Goal: Task Accomplishment & Management: Use online tool/utility

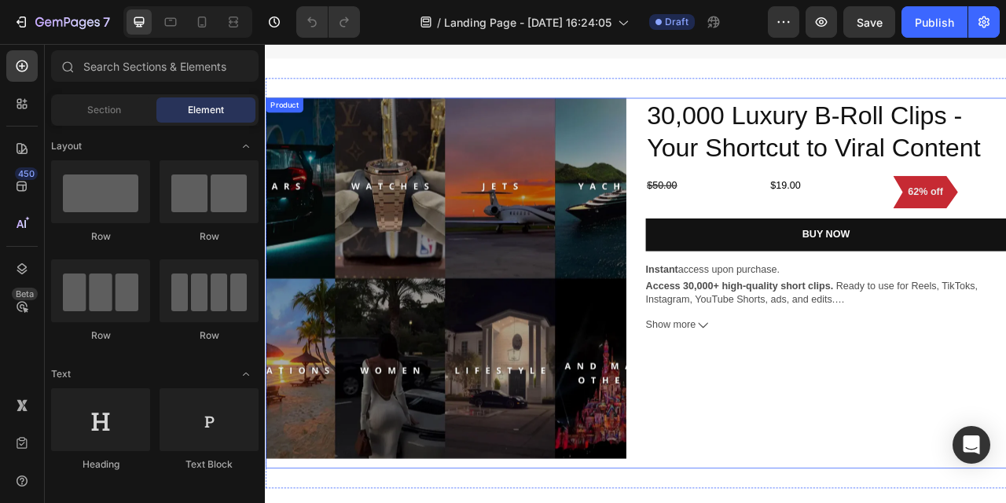
scroll to position [1033, 0]
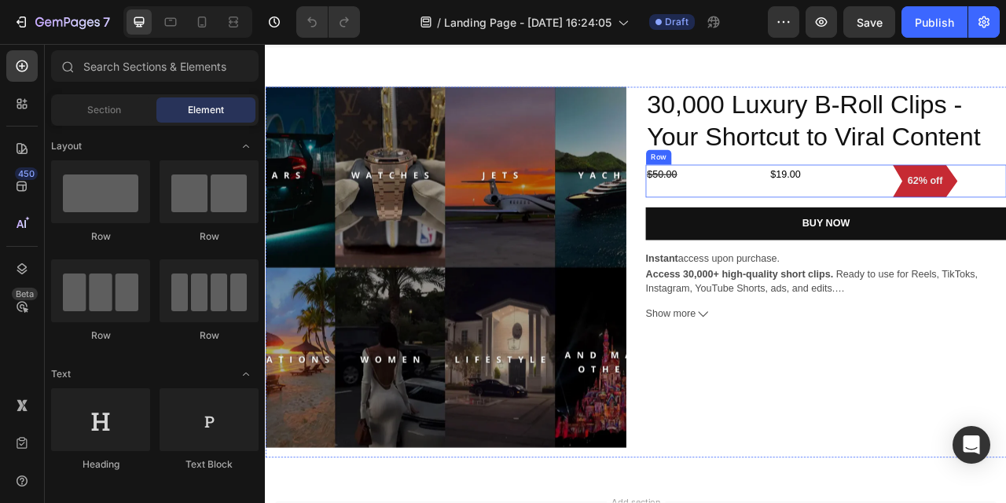
click at [995, 231] on div "$19.00 Product Price Product Price" at bounding box center [979, 219] width 145 height 42
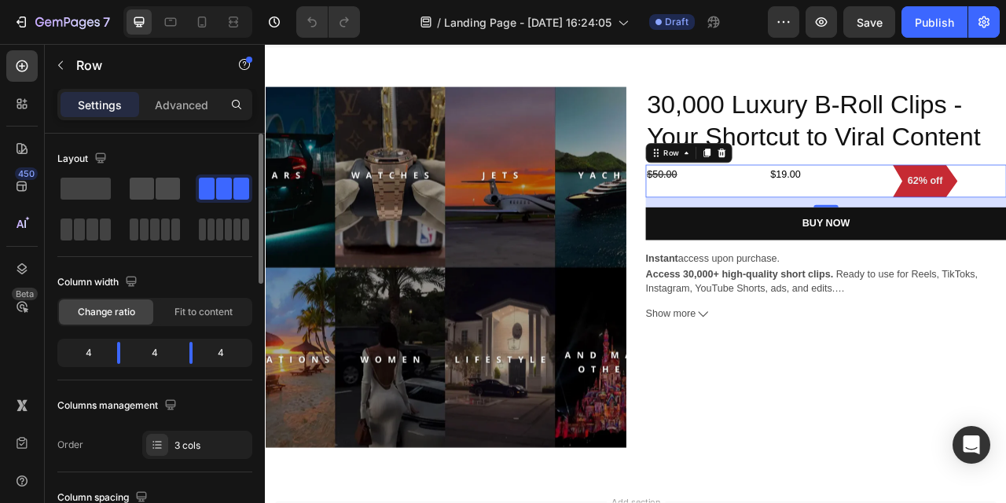
click at [157, 192] on span at bounding box center [168, 189] width 24 height 22
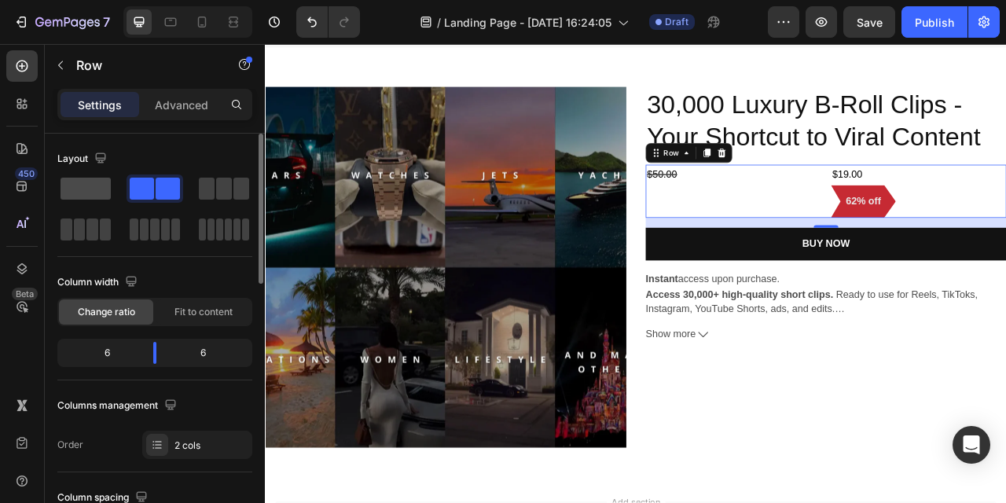
click at [82, 188] on span at bounding box center [86, 189] width 50 height 22
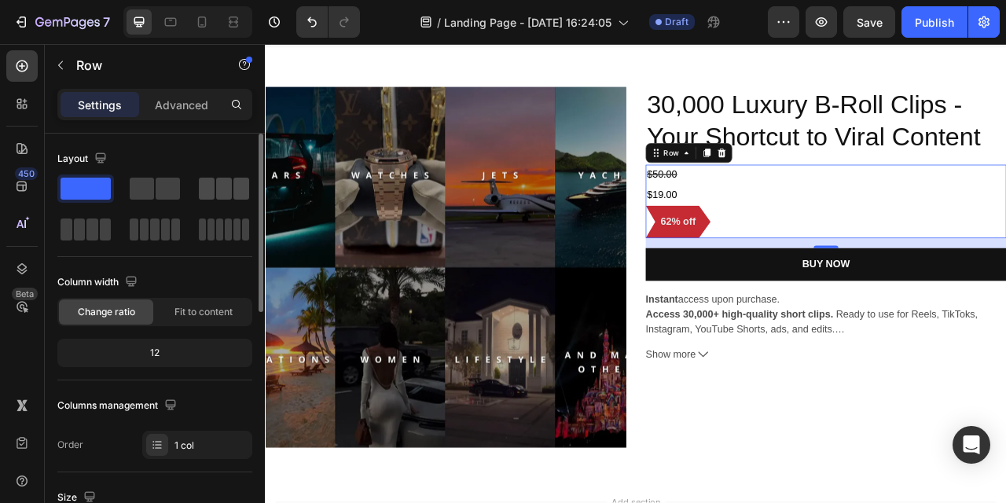
click at [207, 179] on span at bounding box center [207, 189] width 16 height 22
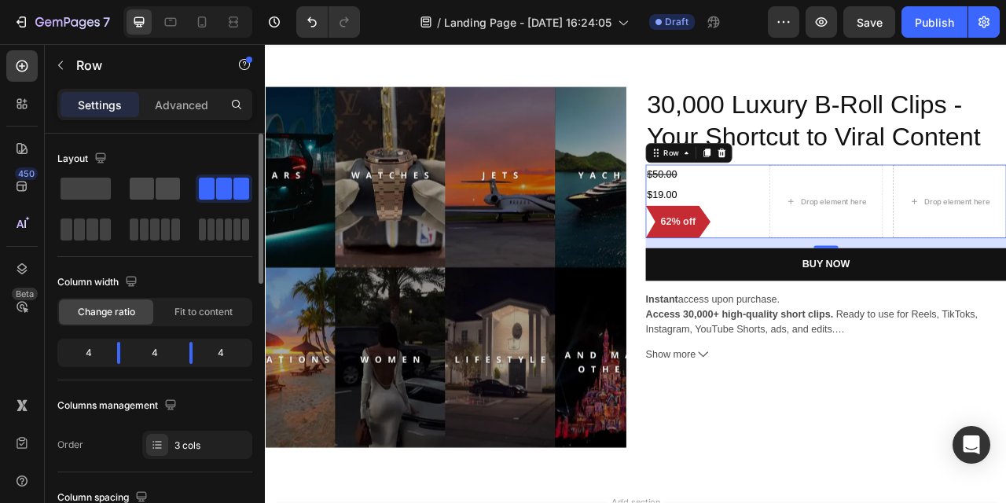
click at [142, 182] on span at bounding box center [142, 189] width 24 height 22
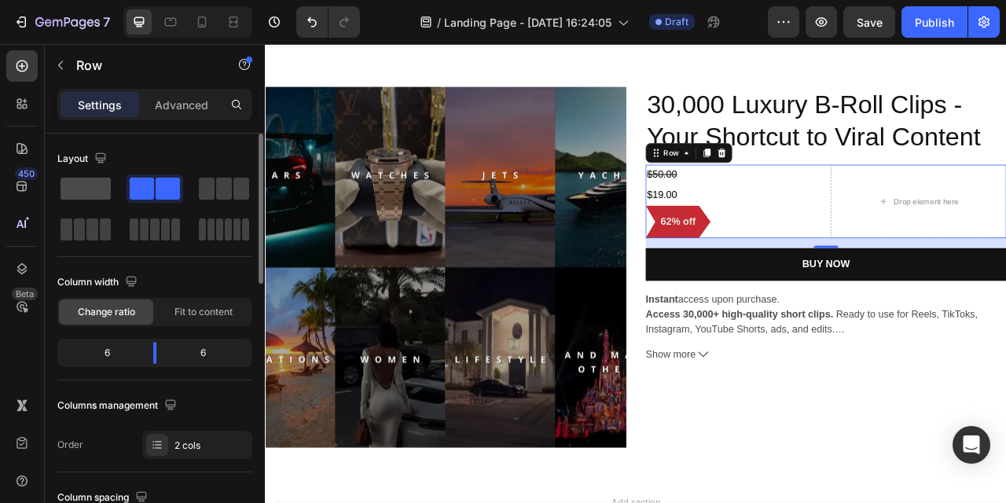
click at [90, 189] on span at bounding box center [86, 189] width 50 height 22
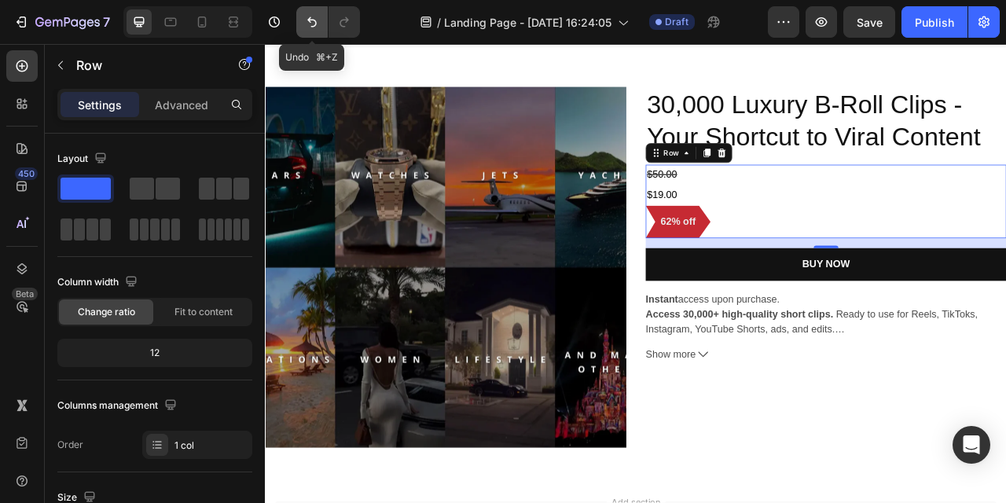
click at [311, 31] on button "Undo/Redo" at bounding box center [311, 21] width 31 height 31
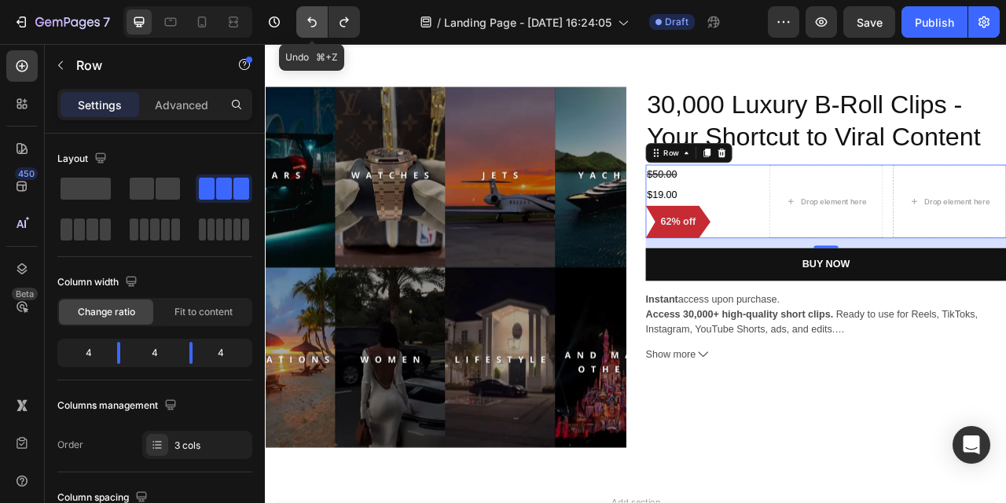
click at [311, 31] on button "Undo/Redo" at bounding box center [311, 21] width 31 height 31
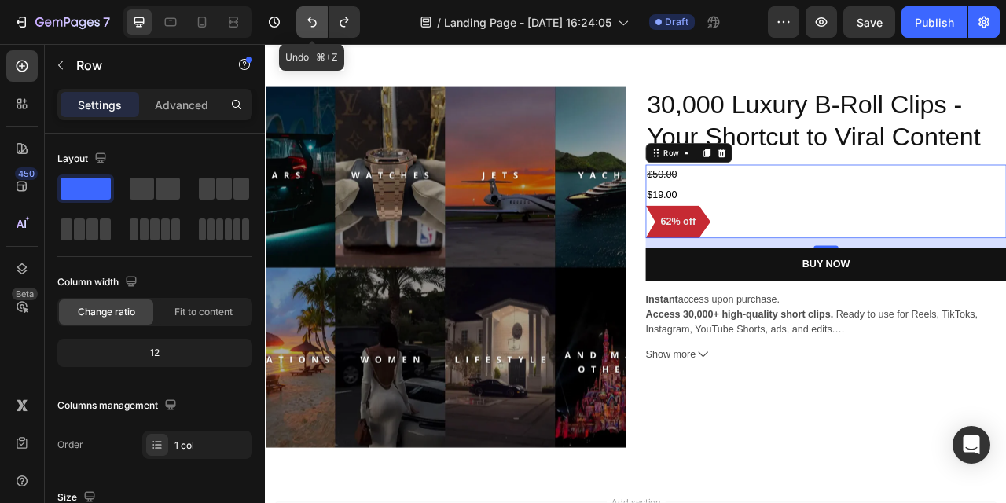
click at [311, 31] on button "Undo/Redo" at bounding box center [311, 21] width 31 height 31
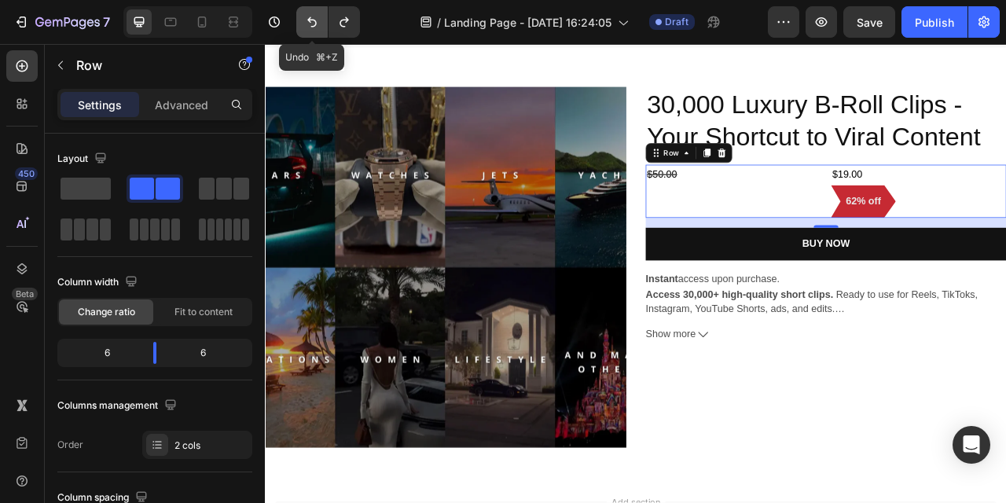
click at [311, 31] on button "Undo/Redo" at bounding box center [311, 21] width 31 height 31
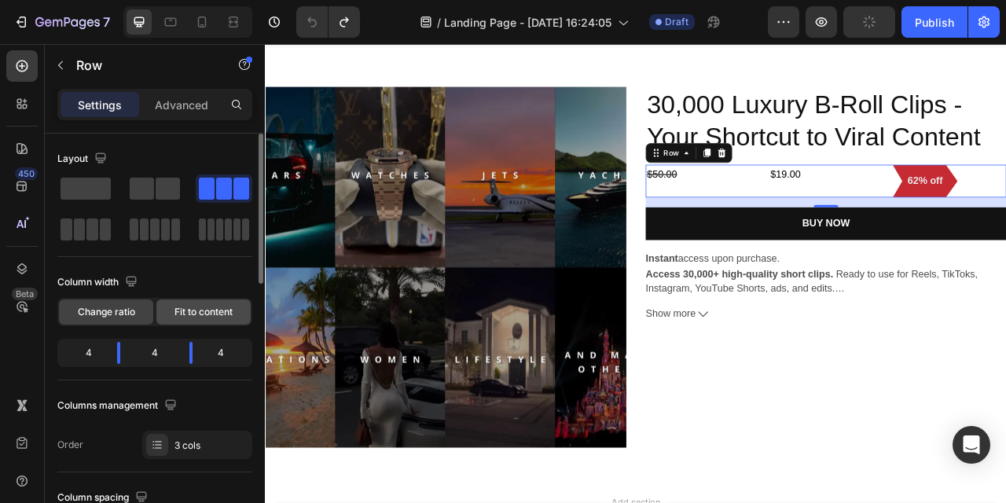
click at [190, 311] on span "Fit to content" at bounding box center [204, 312] width 58 height 14
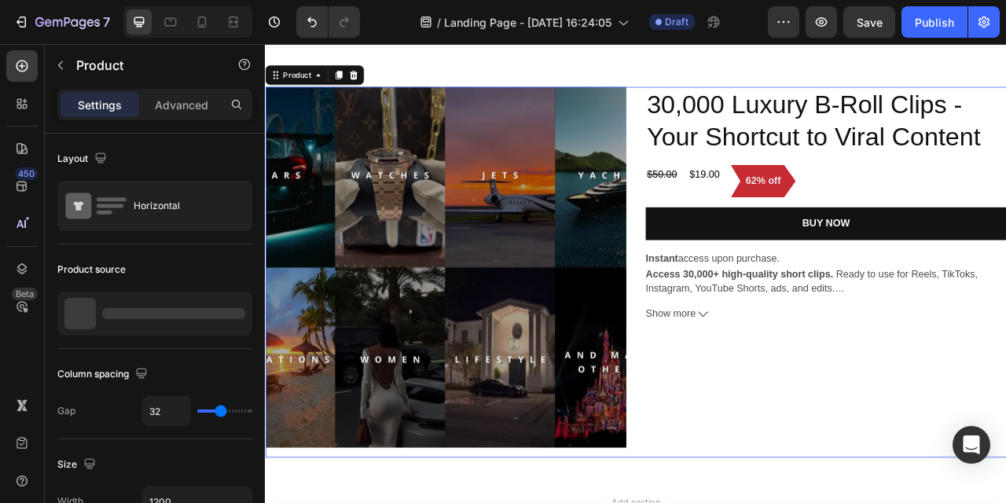
click at [948, 429] on div "30,000 Luxury B-Roll Clips - Your Shortcut to Viral Content Product Title $50.0…" at bounding box center [978, 335] width 459 height 472
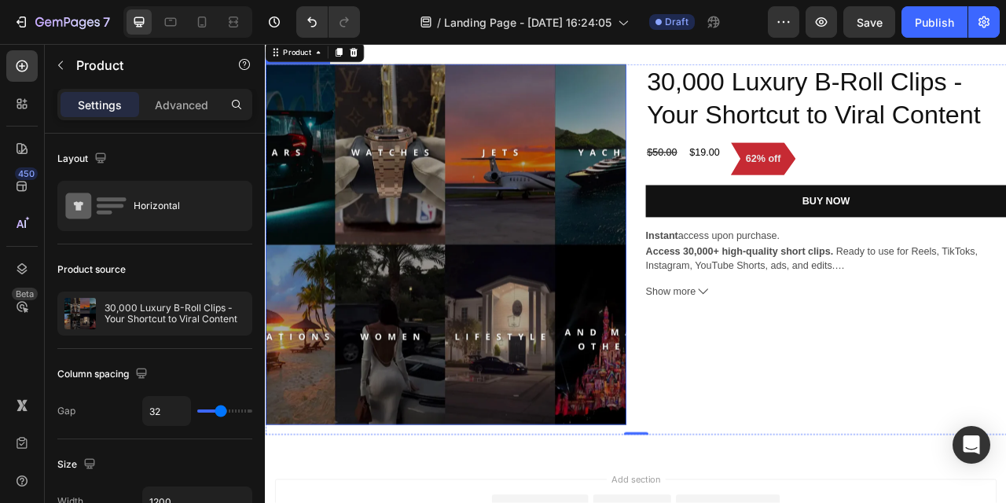
scroll to position [1025, 0]
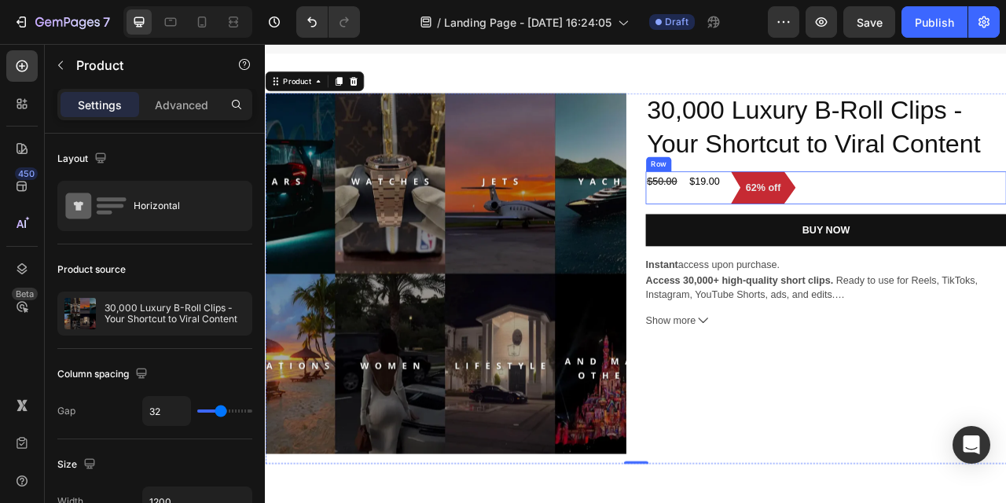
click at [791, 218] on div "$50.00 Product Price Product Price $19.00 Product Price Product Price 62% off P…" at bounding box center [978, 228] width 459 height 42
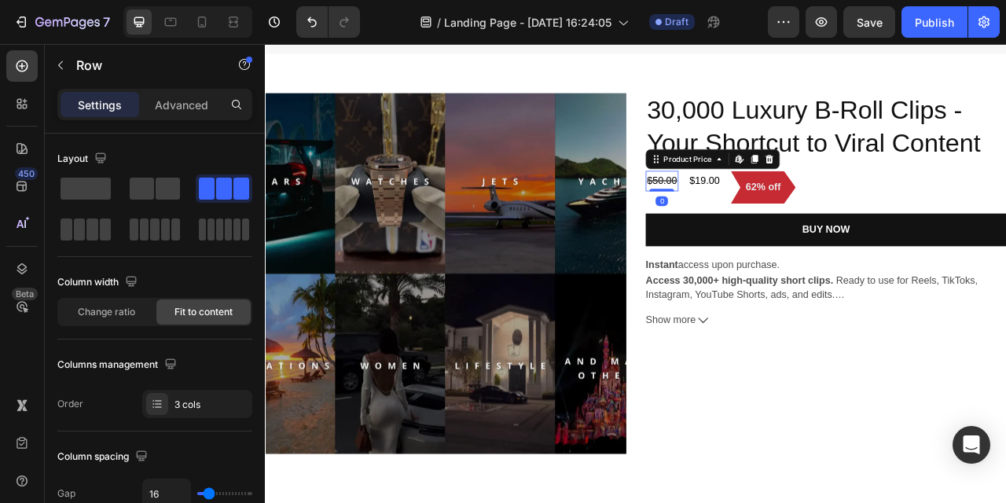
click at [778, 217] on div "$50.00" at bounding box center [770, 219] width 42 height 26
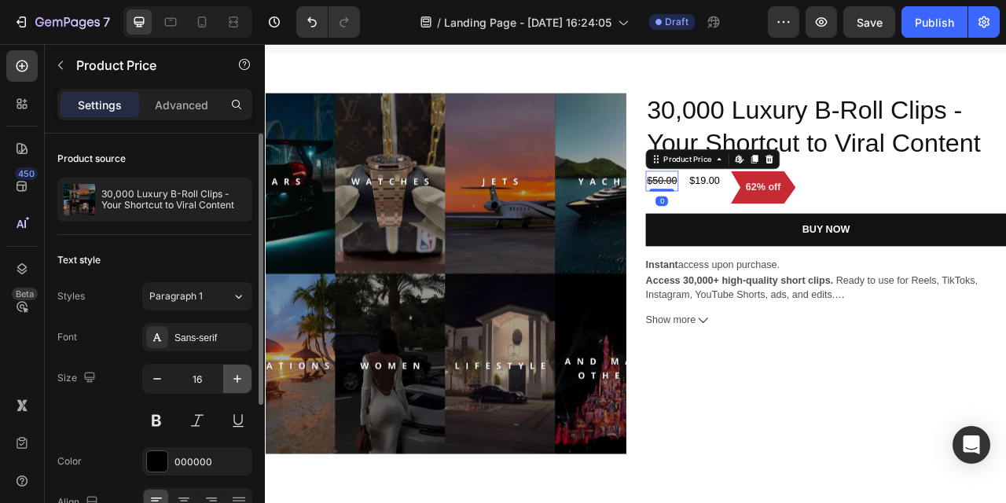
click at [234, 380] on icon "button" at bounding box center [238, 379] width 16 height 16
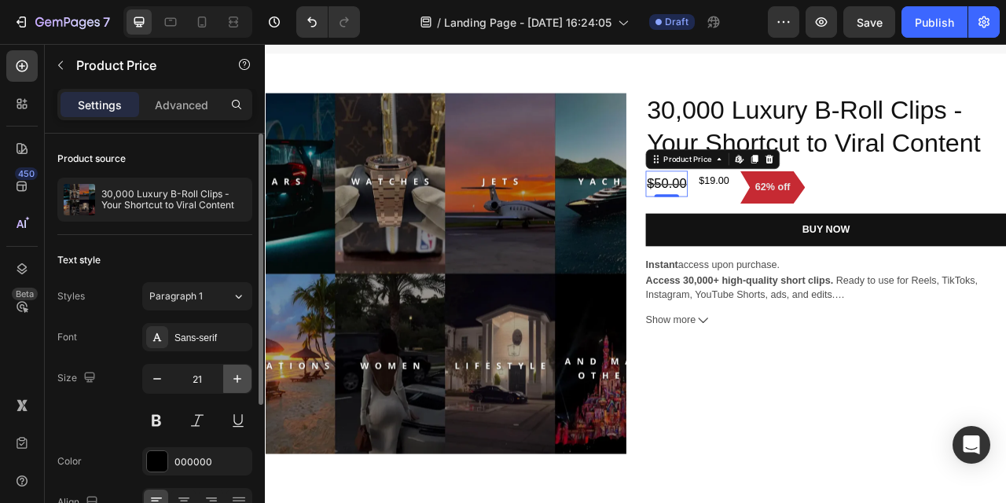
click at [224, 379] on button "button" at bounding box center [237, 379] width 28 height 28
click at [229, 377] on button "button" at bounding box center [237, 379] width 28 height 28
type input "24"
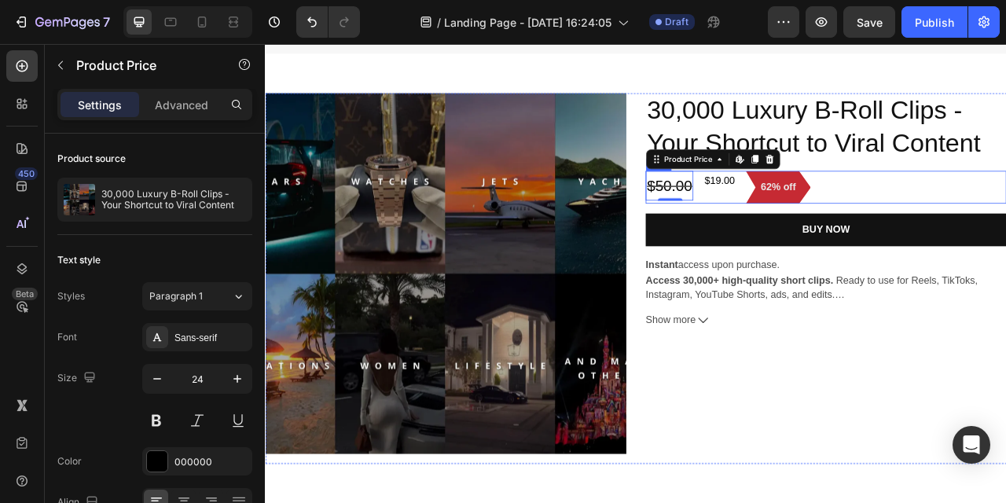
click at [841, 219] on div "$19.00" at bounding box center [843, 219] width 42 height 26
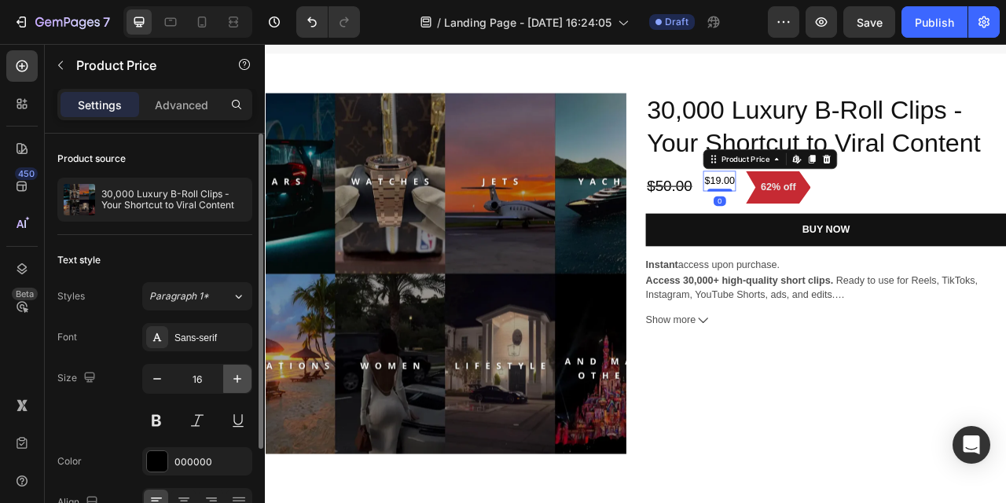
click at [227, 375] on button "button" at bounding box center [237, 379] width 28 height 28
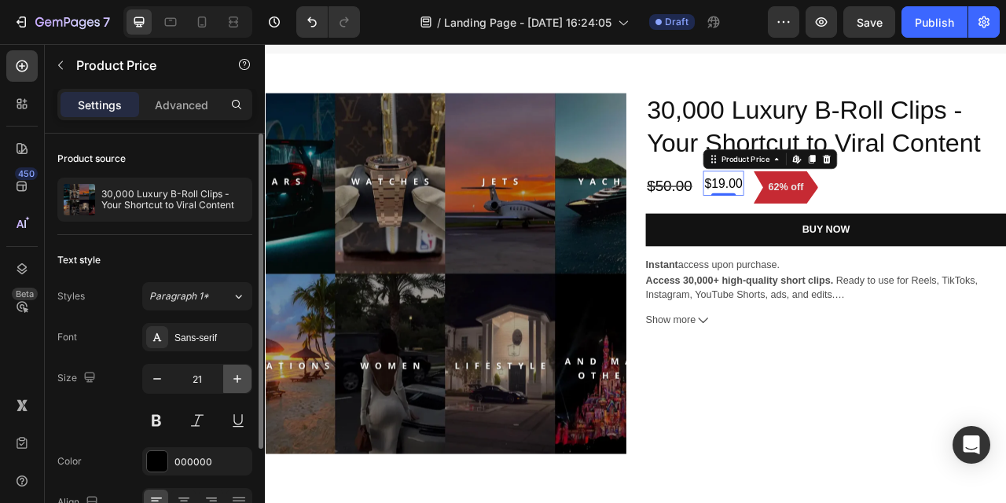
click at [227, 375] on button "button" at bounding box center [237, 379] width 28 height 28
click at [164, 372] on icon "button" at bounding box center [157, 379] width 16 height 16
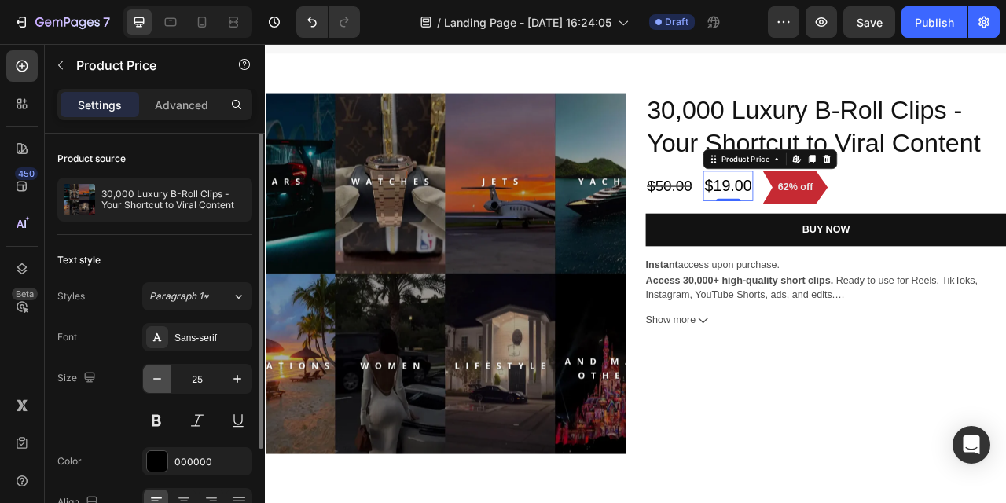
type input "24"
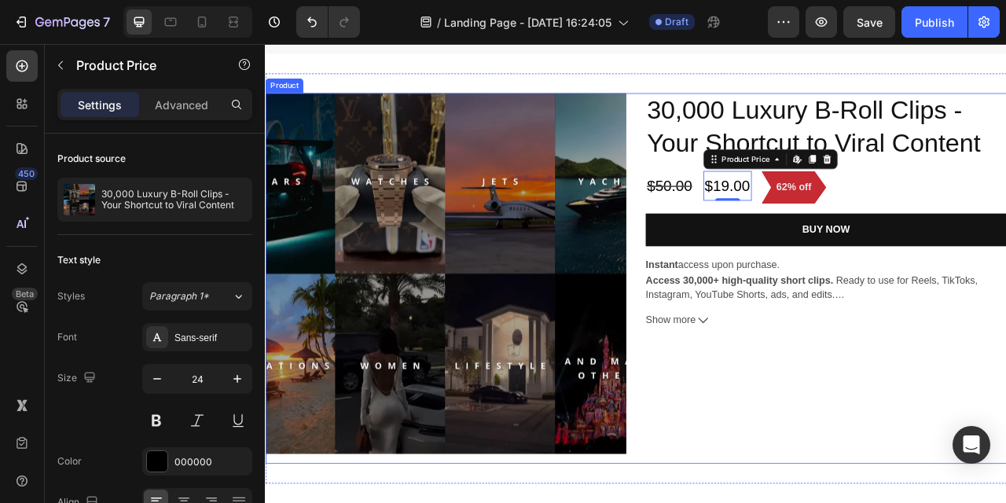
click at [1006, 502] on div "30,000 Luxury B-Roll Clips - Your Shortcut to Viral Content Product Title $50.0…" at bounding box center [978, 343] width 459 height 472
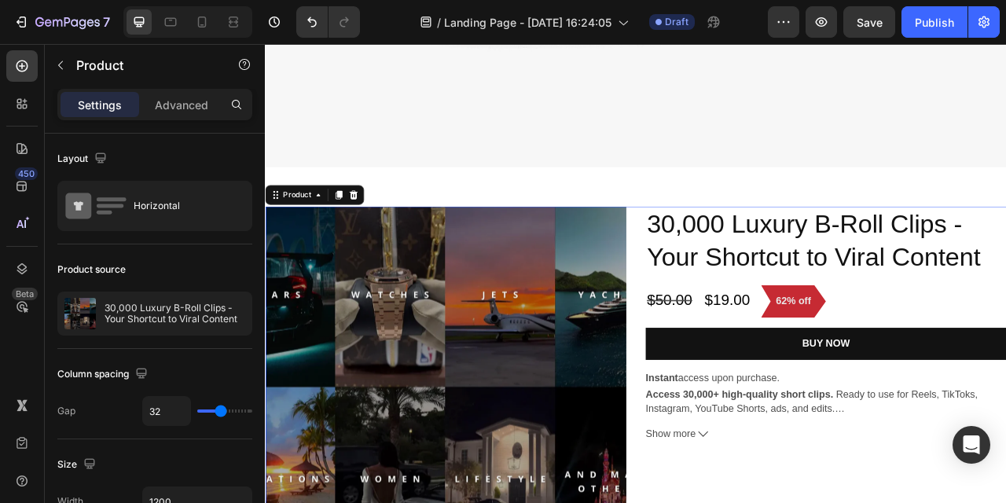
scroll to position [880, 0]
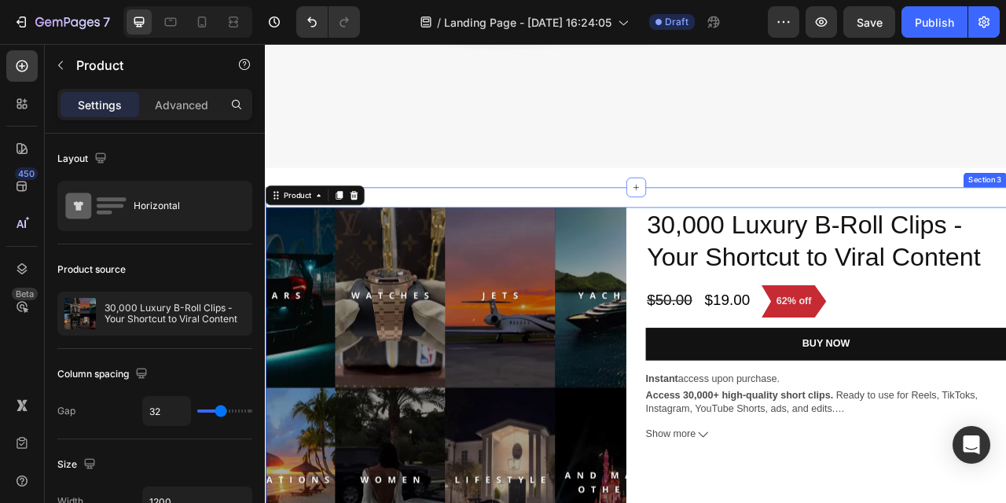
click at [621, 229] on div "Product Images 30,000 Luxury B-Roll Clips - Your Shortcut to Viral Content Prod…" at bounding box center [737, 488] width 944 height 522
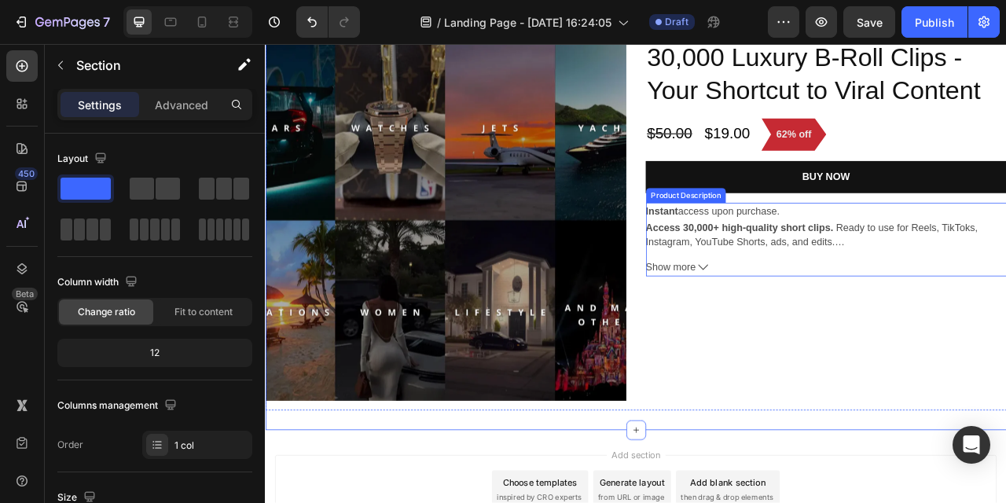
scroll to position [1094, 0]
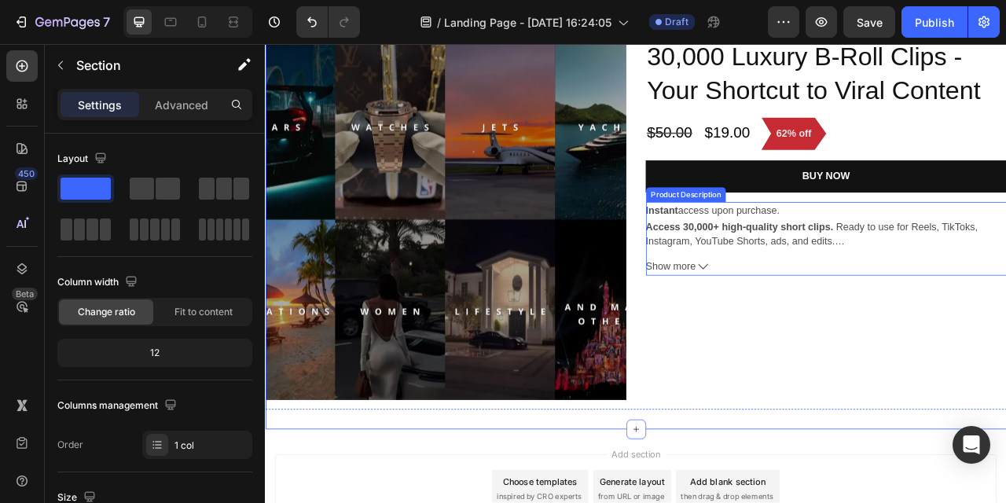
click at [850, 280] on strong "Access 30,000+ high-quality short clips." at bounding box center [868, 276] width 239 height 13
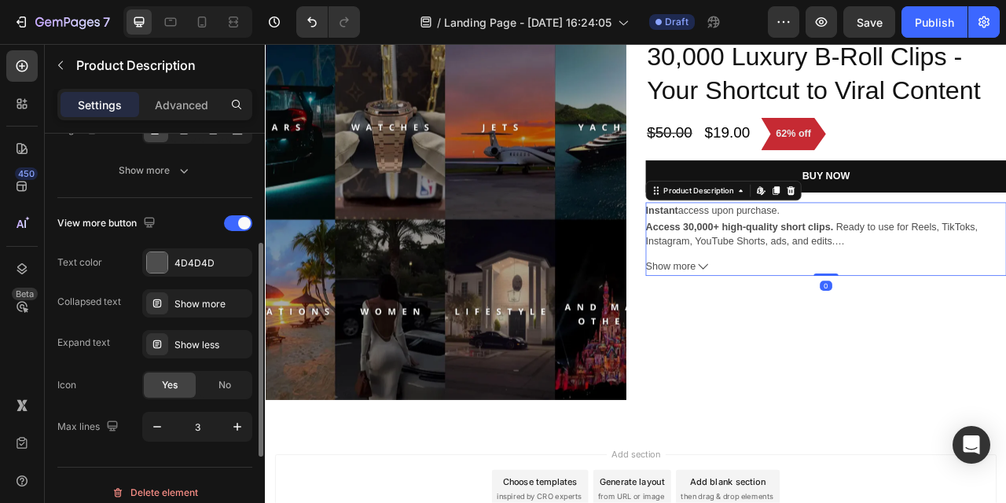
scroll to position [387, 0]
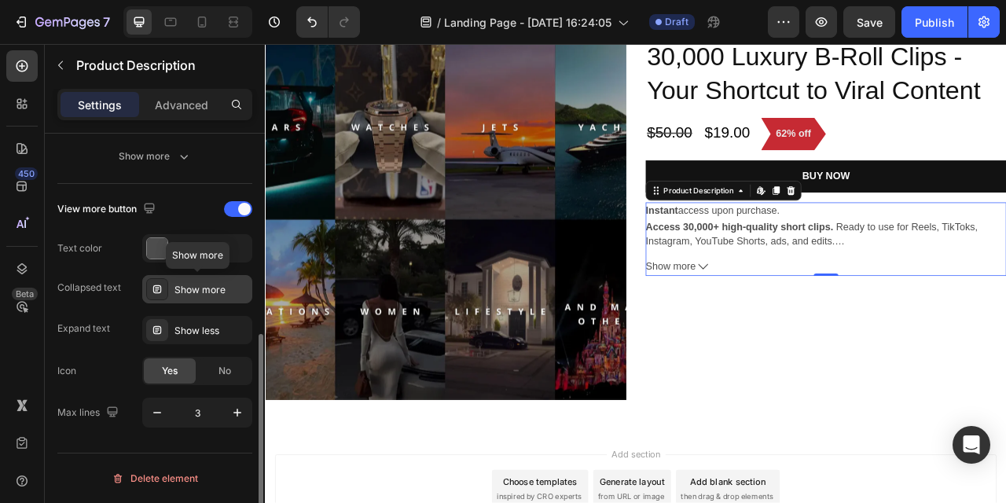
click at [215, 286] on div "Show more" at bounding box center [212, 290] width 74 height 14
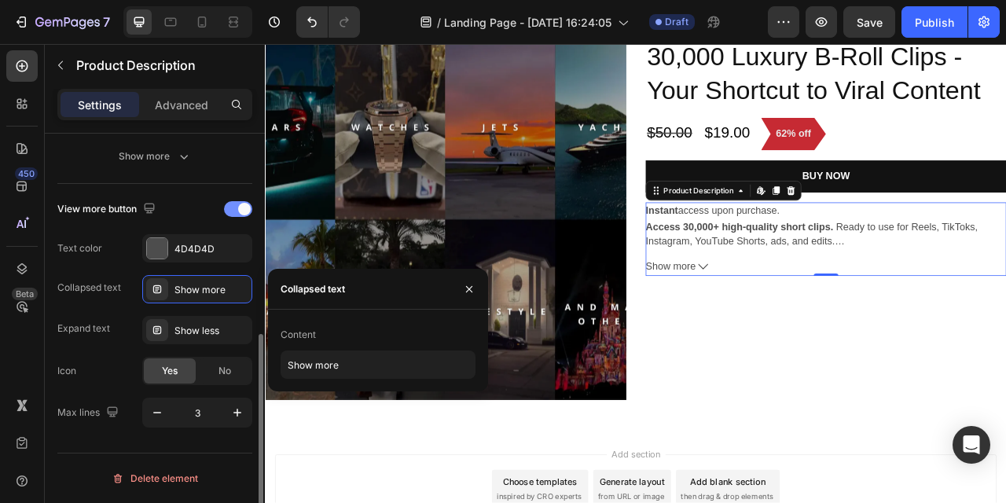
click at [240, 203] on div at bounding box center [238, 209] width 28 height 16
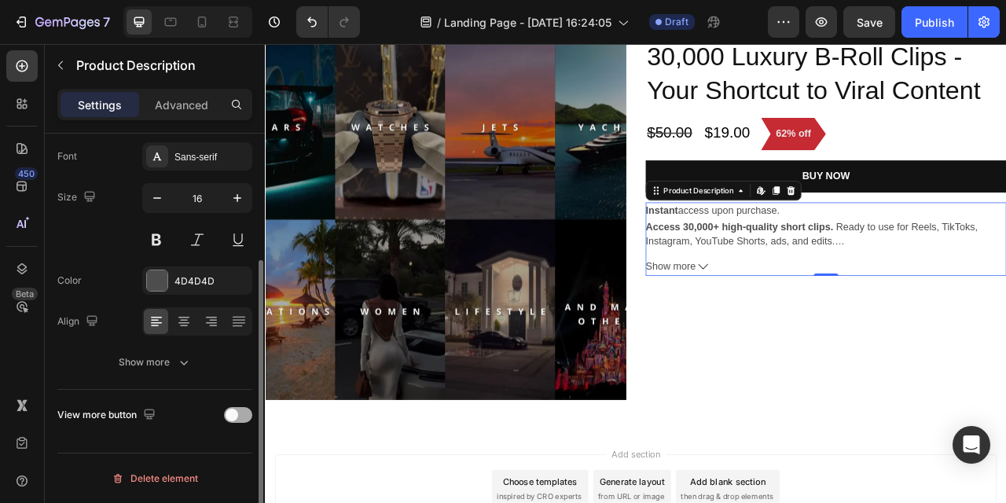
scroll to position [181, 0]
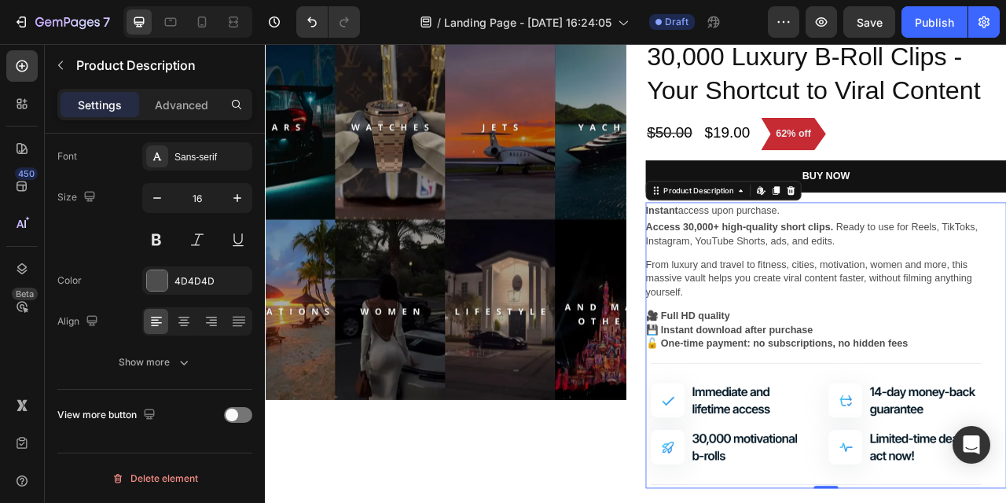
click at [1006, 387] on p "🎥 Full HD quality 💾 Instant download after purchase 🔓 One-time payment: no subs…" at bounding box center [978, 408] width 459 height 53
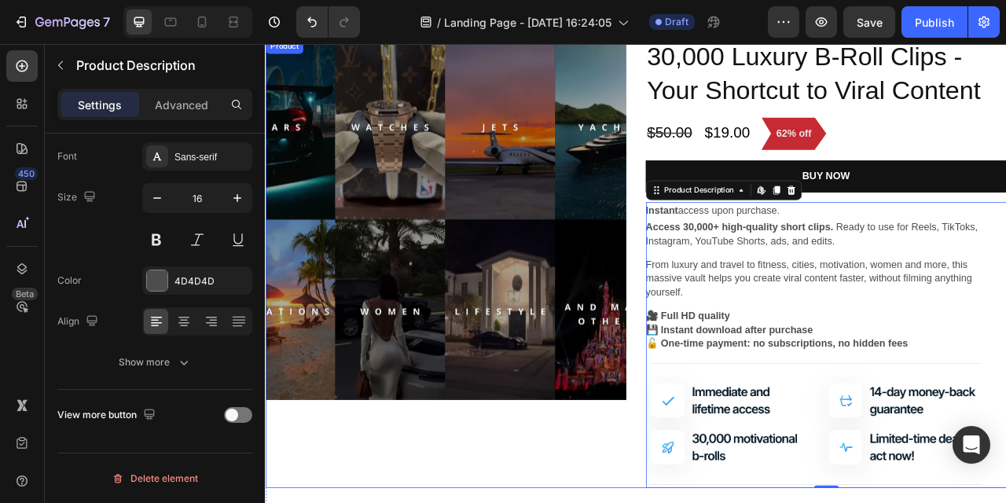
click at [658, 502] on div "Product Images" at bounding box center [494, 324] width 459 height 571
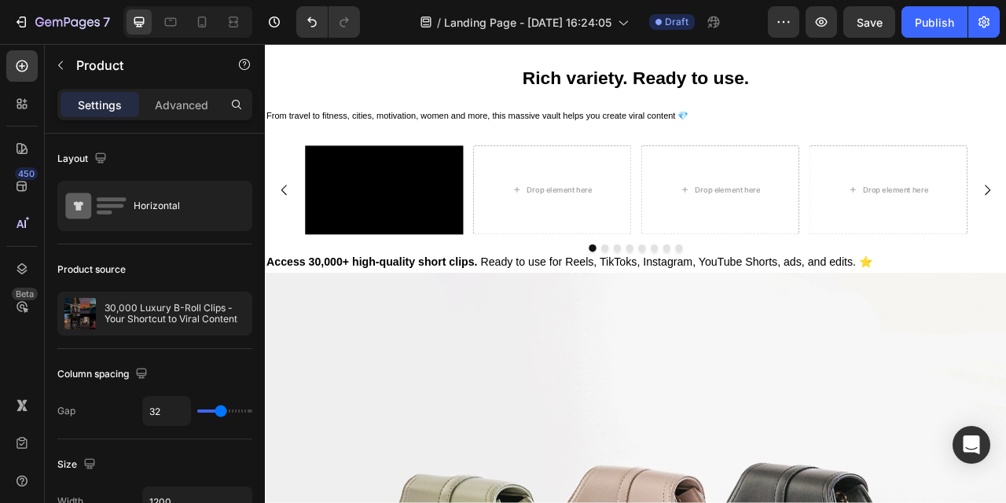
scroll to position [0, 0]
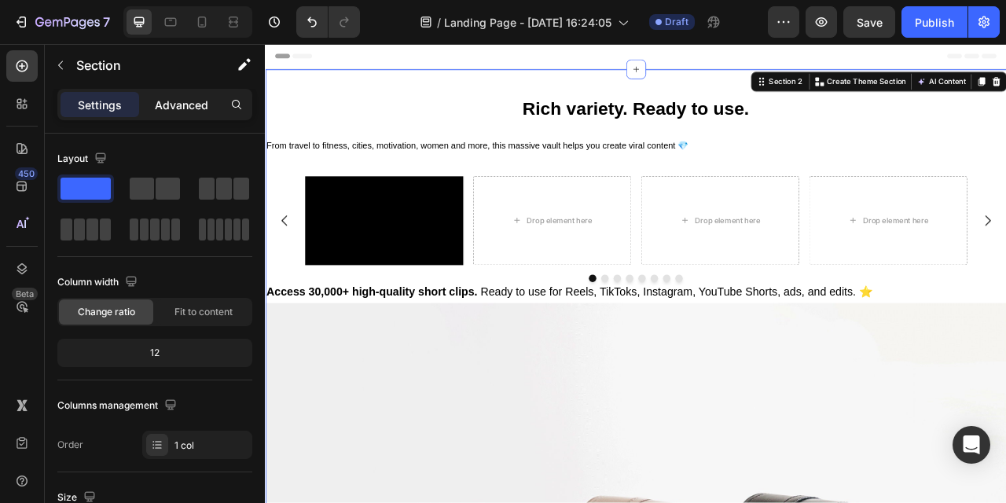
click at [174, 102] on p "Advanced" at bounding box center [181, 105] width 53 height 17
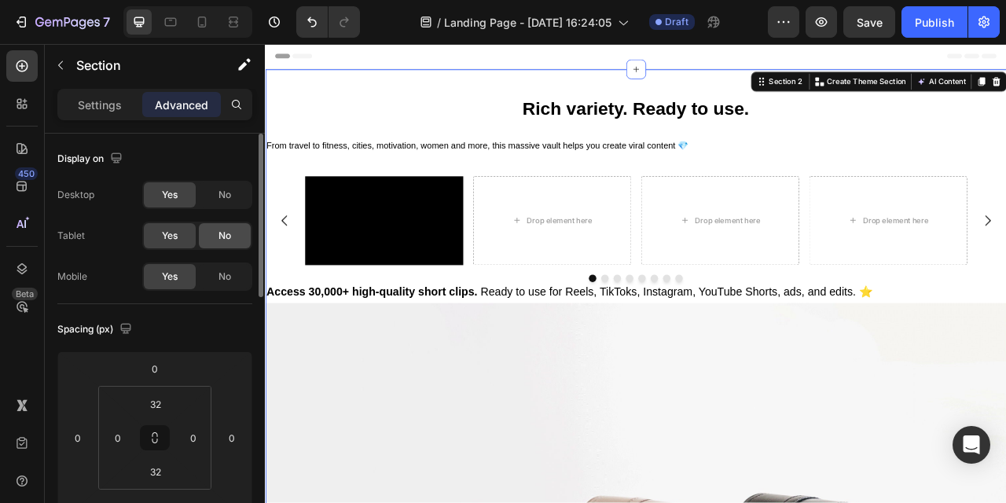
click at [237, 237] on div "No" at bounding box center [225, 235] width 52 height 25
click at [236, 276] on div "No" at bounding box center [225, 276] width 52 height 25
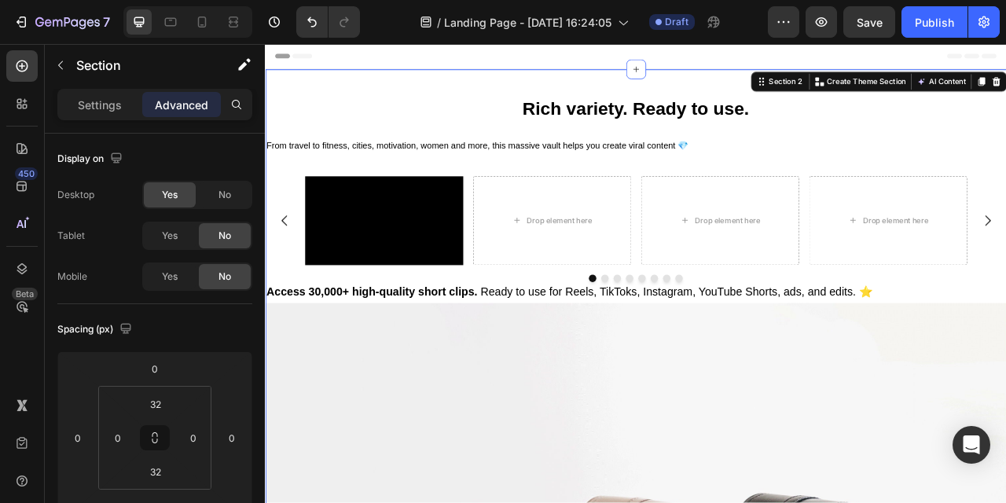
click at [567, 62] on div "Header" at bounding box center [737, 59] width 918 height 31
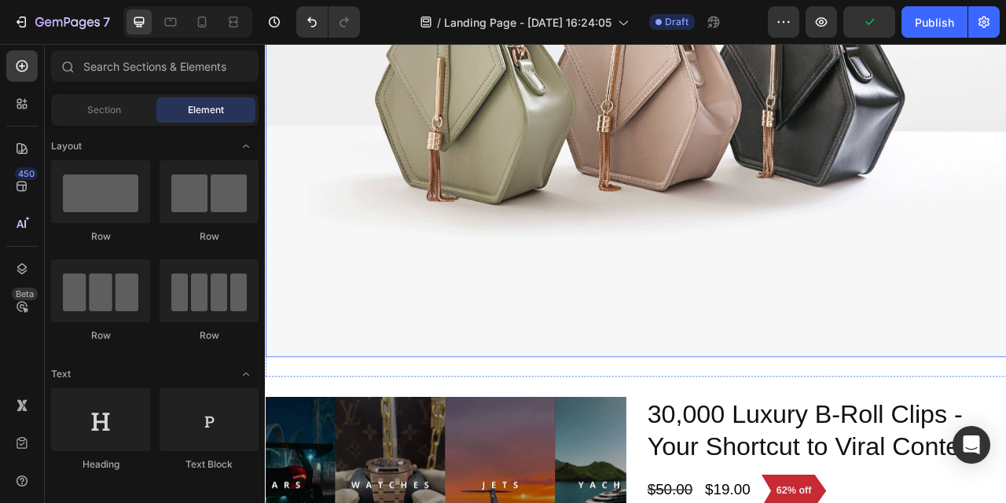
scroll to position [664, 0]
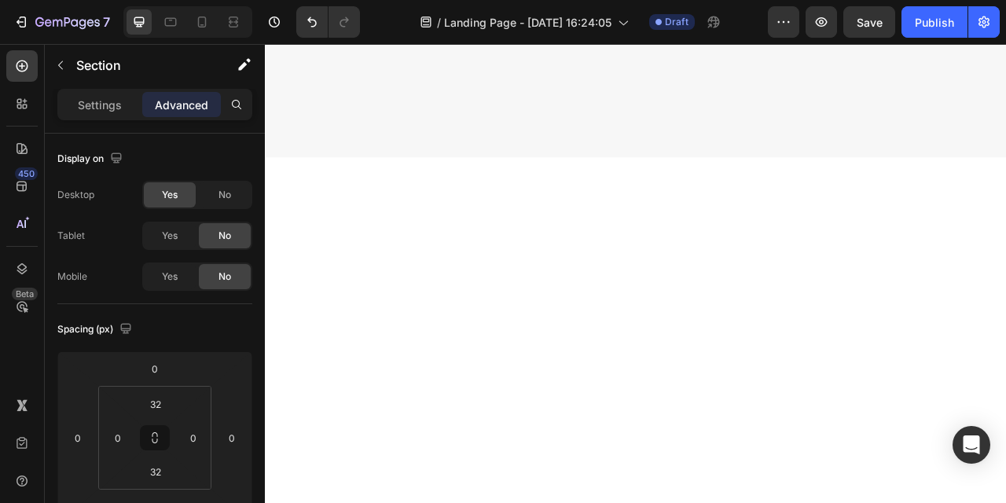
scroll to position [0, 0]
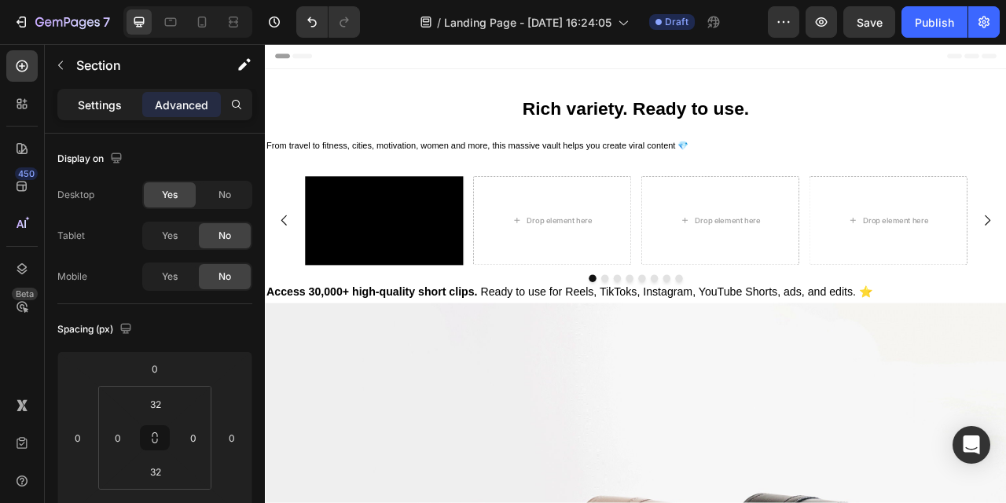
click at [101, 104] on p "Settings" at bounding box center [100, 105] width 44 height 17
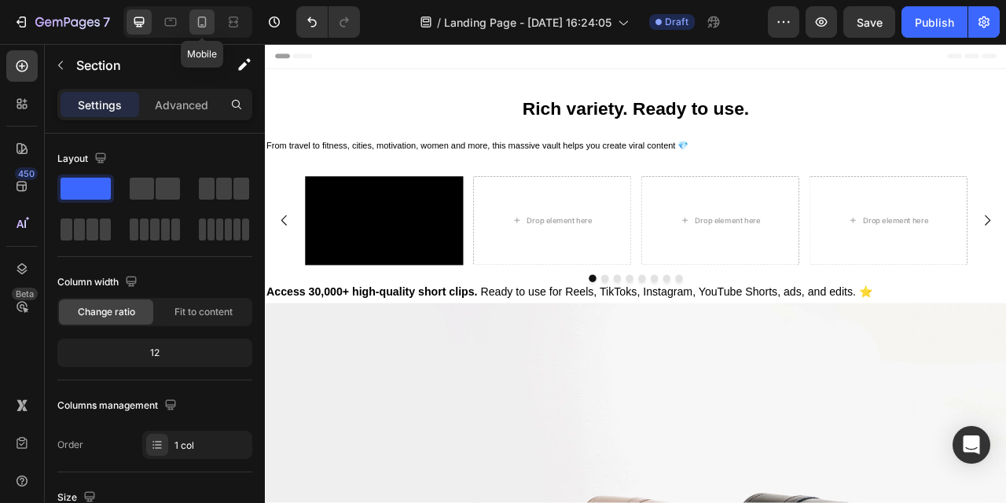
click at [201, 17] on icon at bounding box center [202, 22] width 9 height 11
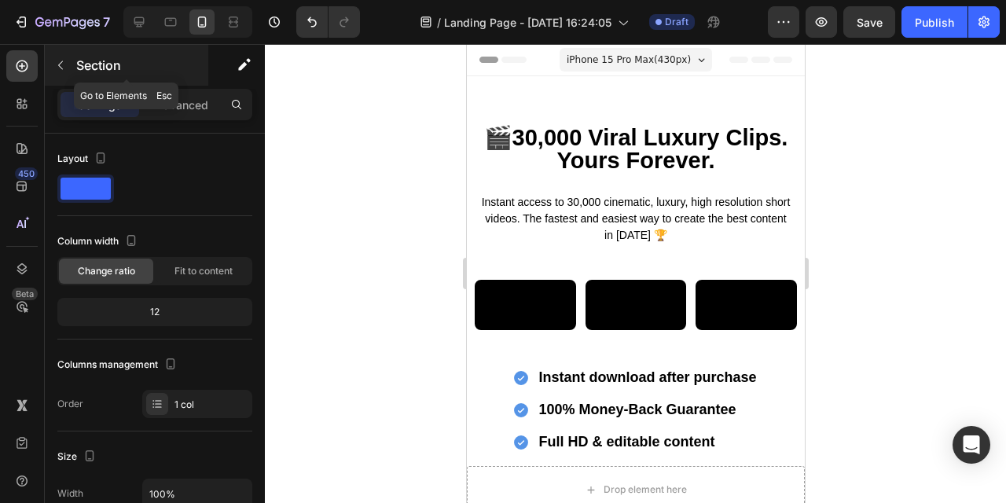
click at [61, 56] on button "button" at bounding box center [60, 65] width 25 height 25
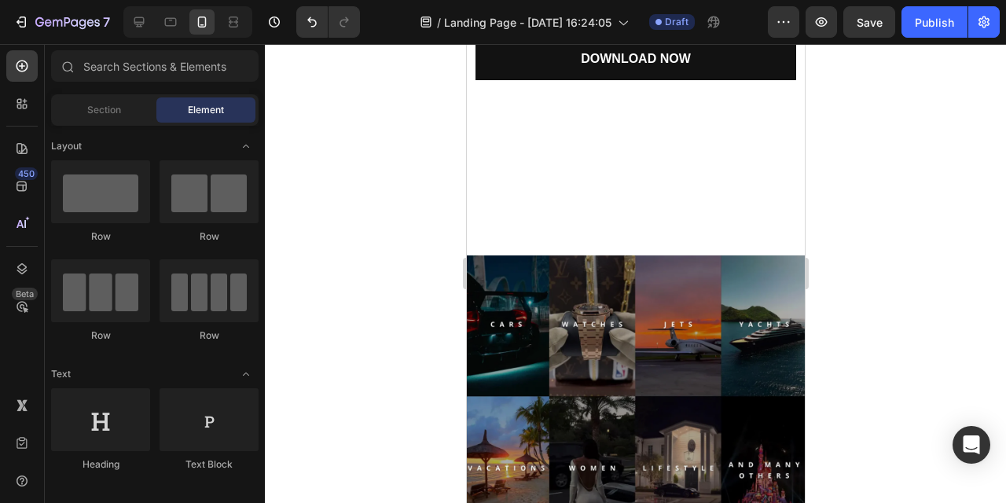
scroll to position [476, 0]
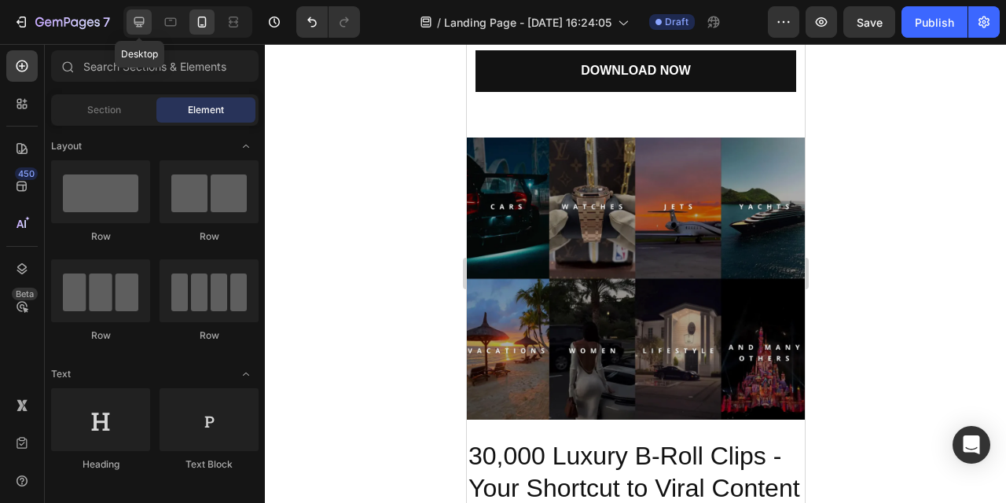
click at [137, 17] on icon at bounding box center [139, 22] width 10 height 10
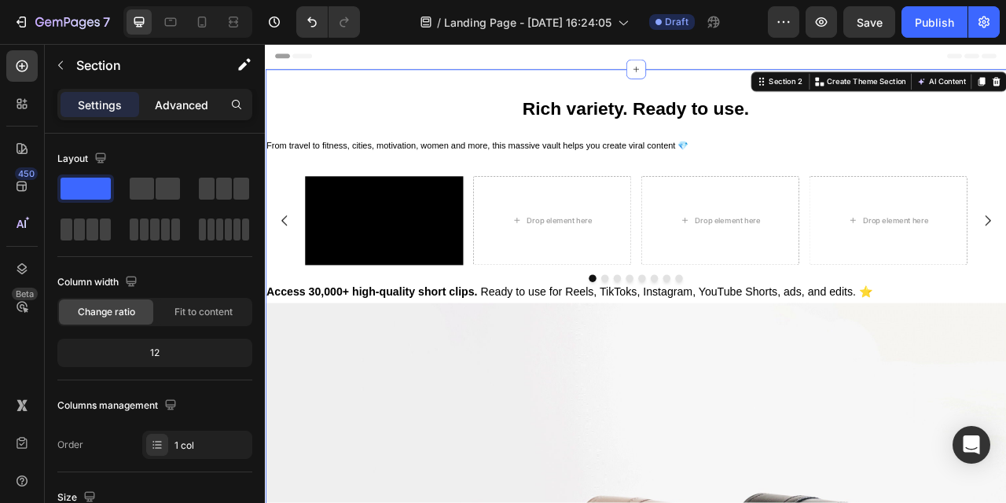
click at [179, 102] on p "Advanced" at bounding box center [181, 105] width 53 height 17
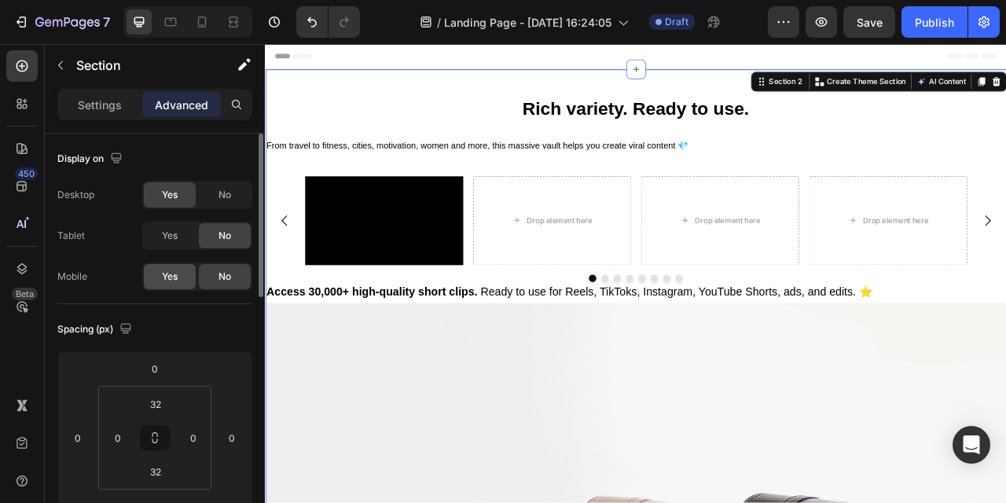
click at [178, 274] on div "Yes" at bounding box center [170, 276] width 52 height 25
click at [230, 189] on span "No" at bounding box center [225, 195] width 13 height 14
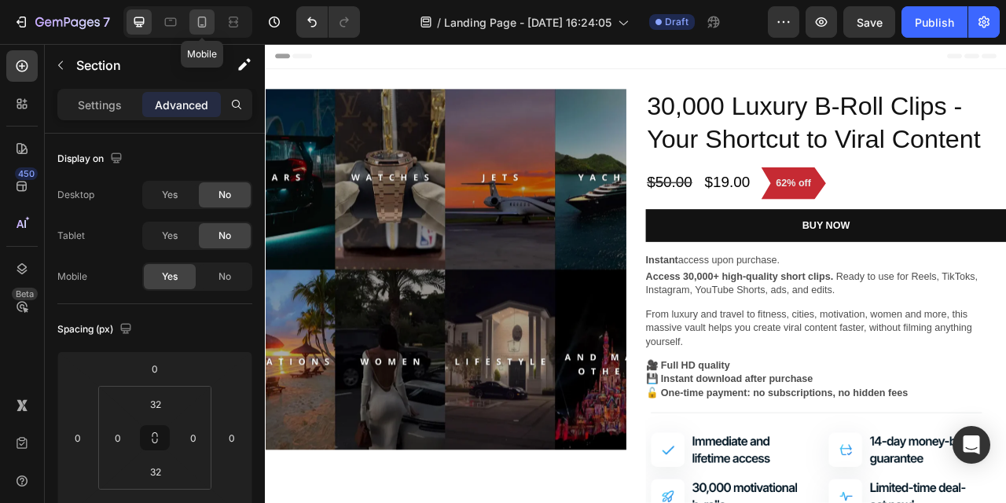
click at [205, 23] on icon at bounding box center [202, 22] width 9 height 11
type input "24"
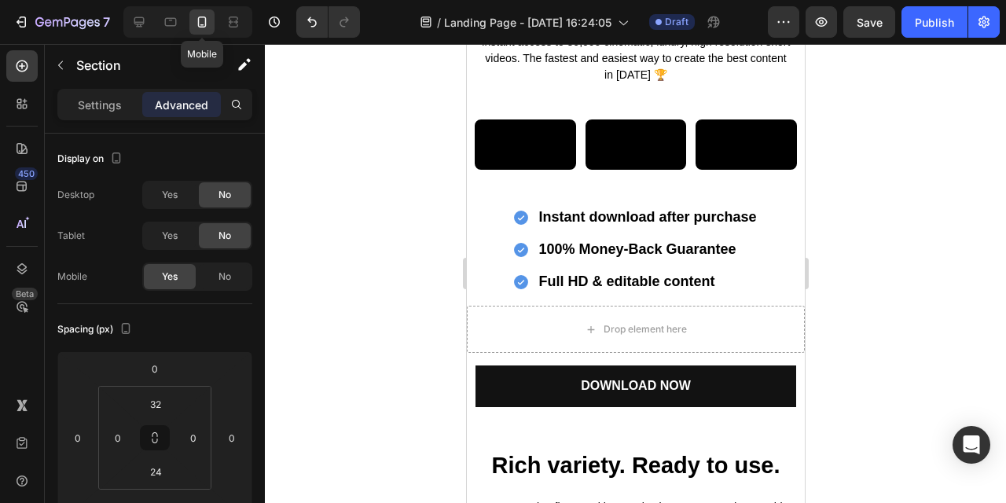
scroll to position [618, 0]
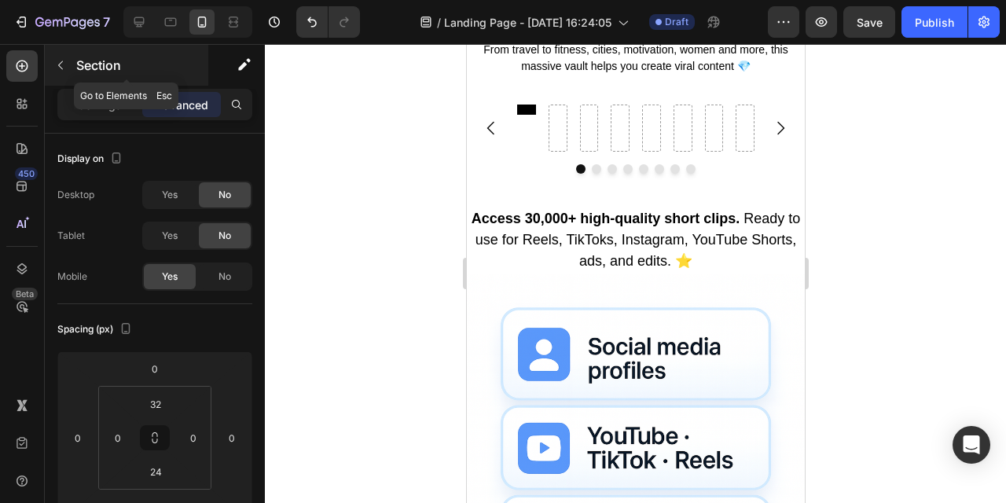
click at [61, 65] on icon "button" at bounding box center [60, 65] width 13 height 13
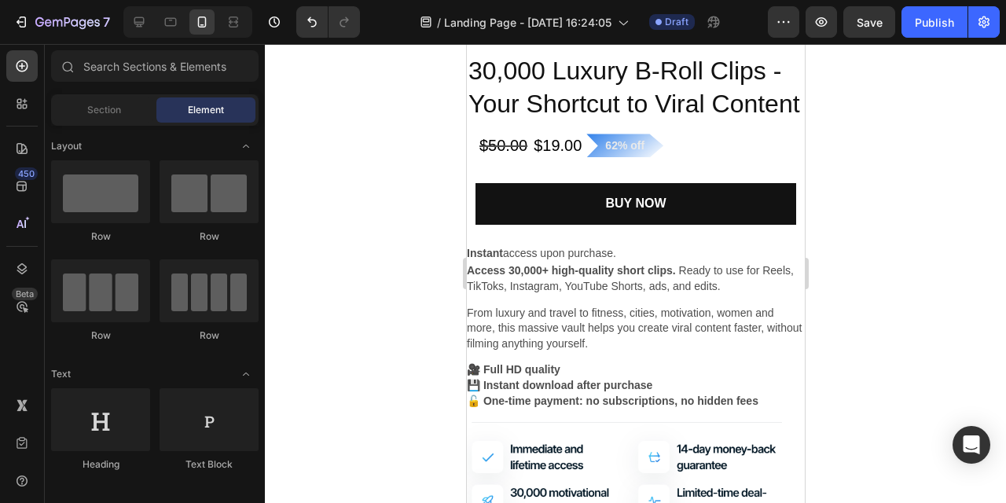
scroll to position [1646, 0]
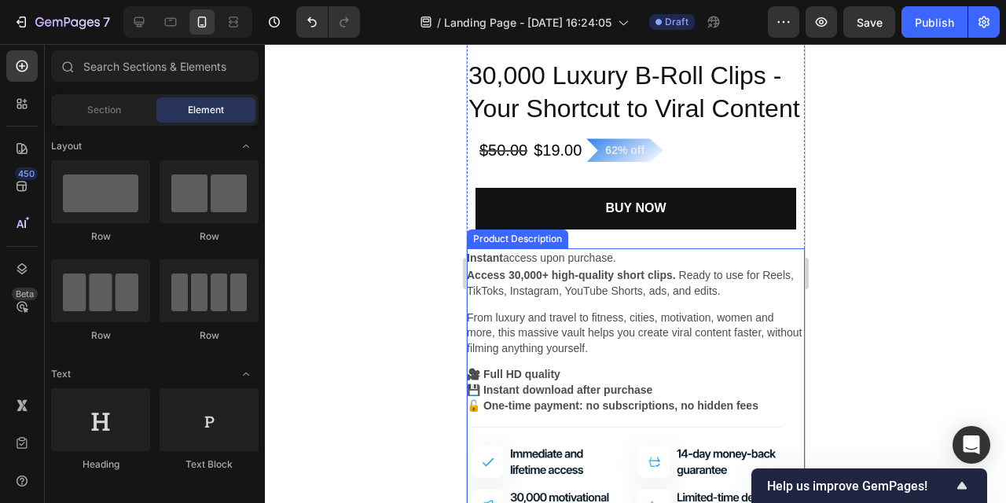
click at [381, 197] on div at bounding box center [636, 273] width 742 height 459
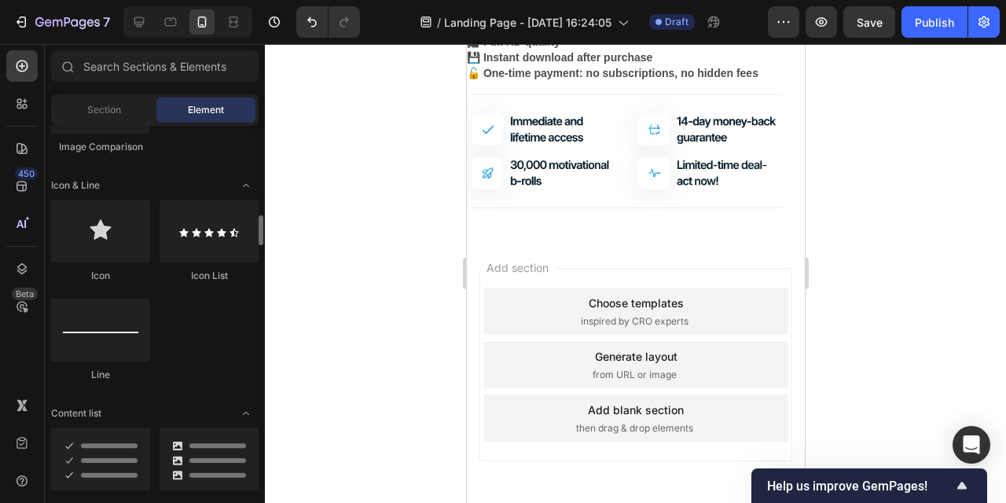
scroll to position [1002, 0]
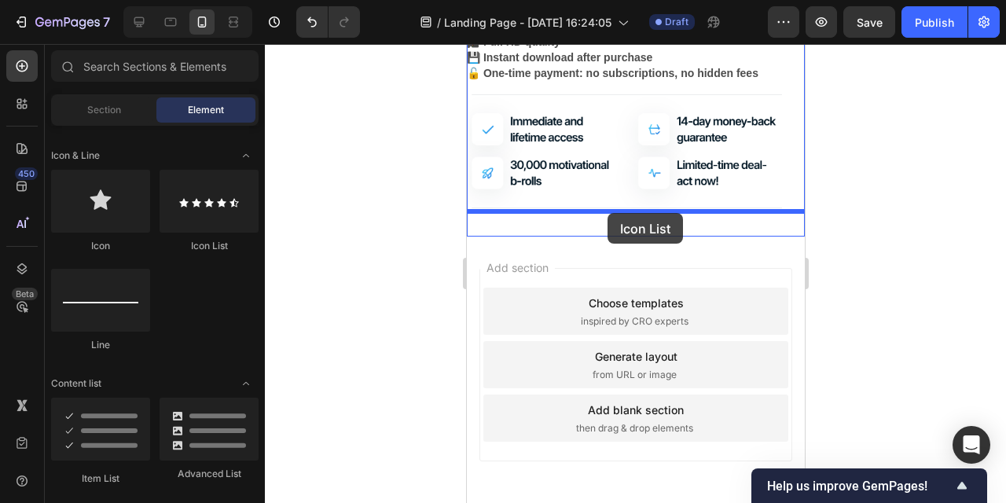
drag, startPoint x: 664, startPoint y: 256, endPoint x: 607, endPoint y: 214, distance: 70.3
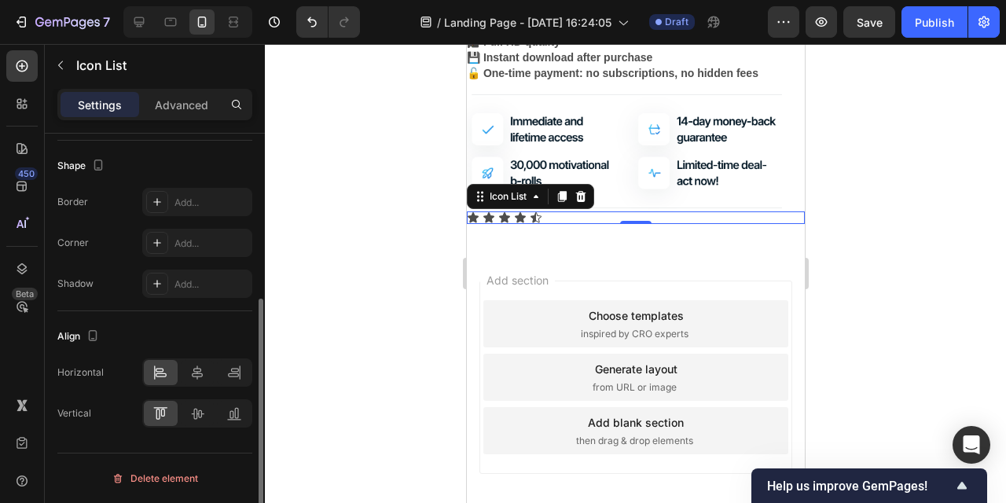
scroll to position [0, 0]
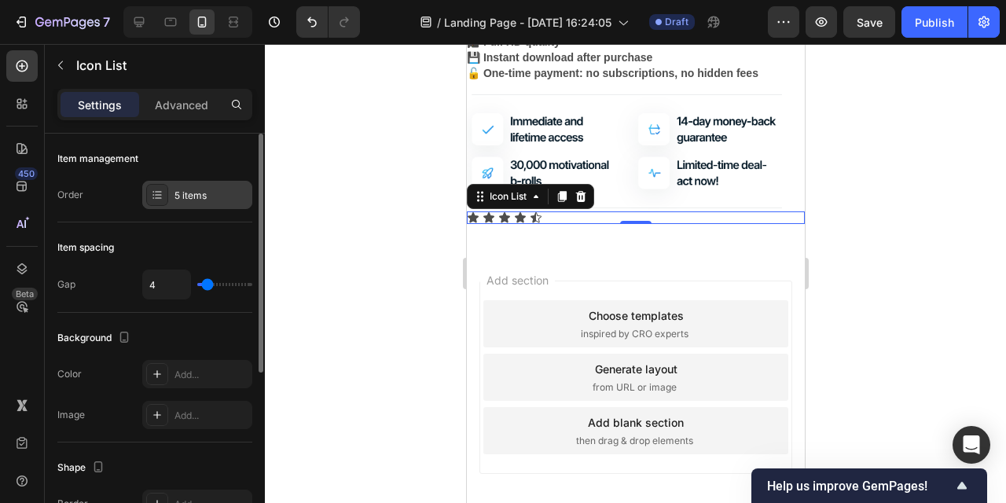
click at [188, 184] on div "5 items" at bounding box center [197, 195] width 110 height 28
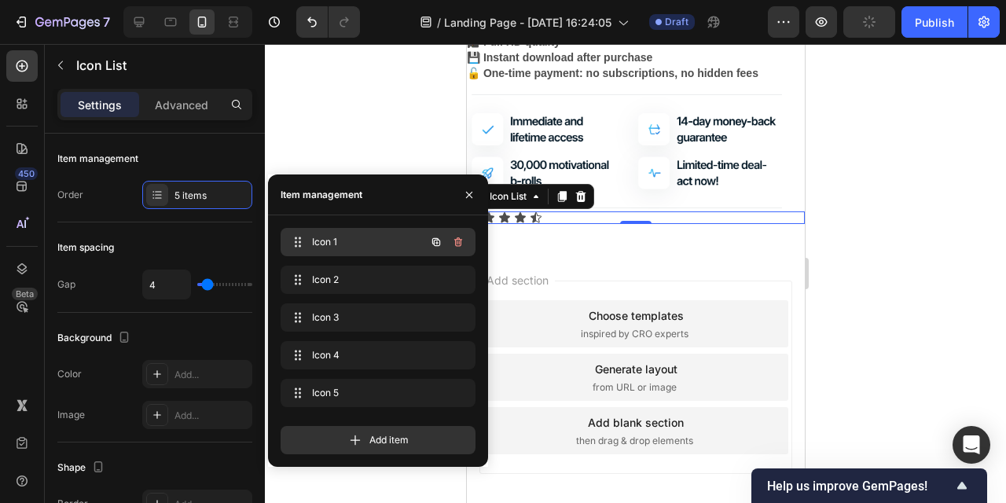
click at [369, 240] on span "Icon 1" at bounding box center [356, 242] width 89 height 14
click at [169, 101] on p "Advanced" at bounding box center [181, 105] width 53 height 17
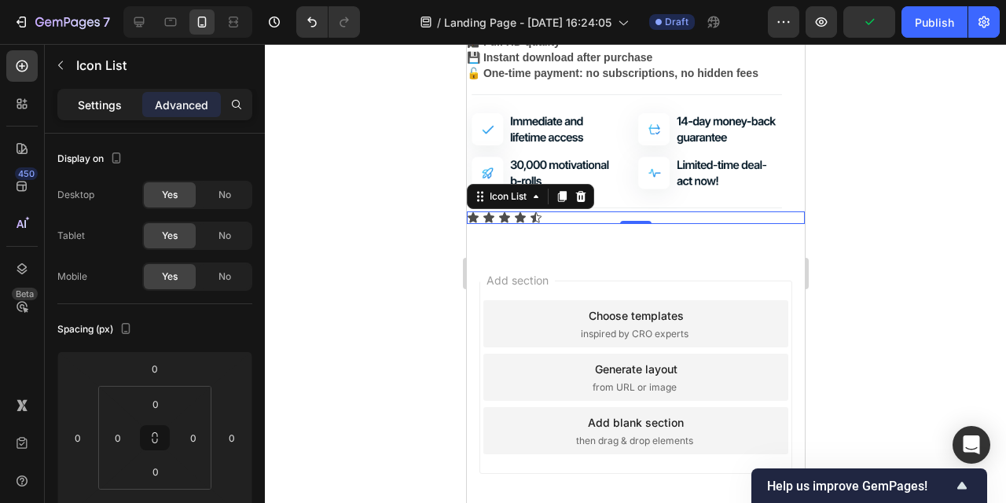
click at [90, 102] on p "Settings" at bounding box center [100, 105] width 44 height 17
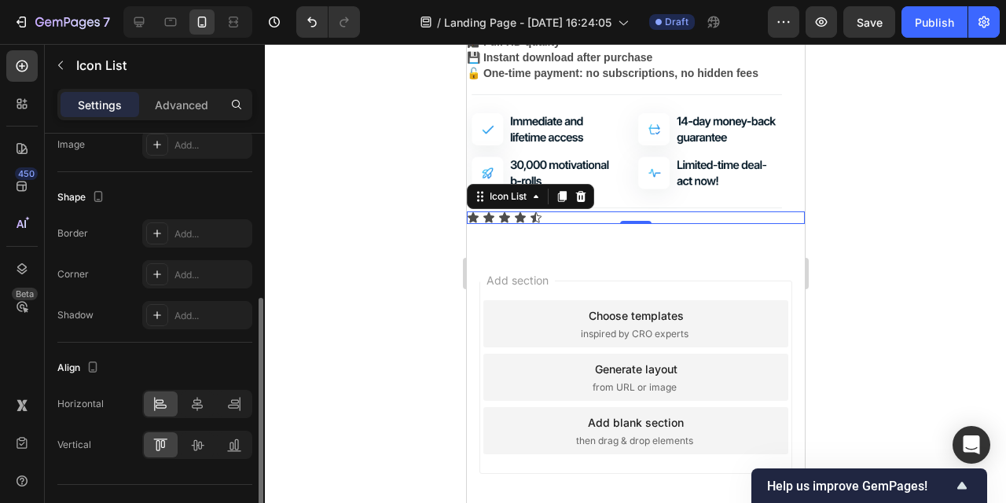
scroll to position [302, 0]
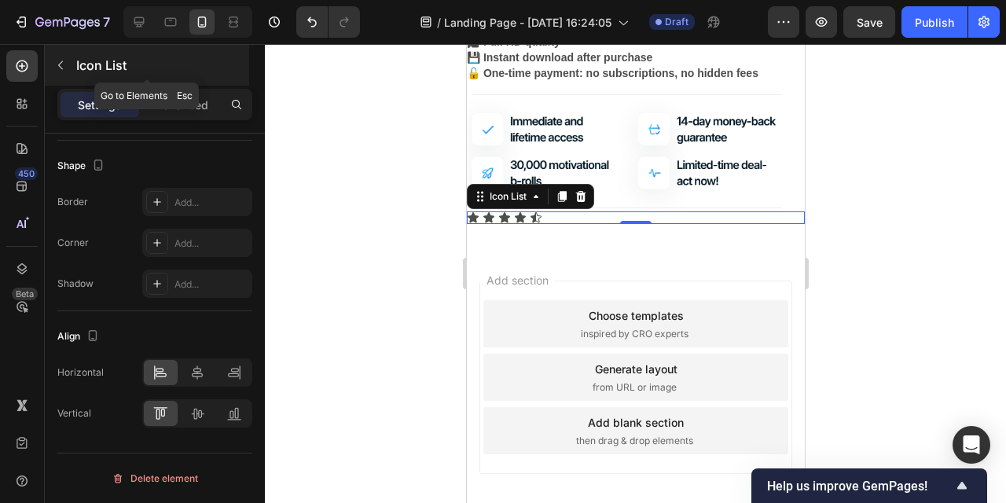
click at [60, 65] on icon "button" at bounding box center [60, 65] width 13 height 13
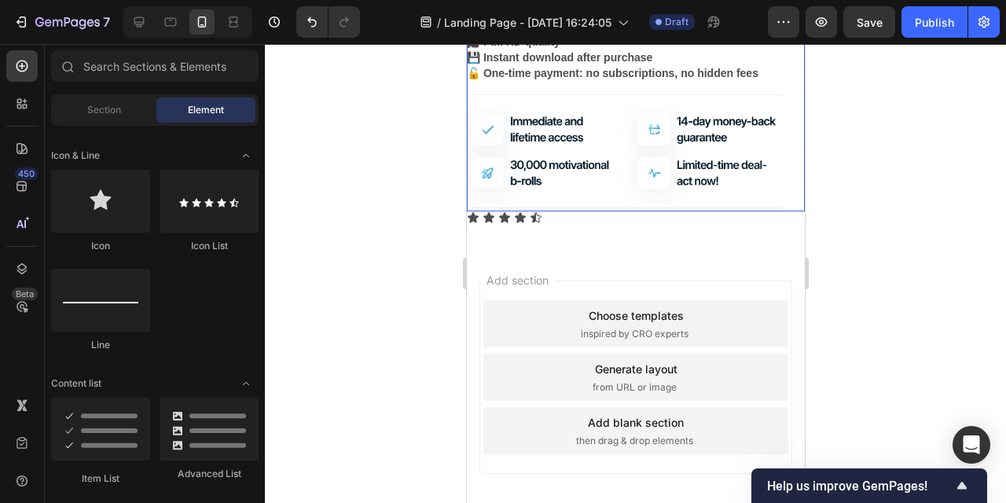
click at [543, 210] on img at bounding box center [635, 152] width 338 height 120
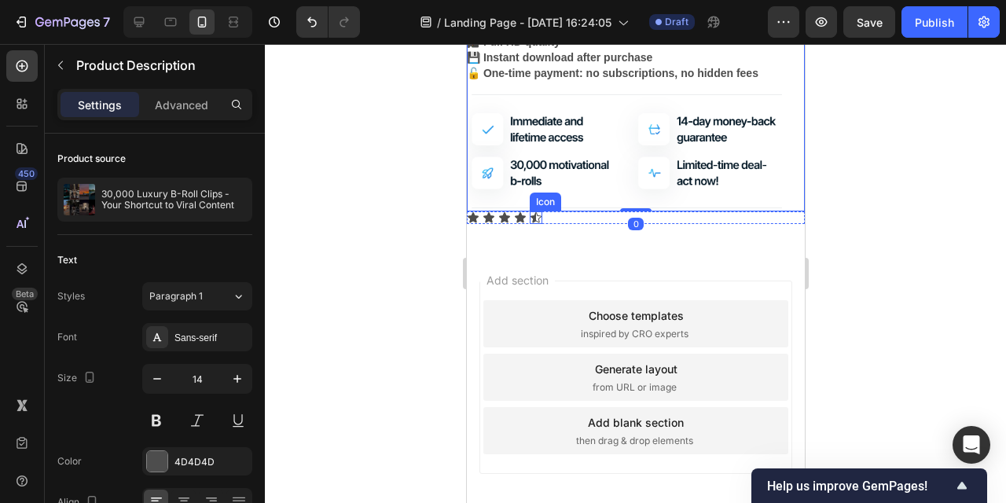
click at [539, 218] on icon at bounding box center [535, 217] width 11 height 10
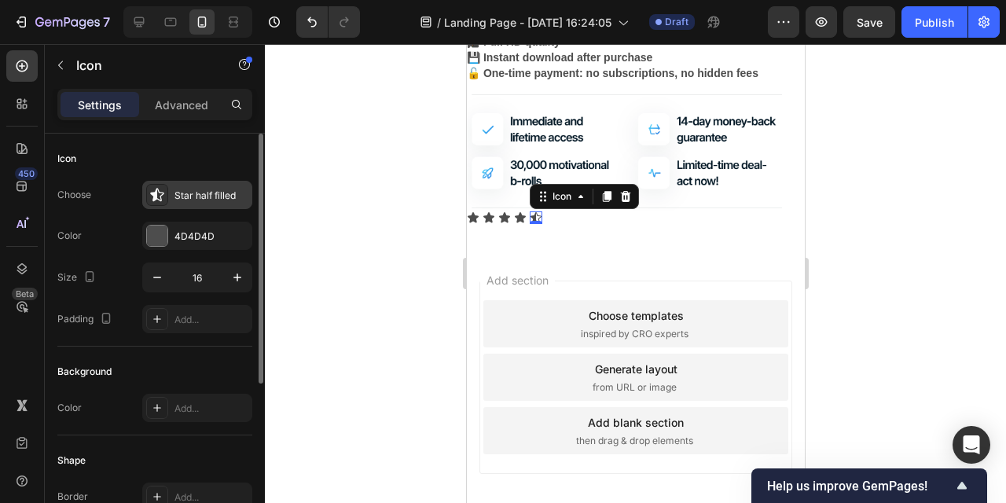
click at [191, 202] on div "Star half filled" at bounding box center [212, 196] width 74 height 14
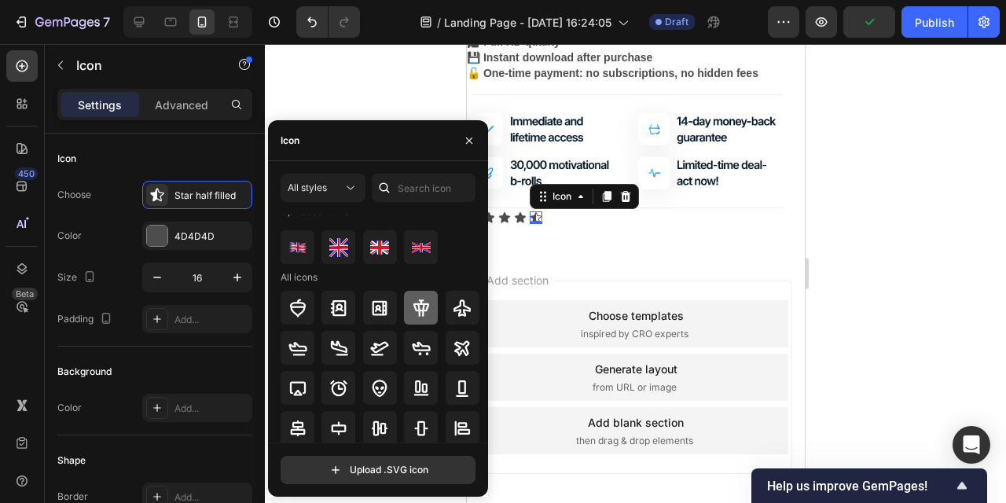
scroll to position [0, 0]
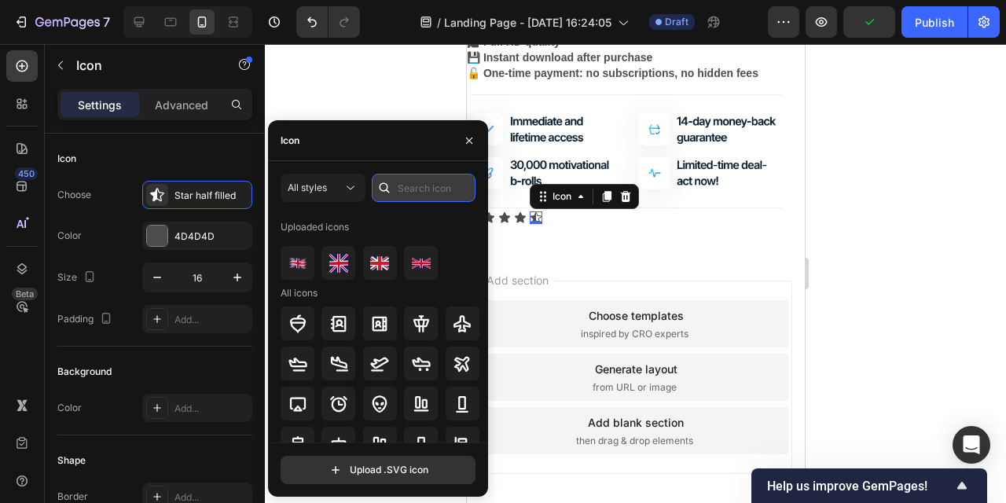
click at [414, 181] on input "text" at bounding box center [424, 188] width 104 height 28
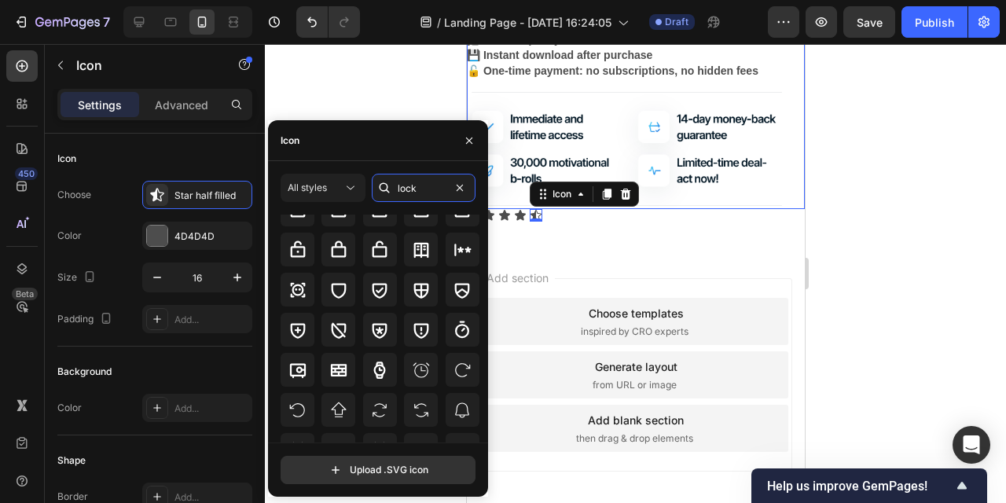
scroll to position [1979, 0]
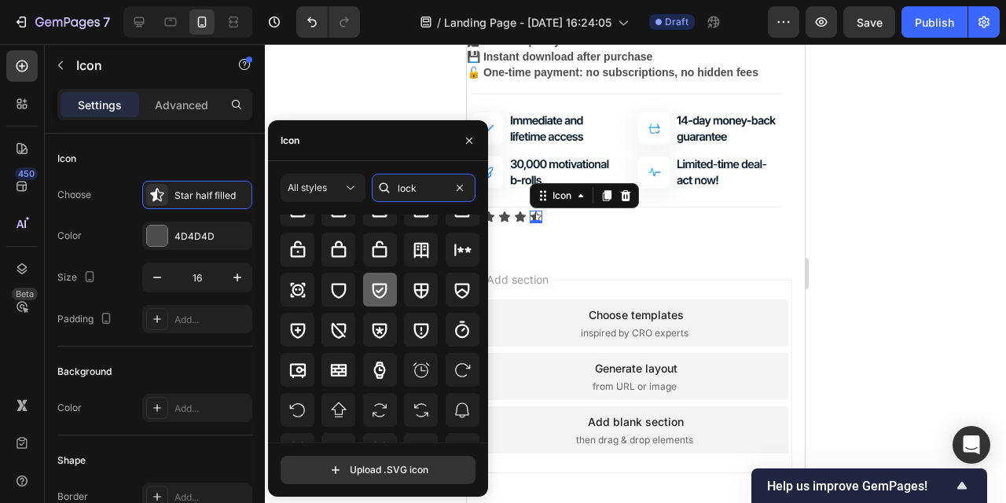
type input "lock"
click at [380, 285] on icon at bounding box center [379, 290] width 19 height 19
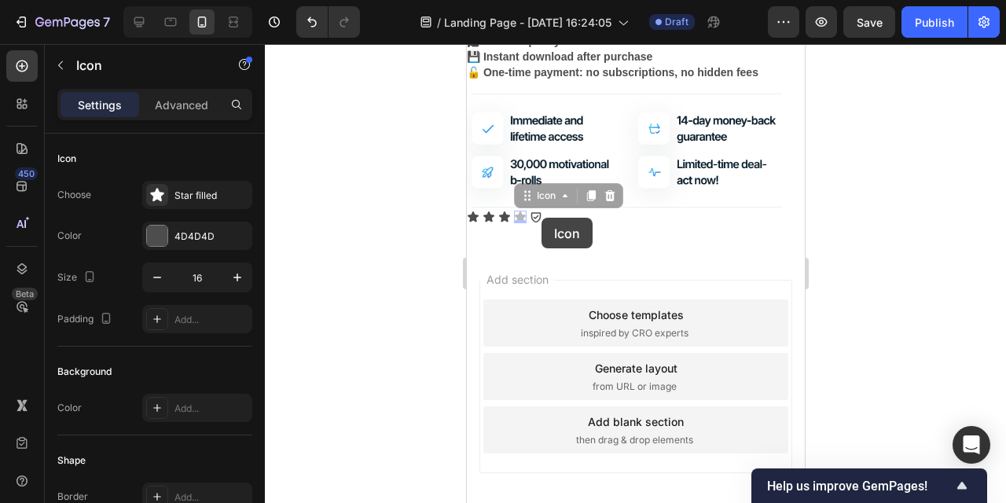
scroll to position [270, 0]
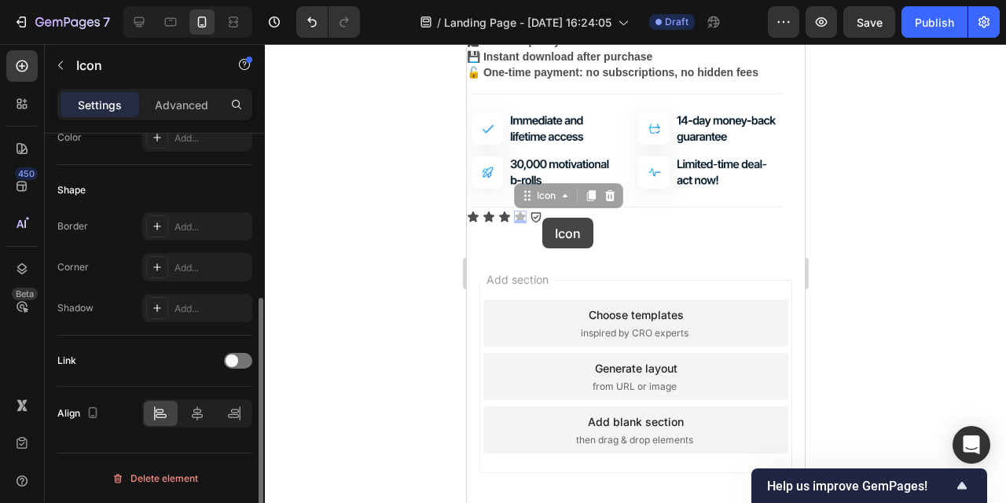
drag, startPoint x: 519, startPoint y: 218, endPoint x: 542, endPoint y: 218, distance: 22.8
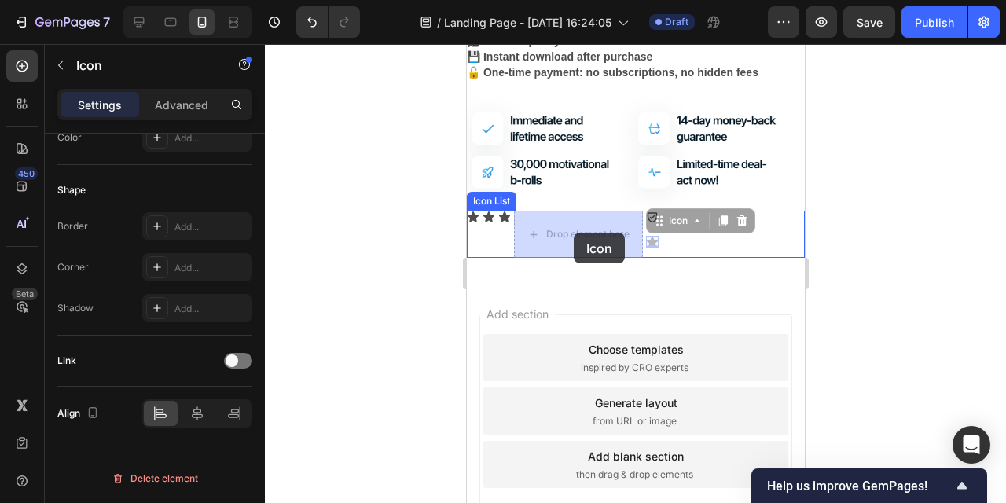
drag, startPoint x: 652, startPoint y: 243, endPoint x: 572, endPoint y: 231, distance: 80.3
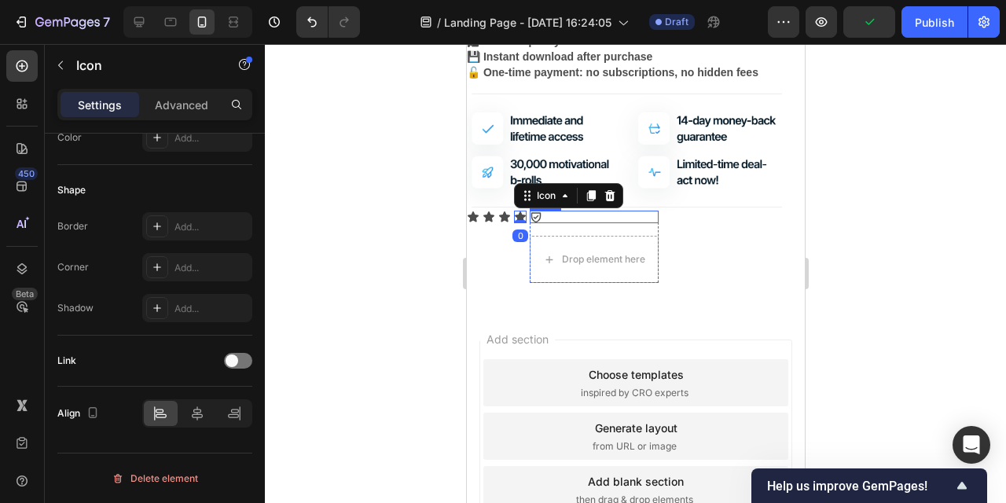
click at [536, 220] on icon at bounding box center [535, 217] width 13 height 13
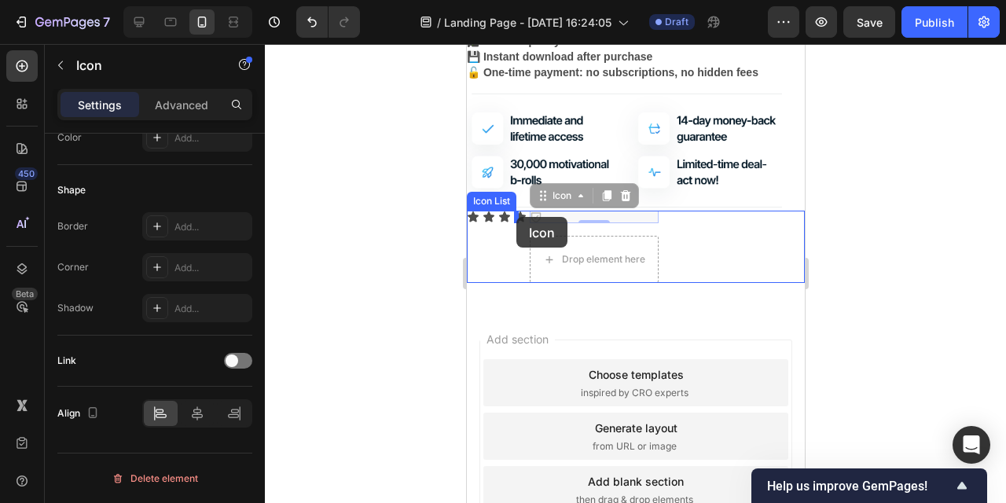
drag, startPoint x: 535, startPoint y: 216, endPoint x: 516, endPoint y: 217, distance: 19.7
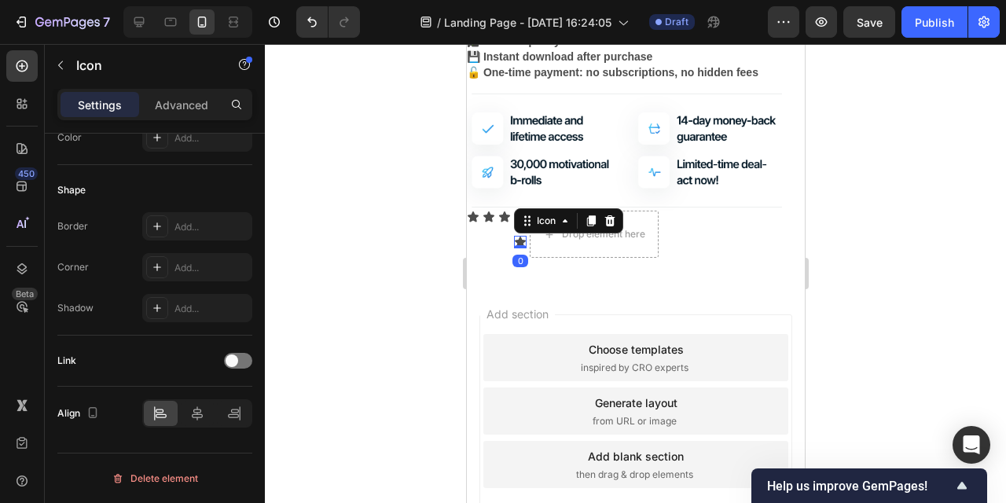
click at [518, 243] on icon at bounding box center [519, 242] width 11 height 10
click at [613, 220] on icon at bounding box center [610, 220] width 10 height 11
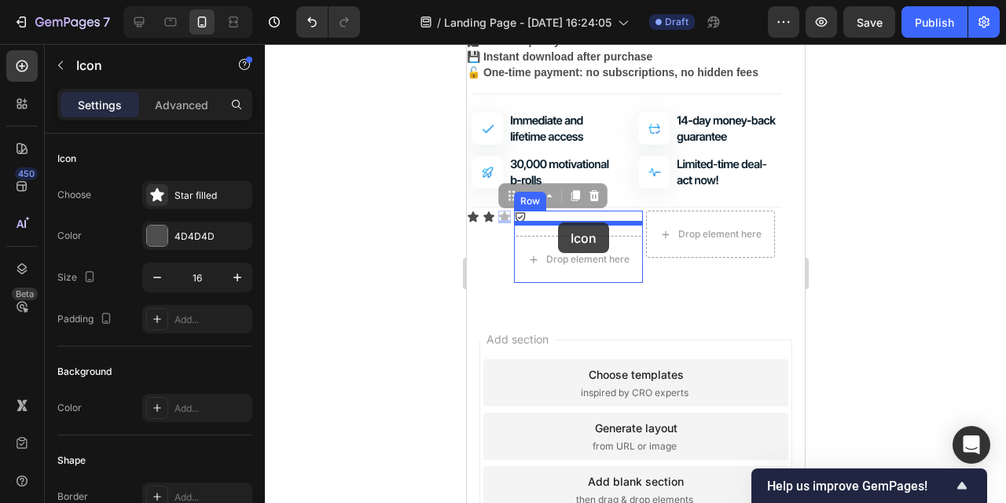
drag, startPoint x: 502, startPoint y: 219, endPoint x: 558, endPoint y: 223, distance: 55.9
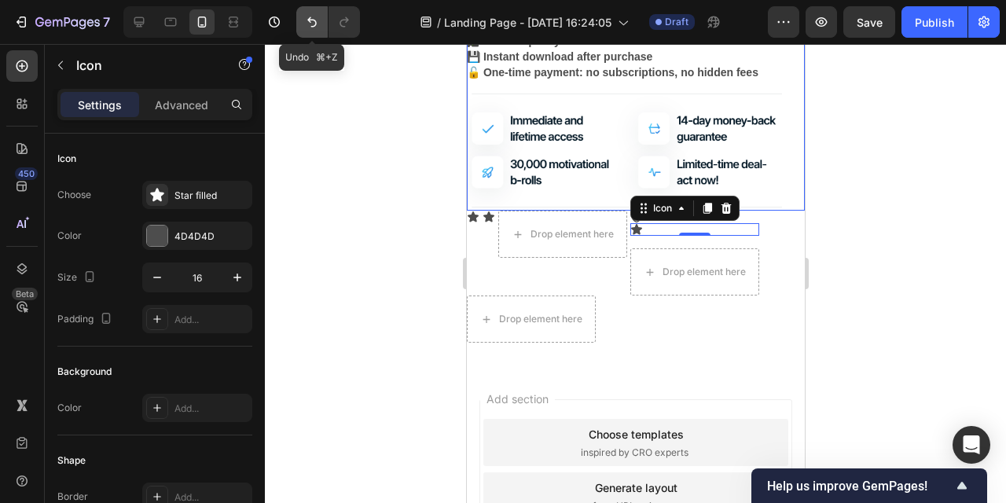
click at [304, 14] on icon "Undo/Redo" at bounding box center [312, 22] width 16 height 16
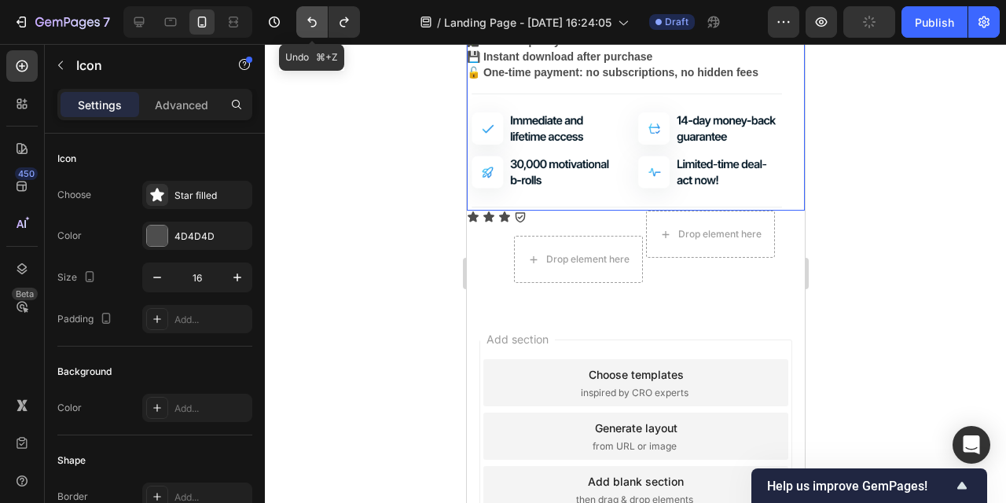
click at [304, 14] on icon "Undo/Redo" at bounding box center [312, 22] width 16 height 16
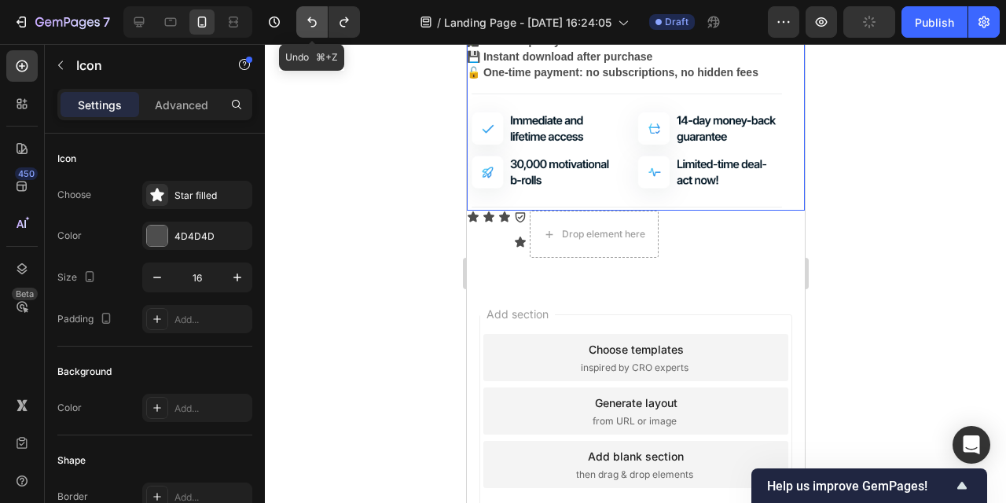
click at [304, 14] on icon "Undo/Redo" at bounding box center [312, 22] width 16 height 16
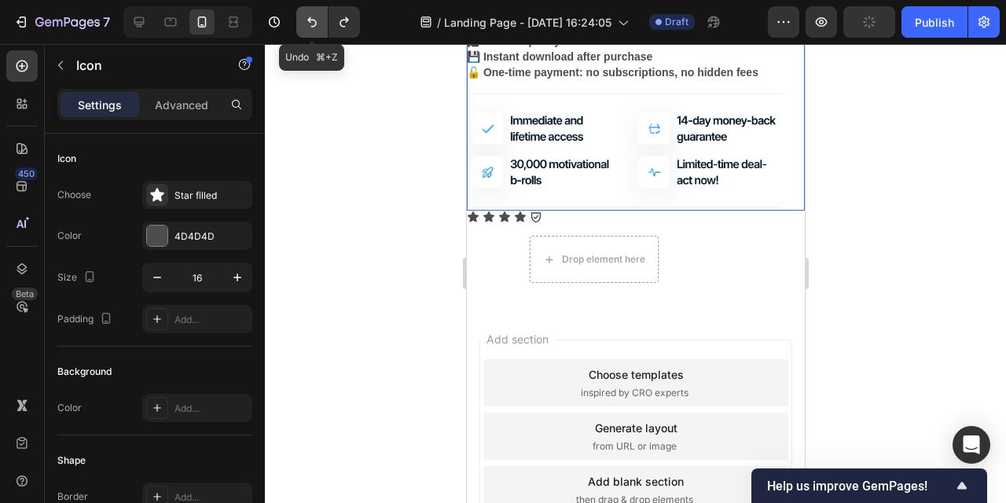
click at [304, 14] on icon "Undo/Redo" at bounding box center [312, 22] width 16 height 16
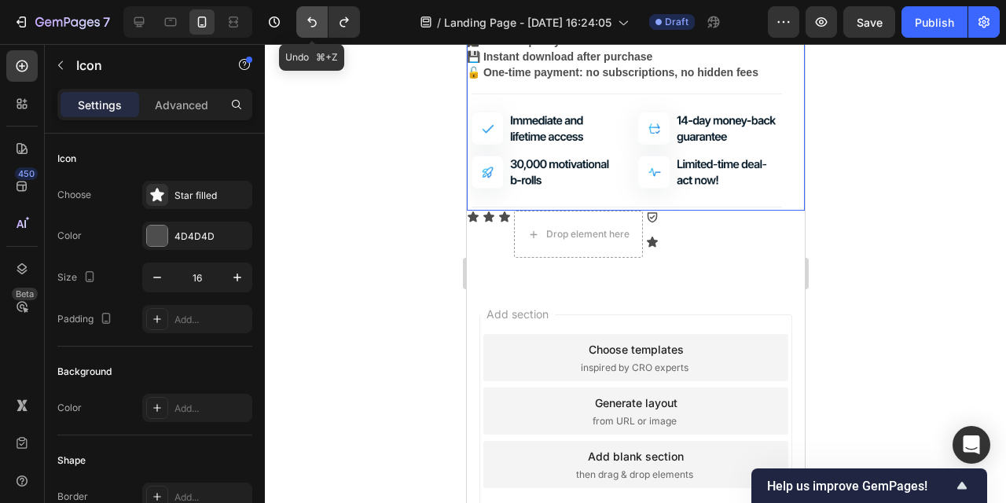
click at [304, 14] on icon "Undo/Redo" at bounding box center [312, 22] width 16 height 16
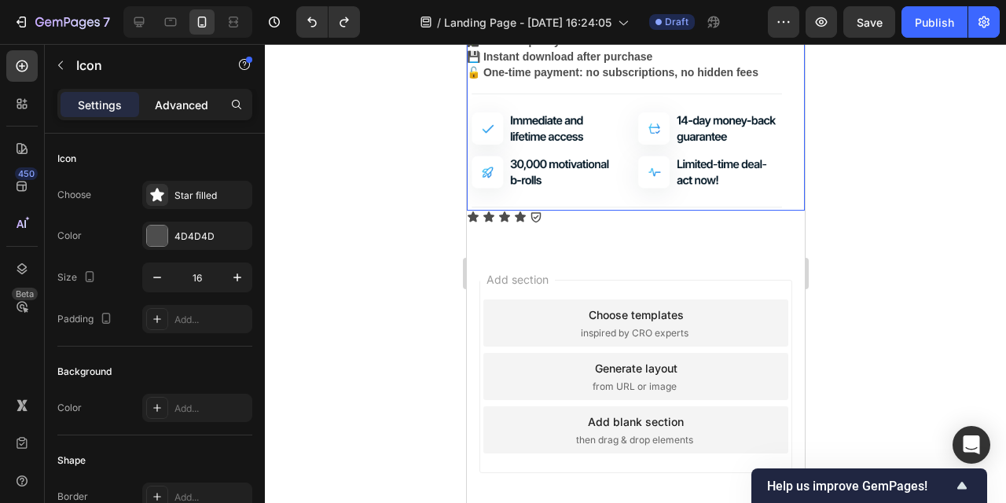
click at [186, 97] on p "Advanced" at bounding box center [181, 105] width 53 height 17
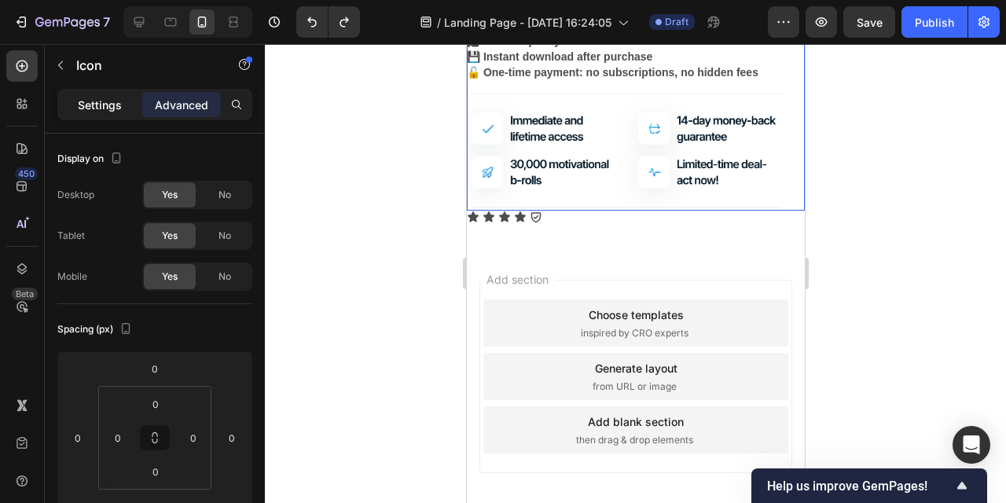
click at [81, 100] on p "Settings" at bounding box center [100, 105] width 44 height 17
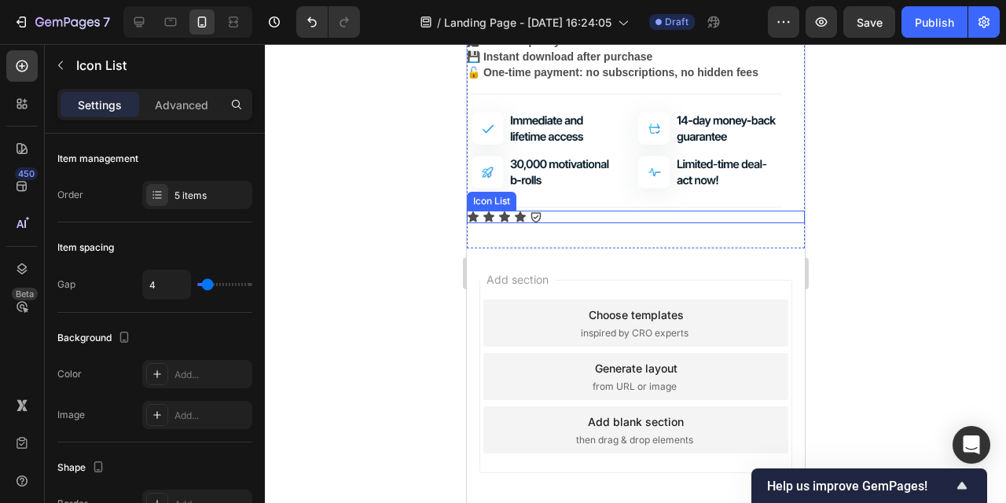
click at [576, 213] on div "Icon Icon Icon Icon Icon" at bounding box center [635, 217] width 338 height 13
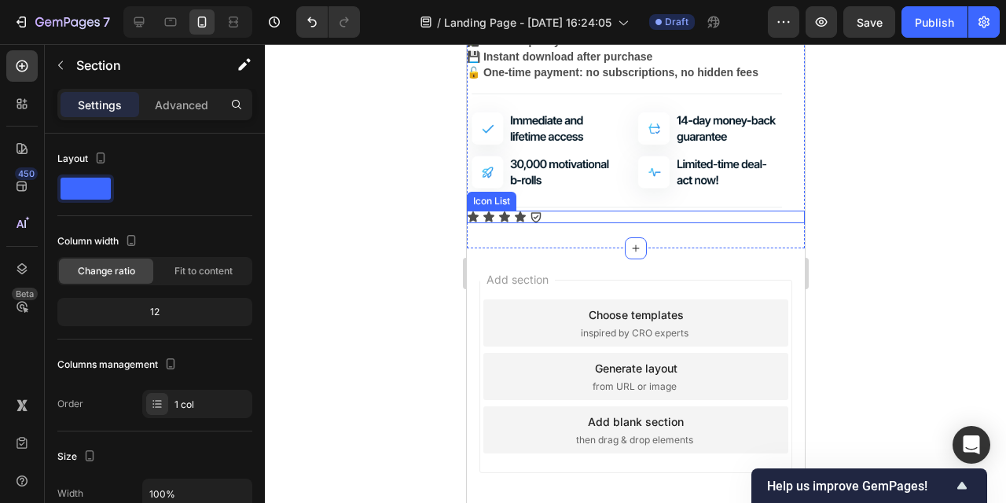
click at [550, 215] on div "Icon Icon Icon Icon Icon" at bounding box center [635, 217] width 338 height 13
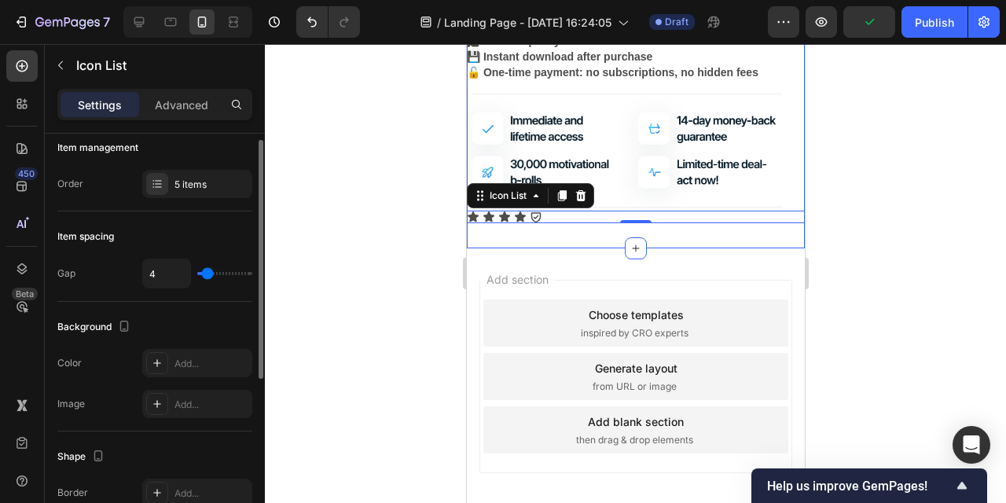
scroll to position [28, 0]
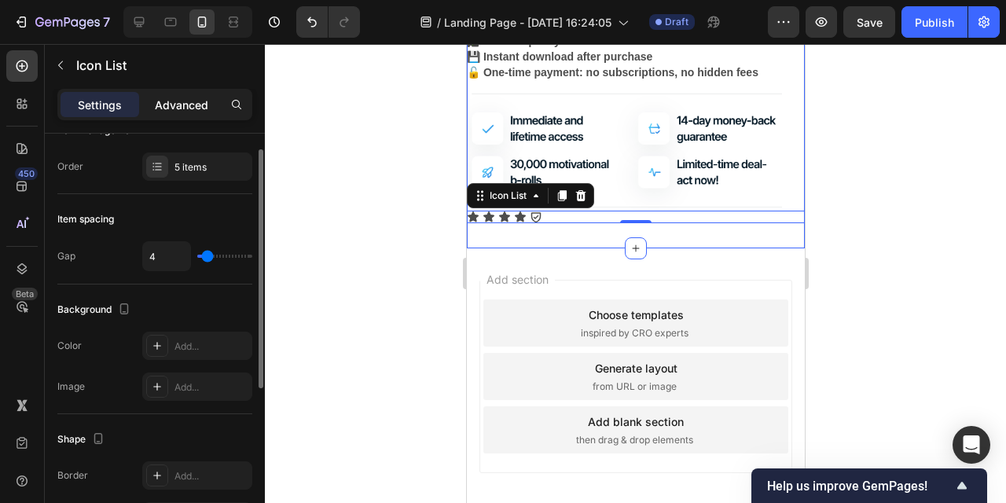
click at [193, 112] on p "Advanced" at bounding box center [181, 105] width 53 height 17
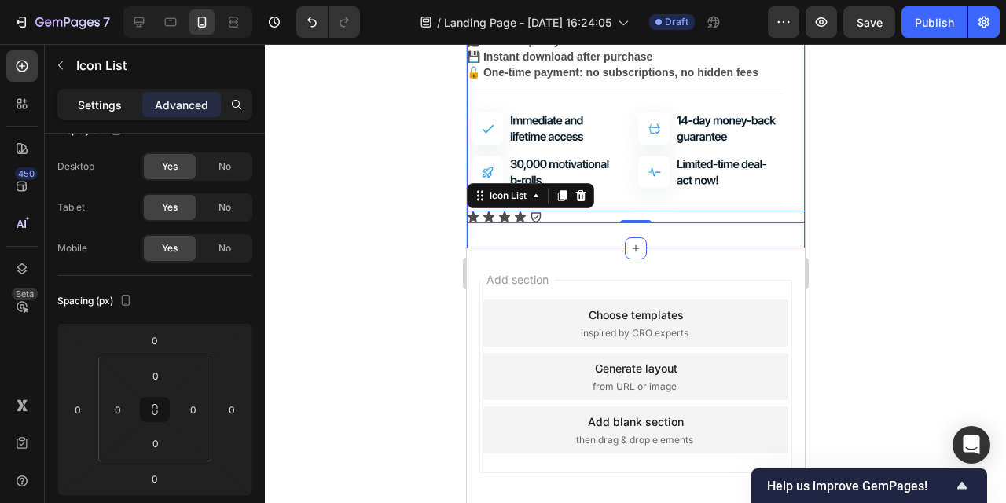
click at [96, 98] on p "Settings" at bounding box center [100, 105] width 44 height 17
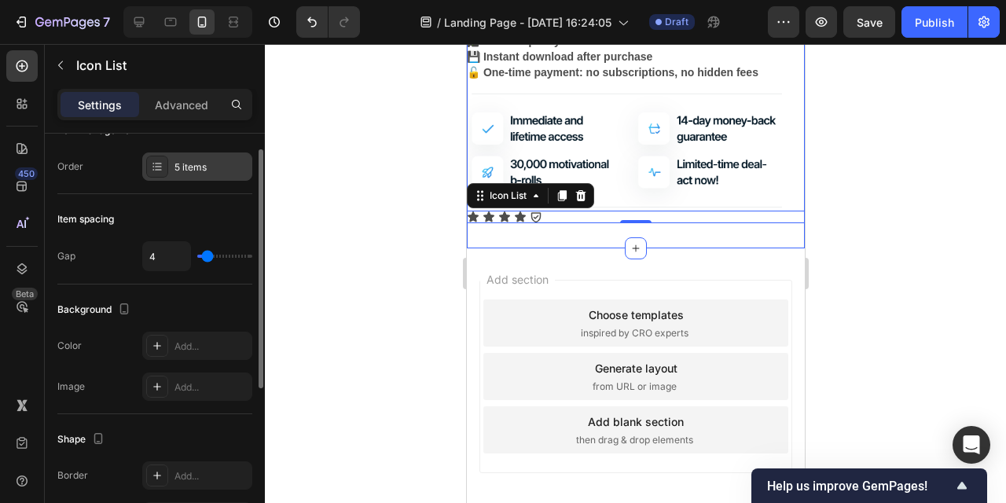
click at [214, 165] on div "5 items" at bounding box center [212, 167] width 74 height 14
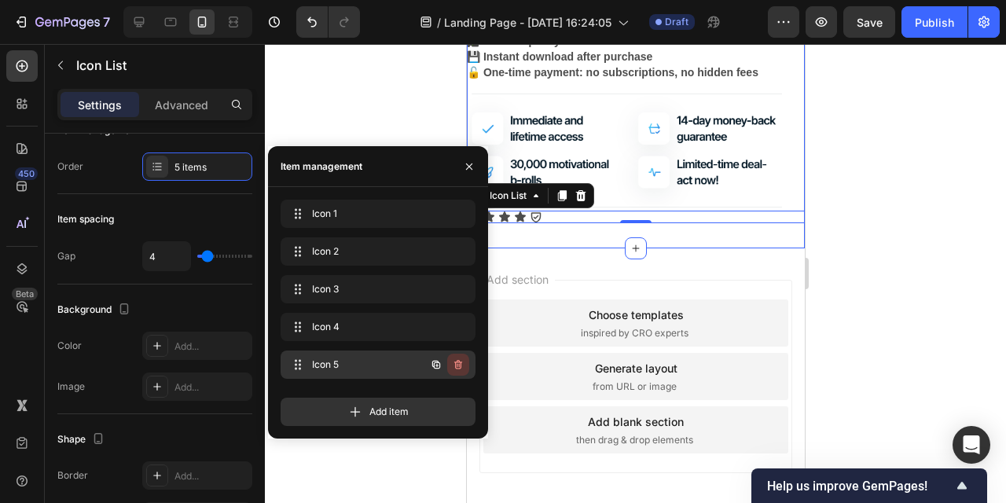
click at [463, 364] on icon "button" at bounding box center [458, 365] width 13 height 13
click at [458, 362] on div "Delete" at bounding box center [447, 365] width 29 height 14
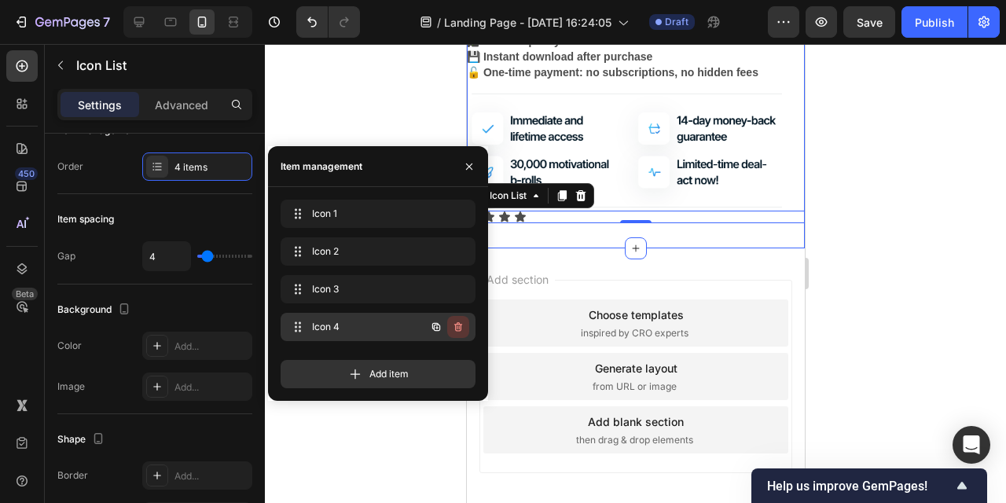
click at [458, 326] on icon "button" at bounding box center [458, 327] width 13 height 13
click at [458, 326] on div "Delete" at bounding box center [447, 327] width 29 height 14
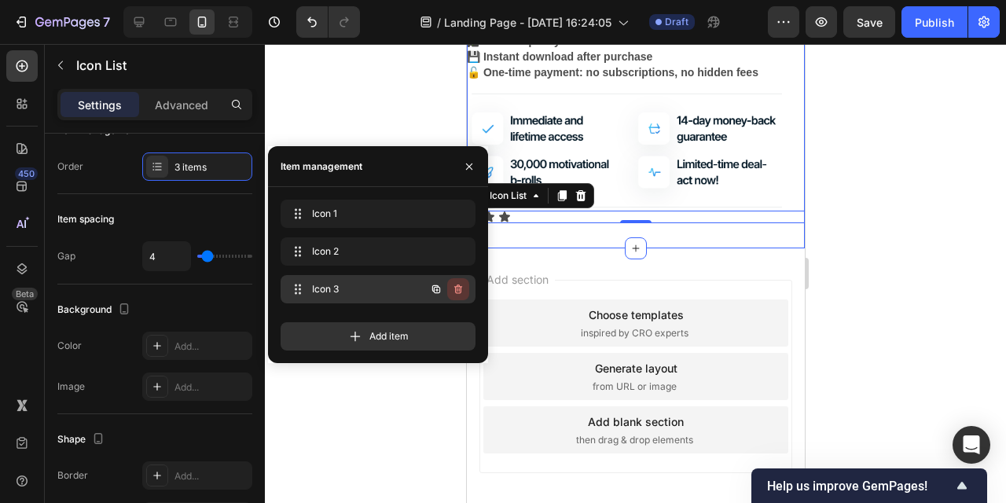
click at [458, 294] on icon "button" at bounding box center [458, 289] width 13 height 13
click at [383, 248] on span "Icon 2" at bounding box center [367, 252] width 116 height 14
click at [190, 206] on div "Item spacing Gap 4" at bounding box center [154, 239] width 195 height 90
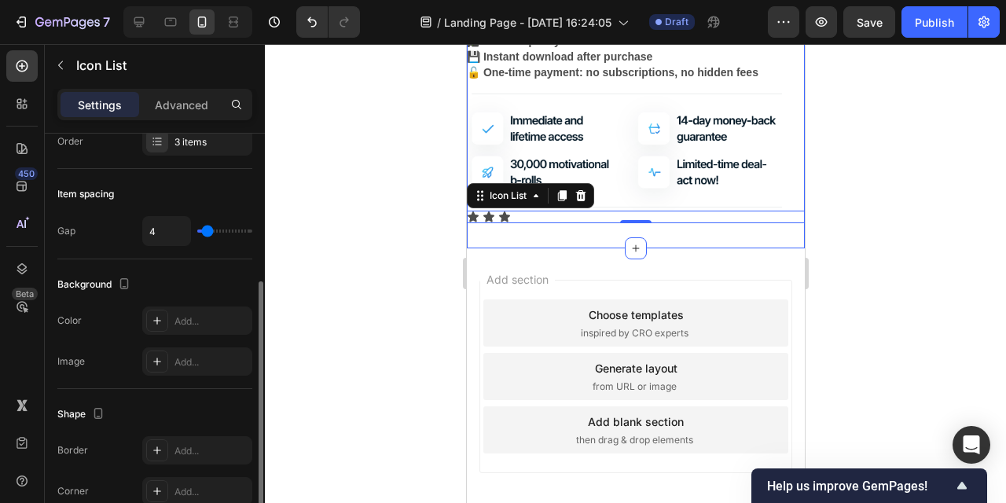
scroll to position [302, 0]
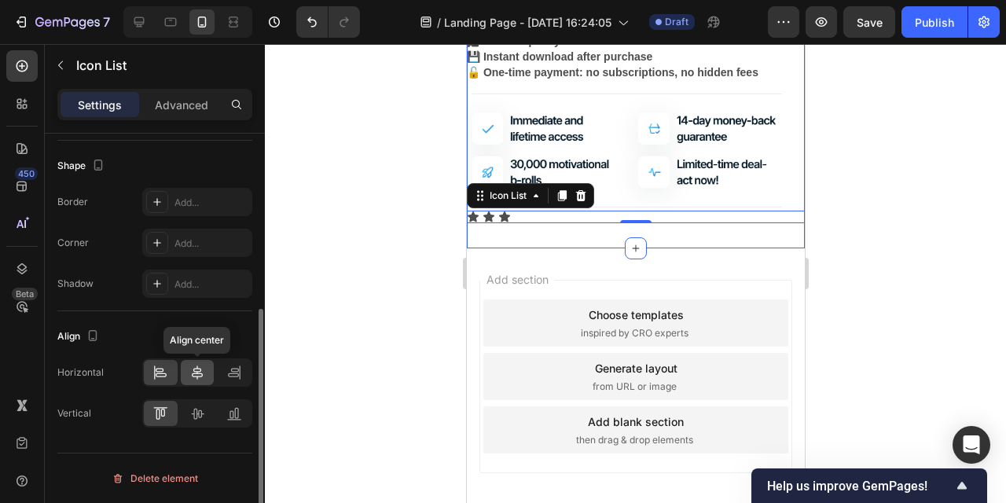
click at [199, 370] on icon at bounding box center [198, 373] width 16 height 16
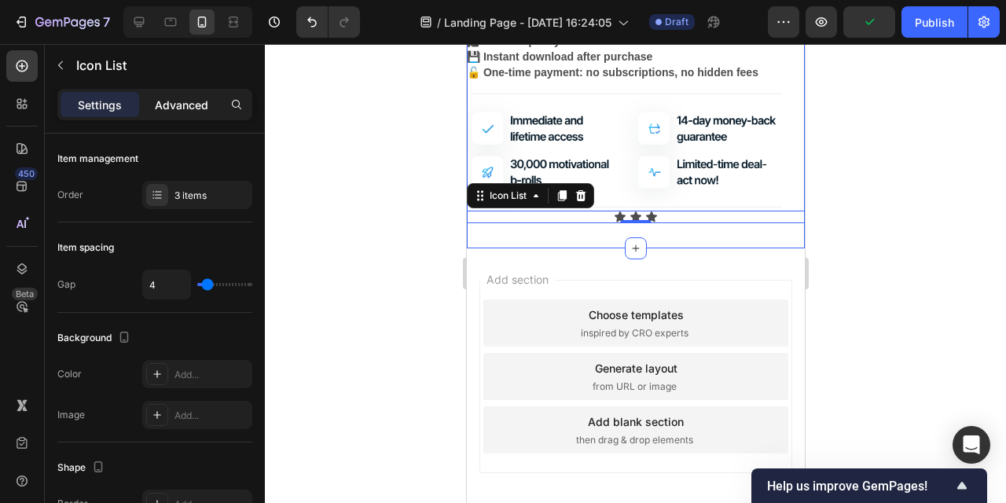
click at [181, 101] on p "Advanced" at bounding box center [181, 105] width 53 height 17
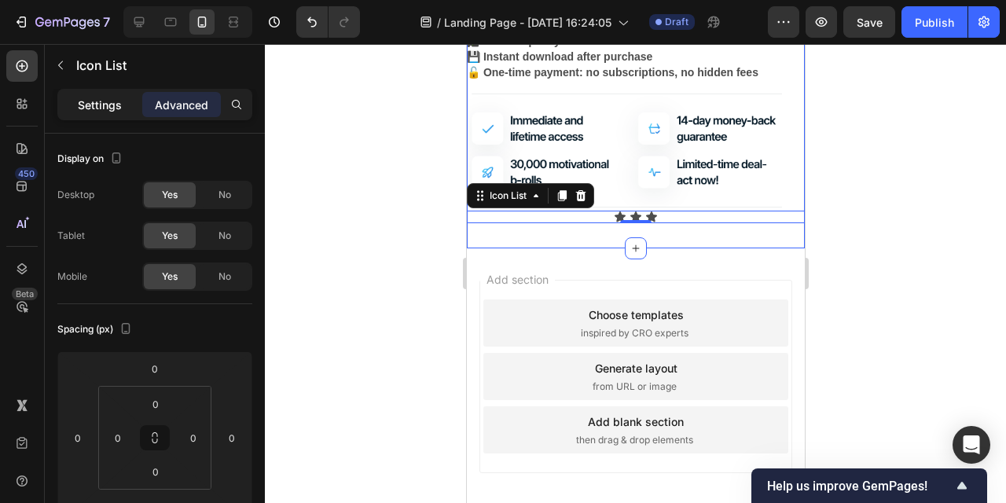
click at [104, 97] on p "Settings" at bounding box center [100, 105] width 44 height 17
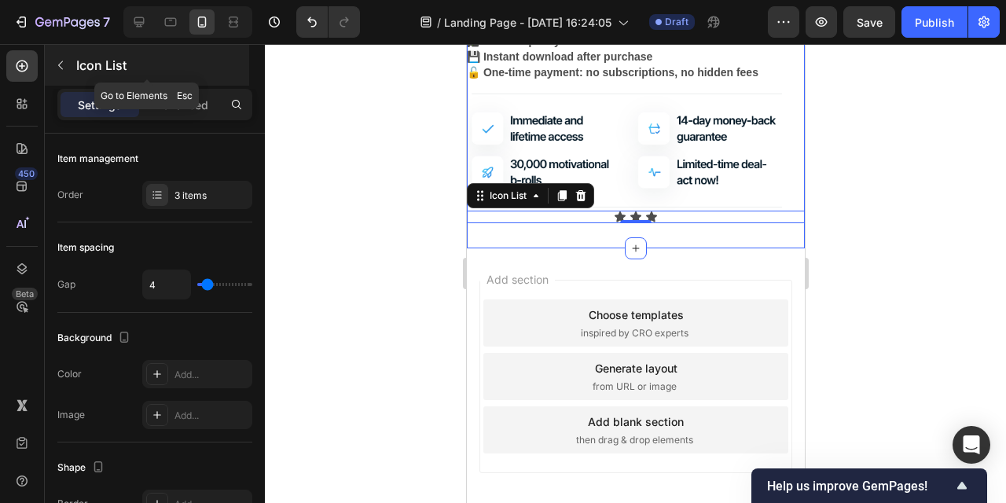
click at [71, 61] on button "button" at bounding box center [60, 65] width 25 height 25
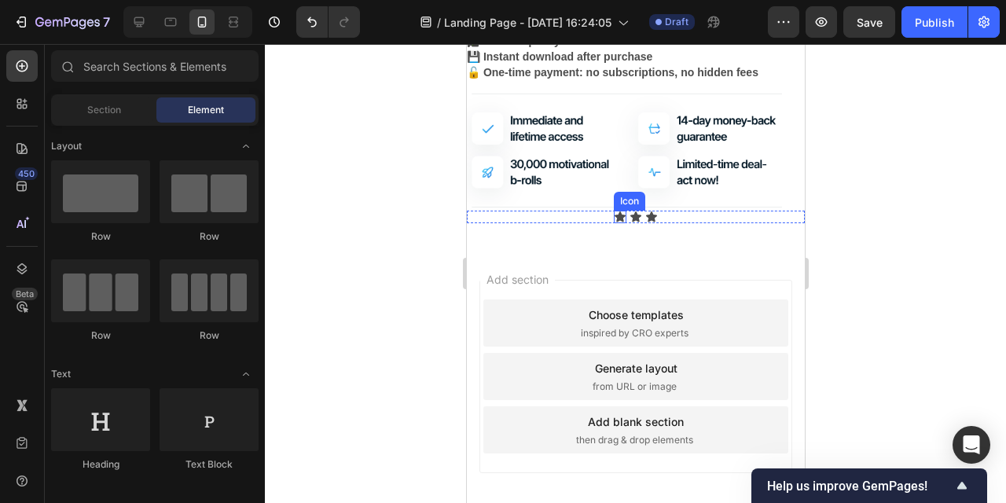
click at [621, 216] on icon at bounding box center [619, 217] width 11 height 10
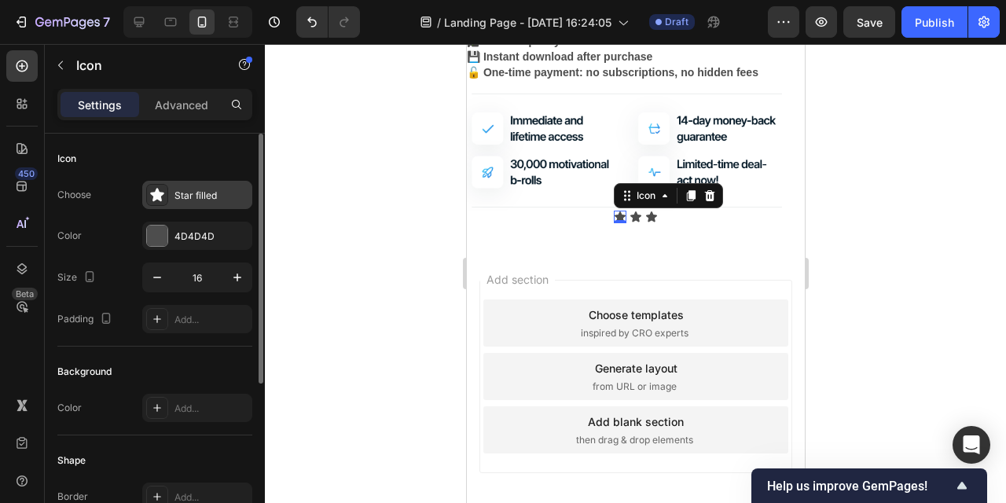
click at [204, 190] on div "Star filled" at bounding box center [212, 196] width 74 height 14
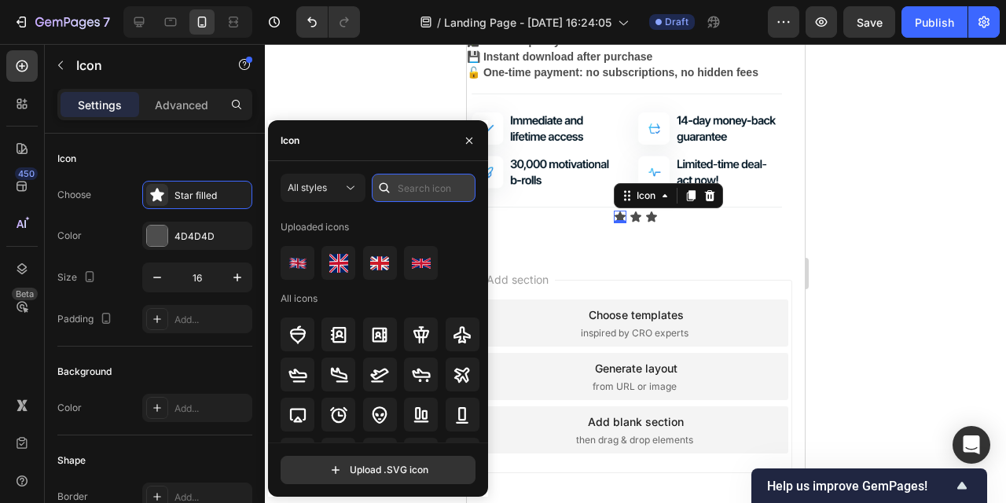
click at [403, 184] on input "text" at bounding box center [424, 188] width 104 height 28
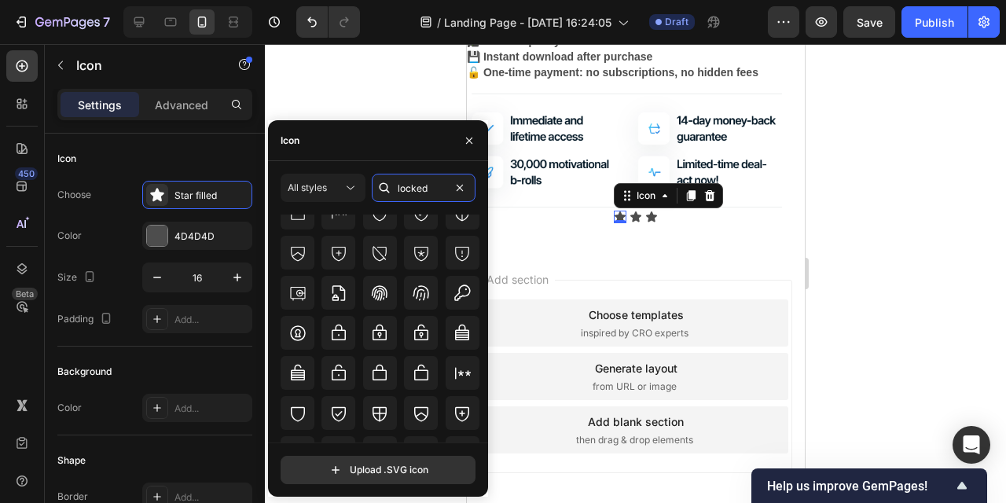
scroll to position [300, 0]
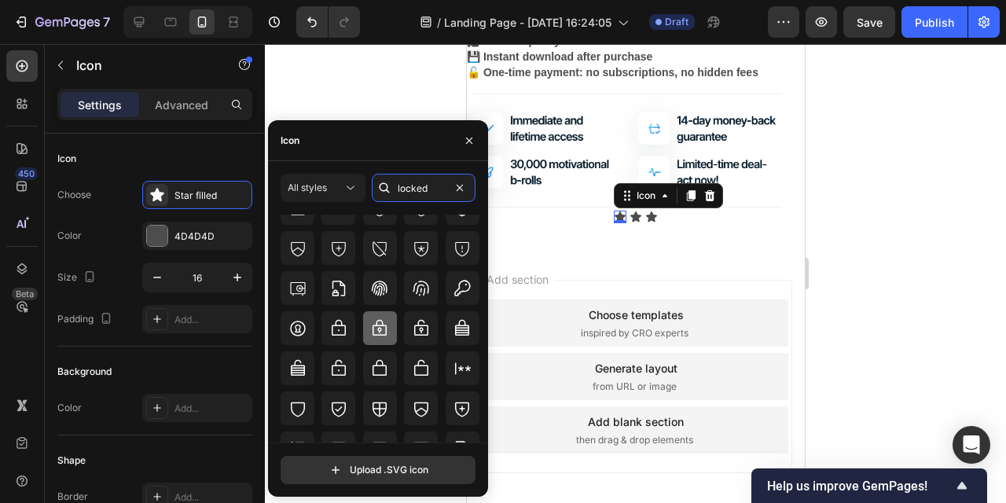
type input "locked"
click at [377, 330] on icon at bounding box center [380, 327] width 14 height 16
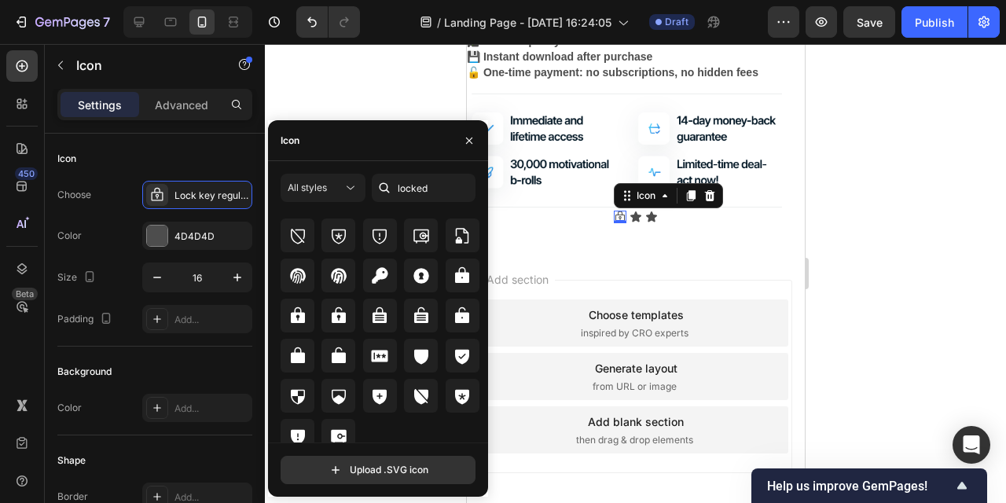
scroll to position [485, 0]
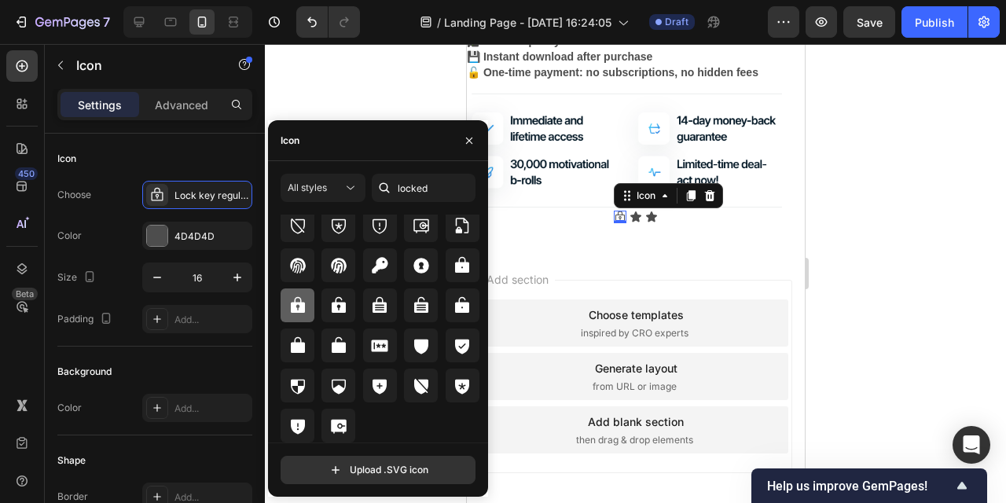
click at [289, 296] on icon at bounding box center [298, 305] width 19 height 19
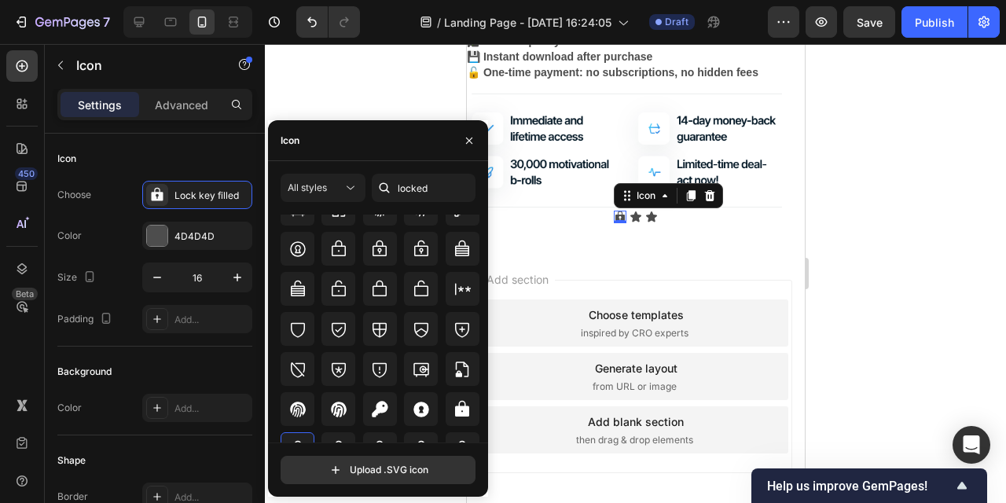
scroll to position [371, 0]
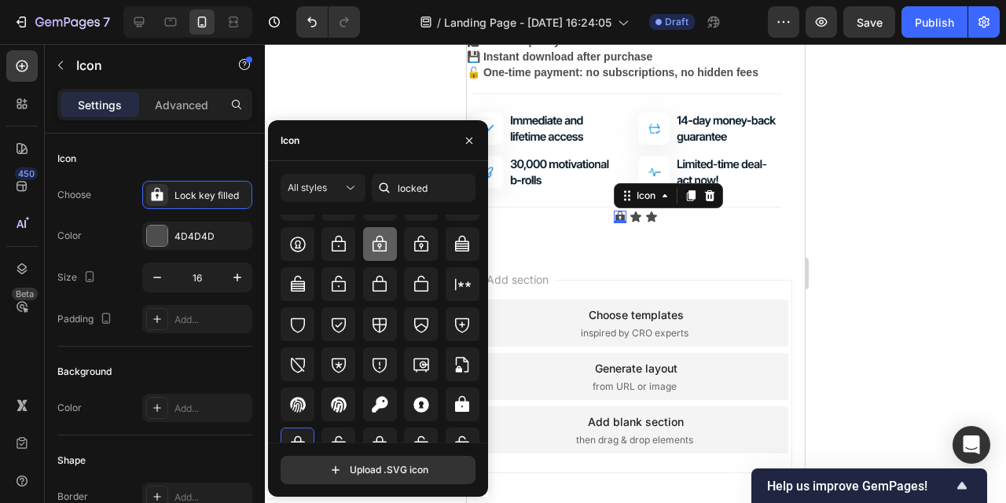
click at [376, 248] on icon at bounding box center [379, 244] width 19 height 19
click at [631, 212] on icon at bounding box center [635, 217] width 13 height 13
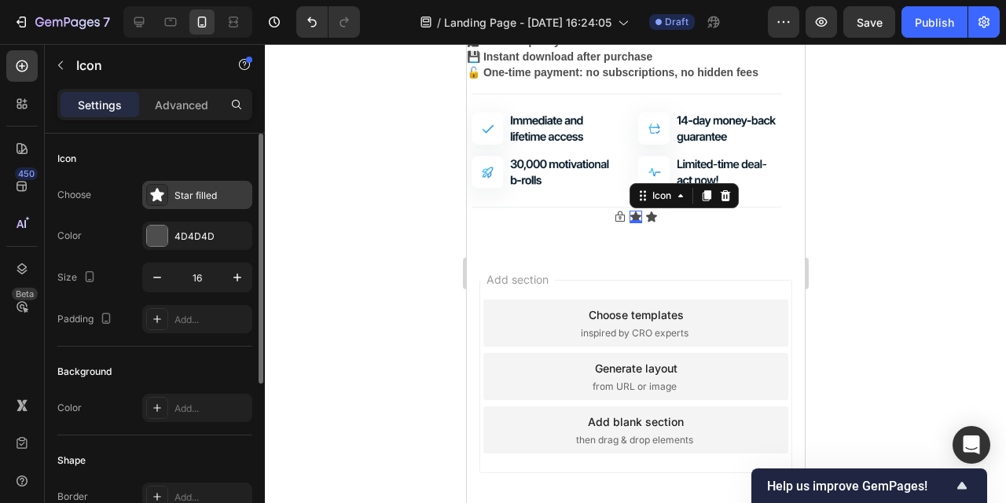
click at [212, 194] on div "Star filled" at bounding box center [212, 196] width 74 height 14
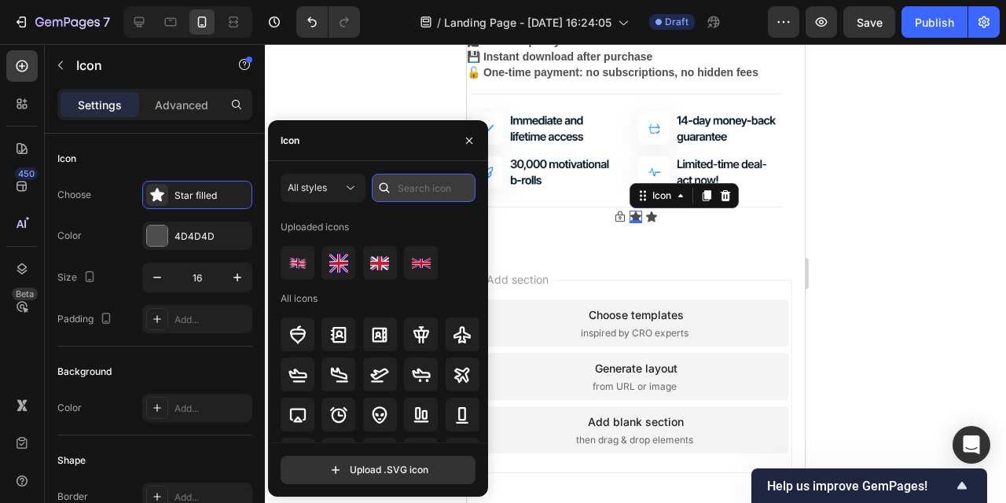
click at [415, 192] on input "text" at bounding box center [424, 188] width 104 height 28
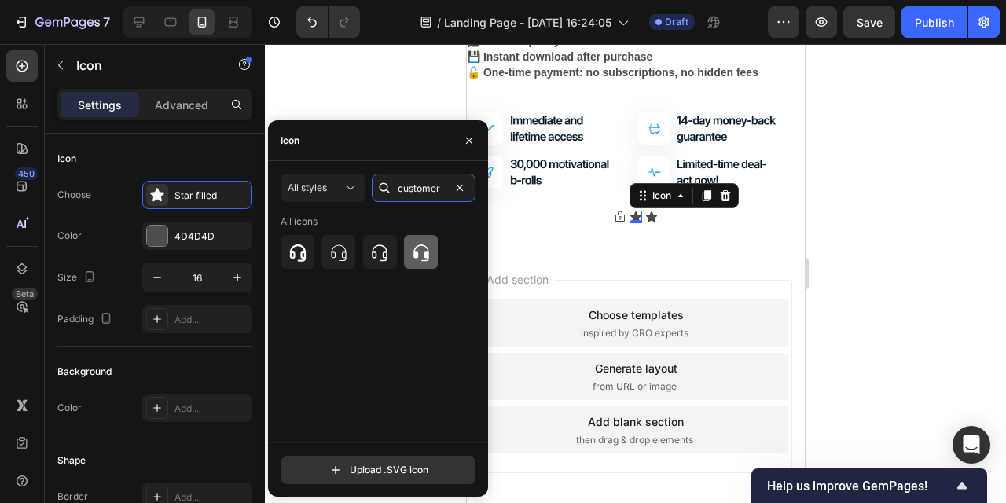
type input "customer"
click at [418, 256] on icon at bounding box center [421, 252] width 19 height 19
click at [634, 228] on div "0" at bounding box center [635, 223] width 16 height 13
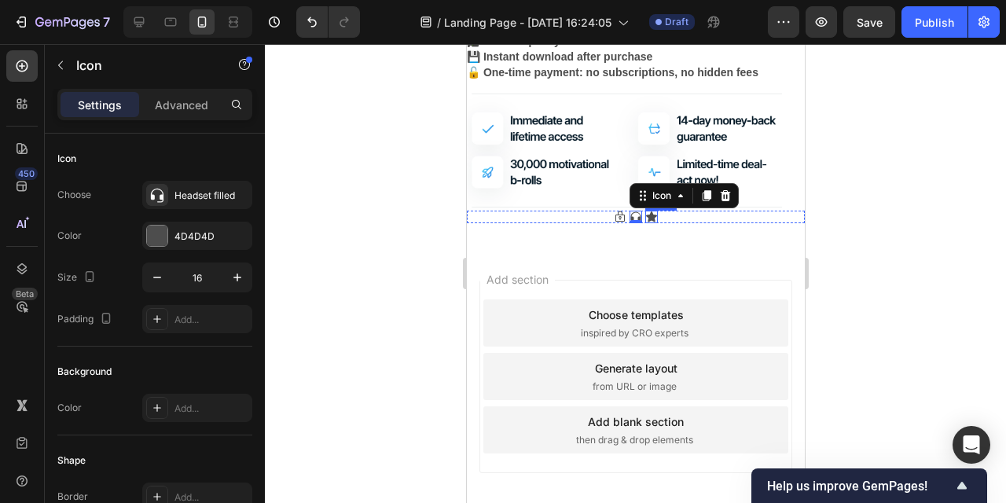
click at [650, 215] on icon at bounding box center [651, 217] width 11 height 10
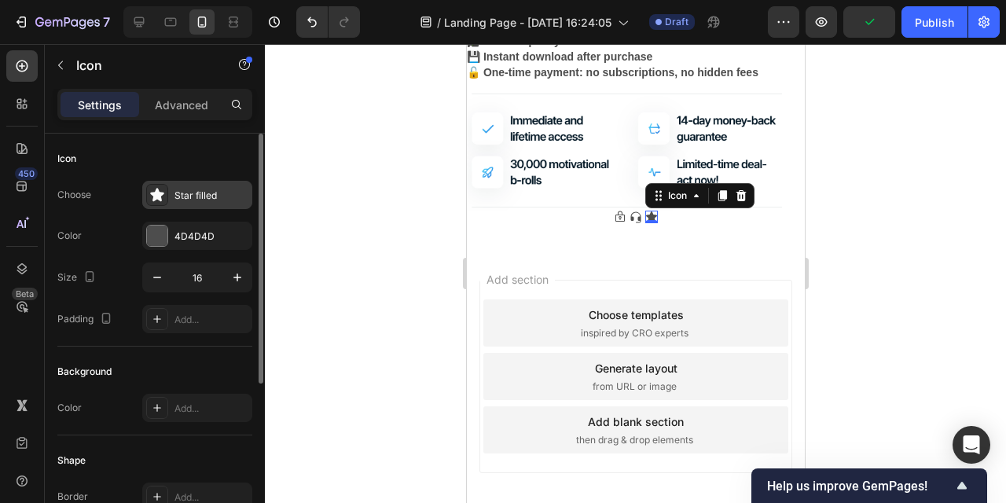
click at [193, 189] on div "Star filled" at bounding box center [212, 196] width 74 height 14
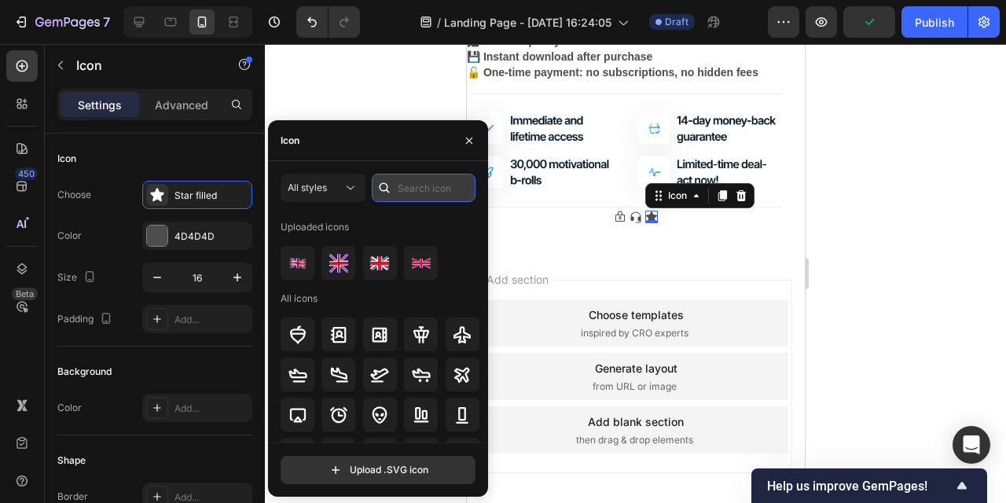
click at [434, 186] on input "text" at bounding box center [424, 188] width 104 height 28
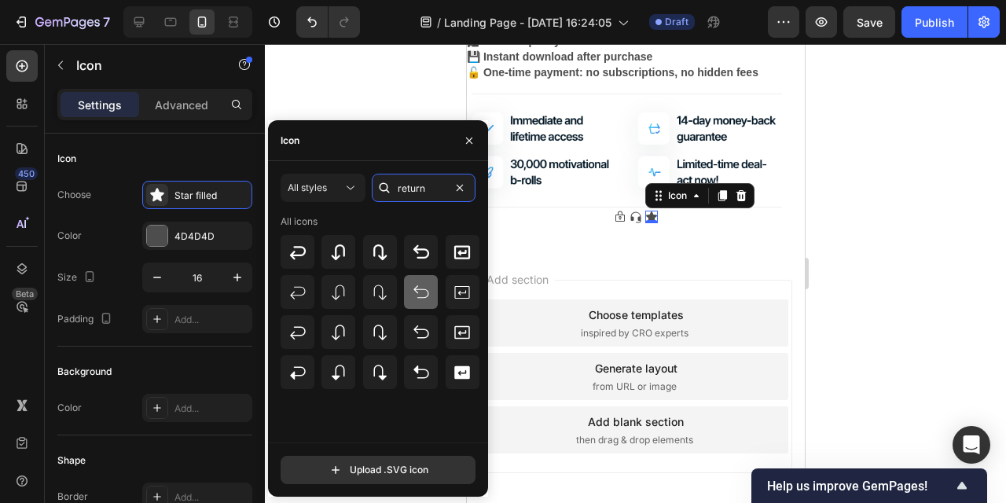
type input "return"
click at [420, 290] on icon at bounding box center [421, 292] width 19 height 19
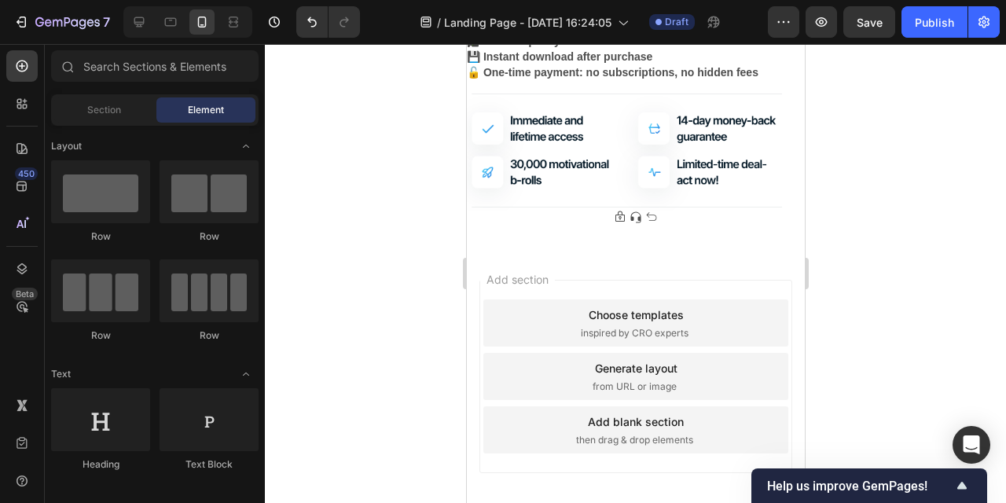
click at [586, 254] on div "Add section Choose templates inspired by CRO experts Generate layout from URL o…" at bounding box center [635, 398] width 338 height 300
click at [650, 216] on icon at bounding box center [651, 217] width 13 height 13
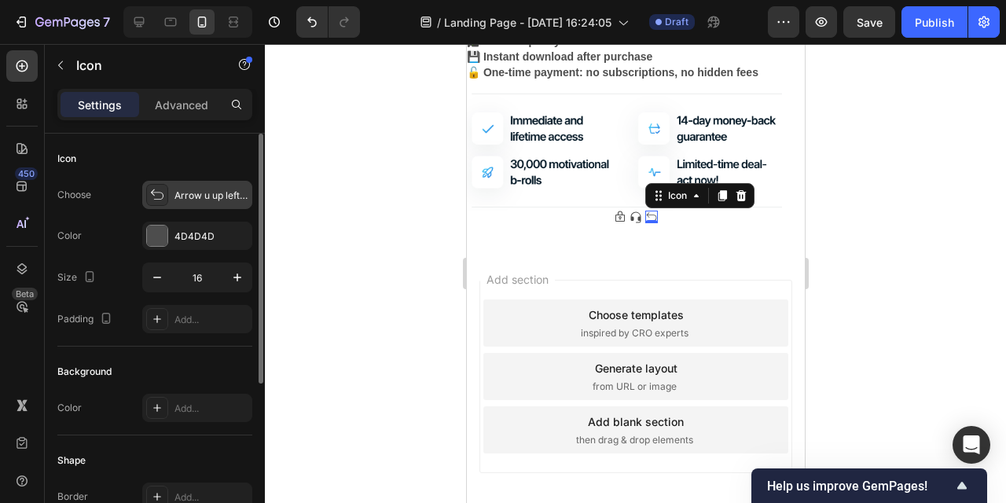
click at [221, 201] on div "Arrow u up left light" at bounding box center [212, 196] width 74 height 14
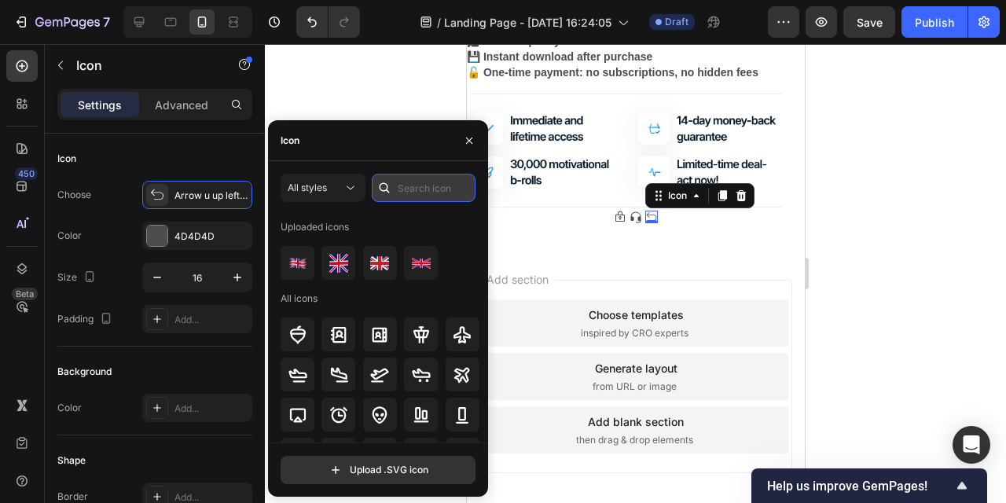
click at [399, 181] on input "text" at bounding box center [424, 188] width 104 height 28
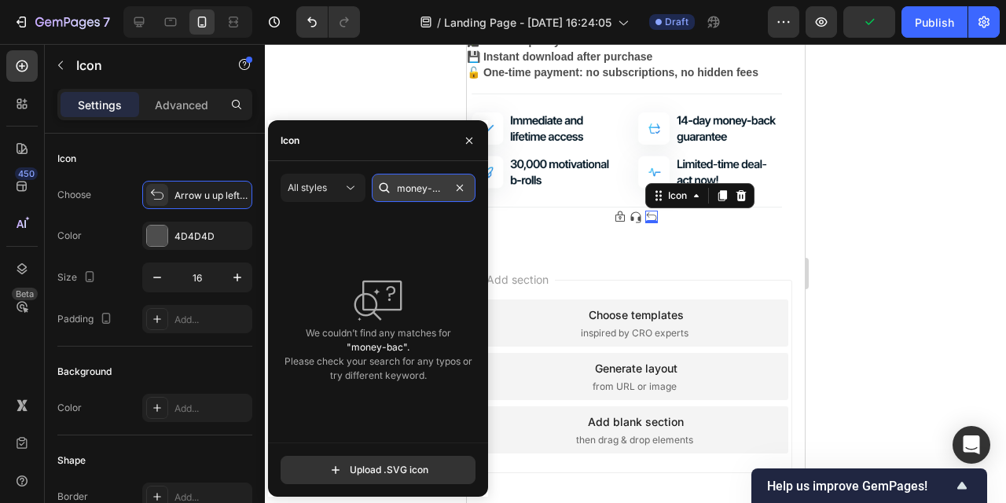
scroll to position [0, 0]
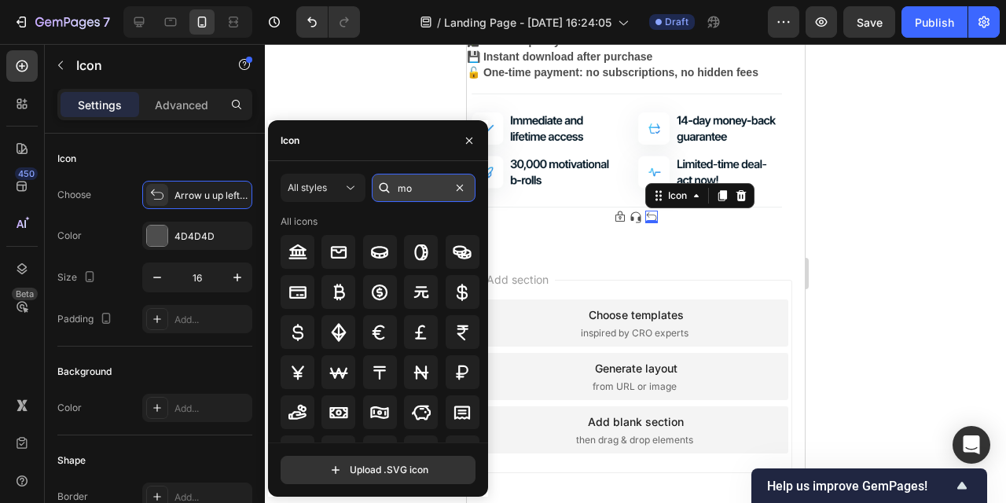
type input "m"
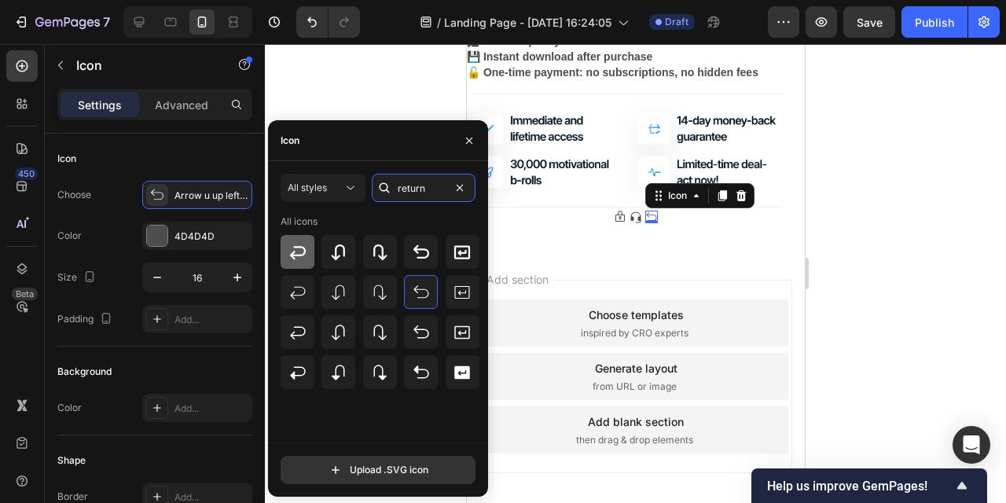
type input "return"
click at [296, 252] on icon at bounding box center [298, 252] width 19 height 19
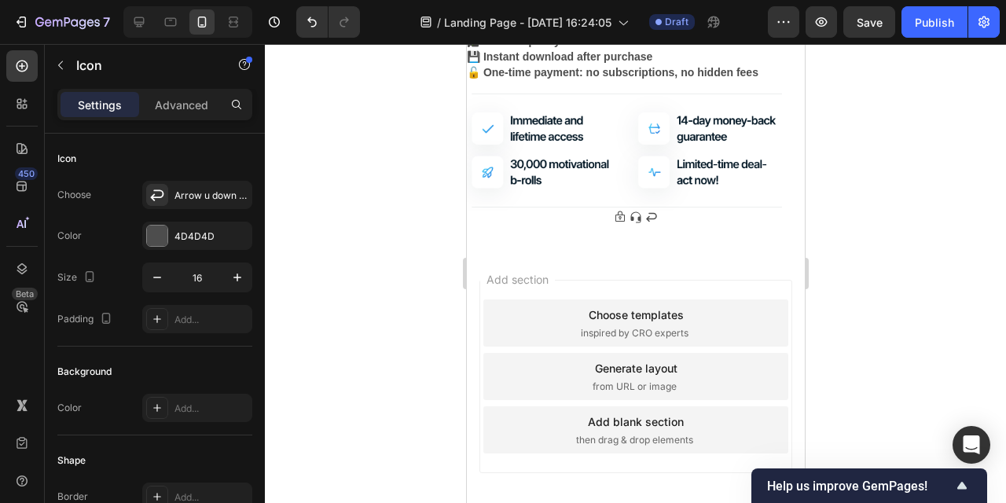
click at [668, 253] on div "Add section Choose templates inspired by CRO experts Generate layout from URL o…" at bounding box center [635, 398] width 338 height 300
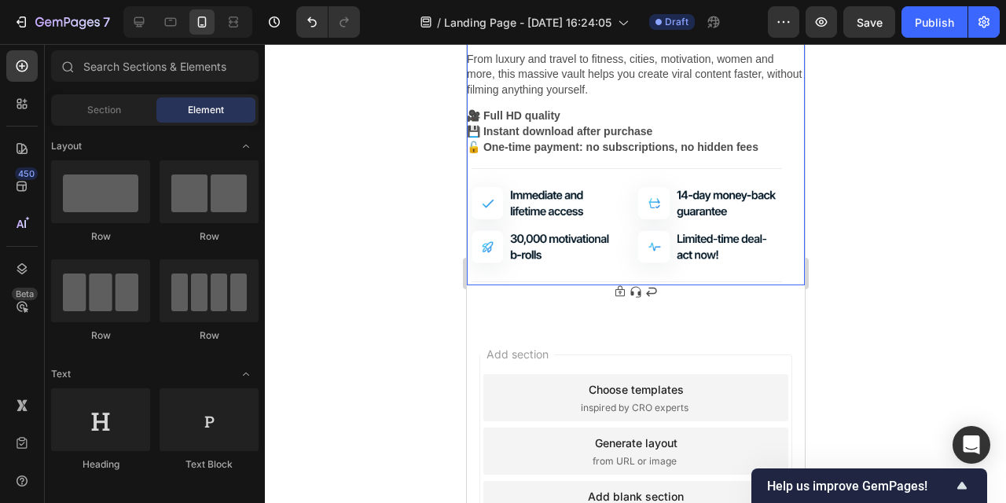
scroll to position [1903, 0]
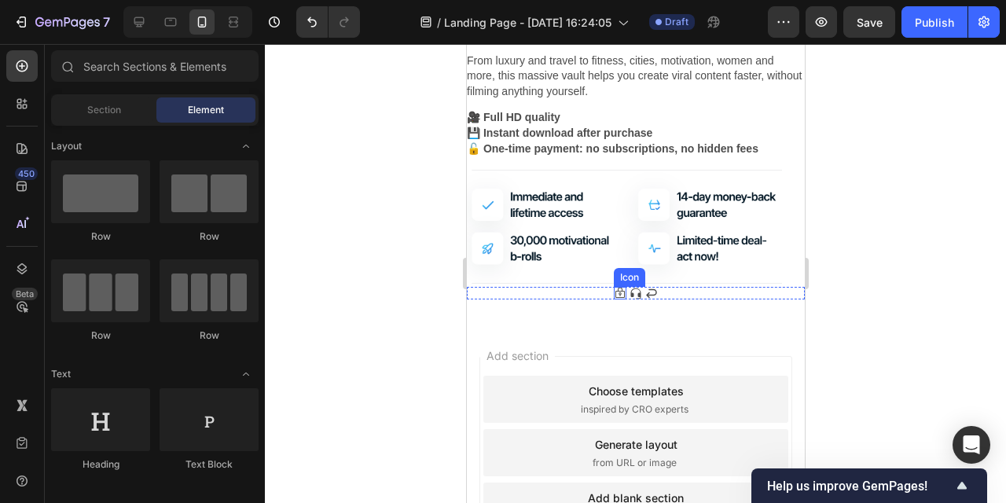
click at [620, 297] on icon at bounding box center [619, 293] width 9 height 11
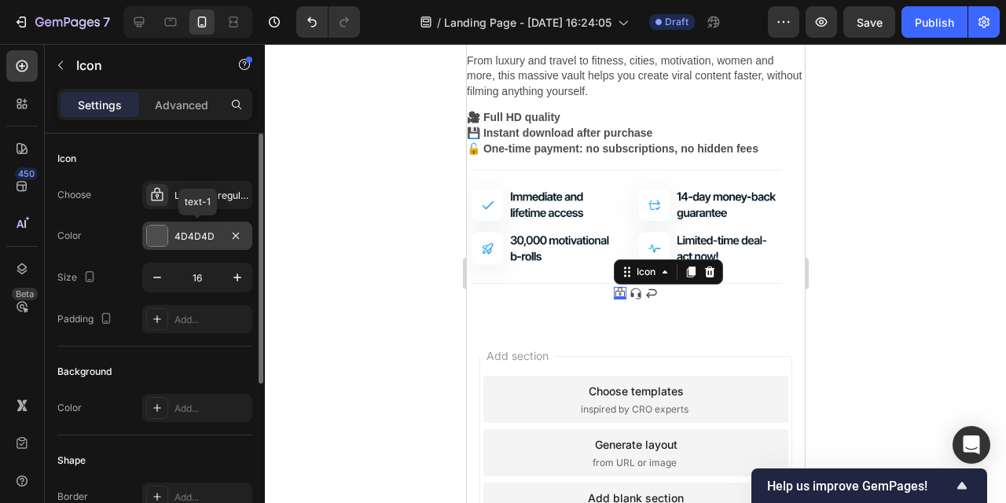
click at [208, 237] on div "4D4D4D" at bounding box center [198, 237] width 46 height 14
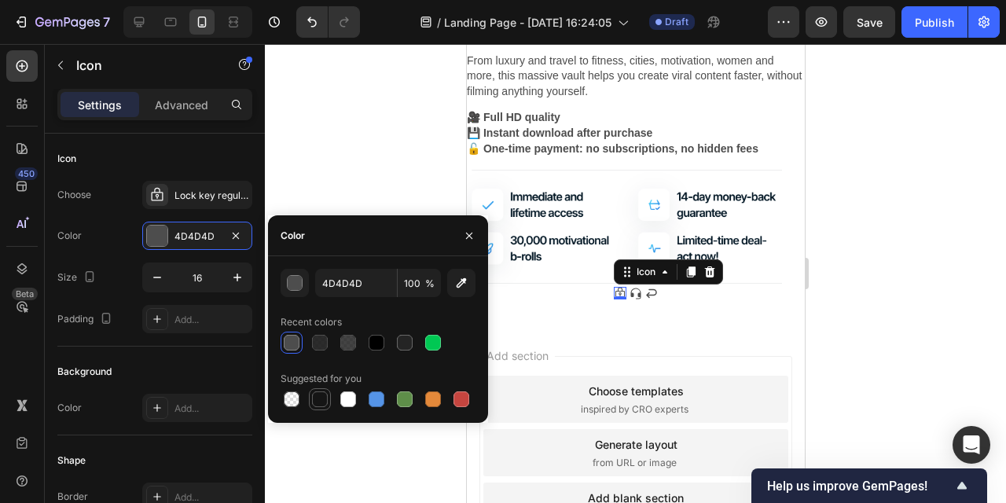
click at [315, 401] on div at bounding box center [320, 400] width 16 height 16
type input "151515"
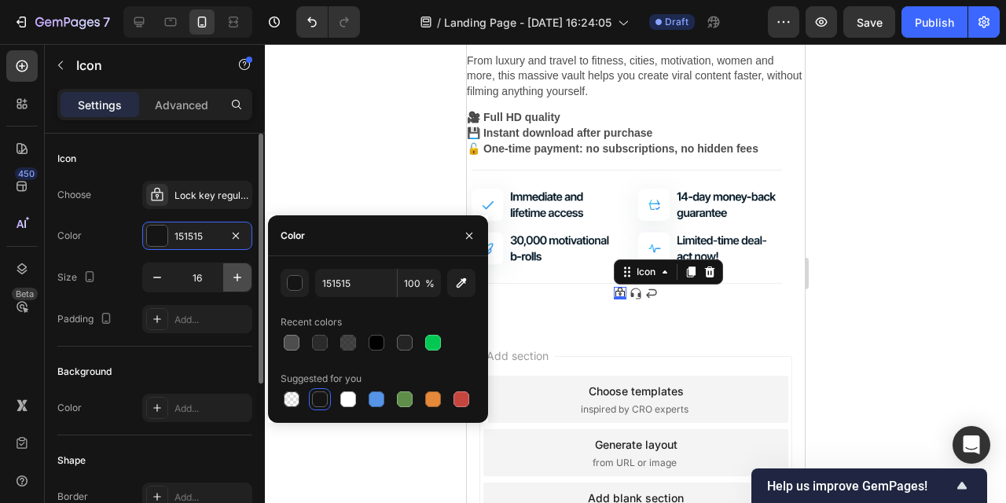
click at [236, 279] on icon "button" at bounding box center [238, 278] width 16 height 16
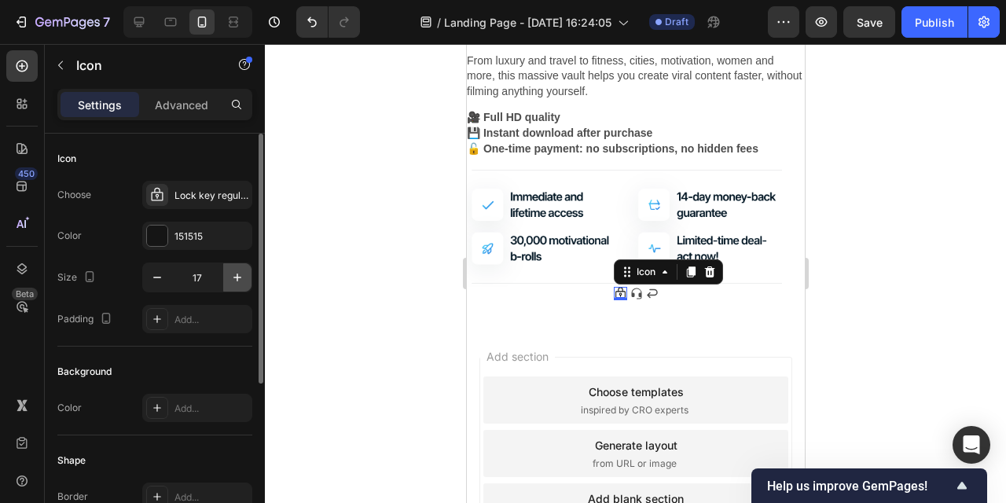
click at [236, 279] on icon "button" at bounding box center [238, 278] width 16 height 16
click at [236, 278] on icon "button" at bounding box center [238, 278] width 16 height 16
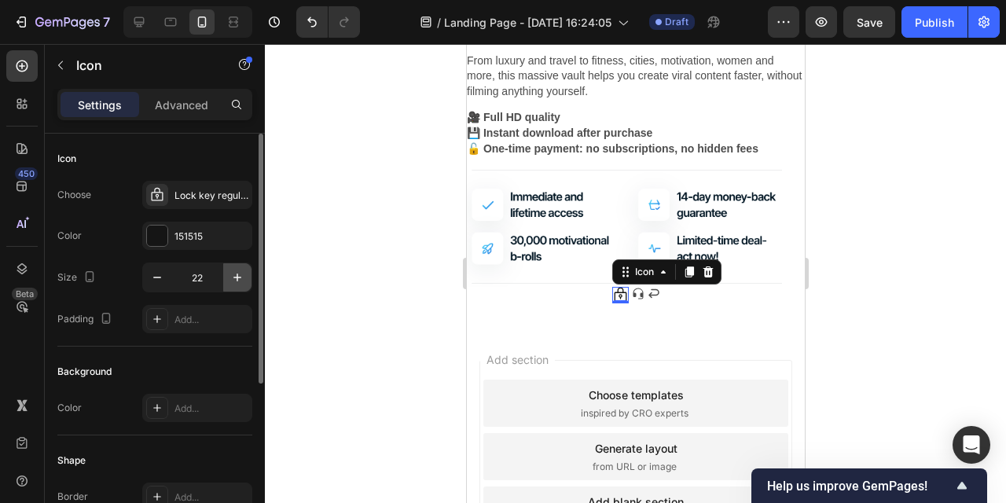
click at [236, 278] on icon "button" at bounding box center [238, 278] width 16 height 16
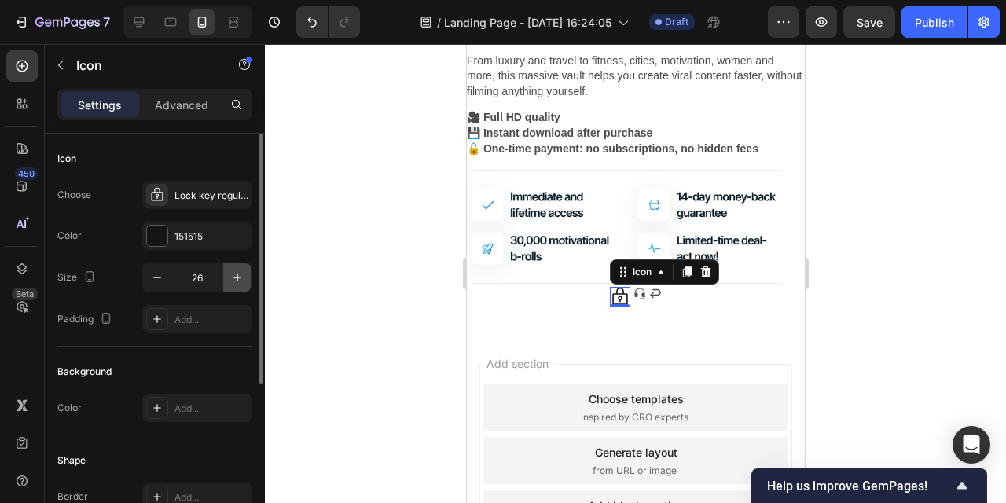
type input "27"
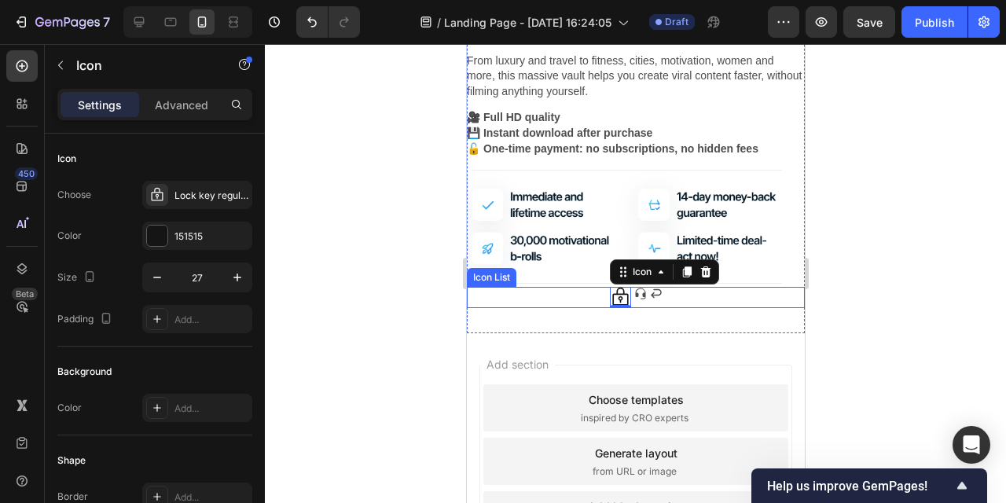
click at [664, 295] on div "Icon 0 Icon Icon" at bounding box center [635, 297] width 338 height 21
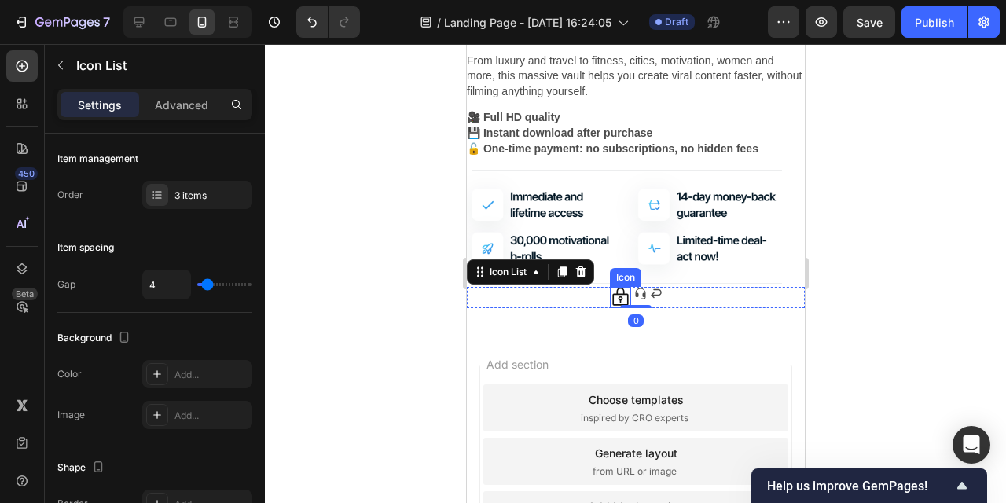
click at [618, 297] on icon at bounding box center [620, 297] width 16 height 18
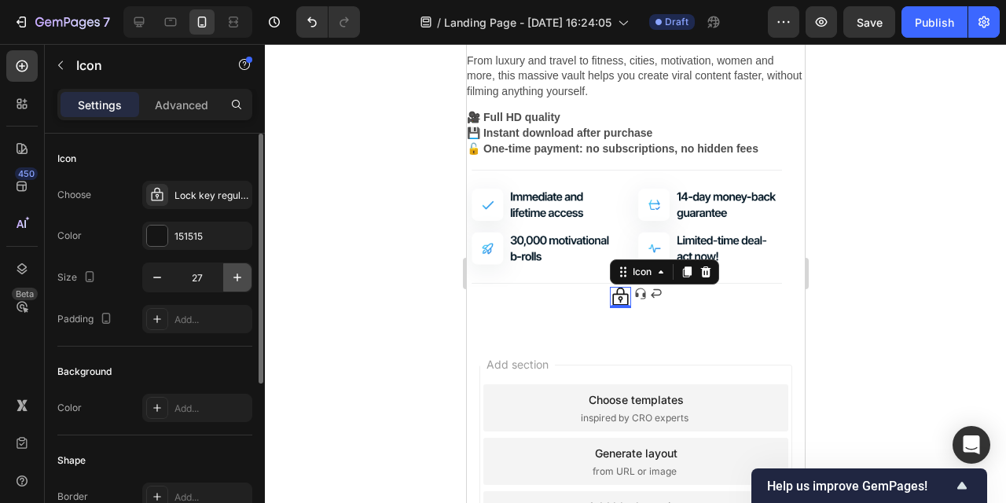
click at [234, 279] on icon "button" at bounding box center [238, 278] width 16 height 16
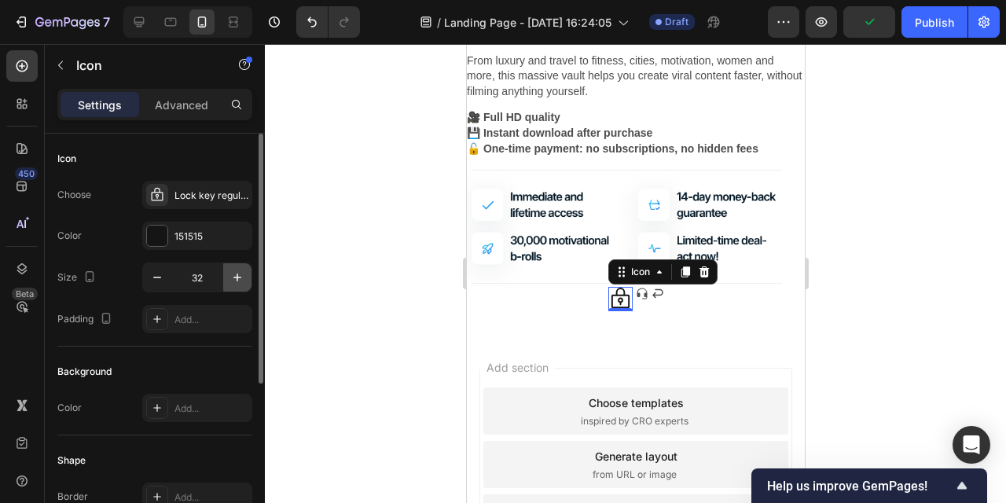
click at [234, 279] on icon "button" at bounding box center [238, 278] width 16 height 16
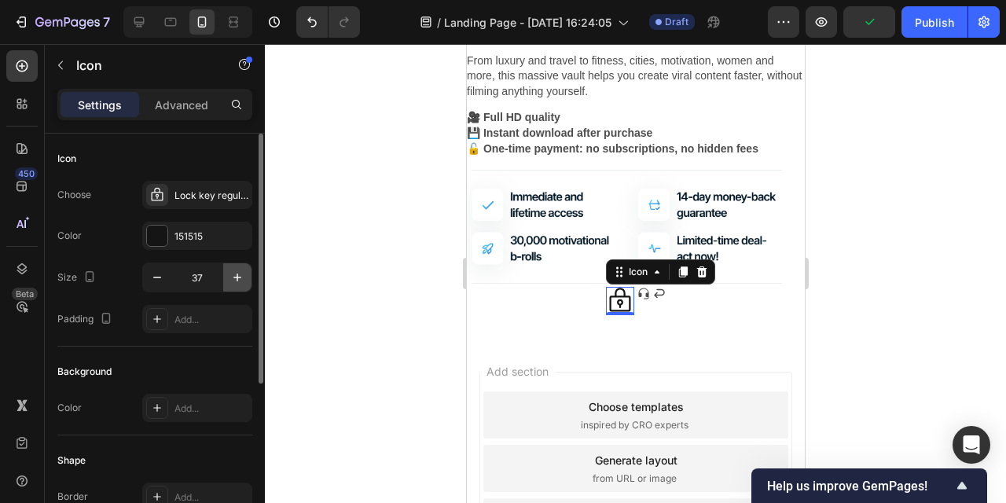
click at [234, 279] on icon "button" at bounding box center [238, 278] width 16 height 16
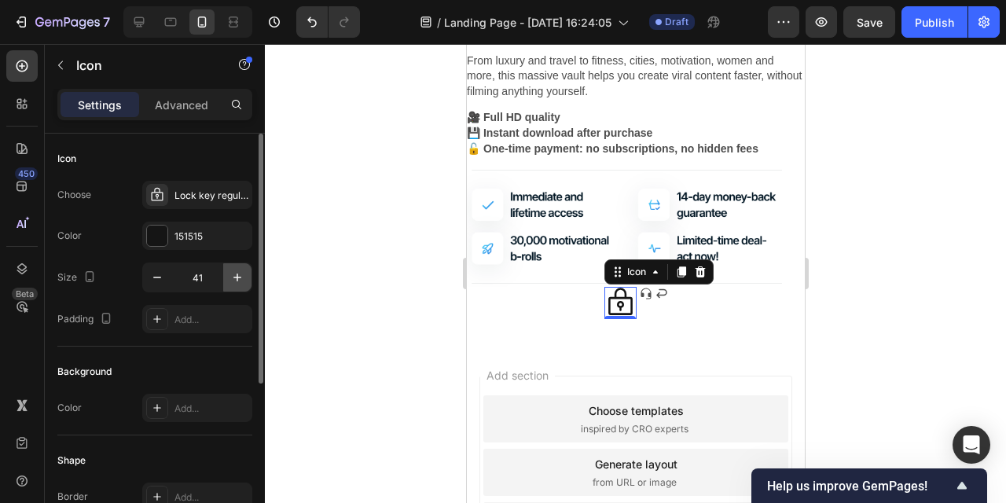
click at [234, 279] on icon "button" at bounding box center [238, 278] width 16 height 16
type input "45"
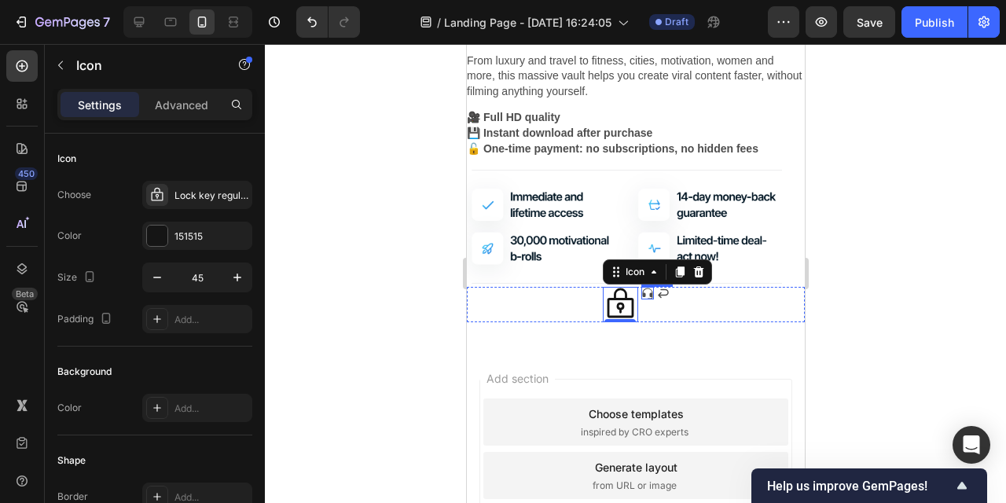
click at [647, 294] on div "Icon" at bounding box center [647, 293] width 13 height 13
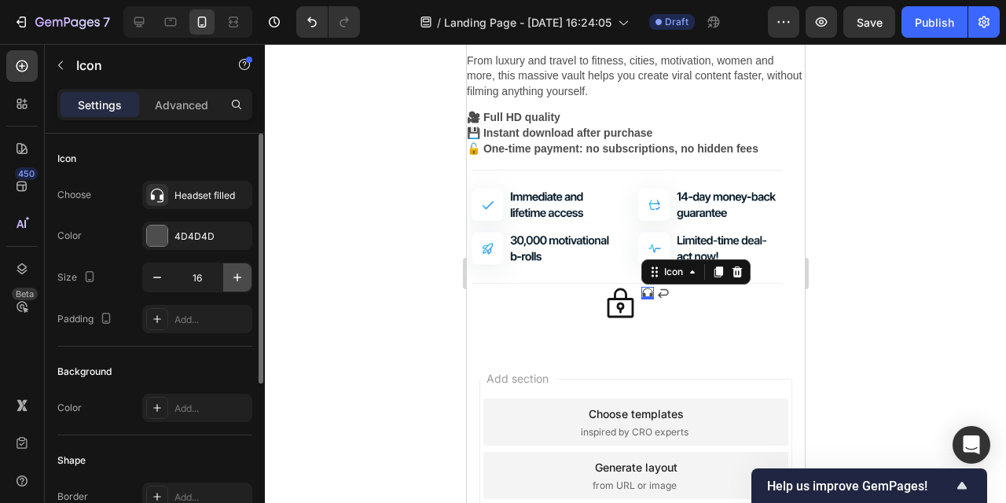
click at [227, 278] on button "button" at bounding box center [237, 277] width 28 height 28
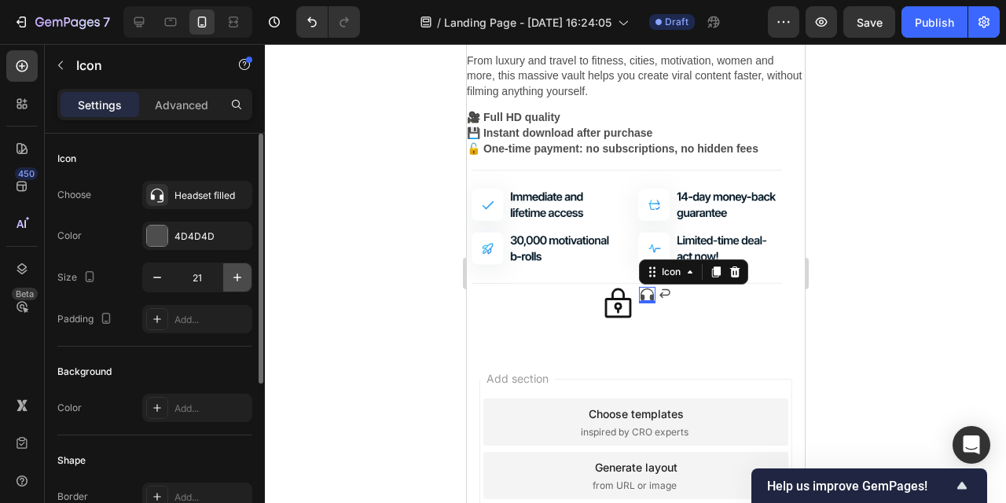
click at [227, 278] on button "button" at bounding box center [237, 277] width 28 height 28
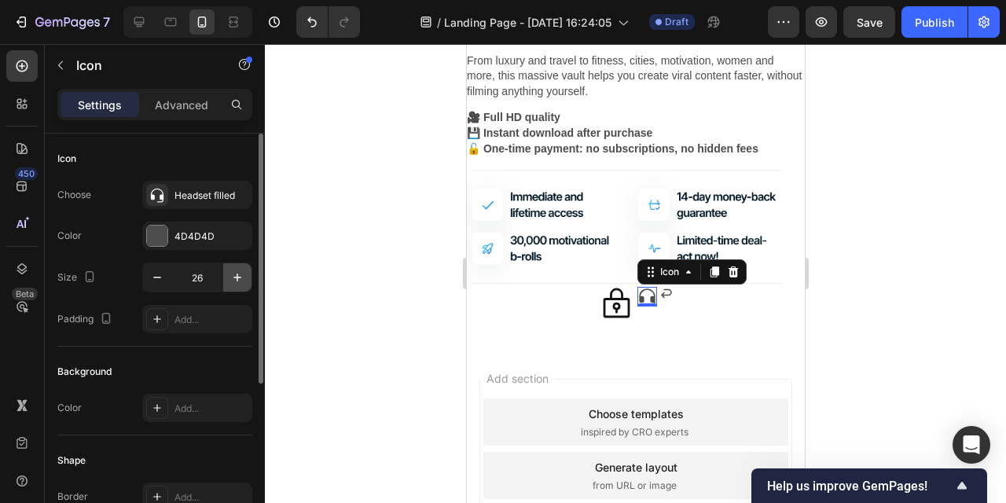
click at [227, 278] on button "button" at bounding box center [237, 277] width 28 height 28
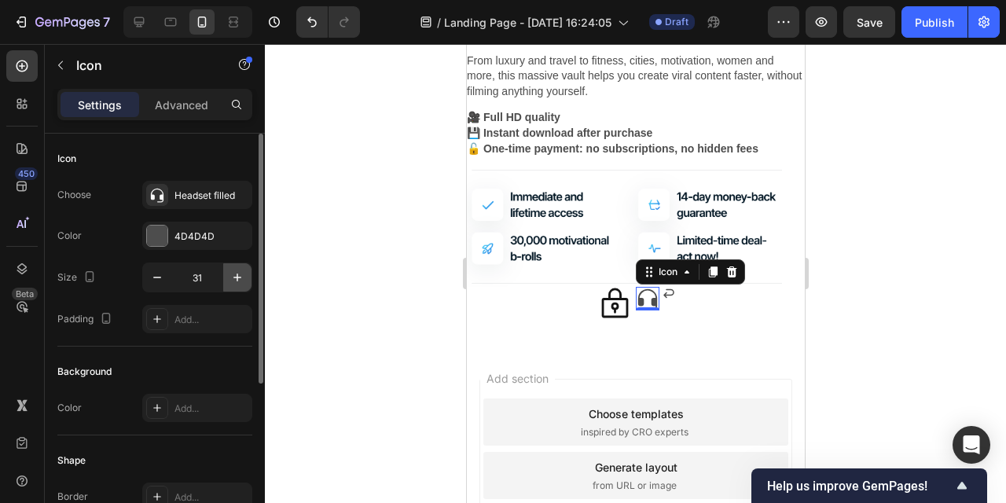
click at [227, 278] on button "button" at bounding box center [237, 277] width 28 height 28
type input "34"
click at [193, 234] on div "4D4D4D" at bounding box center [198, 237] width 46 height 14
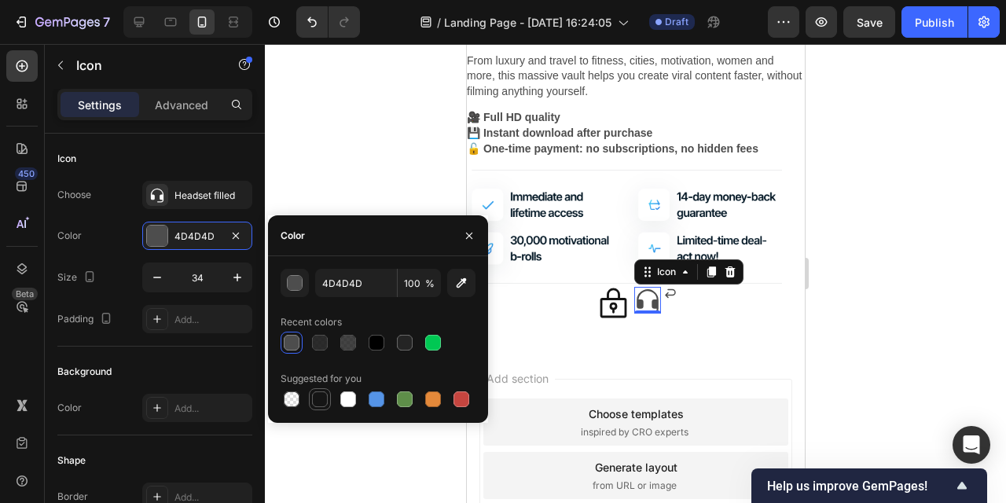
click at [322, 397] on div at bounding box center [320, 400] width 16 height 16
click at [377, 345] on div at bounding box center [377, 343] width 16 height 16
type input "000000"
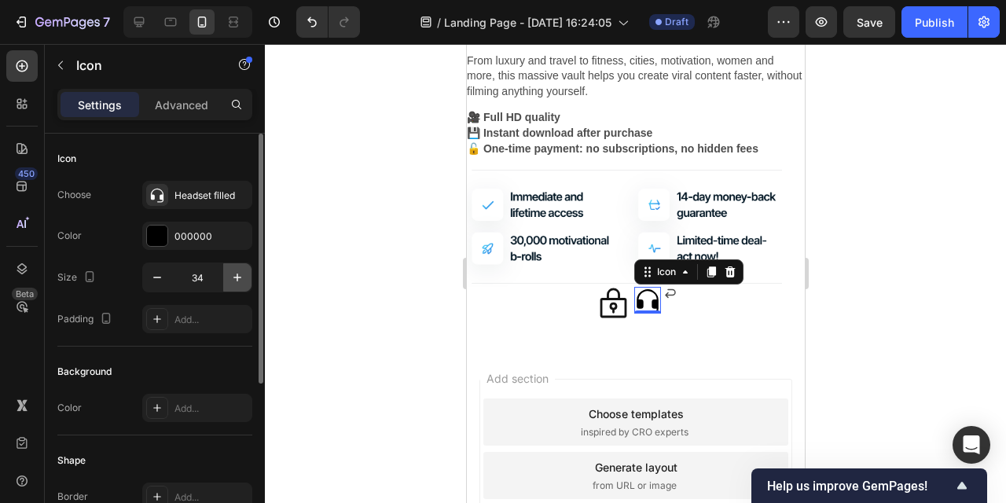
click at [235, 276] on icon "button" at bounding box center [238, 278] width 16 height 16
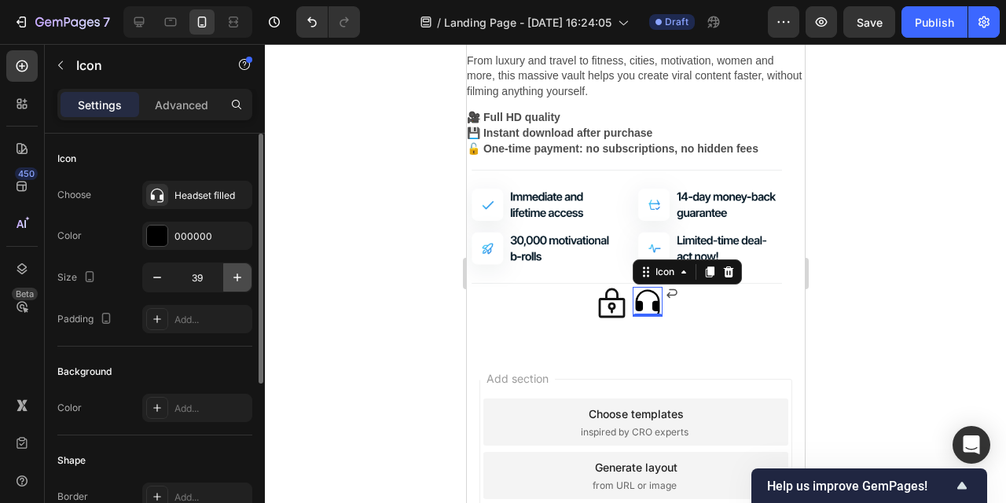
click at [235, 276] on icon "button" at bounding box center [238, 278] width 16 height 16
type input "41"
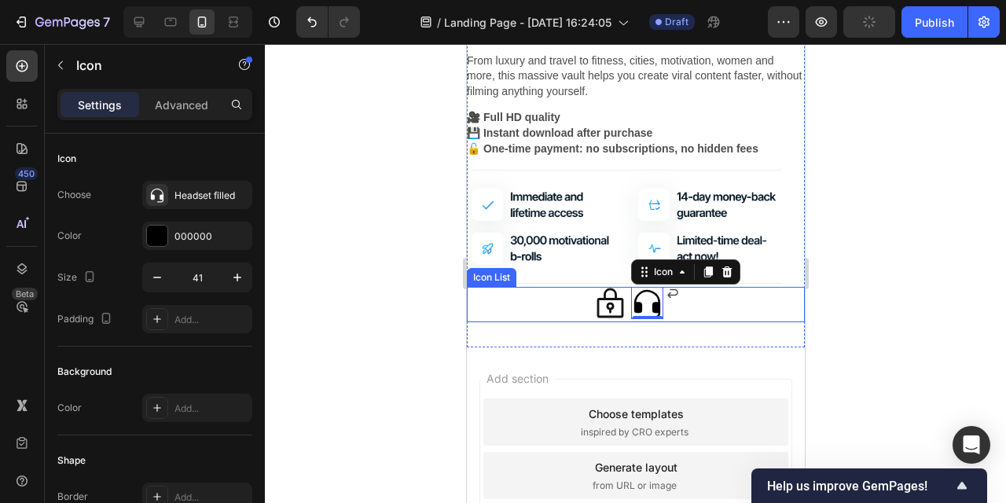
click at [615, 306] on icon at bounding box center [609, 304] width 35 height 35
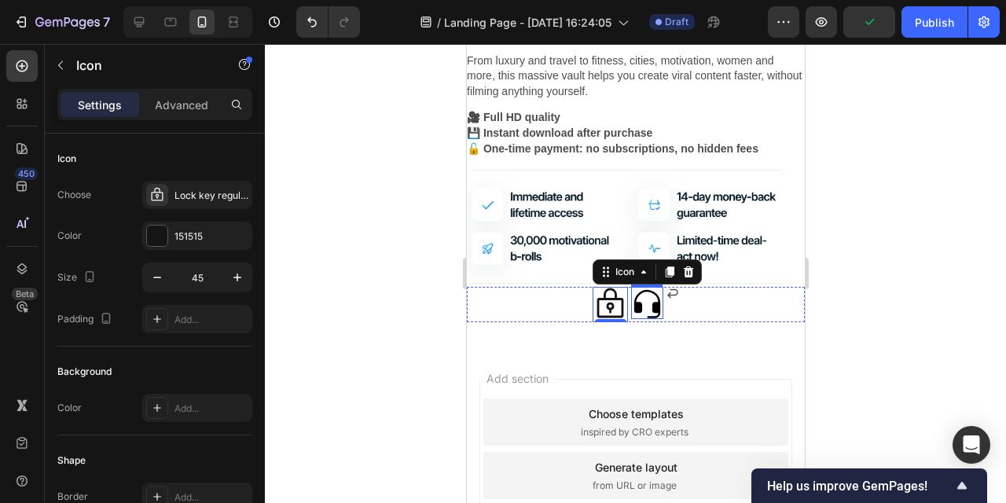
click at [654, 311] on icon at bounding box center [647, 304] width 26 height 28
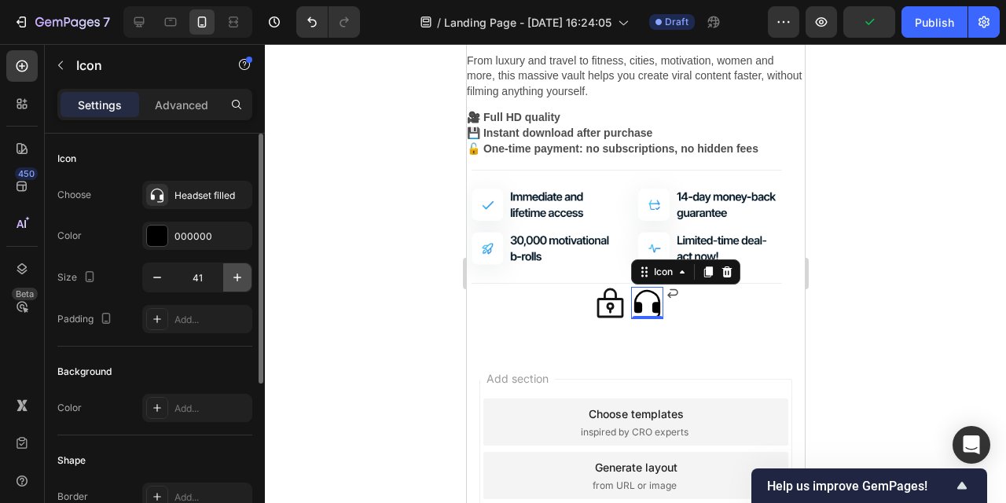
click at [233, 280] on icon "button" at bounding box center [238, 278] width 16 height 16
type input "45"
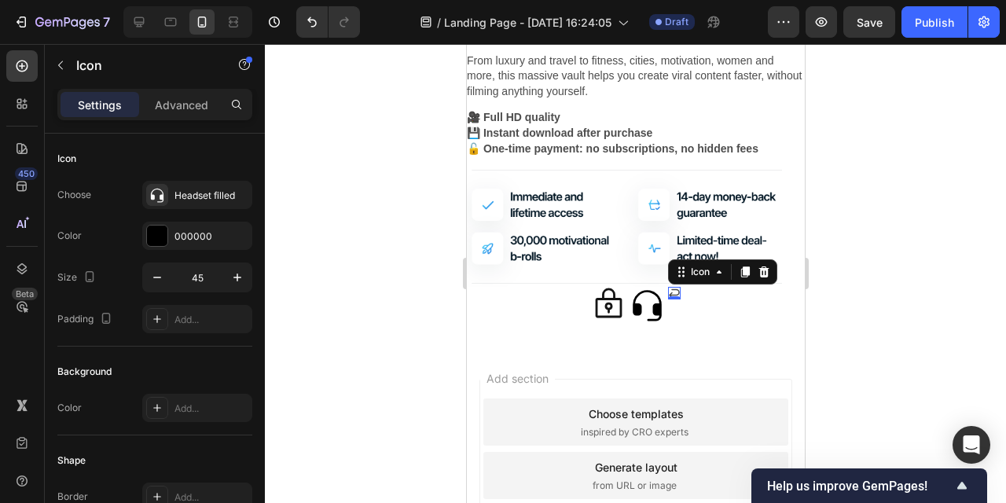
click at [672, 293] on icon at bounding box center [673, 293] width 11 height 9
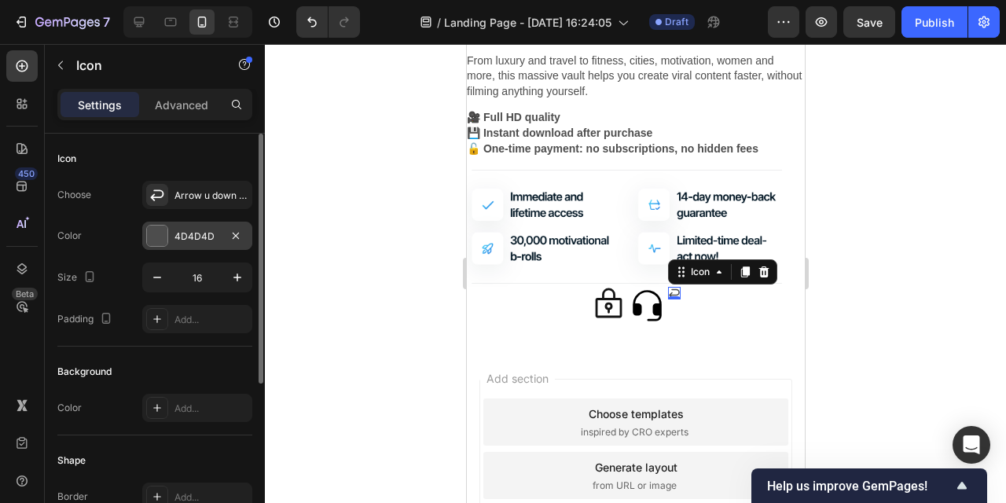
click at [184, 227] on div "4D4D4D" at bounding box center [197, 236] width 110 height 28
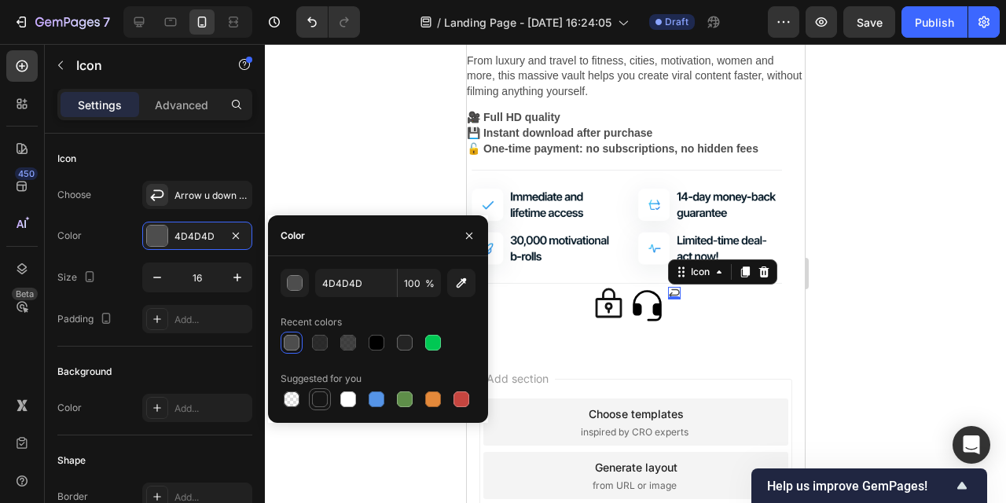
click at [316, 397] on div at bounding box center [320, 400] width 16 height 16
click at [376, 344] on div at bounding box center [377, 343] width 16 height 16
type input "000000"
click at [604, 304] on icon at bounding box center [608, 304] width 35 height 35
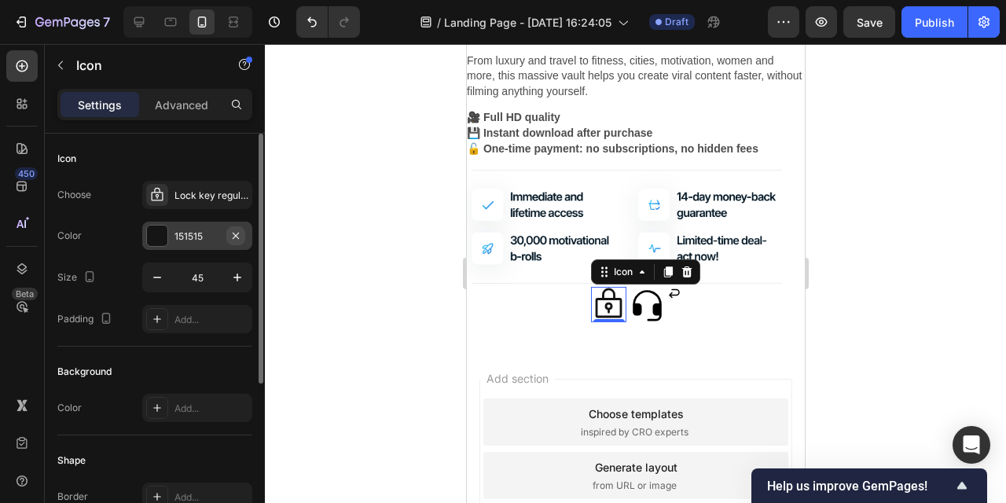
click at [237, 233] on icon "button" at bounding box center [236, 235] width 6 height 6
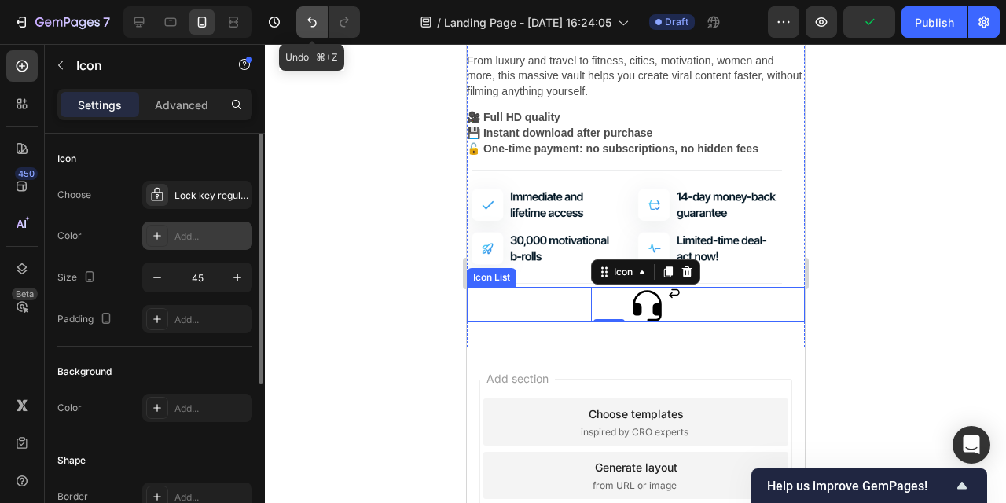
click at [307, 17] on icon "Undo/Redo" at bounding box center [312, 22] width 16 height 16
click at [199, 228] on div "151515" at bounding box center [197, 236] width 110 height 28
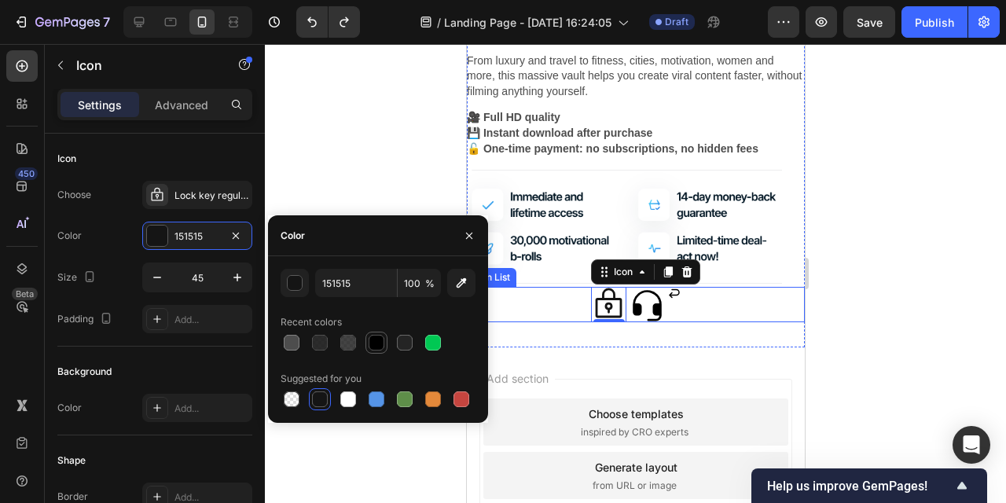
click at [369, 340] on div at bounding box center [377, 343] width 16 height 16
type input "000000"
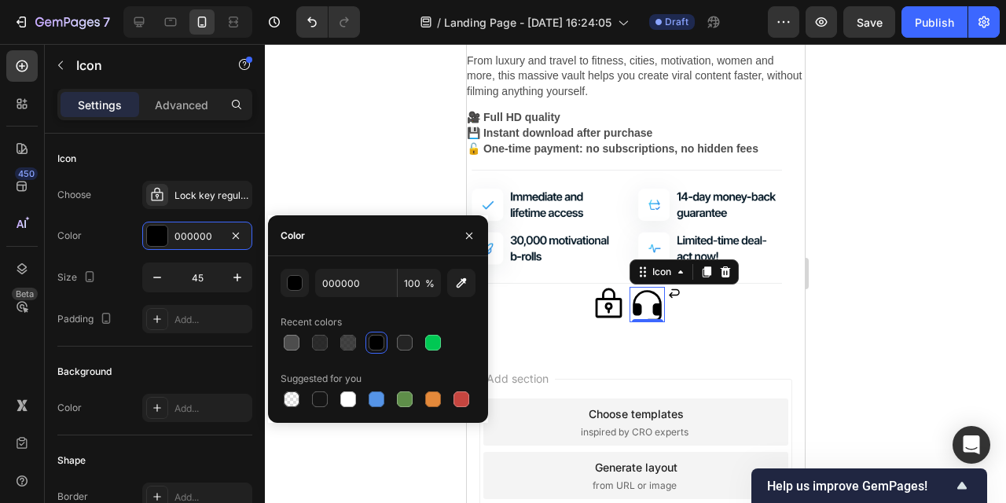
click at [653, 301] on icon at bounding box center [646, 304] width 35 height 35
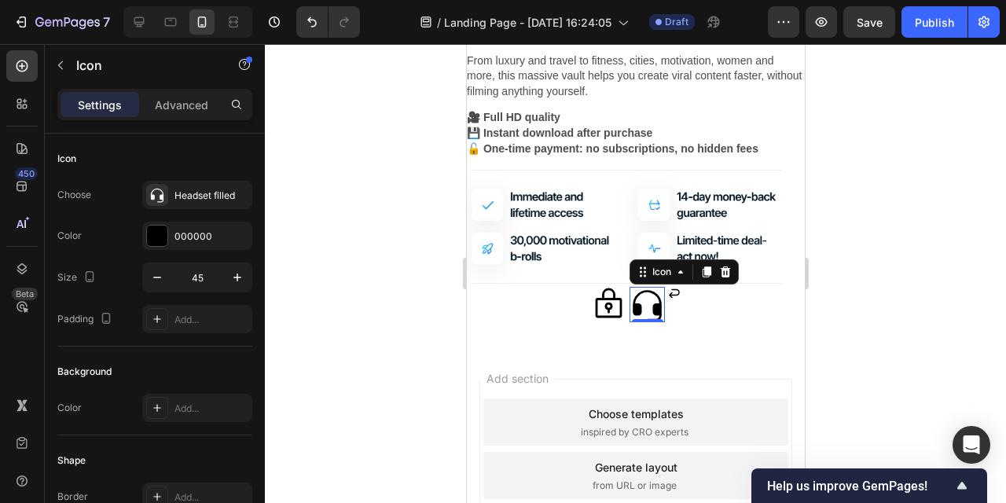
click at [401, 346] on div at bounding box center [636, 273] width 742 height 459
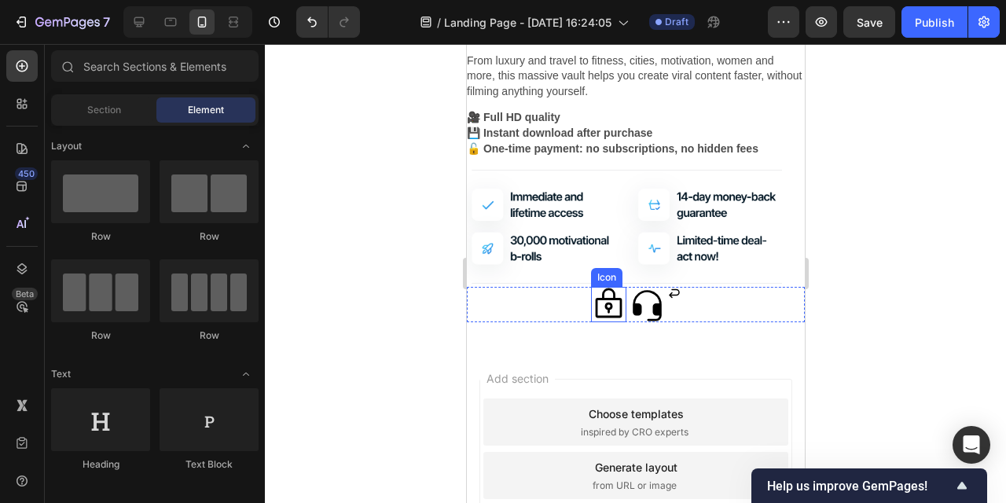
click at [610, 308] on icon at bounding box center [608, 303] width 27 height 30
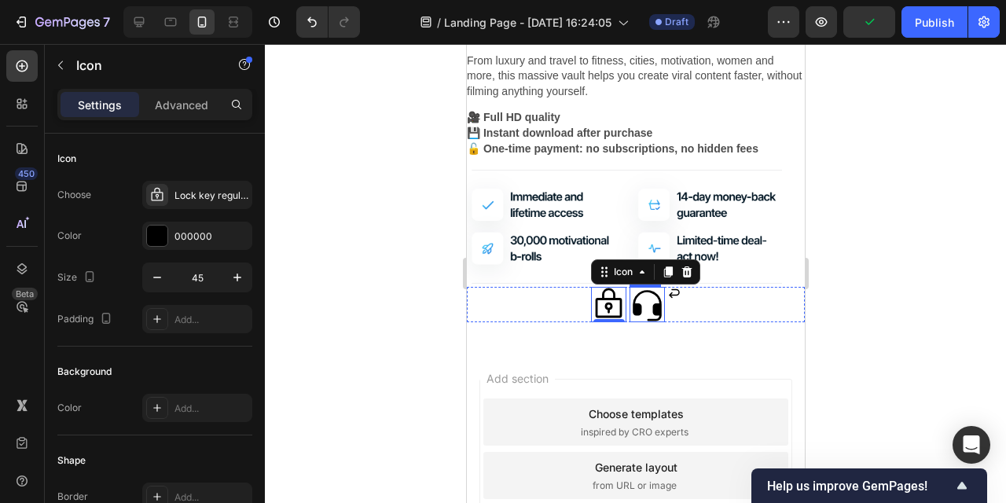
click at [657, 318] on icon at bounding box center [646, 304] width 35 height 35
click at [610, 310] on icon at bounding box center [608, 304] width 35 height 35
click at [657, 308] on icon at bounding box center [646, 305] width 29 height 31
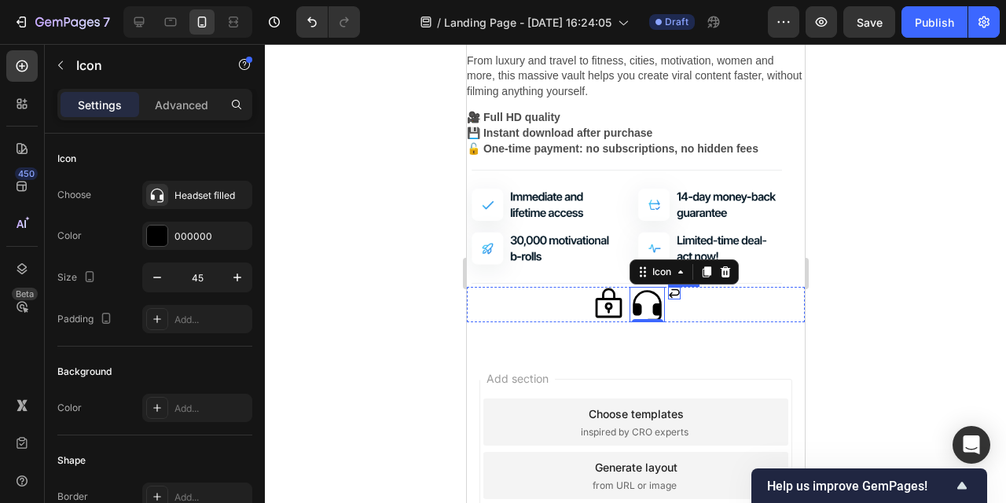
click at [679, 296] on div "Icon" at bounding box center [674, 293] width 13 height 13
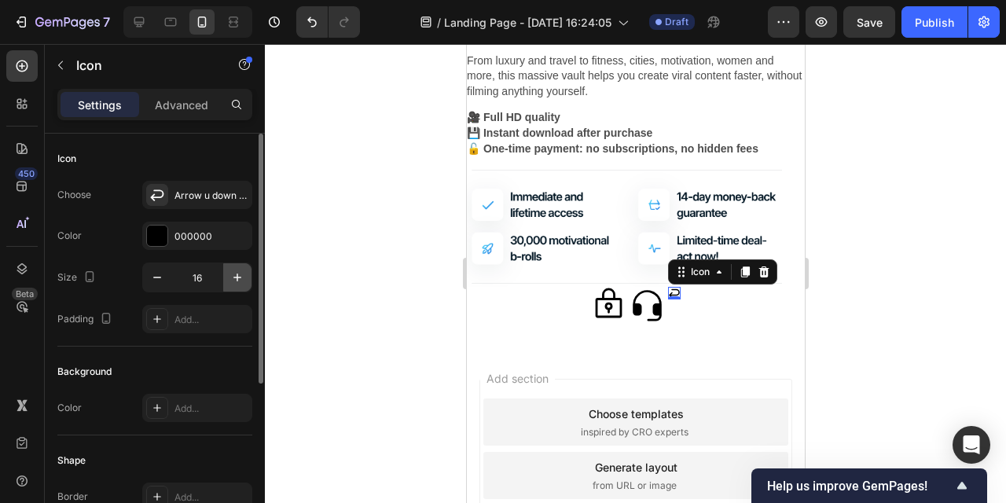
click at [241, 274] on icon "button" at bounding box center [238, 278] width 16 height 16
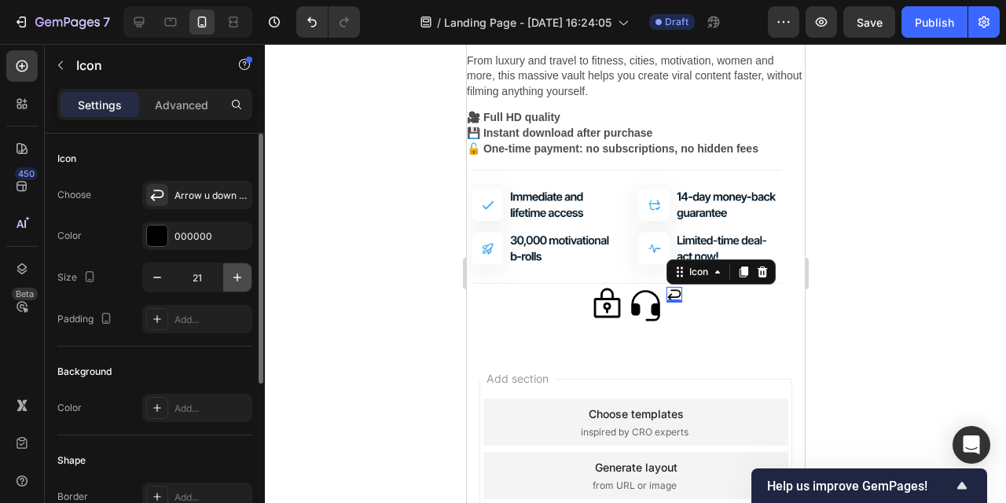
click at [241, 274] on icon "button" at bounding box center [238, 278] width 16 height 16
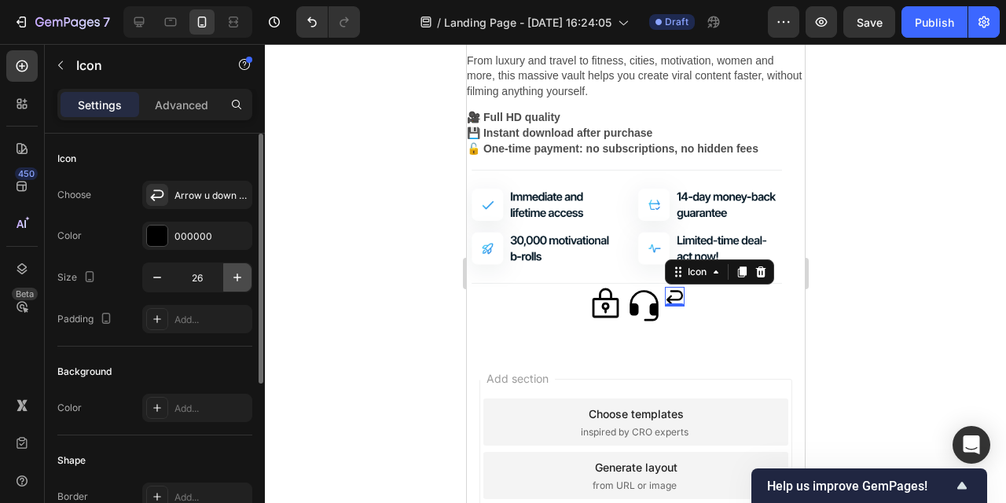
click at [241, 274] on icon "button" at bounding box center [238, 278] width 16 height 16
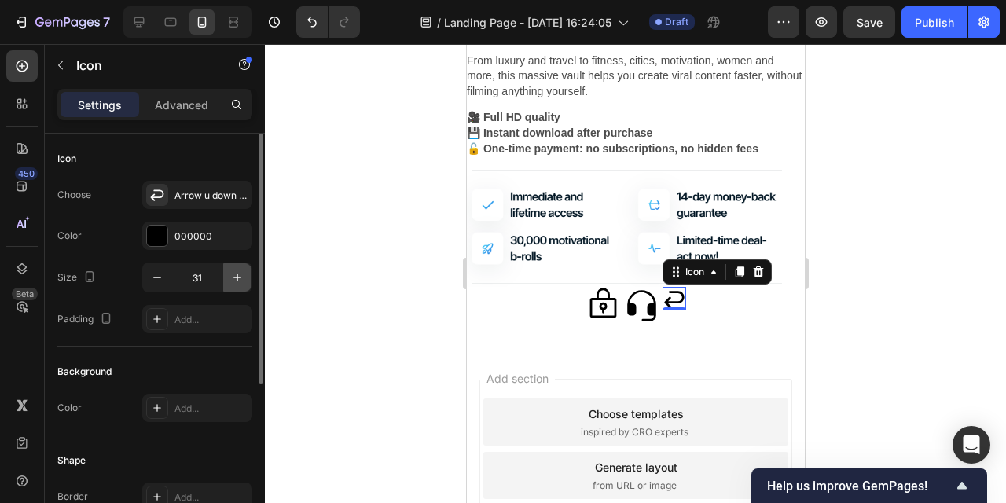
click at [241, 274] on icon "button" at bounding box center [238, 278] width 16 height 16
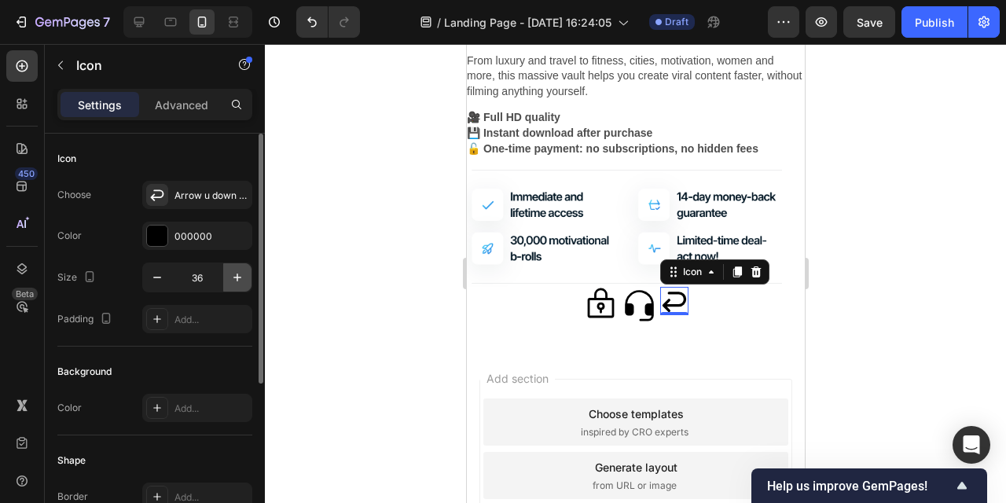
click at [241, 274] on icon "button" at bounding box center [238, 278] width 16 height 16
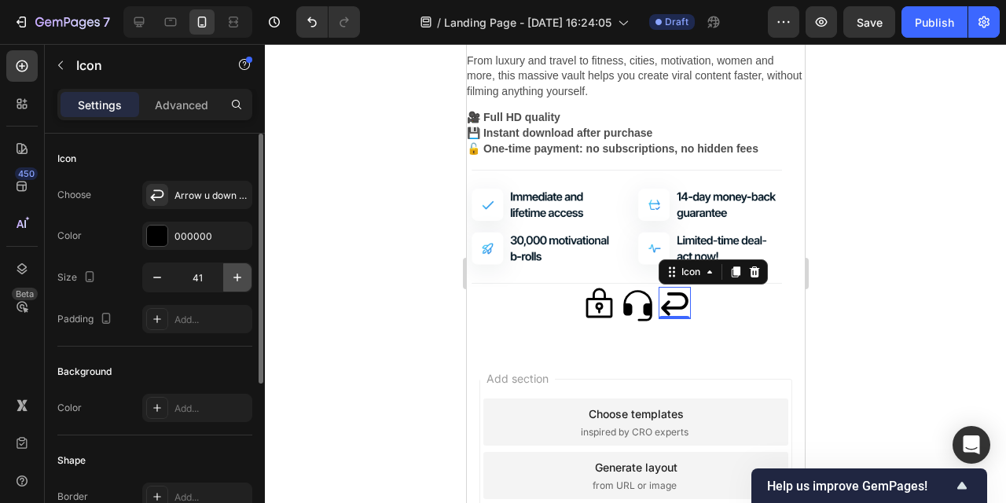
click at [241, 274] on icon "button" at bounding box center [238, 278] width 16 height 16
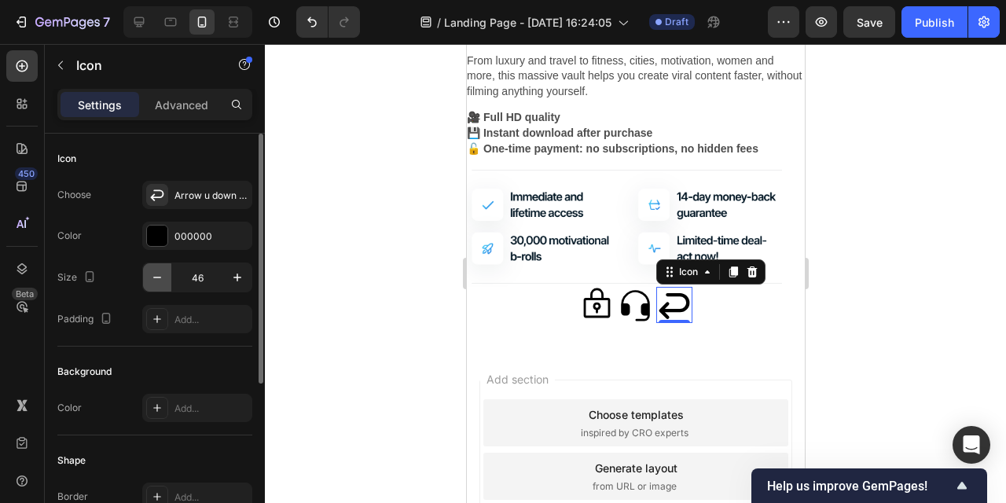
click at [161, 281] on icon "button" at bounding box center [157, 278] width 16 height 16
type input "45"
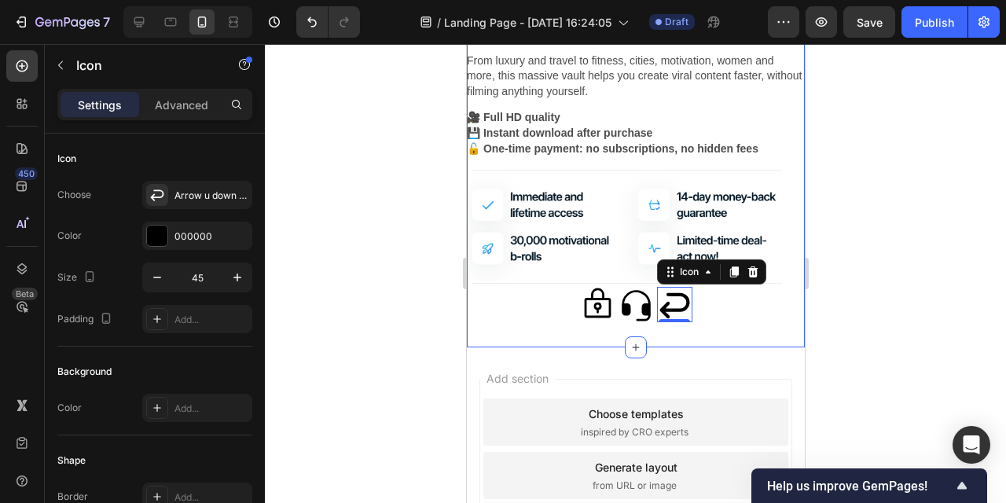
click at [883, 325] on div at bounding box center [636, 273] width 742 height 459
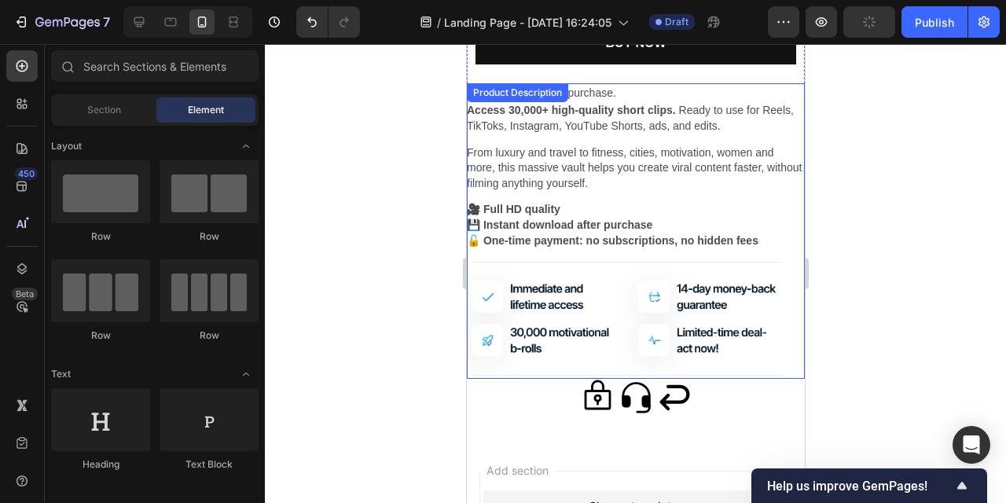
scroll to position [1812, 0]
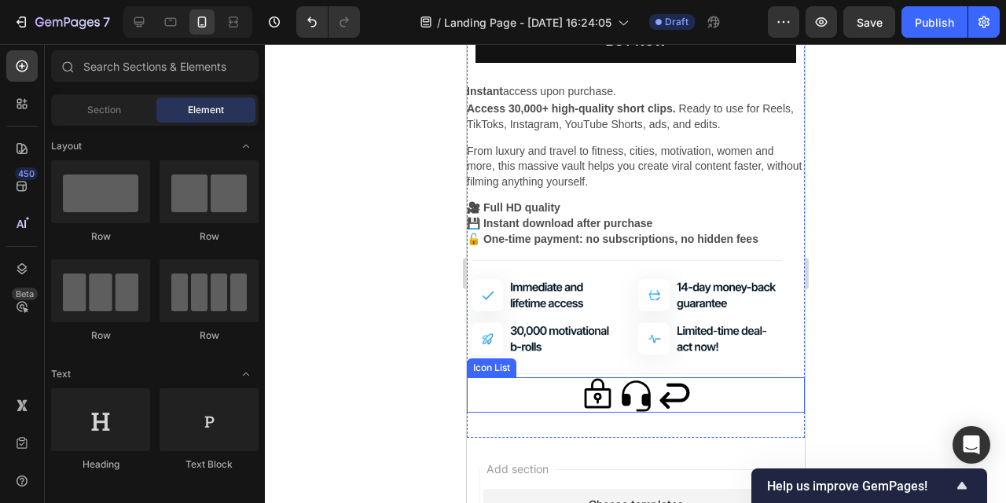
click at [705, 395] on div "Icon Icon Icon" at bounding box center [635, 394] width 338 height 35
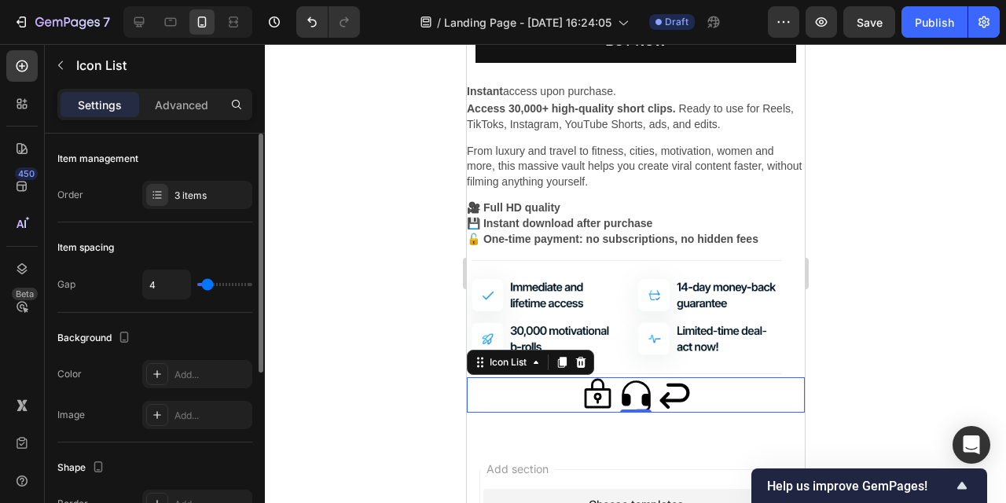
click at [203, 279] on div "4" at bounding box center [197, 285] width 110 height 30
type input "5"
type input "13"
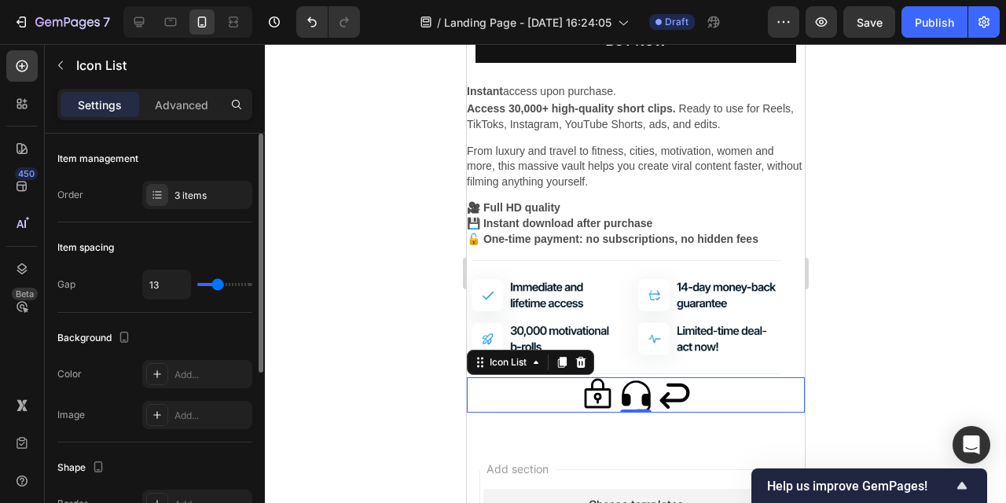
type input "15"
type input "16"
type input "18"
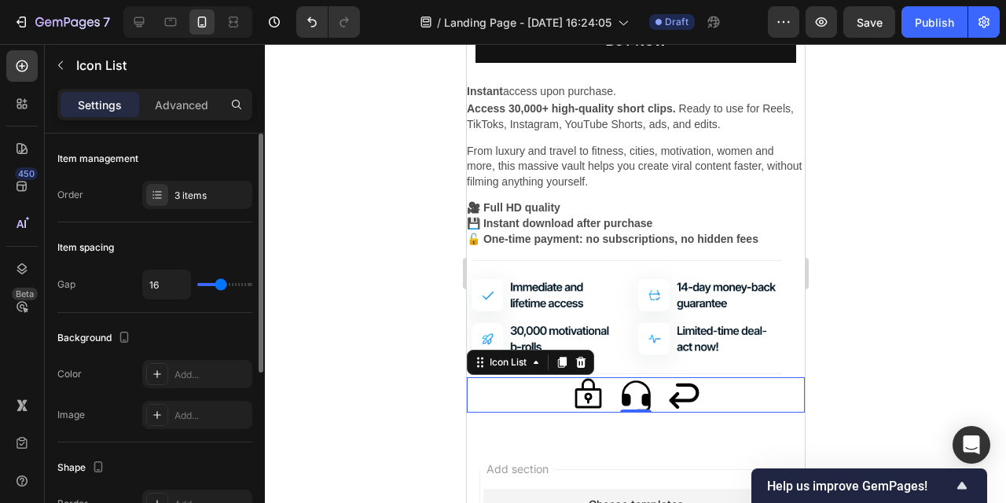
type input "18"
type input "23"
type input "25"
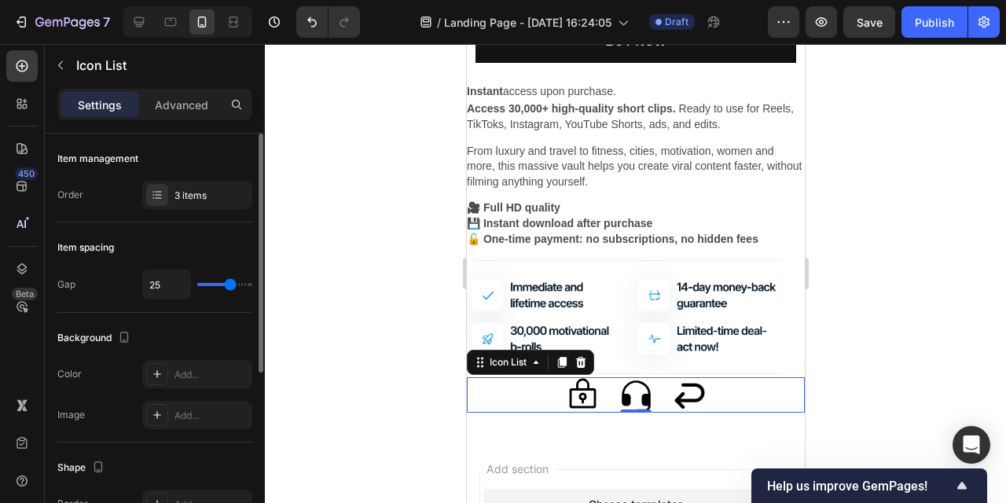
type input "28"
type input "27"
type input "24"
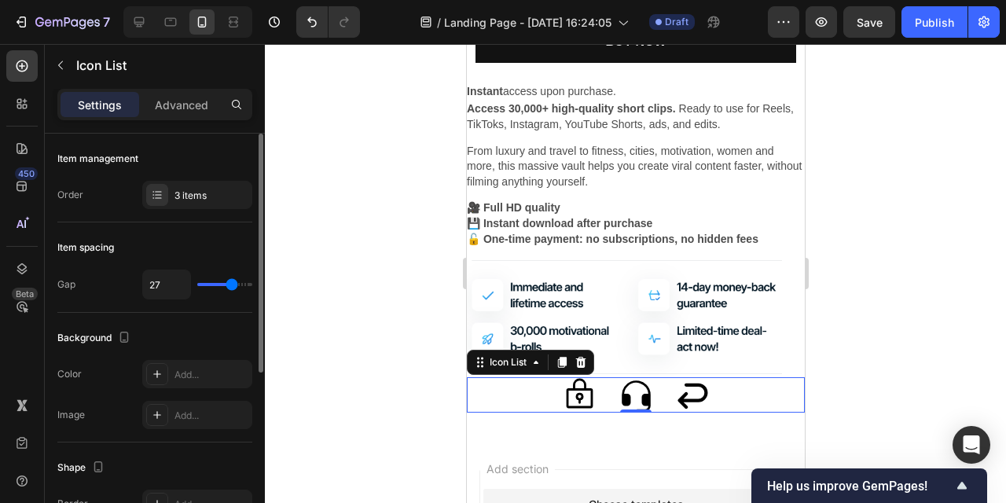
type input "24"
type input "21"
type input "22"
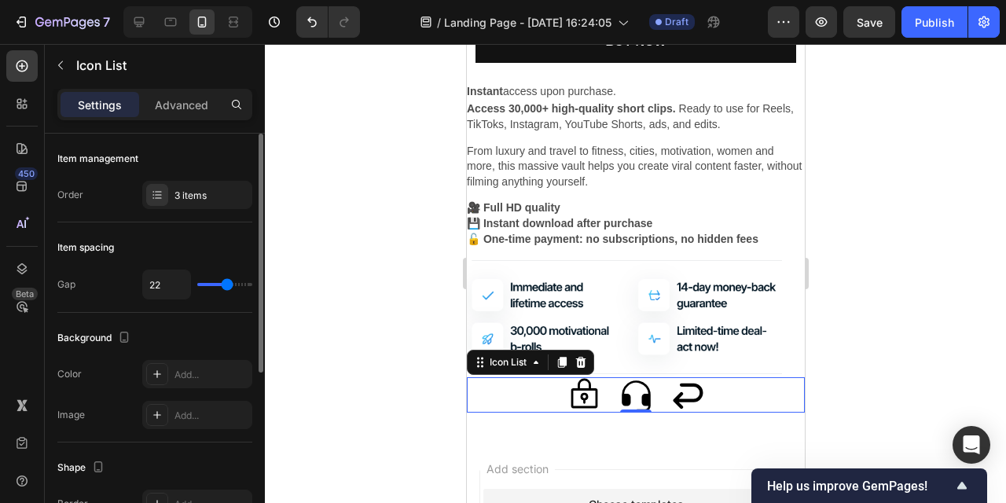
type input "26"
type input "27"
type input "26"
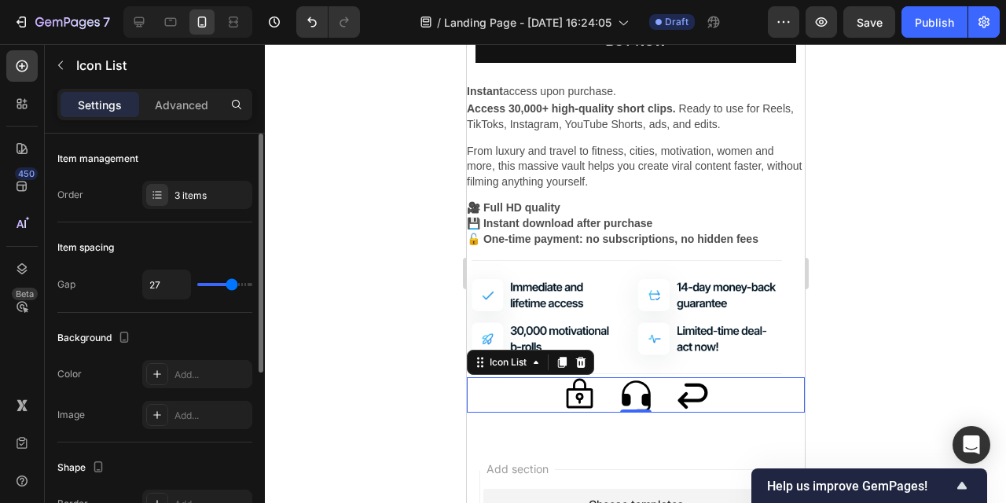
type input "26"
type input "25"
type input "24"
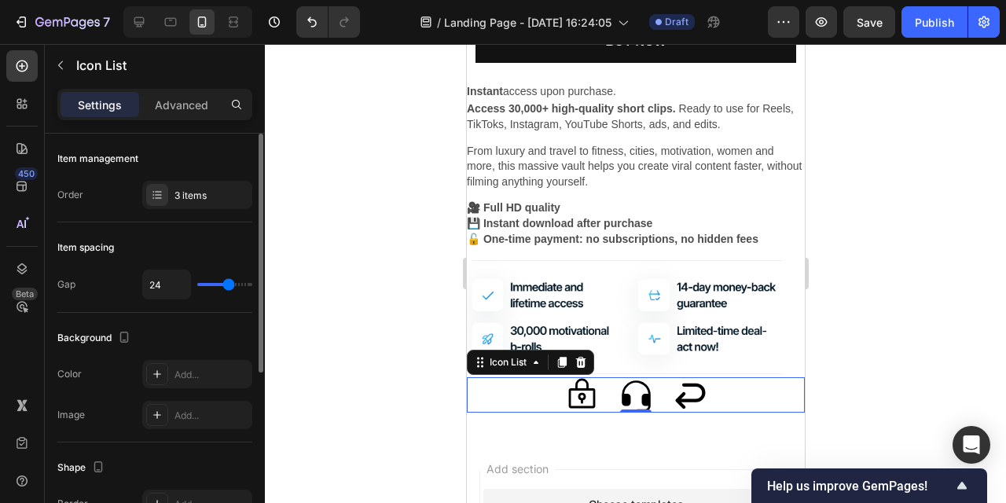
type input "23"
type input "22"
type input "23"
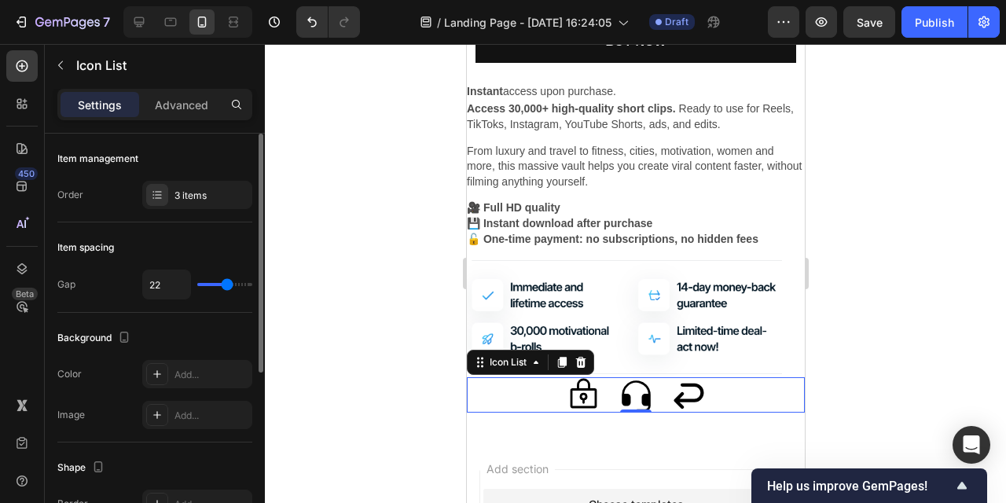
type input "23"
type input "24"
type input "25"
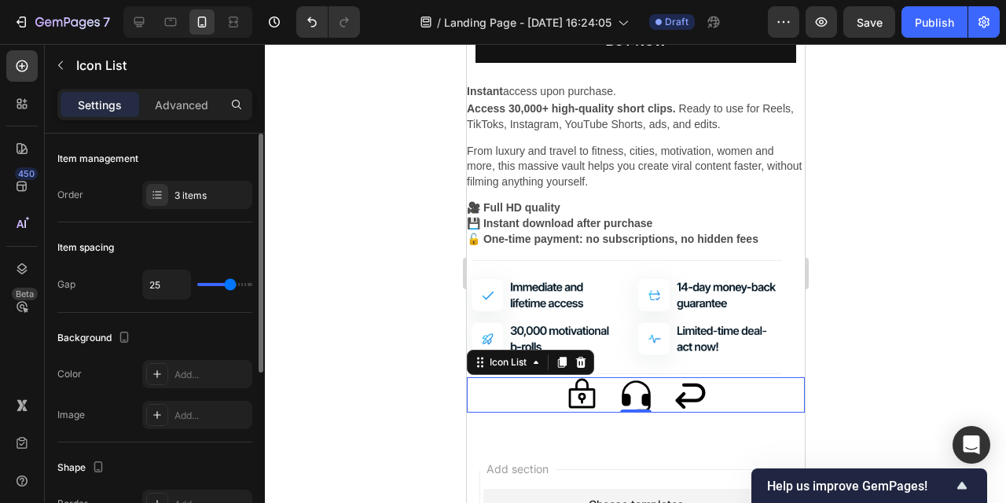
type input "26"
type input "28"
type input "32"
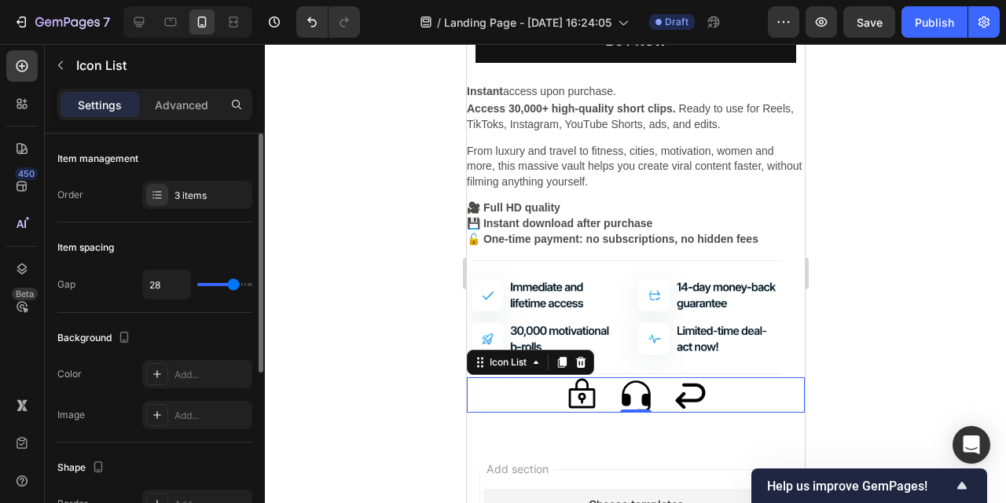
type input "32"
type input "33"
type input "35"
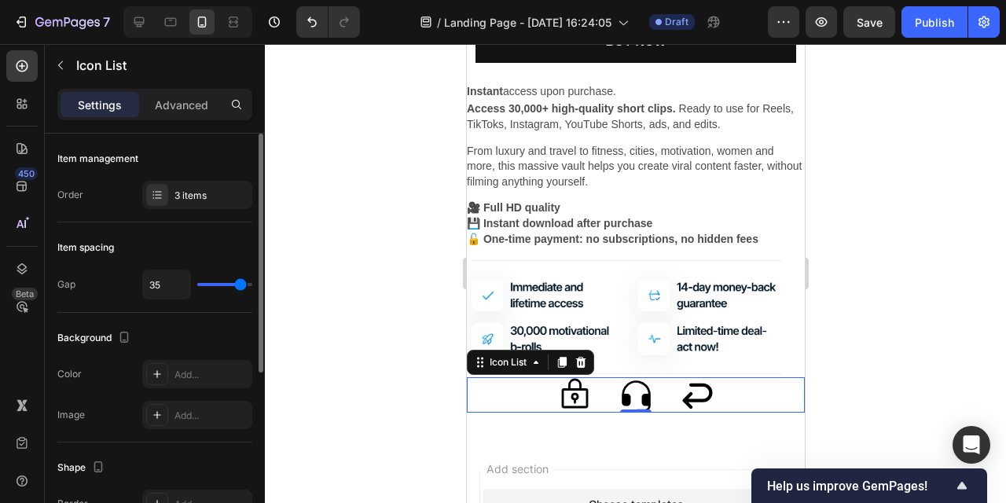
type input "40"
type input "39"
type input "40"
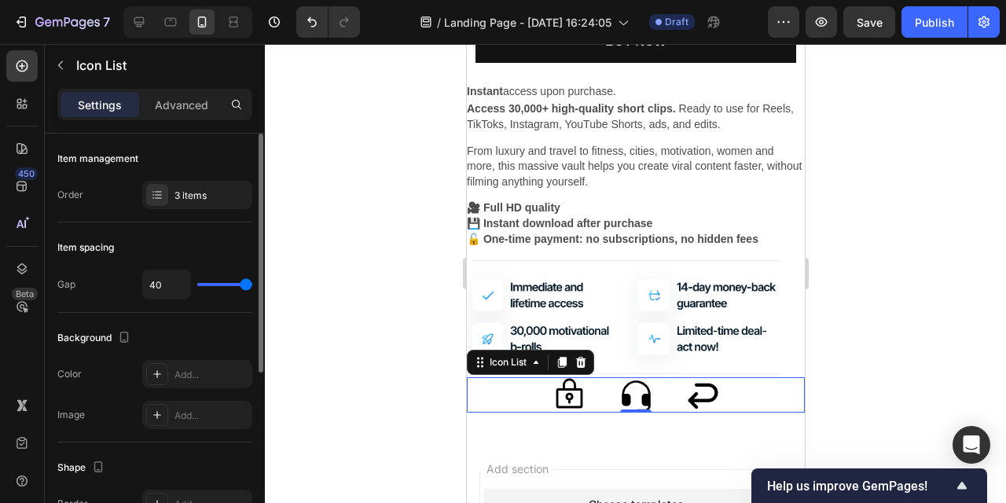
drag, startPoint x: 208, startPoint y: 282, endPoint x: 258, endPoint y: 282, distance: 50.3
type input "40"
click at [252, 283] on input "range" at bounding box center [224, 284] width 55 height 3
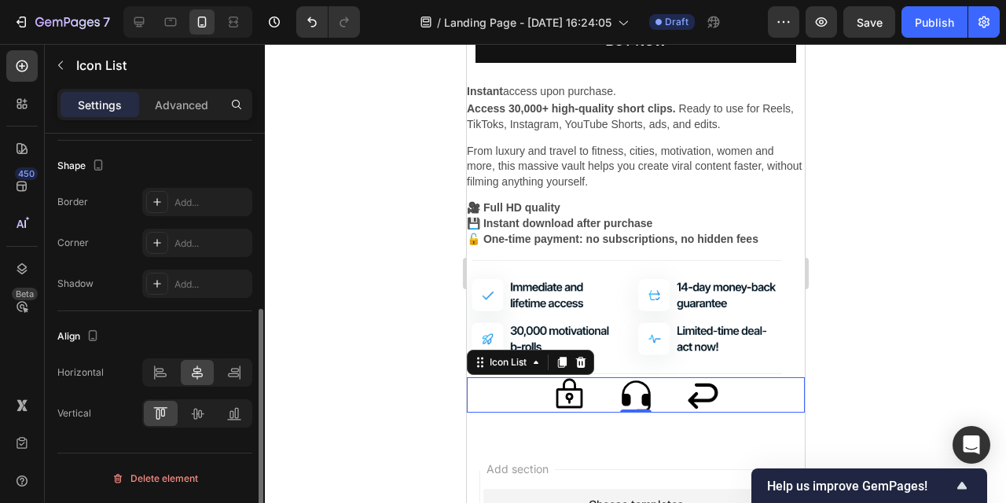
scroll to position [296, 0]
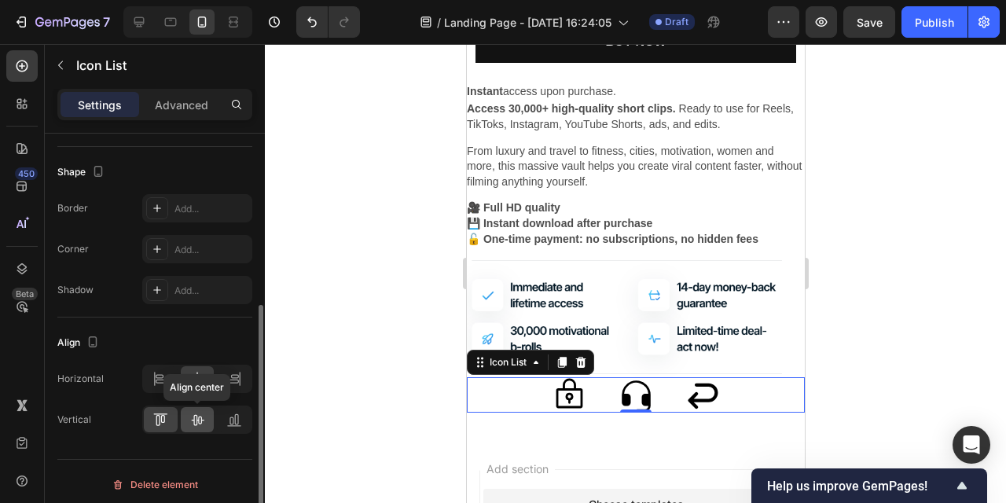
click at [197, 427] on icon at bounding box center [198, 420] width 16 height 16
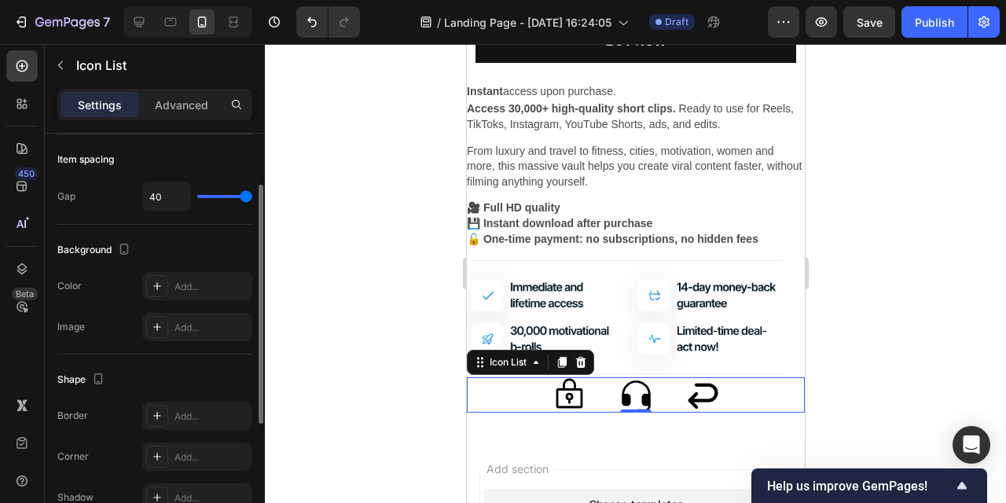
scroll to position [0, 0]
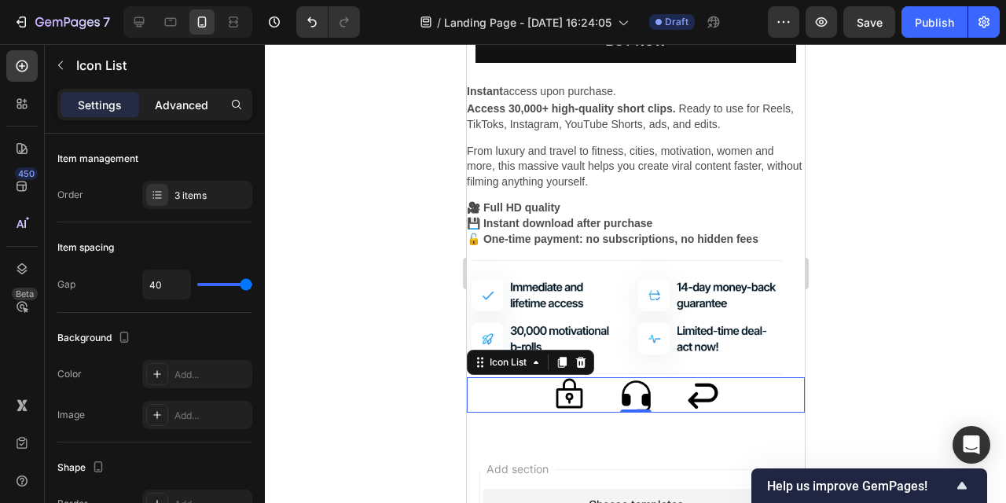
click at [163, 110] on p "Advanced" at bounding box center [181, 105] width 53 height 17
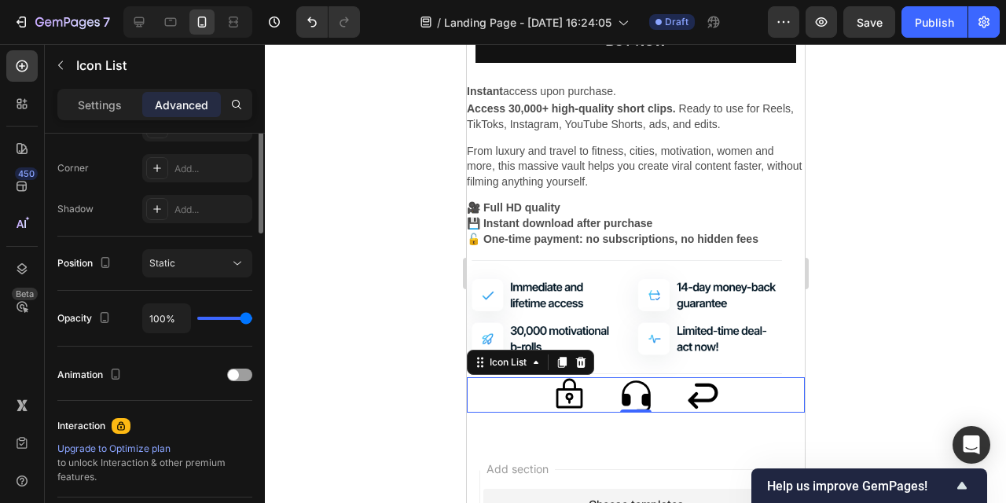
scroll to position [635, 0]
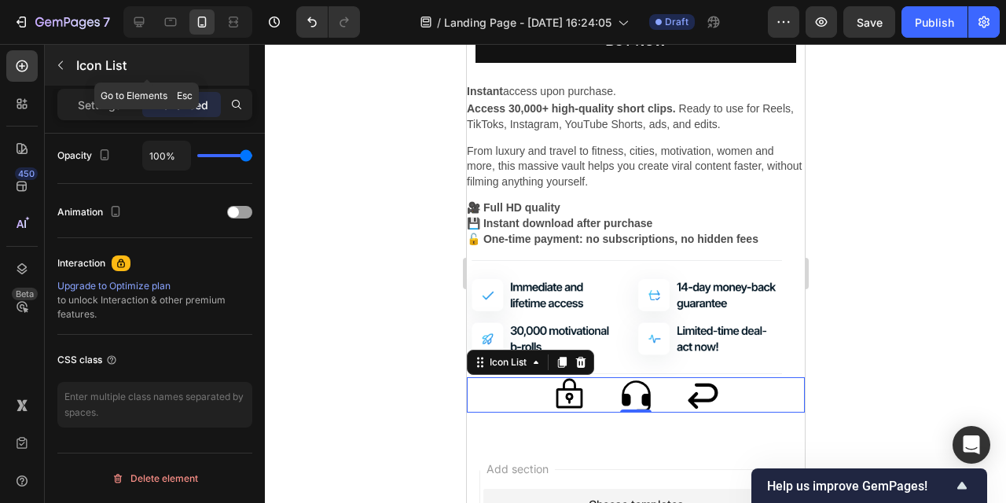
click at [67, 64] on button "button" at bounding box center [60, 65] width 25 height 25
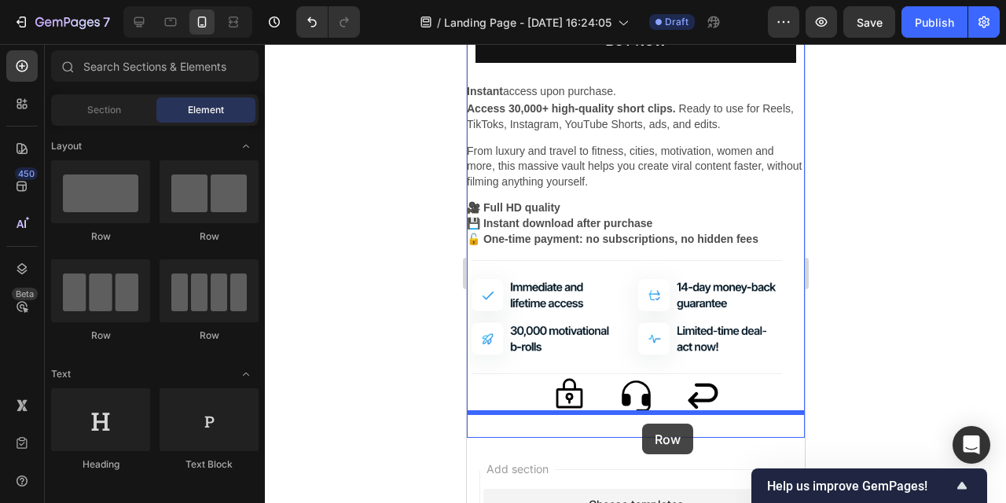
drag, startPoint x: 659, startPoint y: 252, endPoint x: 642, endPoint y: 424, distance: 173.1
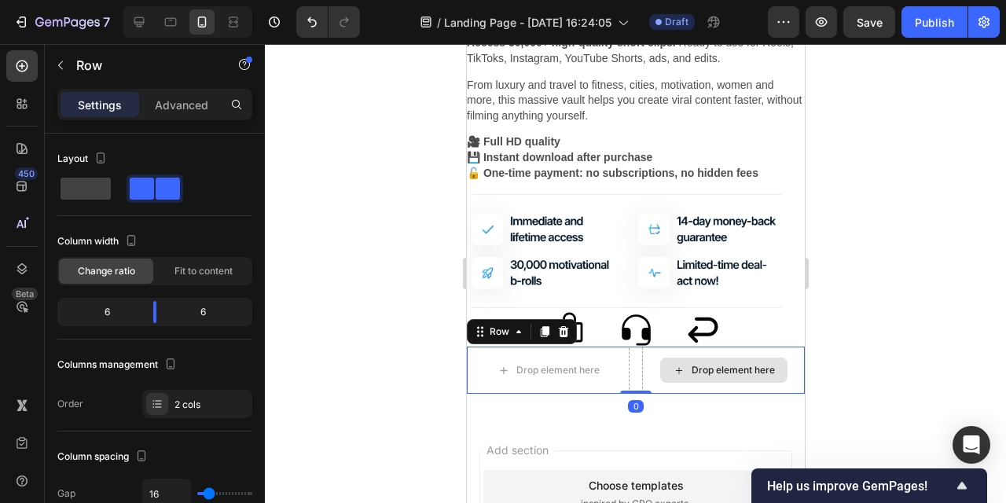
scroll to position [1882, 0]
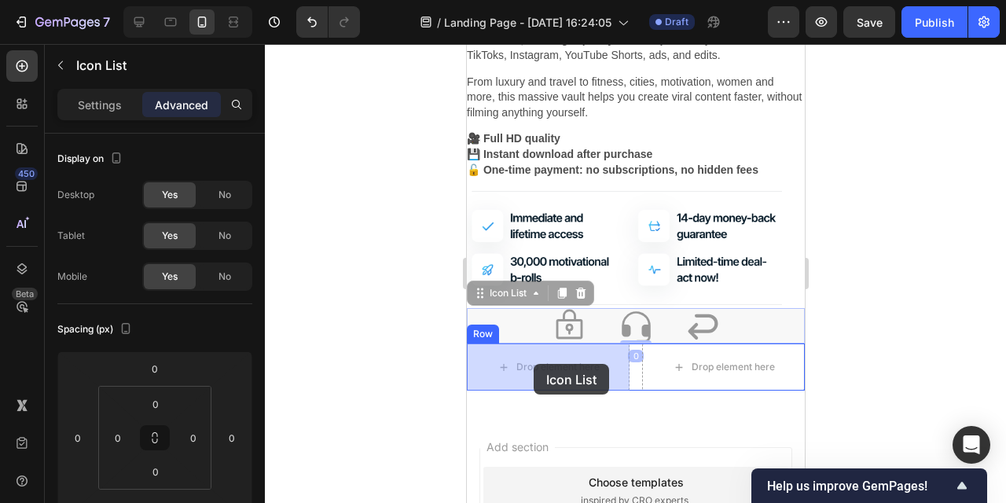
drag, startPoint x: 759, startPoint y: 315, endPoint x: 533, endPoint y: 364, distance: 231.0
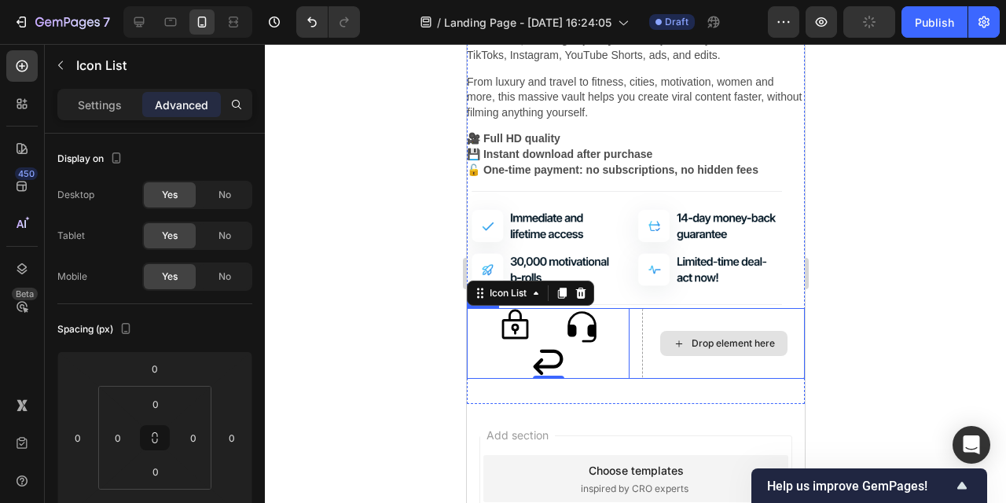
click at [758, 337] on div "Drop element here" at bounding box center [732, 343] width 83 height 13
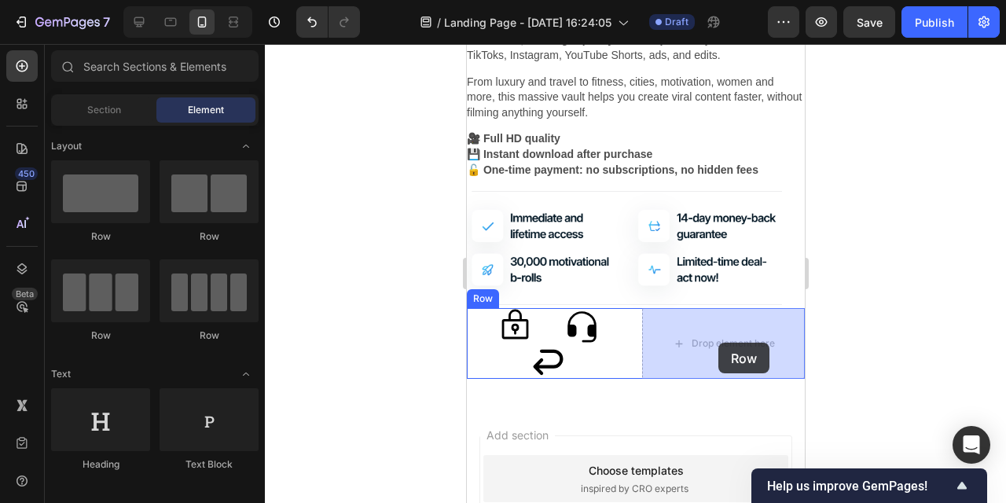
drag, startPoint x: 568, startPoint y: 343, endPoint x: 718, endPoint y: 343, distance: 150.2
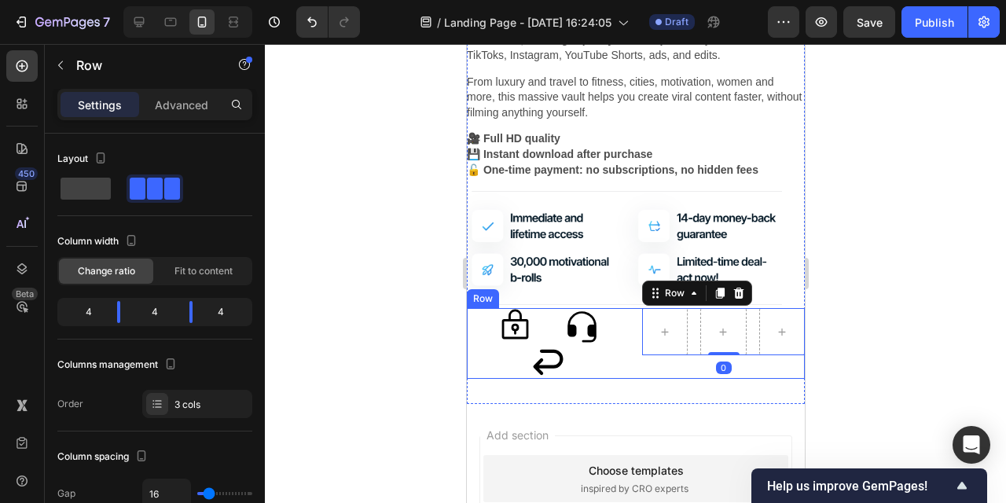
click at [636, 369] on div "Icon Icon Icon Icon List Row 0 Row" at bounding box center [635, 343] width 338 height 71
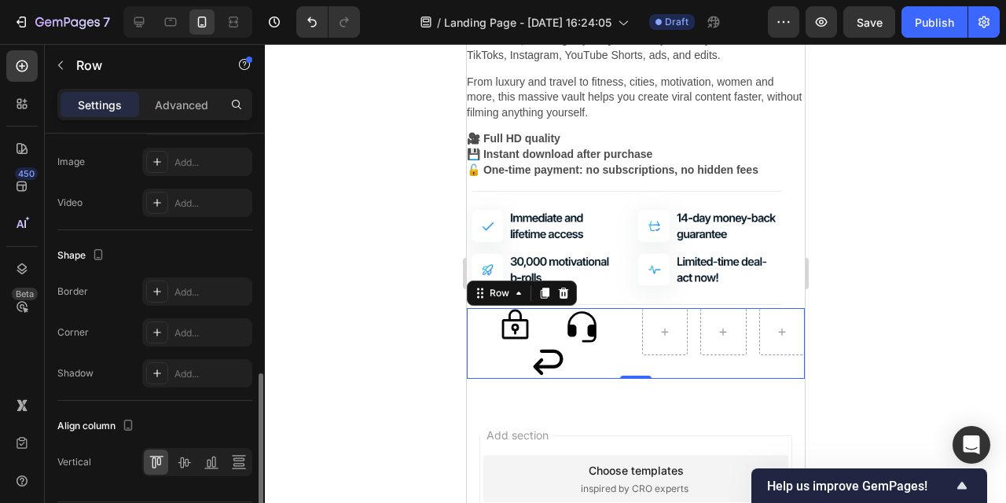
scroll to position [0, 0]
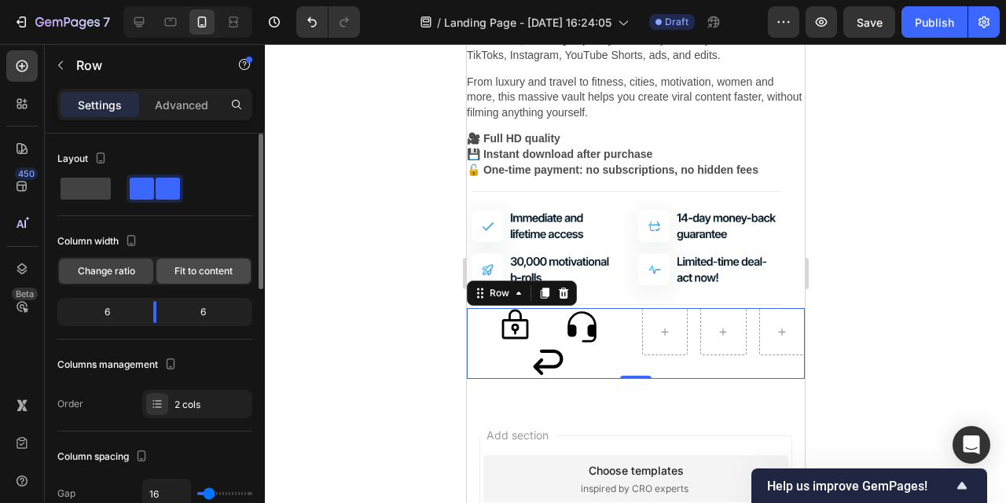
click at [209, 273] on span "Fit to content" at bounding box center [204, 271] width 58 height 14
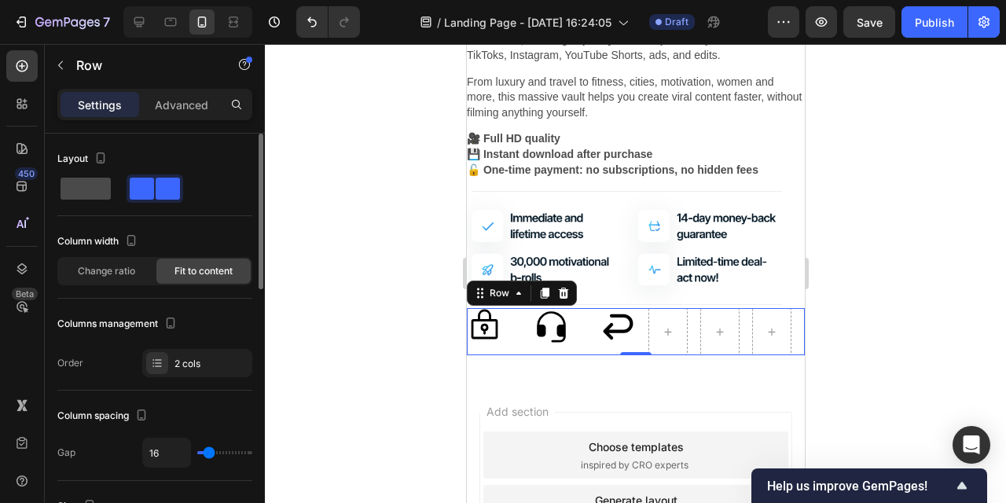
click at [96, 190] on span at bounding box center [86, 189] width 50 height 22
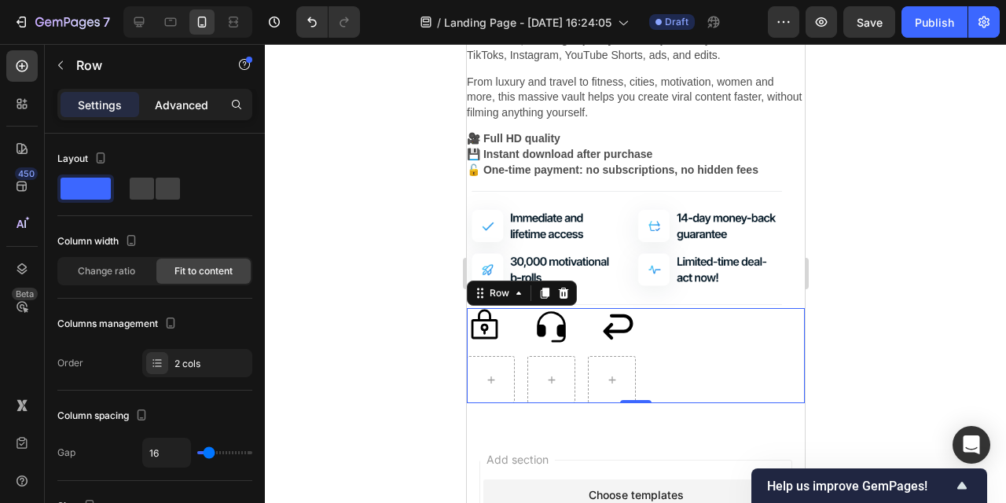
click at [178, 102] on p "Advanced" at bounding box center [181, 105] width 53 height 17
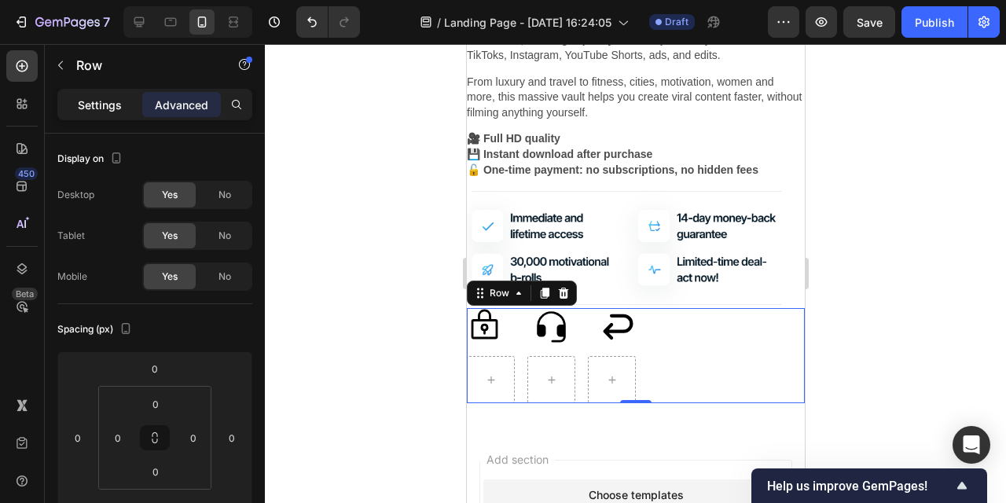
click at [101, 97] on p "Settings" at bounding box center [100, 105] width 44 height 17
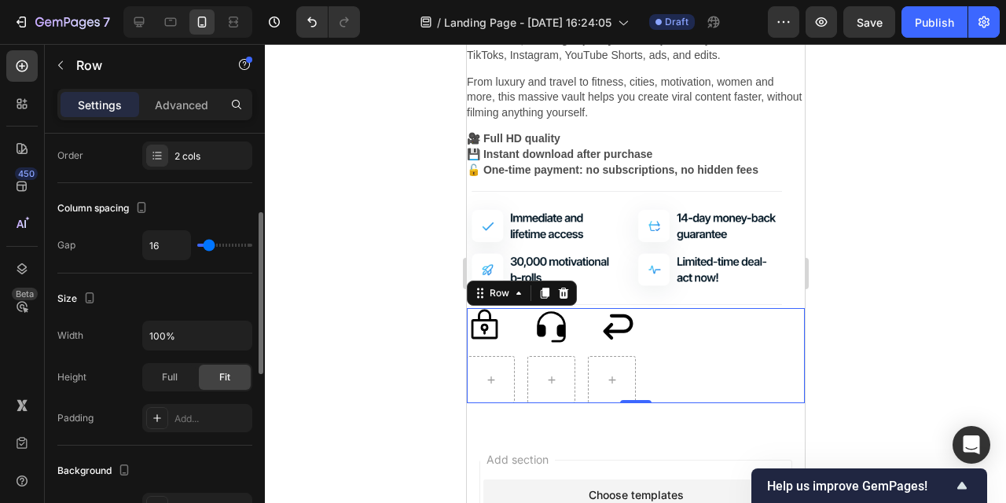
scroll to position [204, 0]
type input "27"
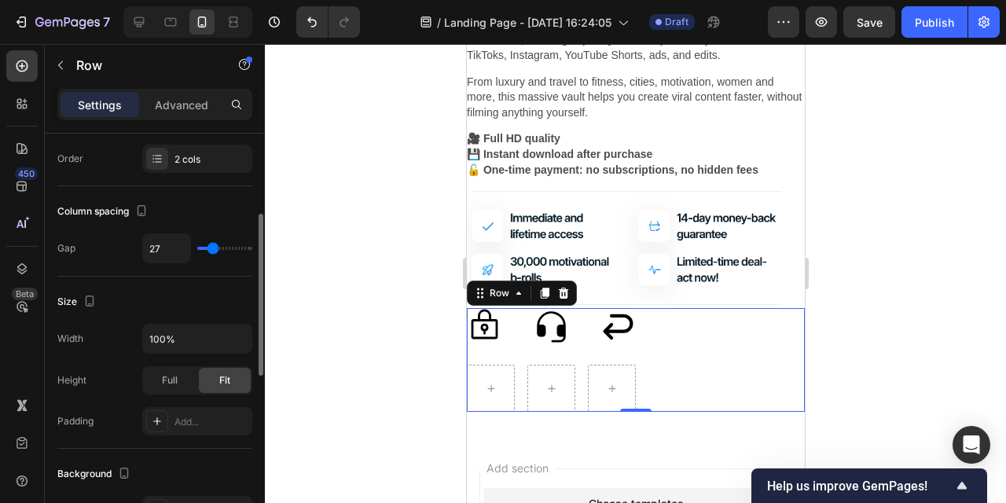
type input "28"
type input "27"
type input "19"
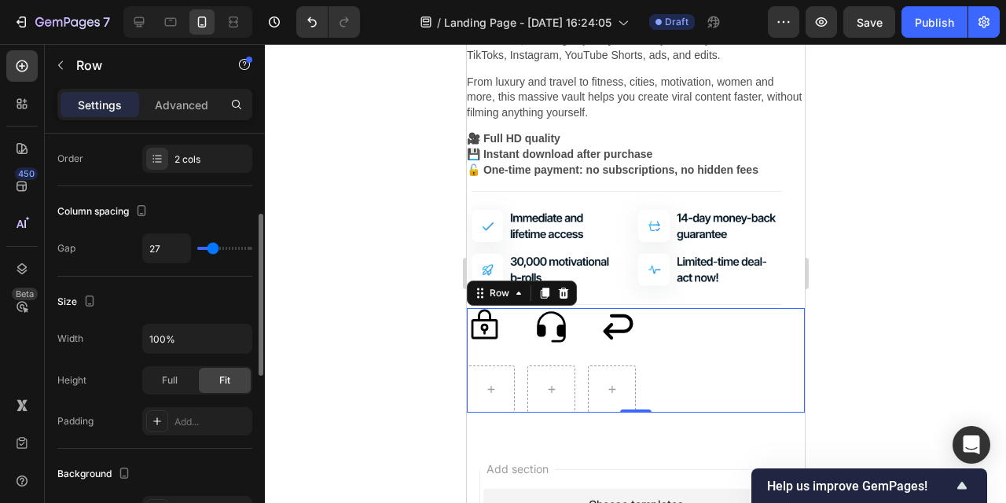
type input "19"
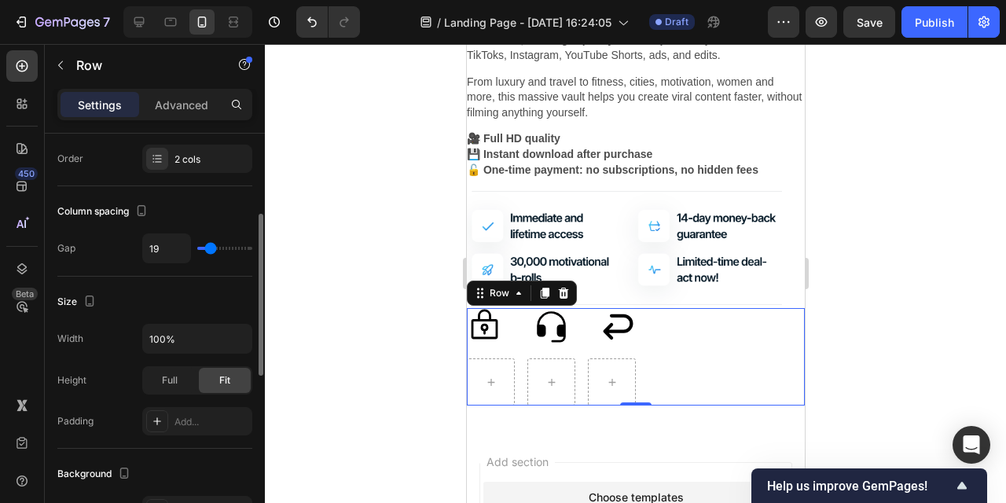
type input "14"
type input "12"
type input "10"
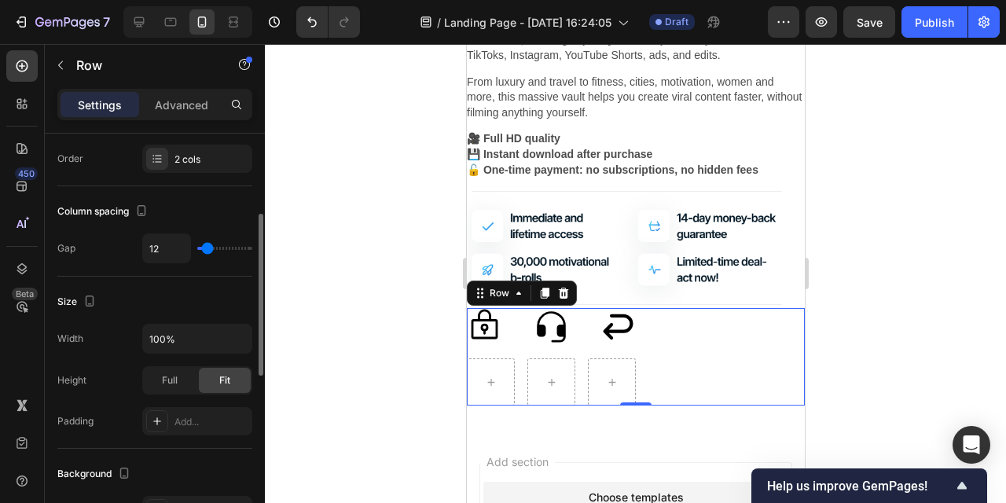
type input "10"
type input "8"
type input "7"
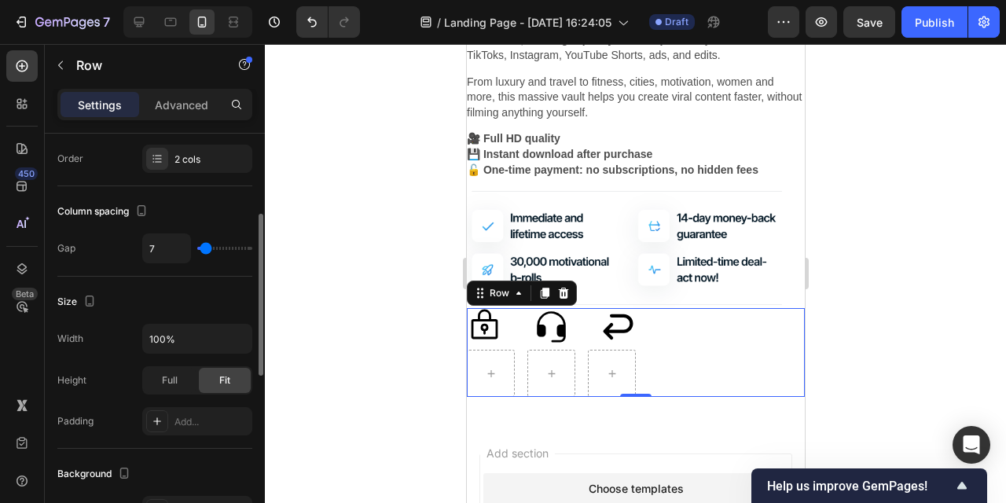
type input "6"
type input "5"
type input "8"
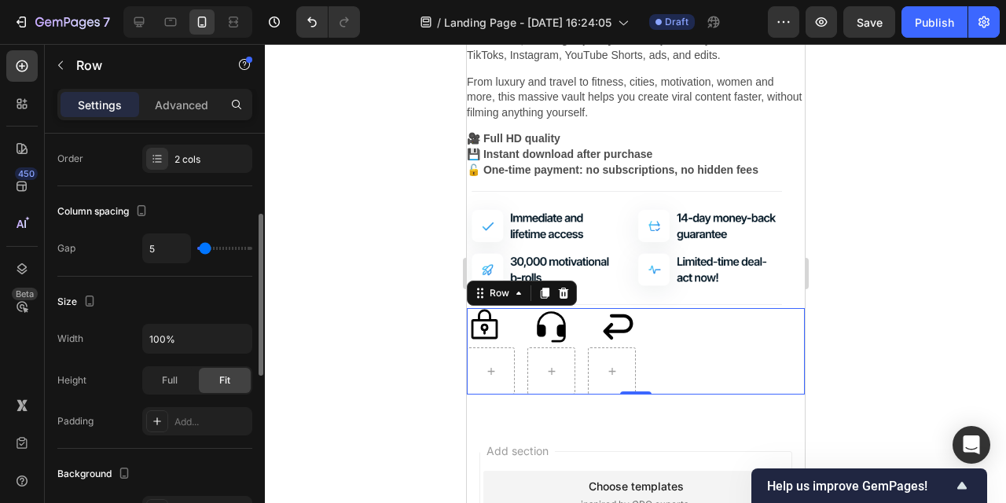
type input "8"
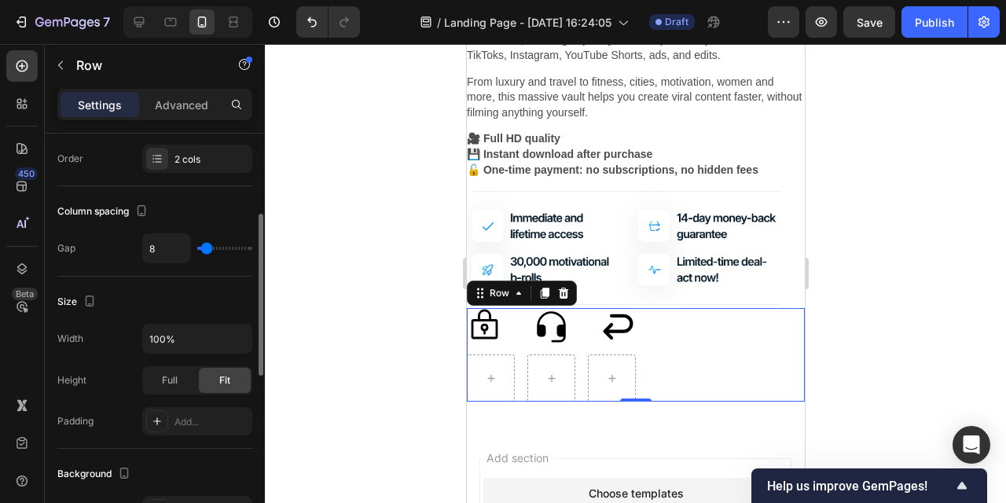
type input "14"
type input "13"
type input "12"
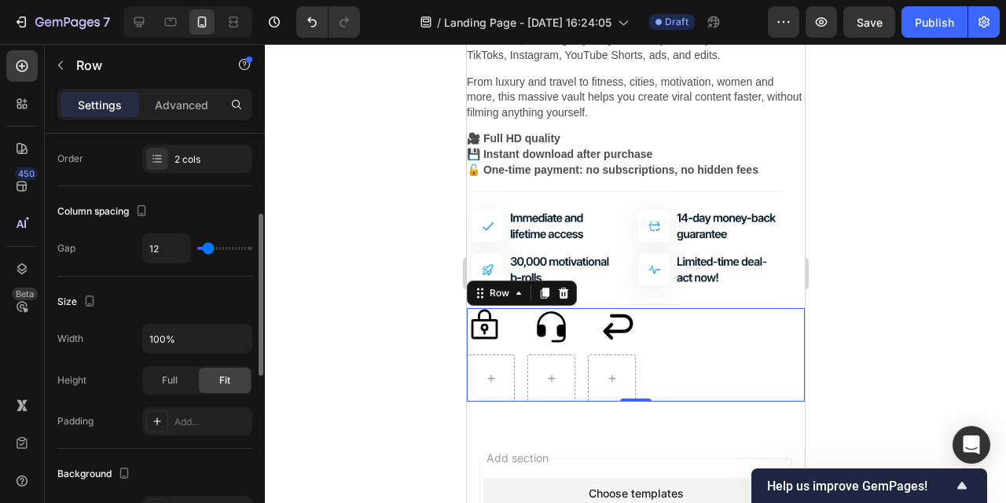
type input "12"
type input "11"
type input "10"
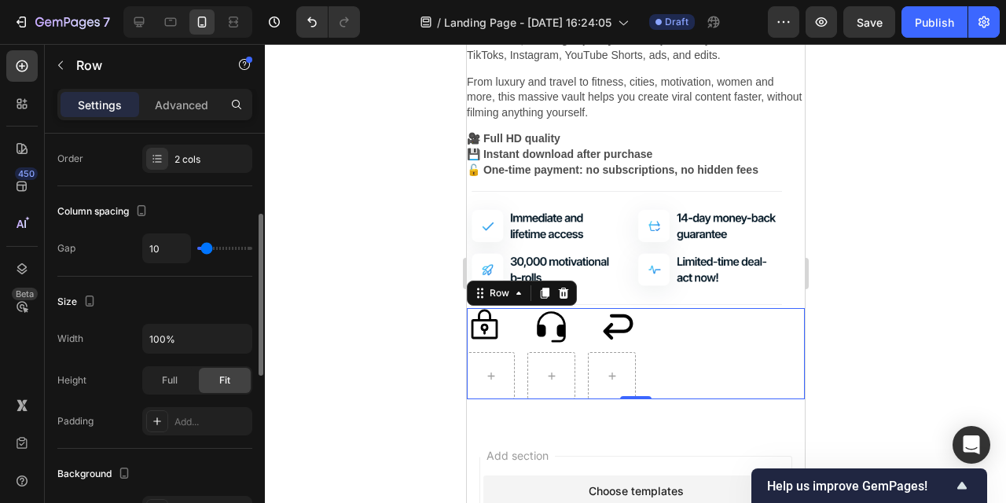
type input "9"
type input "10"
type input "11"
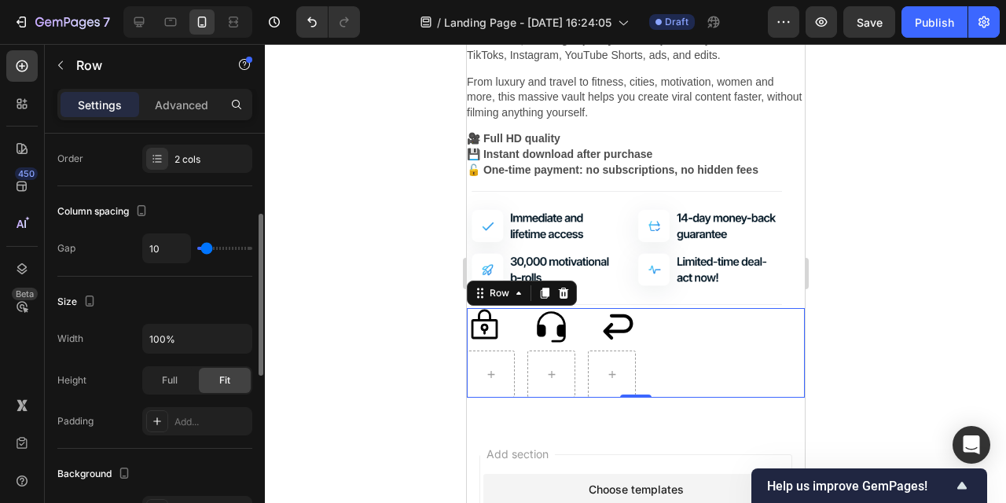
type input "11"
type input "12"
type input "13"
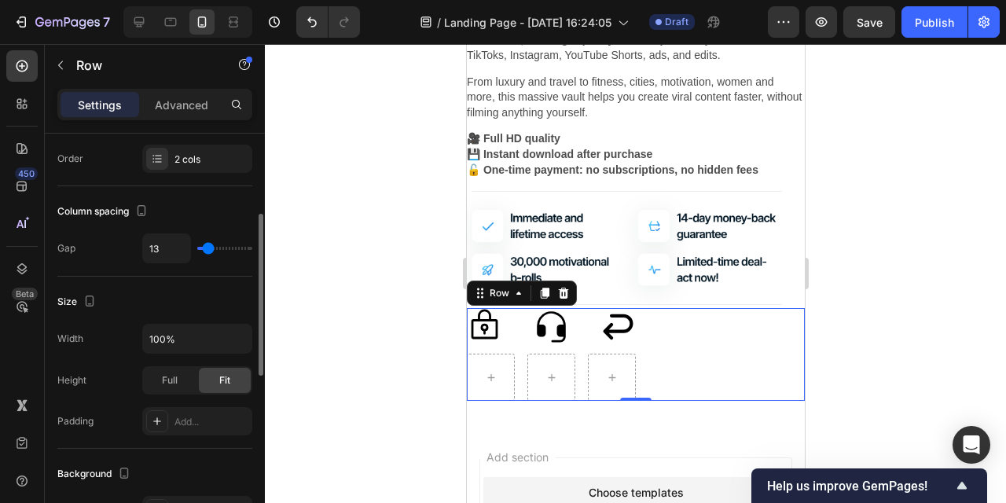
type input "14"
type input "15"
type input "14"
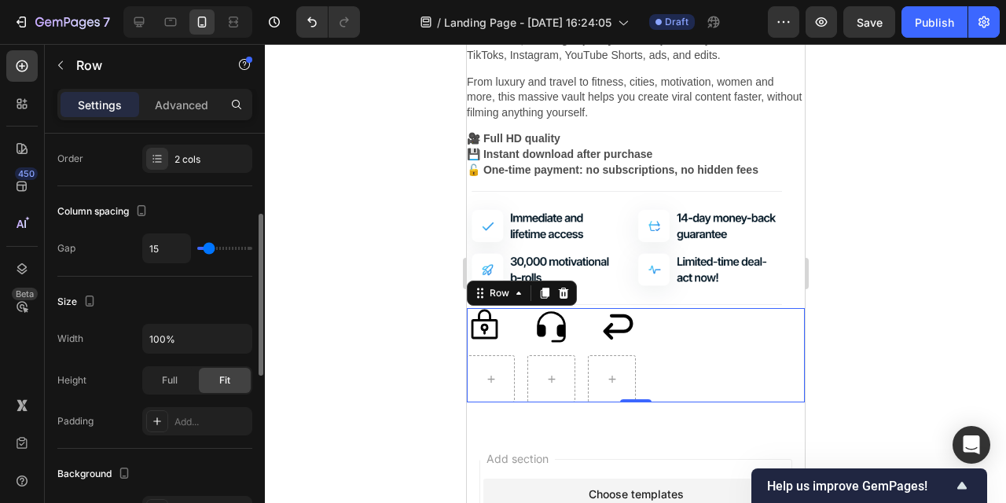
type input "14"
type input "10"
type input "8"
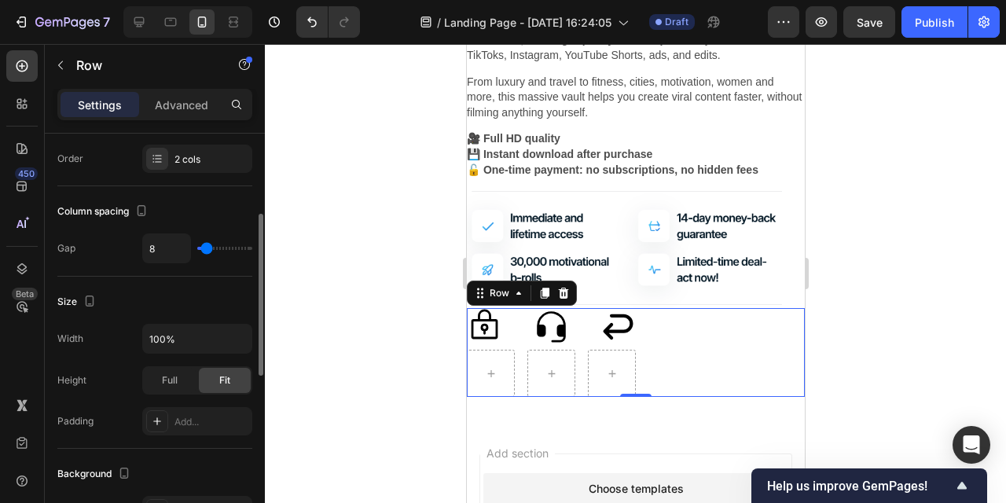
type input "6"
type input "5"
type input "6"
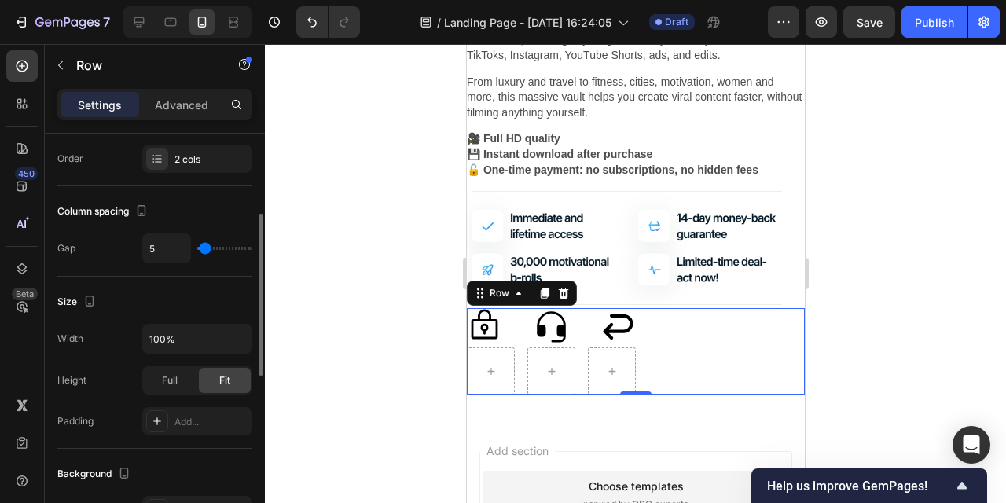
type input "6"
type input "7"
type input "8"
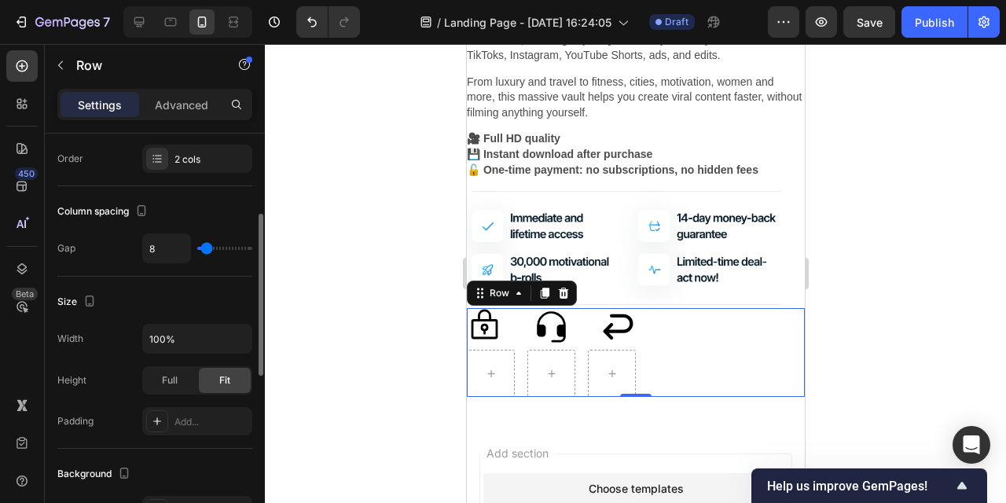
type input "9"
type input "10"
type input "11"
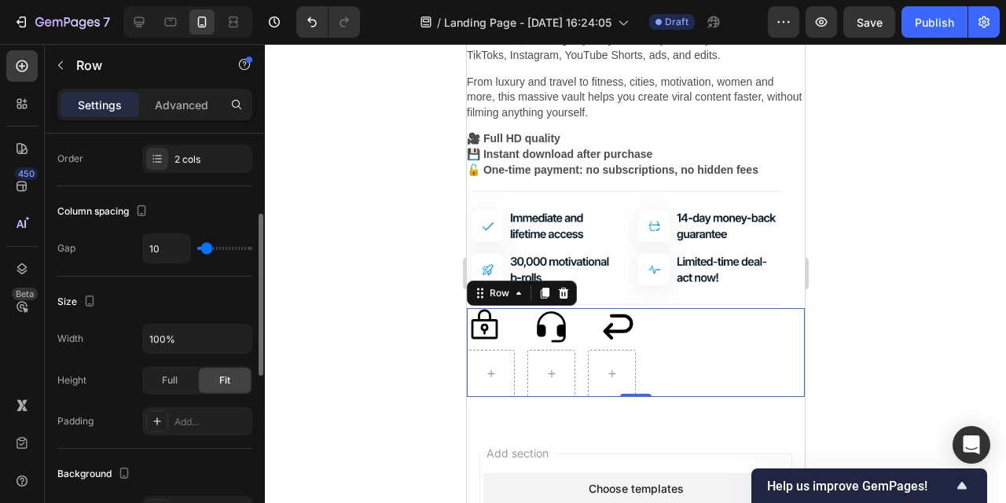
type input "11"
type input "12"
type input "13"
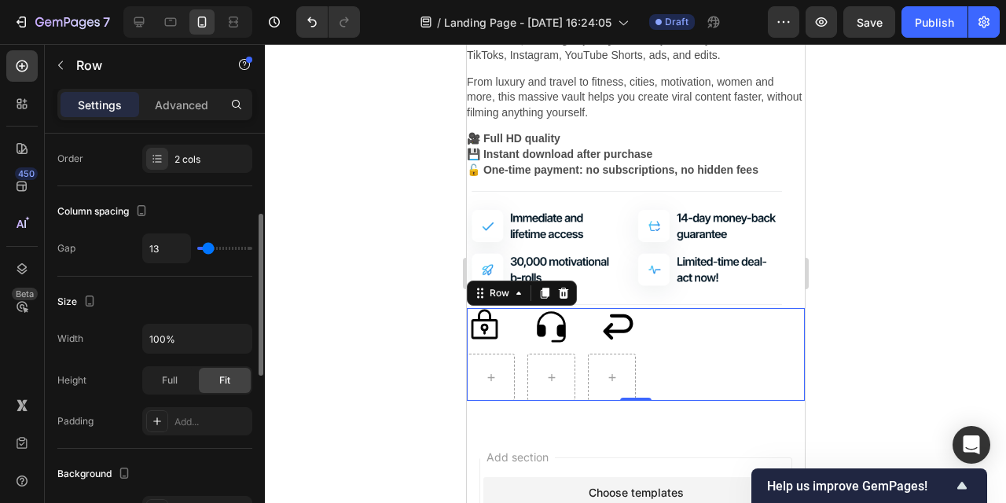
type input "14"
click at [208, 249] on input "range" at bounding box center [224, 248] width 55 height 3
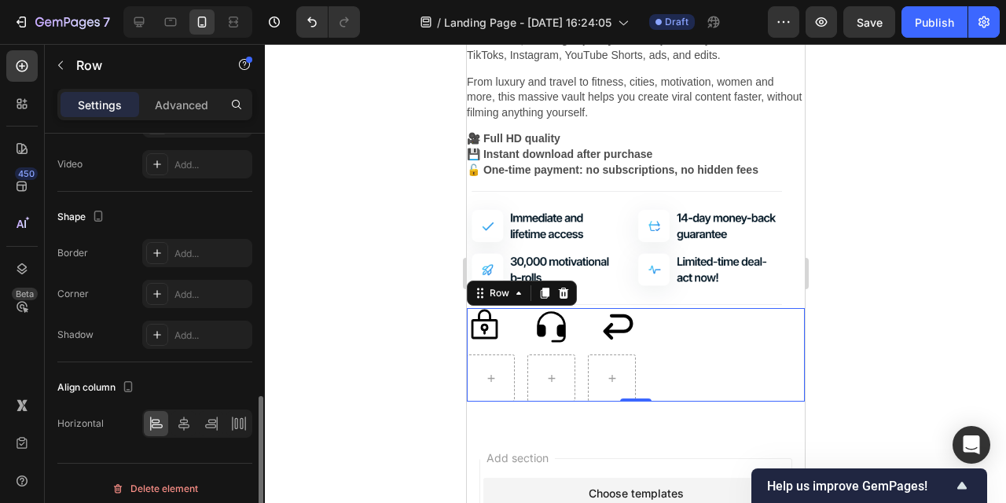
scroll to position [642, 0]
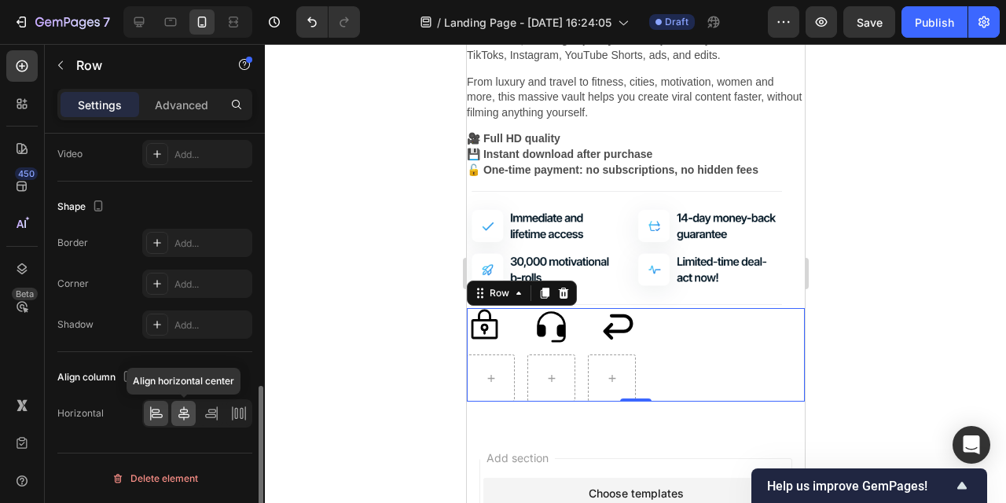
click at [187, 413] on icon at bounding box center [184, 414] width 16 height 16
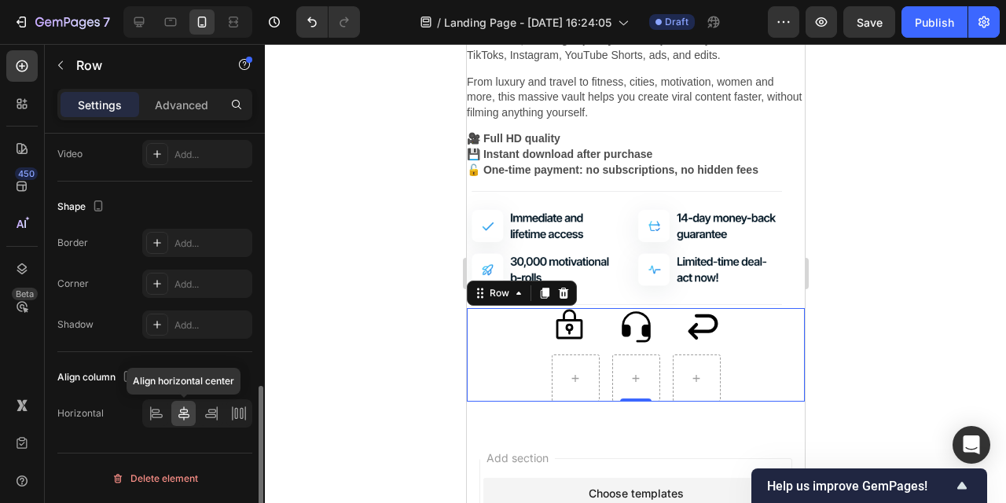
click at [188, 412] on icon at bounding box center [184, 414] width 16 height 16
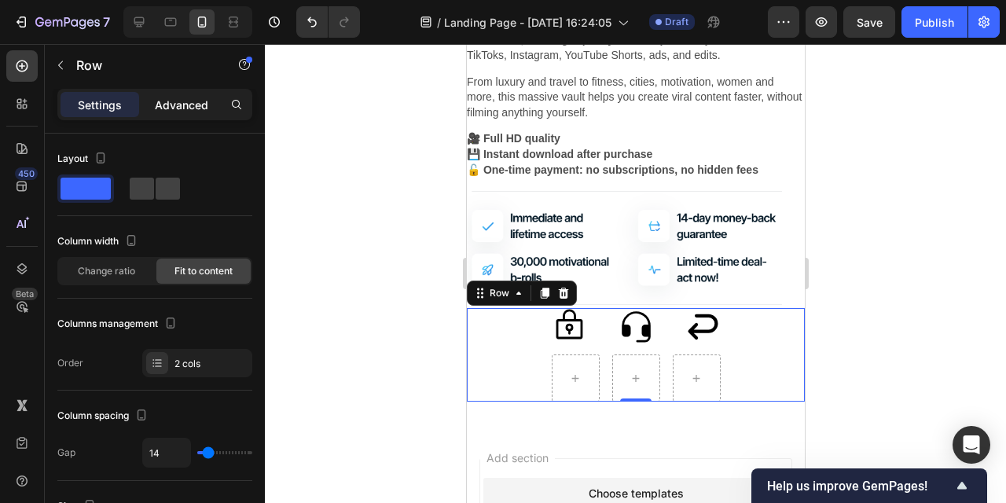
click at [182, 95] on div "Advanced" at bounding box center [181, 104] width 79 height 25
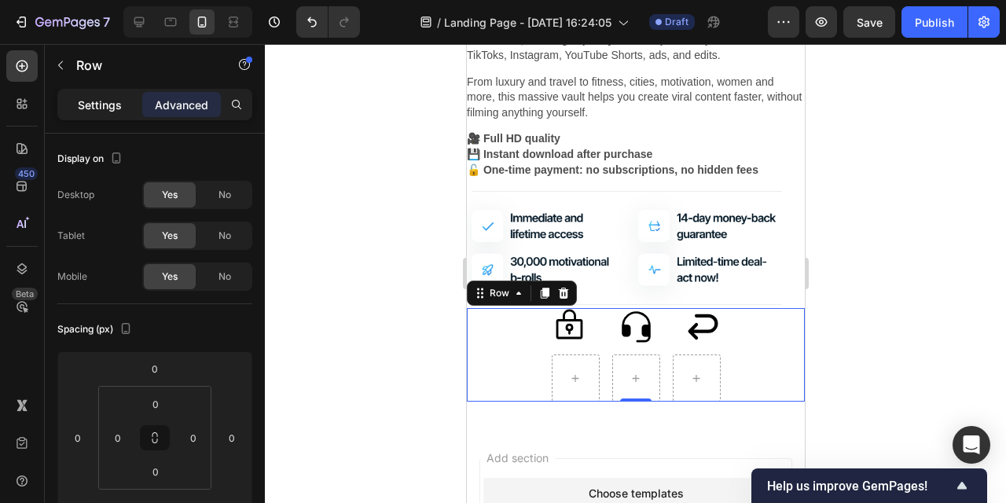
click at [105, 107] on p "Settings" at bounding box center [100, 105] width 44 height 17
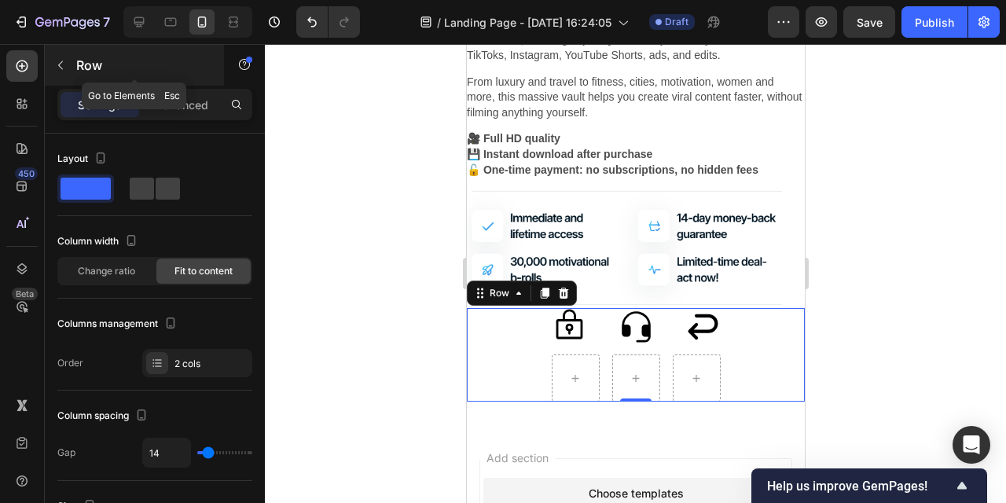
click at [62, 62] on icon "button" at bounding box center [60, 65] width 13 height 13
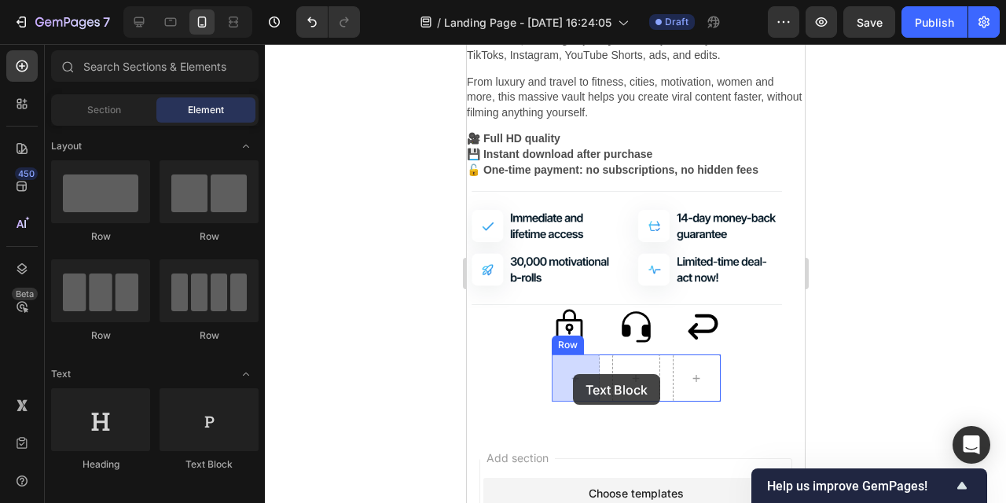
drag, startPoint x: 670, startPoint y: 477, endPoint x: 572, endPoint y: 374, distance: 141.3
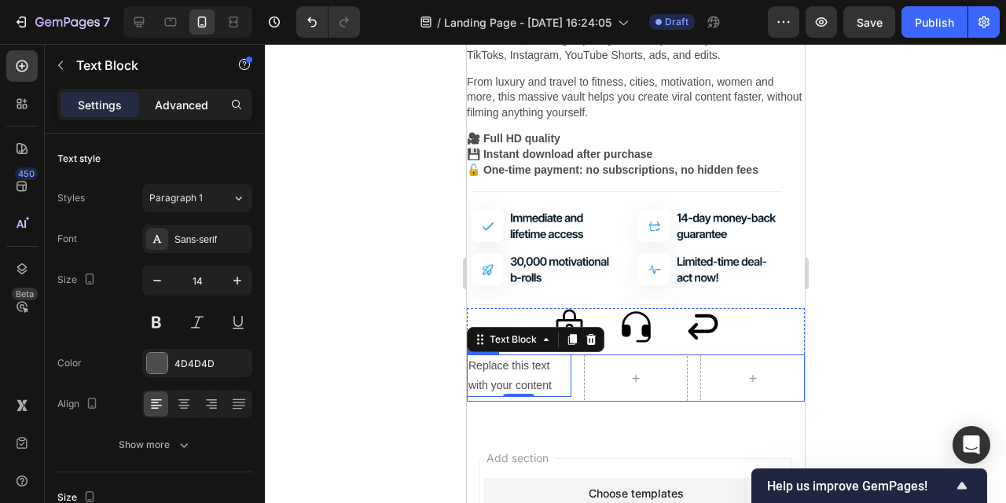
click at [185, 104] on p "Advanced" at bounding box center [181, 105] width 53 height 17
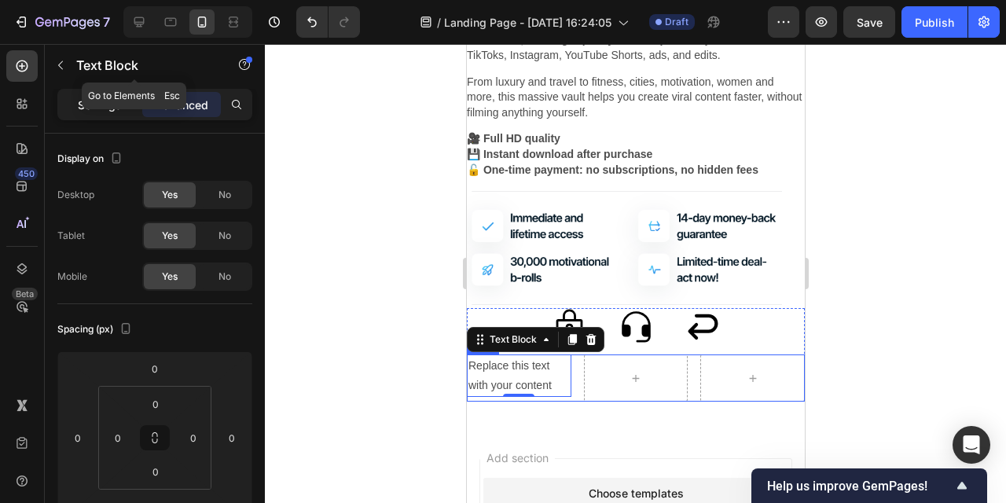
click at [93, 111] on p "Settings" at bounding box center [100, 105] width 44 height 17
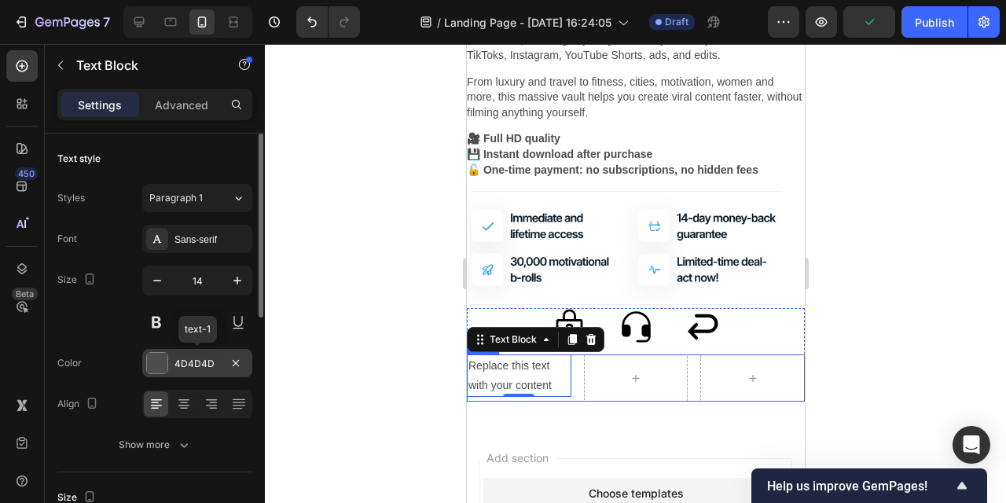
click at [196, 362] on div "4D4D4D" at bounding box center [198, 364] width 46 height 14
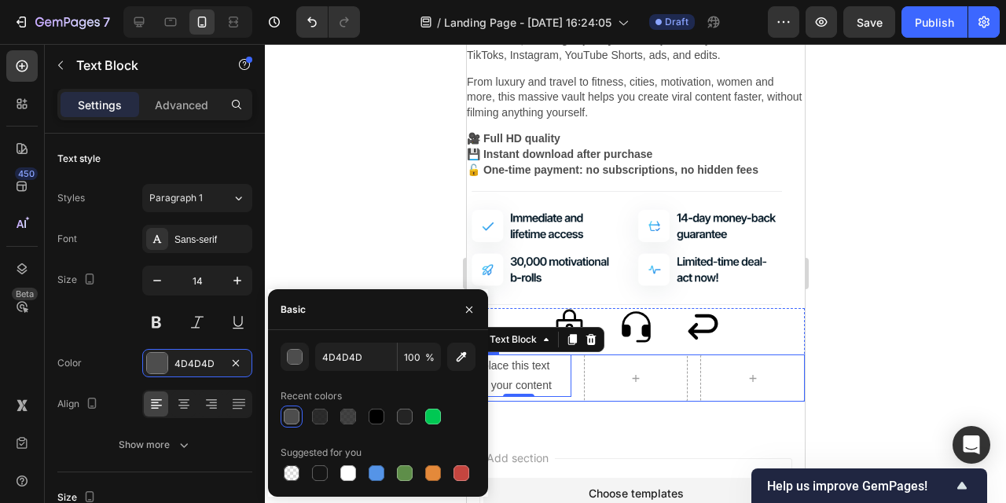
click at [321, 461] on div "Suggested for you" at bounding box center [378, 452] width 195 height 25
click at [320, 469] on div at bounding box center [320, 474] width 16 height 16
click at [377, 415] on div at bounding box center [377, 417] width 16 height 16
type input "000000"
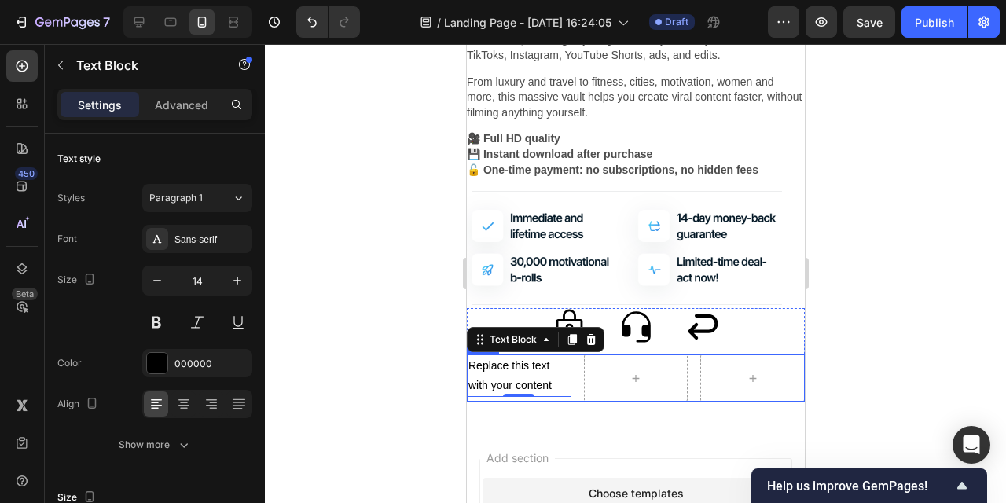
click at [345, 243] on div at bounding box center [636, 273] width 742 height 459
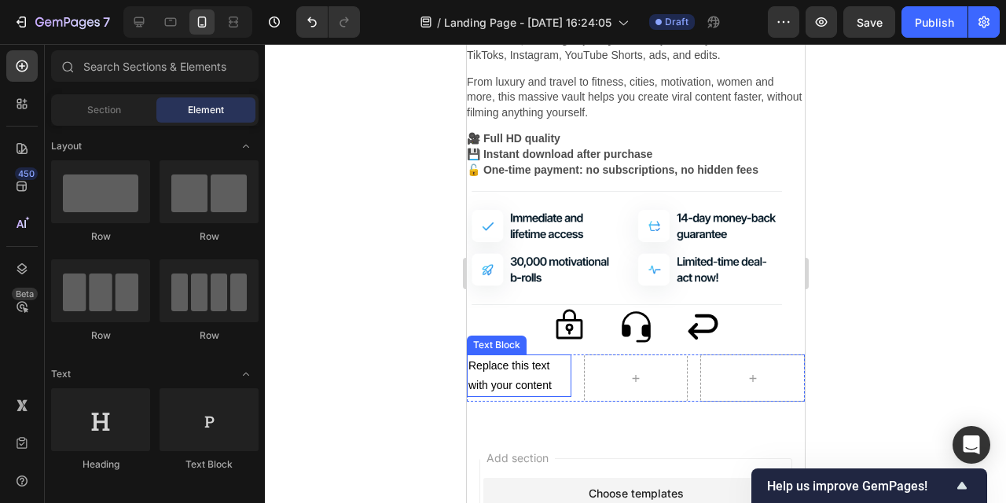
click at [514, 377] on div "Replace this text with your content" at bounding box center [518, 376] width 105 height 42
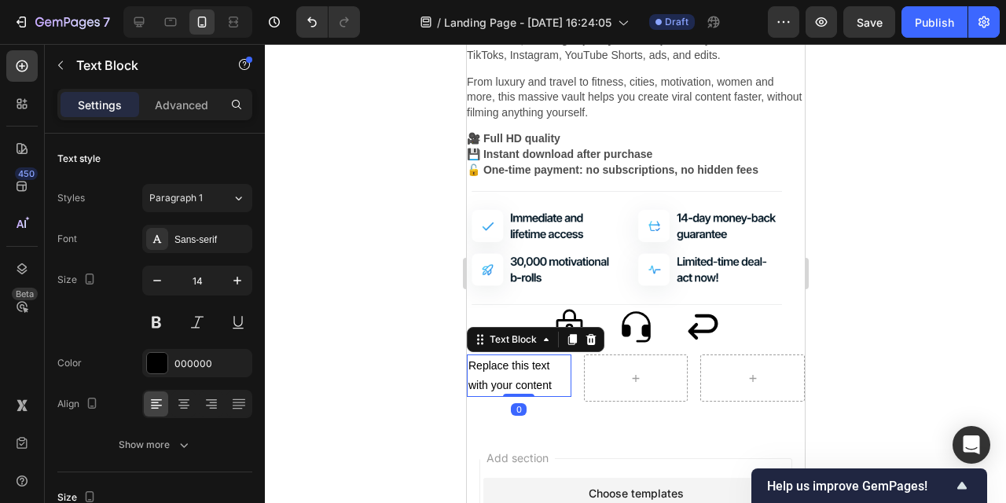
click at [514, 377] on div "Replace this text with your content" at bounding box center [518, 376] width 105 height 42
click at [514, 377] on p "Replace this text with your content" at bounding box center [518, 375] width 101 height 39
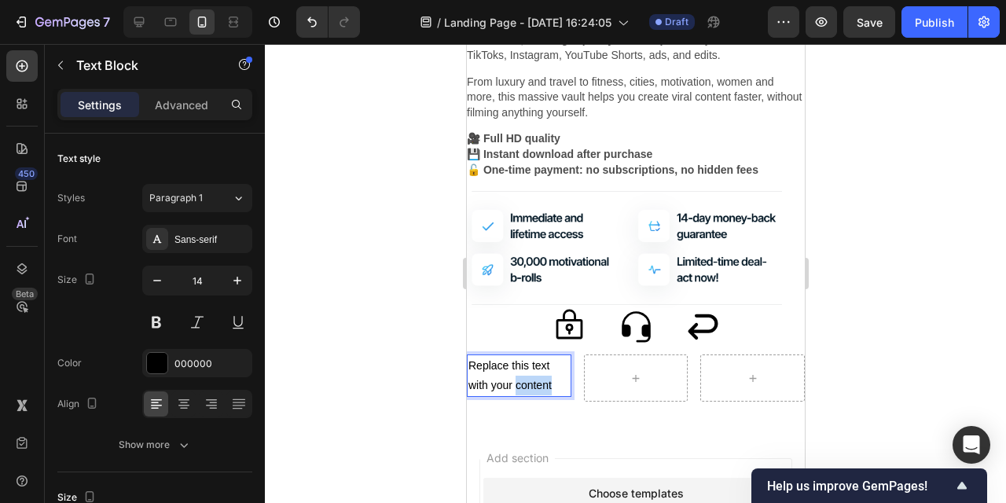
click at [514, 377] on p "Replace this text with your content" at bounding box center [518, 375] width 101 height 39
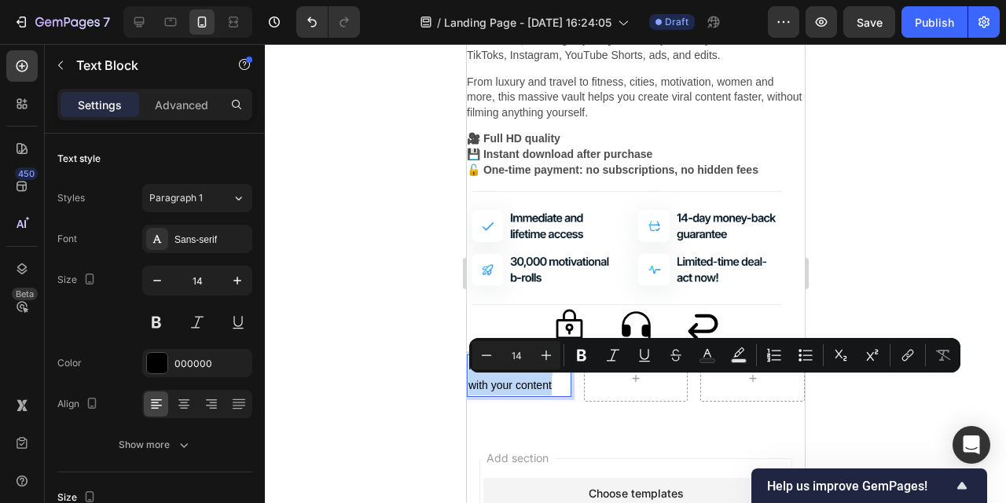
click at [514, 377] on p "Replace this text with your content" at bounding box center [518, 375] width 101 height 39
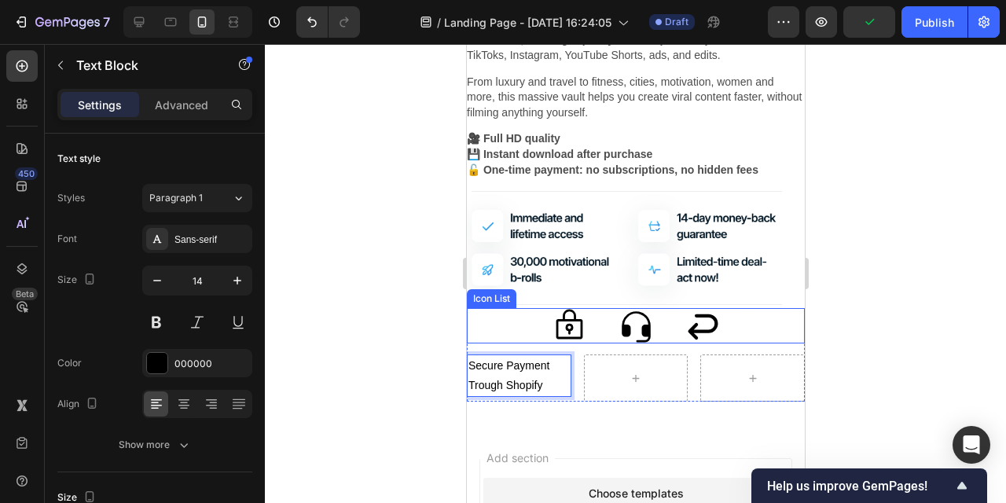
click at [379, 379] on div at bounding box center [636, 273] width 742 height 459
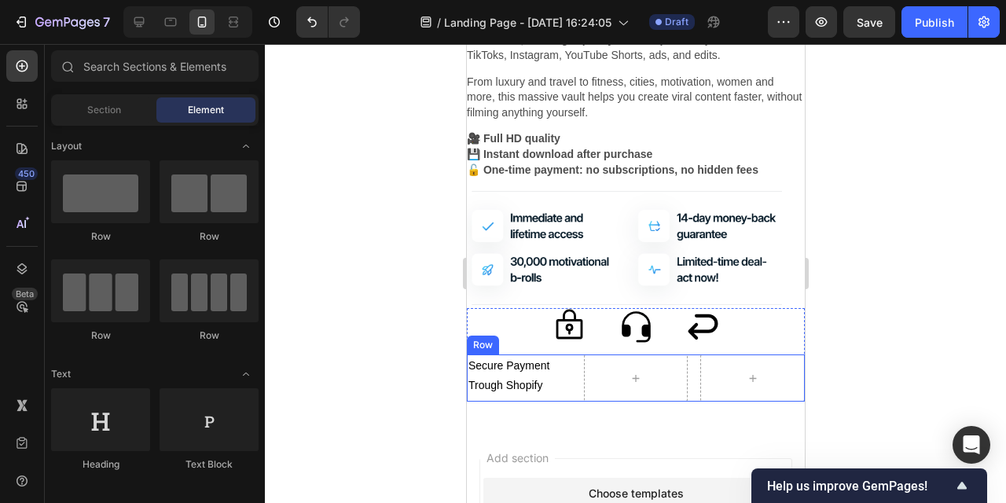
click at [695, 391] on div "Secure Payment Trough Shopify Text Block Row" at bounding box center [635, 378] width 338 height 47
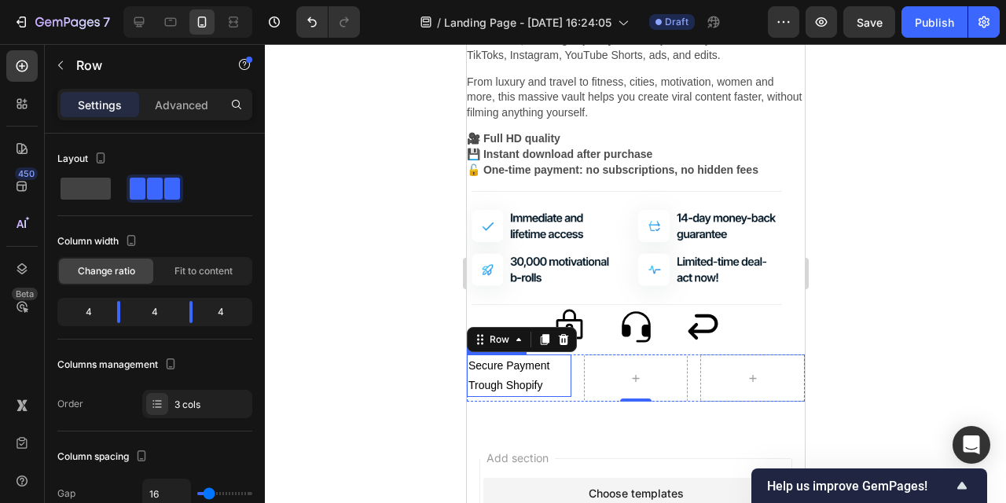
click at [546, 382] on p "Secure Payment Trough Shopify" at bounding box center [518, 375] width 101 height 39
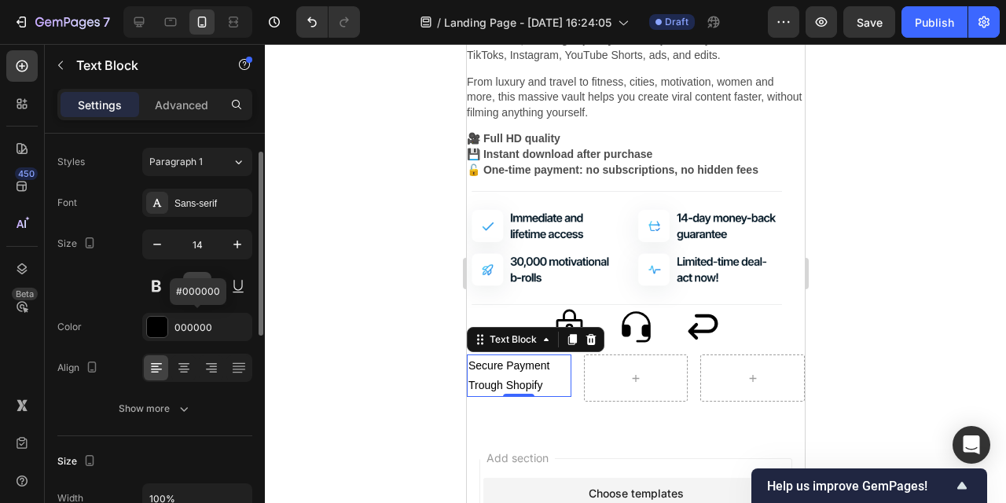
scroll to position [38, 0]
click at [186, 372] on icon at bounding box center [184, 367] width 16 height 16
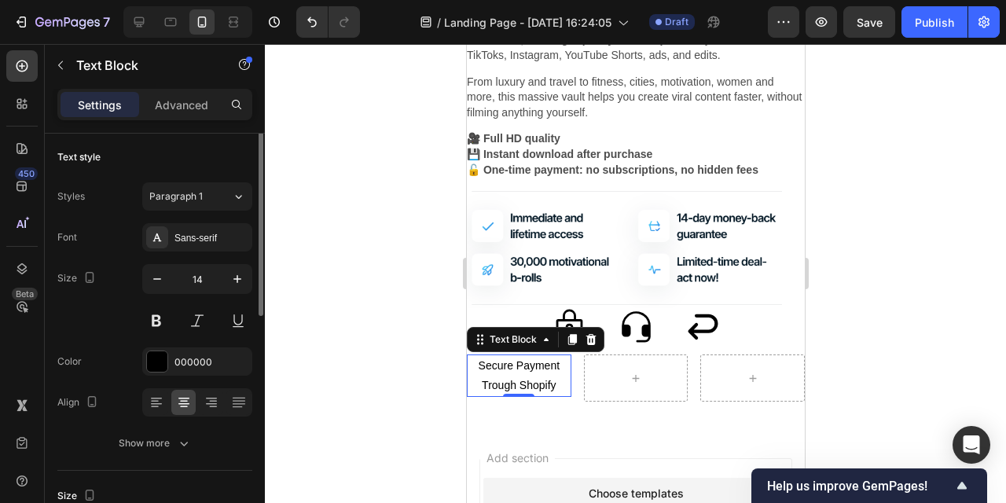
scroll to position [0, 0]
click at [164, 285] on icon "button" at bounding box center [157, 281] width 16 height 16
type input "12"
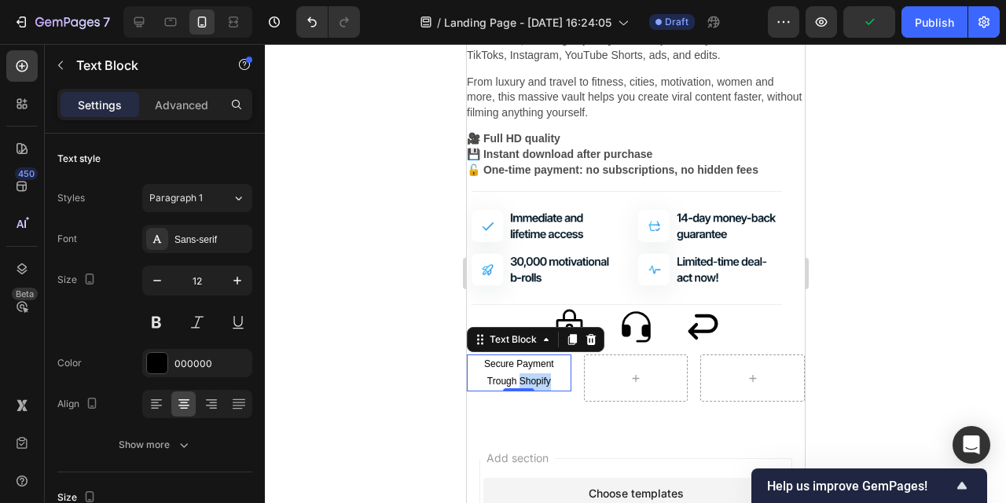
click at [528, 374] on p "Secure Payment Trough Shopify" at bounding box center [518, 373] width 101 height 34
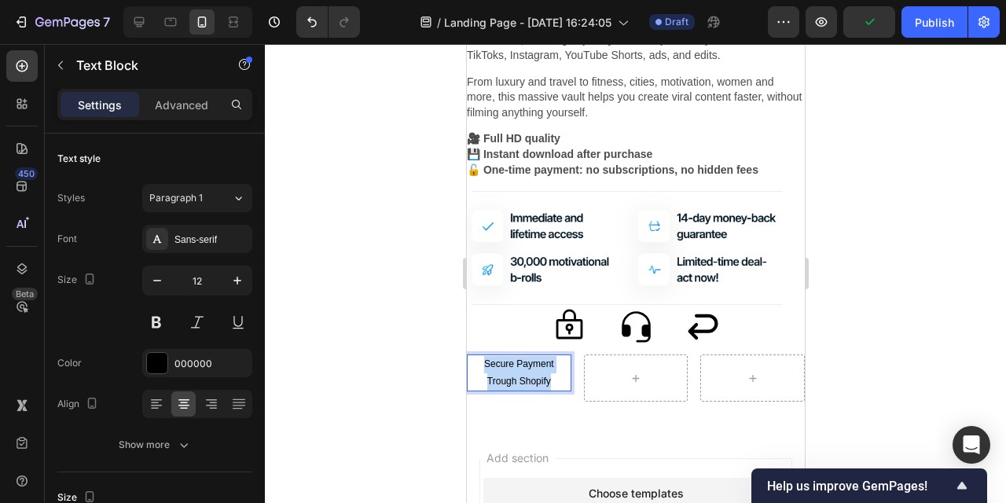
click at [528, 374] on p "Secure Payment Trough Shopify" at bounding box center [518, 373] width 101 height 34
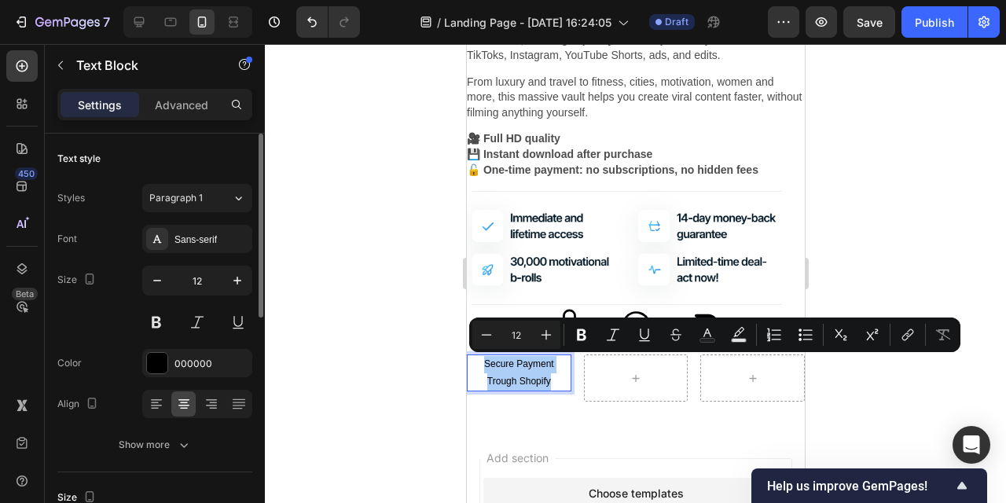
click at [103, 293] on div "Size 12" at bounding box center [154, 301] width 195 height 71
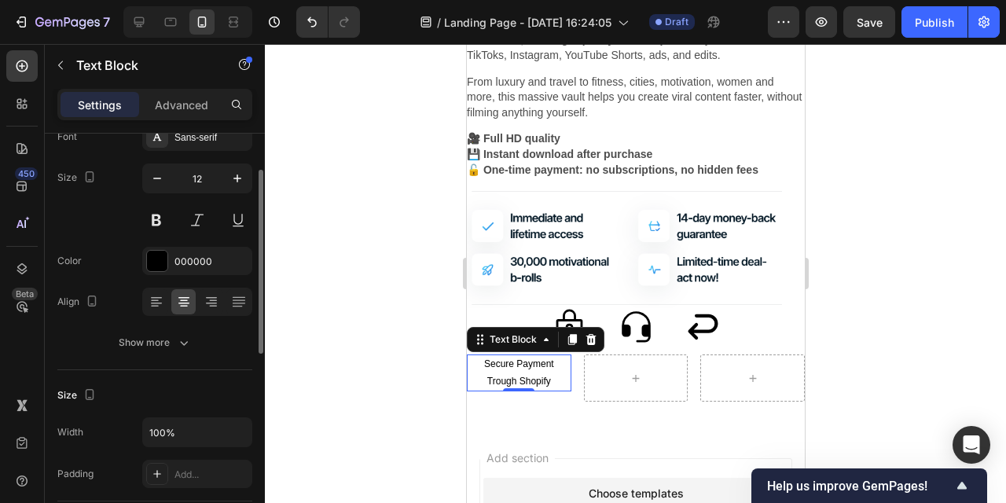
scroll to position [105, 0]
click at [123, 355] on div "Text style Styles Paragraph 1 Font Sans-serif Size 12 Color 000000 Align Show m…" at bounding box center [154, 197] width 195 height 339
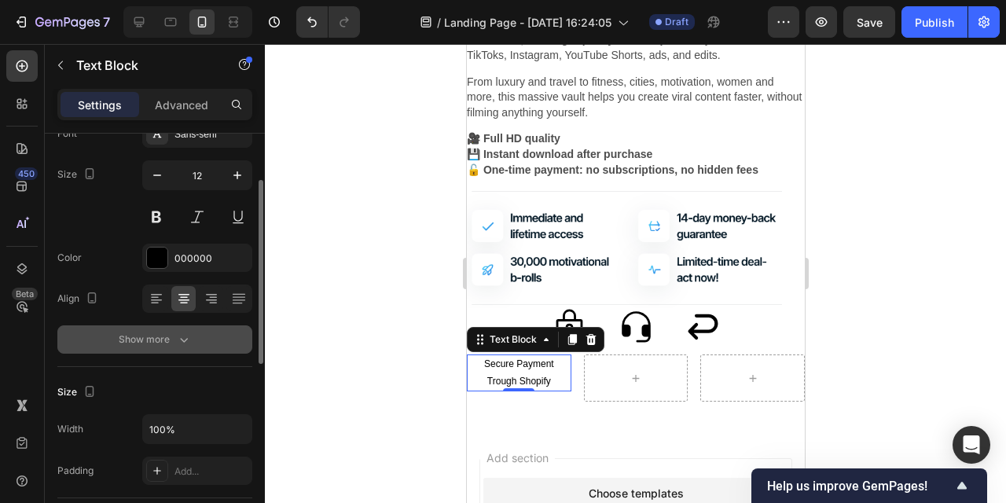
click at [118, 345] on button "Show more" at bounding box center [154, 340] width 195 height 28
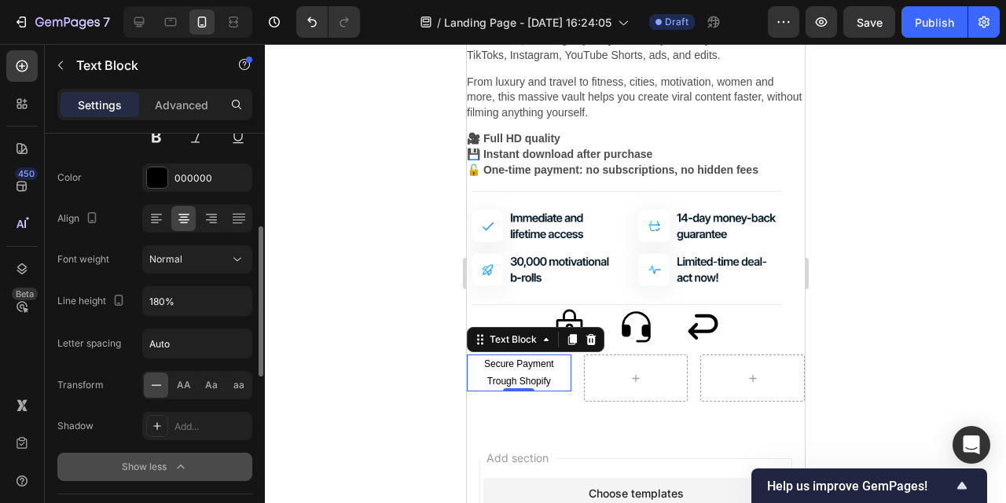
scroll to position [204, 0]
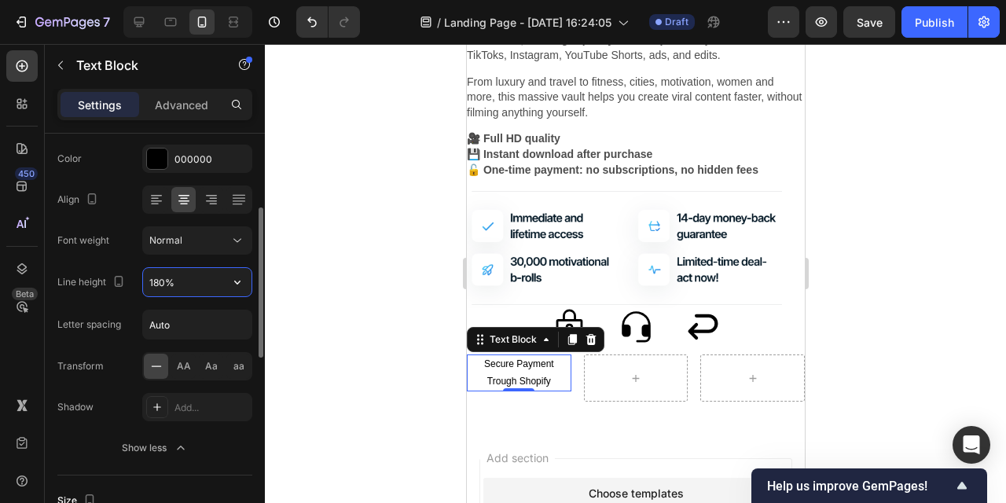
click at [178, 289] on input "180%" at bounding box center [197, 282] width 109 height 28
click at [245, 284] on icon "button" at bounding box center [238, 282] width 16 height 16
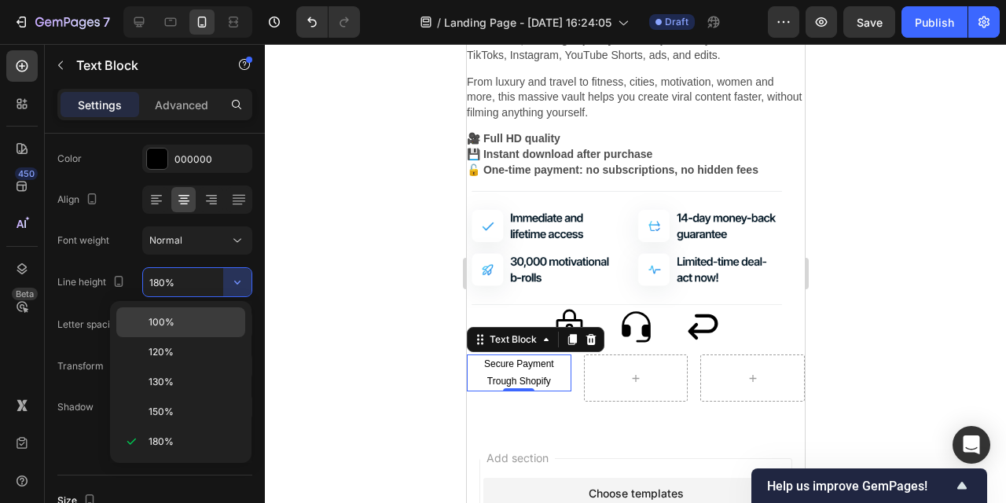
click at [189, 323] on p "100%" at bounding box center [194, 322] width 90 height 14
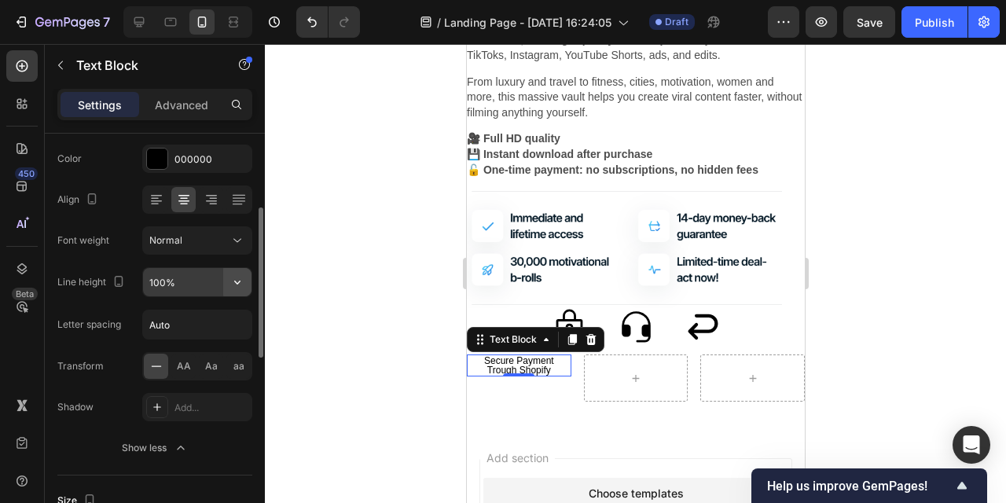
click at [237, 278] on icon "button" at bounding box center [238, 282] width 16 height 16
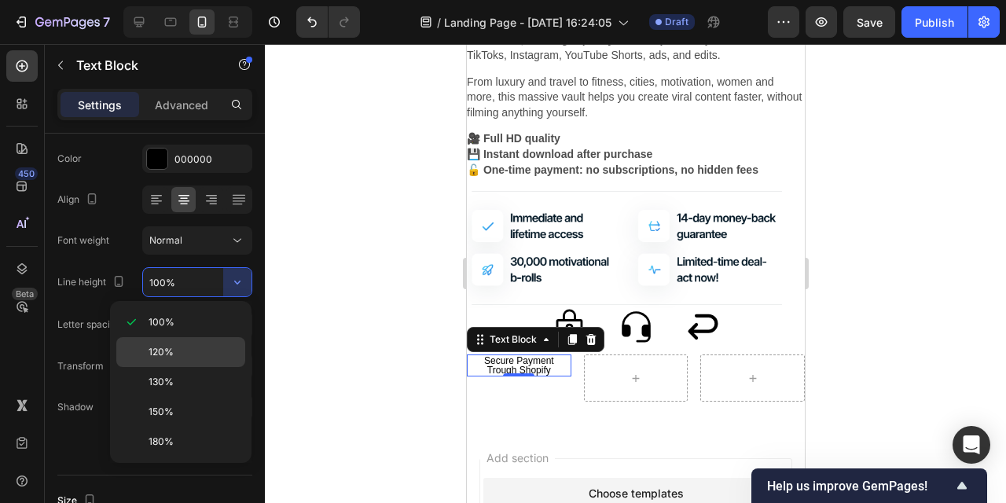
click at [212, 347] on p "120%" at bounding box center [194, 352] width 90 height 14
type input "120%"
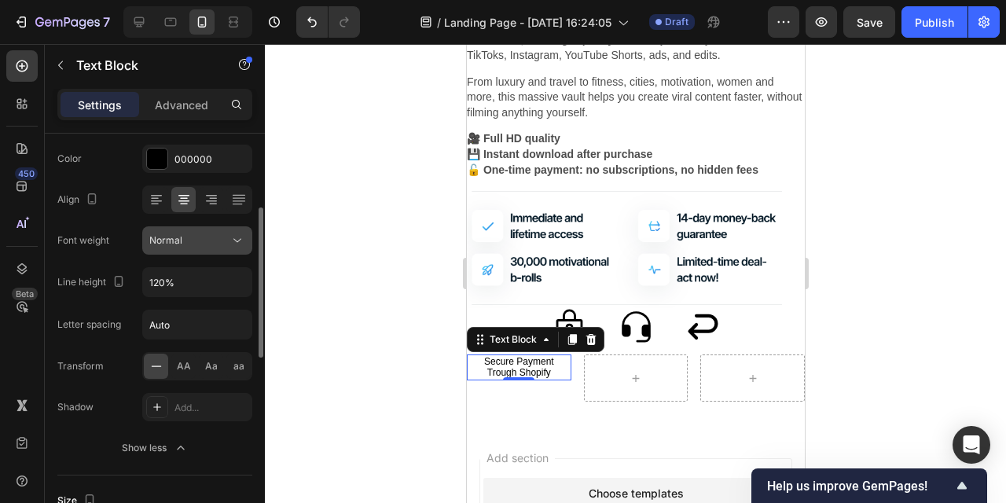
click at [233, 239] on icon at bounding box center [238, 241] width 16 height 16
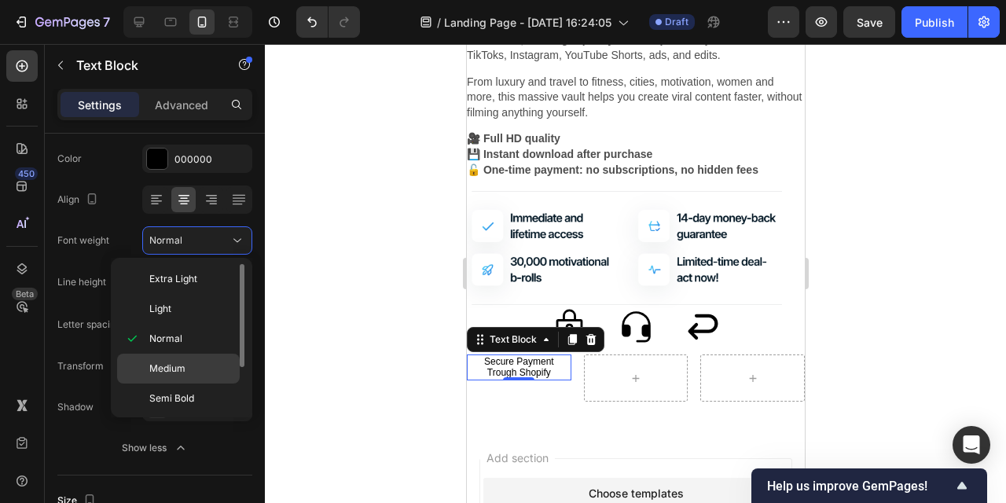
click at [200, 370] on p "Medium" at bounding box center [190, 369] width 83 height 14
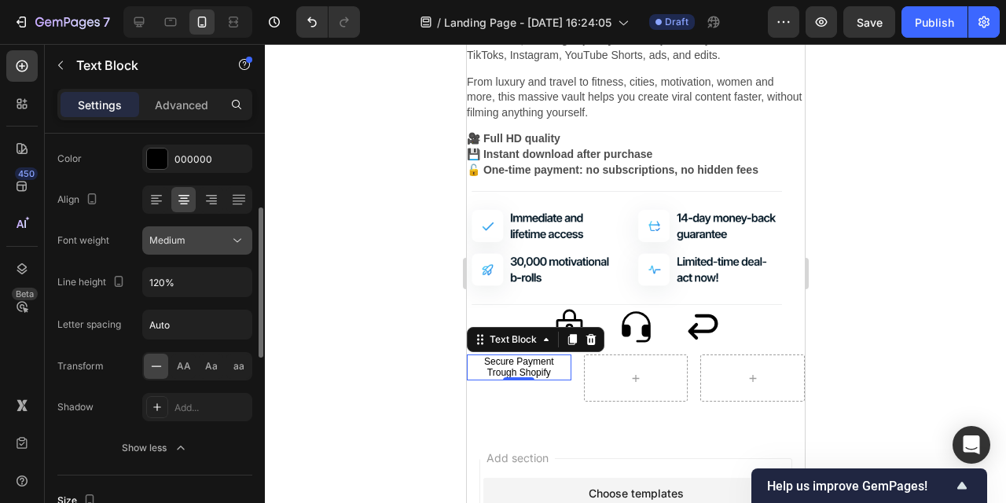
click at [227, 235] on div "Medium" at bounding box center [189, 241] width 80 height 14
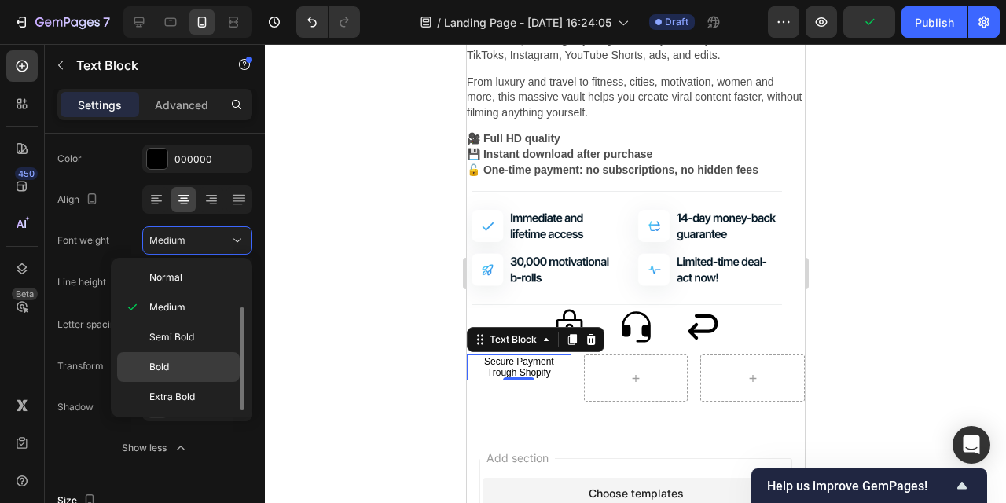
scroll to position [62, 0]
click at [199, 340] on p "Semi Bold" at bounding box center [190, 336] width 83 height 14
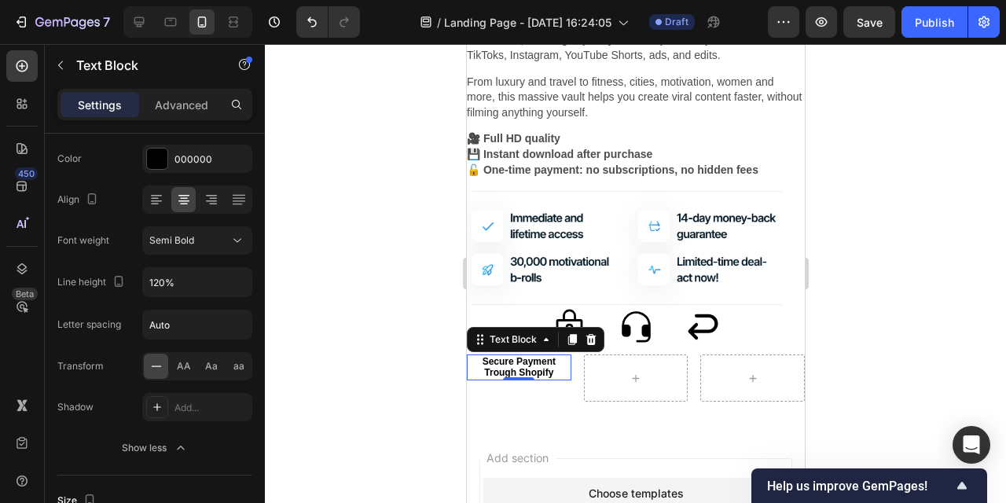
click at [326, 396] on div at bounding box center [636, 273] width 742 height 459
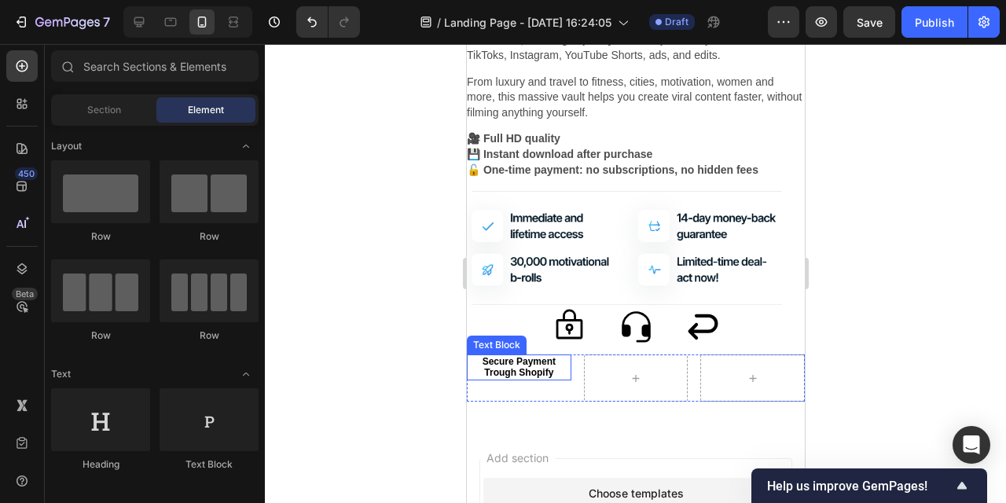
click at [560, 368] on p "Secure Payment Trough Shopify" at bounding box center [518, 367] width 101 height 23
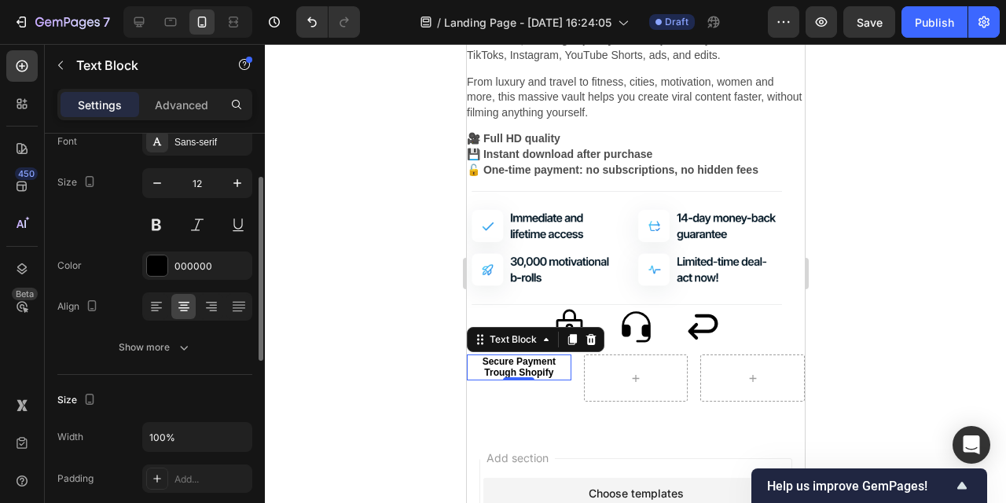
scroll to position [96, 0]
click at [179, 349] on icon "button" at bounding box center [184, 349] width 16 height 16
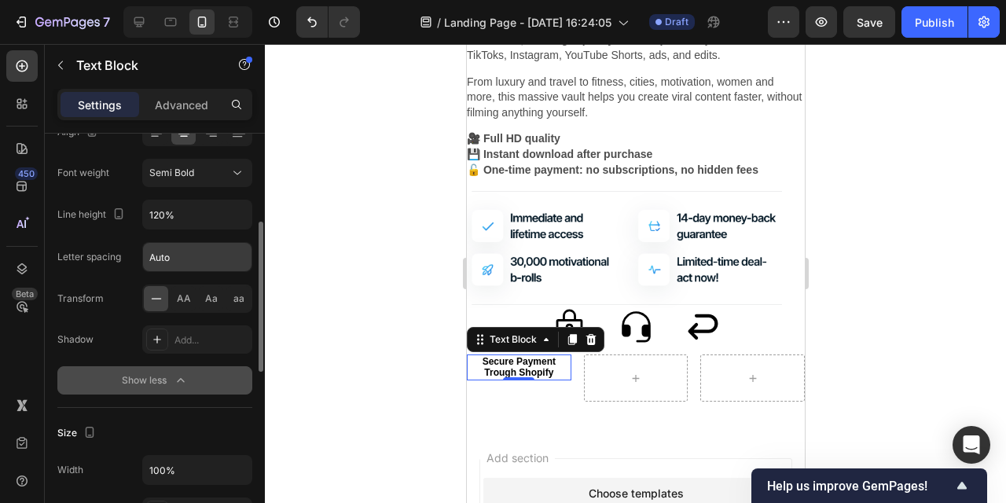
scroll to position [234, 0]
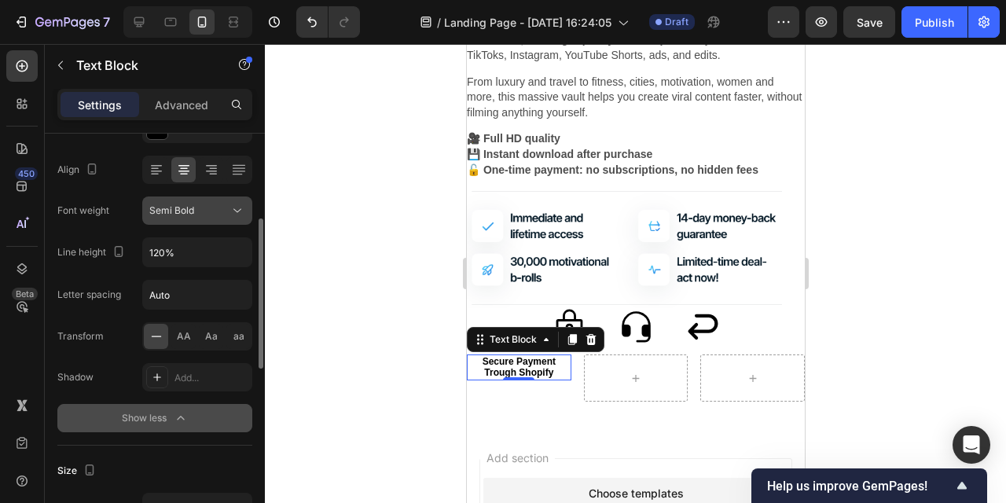
click at [204, 224] on button "Semi Bold" at bounding box center [197, 211] width 110 height 28
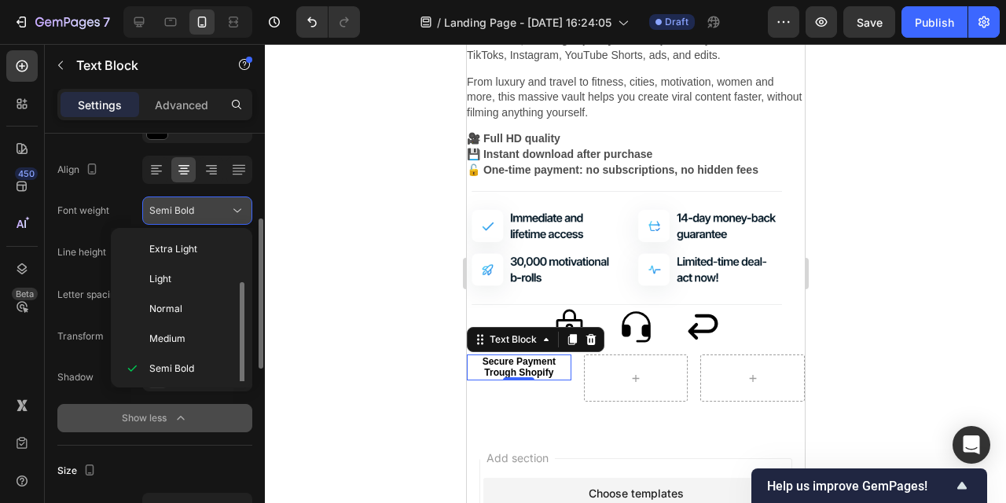
scroll to position [28, 0]
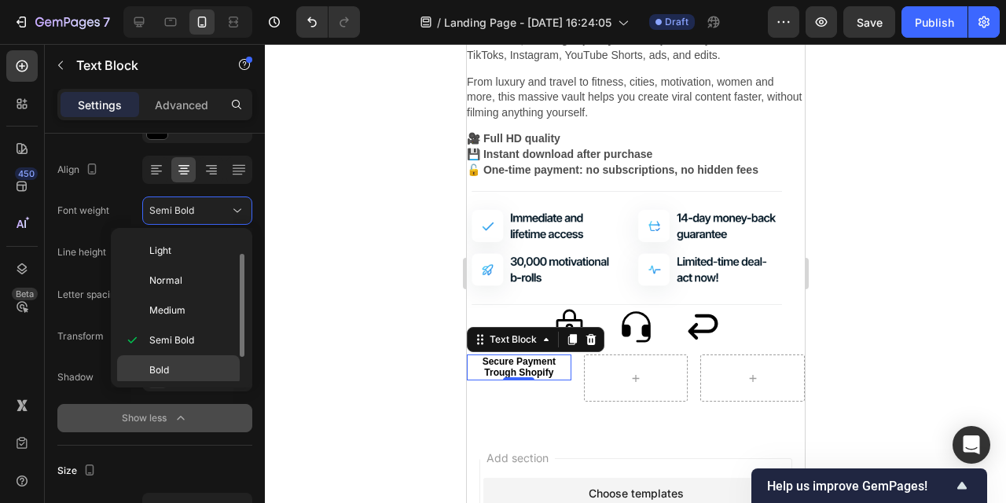
click at [209, 369] on p "Bold" at bounding box center [190, 370] width 83 height 14
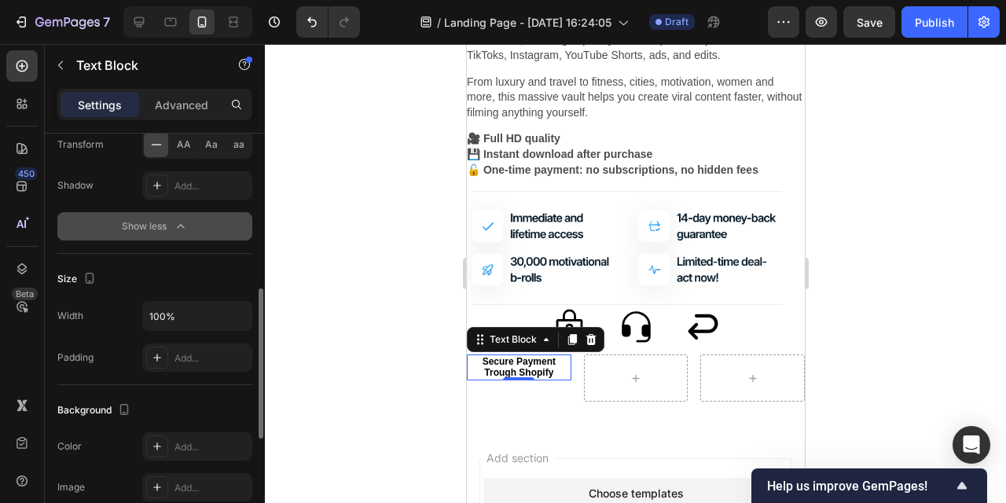
scroll to position [420, 0]
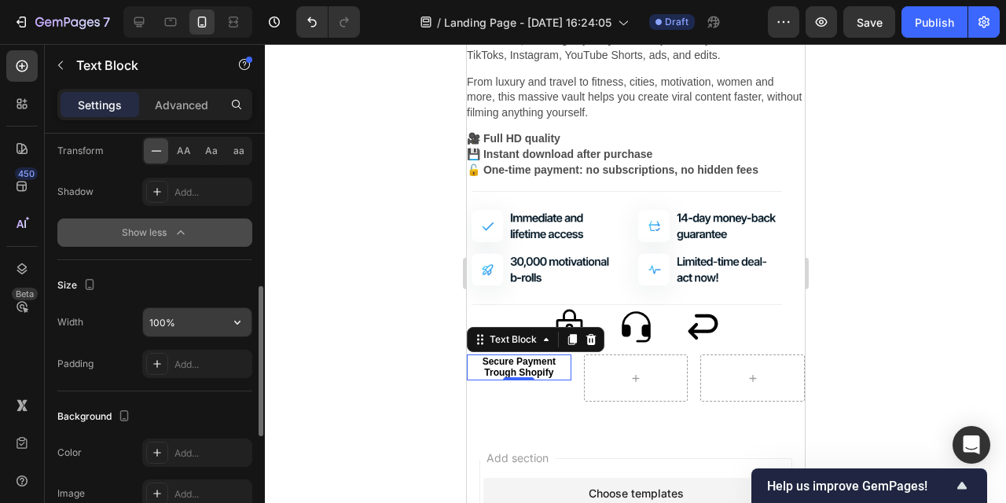
click at [187, 326] on input "100%" at bounding box center [197, 322] width 109 height 28
click at [239, 324] on icon "button" at bounding box center [238, 323] width 16 height 16
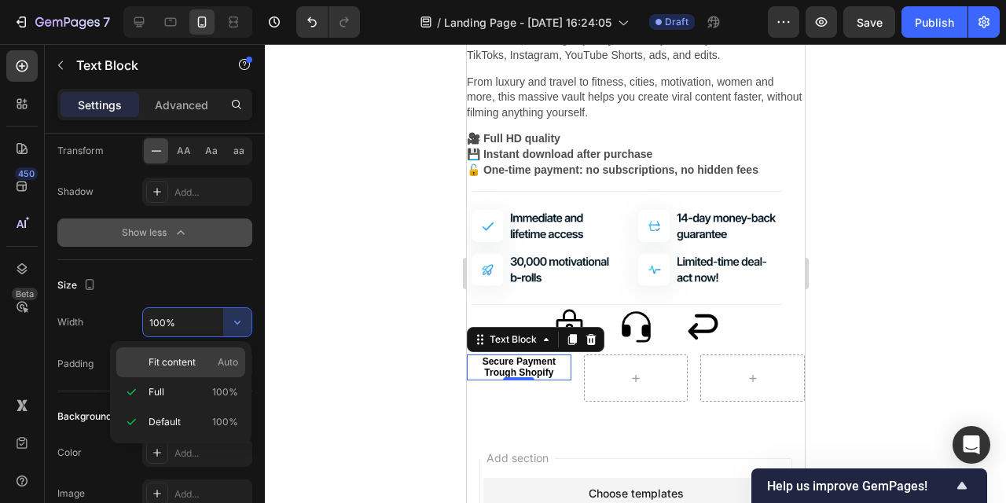
click at [223, 371] on div "Fit content Auto" at bounding box center [180, 363] width 129 height 30
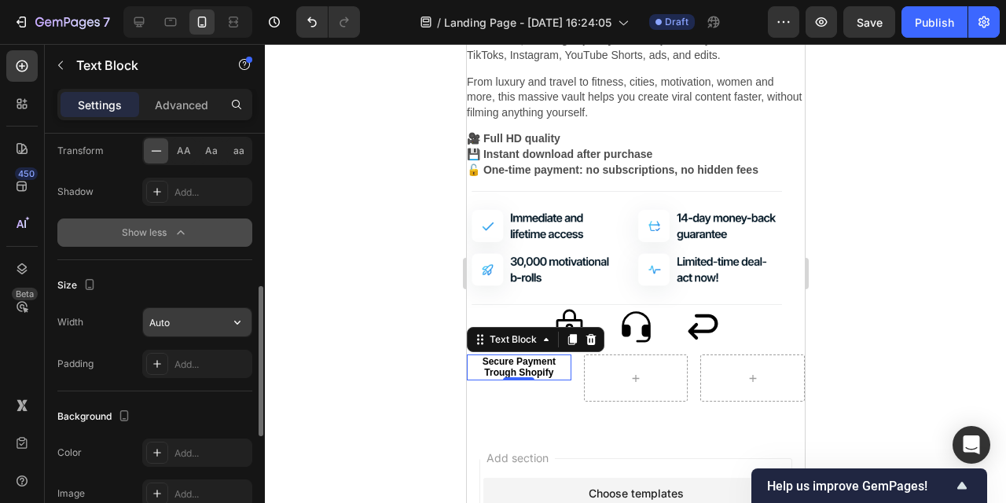
click at [234, 326] on icon "button" at bounding box center [238, 323] width 16 height 16
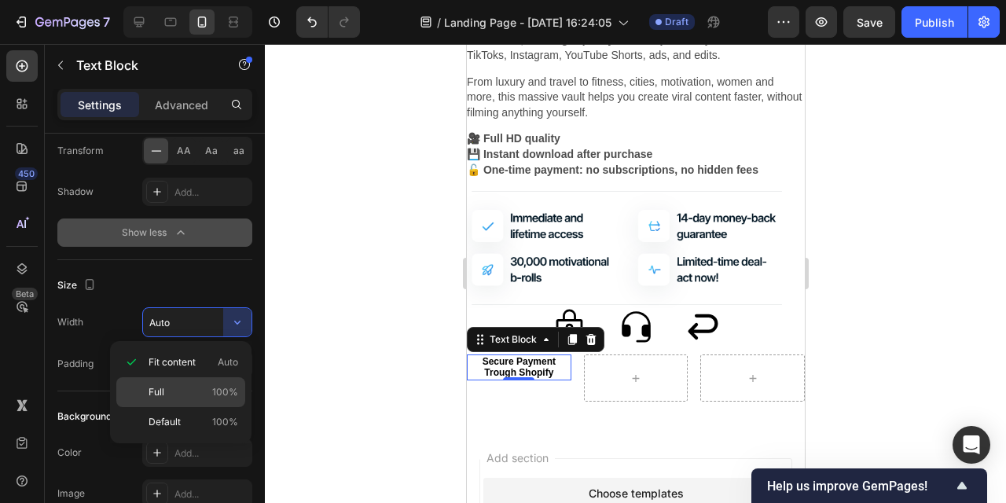
click at [208, 398] on p "Full 100%" at bounding box center [194, 392] width 90 height 14
type input "100%"
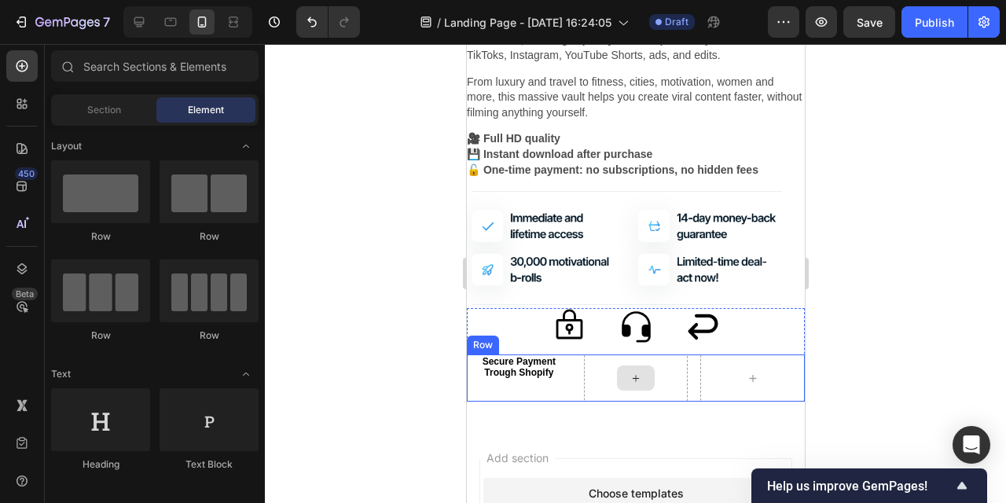
click at [636, 381] on icon at bounding box center [635, 378] width 13 height 13
click at [540, 372] on p "Secure Payment Trough Shopify" at bounding box center [518, 367] width 101 height 23
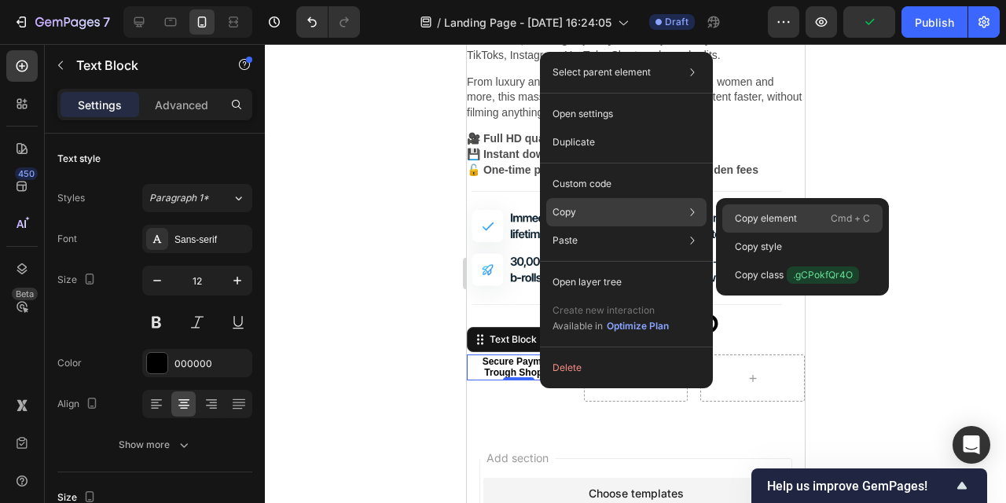
click at [792, 215] on p "Copy element" at bounding box center [766, 219] width 62 height 14
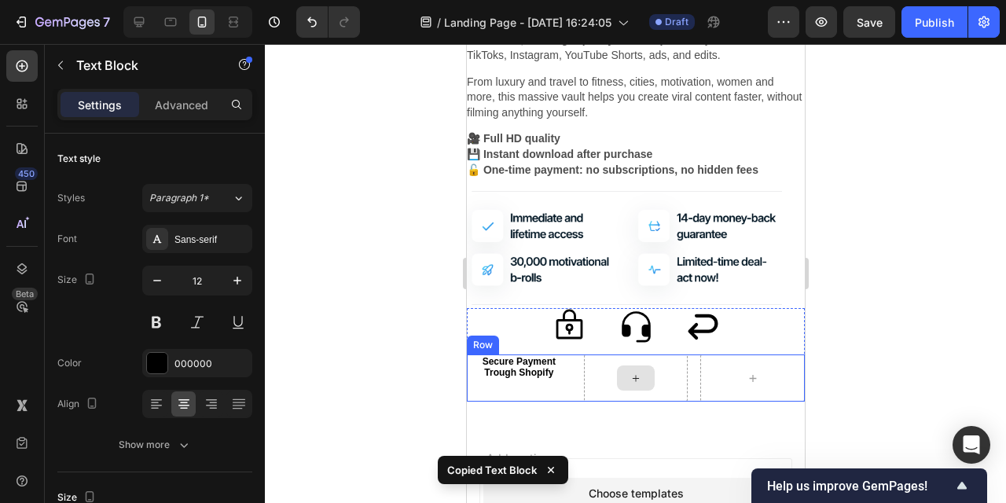
click at [628, 373] on div at bounding box center [635, 378] width 38 height 25
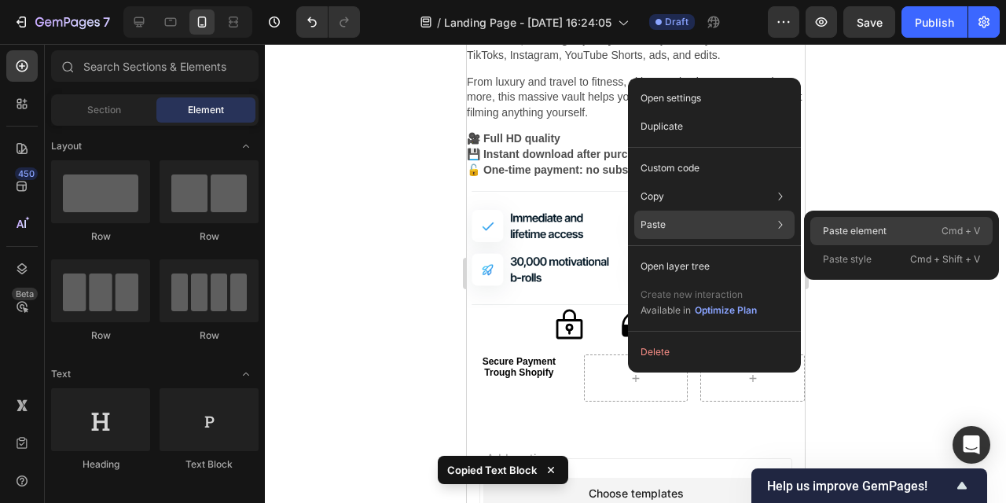
click at [865, 226] on p "Paste element" at bounding box center [855, 231] width 64 height 14
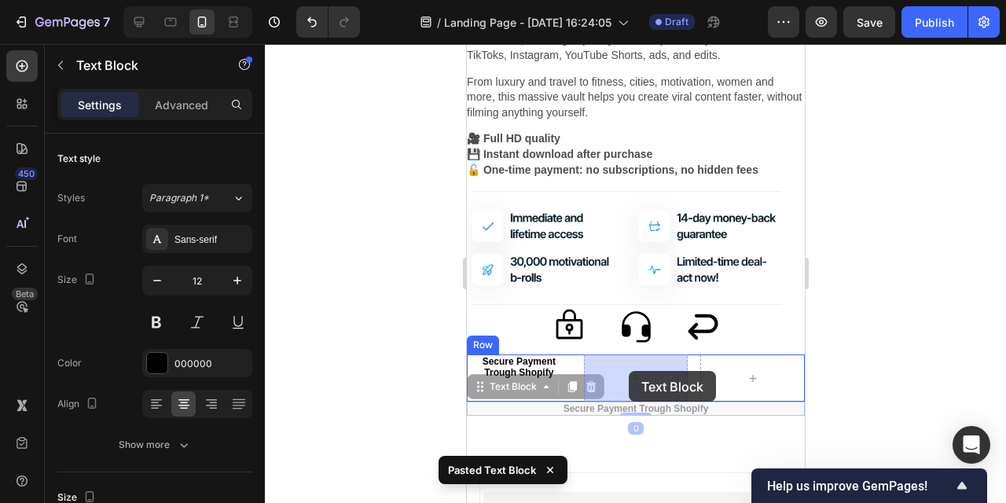
drag, startPoint x: 483, startPoint y: 391, endPoint x: 628, endPoint y: 371, distance: 146.8
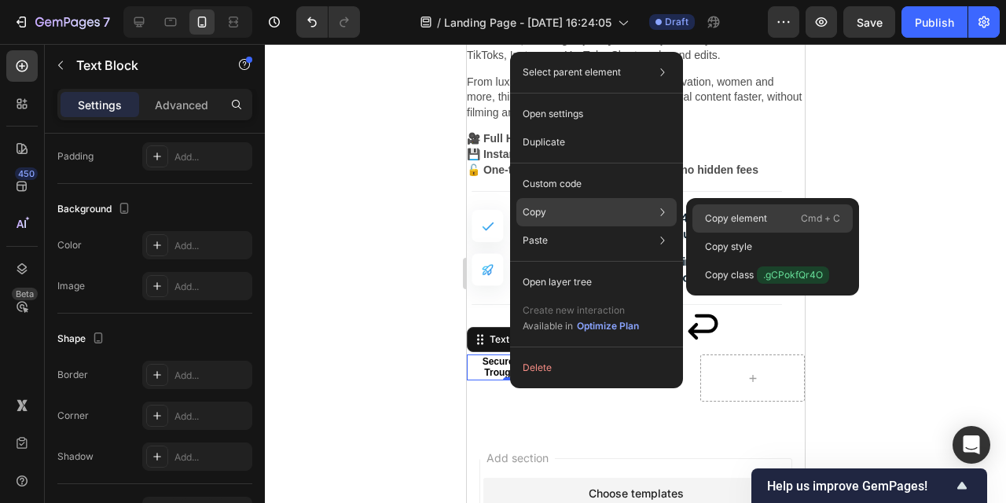
click at [726, 215] on p "Copy element" at bounding box center [736, 219] width 62 height 14
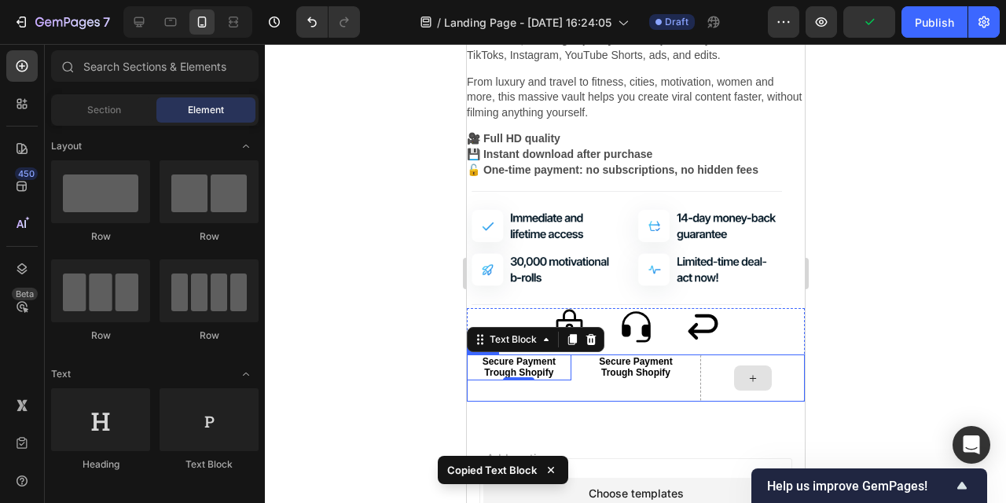
click at [753, 379] on icon at bounding box center [752, 378] width 13 height 13
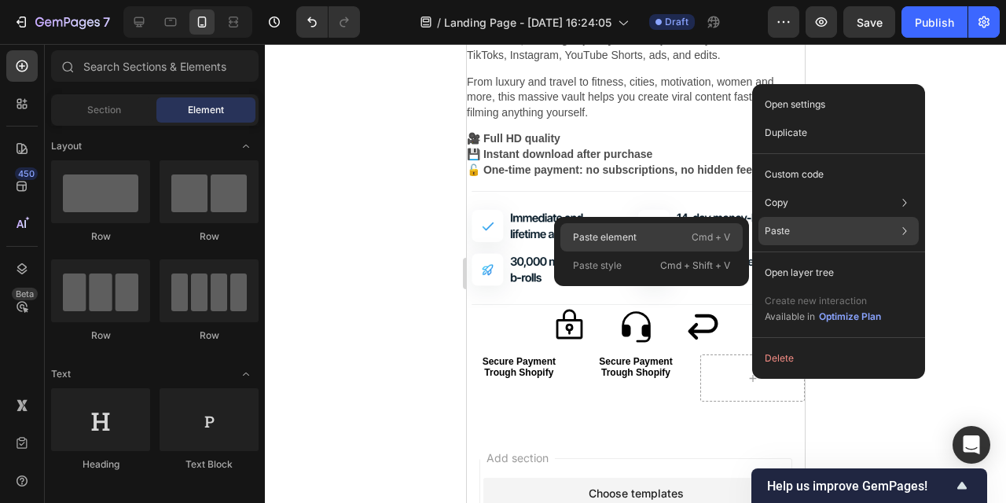
click at [657, 236] on div "Paste element Cmd + V" at bounding box center [652, 237] width 182 height 28
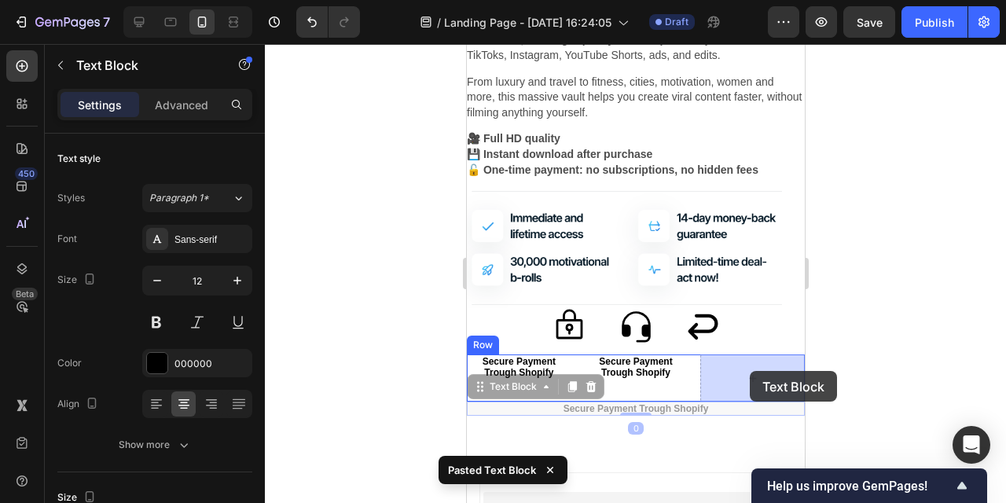
drag, startPoint x: 479, startPoint y: 388, endPoint x: 749, endPoint y: 371, distance: 271.0
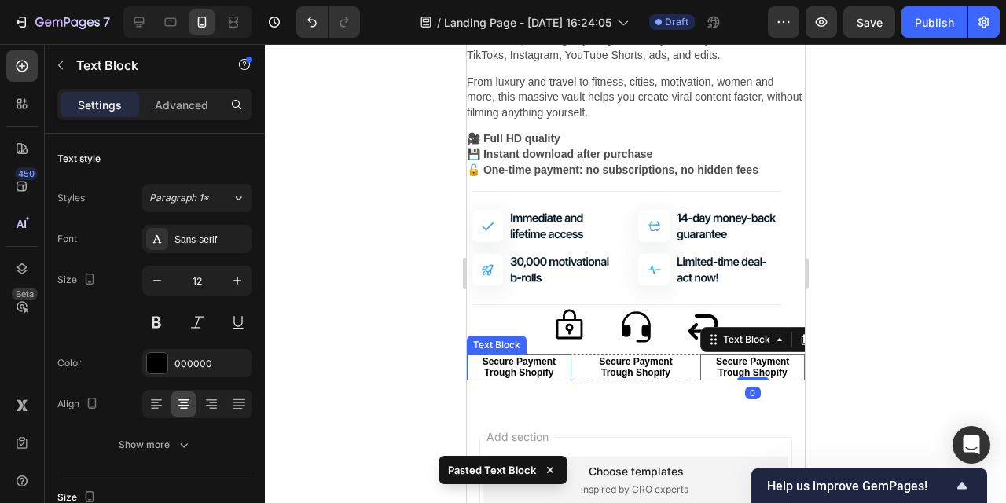
click at [348, 359] on div at bounding box center [636, 273] width 742 height 459
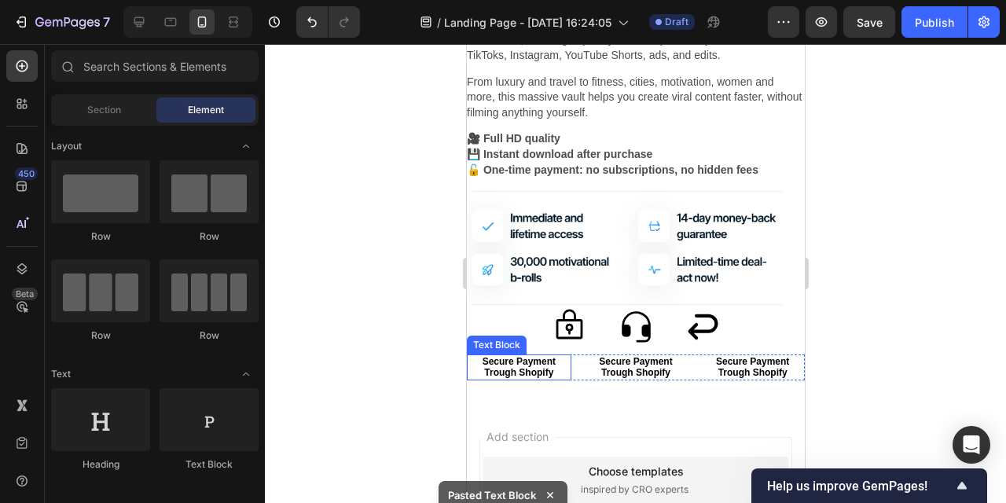
click at [527, 370] on p "Secure Payment Trough Shopify" at bounding box center [518, 367] width 101 height 23
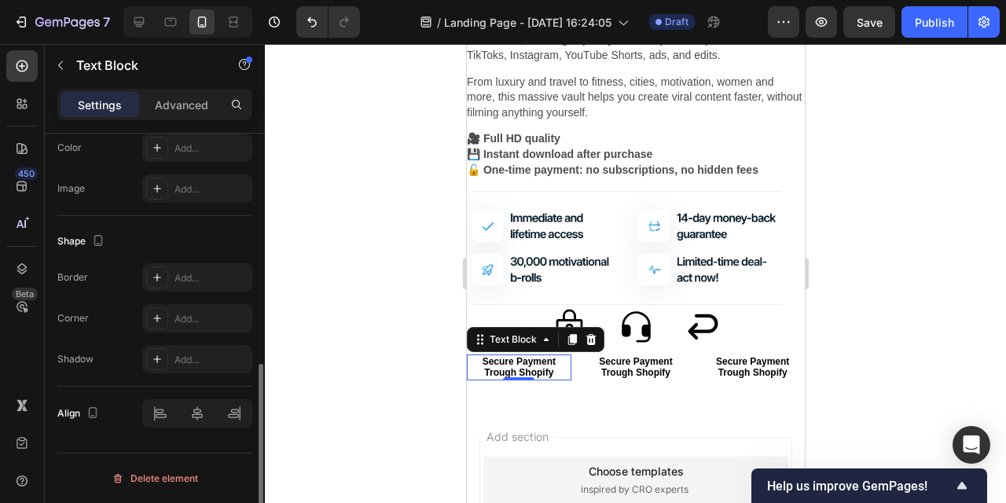
scroll to position [0, 0]
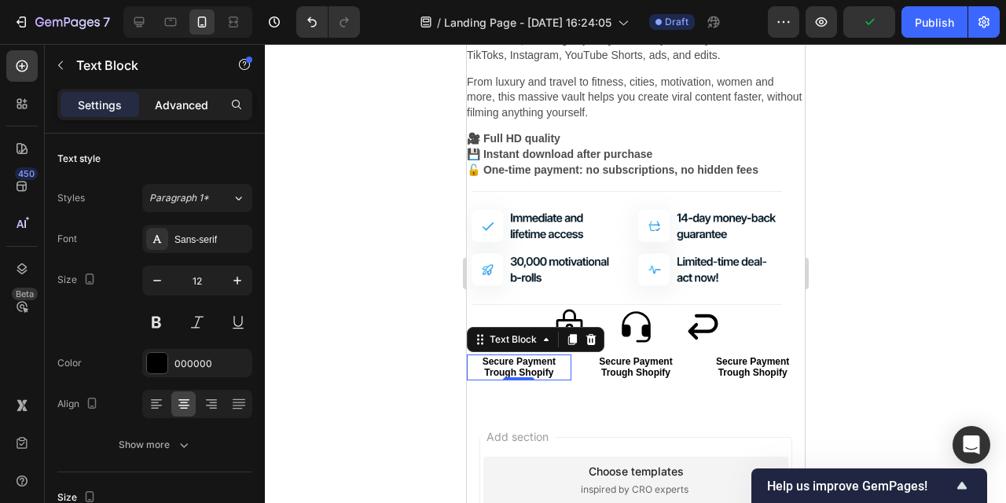
click at [173, 103] on p "Advanced" at bounding box center [181, 105] width 53 height 17
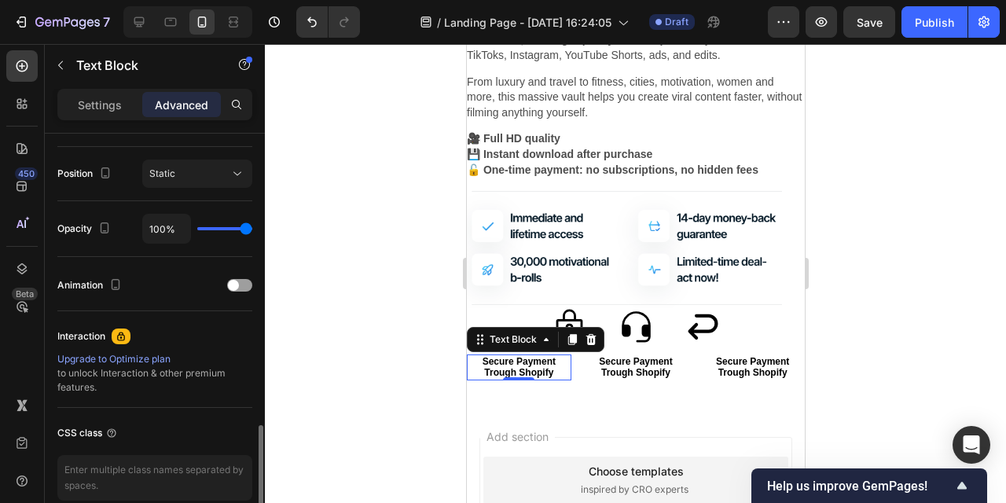
scroll to position [635, 0]
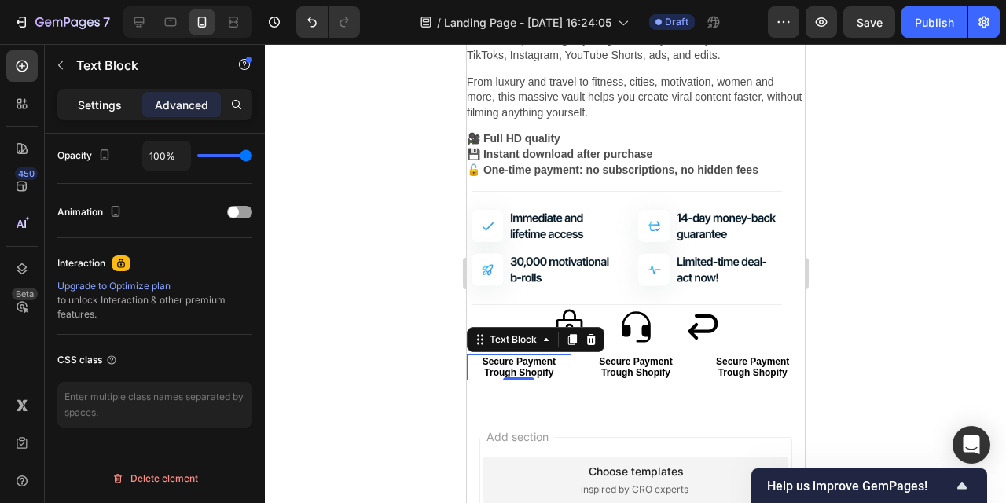
click at [98, 107] on p "Settings" at bounding box center [100, 105] width 44 height 17
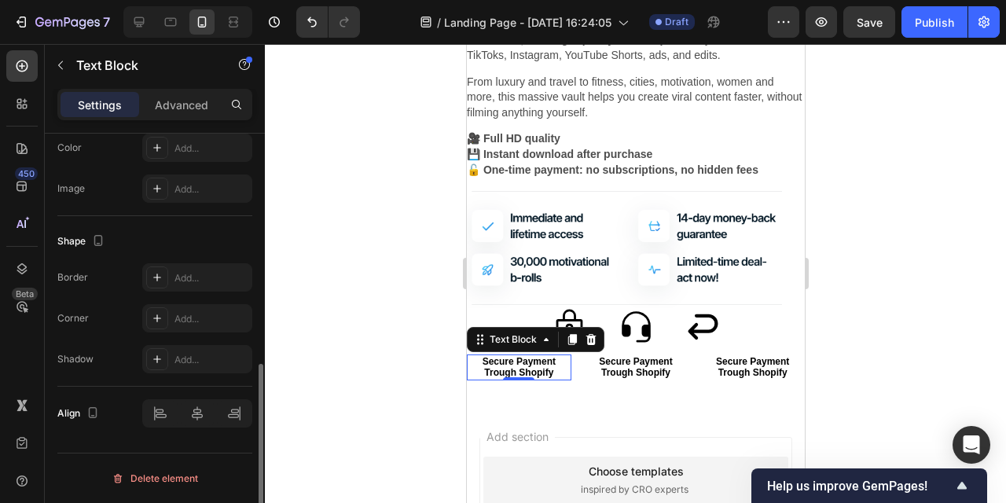
scroll to position [0, 0]
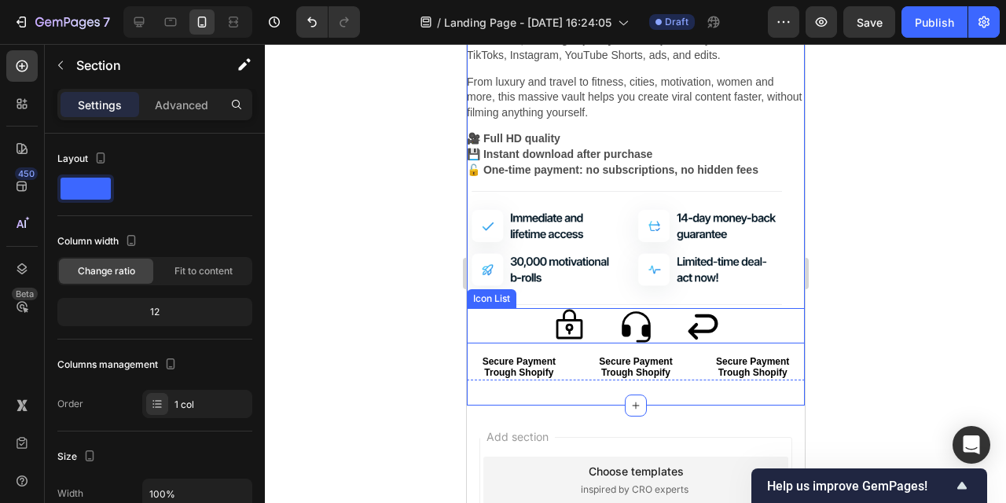
click at [592, 328] on div "Icon Icon Icon" at bounding box center [635, 325] width 338 height 35
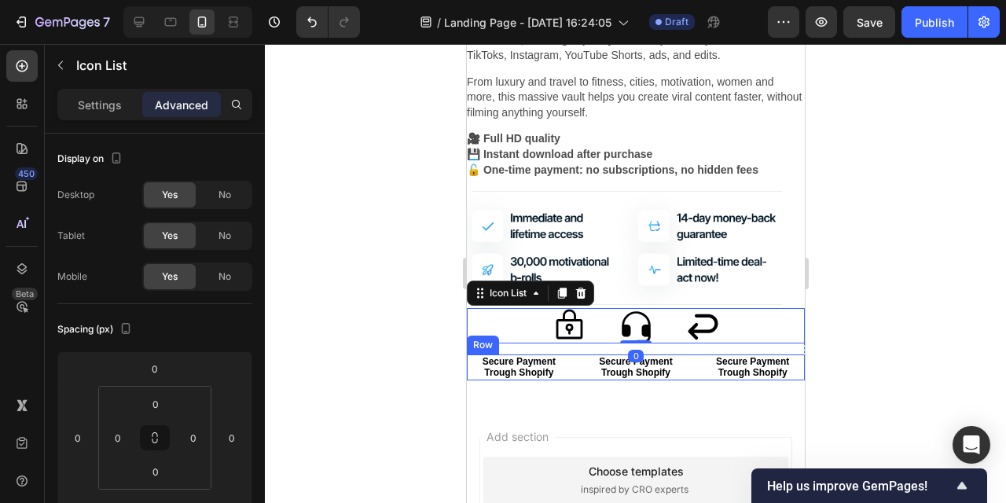
click at [580, 375] on div "Secure Payment Trough Shopify Text Block Secure Payment Trough Shopify Text Blo…" at bounding box center [635, 368] width 338 height 26
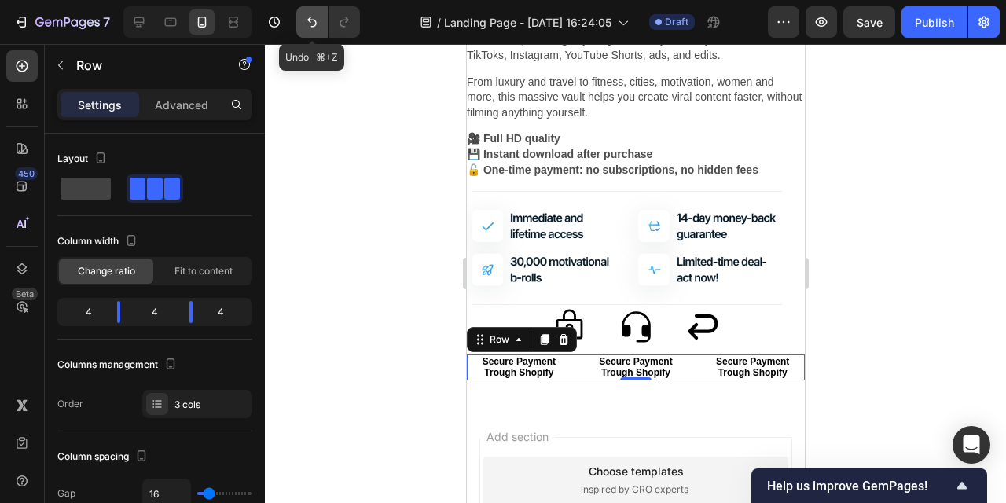
click at [315, 17] on icon "Undo/Redo" at bounding box center [312, 22] width 16 height 16
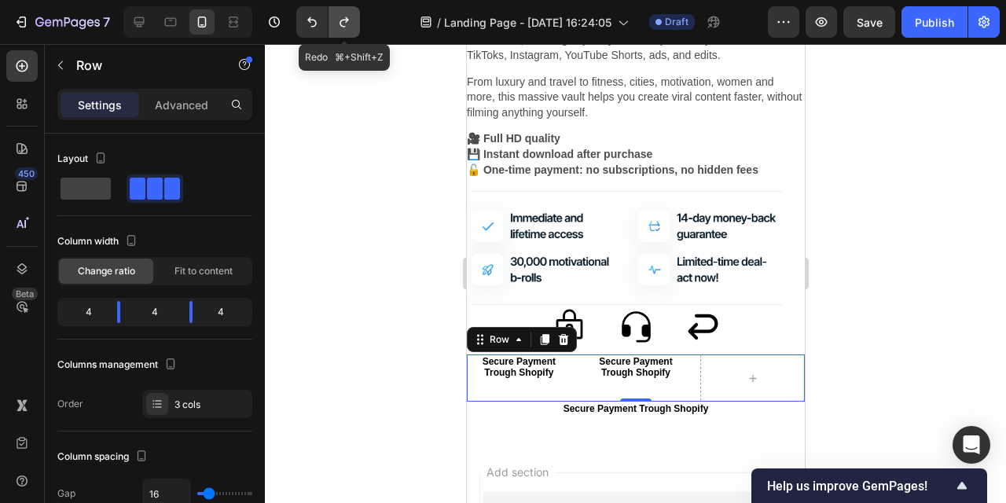
click at [347, 26] on icon "Undo/Redo" at bounding box center [345, 22] width 16 height 16
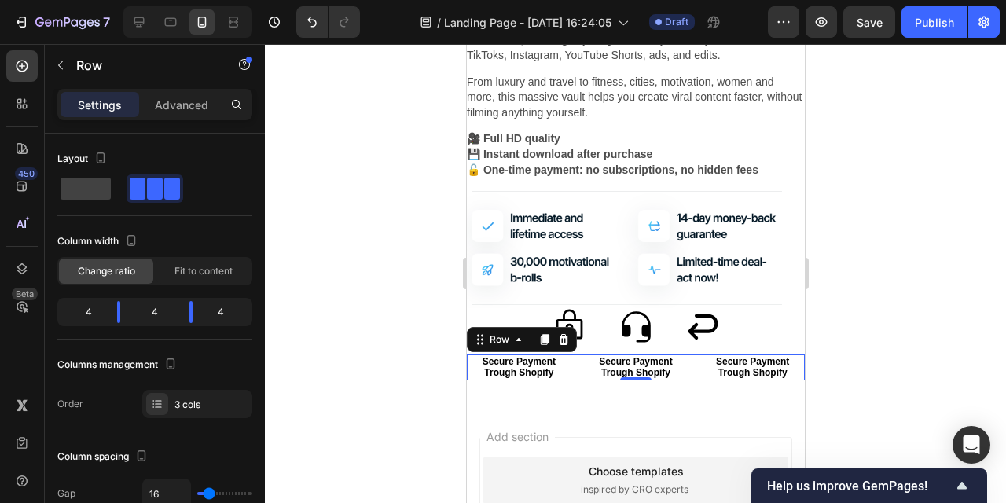
click at [307, 331] on div at bounding box center [636, 273] width 742 height 459
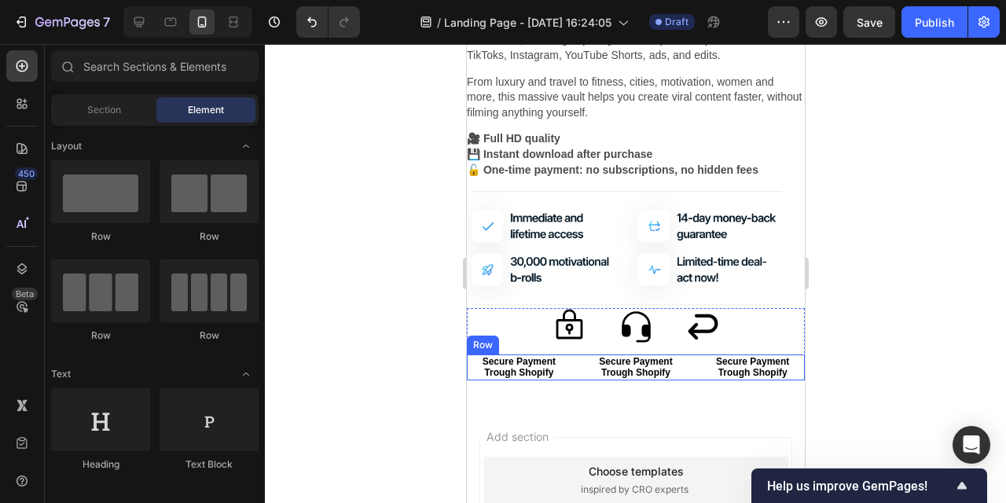
click at [576, 373] on div "Secure Payment Trough Shopify Text Block Secure Payment Trough Shopify Text Blo…" at bounding box center [635, 368] width 338 height 26
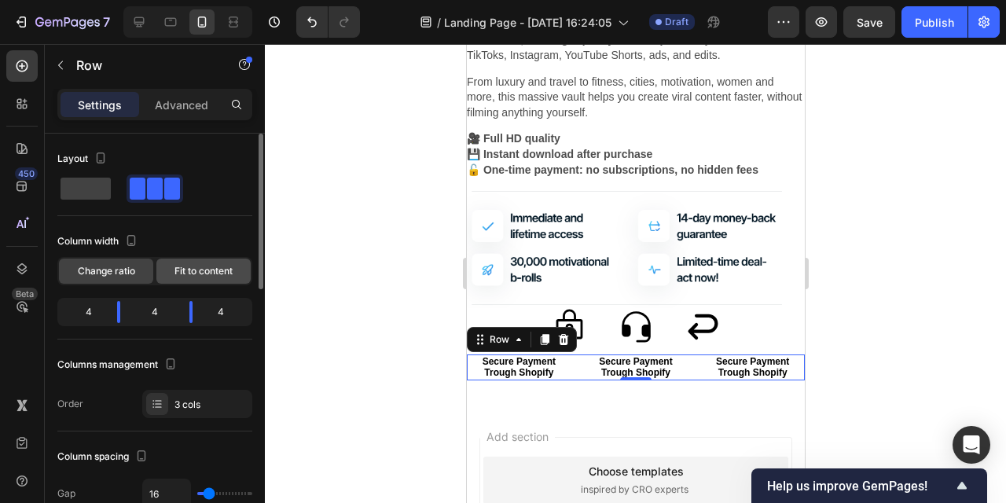
click at [197, 270] on span "Fit to content" at bounding box center [204, 271] width 58 height 14
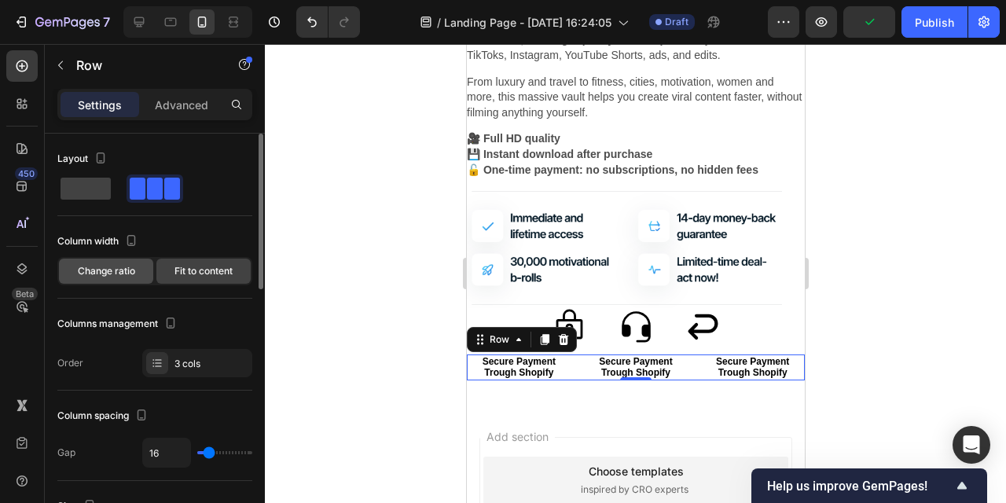
click at [127, 270] on span "Change ratio" at bounding box center [106, 271] width 57 height 14
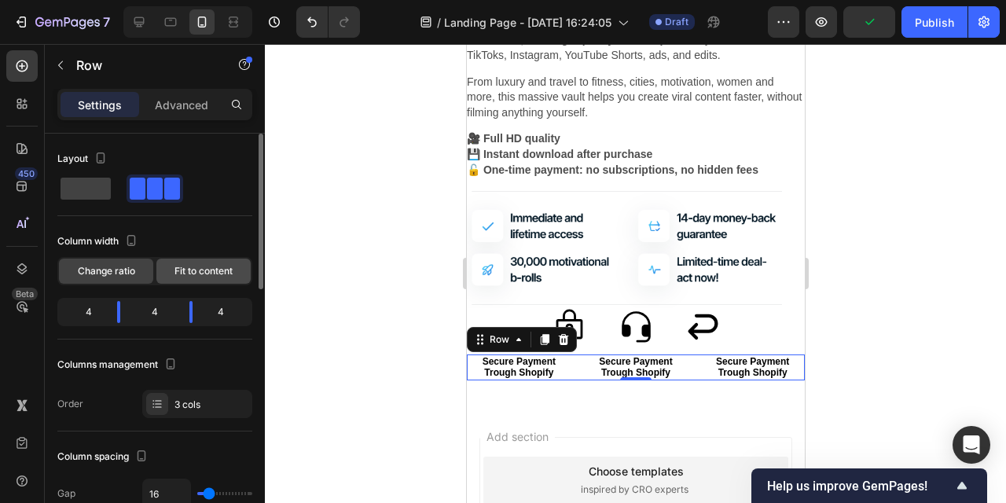
click at [186, 270] on span "Fit to content" at bounding box center [204, 271] width 58 height 14
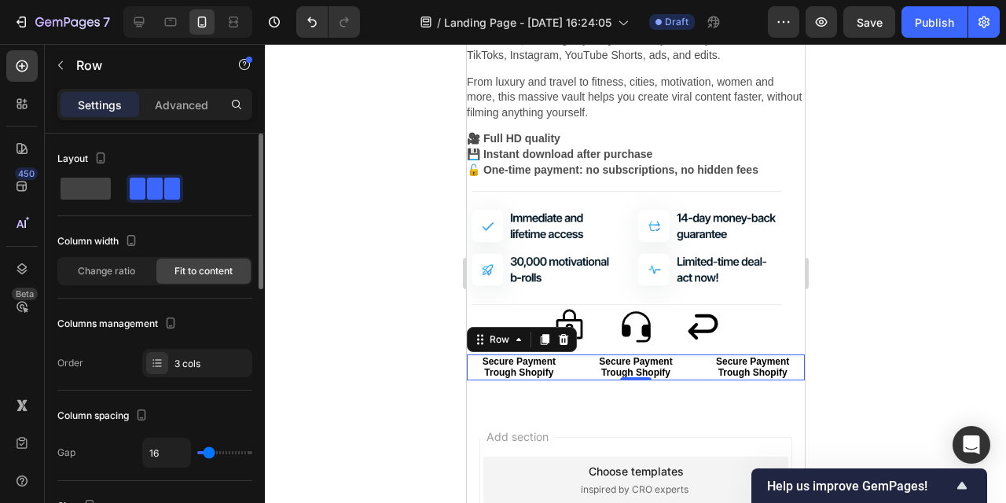
click at [186, 270] on span "Fit to content" at bounding box center [204, 271] width 58 height 14
click at [131, 268] on span "Change ratio" at bounding box center [106, 271] width 57 height 14
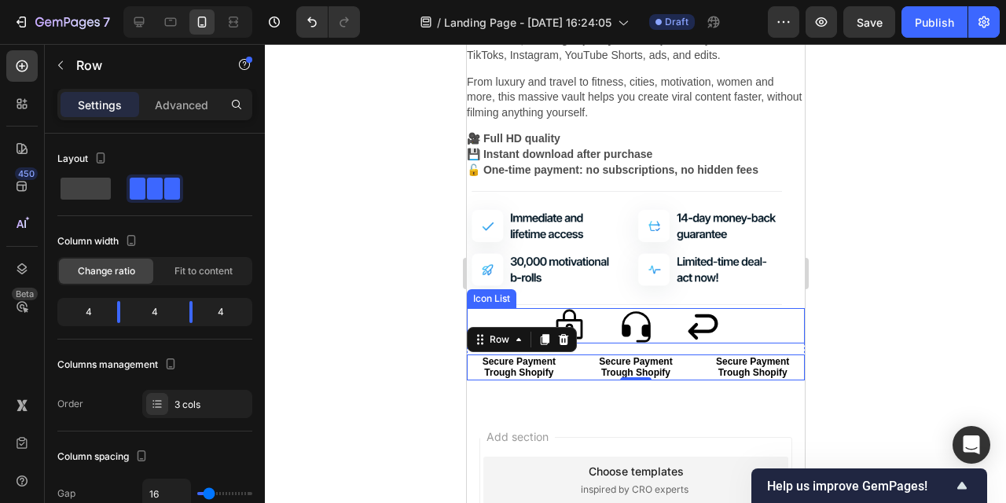
click at [767, 325] on div "Icon Icon Icon" at bounding box center [635, 325] width 338 height 35
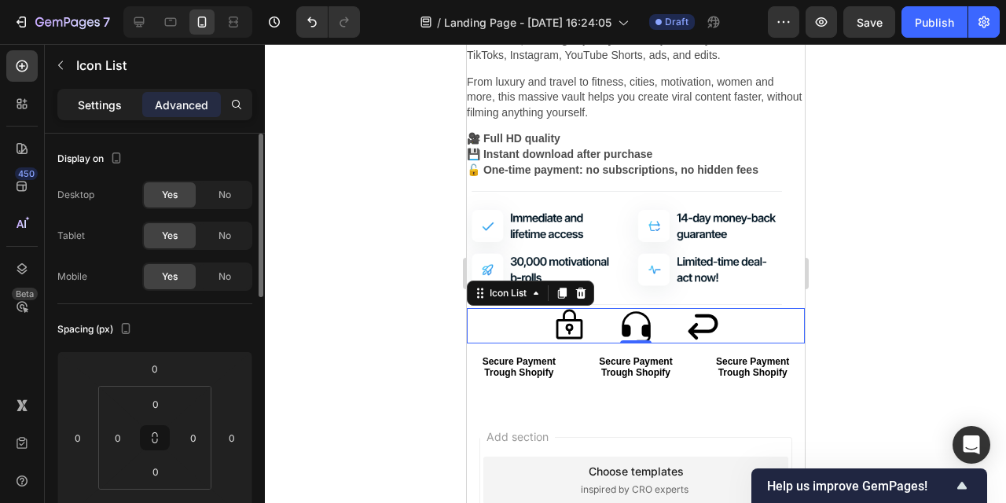
click at [99, 104] on p "Settings" at bounding box center [100, 105] width 44 height 17
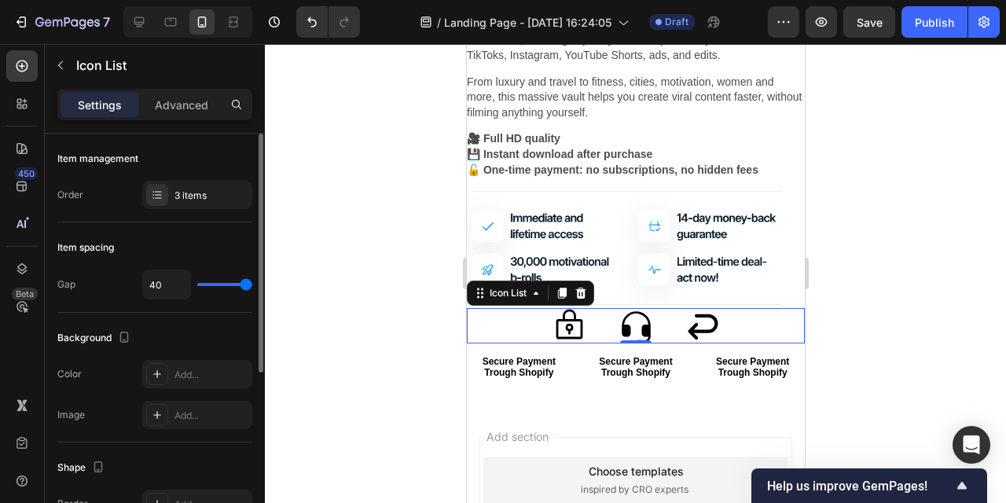
drag, startPoint x: 249, startPoint y: 282, endPoint x: 261, endPoint y: 282, distance: 11.8
click at [252, 283] on input "range" at bounding box center [224, 284] width 55 height 3
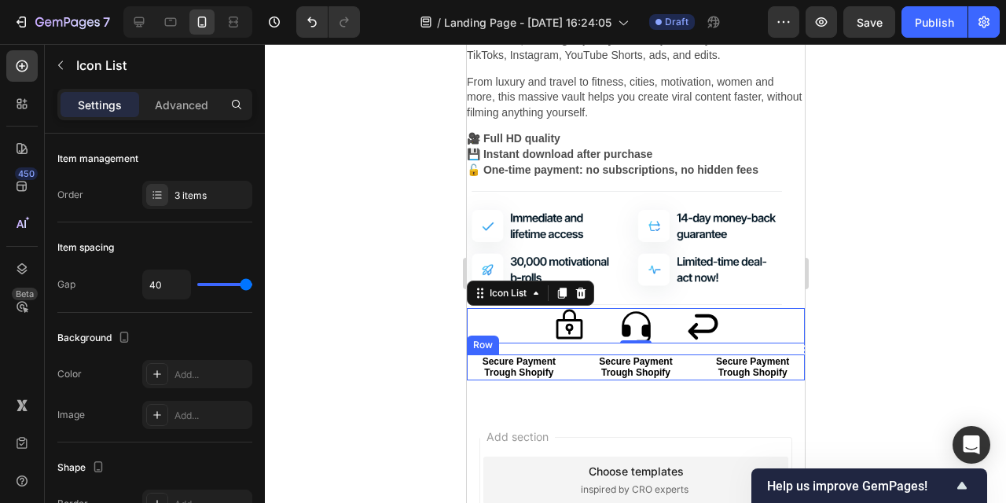
click at [691, 374] on div "Secure Payment Trough Shopify Text Block Secure Payment Trough Shopify Text Blo…" at bounding box center [635, 368] width 338 height 26
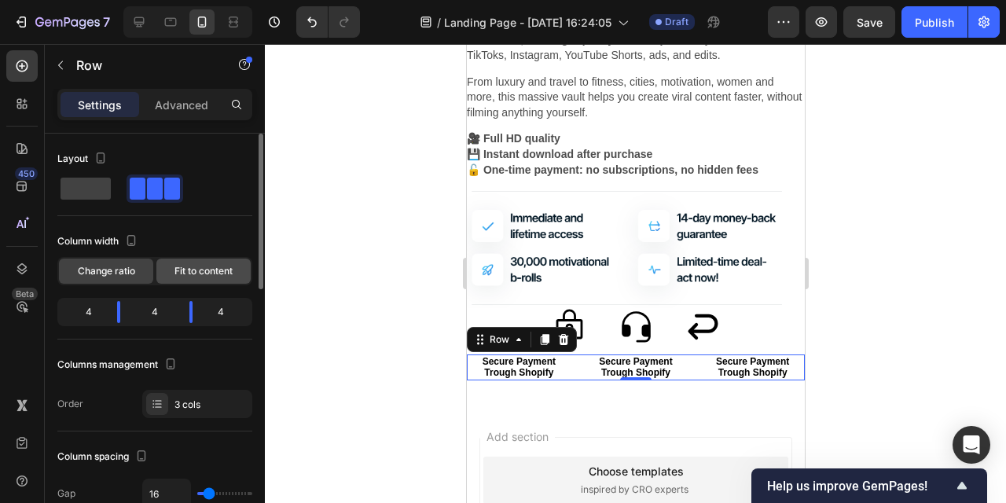
click at [197, 274] on span "Fit to content" at bounding box center [204, 271] width 58 height 14
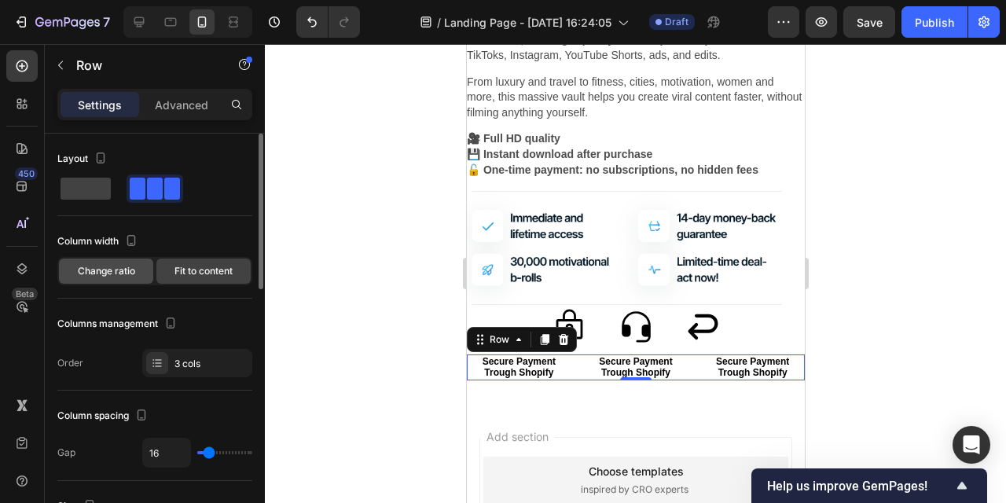
click at [128, 274] on span "Change ratio" at bounding box center [106, 271] width 57 height 14
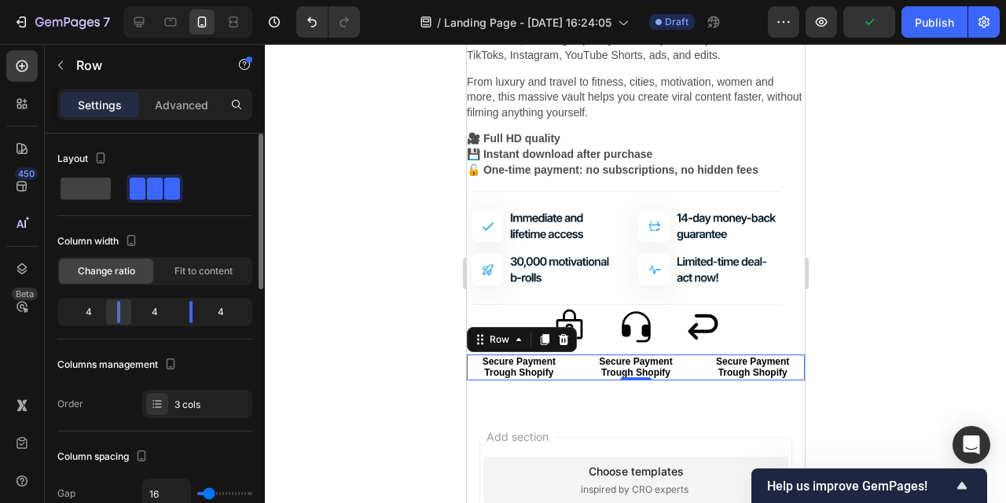
drag, startPoint x: 115, startPoint y: 316, endPoint x: 127, endPoint y: 314, distance: 12.8
click at [127, 0] on body "7 Version history / Landing Page - Sep 25, 16:24:05 Draft Preview Publish 450 B…" at bounding box center [503, 0] width 1006 height 0
click at [190, 268] on span "Fit to content" at bounding box center [204, 271] width 58 height 14
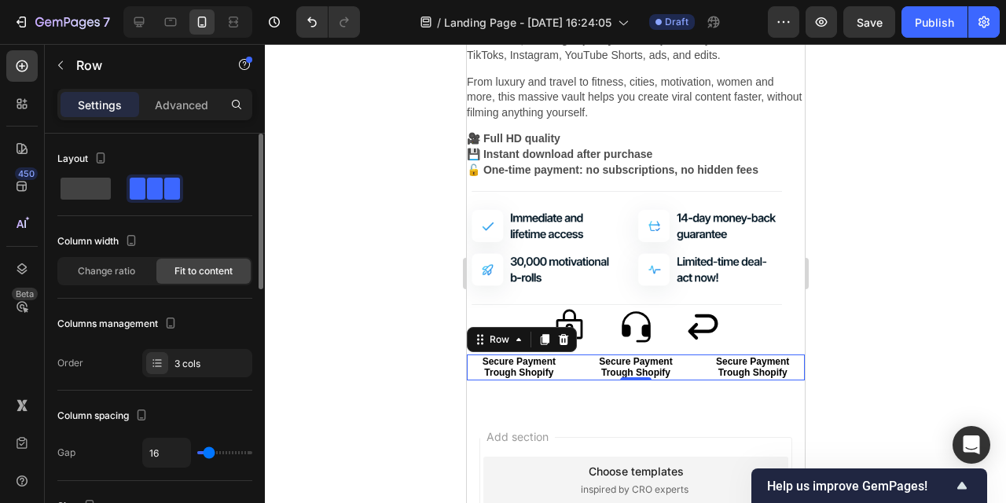
click at [190, 268] on span "Fit to content" at bounding box center [204, 271] width 58 height 14
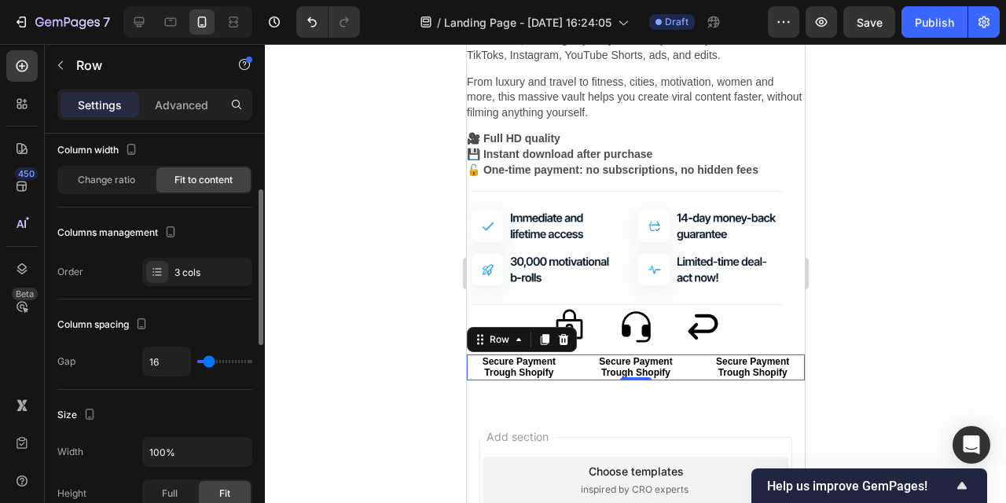
scroll to position [154, 0]
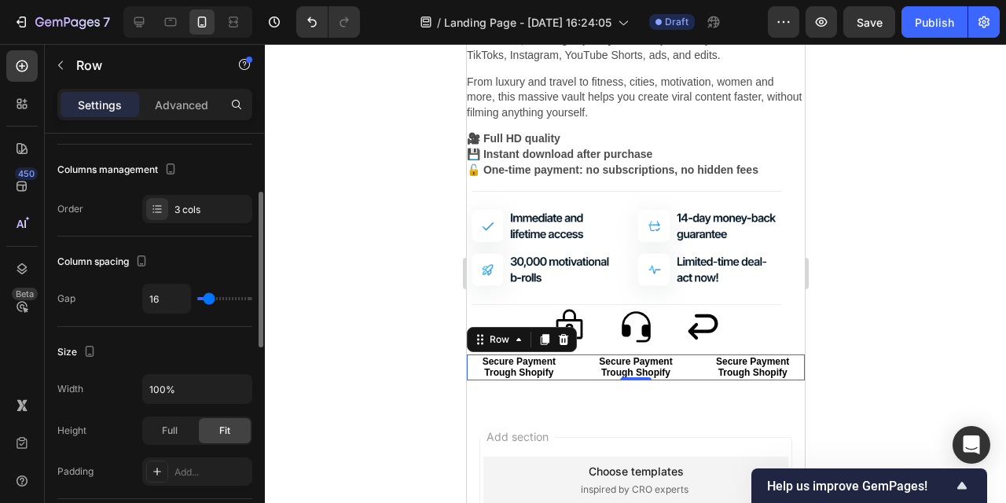
type input "28"
type input "23"
type input "16"
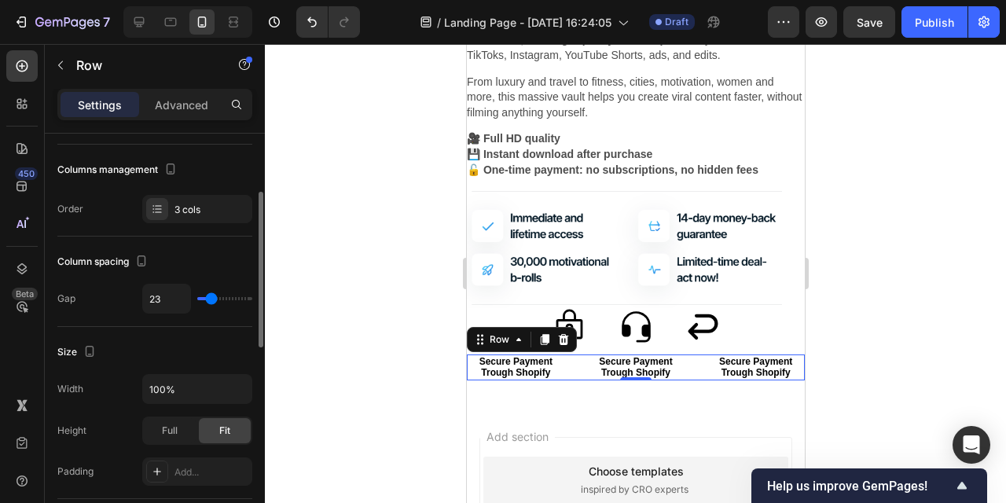
type input "16"
type input "0"
drag, startPoint x: 213, startPoint y: 299, endPoint x: 184, endPoint y: 300, distance: 29.1
type input "0"
click at [197, 300] on input "range" at bounding box center [224, 298] width 55 height 3
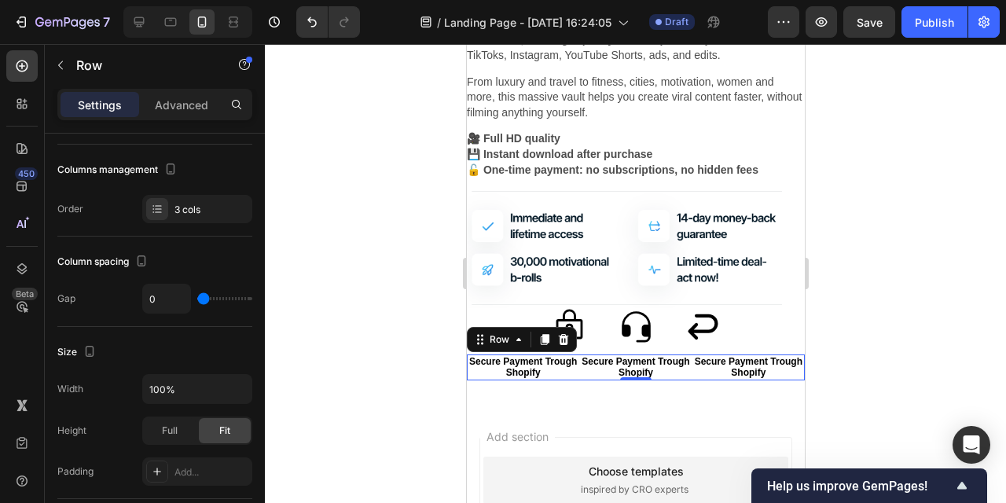
click at [350, 333] on div at bounding box center [636, 273] width 742 height 459
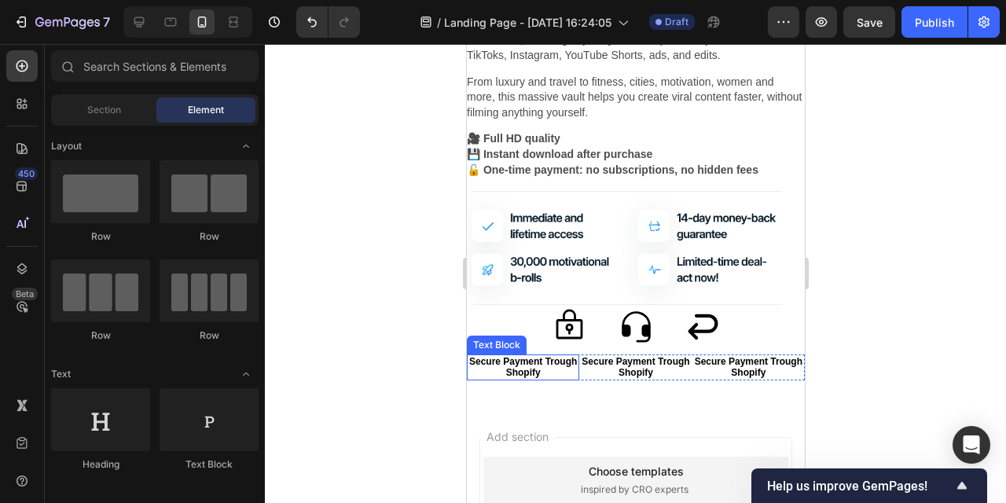
click at [556, 371] on p "Secure Payment Trough Shopify" at bounding box center [522, 367] width 109 height 23
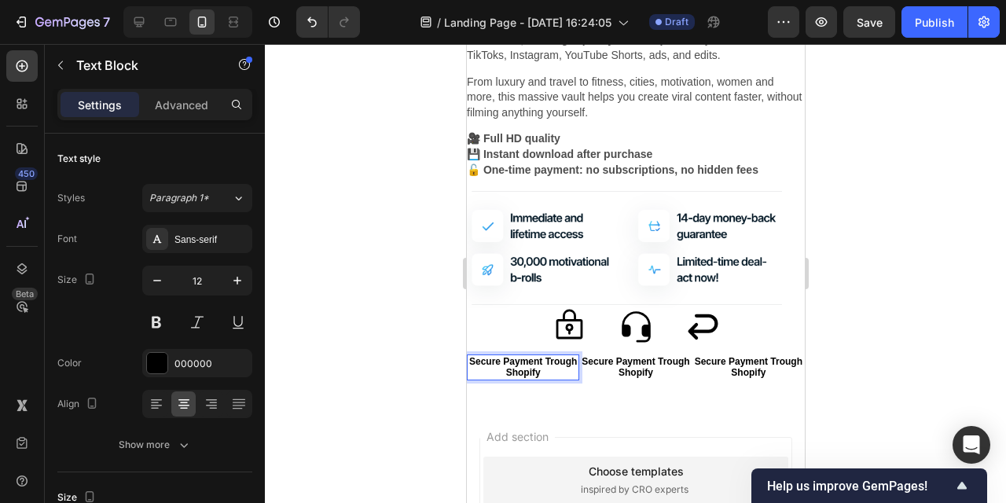
click at [546, 359] on p "Secure Payment Trough Shopify" at bounding box center [522, 367] width 109 height 23
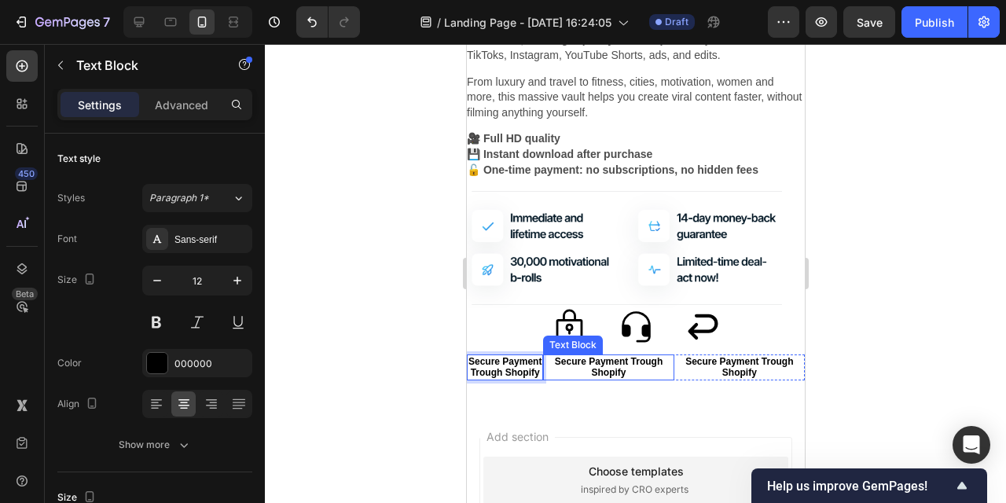
click at [583, 365] on p "Secure Payment Trough Shopify" at bounding box center [607, 367] width 127 height 23
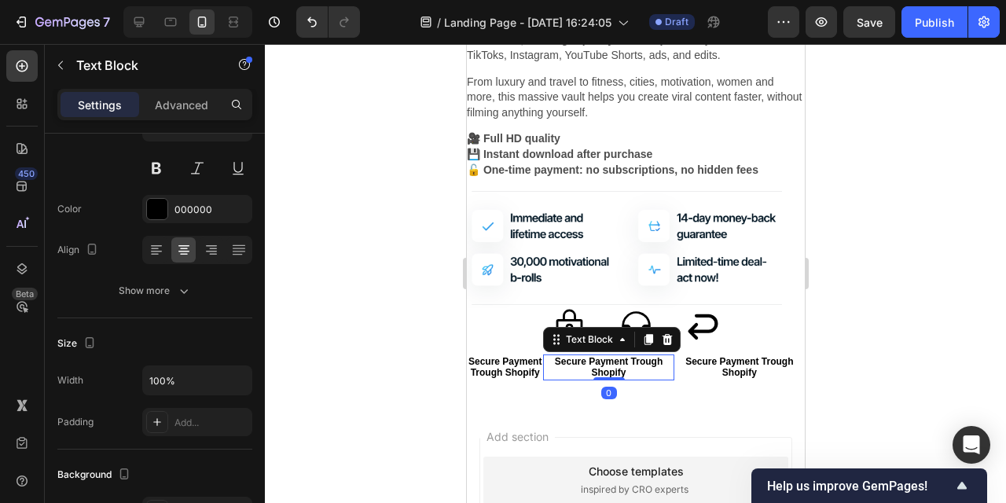
click at [631, 365] on p "Secure Payment Trough Shopify" at bounding box center [607, 367] width 127 height 23
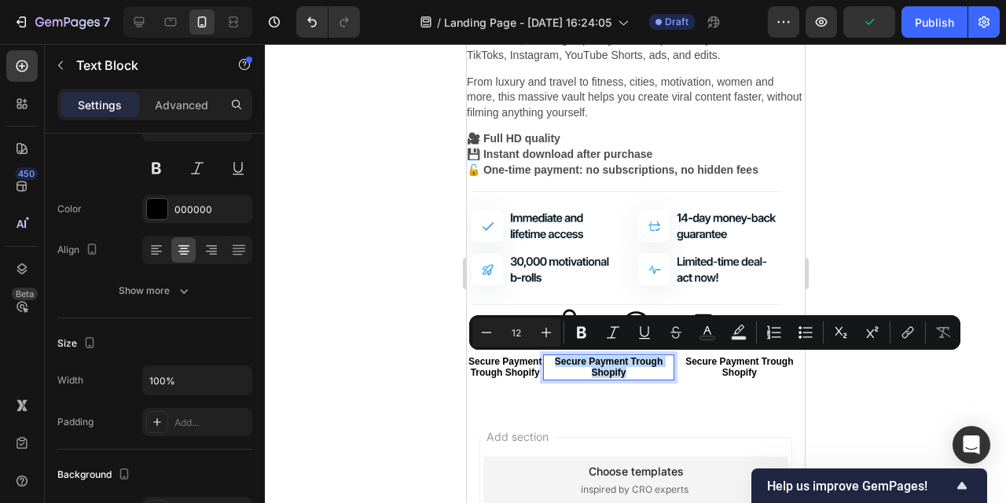
drag, startPoint x: 631, startPoint y: 374, endPoint x: 559, endPoint y: 360, distance: 73.6
click at [559, 360] on p "Secure Payment Trough Shopify" at bounding box center [607, 367] width 127 height 23
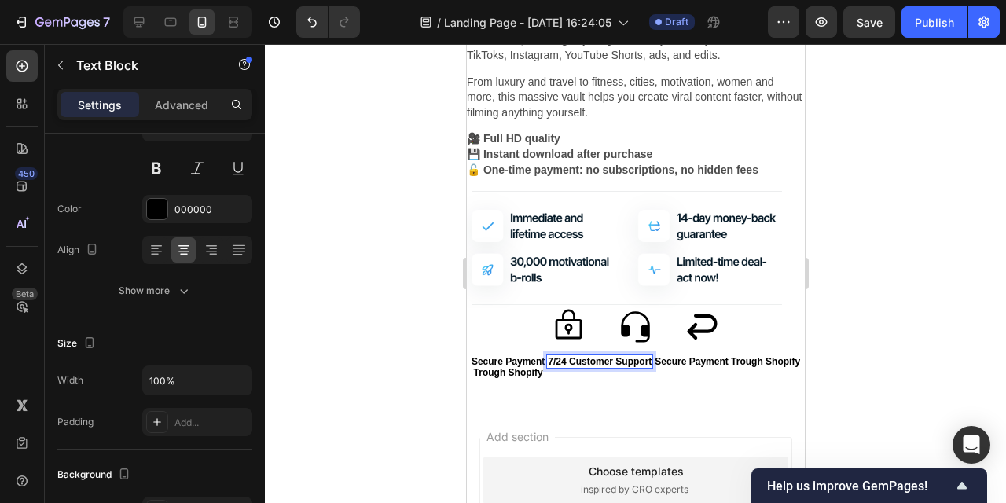
click at [571, 361] on p "7/24 Customer Support" at bounding box center [599, 361] width 104 height 11
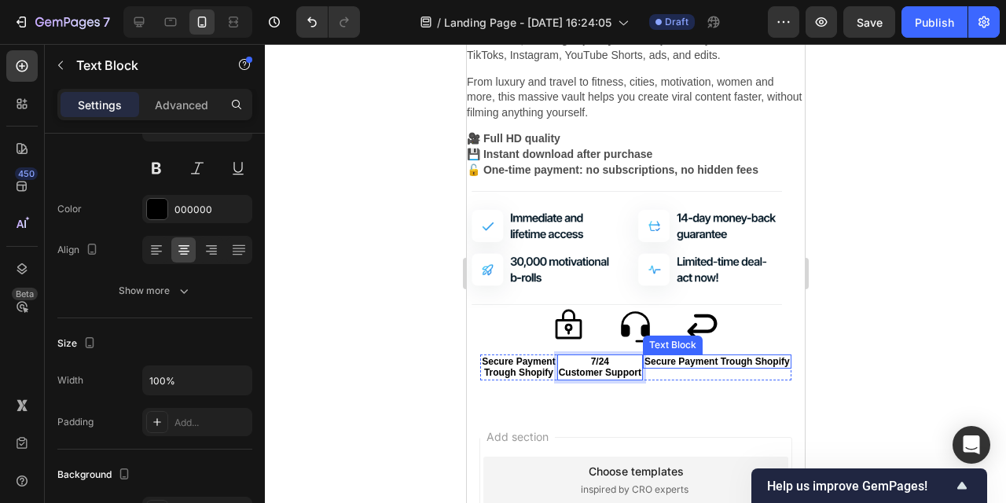
click at [668, 366] on p "Secure Payment Trough Shopify" at bounding box center [716, 361] width 145 height 11
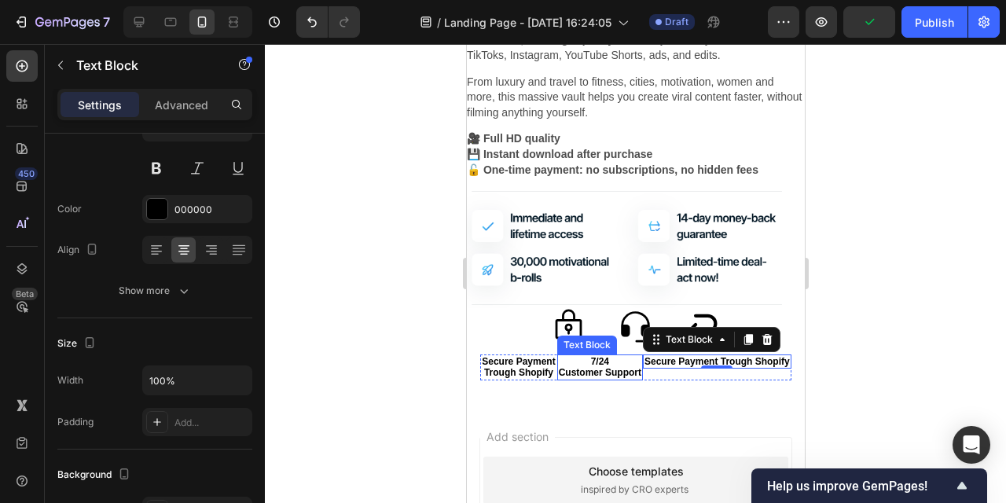
click at [561, 372] on p "Customer Support" at bounding box center [599, 372] width 83 height 11
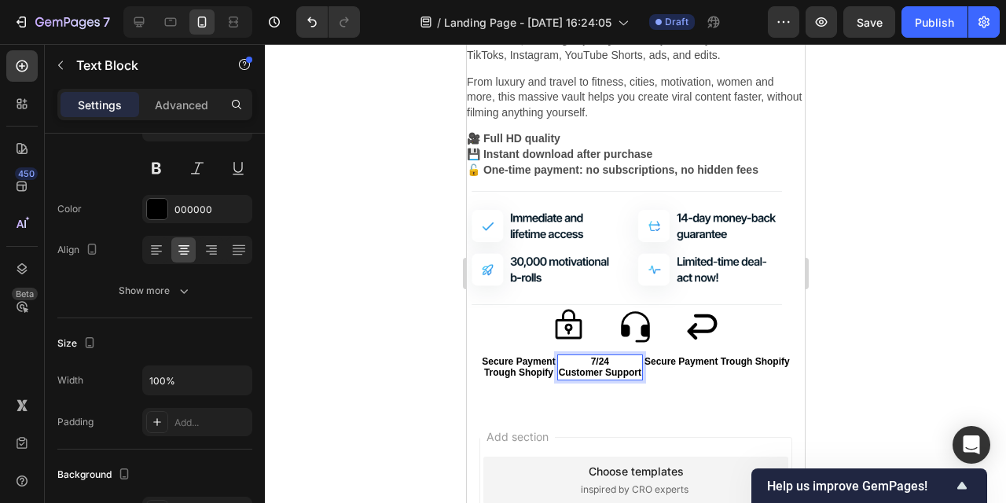
click at [558, 372] on div "7/24 Customer Support" at bounding box center [600, 368] width 86 height 26
click at [618, 361] on p "7/24 Customer Support" at bounding box center [599, 361] width 104 height 11
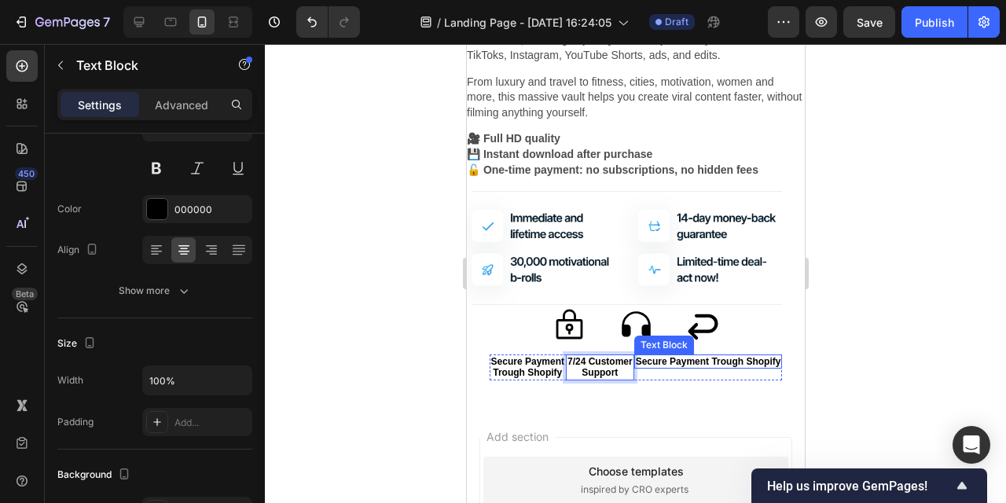
click at [704, 360] on p "Secure Payment Trough Shopify" at bounding box center [707, 361] width 145 height 11
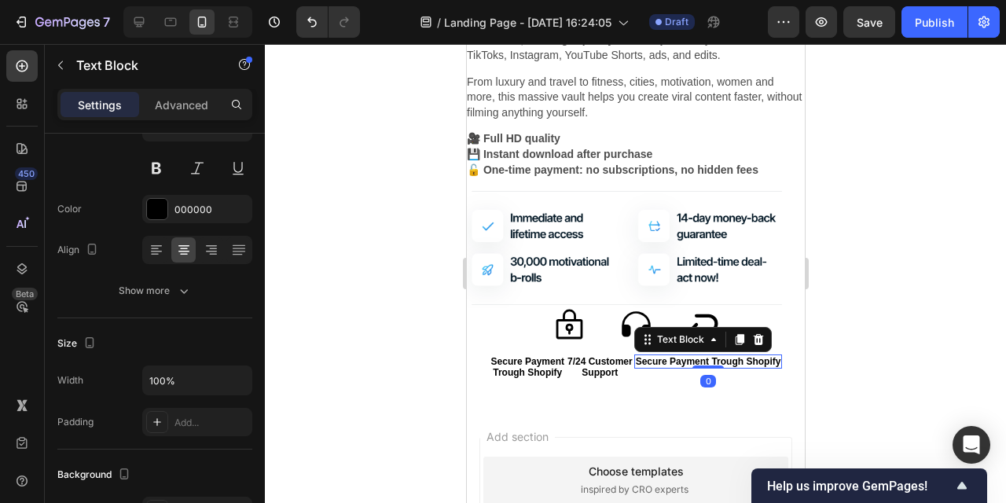
click at [704, 360] on p "Secure Payment Trough Shopify" at bounding box center [707, 361] width 145 height 11
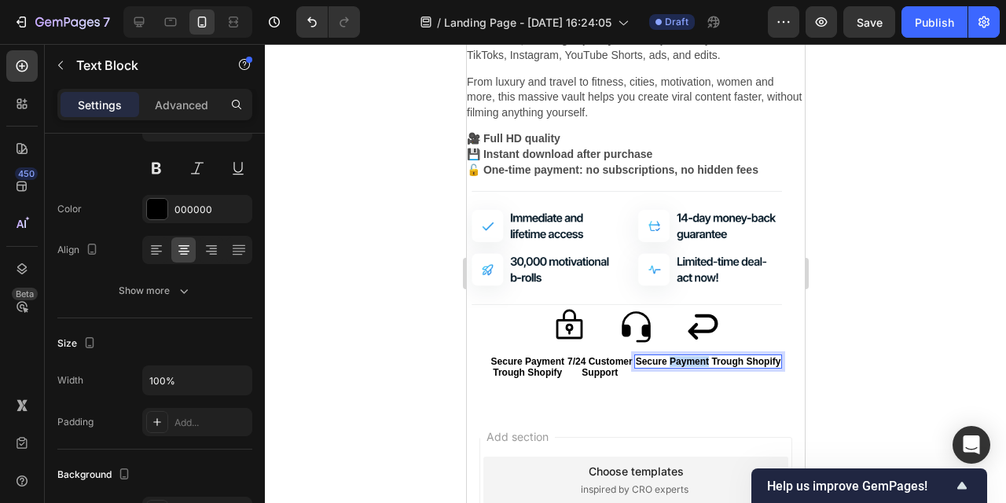
click at [704, 360] on p "Secure Payment Trough Shopify" at bounding box center [707, 361] width 145 height 11
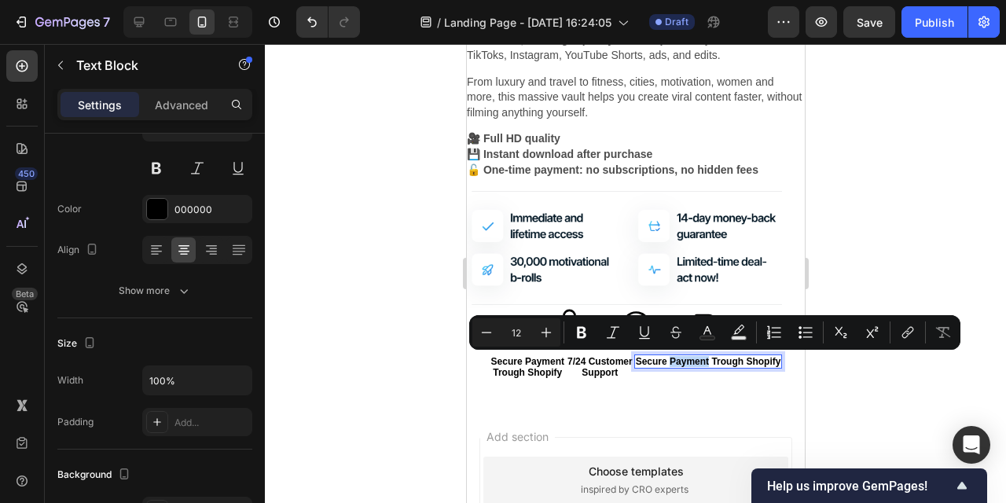
click at [704, 360] on p "Secure Payment Trough Shopify" at bounding box center [707, 361] width 145 height 11
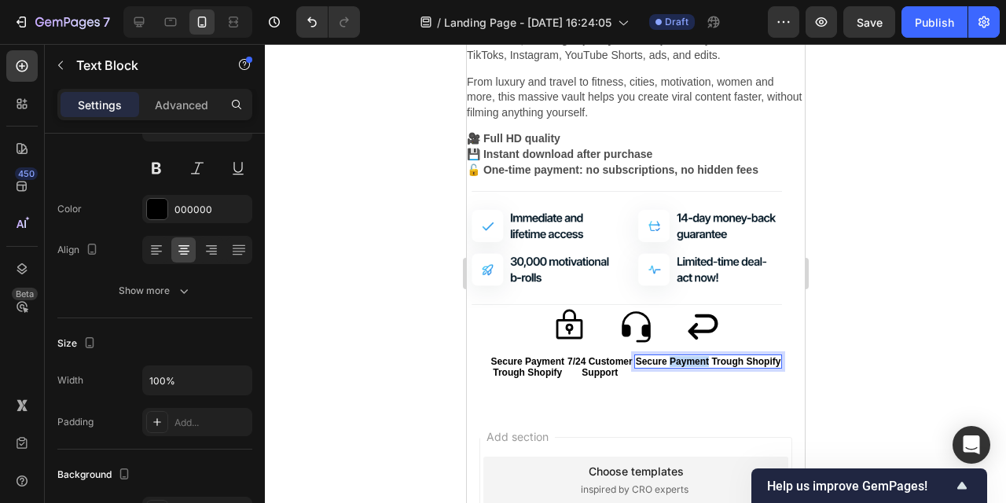
click at [704, 360] on p "Secure Payment Trough Shopify" at bounding box center [707, 361] width 145 height 11
click at [316, 348] on div at bounding box center [636, 273] width 742 height 459
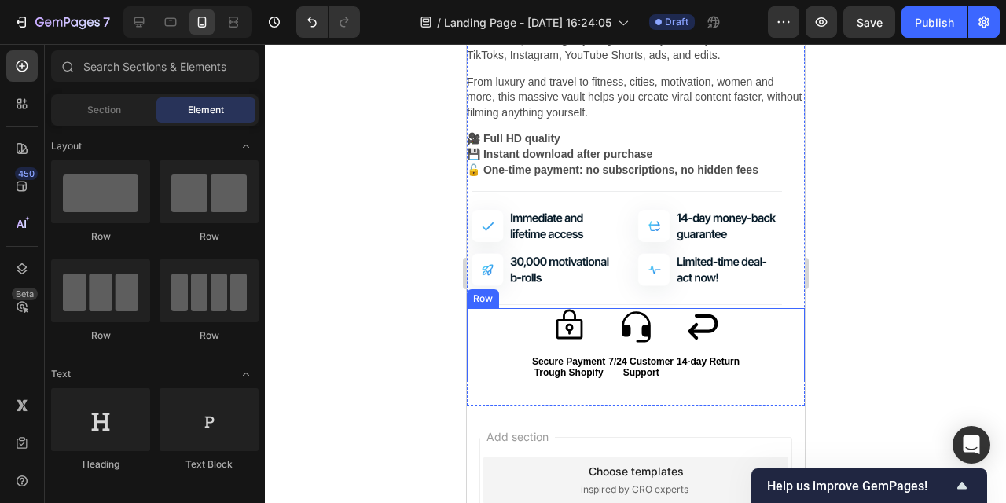
click at [673, 351] on div "Icon Icon Icon Icon List Secure Payment Trough Shopify Text Block 7/24 Customer…" at bounding box center [635, 344] width 338 height 72
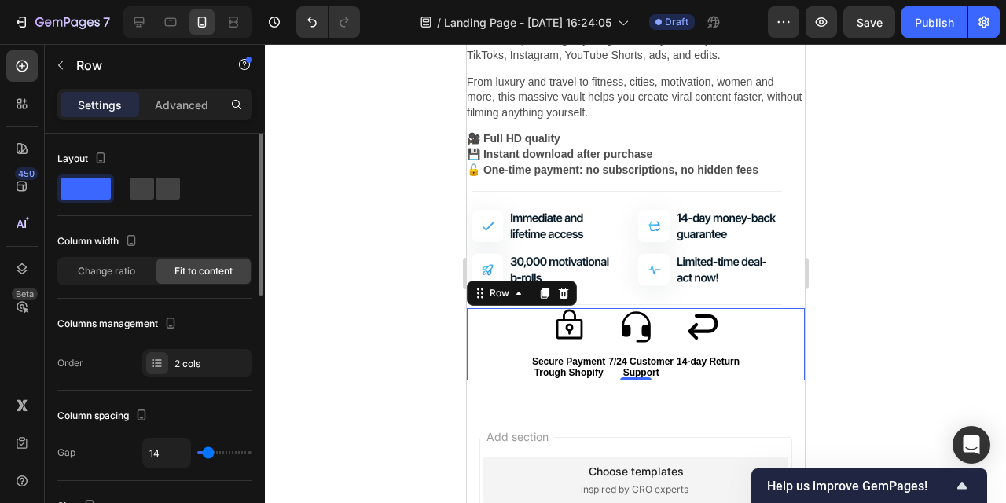
type input "9"
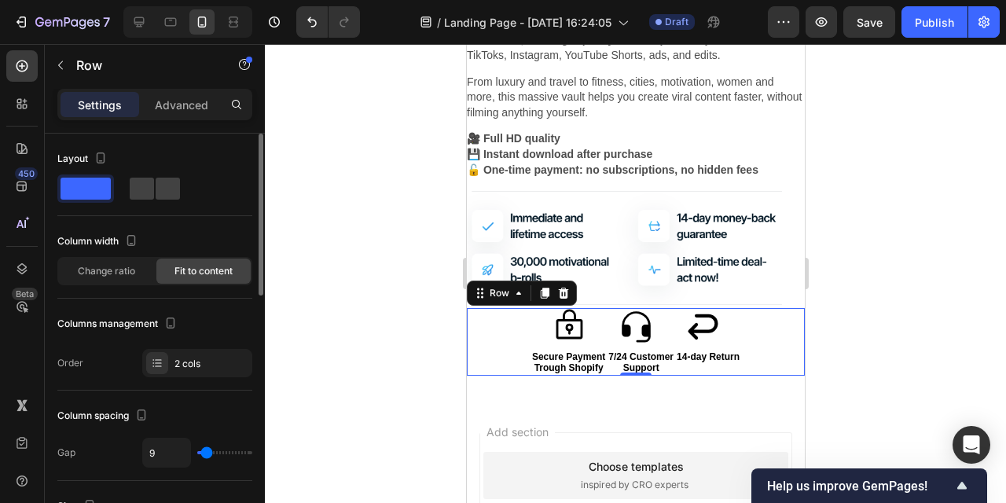
type input "8"
type input "7"
type input "6"
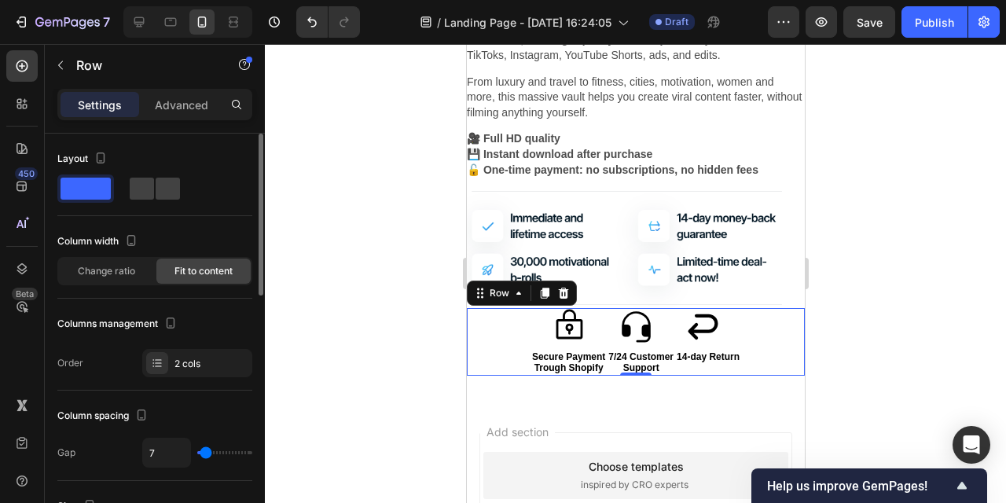
type input "6"
type input "7"
type input "8"
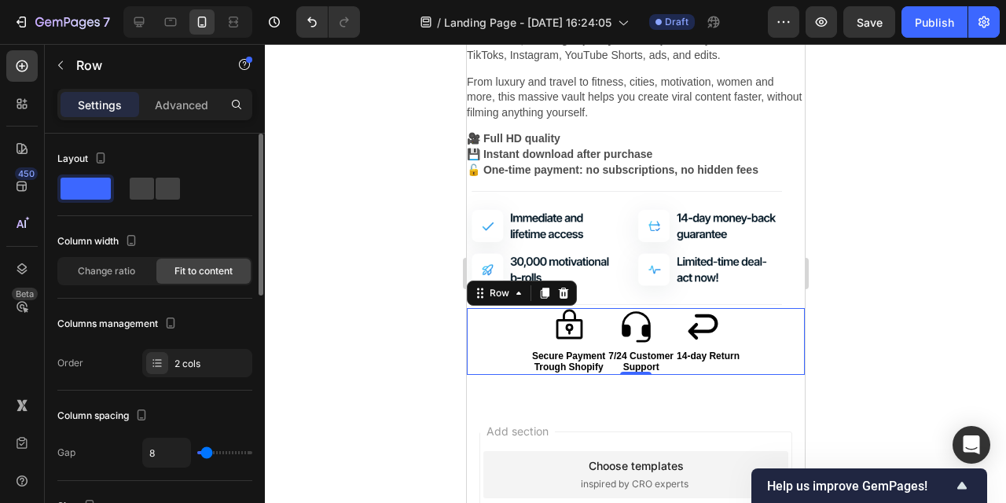
type input "9"
type input "10"
type input "9"
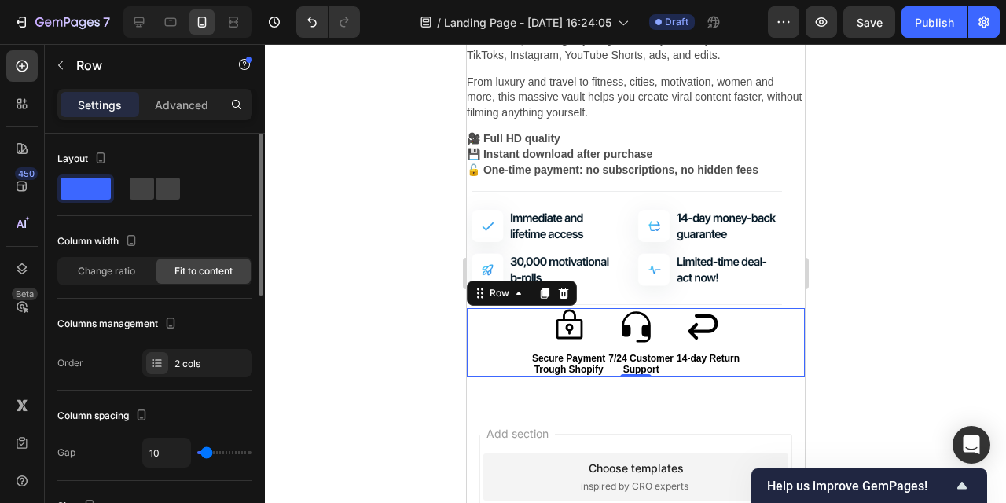
type input "9"
type input "7"
type input "2"
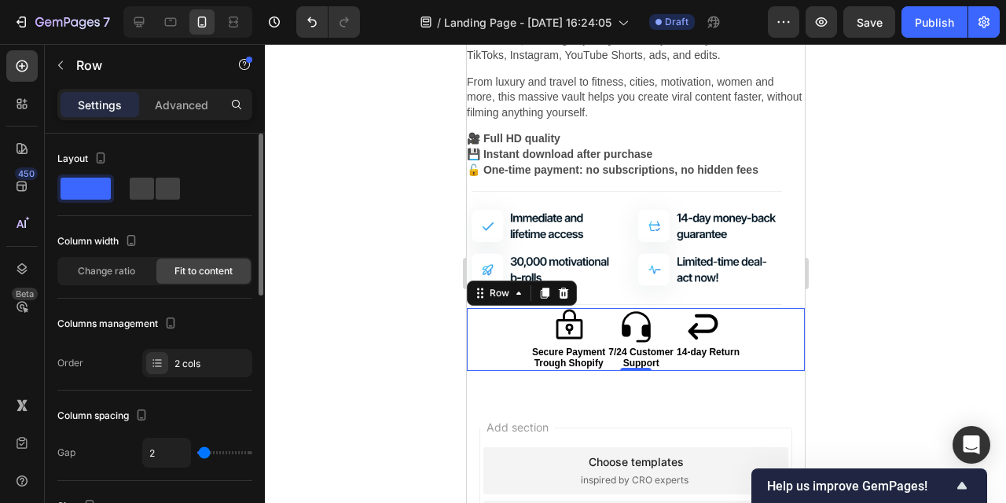
type input "3"
type input "4"
type input "5"
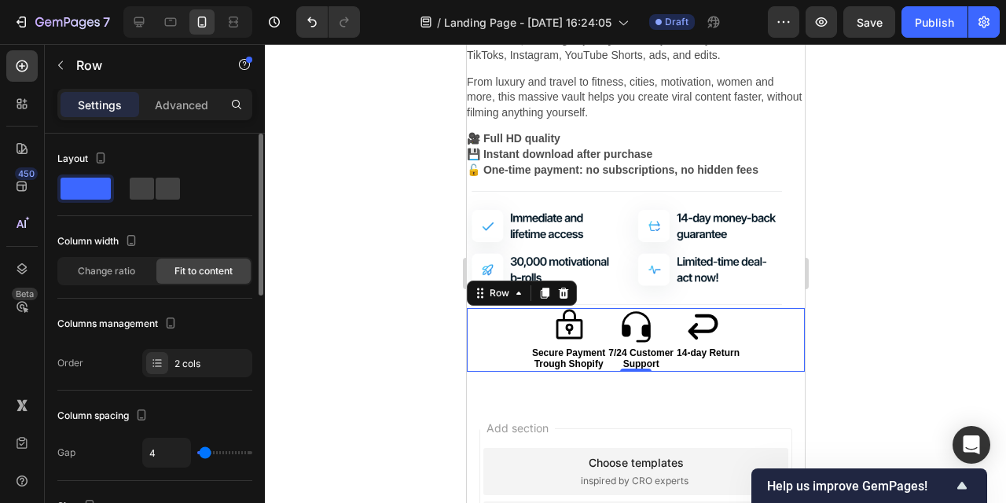
type input "5"
type input "4"
type input "3"
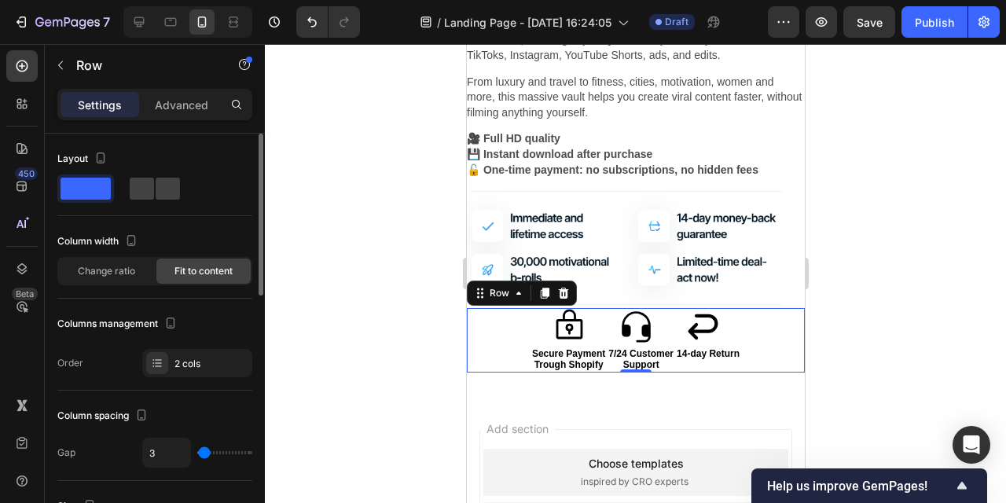
type input "2"
click at [204, 454] on input "range" at bounding box center [224, 452] width 55 height 3
click at [176, 187] on span at bounding box center [168, 189] width 24 height 22
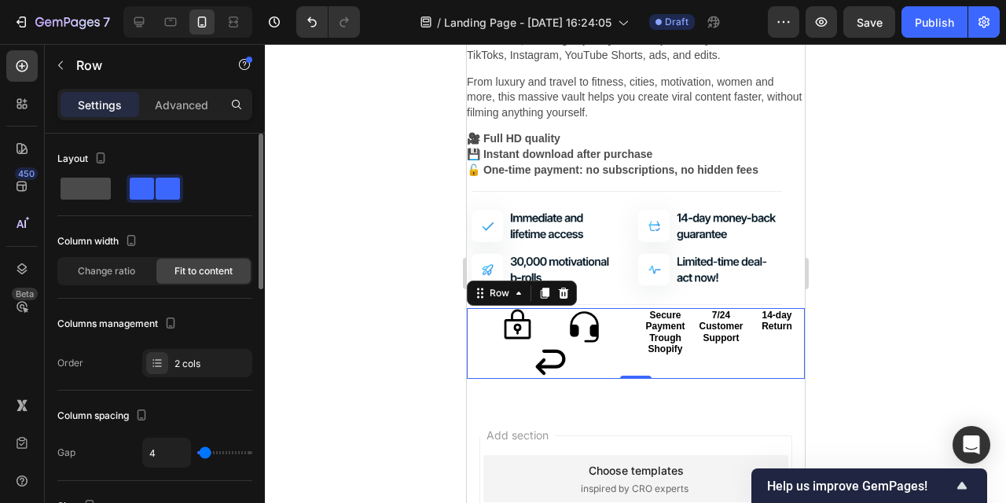
click at [99, 185] on span at bounding box center [86, 189] width 50 height 22
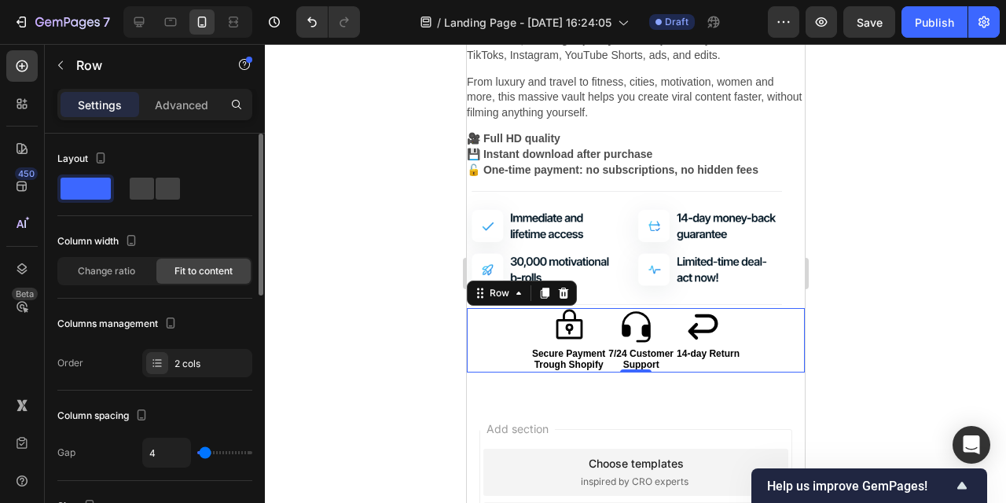
click at [99, 189] on span at bounding box center [86, 189] width 50 height 22
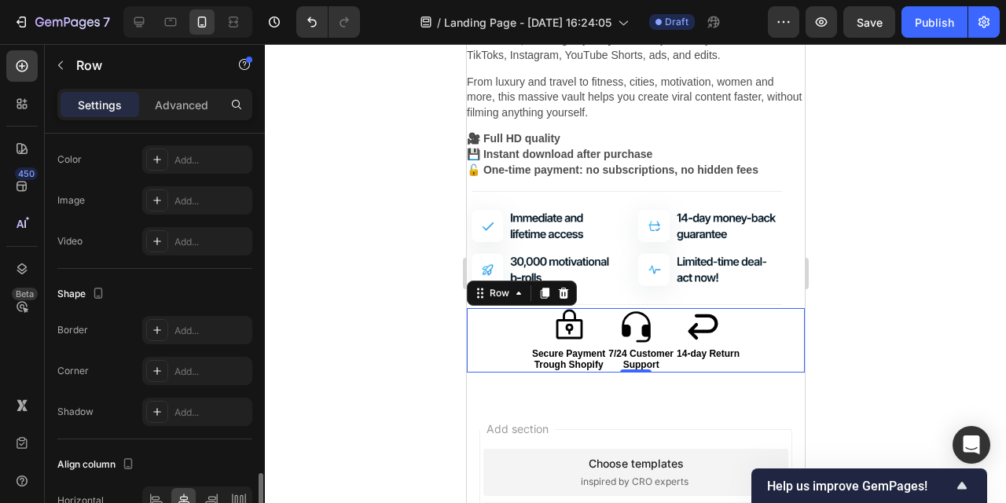
scroll to position [642, 0]
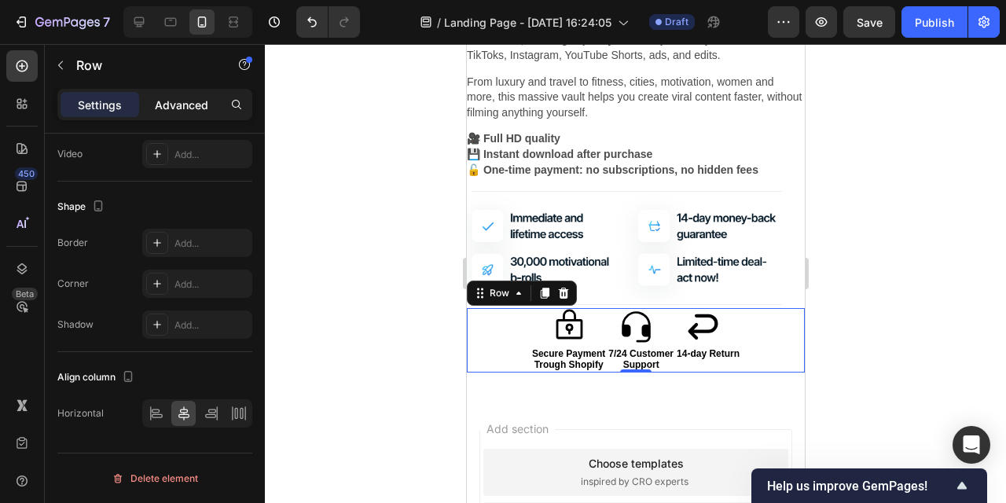
click at [195, 101] on p "Advanced" at bounding box center [181, 105] width 53 height 17
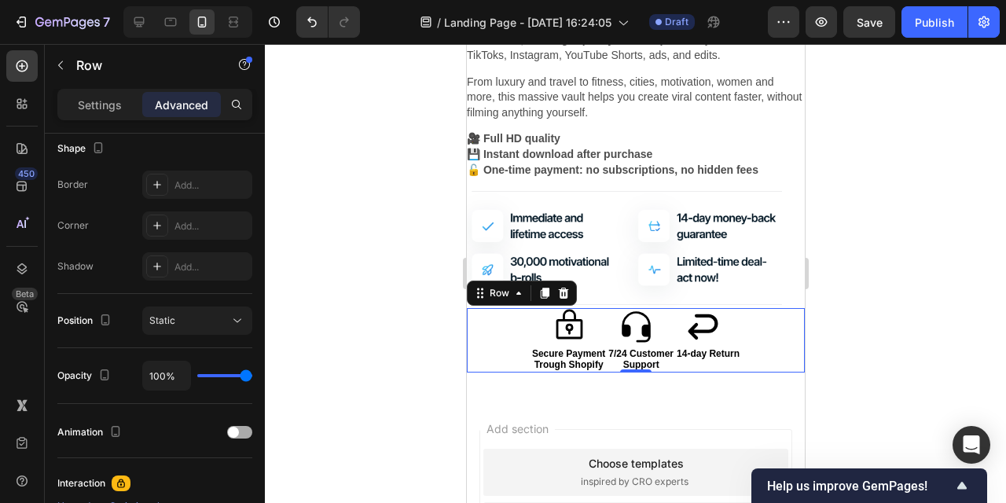
scroll to position [0, 0]
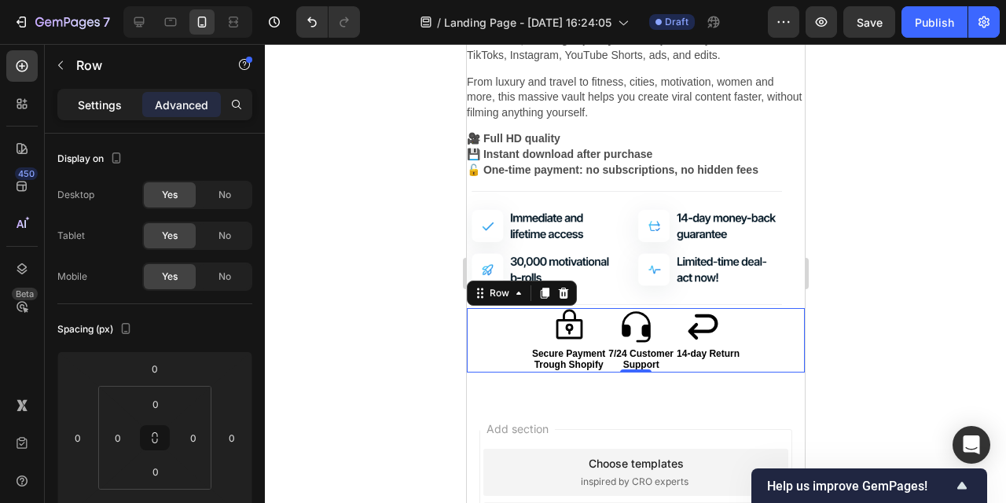
click at [105, 102] on p "Settings" at bounding box center [100, 105] width 44 height 17
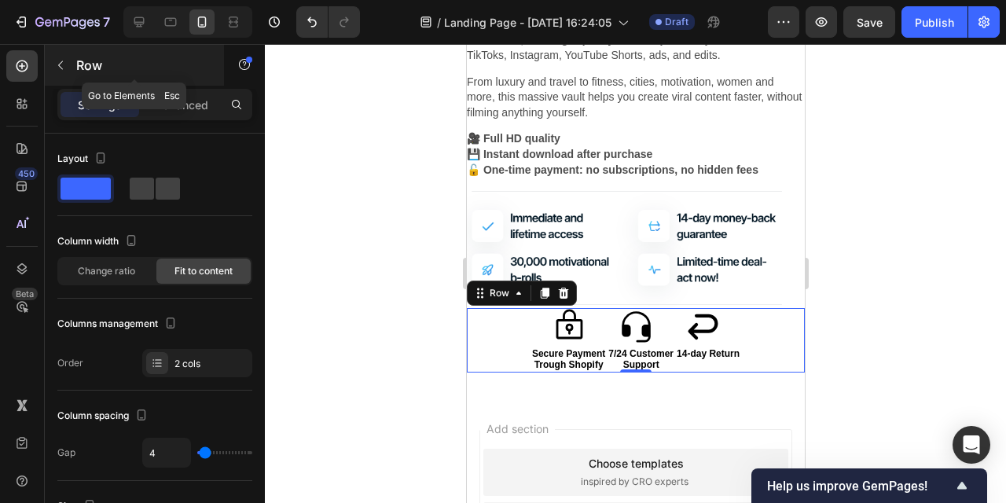
click at [65, 64] on icon "button" at bounding box center [60, 65] width 13 height 13
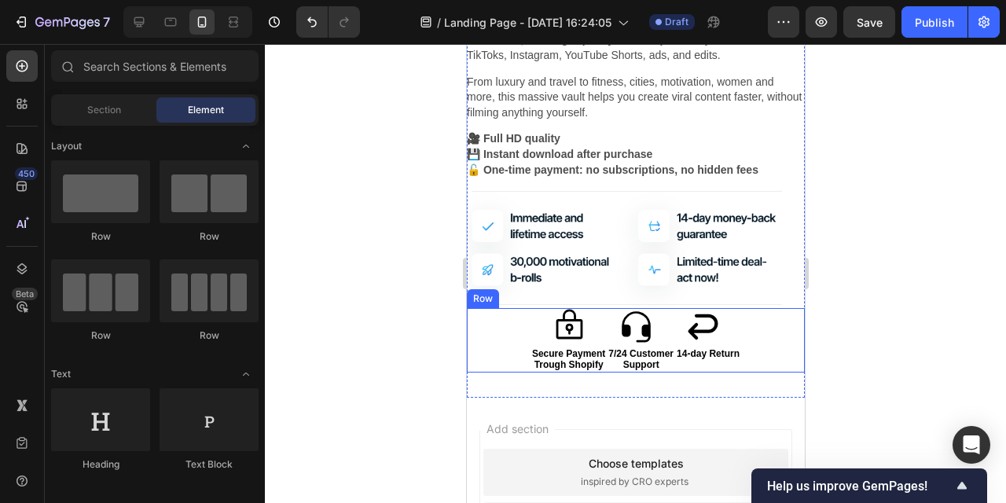
click at [760, 361] on div "Icon Icon Icon Icon List Secure Payment Trough Shopify Text Block 7/24 Customer…" at bounding box center [635, 340] width 338 height 64
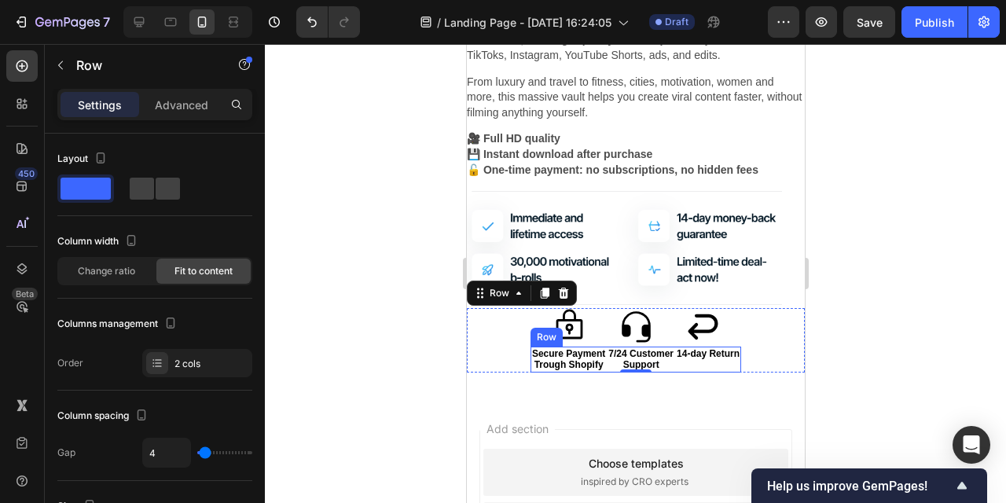
click at [741, 365] on div "14-day Return Text Block" at bounding box center [708, 360] width 66 height 26
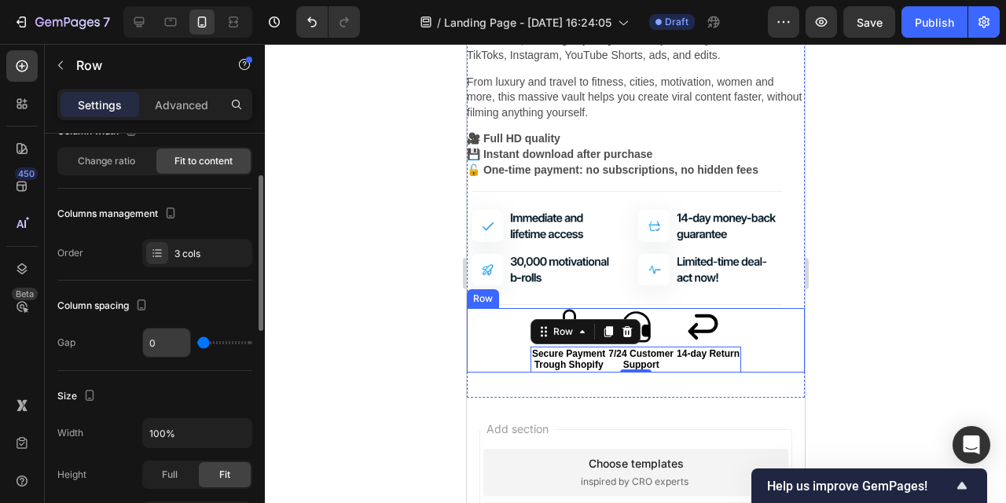
scroll to position [109, 0]
click at [206, 343] on input "range" at bounding box center [224, 344] width 55 height 3
click at [207, 344] on input "range" at bounding box center [224, 344] width 55 height 3
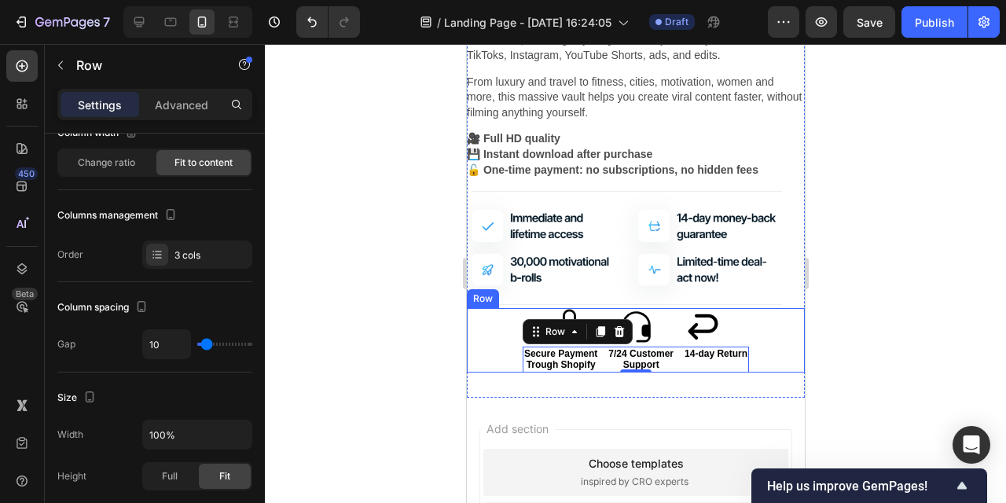
click at [319, 355] on div at bounding box center [636, 273] width 742 height 459
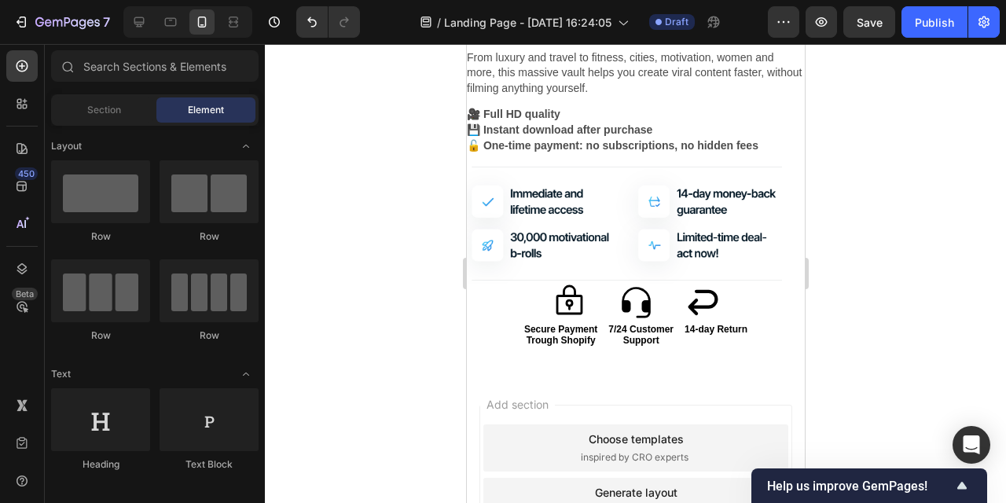
scroll to position [1911, 0]
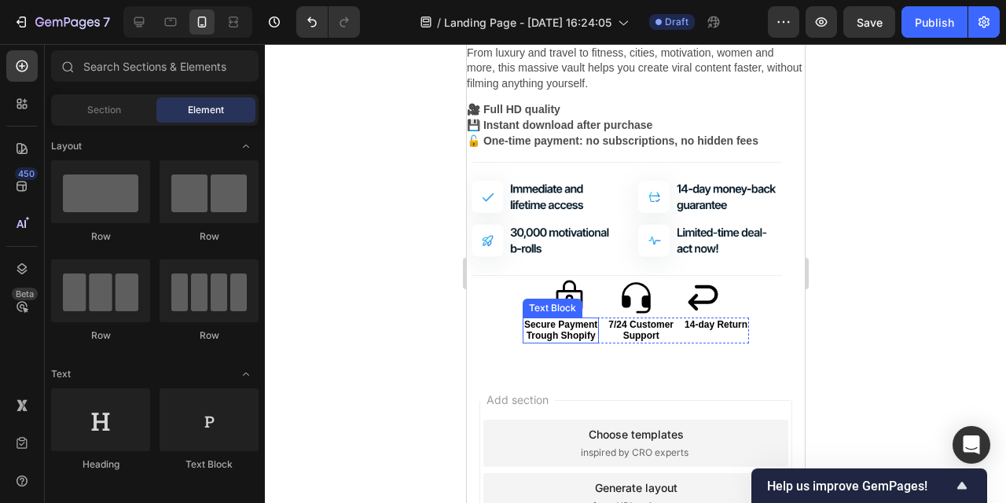
click at [563, 331] on p "Trough Shopify" at bounding box center [560, 335] width 73 height 11
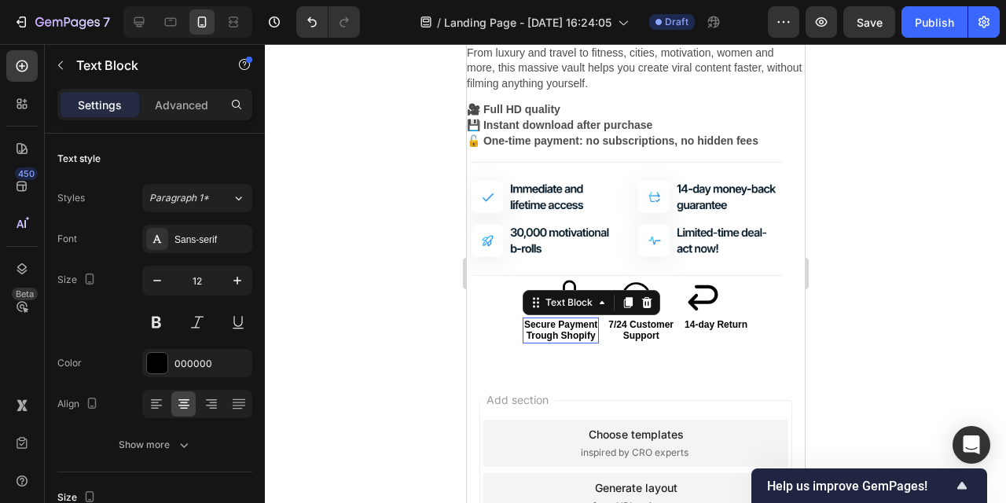
click at [563, 331] on p "Trough Shopify" at bounding box center [560, 335] width 73 height 11
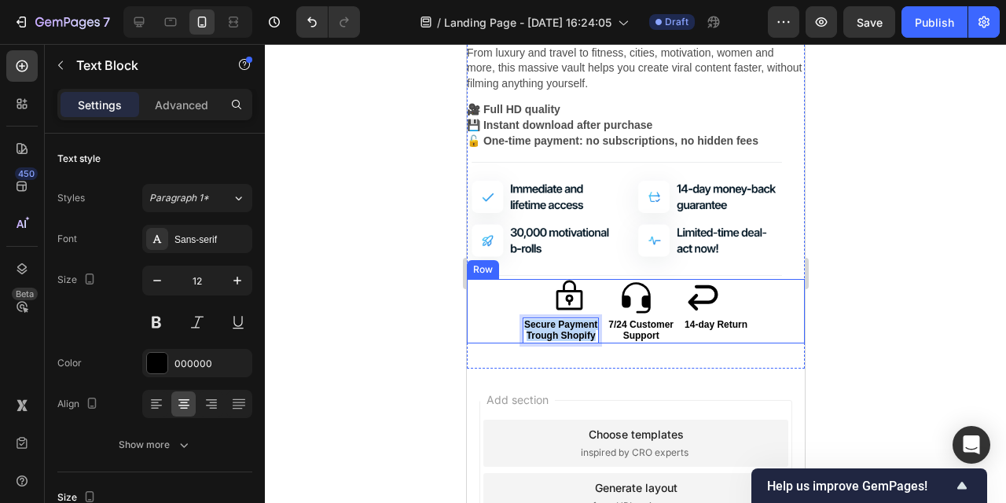
drag, startPoint x: 592, startPoint y: 334, endPoint x: 515, endPoint y: 318, distance: 78.6
click at [515, 318] on div "Icon Icon Icon Icon List Secure Payment Trough Shopify Text Block 0 7/24 Custom…" at bounding box center [635, 311] width 338 height 64
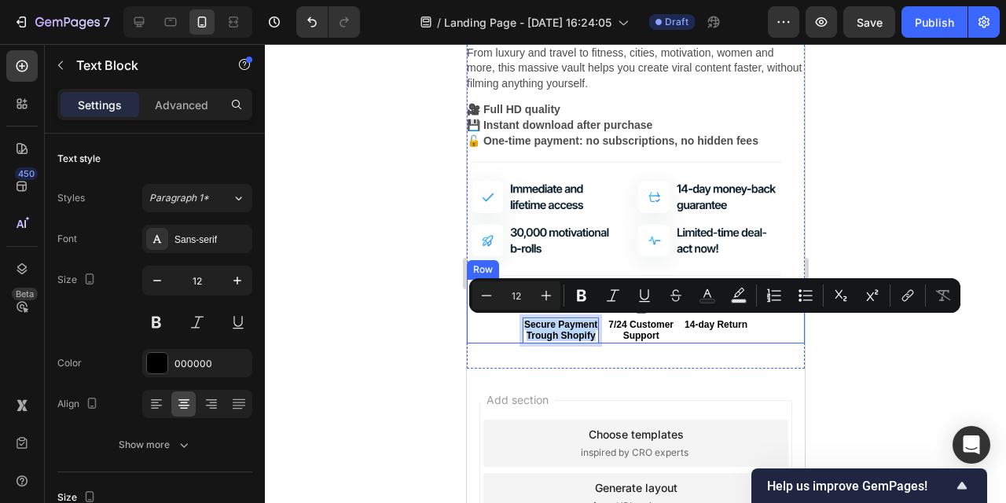
copy div "Secure Payment Trough Shopify"
click at [356, 281] on div at bounding box center [636, 273] width 742 height 459
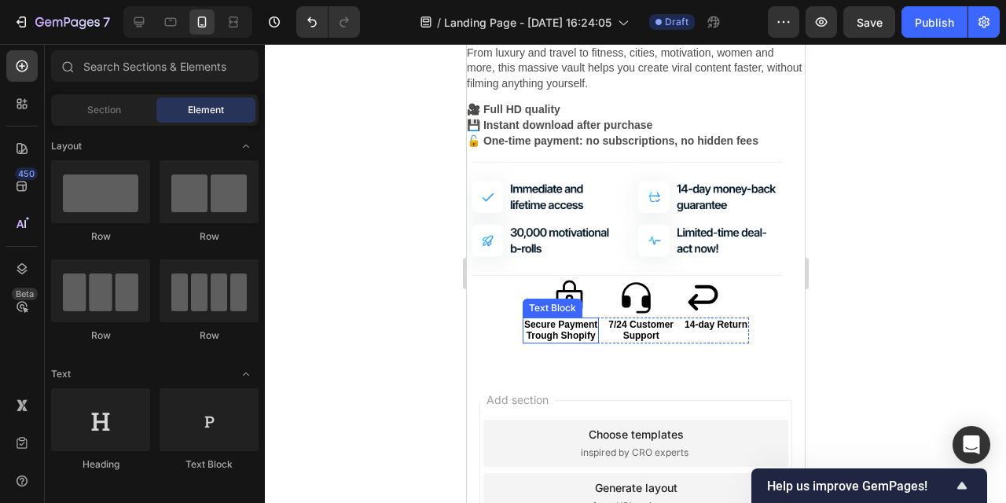
click at [565, 337] on p "Trough Shopify" at bounding box center [560, 335] width 73 height 11
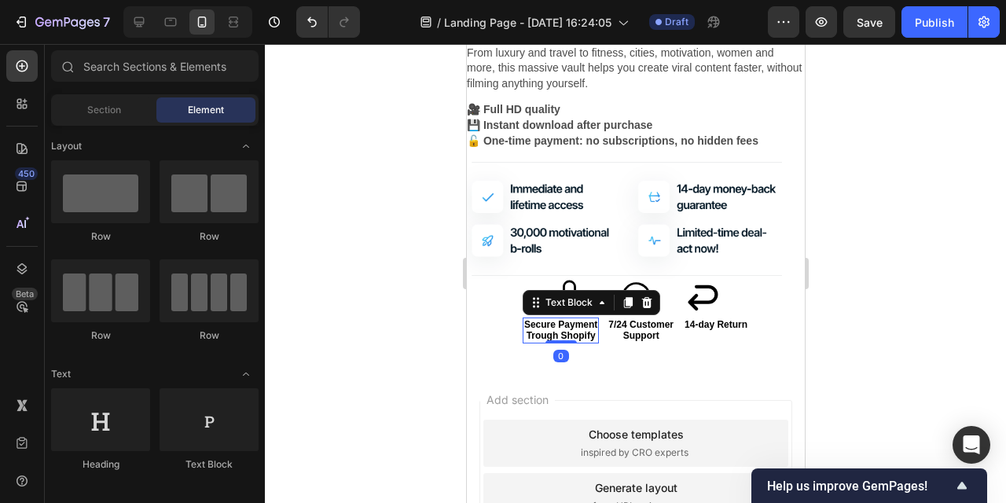
click at [565, 337] on p "Trough Shopify" at bounding box center [560, 335] width 73 height 11
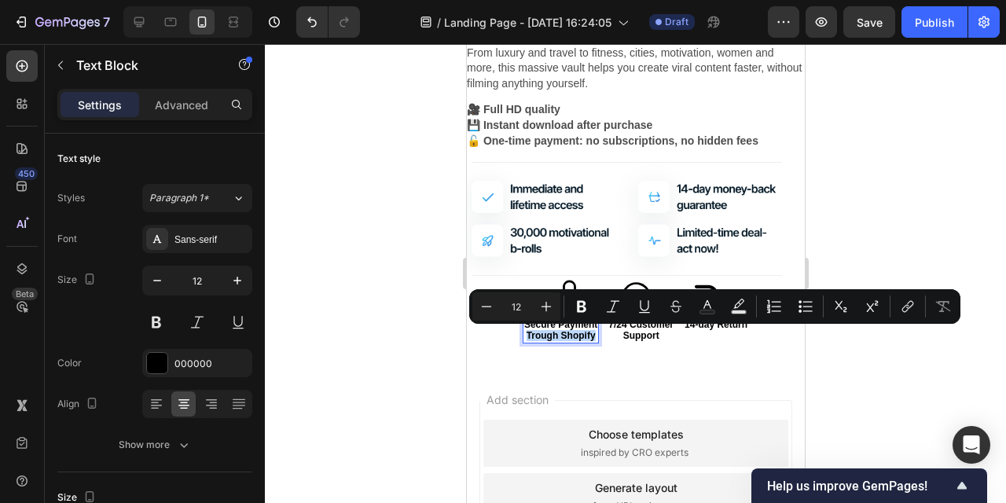
click at [592, 333] on p "Trough Shopify" at bounding box center [560, 335] width 73 height 11
click at [596, 337] on p "Trough Shopify" at bounding box center [560, 335] width 73 height 11
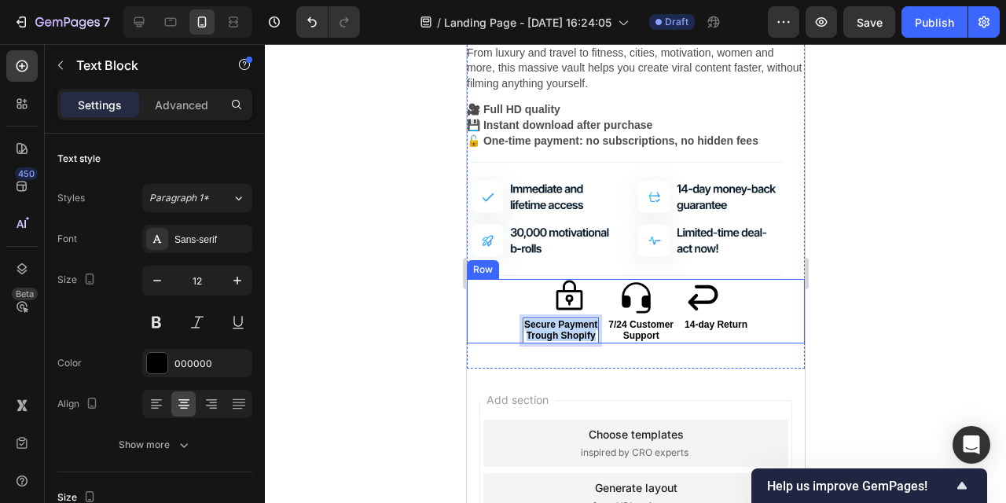
drag, startPoint x: 596, startPoint y: 337, endPoint x: 516, endPoint y: 321, distance: 81.9
click at [515, 321] on div "Icon Icon Icon Icon List Secure Payment Trough Shopify Text Block 0 7/24 Custom…" at bounding box center [635, 311] width 338 height 64
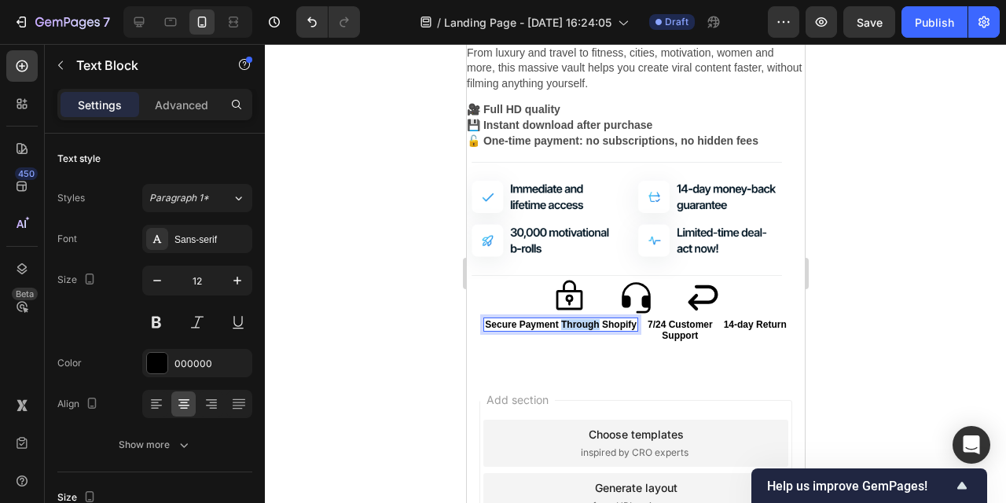
drag, startPoint x: 597, startPoint y: 325, endPoint x: 561, endPoint y: 323, distance: 36.2
click at [561, 323] on p "Secure Payment Through Shopify" at bounding box center [560, 324] width 152 height 11
click at [574, 325] on p "Secure Payment Via Shopify" at bounding box center [560, 324] width 127 height 11
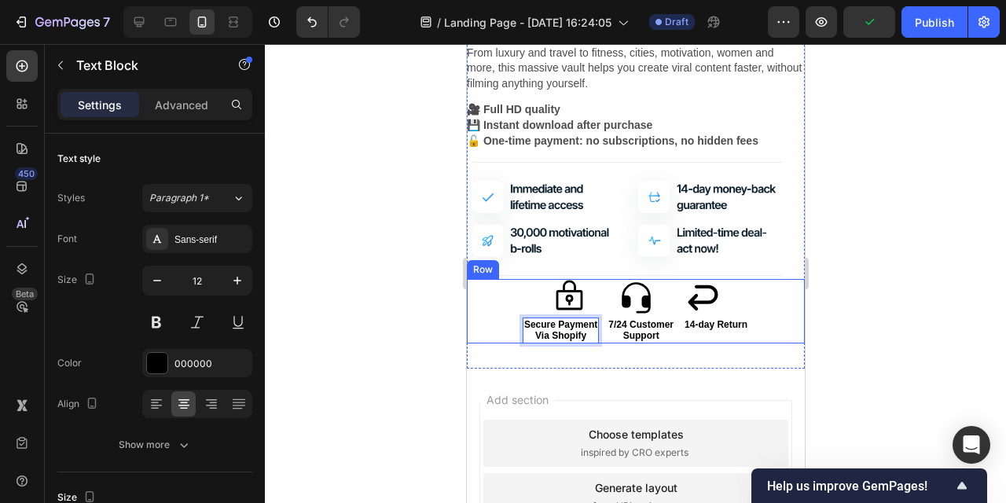
click at [389, 323] on div at bounding box center [636, 273] width 742 height 459
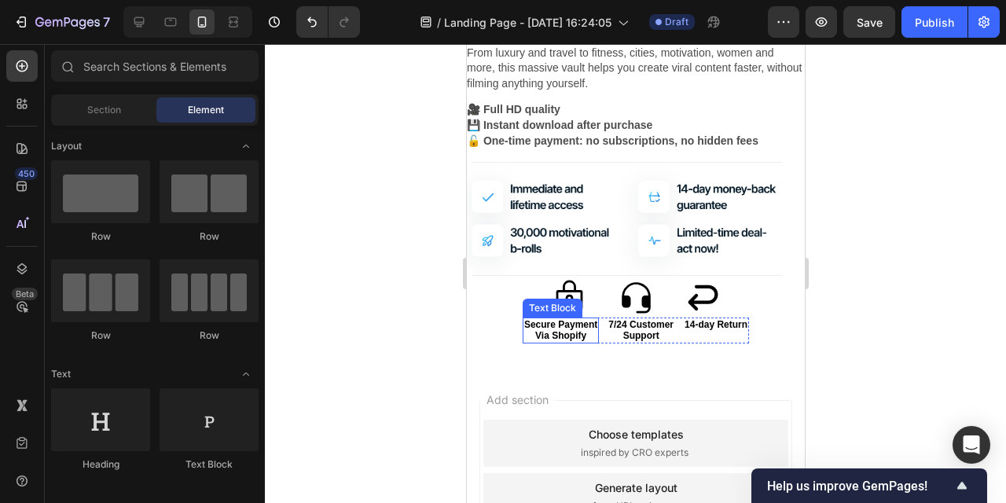
click at [558, 332] on p "Via Shopify" at bounding box center [560, 335] width 73 height 11
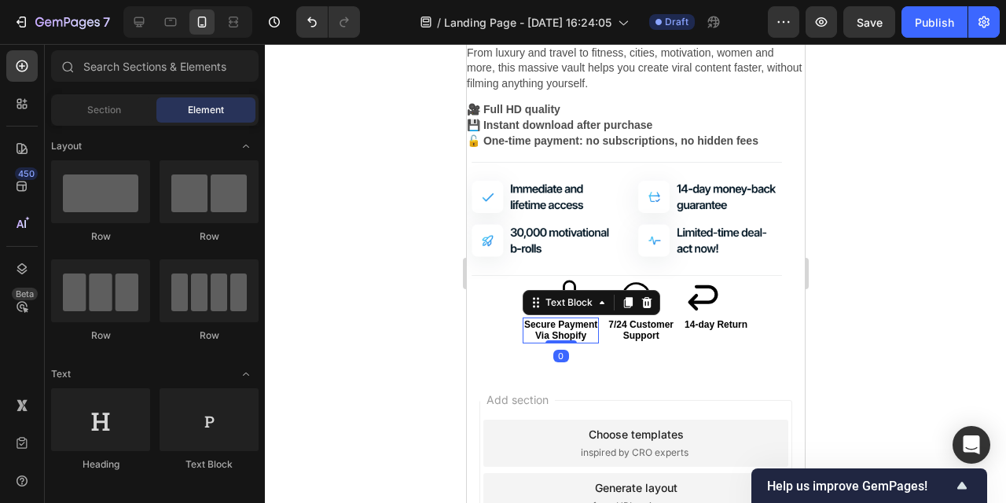
click at [558, 332] on p "Via Shopify" at bounding box center [560, 335] width 73 height 11
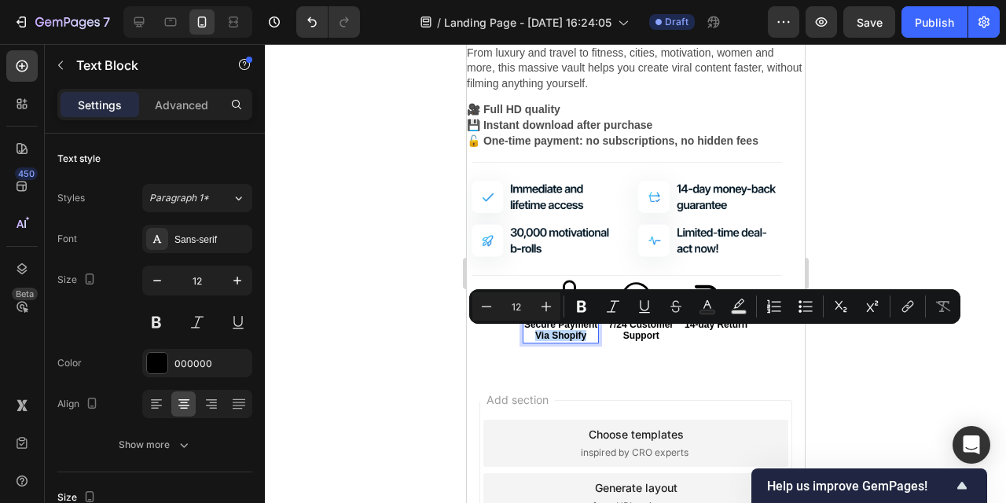
click at [587, 336] on p "Via Shopify" at bounding box center [560, 335] width 73 height 11
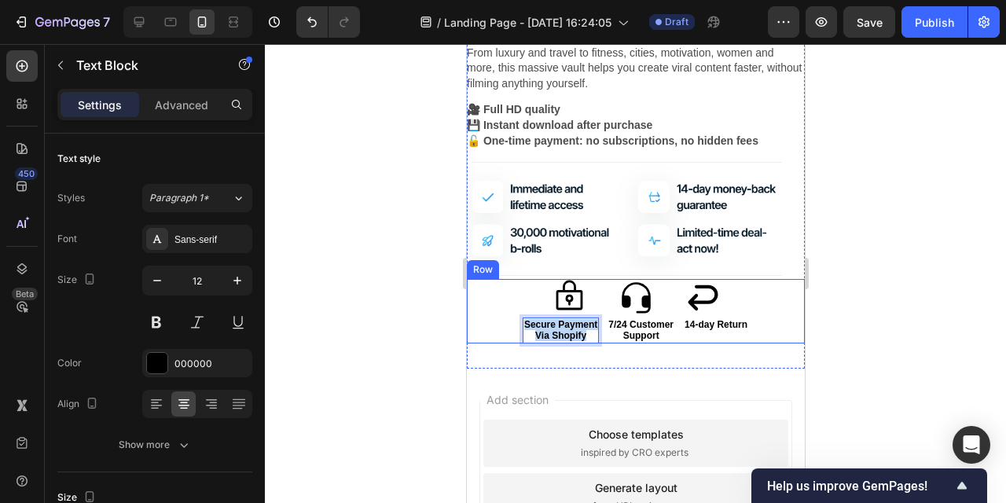
drag, startPoint x: 587, startPoint y: 336, endPoint x: 510, endPoint y: 315, distance: 79.9
click at [510, 315] on div "Icon Icon Icon Icon List Secure Payment Via Shopify Text Block 0 7/24 Customer …" at bounding box center [635, 311] width 338 height 64
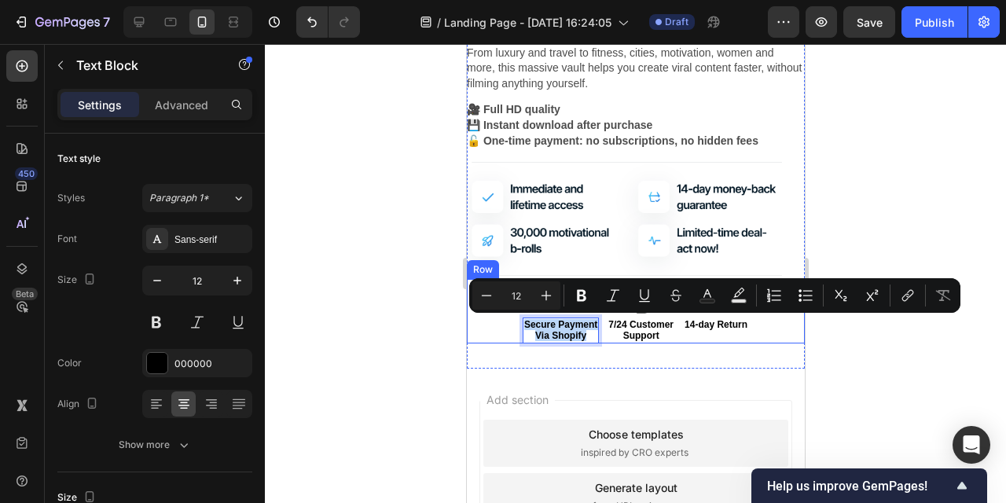
copy div "Secure Payment Via Shopify"
click at [385, 190] on div at bounding box center [636, 273] width 742 height 459
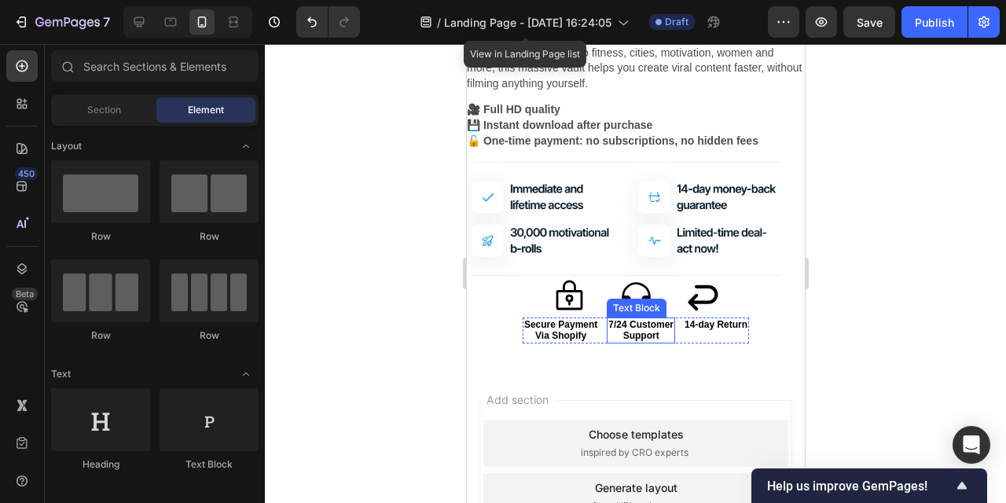
click at [627, 329] on p "7/24 Customer" at bounding box center [640, 324] width 65 height 11
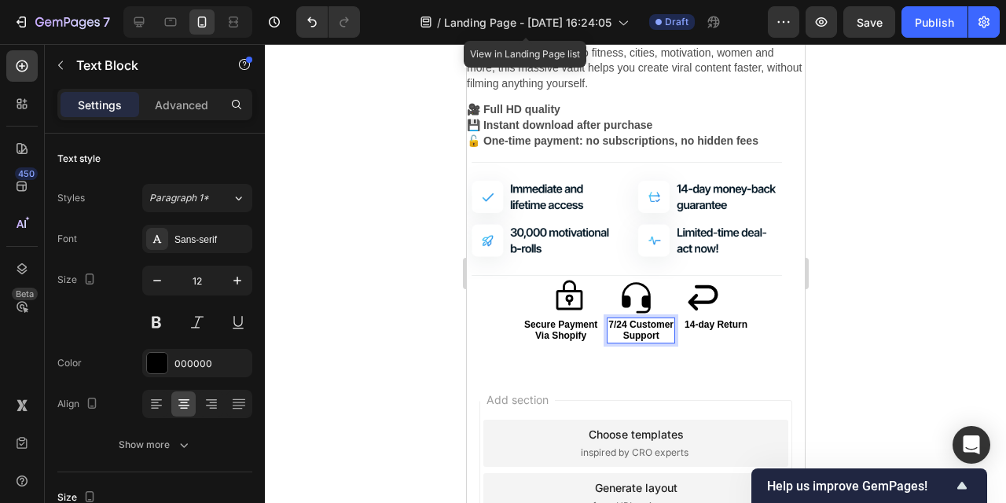
click at [640, 331] on p "Support" at bounding box center [640, 335] width 65 height 11
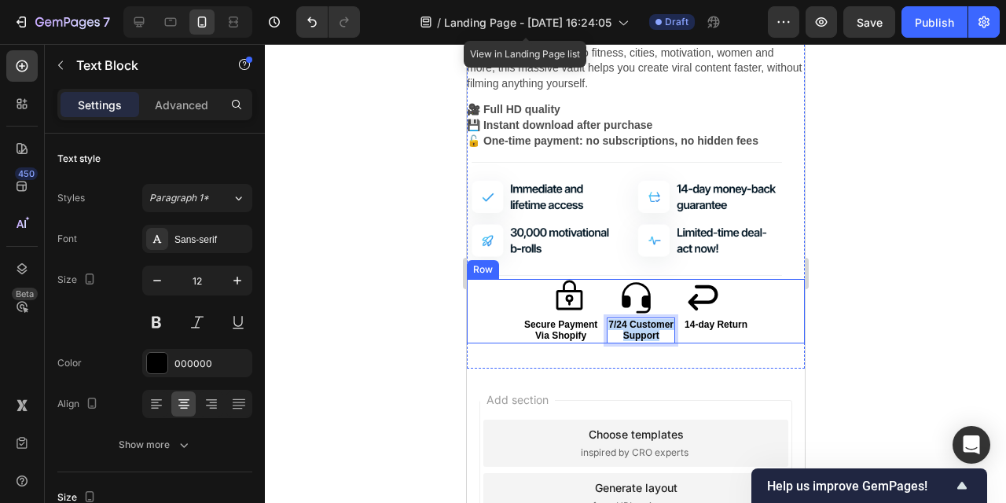
drag, startPoint x: 662, startPoint y: 336, endPoint x: 597, endPoint y: 314, distance: 68.9
click at [597, 314] on div "Icon Icon Icon Icon List Secure Payment Via Shopify Text Block 7/24 Customer Su…" at bounding box center [635, 311] width 338 height 64
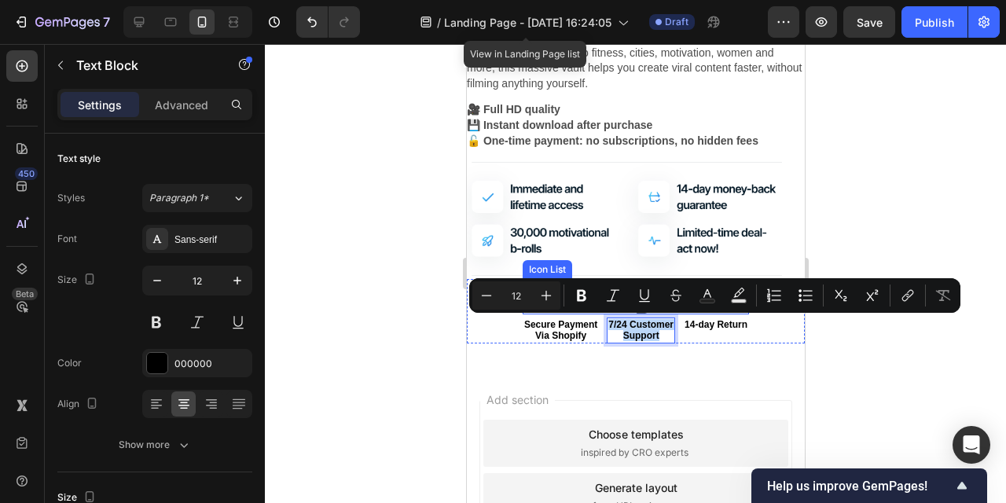
copy div "7/24 Customer Support"
click at [349, 260] on div at bounding box center [636, 273] width 742 height 459
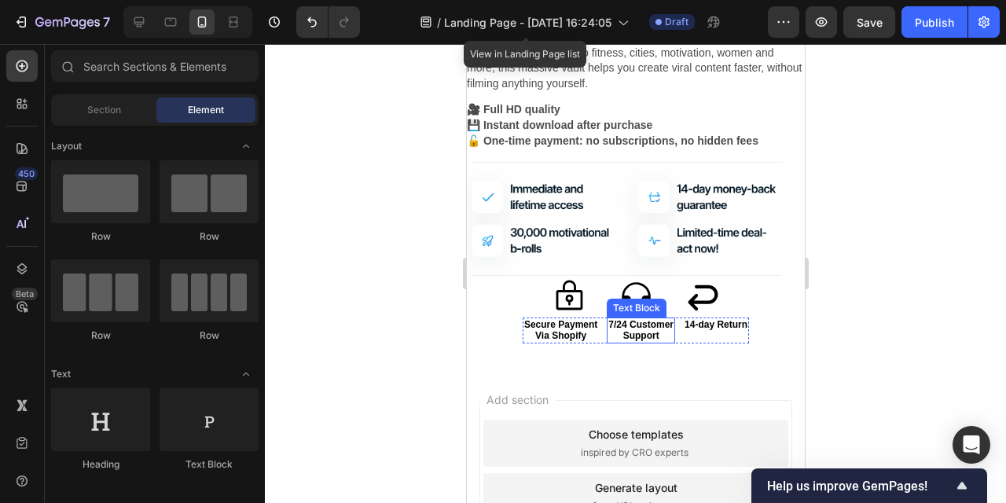
click at [621, 326] on p "7/24 Customer" at bounding box center [640, 324] width 65 height 11
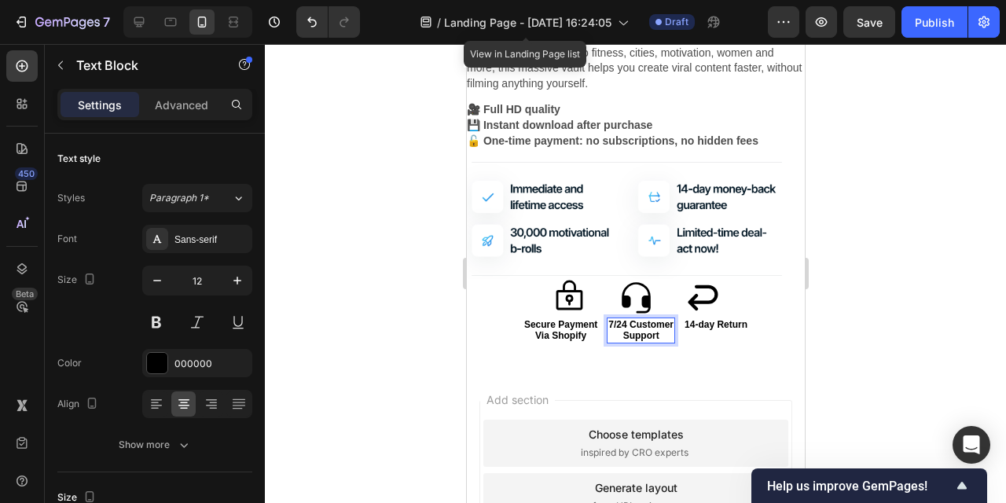
click at [629, 329] on p "7/24 Customer" at bounding box center [640, 324] width 65 height 11
drag, startPoint x: 625, startPoint y: 325, endPoint x: 608, endPoint y: 325, distance: 17.3
click at [608, 325] on p "7/24 Customer" at bounding box center [640, 324] width 65 height 11
click at [730, 329] on p "14-day Return" at bounding box center [715, 324] width 63 height 11
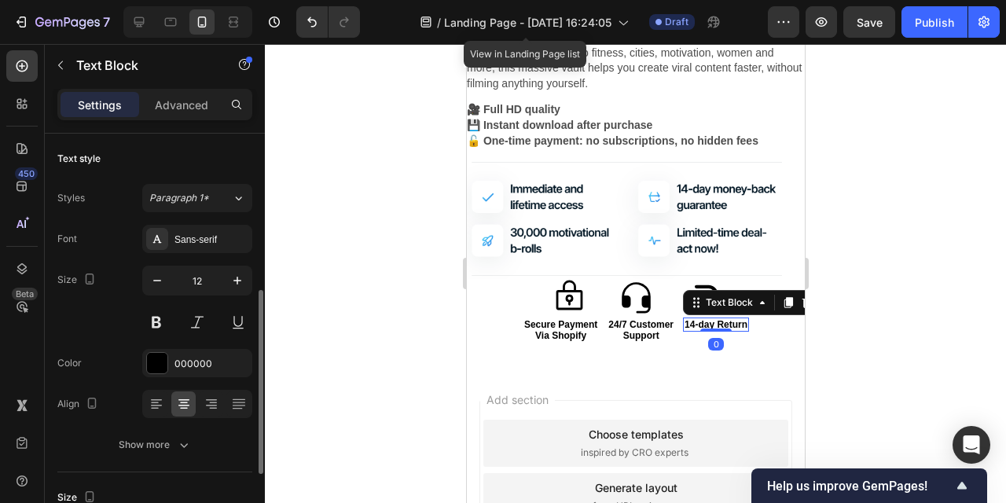
scroll to position [109, 0]
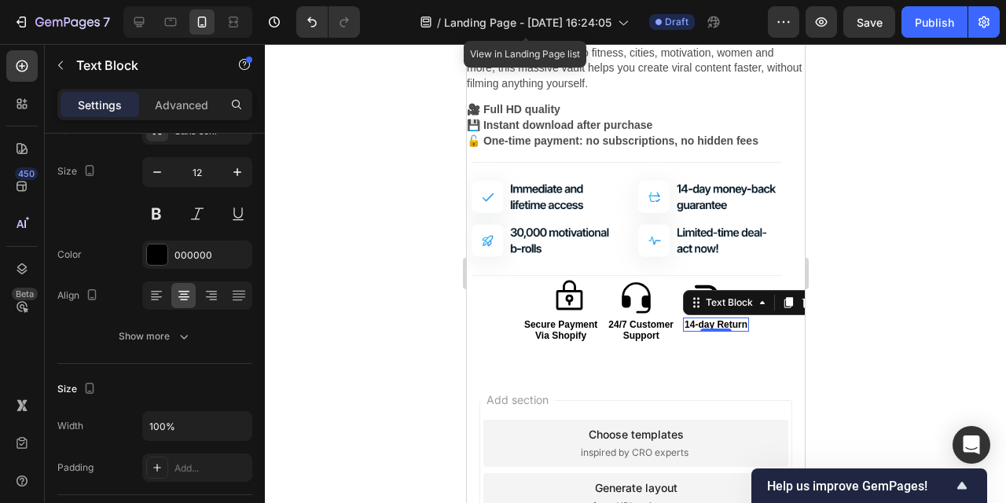
click at [727, 324] on p "14-day Return" at bounding box center [715, 324] width 63 height 11
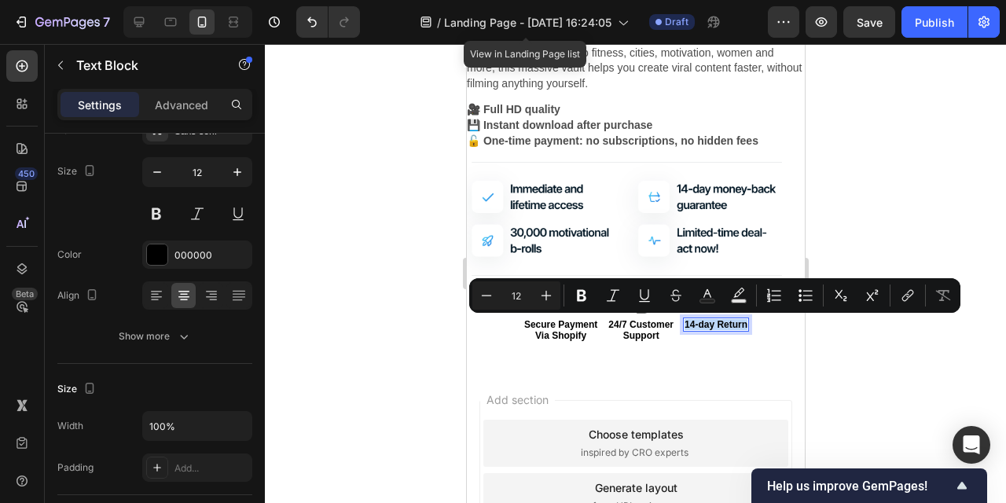
copy p "14-day Return"
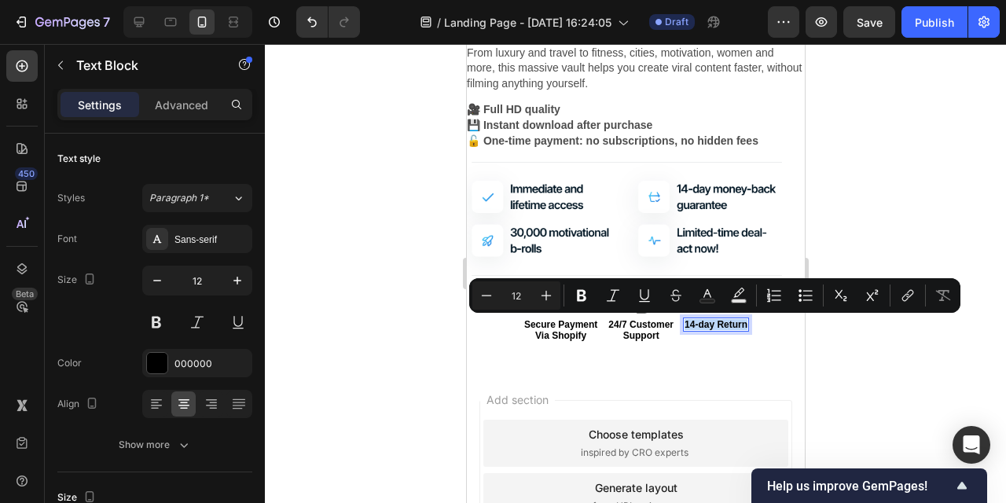
scroll to position [109, 0]
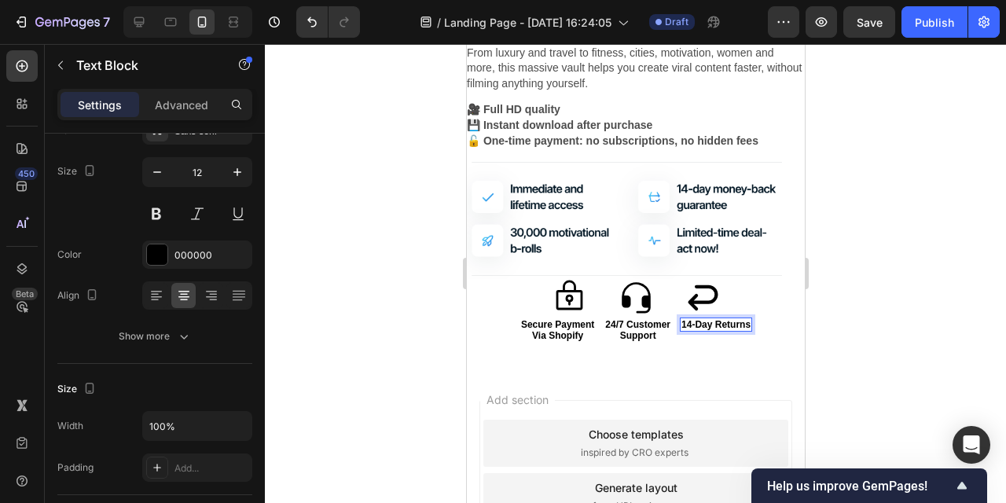
click at [345, 269] on div at bounding box center [636, 273] width 742 height 459
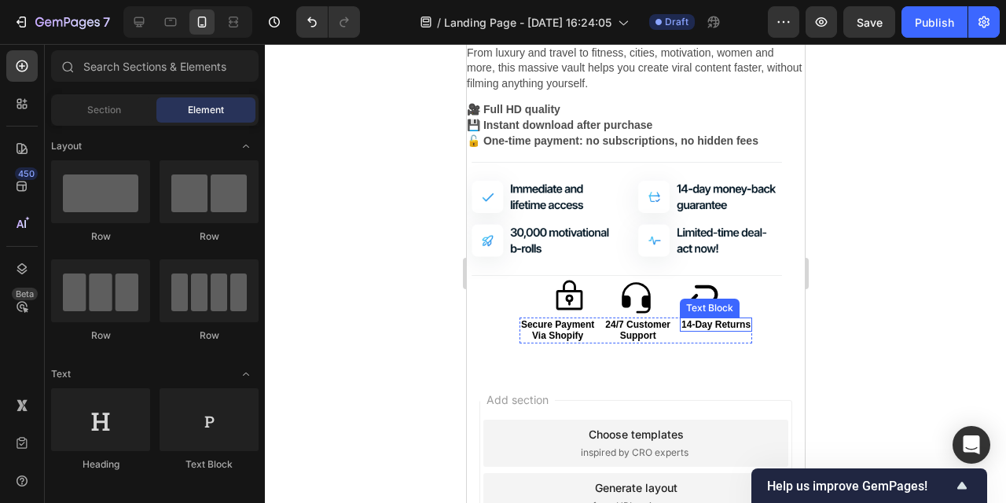
click at [705, 322] on p "14-Day Returns" at bounding box center [715, 324] width 69 height 11
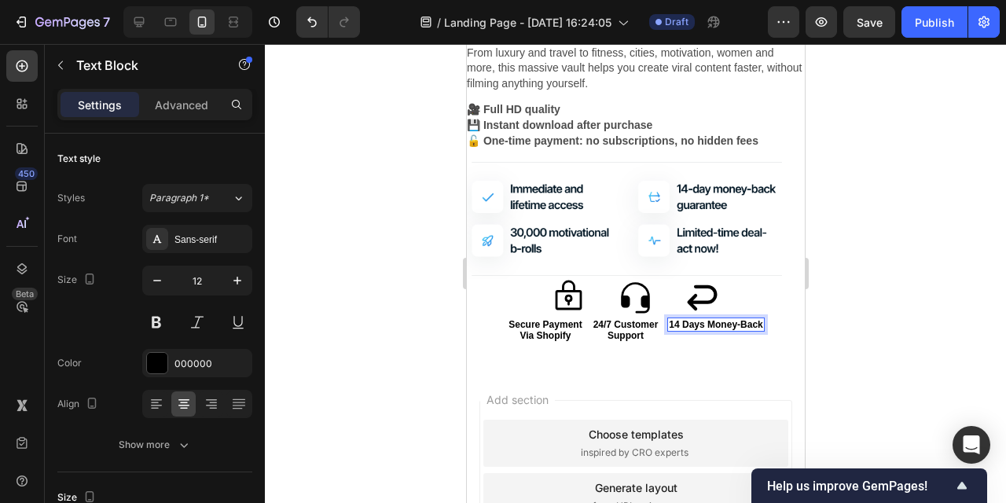
click at [709, 321] on p "14 Days Money-Back" at bounding box center [715, 324] width 94 height 11
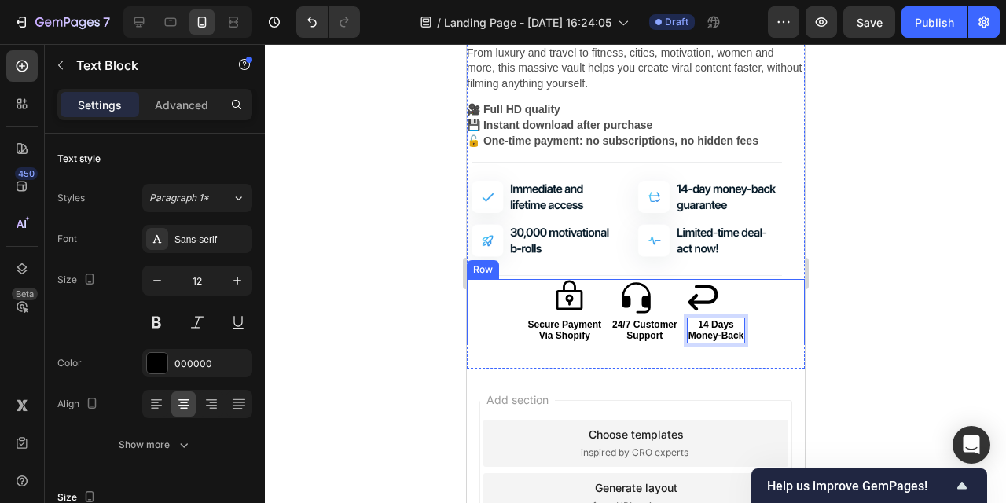
click at [875, 307] on div at bounding box center [636, 273] width 742 height 459
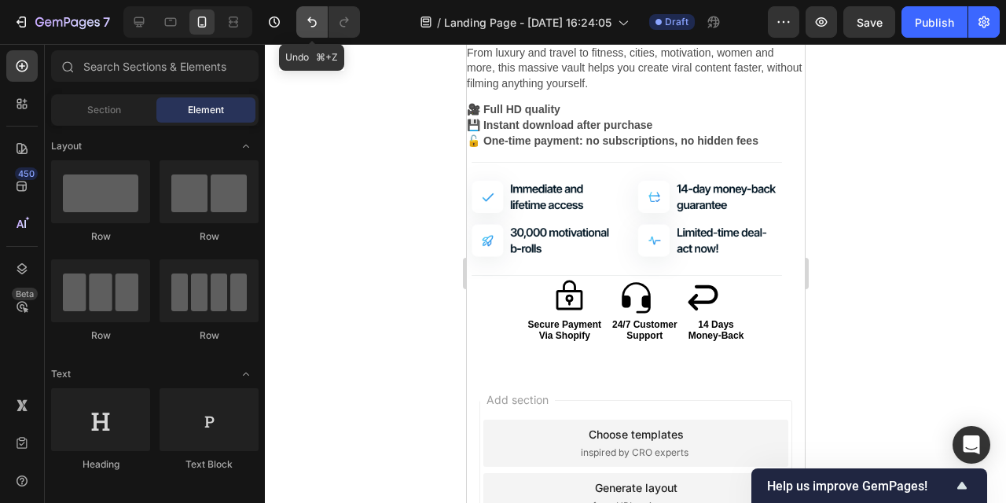
click at [309, 19] on icon "Undo/Redo" at bounding box center [311, 22] width 9 height 10
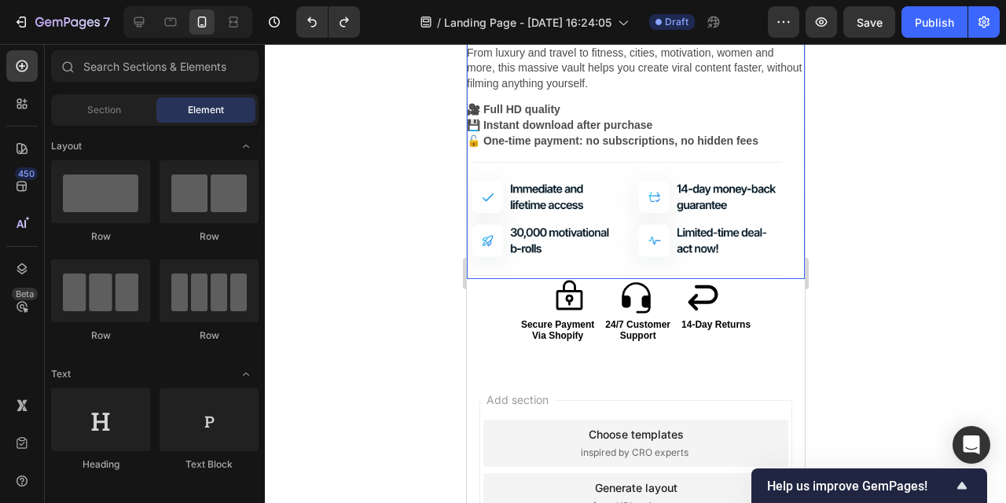
click at [861, 311] on div at bounding box center [636, 273] width 742 height 459
click at [889, 342] on div at bounding box center [636, 273] width 742 height 459
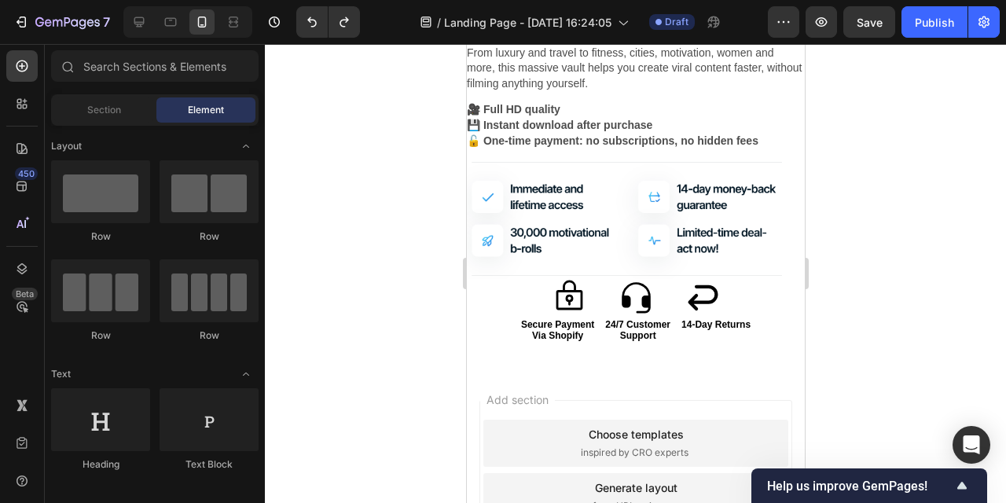
click at [388, 281] on div at bounding box center [636, 273] width 742 height 459
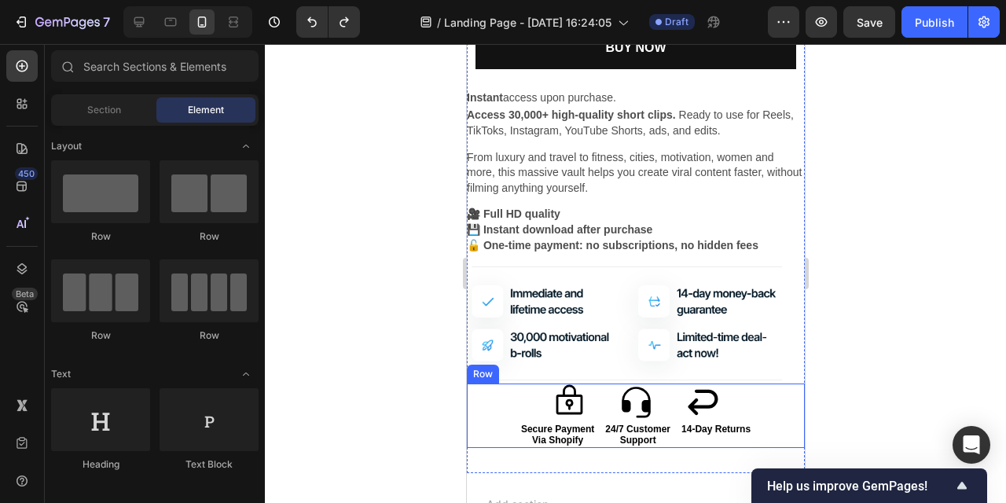
scroll to position [1803, 0]
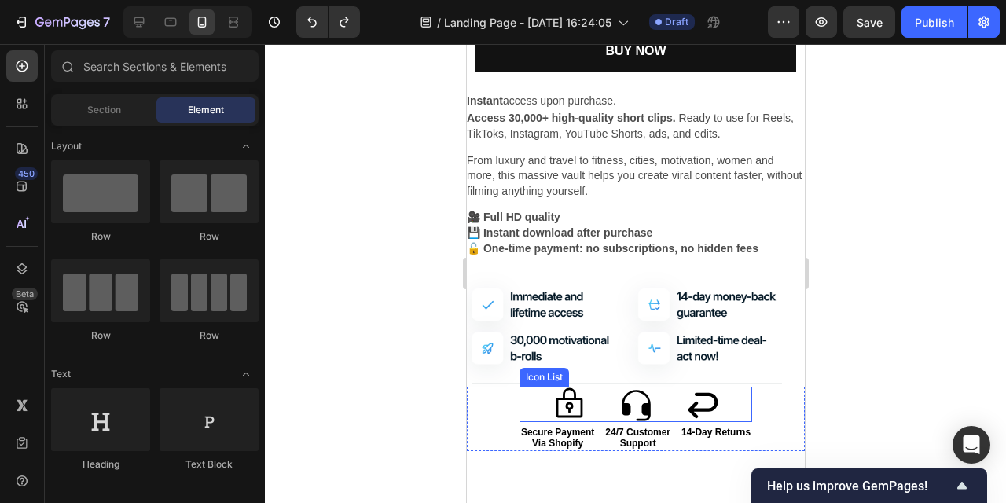
click at [725, 409] on div "Icon Icon Icon" at bounding box center [635, 404] width 233 height 35
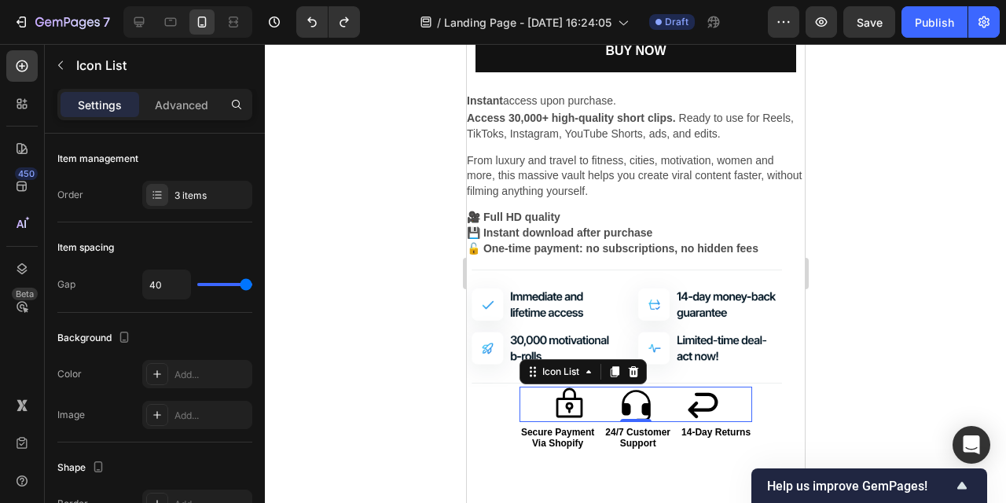
click at [899, 363] on div at bounding box center [636, 273] width 742 height 459
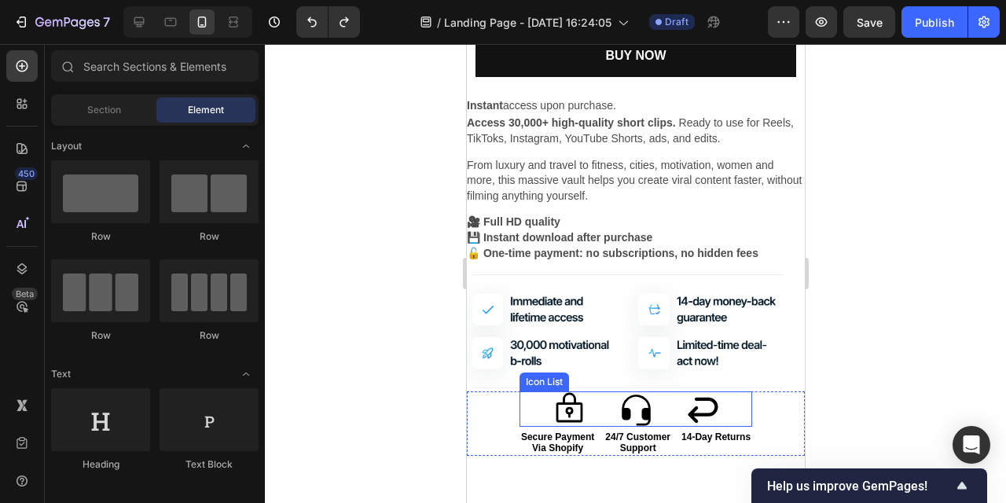
scroll to position [1797, 0]
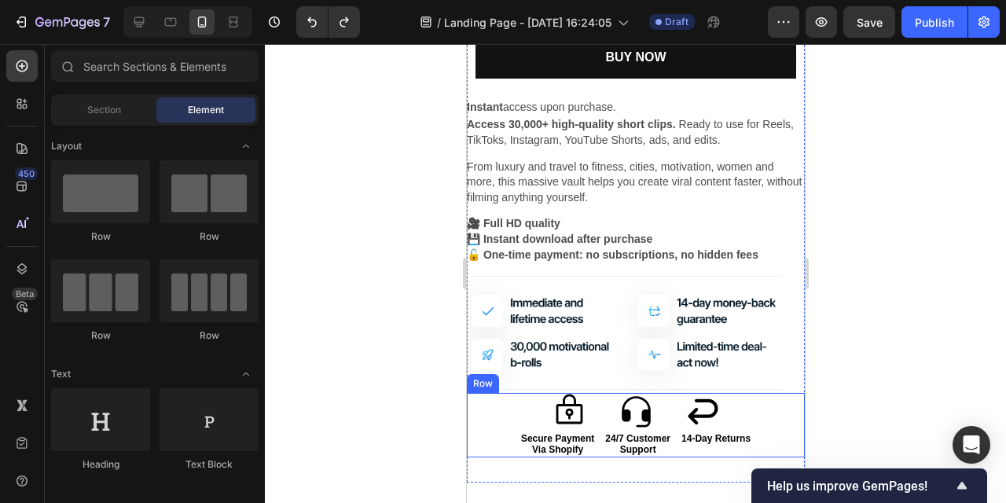
click at [486, 396] on div "Icon Icon Icon Icon List Secure Payment Via Shopify Text Block 24/7 Customer Su…" at bounding box center [635, 425] width 338 height 64
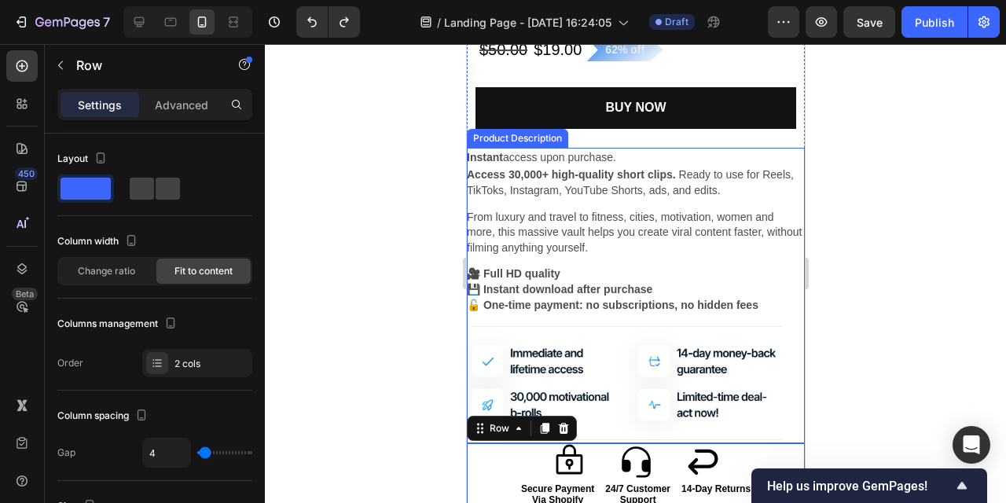
scroll to position [1714, 0]
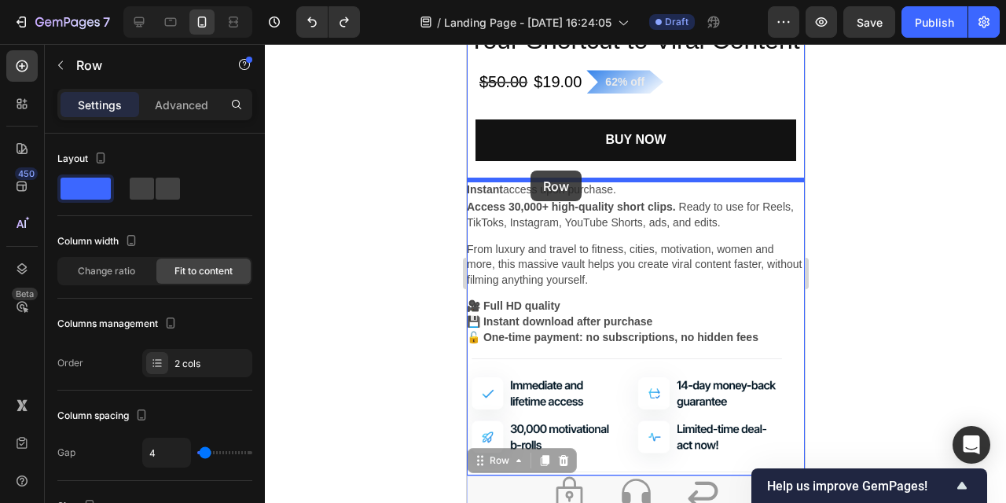
drag, startPoint x: 479, startPoint y: 462, endPoint x: 529, endPoint y: 171, distance: 296.0
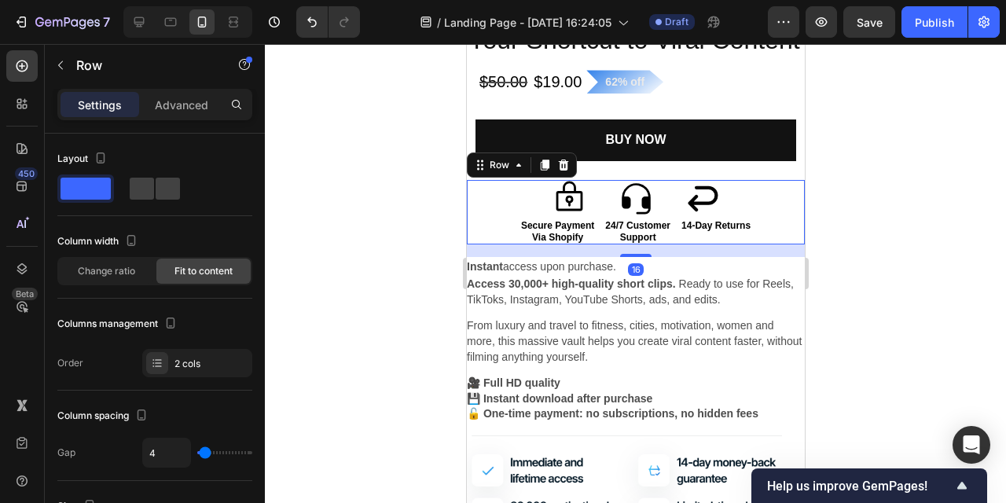
click at [911, 237] on div at bounding box center [636, 273] width 742 height 459
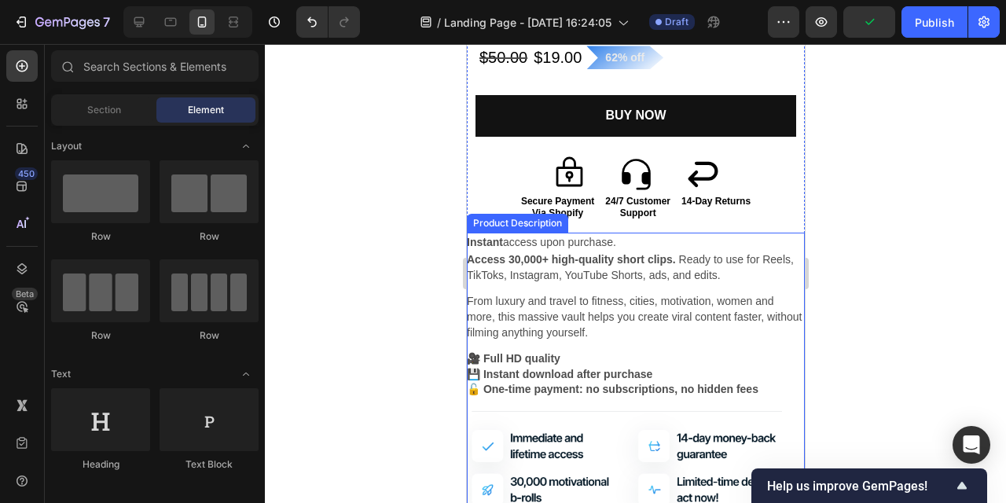
scroll to position [1742, 0]
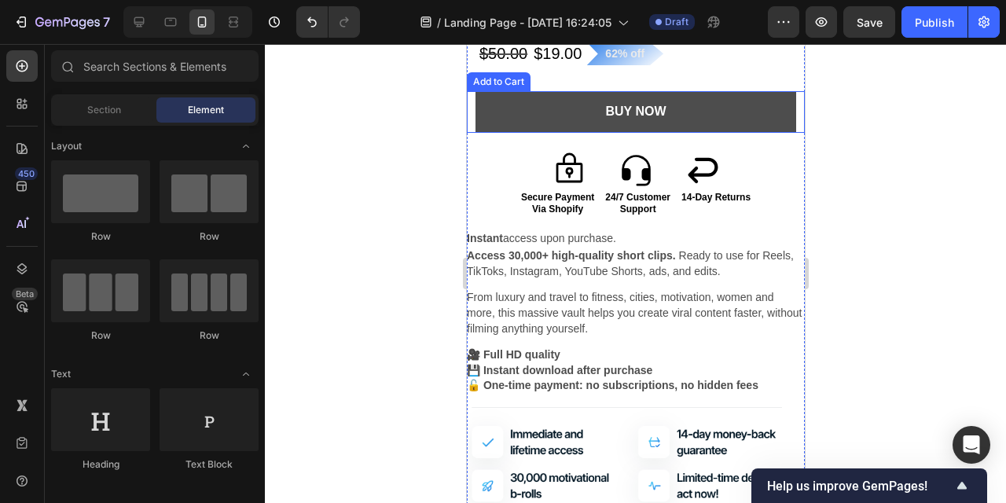
click at [734, 127] on button "BuY NOW" at bounding box center [636, 112] width 322 height 42
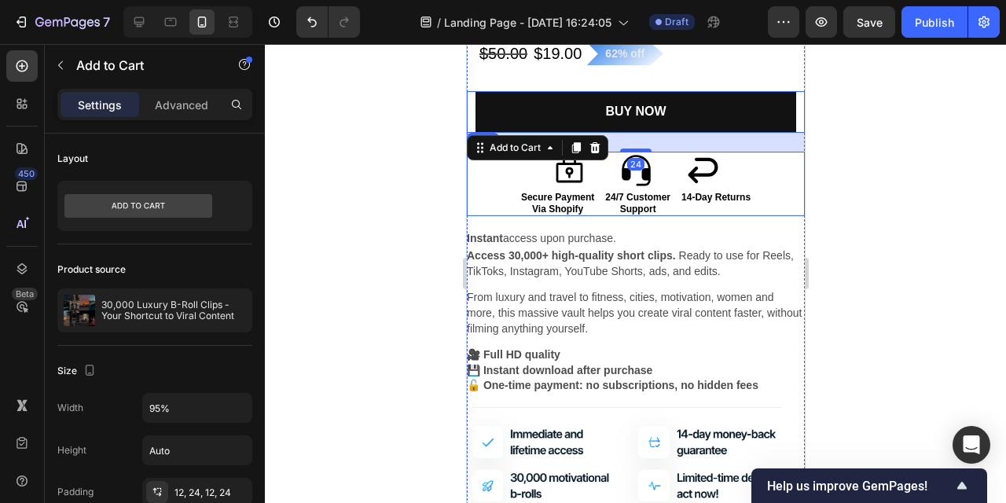
click at [765, 210] on div "Icon Icon Icon Icon List Secure Payment Via Shopify Text Block 24/7 Customer Su…" at bounding box center [635, 184] width 338 height 64
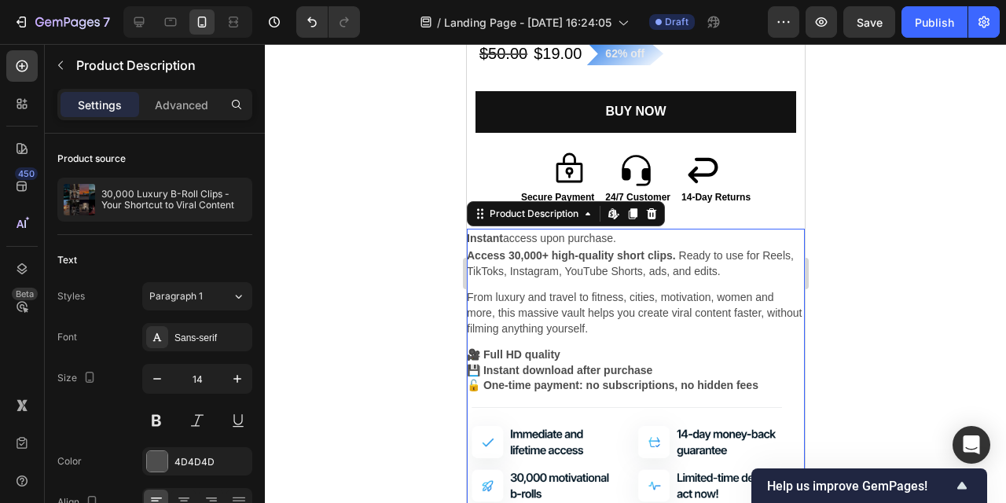
click at [847, 199] on div at bounding box center [636, 273] width 742 height 459
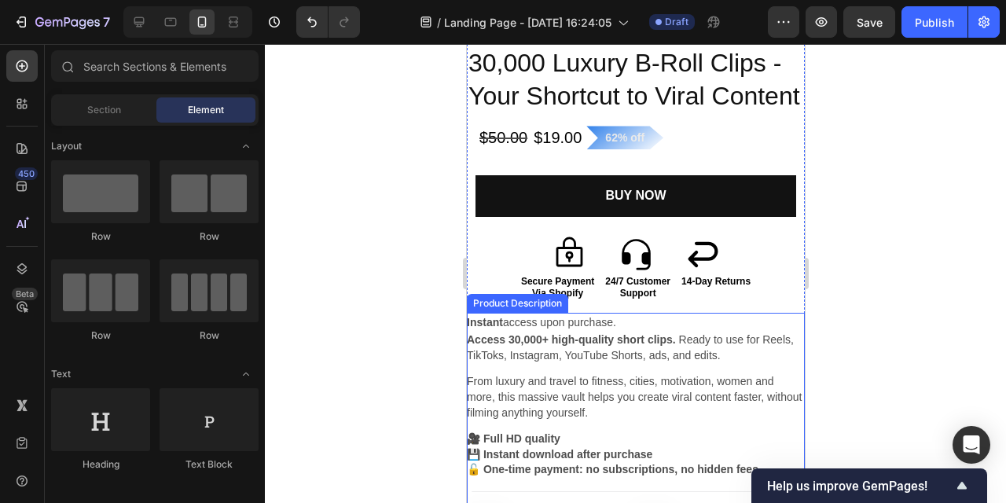
scroll to position [1631, 0]
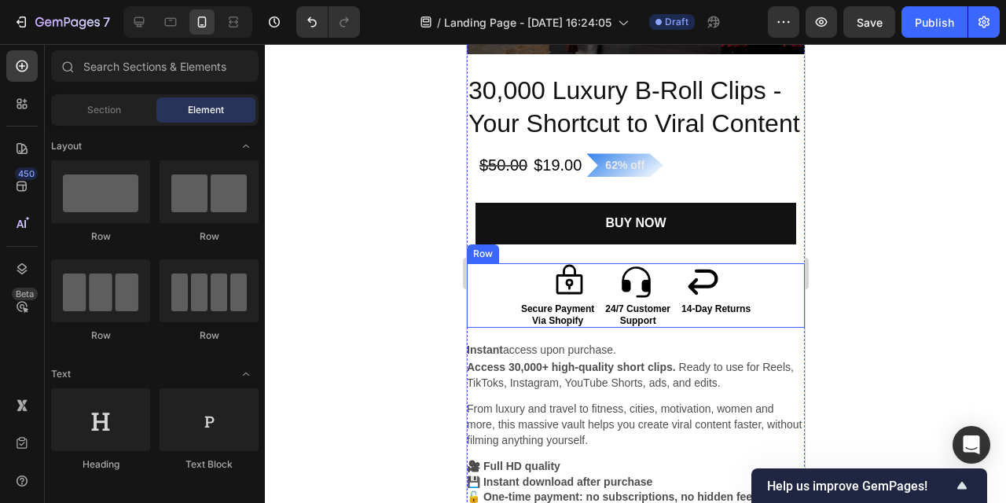
click at [769, 315] on div "Icon Icon Icon Icon List Secure Payment Via Shopify Text Block 24/7 Customer Su…" at bounding box center [635, 295] width 338 height 64
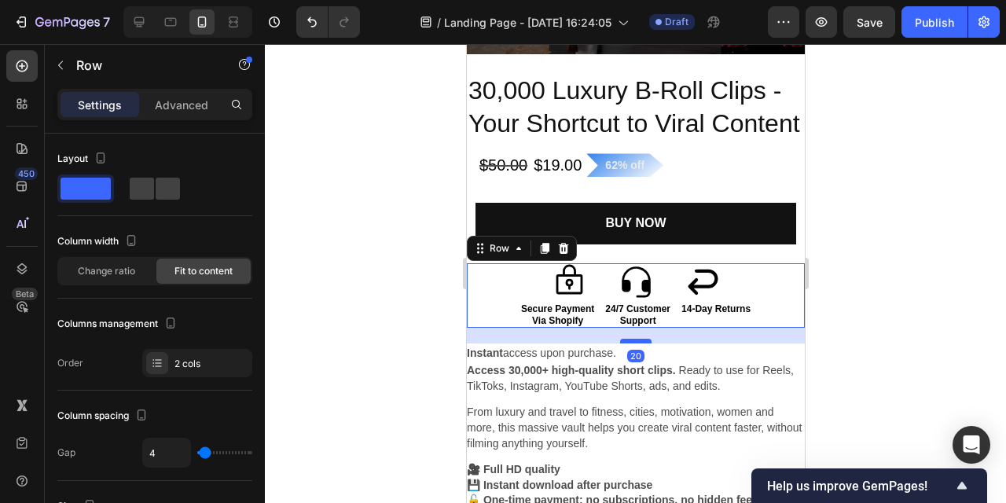
drag, startPoint x: 637, startPoint y: 337, endPoint x: 1346, endPoint y: 354, distance: 709.5
click at [637, 340] on div at bounding box center [635, 341] width 31 height 5
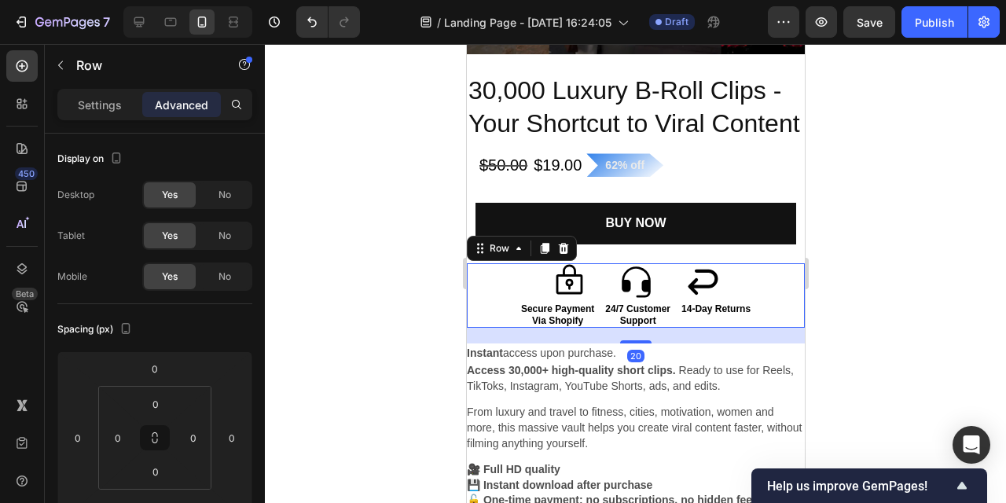
click at [926, 300] on div at bounding box center [636, 273] width 742 height 459
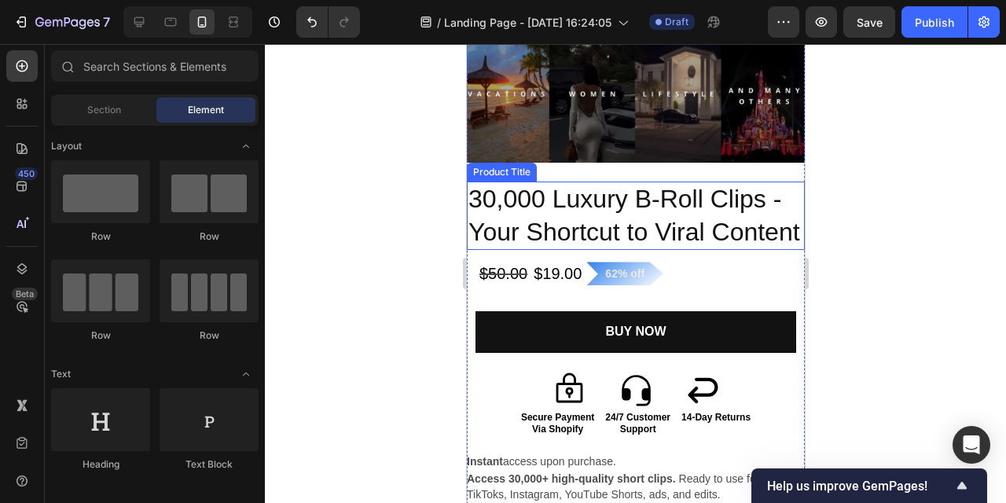
scroll to position [1527, 0]
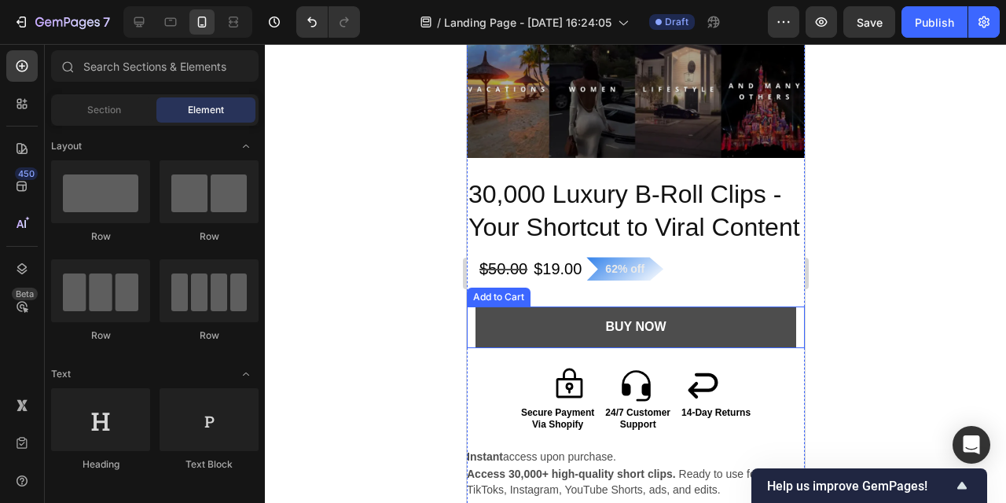
click at [704, 342] on button "BuY NOW" at bounding box center [636, 328] width 322 height 42
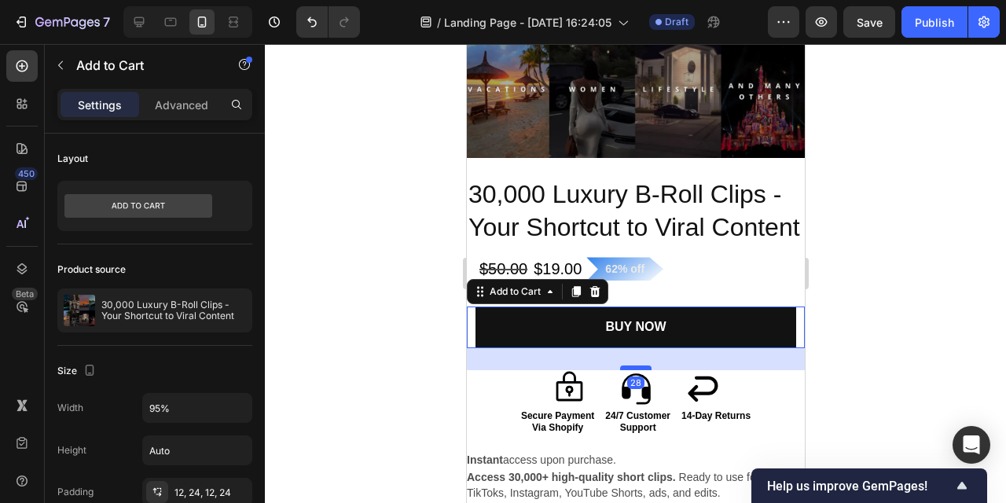
click at [641, 367] on div at bounding box center [635, 368] width 31 height 5
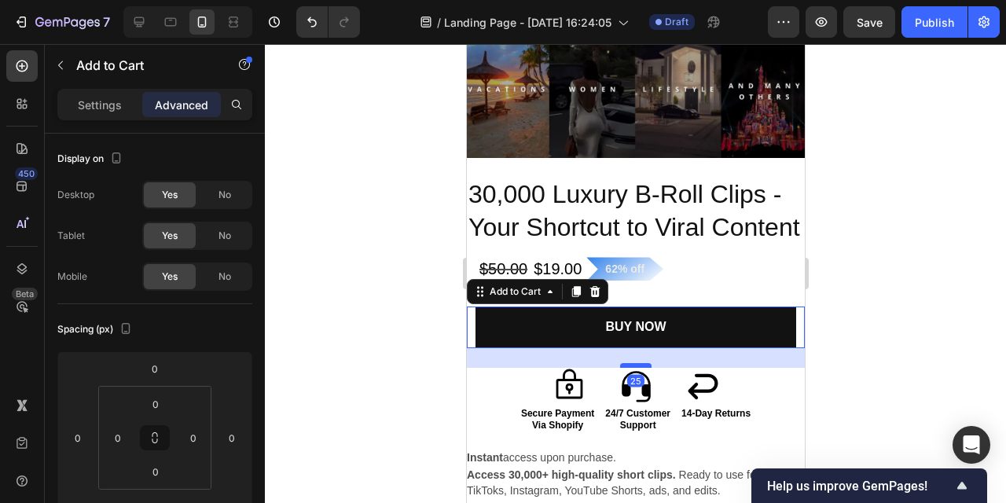
click at [643, 366] on div at bounding box center [635, 365] width 31 height 5
type input "25"
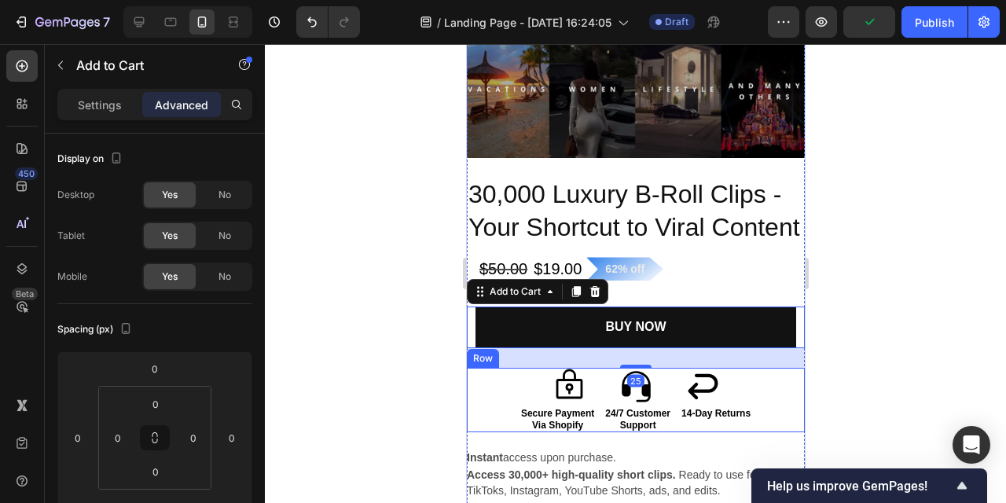
click at [779, 399] on div "Icon Icon Icon Icon List Secure Payment Via Shopify Text Block 24/7 Customer Su…" at bounding box center [635, 400] width 338 height 64
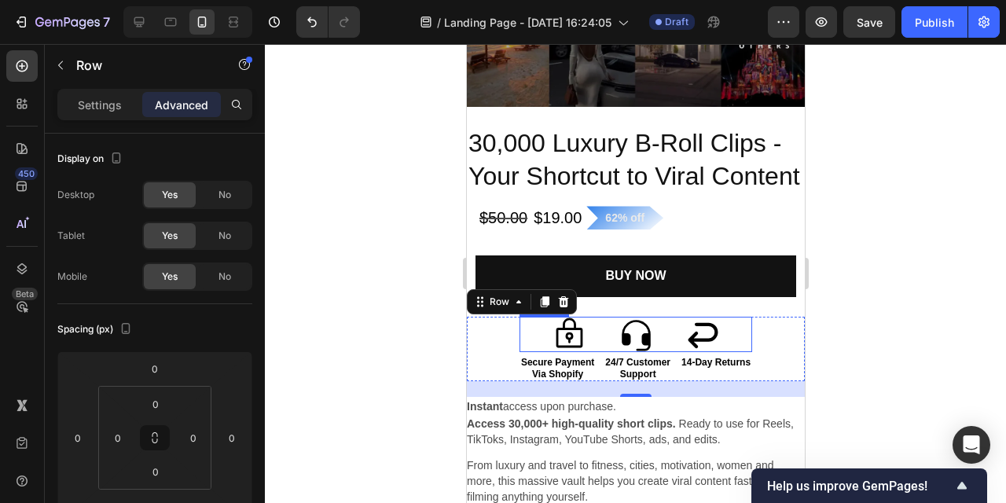
scroll to position [1582, 0]
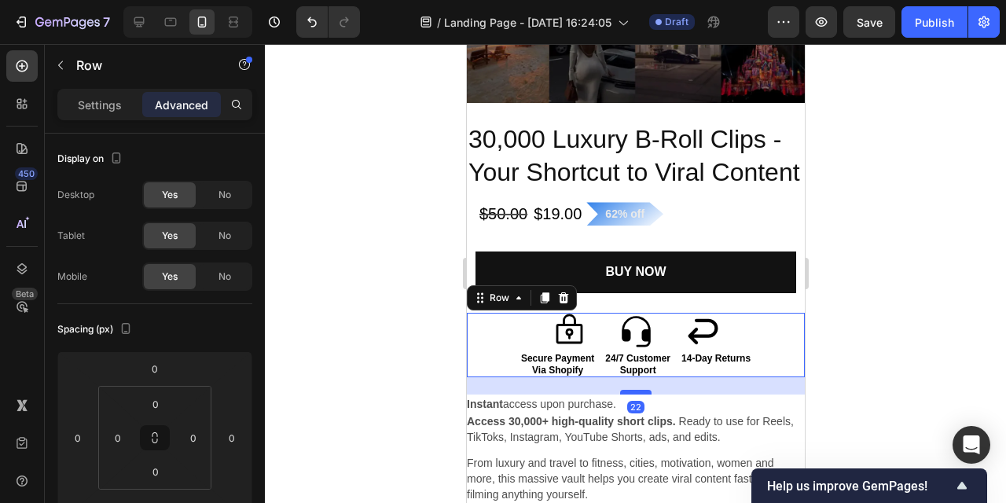
click at [645, 394] on div at bounding box center [635, 392] width 31 height 5
type input "22"
click at [900, 365] on div at bounding box center [636, 273] width 742 height 459
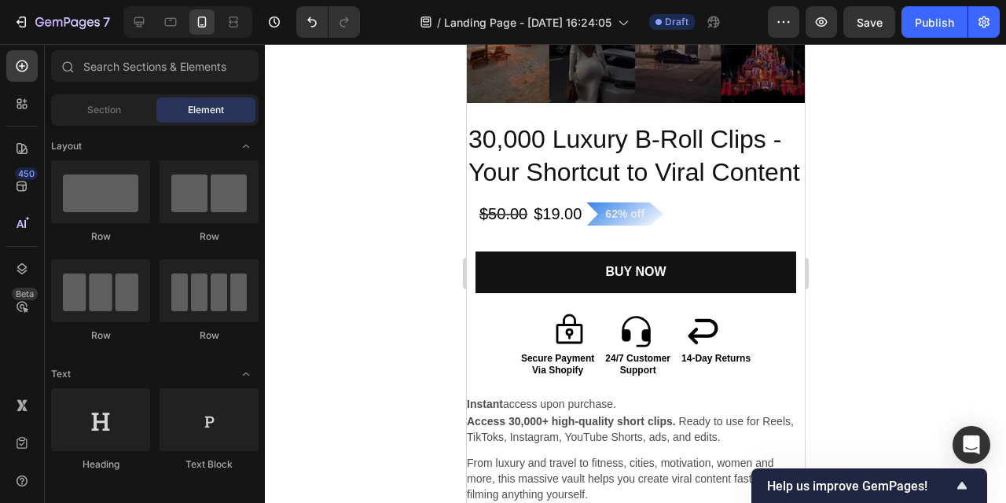
click at [899, 366] on div at bounding box center [636, 273] width 742 height 459
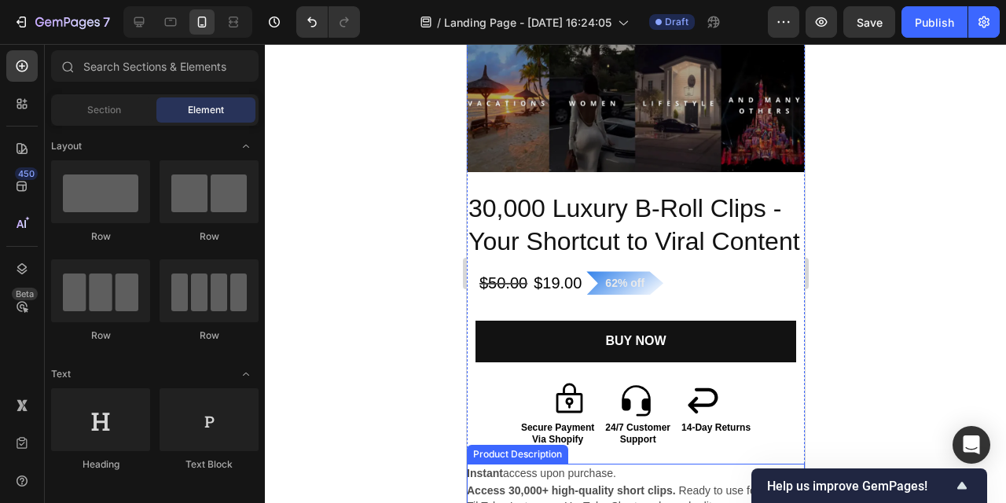
scroll to position [1540, 0]
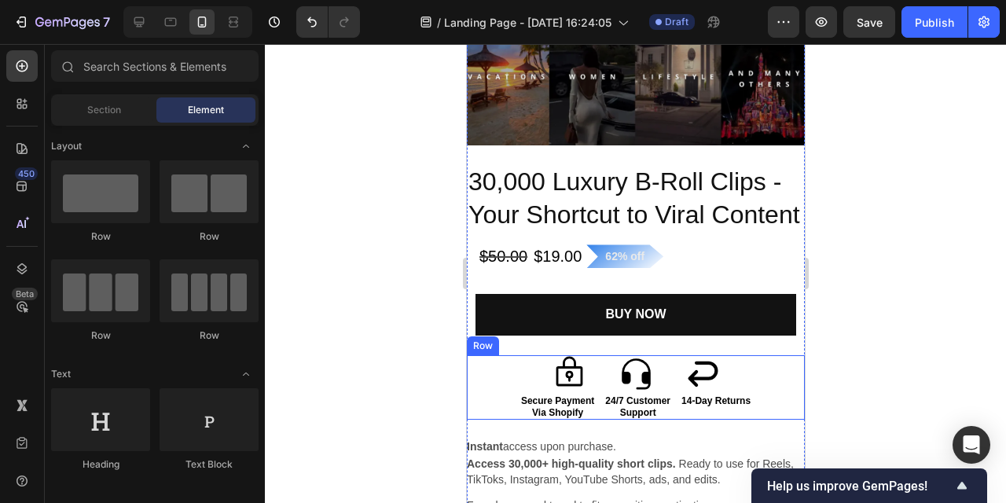
click at [773, 413] on div "Icon Icon Icon Icon List Secure Payment Via Shopify Text Block 24/7 Customer Su…" at bounding box center [635, 387] width 338 height 64
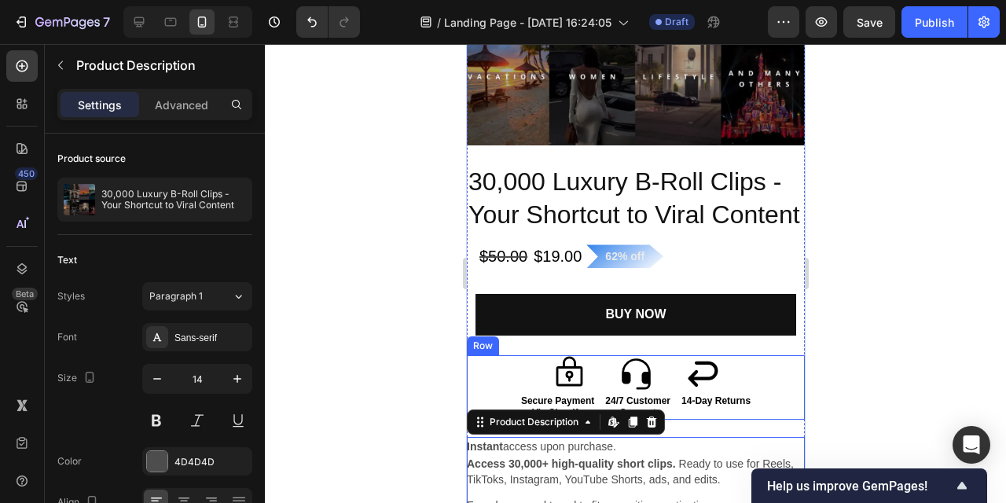
click at [785, 403] on div "Icon Icon Icon Icon List Secure Payment Via Shopify Text Block 24/7 Customer Su…" at bounding box center [635, 387] width 338 height 64
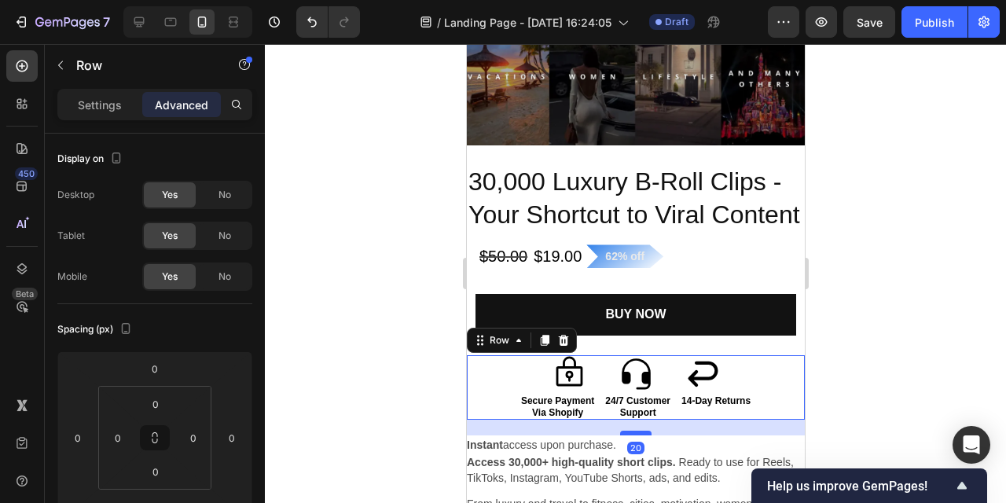
click at [643, 432] on div at bounding box center [635, 433] width 31 height 5
type input "20"
click at [867, 384] on div at bounding box center [636, 273] width 742 height 459
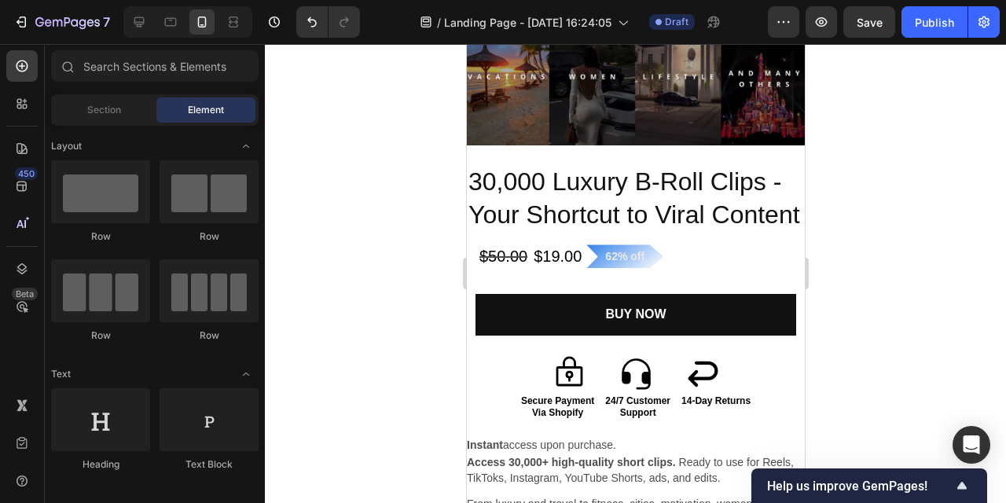
click at [867, 384] on div at bounding box center [636, 273] width 742 height 459
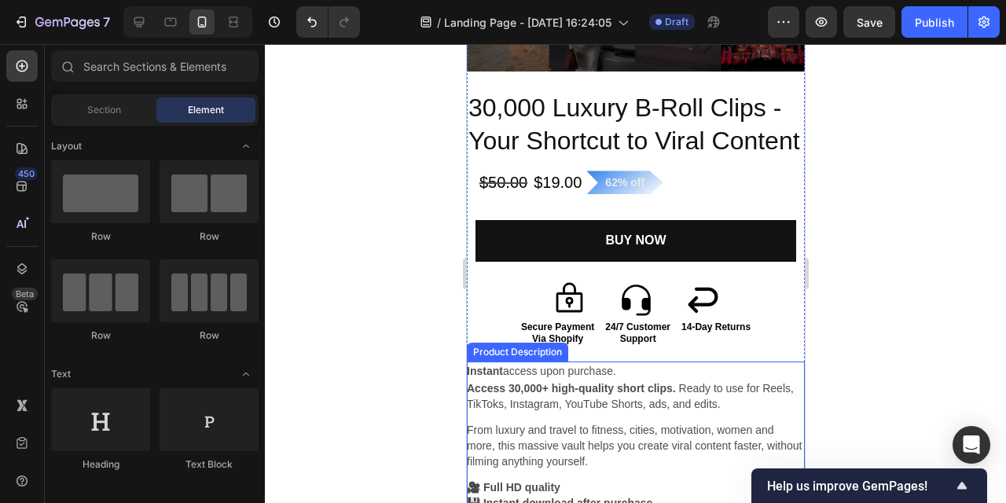
scroll to position [1591, 0]
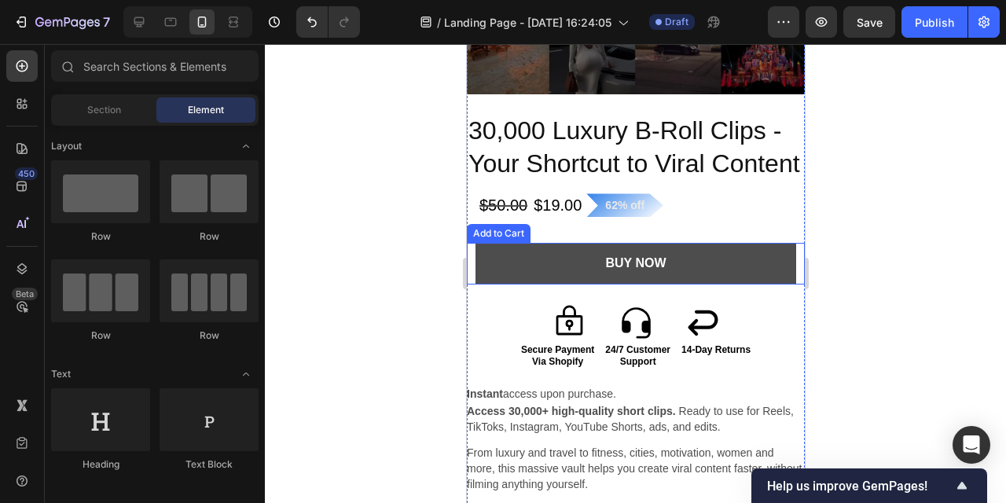
click at [744, 270] on button "BuY NOW" at bounding box center [636, 264] width 322 height 42
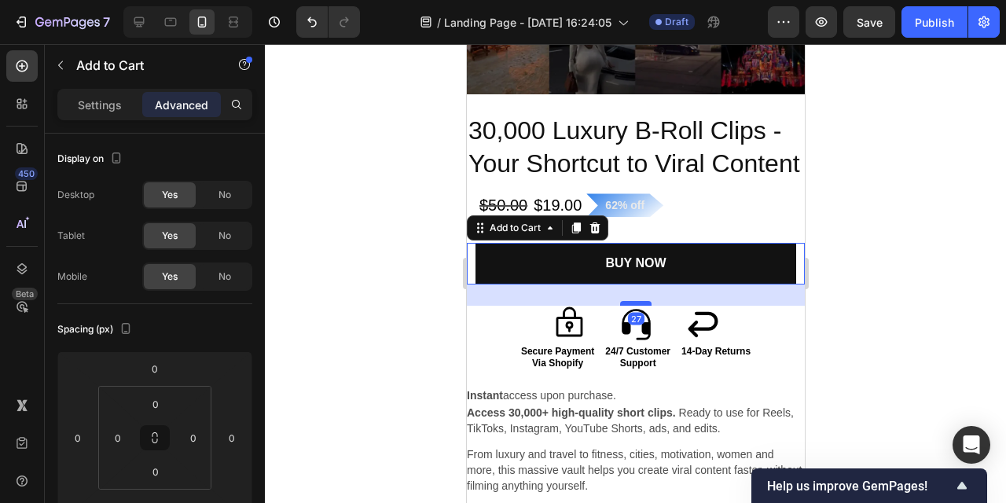
click at [647, 303] on div at bounding box center [635, 303] width 31 height 5
click at [647, 304] on div at bounding box center [635, 304] width 31 height 5
type input "28"
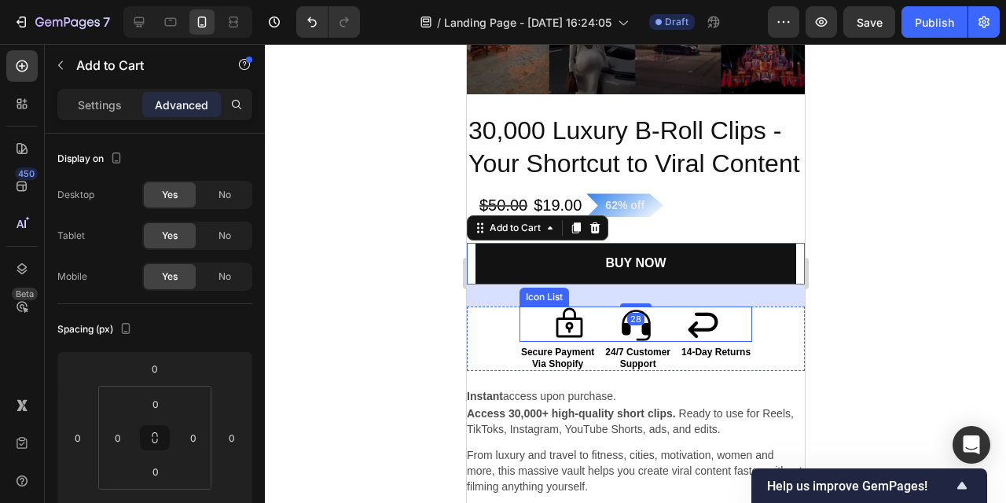
click at [977, 371] on div at bounding box center [636, 273] width 742 height 459
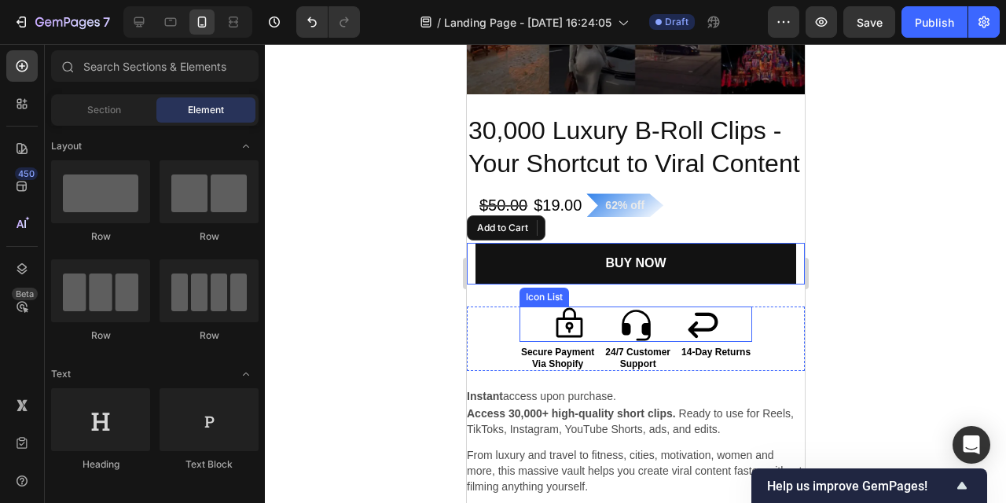
click at [909, 304] on div at bounding box center [636, 273] width 742 height 459
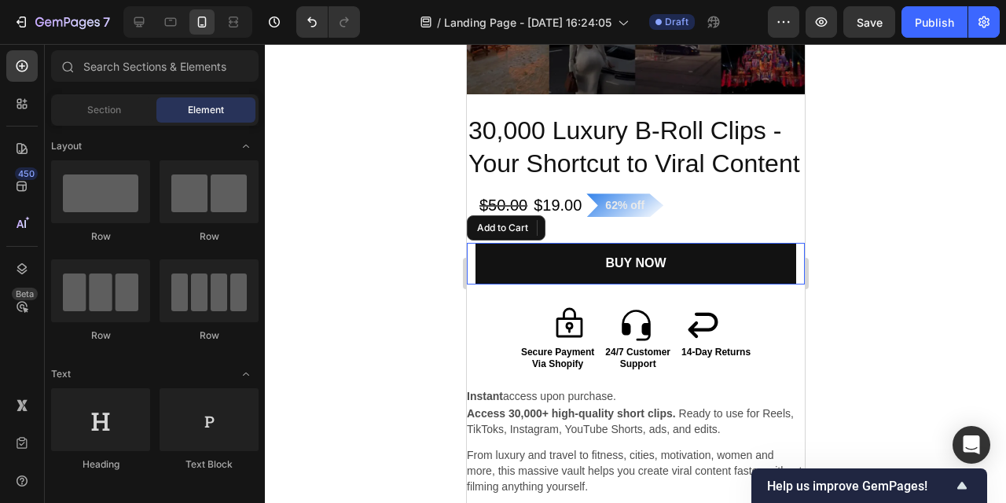
click at [315, 316] on div at bounding box center [636, 273] width 742 height 459
click at [882, 276] on div at bounding box center [636, 273] width 742 height 459
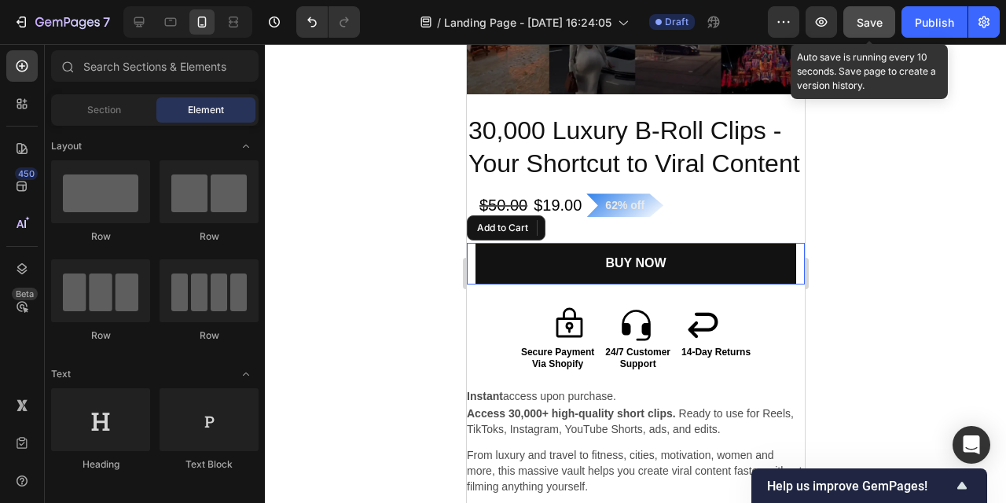
click at [858, 17] on span "Save" at bounding box center [870, 22] width 26 height 13
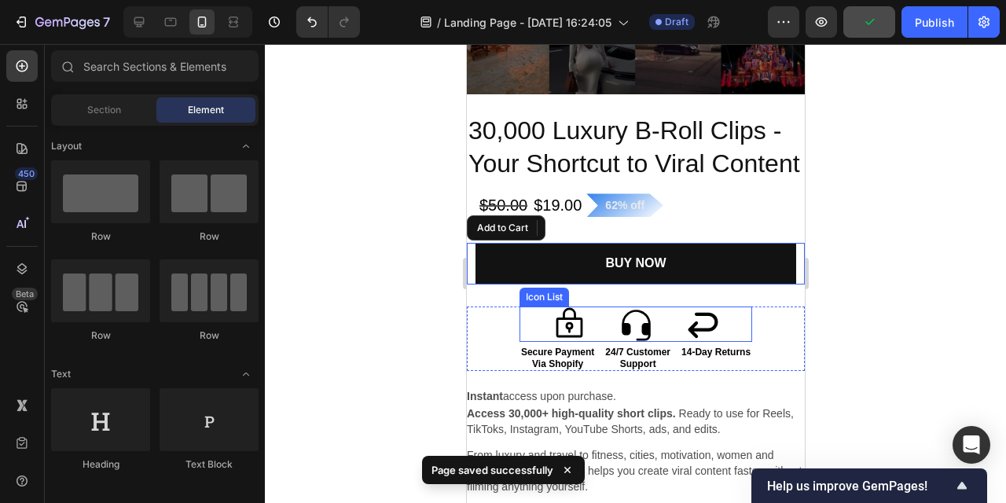
click at [723, 329] on div "Icon Icon Icon" at bounding box center [635, 324] width 233 height 35
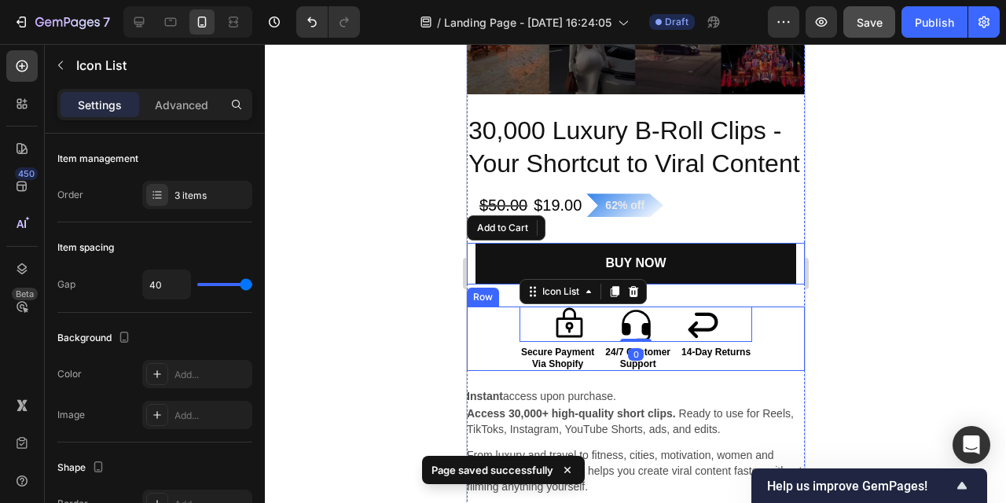
click at [922, 344] on div at bounding box center [636, 273] width 742 height 459
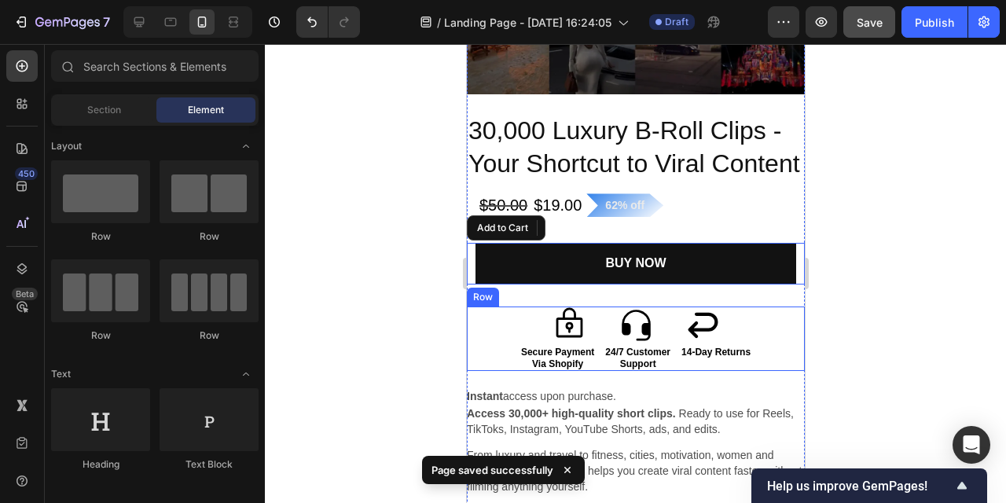
click at [890, 335] on div at bounding box center [636, 273] width 742 height 459
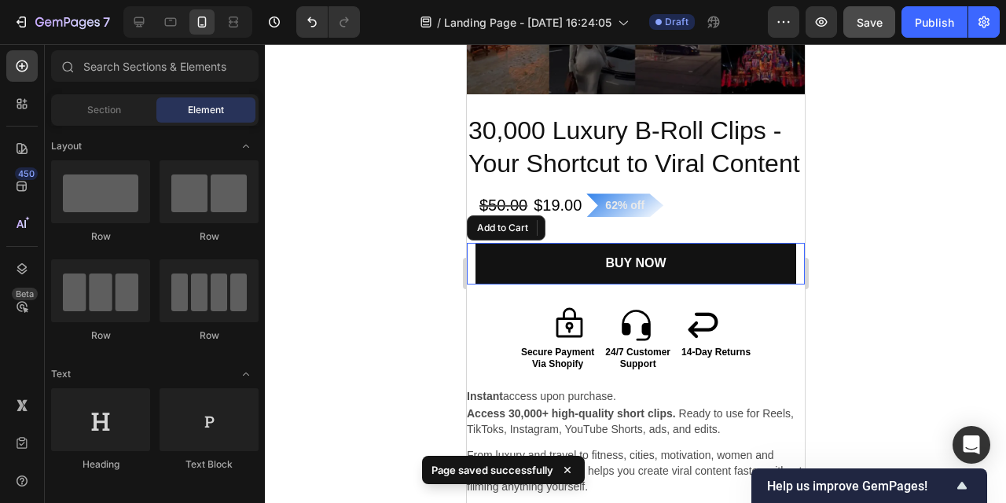
click at [401, 307] on div at bounding box center [636, 273] width 742 height 459
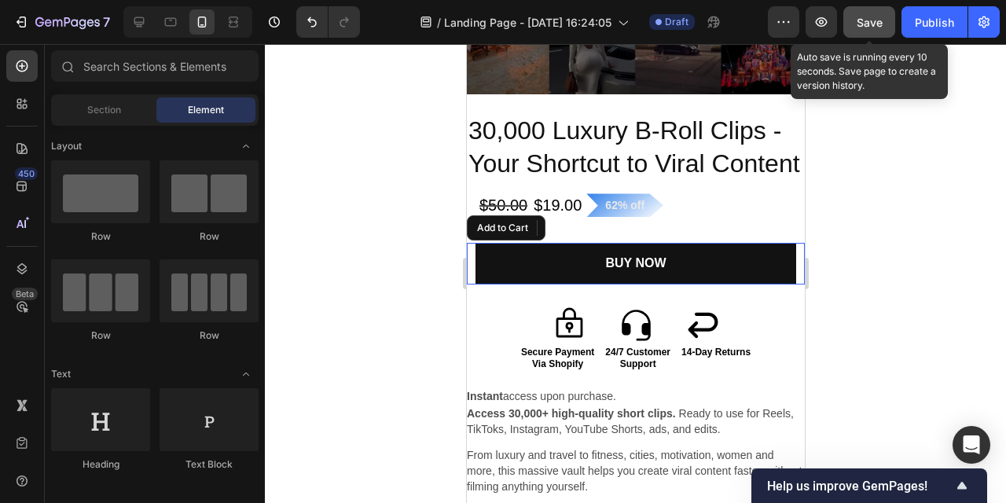
click at [873, 26] on span "Save" at bounding box center [870, 22] width 26 height 13
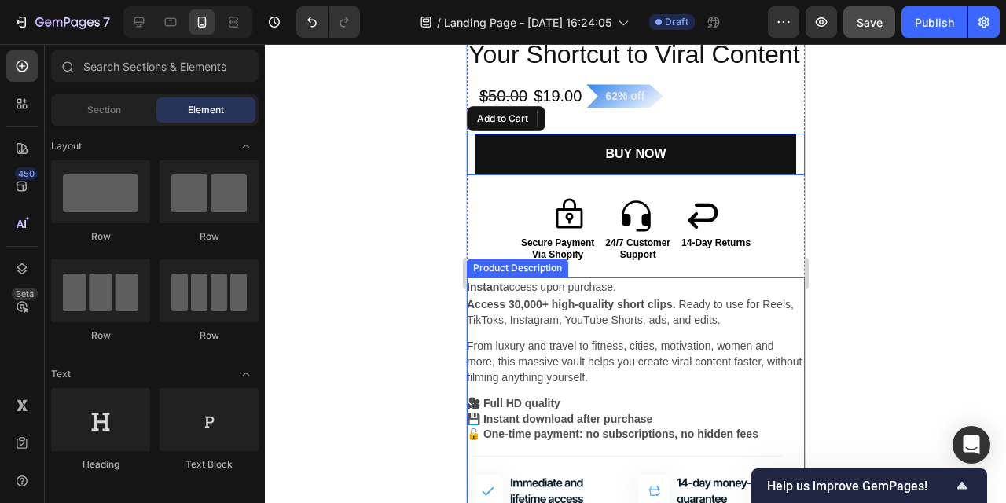
scroll to position [1709, 0]
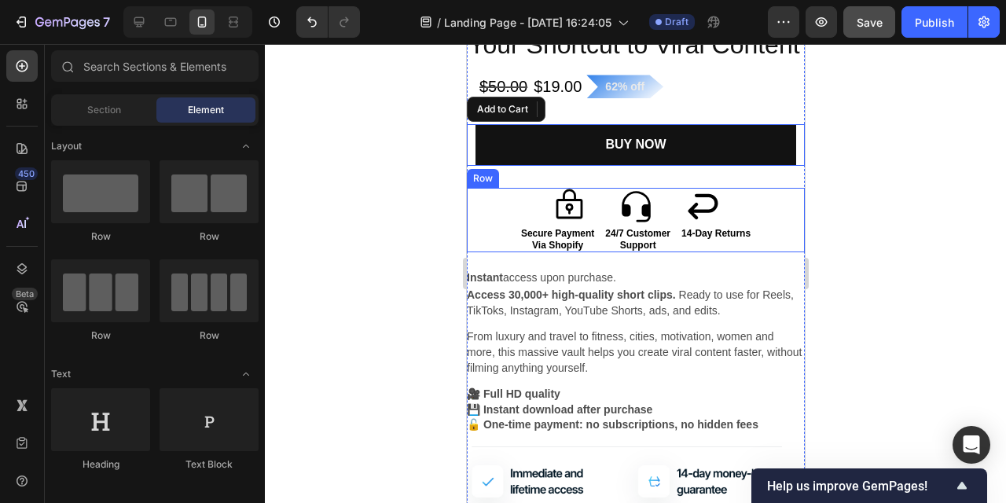
click at [760, 242] on div "Icon Icon Icon Icon List Secure Payment Via Shopify Text Block 24/7 Customer Su…" at bounding box center [635, 220] width 338 height 64
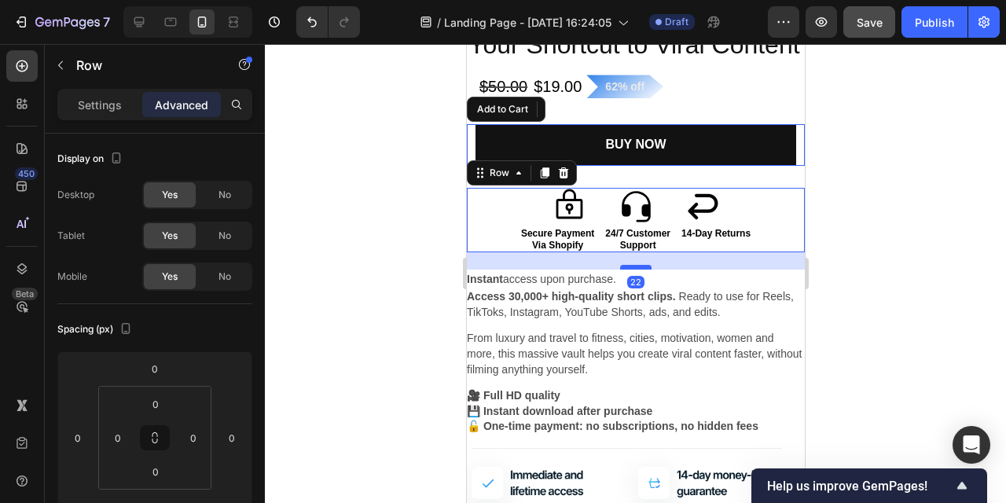
click at [644, 266] on div at bounding box center [635, 267] width 31 height 5
type input "21"
click at [910, 248] on div at bounding box center [636, 273] width 742 height 459
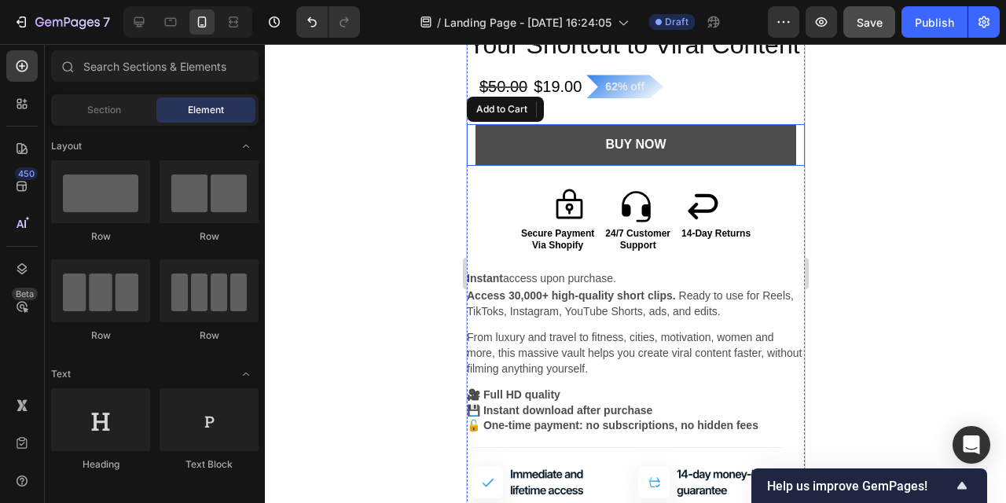
click at [735, 155] on button "BuY NOW" at bounding box center [636, 145] width 322 height 42
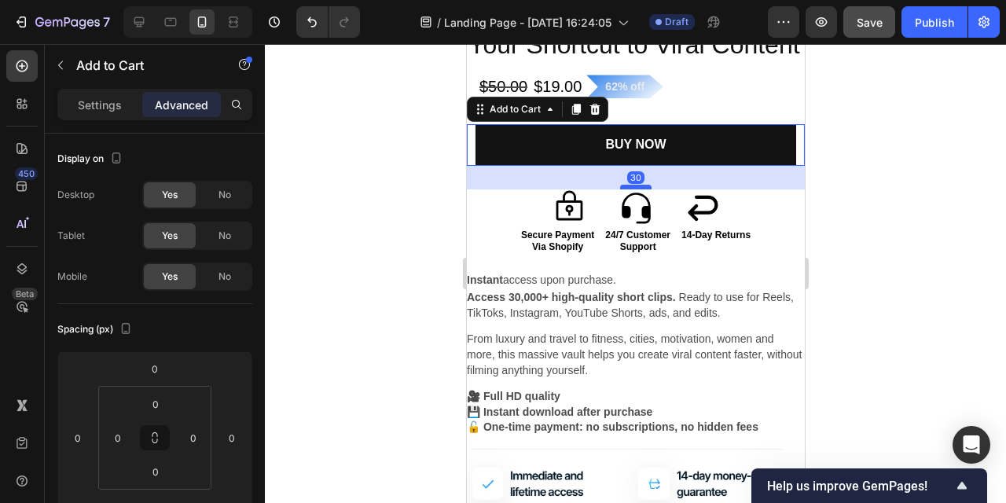
click at [649, 186] on div at bounding box center [635, 187] width 31 height 5
click at [646, 187] on div at bounding box center [635, 187] width 31 height 5
type input "30"
click at [902, 261] on div at bounding box center [636, 273] width 742 height 459
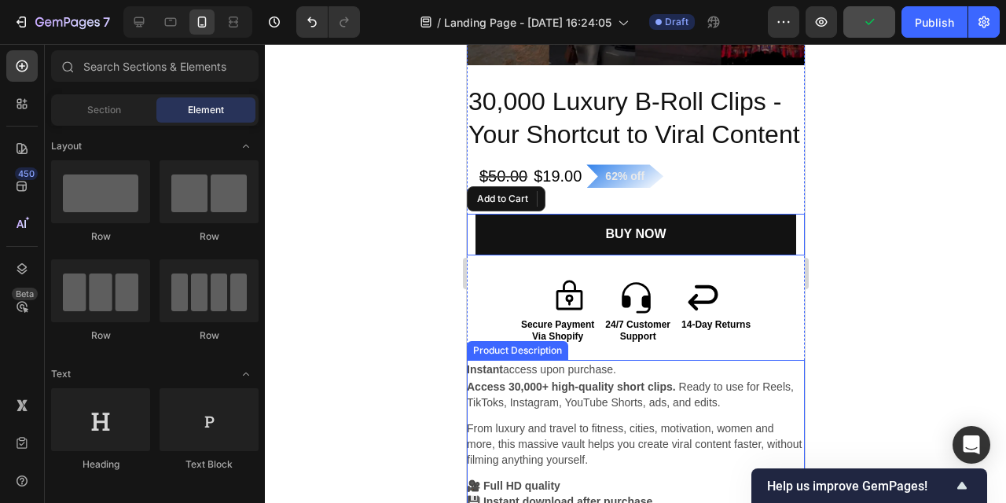
scroll to position [1592, 0]
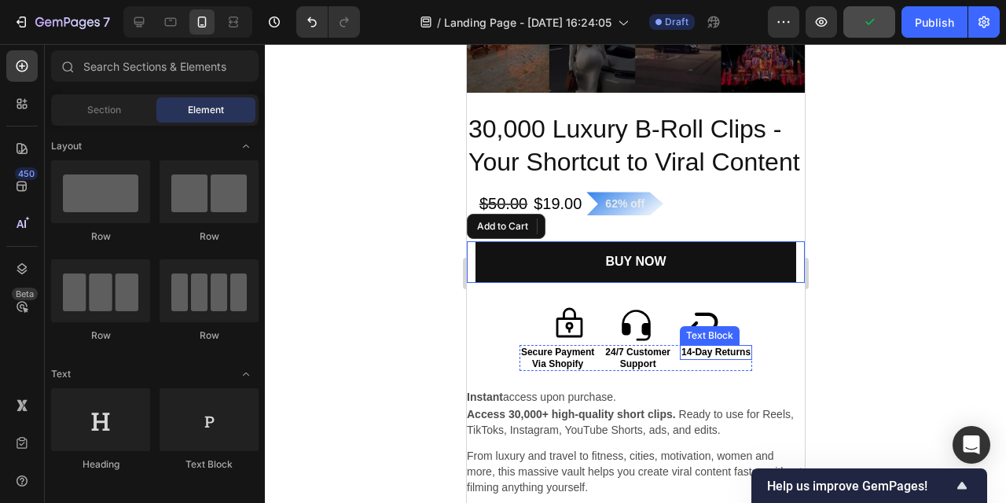
click at [958, 285] on div at bounding box center [636, 273] width 742 height 459
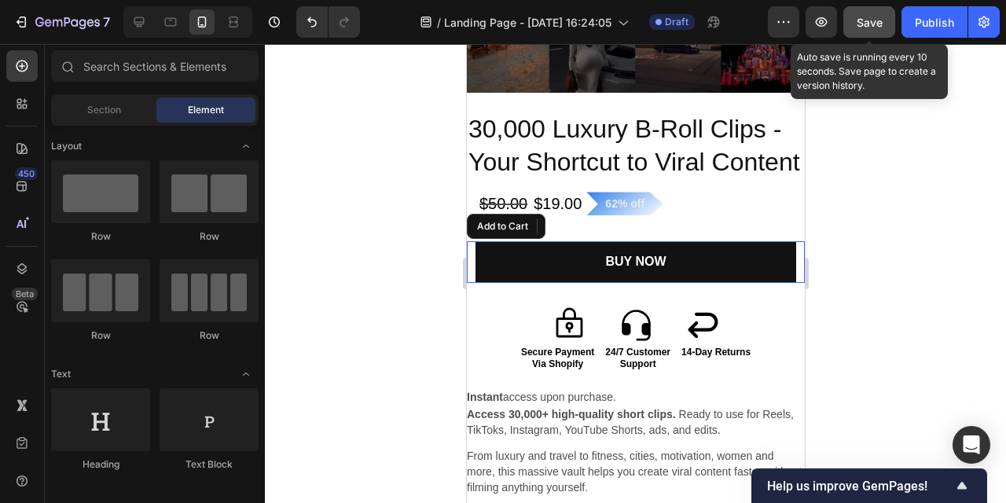
click at [877, 14] on div "Save" at bounding box center [870, 22] width 26 height 17
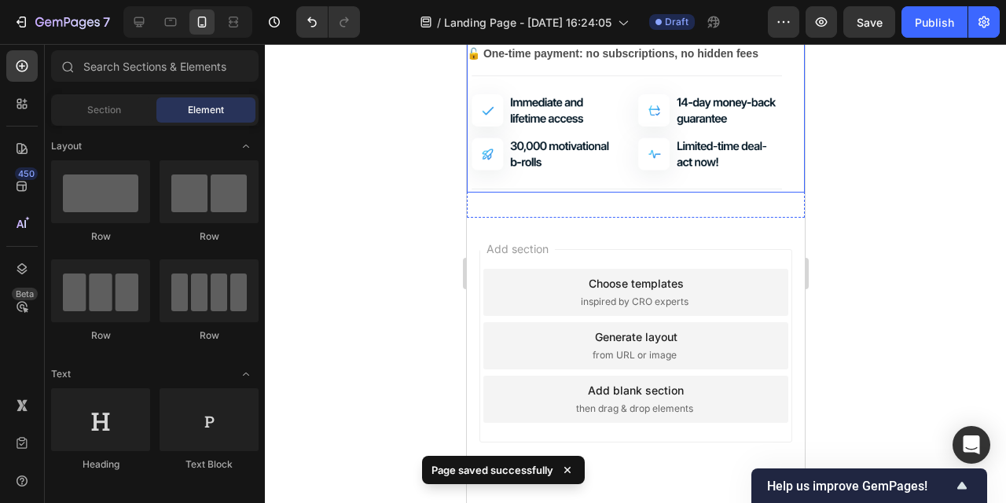
scroll to position [2063, 0]
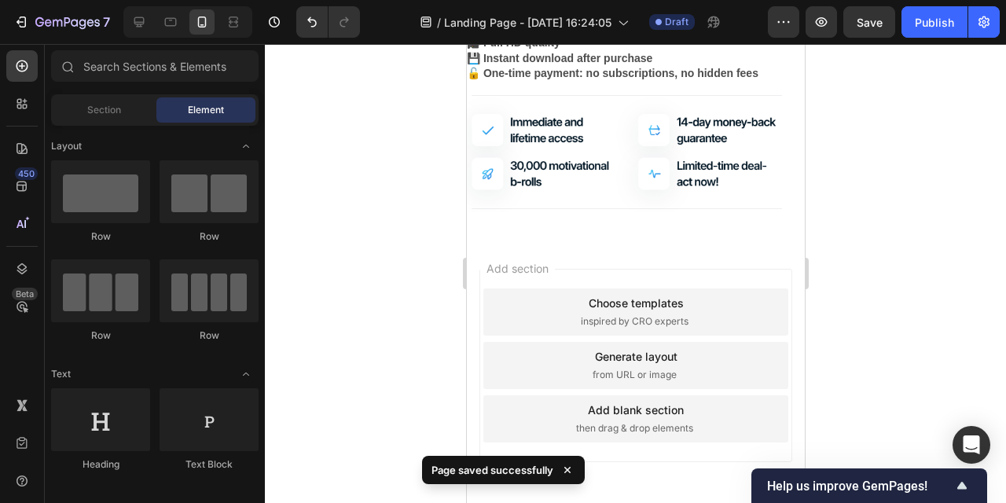
click at [385, 215] on div at bounding box center [636, 273] width 742 height 459
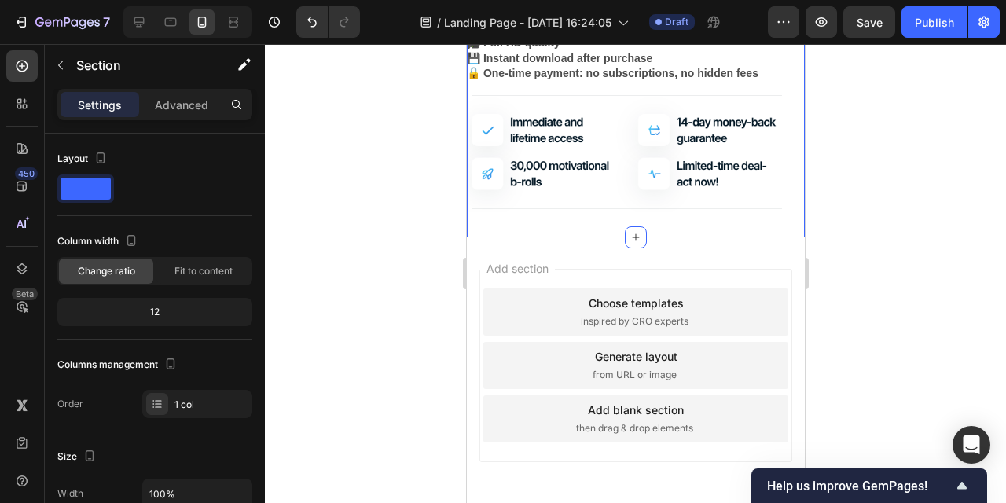
click at [613, 263] on div "Add section Choose templates inspired by CRO experts Generate layout from URL o…" at bounding box center [635, 387] width 338 height 300
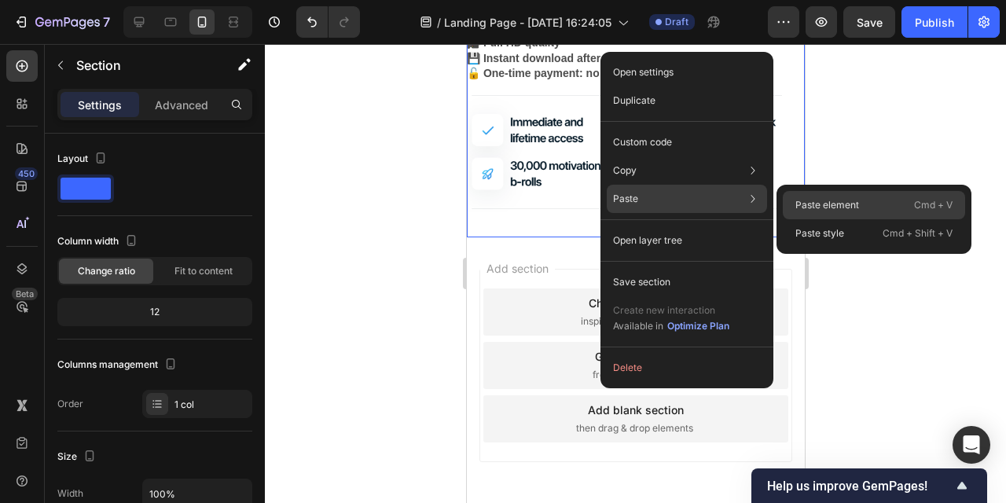
click at [813, 201] on p "Paste element" at bounding box center [828, 205] width 64 height 14
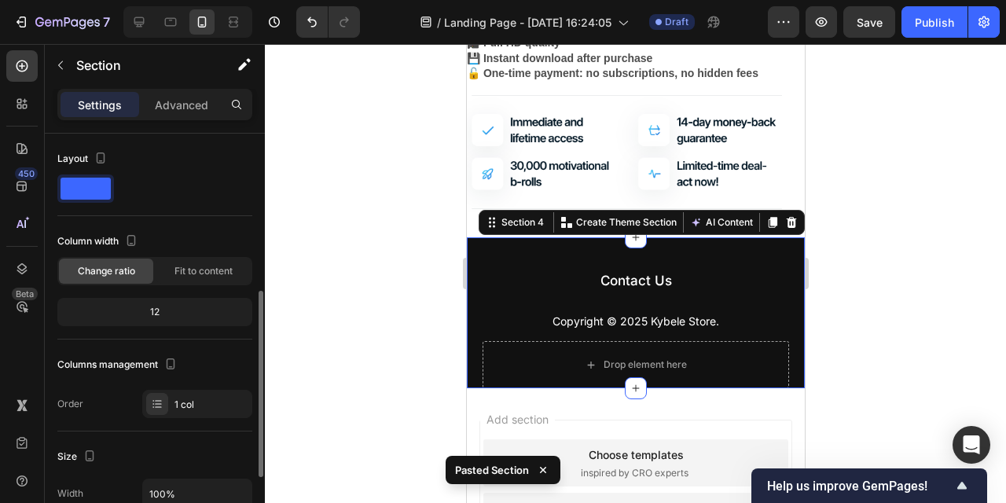
scroll to position [109, 0]
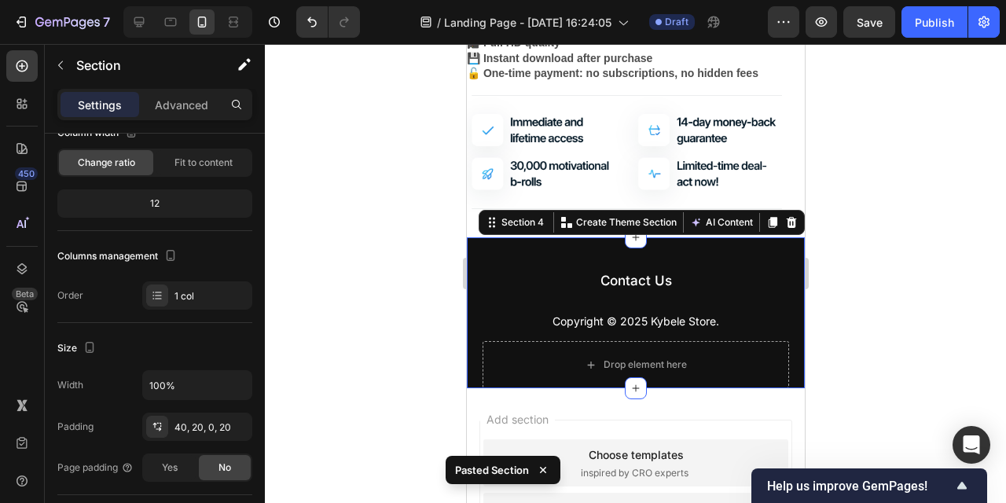
click at [387, 294] on div at bounding box center [636, 273] width 742 height 459
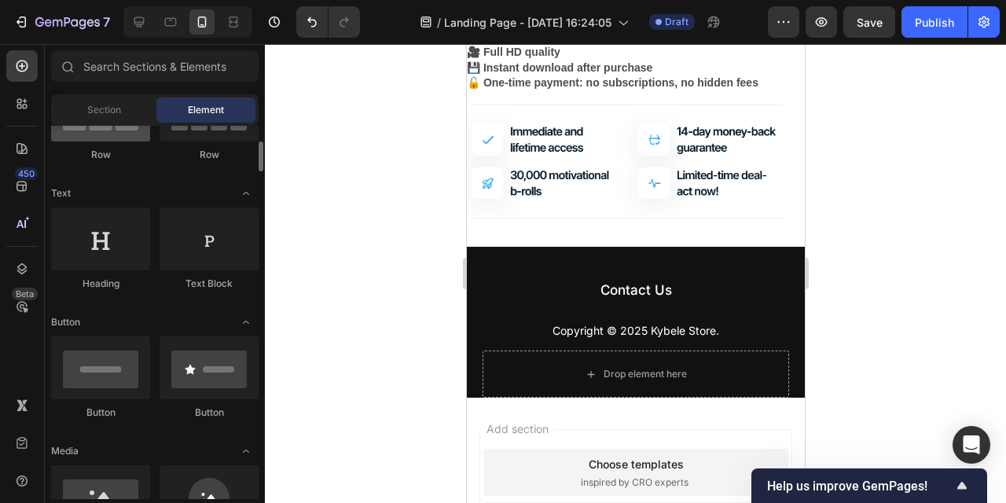
scroll to position [182, 0]
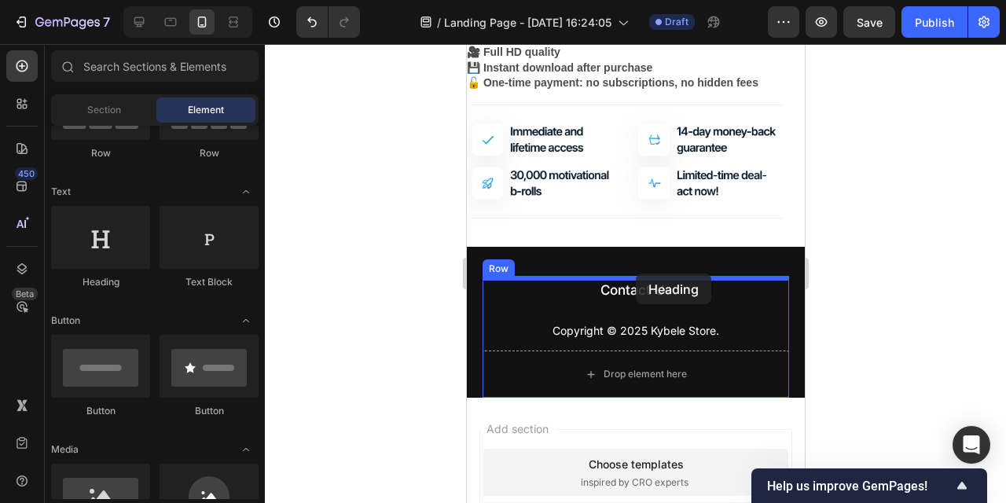
drag, startPoint x: 565, startPoint y: 304, endPoint x: 635, endPoint y: 272, distance: 77.8
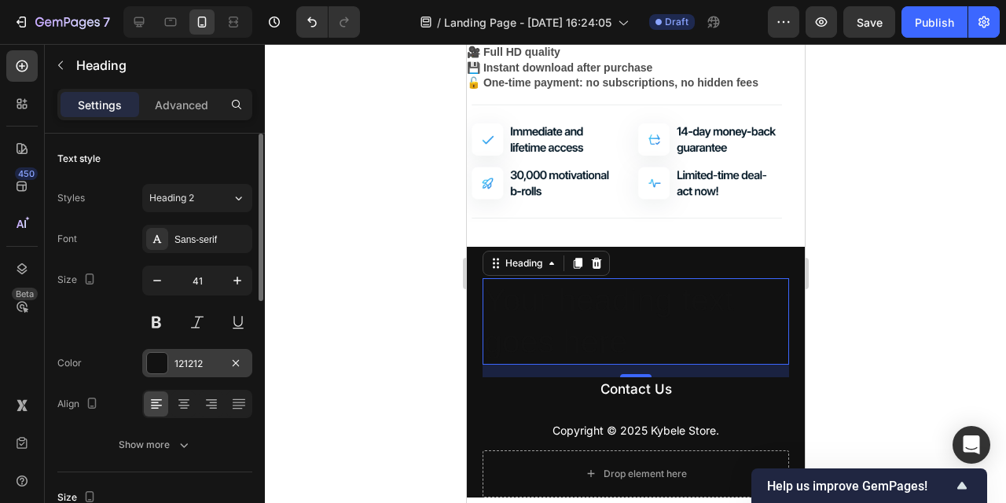
click at [157, 364] on div at bounding box center [157, 363] width 20 height 20
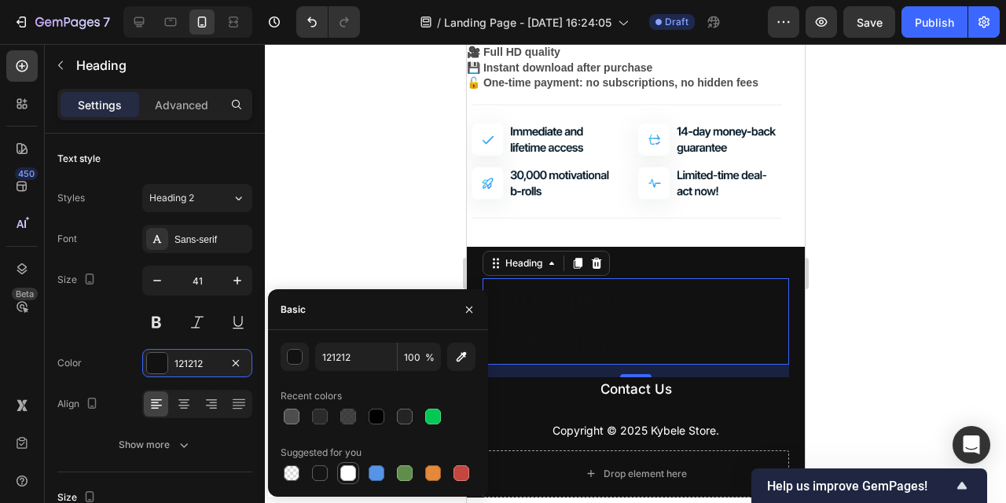
click at [352, 474] on div at bounding box center [348, 474] width 16 height 16
type input "FFFFFF"
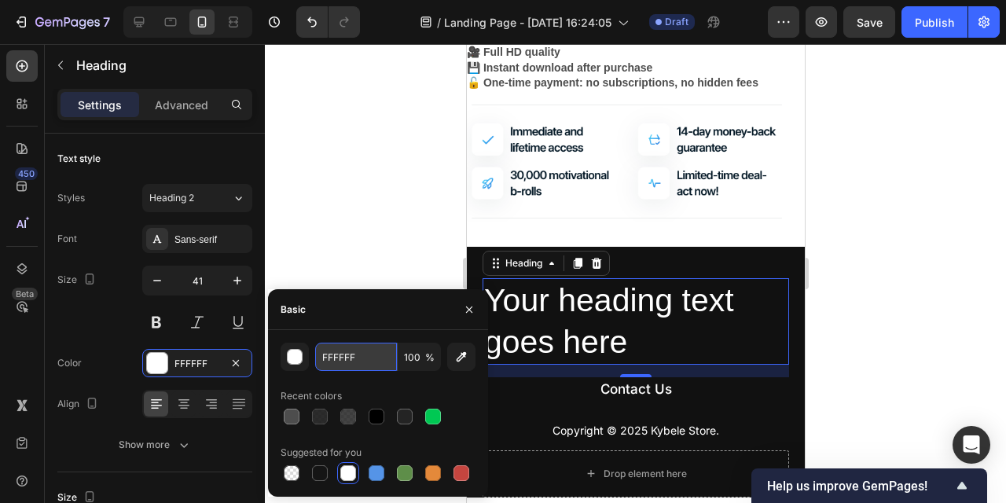
click at [342, 351] on input "FFFFFF" at bounding box center [356, 357] width 82 height 28
click at [602, 321] on h2 "Your heading text goes here" at bounding box center [635, 321] width 307 height 87
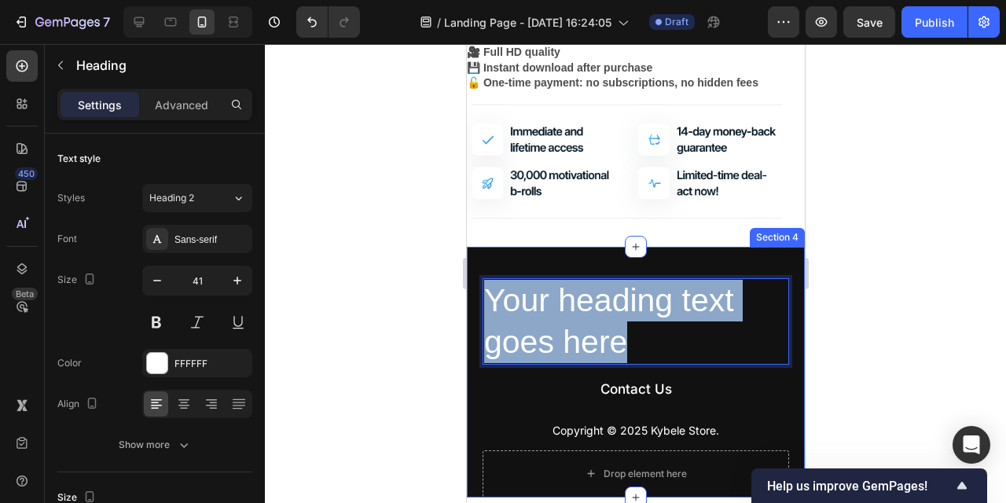
drag, startPoint x: 635, startPoint y: 344, endPoint x: 503, endPoint y: 277, distance: 147.3
click at [503, 277] on div "Your heading text goes here Heading 16 Contact Us Button Copyright © 2025 Kybel…" at bounding box center [635, 372] width 338 height 251
drag, startPoint x: 642, startPoint y: 348, endPoint x: 469, endPoint y: 307, distance: 177.6
click at [469, 307] on div "Do you have any questions? Heading 16 Contact Us Button Copyright © 2025 Kybele…" at bounding box center [635, 372] width 338 height 251
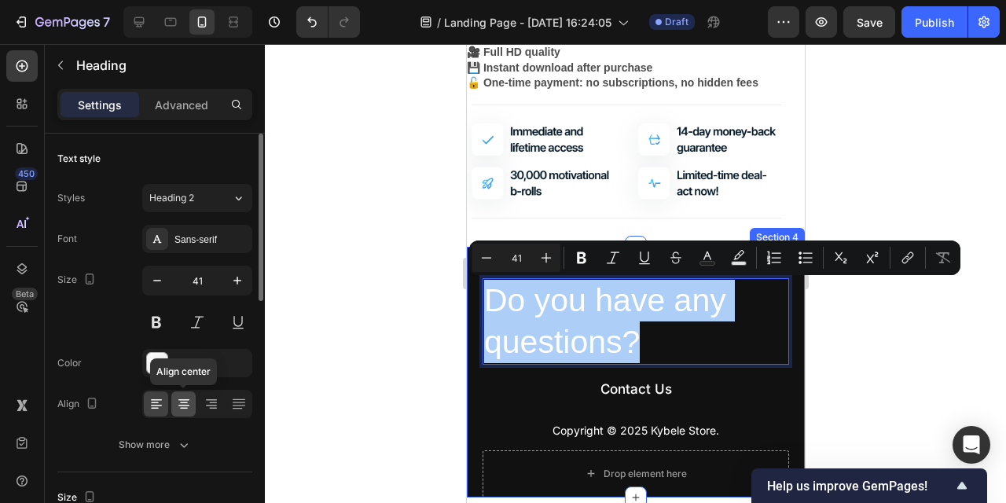
click at [187, 402] on icon at bounding box center [184, 404] width 16 height 16
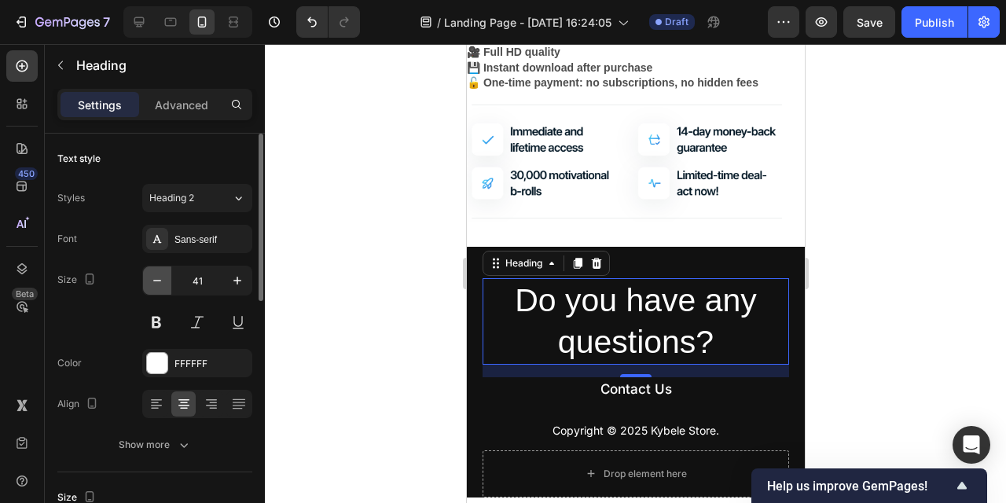
click at [160, 278] on icon "button" at bounding box center [157, 281] width 16 height 16
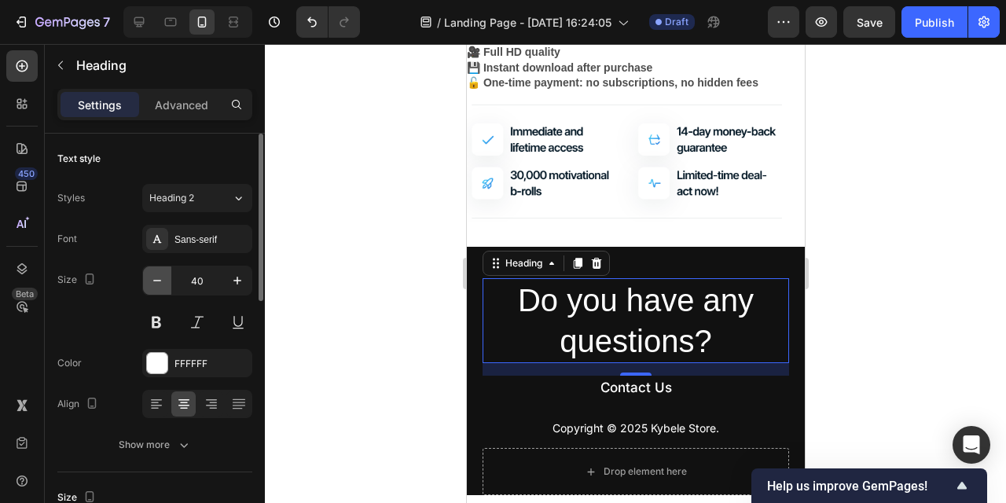
click at [160, 278] on icon "button" at bounding box center [157, 281] width 16 height 16
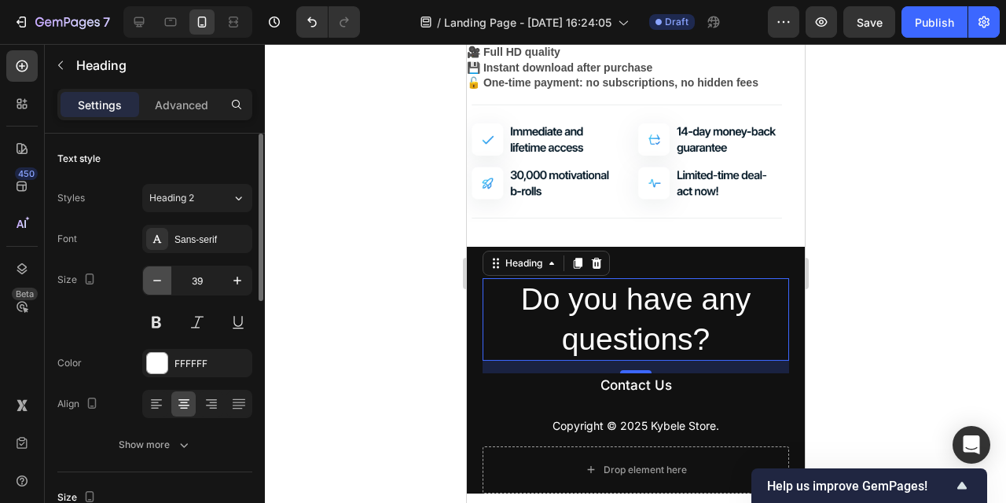
click at [160, 278] on icon "button" at bounding box center [157, 281] width 16 height 16
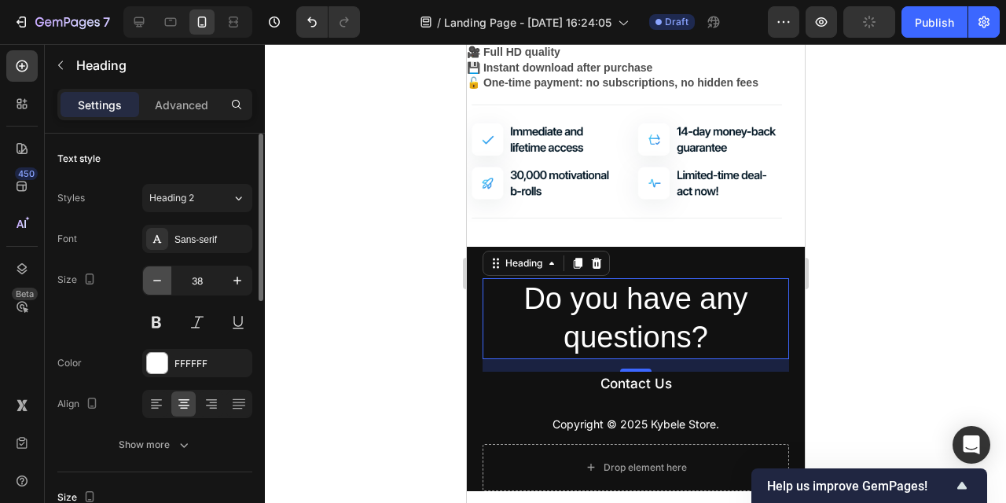
click at [160, 278] on icon "button" at bounding box center [157, 281] width 16 height 16
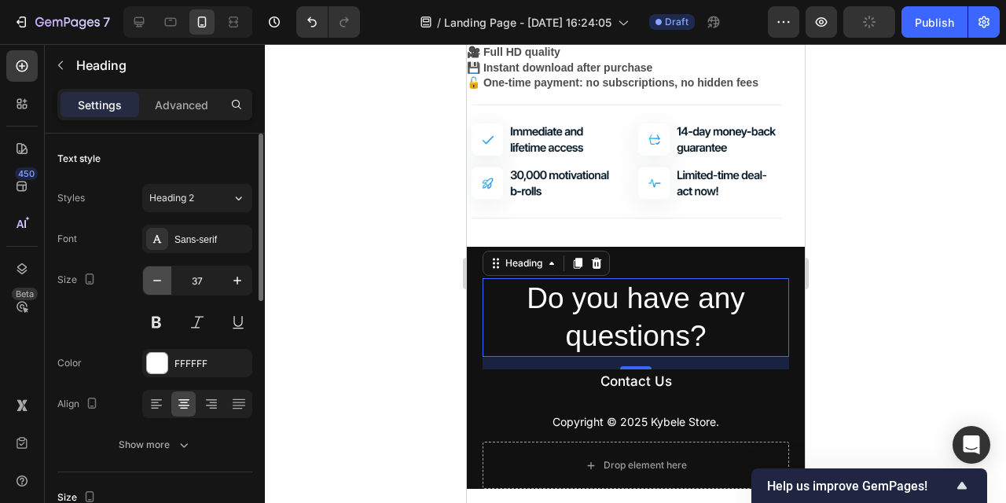
click at [160, 278] on icon "button" at bounding box center [157, 281] width 16 height 16
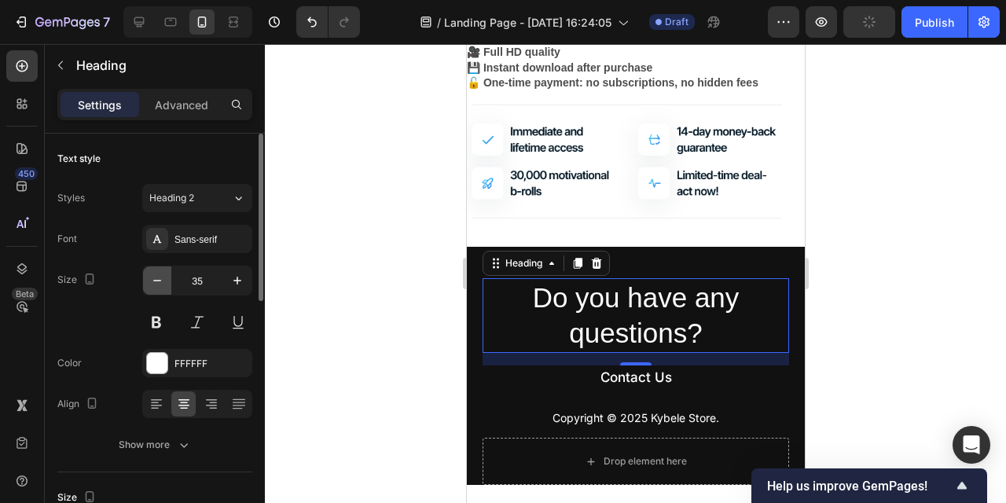
click at [160, 278] on icon "button" at bounding box center [157, 281] width 16 height 16
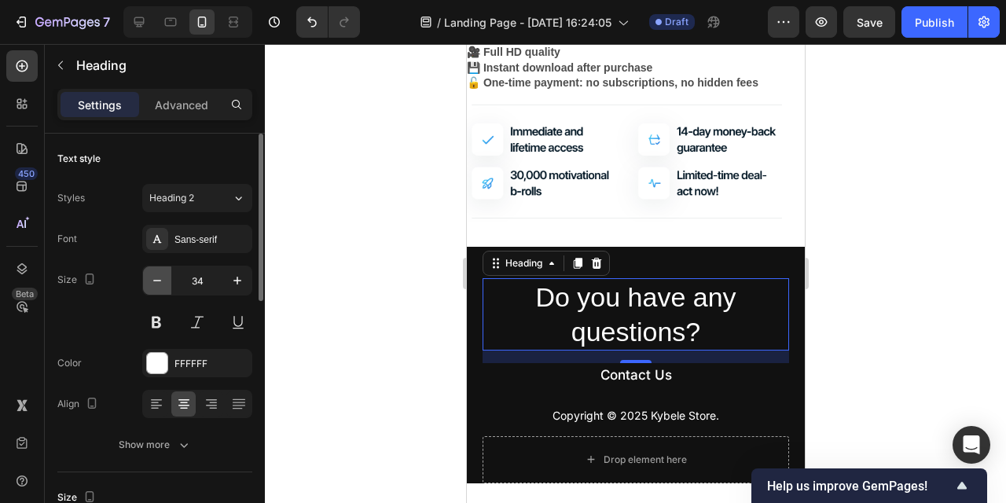
click at [160, 278] on icon "button" at bounding box center [157, 281] width 16 height 16
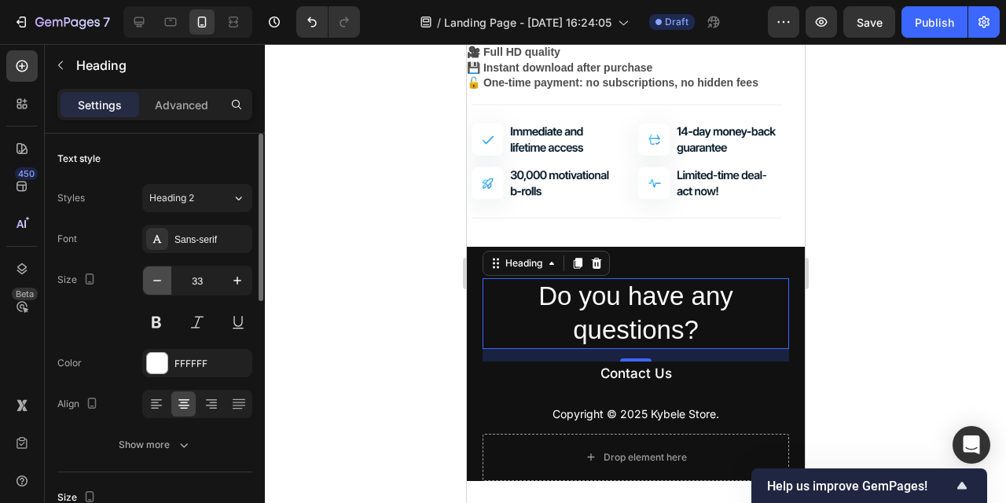
click at [160, 278] on icon "button" at bounding box center [157, 281] width 16 height 16
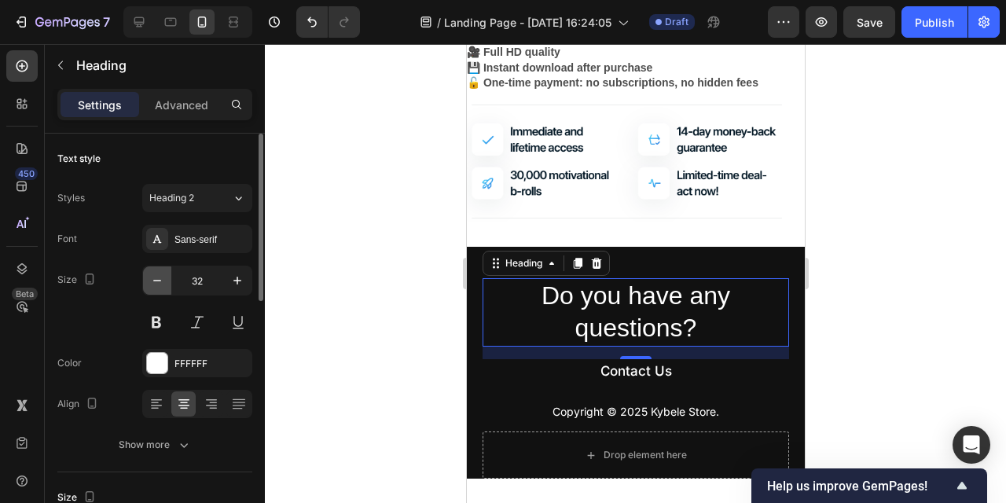
click at [160, 278] on icon "button" at bounding box center [157, 281] width 16 height 16
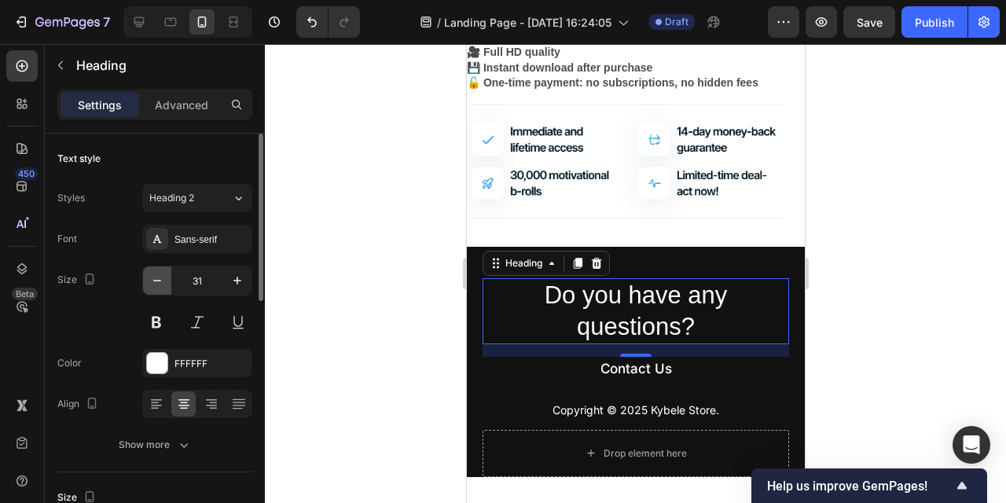
click at [160, 278] on icon "button" at bounding box center [157, 281] width 16 height 16
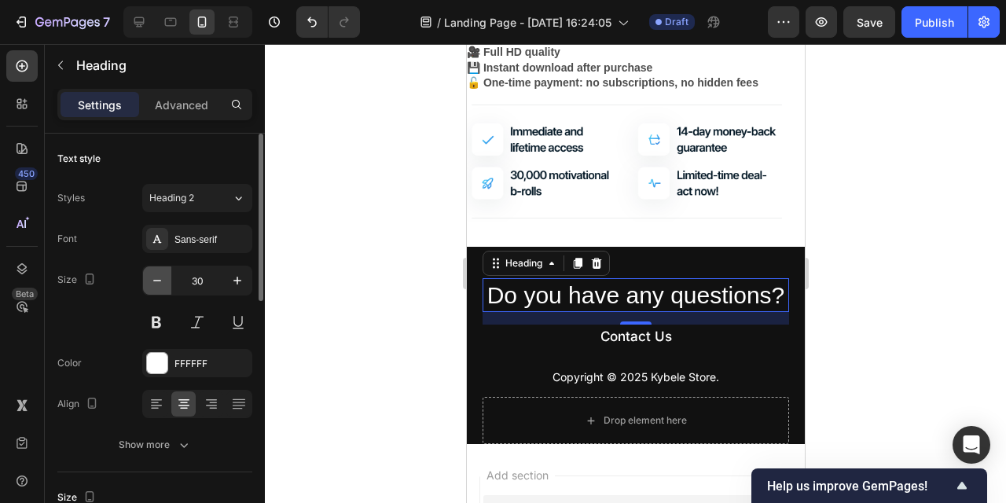
click at [160, 278] on icon "button" at bounding box center [157, 281] width 16 height 16
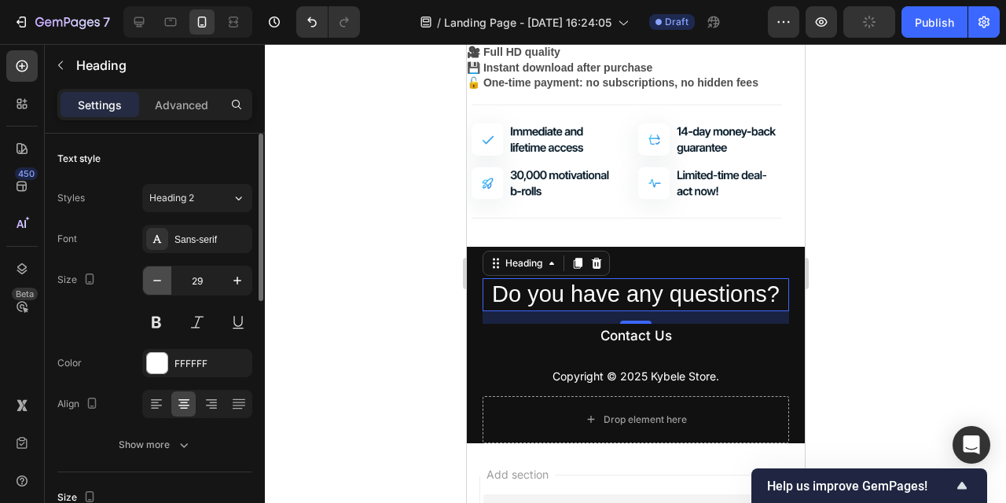
click at [160, 278] on icon "button" at bounding box center [157, 281] width 16 height 16
type input "28"
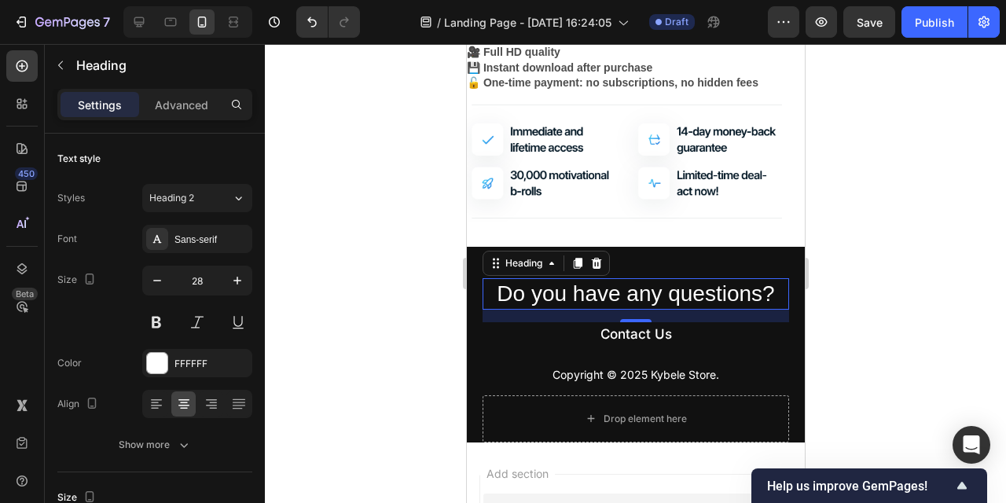
click at [642, 297] on p "Do you have any questions?" at bounding box center [636, 294] width 304 height 28
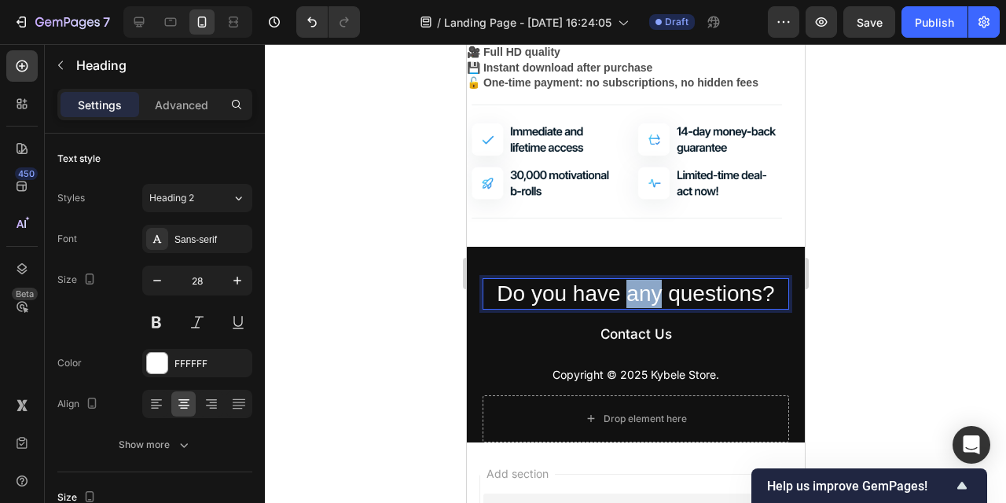
click at [642, 297] on p "Do you have any questions?" at bounding box center [636, 294] width 304 height 28
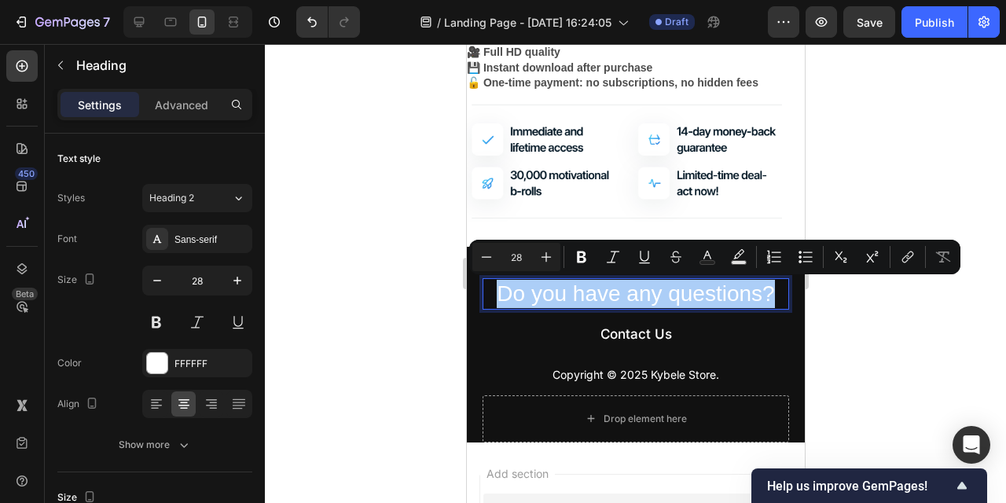
click at [333, 302] on div at bounding box center [636, 273] width 742 height 459
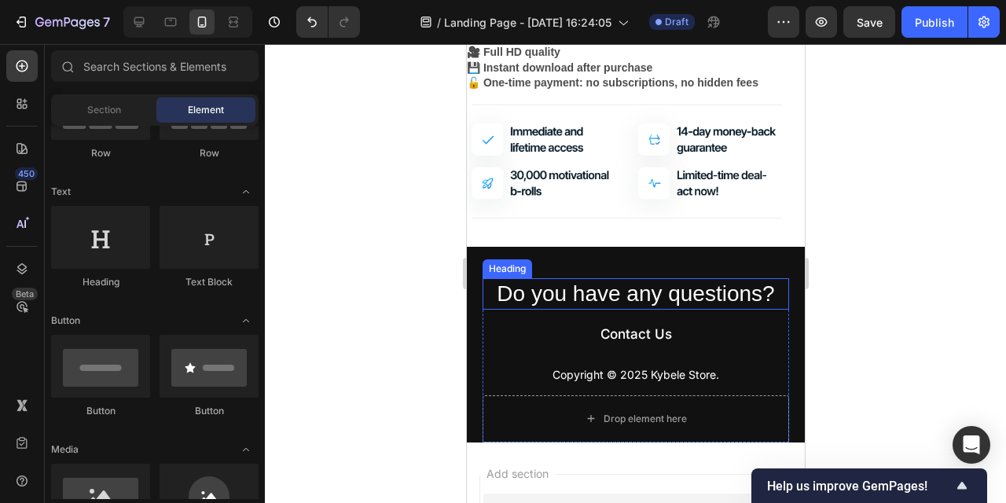
click at [654, 308] on p "Do you have any questions?" at bounding box center [636, 294] width 304 height 28
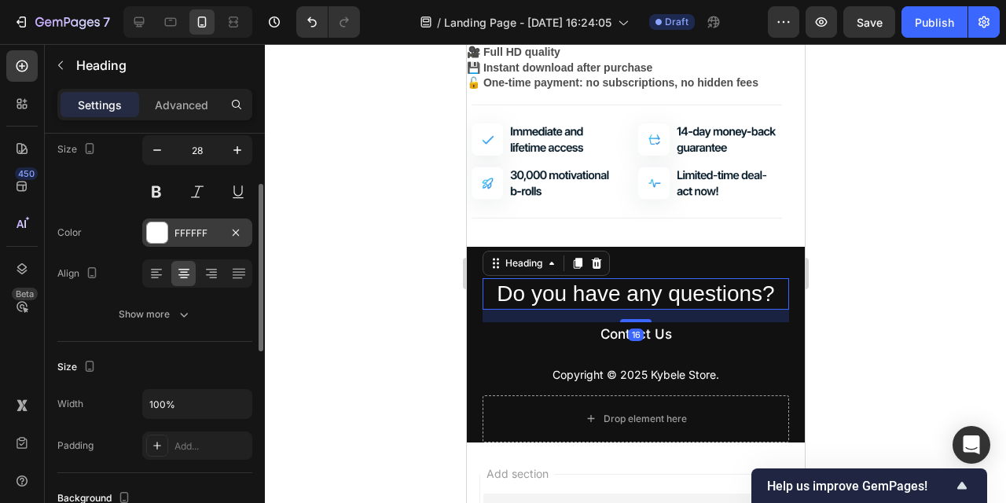
scroll to position [140, 0]
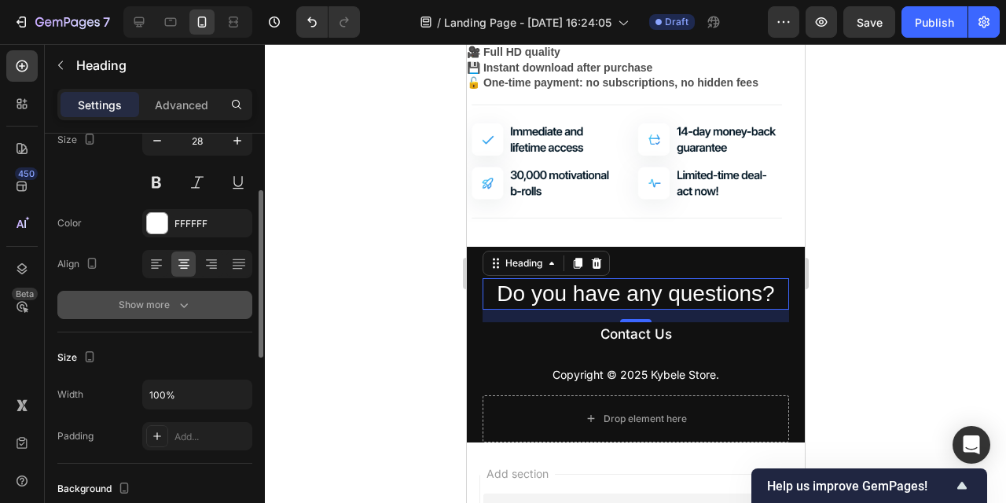
click at [174, 307] on div "Show more" at bounding box center [155, 305] width 73 height 16
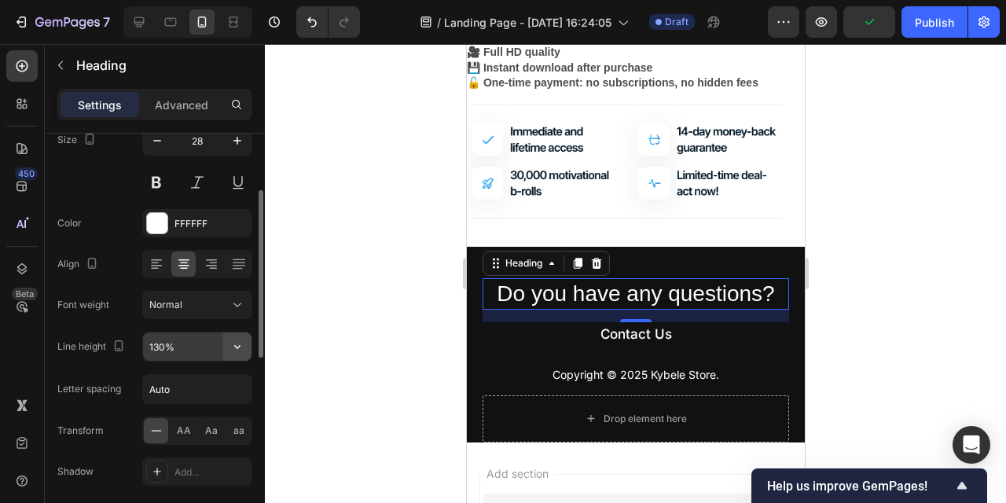
click at [243, 344] on icon "button" at bounding box center [238, 347] width 16 height 16
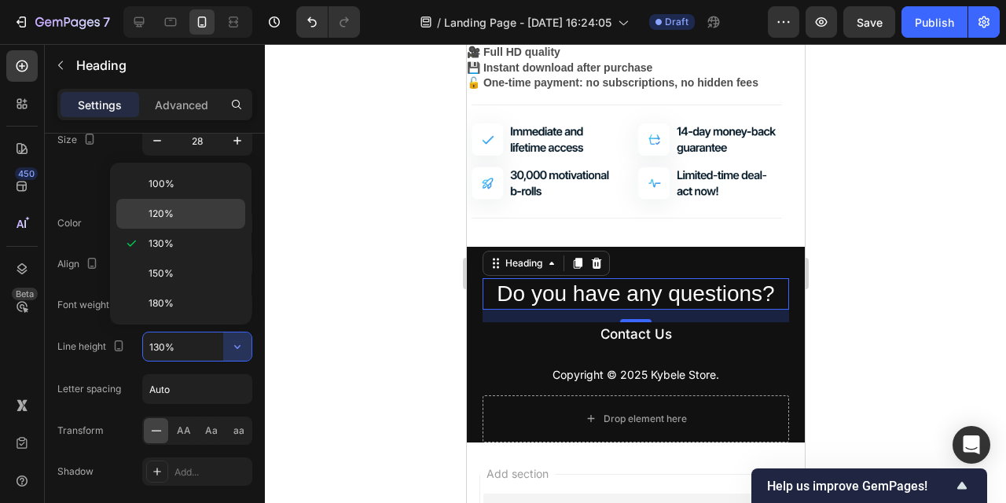
click at [195, 216] on p "120%" at bounding box center [194, 214] width 90 height 14
type input "120%"
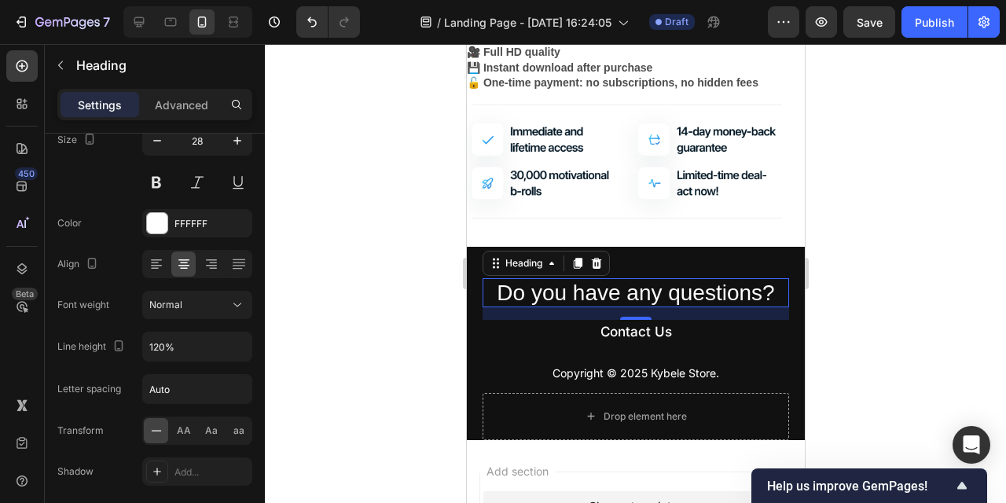
click at [392, 330] on div at bounding box center [636, 273] width 742 height 459
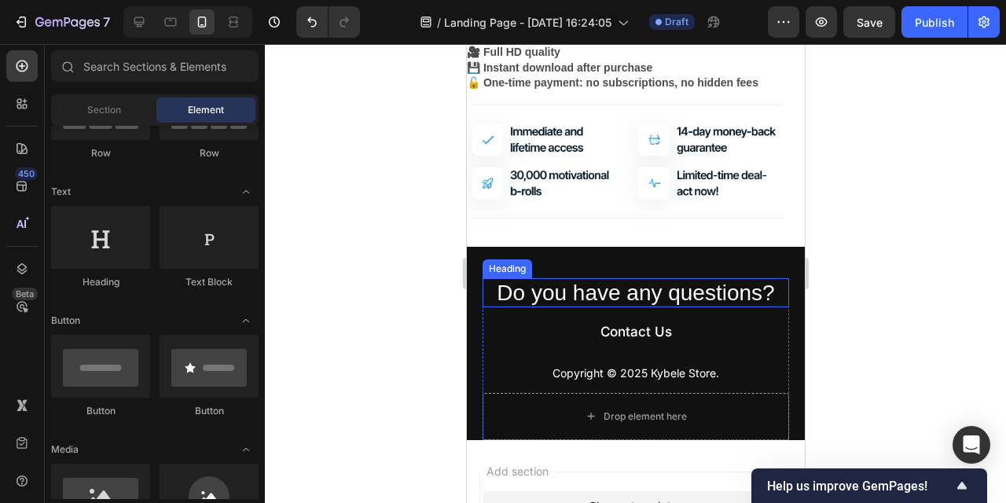
click at [746, 295] on p "Do you have any questions?" at bounding box center [636, 293] width 304 height 27
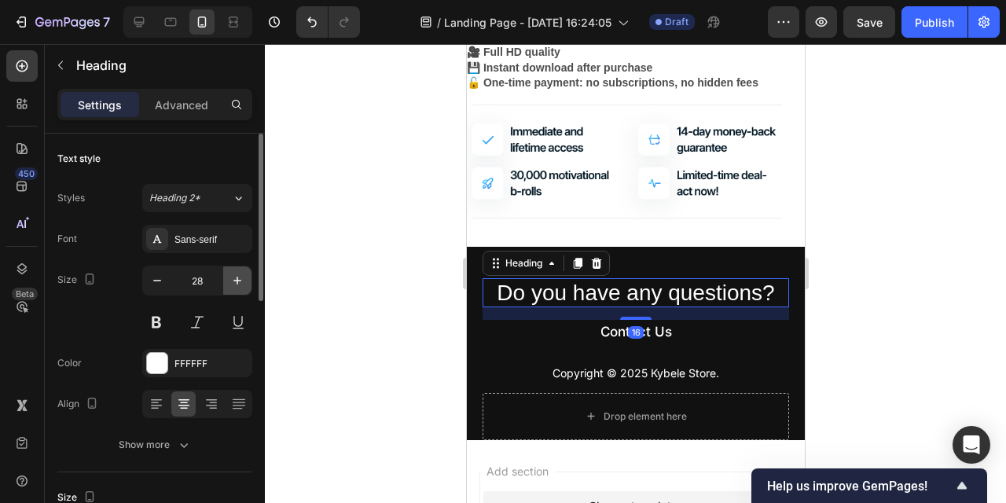
click at [237, 283] on icon "button" at bounding box center [238, 281] width 16 height 16
type input "30"
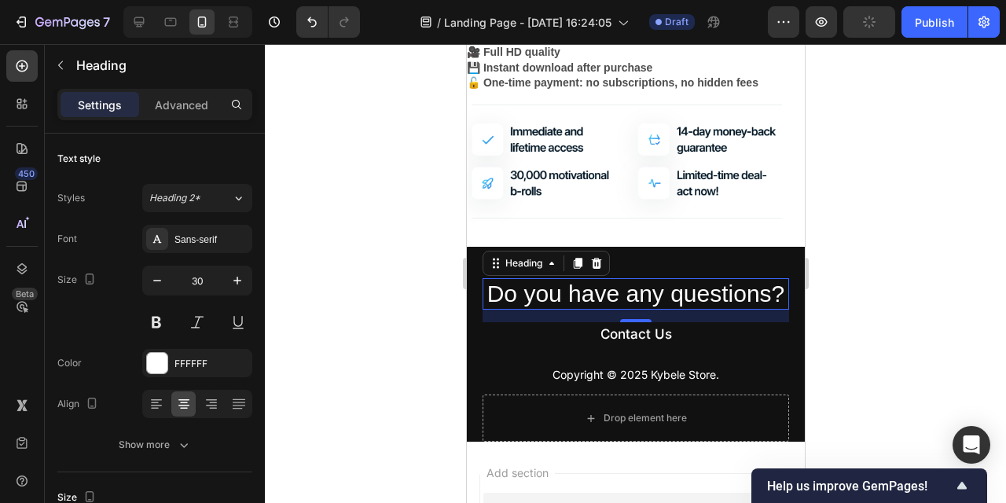
click at [646, 293] on p "Do you have any questions?" at bounding box center [636, 294] width 304 height 28
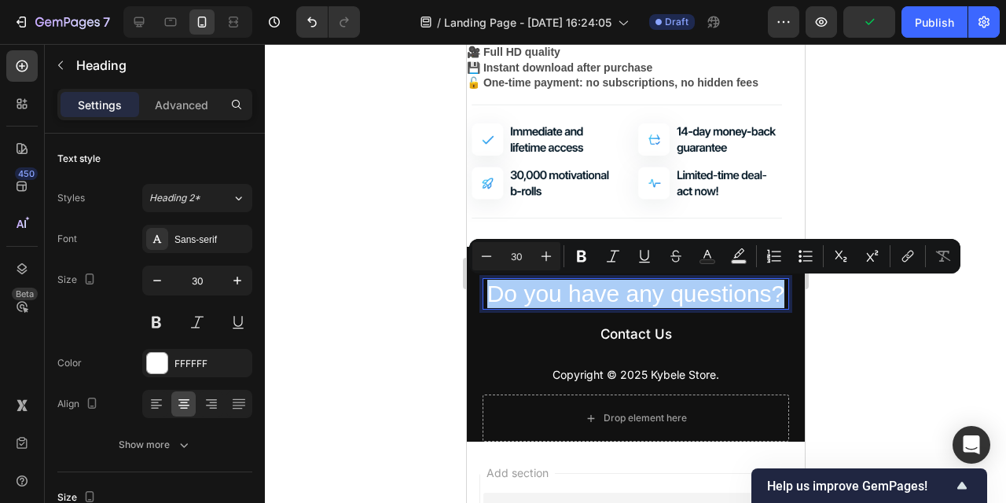
click at [418, 304] on div at bounding box center [636, 273] width 742 height 459
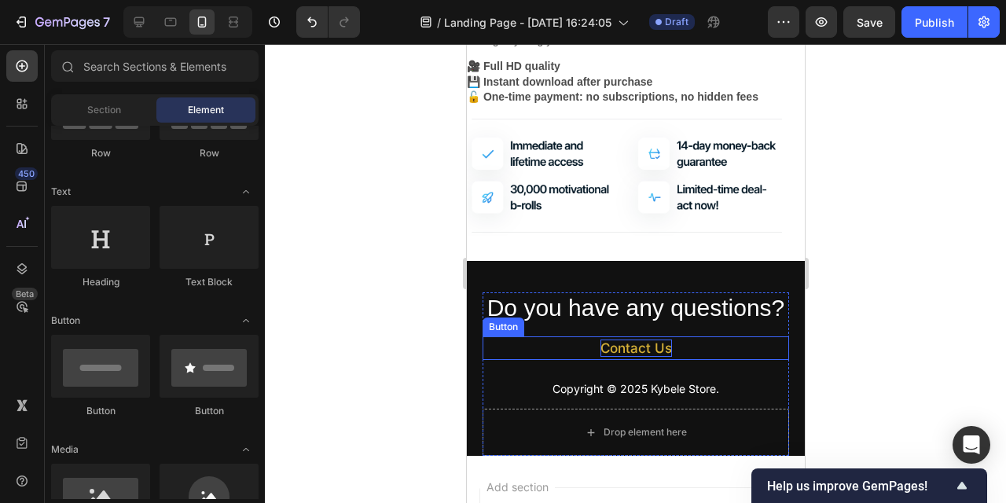
scroll to position [2037, 0]
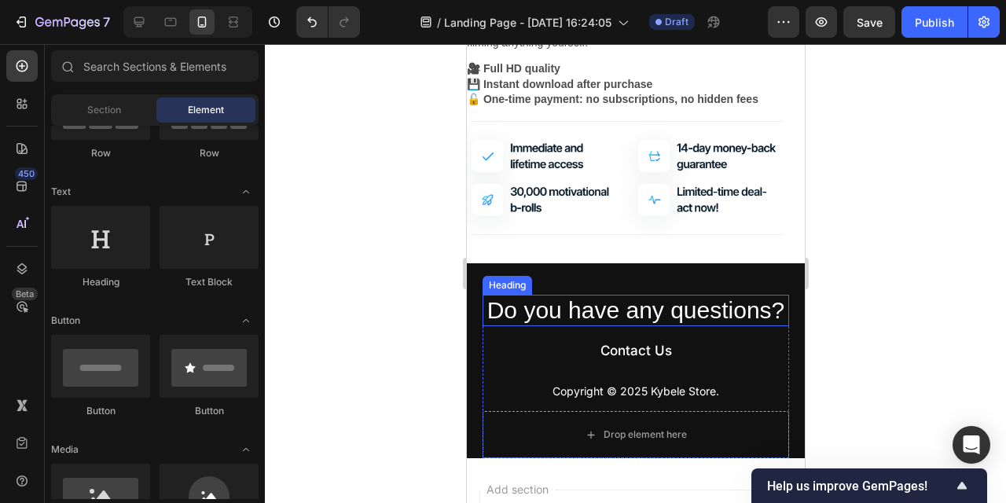
click at [734, 319] on h2 "Do you have any questions?" at bounding box center [635, 310] width 307 height 31
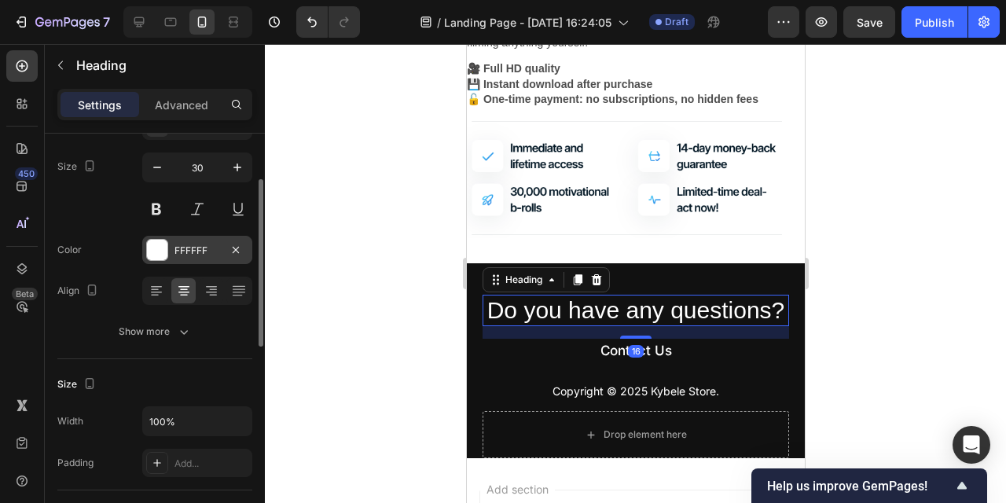
scroll to position [123, 0]
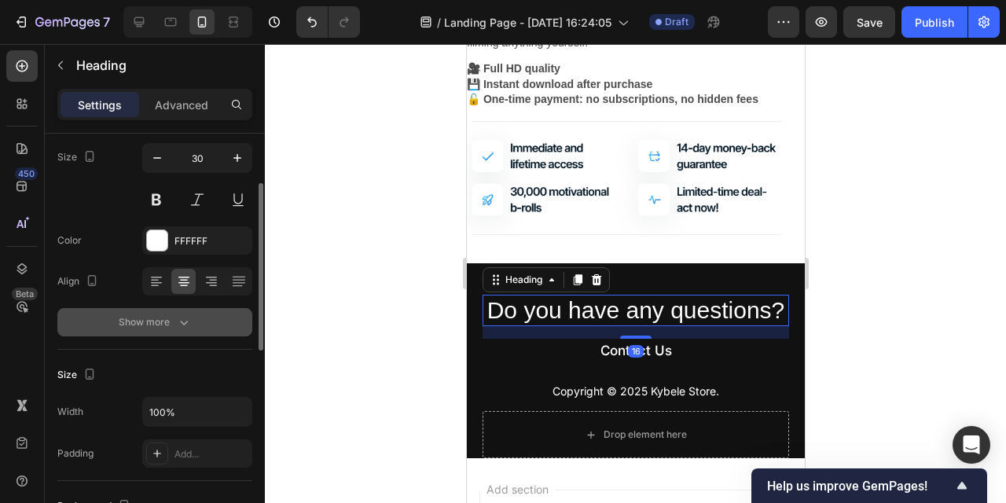
click at [144, 318] on div "Show more" at bounding box center [155, 323] width 73 height 16
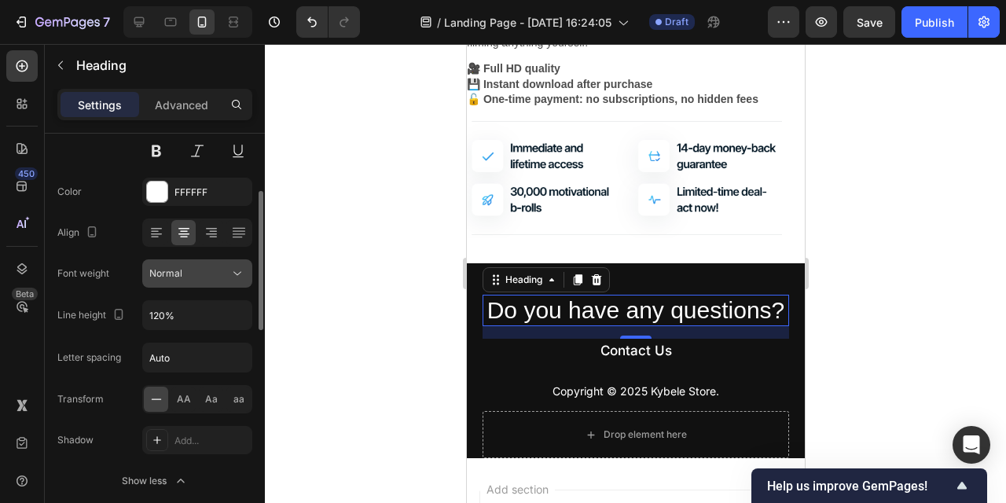
scroll to position [179, 0]
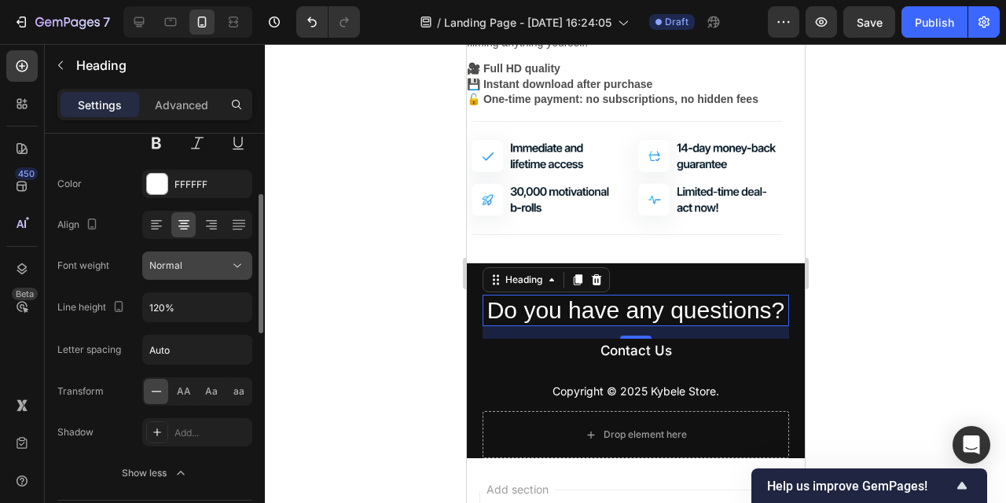
click at [197, 263] on div "Normal" at bounding box center [189, 266] width 80 height 14
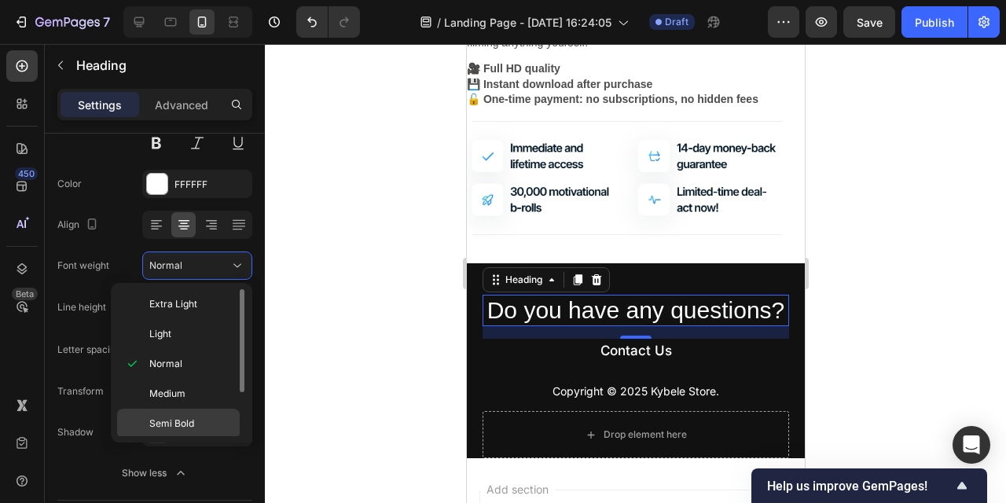
scroll to position [62, 0]
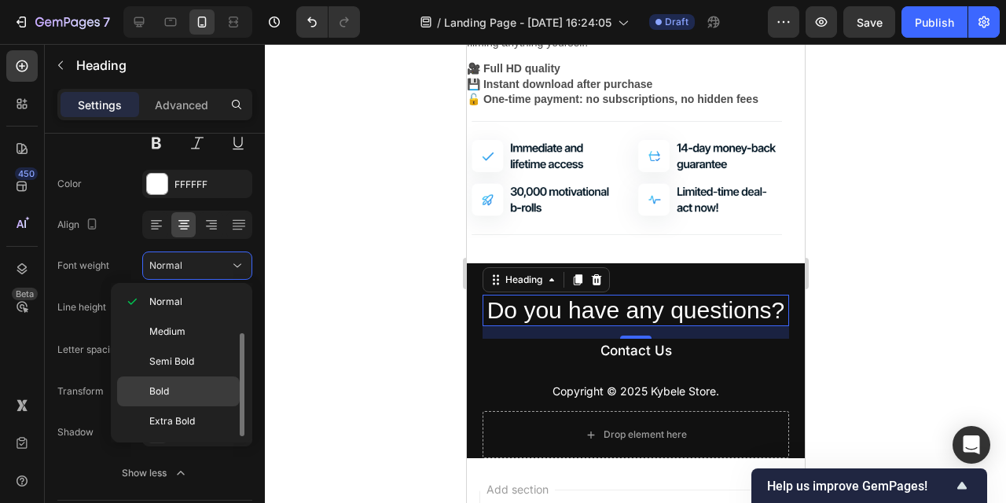
click at [192, 385] on p "Bold" at bounding box center [190, 392] width 83 height 14
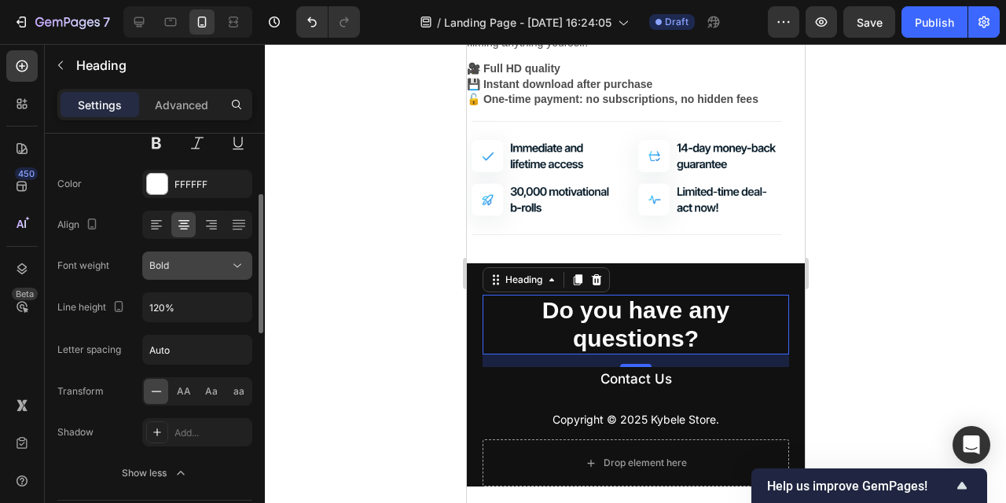
click at [219, 259] on div "Bold" at bounding box center [189, 266] width 80 height 14
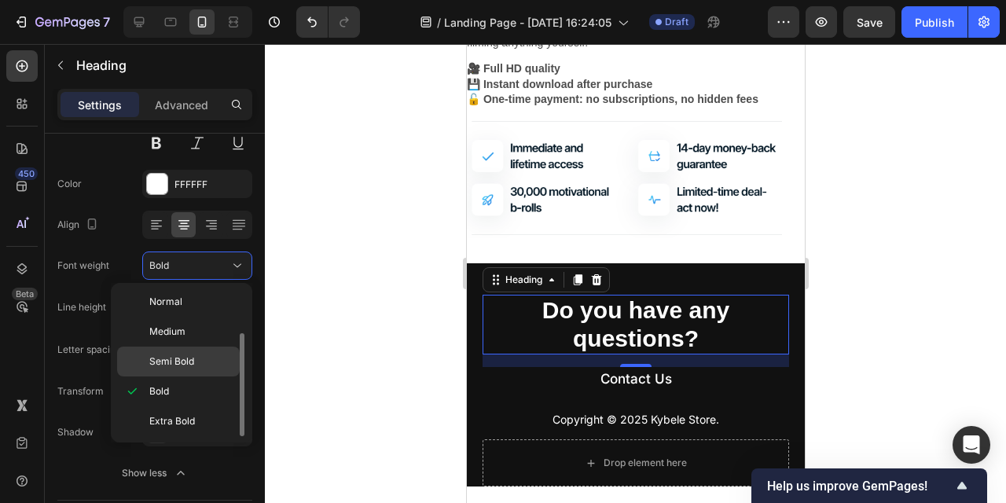
click at [199, 364] on p "Semi Bold" at bounding box center [190, 362] width 83 height 14
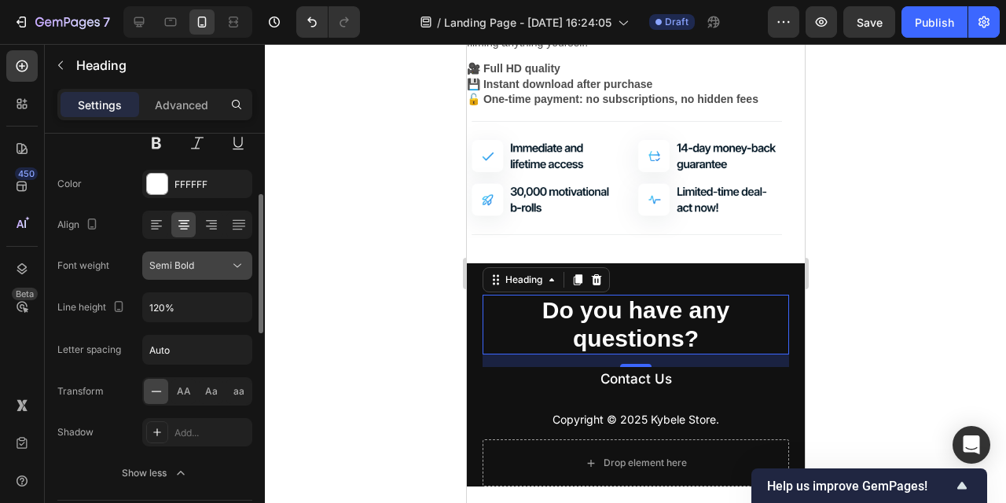
click at [208, 265] on div "Semi Bold" at bounding box center [189, 266] width 80 height 14
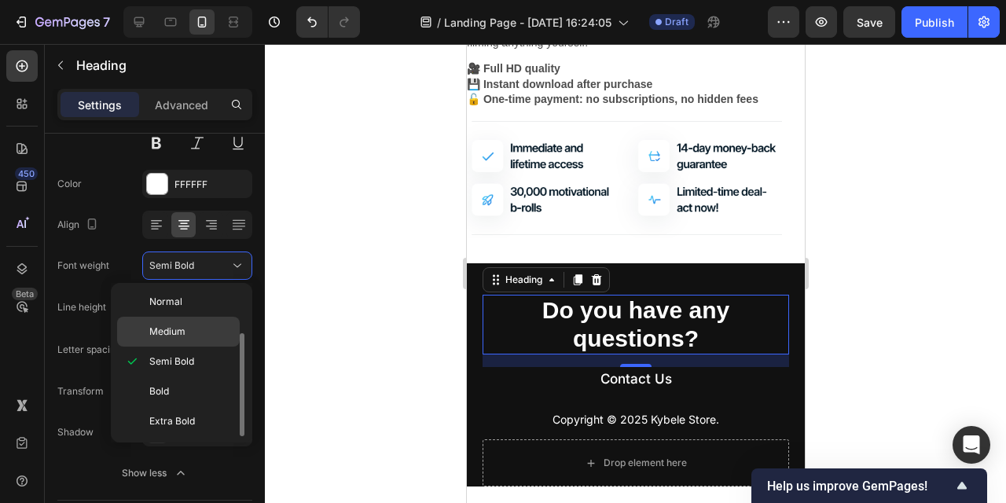
click at [196, 333] on p "Medium" at bounding box center [190, 332] width 83 height 14
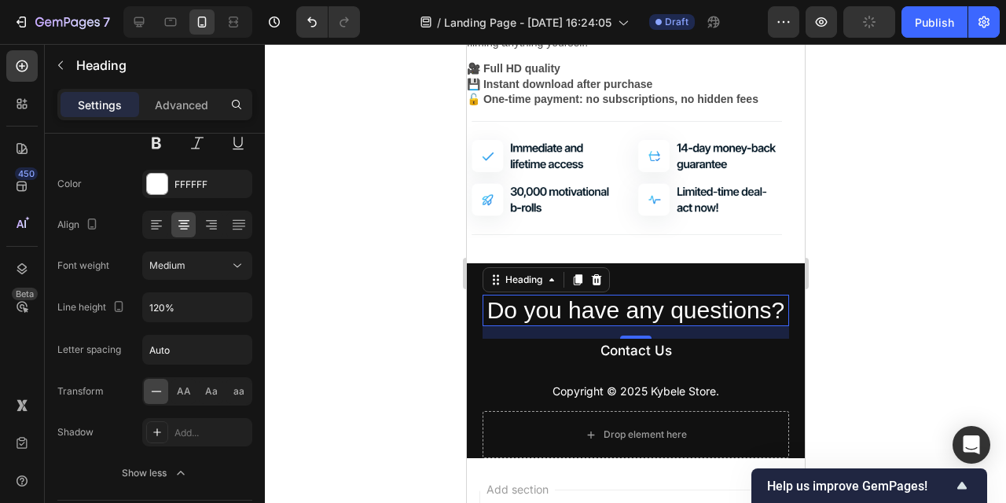
click at [371, 328] on div at bounding box center [636, 273] width 742 height 459
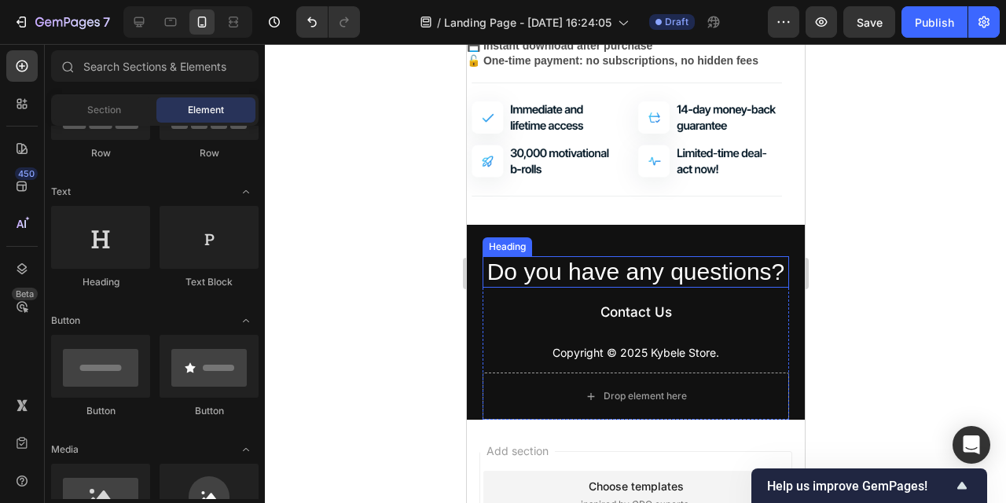
scroll to position [2081, 0]
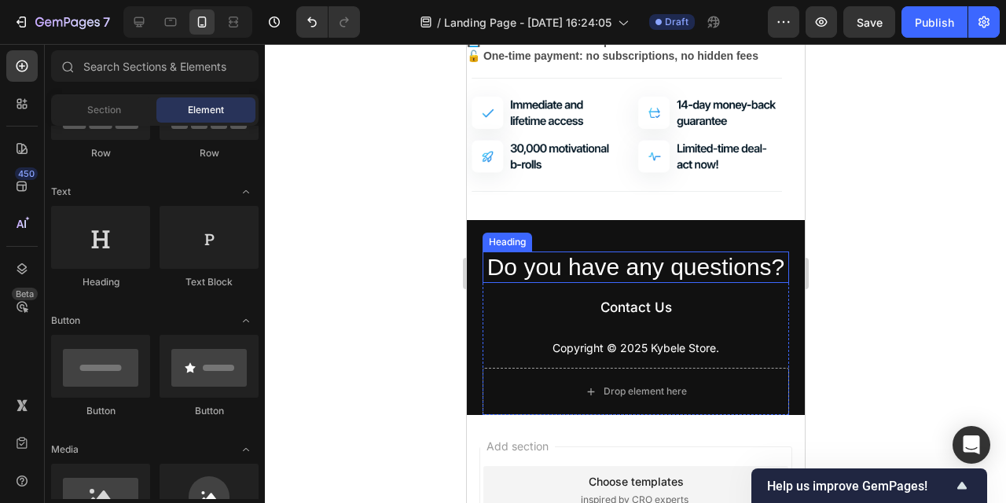
click at [702, 276] on h2 "Do you have any questions?" at bounding box center [635, 267] width 307 height 31
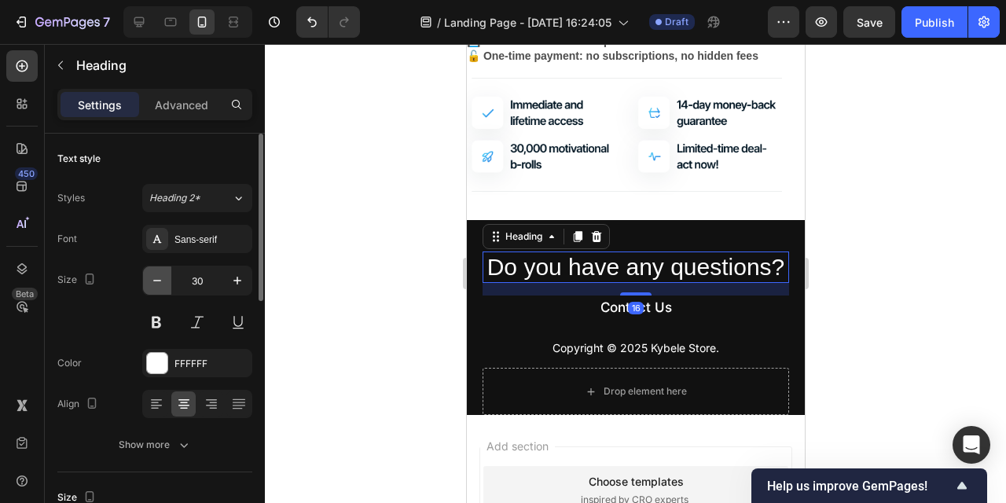
click at [163, 275] on icon "button" at bounding box center [157, 281] width 16 height 16
type input "29"
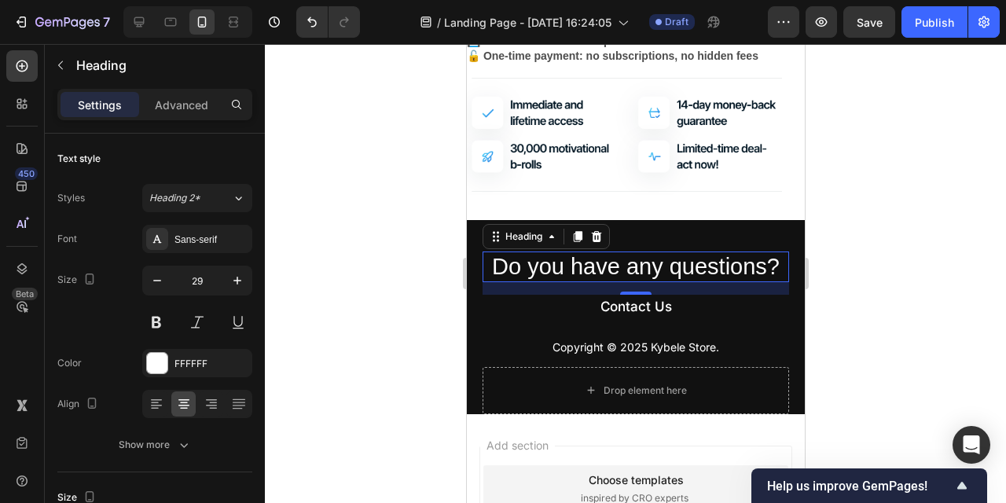
click at [396, 293] on div at bounding box center [636, 273] width 742 height 459
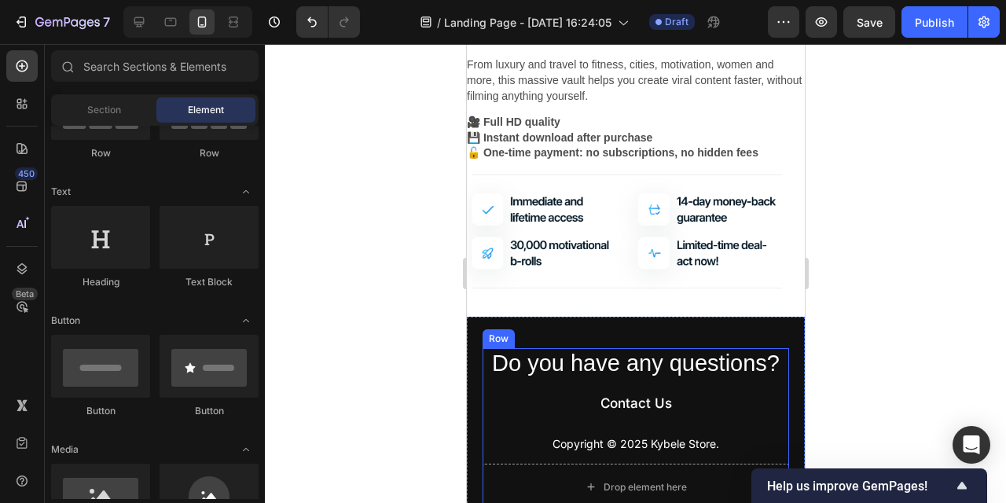
scroll to position [2030, 0]
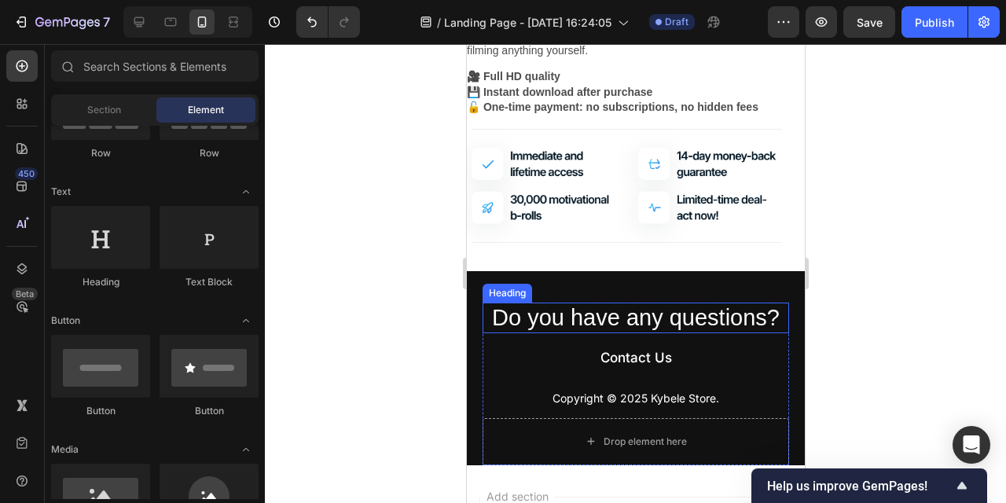
click at [647, 315] on h2 "Do you have any questions?" at bounding box center [635, 318] width 307 height 31
click at [647, 315] on p "Do you have any questions?" at bounding box center [636, 318] width 304 height 28
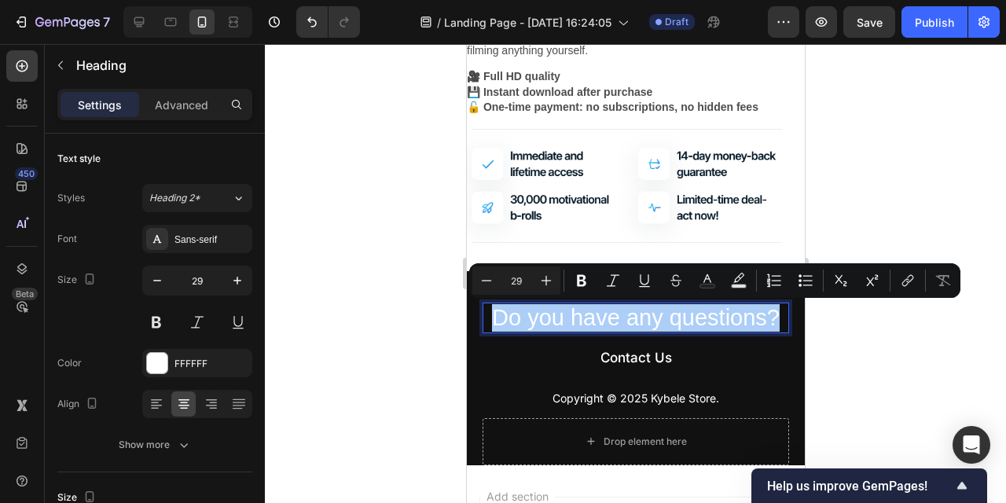
click at [403, 315] on div at bounding box center [636, 273] width 742 height 459
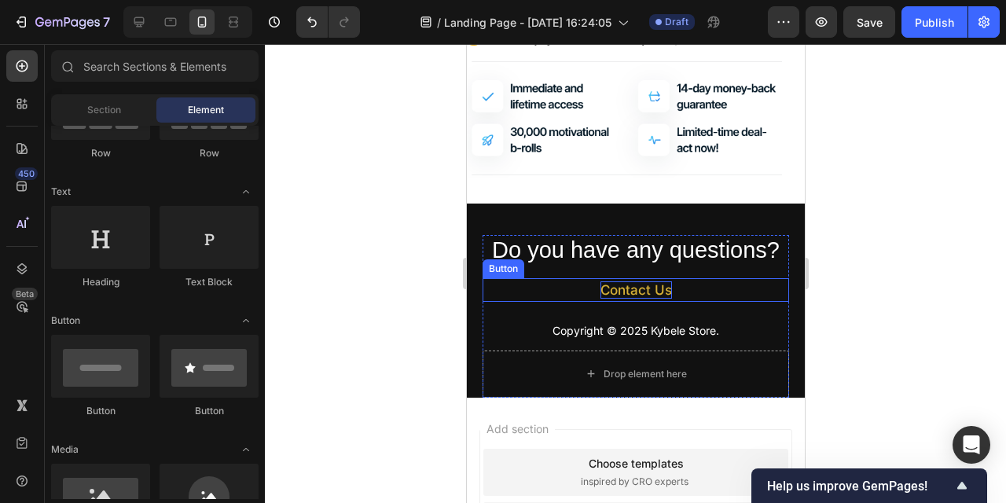
scroll to position [2066, 0]
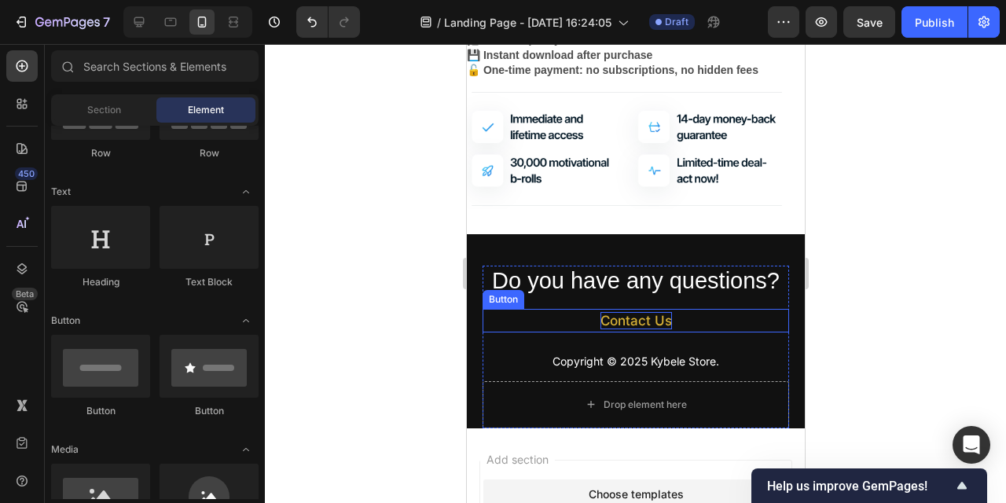
click at [662, 326] on div "Contact Us" at bounding box center [636, 320] width 72 height 17
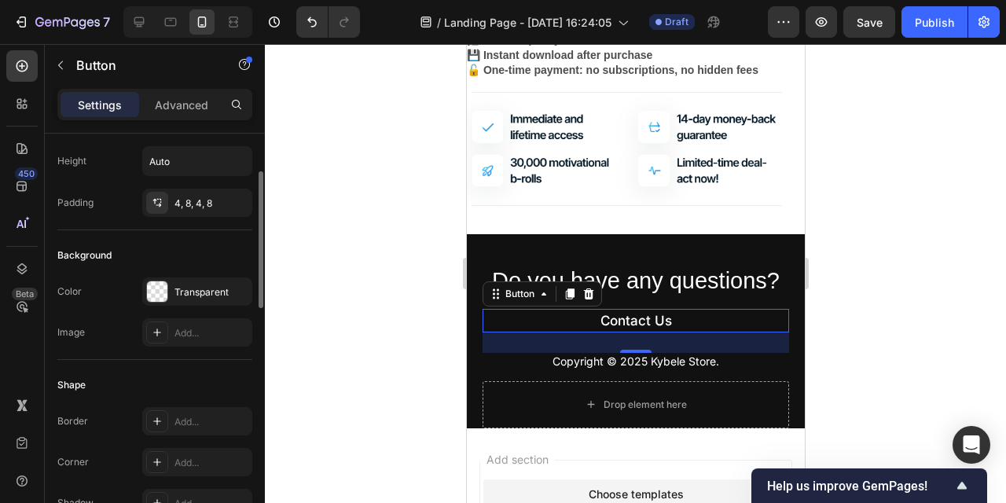
scroll to position [74, 0]
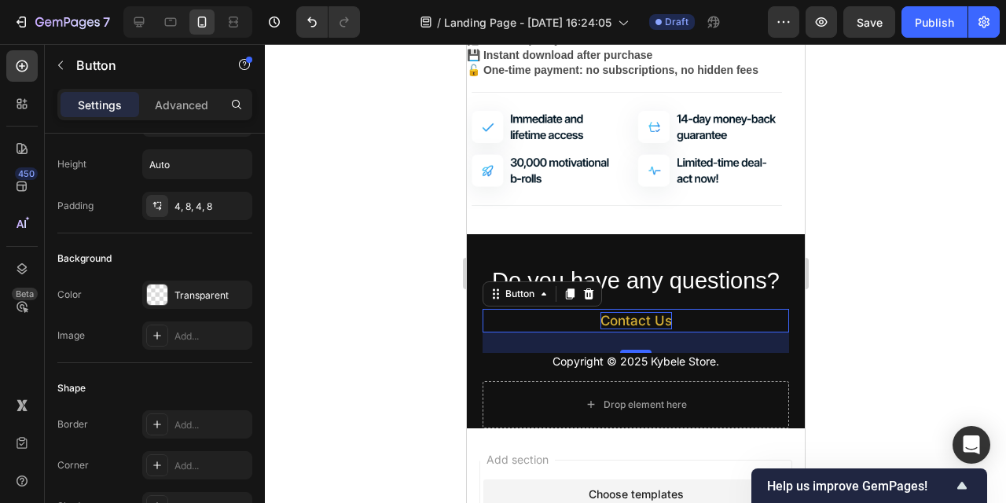
click at [646, 323] on div "Contact Us" at bounding box center [636, 320] width 72 height 17
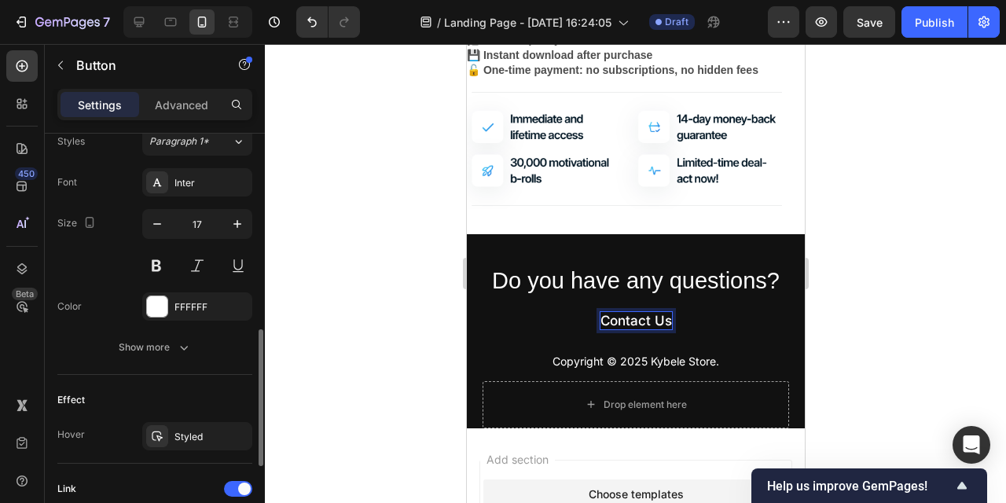
scroll to position [582, 0]
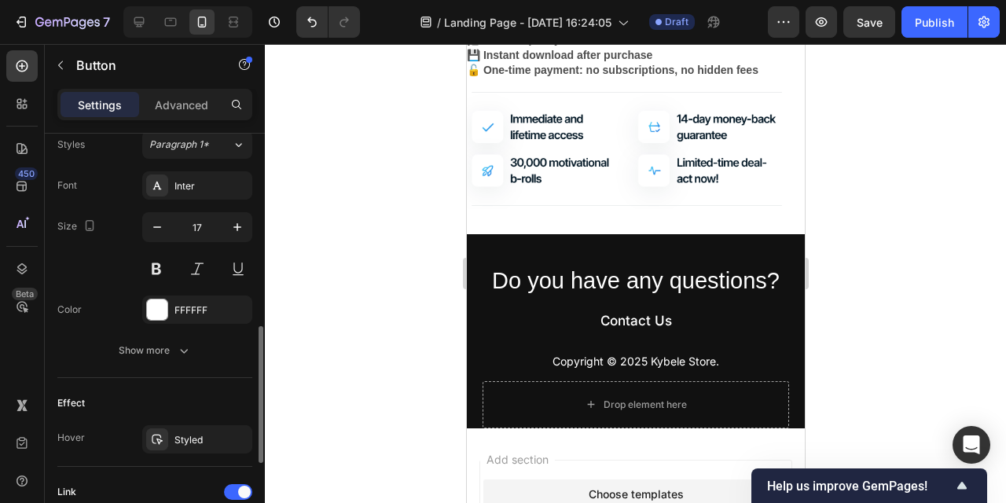
click at [194, 358] on button "Show more" at bounding box center [154, 351] width 195 height 28
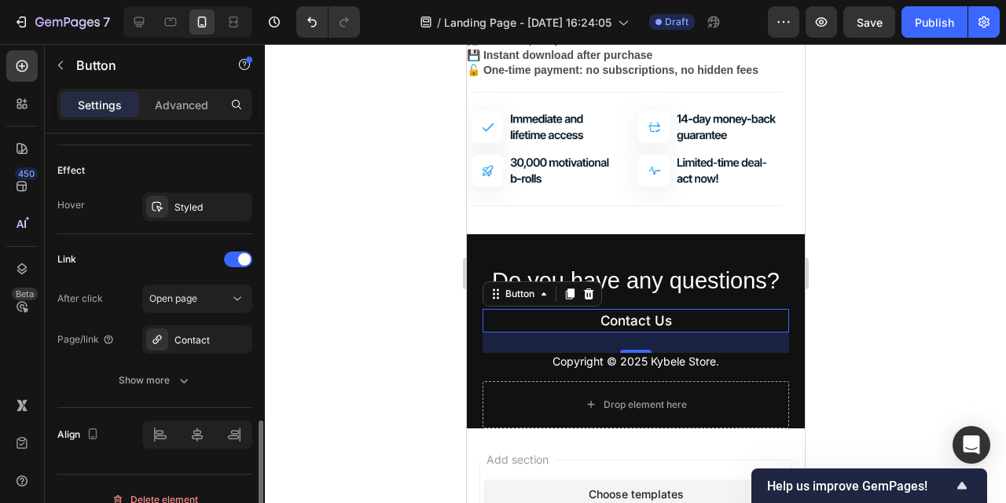
scroll to position [1043, 0]
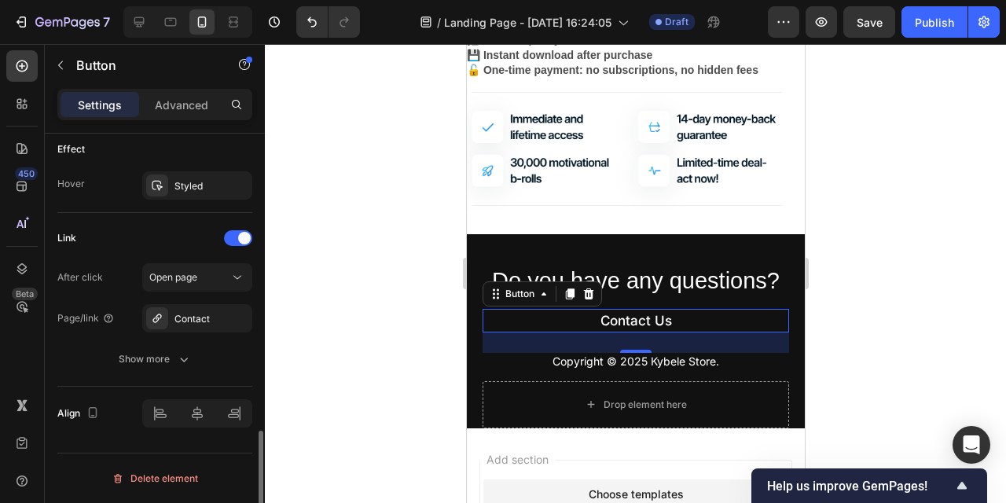
click at [194, 362] on button "Show more" at bounding box center [154, 359] width 195 height 28
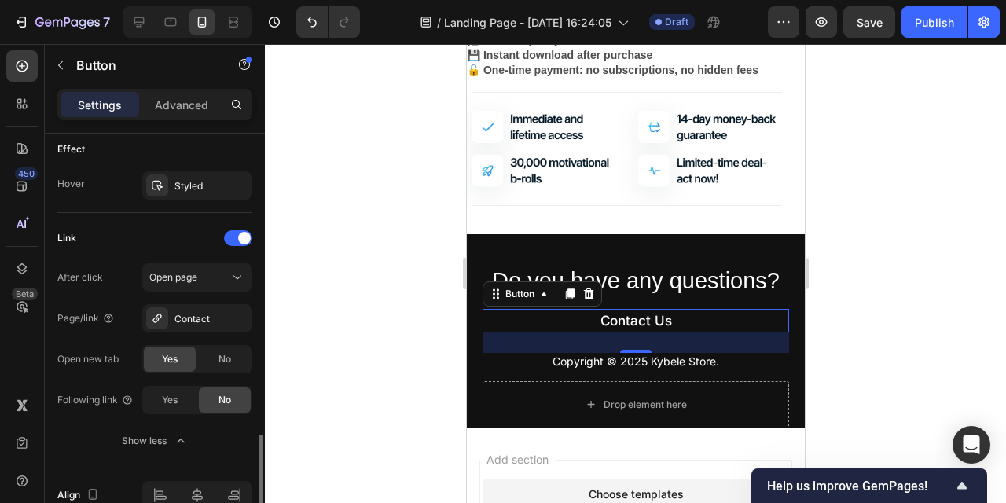
scroll to position [1125, 0]
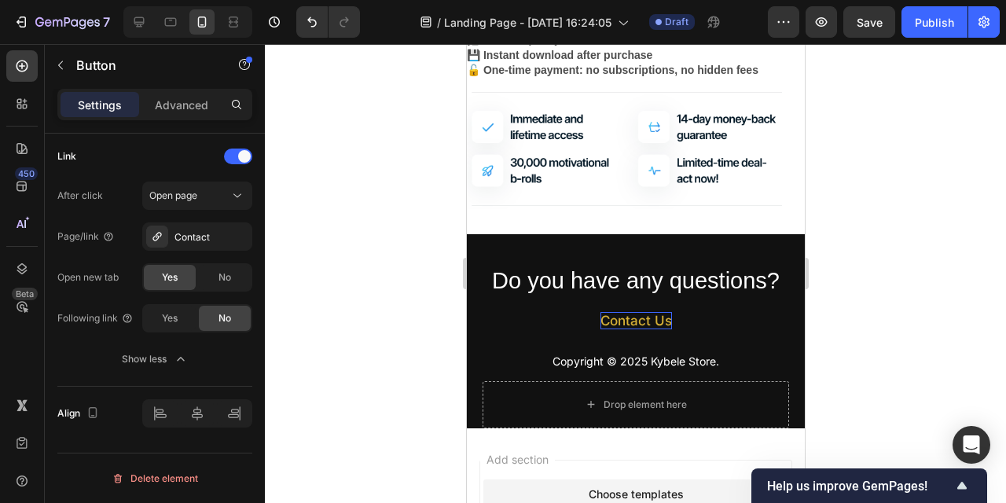
click at [672, 315] on link "Contact Us" at bounding box center [635, 321] width 307 height 24
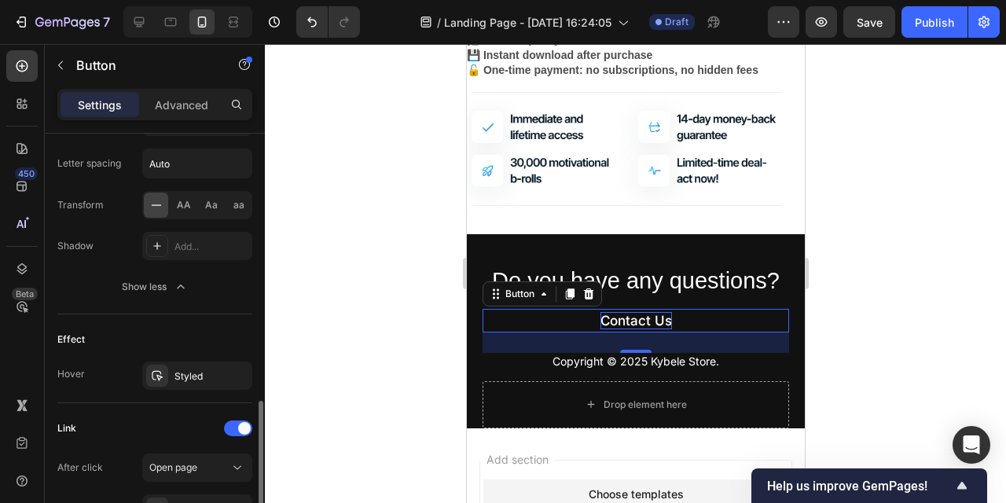
scroll to position [885, 0]
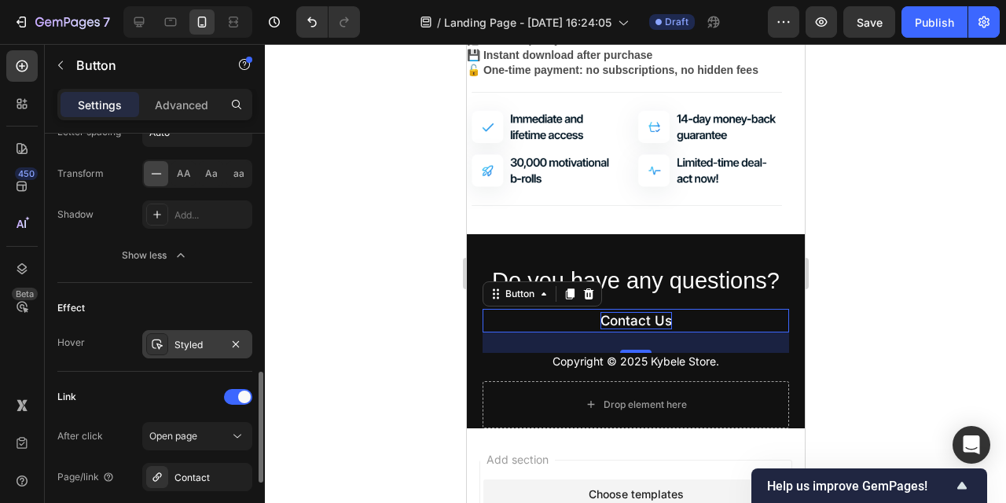
click at [199, 344] on div "Styled" at bounding box center [198, 345] width 46 height 14
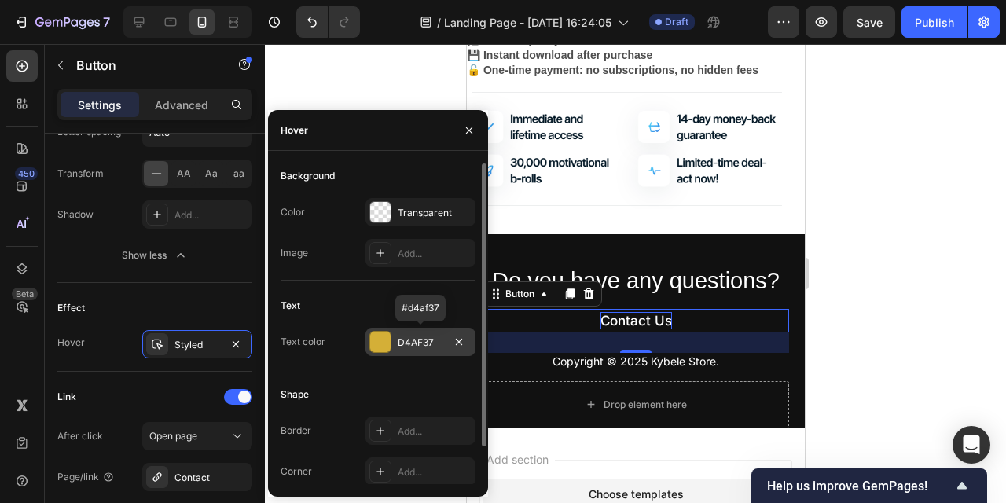
click at [403, 343] on div "D4AF37" at bounding box center [421, 343] width 46 height 14
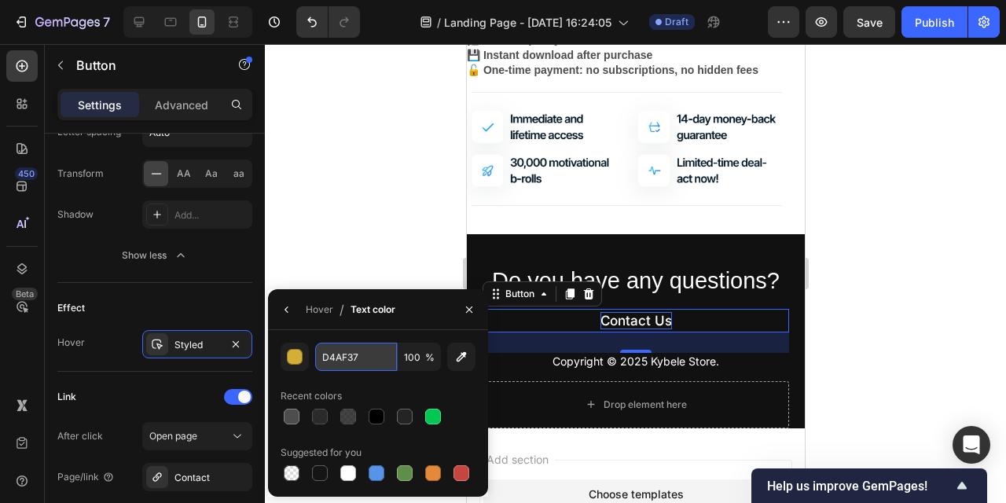
click at [364, 350] on input "D4AF37" at bounding box center [356, 357] width 82 height 28
click at [715, 321] on link "Contact Us" at bounding box center [635, 321] width 307 height 24
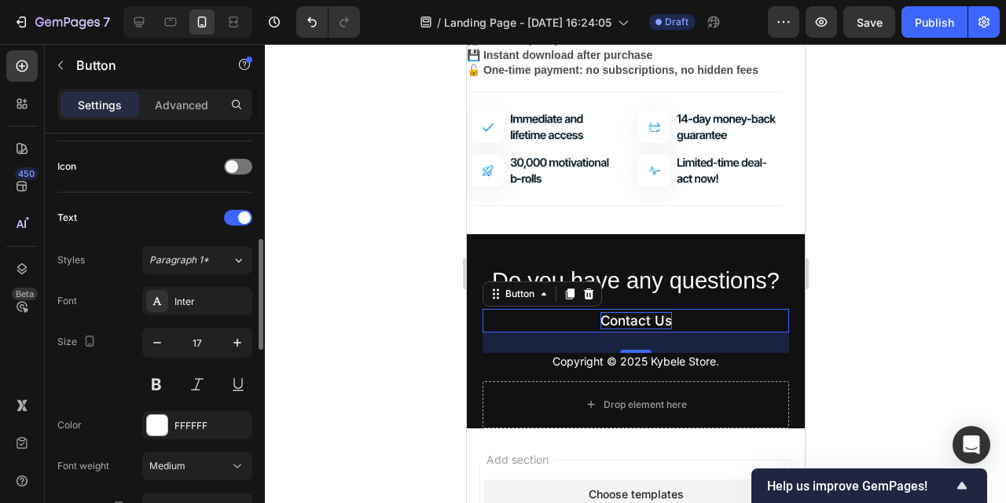
scroll to position [451, 0]
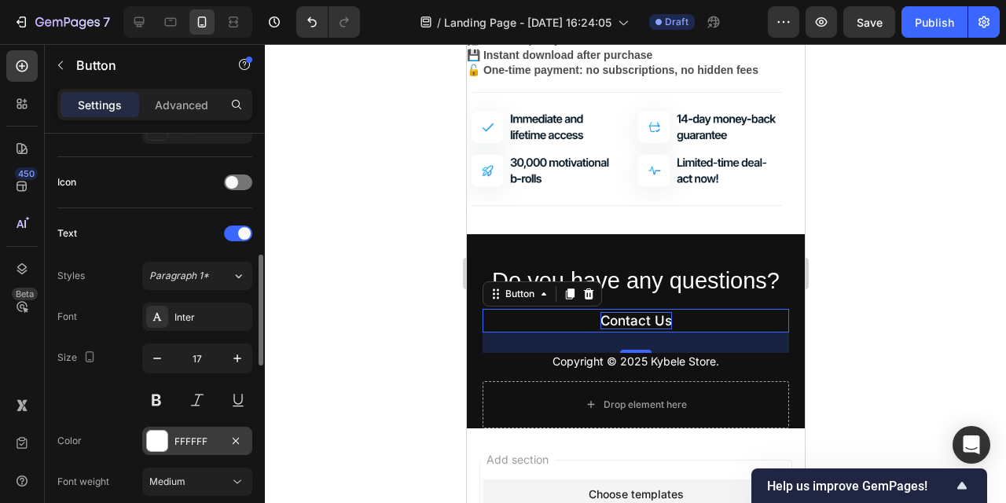
click at [160, 434] on div at bounding box center [157, 441] width 20 height 20
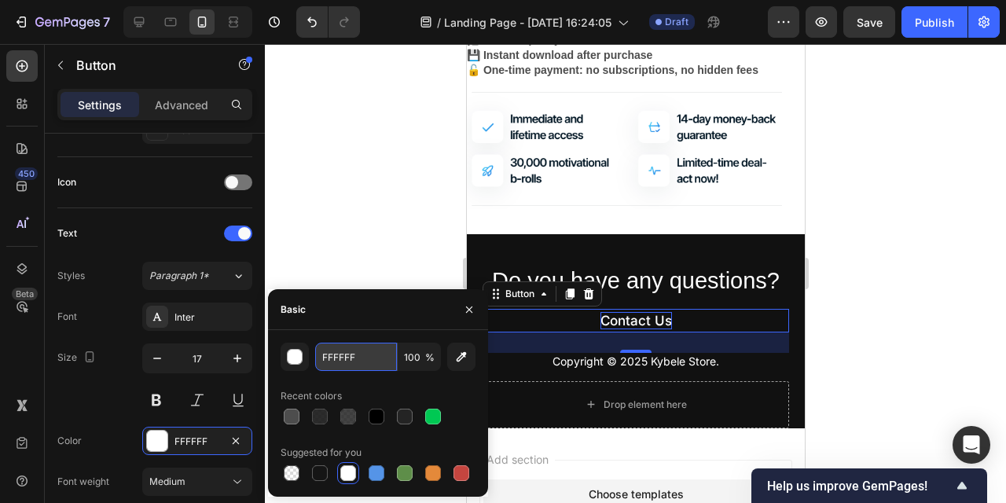
click at [344, 353] on input "FFFFFF" at bounding box center [356, 357] width 82 height 28
paste input "D4AF37"
type input "D4AF37"
click at [690, 319] on link "Contact Us" at bounding box center [635, 321] width 307 height 24
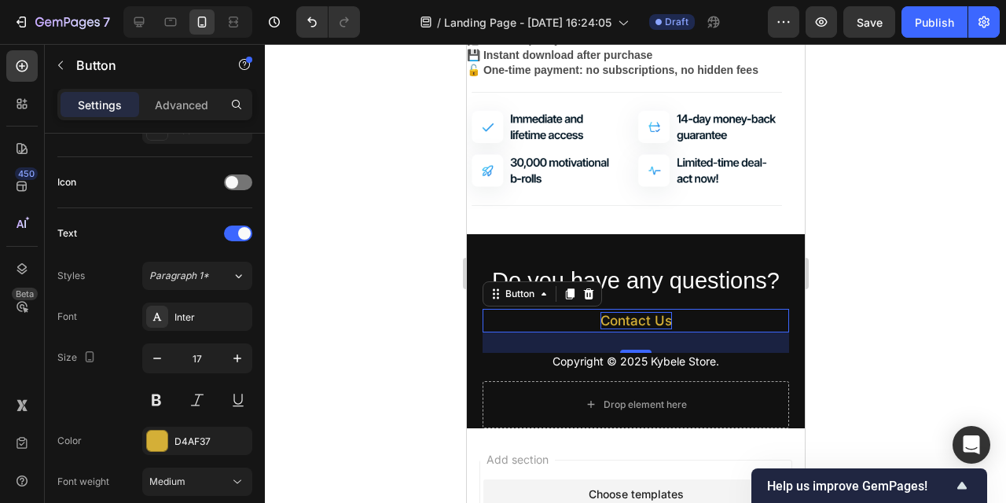
click at [377, 269] on div at bounding box center [636, 273] width 742 height 459
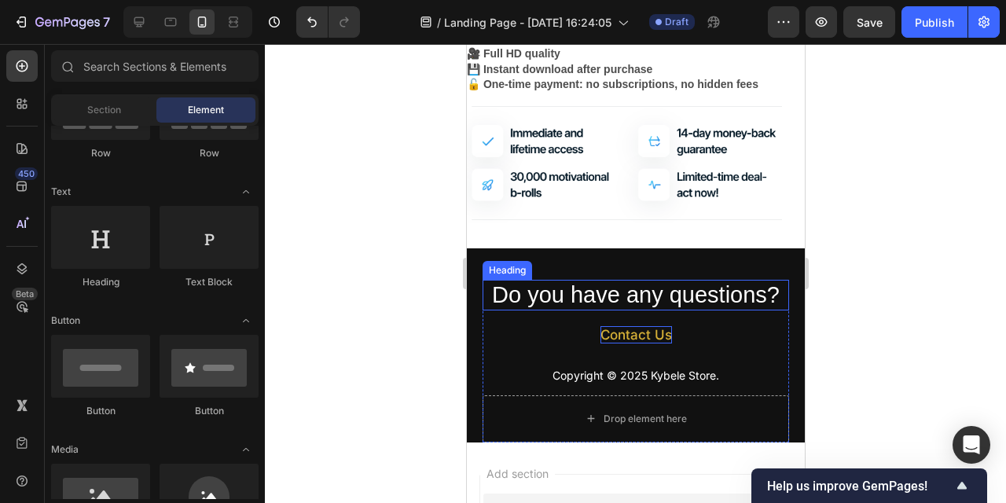
scroll to position [2053, 0]
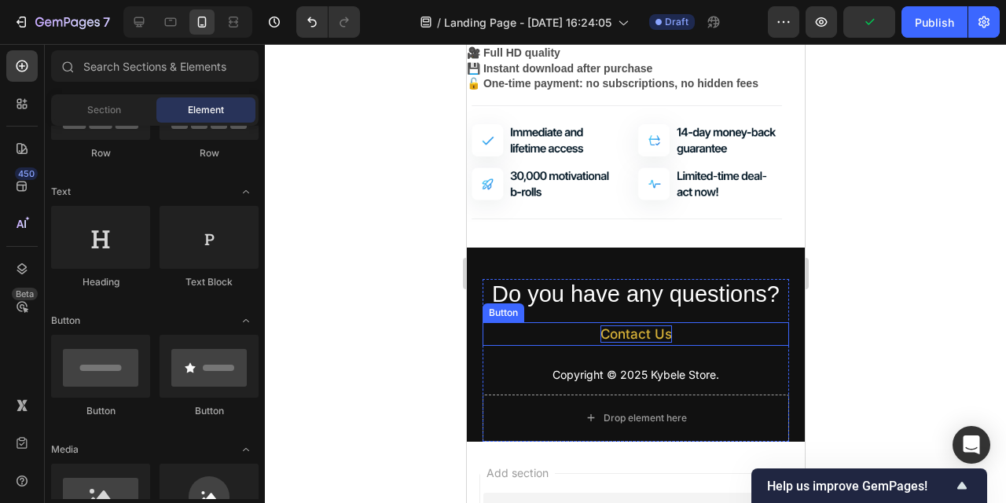
click at [697, 337] on link "Contact Us" at bounding box center [635, 334] width 307 height 24
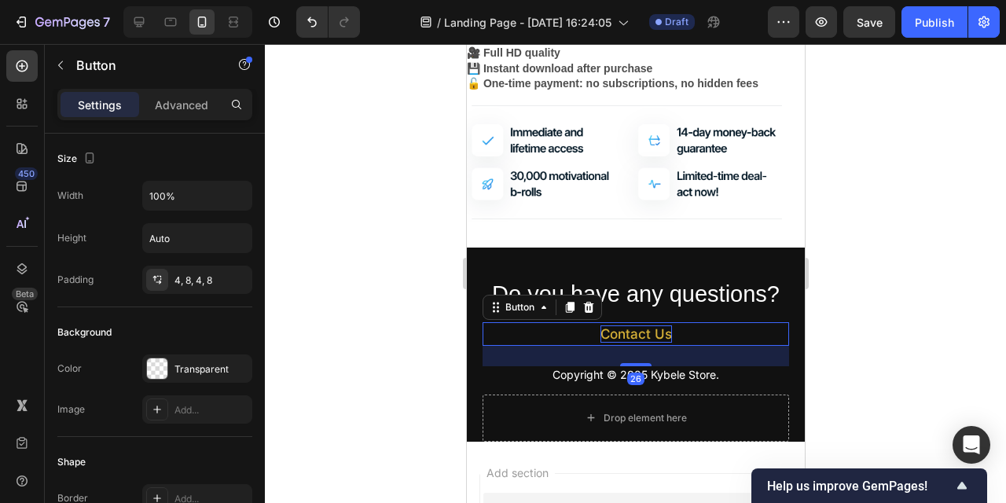
click at [896, 274] on div at bounding box center [636, 273] width 742 height 459
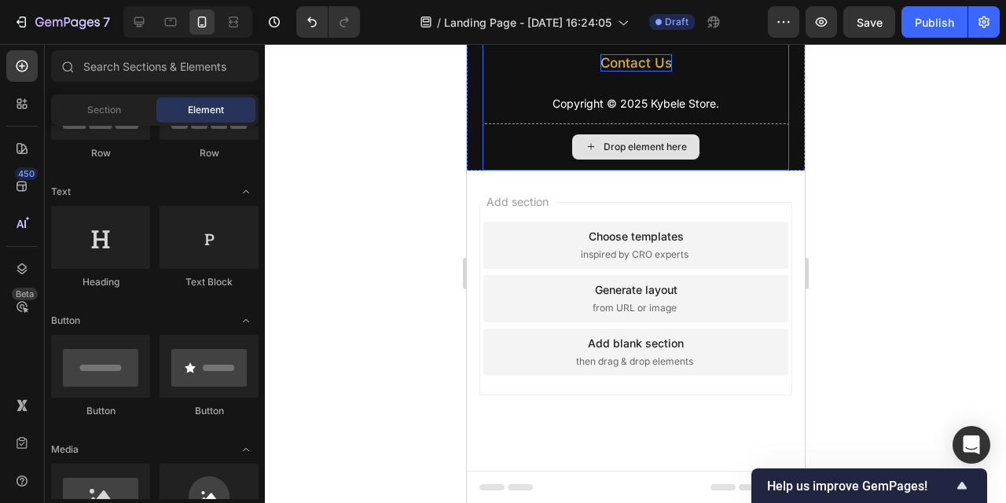
scroll to position [2152, 0]
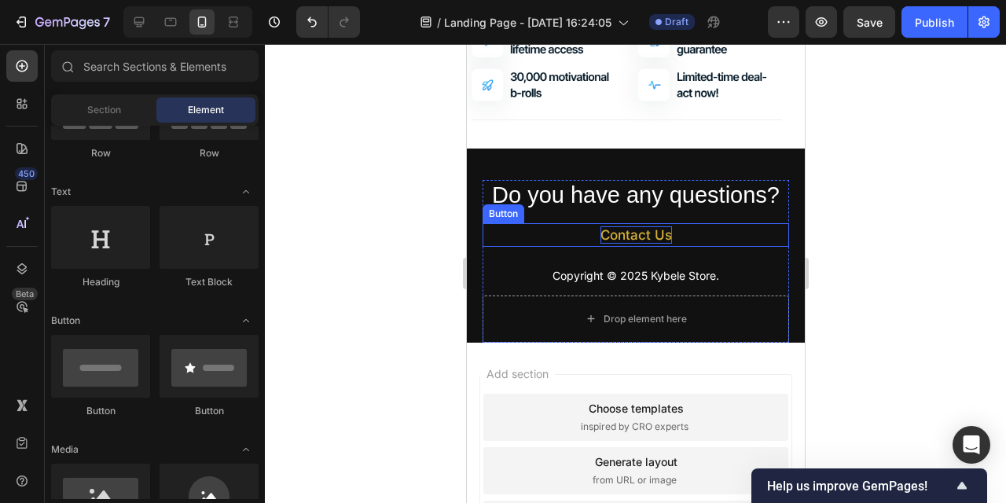
click at [669, 233] on p "Contact Us" at bounding box center [636, 234] width 72 height 17
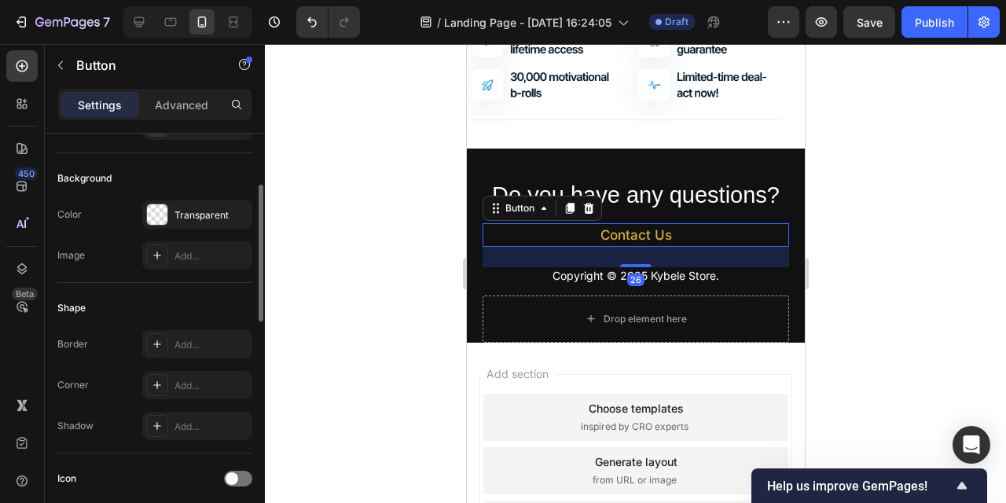
scroll to position [151, 0]
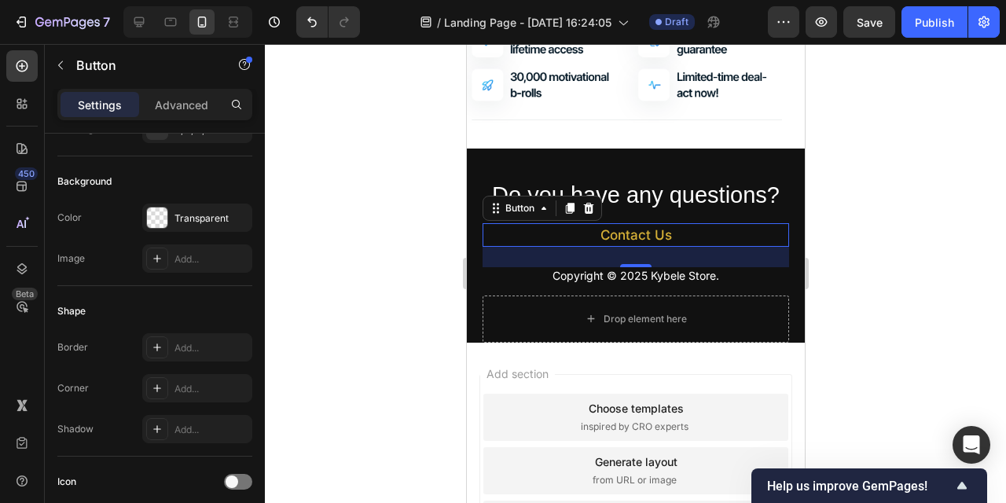
click at [719, 235] on link "Contact Us" at bounding box center [635, 235] width 307 height 24
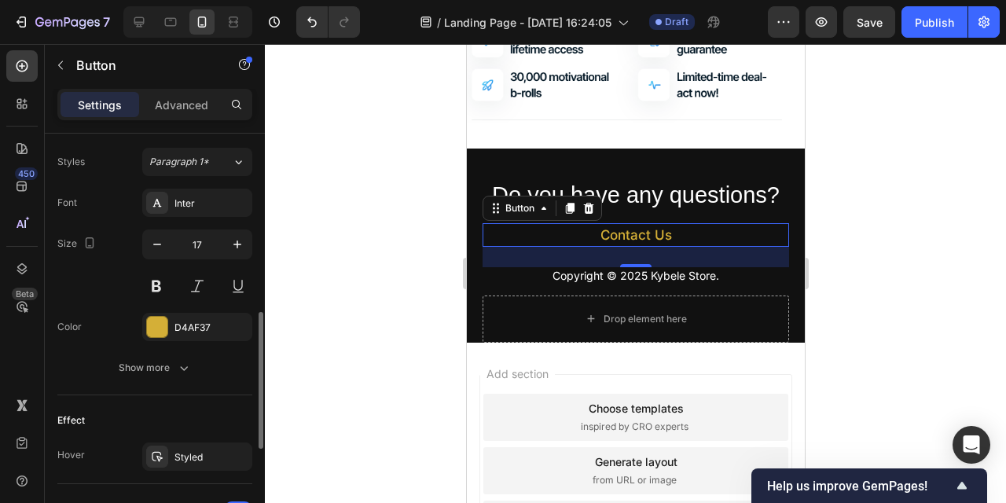
scroll to position [565, 0]
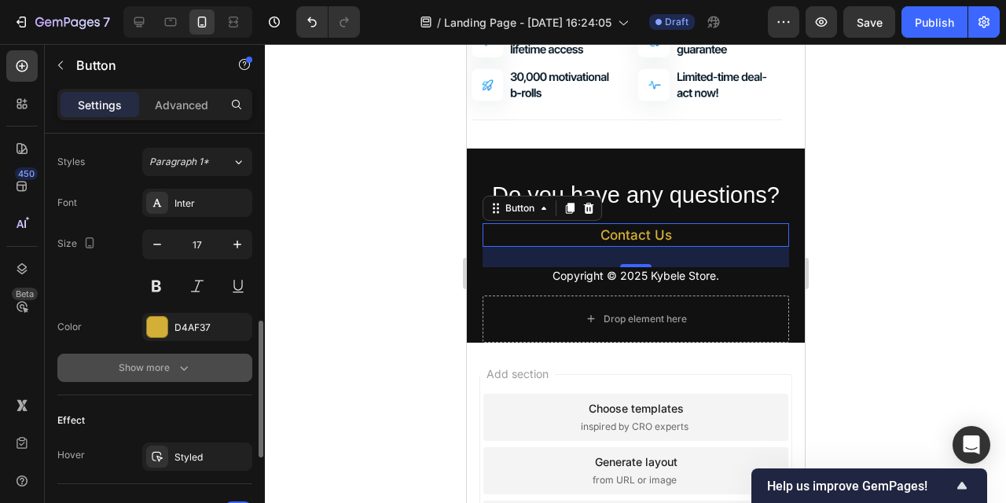
click at [184, 366] on icon "button" at bounding box center [184, 368] width 16 height 16
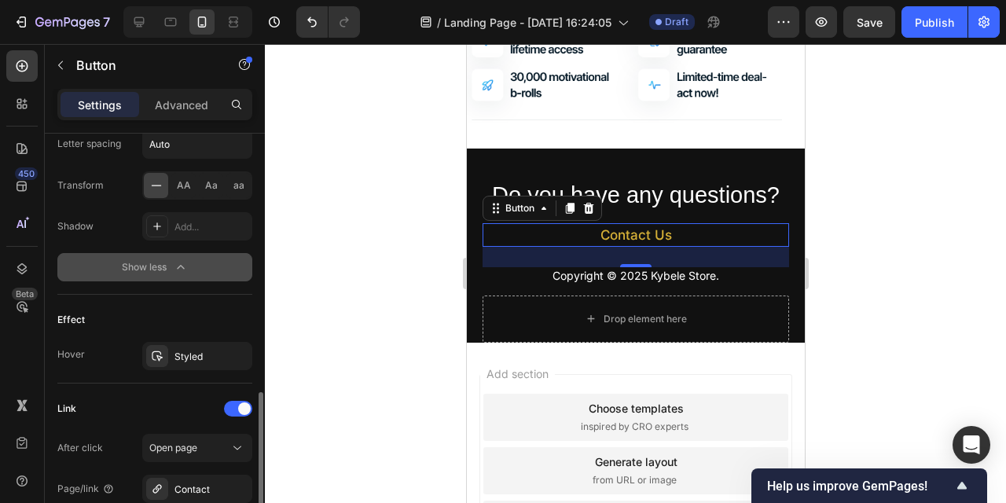
scroll to position [881, 0]
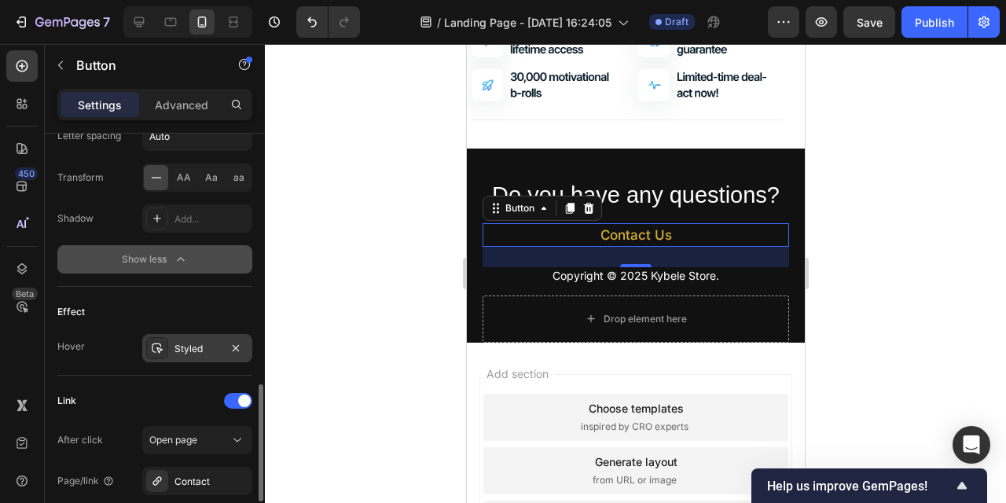
click at [201, 344] on div "Styled" at bounding box center [198, 349] width 46 height 14
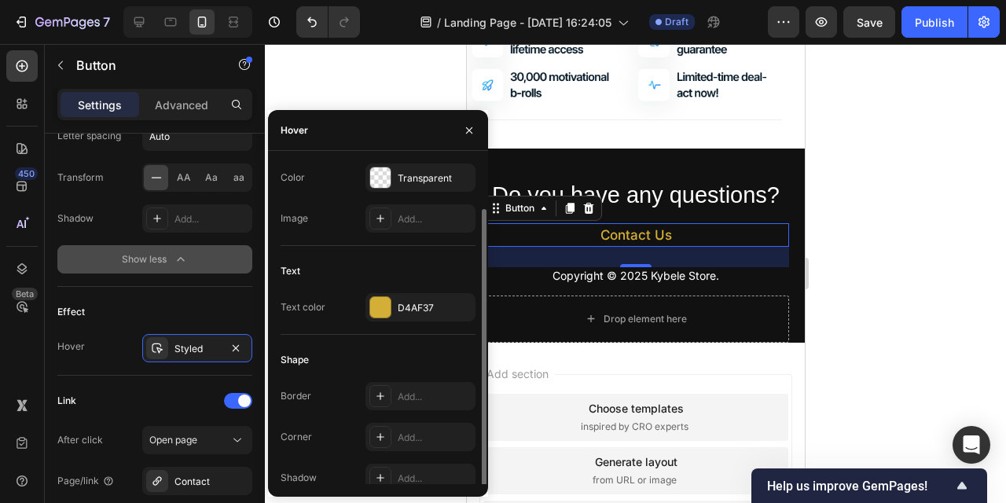
scroll to position [42, 0]
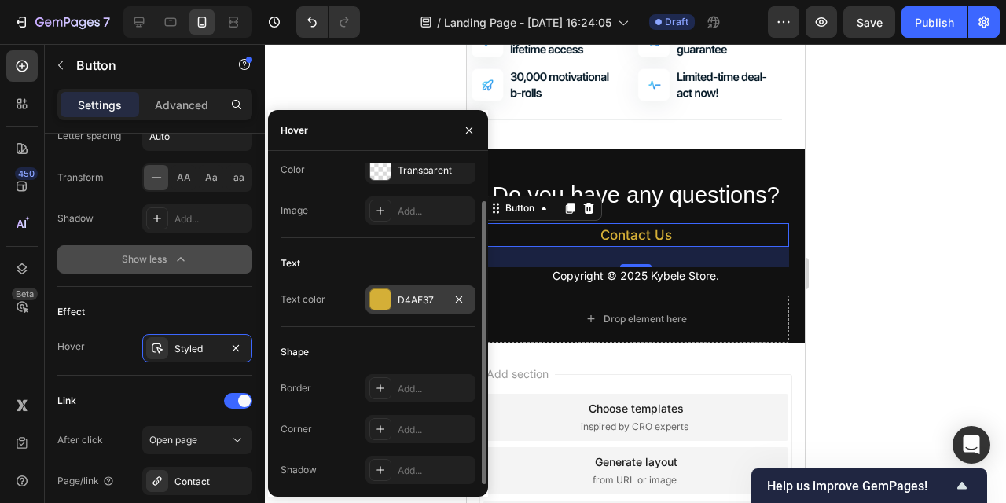
click at [380, 298] on div at bounding box center [380, 299] width 20 height 20
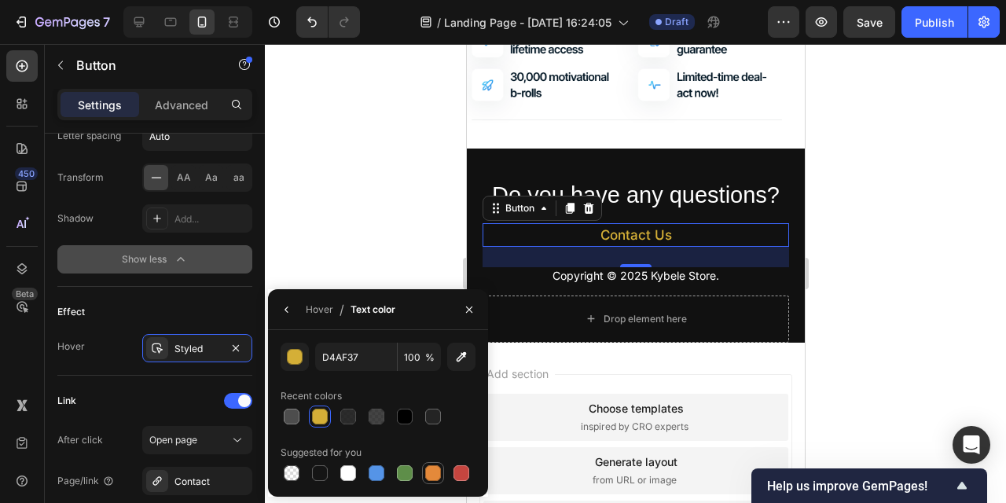
click at [431, 473] on div at bounding box center [433, 474] width 16 height 16
click at [465, 471] on div at bounding box center [462, 474] width 16 height 16
click at [322, 419] on div at bounding box center [320, 417] width 16 height 16
type input "D4AF37"
click at [291, 304] on icon "button" at bounding box center [287, 310] width 13 height 13
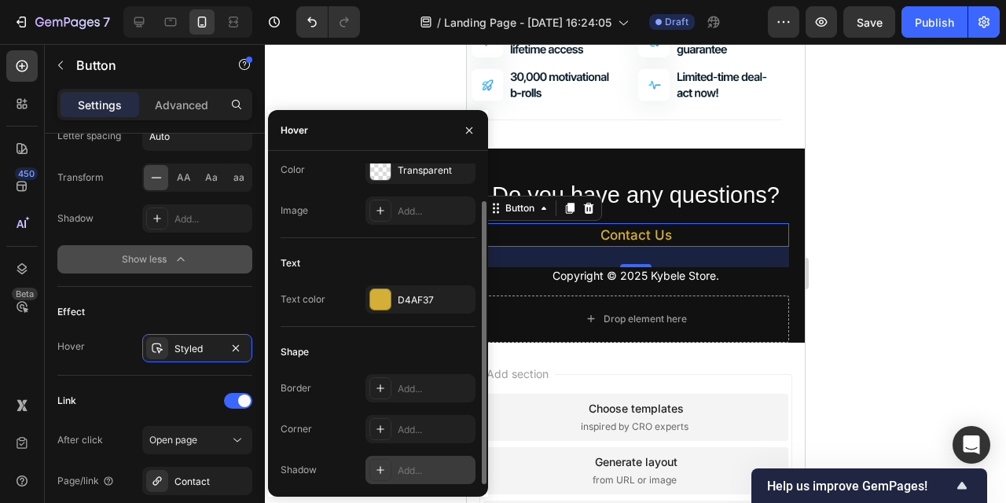
click at [410, 466] on div "Add..." at bounding box center [435, 471] width 74 height 14
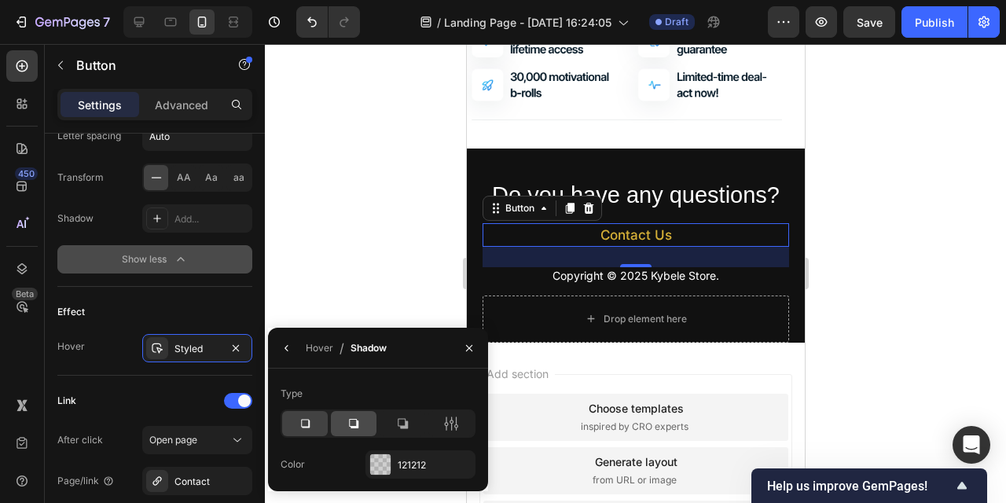
click at [357, 423] on icon at bounding box center [353, 423] width 9 height 9
click at [417, 463] on div "121212" at bounding box center [421, 465] width 46 height 14
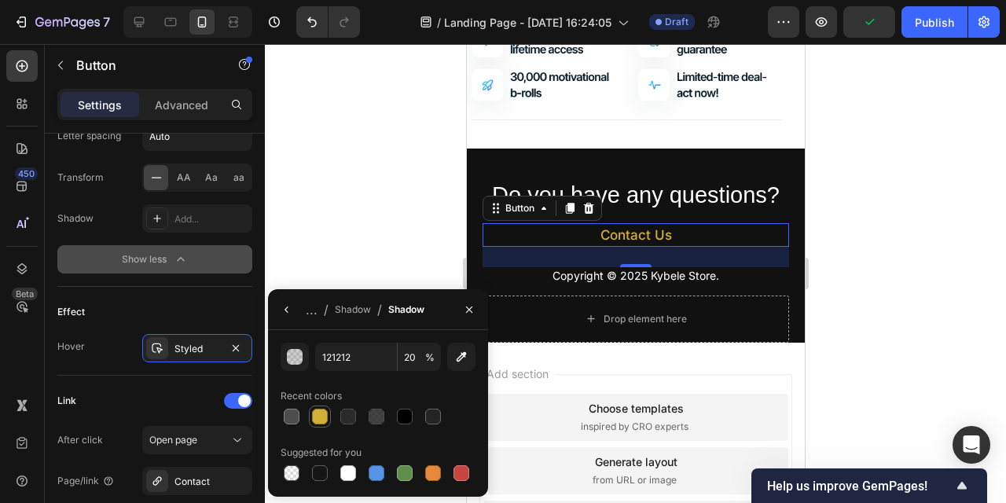
click at [320, 422] on div at bounding box center [320, 417] width 16 height 16
type input "D4AF37"
type input "100"
click at [344, 178] on div at bounding box center [636, 273] width 742 height 459
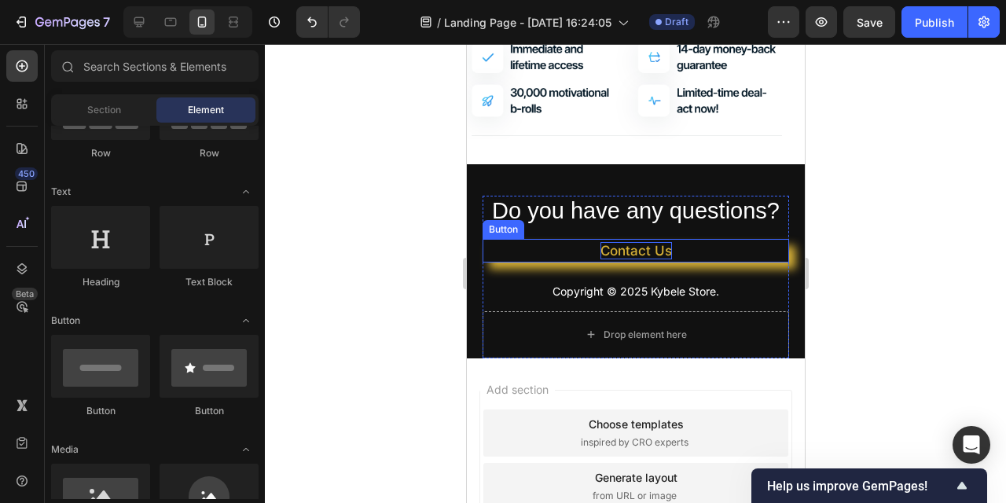
scroll to position [2054, 0]
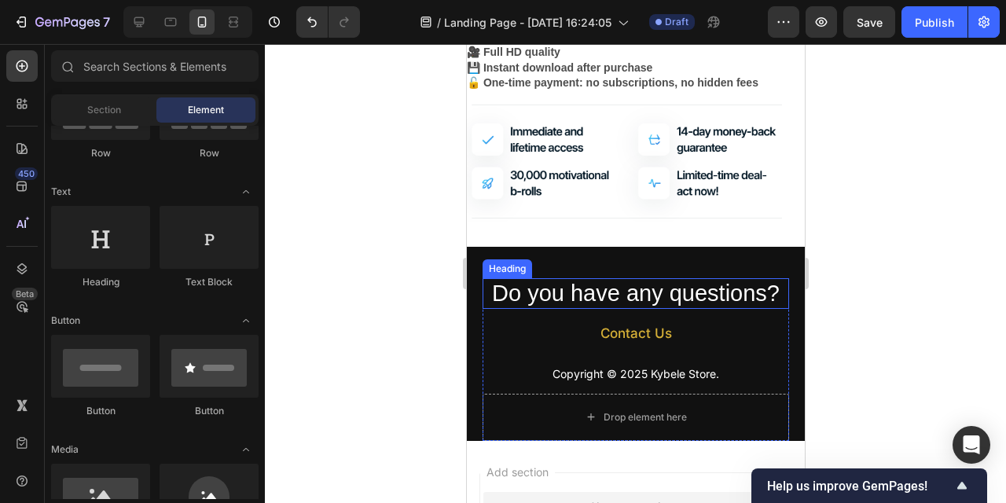
click at [925, 281] on div at bounding box center [636, 273] width 742 height 459
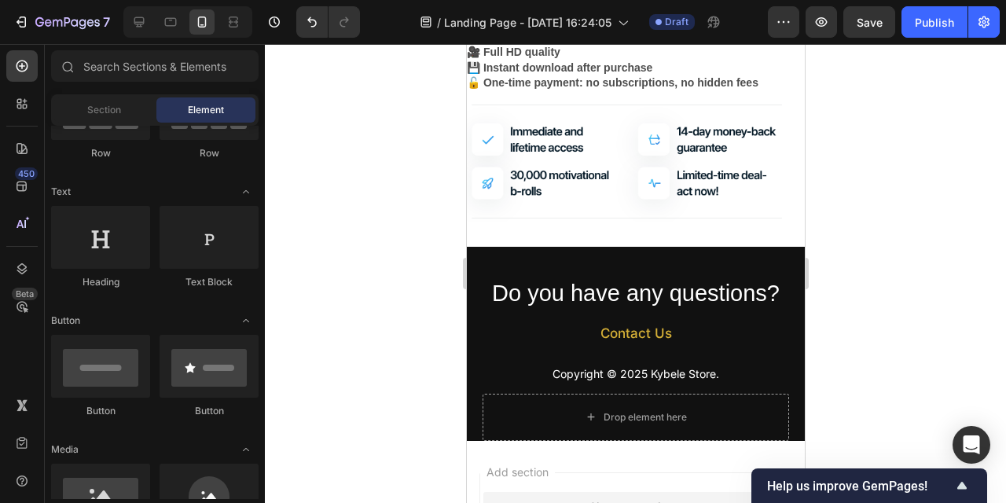
click at [352, 266] on div at bounding box center [636, 273] width 742 height 459
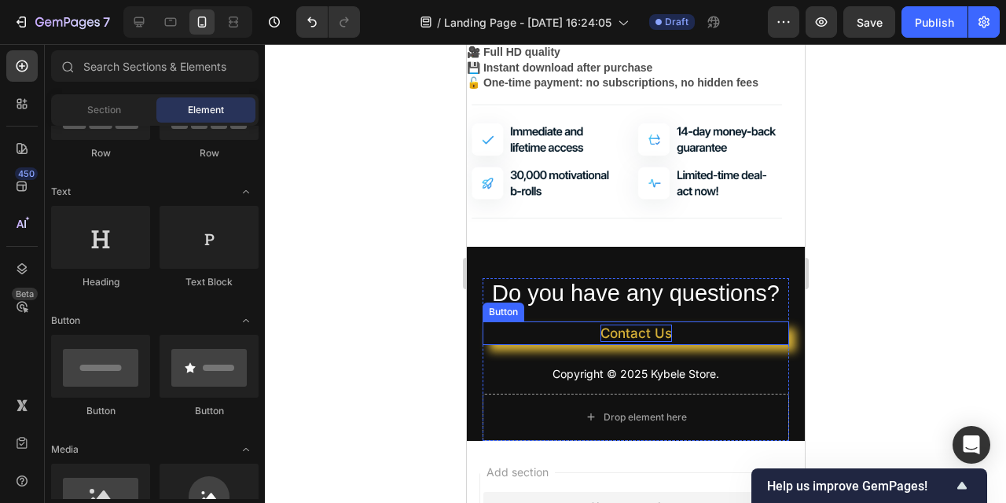
click at [666, 334] on p "Contact Us" at bounding box center [636, 333] width 72 height 17
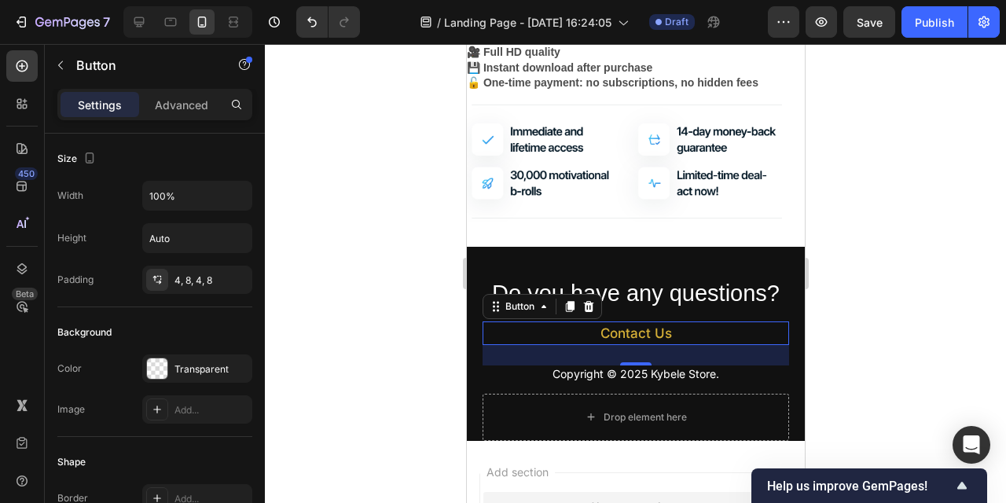
click at [354, 351] on div at bounding box center [636, 273] width 742 height 459
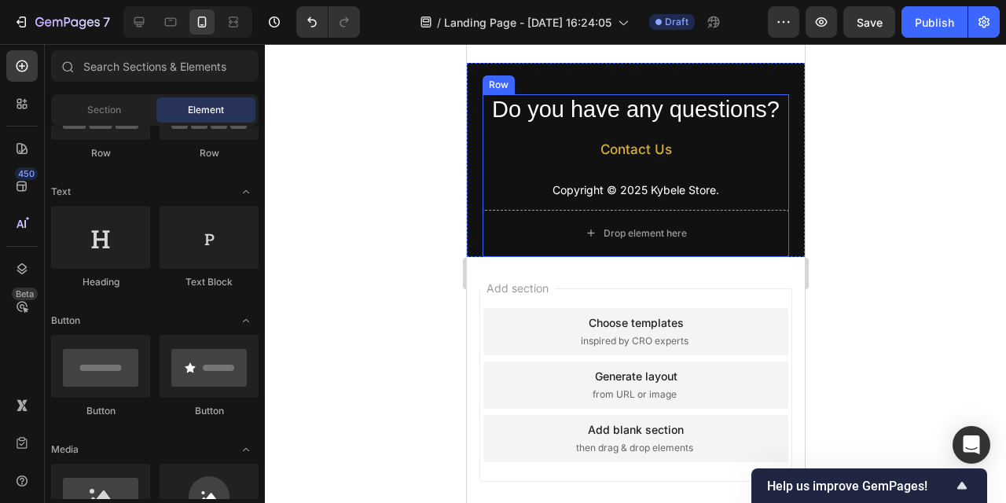
scroll to position [2243, 0]
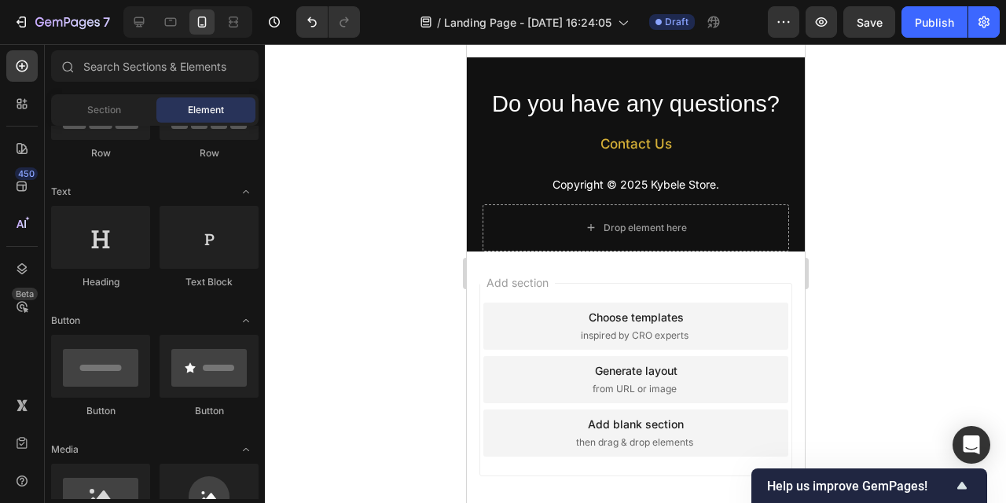
click at [892, 234] on div at bounding box center [636, 273] width 742 height 459
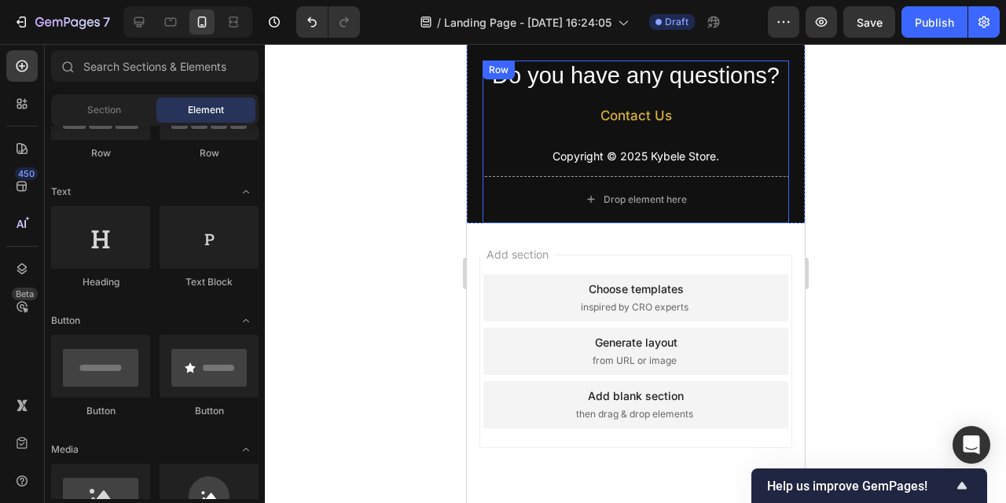
scroll to position [2151, 0]
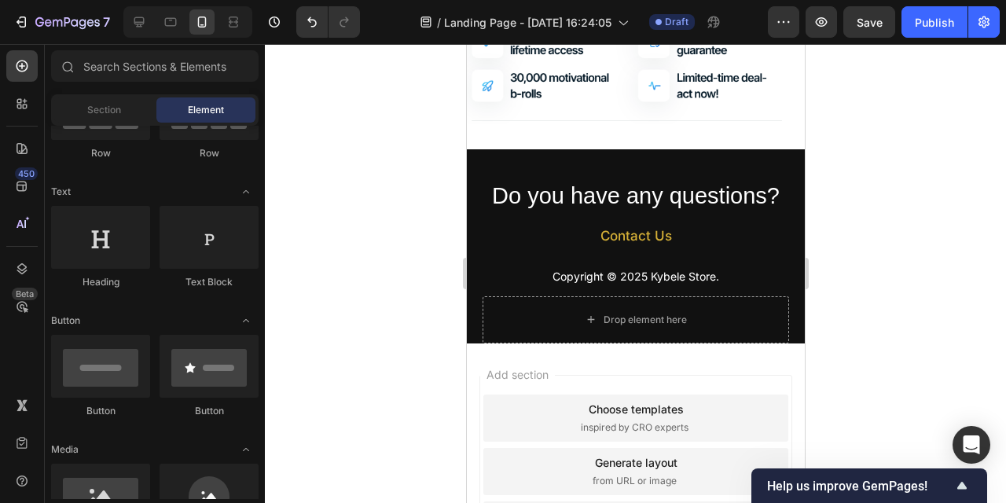
click at [867, 197] on div at bounding box center [636, 273] width 742 height 459
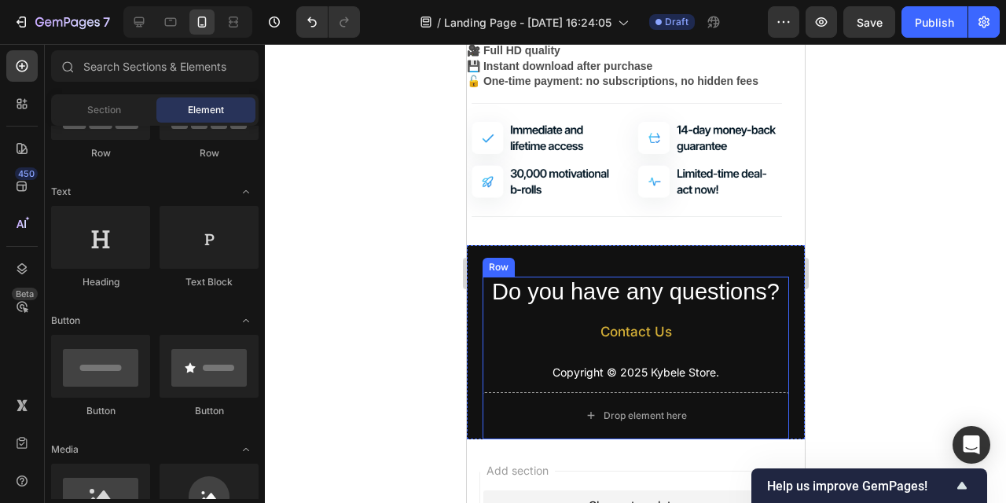
scroll to position [2057, 0]
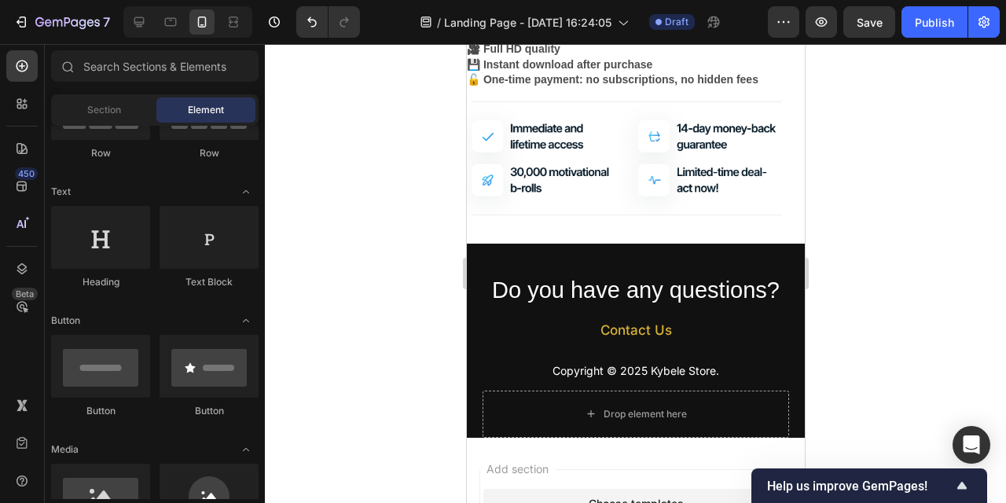
click at [372, 270] on div at bounding box center [636, 273] width 742 height 459
click at [354, 304] on div at bounding box center [636, 273] width 742 height 459
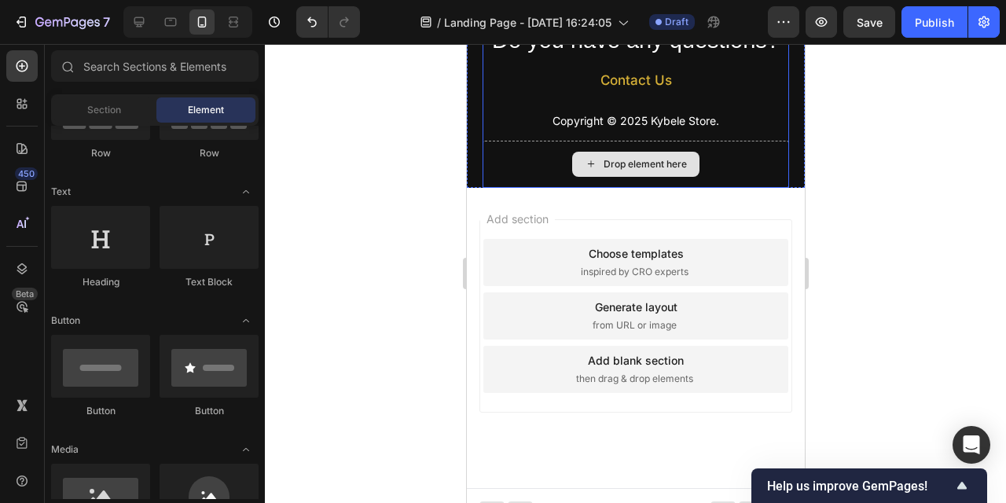
scroll to position [2110, 0]
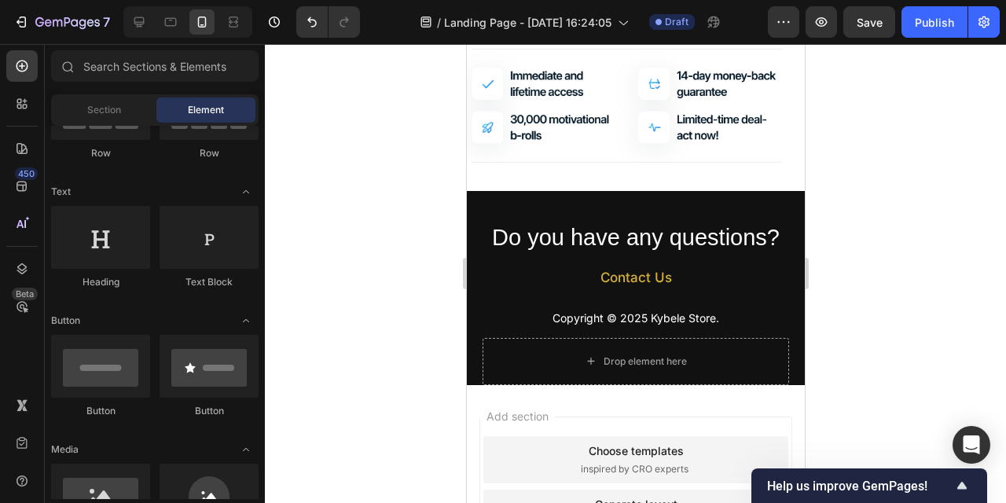
click at [356, 288] on div at bounding box center [636, 273] width 742 height 459
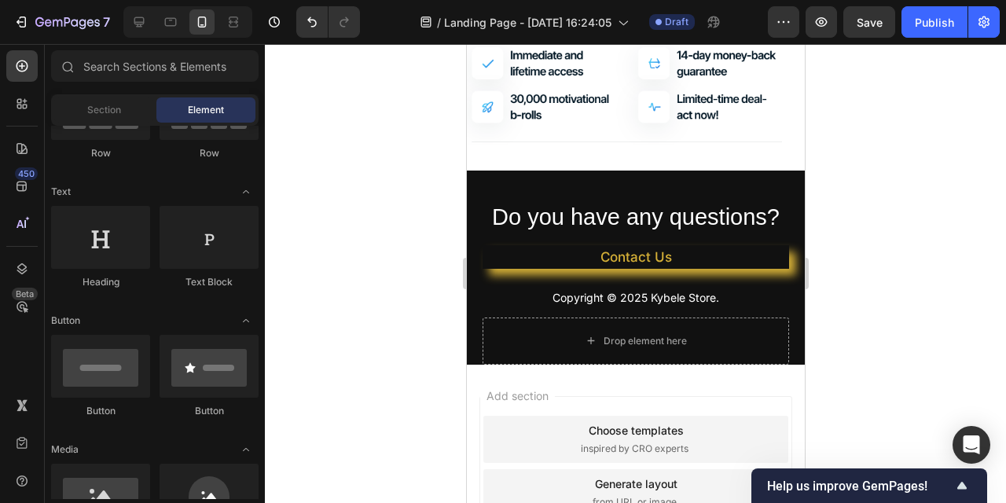
scroll to position [2138, 0]
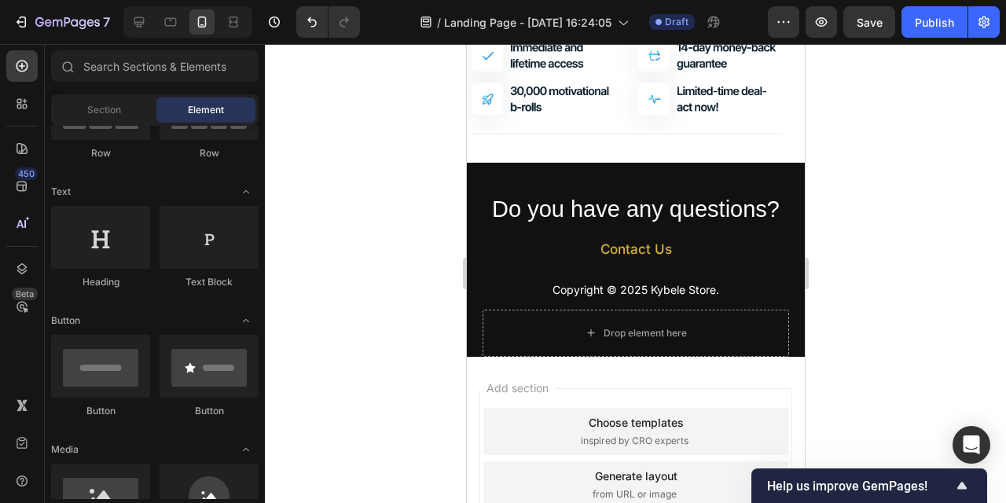
click at [926, 341] on div at bounding box center [636, 273] width 742 height 459
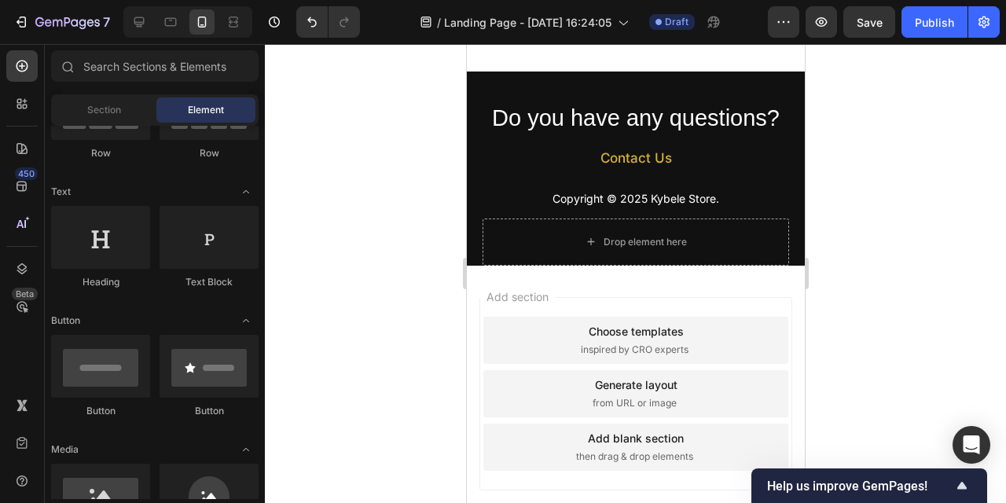
scroll to position [2325, 0]
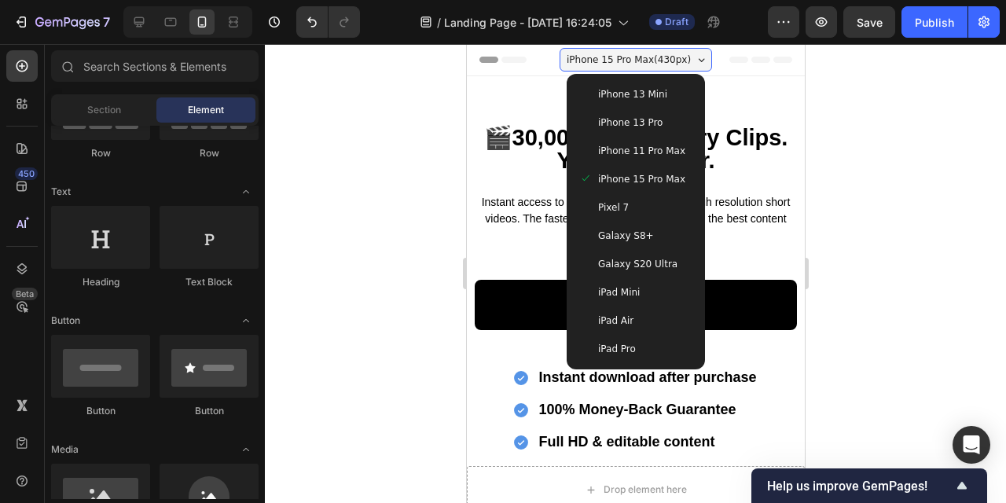
click at [627, 86] on span "iPhone 13 Mini" at bounding box center [632, 94] width 69 height 16
click at [627, 91] on div "🎬30,000 Viral Luxury Clips. Yours Forever. Heading Instant access to 30,000 cin…" at bounding box center [635, 332] width 338 height 512
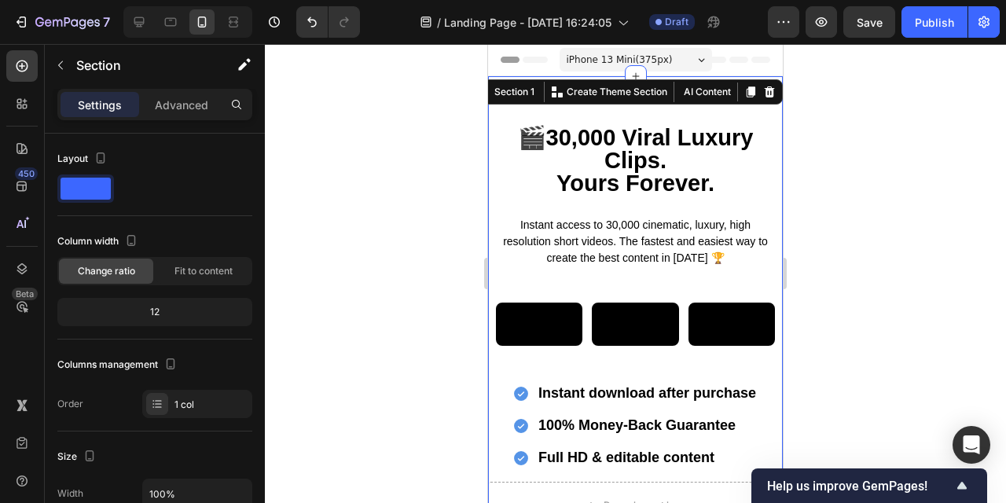
click at [845, 201] on div at bounding box center [636, 273] width 742 height 459
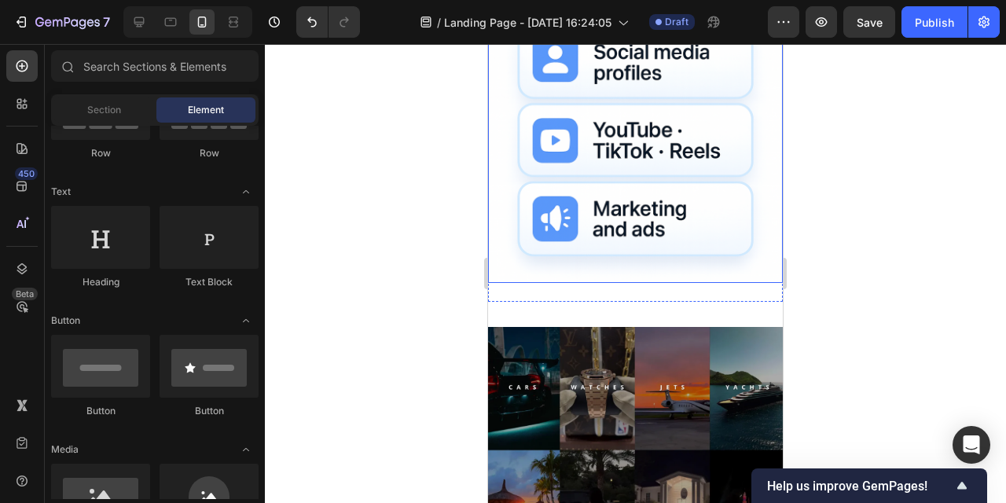
scroll to position [1098, 0]
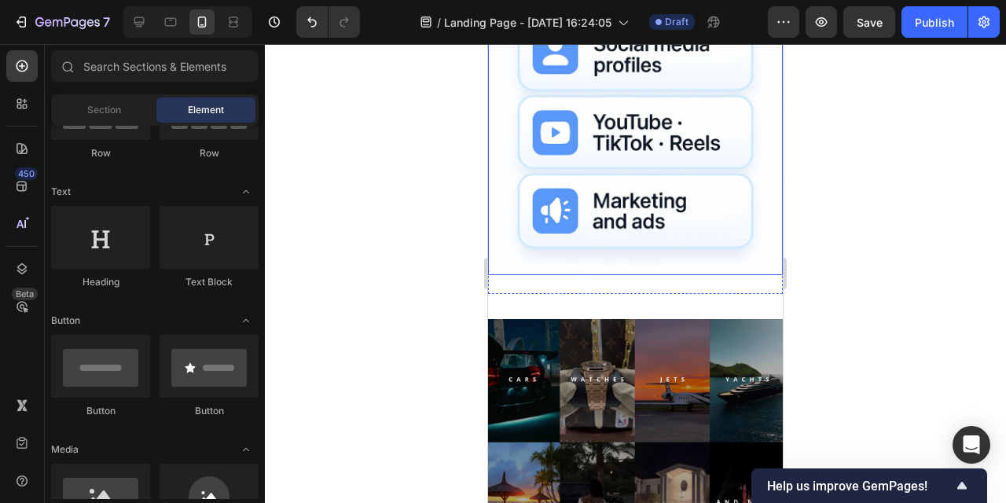
click at [683, 230] on img at bounding box center [635, 127] width 295 height 295
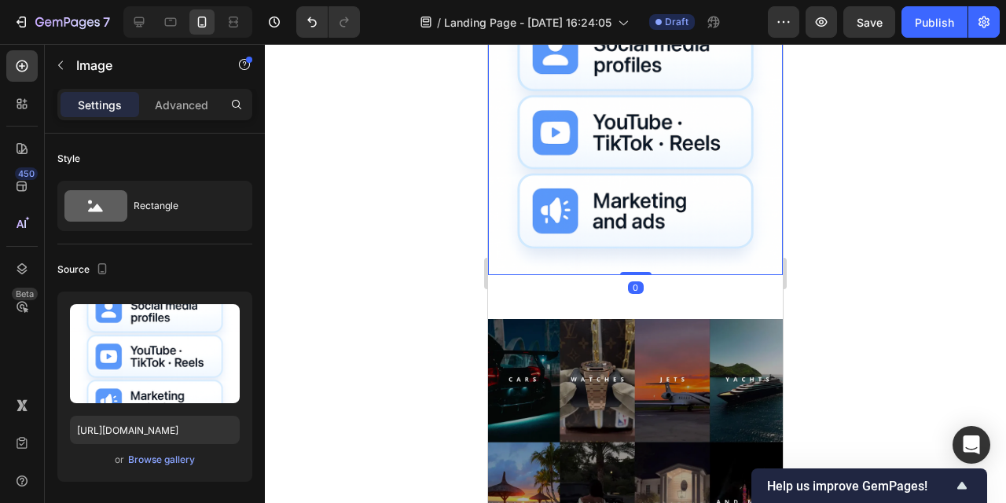
click at [627, 222] on img at bounding box center [635, 127] width 295 height 295
click at [885, 286] on div at bounding box center [636, 273] width 742 height 459
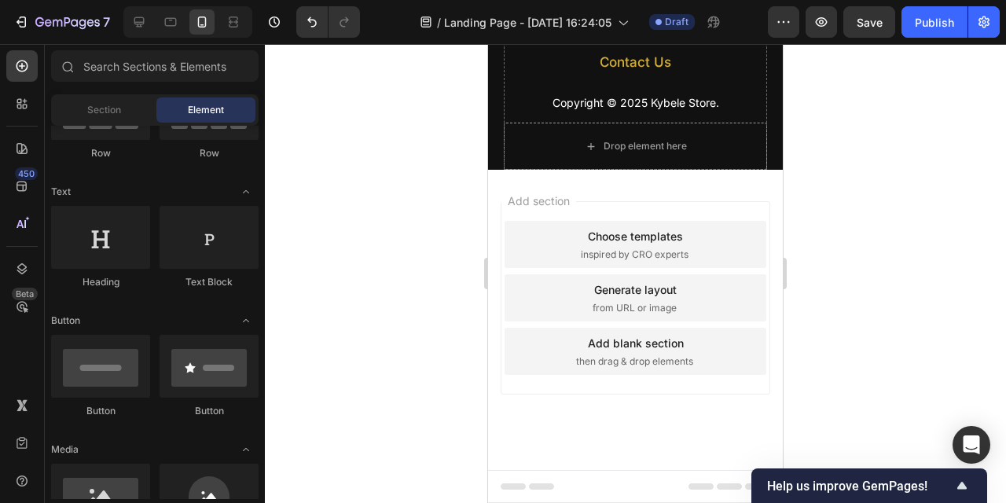
scroll to position [0, 0]
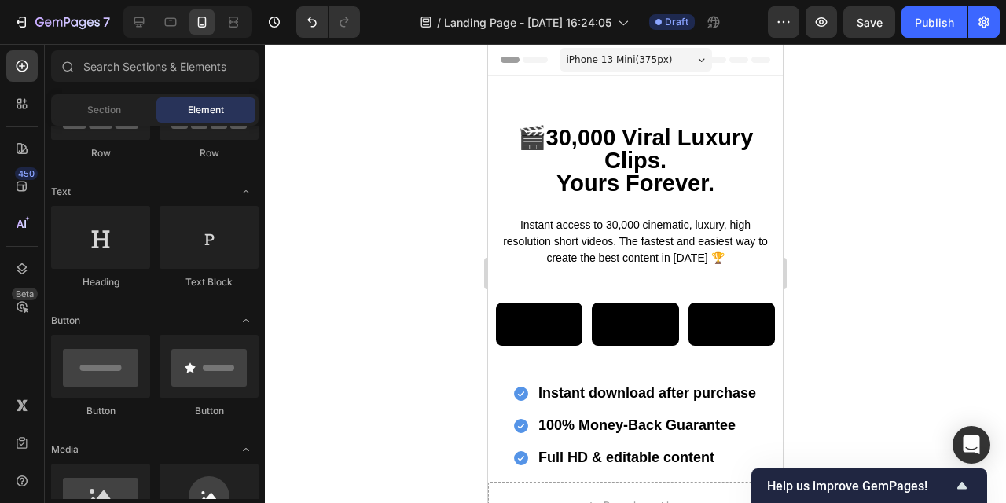
click at [640, 56] on span "iPhone 13 Mini ( 375 px)" at bounding box center [620, 60] width 106 height 16
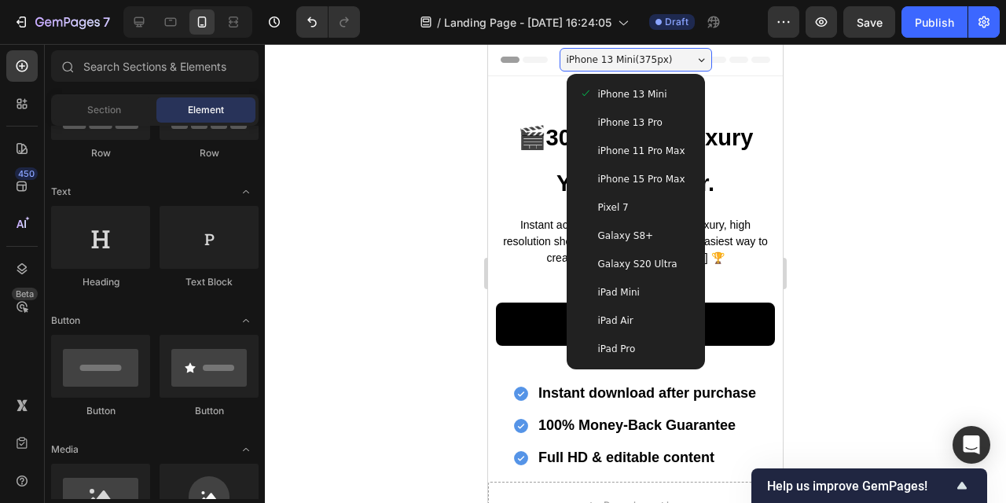
click at [653, 175] on span "iPhone 15 Pro Max" at bounding box center [641, 179] width 87 height 16
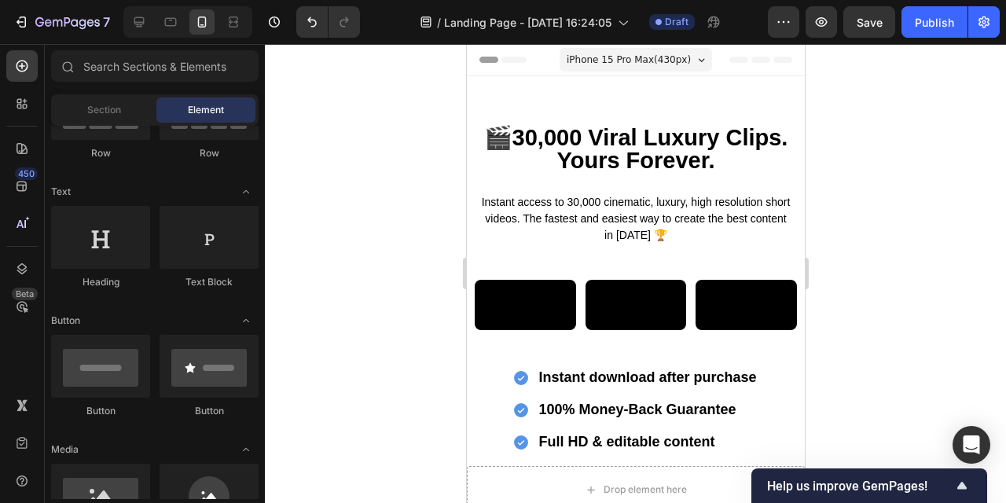
click at [873, 177] on div at bounding box center [636, 273] width 742 height 459
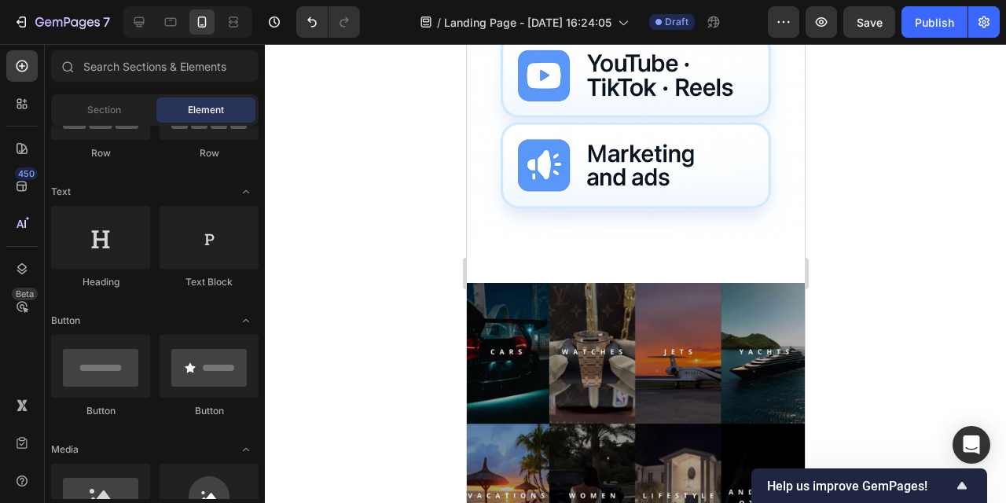
scroll to position [1127, 0]
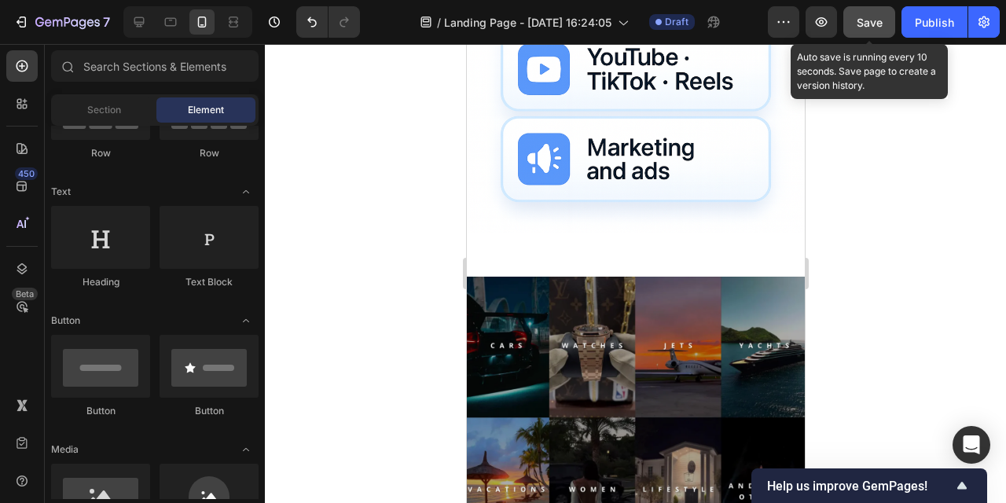
click at [858, 25] on span "Save" at bounding box center [870, 22] width 26 height 13
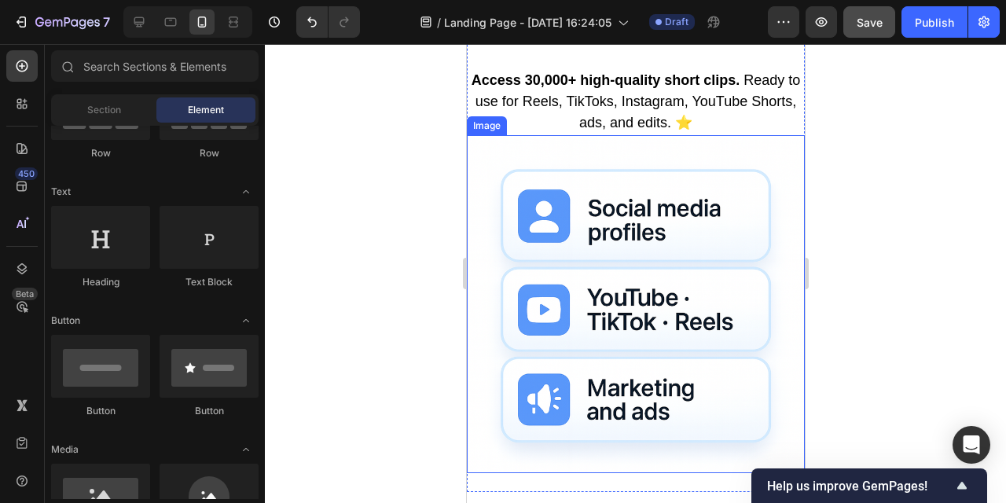
scroll to position [757, 0]
click at [720, 149] on img at bounding box center [635, 303] width 338 height 338
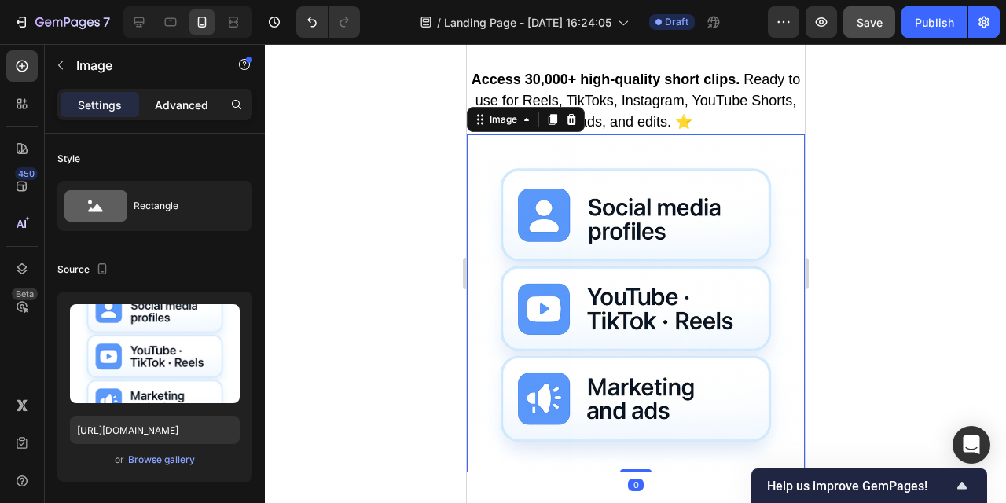
click at [190, 94] on div "Advanced" at bounding box center [181, 104] width 79 height 25
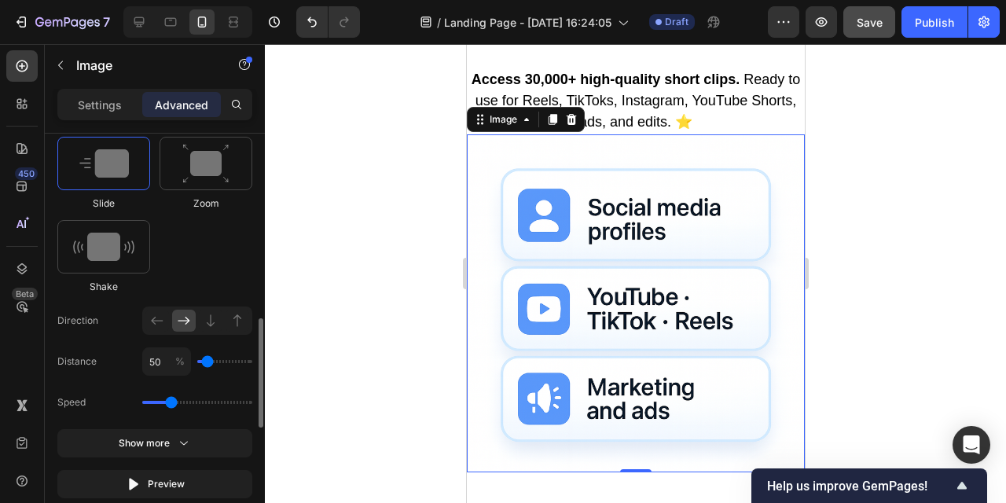
scroll to position [844, 0]
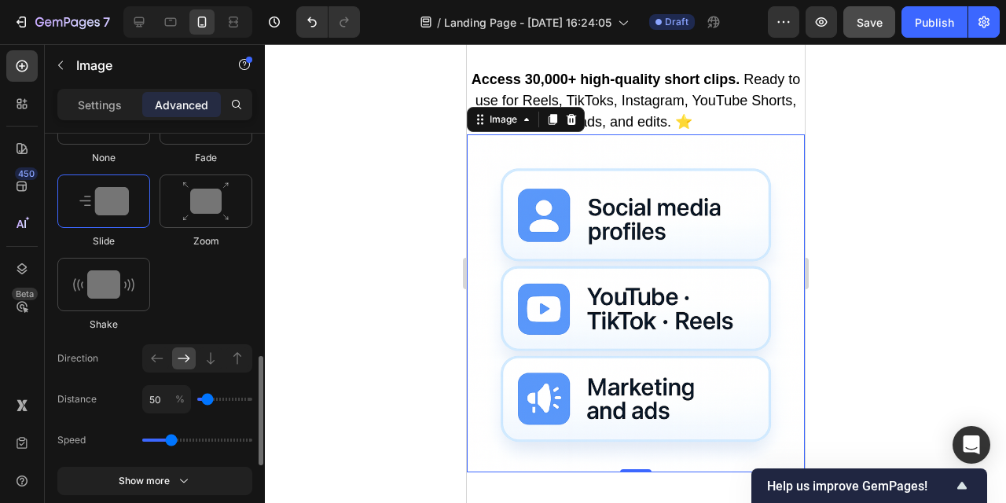
click at [396, 282] on div at bounding box center [636, 273] width 742 height 459
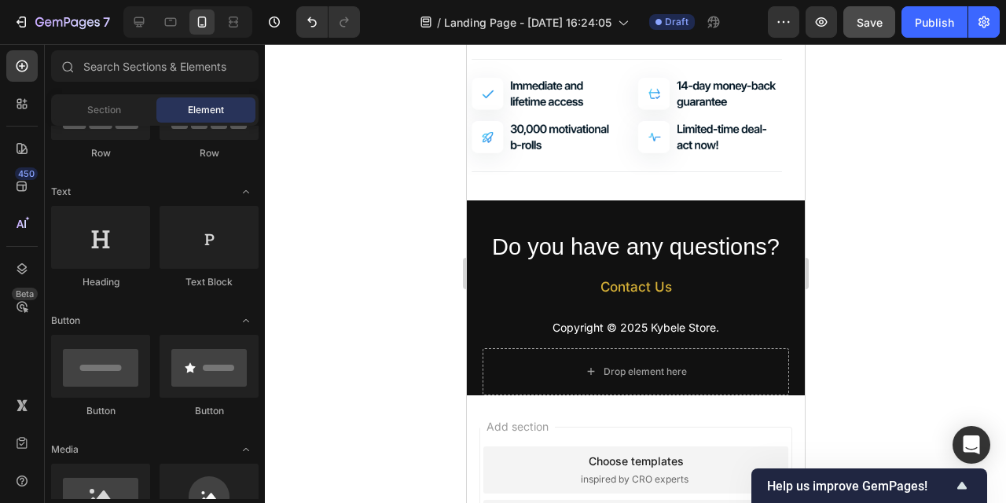
scroll to position [1976, 0]
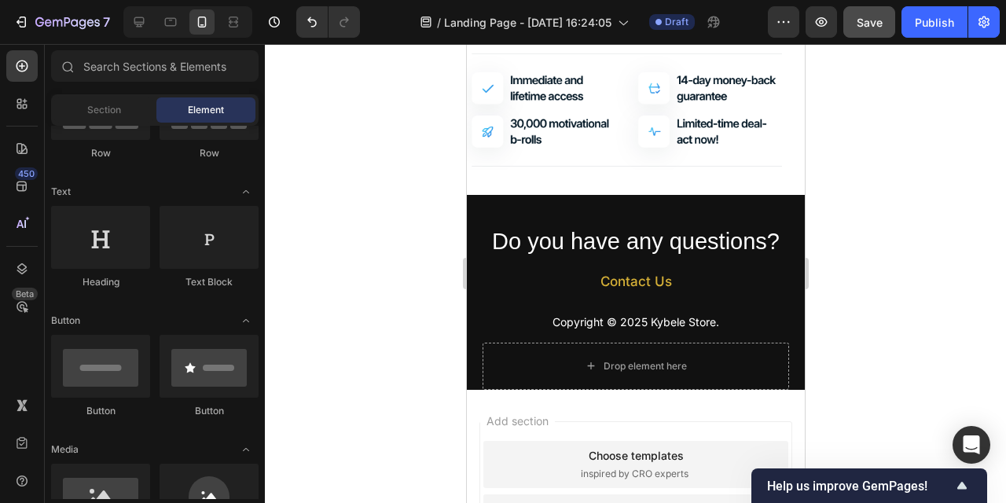
click at [882, 254] on div at bounding box center [636, 273] width 742 height 459
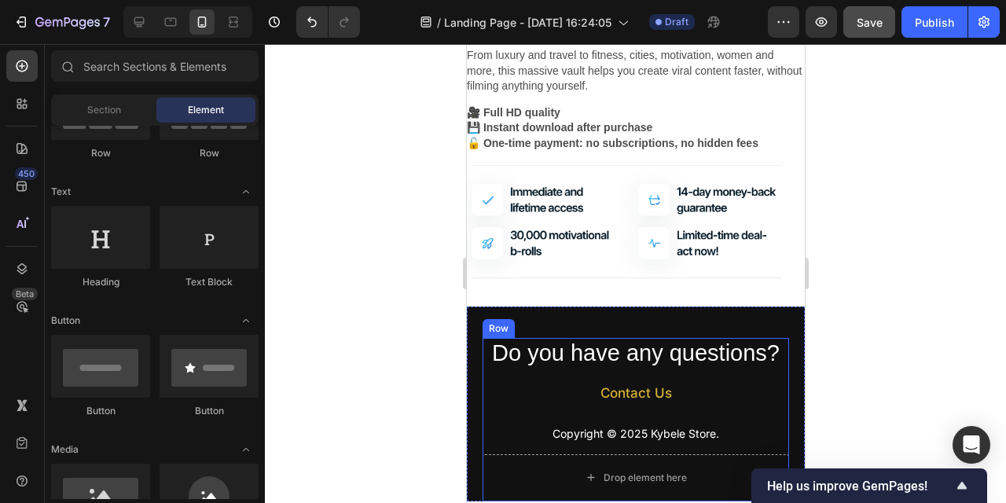
scroll to position [1870, 0]
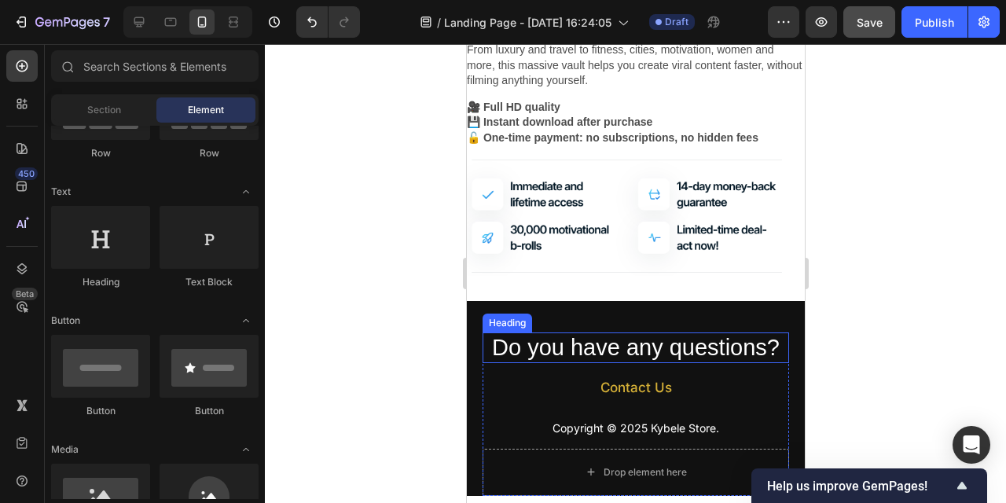
click at [745, 358] on h2 "Do you have any questions?" at bounding box center [635, 348] width 307 height 31
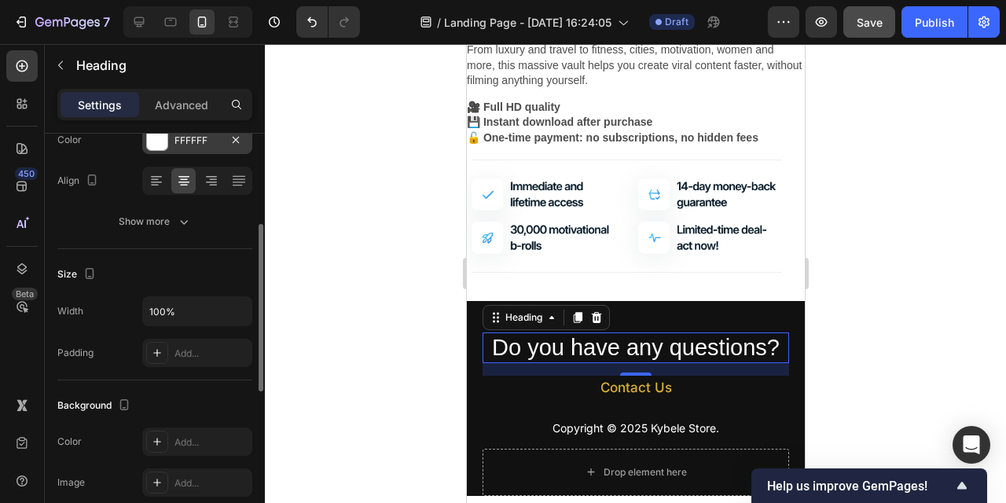
scroll to position [234, 0]
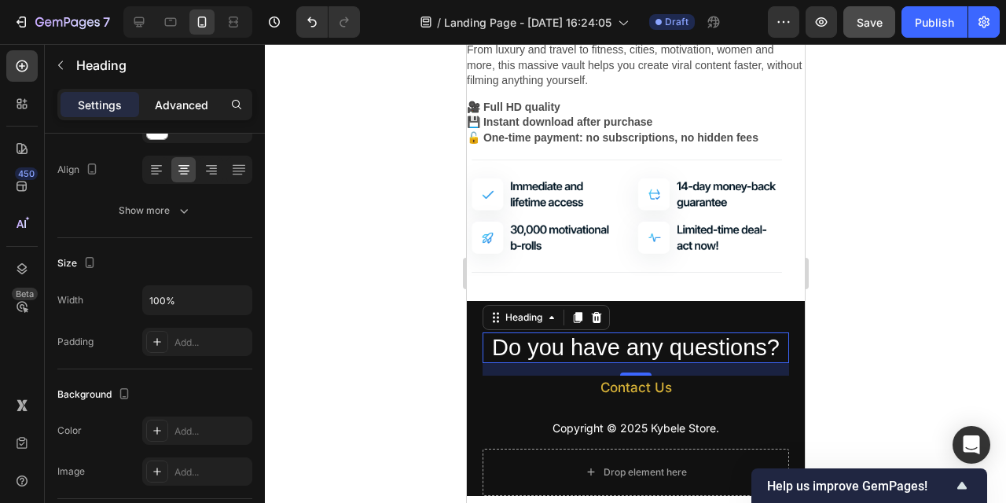
click at [178, 98] on p "Advanced" at bounding box center [181, 105] width 53 height 17
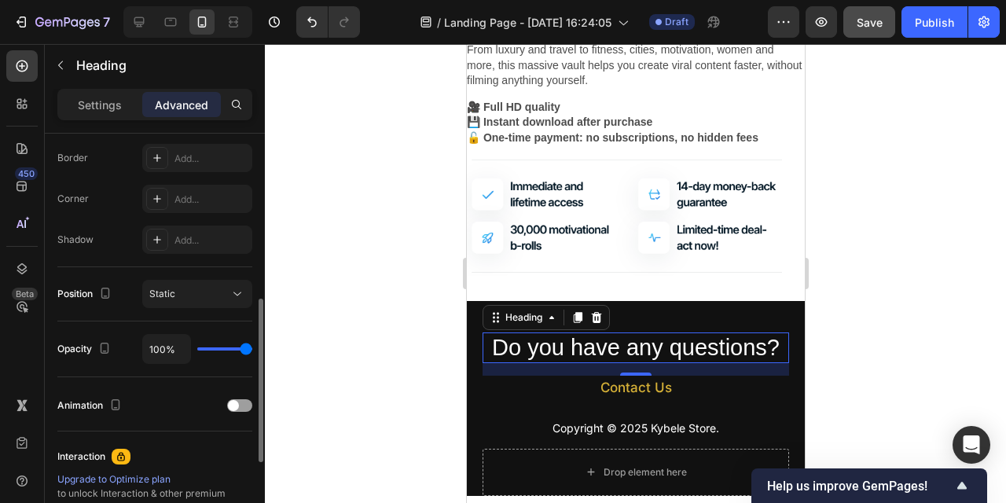
scroll to position [635, 0]
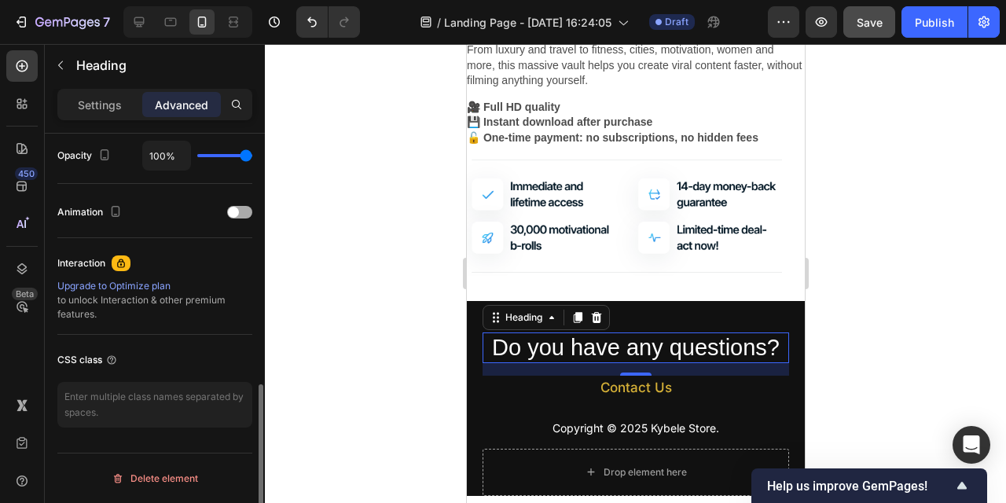
click at [234, 203] on div "Animation" at bounding box center [154, 212] width 195 height 25
click at [234, 206] on div at bounding box center [239, 212] width 25 height 13
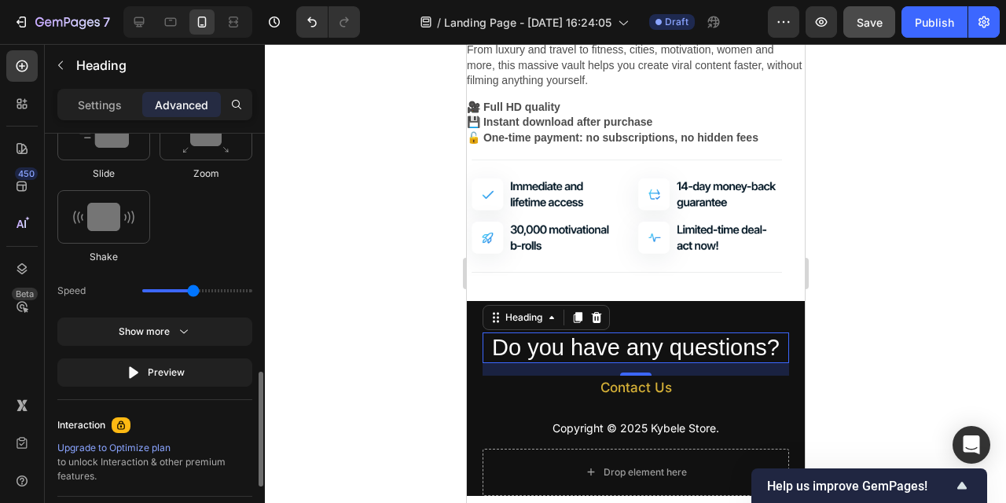
scroll to position [916, 0]
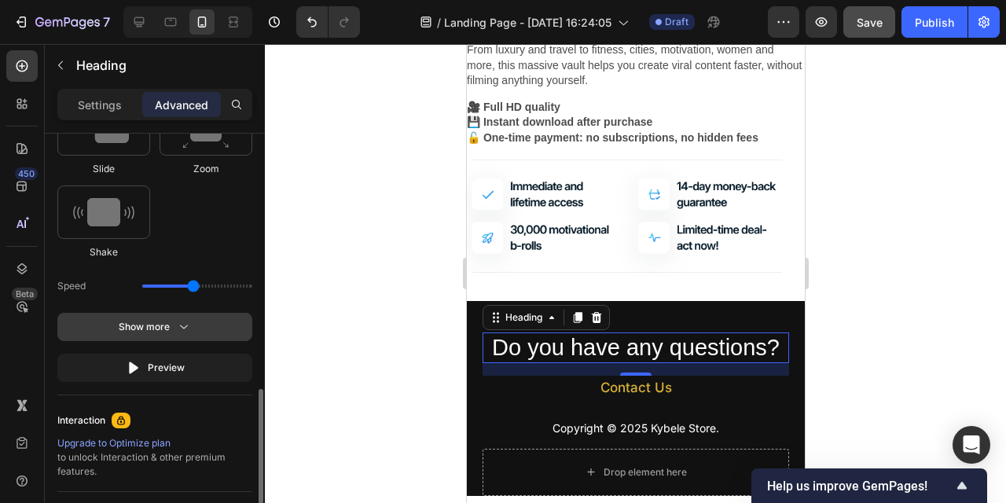
click at [194, 324] on button "Show more" at bounding box center [154, 327] width 195 height 28
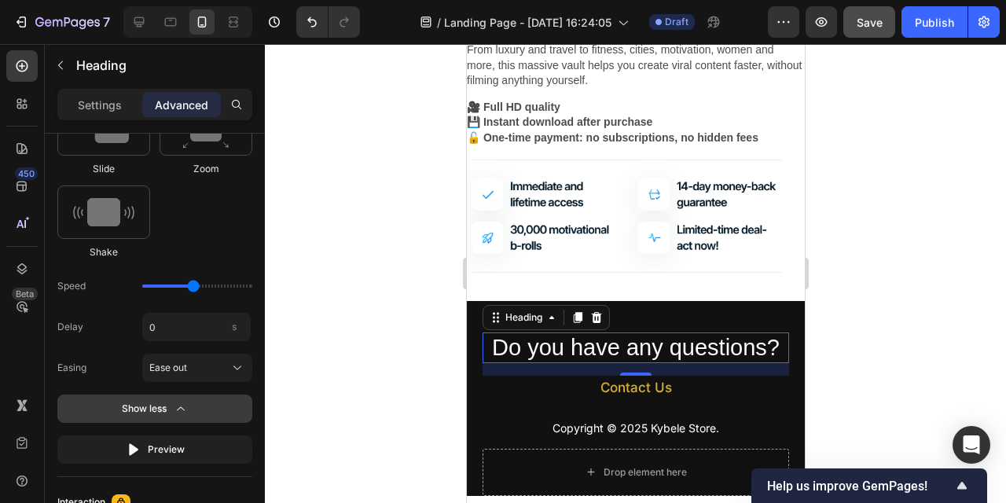
scroll to position [1025, 0]
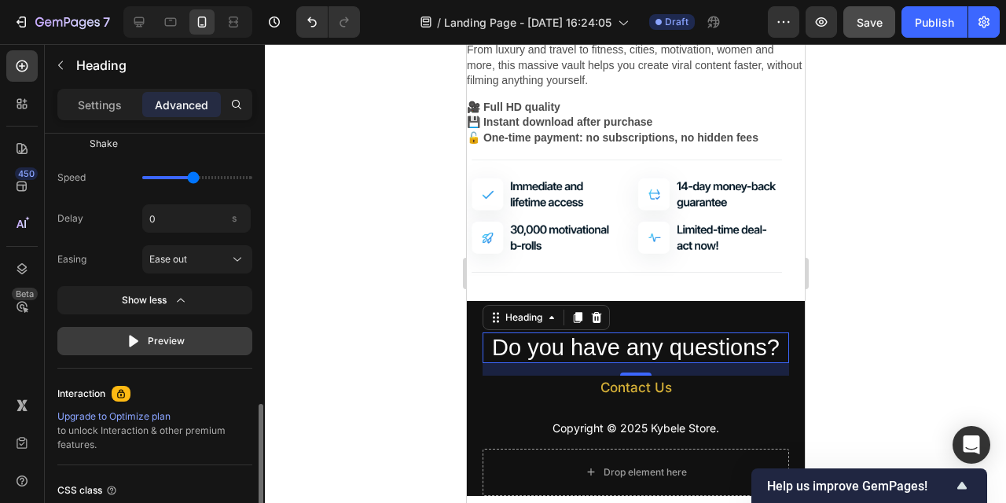
click at [159, 340] on div "Preview" at bounding box center [155, 341] width 59 height 16
click at [182, 344] on div "Preview" at bounding box center [155, 341] width 59 height 16
click at [187, 176] on input "range" at bounding box center [197, 177] width 110 height 3
click at [170, 340] on div "Preview" at bounding box center [155, 341] width 59 height 16
type input "1.3"
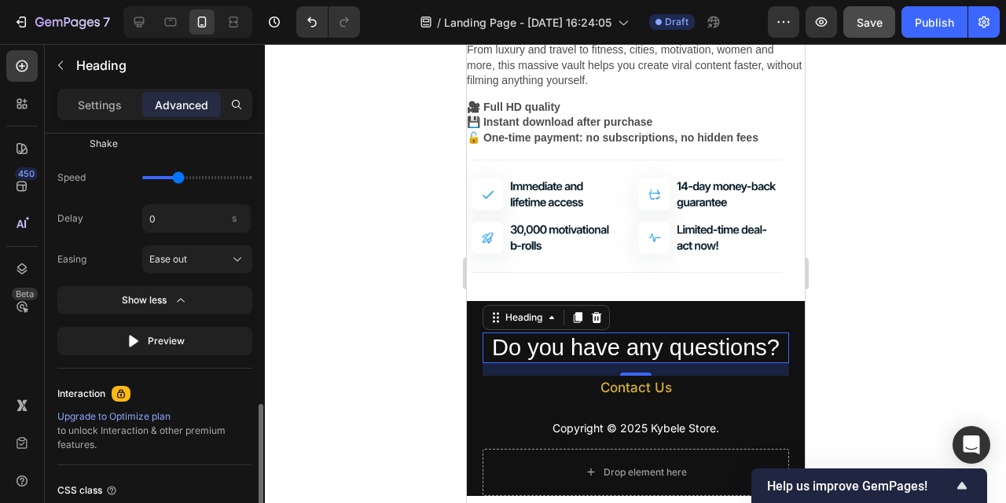
click at [182, 179] on input "range" at bounding box center [197, 177] width 110 height 3
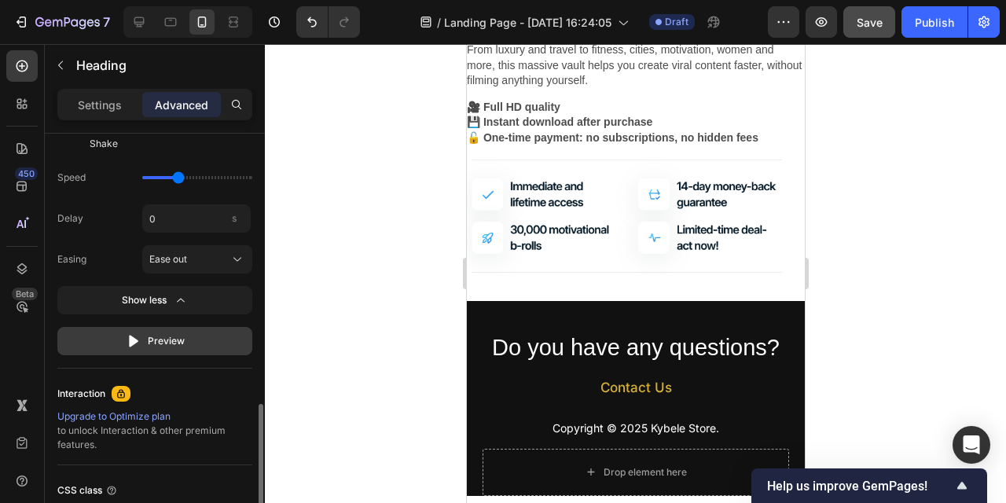
click at [173, 333] on button "Preview" at bounding box center [154, 341] width 195 height 28
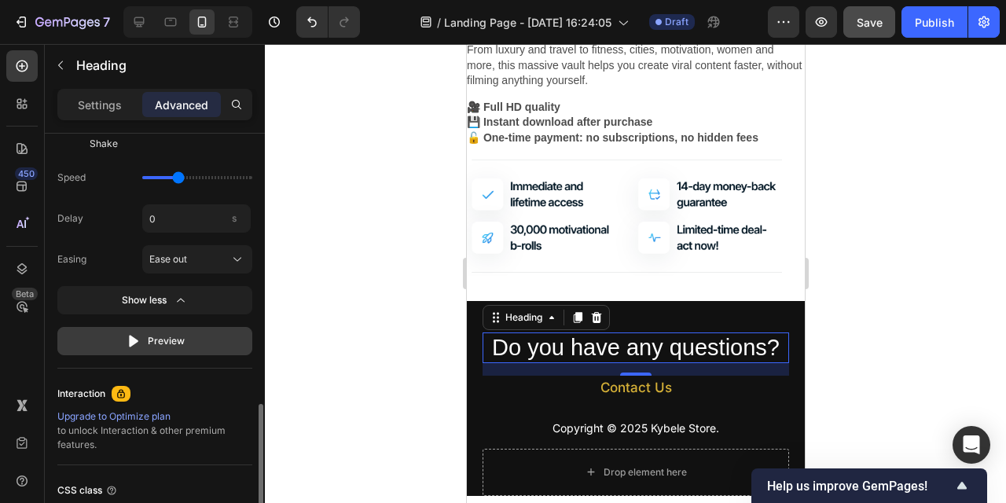
click at [196, 344] on button "Preview" at bounding box center [154, 341] width 195 height 28
click at [196, 345] on button "Preview" at bounding box center [154, 341] width 195 height 28
click at [196, 347] on button "Preview" at bounding box center [154, 341] width 195 height 28
click at [196, 340] on button "Preview" at bounding box center [154, 341] width 195 height 28
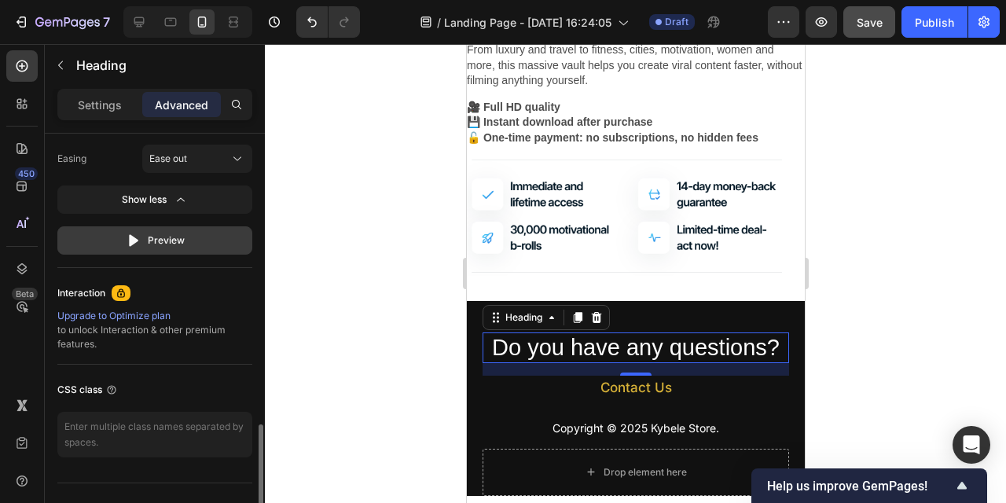
scroll to position [1121, 0]
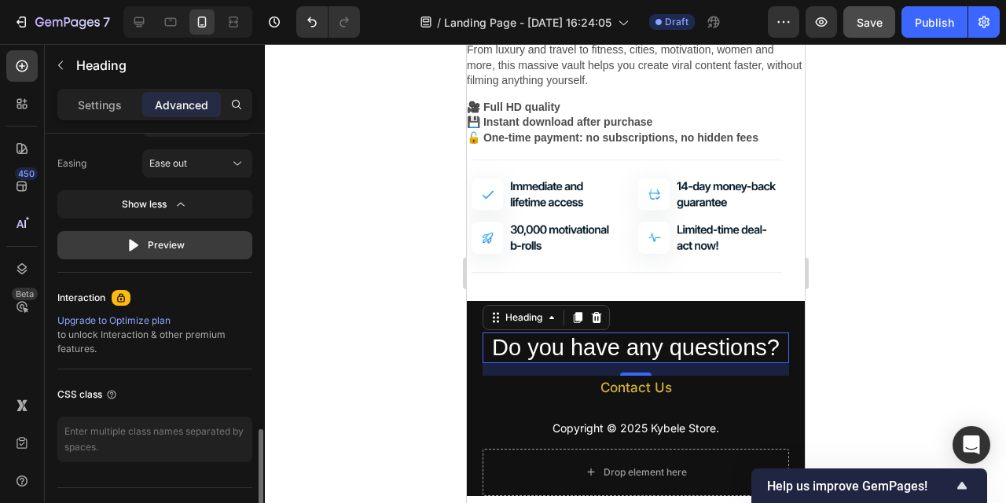
click at [171, 242] on div "Preview" at bounding box center [155, 245] width 59 height 16
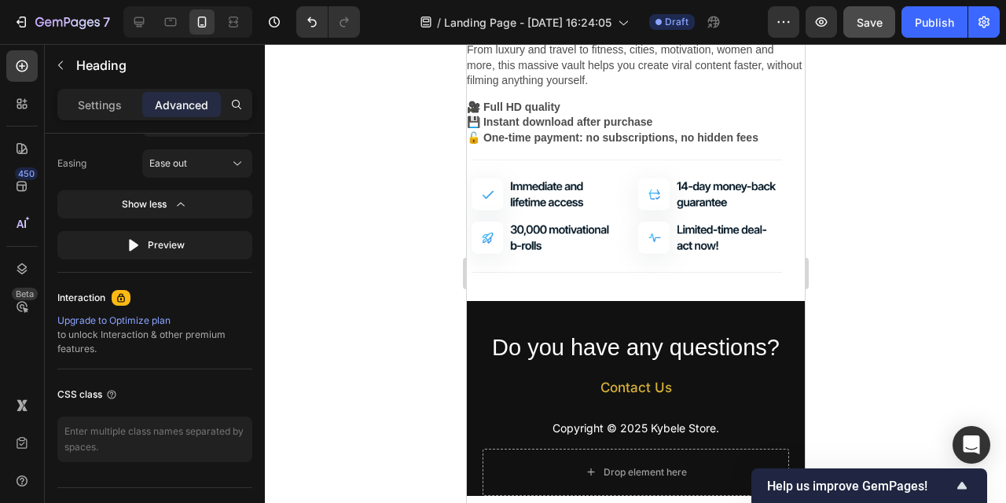
click at [401, 337] on div at bounding box center [636, 273] width 742 height 459
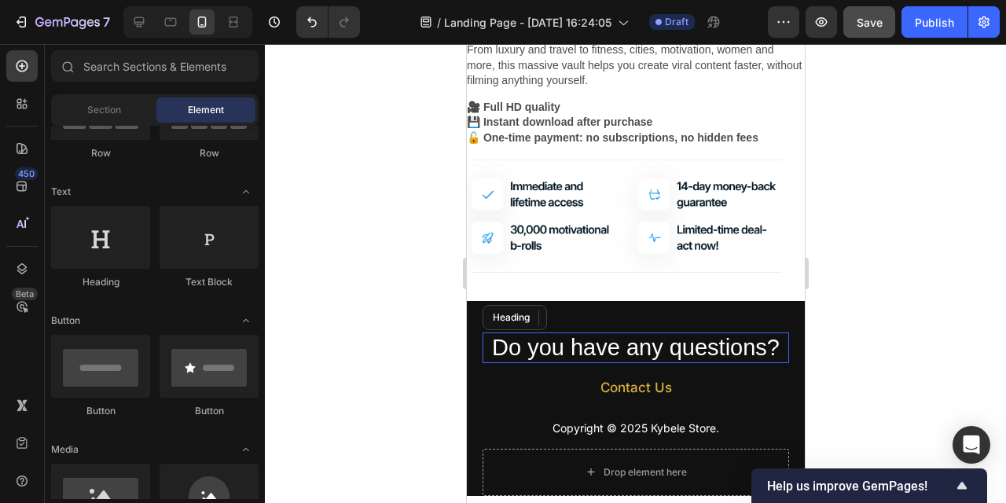
click at [914, 303] on div at bounding box center [636, 273] width 742 height 459
click at [886, 153] on div at bounding box center [636, 273] width 742 height 459
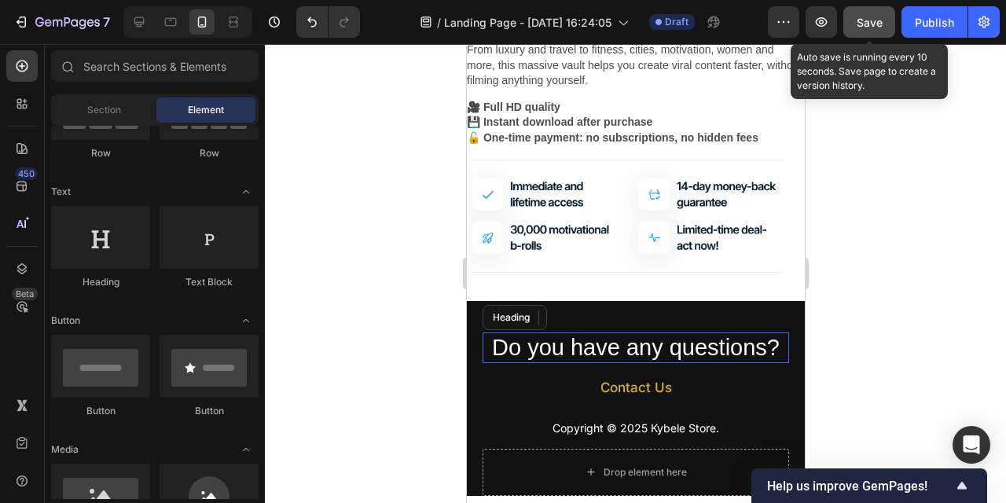
click at [867, 22] on span "Save" at bounding box center [870, 22] width 26 height 13
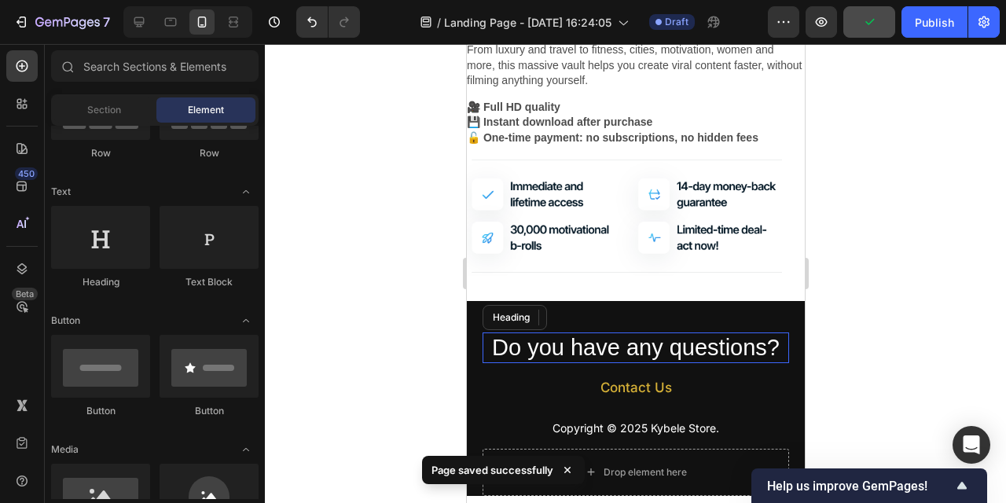
click at [343, 240] on div at bounding box center [636, 273] width 742 height 459
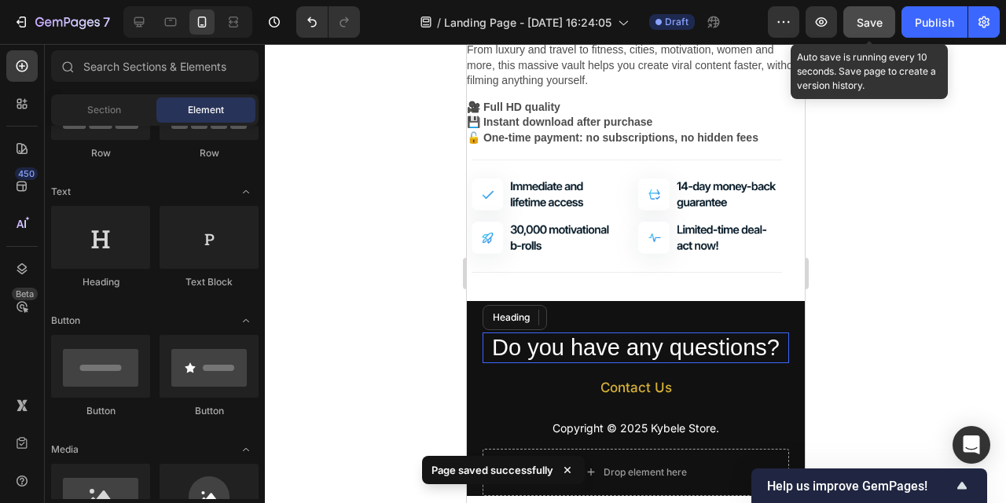
click at [865, 23] on span "Save" at bounding box center [870, 22] width 26 height 13
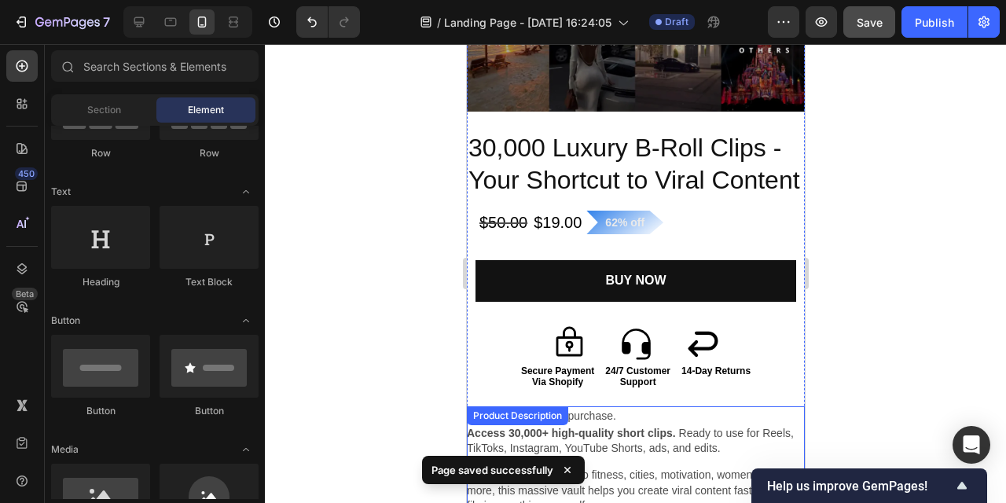
scroll to position [1441, 0]
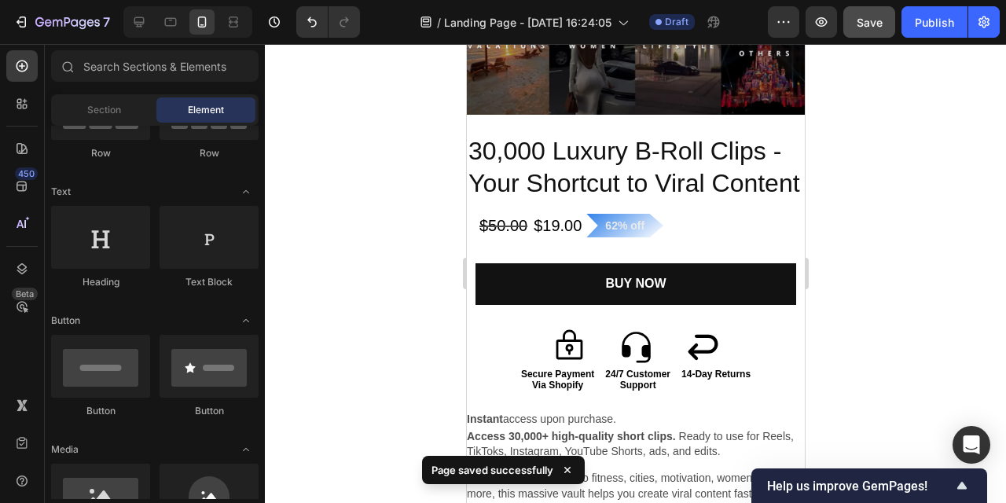
click at [922, 215] on div at bounding box center [636, 273] width 742 height 459
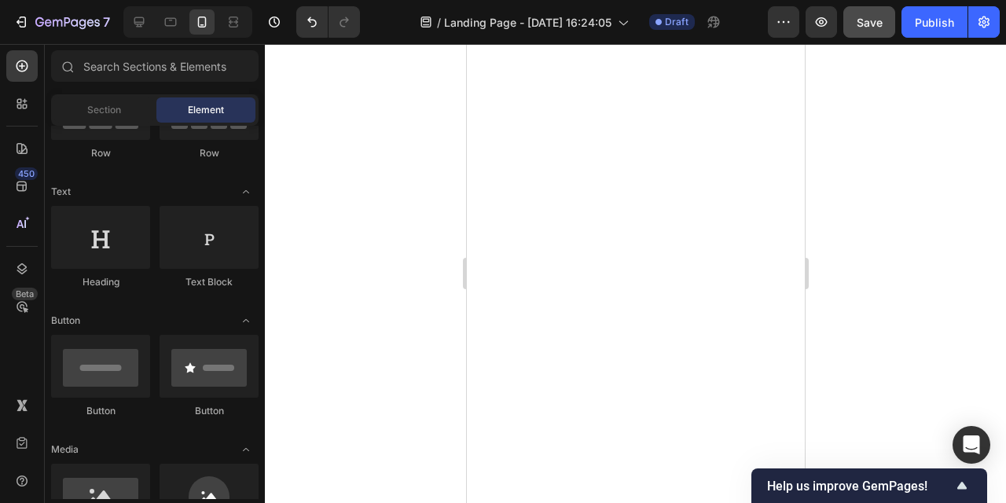
scroll to position [2195, 0]
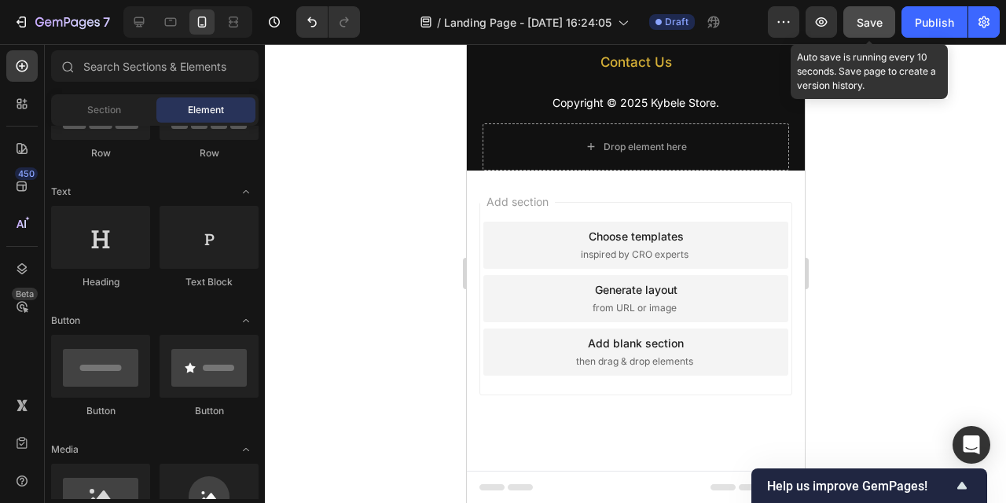
click at [863, 20] on span "Save" at bounding box center [870, 22] width 26 height 13
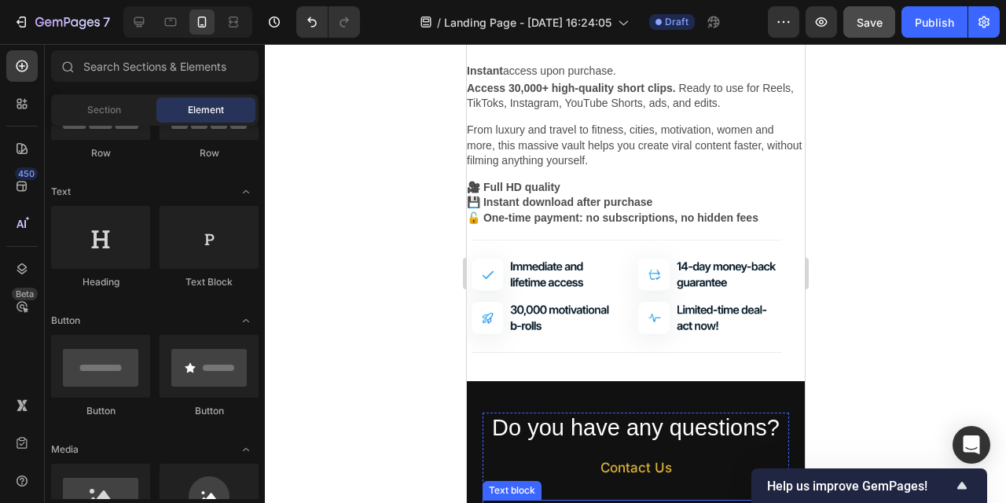
scroll to position [1789, 0]
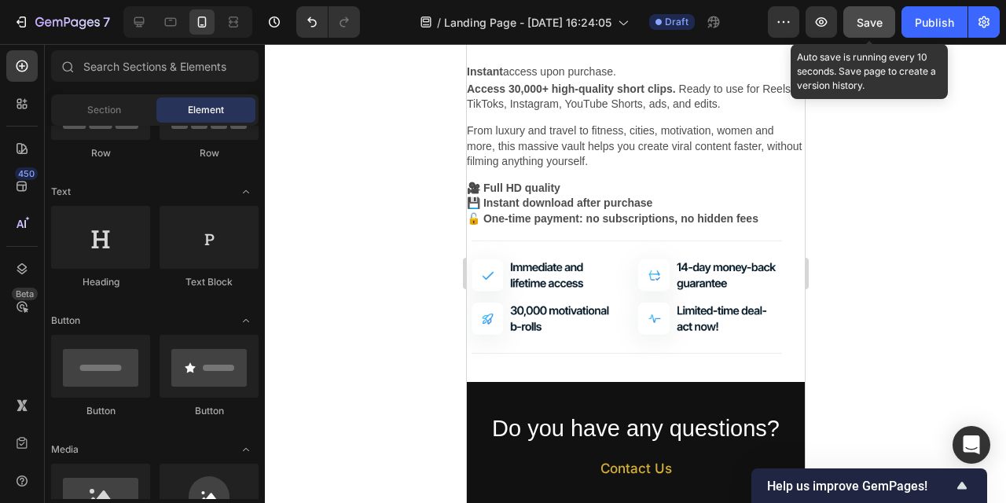
click at [859, 29] on div "Save" at bounding box center [870, 22] width 26 height 17
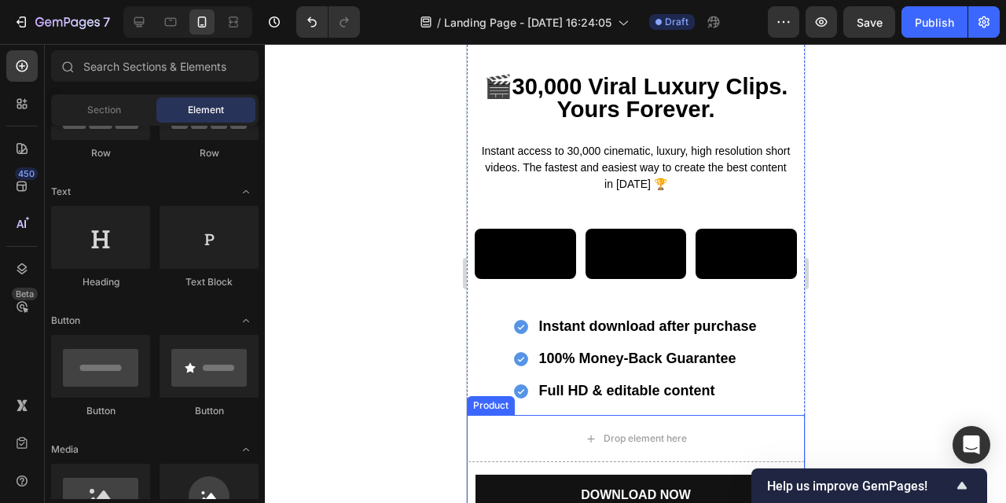
scroll to position [50, 0]
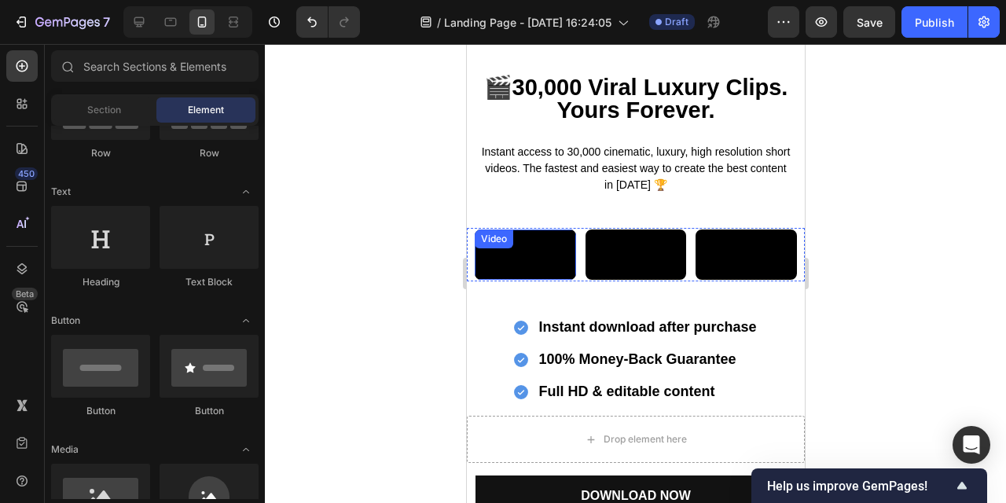
click at [534, 280] on video at bounding box center [524, 255] width 101 height 50
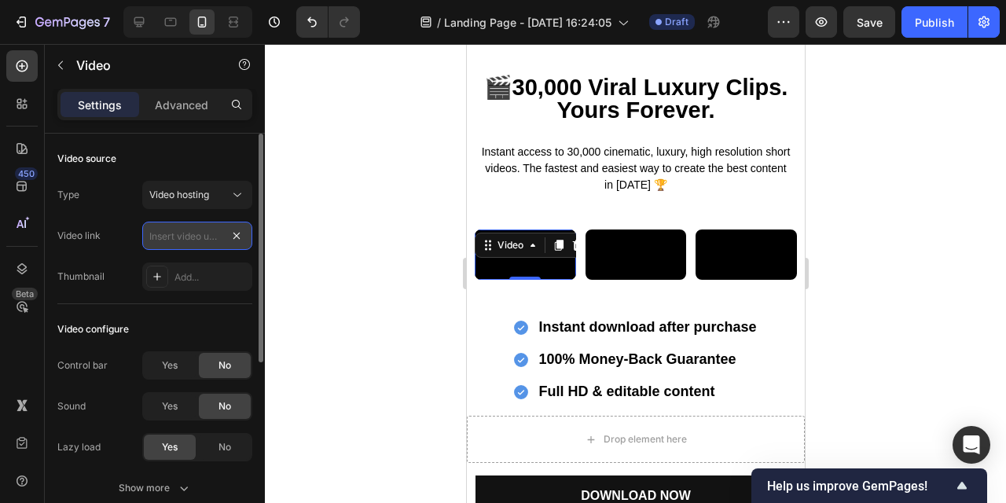
scroll to position [0, 0]
click at [188, 235] on input "text" at bounding box center [197, 236] width 110 height 28
paste input "https://cdn.shopify.com/videos/c/o/v/be2738e0ed04440ab3766ecb61a3fe7f.mp4"
type input "https://cdn.shopify.com/videos/c/o/v/be2738e0ed04440ab3766ecb61a3fe7f.mp4"
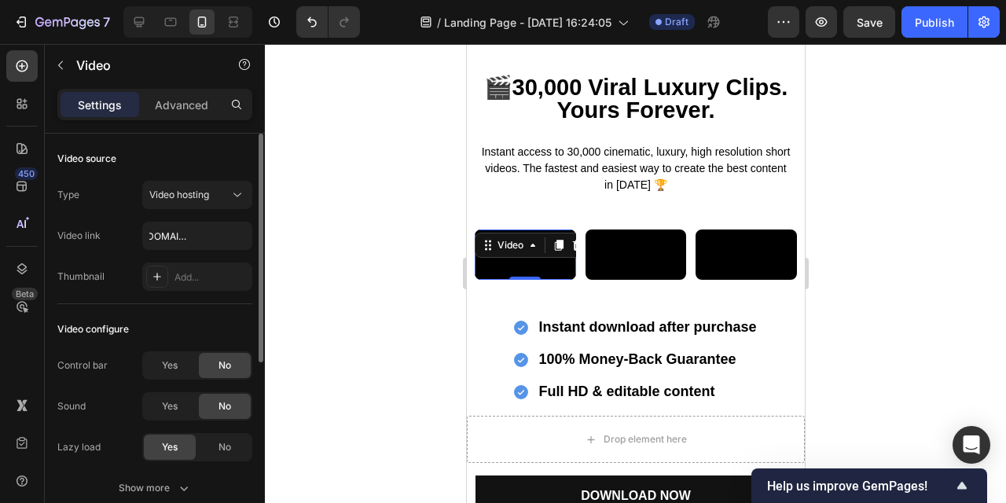
click at [192, 294] on div "Video source Type Video hosting Video link https://cdn.shopify.com/videos/c/o/v…" at bounding box center [154, 219] width 195 height 171
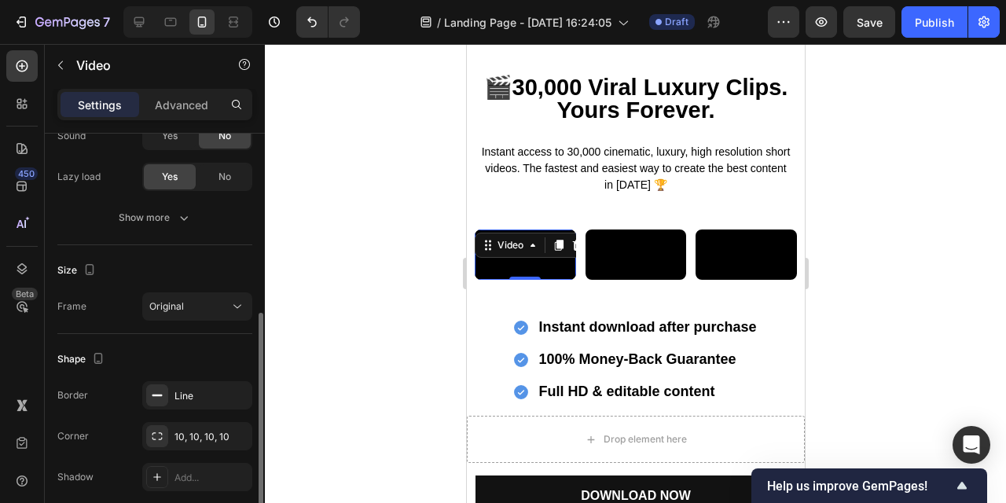
scroll to position [289, 0]
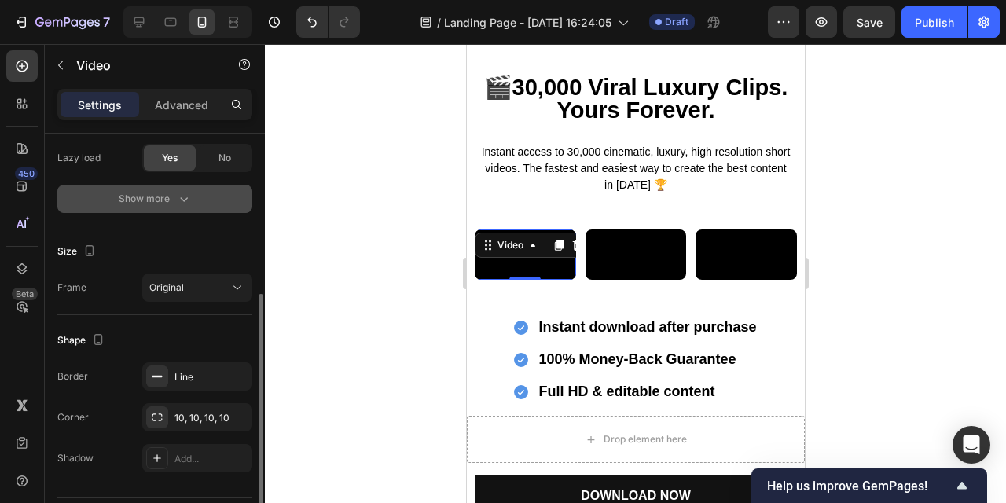
click at [181, 208] on button "Show more" at bounding box center [154, 199] width 195 height 28
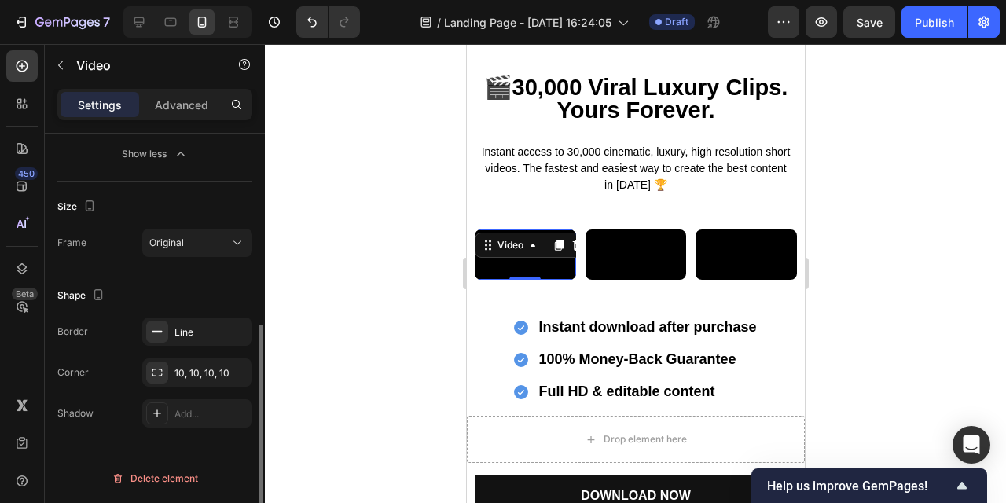
scroll to position [0, 0]
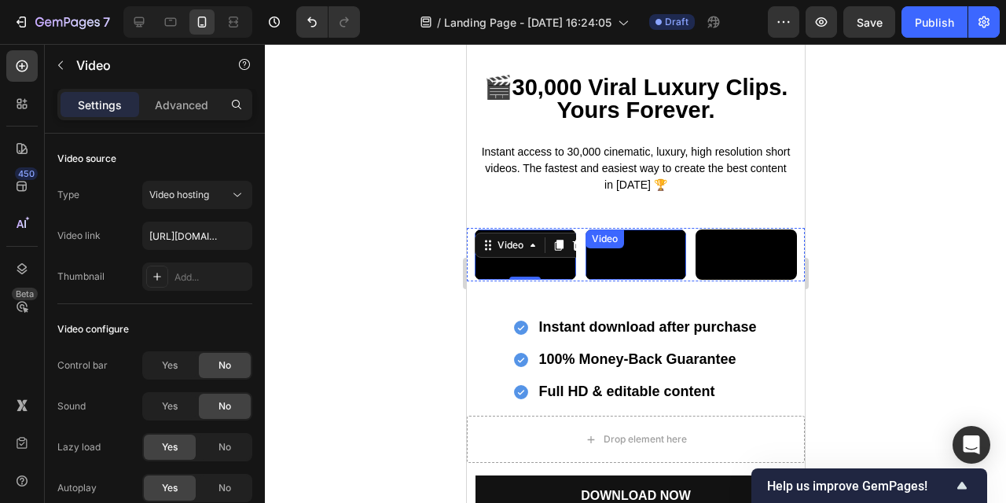
click at [650, 280] on video at bounding box center [635, 255] width 101 height 50
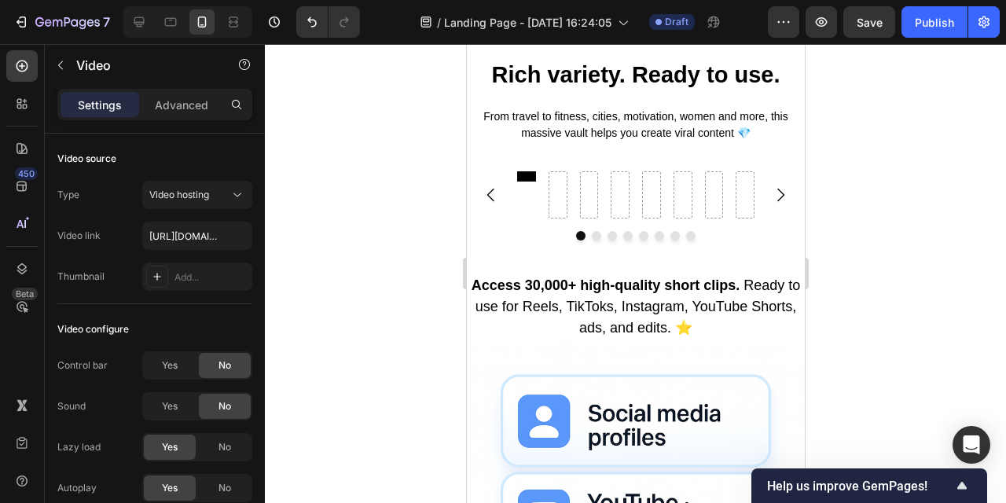
scroll to position [550, 0]
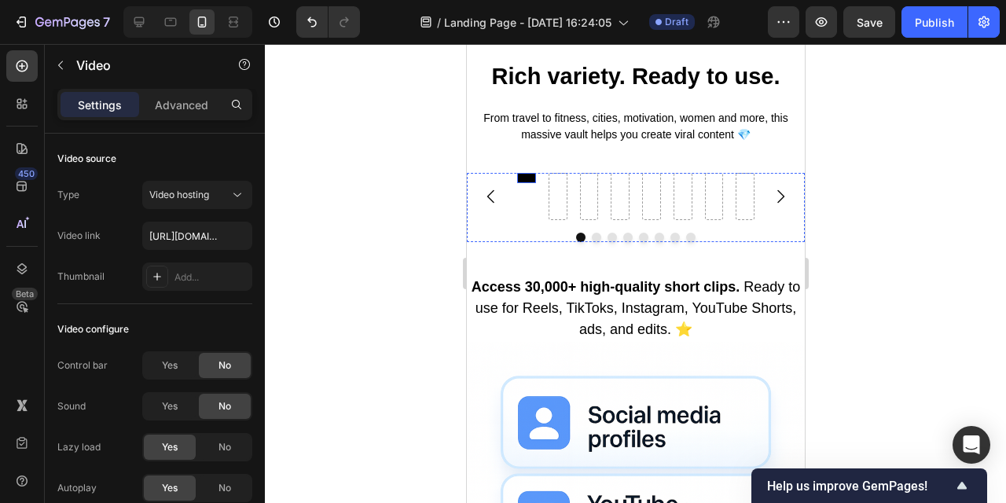
click at [522, 183] on video at bounding box center [526, 178] width 19 height 10
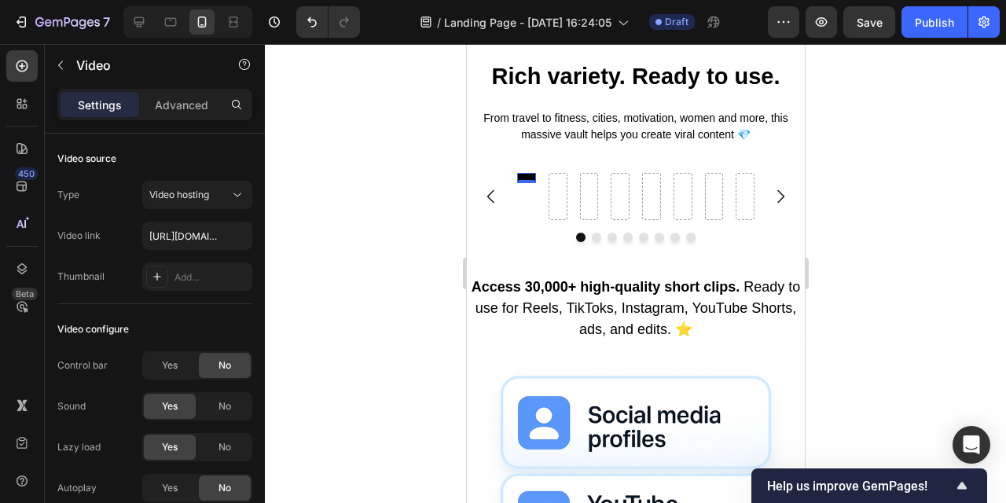
click at [524, 183] on video at bounding box center [526, 178] width 19 height 10
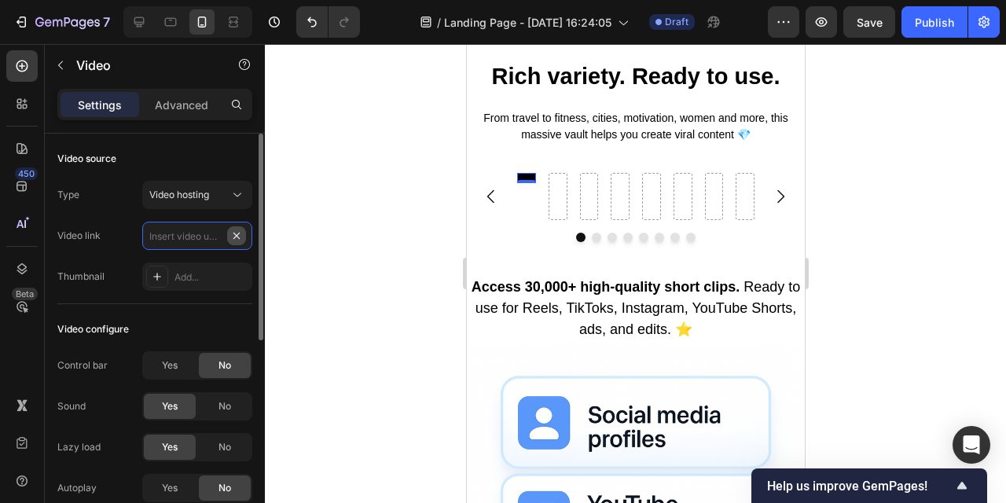
scroll to position [0, 0]
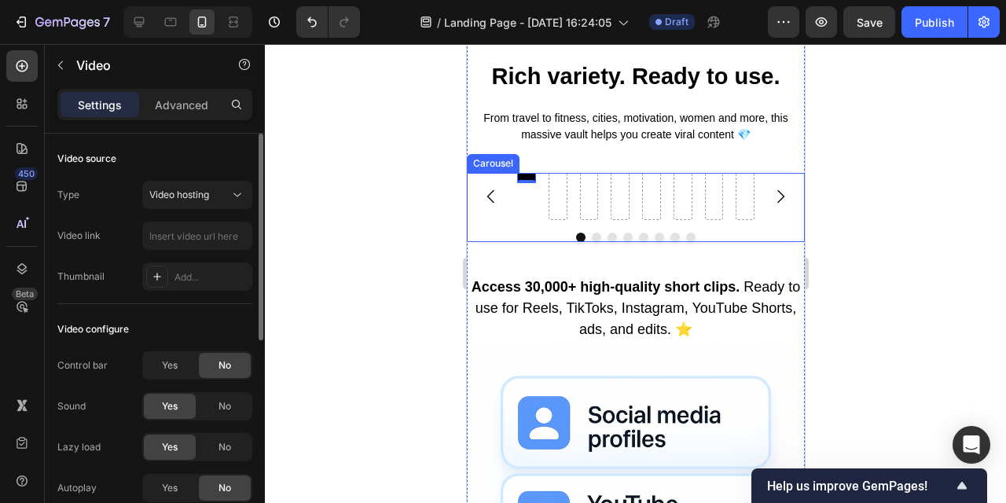
click at [601, 220] on div "Video 0" at bounding box center [635, 196] width 237 height 47
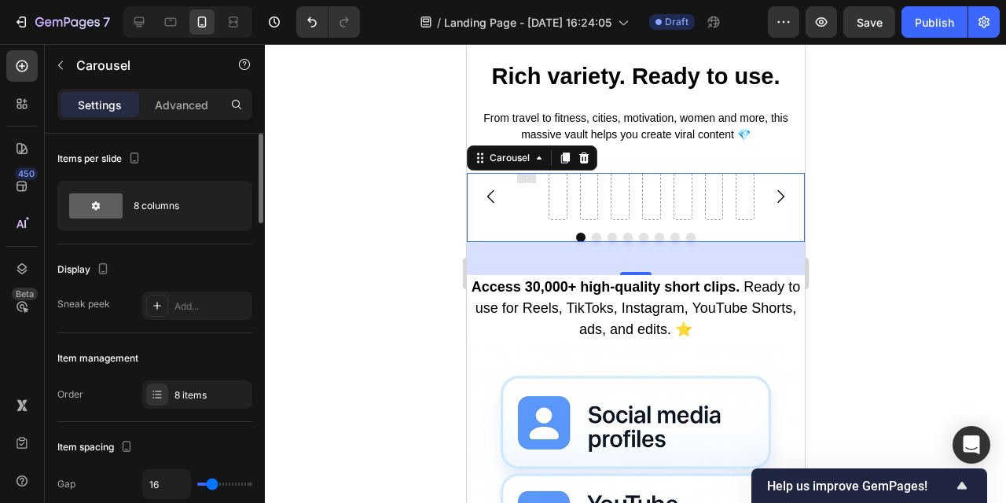
click at [421, 300] on div at bounding box center [636, 273] width 742 height 459
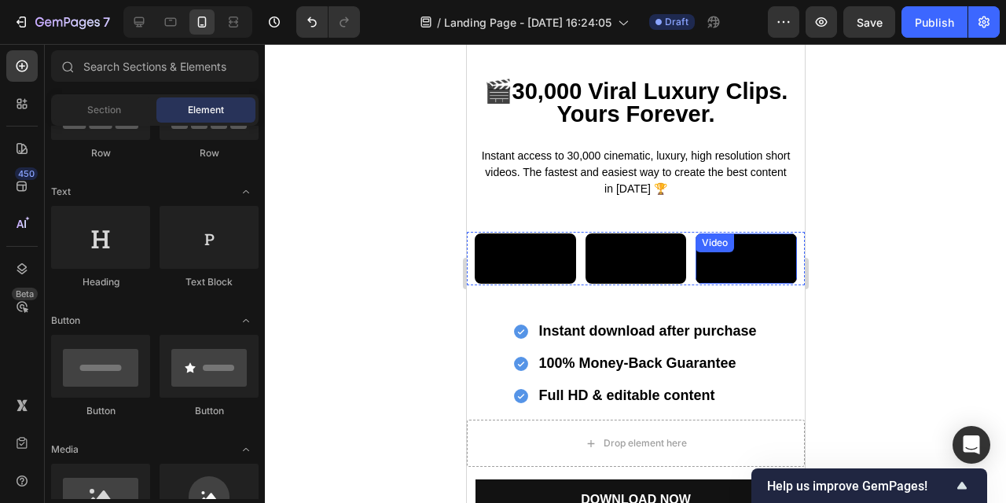
scroll to position [36, 0]
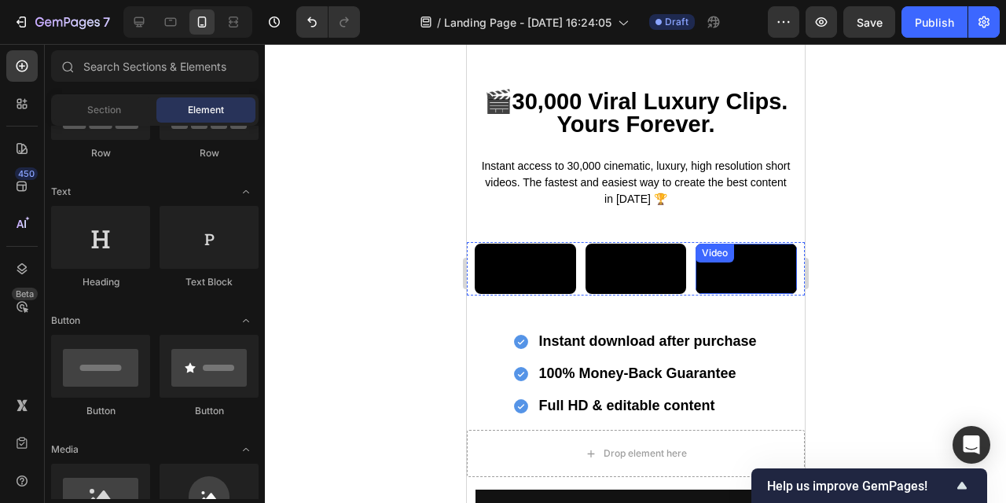
click at [757, 294] on video at bounding box center [745, 269] width 101 height 50
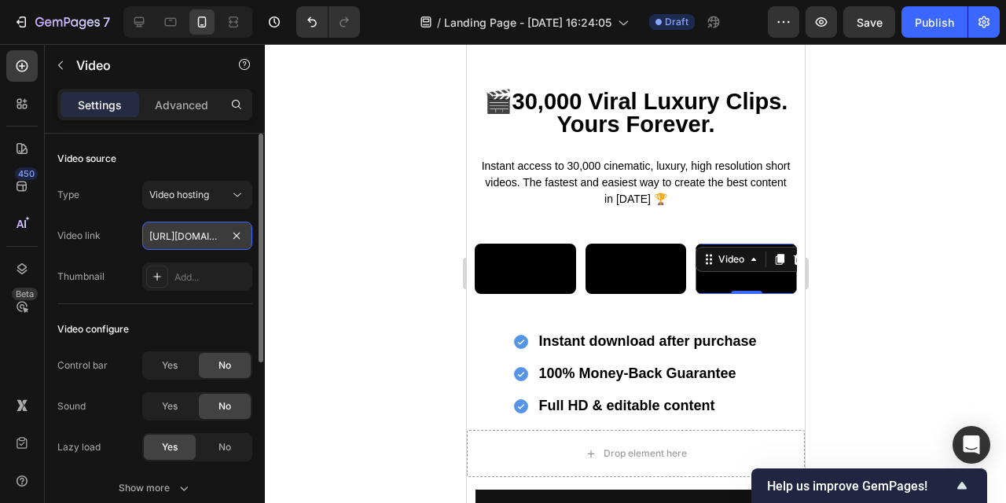
click at [194, 238] on input "https://cdn.shopify.com/videos/c/o/v/09be6678a5b943f0abf3b47e46d701b4.mp4" at bounding box center [197, 236] width 110 height 28
paste input "8d1336b9697c4ae4a8e8664ecf80f17b"
type input "https://cdn.shopify.com/videos/c/o/v/8d1336b9697c4ae4a8e8664ecf80f17b.mp4"
click at [236, 318] on div "Video configure" at bounding box center [154, 329] width 195 height 25
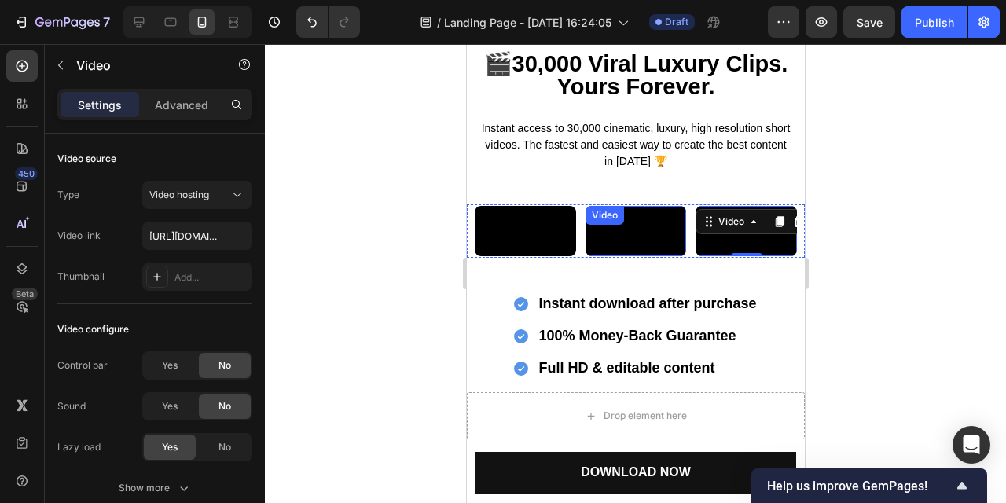
scroll to position [75, 0]
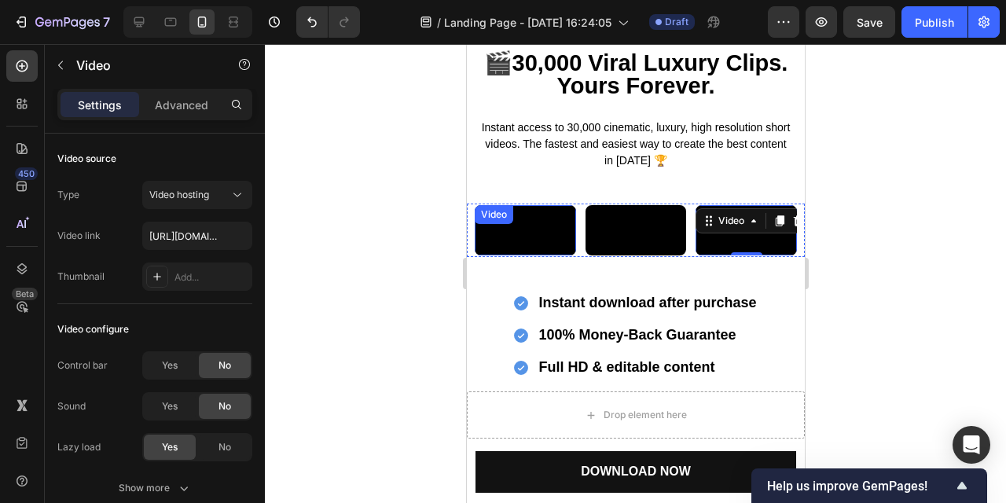
click at [531, 256] on video at bounding box center [524, 230] width 101 height 50
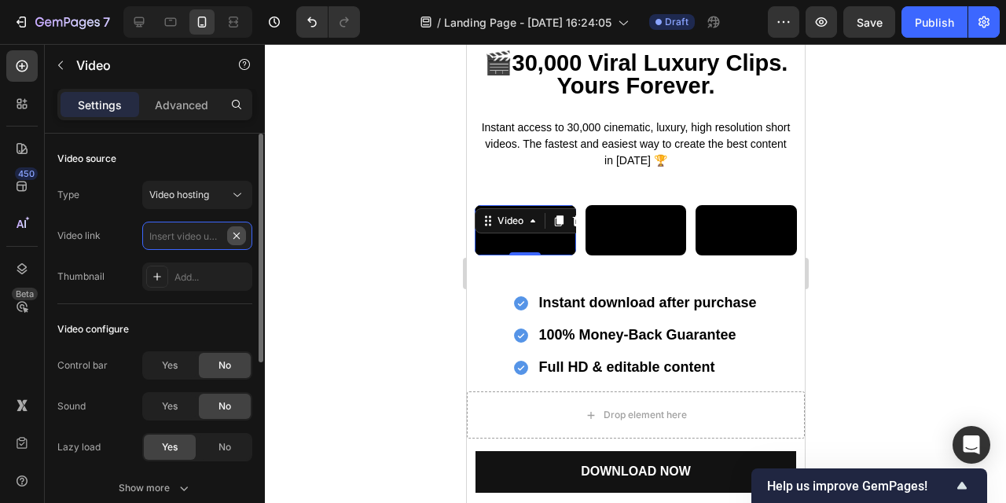
scroll to position [0, 0]
click at [201, 238] on input "text" at bounding box center [197, 236] width 110 height 28
paste input "https://cdn.shopify.com/videos/c/o/v/d636373a31144362b3e9cf67ab8a9173.mp4"
type input "https://cdn.shopify.com/videos/c/o/v/d636373a31144362b3e9cf67ab8a9173.mp4"
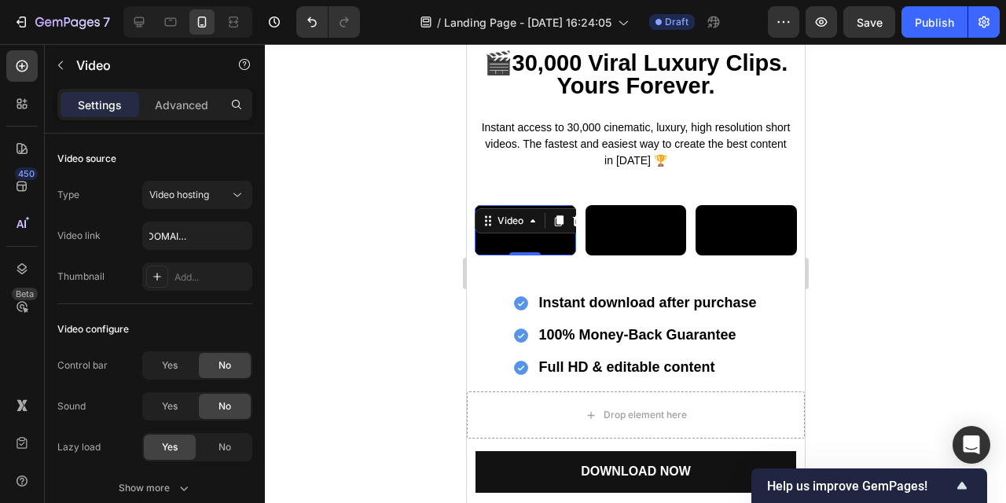
click at [293, 272] on div at bounding box center [636, 273] width 742 height 459
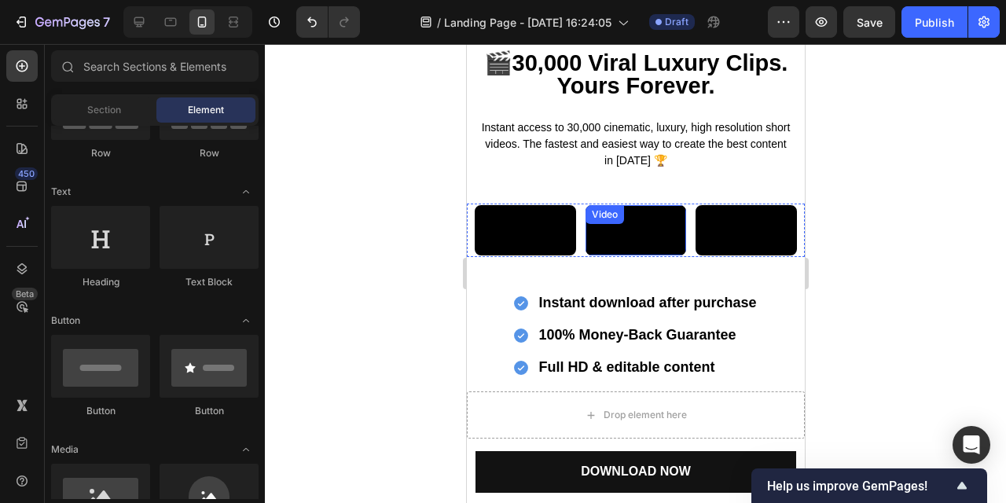
click at [606, 256] on video at bounding box center [635, 230] width 101 height 50
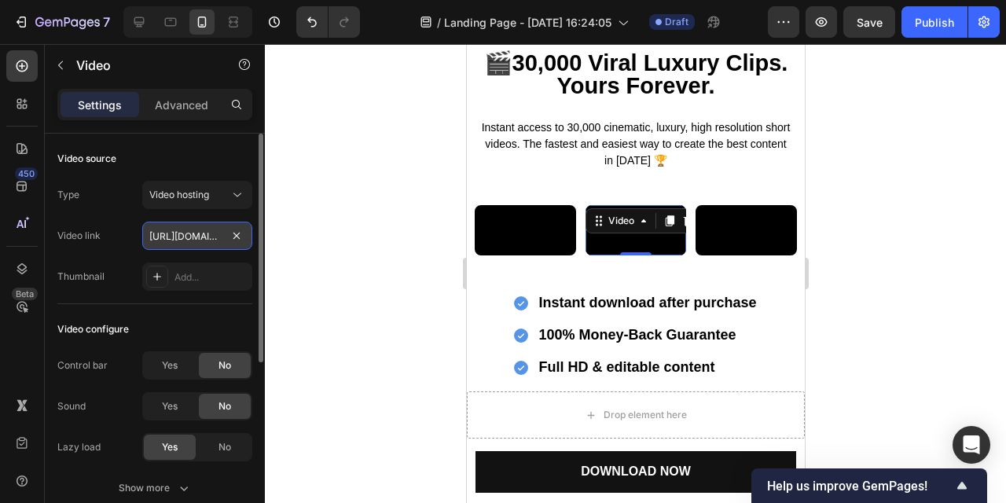
click at [199, 230] on input "https://cdn.shopify.com/videos/c/o/v/aab5d462d97f424c830cbd47cbc53e6b.mp4" at bounding box center [197, 236] width 110 height 28
paste input "c065c239969741e181448bedddd8a9ed"
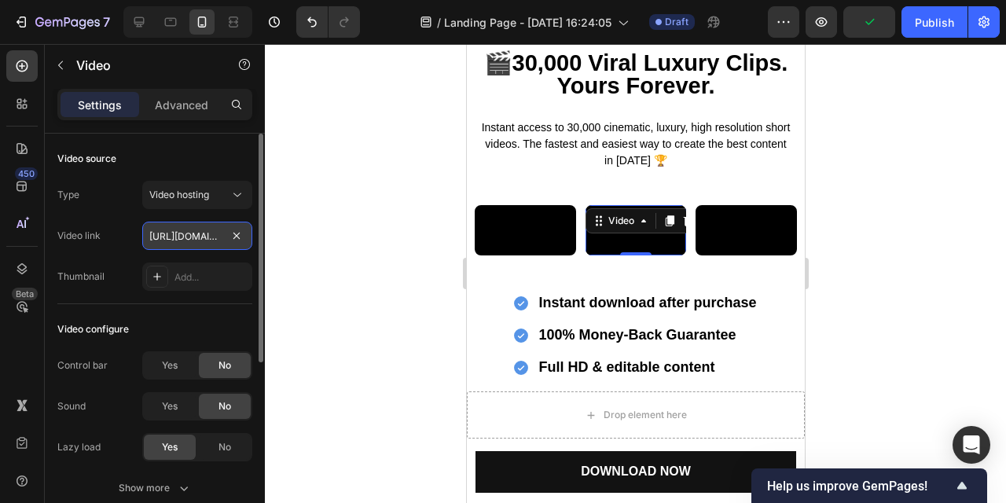
scroll to position [0, 297]
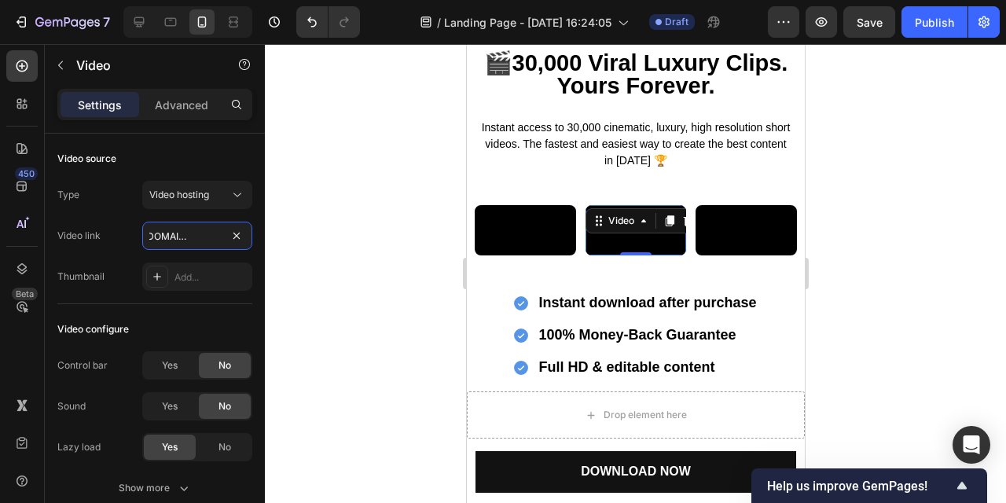
type input "https://cdn.shopify.com/videos/c/o/v/c065c239969741e181448bedddd8a9ed.mp4"
click at [311, 269] on div at bounding box center [636, 273] width 742 height 459
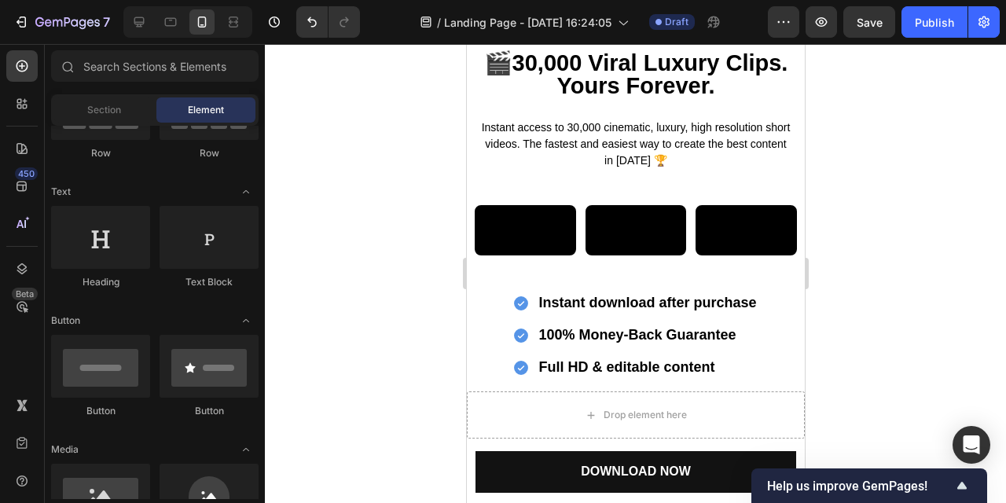
click at [310, 269] on div at bounding box center [636, 273] width 742 height 459
click at [523, 256] on video at bounding box center [524, 230] width 101 height 50
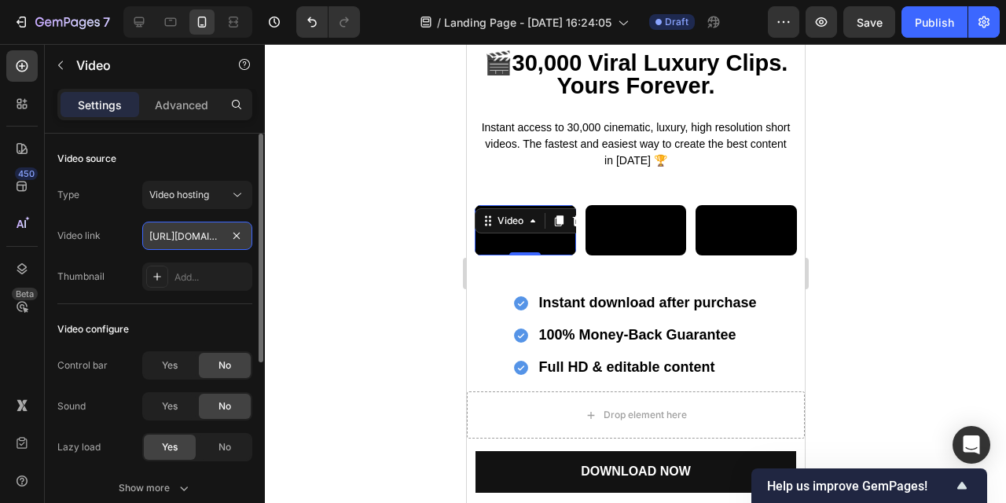
click at [204, 235] on input "https://cdn.shopify.com/videos/c/o/v/d636373a31144362b3e9cf67ab8a9173.mp4" at bounding box center [197, 236] width 110 height 28
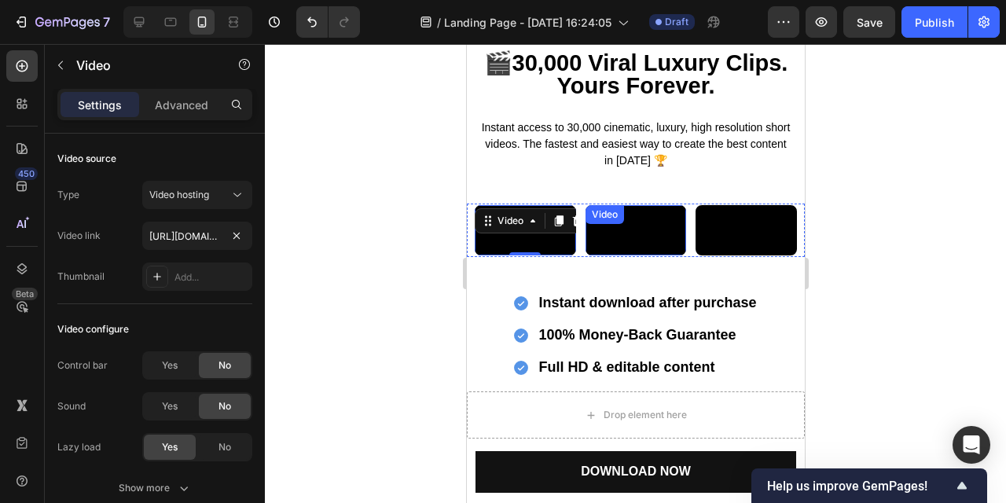
click at [629, 256] on video at bounding box center [635, 230] width 101 height 50
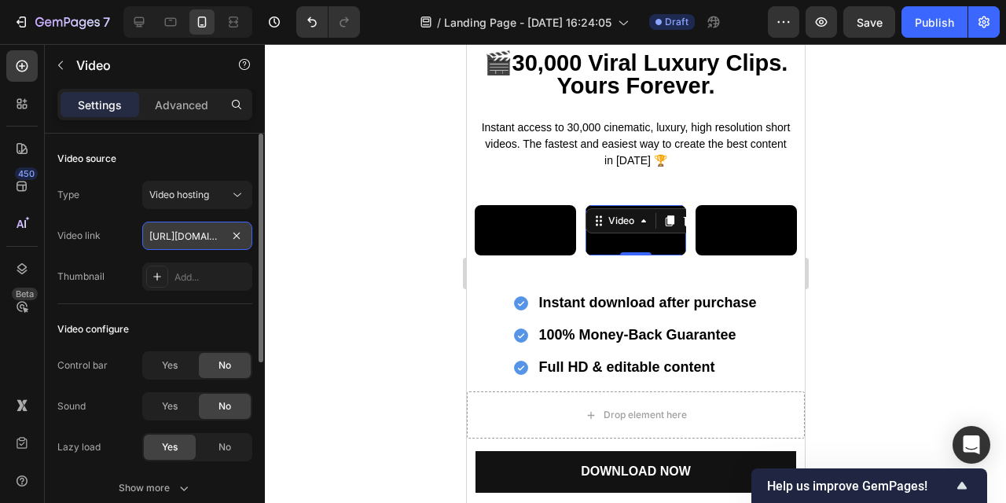
click at [182, 242] on input "https://cdn.shopify.com/videos/c/o/v/c065c239969741e181448bedddd8a9ed.mp4" at bounding box center [197, 236] width 110 height 28
paste input "d636373a31144362b3e9cf67ab8a9173"
type input "https://cdn.shopify.com/videos/c/o/v/d636373a31144362b3e9cf67ab8a9173.mp4"
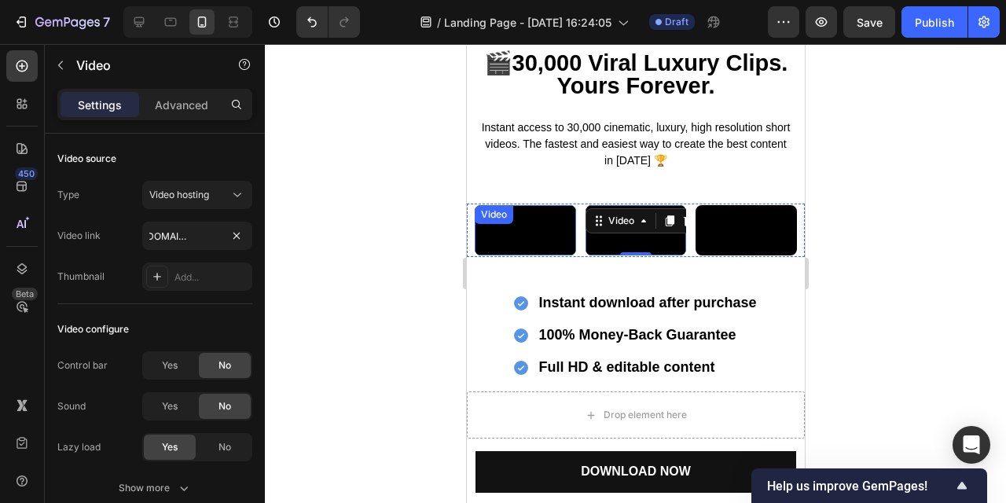
click at [526, 256] on video at bounding box center [524, 230] width 101 height 50
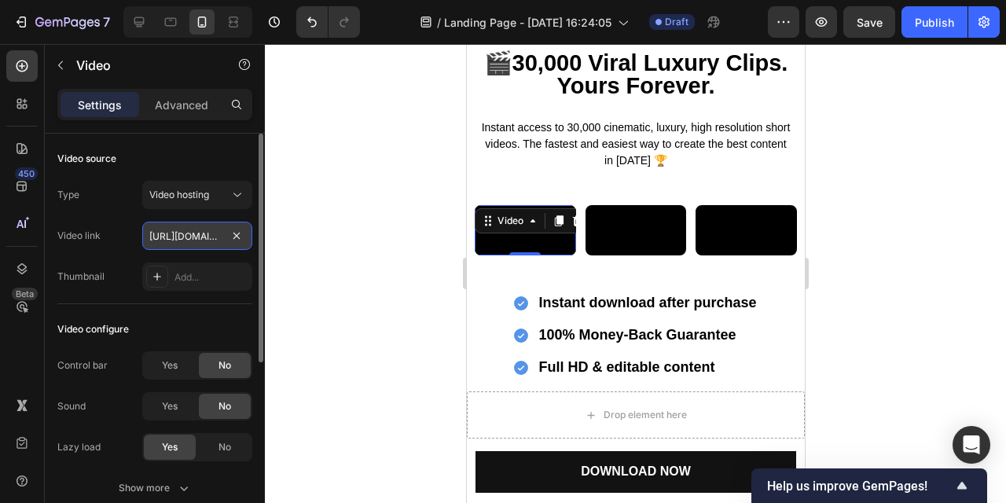
click at [201, 240] on input "https://cdn.shopify.com/videos/c/o/v/d636373a31144362b3e9cf67ab8a9173.mp4" at bounding box center [197, 236] width 110 height 28
paste input "be2738e0ed04440ab3766ecb61a3fe7f"
type input "https://cdn.shopify.com/videos/c/o/v/be2738e0ed04440ab3766ecb61a3fe7f.mp4"
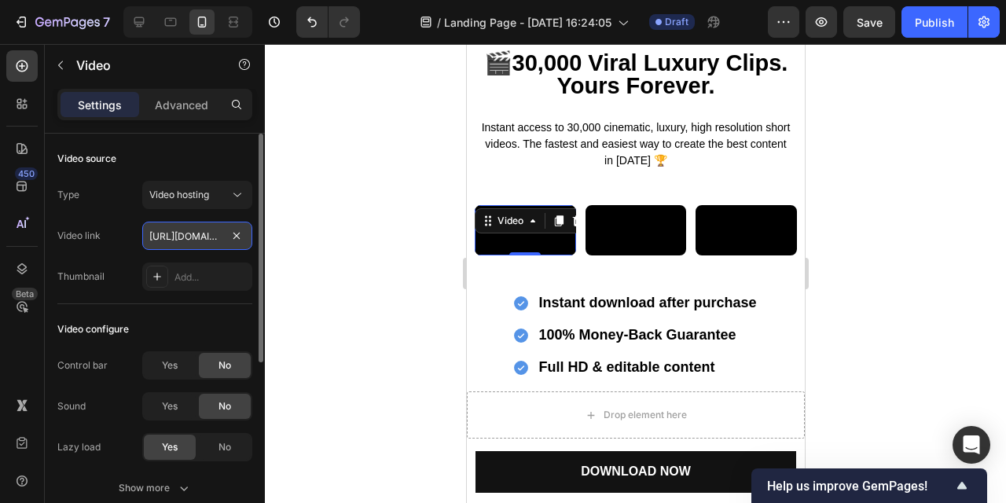
scroll to position [0, 296]
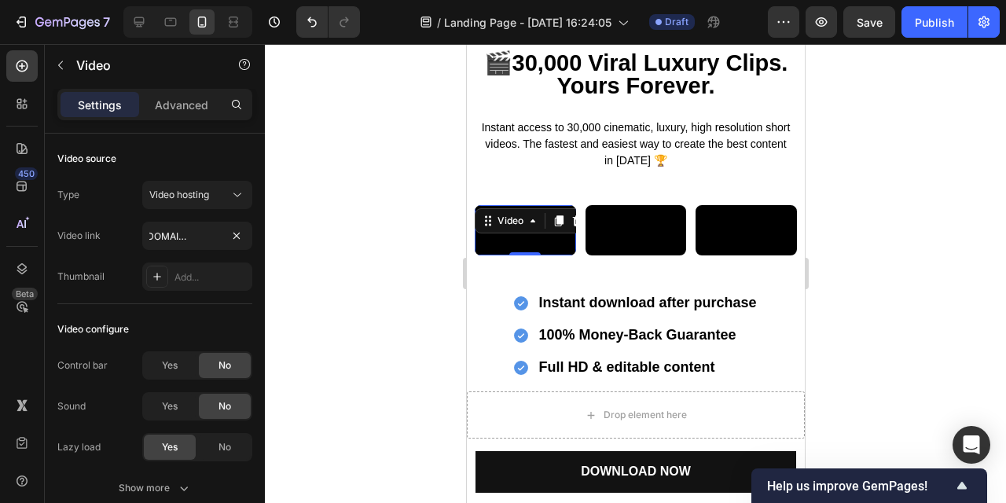
click at [442, 302] on div at bounding box center [636, 273] width 742 height 459
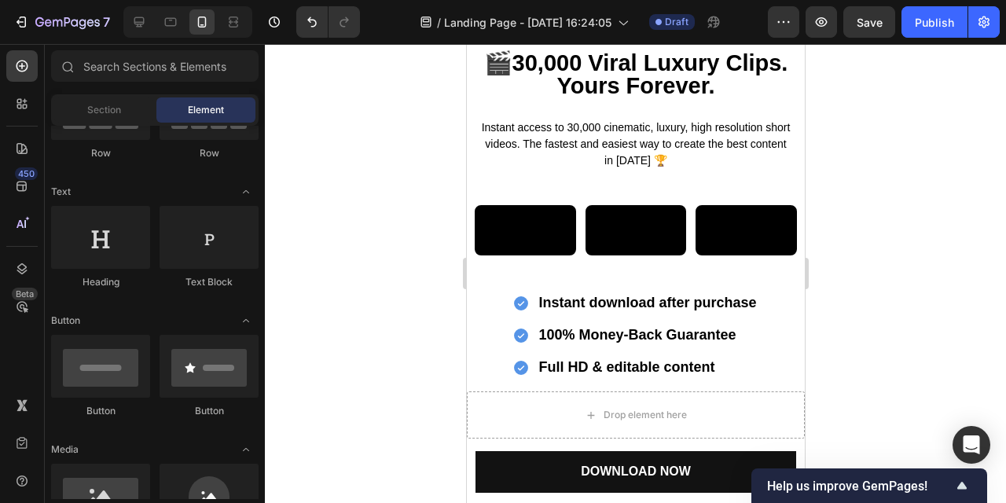
click at [442, 302] on div at bounding box center [636, 273] width 742 height 459
click at [737, 256] on video at bounding box center [745, 230] width 101 height 50
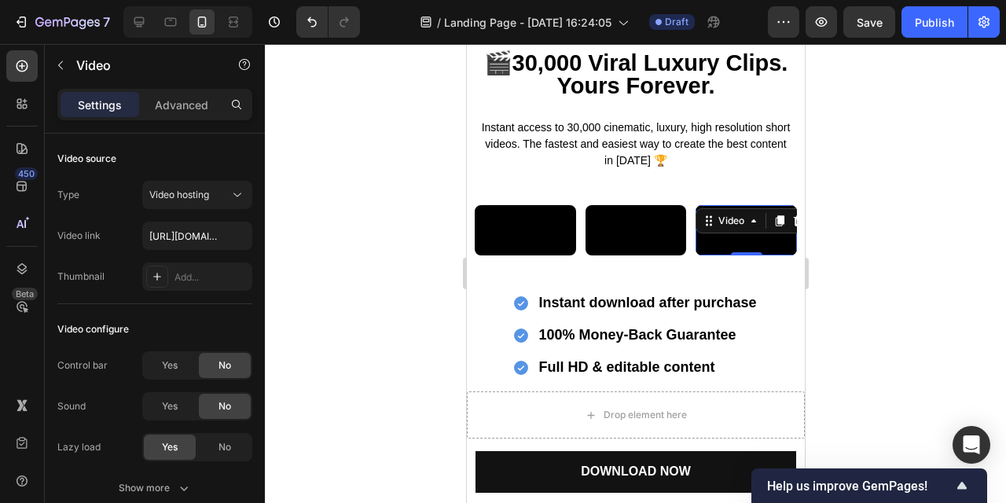
click at [906, 251] on div at bounding box center [636, 273] width 742 height 459
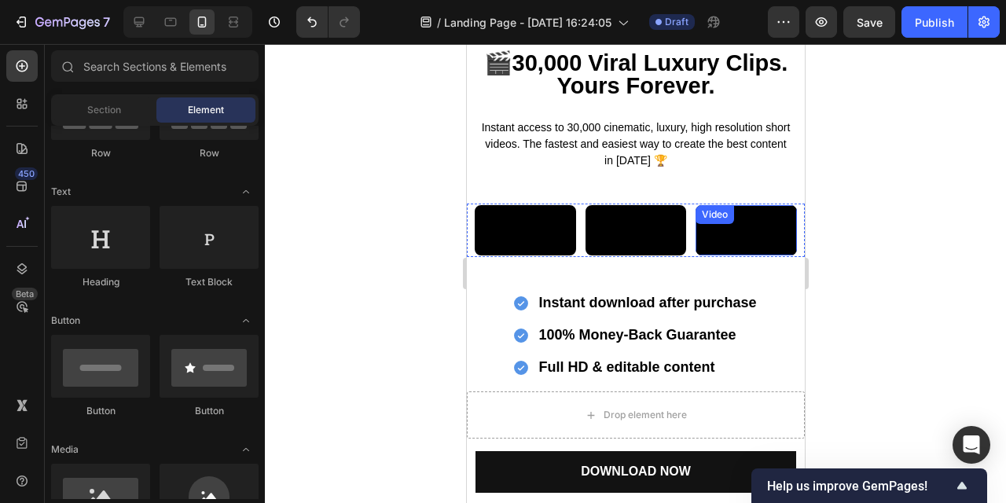
click at [753, 256] on video at bounding box center [745, 230] width 101 height 50
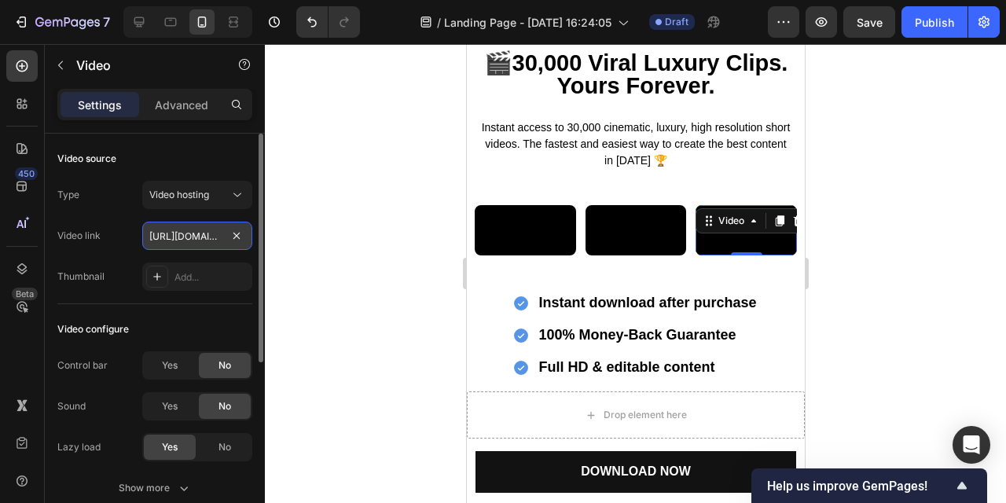
click at [193, 239] on input "https://cdn.shopify.com/videos/c/o/v/8d1336b9697c4ae4a8e8664ecf80f17b.mp4" at bounding box center [197, 236] width 110 height 28
paste input "9fd3349753434bba80fe3bd14e50b03d"
type input "https://cdn.shopify.com/videos/c/o/v/9fd3349753434bba80fe3bd14e50b03d.mp4"
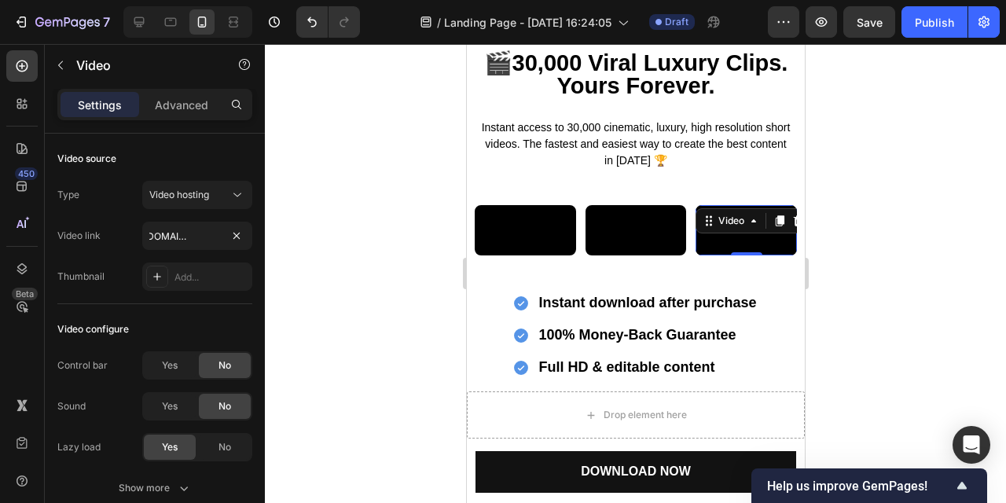
click at [327, 281] on div at bounding box center [636, 273] width 742 height 459
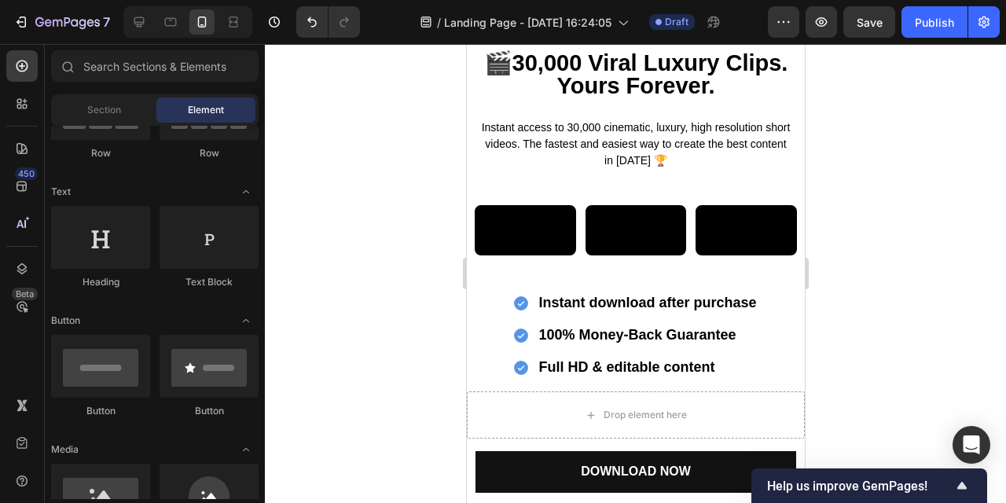
click at [329, 282] on div at bounding box center [636, 273] width 742 height 459
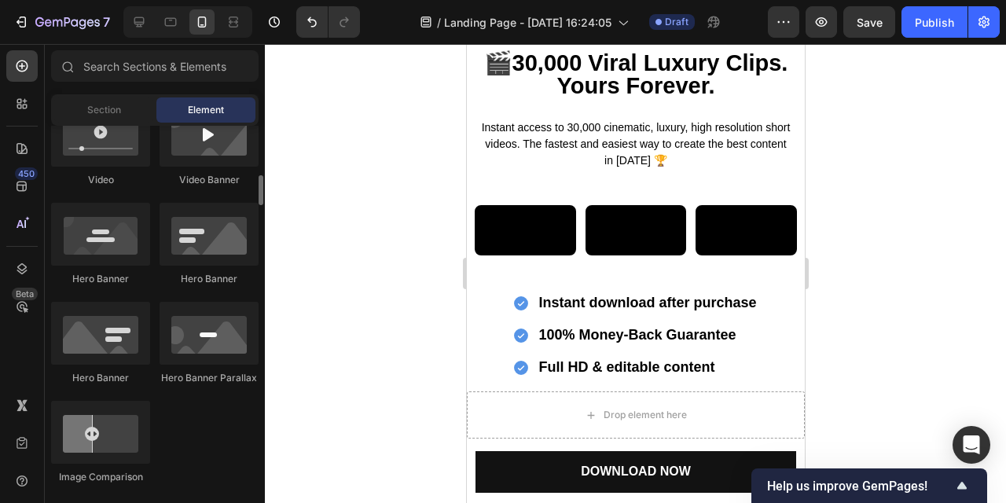
scroll to position [650, 0]
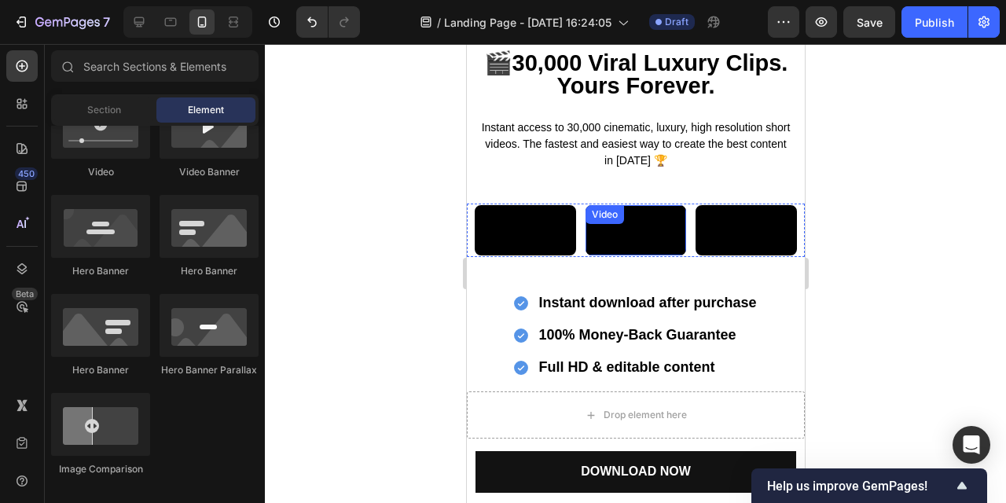
click at [641, 256] on video at bounding box center [635, 230] width 101 height 50
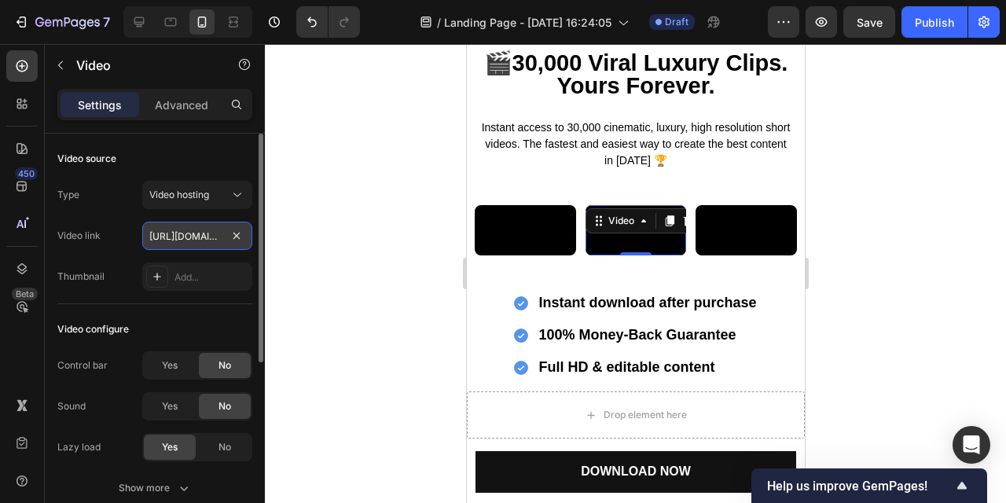
click at [201, 241] on input "https://cdn.shopify.com/videos/c/o/v/d636373a31144362b3e9cf67ab8a9173.mp4" at bounding box center [197, 236] width 110 height 28
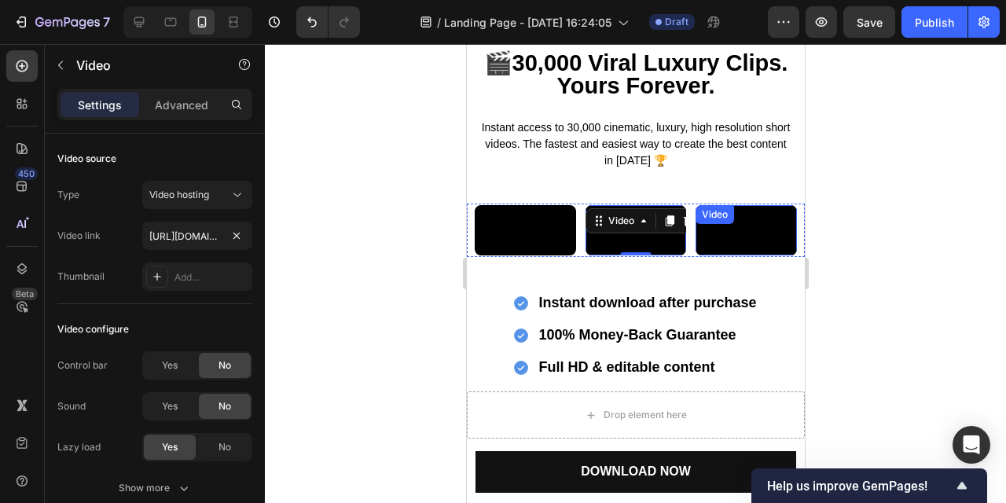
click at [749, 256] on video at bounding box center [745, 230] width 101 height 50
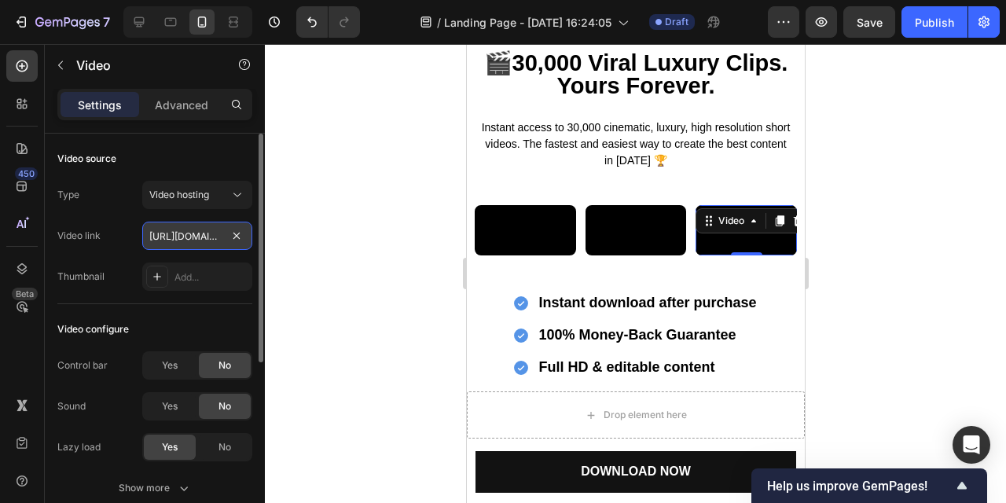
click at [218, 242] on input "https://cdn.shopify.com/videos/c/o/v/9fd3349753434bba80fe3bd14e50b03d.mp4" at bounding box center [197, 236] width 110 height 28
paste input "d636373a31144362b3e9cf67ab8a9173"
type input "https://cdn.shopify.com/videos/c/o/v/d636373a31144362b3e9cf67ab8a9173.mp4"
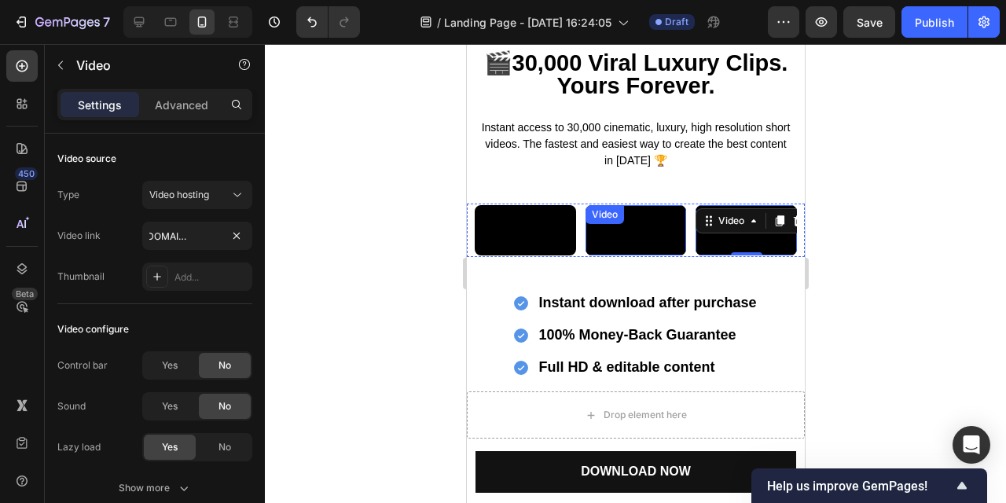
click at [657, 256] on video at bounding box center [635, 230] width 101 height 50
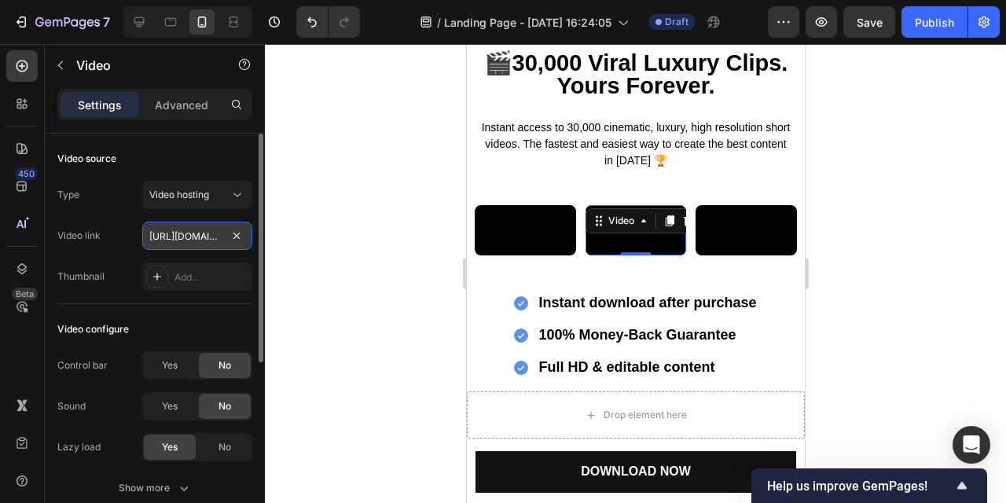
click at [193, 236] on input "https://cdn.shopify.com/videos/c/o/v/d636373a31144362b3e9cf67ab8a9173.mp4" at bounding box center [197, 236] width 110 height 28
paste input "9fd3349753434bba80fe3bd14e50b03d"
type input "https://cdn.shopify.com/videos/c/o/v/9fd3349753434bba80fe3bd14e50b03d.mp4"
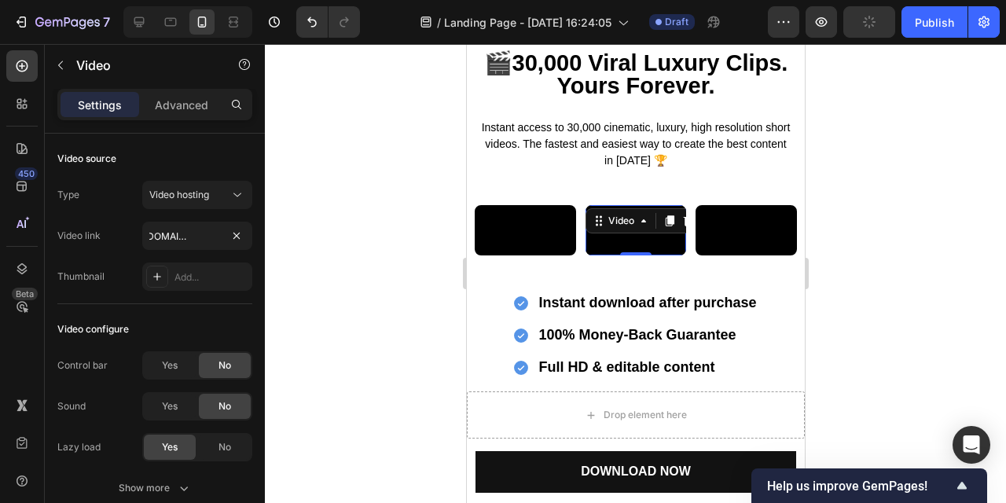
click at [337, 296] on div at bounding box center [636, 273] width 742 height 459
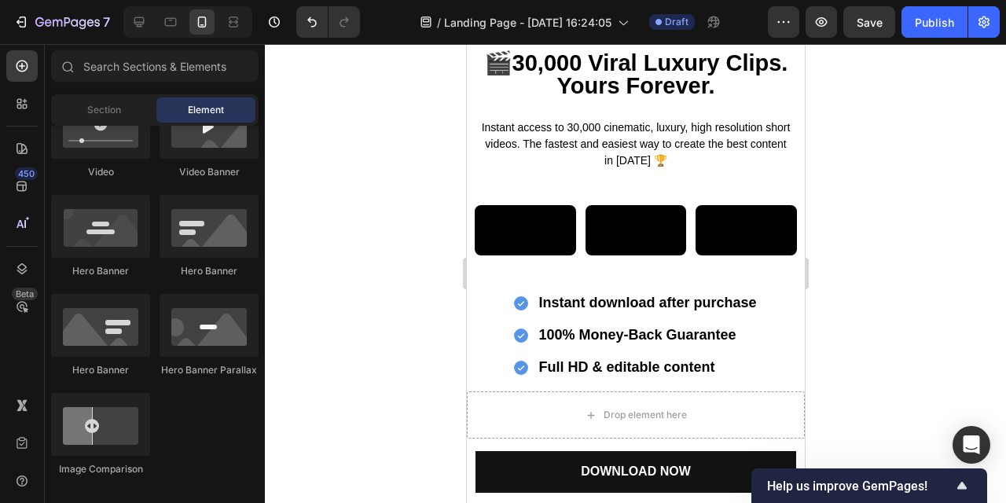
click at [337, 296] on div at bounding box center [636, 273] width 742 height 459
click at [310, 24] on icon "Undo/Redo" at bounding box center [312, 22] width 16 height 16
click at [360, 298] on div at bounding box center [636, 273] width 742 height 459
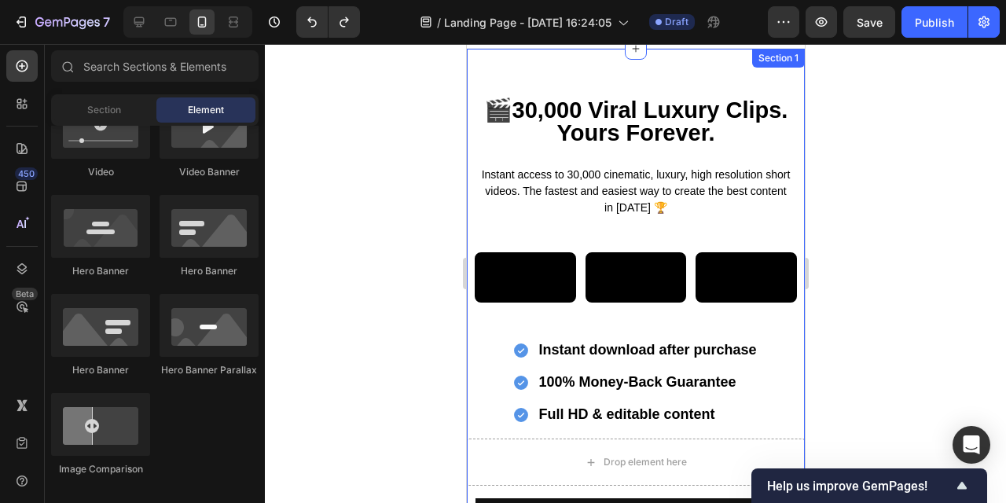
scroll to position [29, 0]
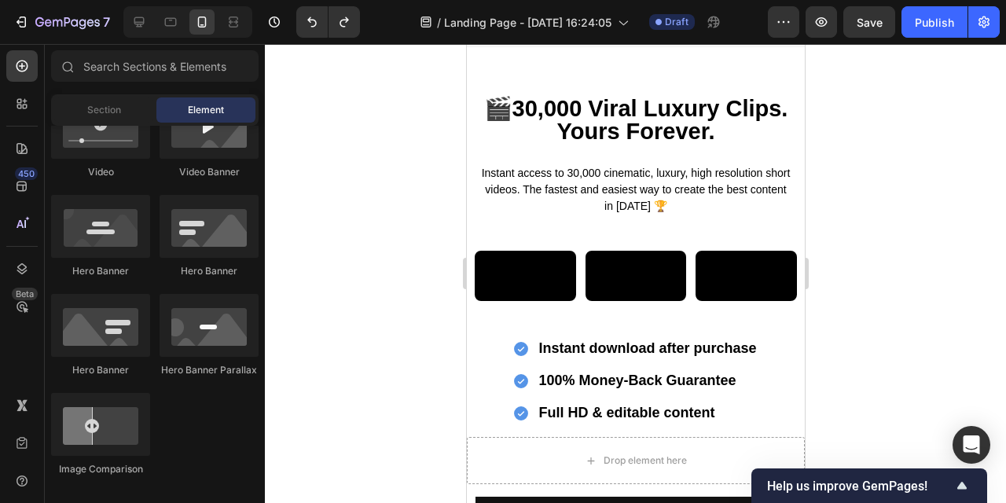
click at [837, 299] on div at bounding box center [636, 273] width 742 height 459
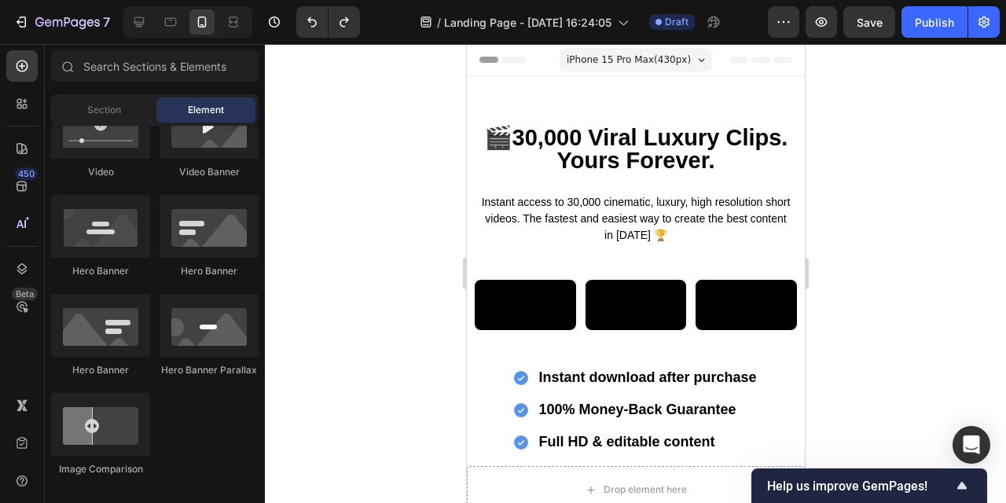
click at [892, 268] on div at bounding box center [636, 273] width 742 height 459
click at [944, 318] on div at bounding box center [636, 273] width 742 height 459
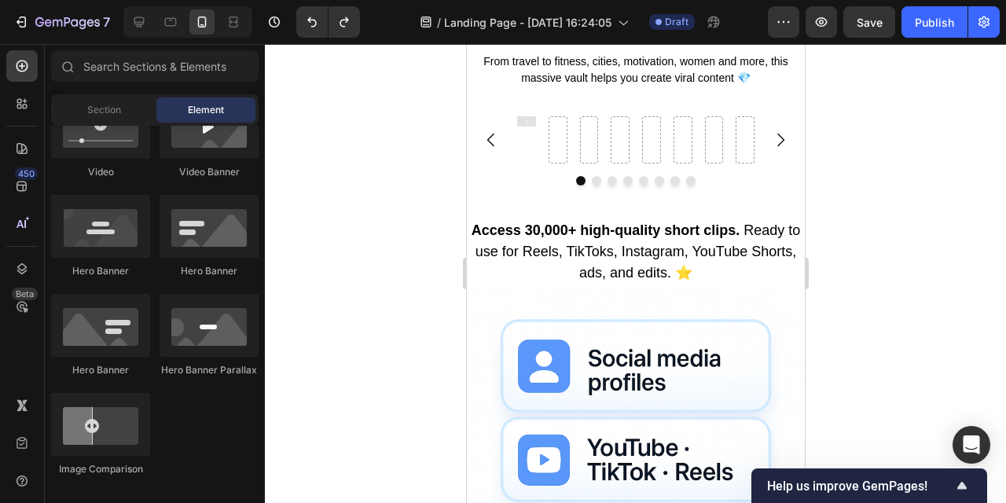
scroll to position [627, 0]
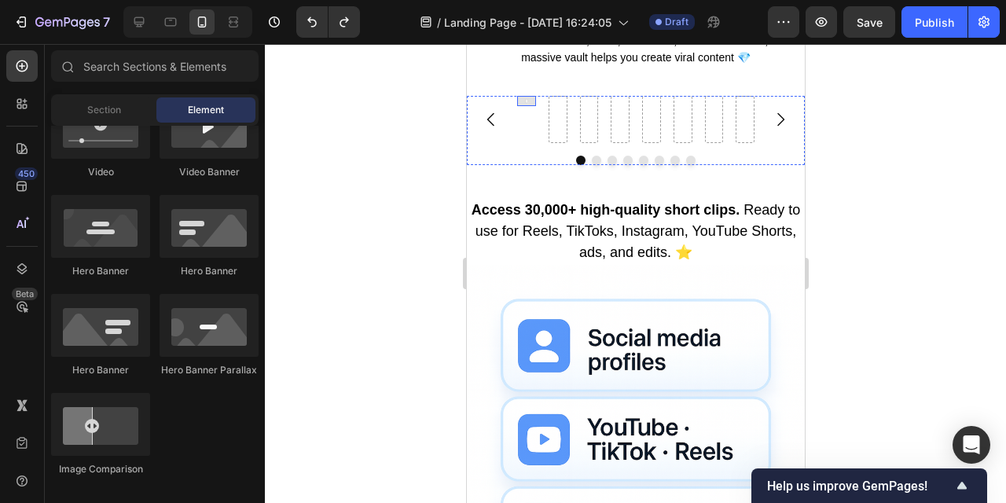
click at [526, 106] on div "Video" at bounding box center [526, 101] width 19 height 10
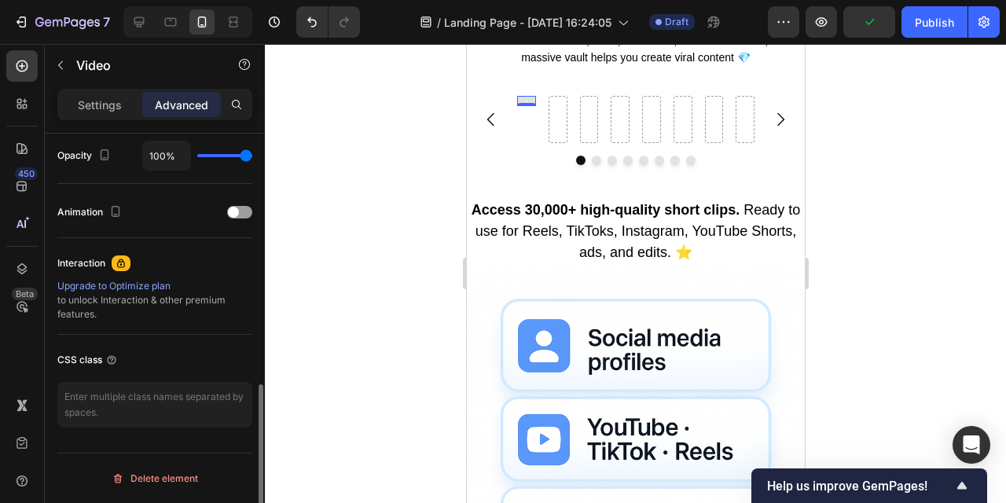
scroll to position [0, 0]
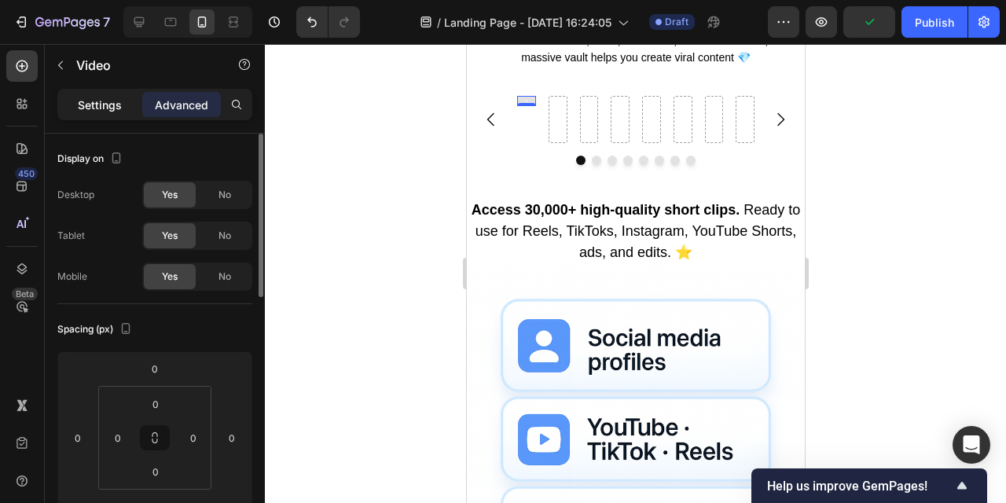
click at [104, 101] on p "Settings" at bounding box center [100, 105] width 44 height 17
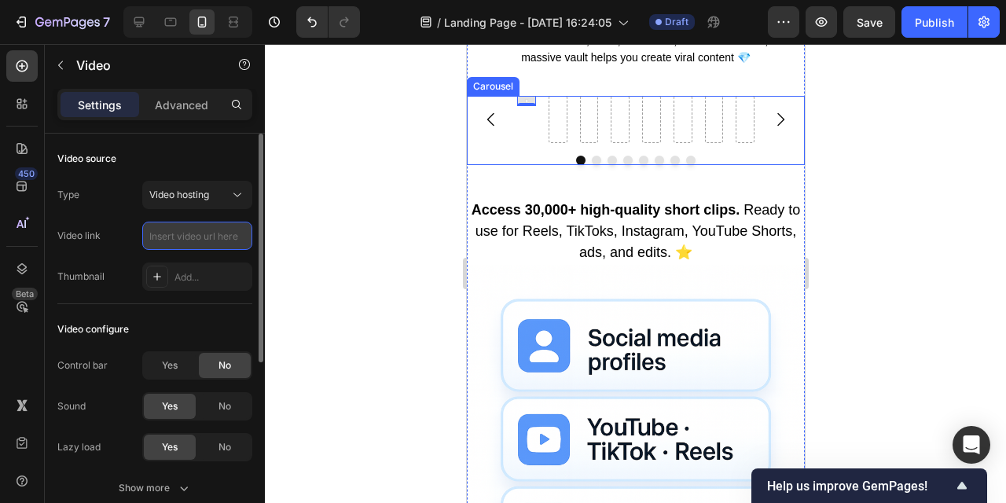
click at [186, 236] on input "text" at bounding box center [197, 236] width 110 height 28
paste input "https://cdn.shopify.com/videos/c/o/v/264250dffdae4ba4aeb8f4749b14d1cf.mp4"
type input "https://cdn.shopify.com/videos/c/o/v/264250dffdae4ba4aeb8f4749b14d1cf.mp4"
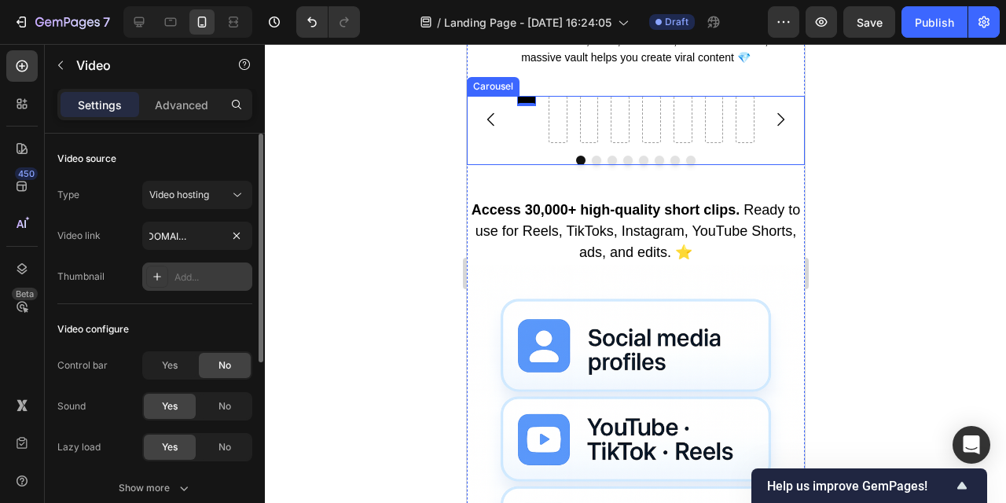
click at [196, 280] on div "Add..." at bounding box center [212, 277] width 74 height 14
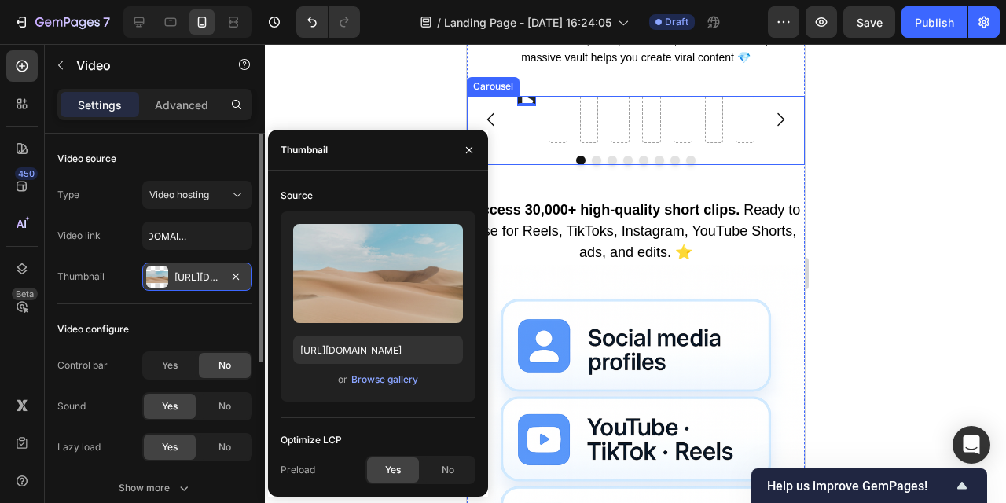
scroll to position [0, 0]
click at [234, 274] on icon "button" at bounding box center [236, 276] width 6 height 6
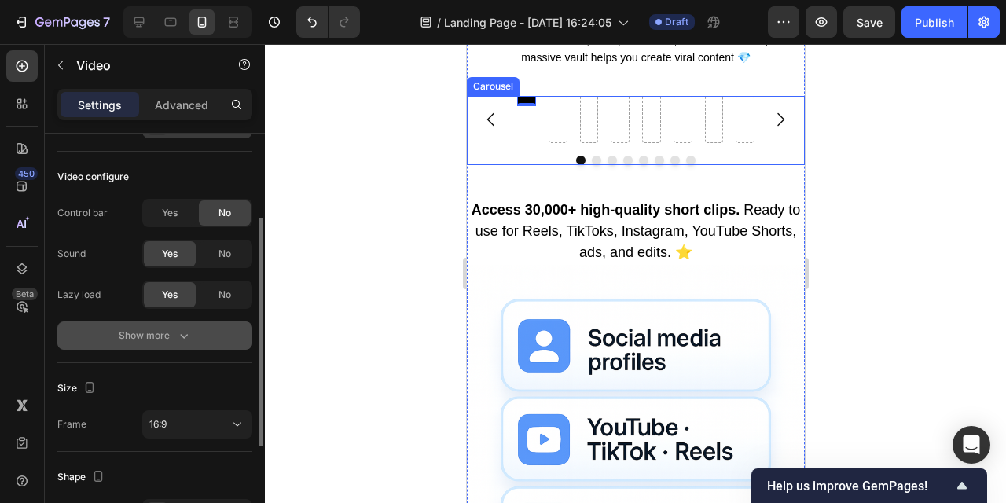
scroll to position [159, 0]
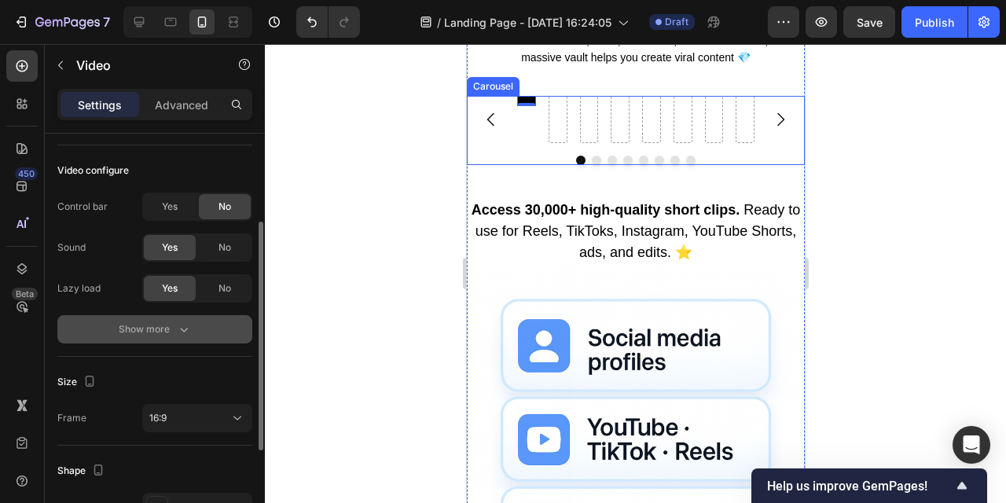
click at [193, 333] on button "Show more" at bounding box center [154, 329] width 195 height 28
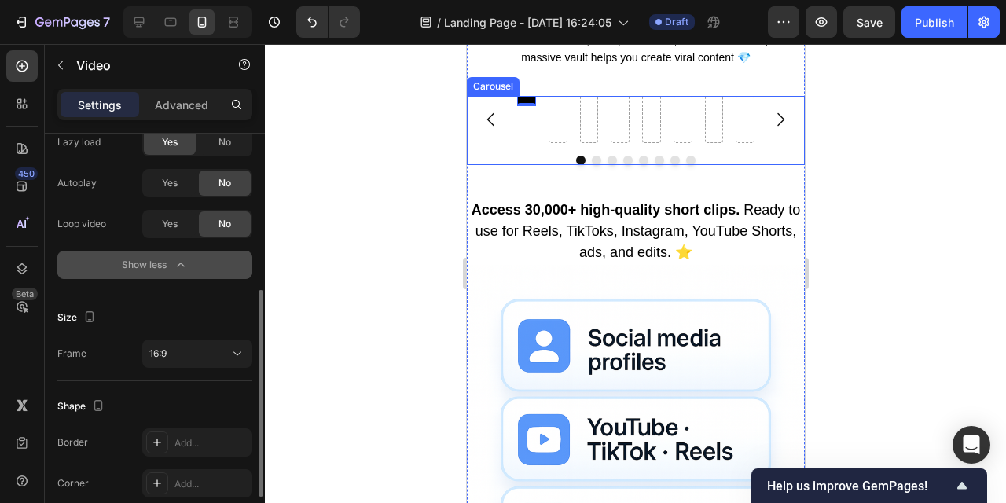
scroll to position [313, 0]
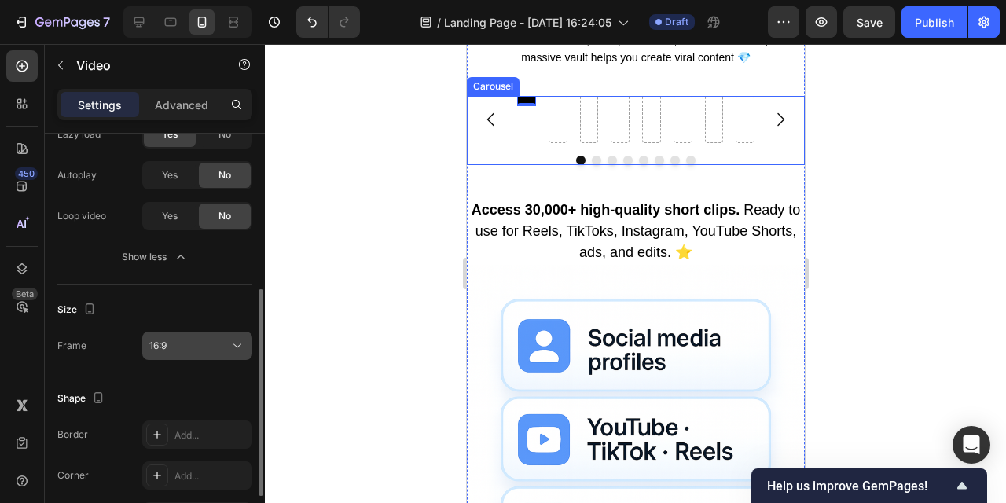
click at [226, 349] on div "16:9" at bounding box center [189, 346] width 80 height 14
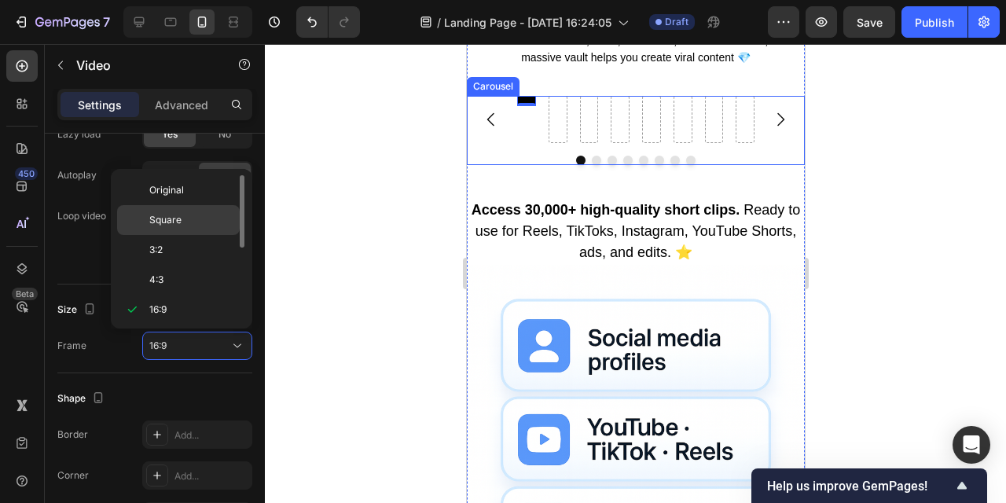
scroll to position [2, 0]
click at [202, 186] on p "Original" at bounding box center [190, 189] width 83 height 14
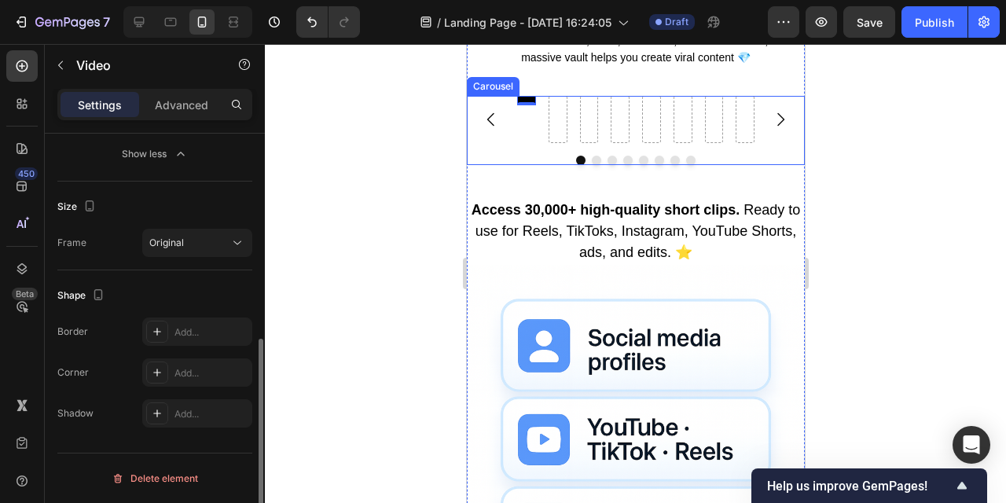
scroll to position [414, 0]
click at [224, 253] on button "Original" at bounding box center [197, 244] width 110 height 28
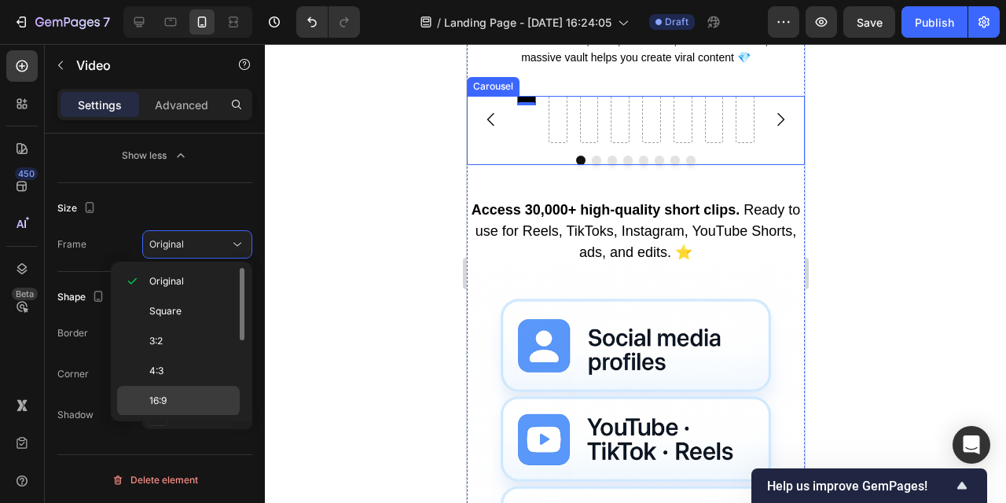
click at [222, 396] on p "16:9" at bounding box center [190, 401] width 83 height 14
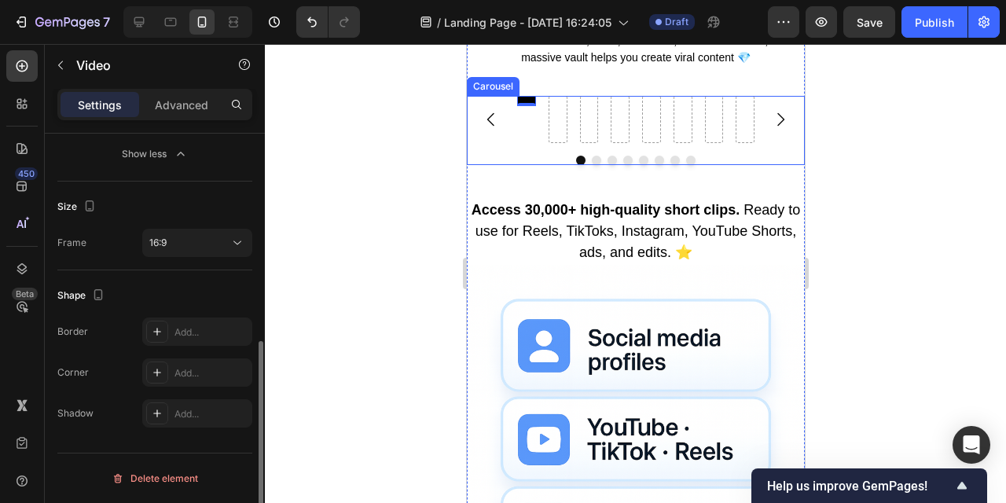
scroll to position [0, 0]
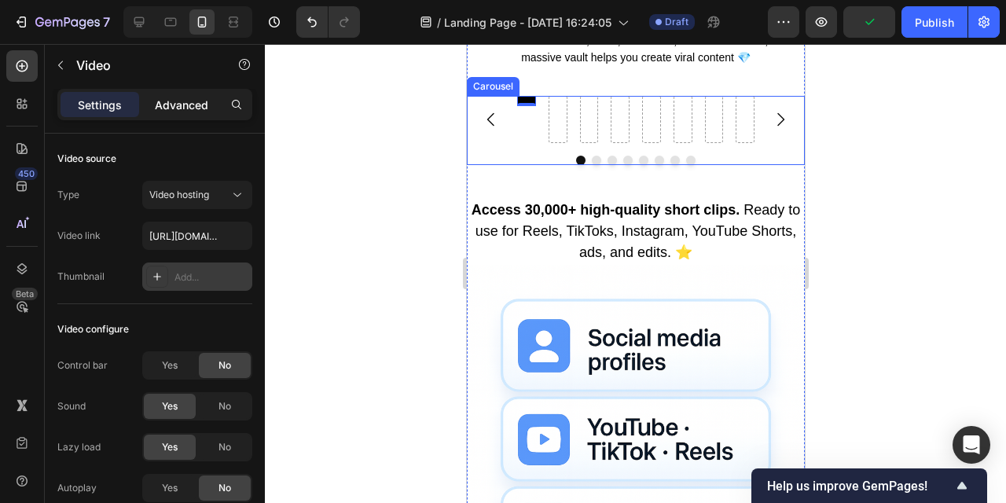
click at [186, 97] on p "Advanced" at bounding box center [181, 105] width 53 height 17
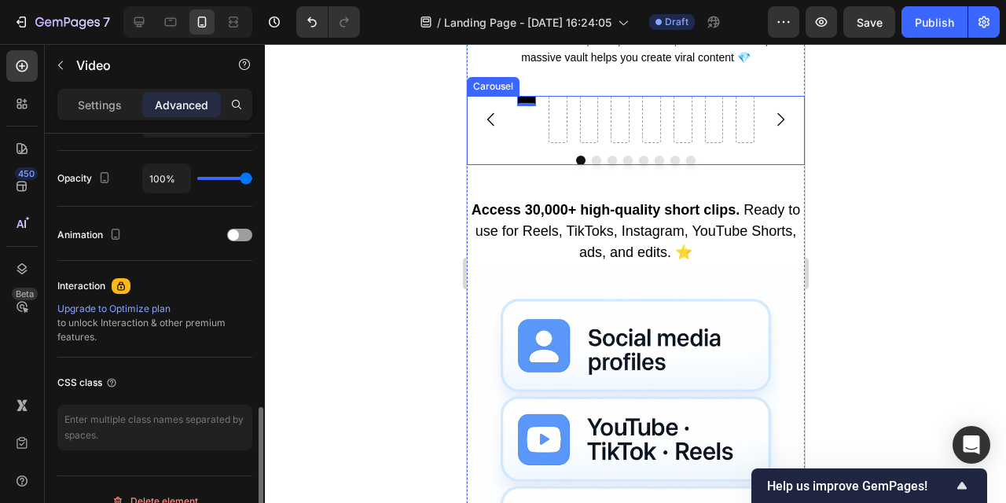
scroll to position [635, 0]
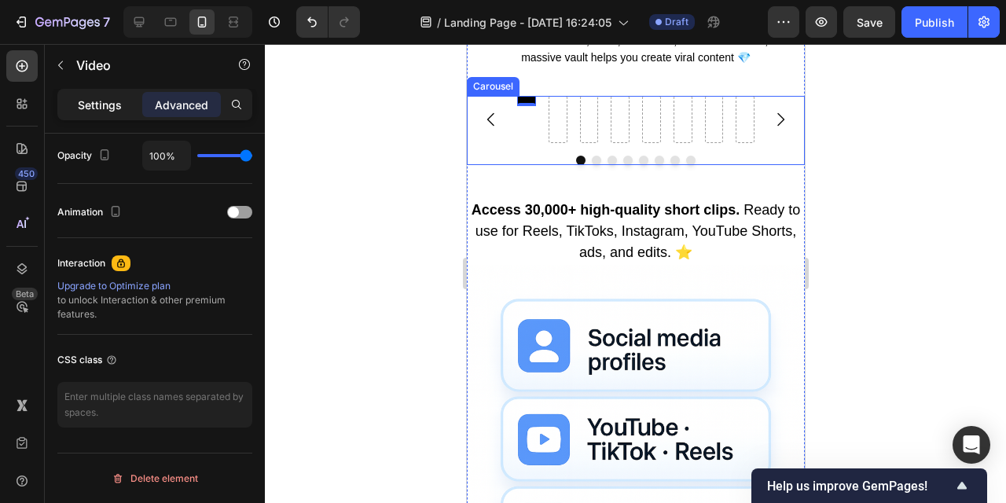
click at [117, 109] on p "Settings" at bounding box center [100, 105] width 44 height 17
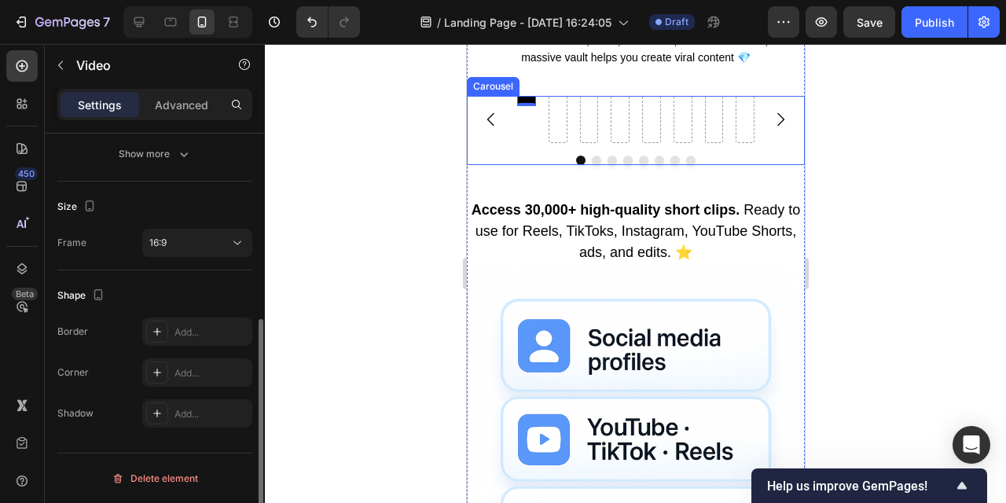
scroll to position [334, 0]
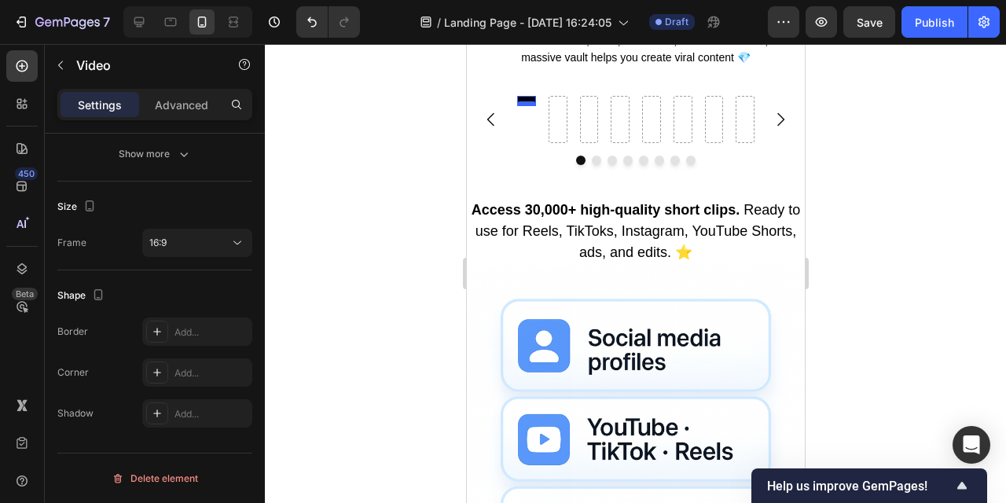
click at [528, 106] on div at bounding box center [526, 103] width 19 height 5
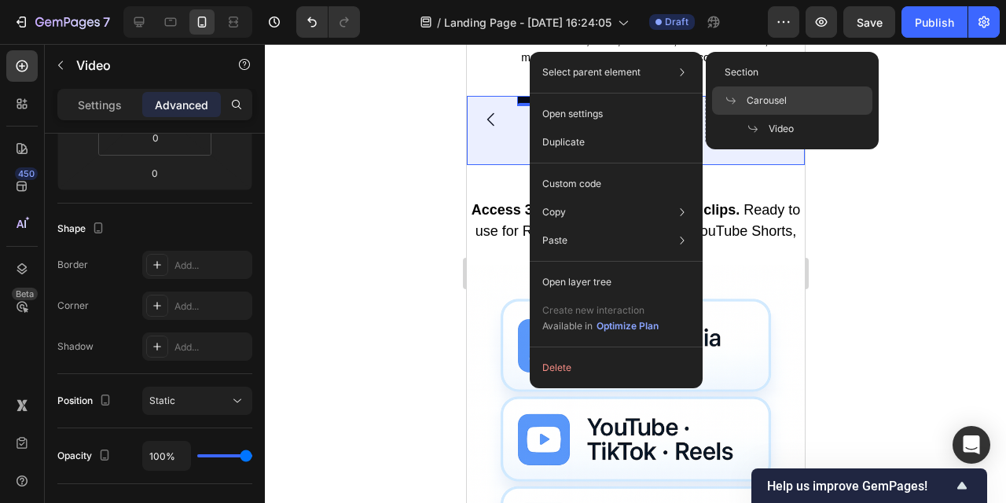
click at [749, 98] on span "Carousel" at bounding box center [767, 101] width 40 height 14
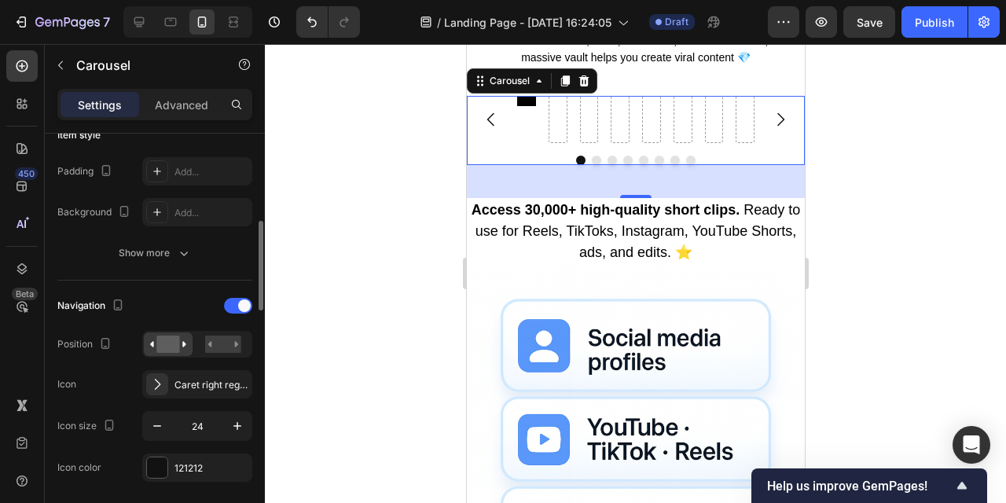
scroll to position [401, 0]
click at [194, 258] on button "Show more" at bounding box center [154, 255] width 195 height 28
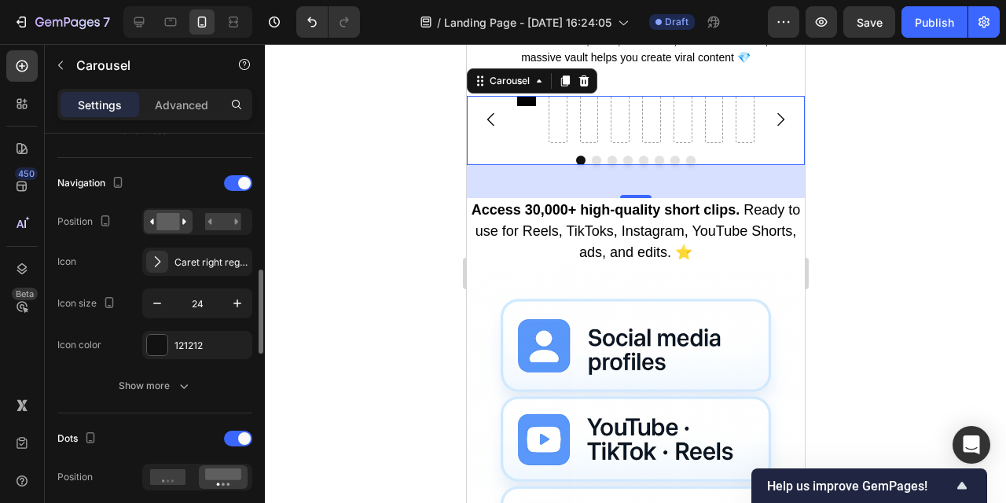
scroll to position [656, 0]
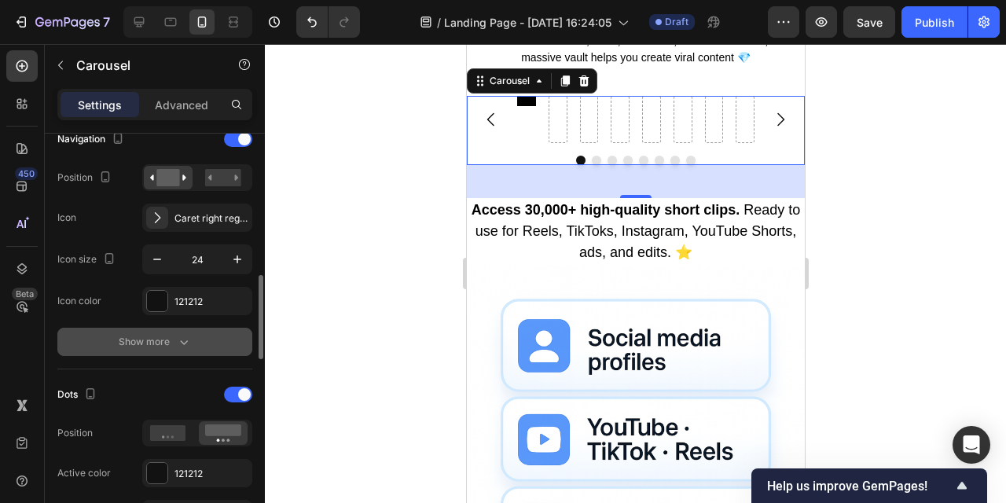
click at [192, 337] on button "Show more" at bounding box center [154, 342] width 195 height 28
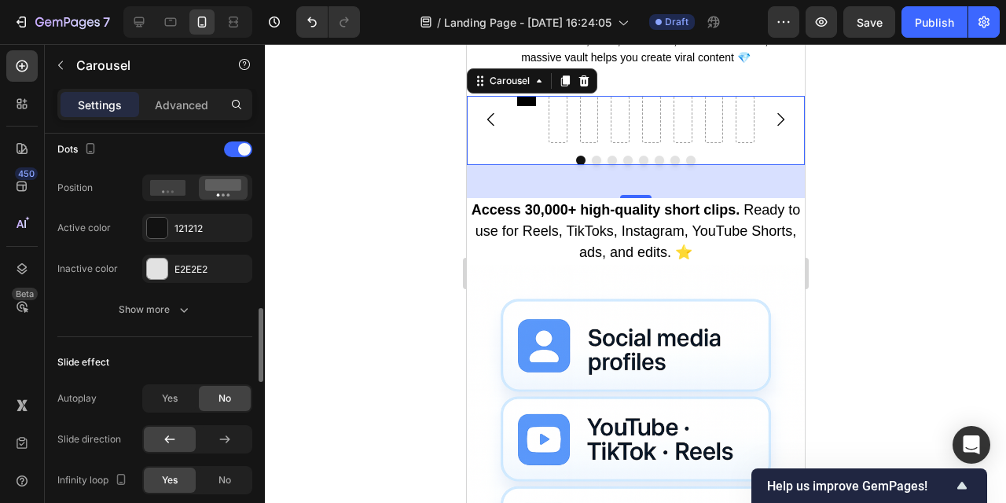
scroll to position [1231, 0]
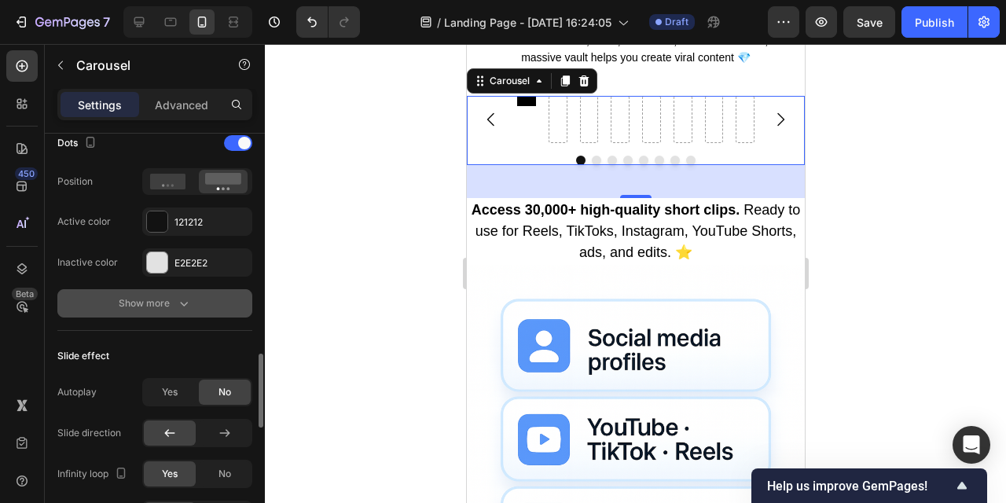
click at [201, 298] on button "Show more" at bounding box center [154, 303] width 195 height 28
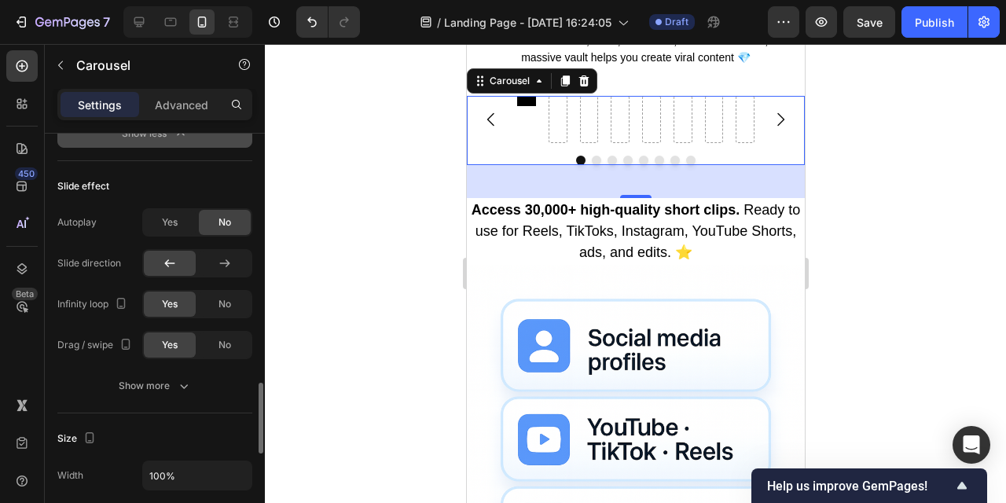
scroll to position [1467, 0]
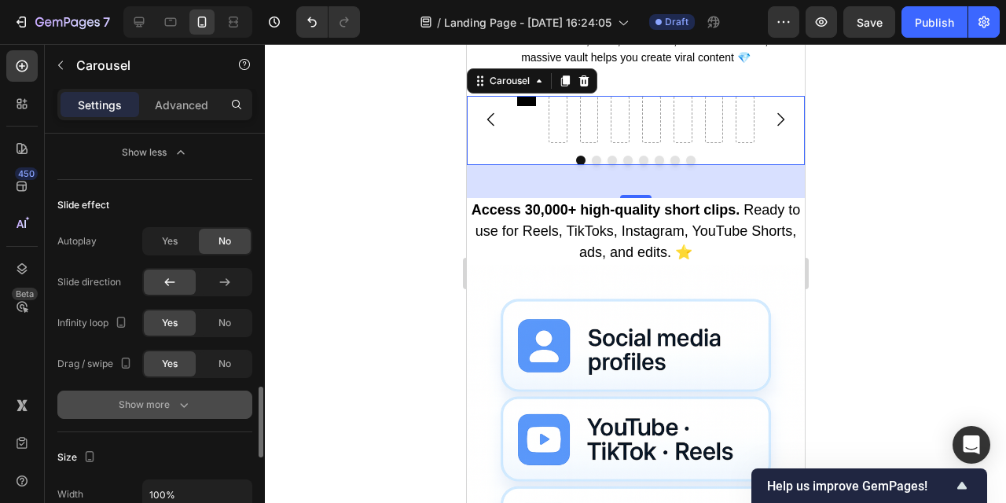
click at [190, 405] on icon "button" at bounding box center [184, 405] width 16 height 16
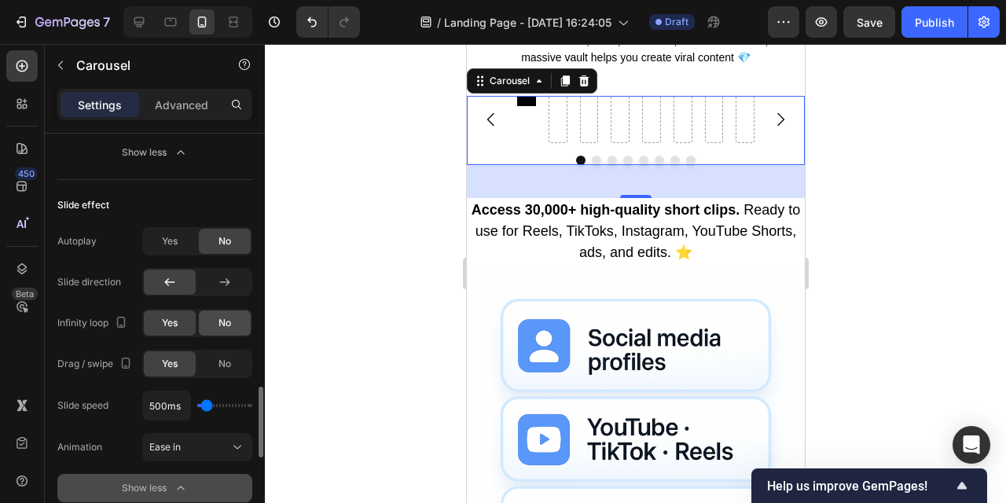
click at [226, 326] on span "No" at bounding box center [225, 323] width 13 height 14
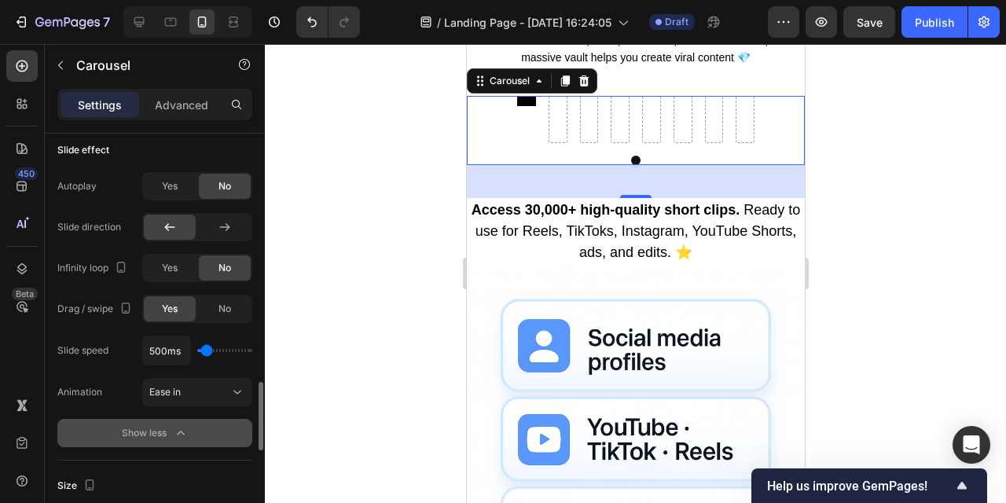
scroll to position [1518, 0]
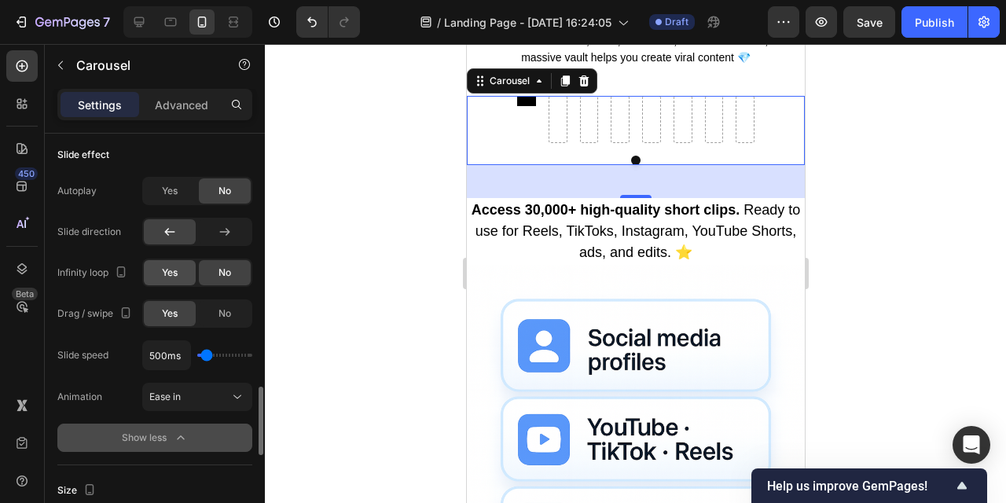
click at [172, 267] on span "Yes" at bounding box center [170, 273] width 16 height 14
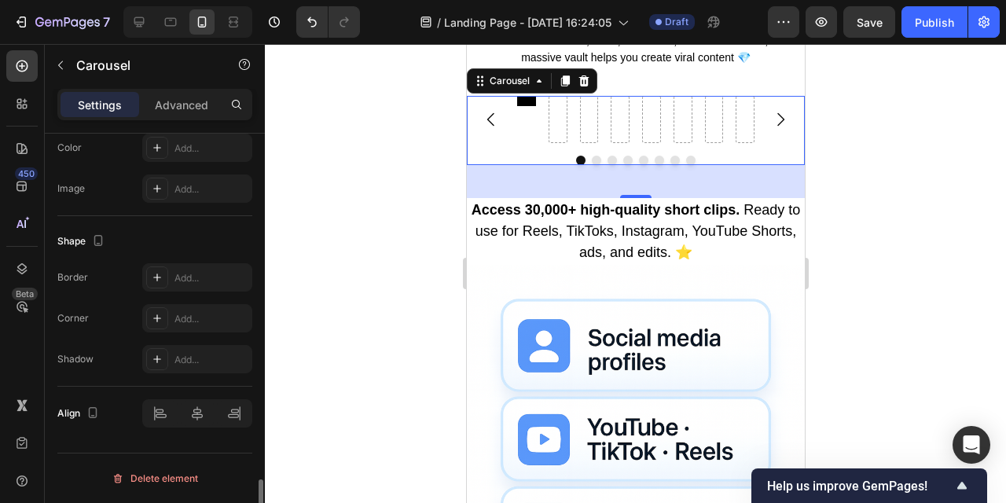
scroll to position [2069, 0]
click at [532, 106] on div "Video" at bounding box center [526, 101] width 19 height 10
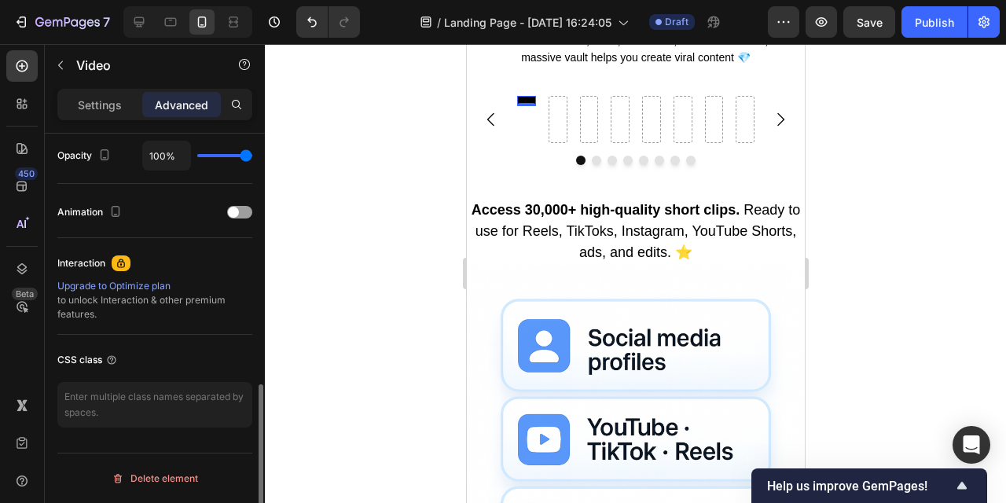
scroll to position [0, 0]
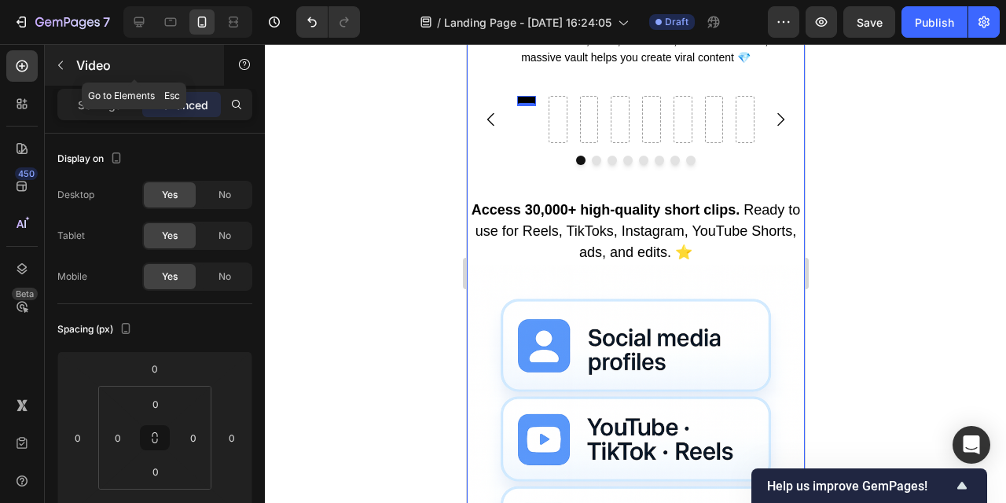
click at [67, 65] on button "button" at bounding box center [60, 65] width 25 height 25
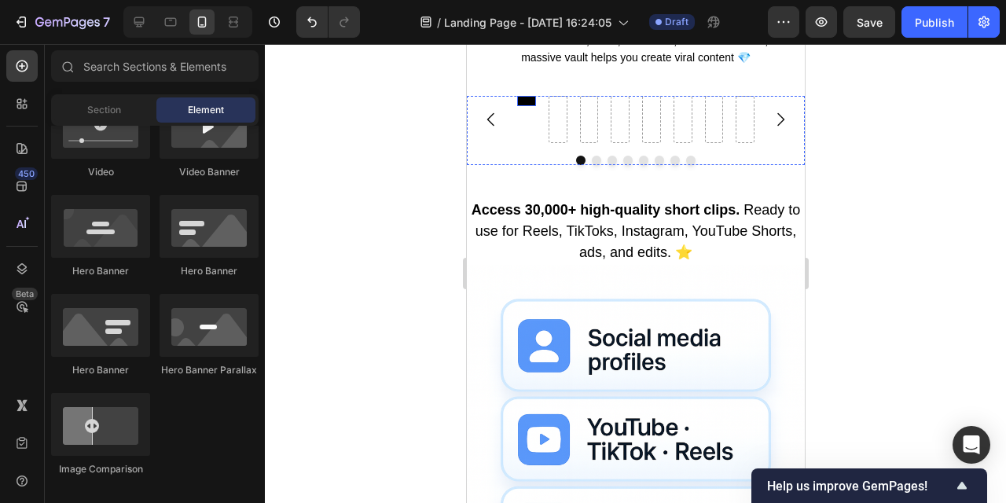
click at [525, 106] on video at bounding box center [526, 101] width 19 height 10
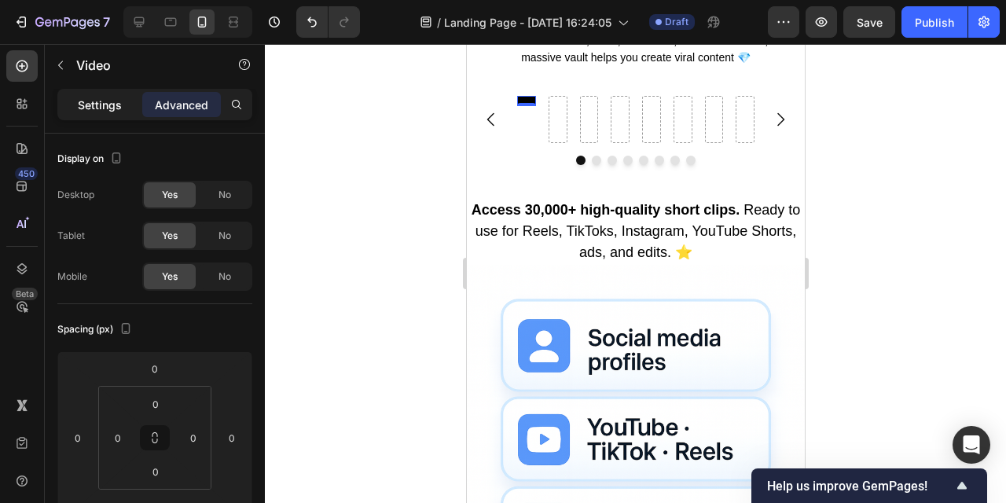
click at [100, 109] on p "Settings" at bounding box center [100, 105] width 44 height 17
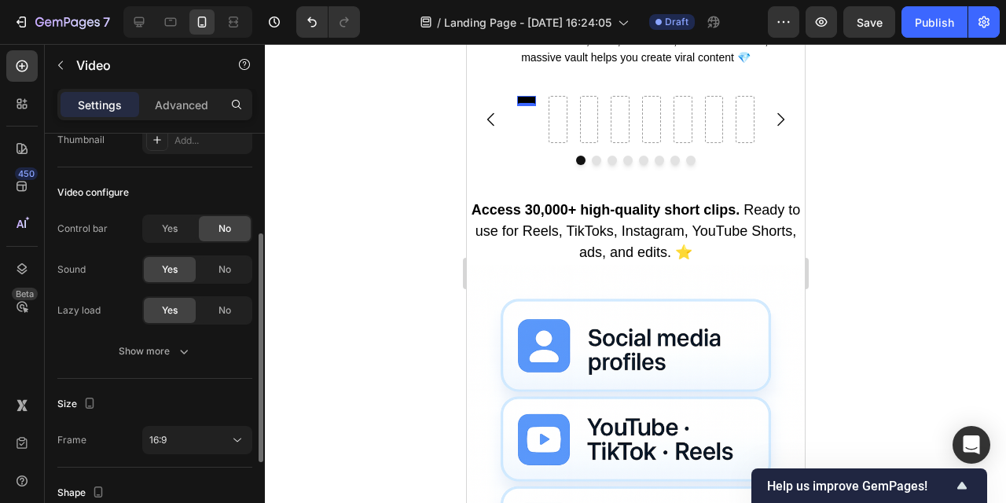
scroll to position [173, 0]
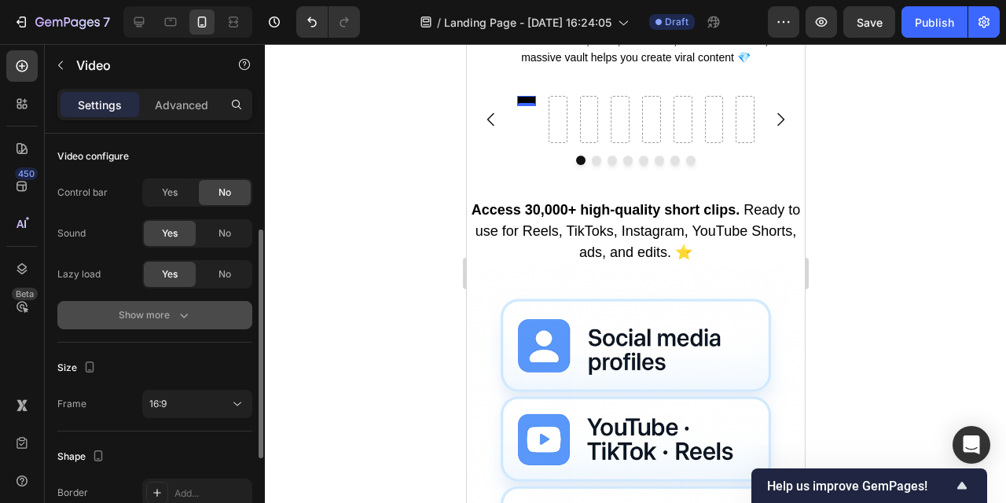
click at [136, 313] on div "Show more" at bounding box center [155, 315] width 73 height 16
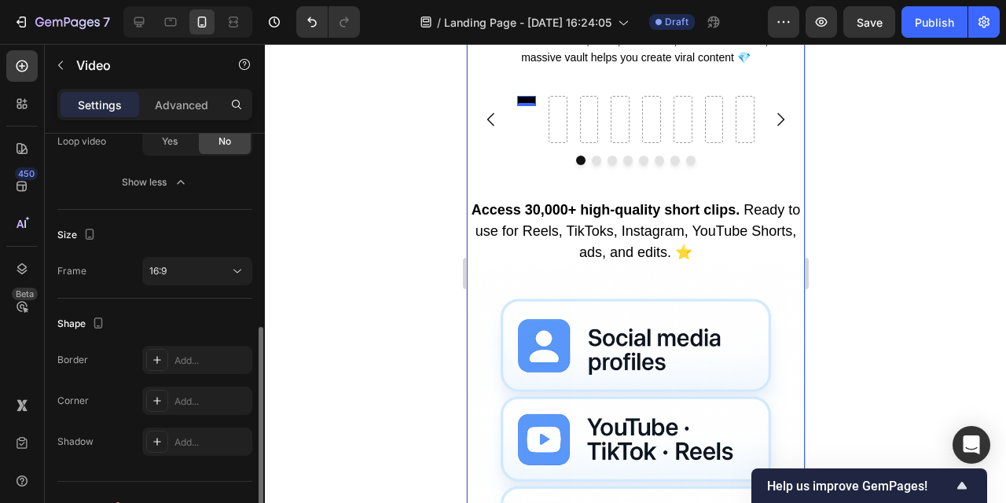
scroll to position [399, 0]
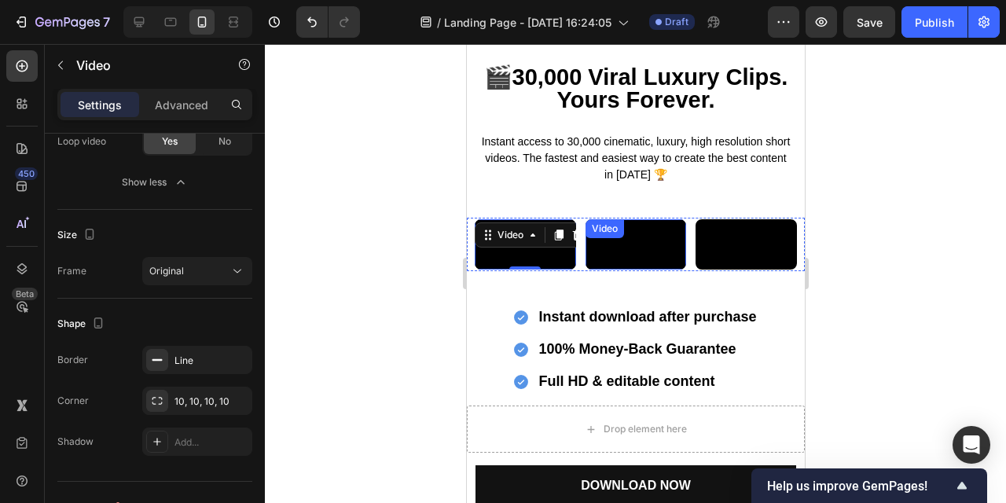
click at [634, 218] on div "Video" at bounding box center [635, 244] width 105 height 53
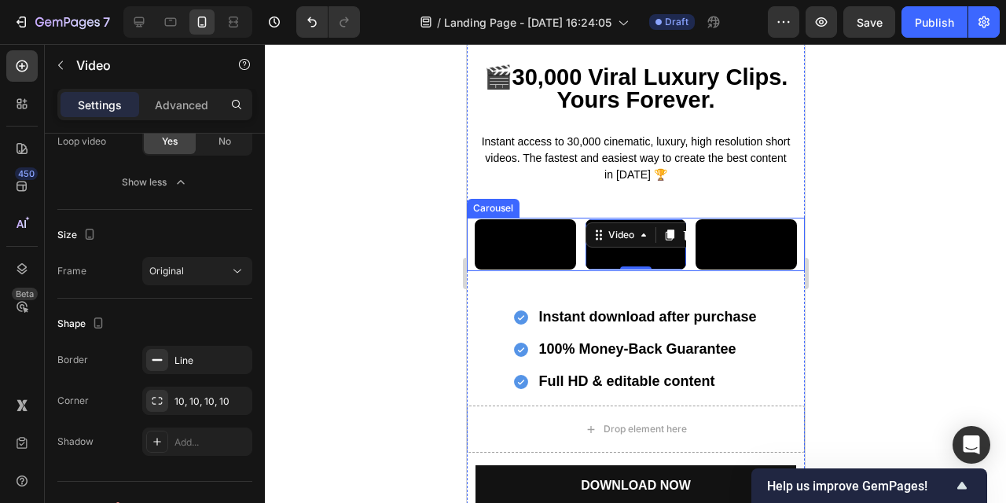
click at [576, 271] on div "Video" at bounding box center [525, 244] width 105 height 53
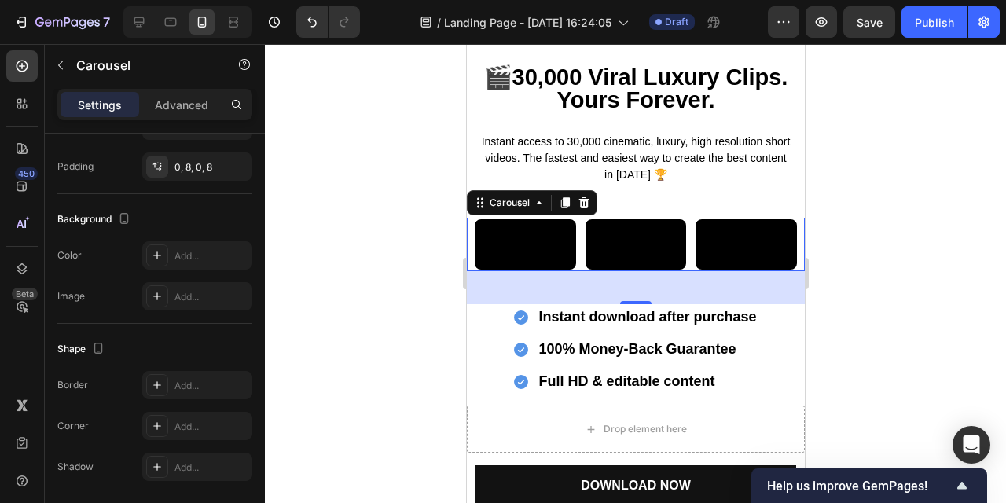
scroll to position [1125, 0]
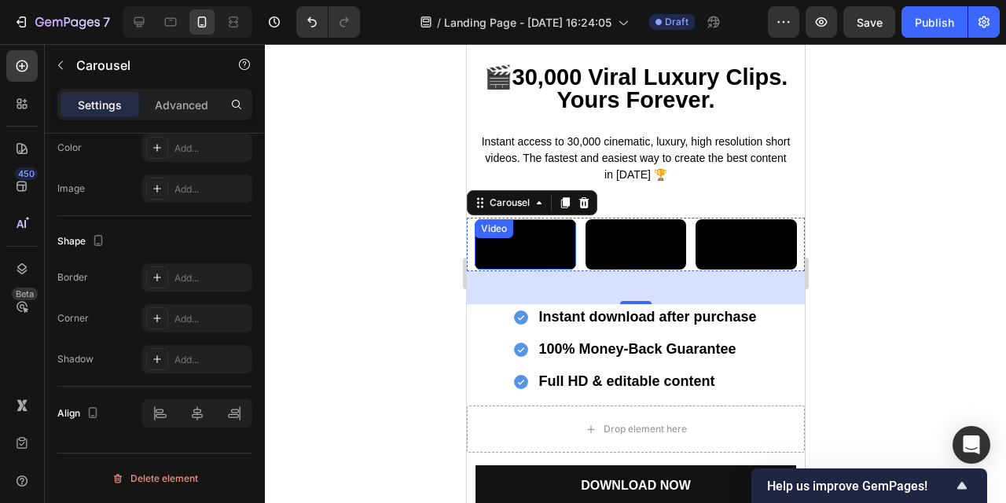
click at [529, 270] on video at bounding box center [524, 244] width 101 height 50
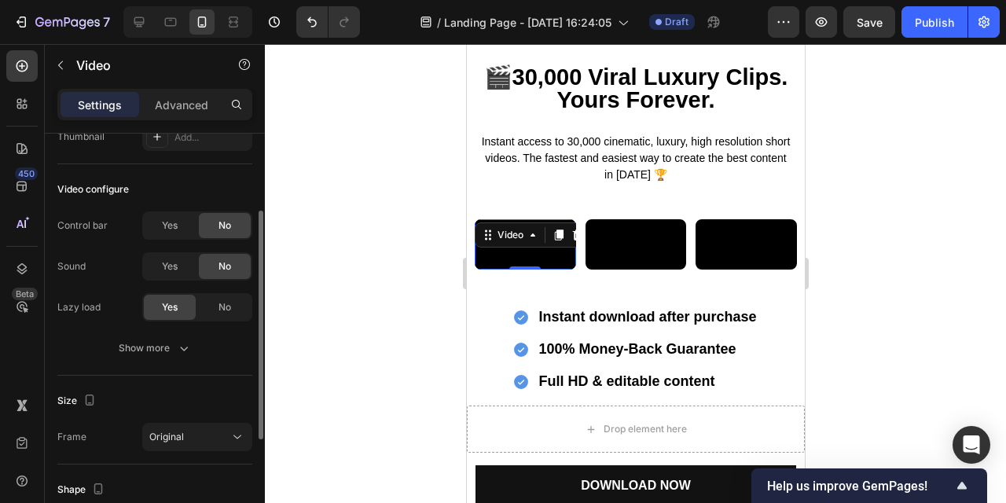
scroll to position [162, 0]
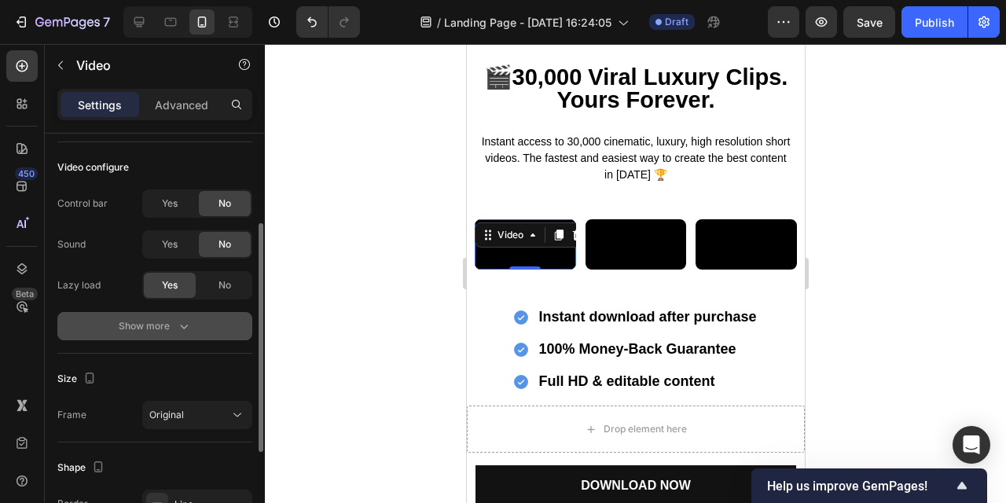
click at [212, 327] on button "Show more" at bounding box center [154, 326] width 195 height 28
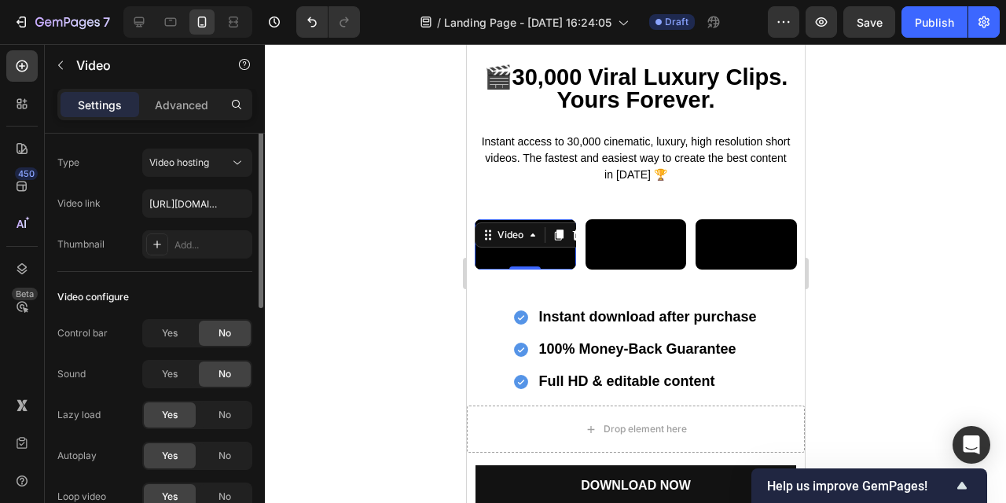
scroll to position [0, 0]
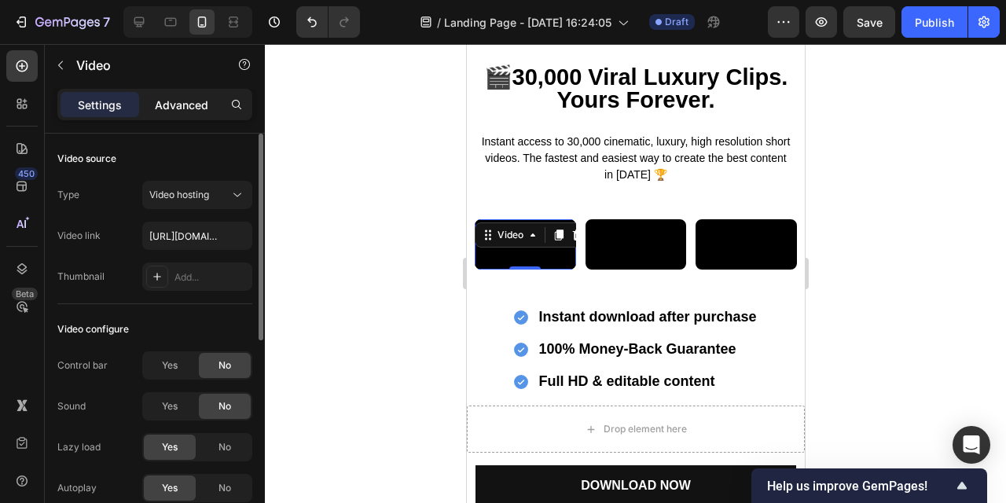
click at [190, 107] on p "Advanced" at bounding box center [181, 105] width 53 height 17
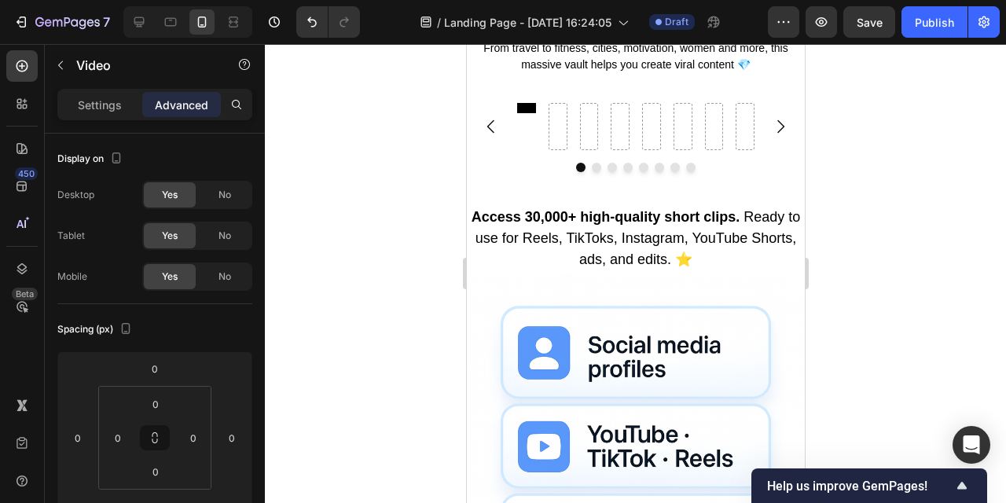
scroll to position [620, 0]
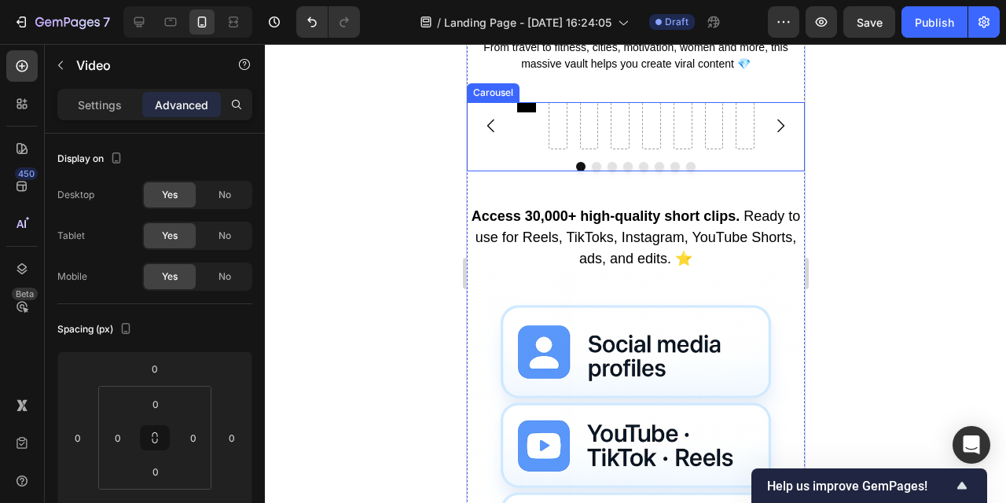
click at [528, 112] on div "Video" at bounding box center [526, 107] width 19 height 10
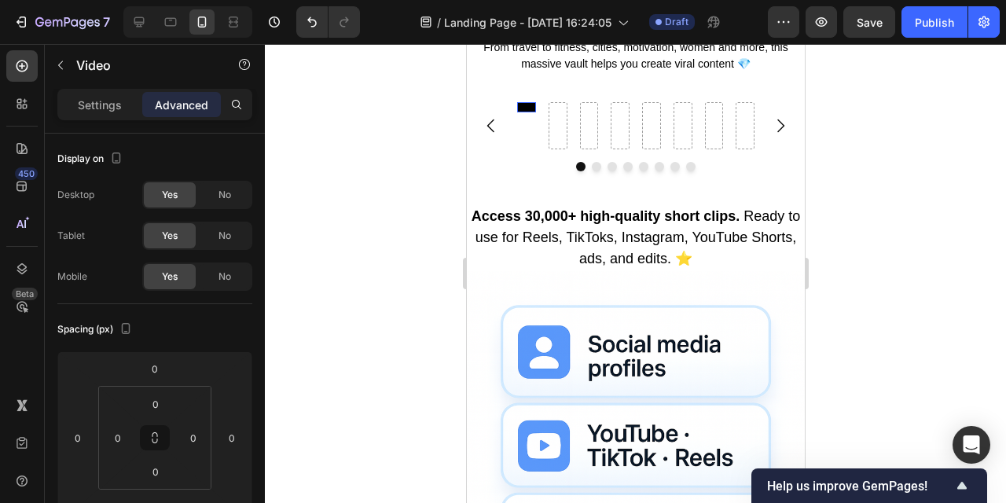
drag, startPoint x: 530, startPoint y: 241, endPoint x: 529, endPoint y: 266, distance: 25.2
click at [529, 149] on div "Video 33" at bounding box center [526, 125] width 19 height 47
type input "33"
click at [526, 112] on video at bounding box center [526, 107] width 19 height 10
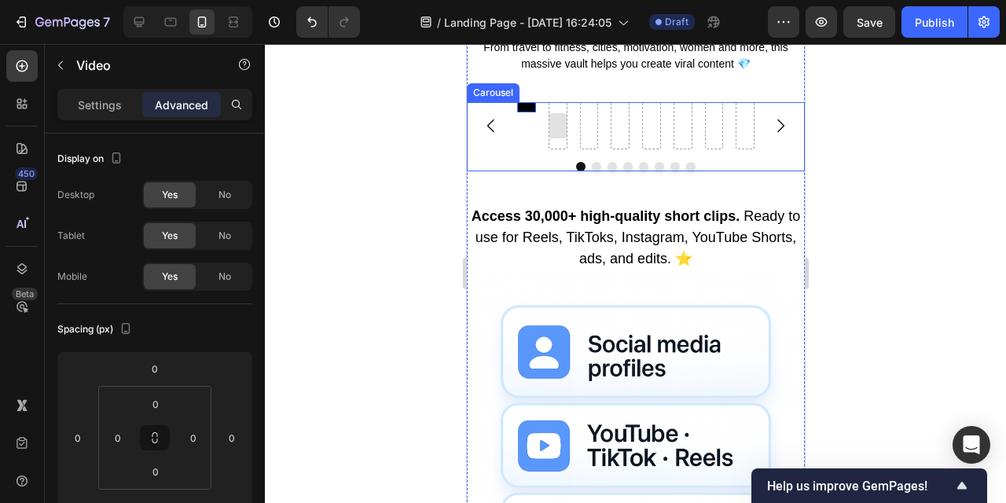
click at [560, 138] on div at bounding box center [557, 125] width 25 height 25
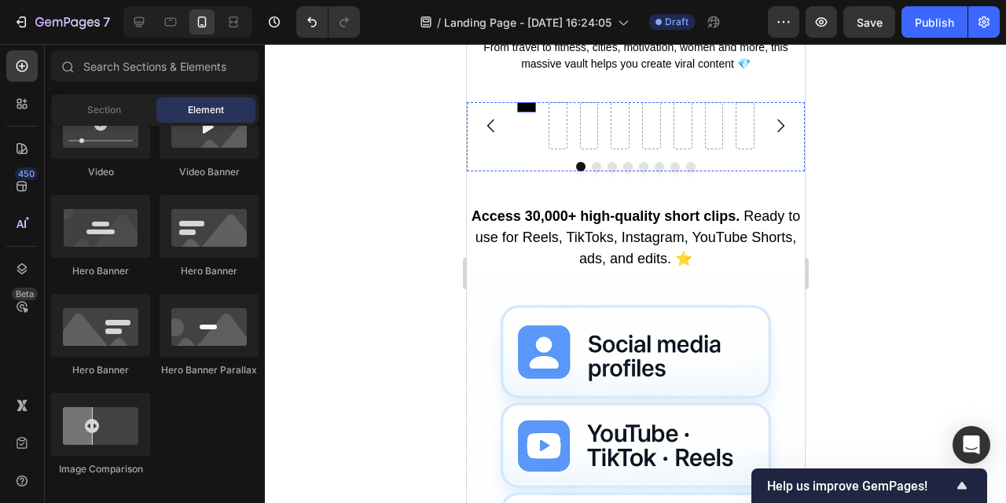
click at [522, 112] on video at bounding box center [526, 107] width 19 height 10
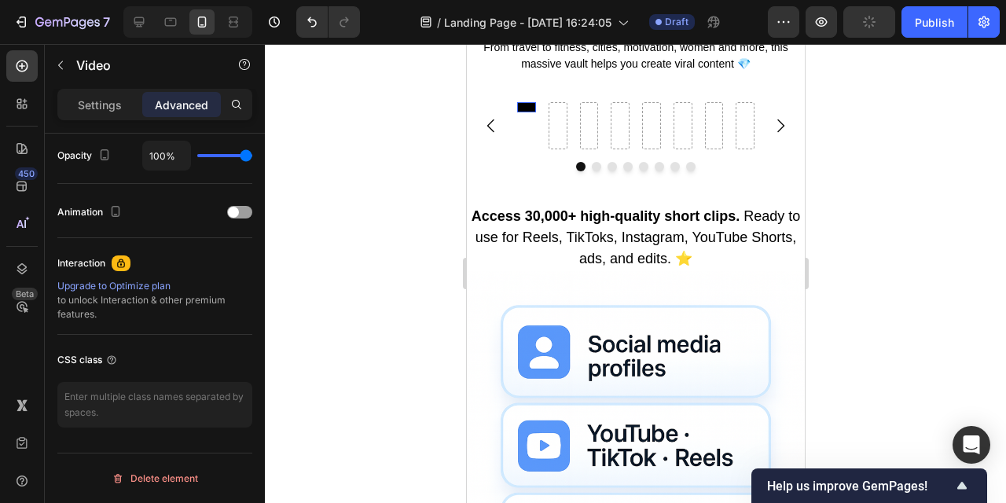
scroll to position [0, 0]
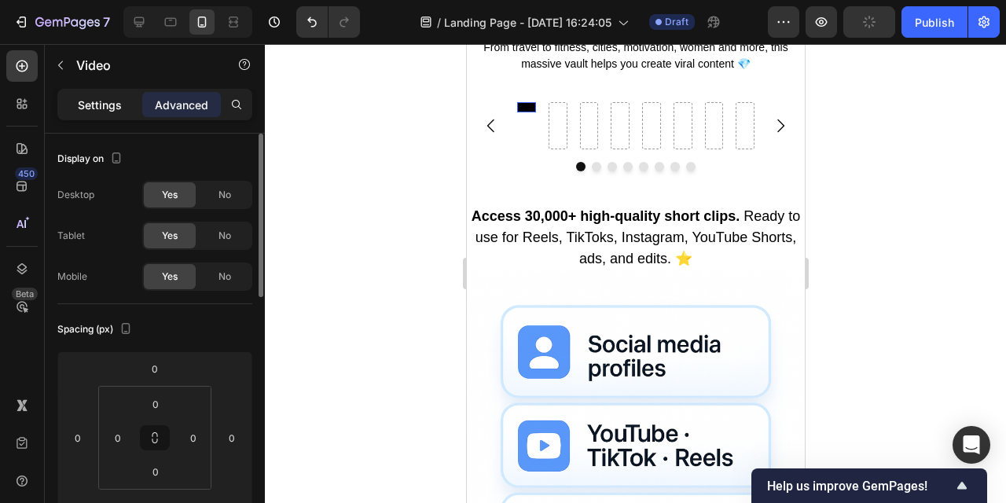
click at [118, 97] on p "Settings" at bounding box center [100, 105] width 44 height 17
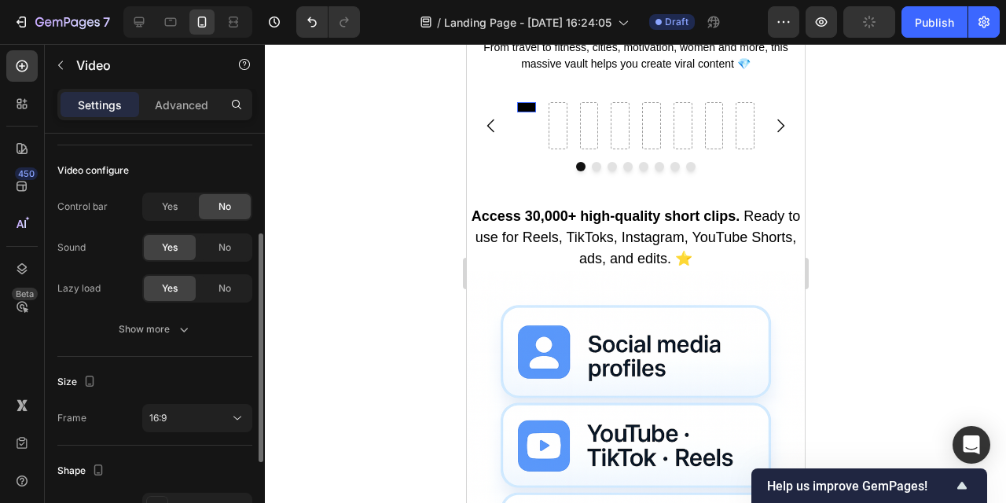
scroll to position [167, 0]
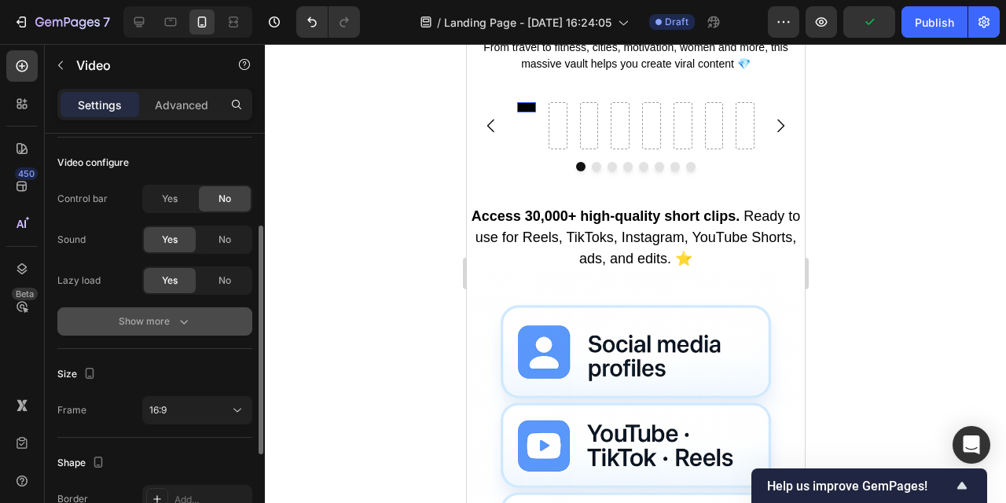
click at [178, 324] on icon "button" at bounding box center [184, 322] width 16 height 16
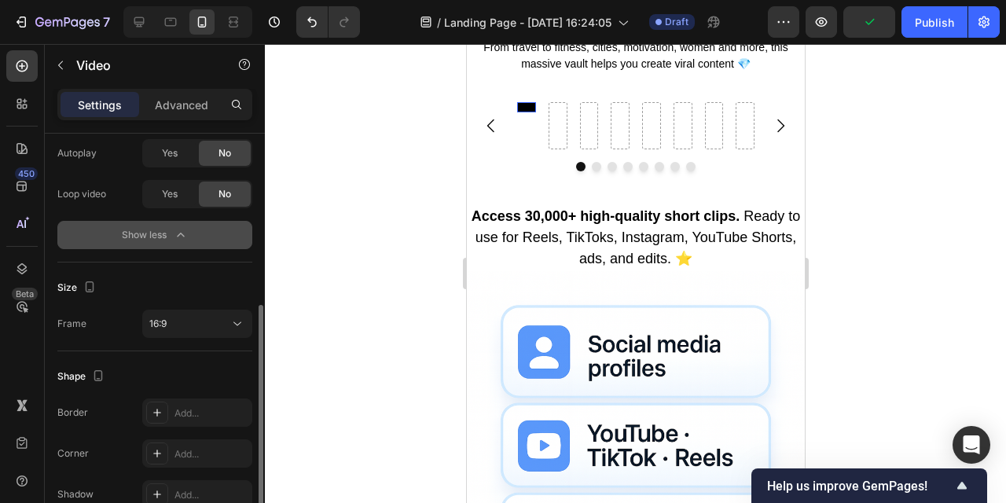
scroll to position [343, 0]
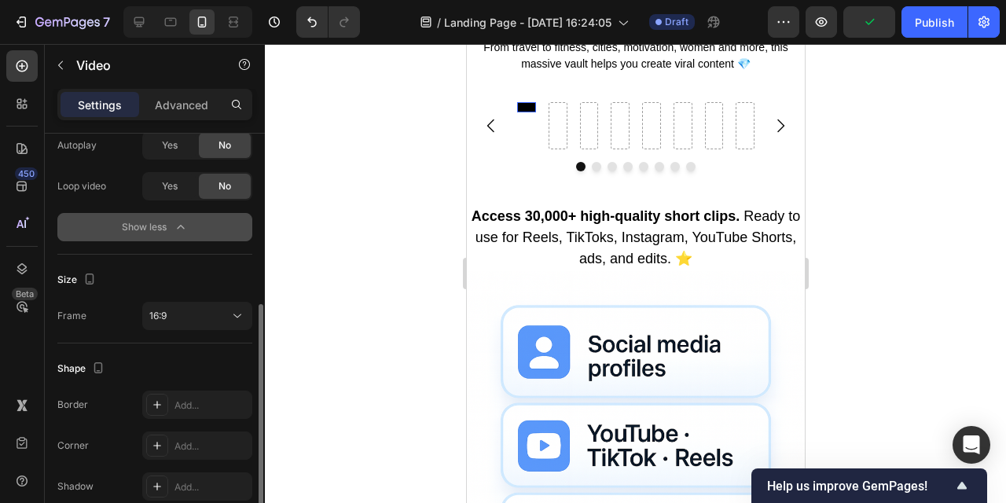
click at [178, 324] on button "16:9" at bounding box center [197, 316] width 110 height 28
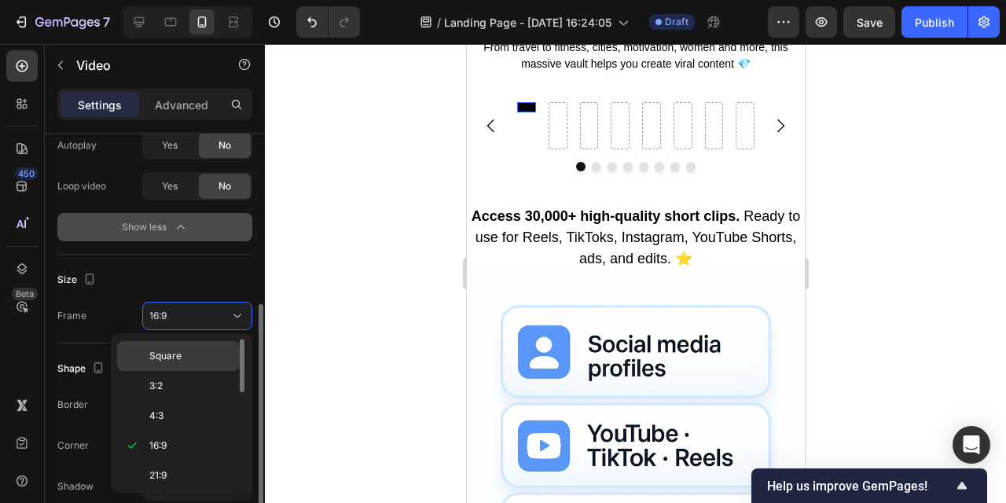
scroll to position [0, 0]
click at [182, 351] on span "Original" at bounding box center [166, 355] width 35 height 14
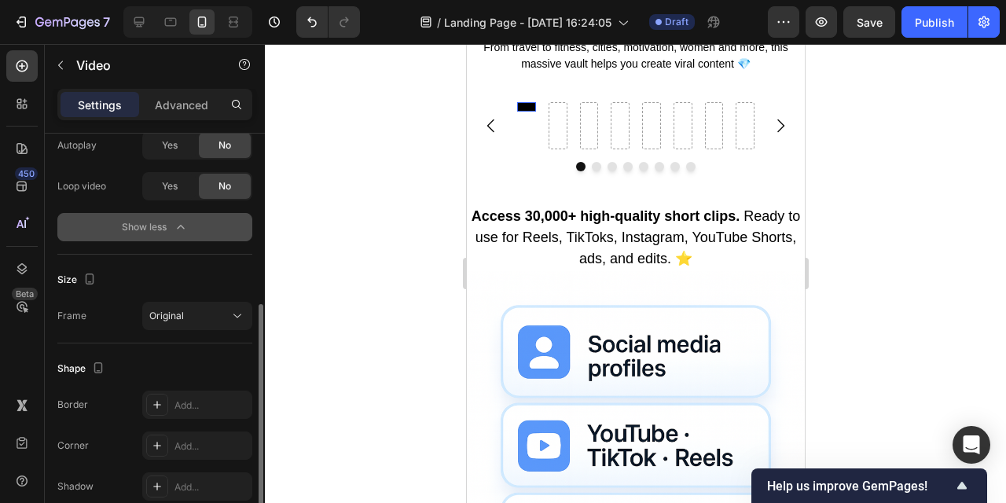
click at [202, 332] on div "Size Frame Original" at bounding box center [154, 299] width 195 height 89
click at [202, 322] on div "Original" at bounding box center [189, 316] width 80 height 14
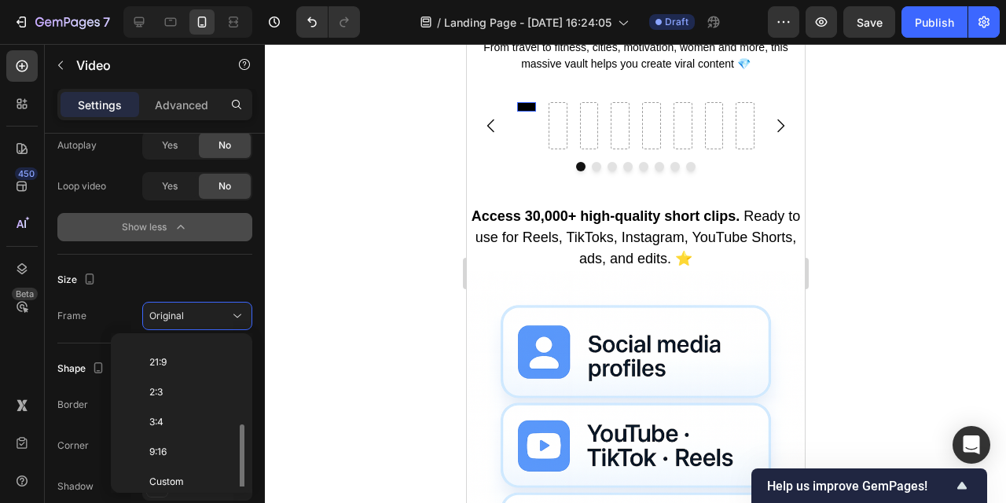
scroll to position [152, 0]
click at [187, 440] on p "9:16" at bounding box center [190, 442] width 83 height 14
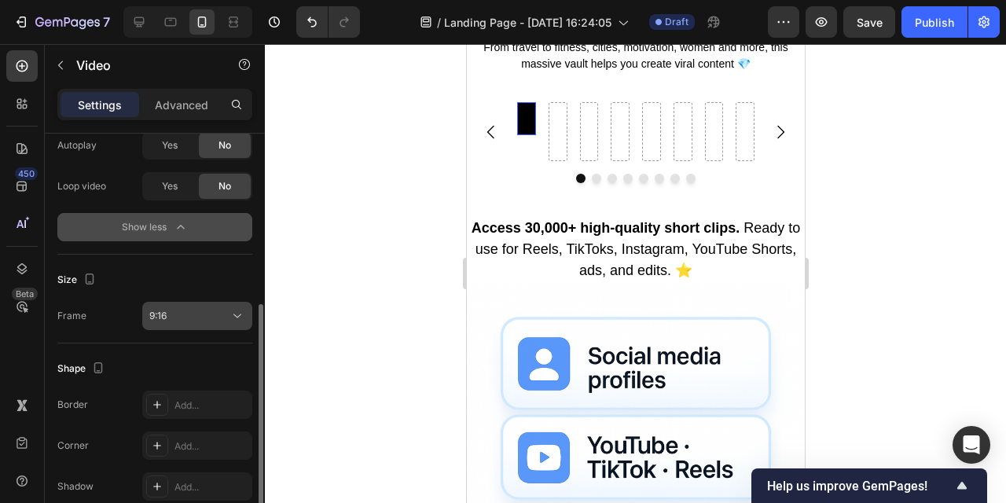
click at [216, 326] on button "9:16" at bounding box center [197, 316] width 110 height 28
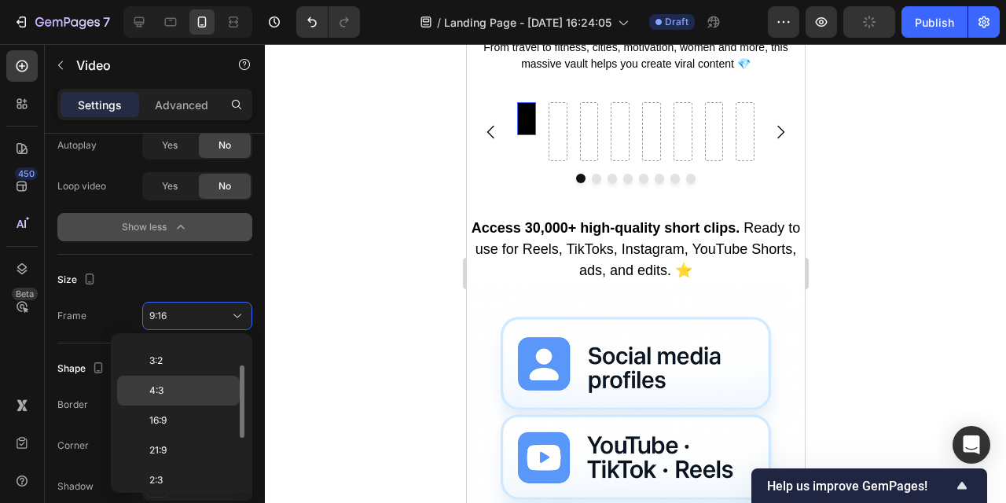
scroll to position [52, 0]
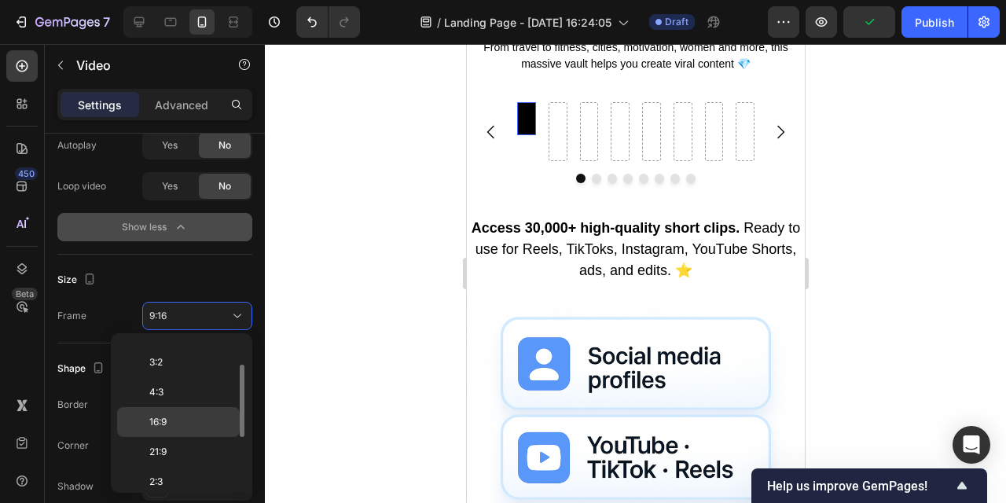
click at [201, 416] on p "16:9" at bounding box center [190, 422] width 83 height 14
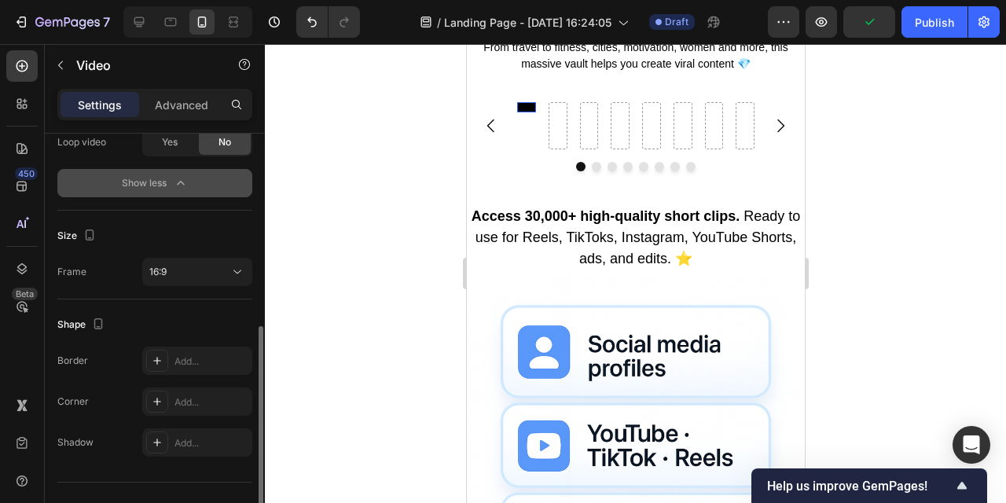
scroll to position [416, 0]
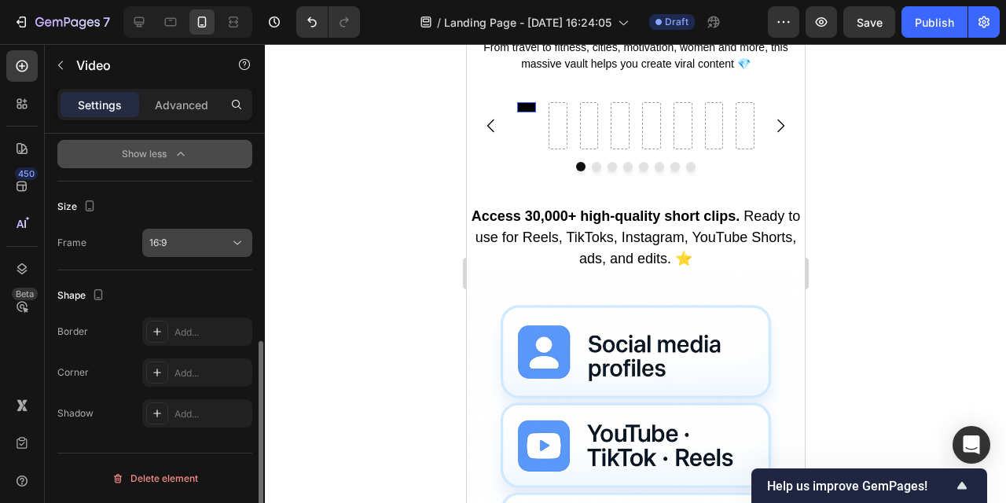
click at [194, 236] on div "16:9" at bounding box center [189, 243] width 80 height 14
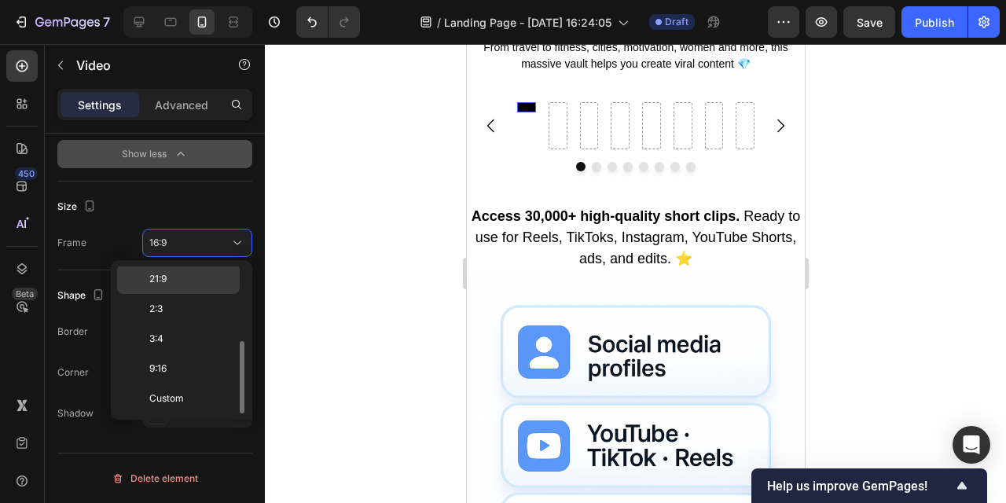
scroll to position [150, 0]
click at [197, 383] on div "9:16" at bounding box center [178, 370] width 123 height 30
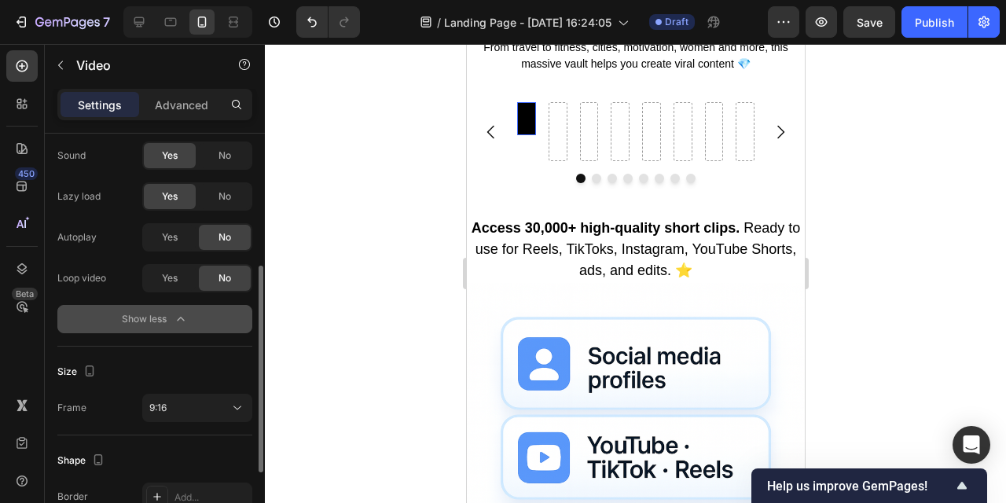
scroll to position [336, 0]
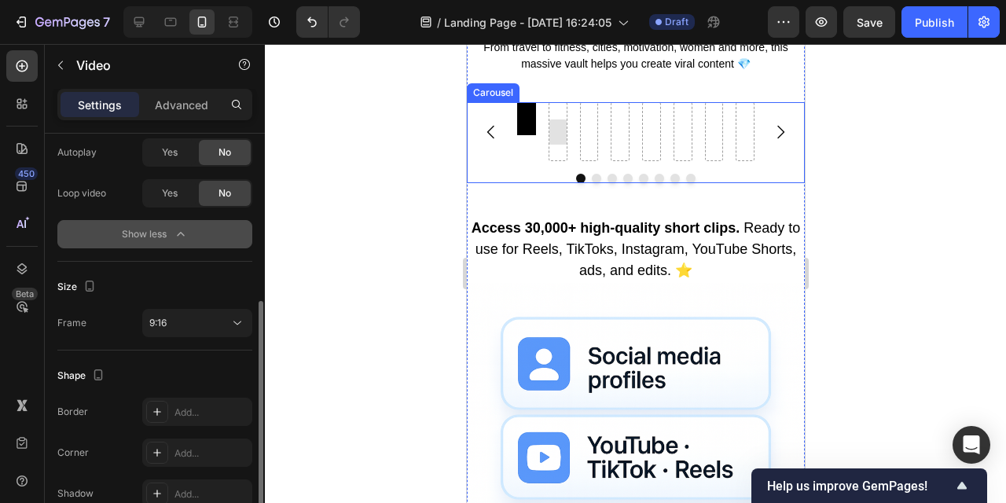
click at [558, 145] on div at bounding box center [557, 132] width 25 height 25
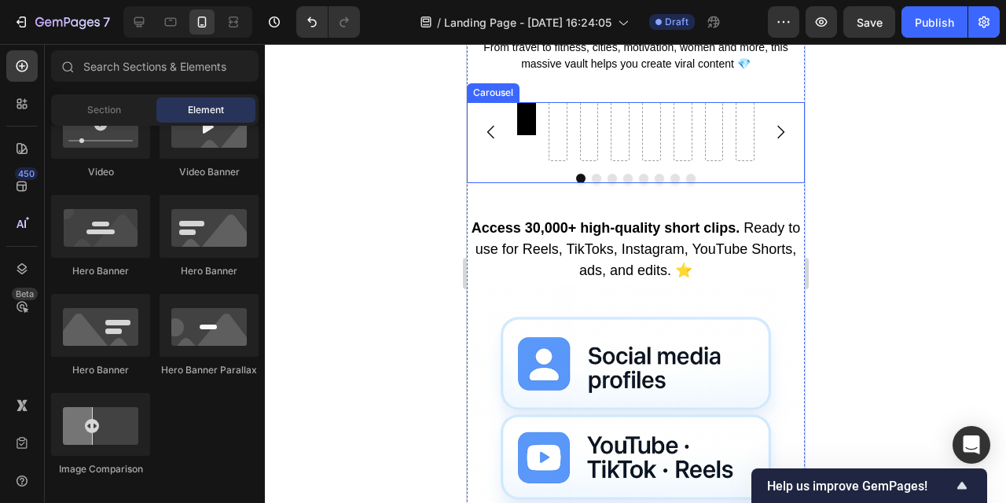
click at [524, 161] on div "Video" at bounding box center [526, 131] width 19 height 59
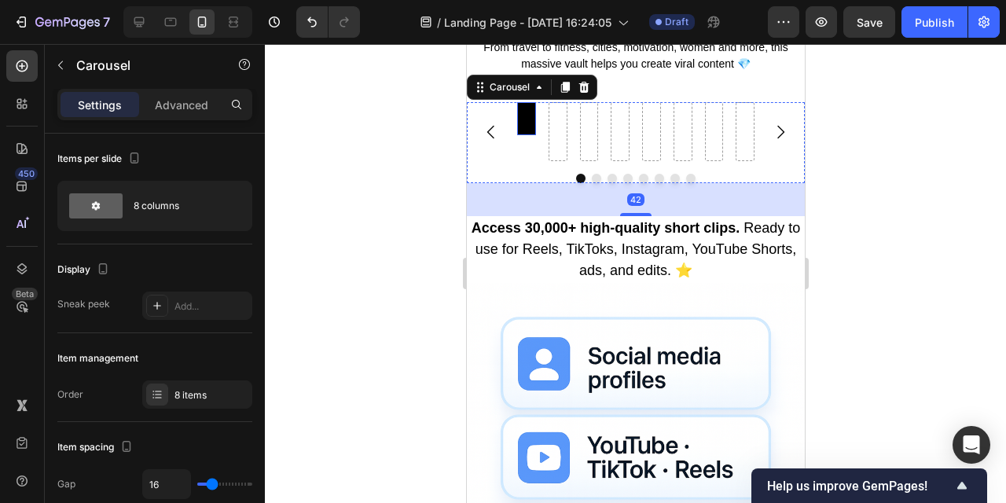
click at [528, 135] on video at bounding box center [526, 118] width 19 height 33
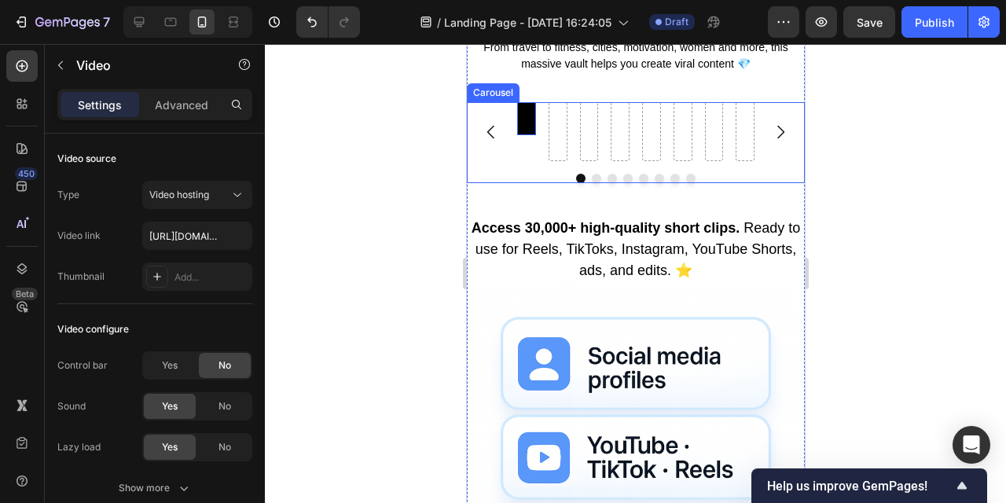
click at [782, 138] on icon "Carousel Next Arrow" at bounding box center [780, 131] width 7 height 13
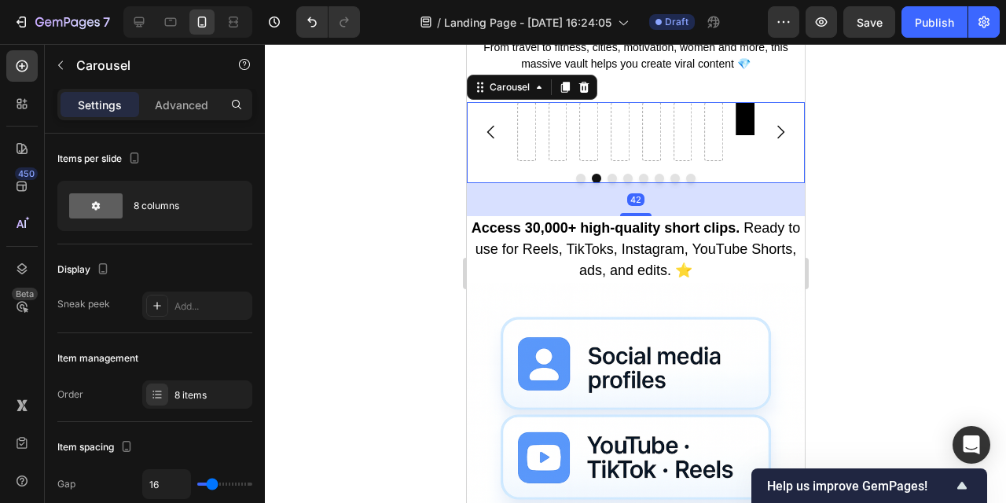
click at [782, 138] on icon "Carousel Next Arrow" at bounding box center [780, 131] width 7 height 13
click at [489, 142] on icon "Carousel Back Arrow" at bounding box center [490, 132] width 19 height 19
click at [488, 142] on icon "Carousel Back Arrow" at bounding box center [490, 132] width 19 height 19
click at [373, 275] on div at bounding box center [636, 273] width 742 height 459
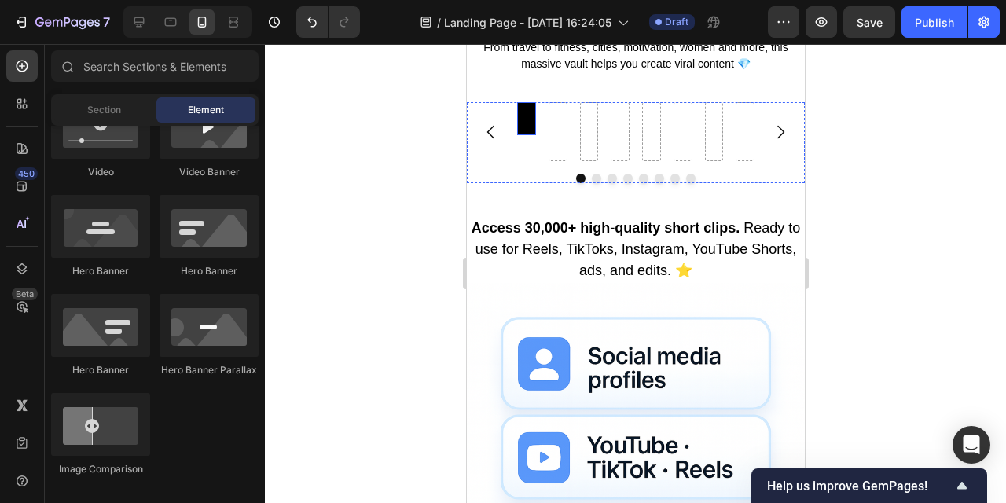
click at [524, 135] on video at bounding box center [526, 118] width 19 height 33
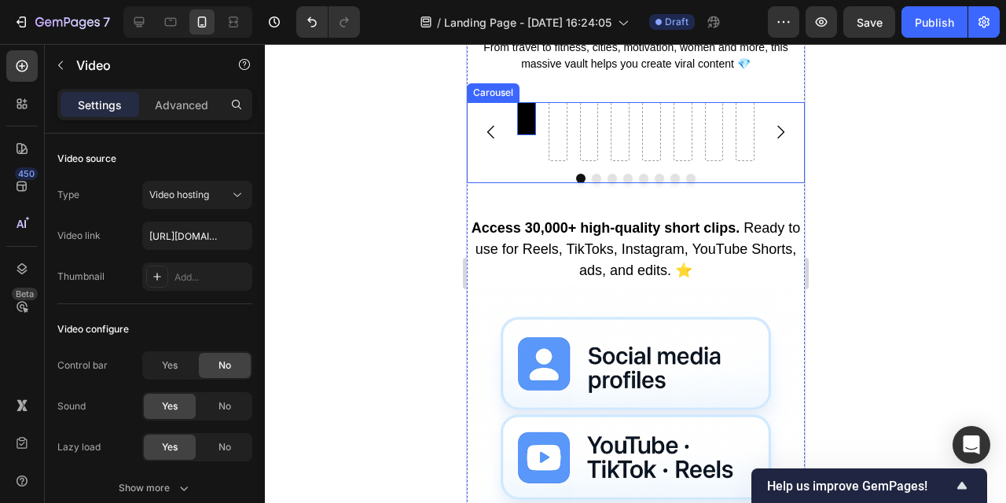
click at [381, 277] on div at bounding box center [636, 273] width 742 height 459
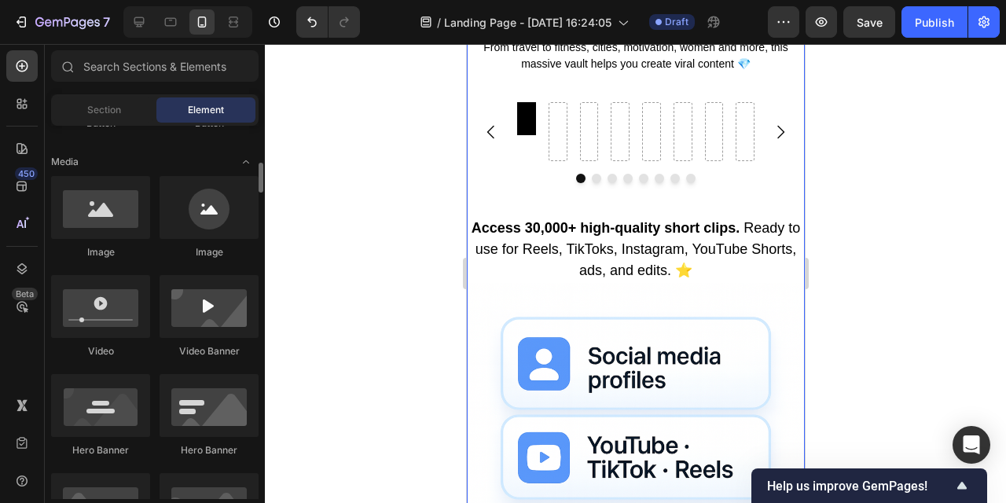
scroll to position [0, 0]
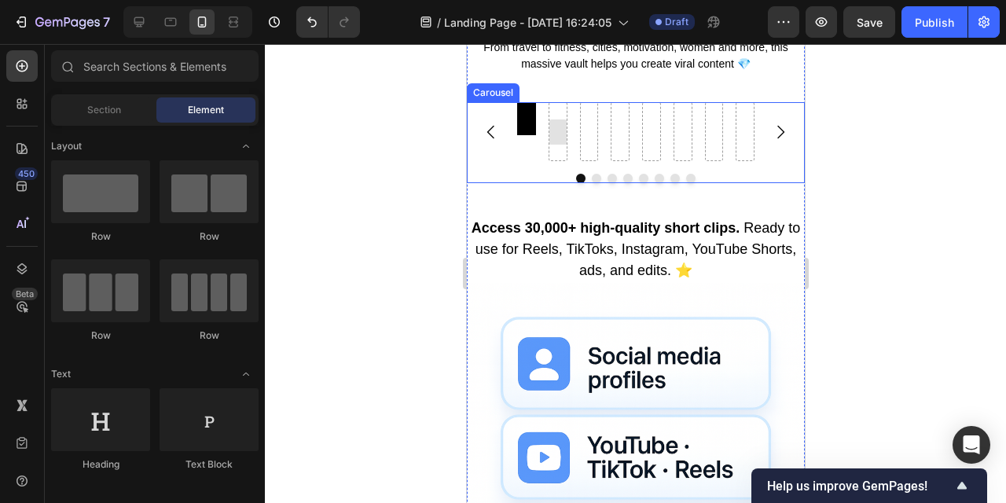
click at [525, 183] on div "Video Carousel" at bounding box center [635, 142] width 338 height 81
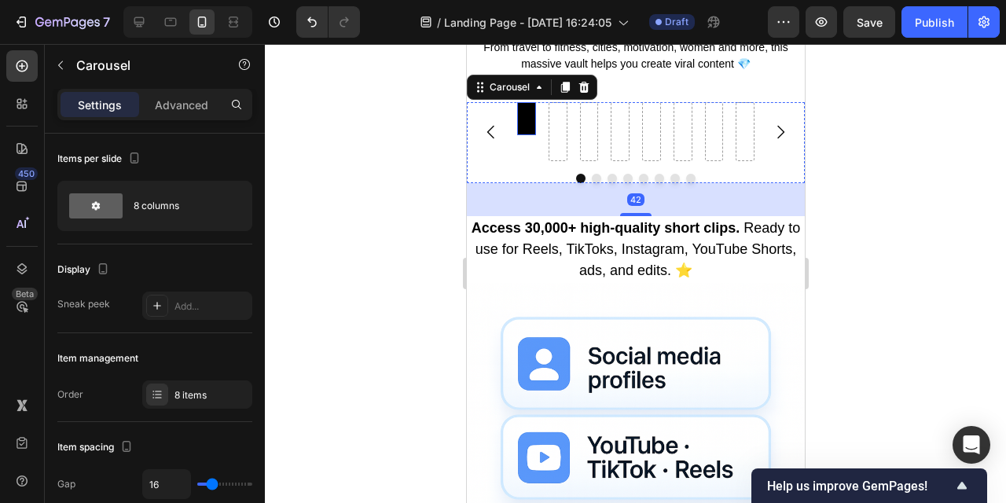
click at [528, 135] on video at bounding box center [526, 118] width 19 height 33
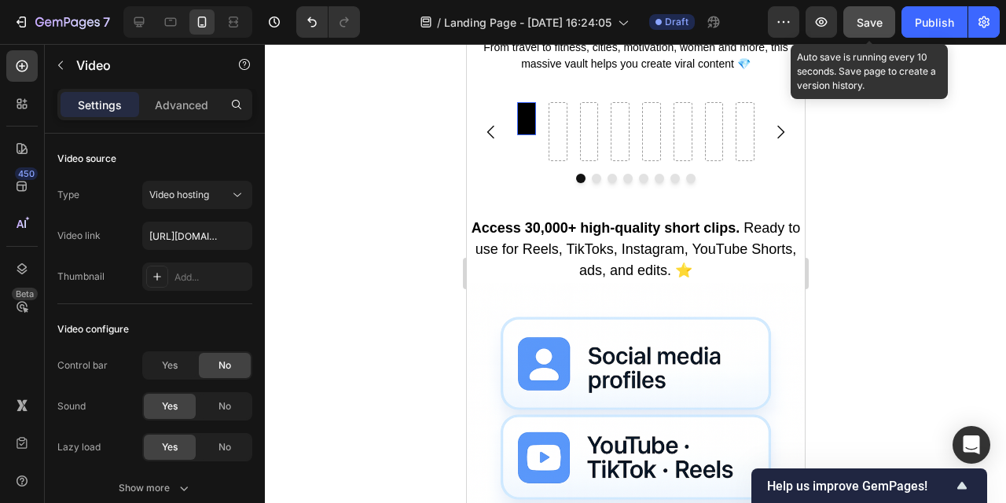
click at [869, 28] on span "Save" at bounding box center [870, 22] width 26 height 13
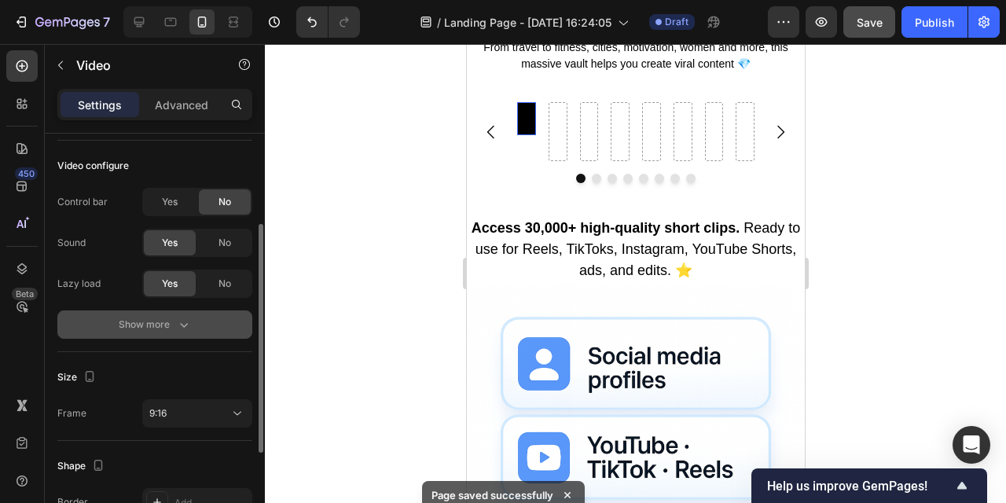
scroll to position [175, 0]
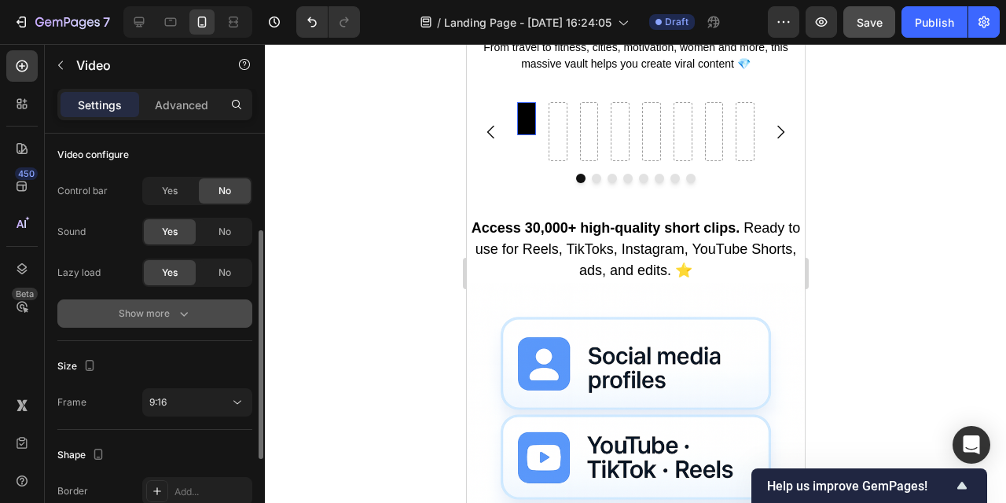
click at [187, 311] on icon "button" at bounding box center [184, 314] width 16 height 16
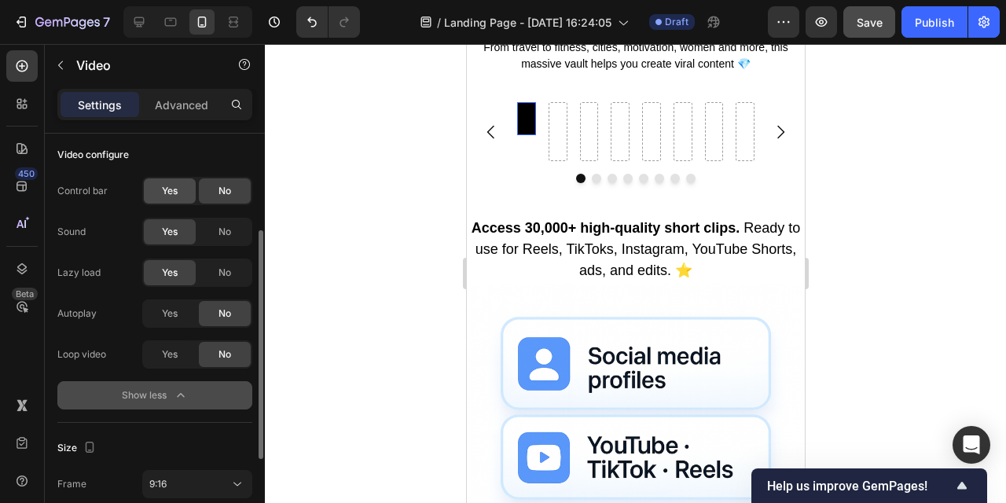
click at [179, 186] on div "Yes" at bounding box center [170, 190] width 52 height 25
click at [234, 189] on div "No" at bounding box center [225, 190] width 52 height 25
click at [234, 190] on div "No" at bounding box center [225, 190] width 52 height 25
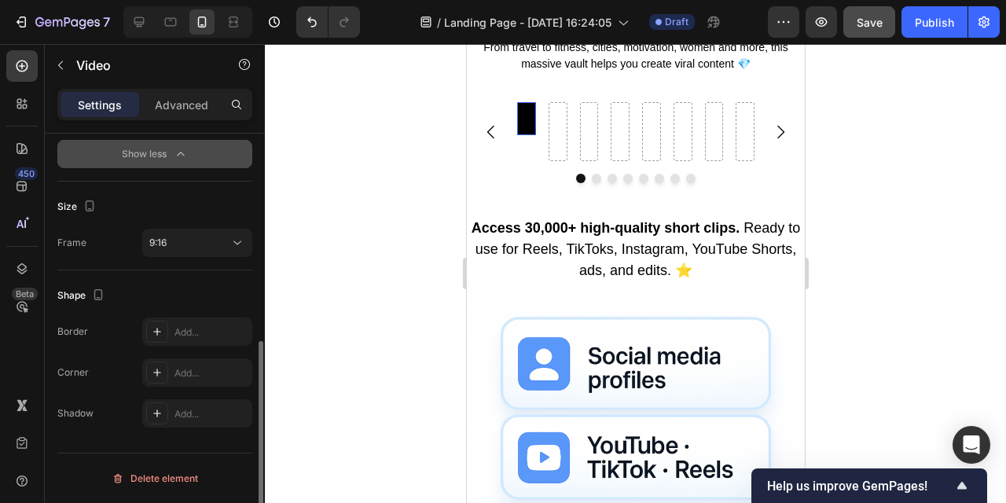
scroll to position [413, 0]
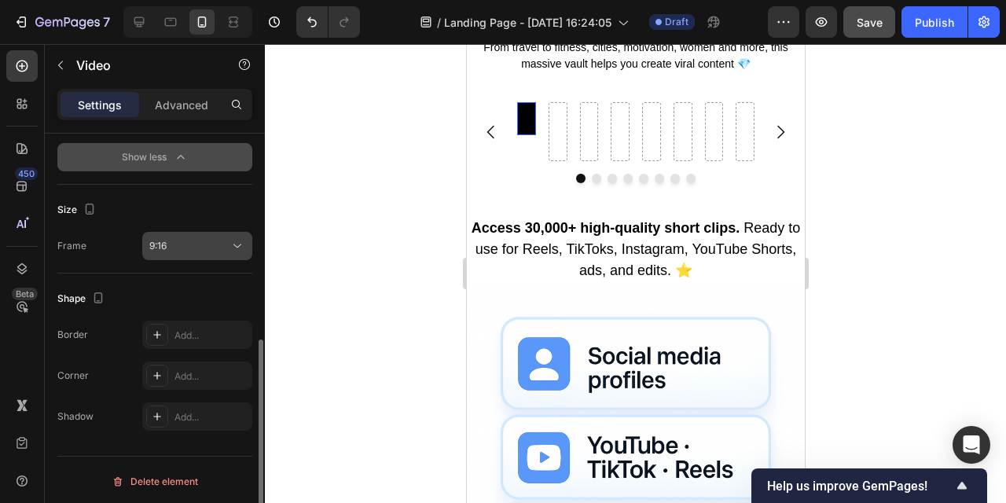
click at [187, 257] on button "9:16" at bounding box center [197, 246] width 110 height 28
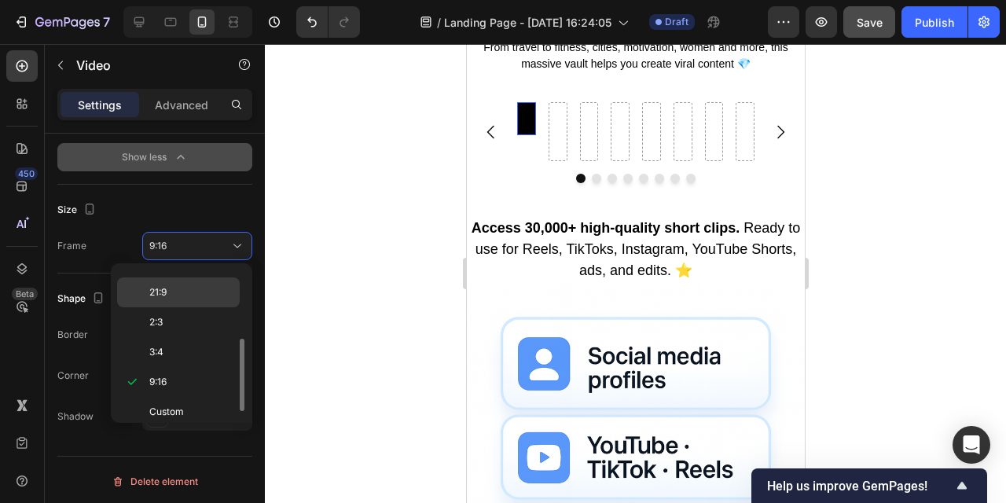
scroll to position [0, 0]
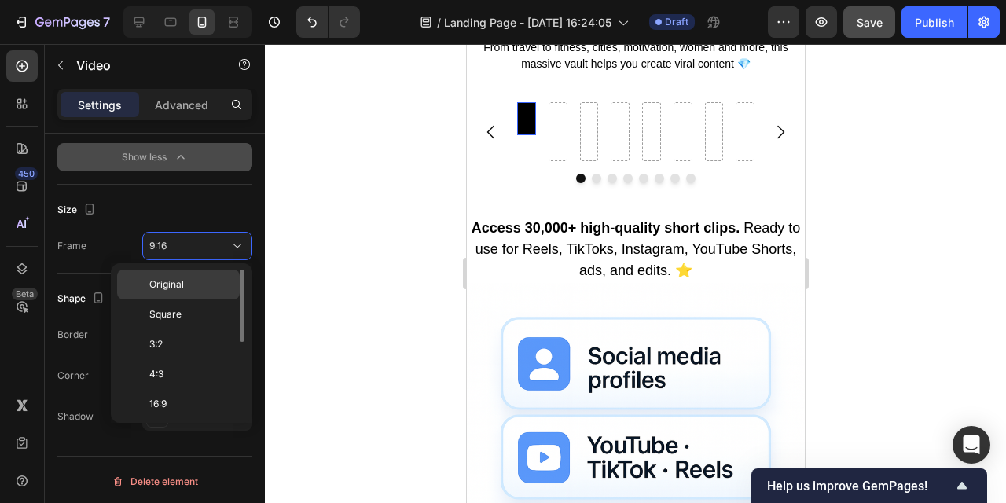
click at [192, 282] on p "Original" at bounding box center [190, 285] width 83 height 14
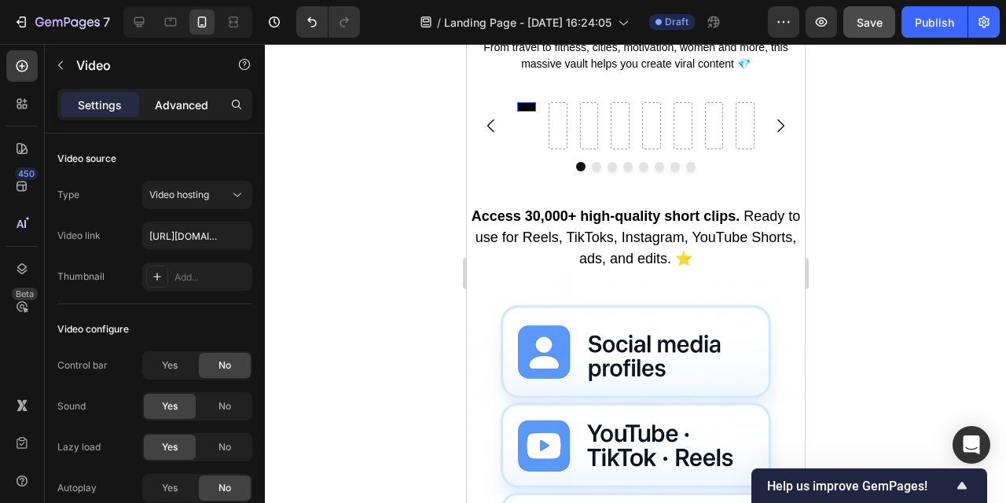
click at [183, 108] on p "Advanced" at bounding box center [181, 105] width 53 height 17
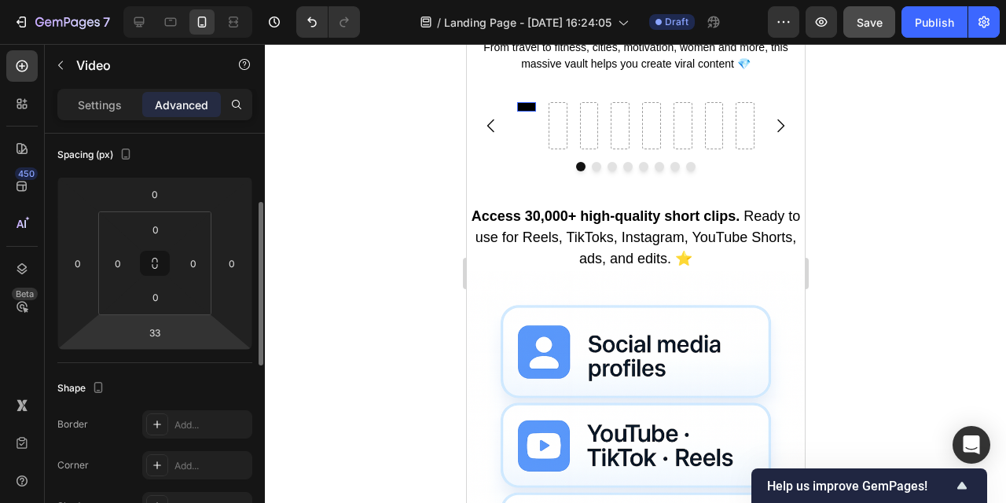
scroll to position [178, 0]
click at [178, 347] on div "Spacing (px) 0 0 33 0 0 0 0 0" at bounding box center [154, 244] width 195 height 234
click at [162, 340] on input "33" at bounding box center [154, 330] width 31 height 24
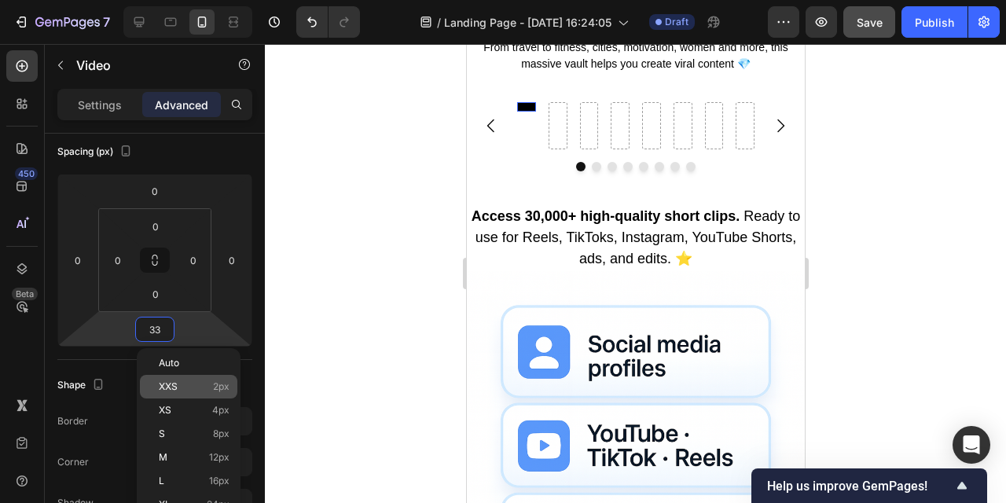
click at [182, 387] on p "XXS 2px" at bounding box center [194, 386] width 71 height 11
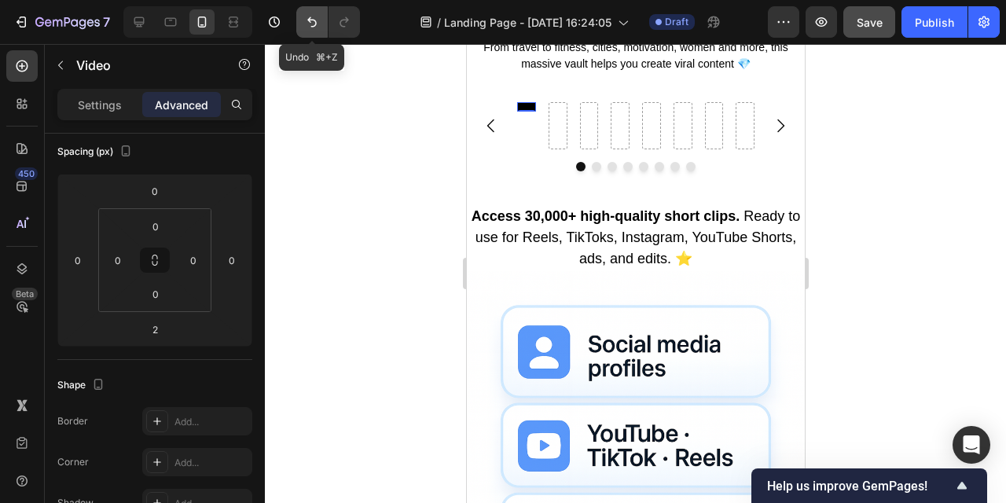
click at [314, 24] on icon "Undo/Redo" at bounding box center [312, 22] width 16 height 16
type input "33"
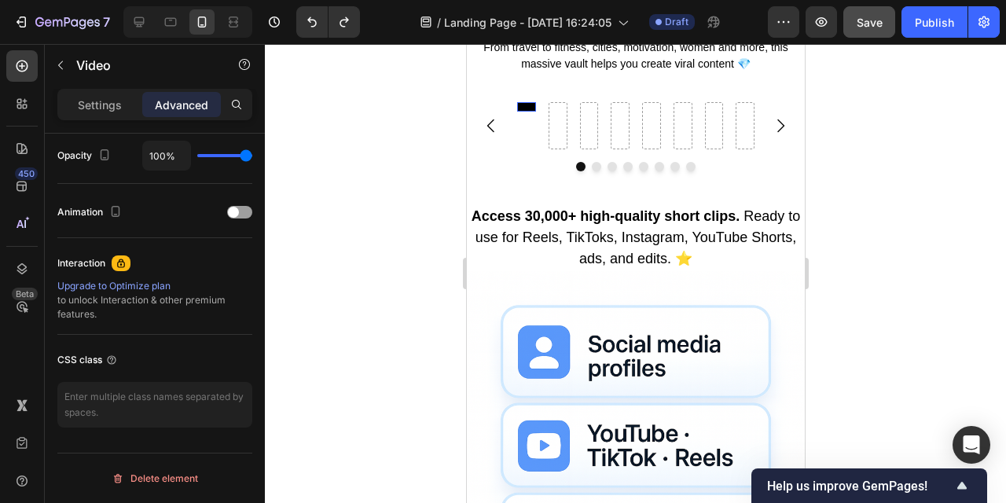
scroll to position [0, 0]
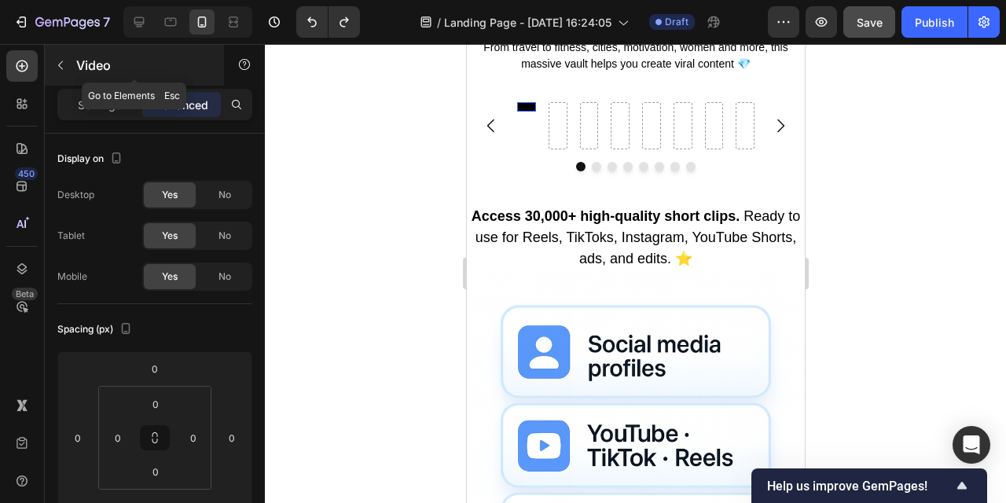
click at [69, 65] on button "button" at bounding box center [60, 65] width 25 height 25
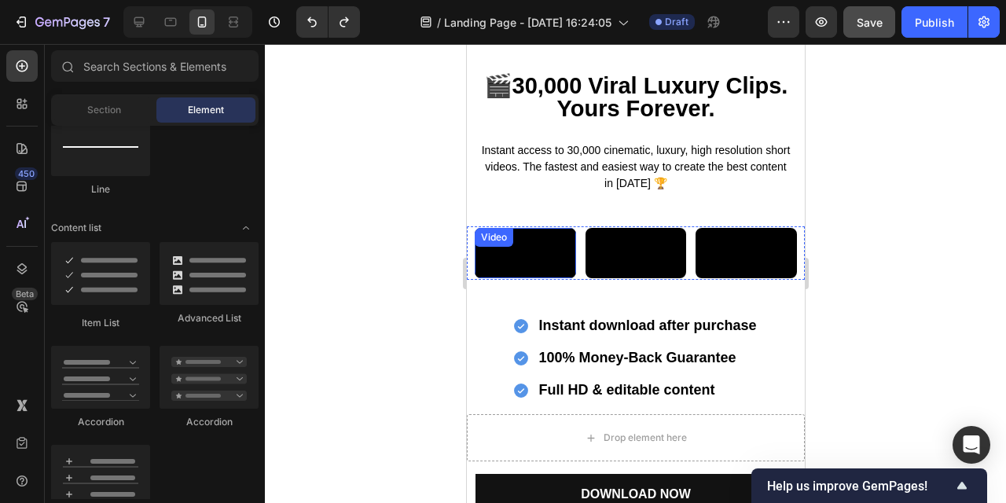
click at [524, 278] on video at bounding box center [524, 253] width 101 height 50
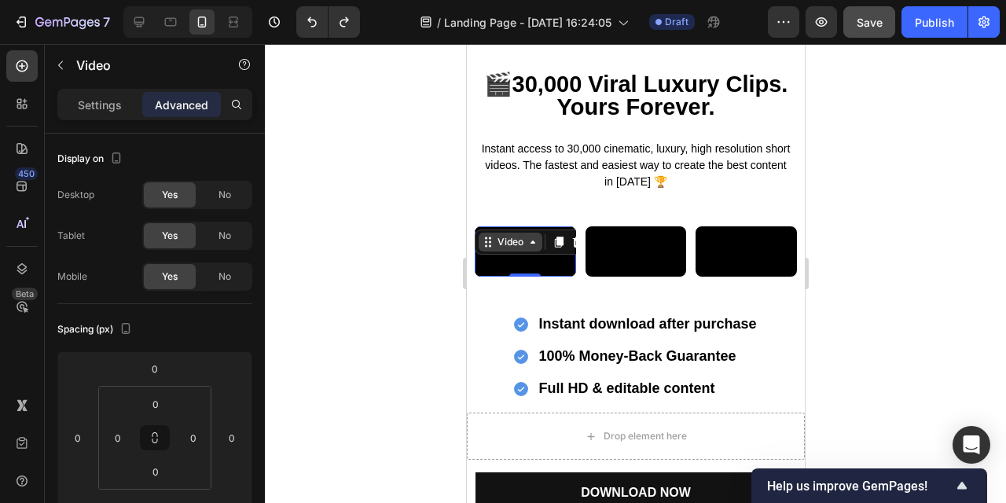
click at [524, 243] on div "Video" at bounding box center [510, 242] width 32 height 14
click at [363, 265] on div at bounding box center [636, 273] width 742 height 459
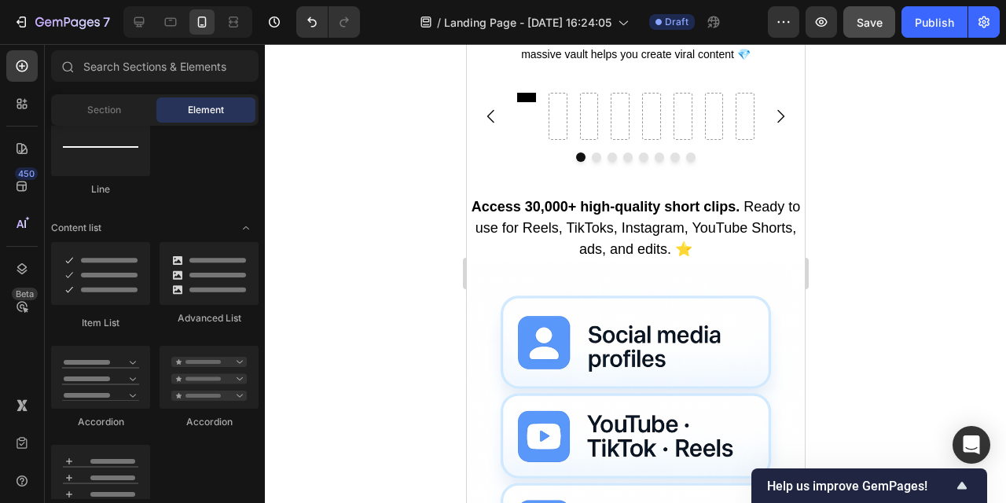
scroll to position [667, 0]
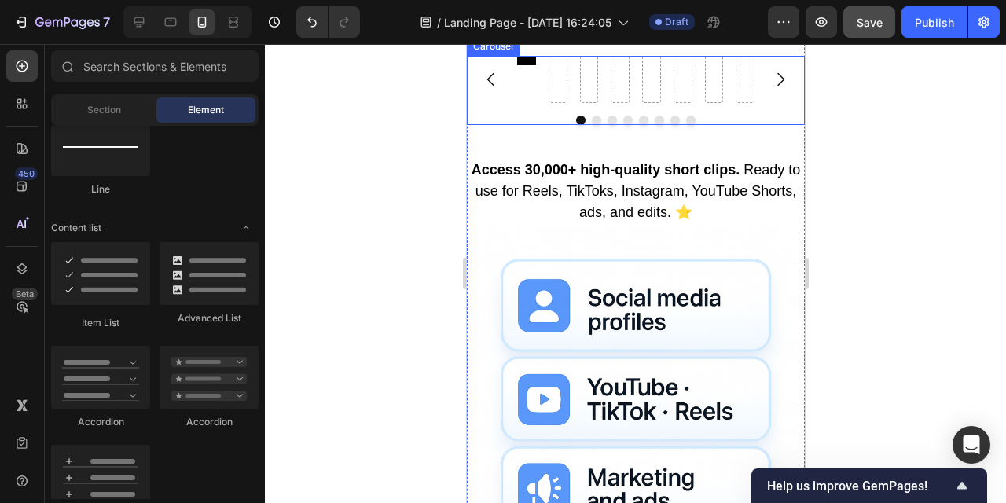
click at [630, 125] on button "Dot" at bounding box center [627, 120] width 9 height 9
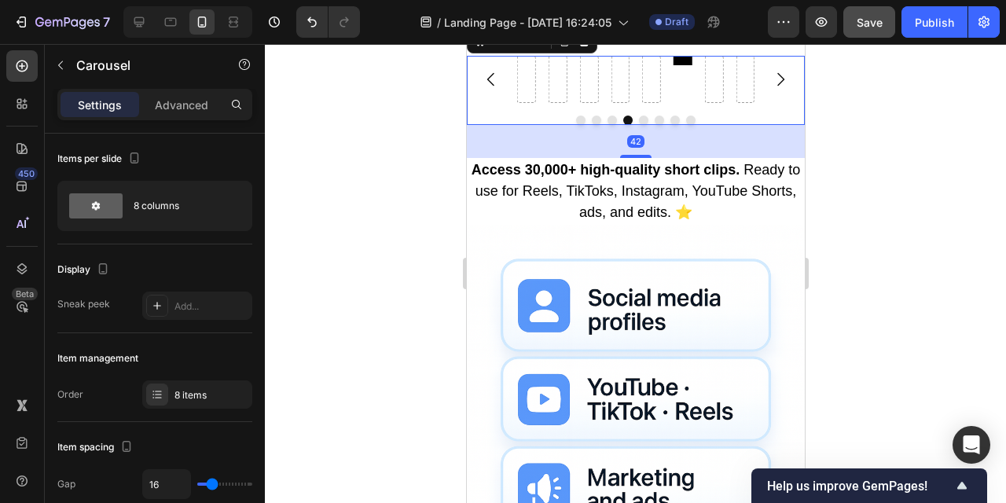
click at [274, 281] on div at bounding box center [636, 273] width 742 height 459
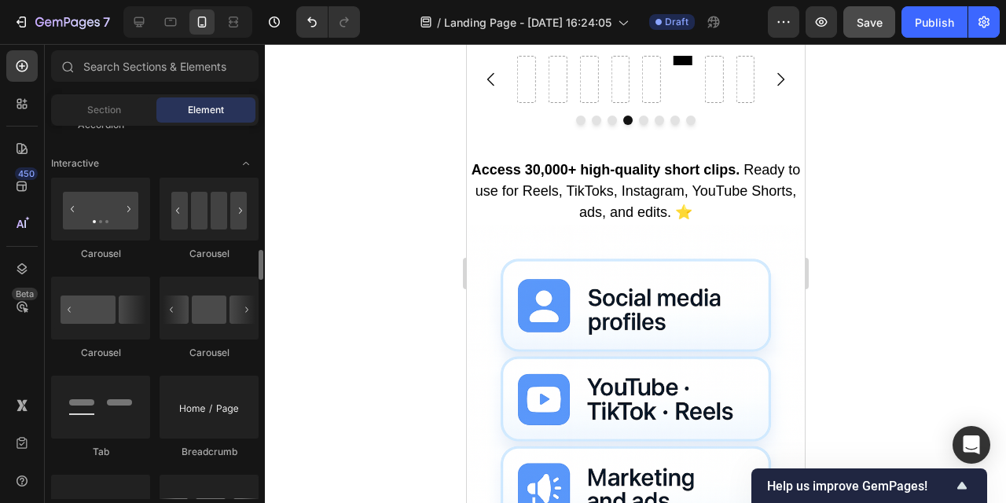
scroll to position [1551, 0]
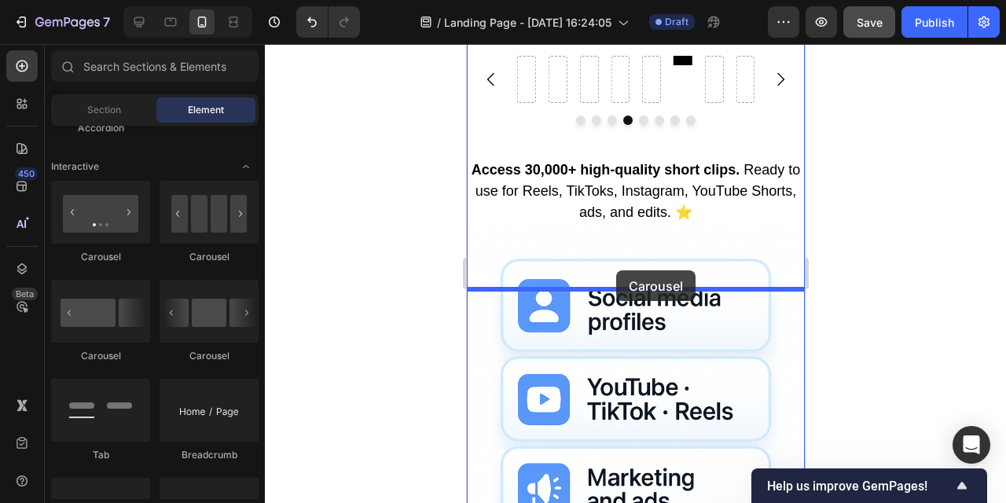
drag, startPoint x: 674, startPoint y: 270, endPoint x: 616, endPoint y: 270, distance: 58.2
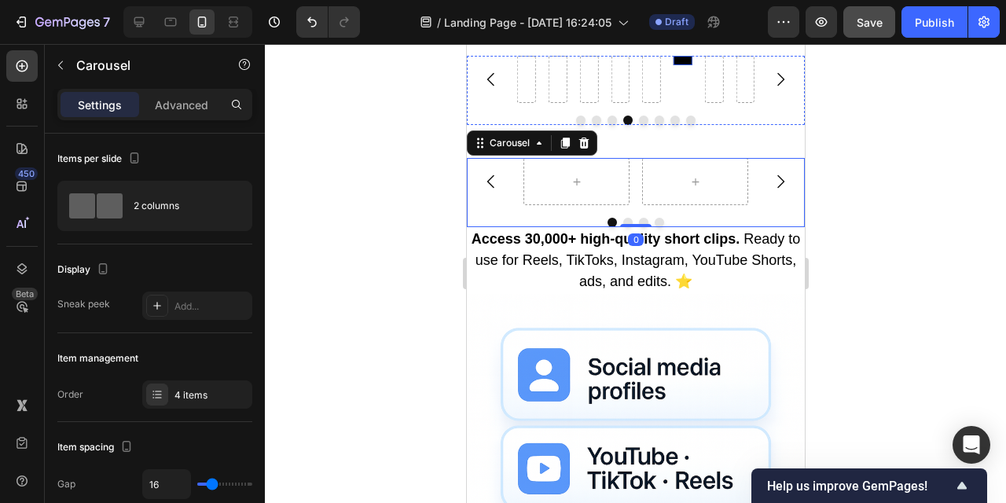
click at [680, 65] on video at bounding box center [682, 60] width 19 height 9
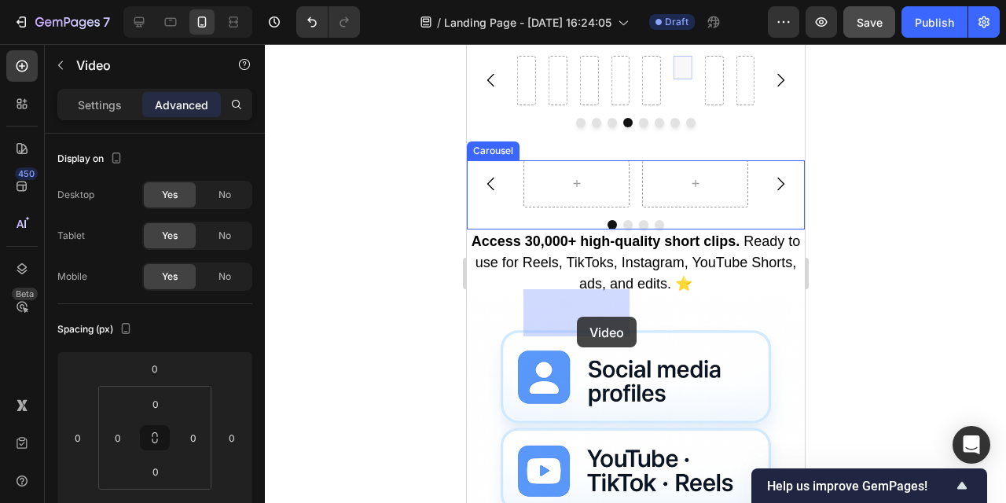
drag, startPoint x: 683, startPoint y: 197, endPoint x: 576, endPoint y: 316, distance: 159.9
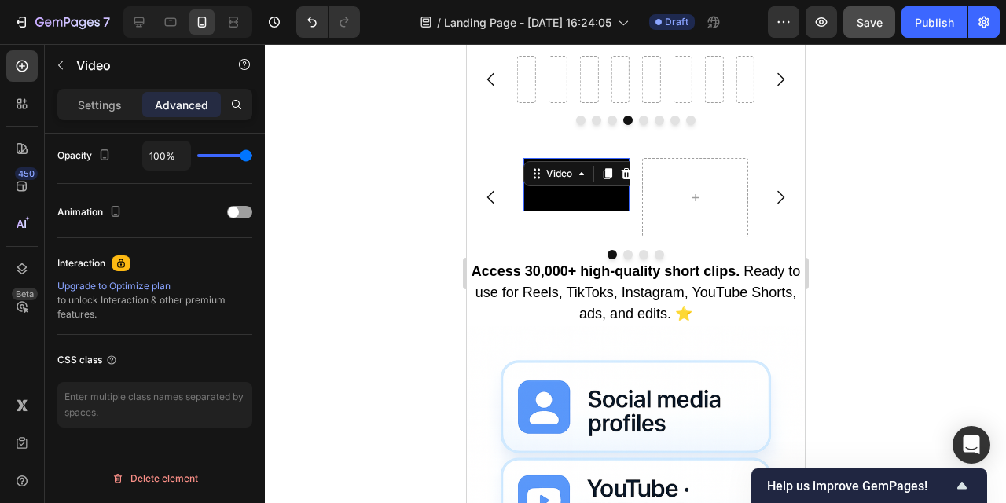
scroll to position [0, 0]
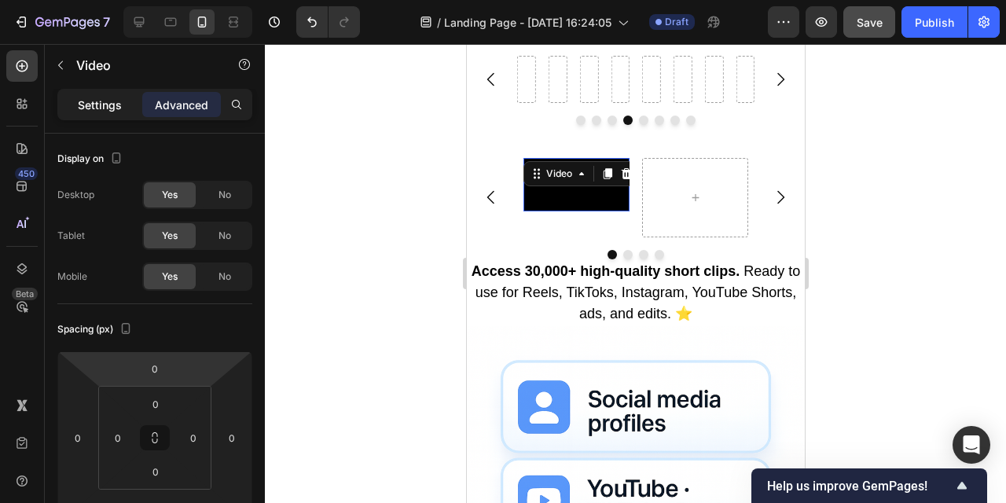
click at [105, 101] on p "Settings" at bounding box center [100, 105] width 44 height 17
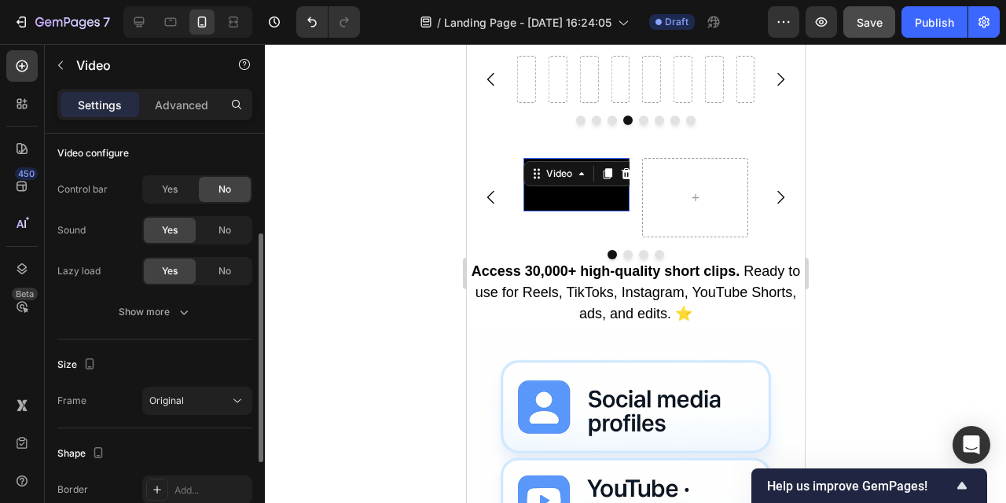
scroll to position [178, 0]
click at [160, 310] on div "Show more" at bounding box center [155, 311] width 73 height 16
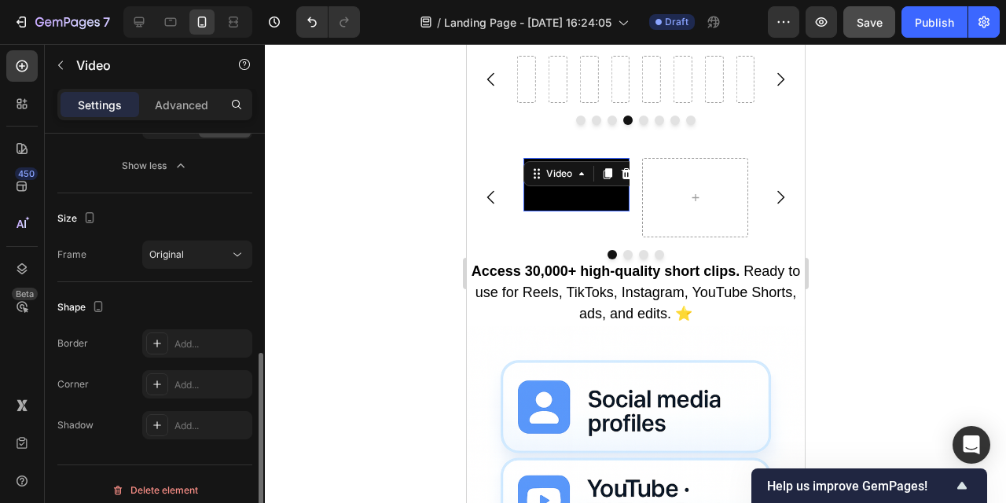
scroll to position [416, 0]
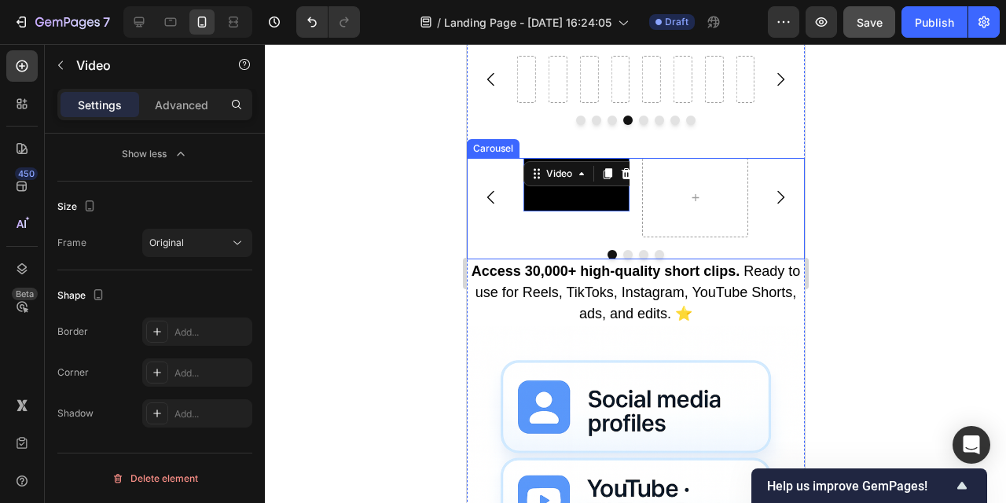
click at [786, 237] on div "Video 33" at bounding box center [635, 197] width 338 height 79
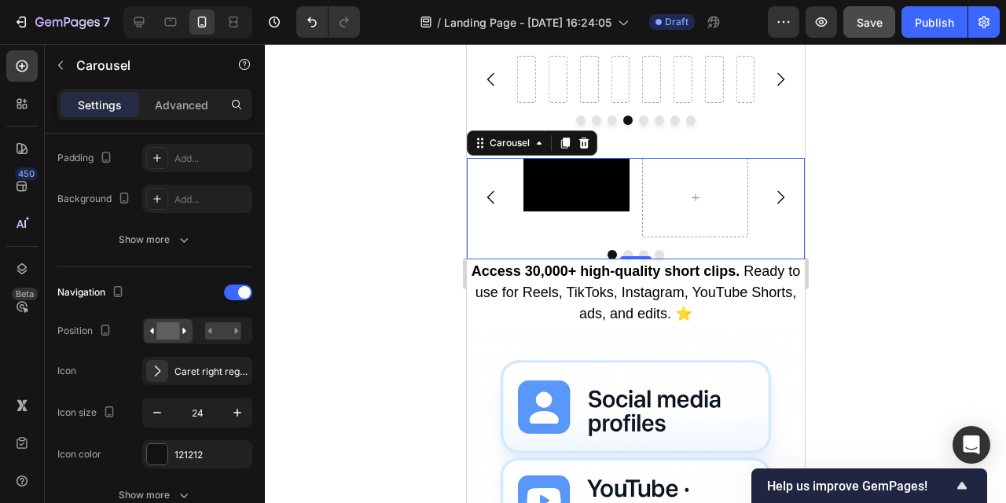
scroll to position [0, 0]
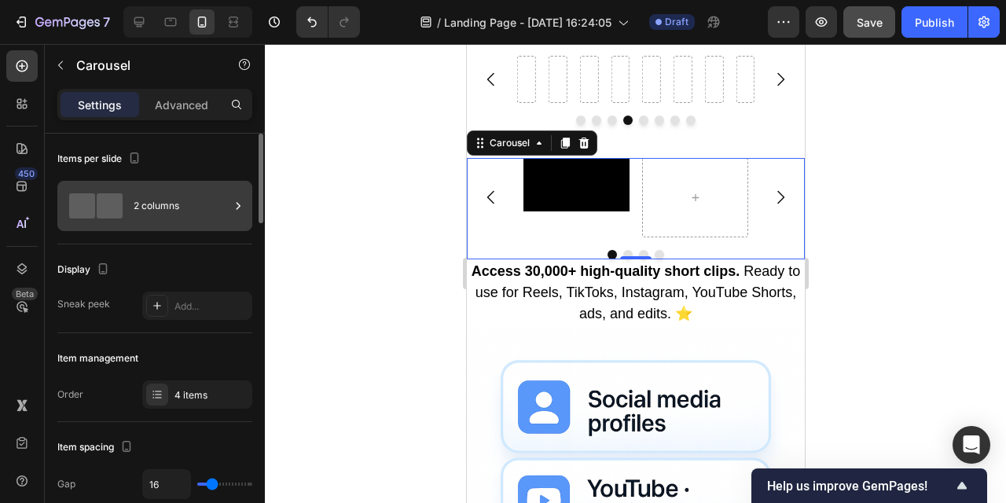
click at [215, 207] on div "2 columns" at bounding box center [182, 206] width 96 height 36
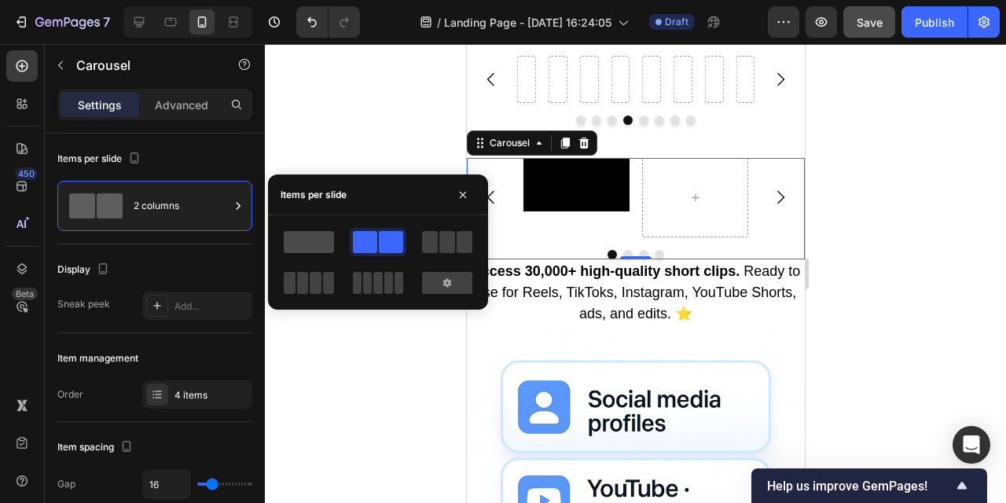
click at [315, 239] on span at bounding box center [309, 242] width 50 height 22
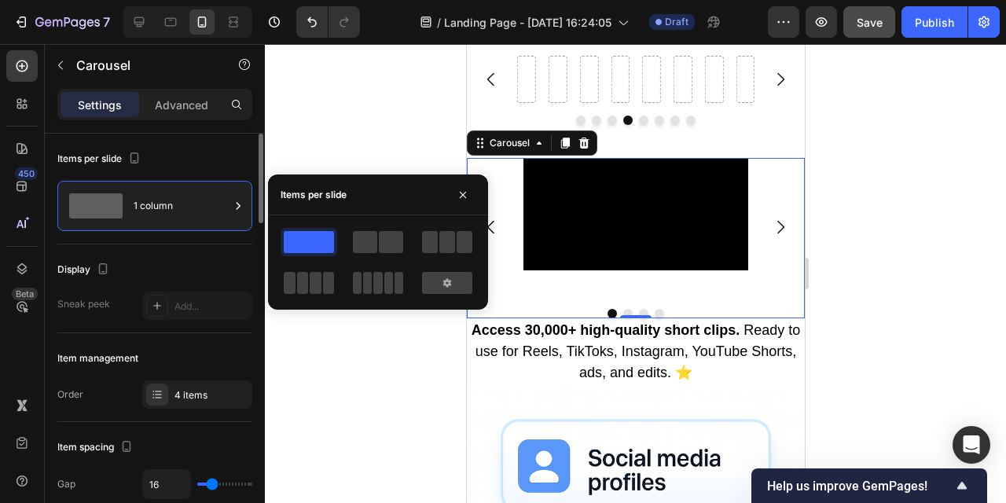
click at [182, 262] on div "Display" at bounding box center [154, 269] width 195 height 25
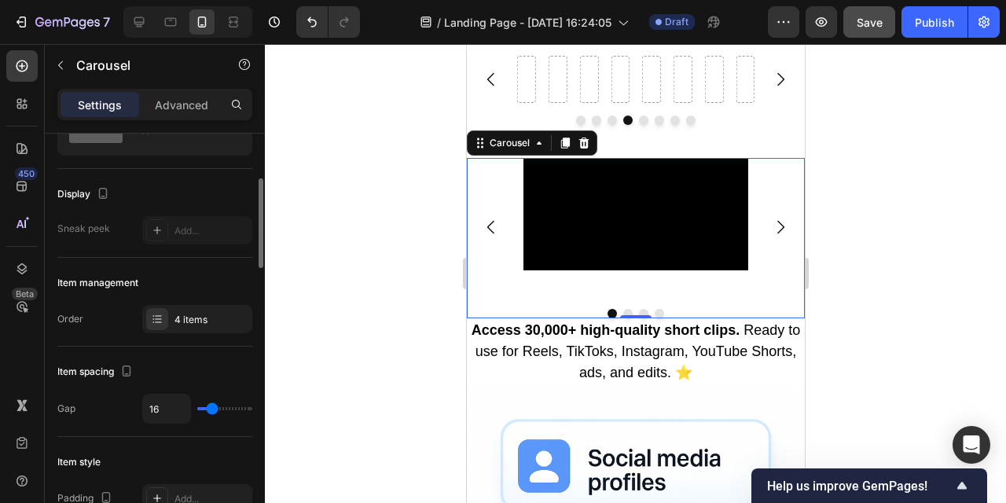
scroll to position [126, 0]
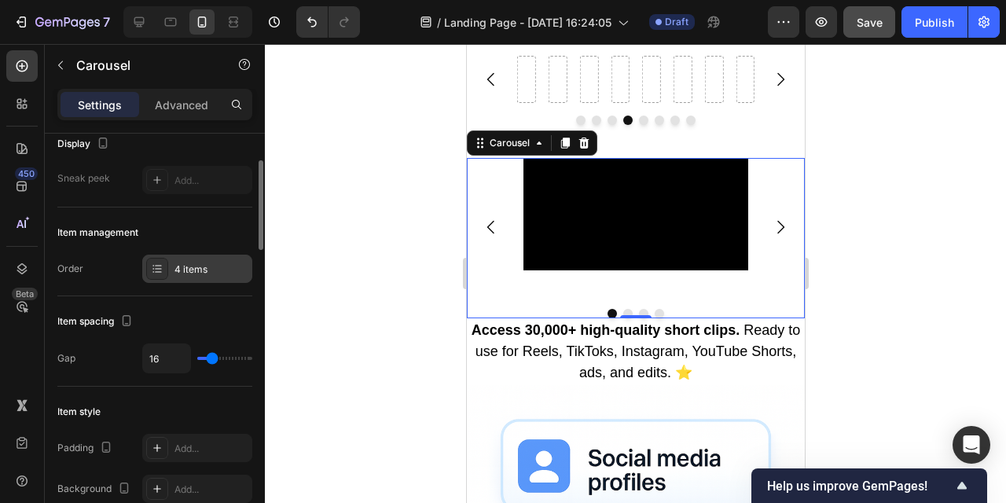
click at [186, 273] on div "4 items" at bounding box center [212, 270] width 74 height 14
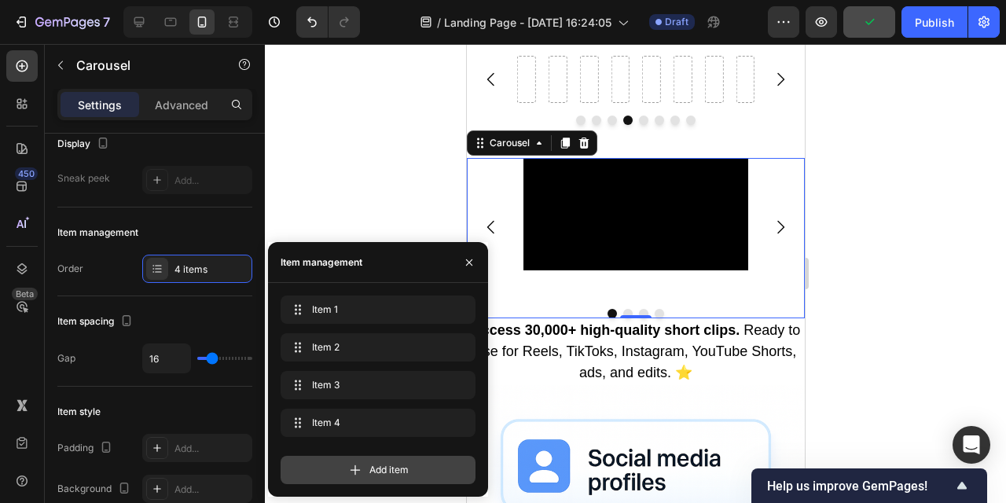
click at [364, 474] on div "Add item" at bounding box center [378, 470] width 195 height 28
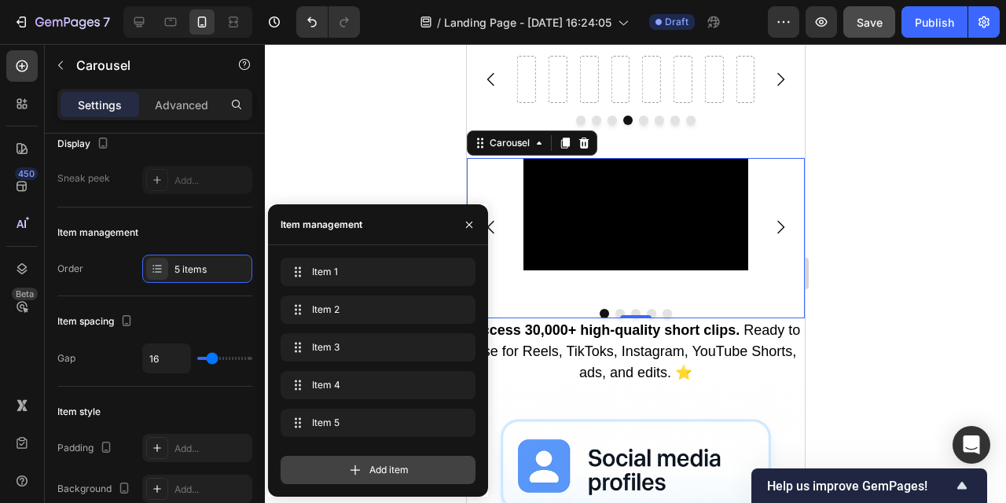
click at [370, 473] on span "Add item" at bounding box center [389, 470] width 39 height 14
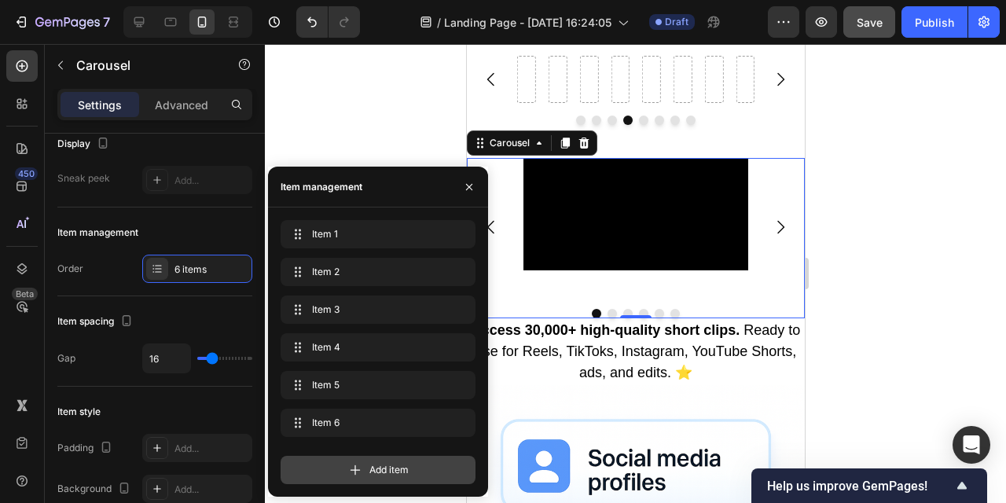
click at [370, 469] on span "Add item" at bounding box center [389, 470] width 39 height 14
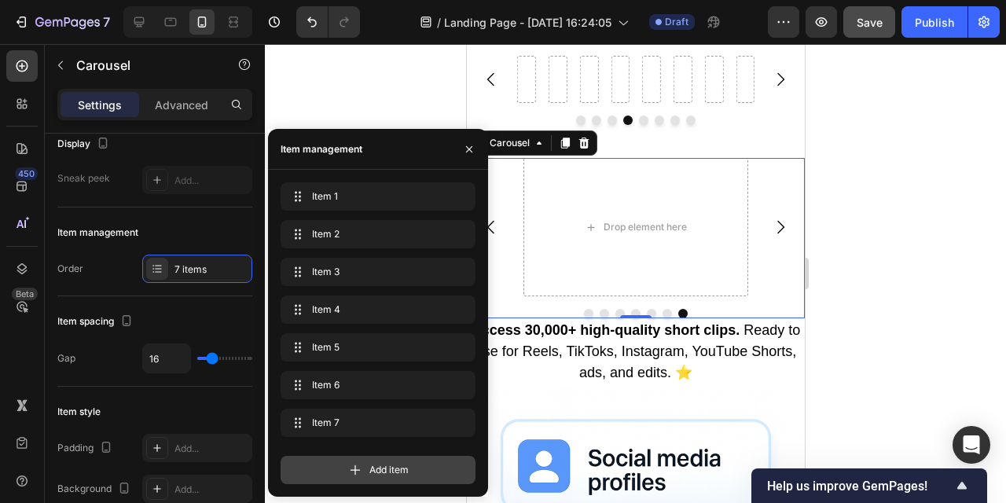
click at [370, 466] on span "Add item" at bounding box center [389, 470] width 39 height 14
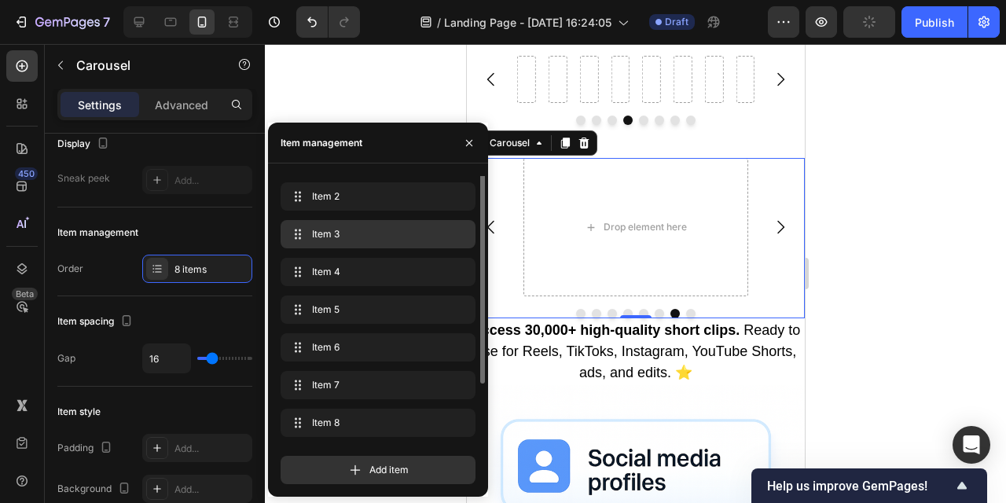
scroll to position [0, 0]
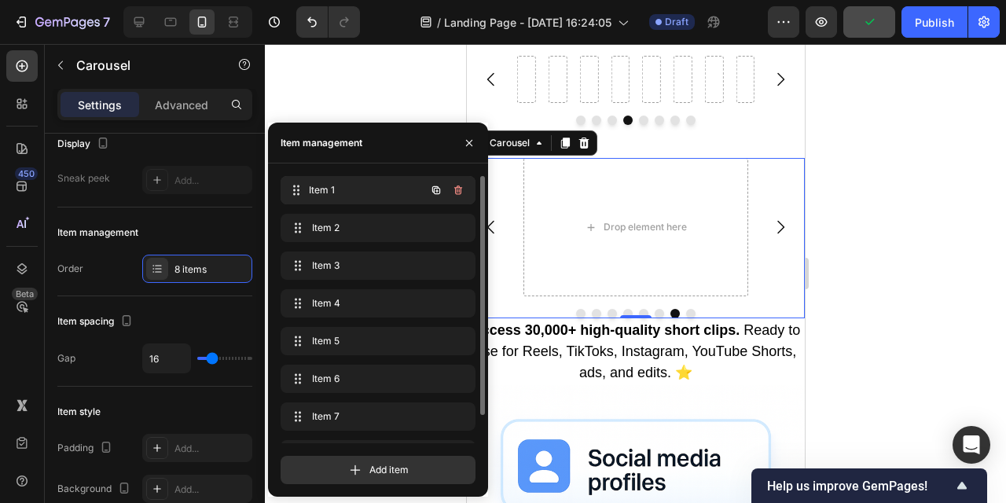
click at [365, 185] on span "Item 1" at bounding box center [367, 190] width 116 height 14
click at [351, 85] on div at bounding box center [636, 273] width 742 height 459
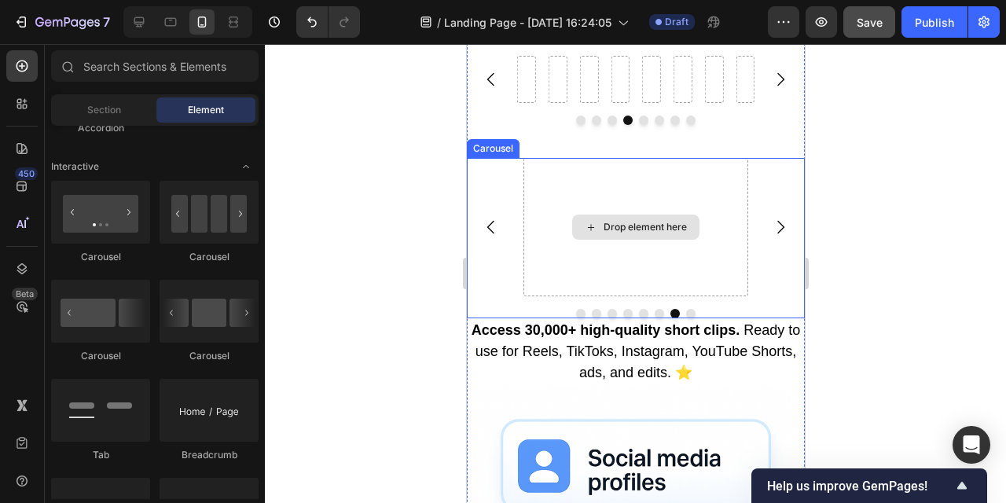
click at [620, 296] on div "Drop element here" at bounding box center [635, 227] width 225 height 138
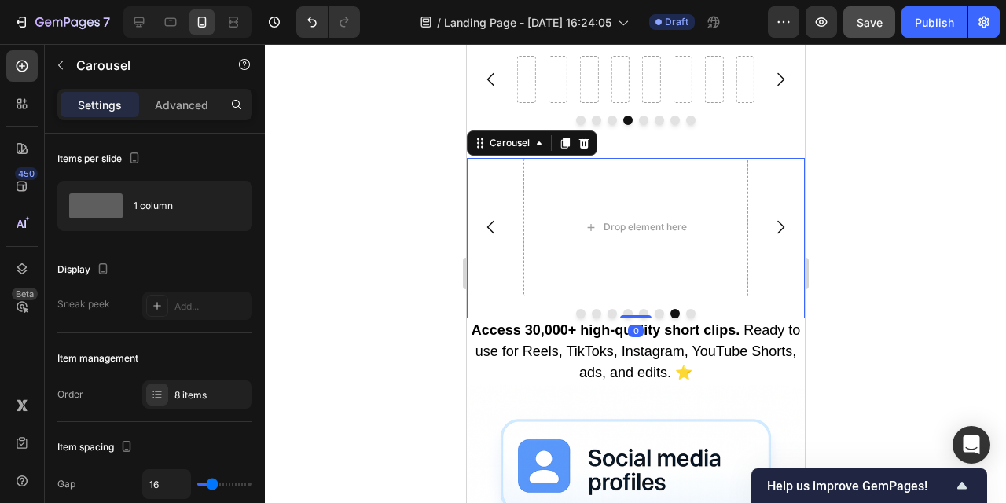
click at [484, 237] on icon "Carousel Back Arrow" at bounding box center [490, 227] width 19 height 19
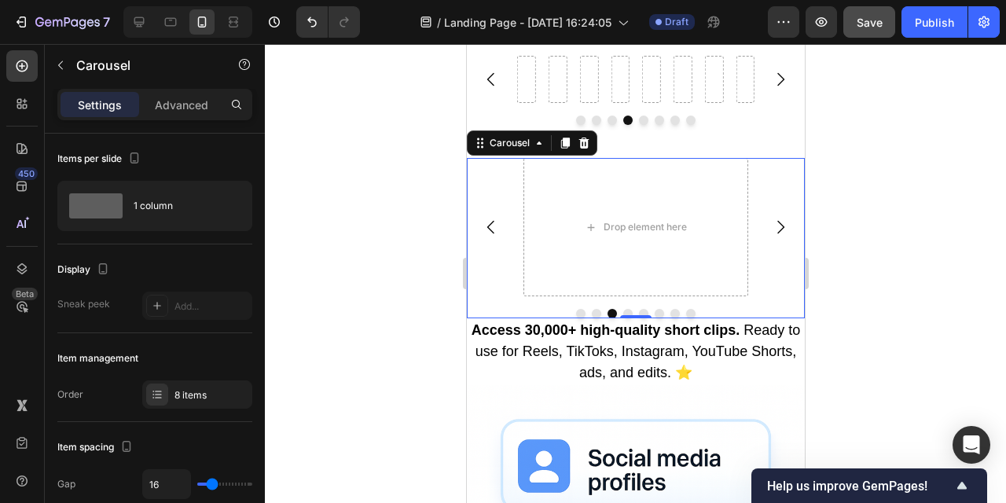
click at [484, 237] on icon "Carousel Back Arrow" at bounding box center [490, 227] width 19 height 19
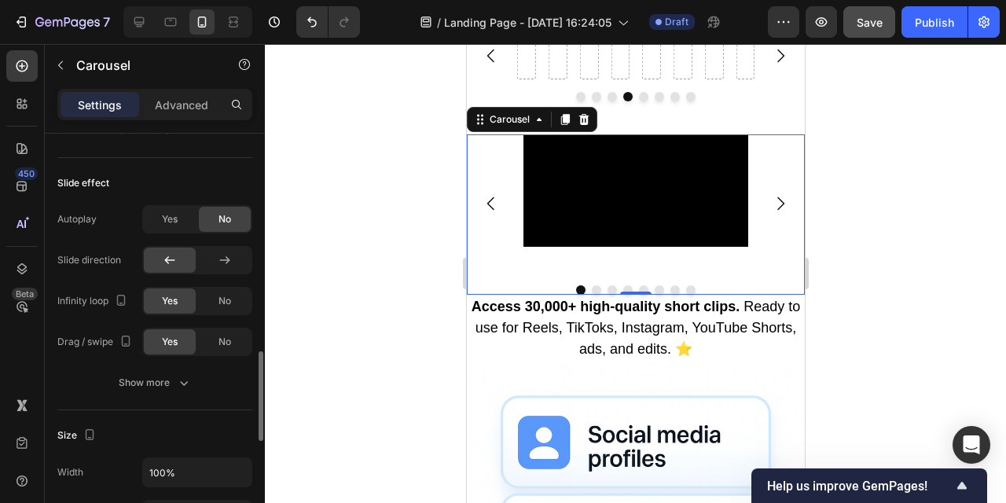
scroll to position [995, 0]
click at [176, 218] on span "Yes" at bounding box center [170, 218] width 16 height 14
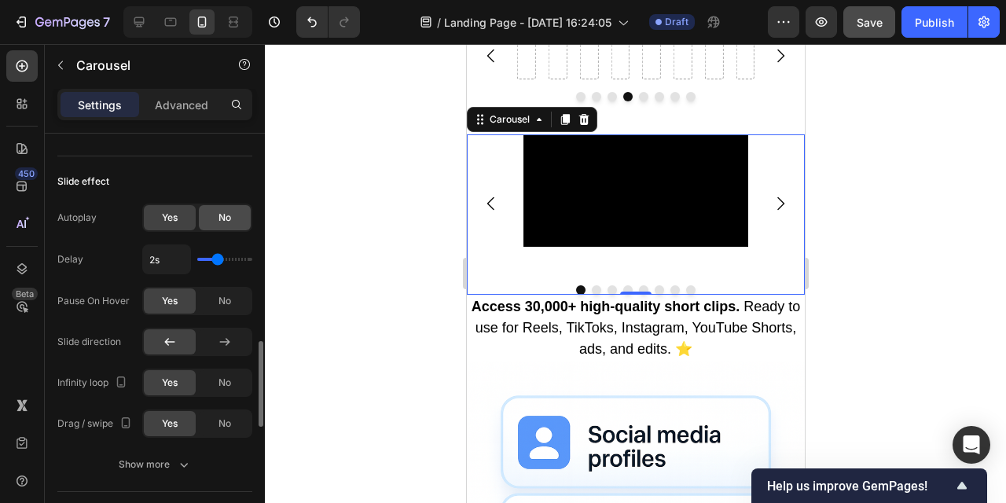
click at [226, 222] on span "No" at bounding box center [225, 218] width 13 height 14
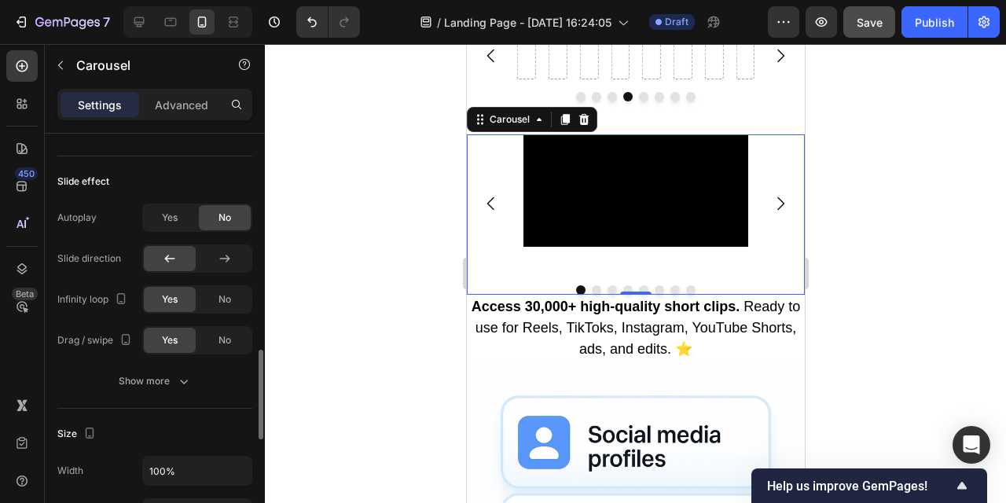
click at [226, 219] on span "No" at bounding box center [225, 218] width 13 height 14
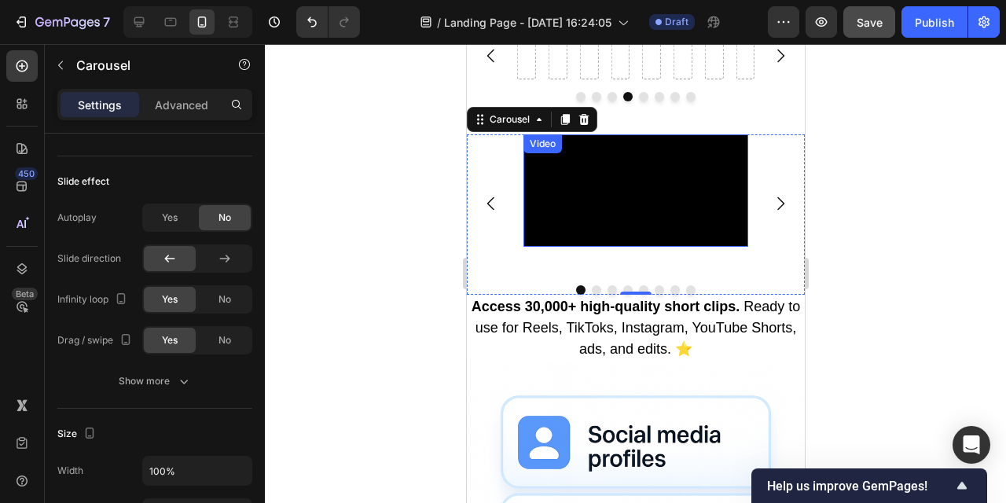
click at [592, 247] on video at bounding box center [635, 190] width 225 height 112
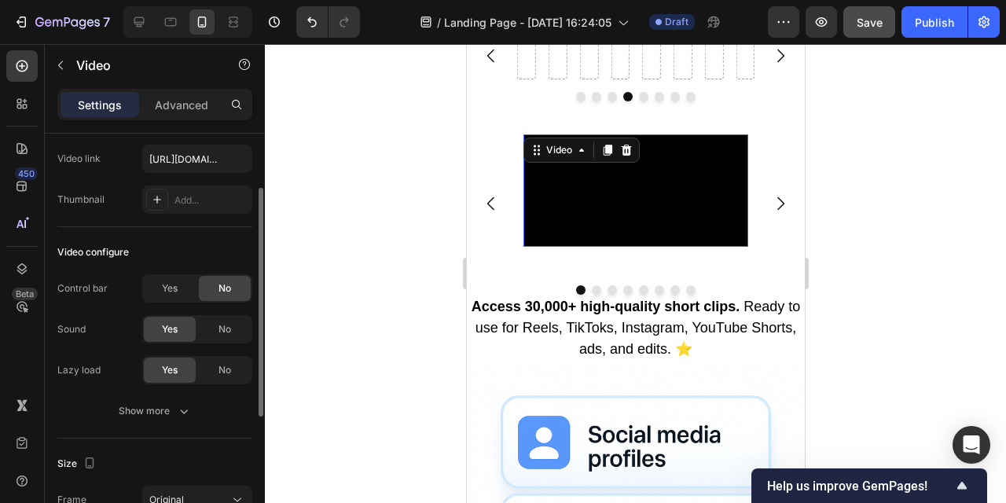
scroll to position [98, 0]
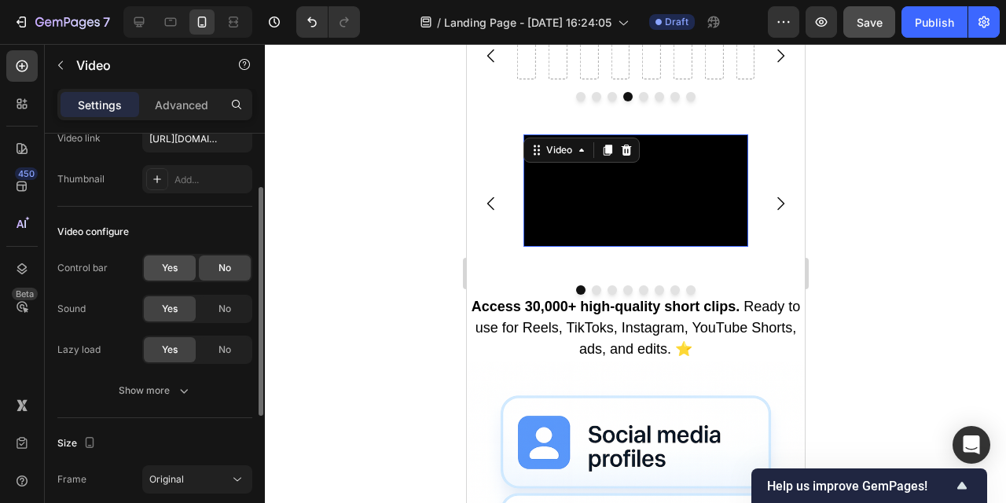
click at [174, 265] on span "Yes" at bounding box center [170, 268] width 16 height 14
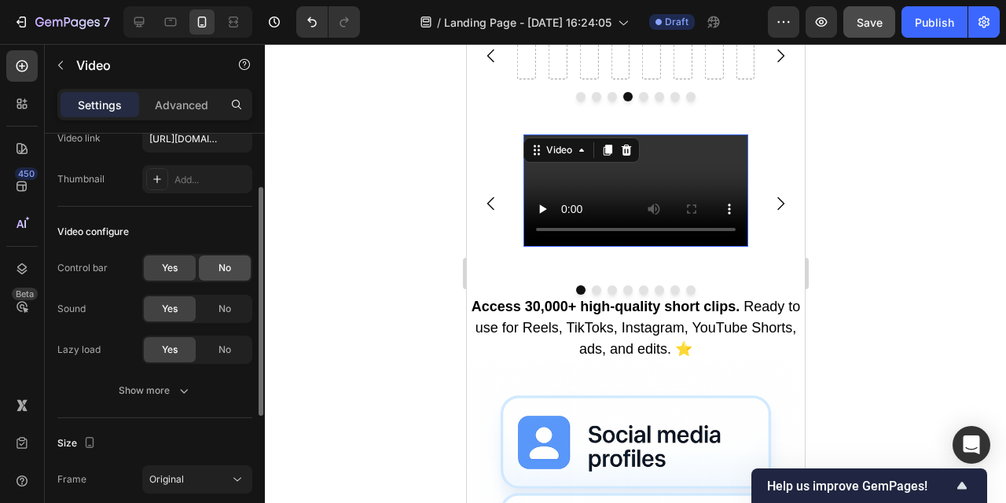
click at [219, 265] on span "No" at bounding box center [225, 268] width 13 height 14
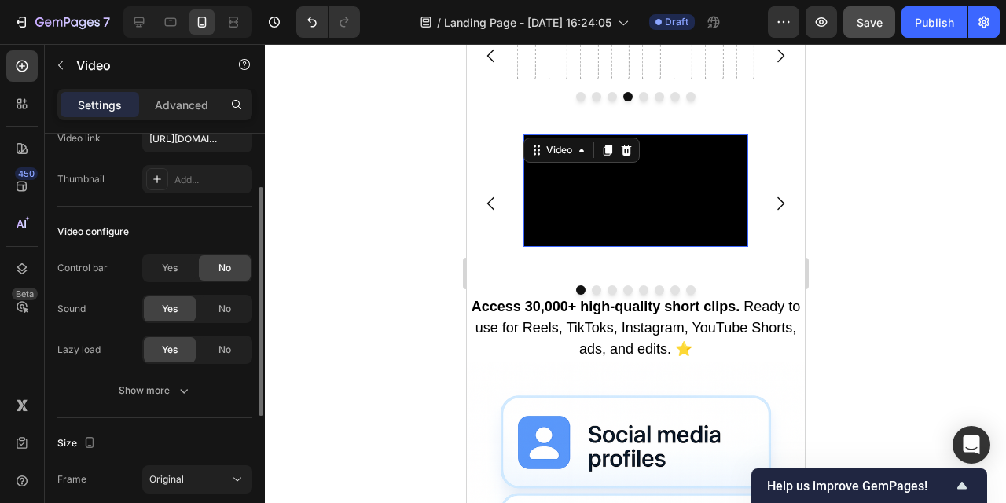
click at [232, 274] on div "No" at bounding box center [225, 268] width 52 height 25
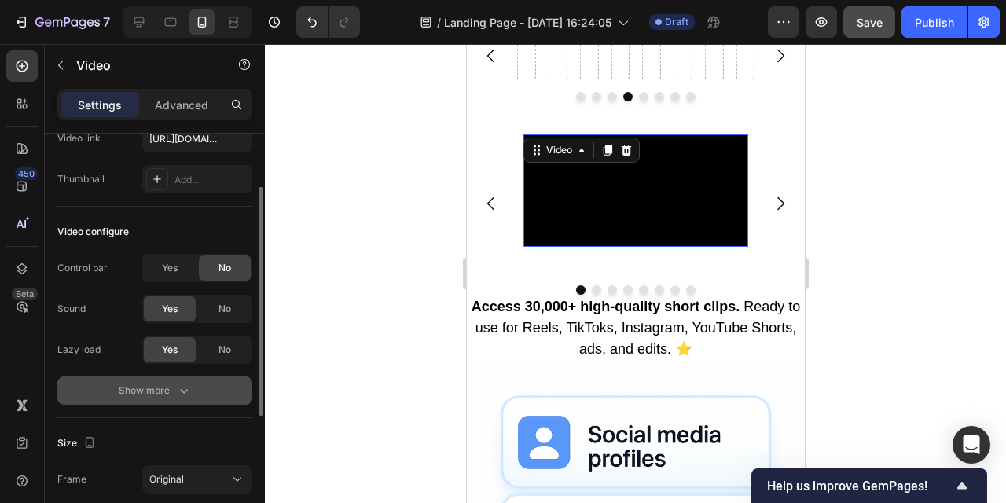
click at [193, 385] on button "Show more" at bounding box center [154, 391] width 195 height 28
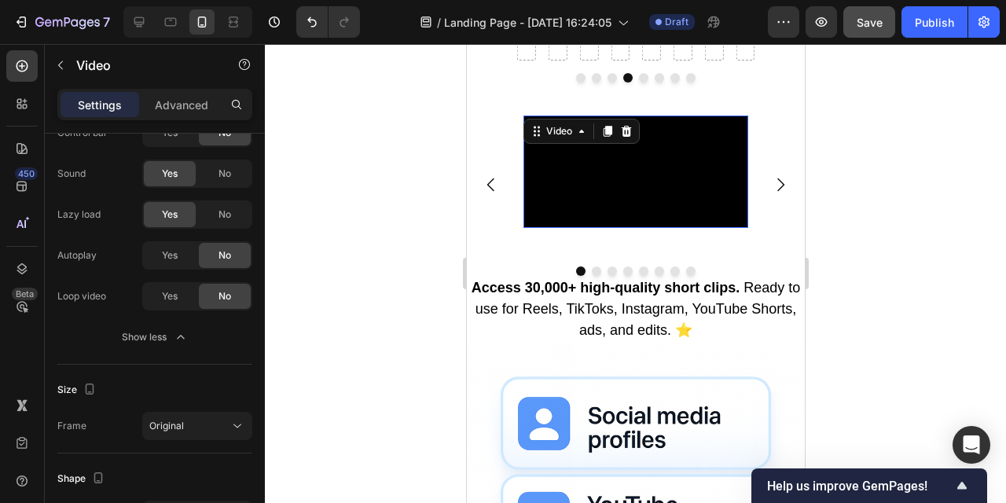
scroll to position [841, 0]
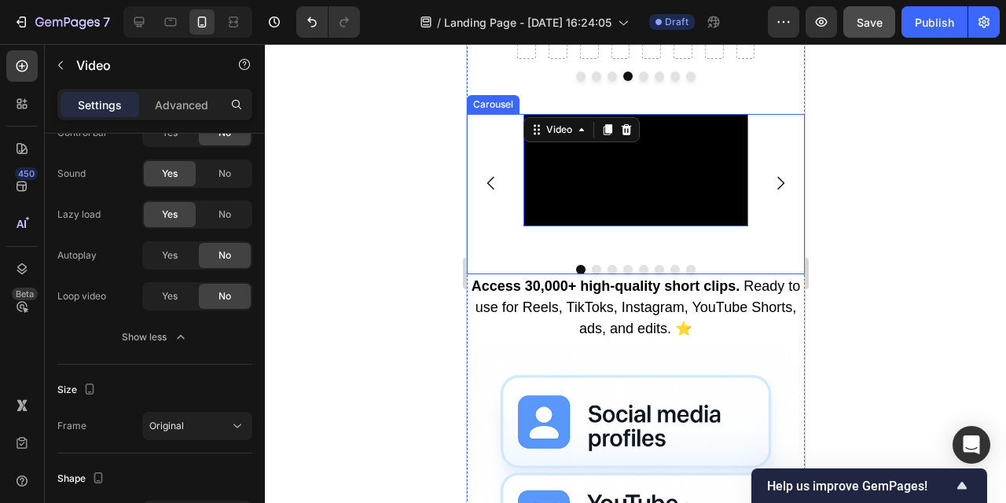
click at [712, 274] on div at bounding box center [635, 269] width 338 height 9
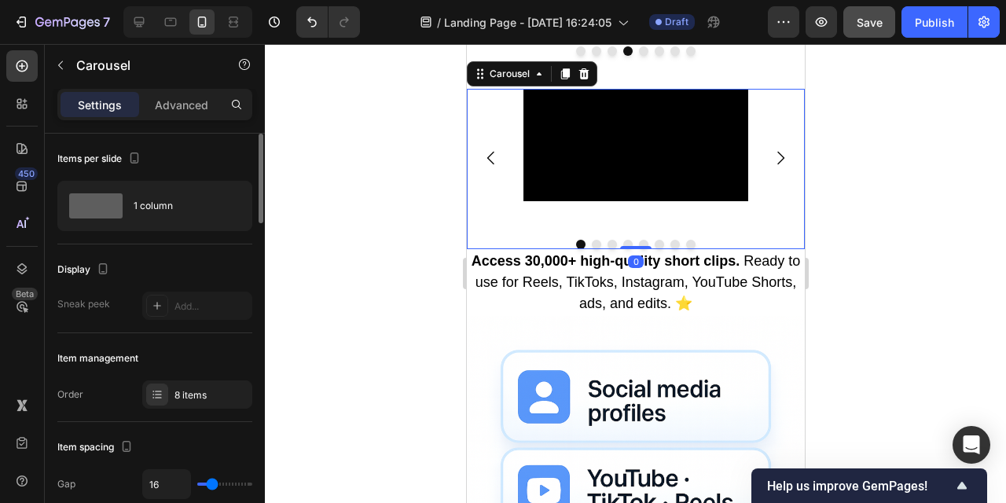
scroll to position [871, 0]
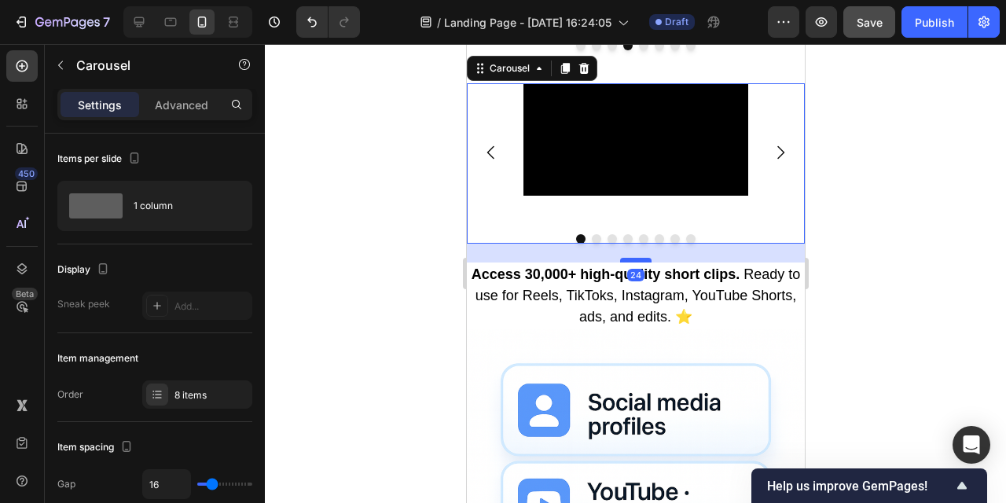
drag, startPoint x: 638, startPoint y: 411, endPoint x: 1327, endPoint y: 406, distance: 688.8
click at [638, 263] on div at bounding box center [635, 260] width 31 height 5
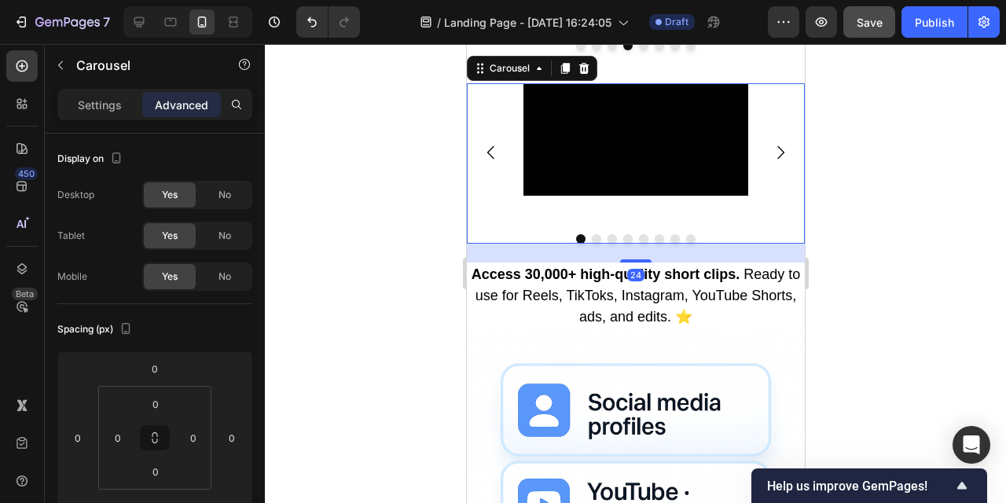
click at [926, 355] on div at bounding box center [636, 273] width 742 height 459
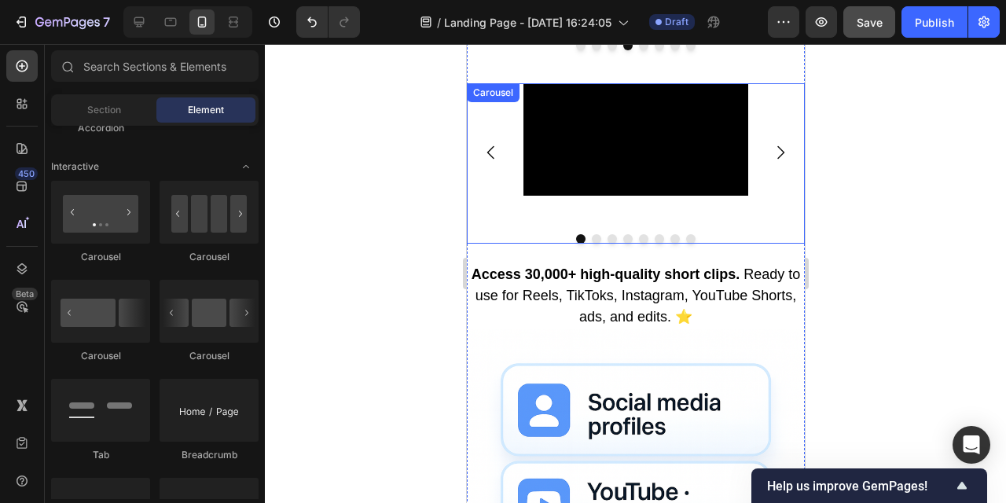
click at [732, 244] on div "Video Drop element here Drop element here Drop element here Drop element here D…" at bounding box center [635, 163] width 338 height 160
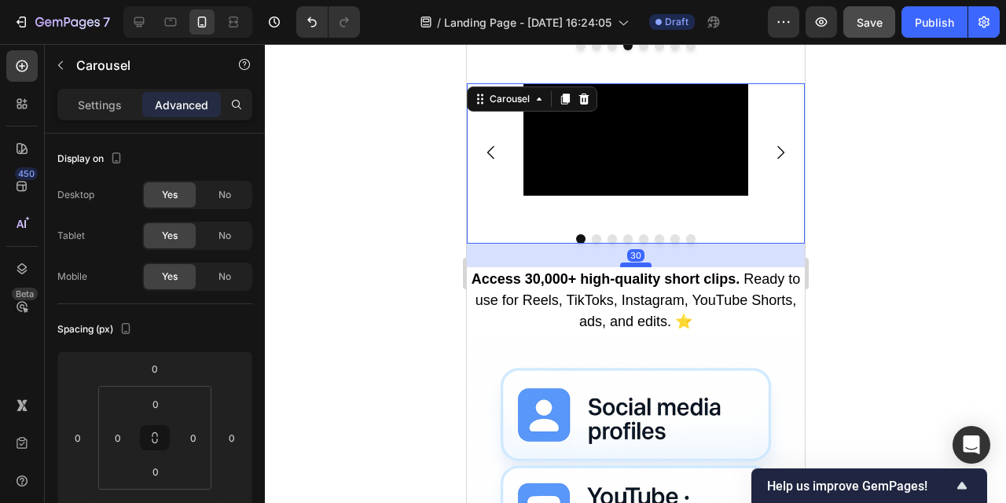
click at [632, 267] on div at bounding box center [635, 265] width 31 height 5
type input "30"
click at [911, 371] on div at bounding box center [636, 273] width 742 height 459
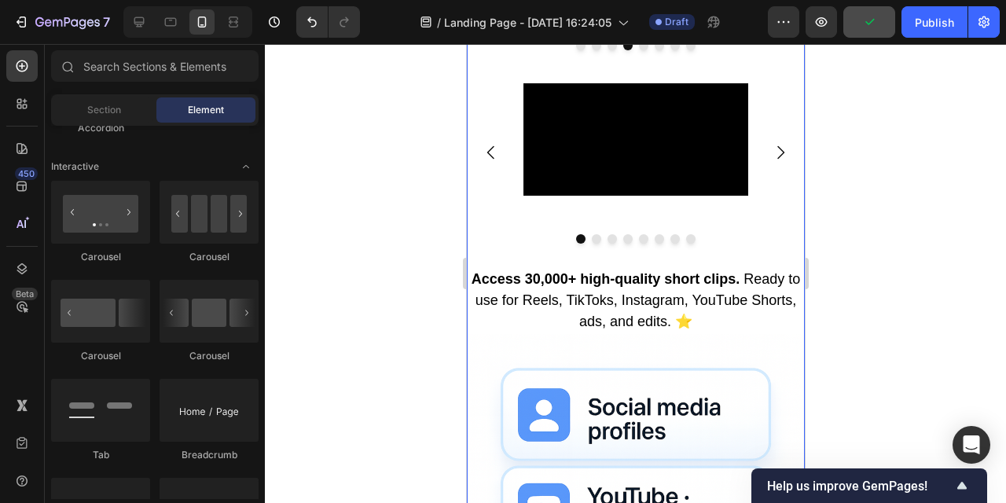
click at [732, 267] on div "Video Drop element here Drop element here Drop element here Drop element here D…" at bounding box center [635, 175] width 338 height 184
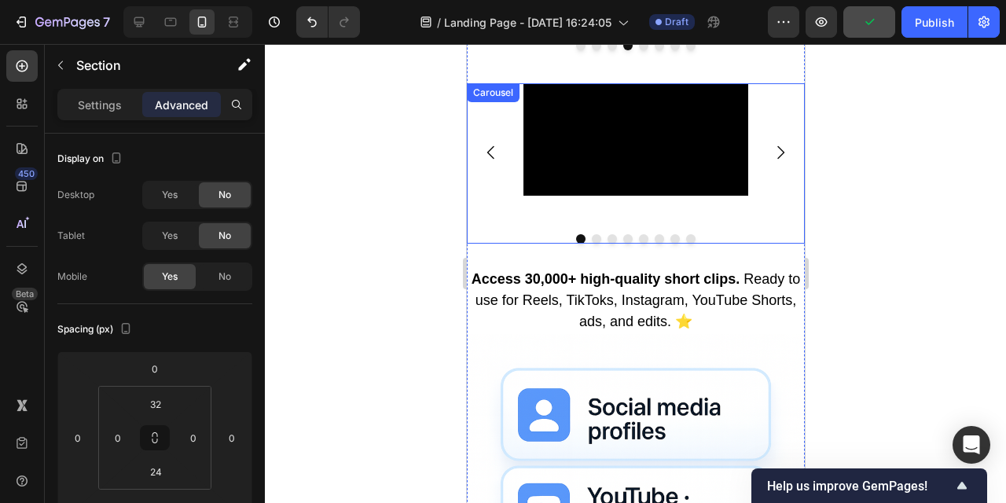
click at [708, 244] on div at bounding box center [635, 238] width 338 height 9
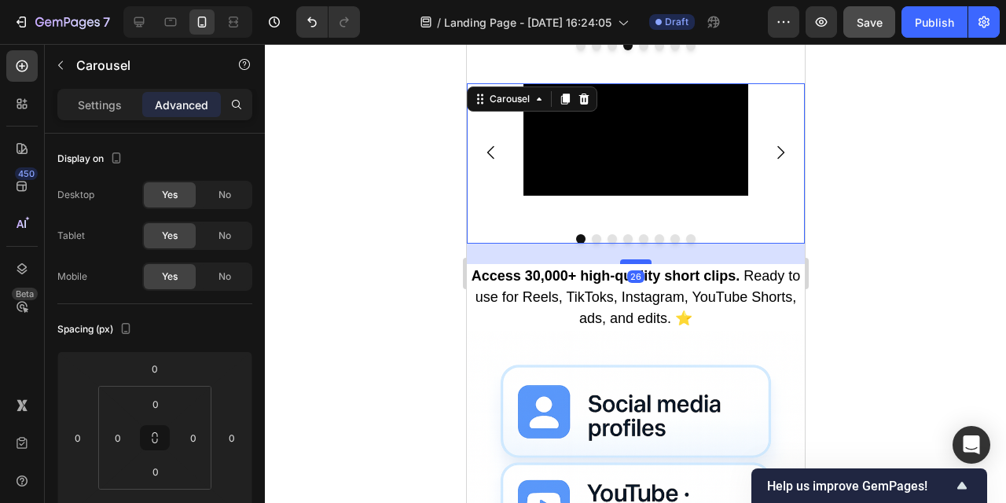
click at [638, 264] on div at bounding box center [635, 261] width 31 height 5
type input "26"
click at [933, 365] on div at bounding box center [636, 273] width 742 height 459
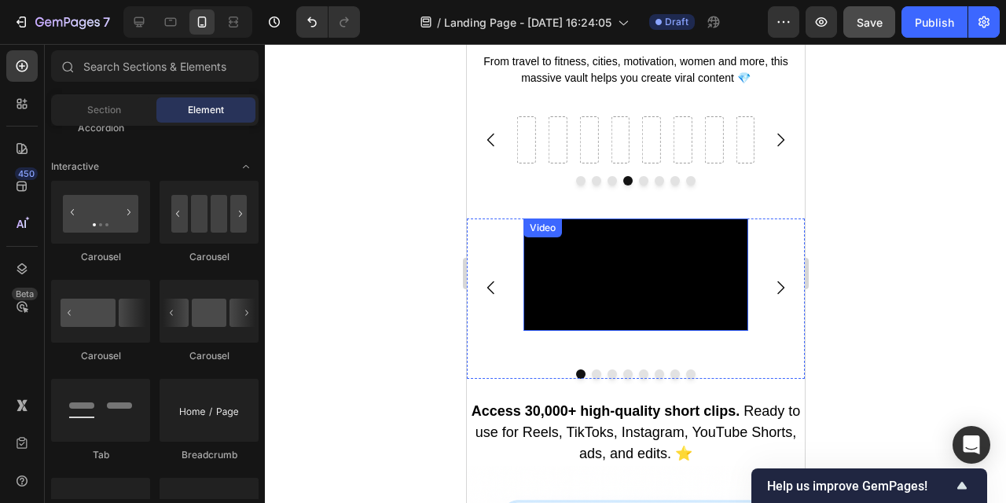
scroll to position [719, 0]
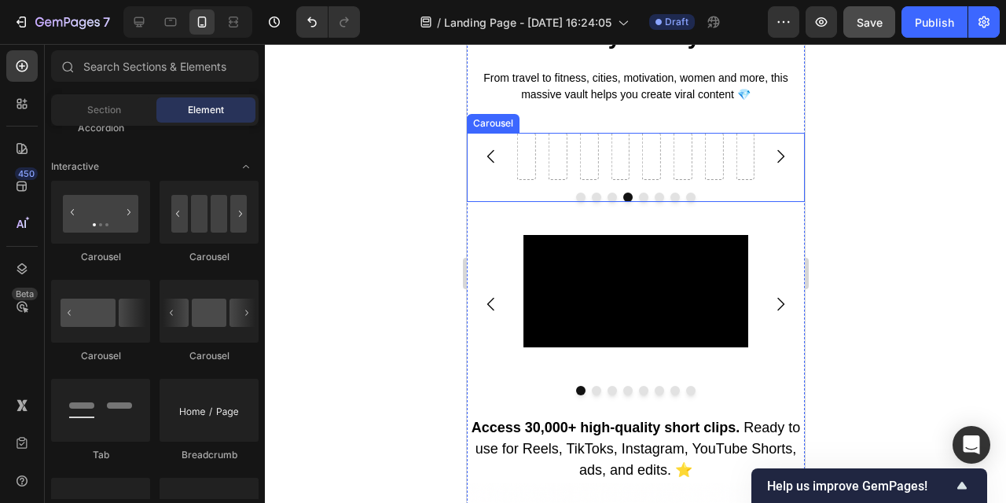
drag, startPoint x: 776, startPoint y: 143, endPoint x: 759, endPoint y: 142, distance: 17.3
click at [776, 143] on button "Carousel Next Arrow" at bounding box center [780, 156] width 44 height 44
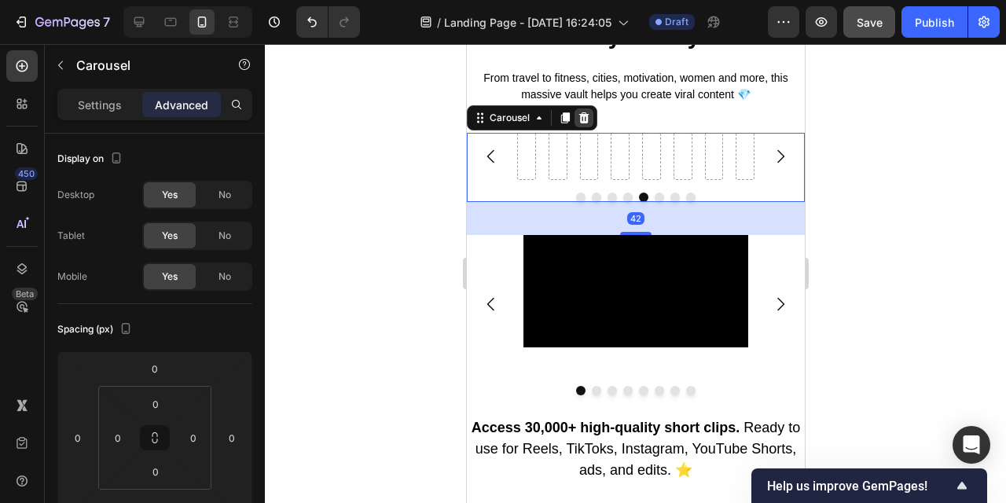
click at [588, 115] on icon at bounding box center [583, 118] width 13 height 13
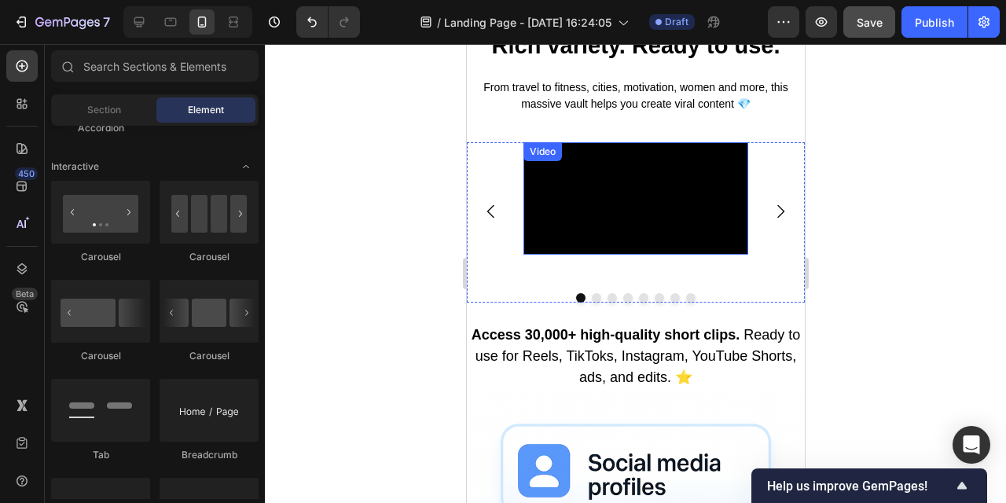
scroll to position [782, 0]
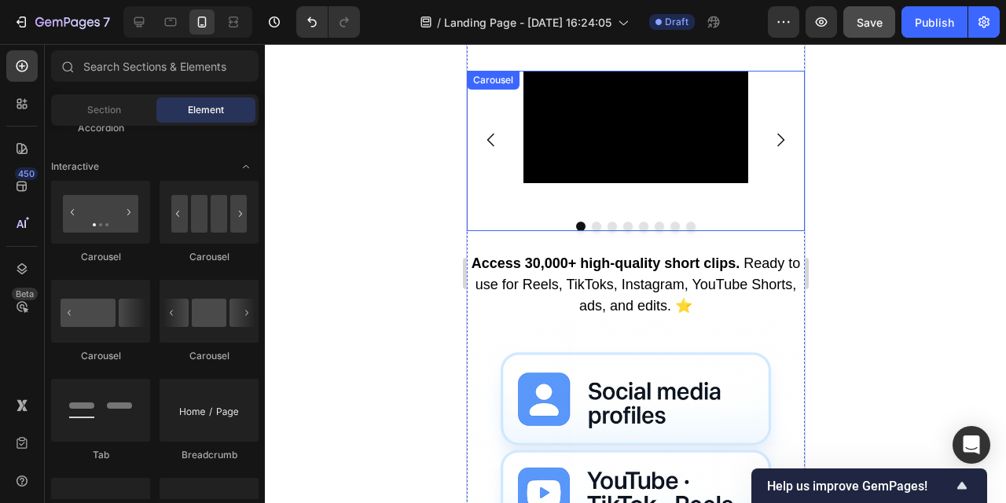
click at [776, 149] on icon "Carousel Next Arrow" at bounding box center [780, 140] width 19 height 19
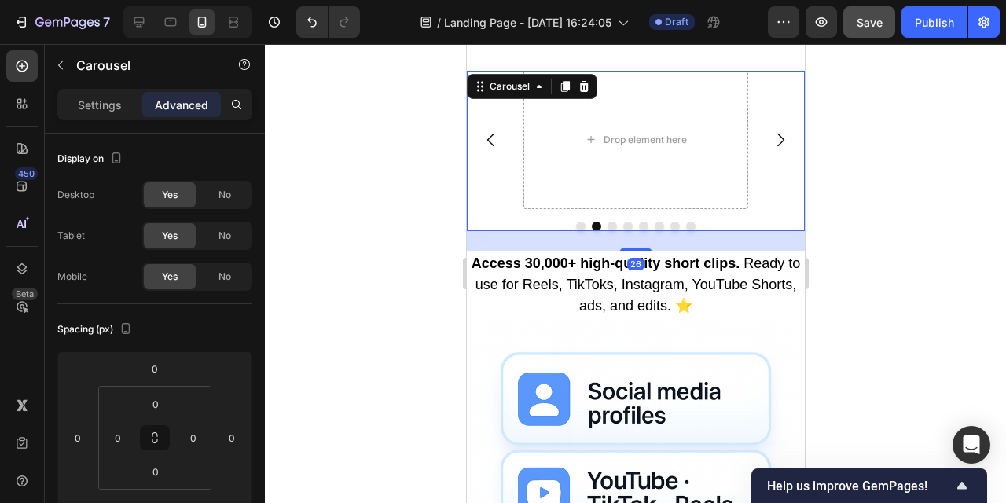
click at [485, 149] on icon "Carousel Back Arrow" at bounding box center [490, 140] width 19 height 19
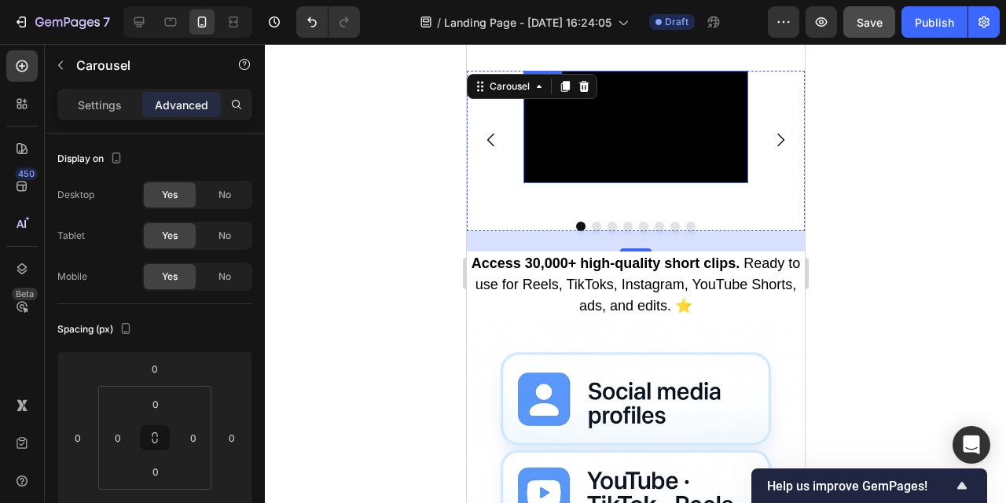
click at [611, 183] on video at bounding box center [635, 127] width 225 height 112
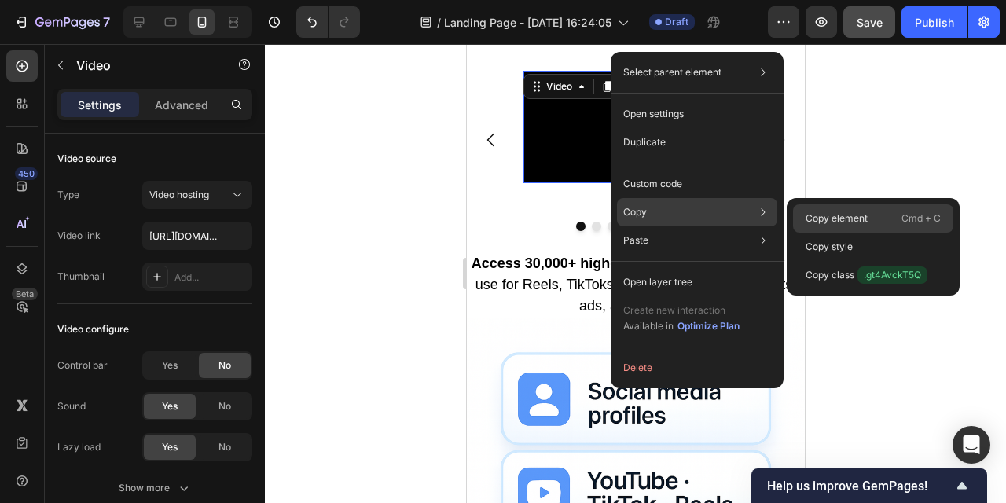
click at [829, 213] on p "Copy element" at bounding box center [837, 219] width 62 height 14
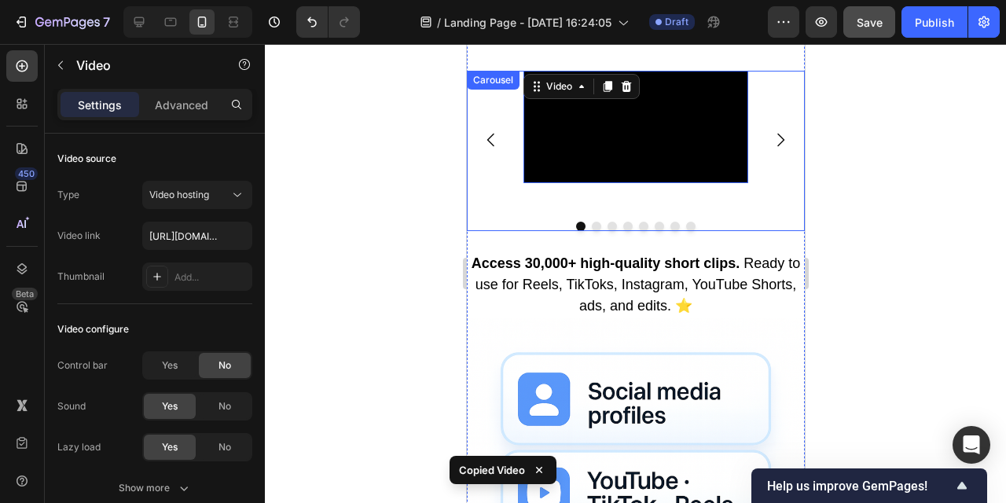
click at [779, 149] on icon "Carousel Next Arrow" at bounding box center [780, 140] width 19 height 19
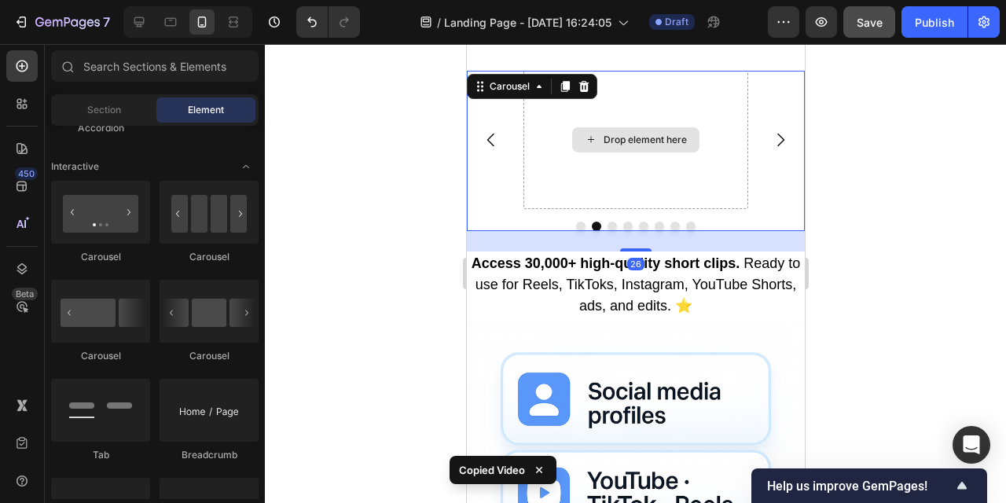
click at [614, 146] on div "Drop element here" at bounding box center [644, 140] width 83 height 13
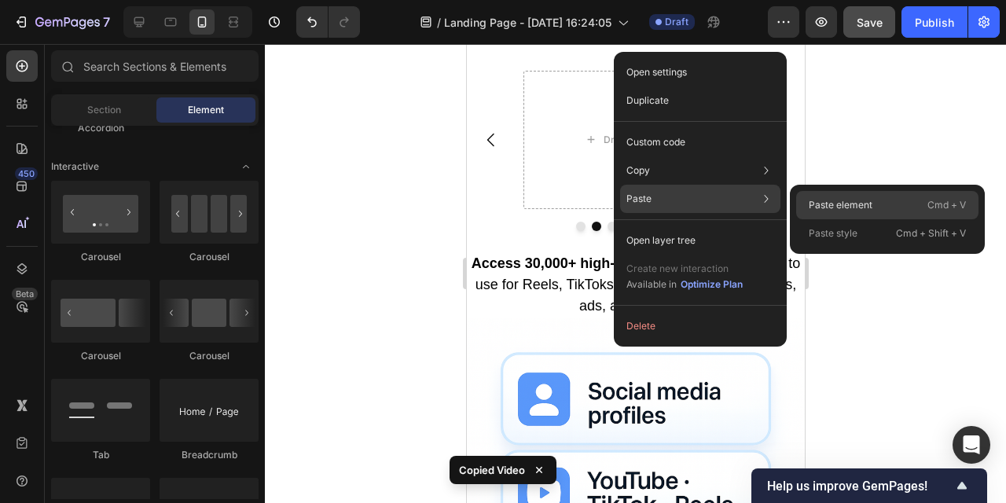
click at [833, 205] on p "Paste element" at bounding box center [841, 205] width 64 height 14
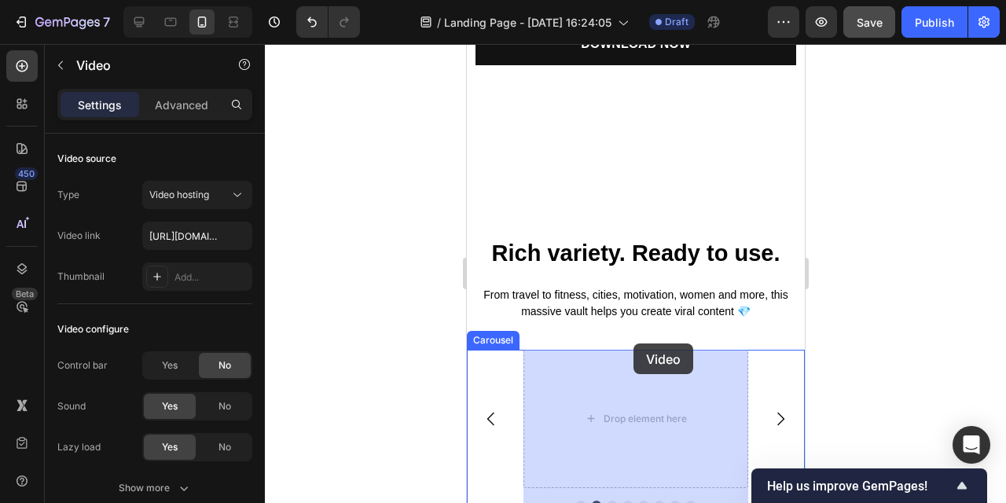
scroll to position [631, 0]
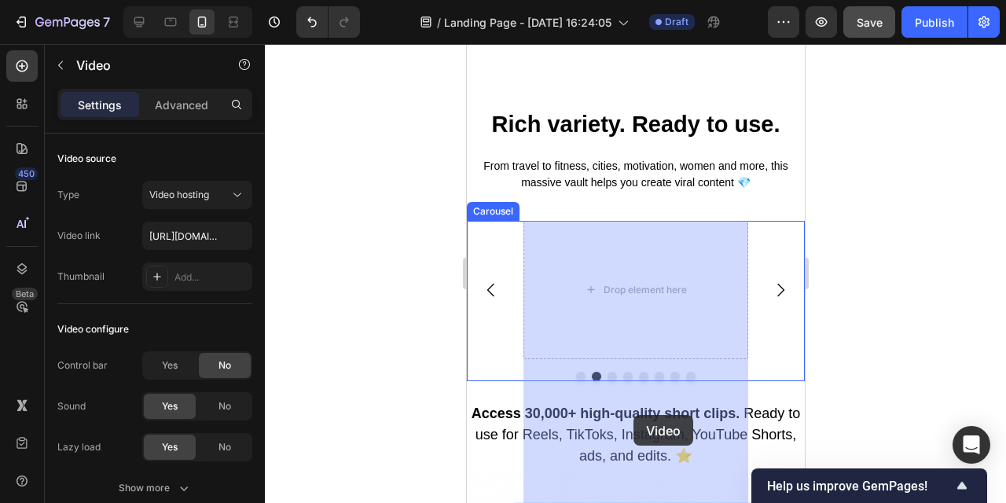
drag, startPoint x: 662, startPoint y: 355, endPoint x: 630, endPoint y: 407, distance: 61.8
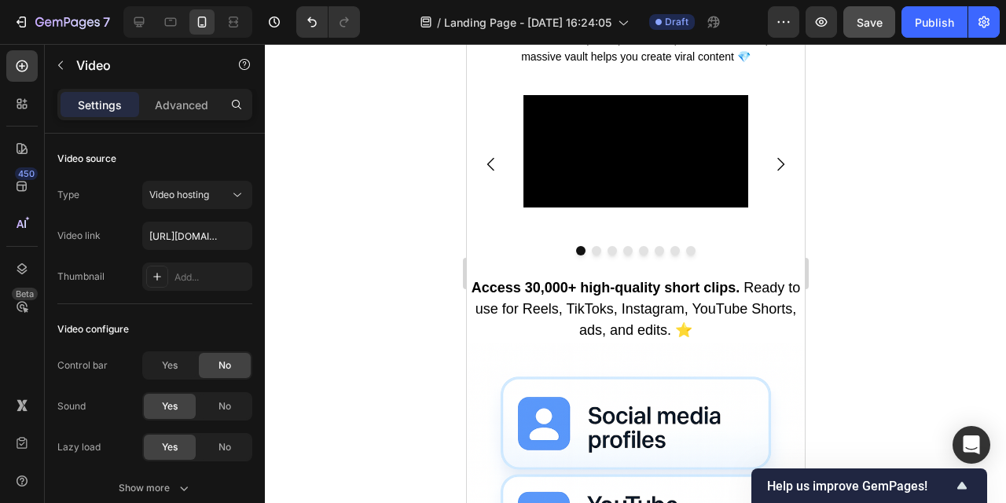
scroll to position [742, 0]
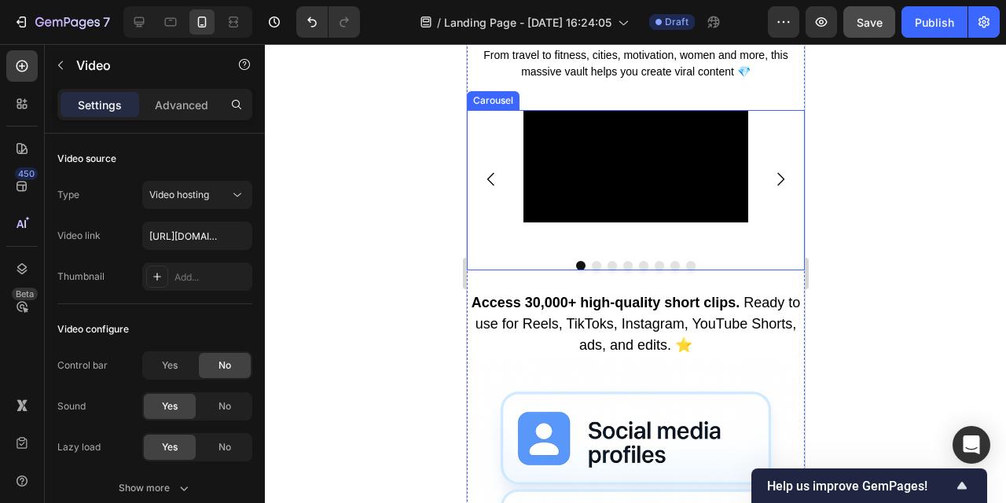
click at [490, 189] on icon "Carousel Back Arrow" at bounding box center [490, 179] width 19 height 19
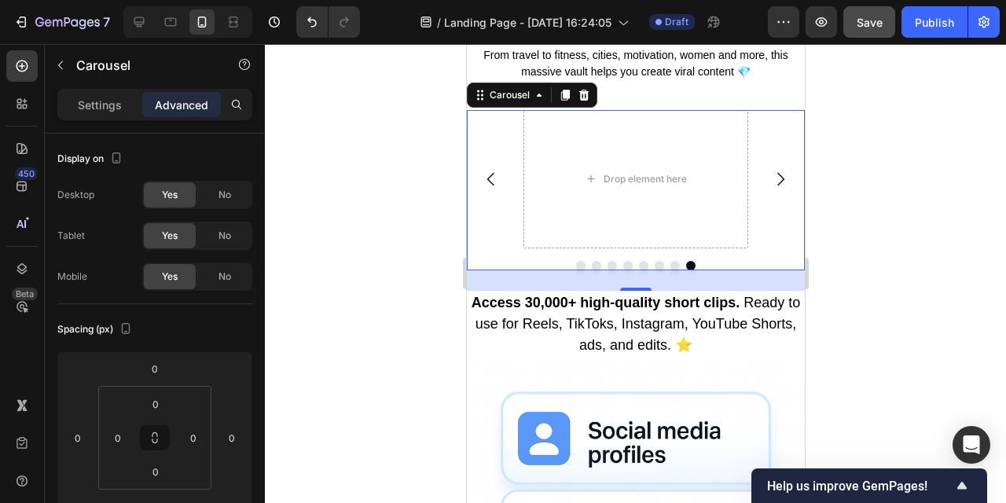
click at [781, 189] on icon "Carousel Next Arrow" at bounding box center [780, 179] width 19 height 19
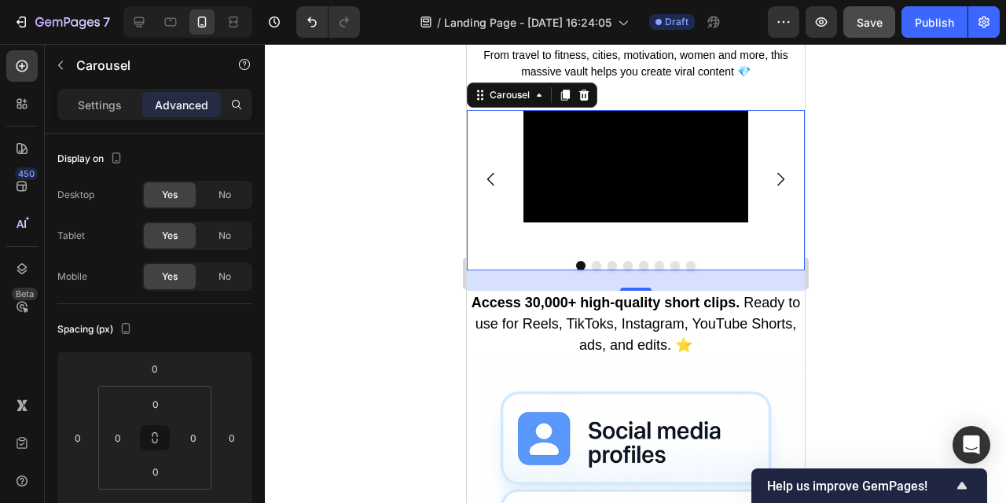
click at [781, 189] on icon "Carousel Next Arrow" at bounding box center [780, 179] width 19 height 19
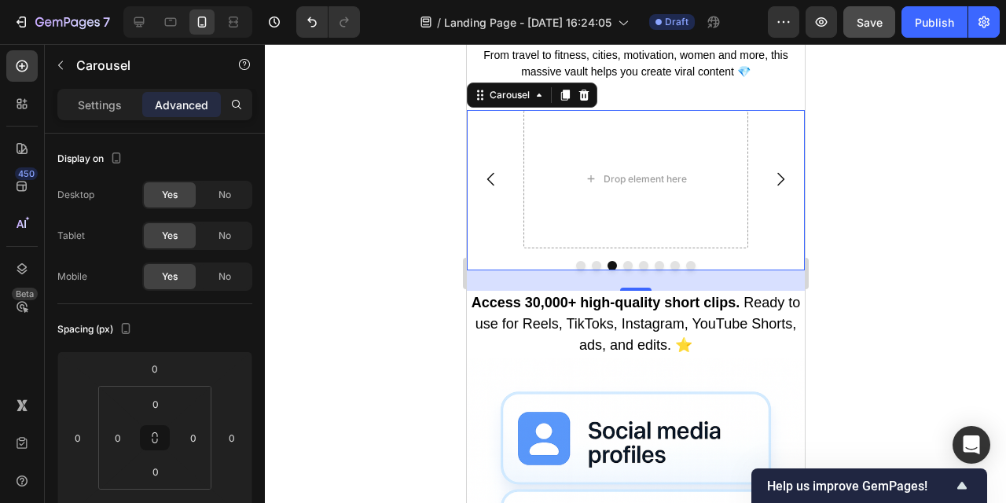
click at [491, 189] on icon "Carousel Back Arrow" at bounding box center [490, 179] width 19 height 19
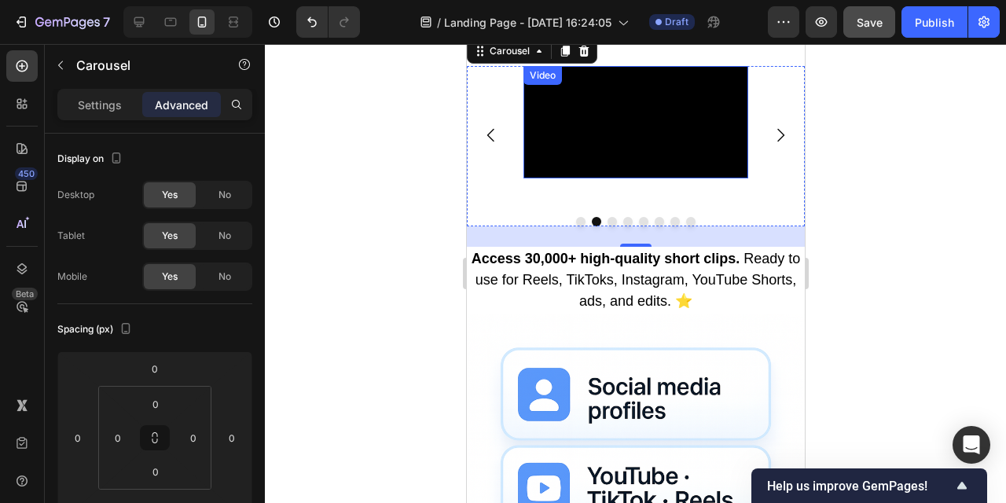
scroll to position [774, 0]
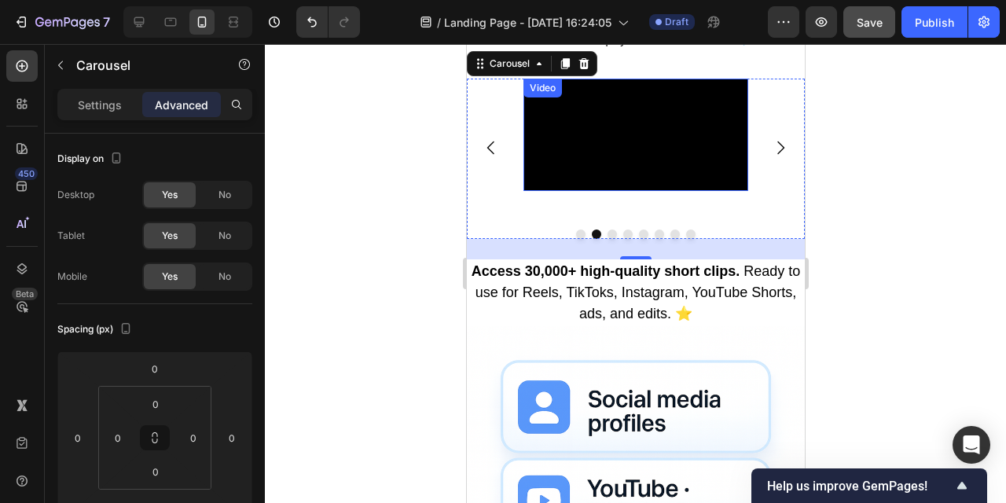
click at [599, 191] on video at bounding box center [635, 135] width 225 height 112
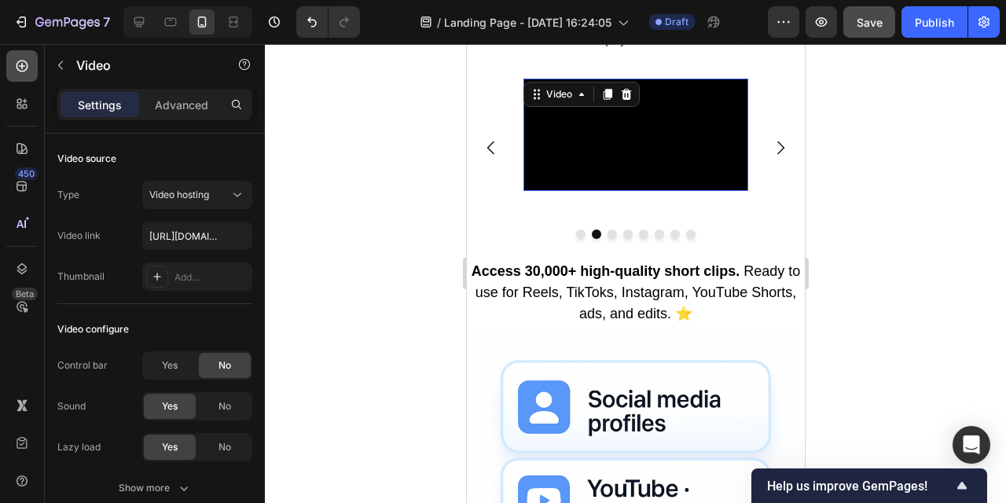
click at [25, 66] on icon at bounding box center [22, 66] width 16 height 16
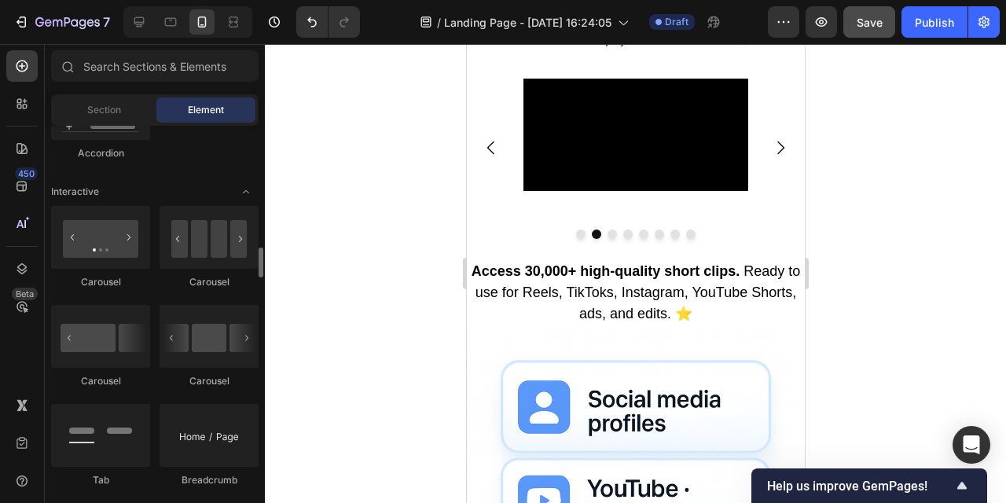
scroll to position [1530, 0]
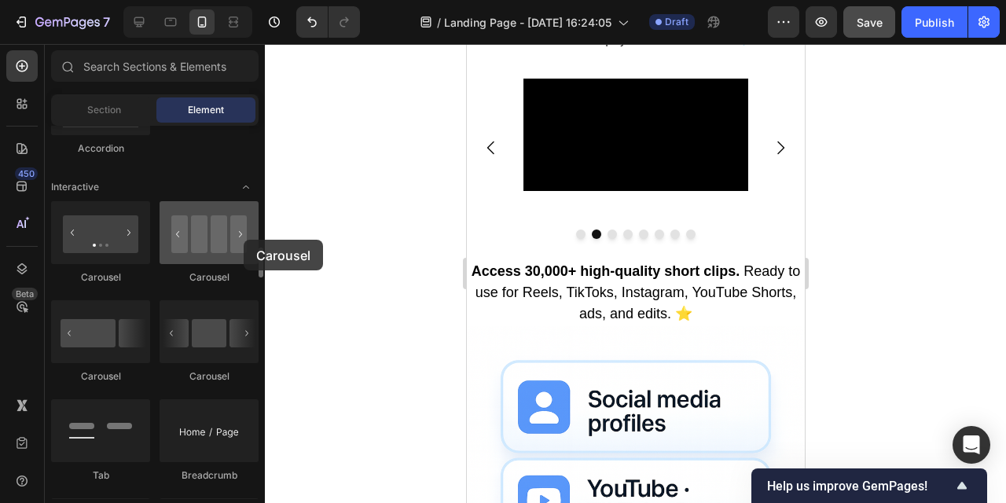
click at [244, 240] on div at bounding box center [209, 232] width 99 height 63
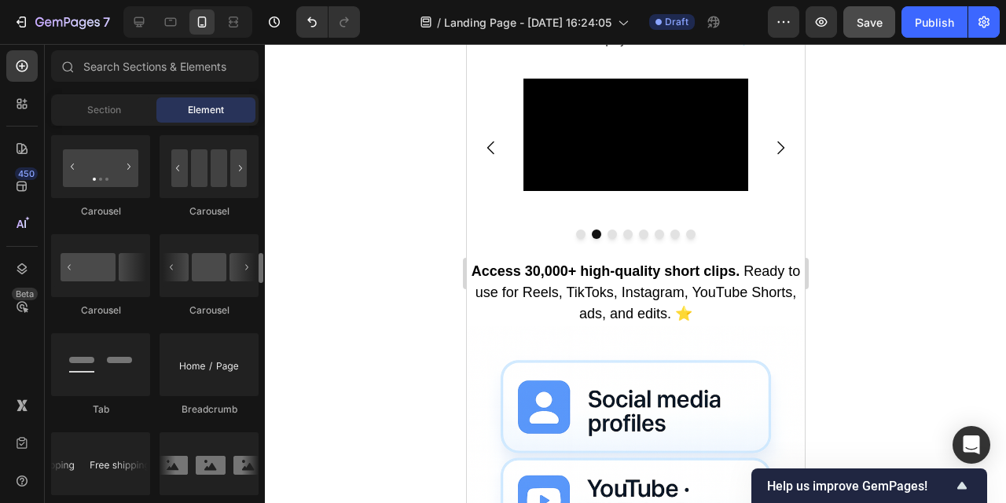
scroll to position [1595, 0]
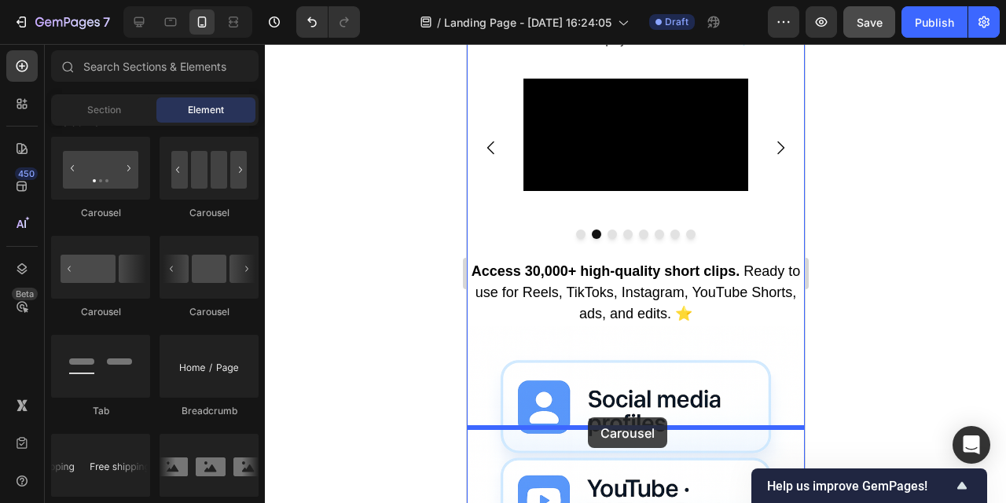
drag, startPoint x: 664, startPoint y: 315, endPoint x: 587, endPoint y: 418, distance: 128.0
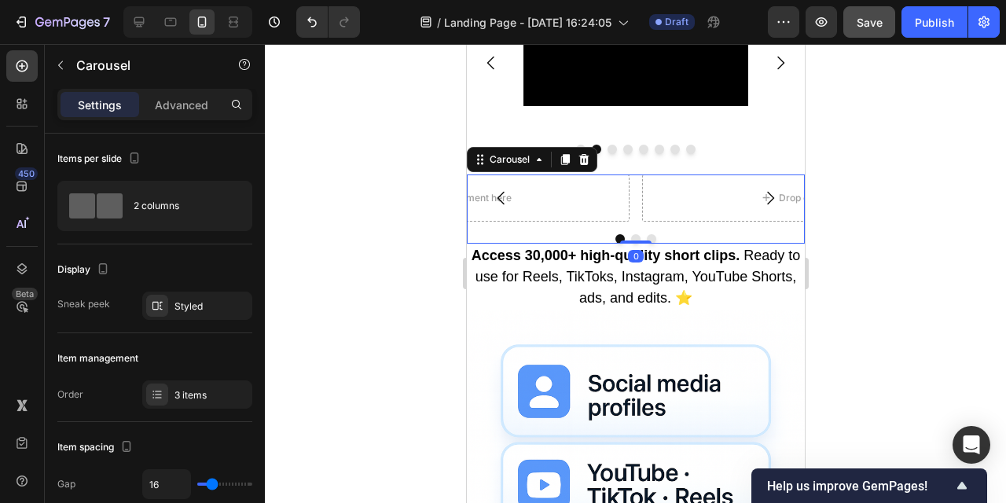
scroll to position [879, 0]
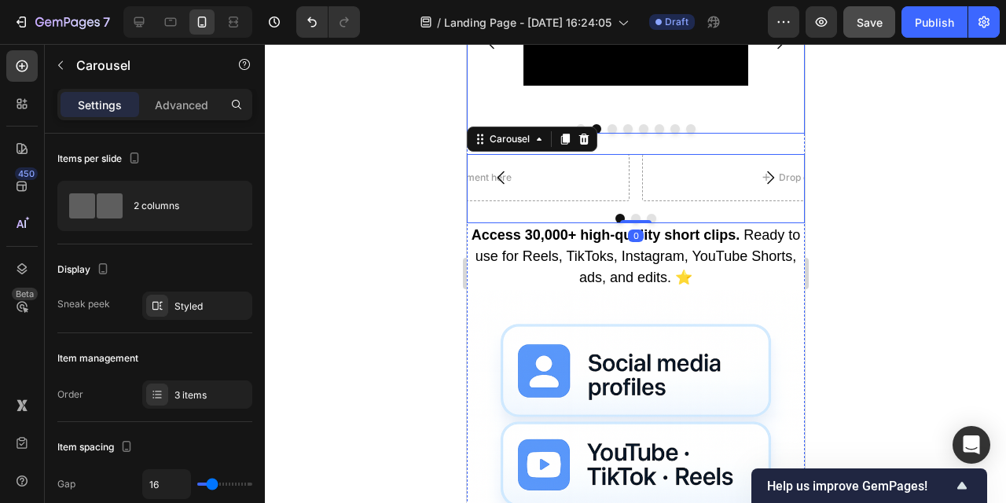
click at [780, 52] on icon "Carousel Next Arrow" at bounding box center [780, 42] width 19 height 19
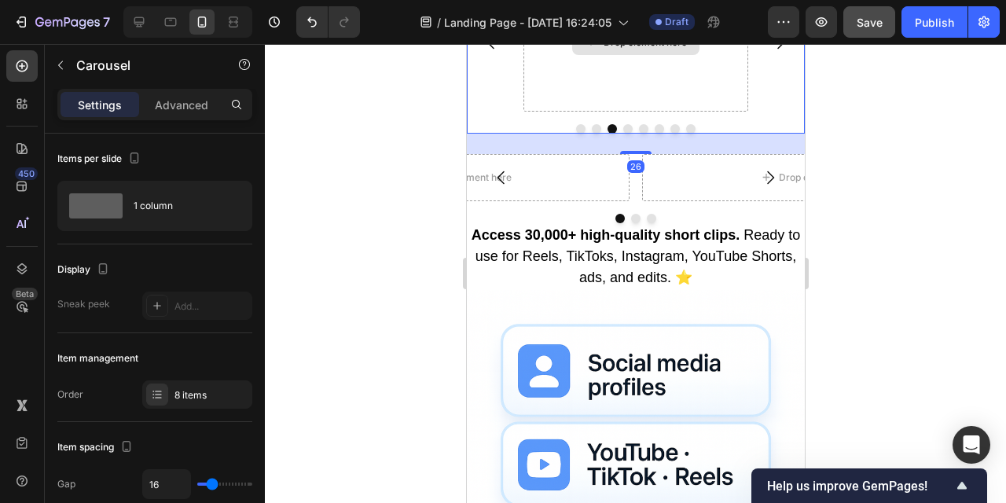
scroll to position [848, 0]
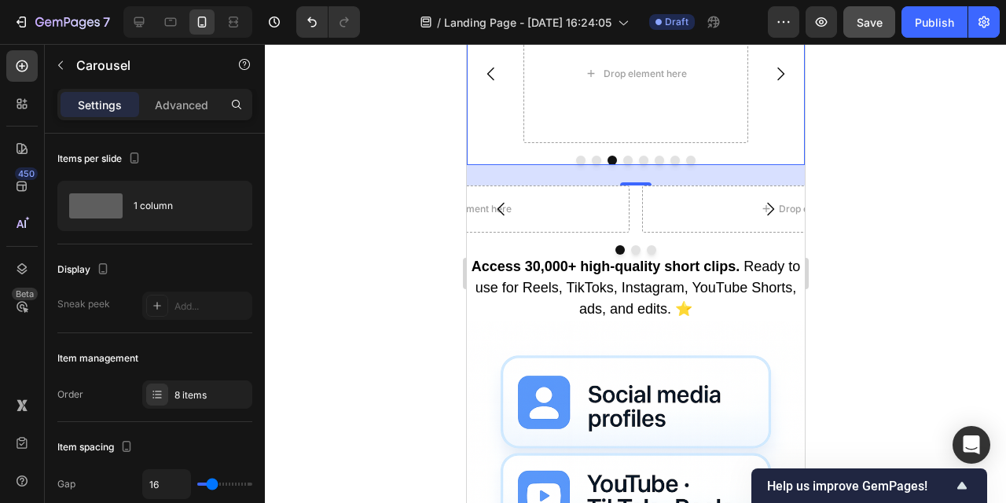
click at [490, 83] on icon "Carousel Back Arrow" at bounding box center [490, 73] width 19 height 19
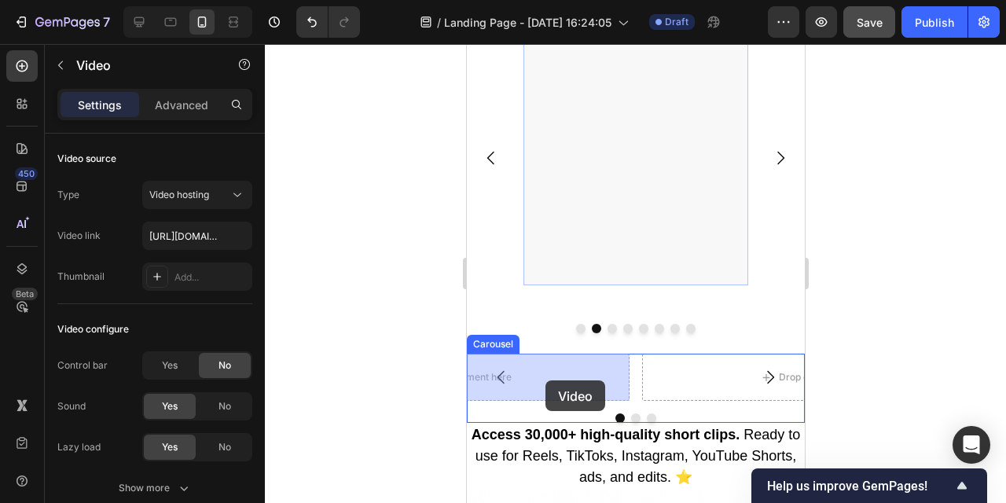
drag, startPoint x: 637, startPoint y: 178, endPoint x: 544, endPoint y: 378, distance: 220.9
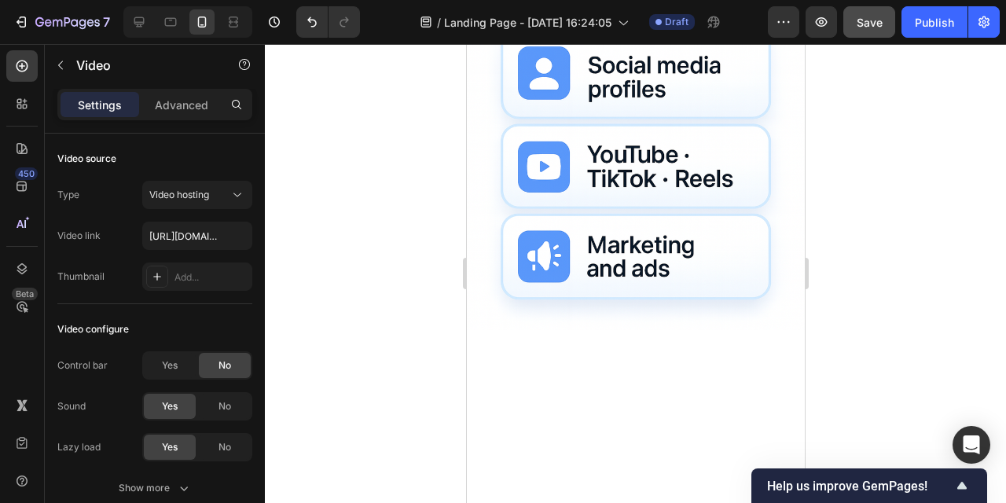
scroll to position [1324, 0]
click at [28, 69] on icon at bounding box center [22, 66] width 16 height 16
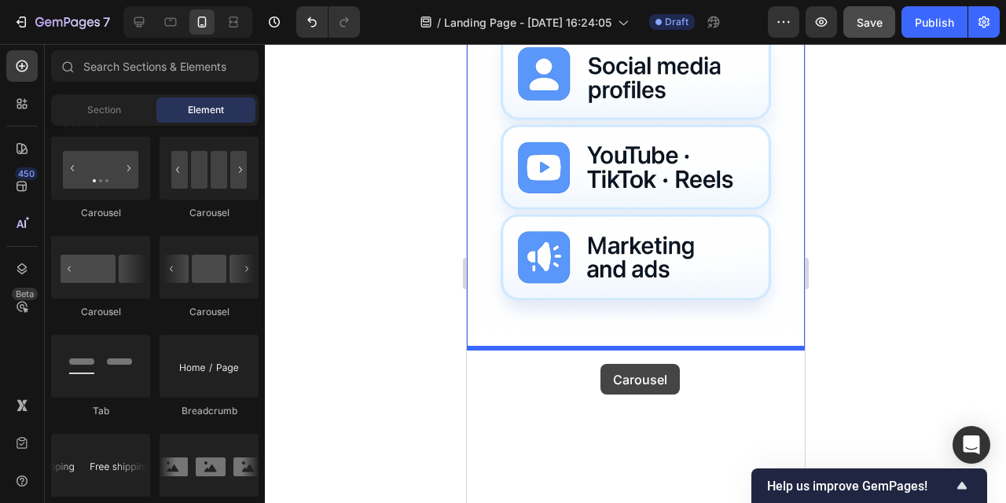
drag, startPoint x: 572, startPoint y: 218, endPoint x: 599, endPoint y: 364, distance: 148.8
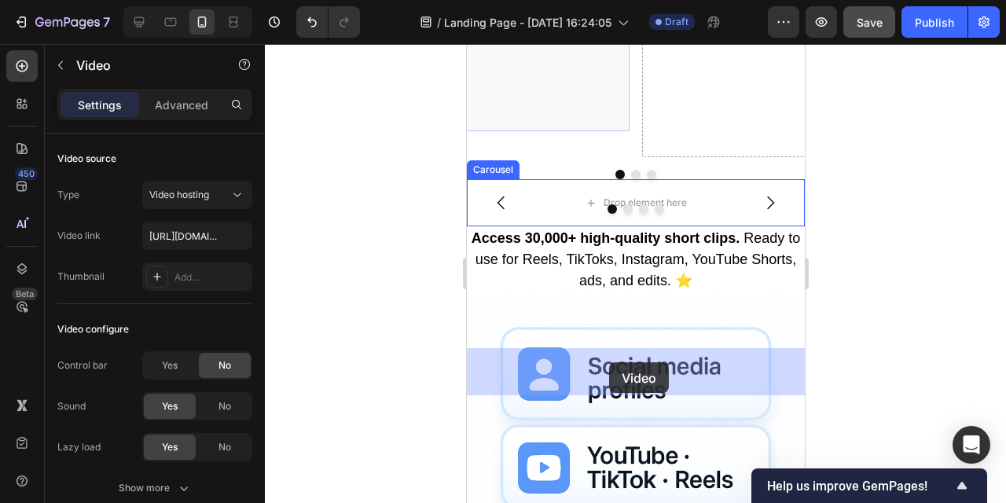
drag, startPoint x: 526, startPoint y: 187, endPoint x: 609, endPoint y: 362, distance: 193.8
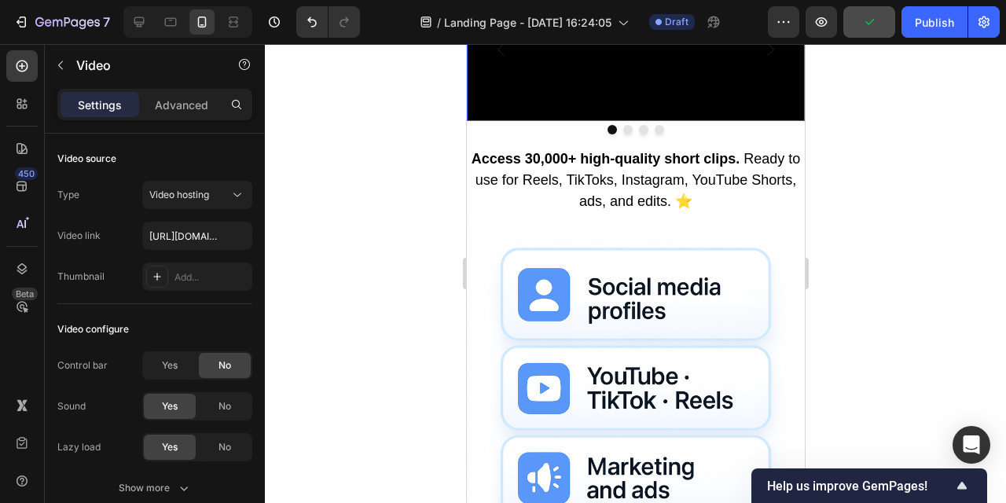
scroll to position [1150, 0]
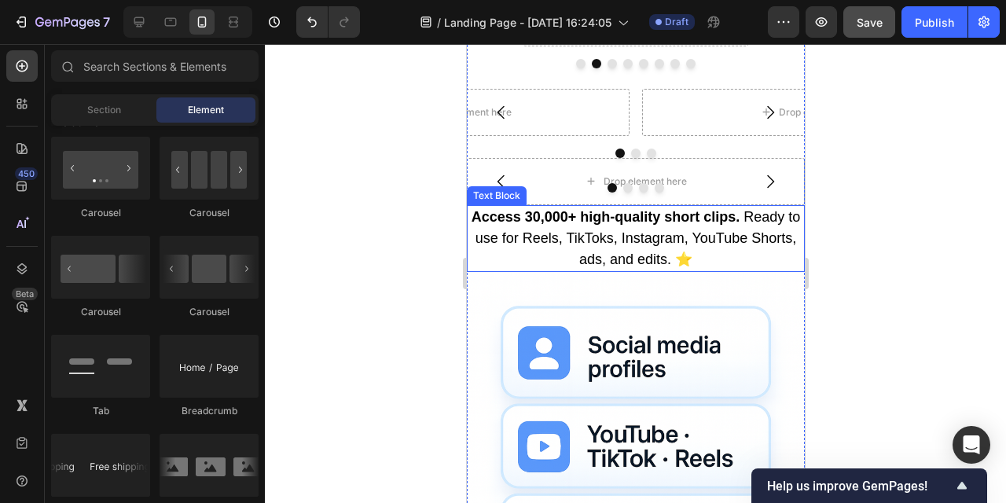
scroll to position [942, 0]
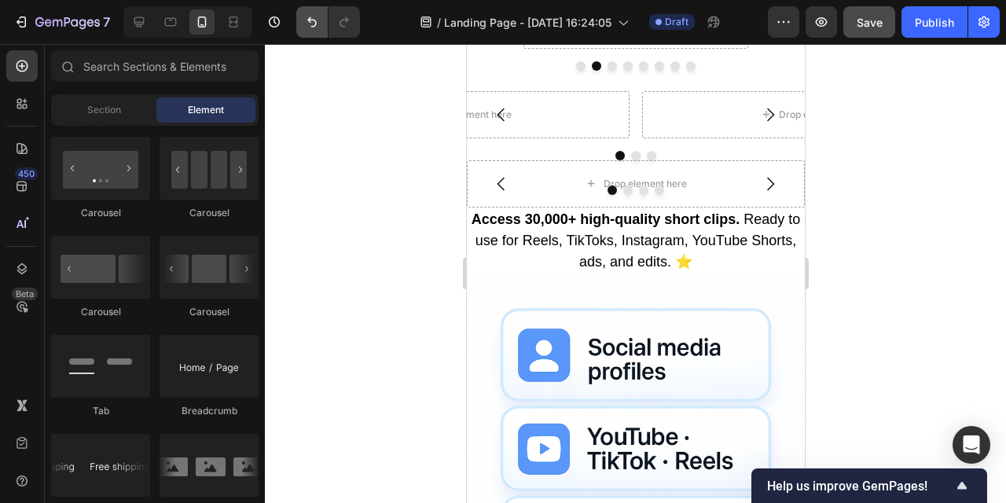
click at [304, 17] on button "Undo/Redo" at bounding box center [311, 21] width 31 height 31
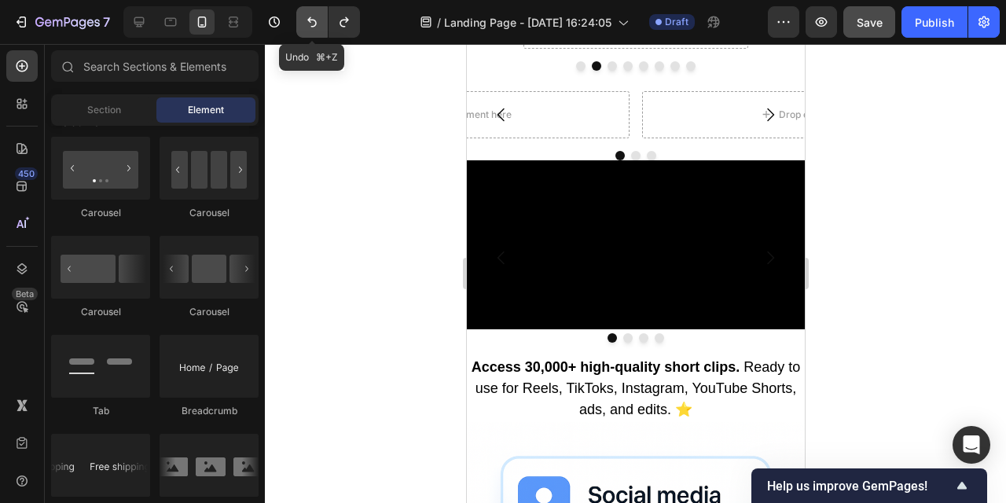
click at [308, 17] on icon "Undo/Redo" at bounding box center [312, 22] width 16 height 16
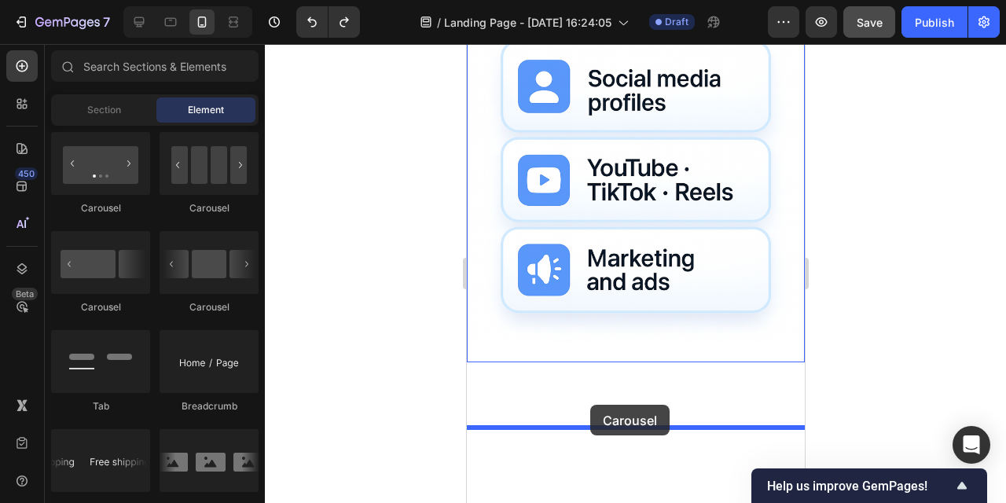
scroll to position [1368, 0]
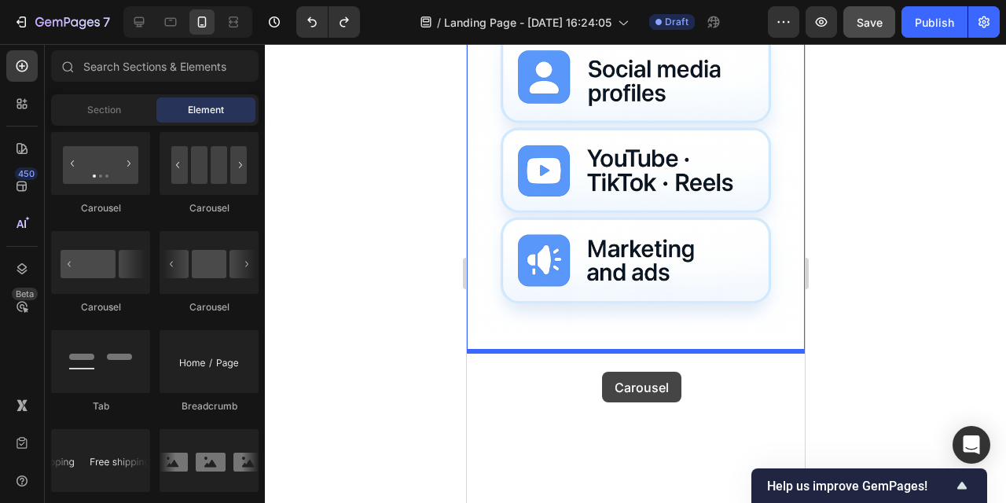
drag, startPoint x: 571, startPoint y: 322, endPoint x: 602, endPoint y: 372, distance: 58.9
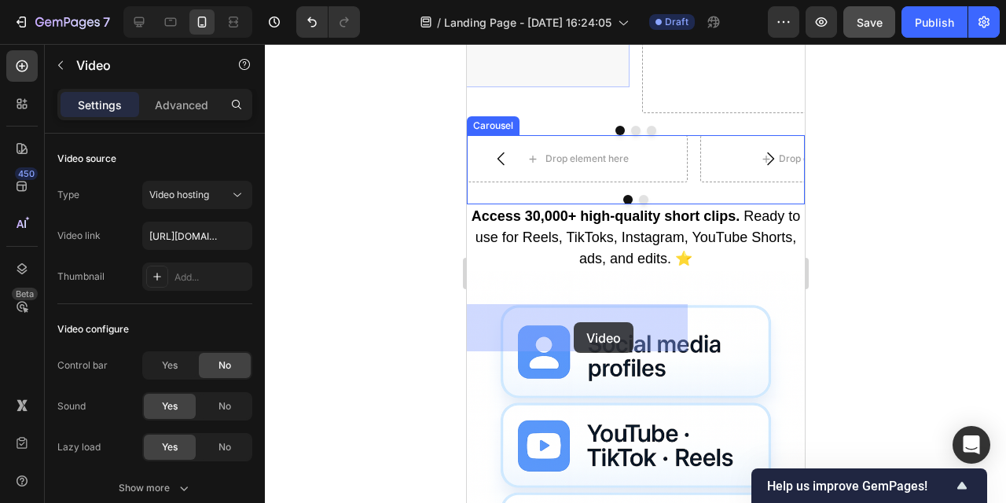
drag, startPoint x: 555, startPoint y: 157, endPoint x: 572, endPoint y: 319, distance: 162.8
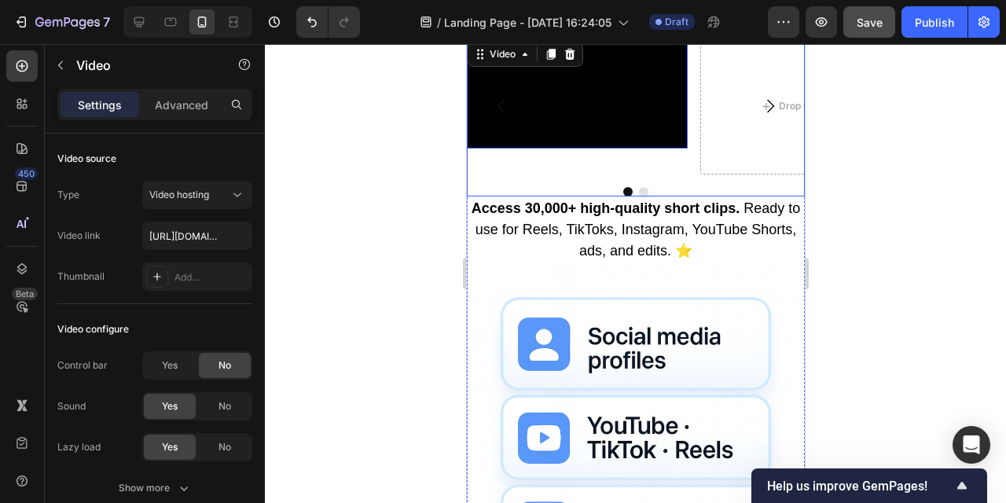
scroll to position [1065, 0]
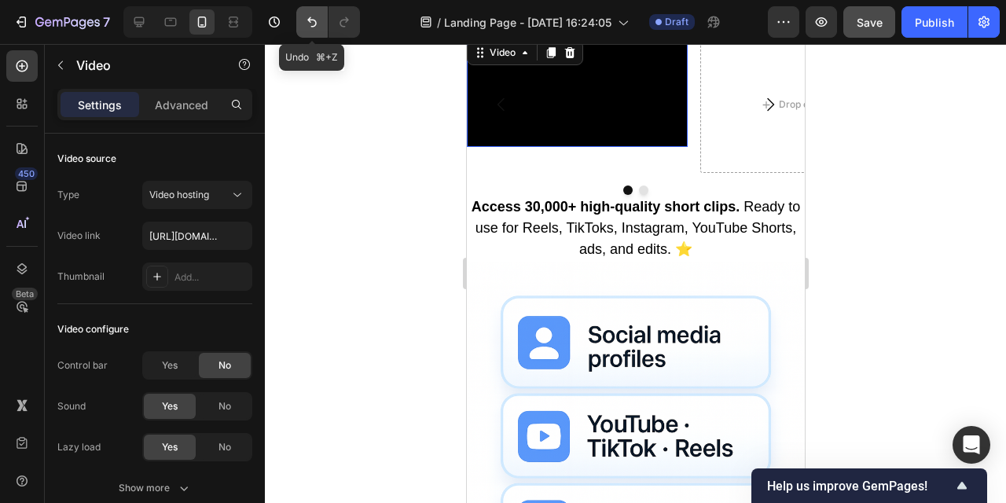
click at [311, 24] on icon "Undo/Redo" at bounding box center [312, 22] width 16 height 16
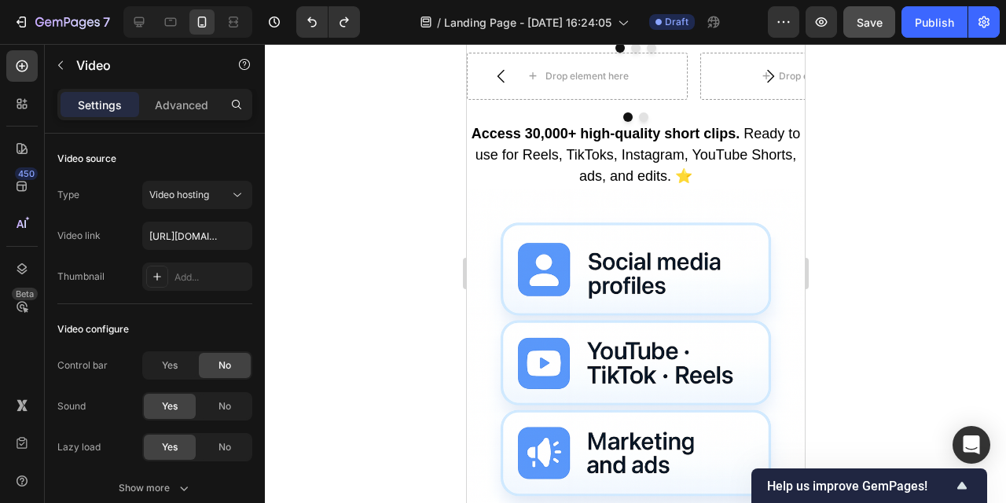
scroll to position [1211, 0]
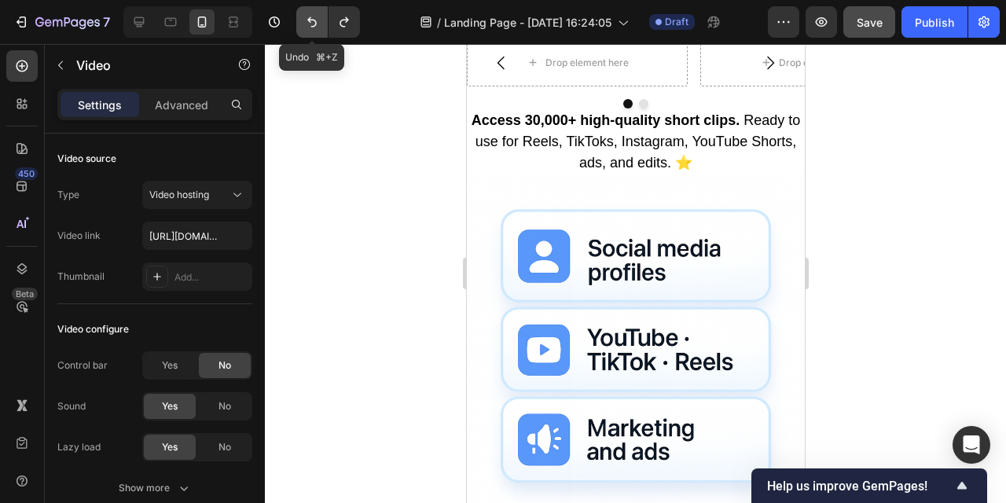
click at [316, 20] on icon "Undo/Redo" at bounding box center [312, 22] width 16 height 16
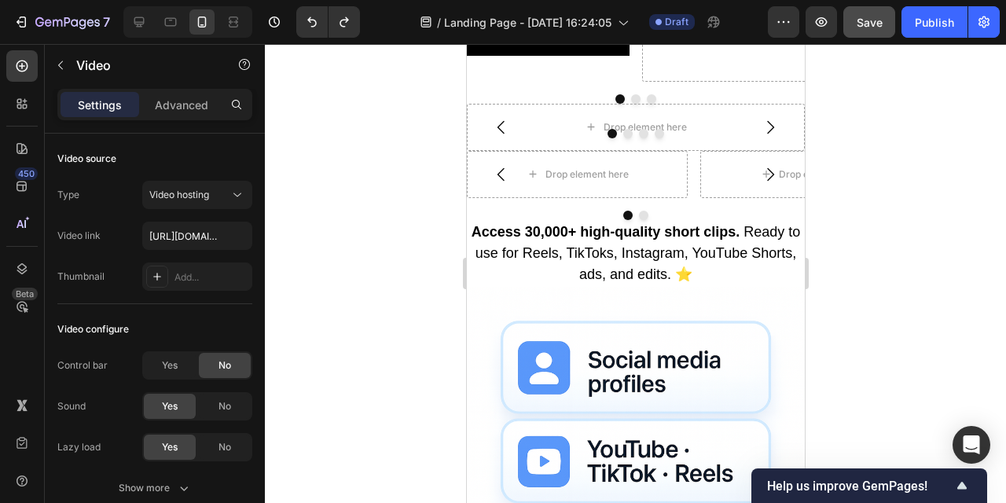
scroll to position [1143, 0]
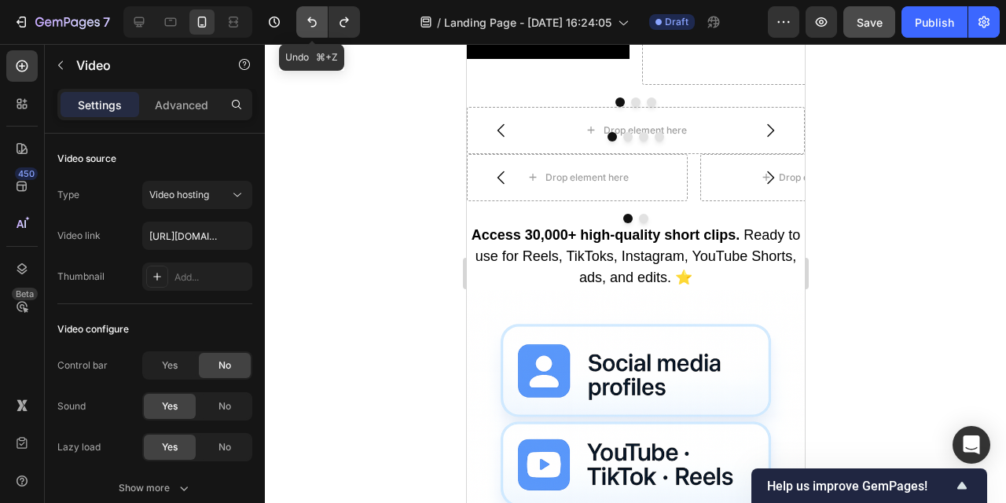
click at [303, 19] on button "Undo/Redo" at bounding box center [311, 21] width 31 height 31
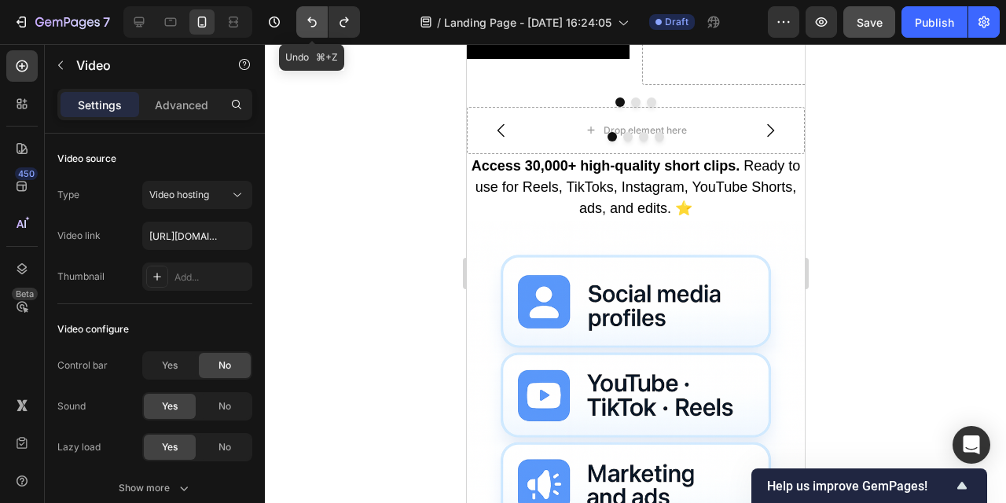
click at [310, 18] on icon "Undo/Redo" at bounding box center [311, 22] width 9 height 10
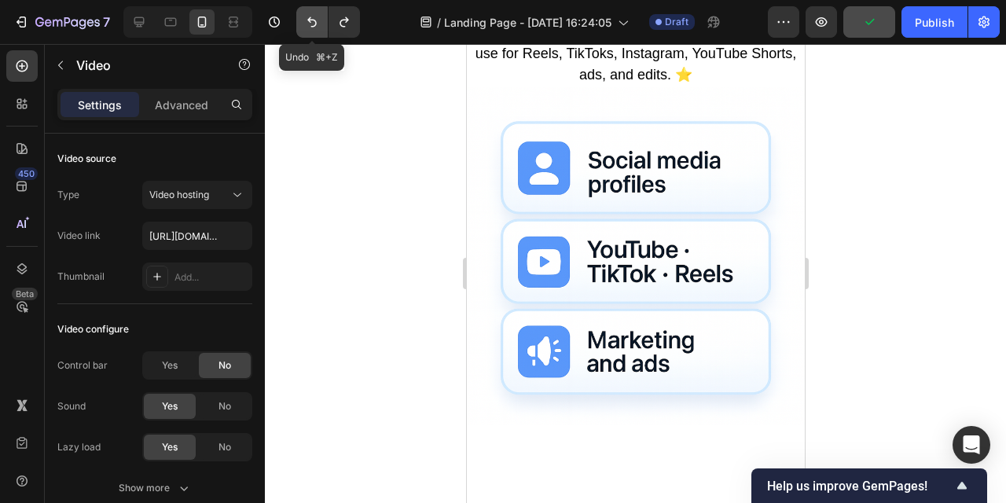
click at [305, 23] on icon "Undo/Redo" at bounding box center [312, 22] width 16 height 16
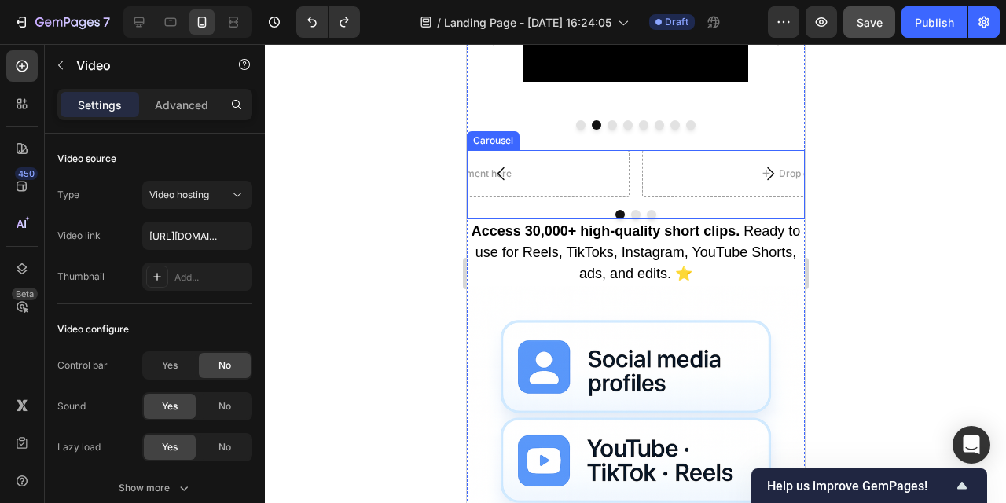
scroll to position [885, 0]
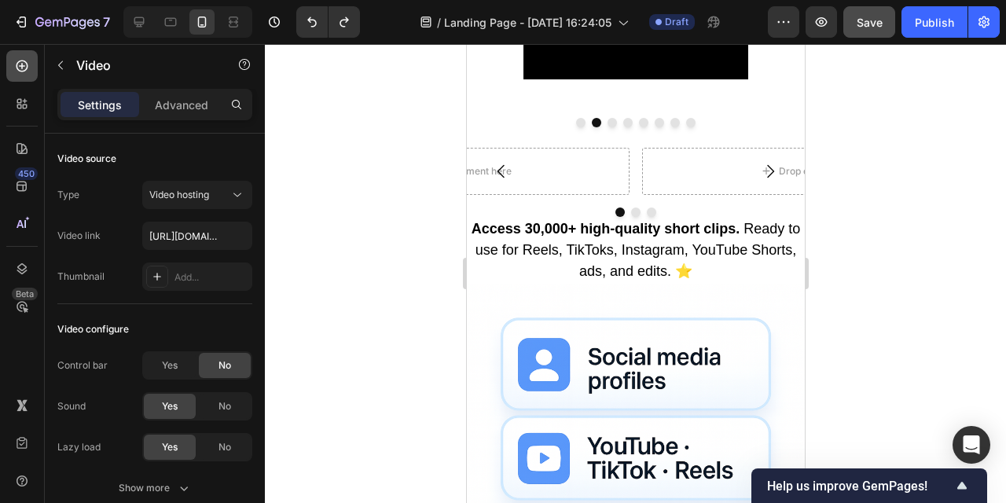
click at [28, 66] on icon at bounding box center [23, 67] width 12 height 12
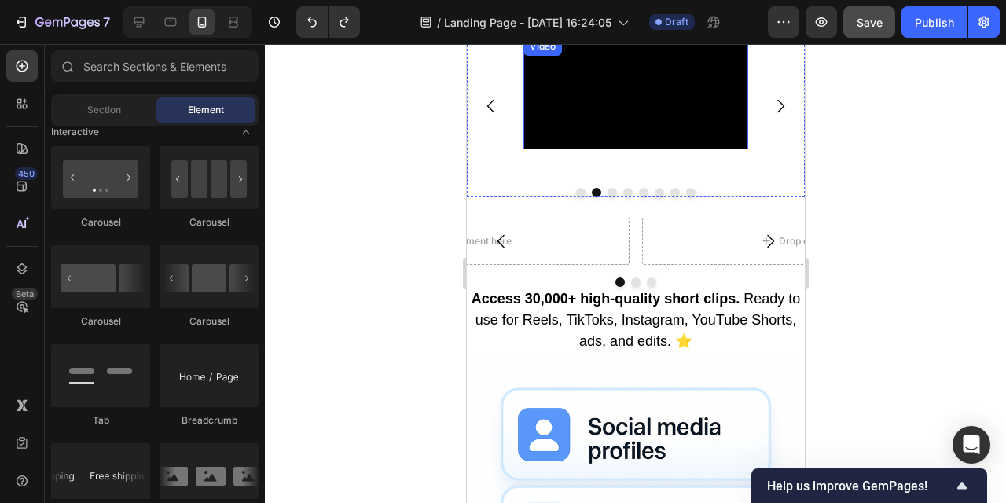
scroll to position [829, 0]
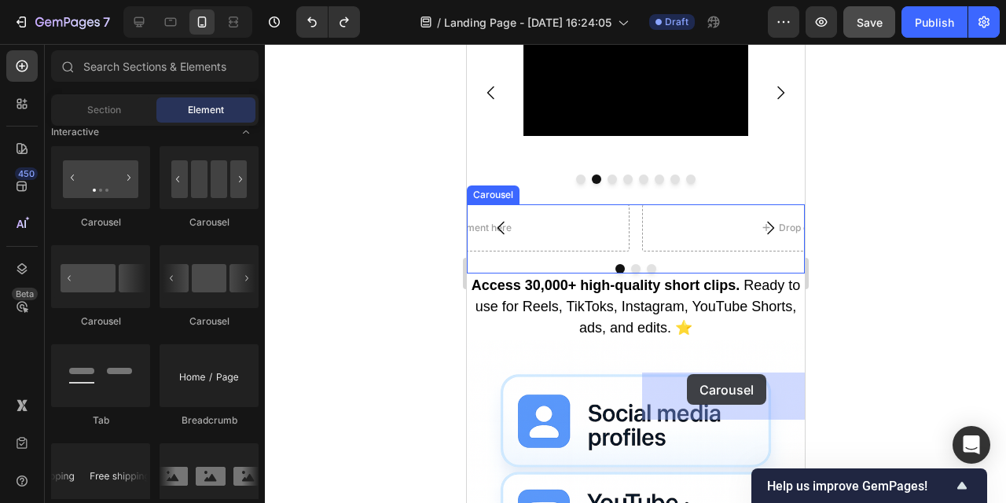
drag, startPoint x: 662, startPoint y: 338, endPoint x: 686, endPoint y: 374, distance: 43.6
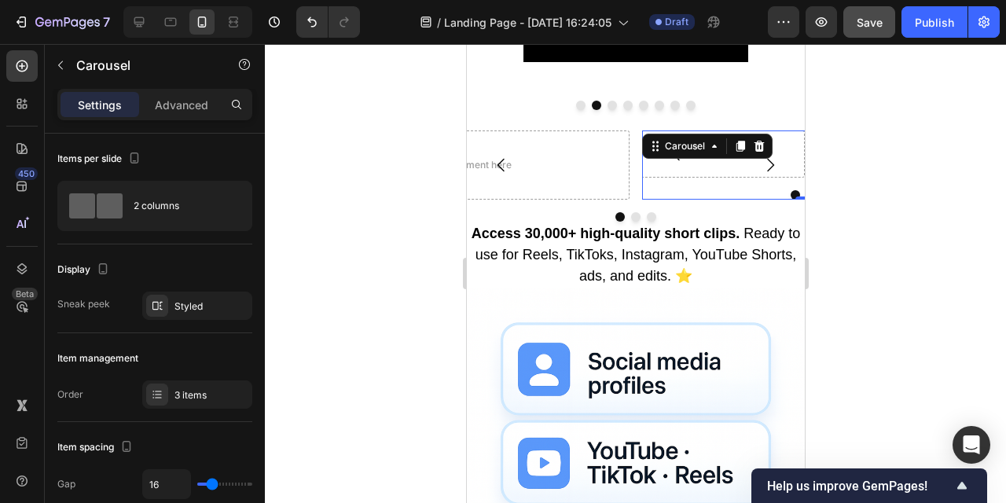
scroll to position [902, 0]
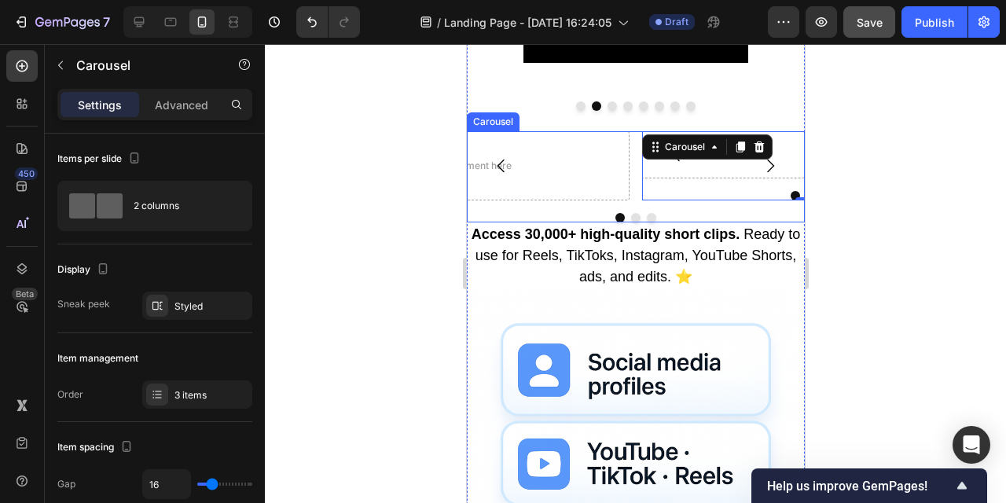
click at [758, 188] on button "Carousel Next Arrow" at bounding box center [770, 166] width 44 height 44
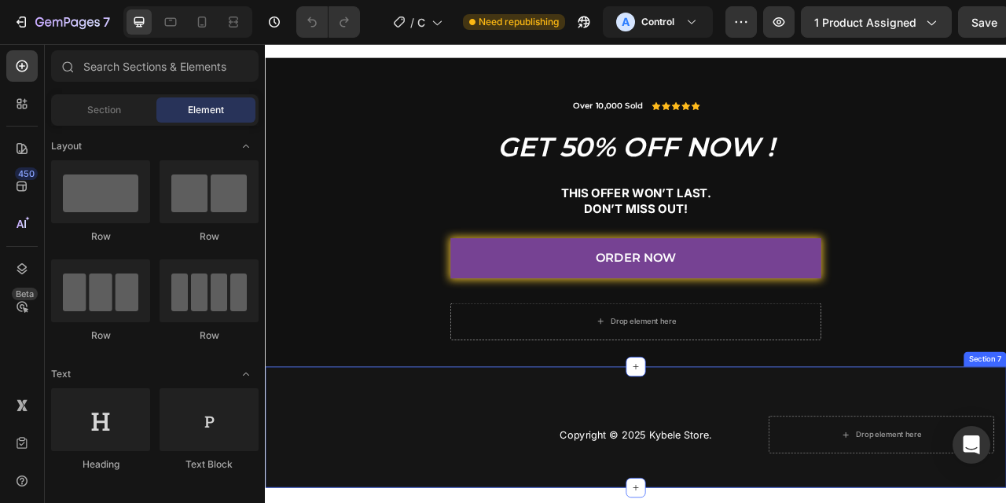
scroll to position [2283, 0]
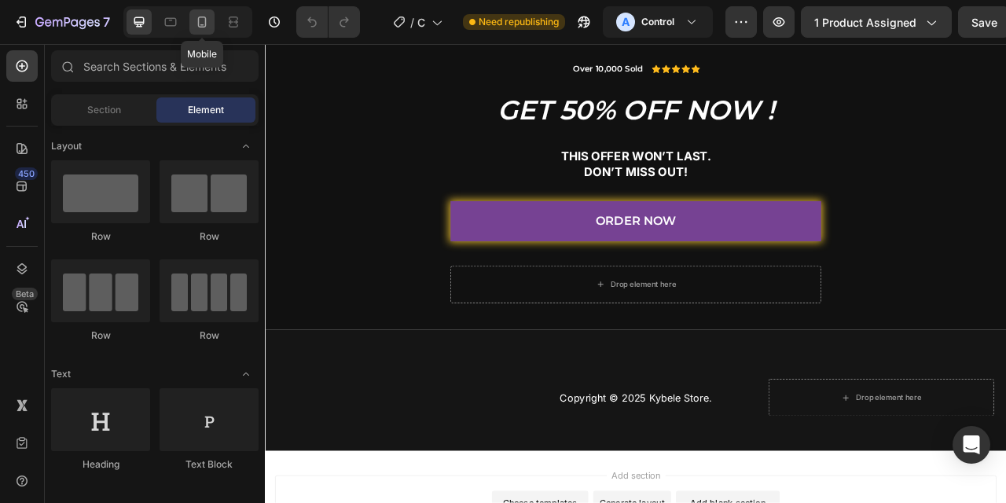
click at [198, 26] on icon at bounding box center [202, 22] width 9 height 11
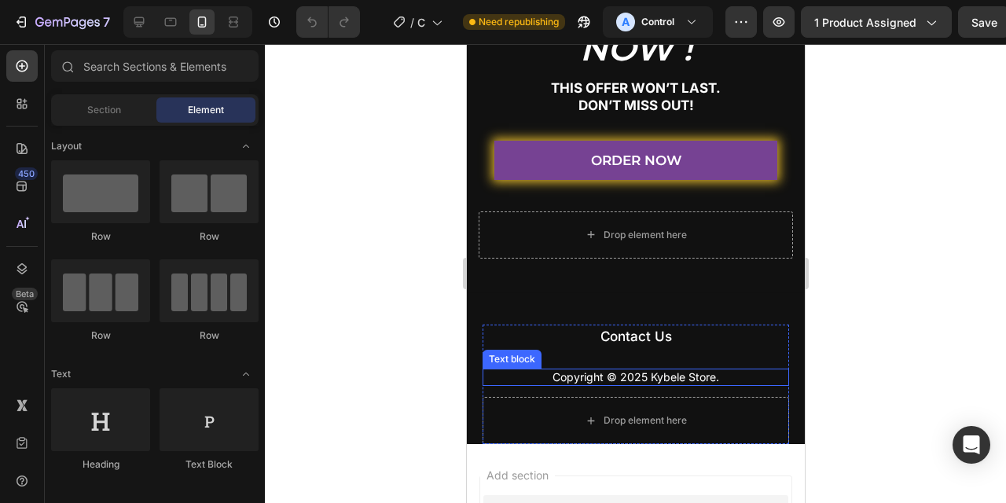
scroll to position [6600, 0]
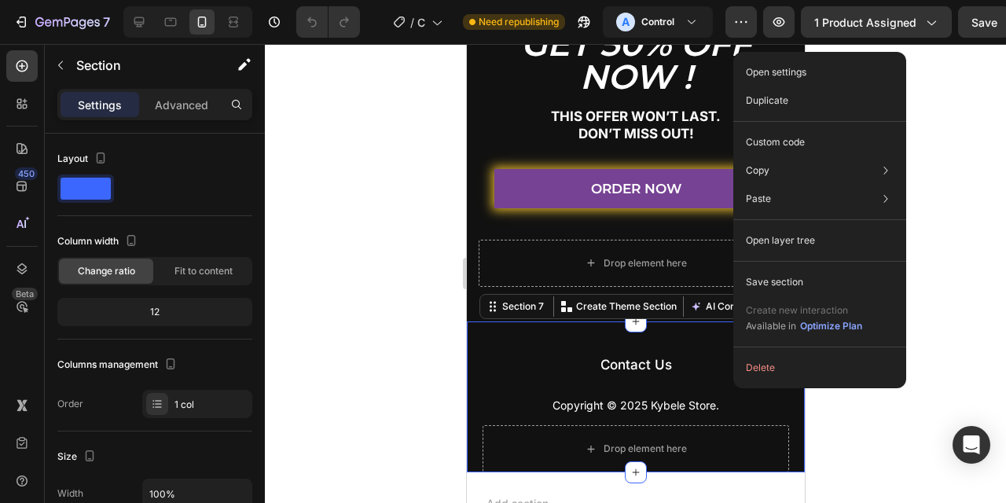
click at [506, 332] on div "Contact Us Button Copyright © 2025 Kybele Store. Text block Drop element here R…" at bounding box center [635, 397] width 338 height 151
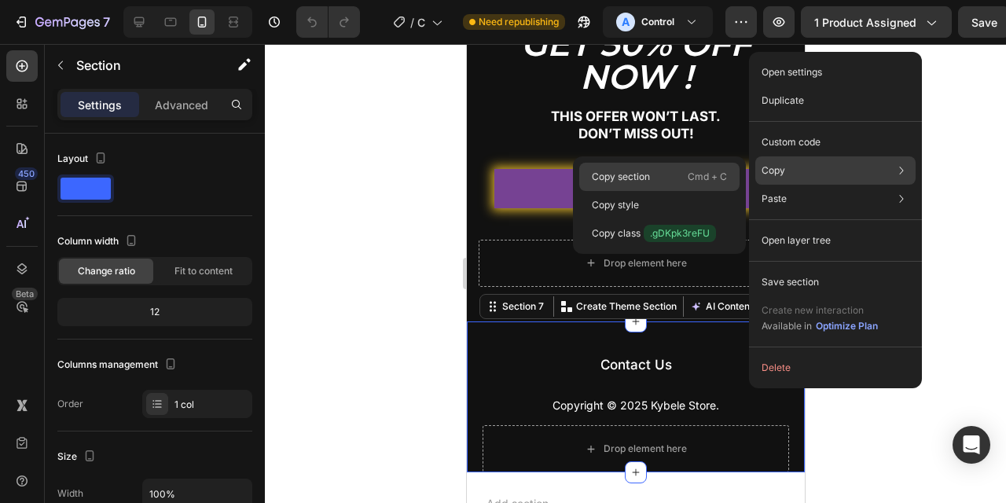
click at [642, 177] on p "Copy section" at bounding box center [621, 177] width 58 height 14
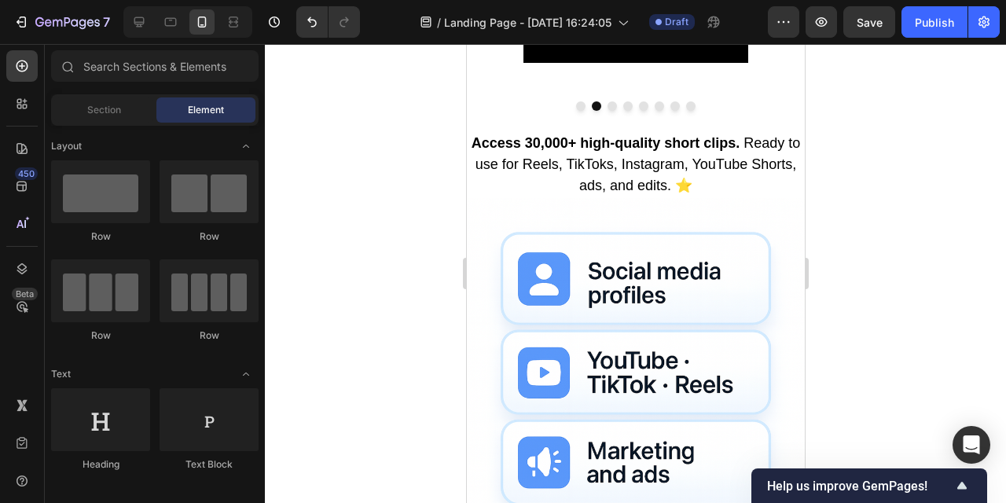
scroll to position [1585, 0]
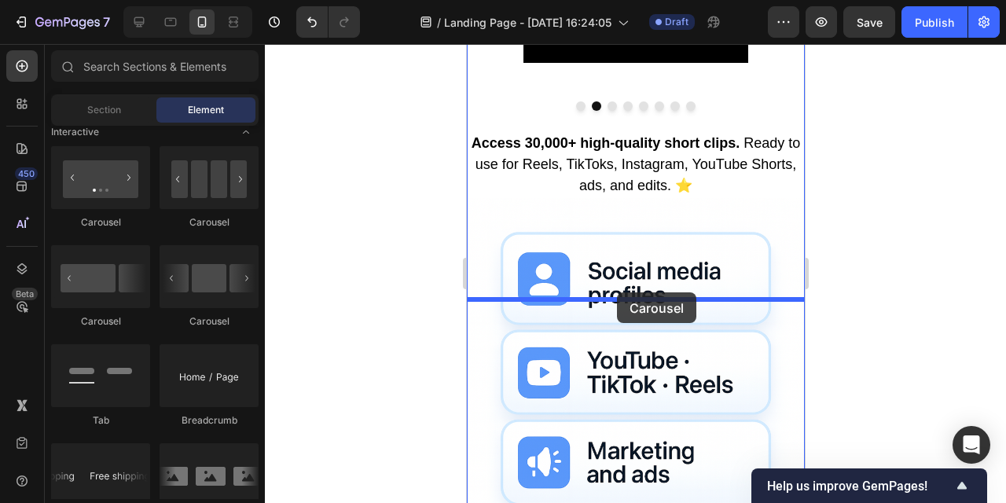
drag, startPoint x: 675, startPoint y: 337, endPoint x: 616, endPoint y: 294, distance: 72.5
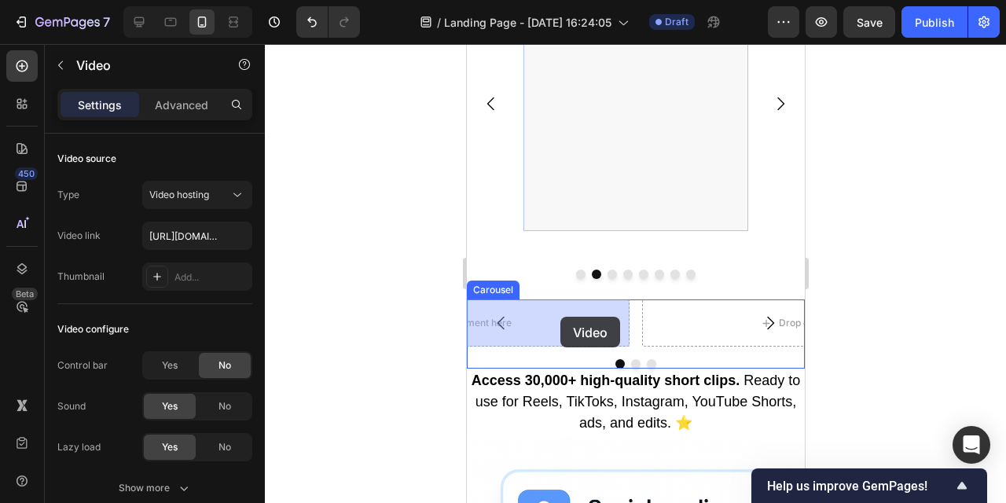
drag, startPoint x: 645, startPoint y: 138, endPoint x: 559, endPoint y: 318, distance: 199.4
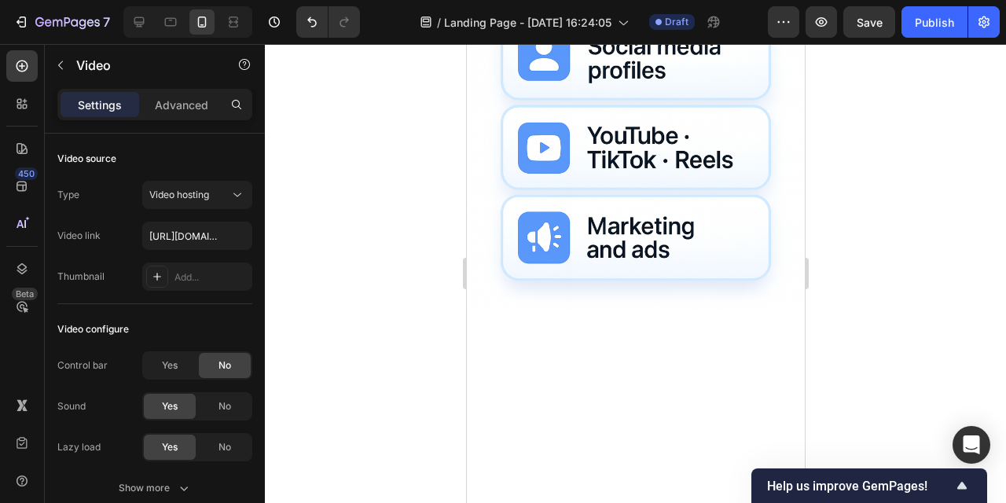
scroll to position [1338, 0]
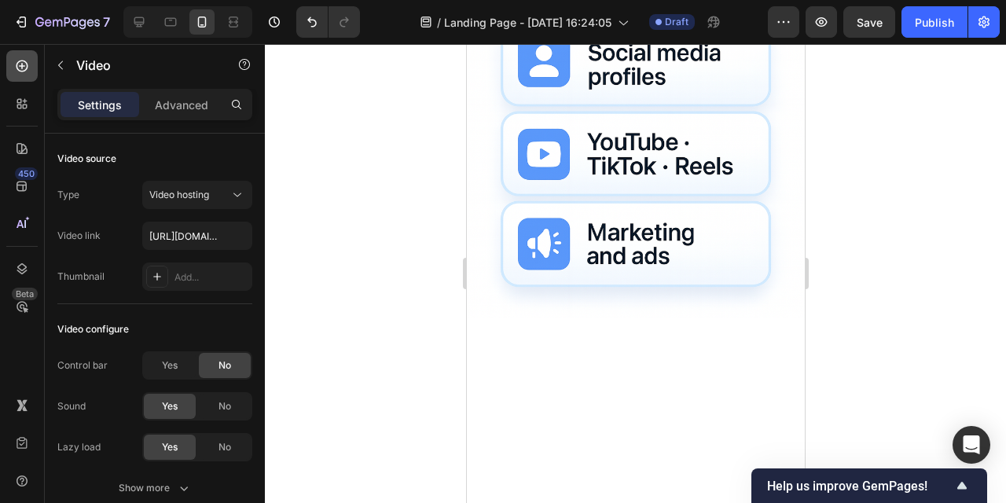
click at [20, 64] on icon at bounding box center [22, 66] width 16 height 16
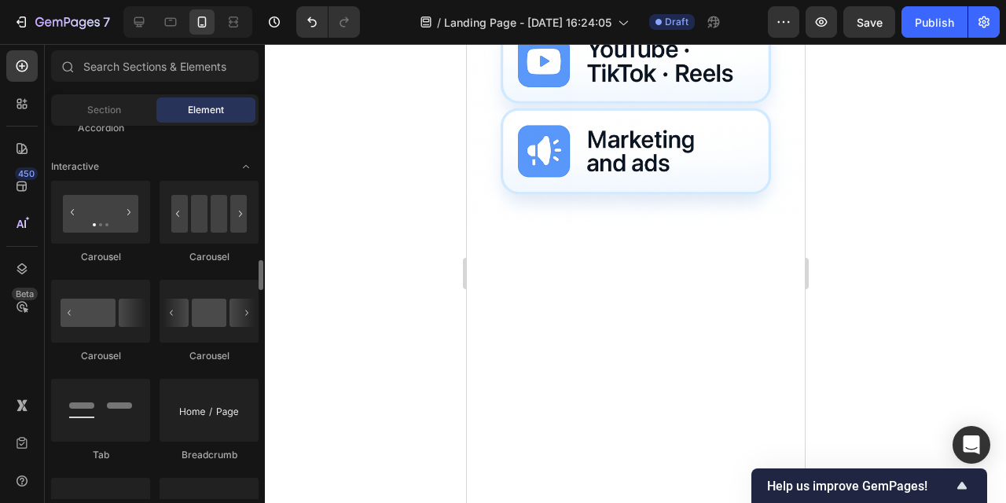
scroll to position [1562, 0]
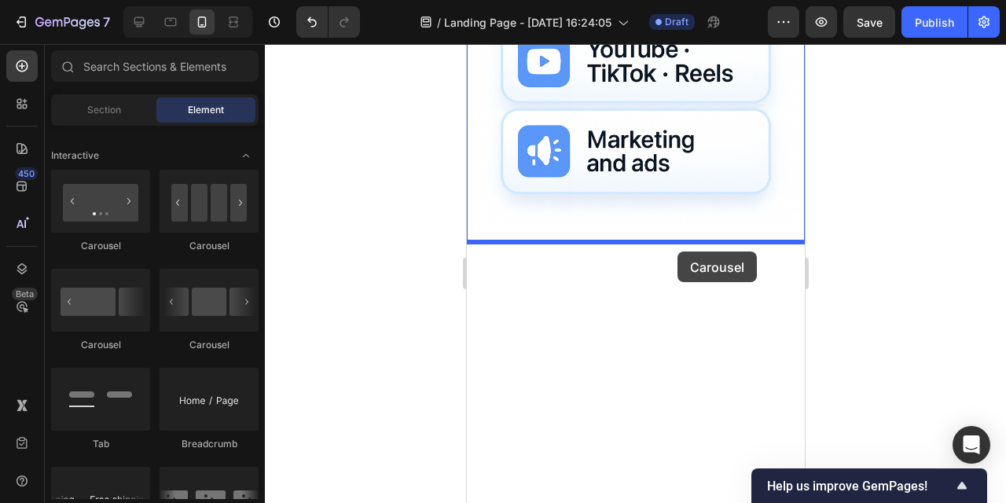
drag, startPoint x: 561, startPoint y: 351, endPoint x: 677, endPoint y: 252, distance: 152.8
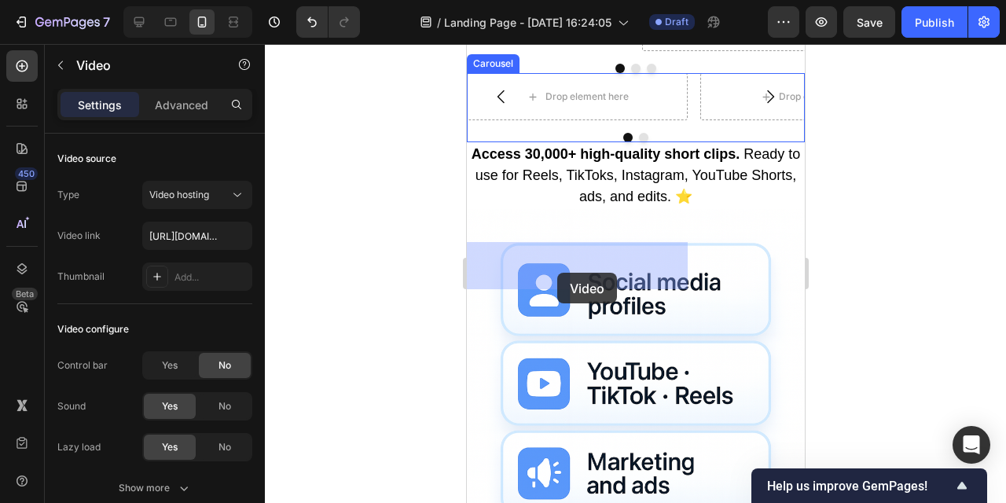
drag, startPoint x: 539, startPoint y: 111, endPoint x: 556, endPoint y: 274, distance: 164.4
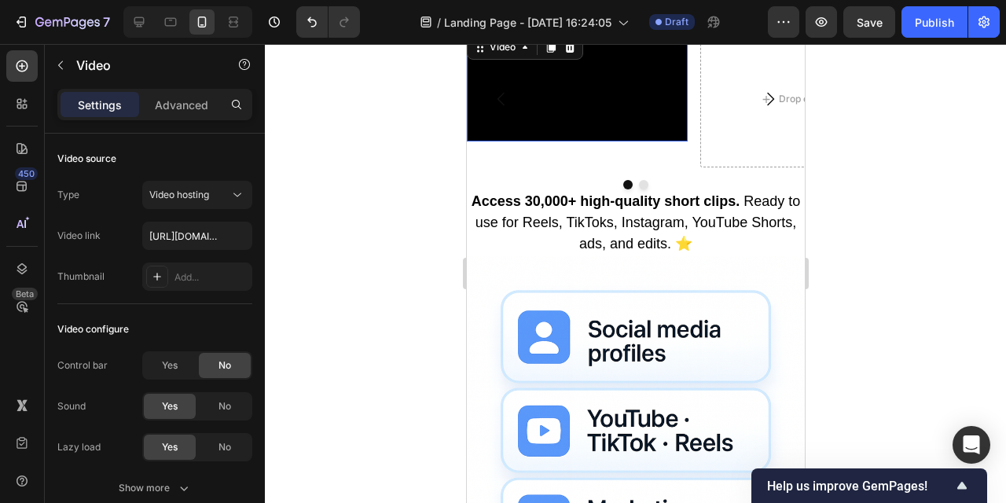
scroll to position [1072, 0]
click at [575, 56] on div at bounding box center [569, 46] width 19 height 19
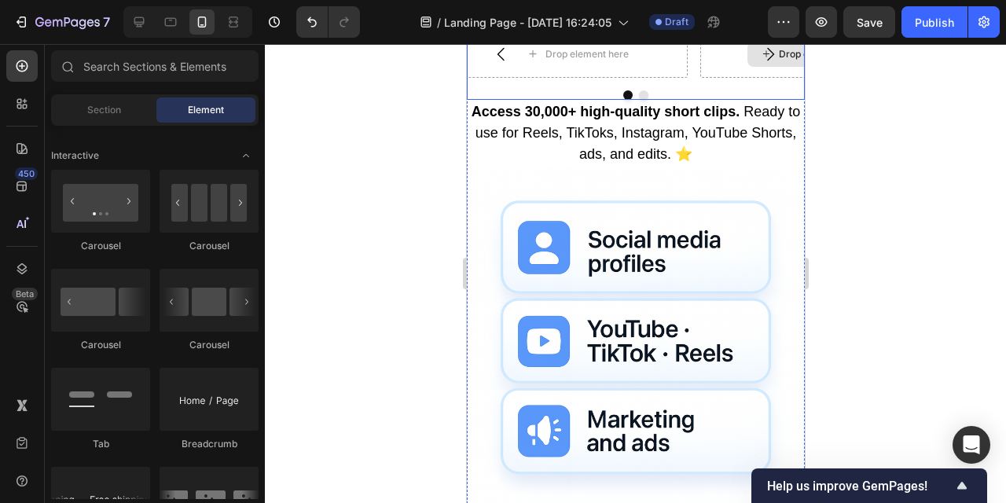
click at [720, 78] on div "Drop element here" at bounding box center [810, 54] width 221 height 47
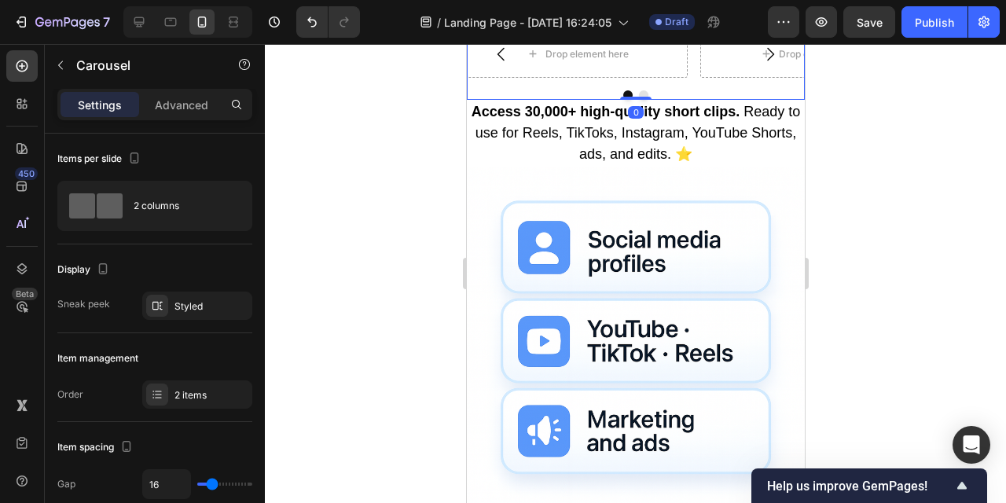
click at [585, 20] on icon at bounding box center [584, 14] width 10 height 11
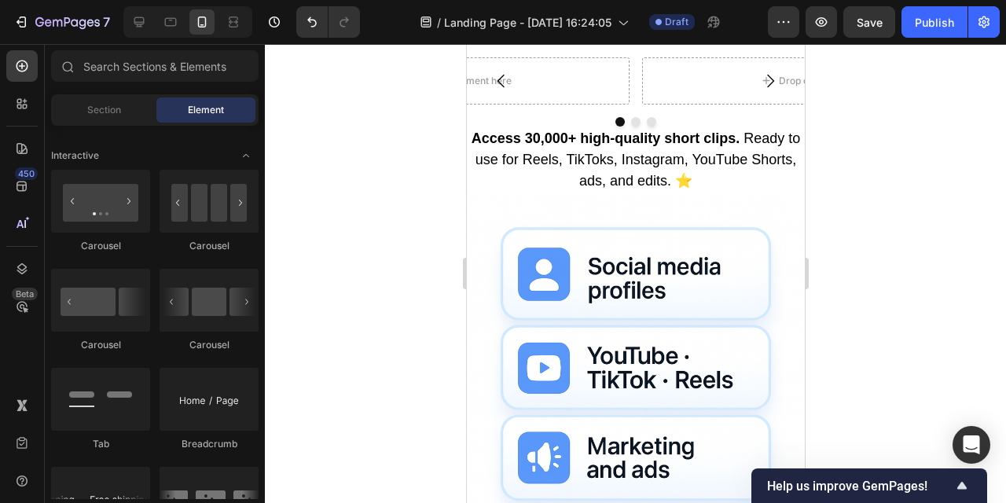
scroll to position [962, 0]
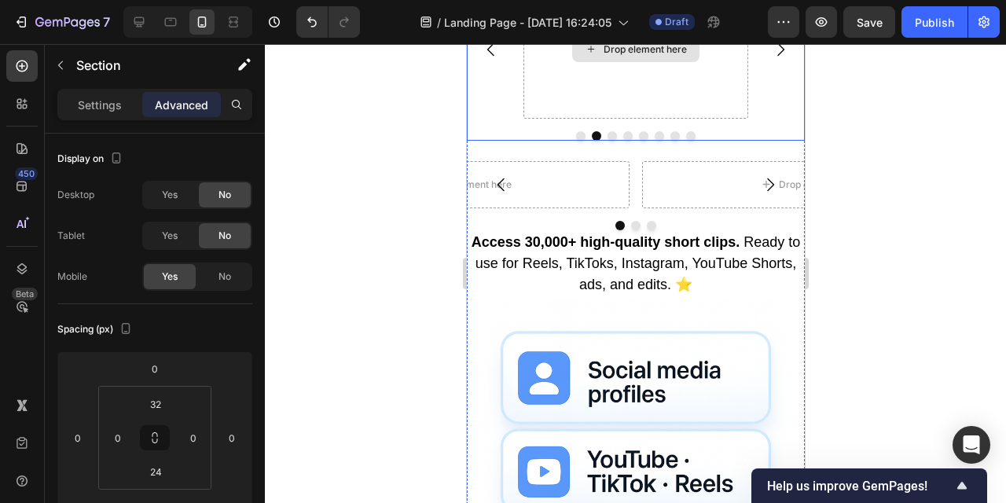
scroll to position [894, 0]
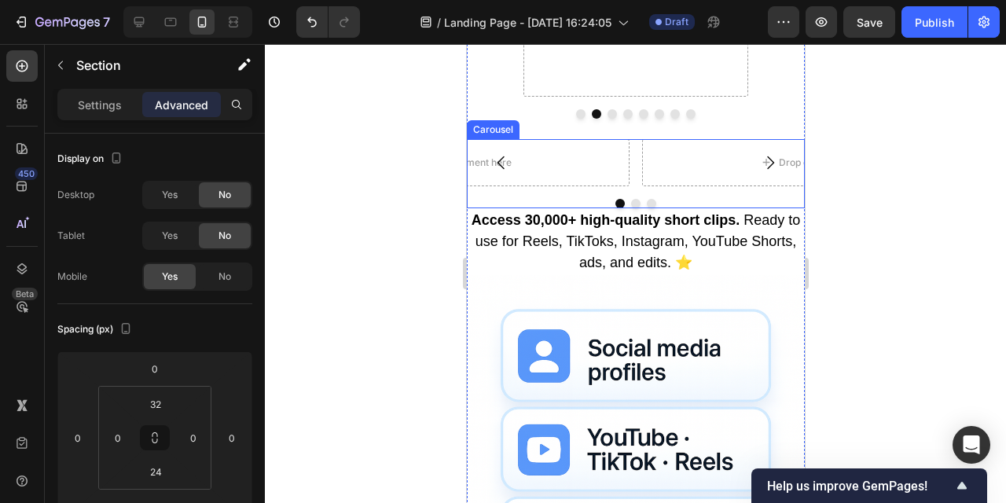
click at [634, 186] on div "Drop element here Drop element here Drop element here" at bounding box center [635, 162] width 338 height 47
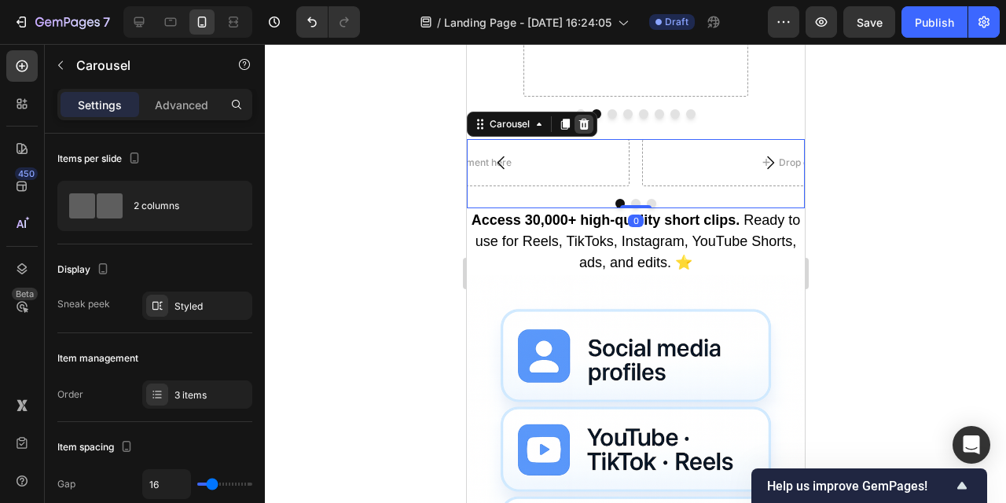
click at [587, 129] on icon at bounding box center [584, 123] width 10 height 11
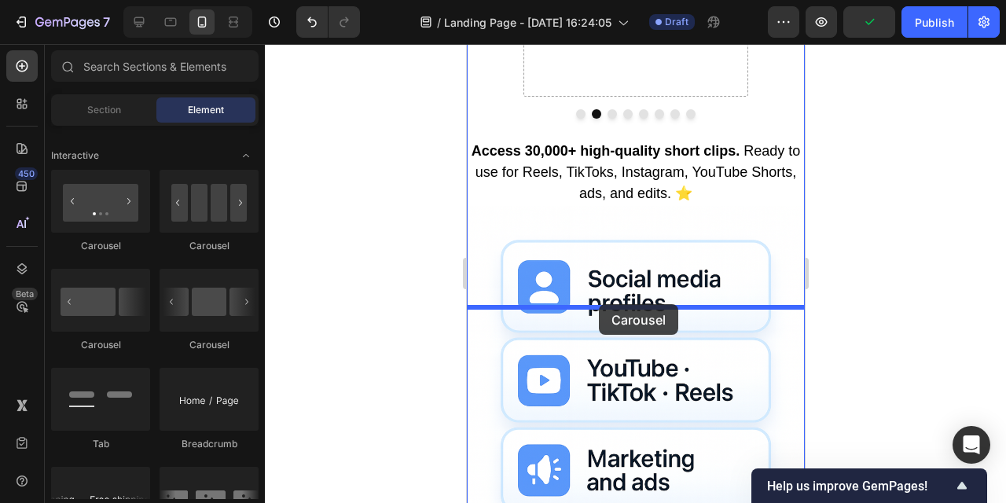
drag, startPoint x: 609, startPoint y: 211, endPoint x: 598, endPoint y: 302, distance: 91.8
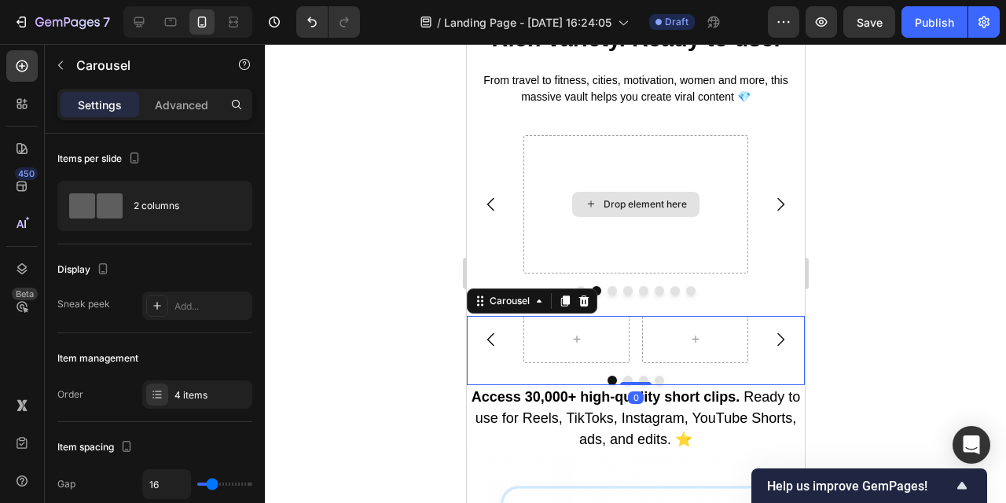
scroll to position [710, 0]
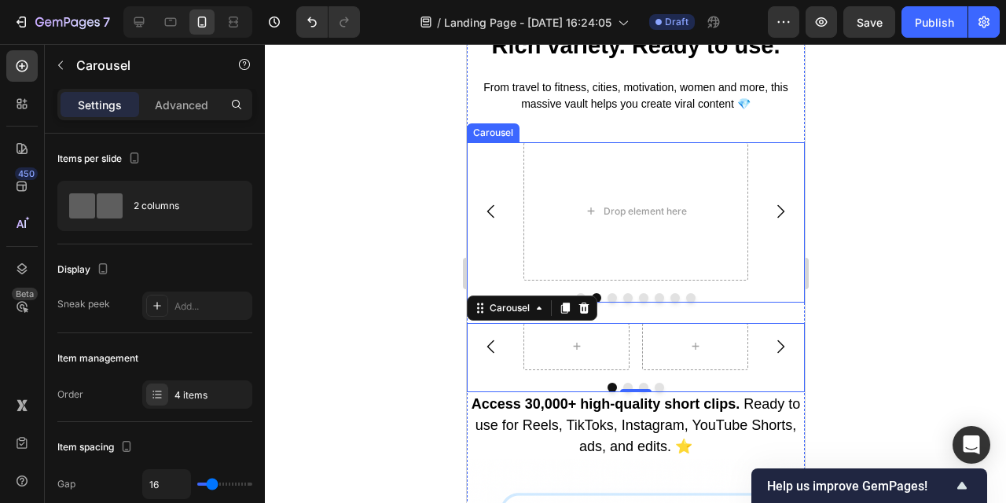
click at [488, 221] on icon "Carousel Back Arrow" at bounding box center [490, 211] width 19 height 19
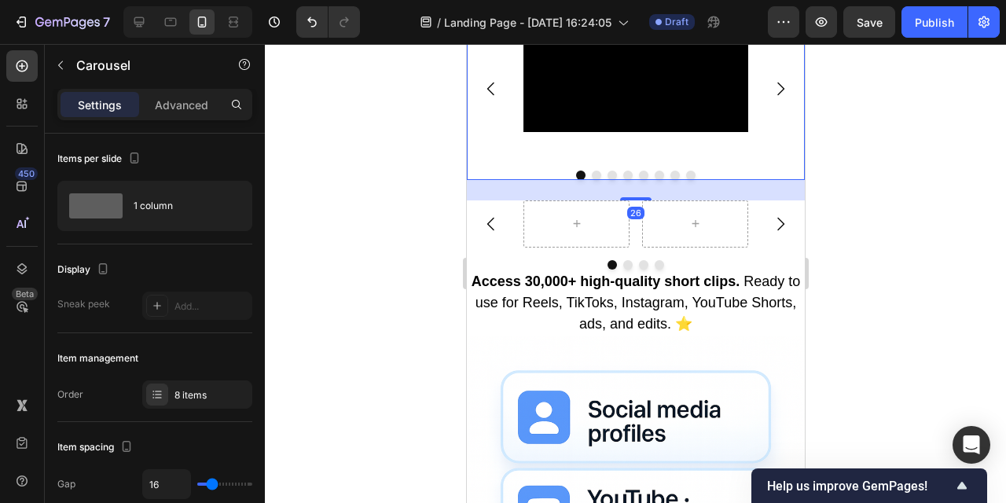
scroll to position [852, 0]
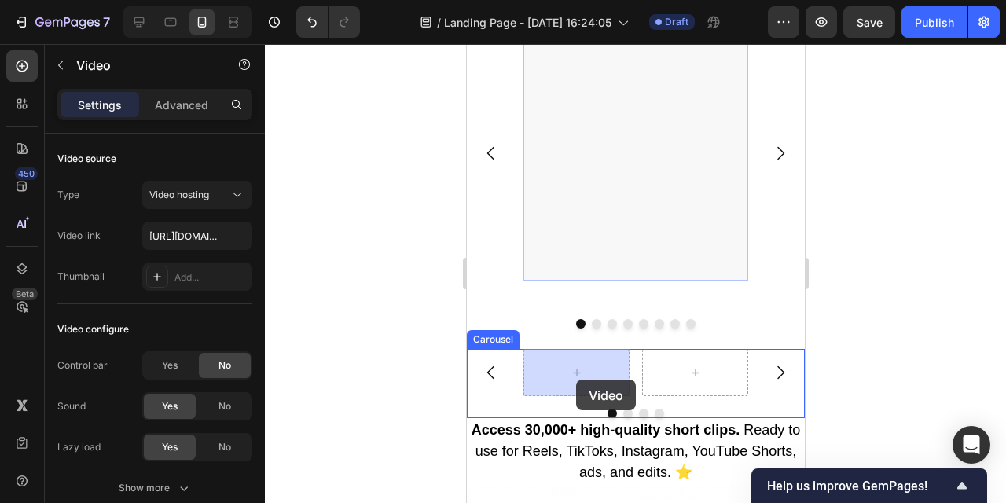
drag, startPoint x: 670, startPoint y: 192, endPoint x: 575, endPoint y: 382, distance: 212.8
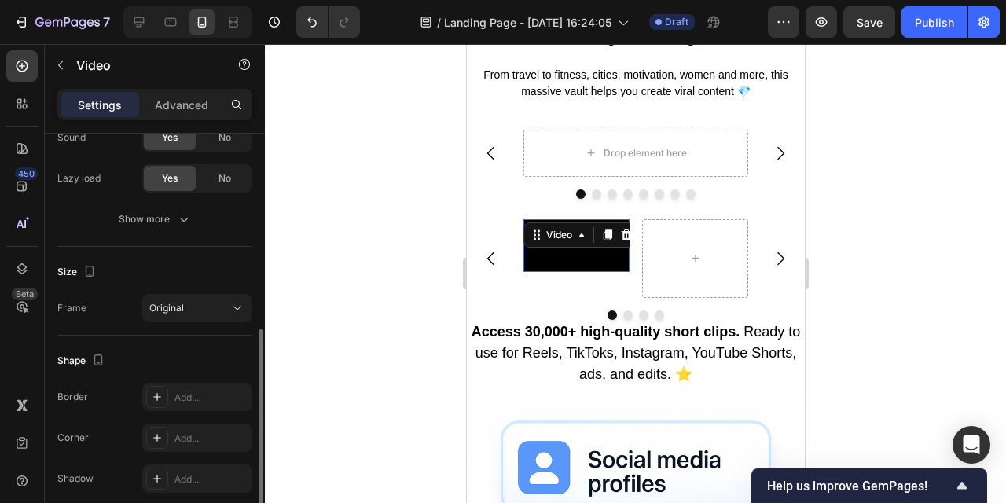
scroll to position [0, 0]
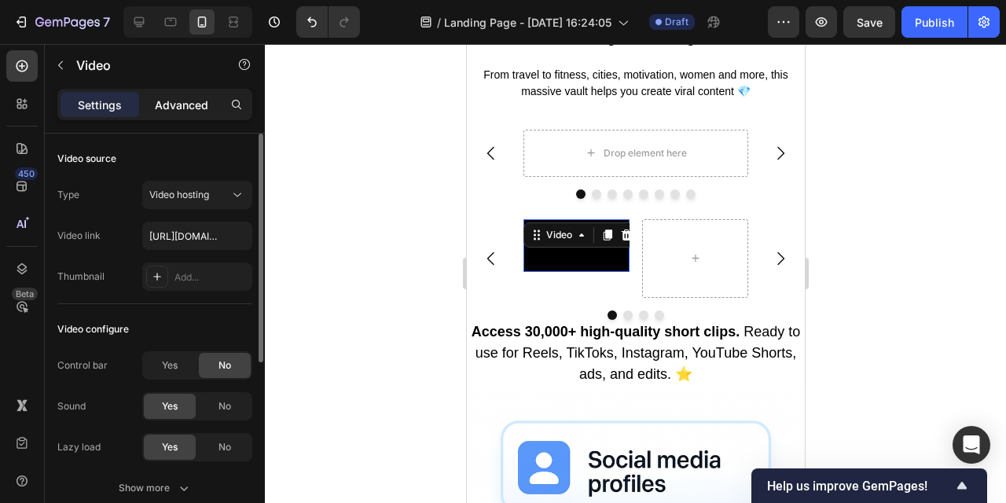
click at [195, 98] on p "Advanced" at bounding box center [181, 105] width 53 height 17
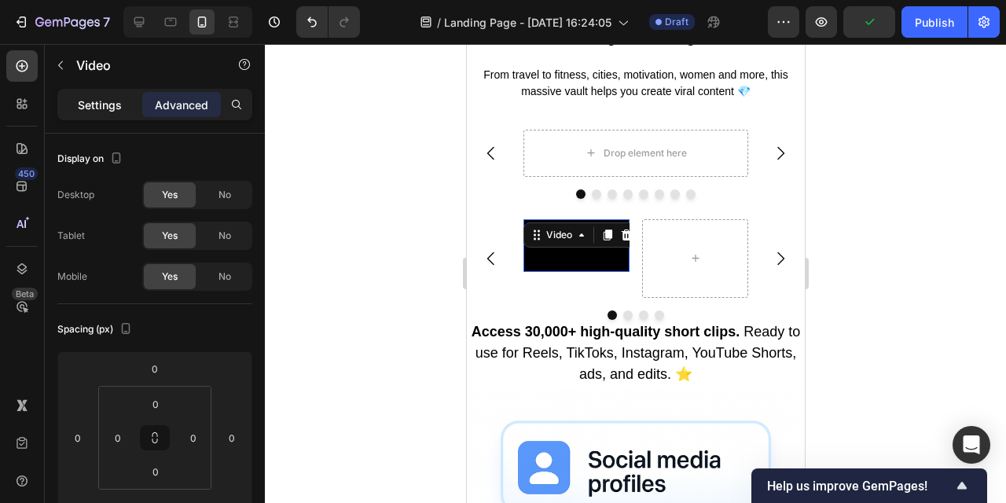
click at [117, 106] on p "Settings" at bounding box center [100, 105] width 44 height 17
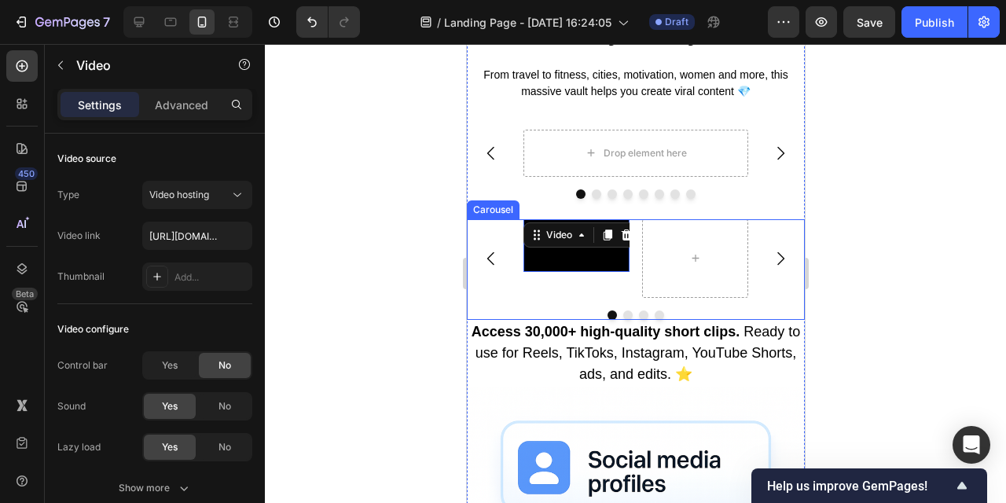
click at [767, 299] on div "Video 33" at bounding box center [635, 258] width 338 height 79
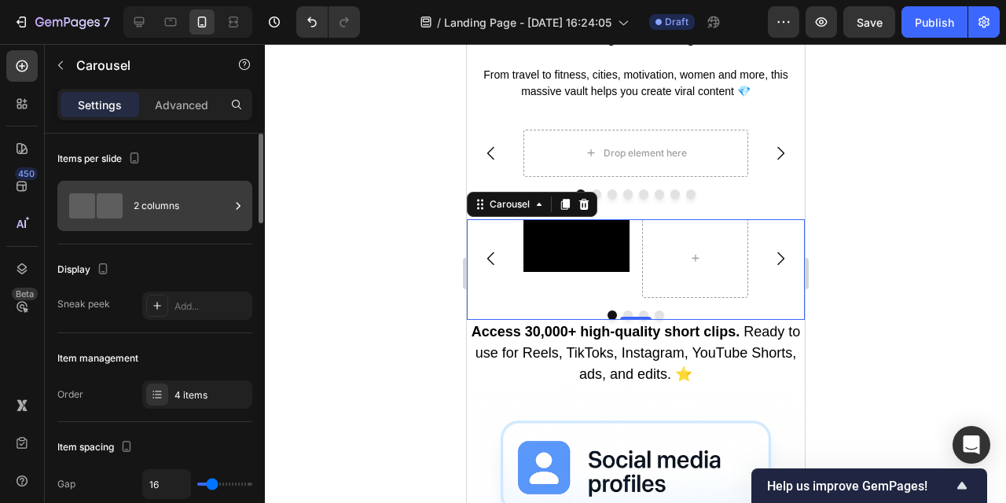
click at [180, 209] on div "2 columns" at bounding box center [182, 206] width 96 height 36
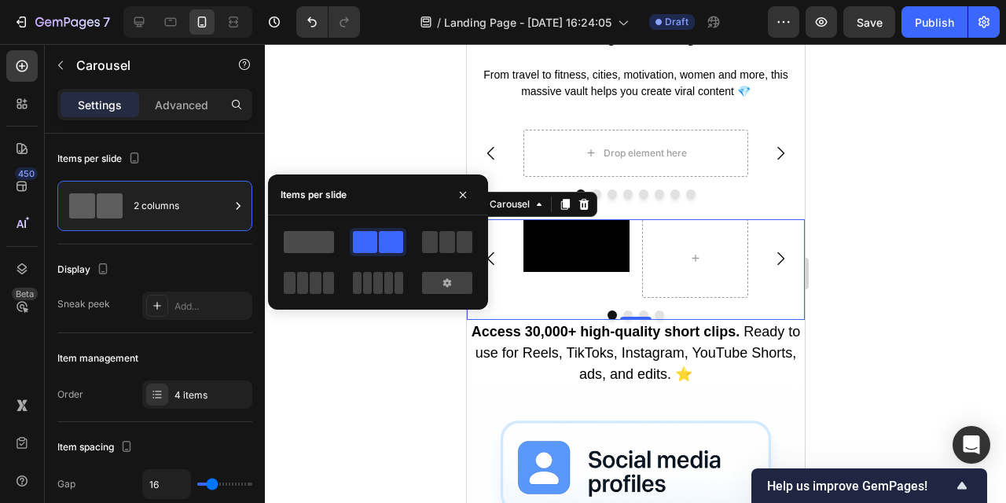
click at [316, 242] on span at bounding box center [309, 242] width 50 height 22
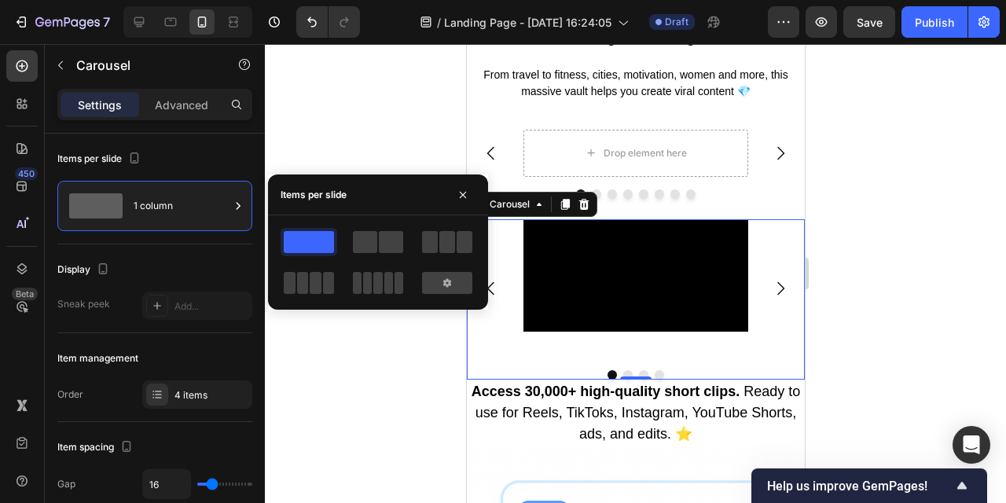
click at [881, 326] on div at bounding box center [636, 273] width 742 height 459
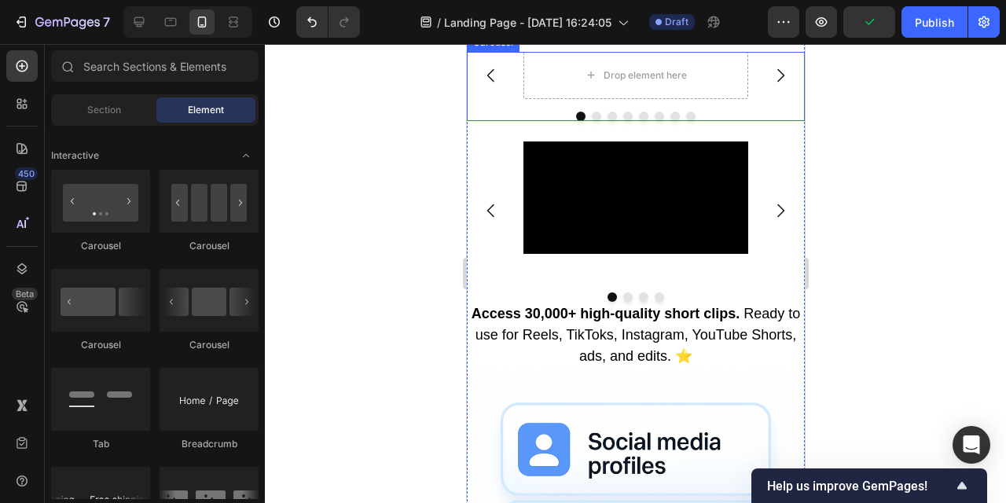
scroll to position [790, 0]
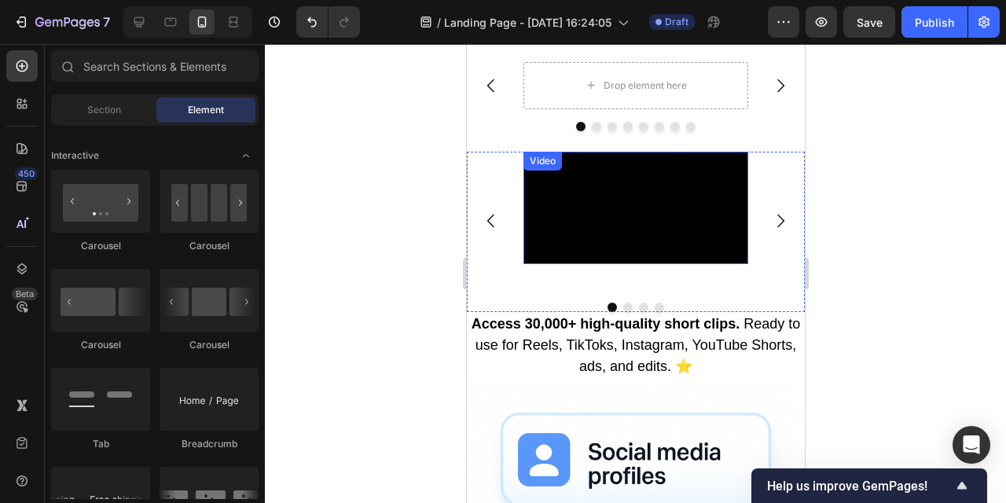
click at [670, 264] on video at bounding box center [635, 208] width 225 height 112
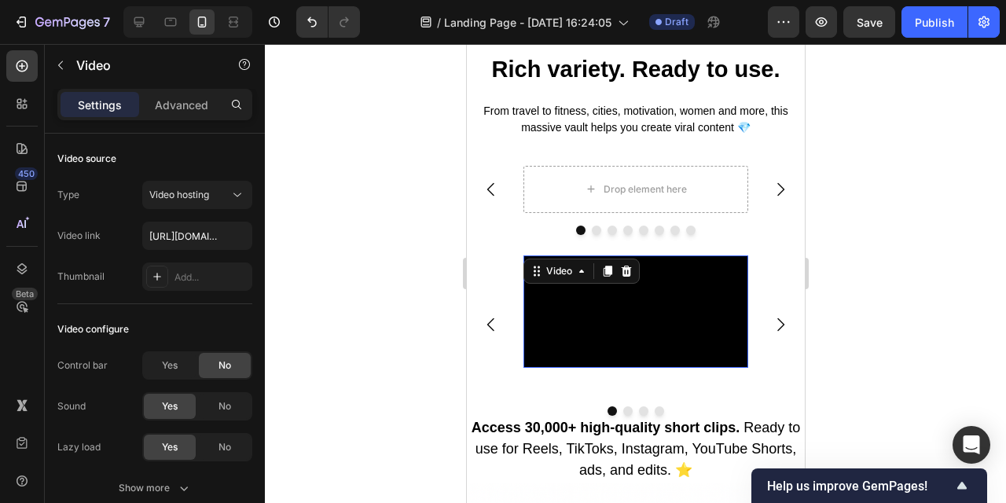
scroll to position [588, 0]
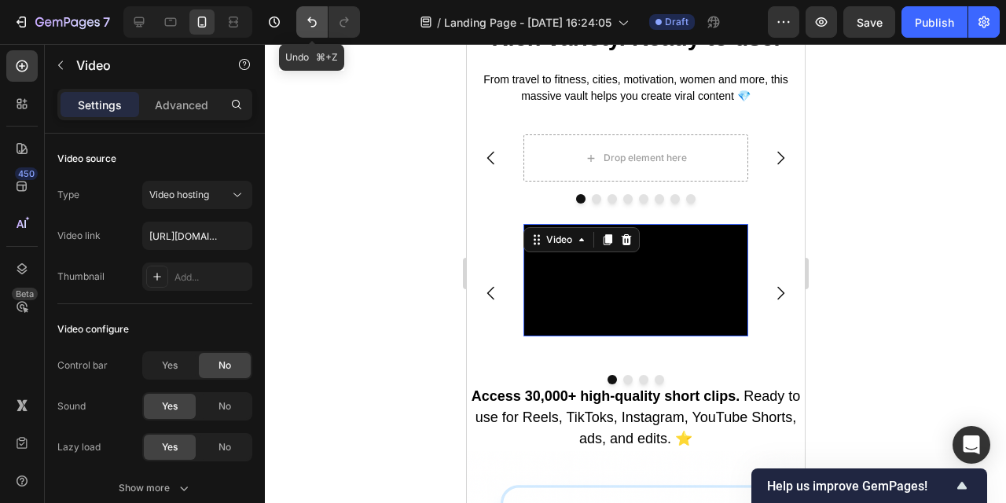
click at [305, 22] on icon "Undo/Redo" at bounding box center [312, 22] width 16 height 16
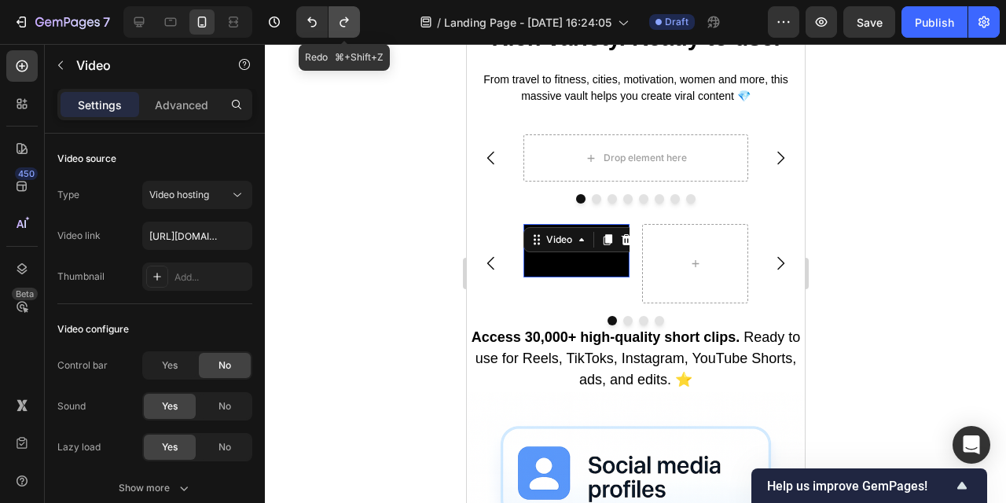
click at [348, 28] on icon "Undo/Redo" at bounding box center [345, 22] width 16 height 16
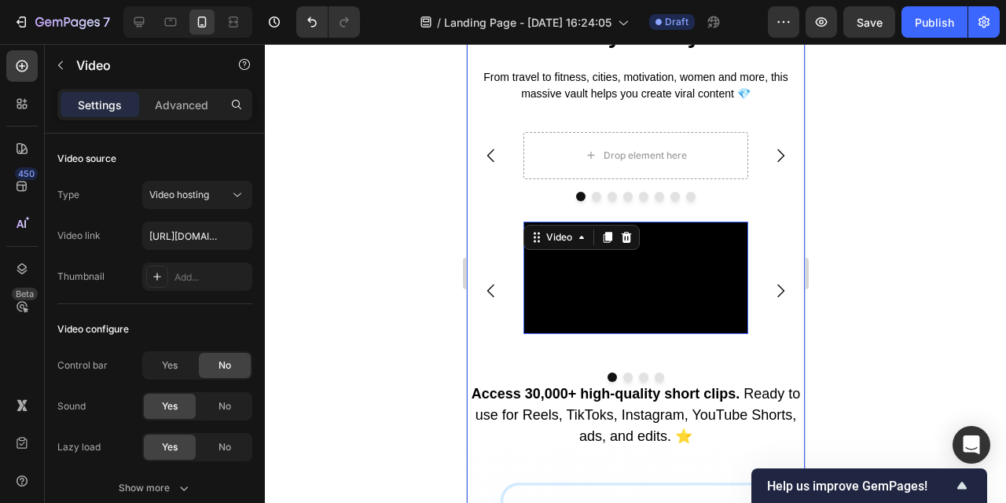
scroll to position [710, 0]
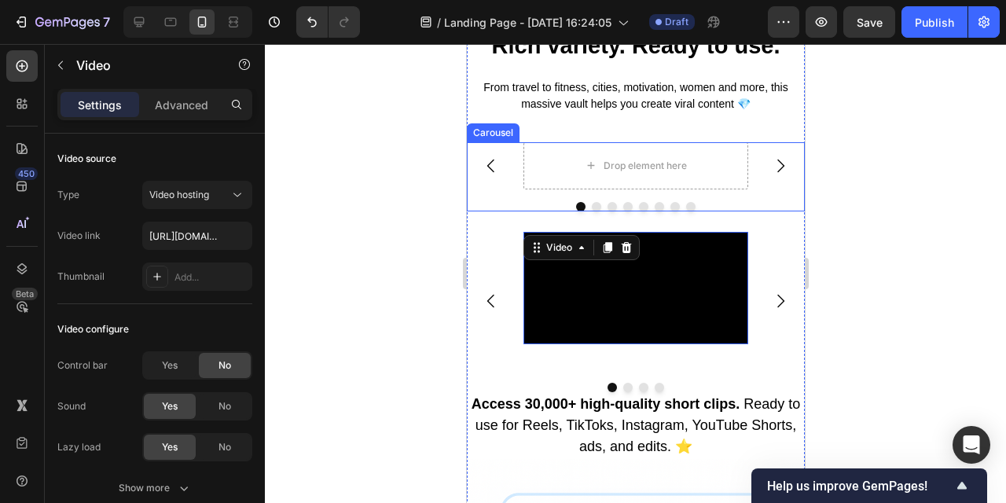
click at [764, 165] on button "Carousel Next Arrow" at bounding box center [780, 166] width 44 height 44
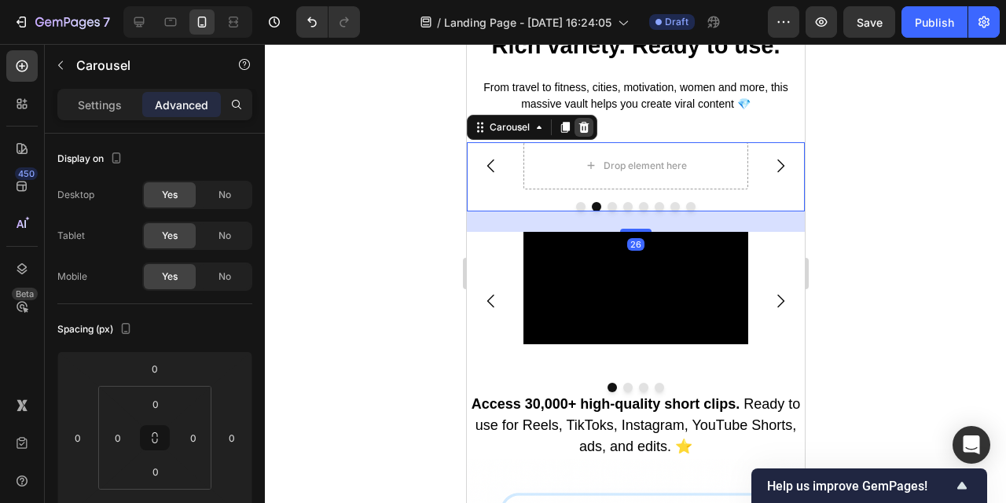
click at [584, 131] on icon at bounding box center [584, 126] width 10 height 11
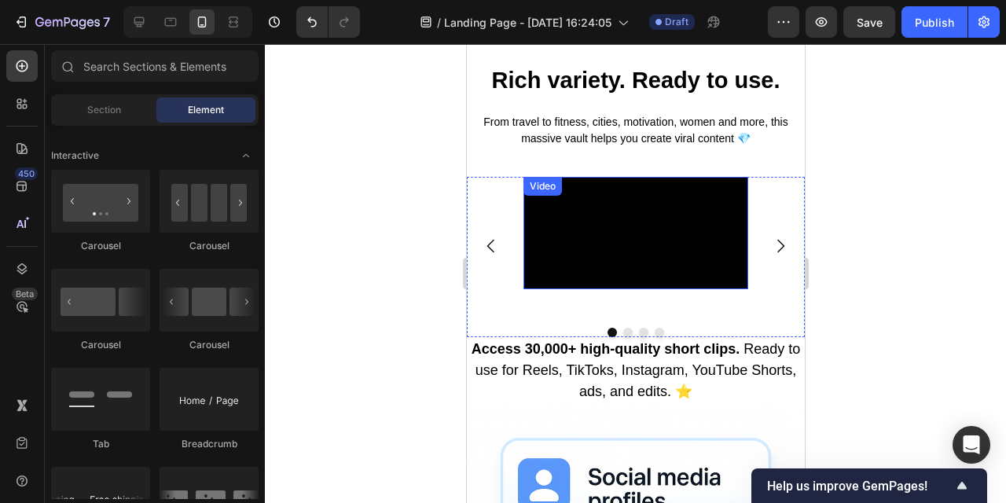
scroll to position [731, 0]
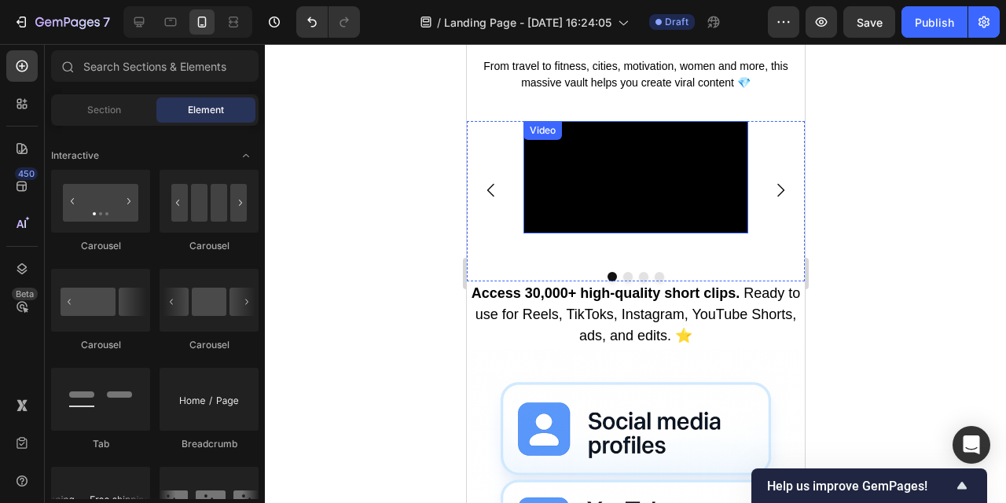
click at [644, 234] on video at bounding box center [635, 177] width 225 height 112
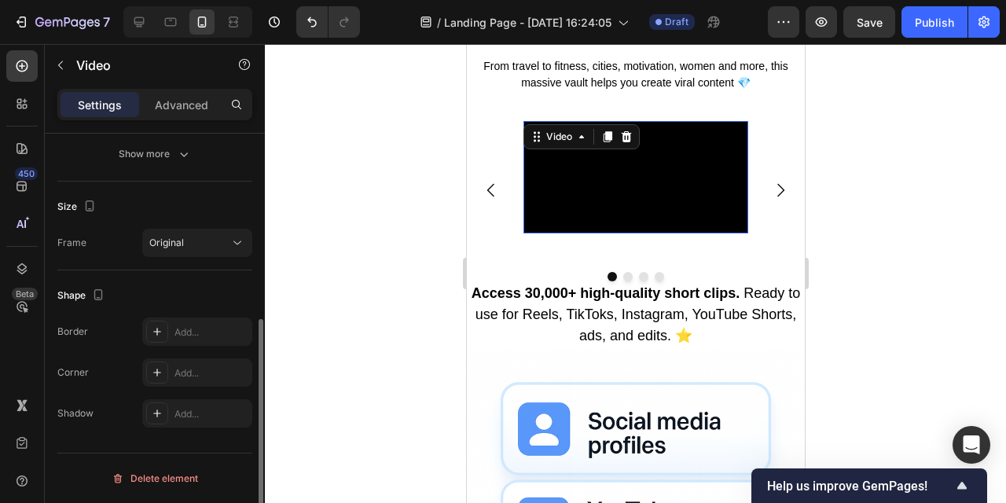
scroll to position [0, 0]
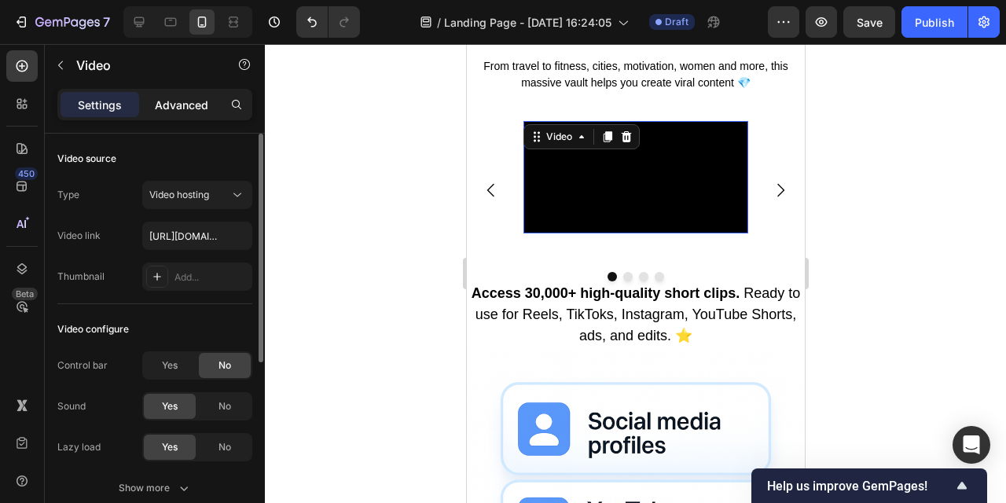
click at [184, 95] on div "Advanced" at bounding box center [181, 104] width 79 height 25
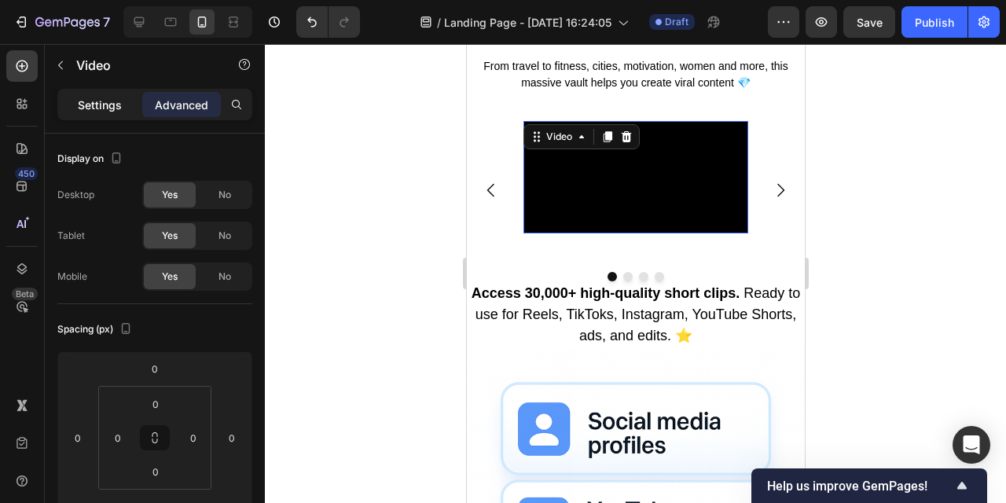
click at [94, 104] on p "Settings" at bounding box center [100, 105] width 44 height 17
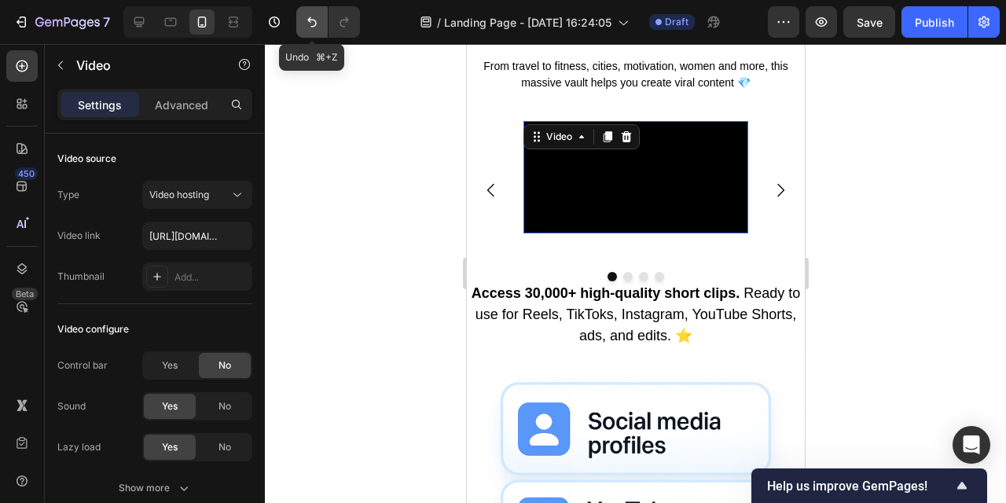
click at [307, 11] on button "Undo/Redo" at bounding box center [311, 21] width 31 height 31
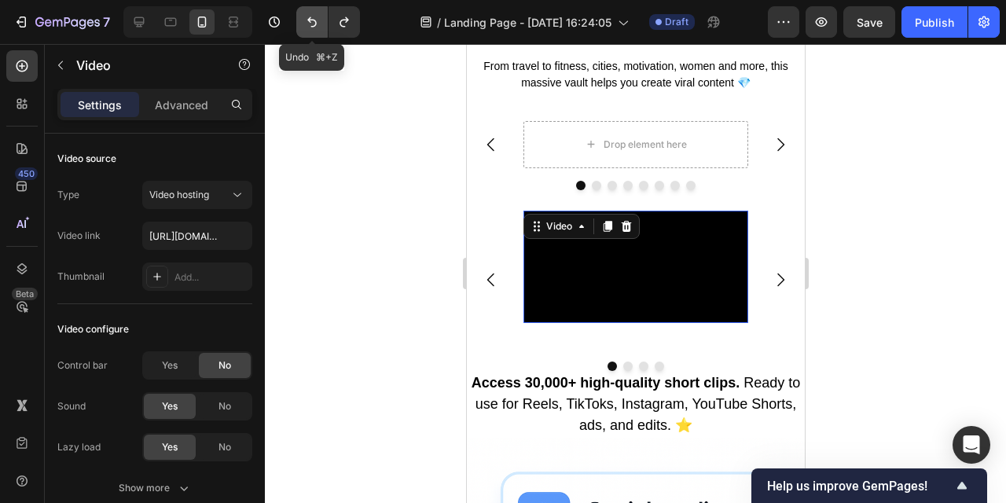
click at [308, 14] on icon "Undo/Redo" at bounding box center [312, 22] width 16 height 16
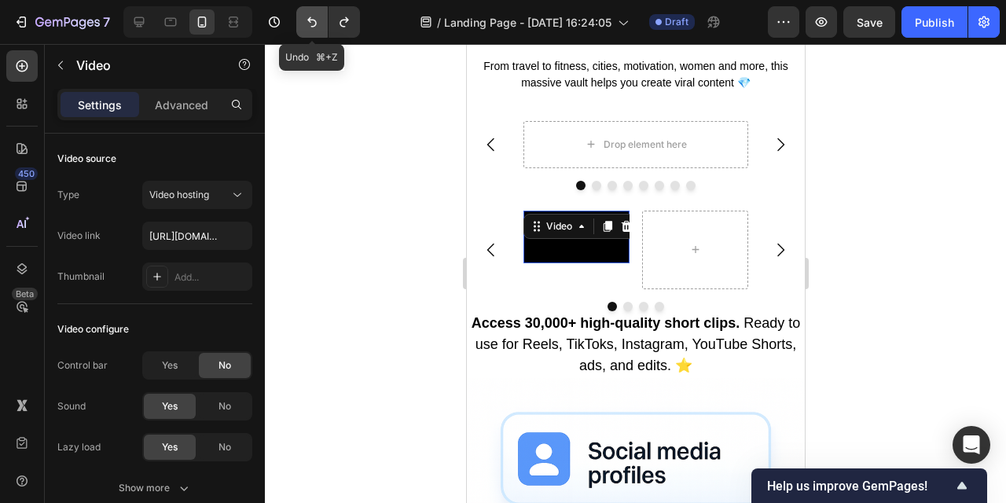
click at [308, 14] on icon "Undo/Redo" at bounding box center [312, 22] width 16 height 16
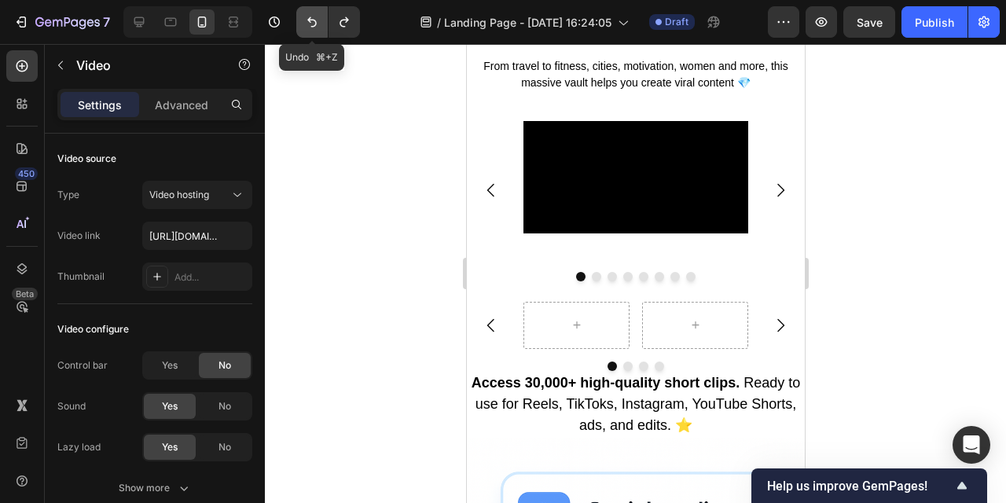
click at [308, 14] on icon "Undo/Redo" at bounding box center [312, 22] width 16 height 16
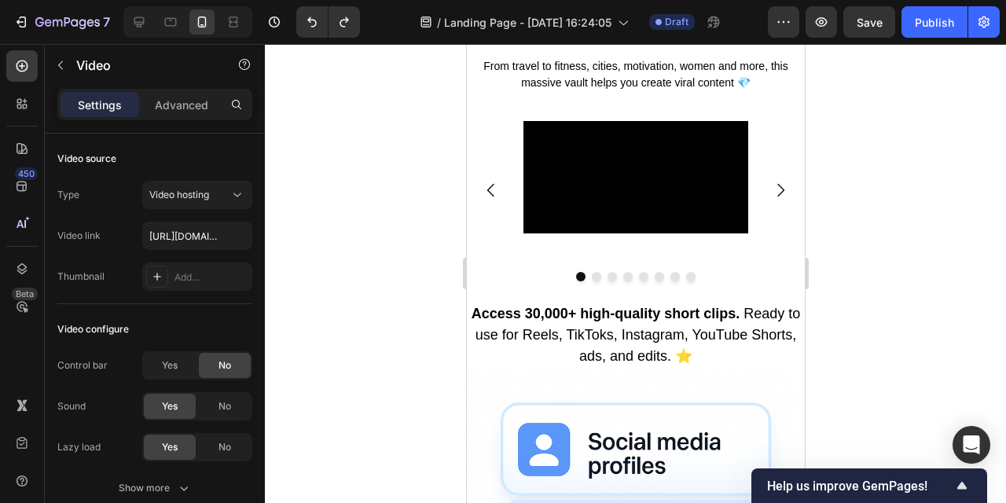
click at [702, 234] on video at bounding box center [635, 177] width 225 height 112
click at [695, 234] on video at bounding box center [635, 177] width 225 height 112
click at [681, 234] on video at bounding box center [635, 177] width 225 height 112
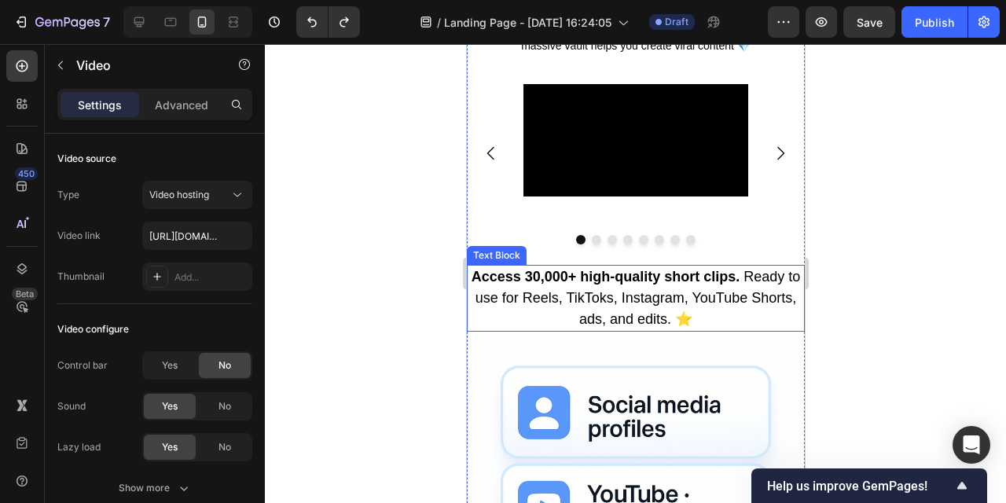
scroll to position [740, 0]
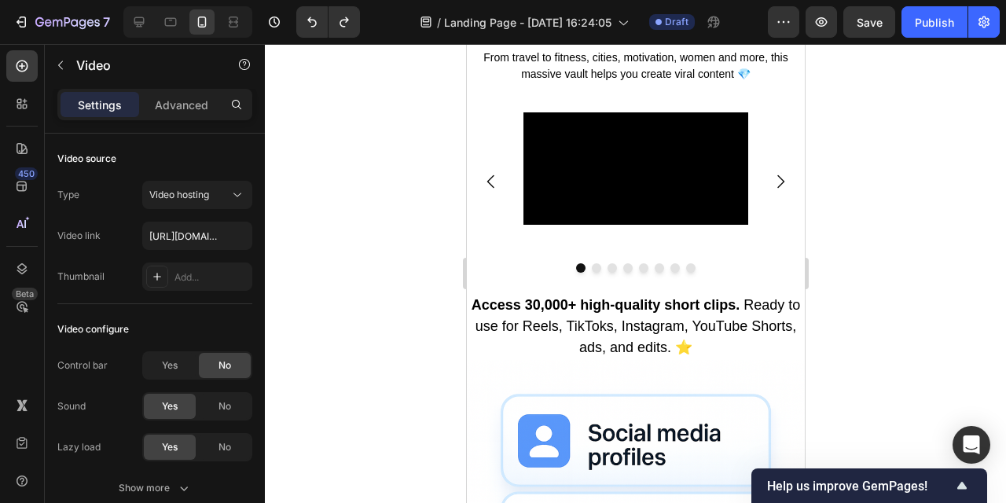
click at [638, 225] on video at bounding box center [635, 168] width 225 height 112
click at [547, 194] on video at bounding box center [635, 168] width 225 height 112
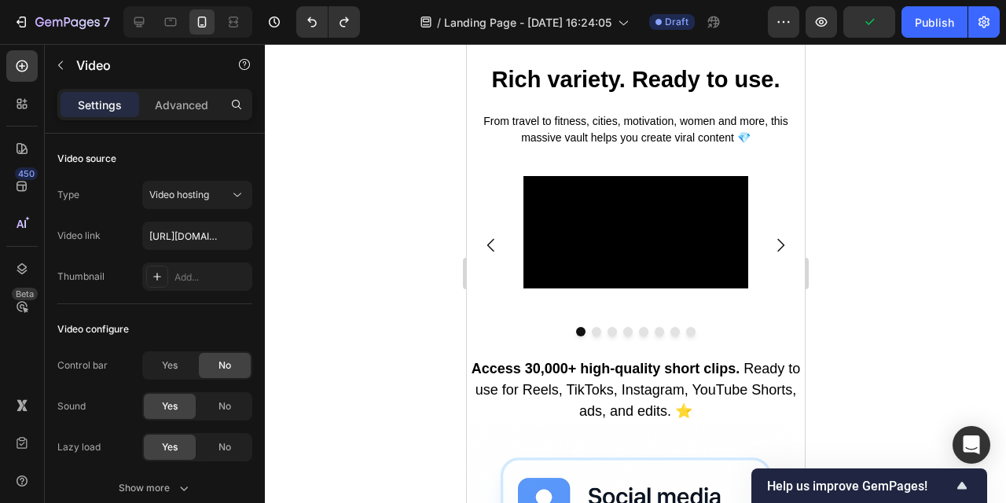
scroll to position [657, 0]
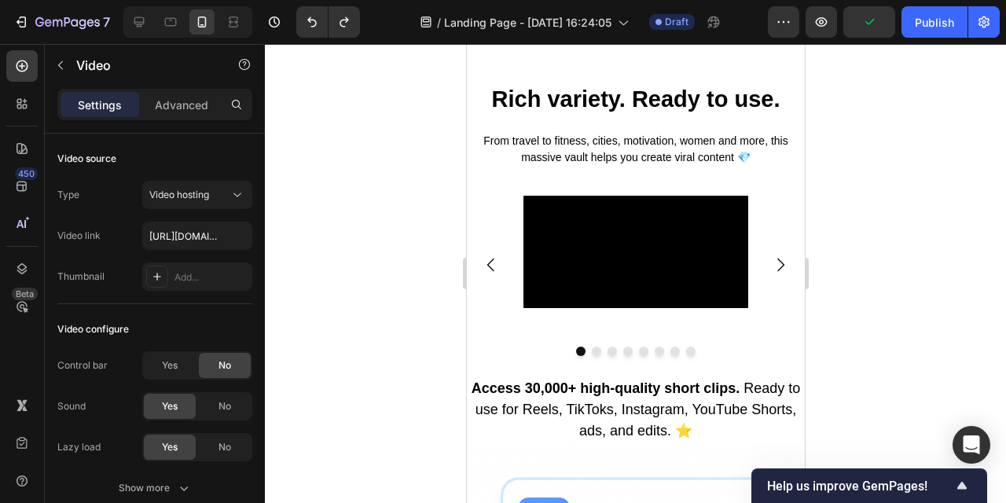
click at [650, 248] on video at bounding box center [635, 252] width 225 height 112
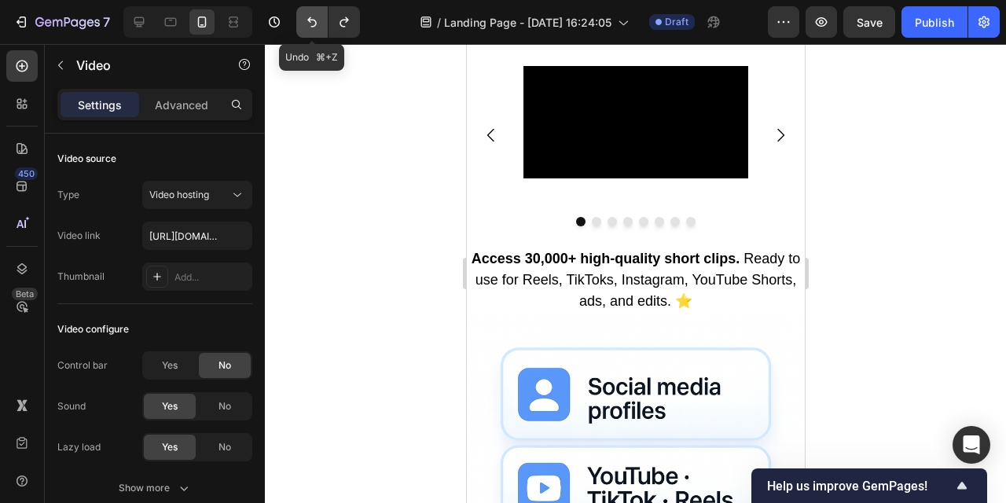
click at [304, 23] on icon "Undo/Redo" at bounding box center [312, 22] width 16 height 16
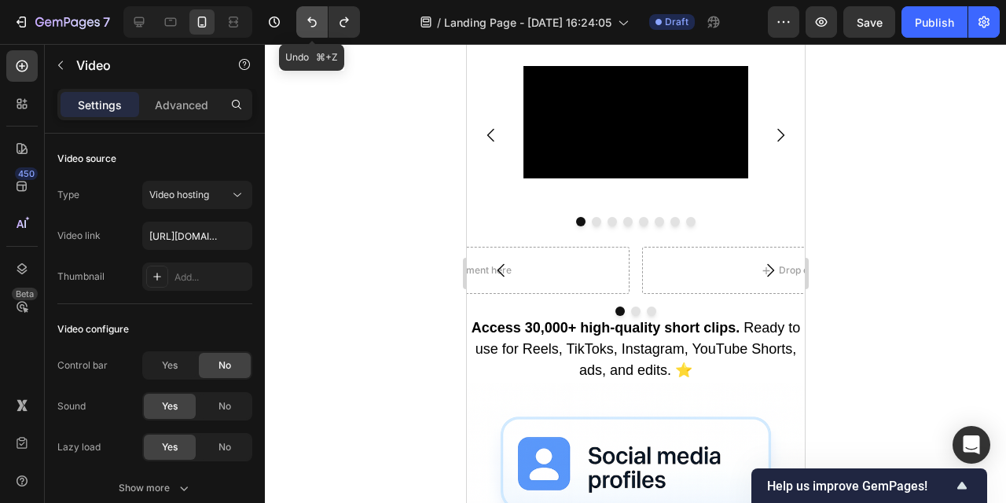
click at [311, 23] on icon "Undo/Redo" at bounding box center [312, 22] width 16 height 16
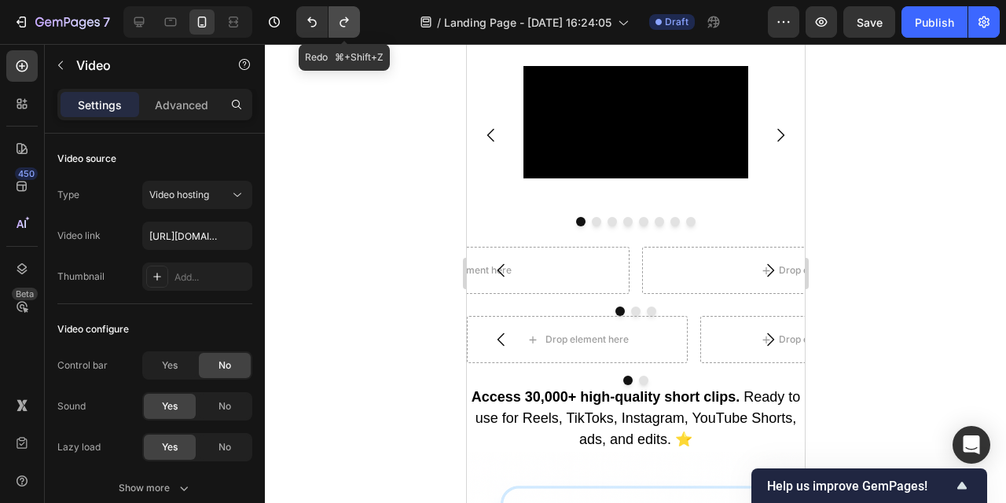
click at [343, 22] on icon "Undo/Redo" at bounding box center [345, 22] width 16 height 16
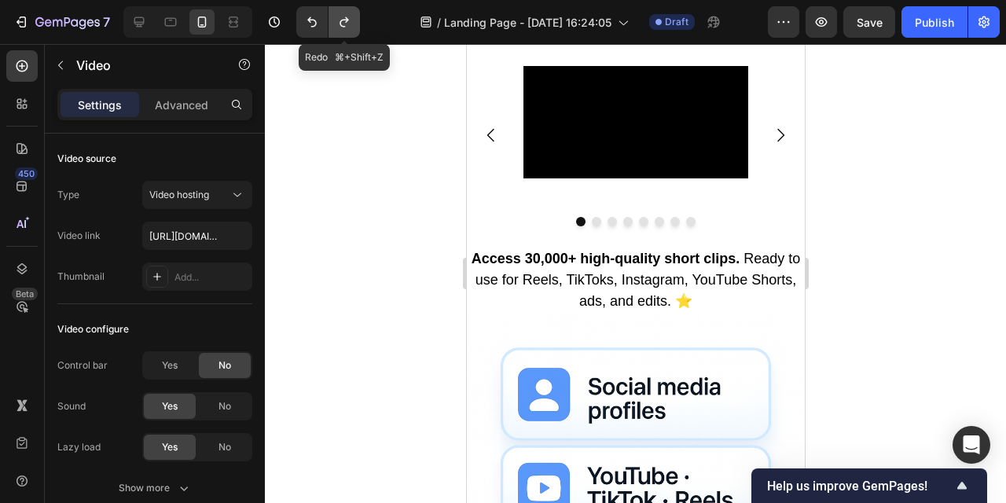
click at [343, 22] on icon "Undo/Redo" at bounding box center [345, 22] width 16 height 16
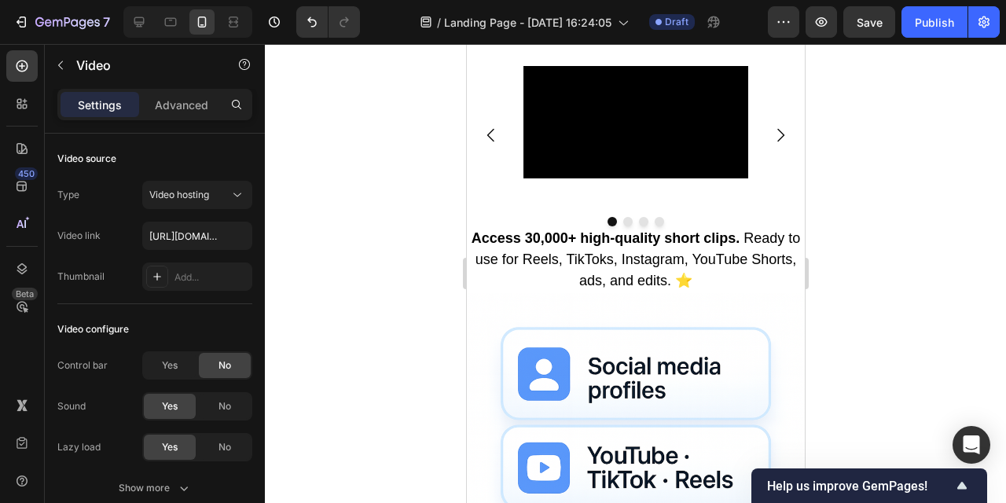
click at [613, 178] on video at bounding box center [635, 122] width 225 height 112
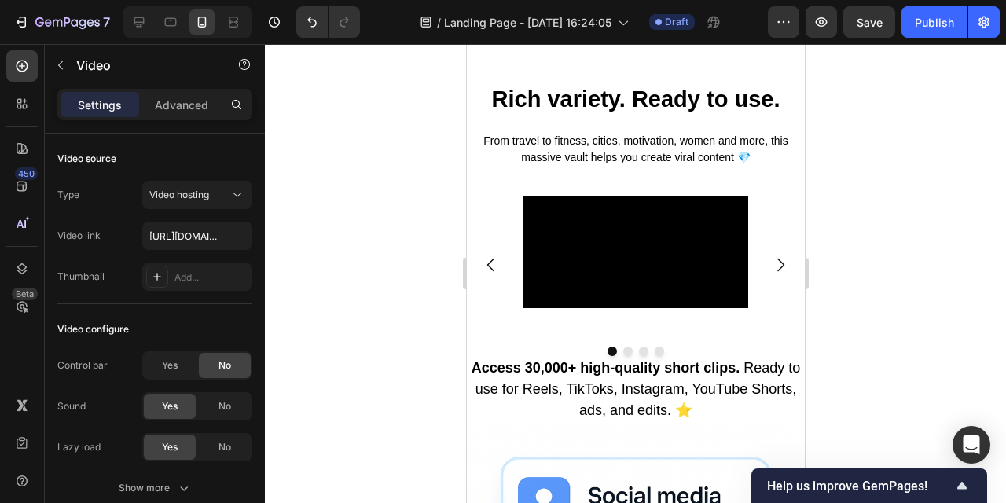
scroll to position [844, 0]
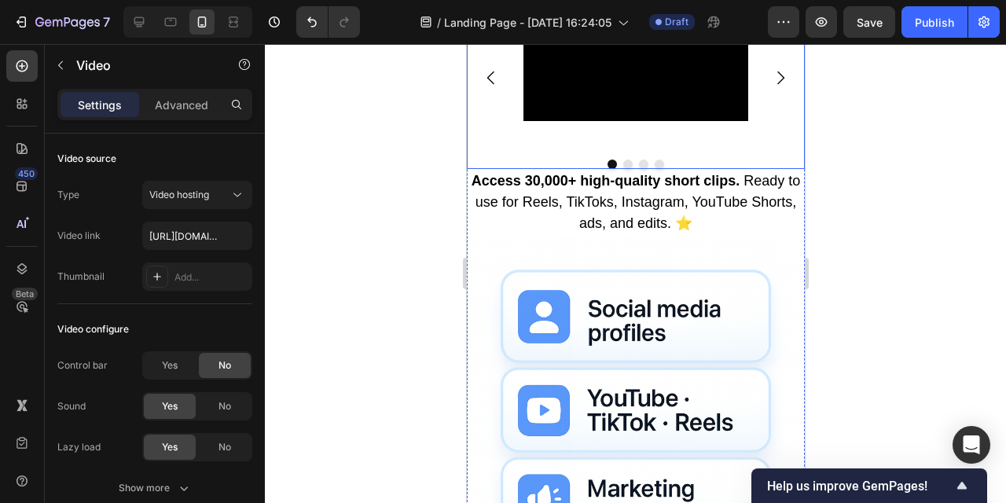
click at [644, 147] on div "Video" at bounding box center [635, 78] width 225 height 138
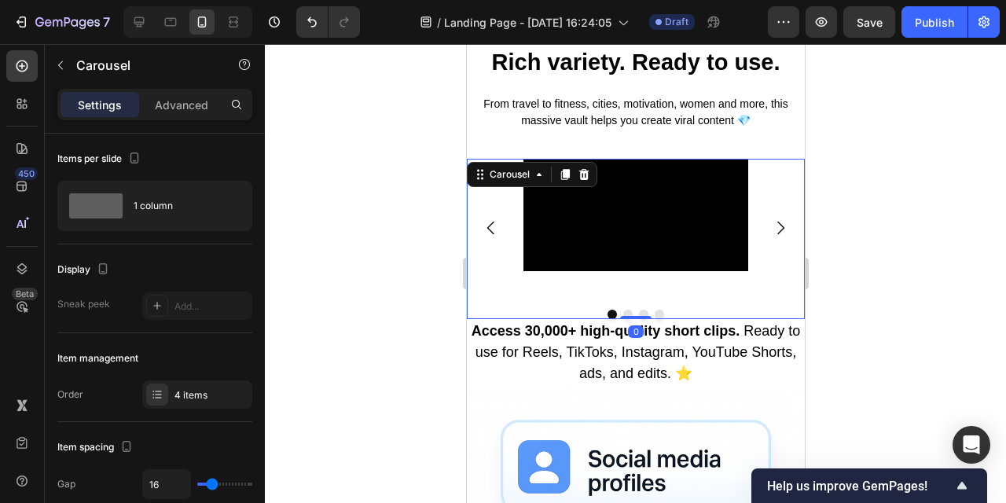
scroll to position [695, 0]
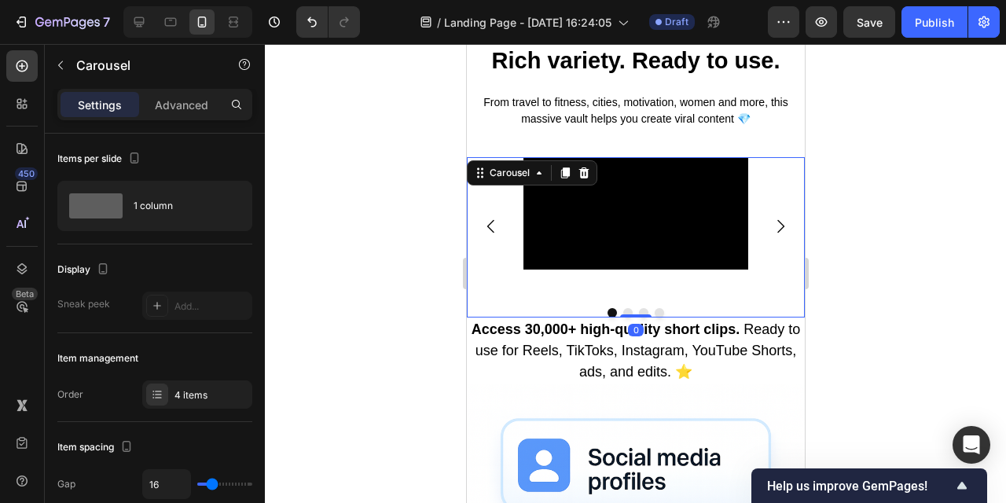
click at [644, 270] on video at bounding box center [635, 213] width 225 height 112
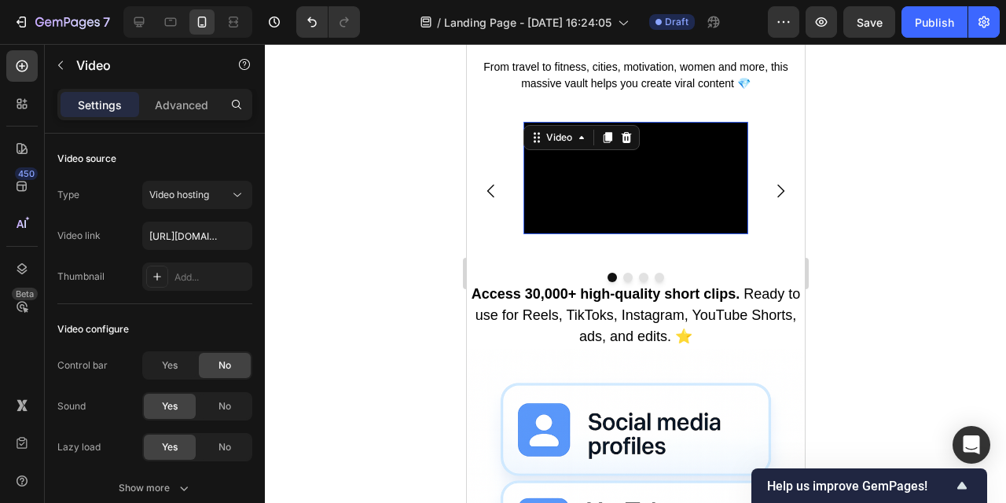
scroll to position [728, 0]
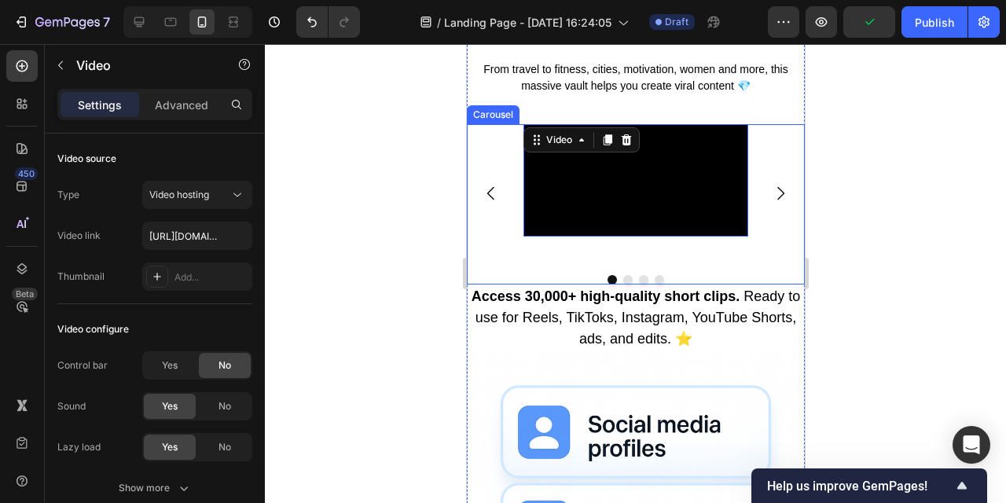
click at [775, 203] on icon "Carousel Next Arrow" at bounding box center [780, 193] width 19 height 19
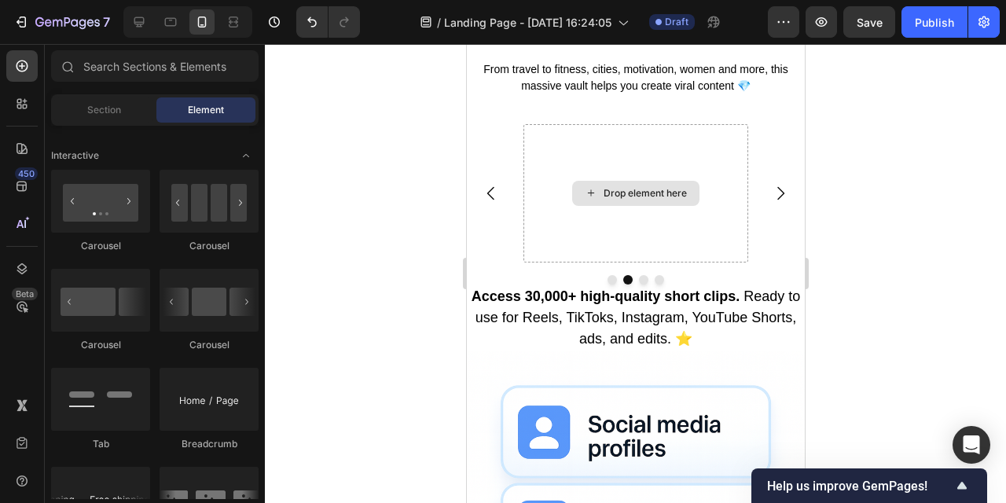
click at [646, 200] on div "Drop element here" at bounding box center [644, 193] width 83 height 13
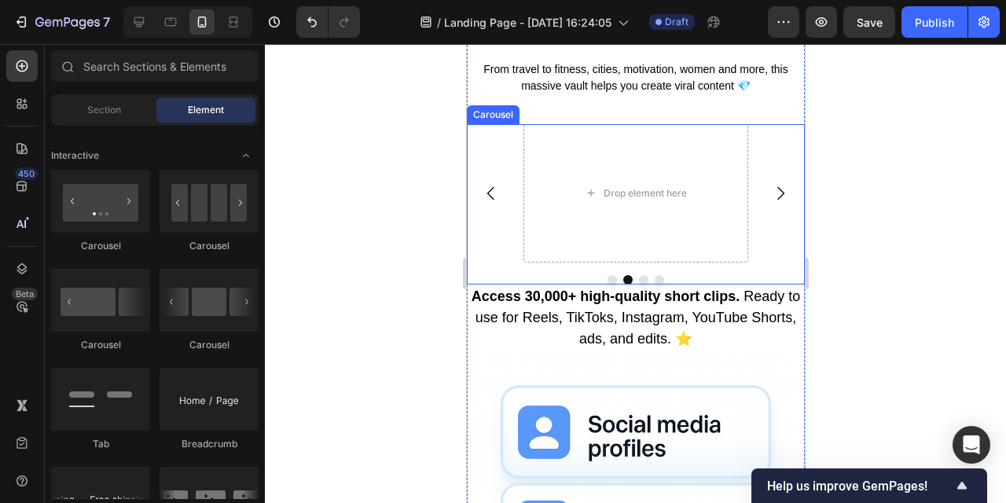
click at [483, 203] on icon "Carousel Back Arrow" at bounding box center [490, 193] width 19 height 19
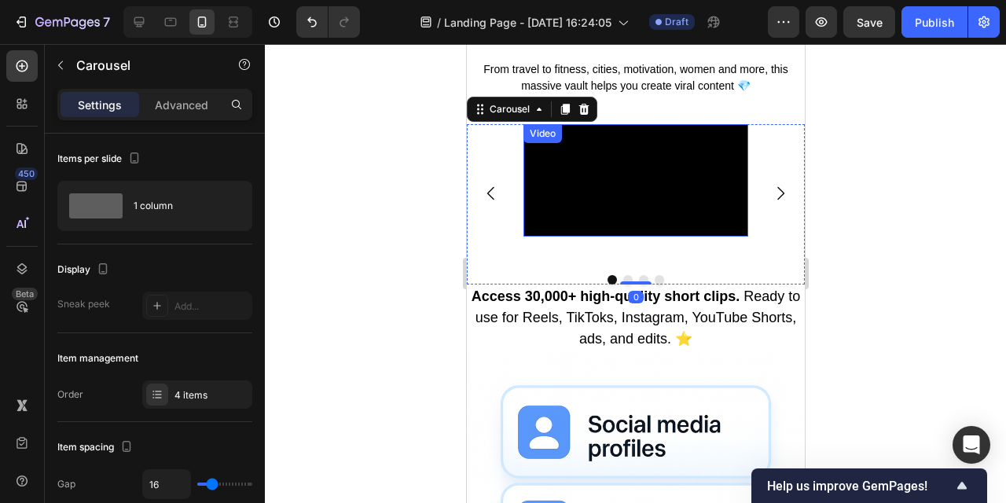
click at [643, 237] on video at bounding box center [635, 180] width 225 height 112
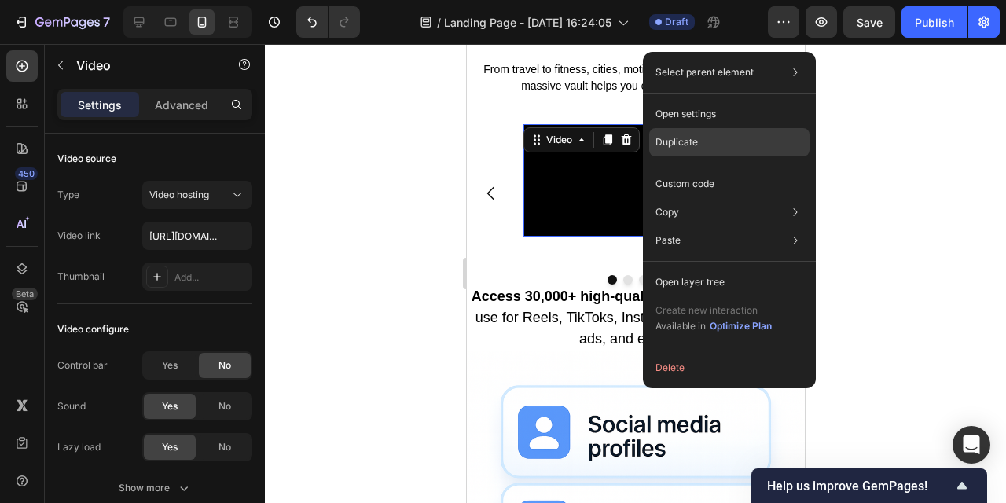
click at [775, 148] on div "Duplicate" at bounding box center [730, 142] width 160 height 28
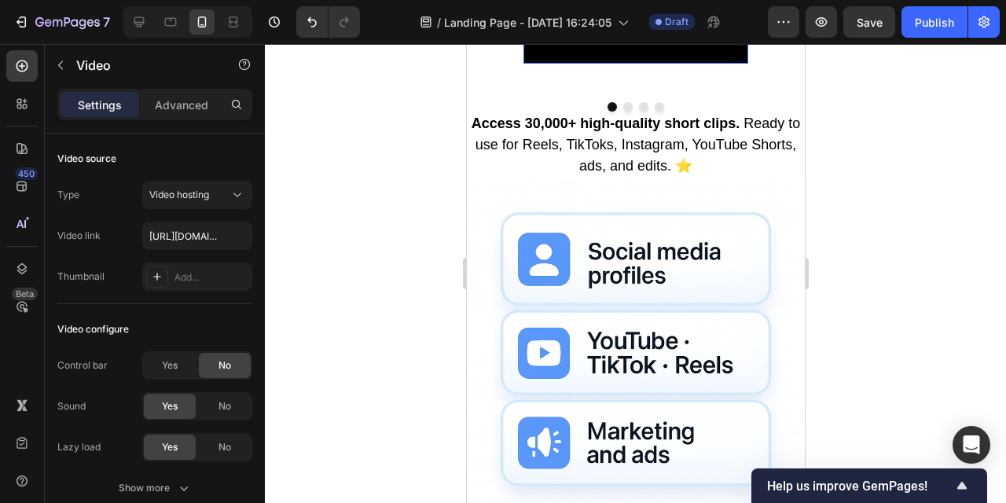
scroll to position [1060, 0]
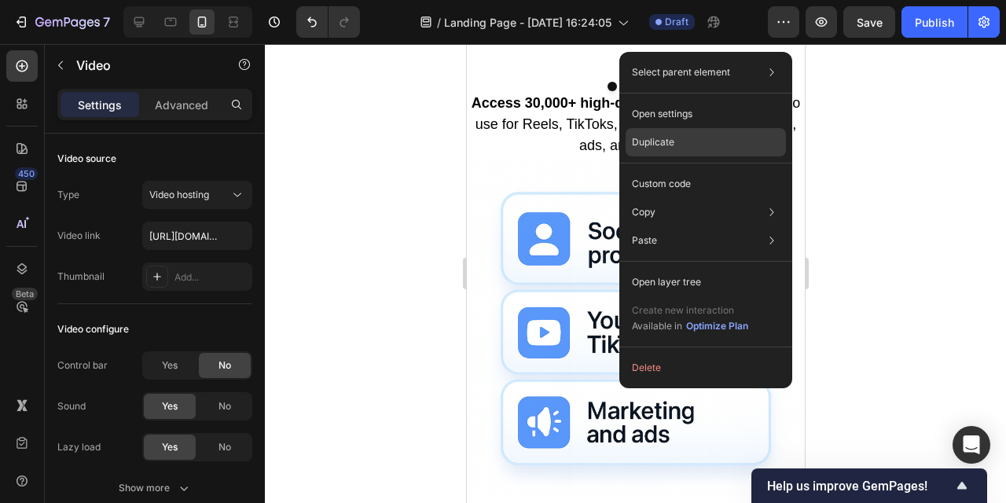
click at [664, 135] on p "Duplicate" at bounding box center [653, 142] width 42 height 14
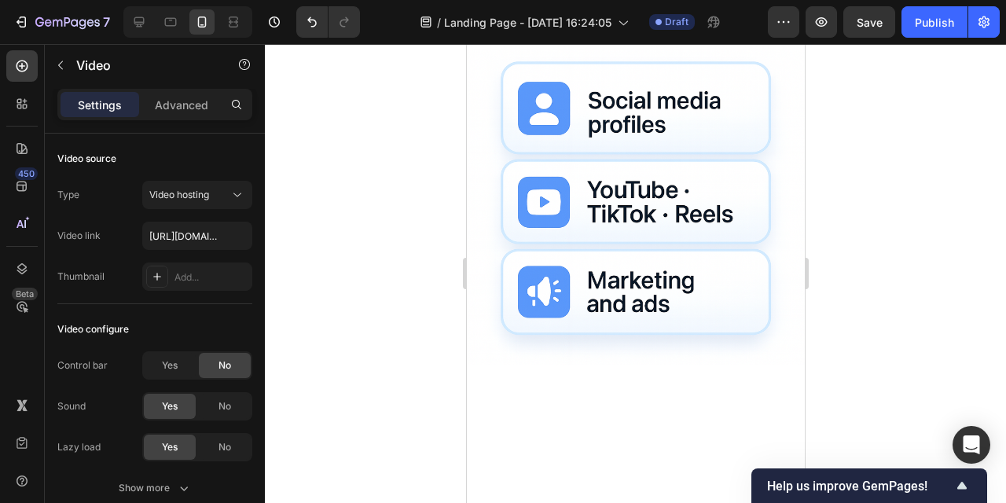
scroll to position [1319, 0]
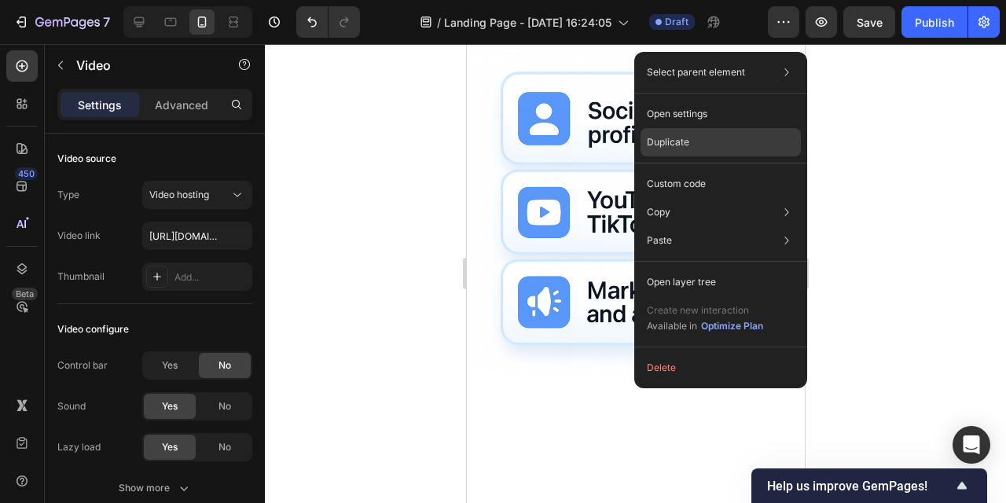
click at [778, 149] on div "Duplicate" at bounding box center [721, 142] width 160 height 28
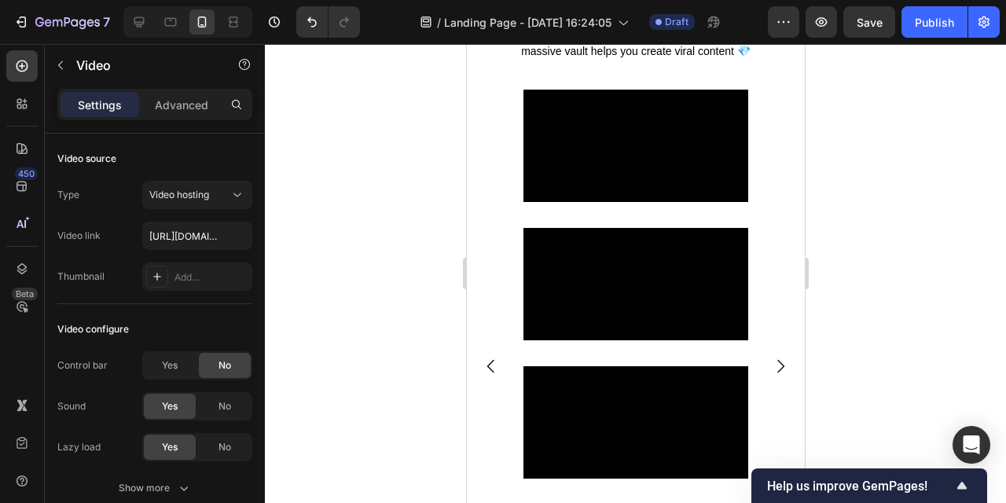
scroll to position [765, 0]
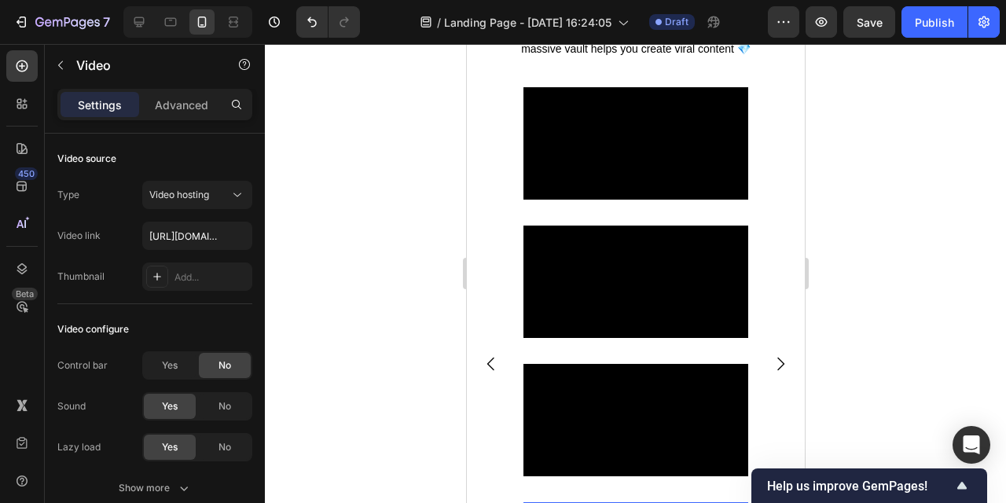
click at [675, 200] on video at bounding box center [635, 143] width 225 height 112
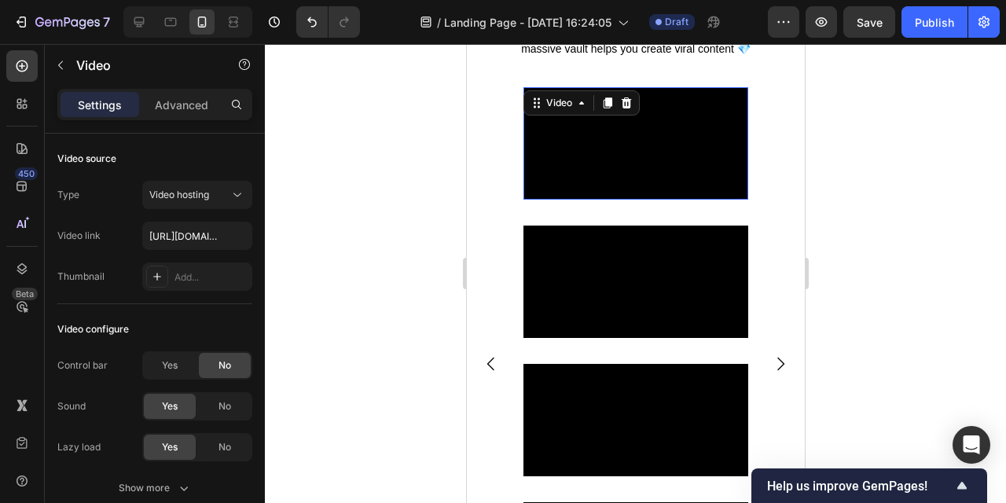
click at [669, 200] on video at bounding box center [635, 143] width 225 height 112
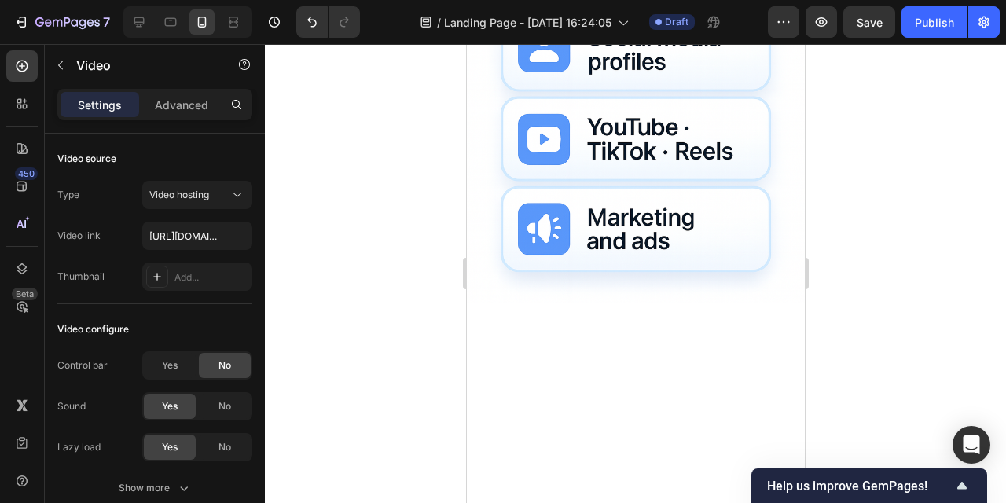
scroll to position [1683, 0]
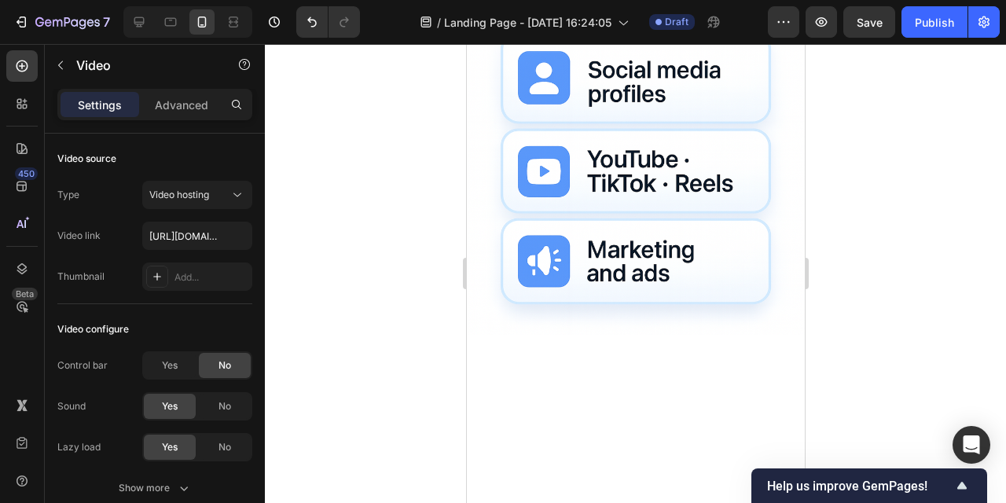
scroll to position [1500, 0]
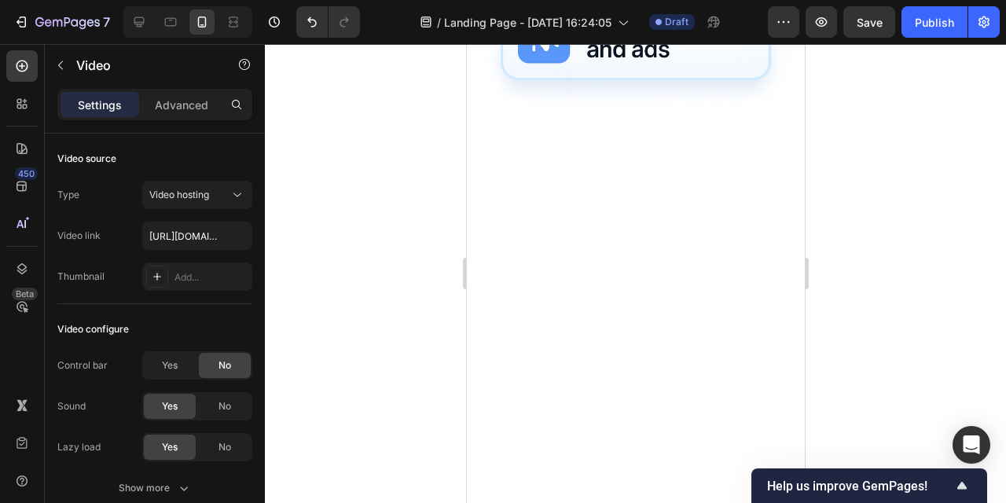
scroll to position [1716, 0]
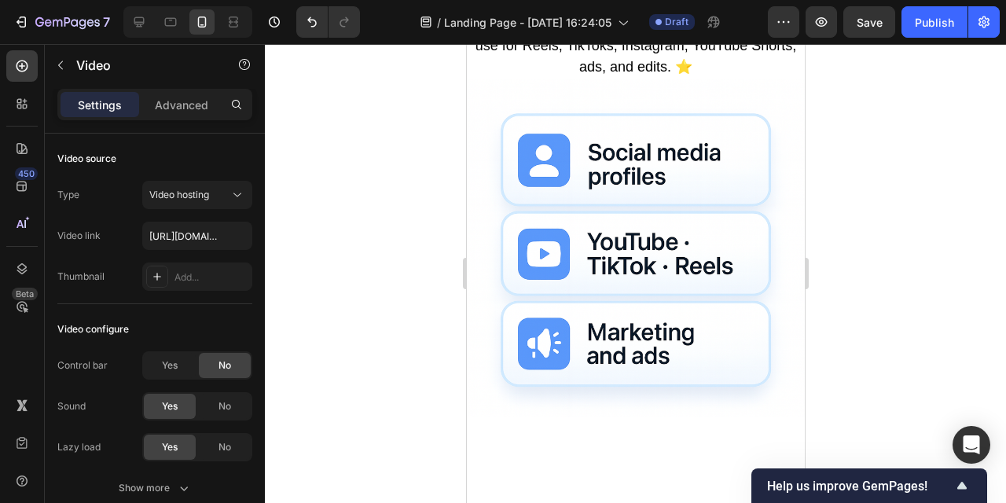
scroll to position [1417, 0]
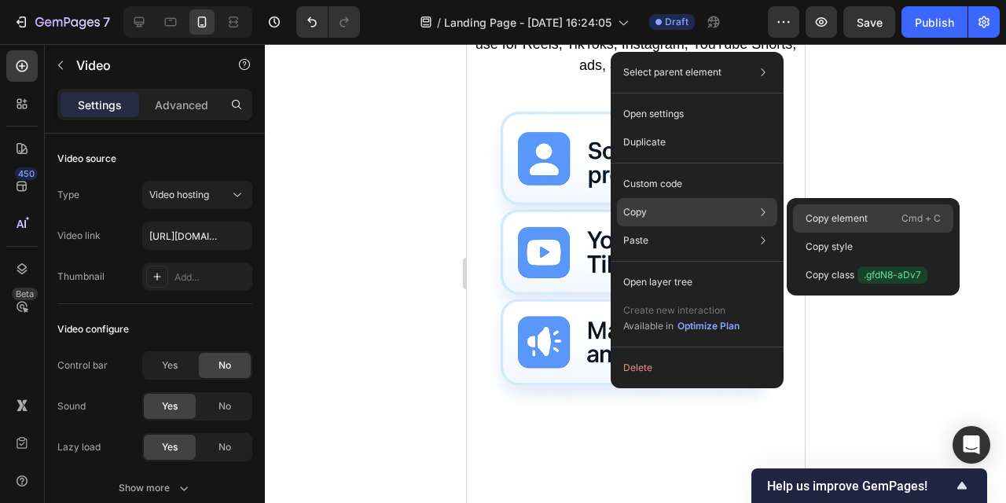
click at [867, 211] on div "Copy element Cmd + C" at bounding box center [873, 218] width 160 height 28
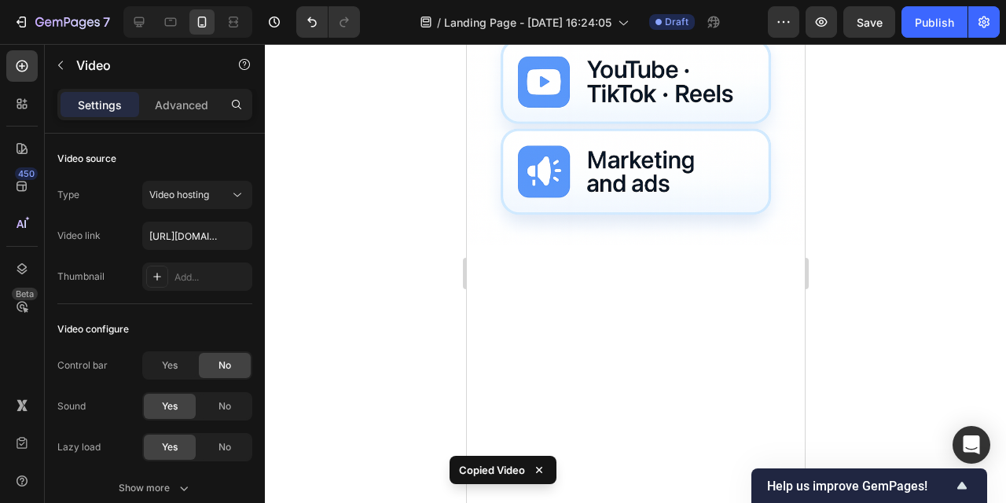
scroll to position [1658, 0]
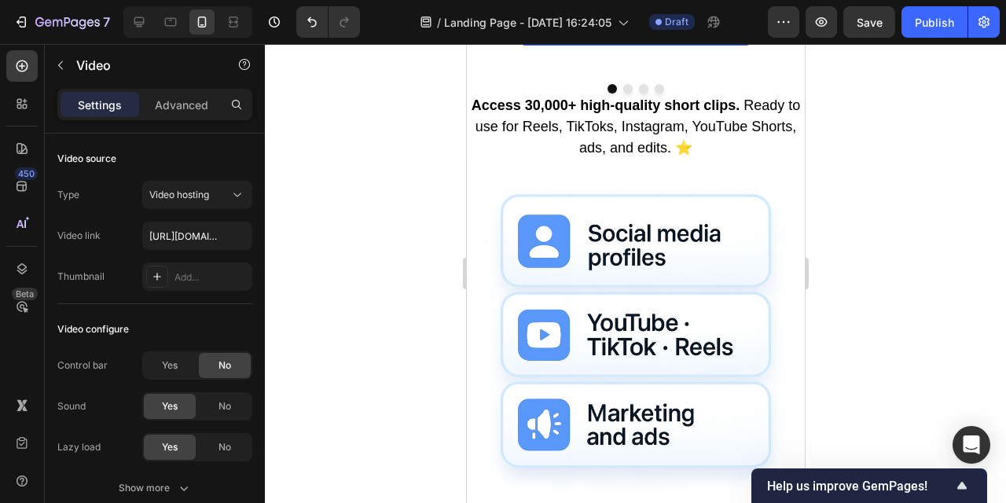
scroll to position [1320, 0]
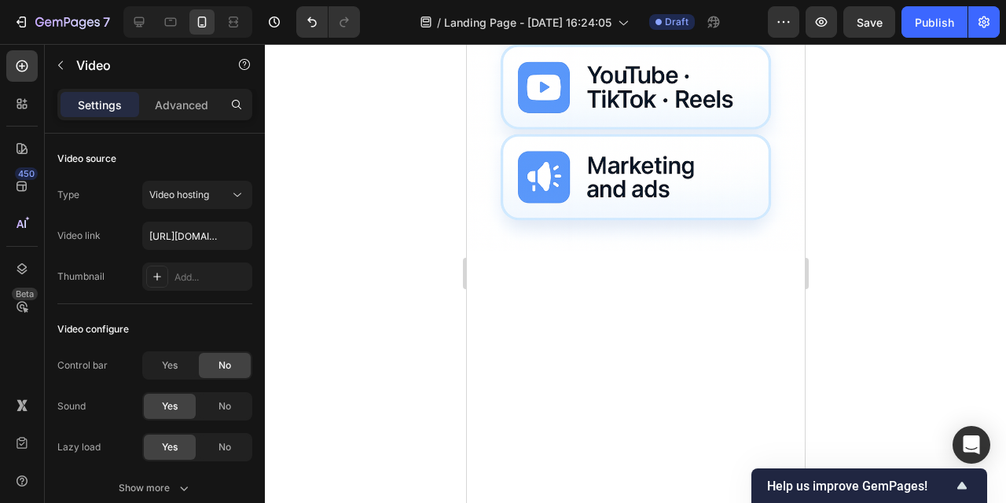
scroll to position [1584, 0]
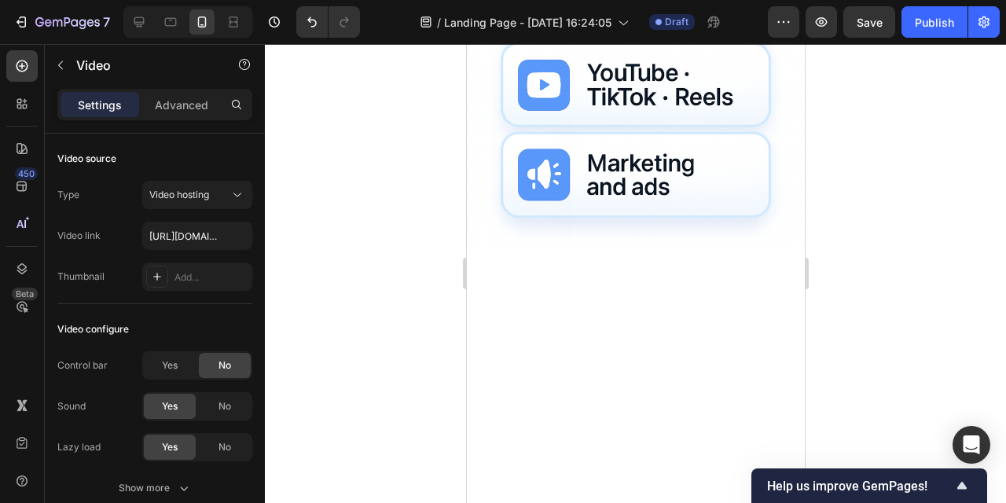
click at [859, 220] on div at bounding box center [636, 273] width 742 height 459
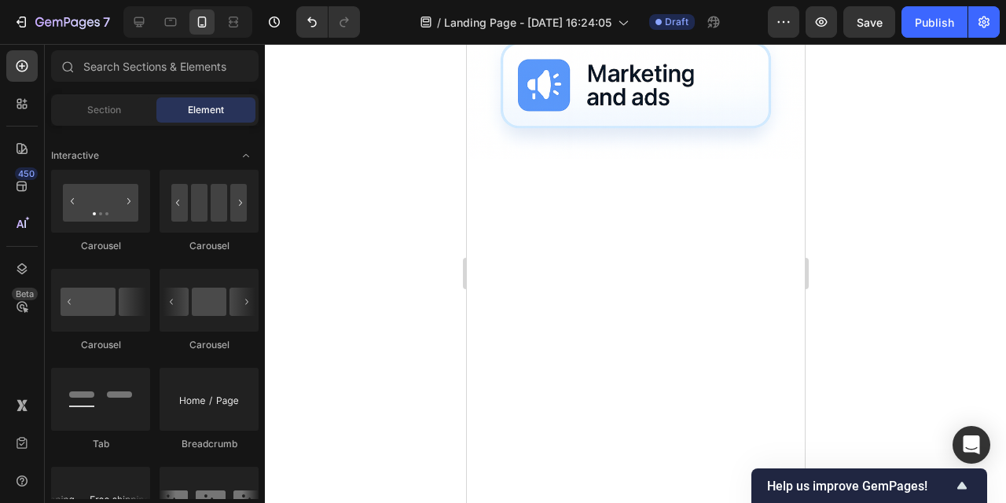
scroll to position [1678, 0]
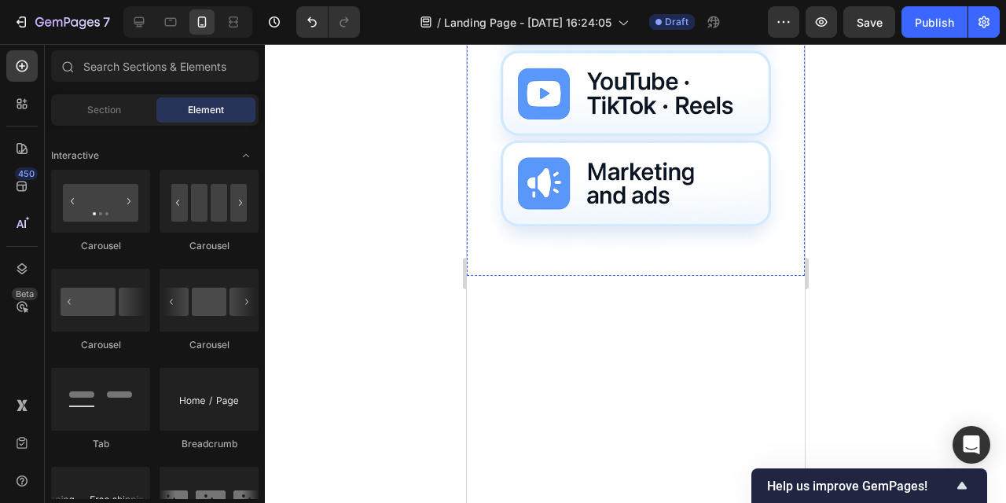
scroll to position [1429, 0]
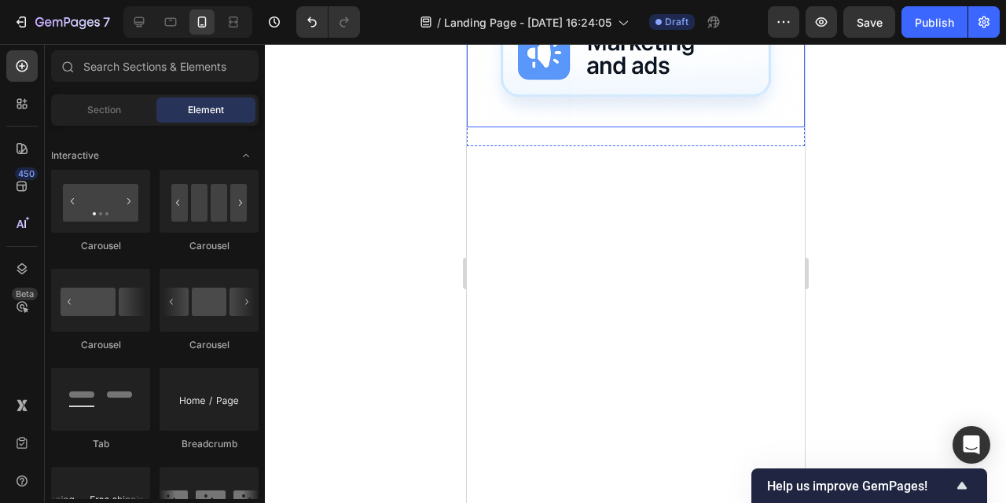
scroll to position [845, 0]
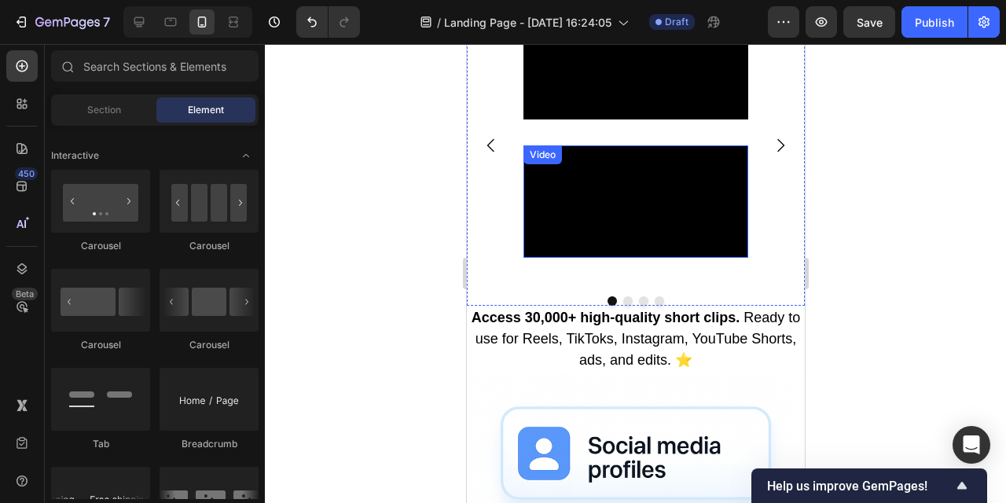
click at [660, 258] on video at bounding box center [635, 201] width 225 height 112
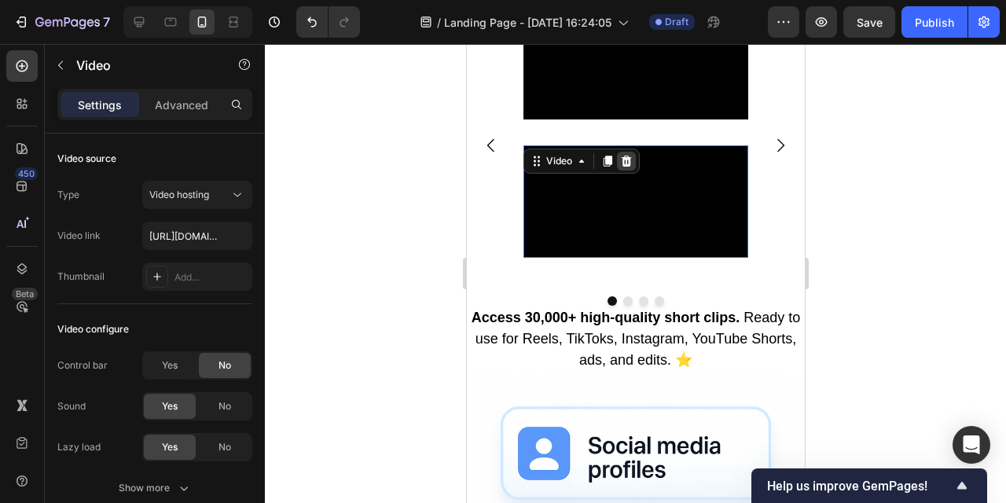
click at [625, 166] on icon at bounding box center [626, 160] width 10 height 11
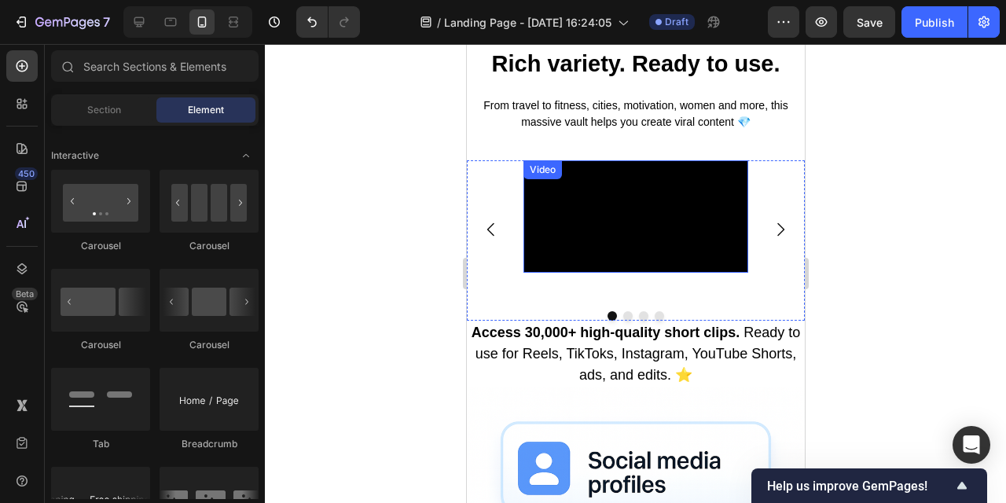
scroll to position [761, 0]
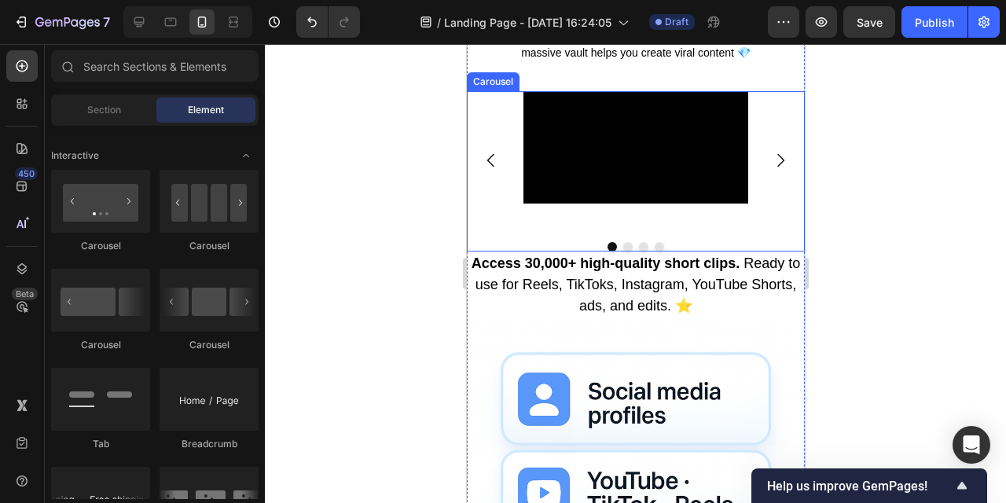
click at [780, 167] on icon "Carousel Next Arrow" at bounding box center [780, 159] width 7 height 13
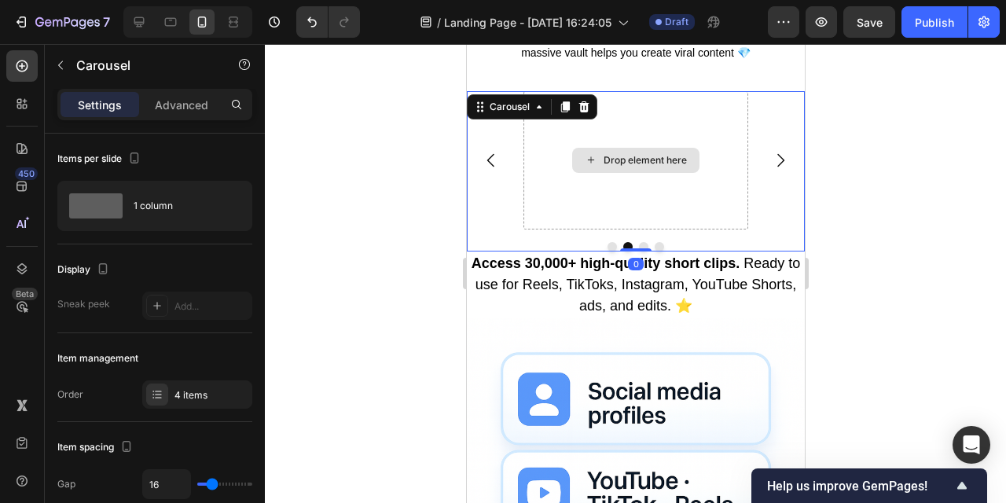
click at [646, 167] on div "Drop element here" at bounding box center [644, 160] width 83 height 13
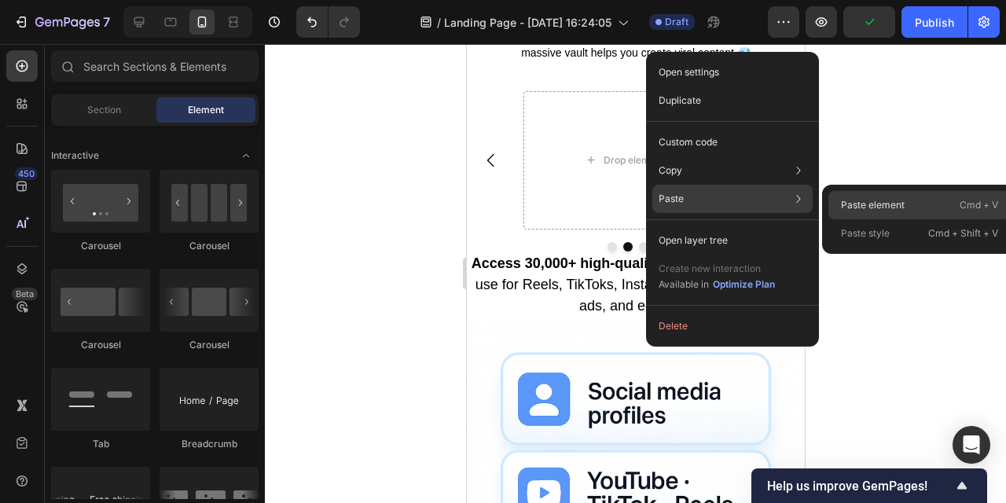
click at [876, 202] on p "Paste element" at bounding box center [873, 205] width 64 height 14
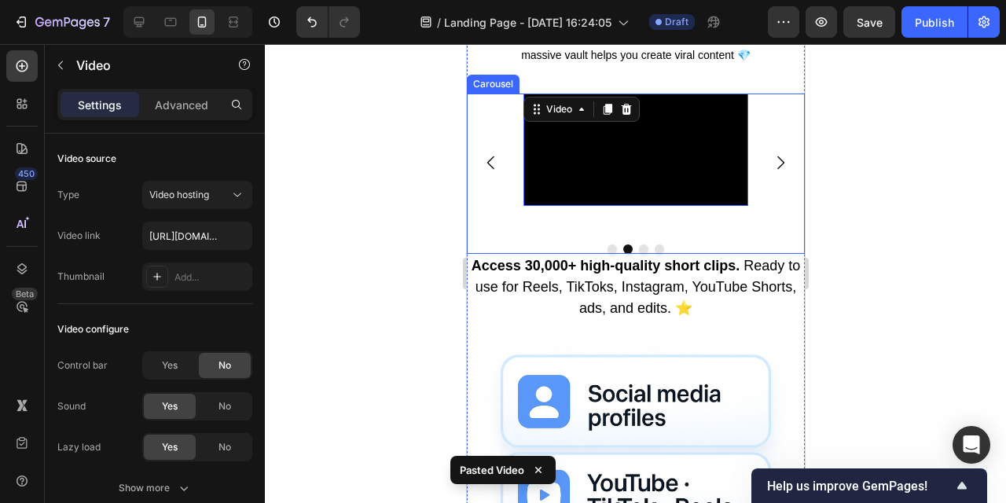
scroll to position [775, 0]
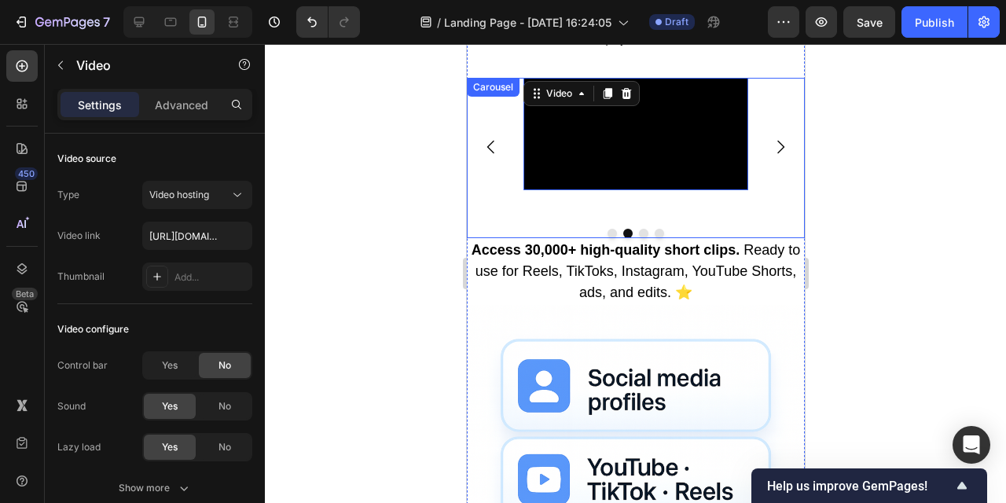
click at [485, 156] on icon "Carousel Back Arrow" at bounding box center [490, 147] width 19 height 19
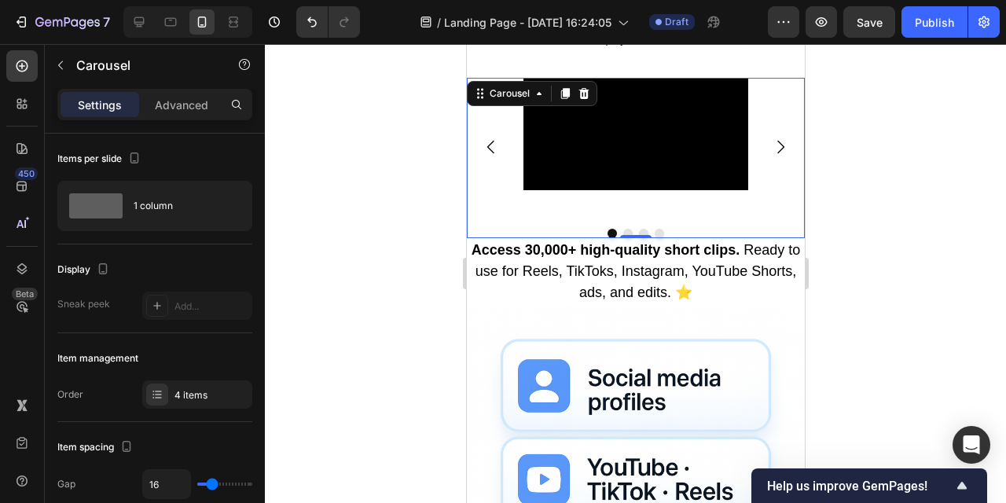
click at [781, 156] on icon "Carousel Next Arrow" at bounding box center [780, 147] width 19 height 19
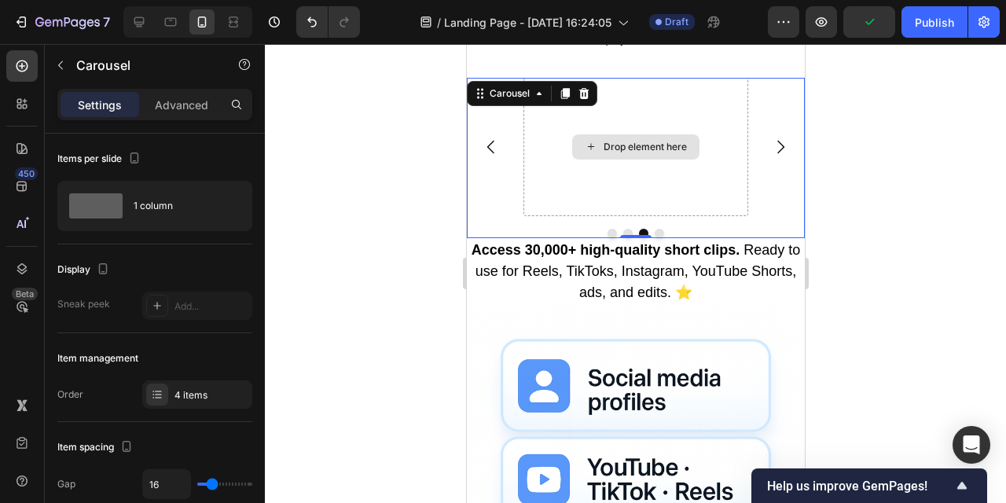
click at [650, 160] on div "Drop element here" at bounding box center [635, 146] width 127 height 25
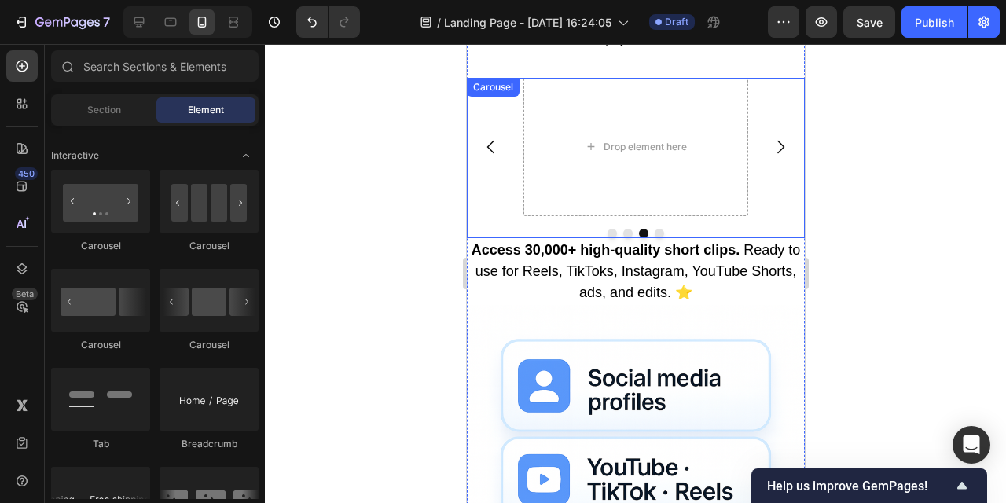
click at [486, 156] on icon "Carousel Back Arrow" at bounding box center [490, 147] width 19 height 19
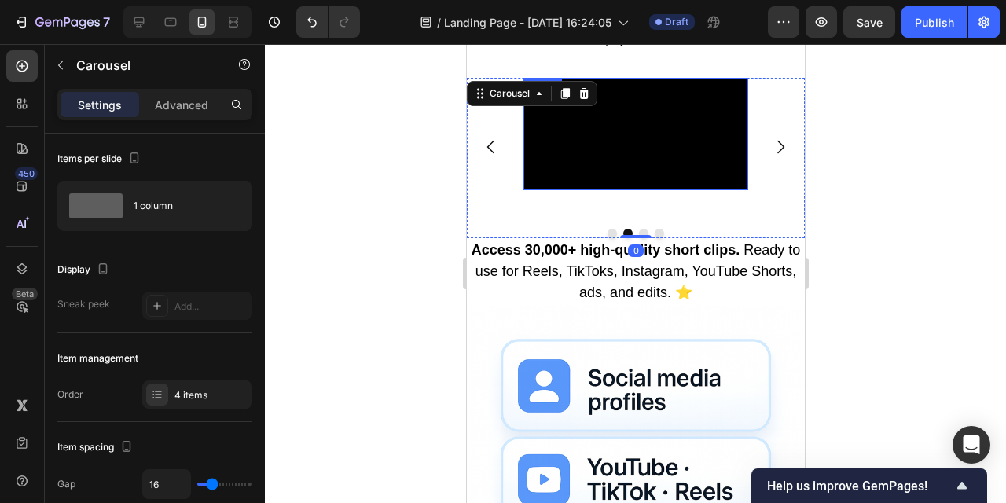
click at [681, 190] on video at bounding box center [635, 134] width 225 height 112
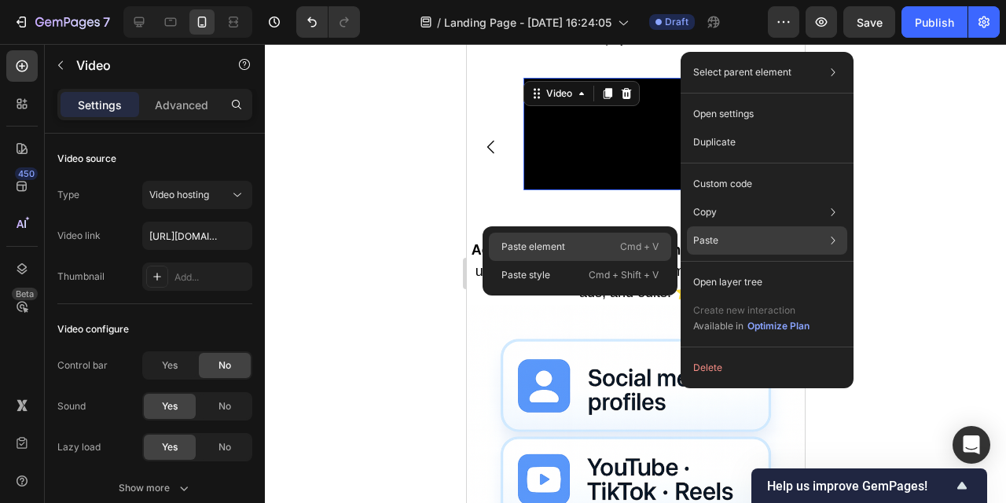
click at [594, 247] on div "Paste element Cmd + V" at bounding box center [580, 247] width 182 height 28
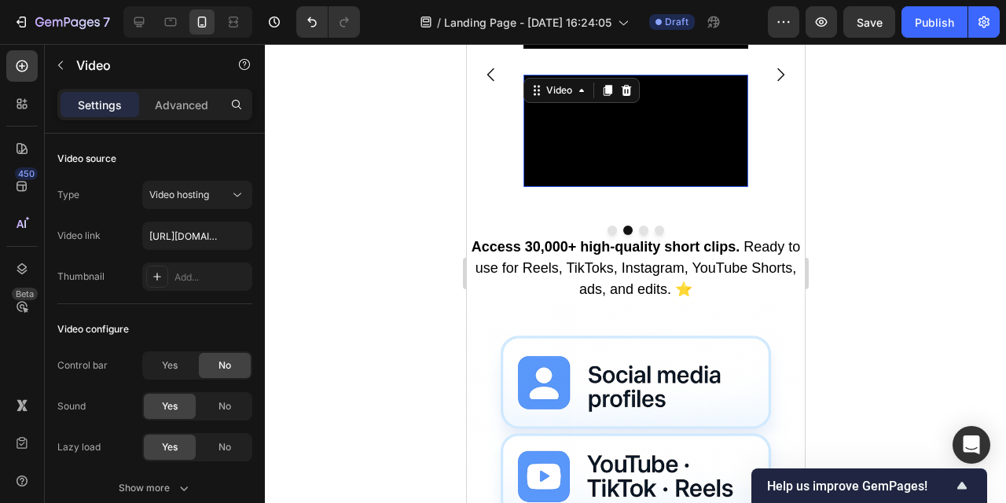
scroll to position [915, 0]
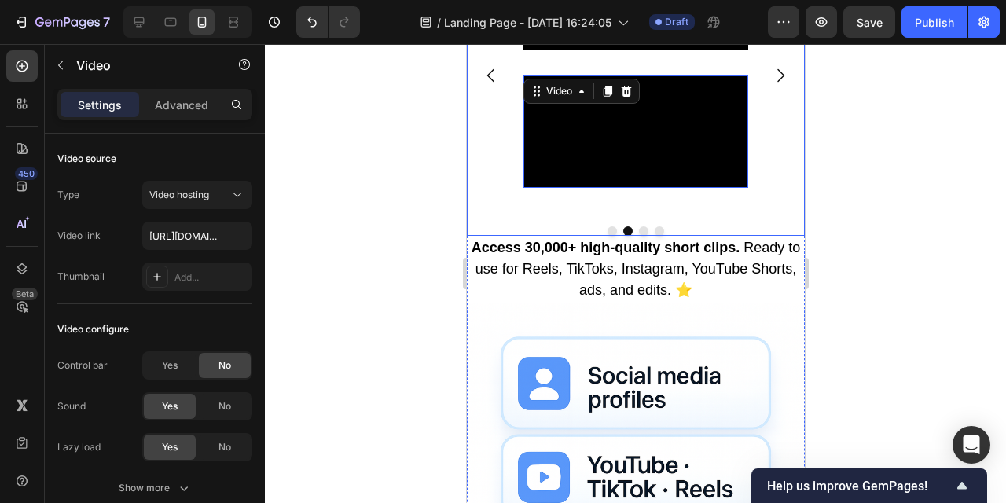
click at [781, 82] on icon "Carousel Next Arrow" at bounding box center [780, 74] width 7 height 13
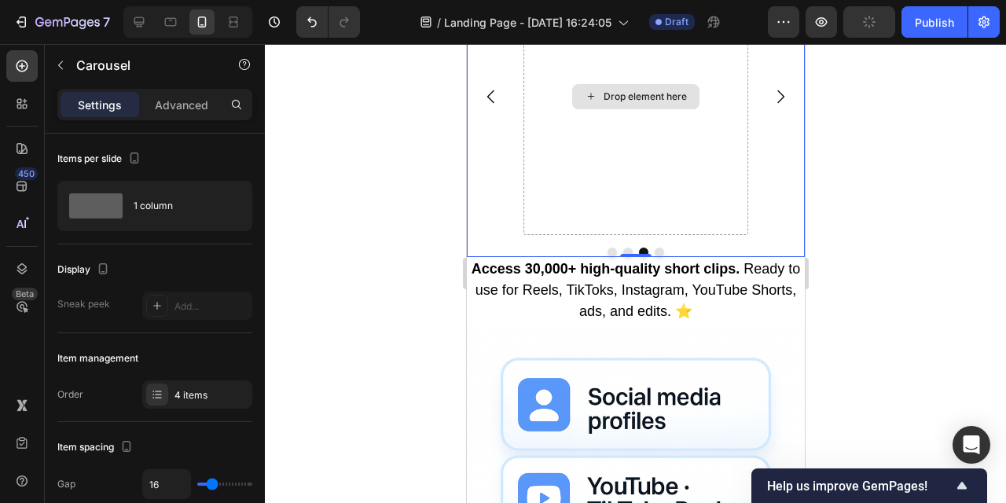
scroll to position [911, 0]
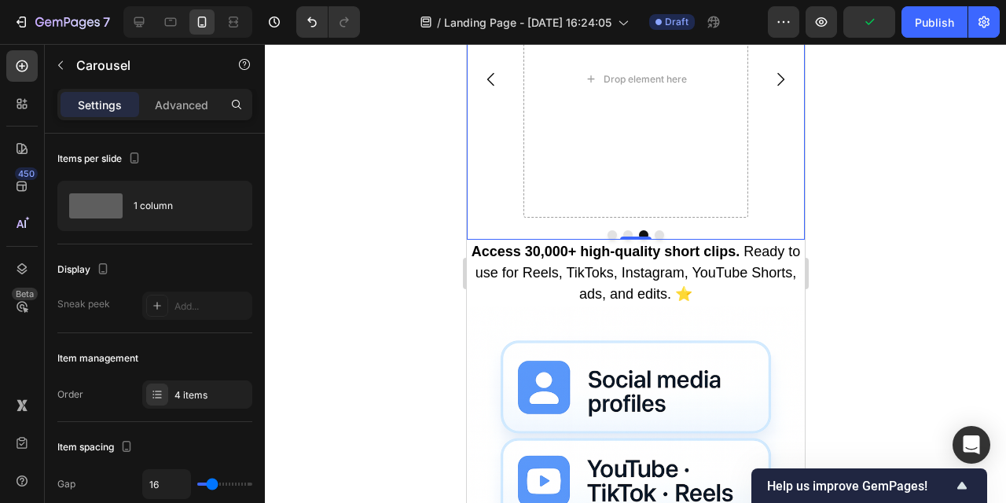
click at [488, 86] on icon "Carousel Back Arrow" at bounding box center [490, 78] width 7 height 13
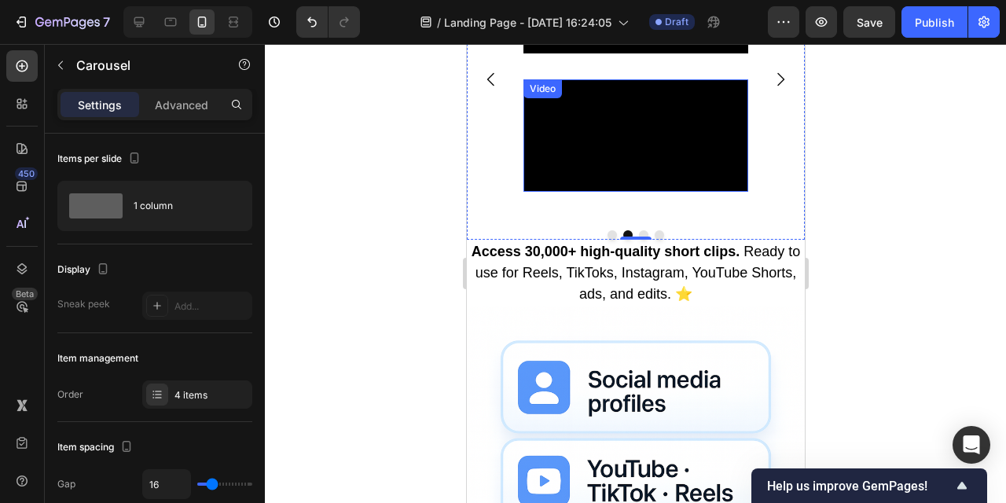
click at [688, 192] on video at bounding box center [635, 135] width 225 height 112
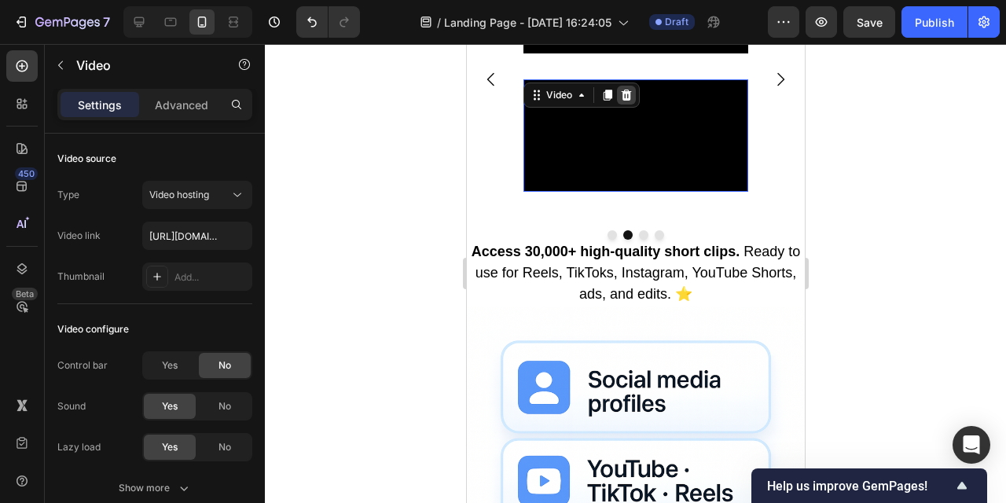
click at [626, 100] on icon at bounding box center [626, 94] width 10 height 11
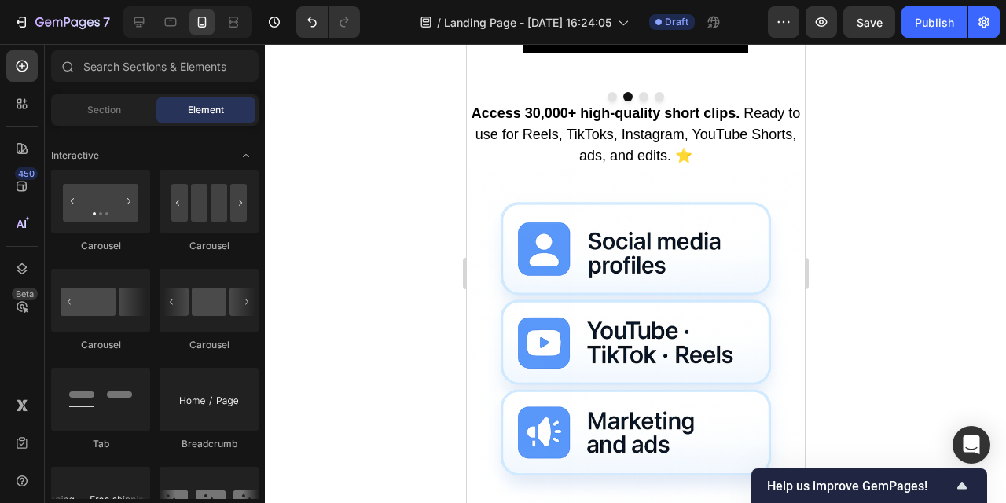
scroll to position [758, 0]
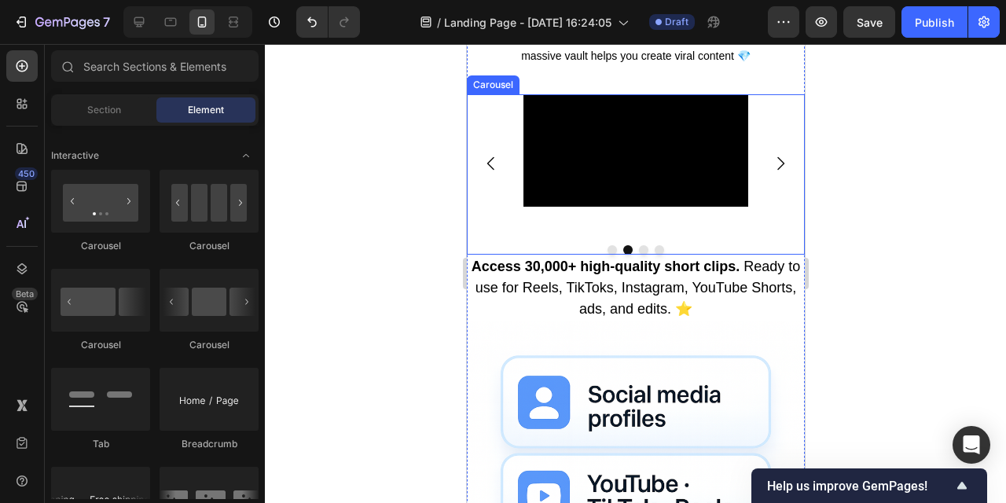
click at [780, 173] on icon "Carousel Next Arrow" at bounding box center [780, 163] width 19 height 19
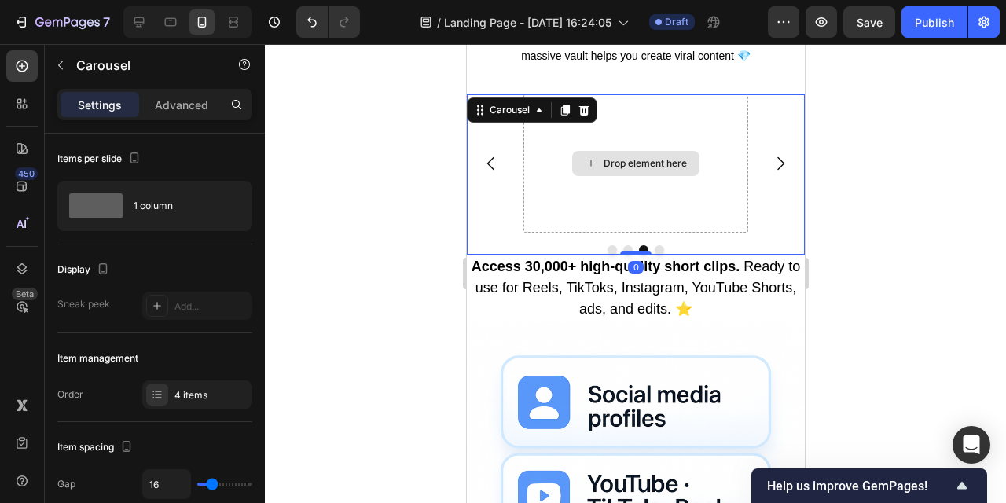
click at [644, 170] on div "Drop element here" at bounding box center [644, 163] width 83 height 13
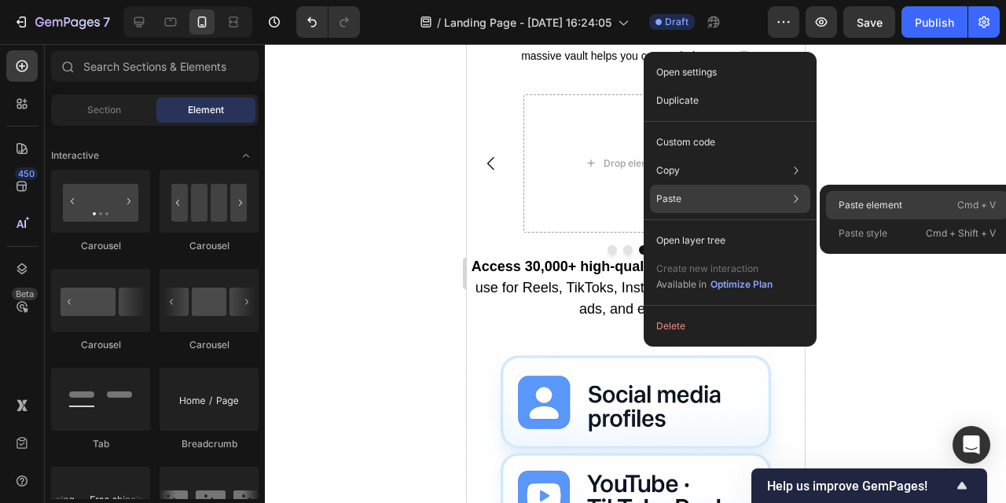
click at [865, 208] on p "Paste element" at bounding box center [871, 205] width 64 height 14
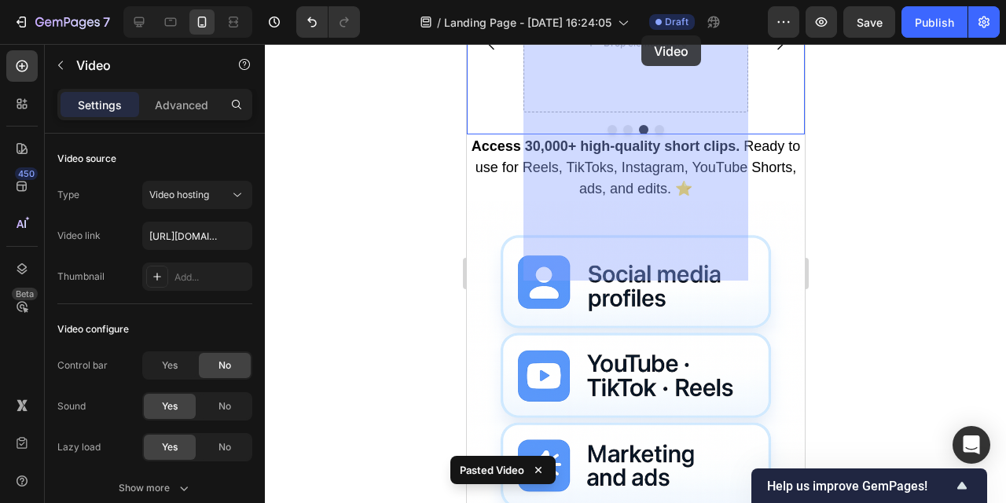
scroll to position [711, 0]
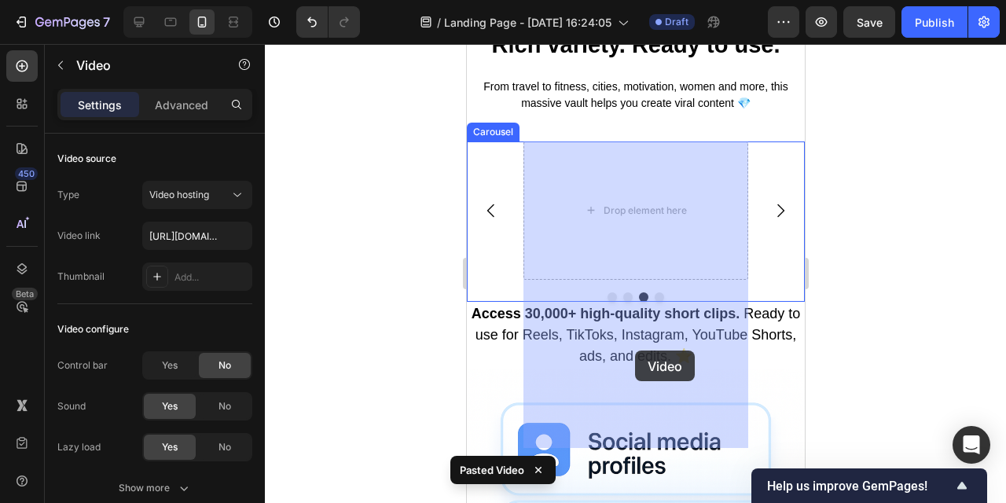
drag, startPoint x: 651, startPoint y: 278, endPoint x: 635, endPoint y: 352, distance: 76.5
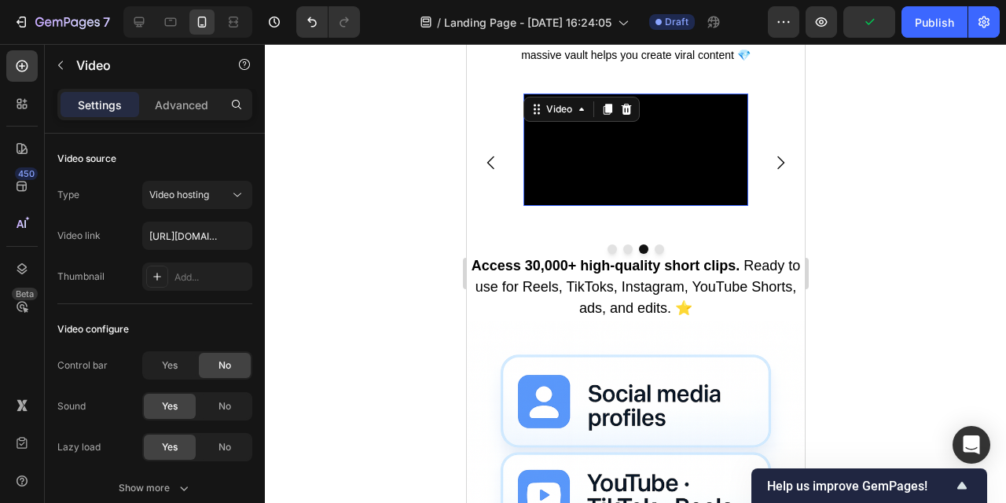
scroll to position [761, 0]
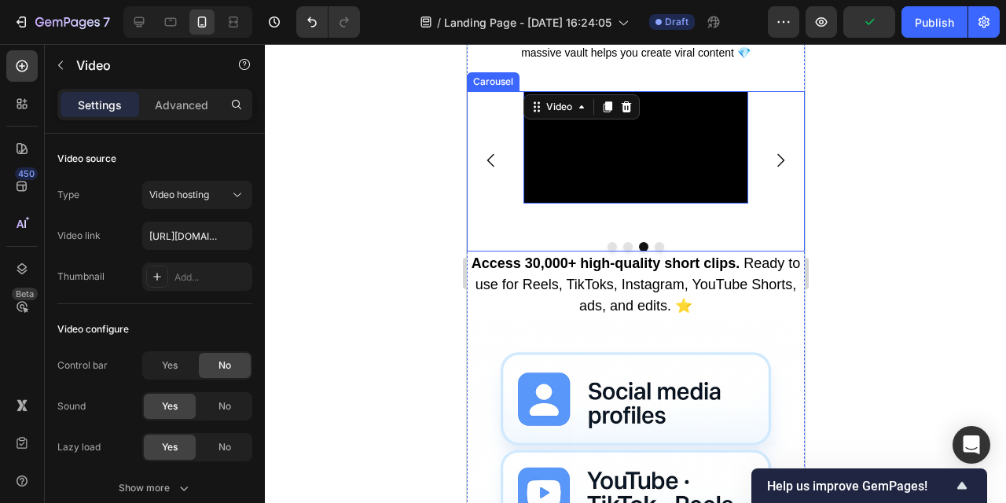
click at [773, 170] on icon "Carousel Next Arrow" at bounding box center [780, 160] width 19 height 19
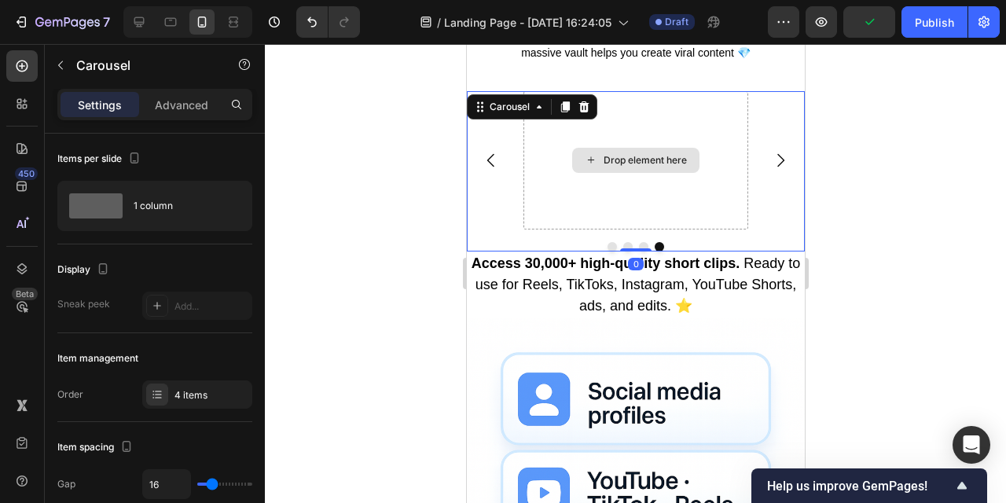
click at [635, 167] on div "Drop element here" at bounding box center [644, 160] width 83 height 13
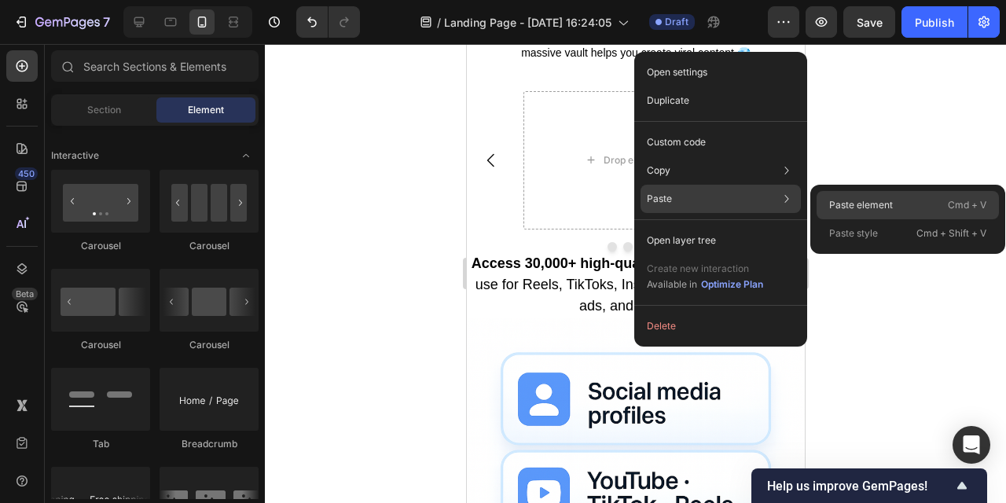
click at [867, 207] on p "Paste element" at bounding box center [862, 205] width 64 height 14
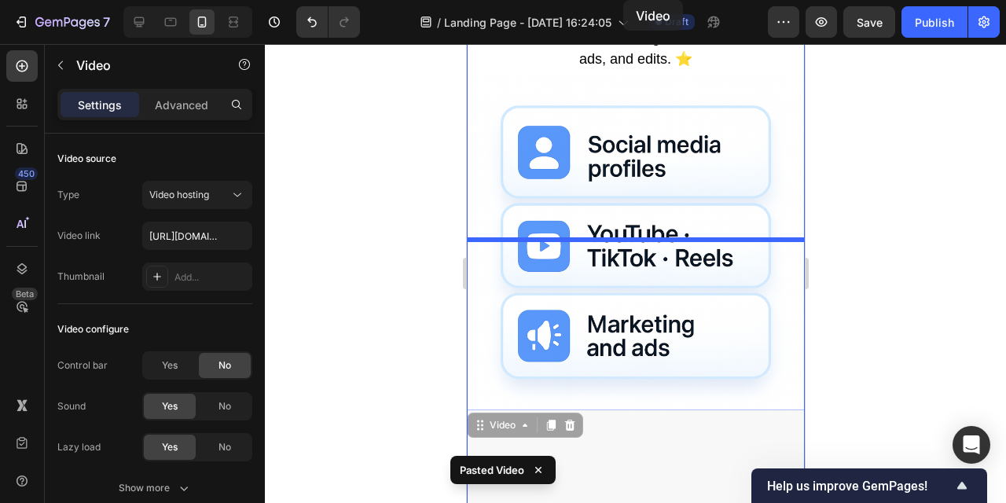
scroll to position [862, 0]
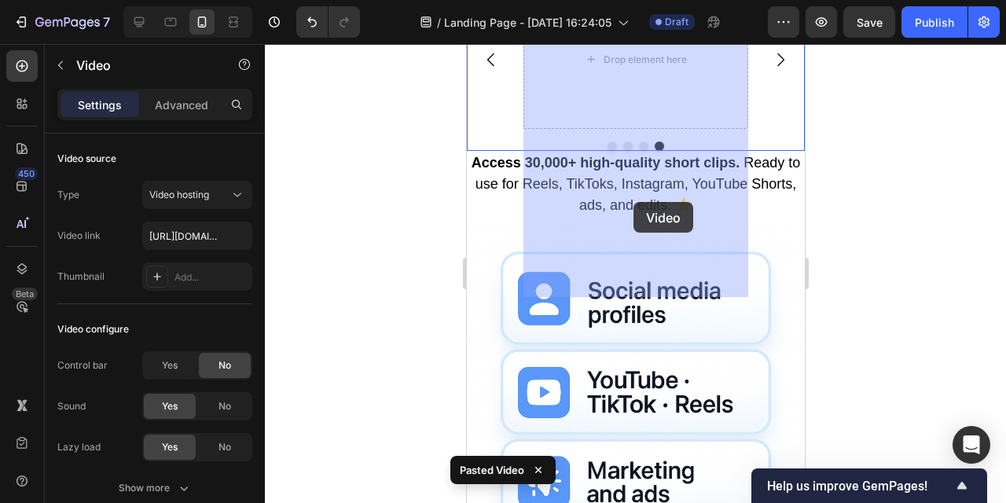
drag, startPoint x: 642, startPoint y: 392, endPoint x: 631, endPoint y: 209, distance: 183.5
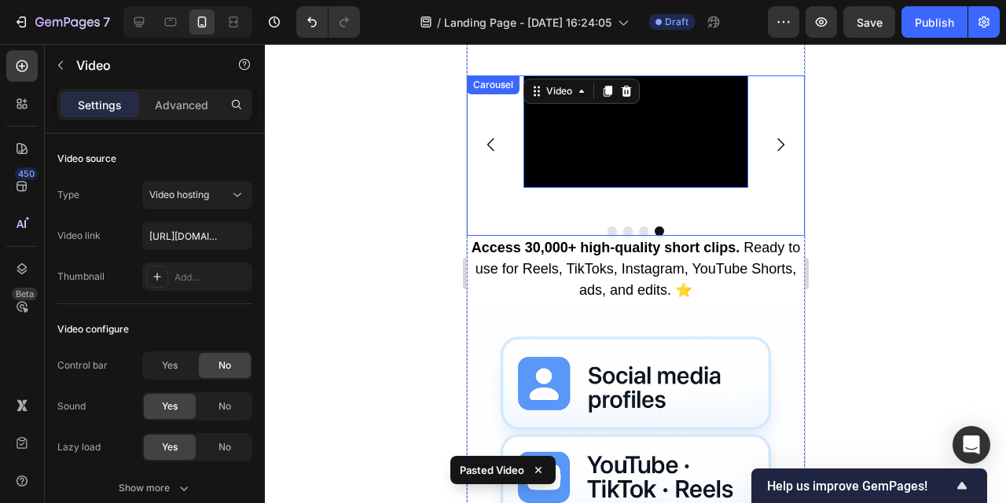
scroll to position [748, 0]
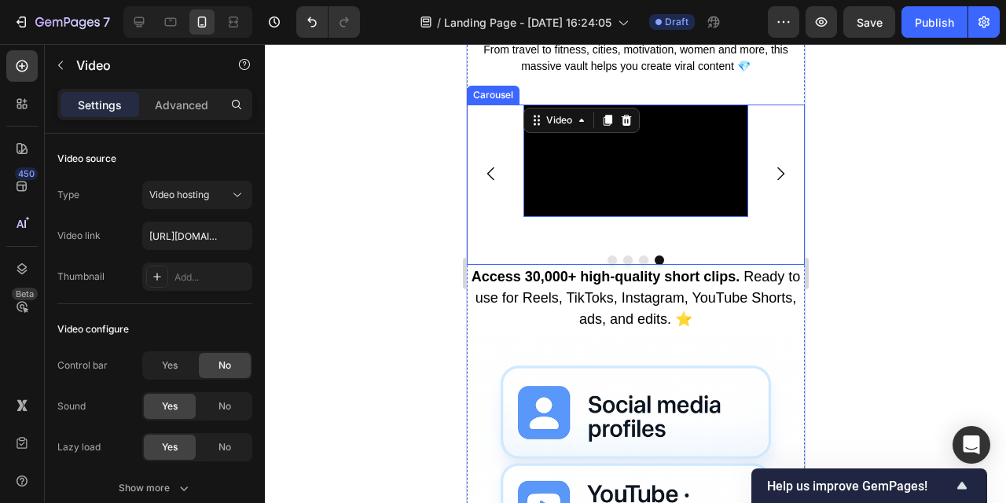
click at [495, 183] on icon "Carousel Back Arrow" at bounding box center [490, 173] width 19 height 19
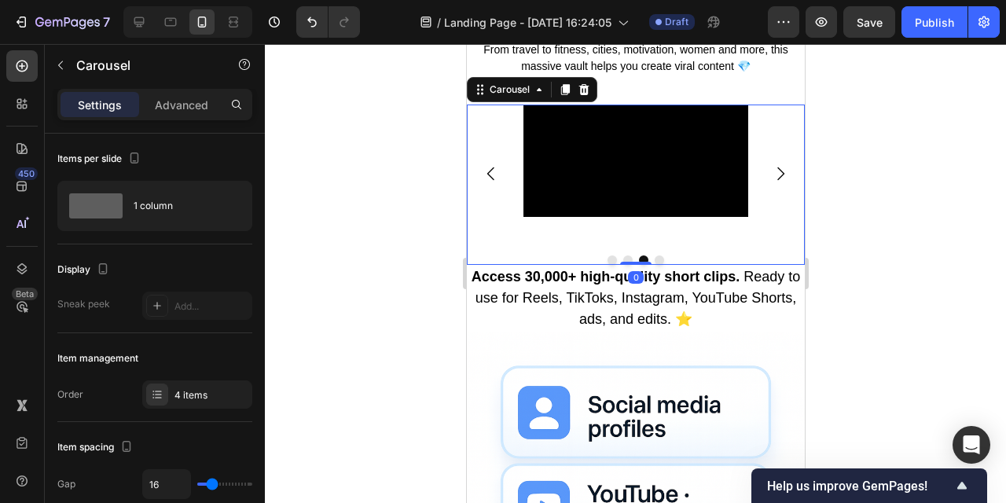
click at [495, 183] on icon "Carousel Back Arrow" at bounding box center [490, 173] width 19 height 19
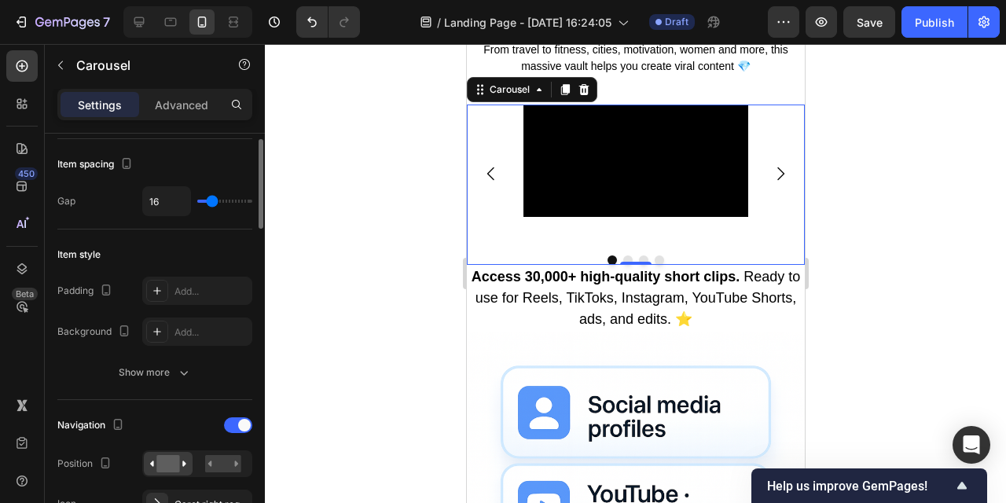
scroll to position [285, 0]
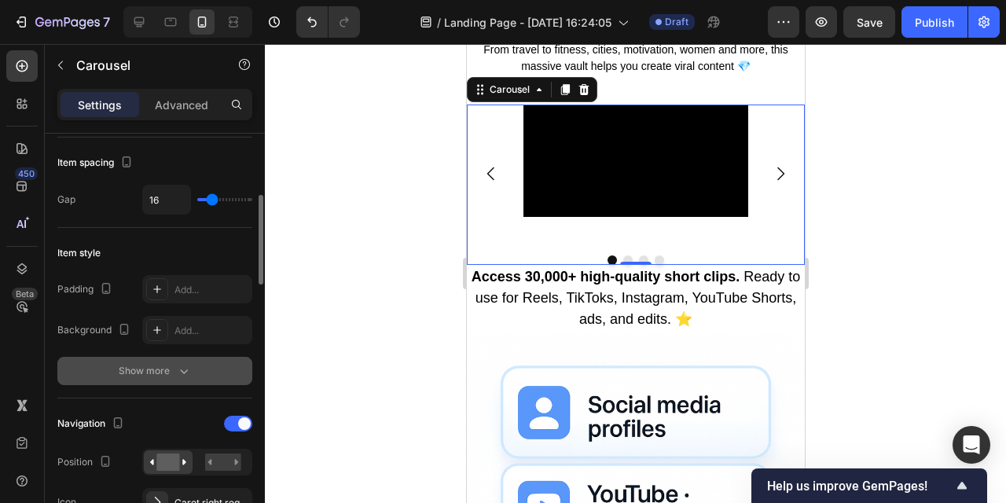
click at [153, 372] on div "Show more" at bounding box center [155, 371] width 73 height 16
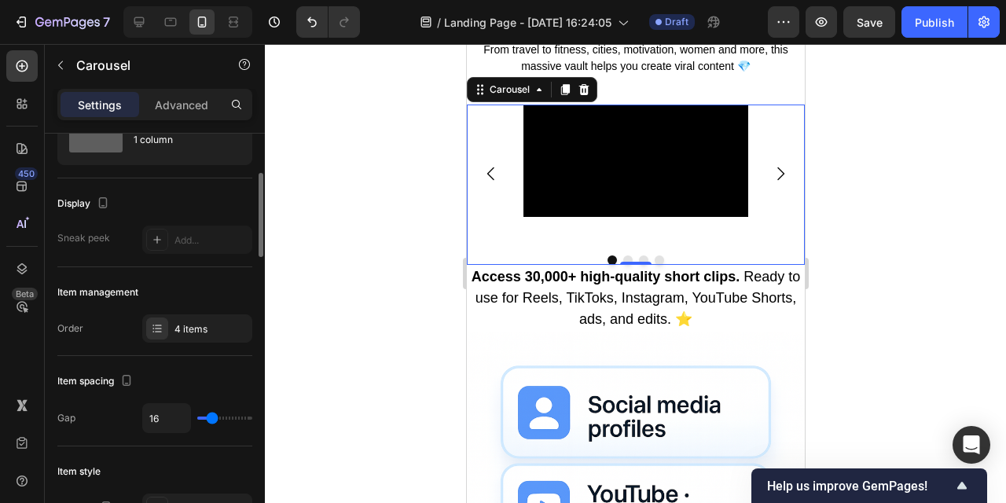
scroll to position [116, 0]
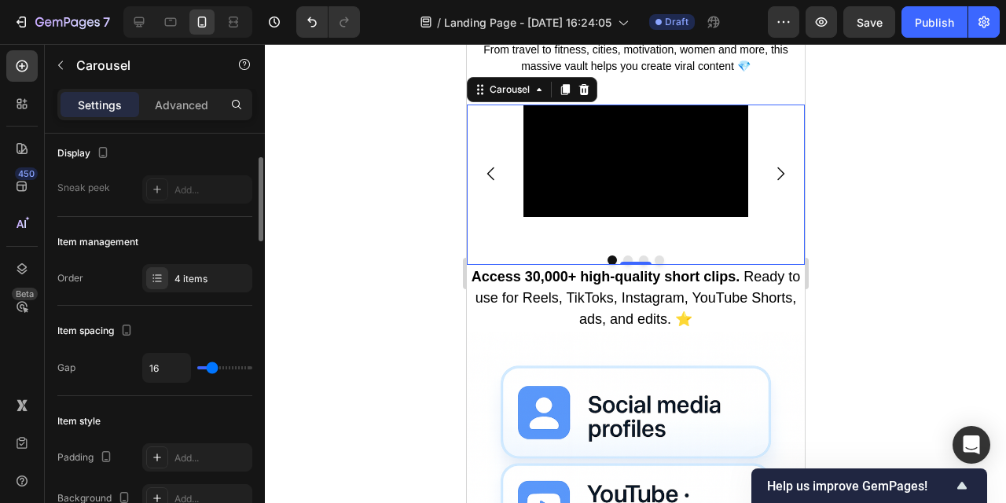
type input "3"
drag, startPoint x: 211, startPoint y: 370, endPoint x: 202, endPoint y: 371, distance: 8.7
type input "0"
click at [202, 370] on input "range" at bounding box center [224, 367] width 55 height 3
type input "20"
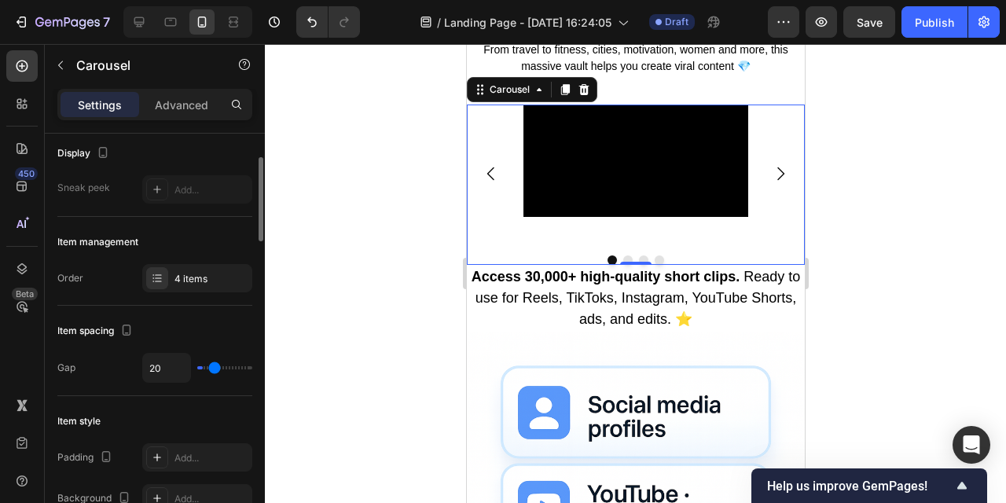
drag, startPoint x: 202, startPoint y: 370, endPoint x: 213, endPoint y: 370, distance: 11.0
type input "19"
click at [213, 370] on input "range" at bounding box center [224, 367] width 55 height 3
type input "4"
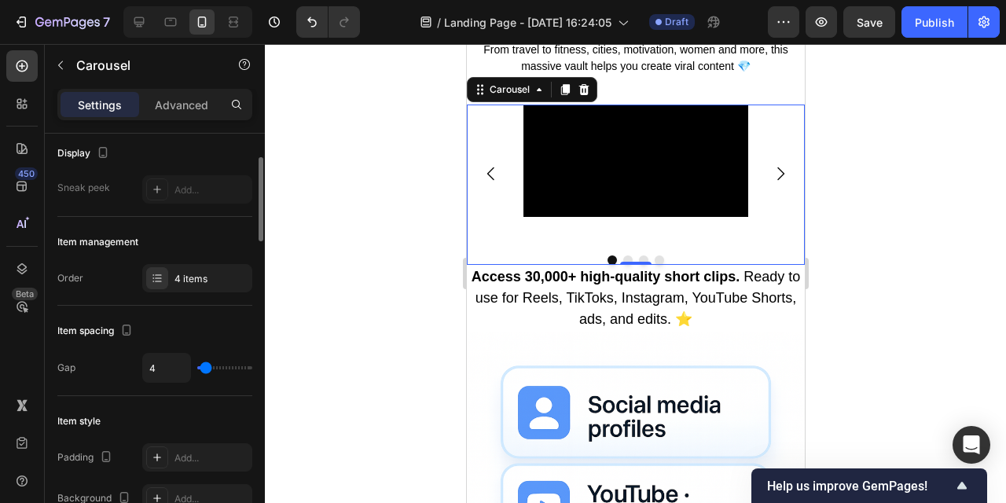
type input "3"
type input "5"
click at [206, 367] on input "range" at bounding box center [224, 367] width 55 height 3
type input "7"
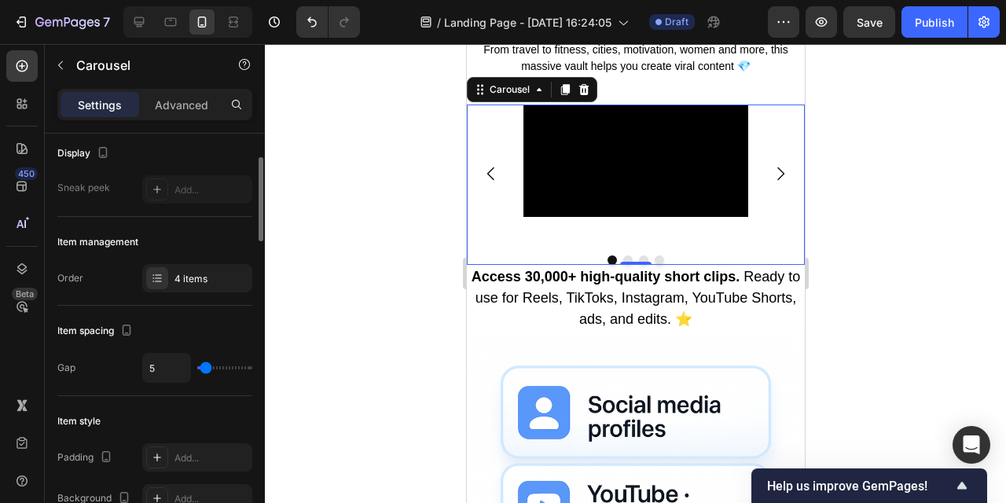
type input "7"
type input "8"
click at [208, 367] on input "range" at bounding box center [224, 367] width 55 height 3
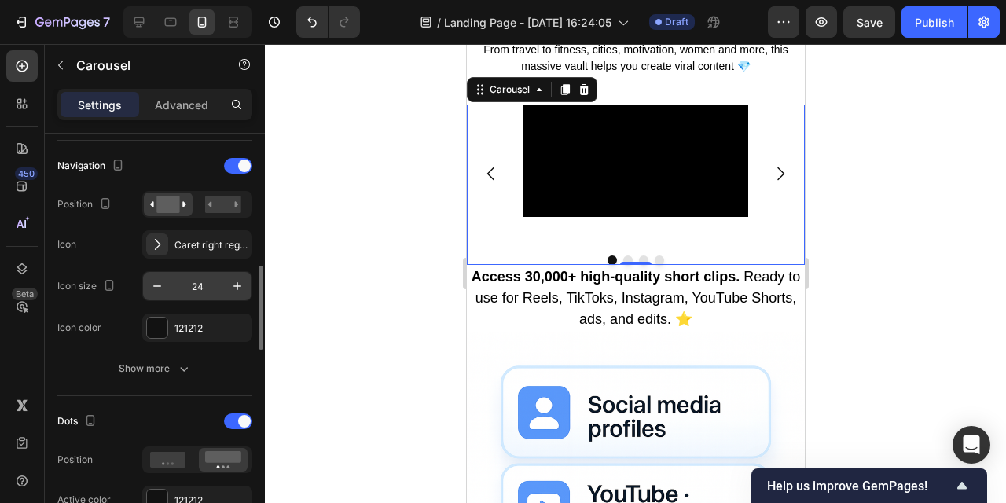
scroll to position [662, 0]
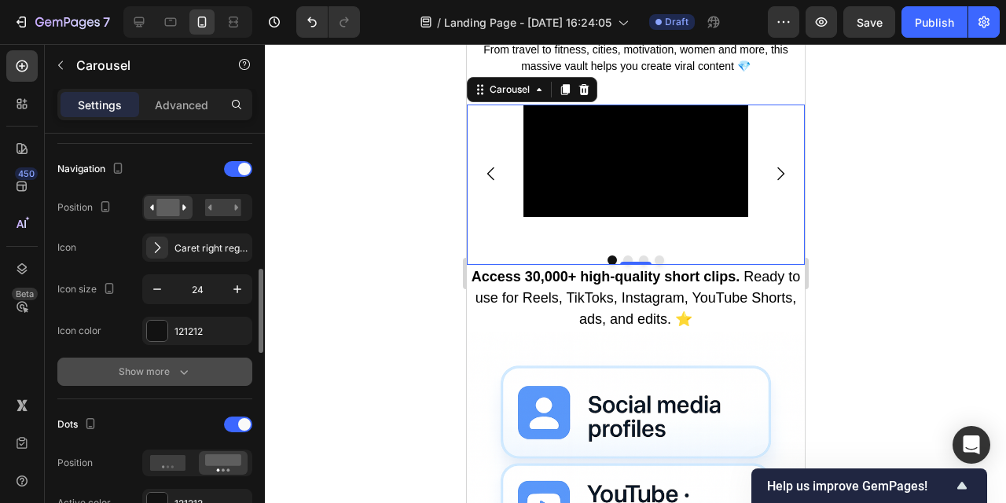
click at [185, 378] on icon "button" at bounding box center [184, 372] width 16 height 16
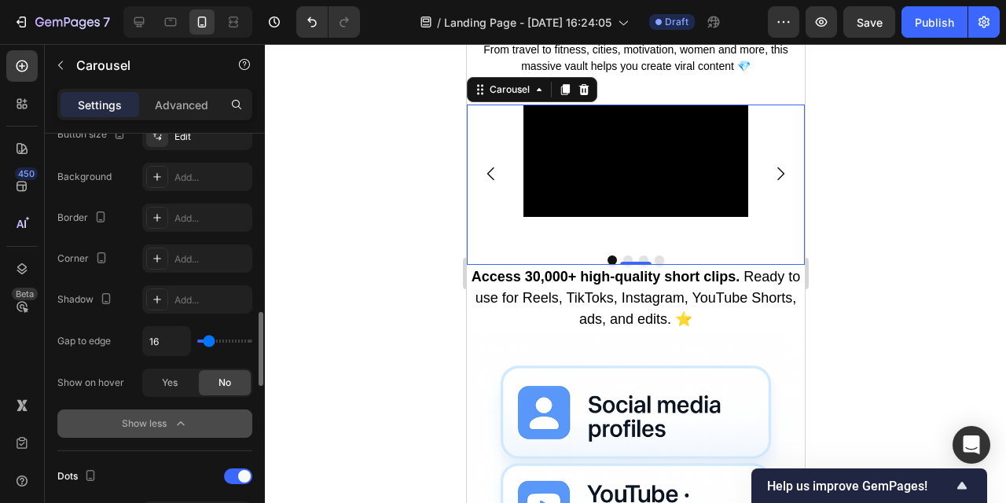
scroll to position [918, 0]
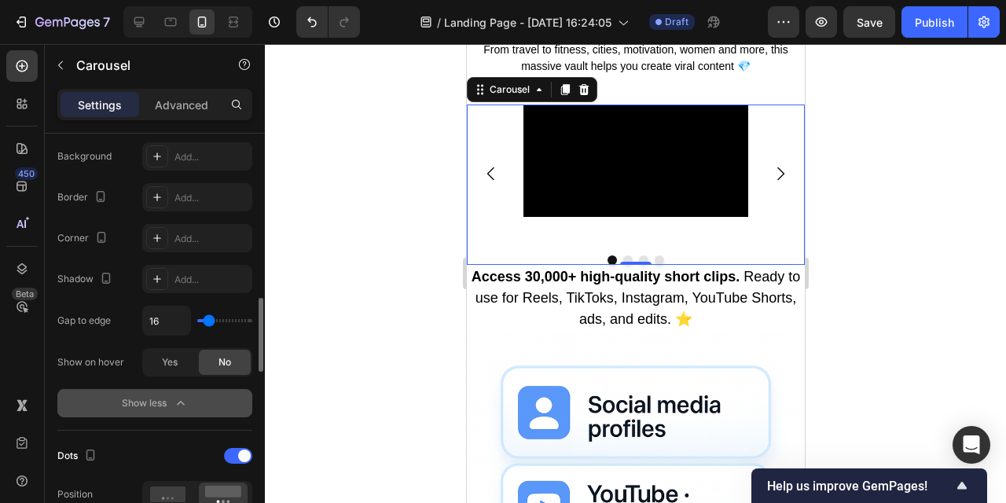
type input "1"
type input "0"
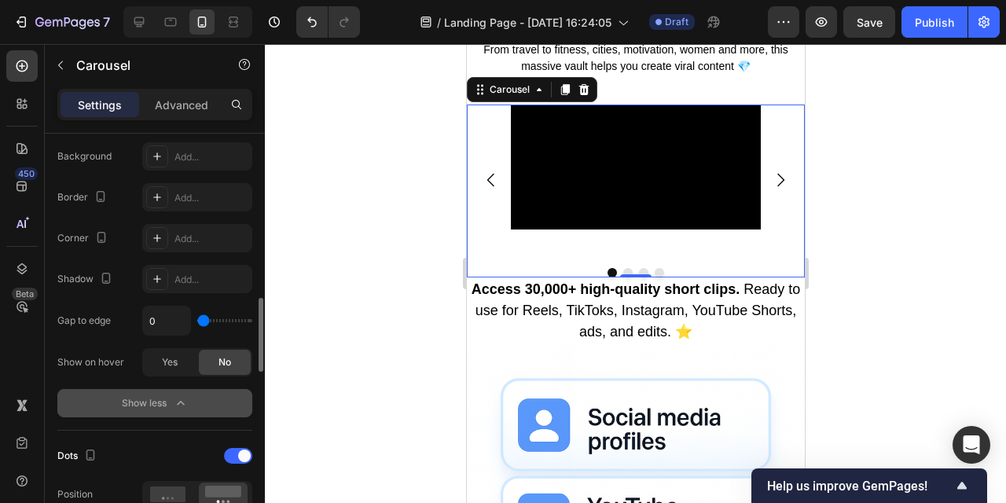
drag, startPoint x: 206, startPoint y: 322, endPoint x: 193, endPoint y: 325, distance: 13.0
type input "0"
click at [197, 322] on input "range" at bounding box center [224, 320] width 55 height 3
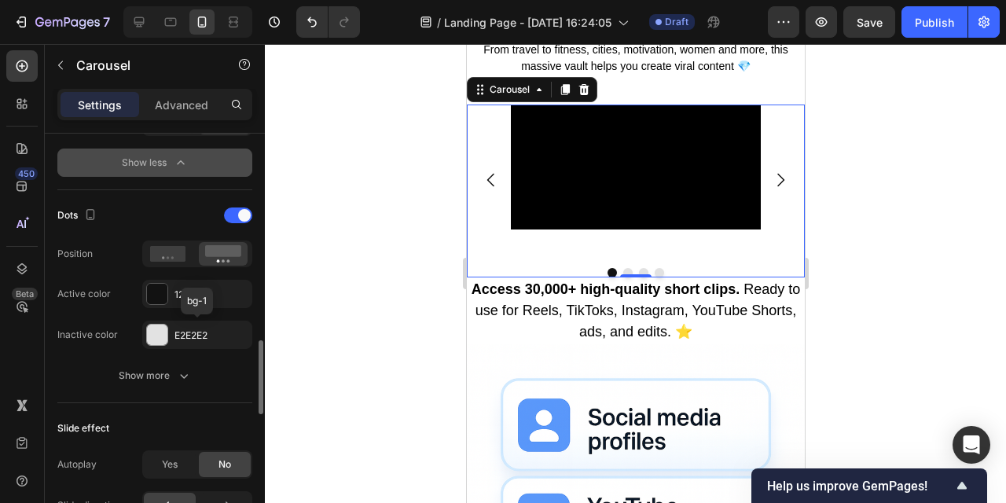
scroll to position [1173, 0]
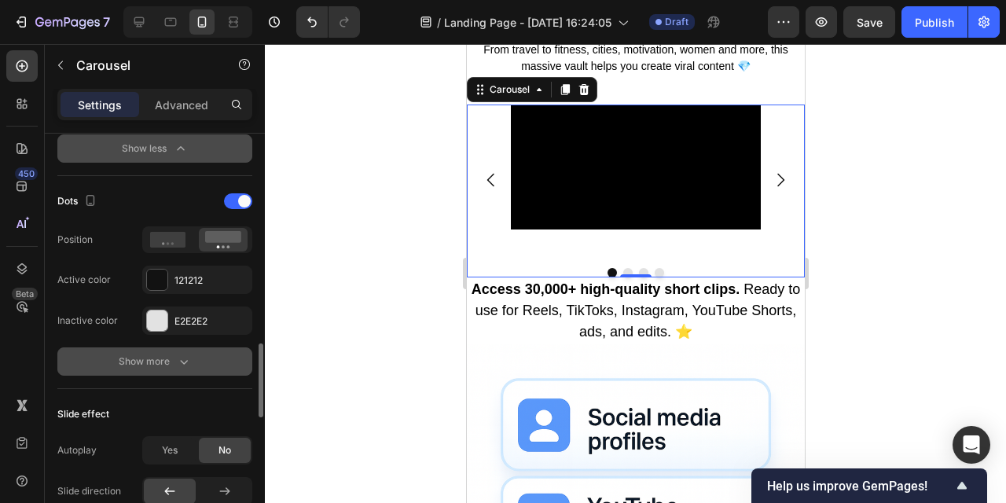
click at [160, 362] on div "Show more" at bounding box center [155, 362] width 73 height 16
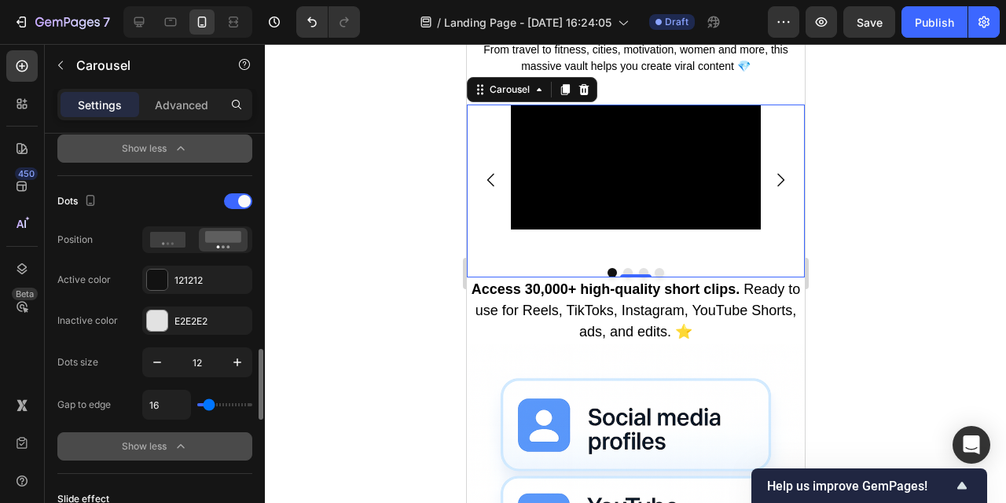
scroll to position [1192, 0]
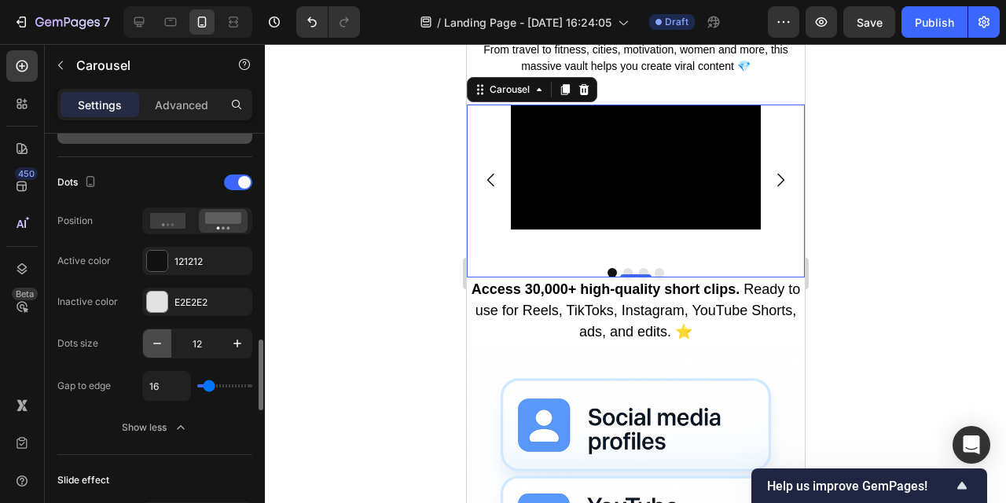
click at [161, 340] on icon "button" at bounding box center [157, 344] width 16 height 16
click at [243, 337] on icon "button" at bounding box center [238, 344] width 16 height 16
type input "12"
type input "0"
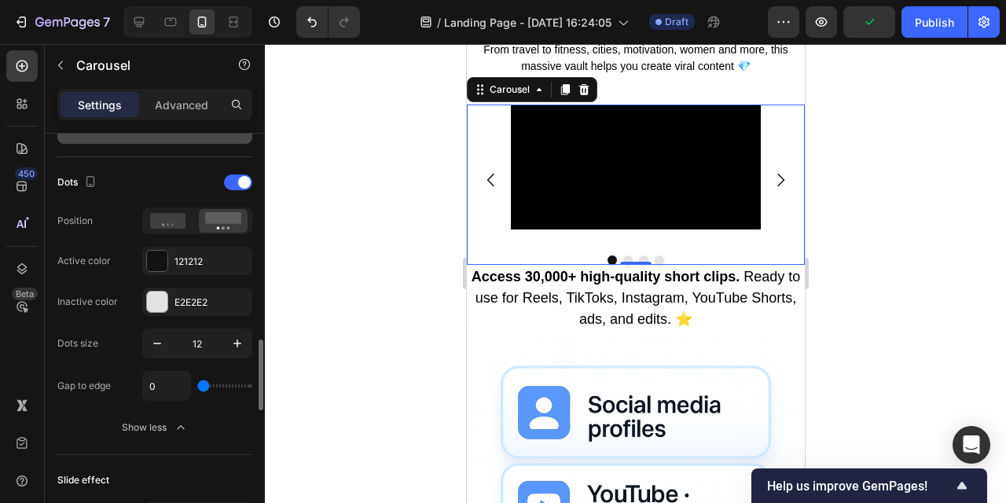
drag, startPoint x: 209, startPoint y: 386, endPoint x: 197, endPoint y: 386, distance: 11.8
type input "0"
click at [197, 386] on input "range" at bounding box center [224, 386] width 55 height 3
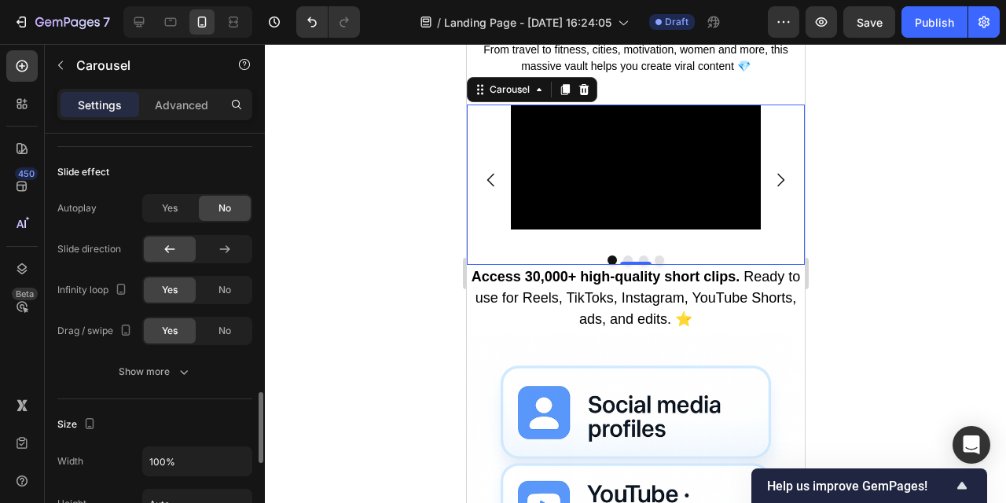
scroll to position [1503, 0]
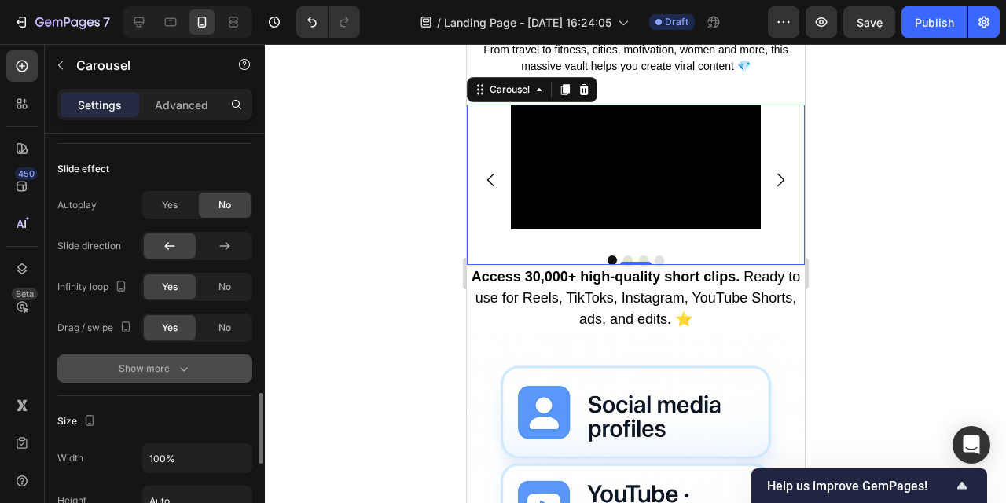
click at [135, 378] on button "Show more" at bounding box center [154, 369] width 195 height 28
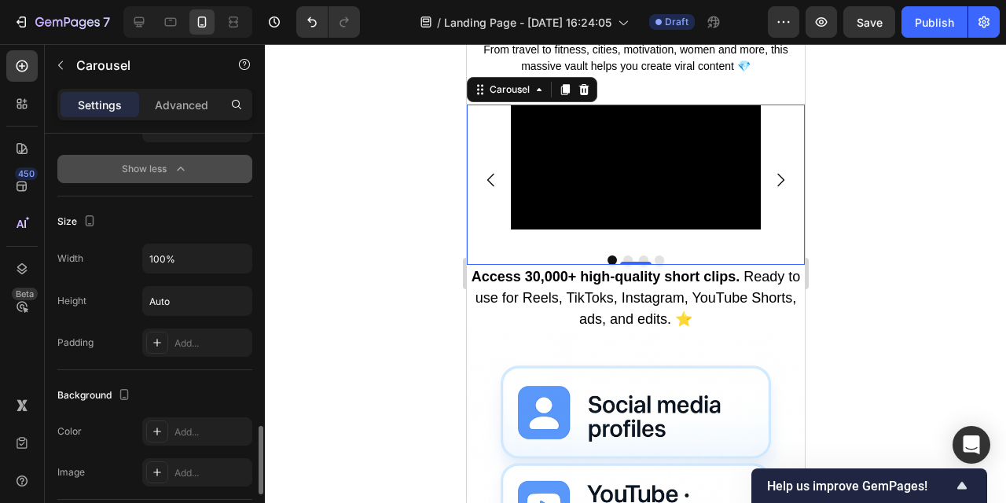
scroll to position [1790, 0]
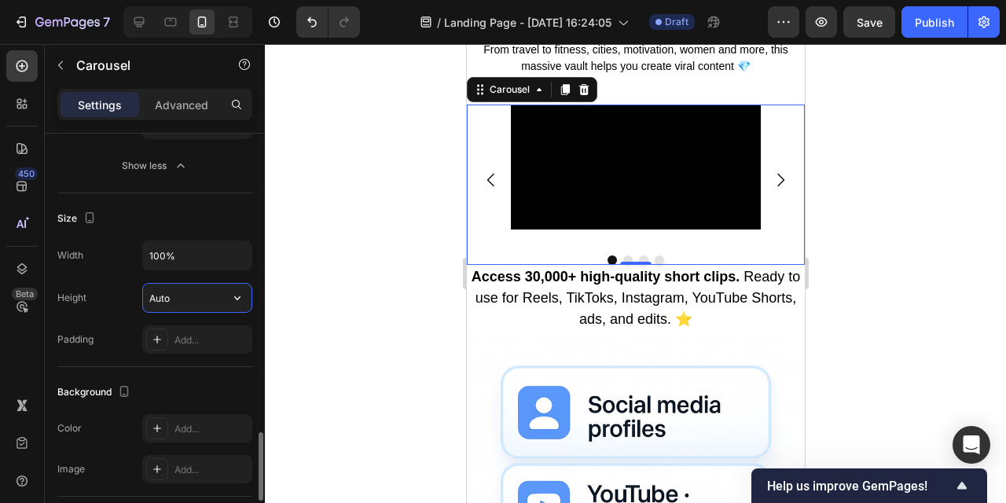
click at [190, 306] on input "Auto" at bounding box center [197, 298] width 109 height 28
click at [245, 304] on icon "button" at bounding box center [238, 298] width 16 height 16
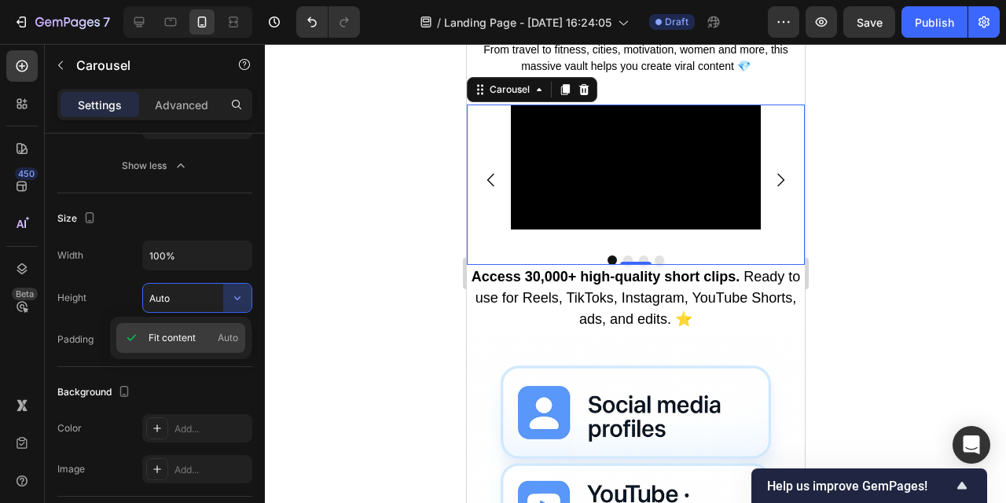
click at [222, 342] on span "Auto" at bounding box center [228, 338] width 20 height 14
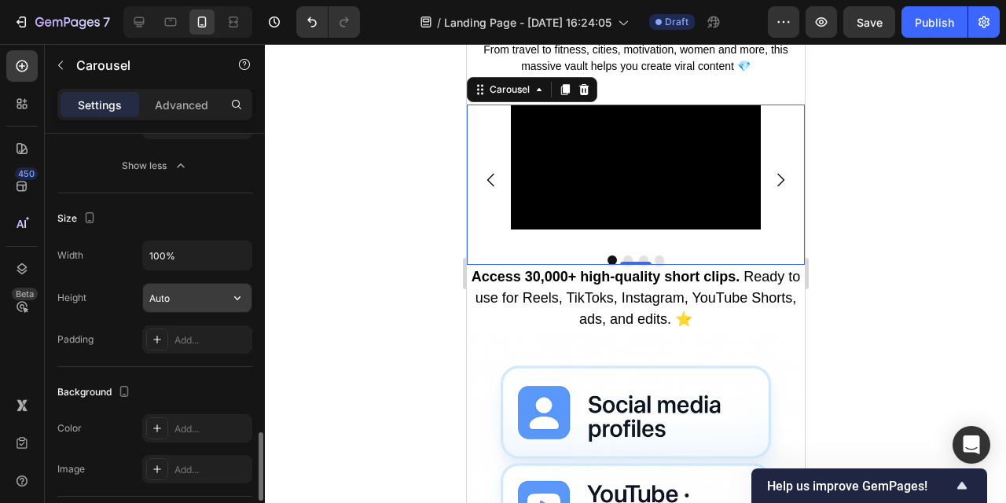
click at [190, 296] on input "Auto" at bounding box center [197, 298] width 109 height 28
click at [232, 296] on icon "button" at bounding box center [238, 298] width 16 height 16
click at [178, 296] on input "Auto" at bounding box center [197, 298] width 109 height 28
drag, startPoint x: 178, startPoint y: 296, endPoint x: 134, endPoint y: 296, distance: 44.0
click at [134, 296] on div "Height Auto" at bounding box center [154, 298] width 195 height 30
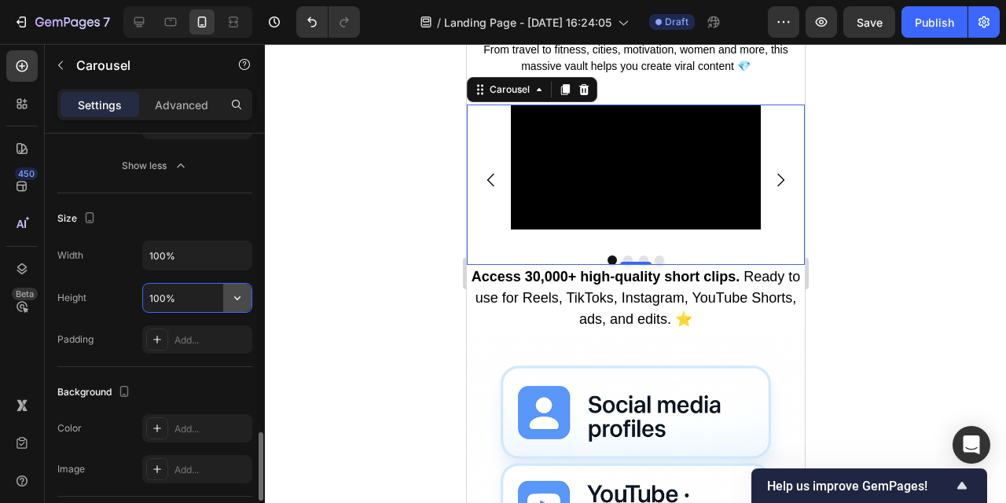
click at [241, 297] on icon "button" at bounding box center [238, 298] width 16 height 16
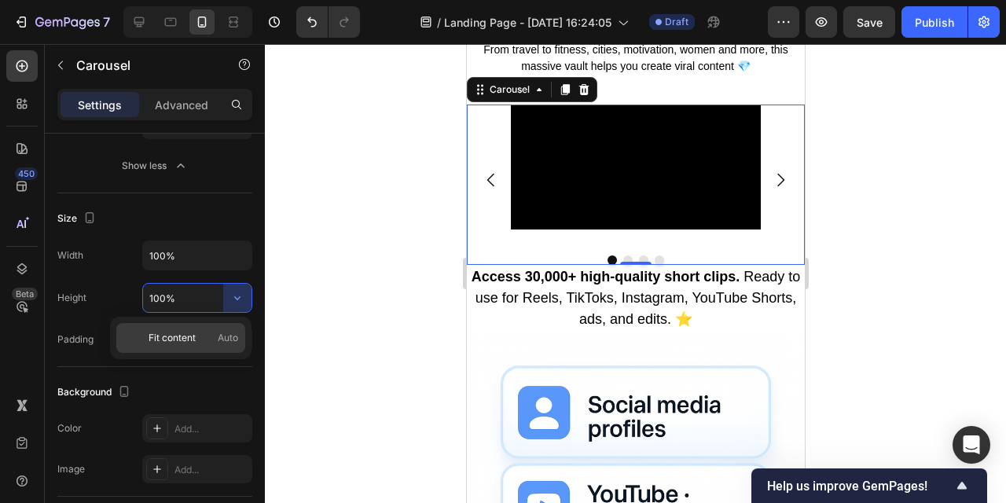
click at [212, 340] on p "Fit content Auto" at bounding box center [194, 338] width 90 height 14
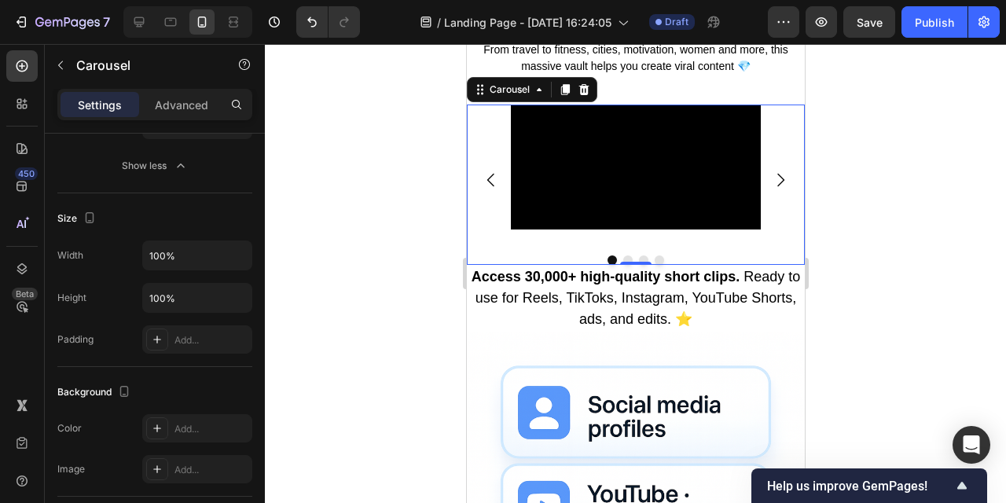
type input "Auto"
click at [203, 259] on input "100%" at bounding box center [197, 255] width 109 height 28
click at [246, 257] on button "button" at bounding box center [237, 255] width 28 height 28
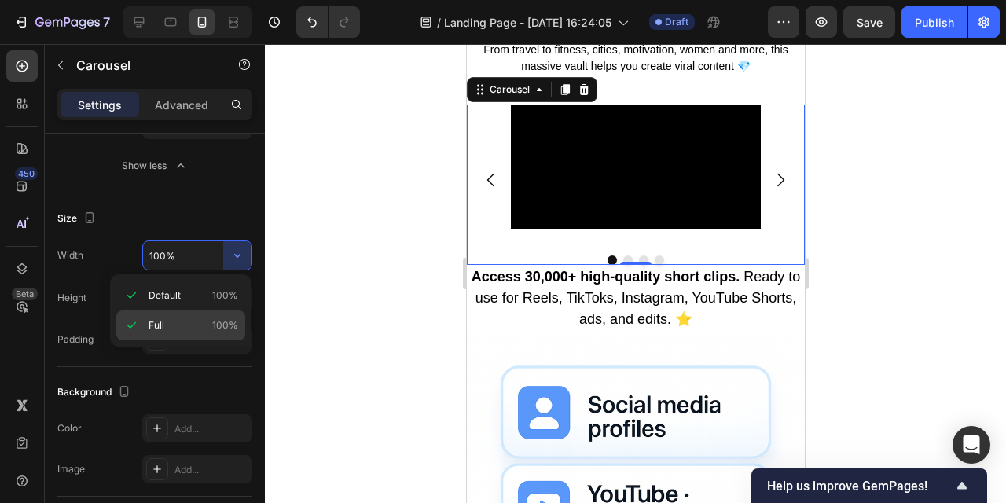
click at [205, 316] on div "Full 100%" at bounding box center [180, 326] width 129 height 30
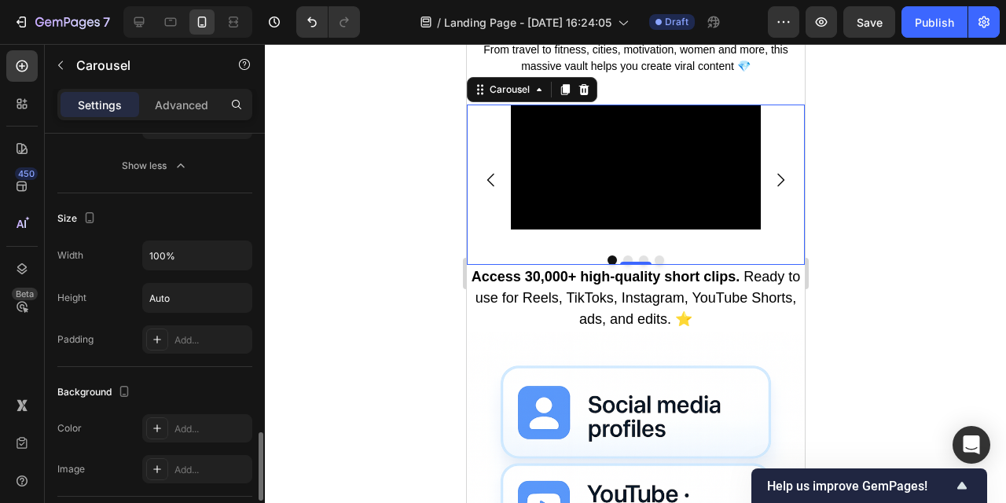
click at [116, 295] on div "Height Auto" at bounding box center [154, 298] width 195 height 30
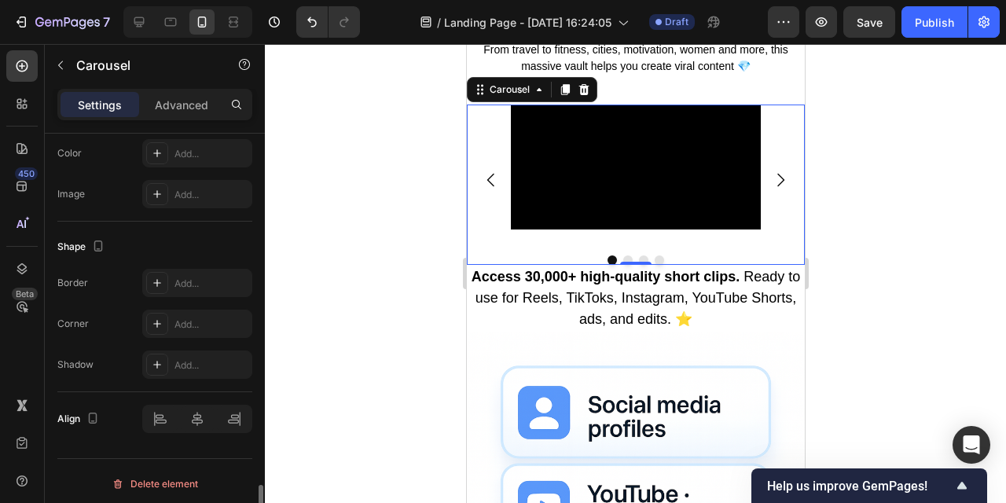
scroll to position [2070, 0]
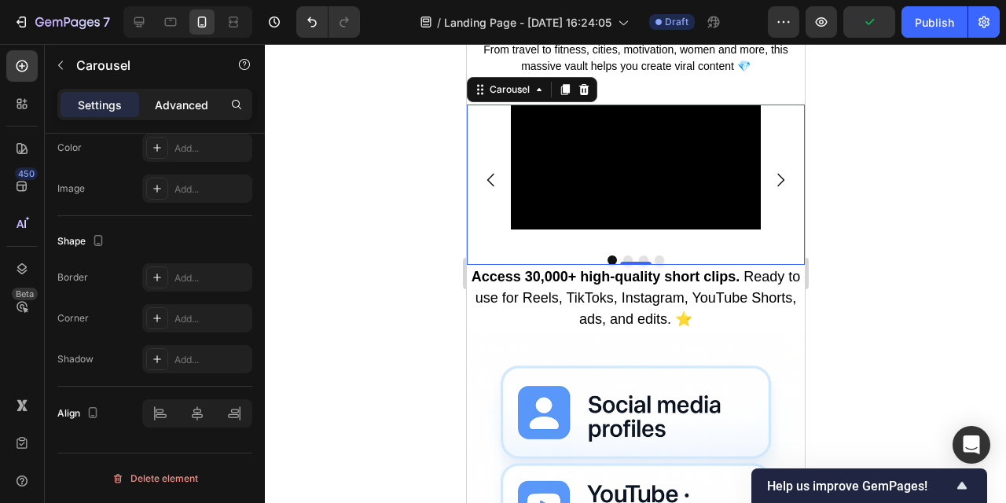
click at [191, 101] on p "Advanced" at bounding box center [181, 105] width 53 height 17
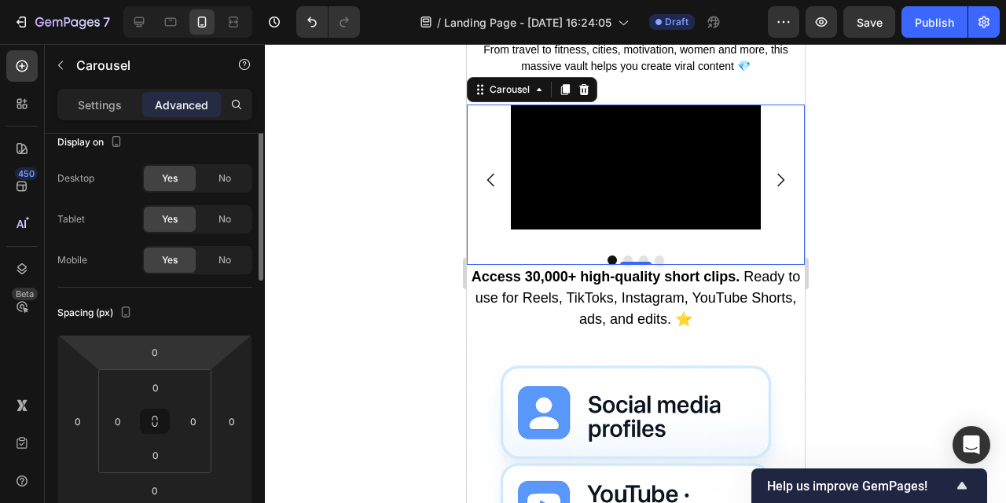
scroll to position [0, 0]
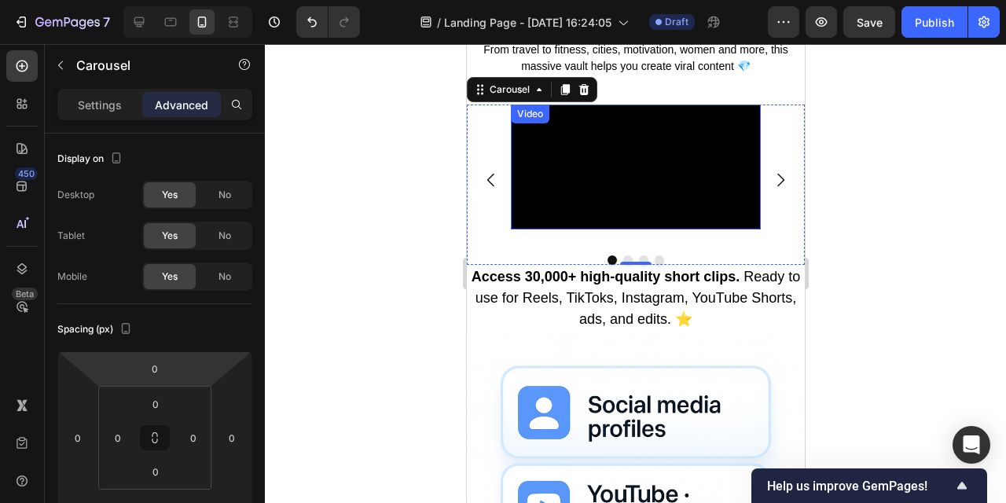
click at [668, 230] on video at bounding box center [635, 167] width 250 height 125
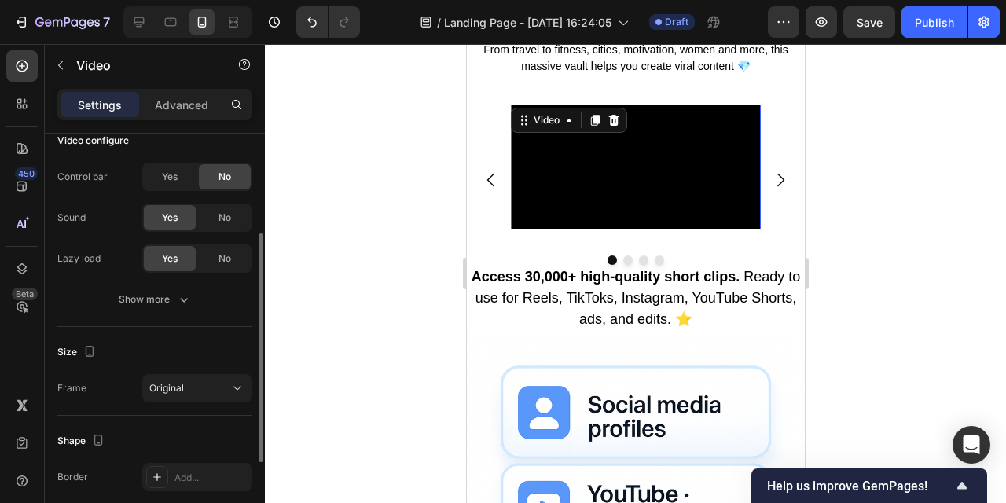
scroll to position [186, 0]
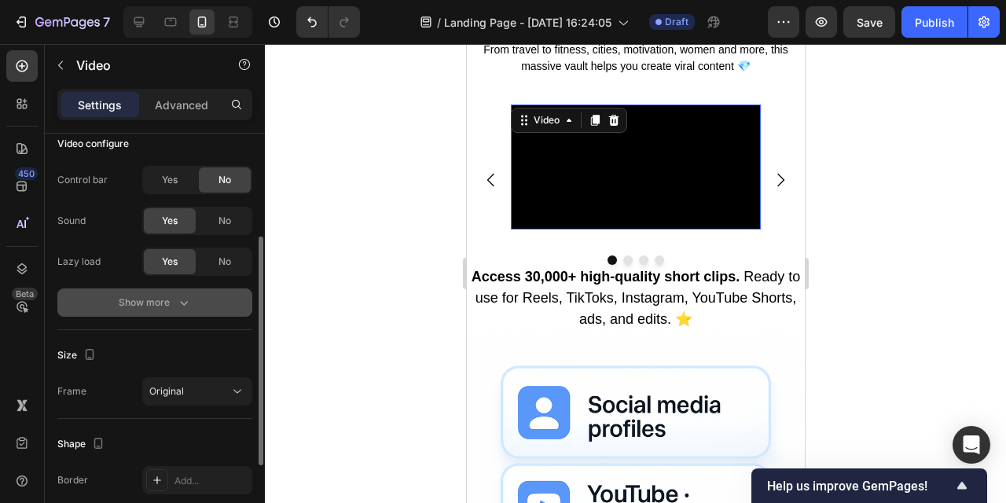
click at [128, 308] on div "Show more" at bounding box center [155, 303] width 73 height 16
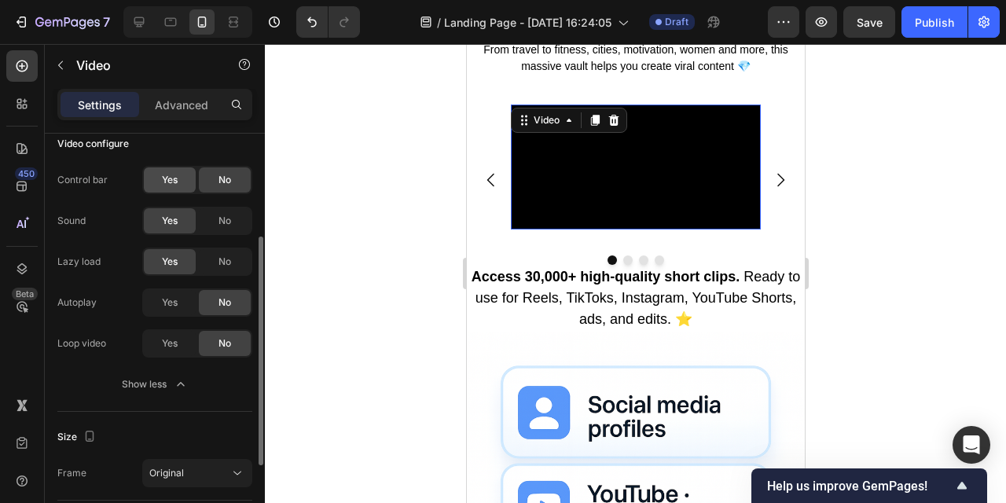
click at [186, 180] on div "Yes" at bounding box center [170, 179] width 52 height 25
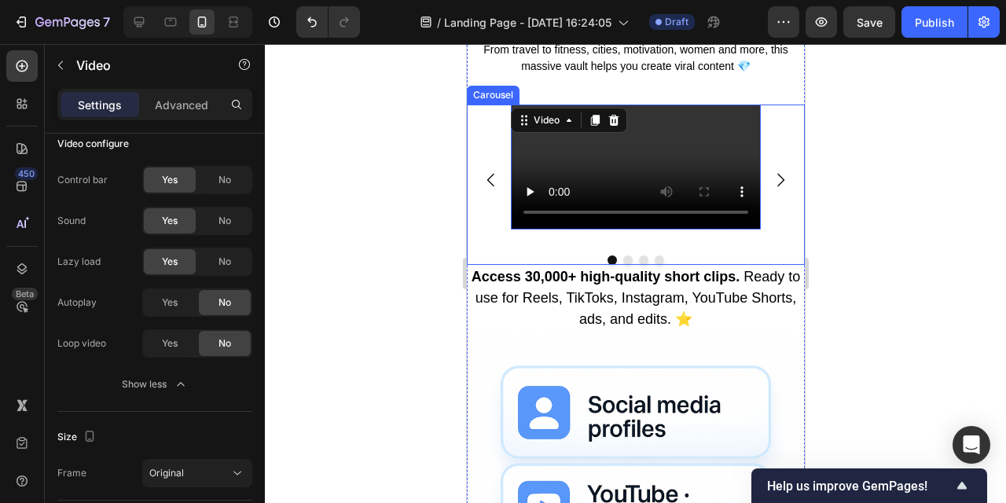
click at [857, 312] on div at bounding box center [636, 273] width 742 height 459
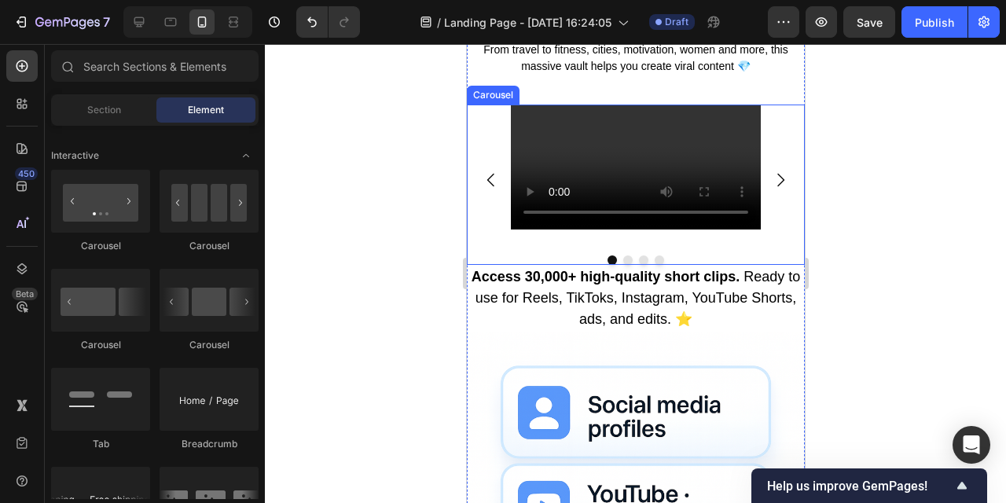
click at [873, 318] on div at bounding box center [636, 273] width 742 height 459
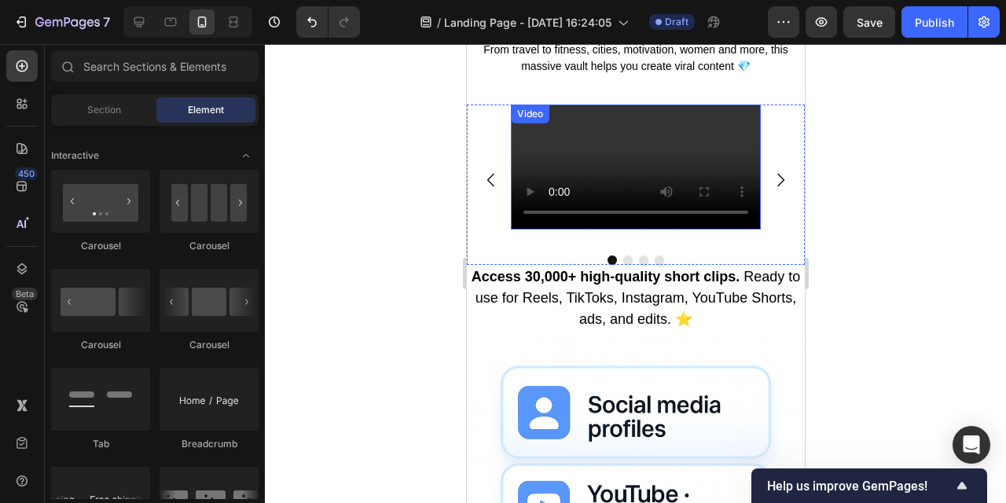
click at [642, 230] on video at bounding box center [635, 167] width 250 height 125
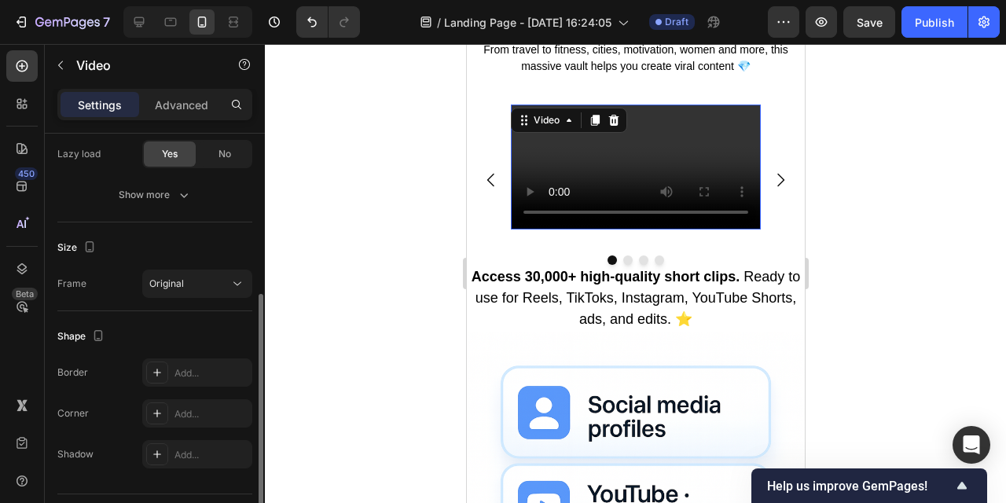
scroll to position [287, 0]
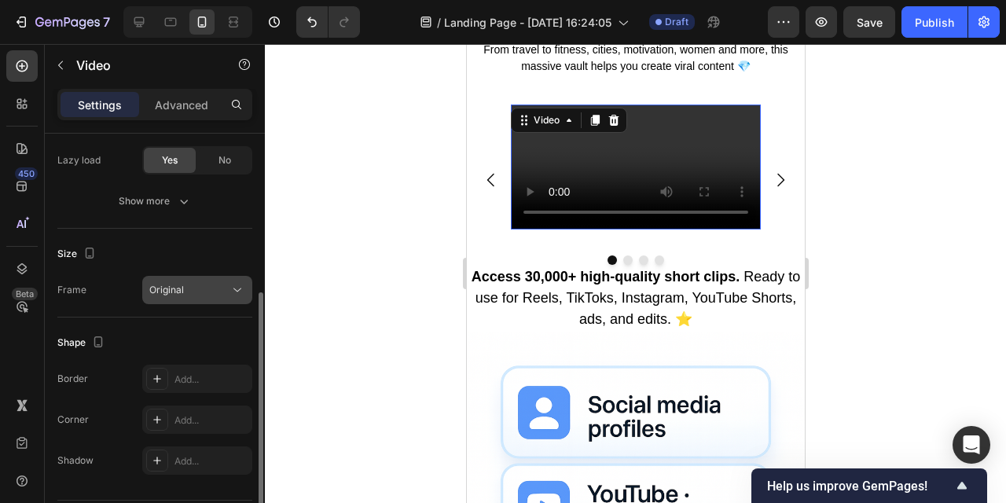
click at [198, 283] on div "Original" at bounding box center [189, 290] width 80 height 14
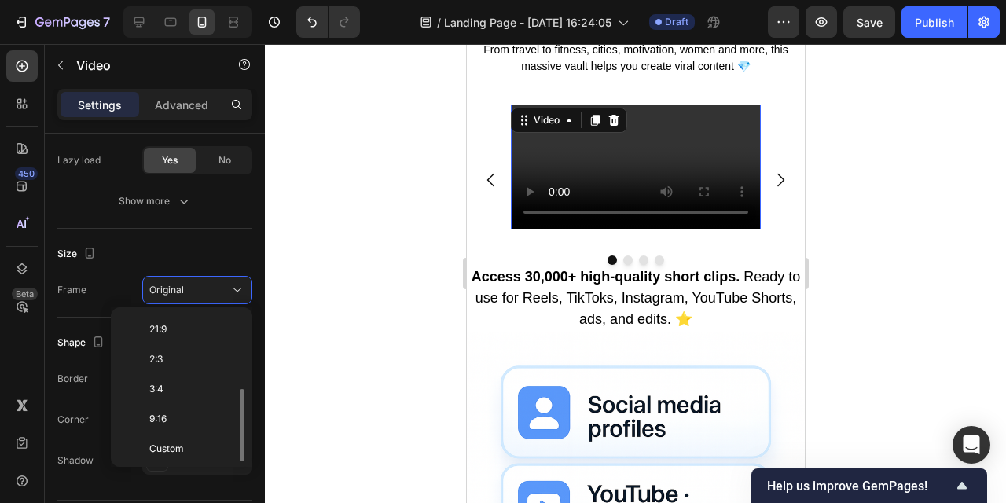
scroll to position [152, 0]
click at [185, 414] on p "9:16" at bounding box center [190, 416] width 83 height 14
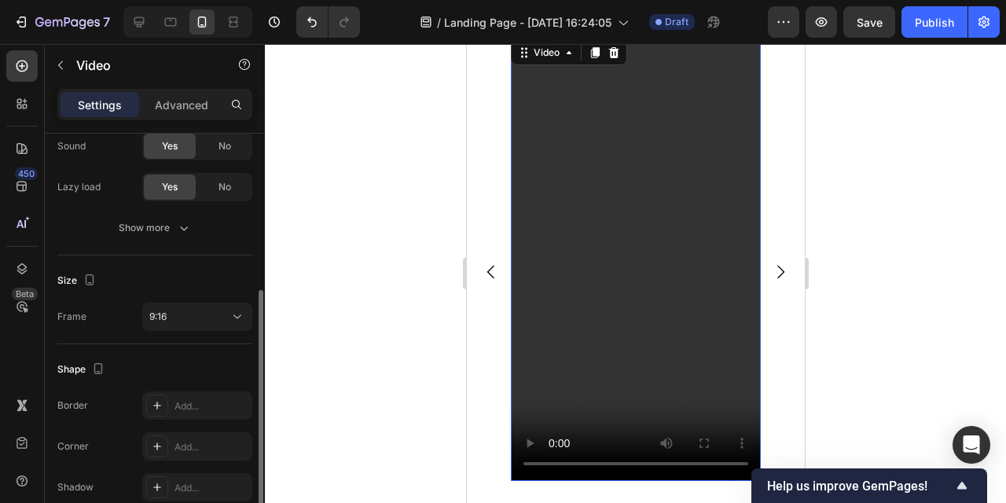
scroll to position [276, 0]
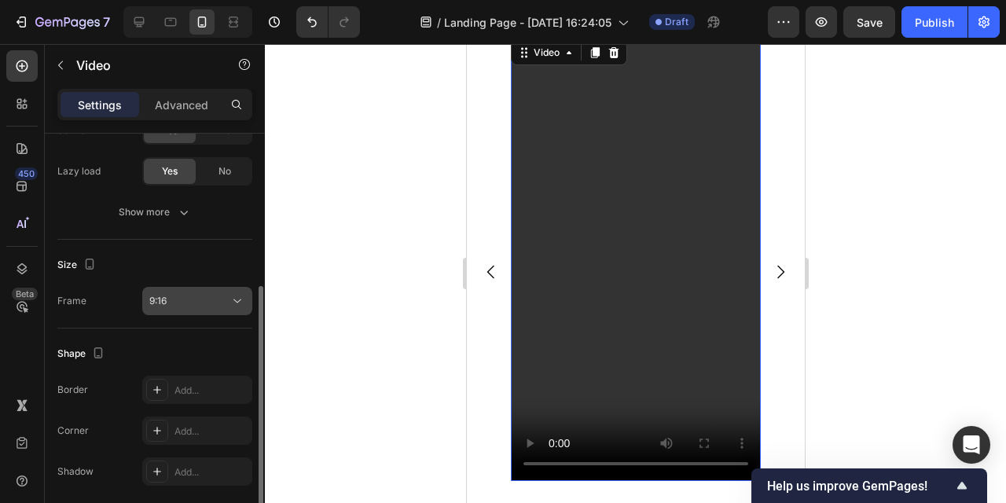
click at [226, 300] on div "9:16" at bounding box center [189, 301] width 80 height 14
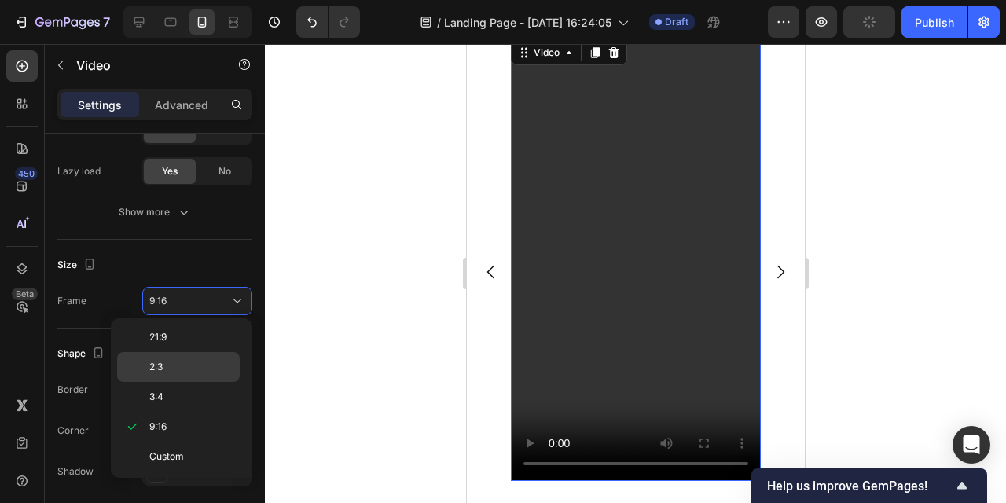
scroll to position [0, 0]
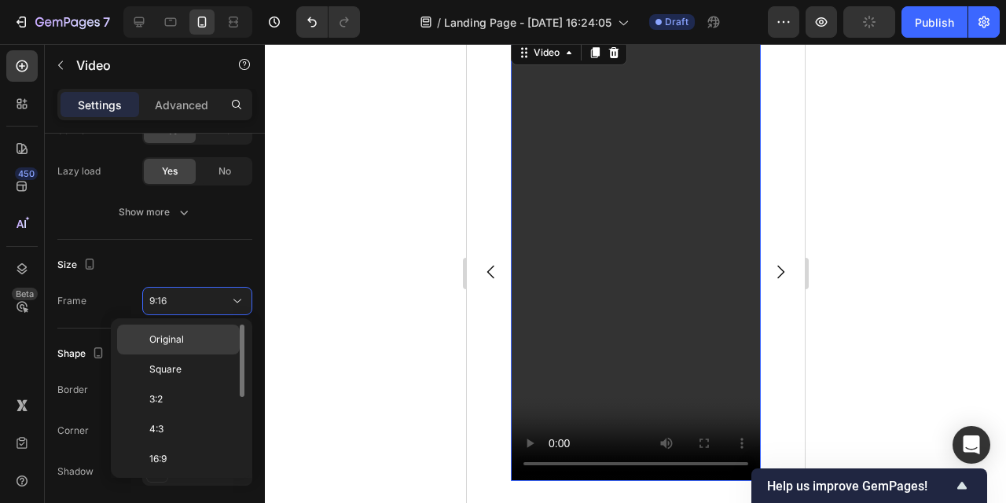
click at [204, 332] on div "Original" at bounding box center [178, 340] width 123 height 30
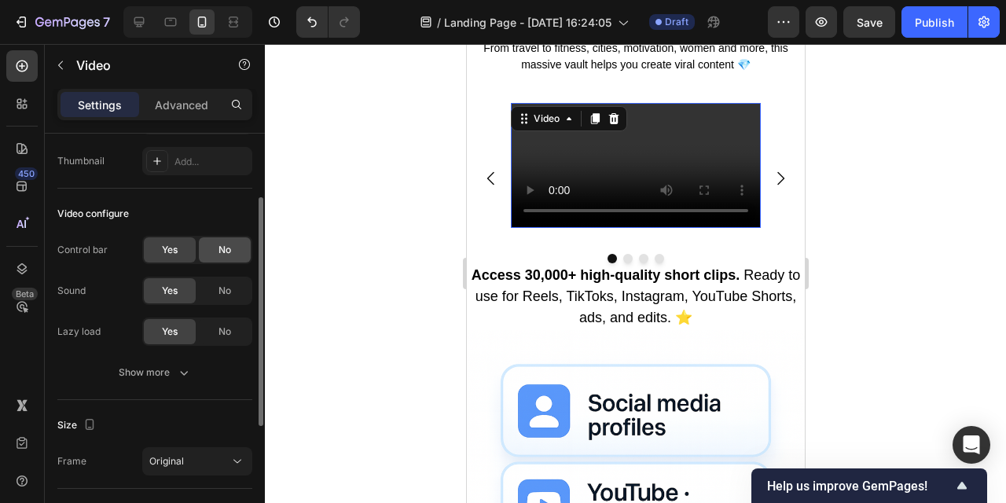
scroll to position [117, 0]
click at [232, 247] on div "No" at bounding box center [225, 248] width 52 height 25
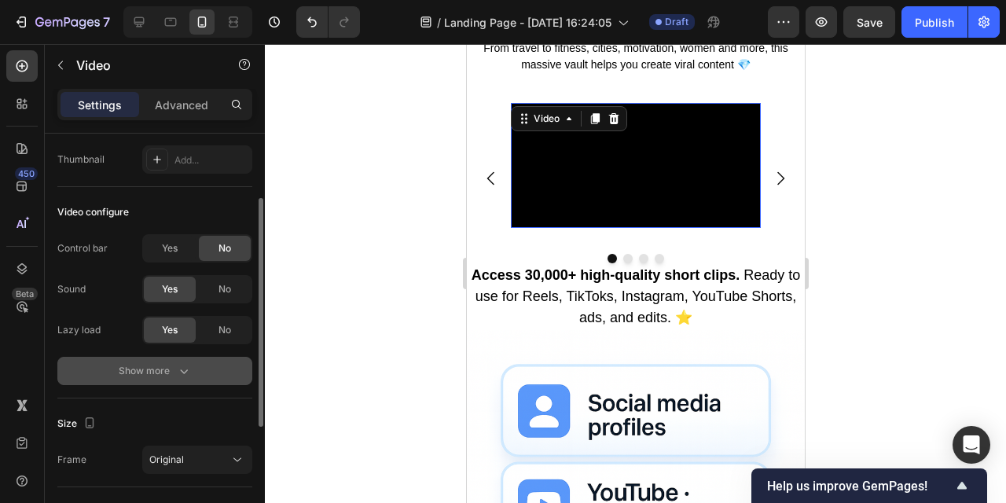
click at [181, 377] on icon "button" at bounding box center [184, 371] width 16 height 16
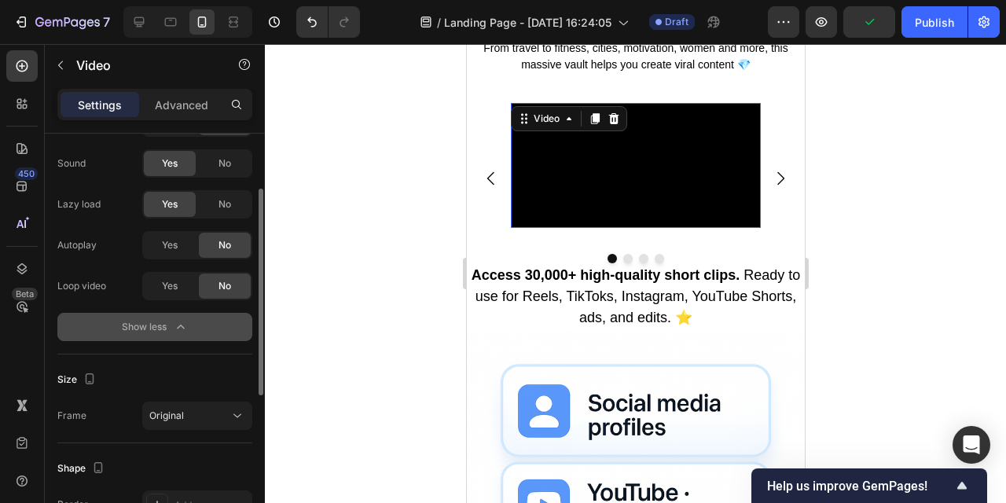
scroll to position [0, 0]
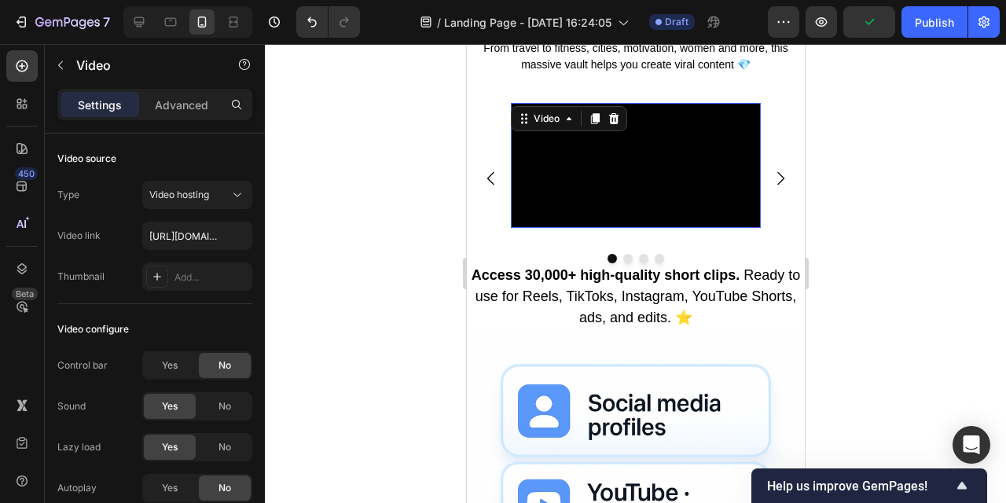
click at [634, 228] on video at bounding box center [635, 165] width 250 height 125
click at [635, 228] on video at bounding box center [635, 165] width 250 height 125
click at [775, 188] on icon "Carousel Next Arrow" at bounding box center [780, 178] width 19 height 19
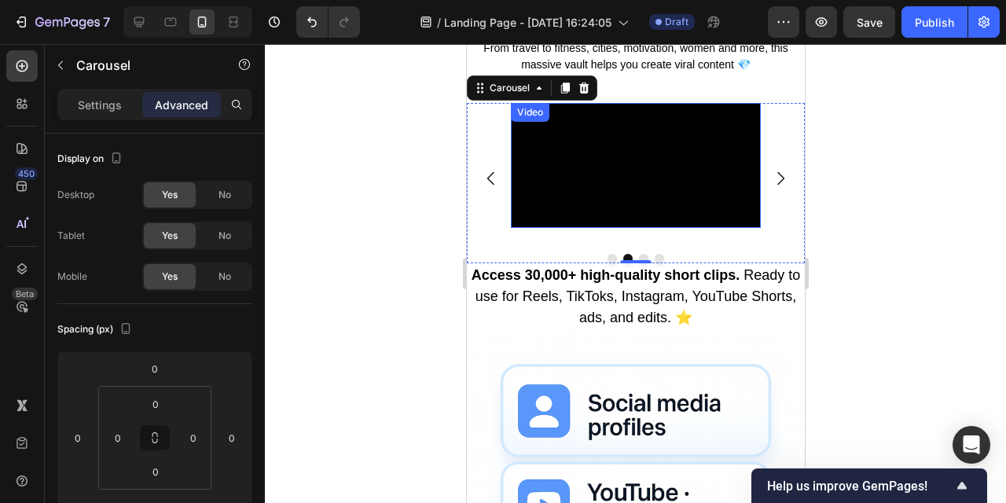
click at [643, 228] on video at bounding box center [635, 165] width 250 height 125
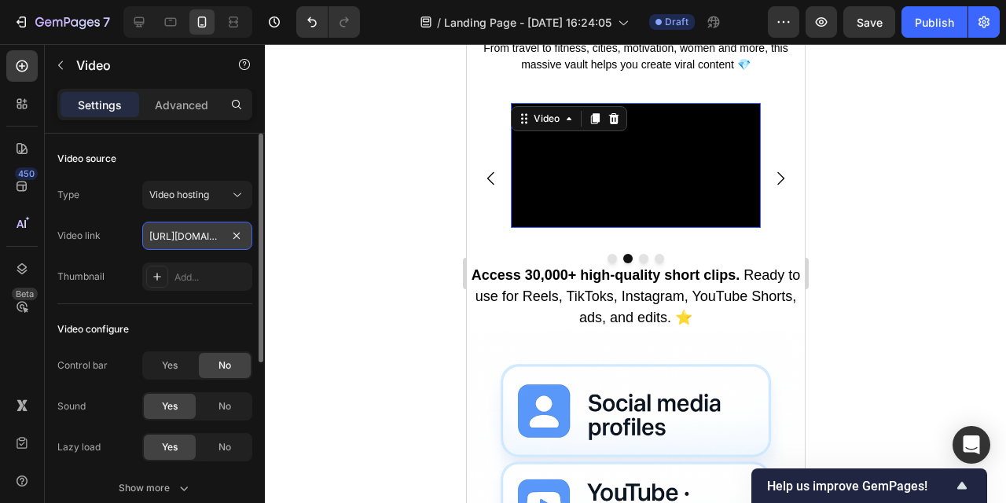
click at [193, 230] on input "https://cdn.shopify.com/videos/c/o/v/264250dffdae4ba4aeb8f4749b14d1cf.mp4" at bounding box center [197, 236] width 110 height 28
paste input "f51efa4ed4a448e5a45f08bafab5a649"
type input "[URL][DOMAIN_NAME]"
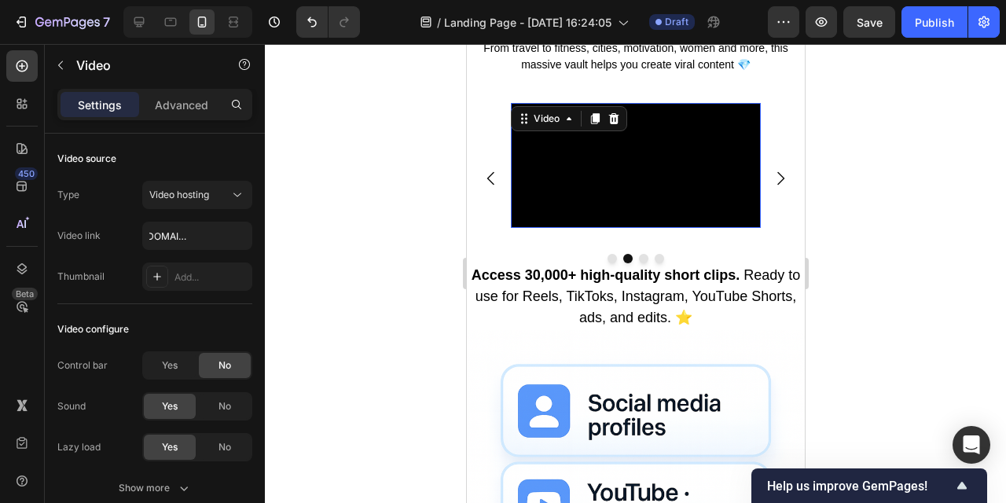
click at [329, 293] on div at bounding box center [636, 273] width 742 height 459
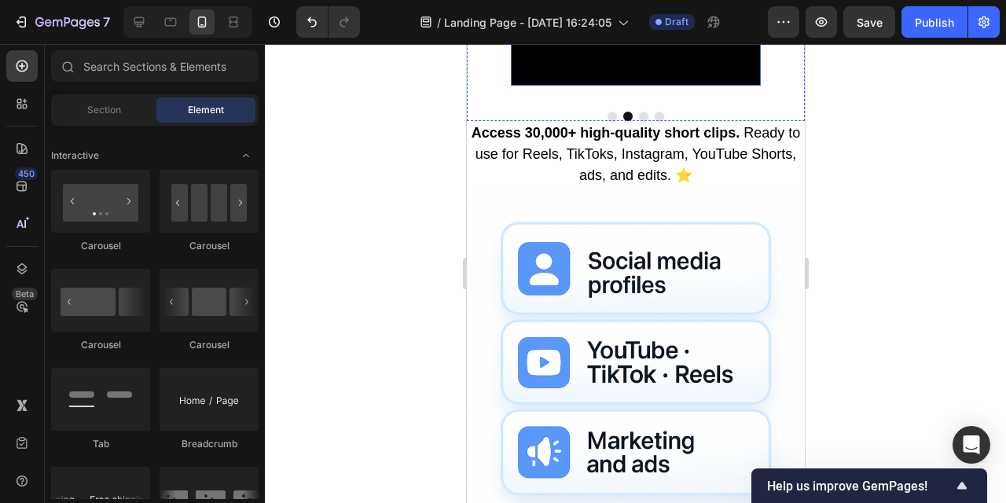
scroll to position [881, 0]
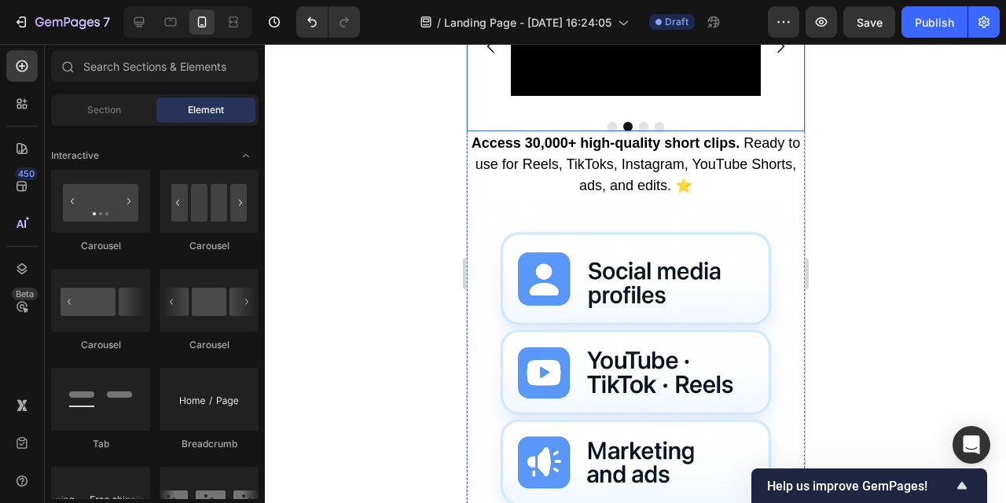
click at [484, 56] on icon "Carousel Back Arrow" at bounding box center [490, 46] width 19 height 19
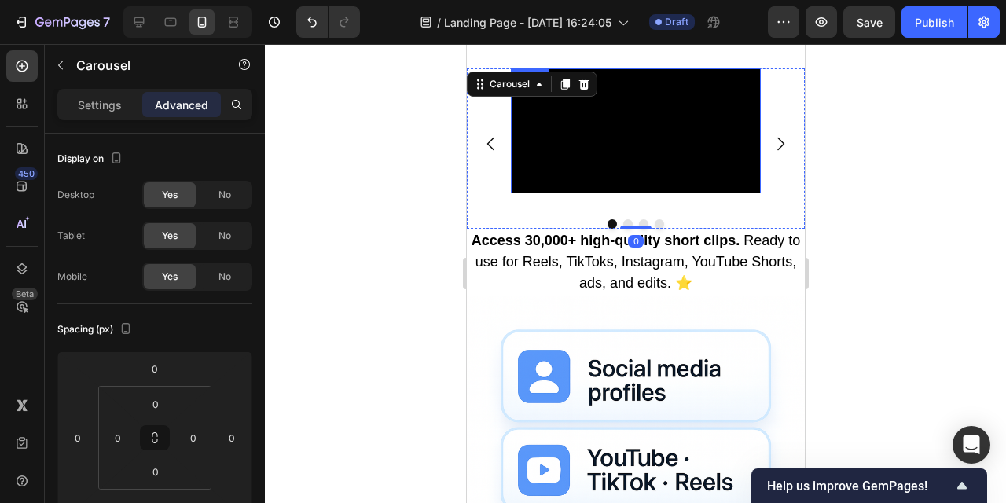
scroll to position [788, 0]
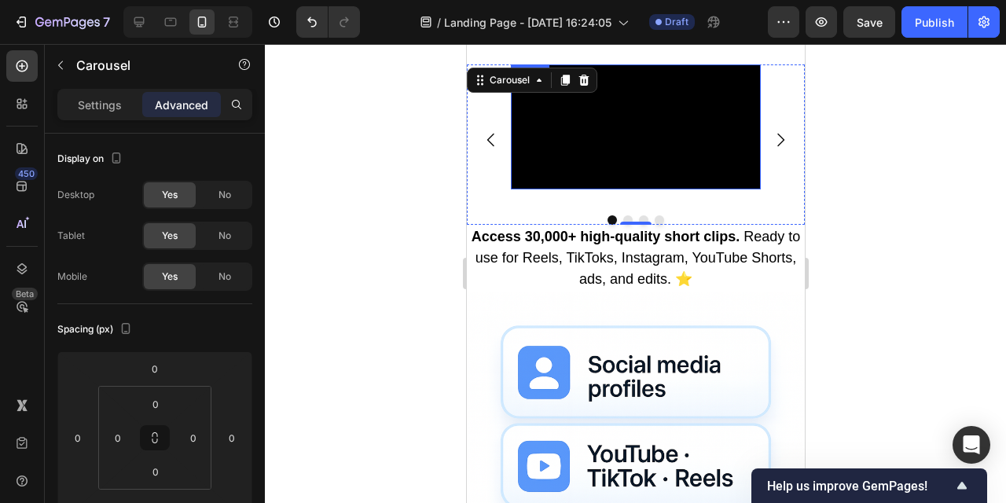
click at [603, 190] on video at bounding box center [635, 126] width 250 height 125
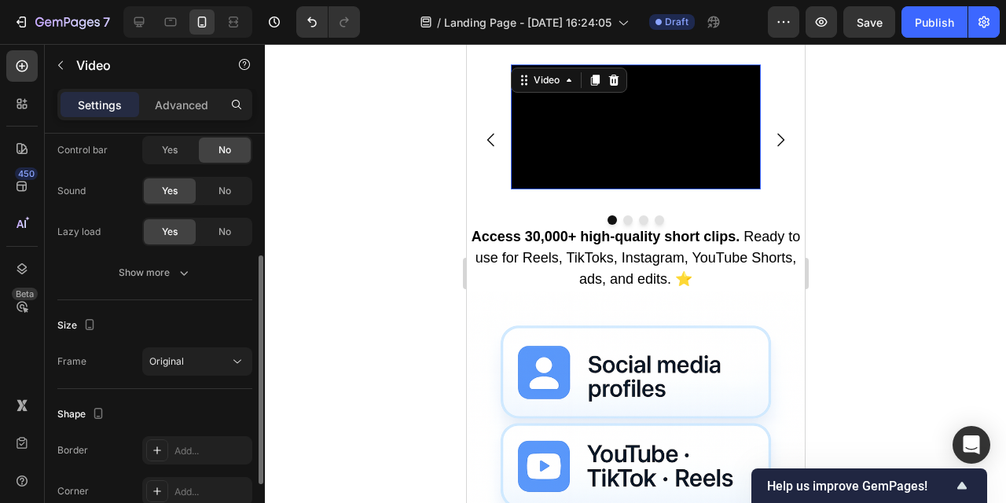
scroll to position [263, 0]
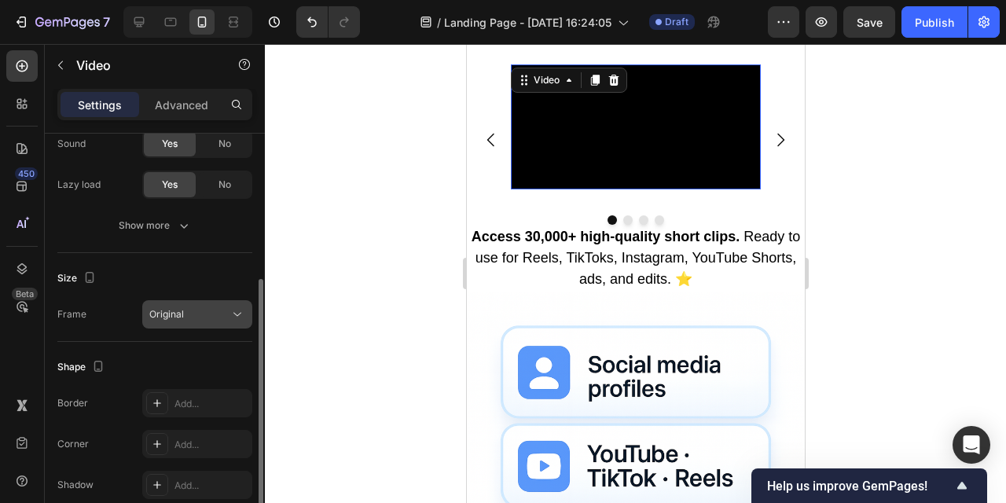
click at [185, 316] on div "Original" at bounding box center [189, 314] width 80 height 14
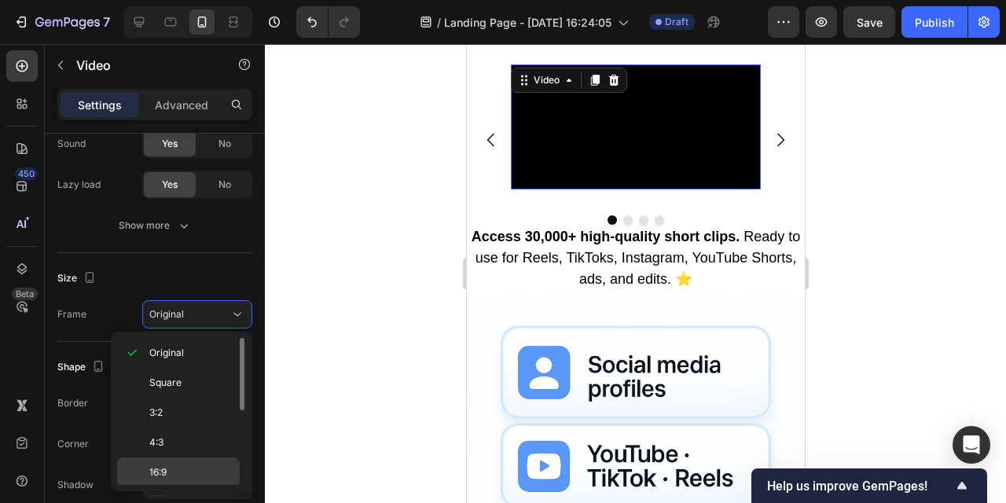
click at [165, 469] on span "16:9" at bounding box center [157, 473] width 17 height 14
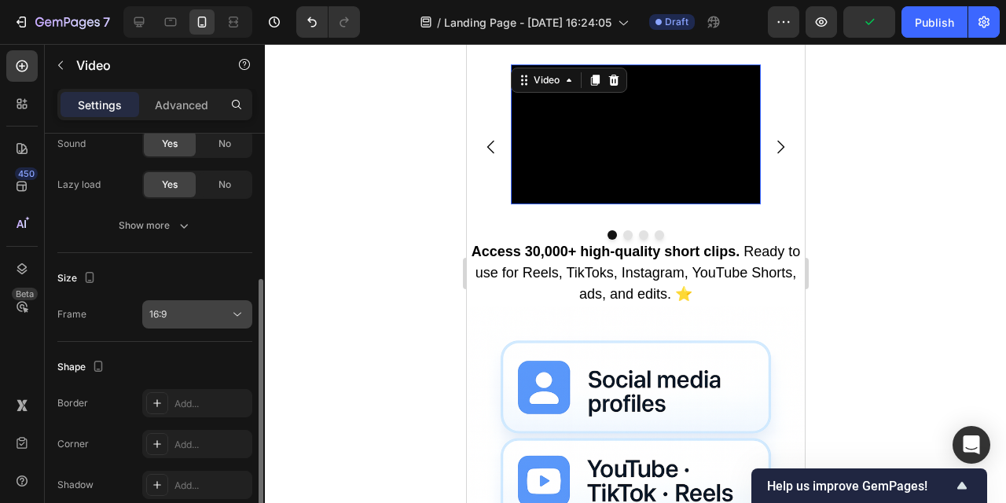
click at [213, 318] on div "16:9" at bounding box center [189, 314] width 80 height 14
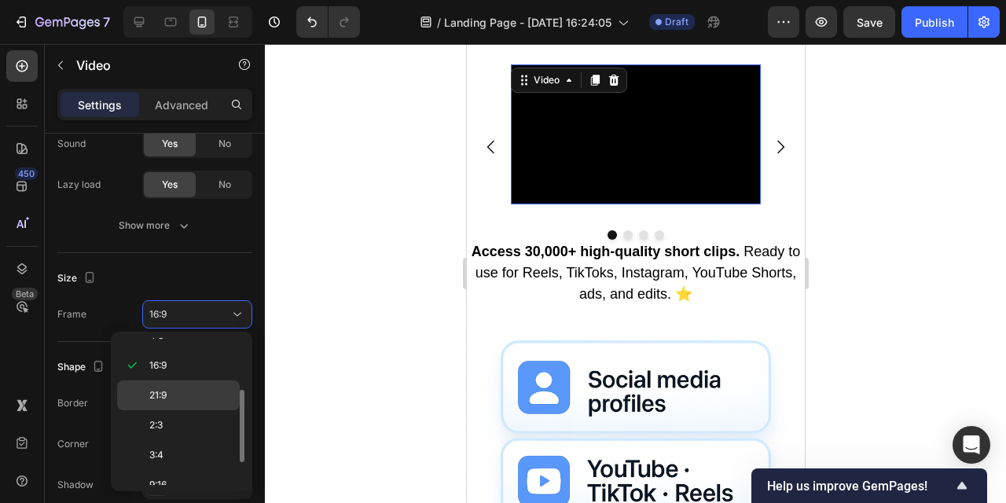
scroll to position [152, 0]
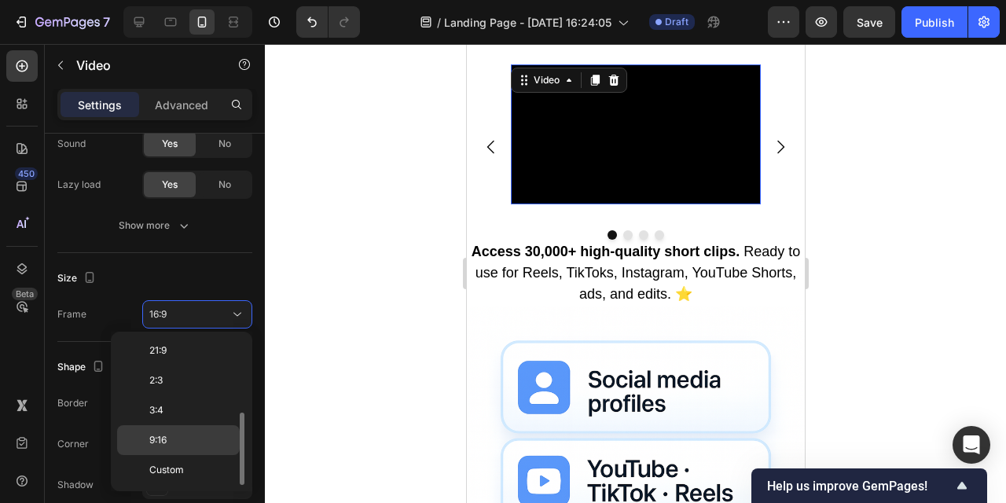
click at [186, 436] on p "9:16" at bounding box center [190, 440] width 83 height 14
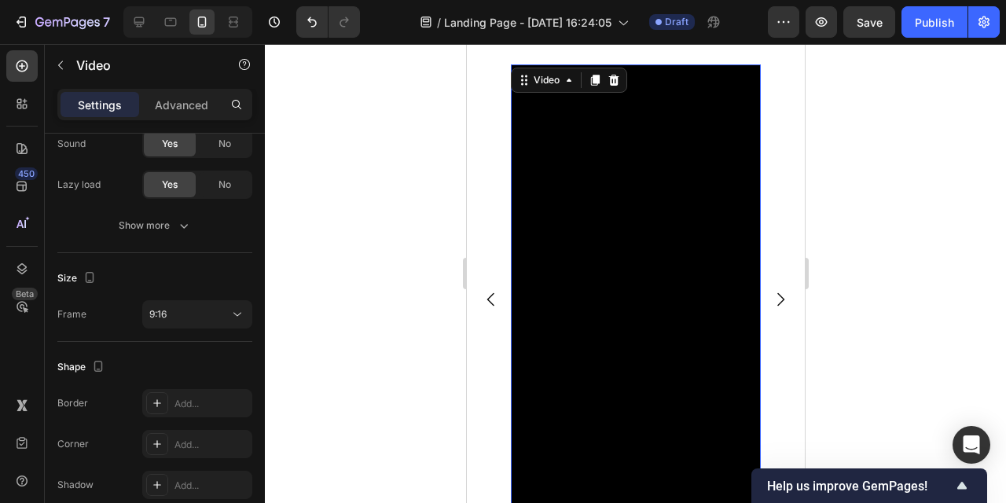
click at [948, 206] on div at bounding box center [636, 273] width 742 height 459
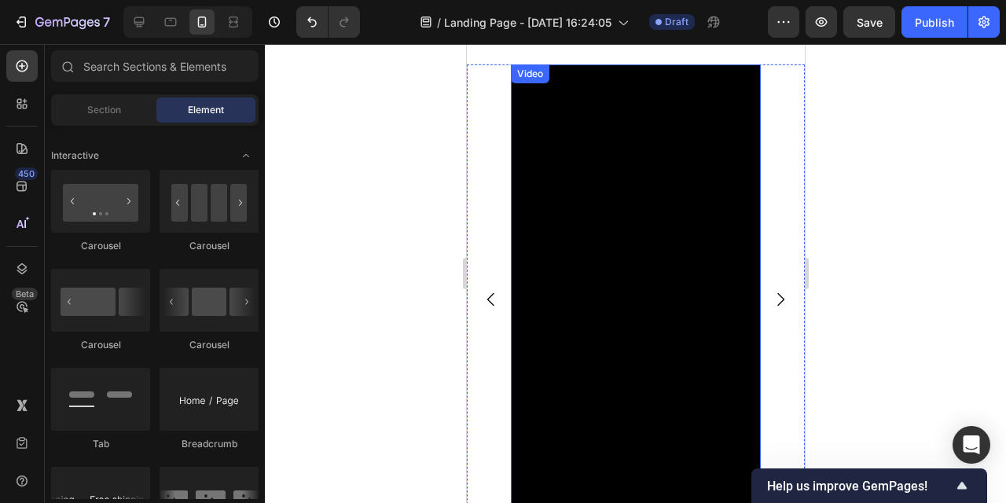
click at [582, 289] on video at bounding box center [635, 286] width 250 height 444
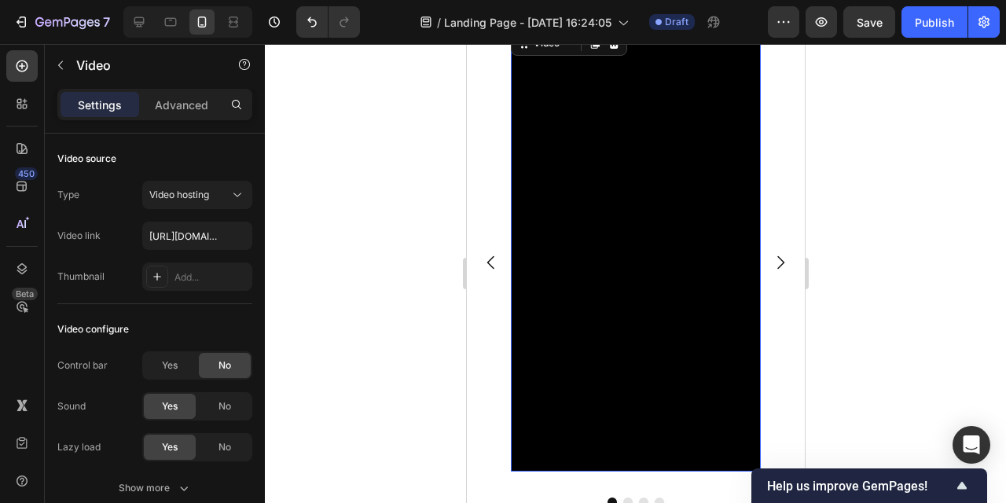
scroll to position [827, 0]
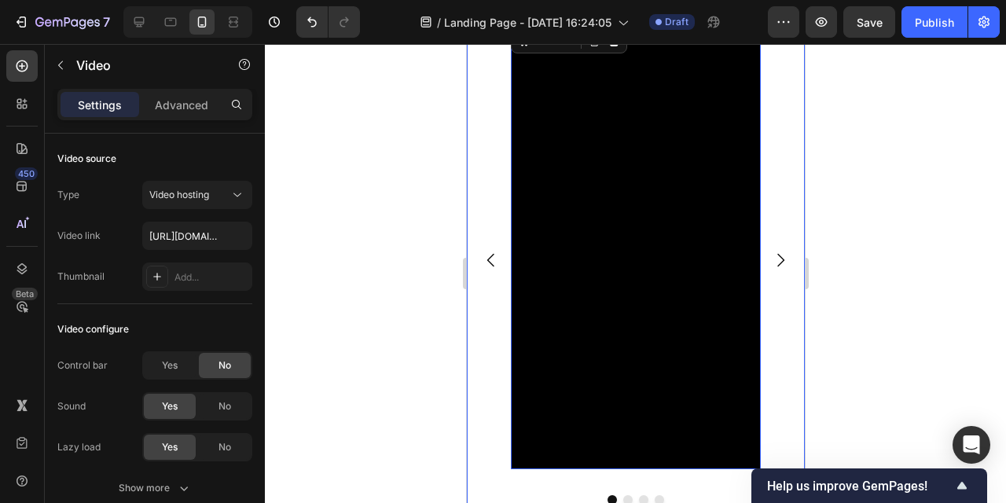
click at [781, 265] on icon "Carousel Next Arrow" at bounding box center [780, 260] width 19 height 19
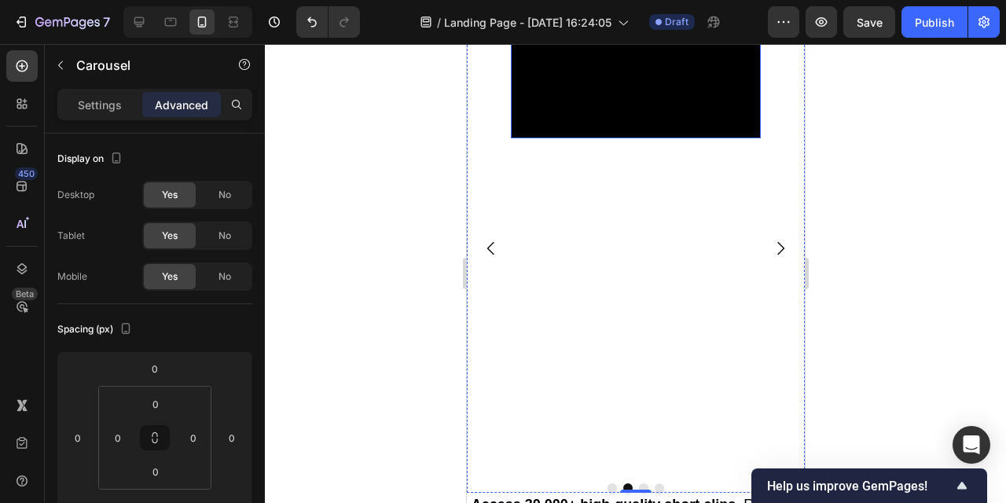
scroll to position [841, 0]
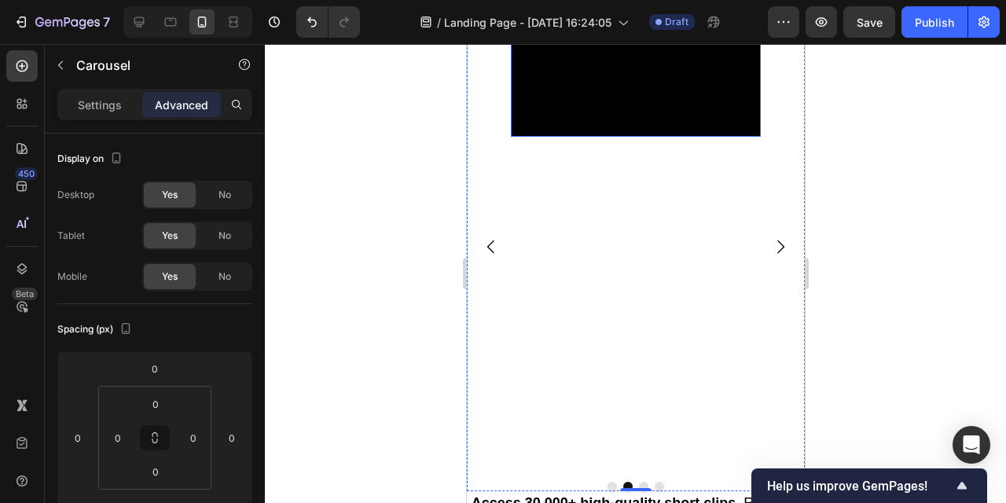
click at [613, 137] on video at bounding box center [635, 74] width 250 height 125
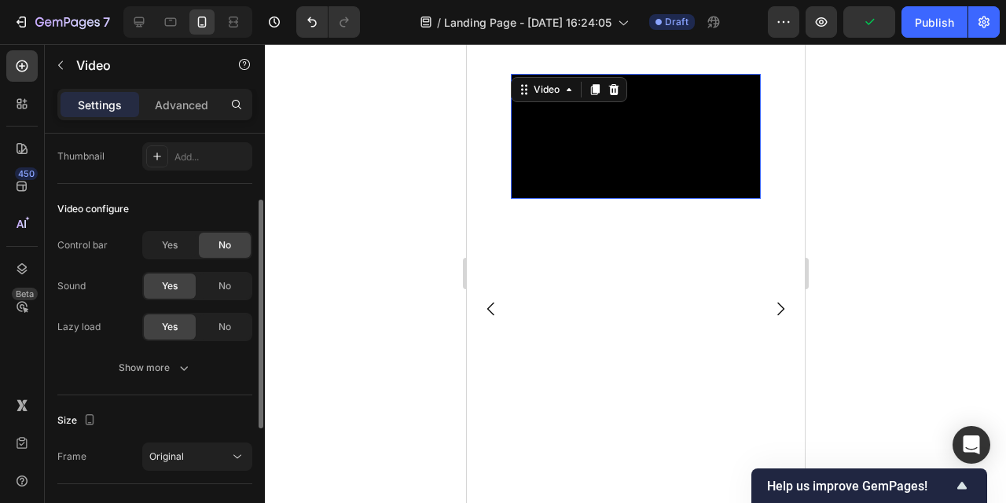
scroll to position [780, 0]
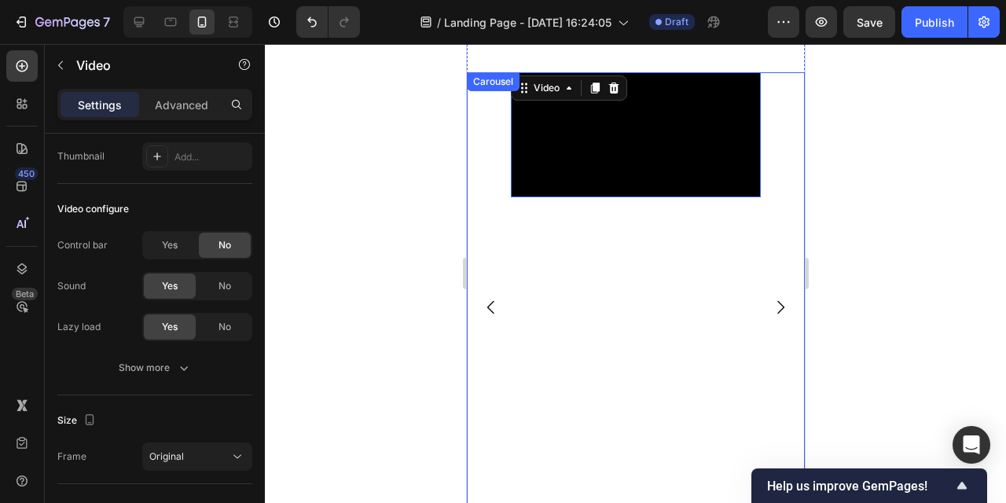
click at [778, 307] on icon "Carousel Next Arrow" at bounding box center [780, 307] width 19 height 19
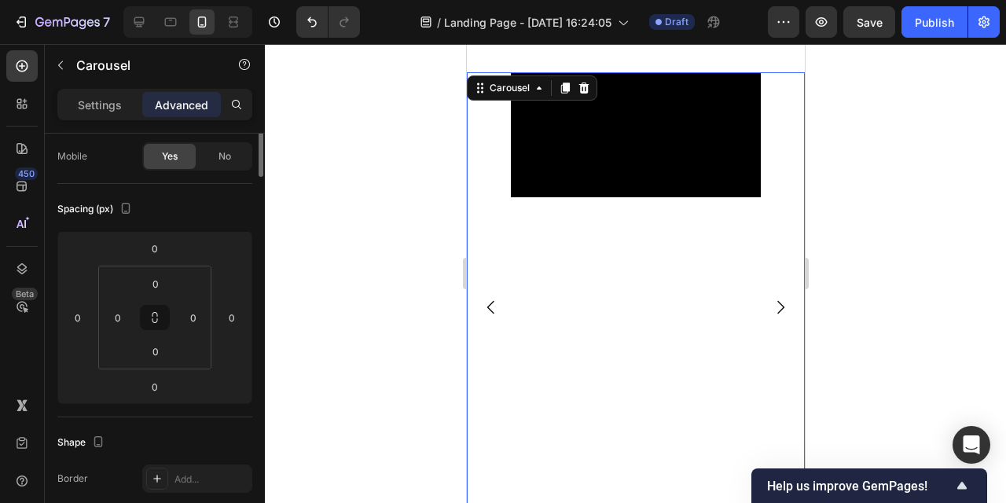
scroll to position [0, 0]
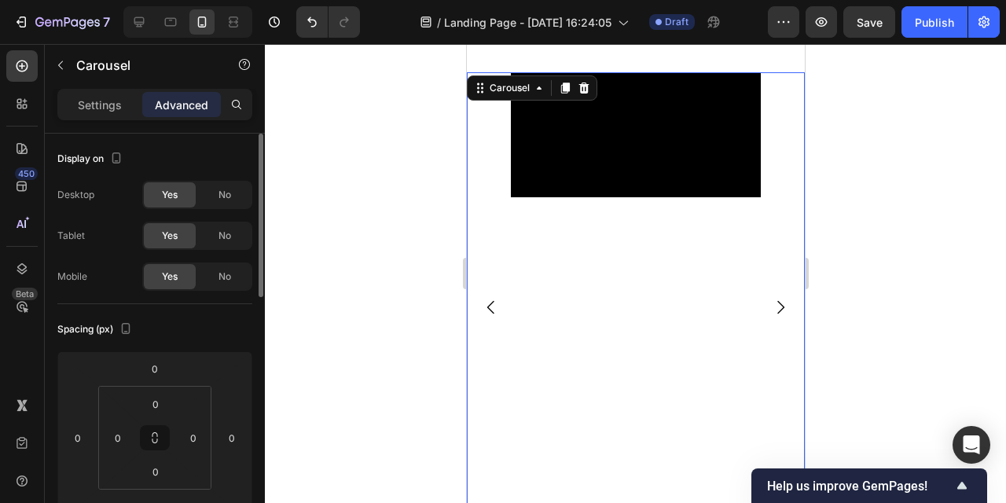
click at [665, 197] on video at bounding box center [635, 134] width 250 height 125
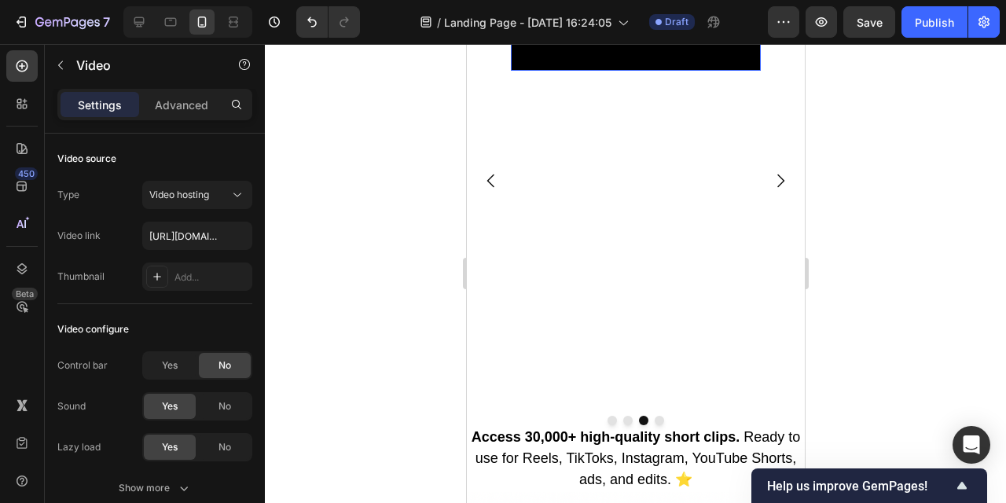
scroll to position [906, 0]
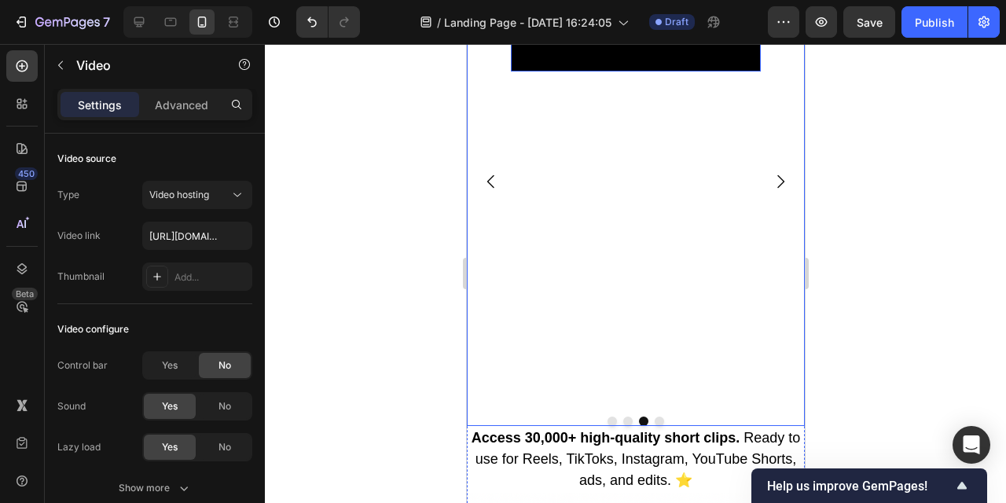
click at [781, 177] on icon "Carousel Next Arrow" at bounding box center [780, 181] width 19 height 19
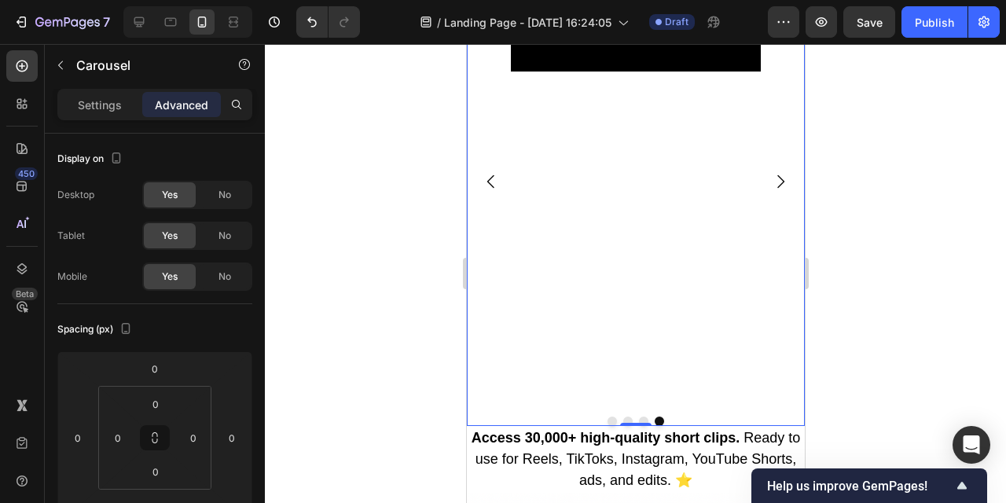
click at [491, 181] on icon "Carousel Back Arrow" at bounding box center [490, 181] width 19 height 19
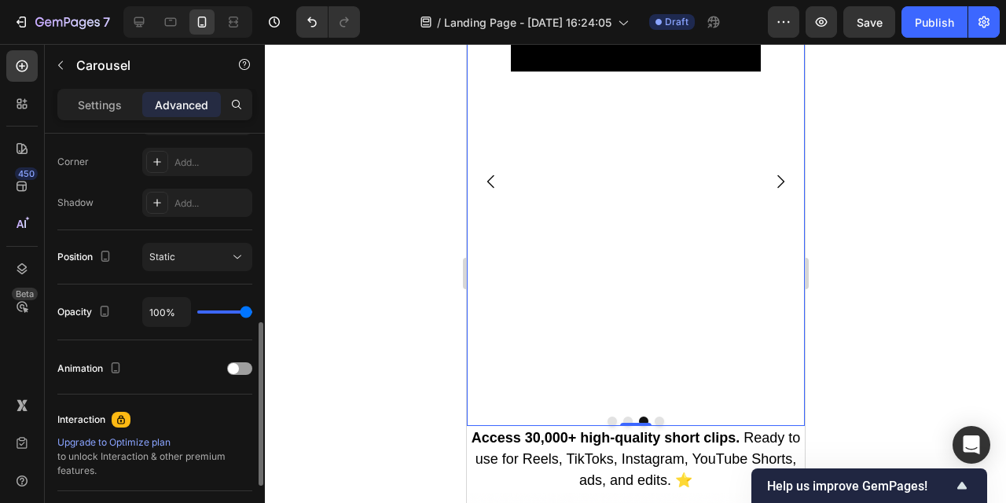
scroll to position [0, 0]
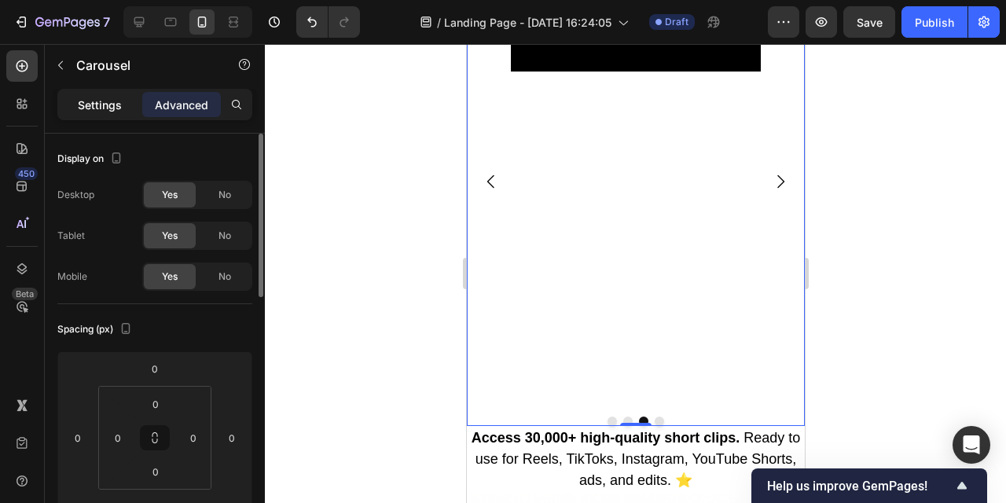
click at [107, 111] on p "Settings" at bounding box center [100, 105] width 44 height 17
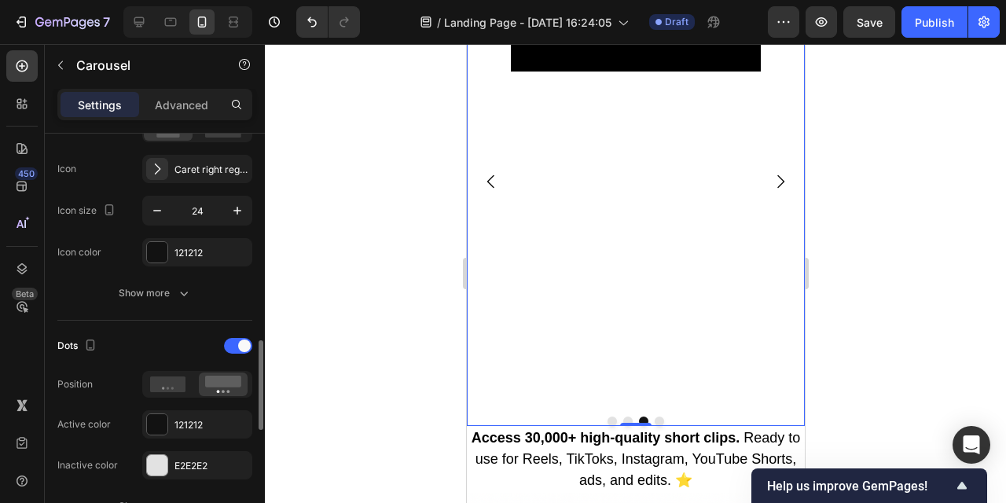
scroll to position [689, 0]
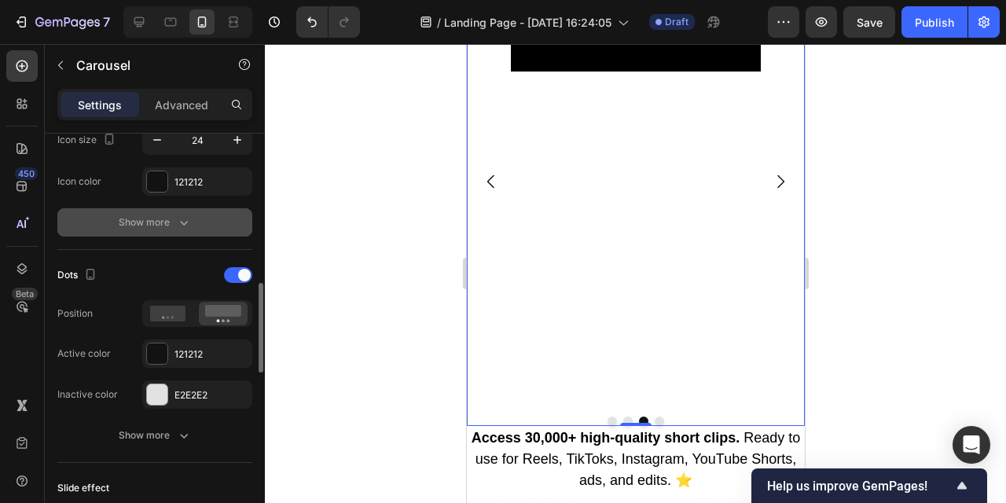
click at [180, 223] on icon "button" at bounding box center [184, 223] width 16 height 16
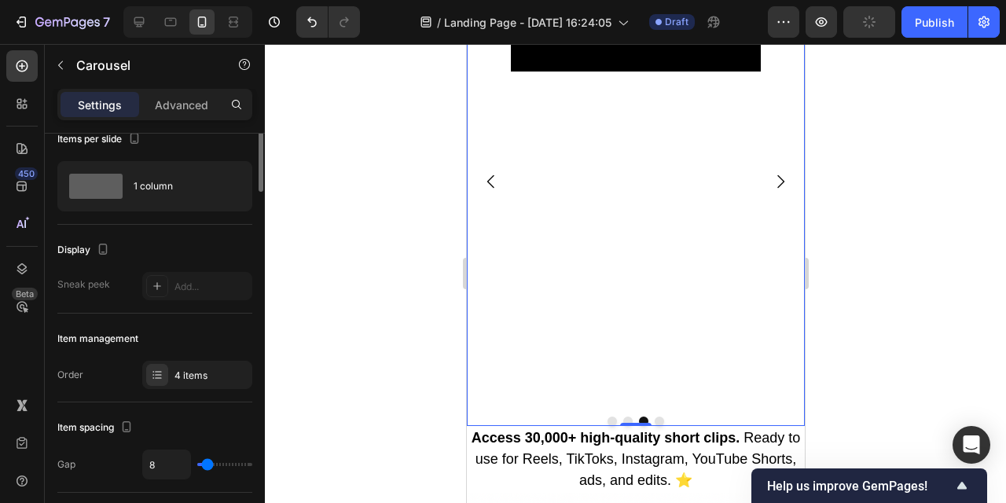
scroll to position [0, 0]
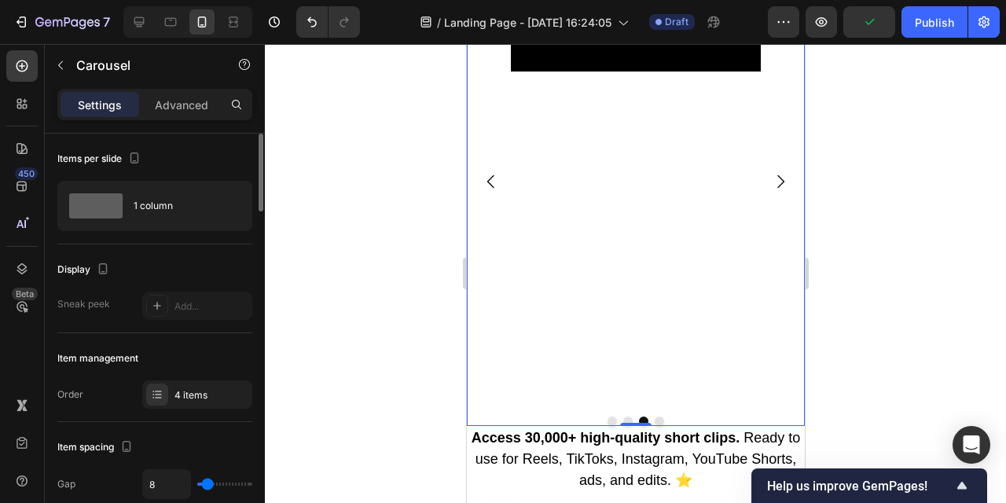
click at [182, 117] on div "Settings Advanced" at bounding box center [154, 104] width 195 height 31
click at [182, 110] on p "Advanced" at bounding box center [181, 105] width 53 height 17
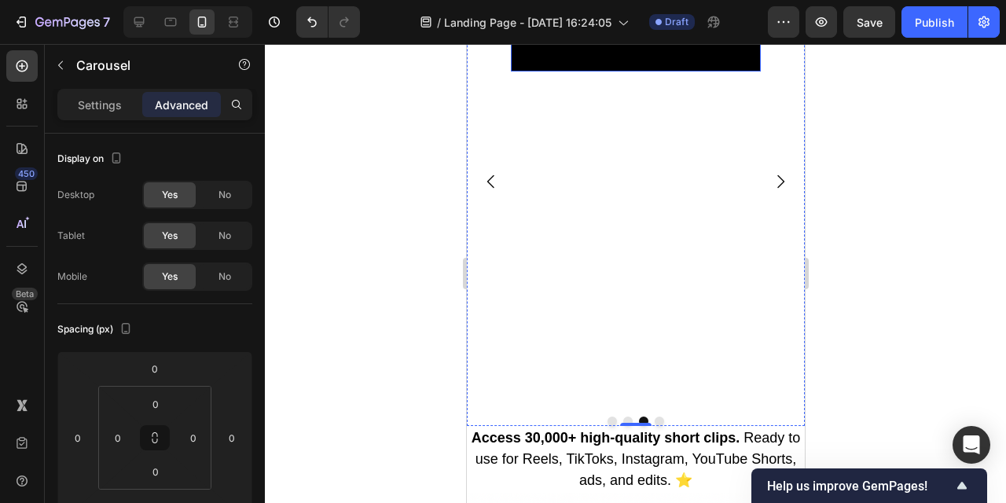
click at [564, 72] on video at bounding box center [635, 9] width 250 height 125
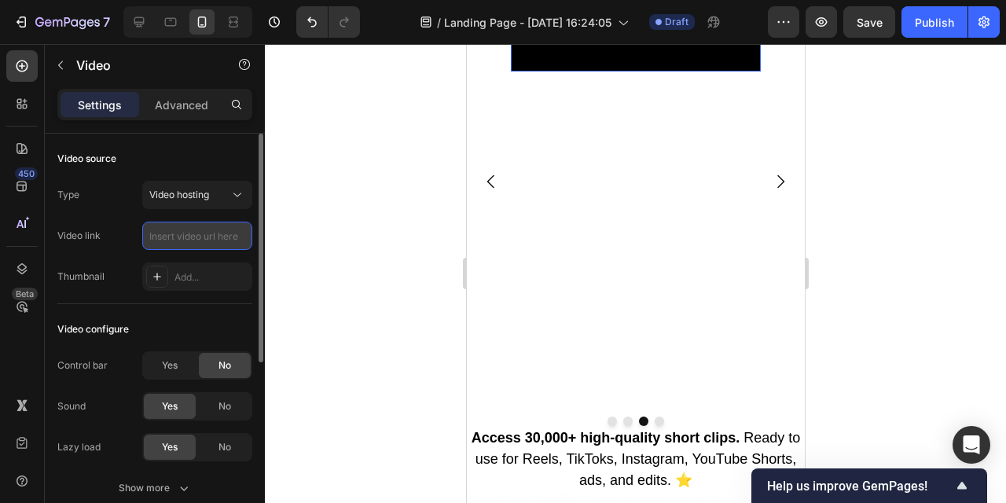
paste input "[URL][DOMAIN_NAME]"
type input "[URL][DOMAIN_NAME]"
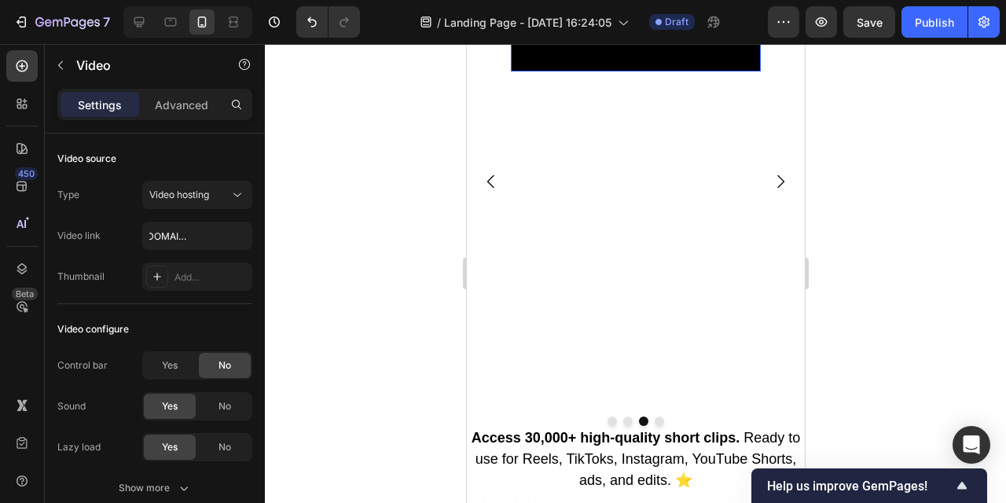
click at [348, 279] on div at bounding box center [636, 273] width 742 height 459
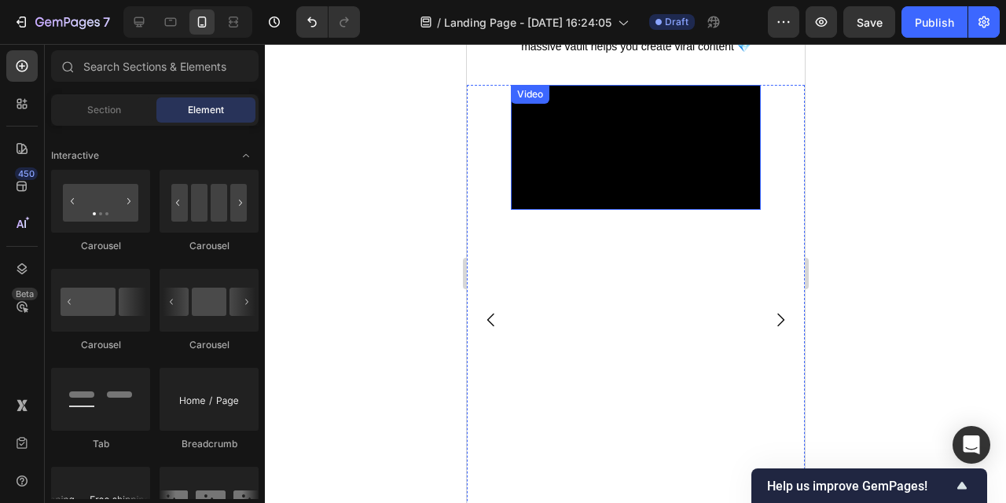
scroll to position [769, 0]
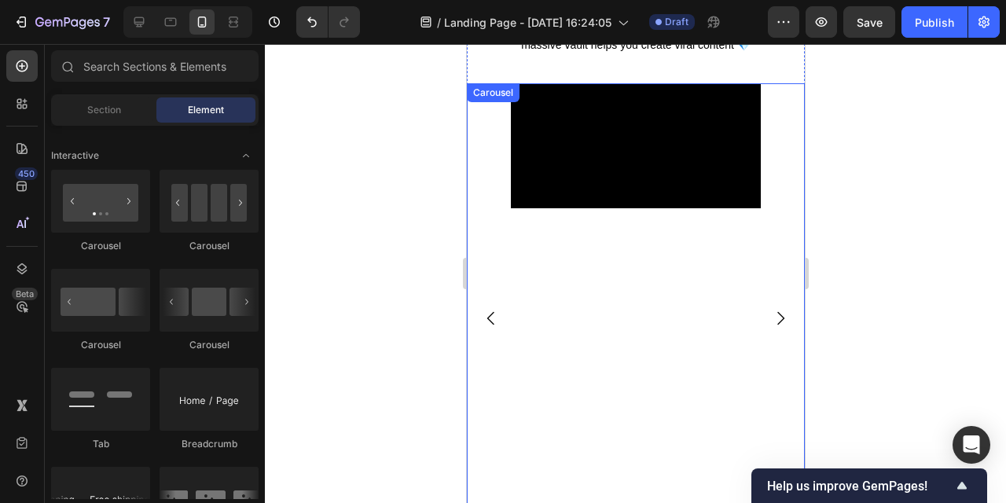
click at [487, 326] on icon "Carousel Back Arrow" at bounding box center [490, 318] width 19 height 19
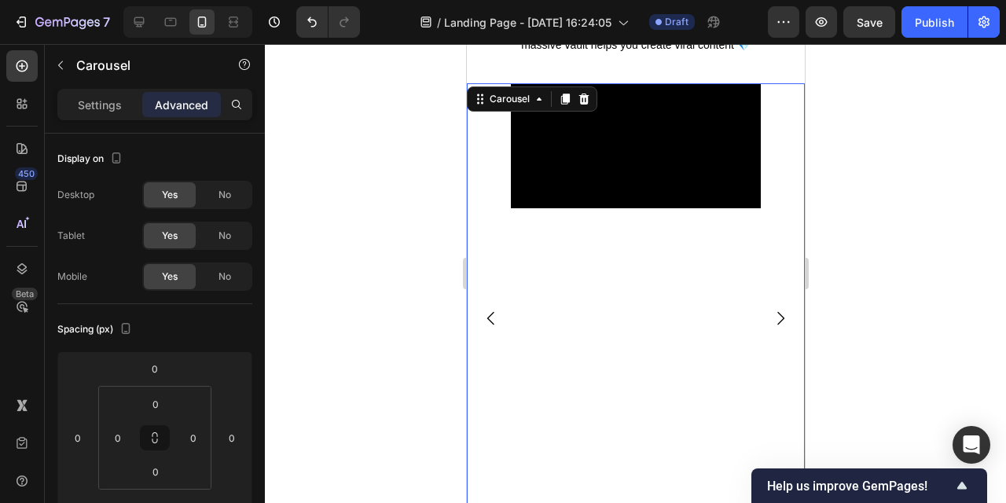
click at [487, 321] on icon "Carousel Back Arrow" at bounding box center [490, 318] width 19 height 19
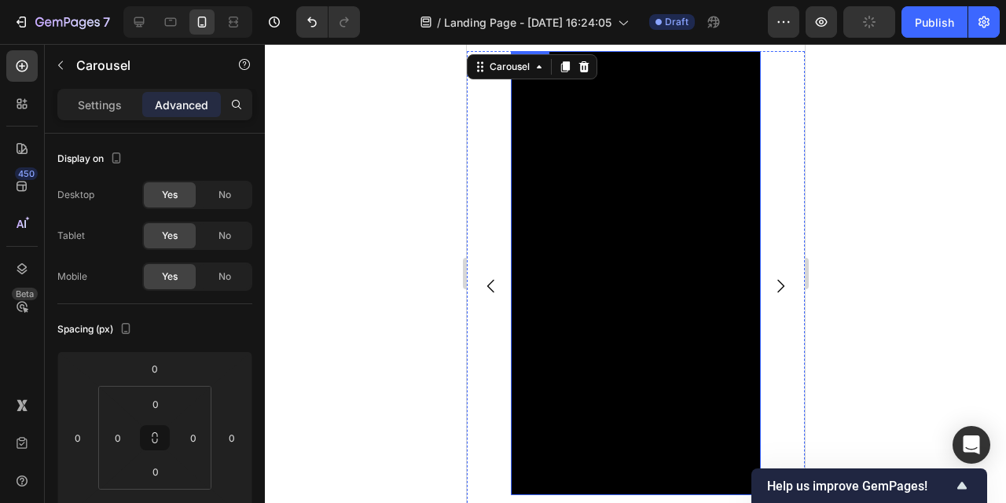
scroll to position [799, 0]
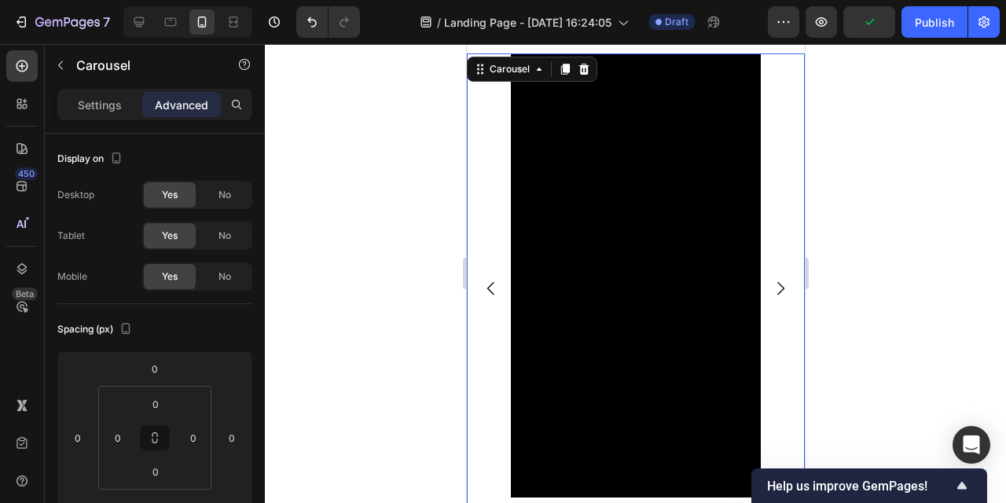
click at [781, 289] on icon "Carousel Next Arrow" at bounding box center [780, 288] width 7 height 13
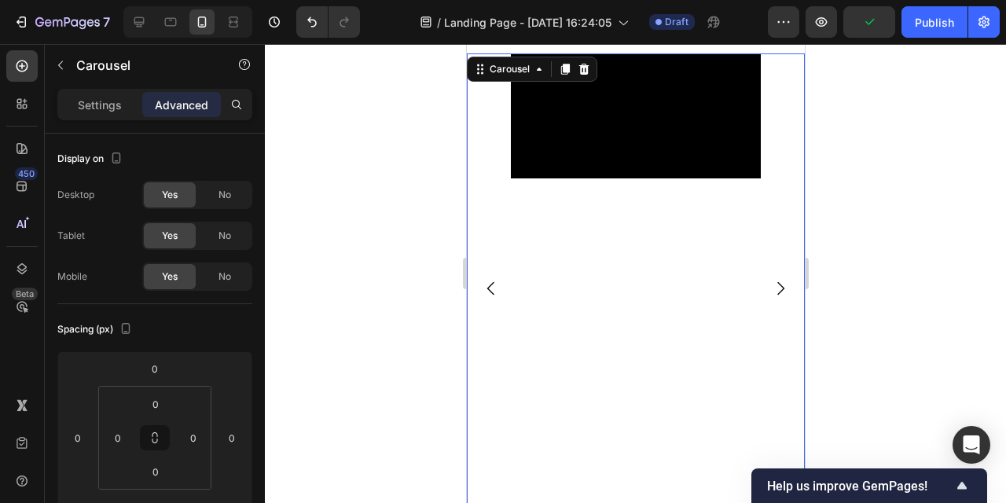
click at [781, 290] on icon "Carousel Next Arrow" at bounding box center [780, 288] width 7 height 13
click at [646, 178] on video at bounding box center [635, 115] width 250 height 125
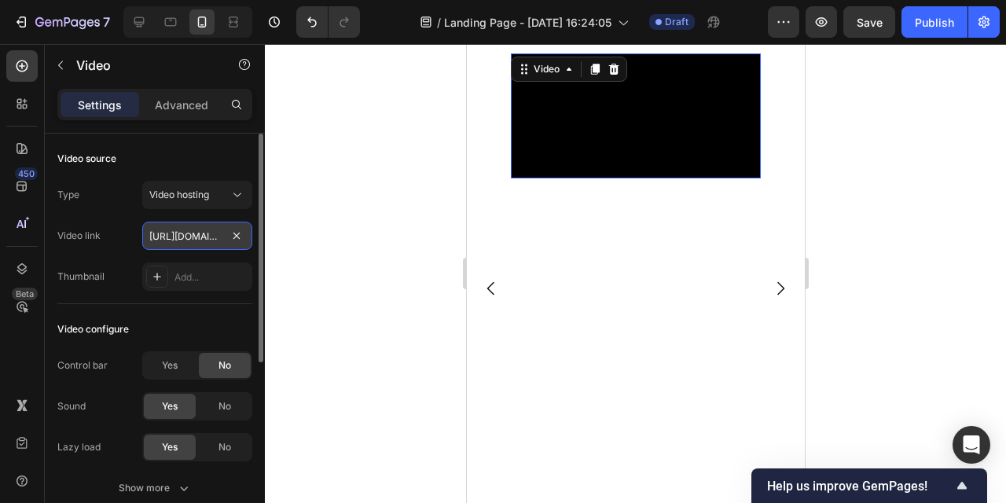
click at [215, 238] on input "https://cdn.shopify.com/videos/c/o/v/264250dffdae4ba4aeb8f4749b14d1cf.mp4" at bounding box center [197, 236] width 110 height 28
paste input "5088078586d343afb75836ea78db1638"
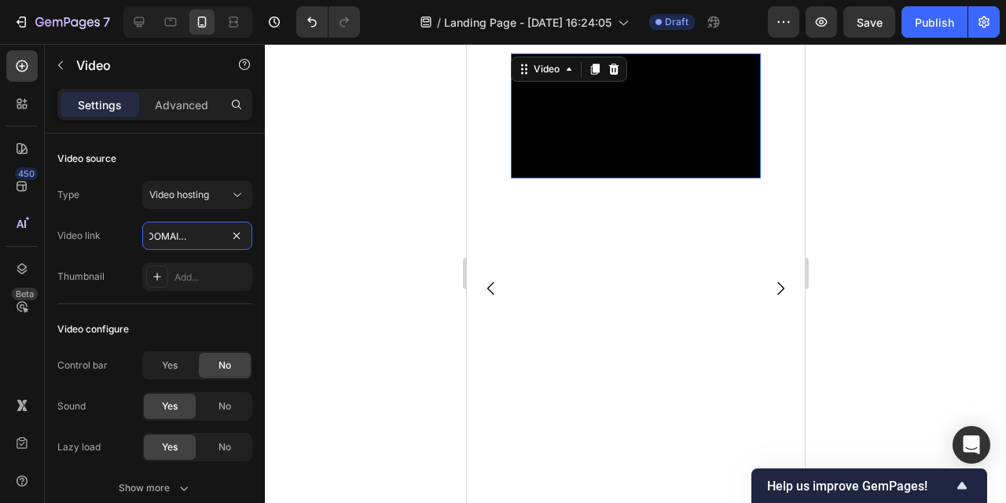
type input "[URL][DOMAIN_NAME]"
click at [339, 282] on div at bounding box center [636, 273] width 742 height 459
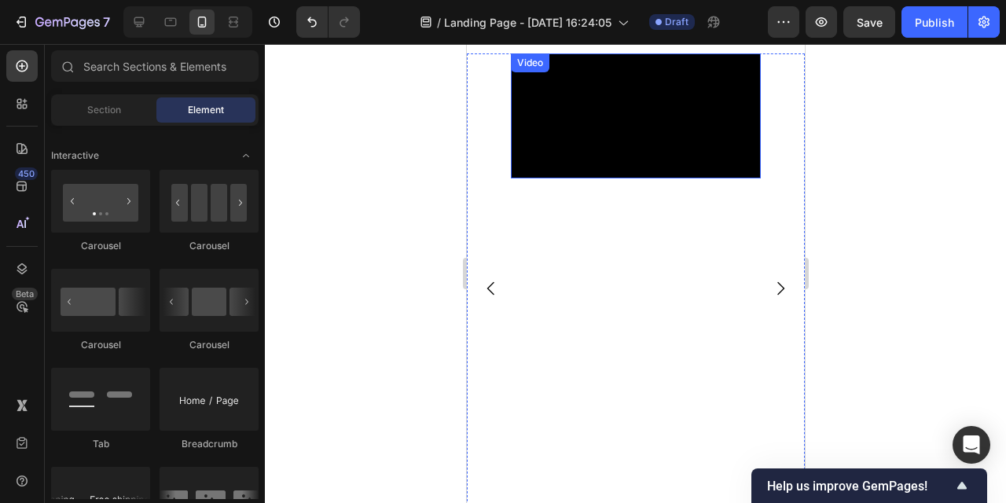
click at [687, 178] on video at bounding box center [635, 115] width 250 height 125
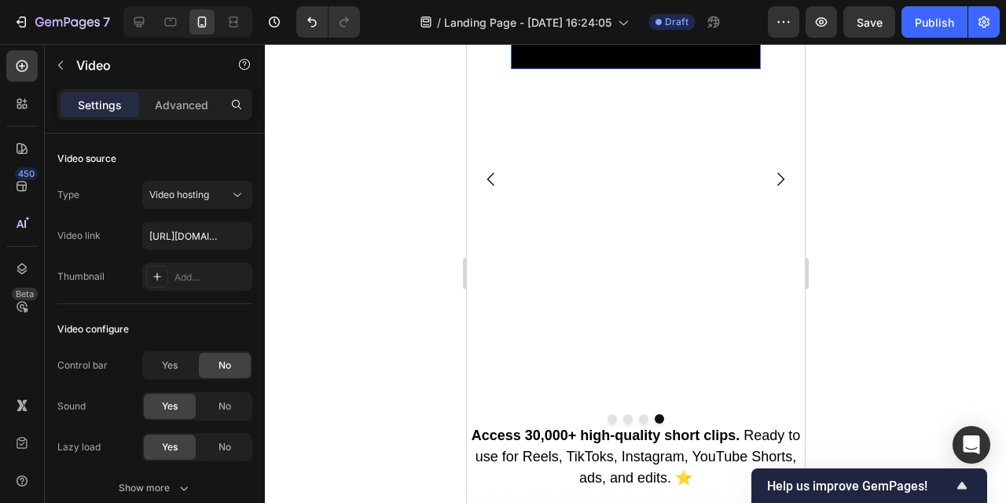
scroll to position [907, 0]
click at [578, 70] on video at bounding box center [635, 7] width 250 height 125
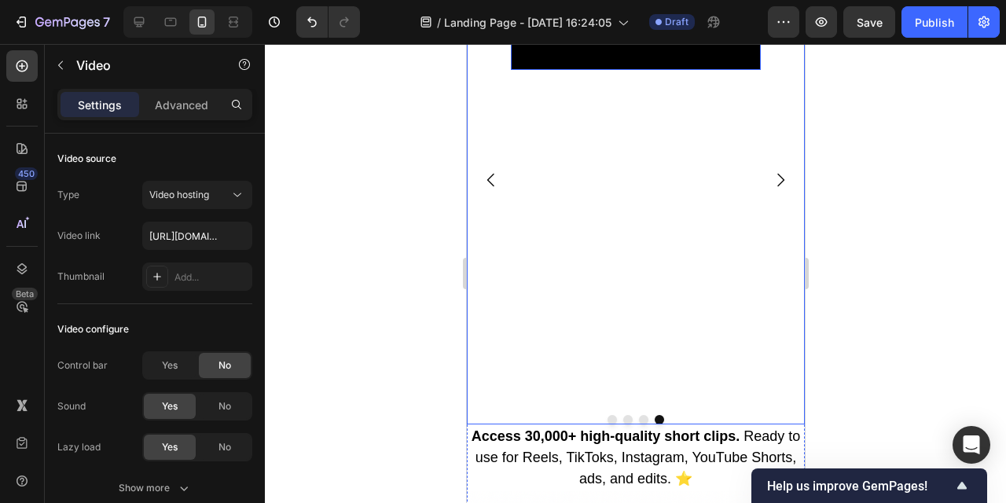
click at [495, 307] on div "Video Video Video Video 33" at bounding box center [635, 180] width 338 height 470
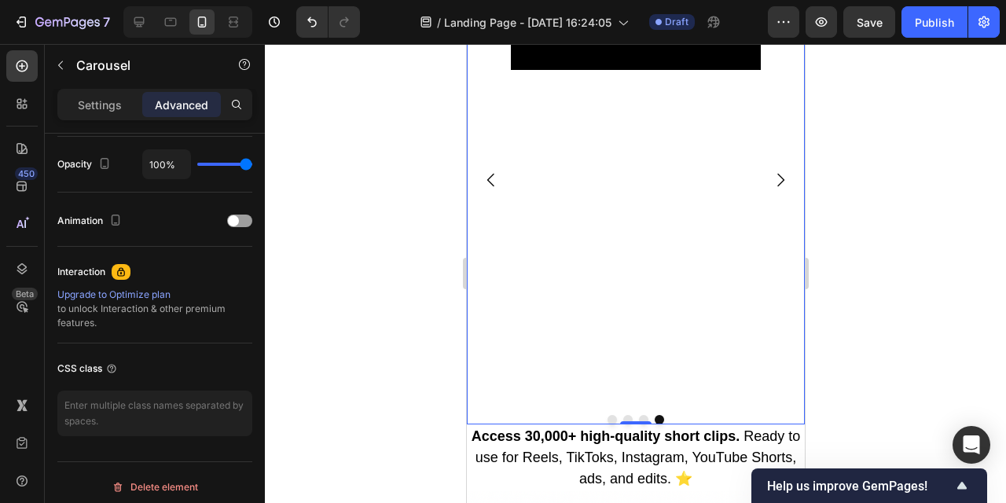
scroll to position [0, 0]
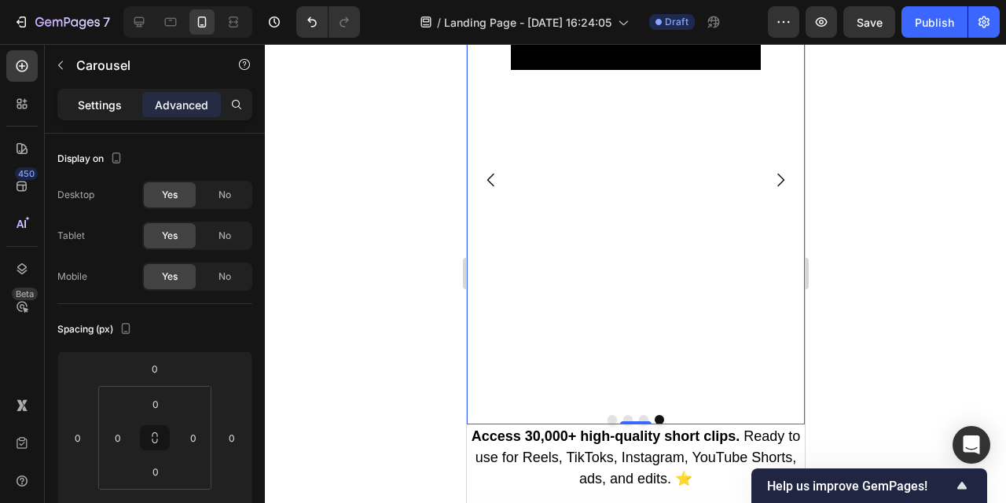
click at [106, 99] on p "Settings" at bounding box center [100, 105] width 44 height 17
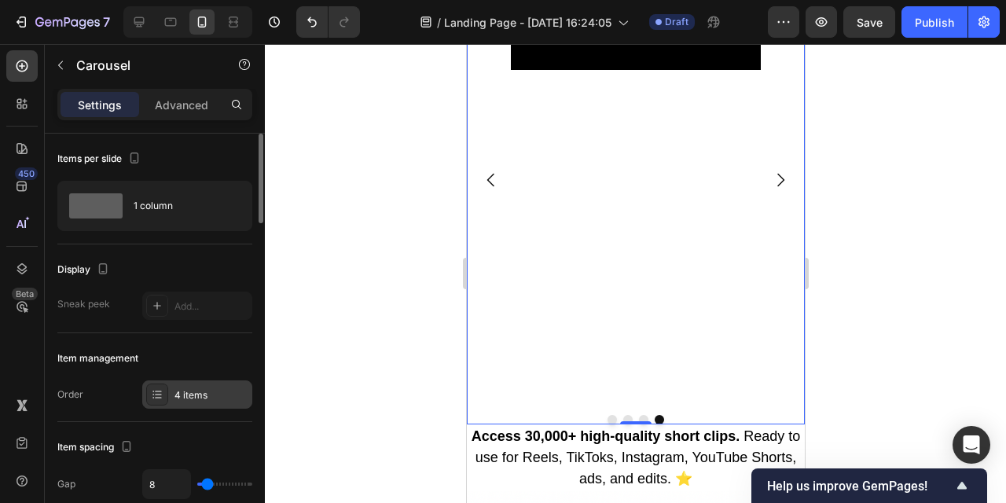
click at [201, 403] on div "4 items" at bounding box center [197, 395] width 110 height 28
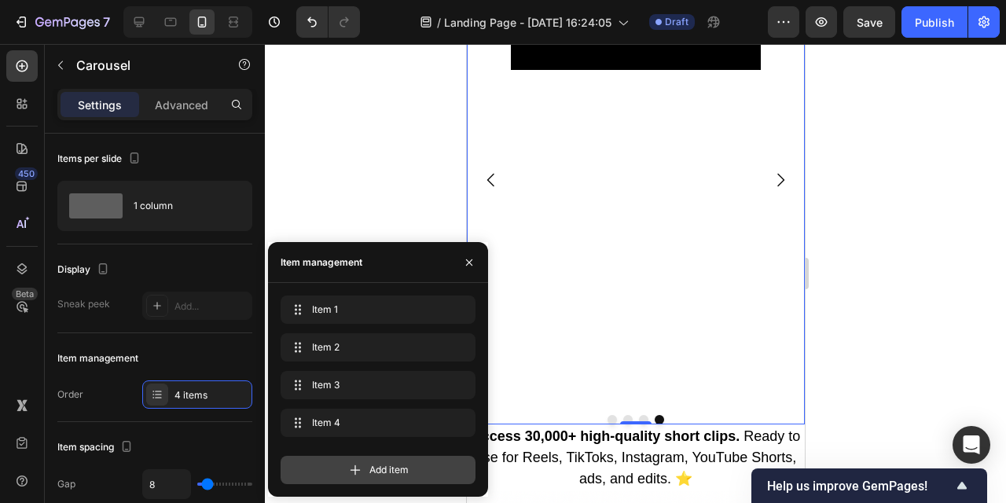
click at [381, 464] on span "Add item" at bounding box center [389, 470] width 39 height 14
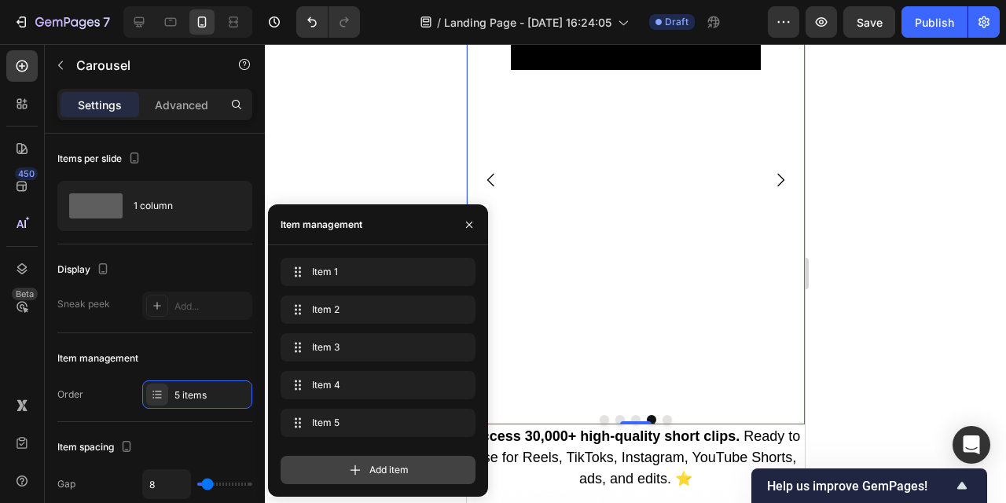
click at [382, 466] on span "Add item" at bounding box center [389, 470] width 39 height 14
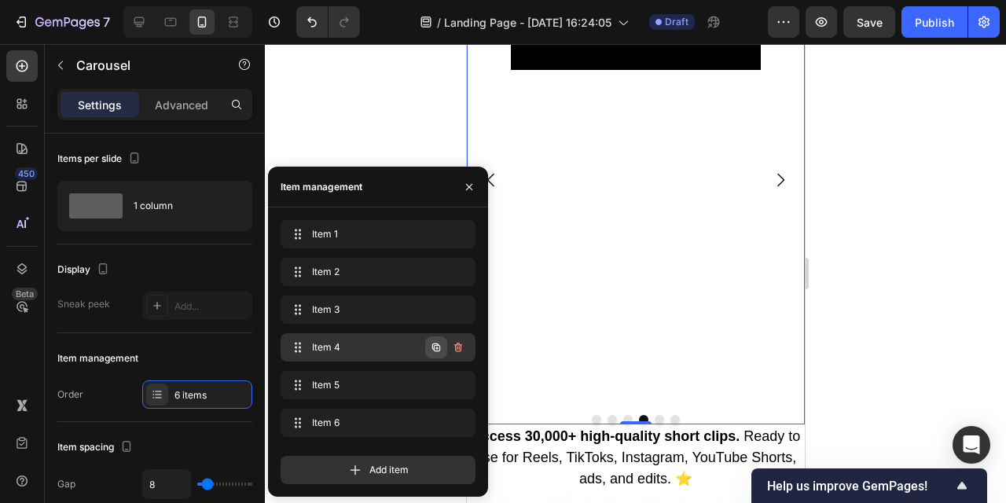
click at [437, 344] on icon "button" at bounding box center [436, 348] width 8 height 8
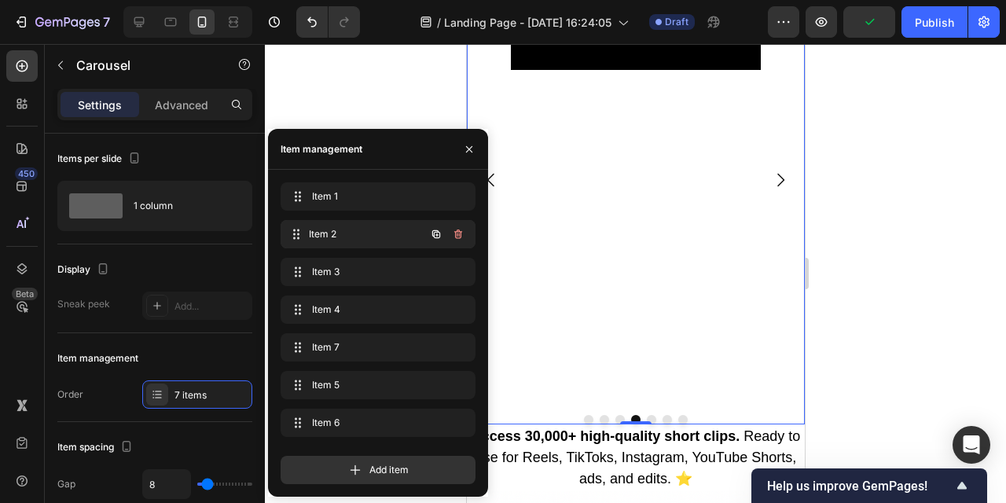
click at [401, 239] on div "Item 2 Item 2" at bounding box center [356, 234] width 138 height 22
click at [433, 231] on icon "button" at bounding box center [436, 234] width 13 height 13
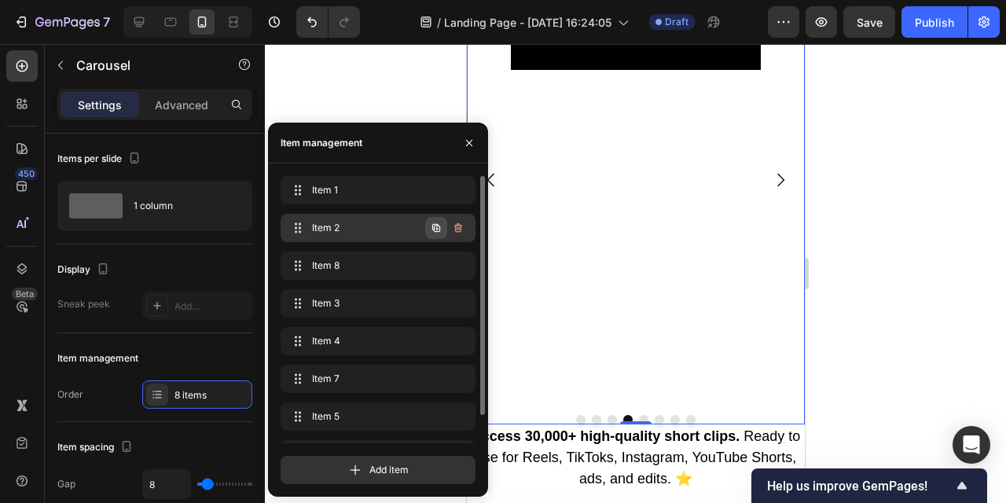
click at [434, 230] on icon "button" at bounding box center [436, 228] width 8 height 8
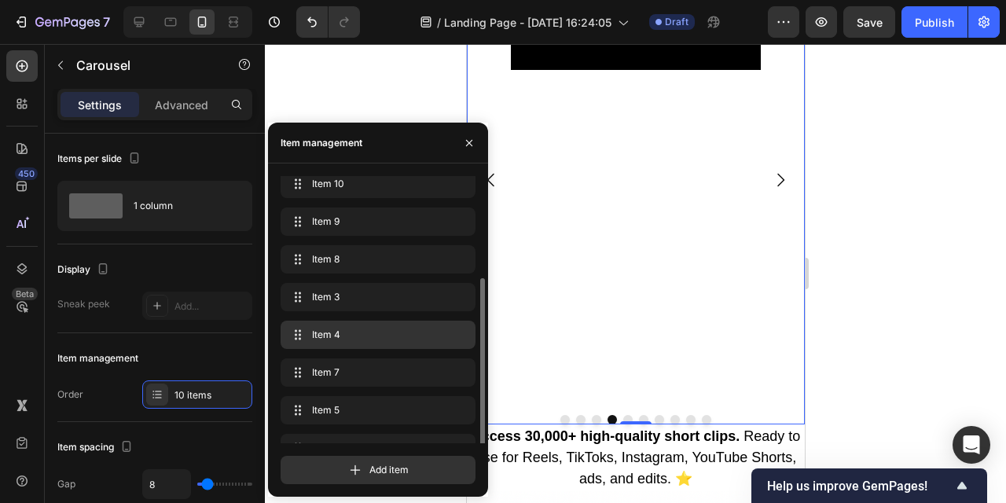
scroll to position [107, 0]
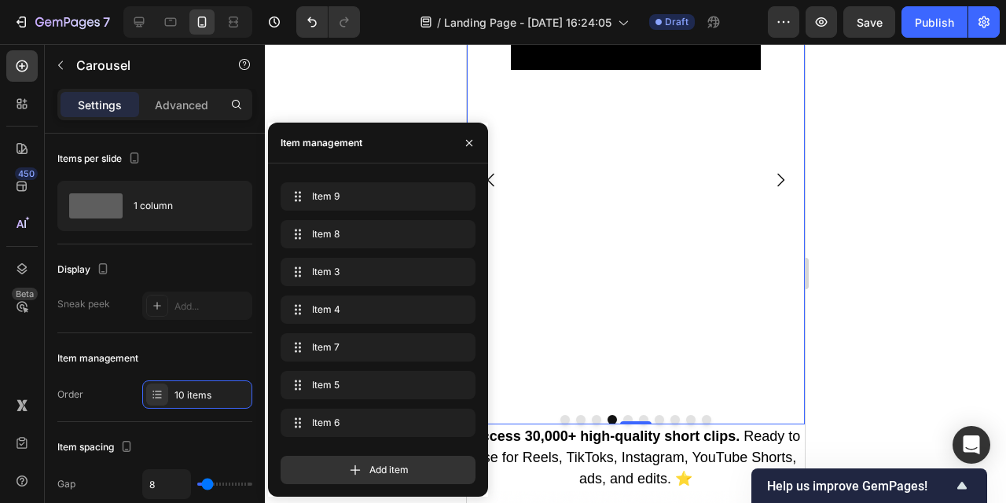
click at [577, 416] on button "Dot" at bounding box center [580, 419] width 9 height 9
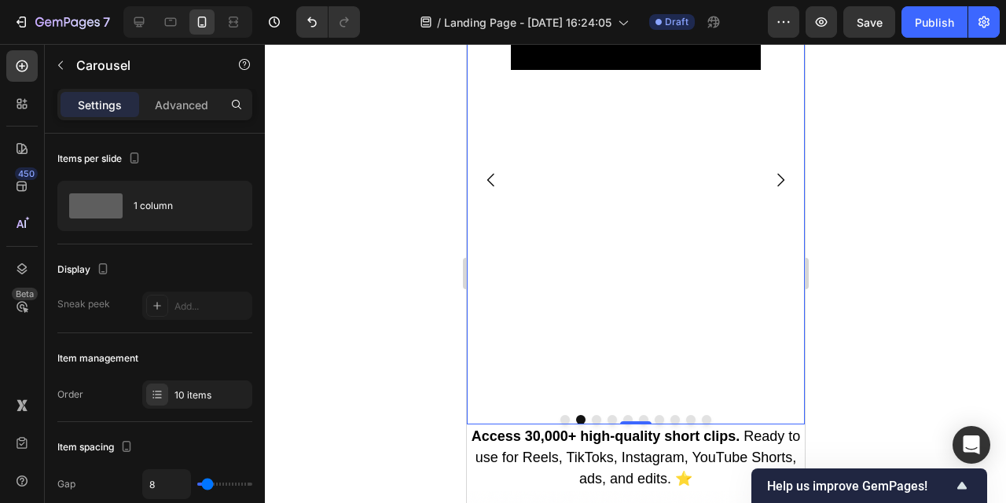
click at [565, 418] on button "Dot" at bounding box center [564, 419] width 9 height 9
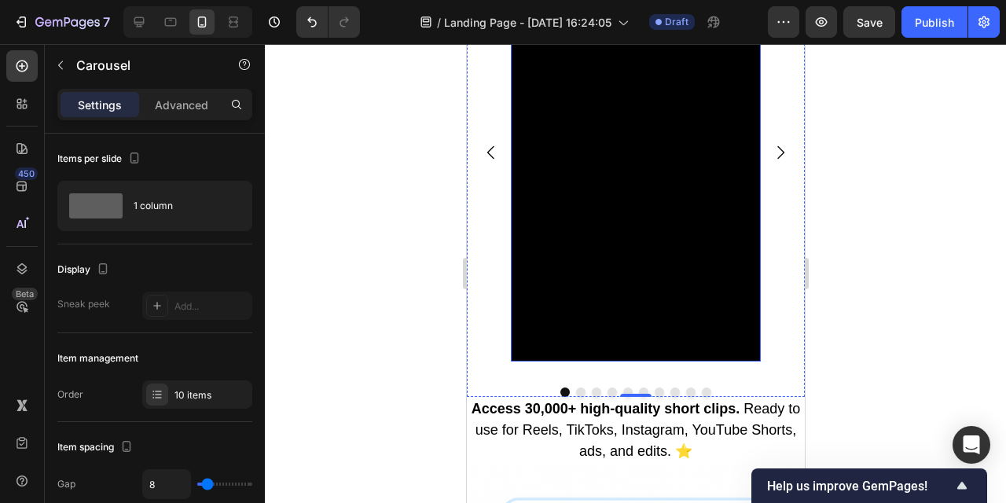
scroll to position [927, 0]
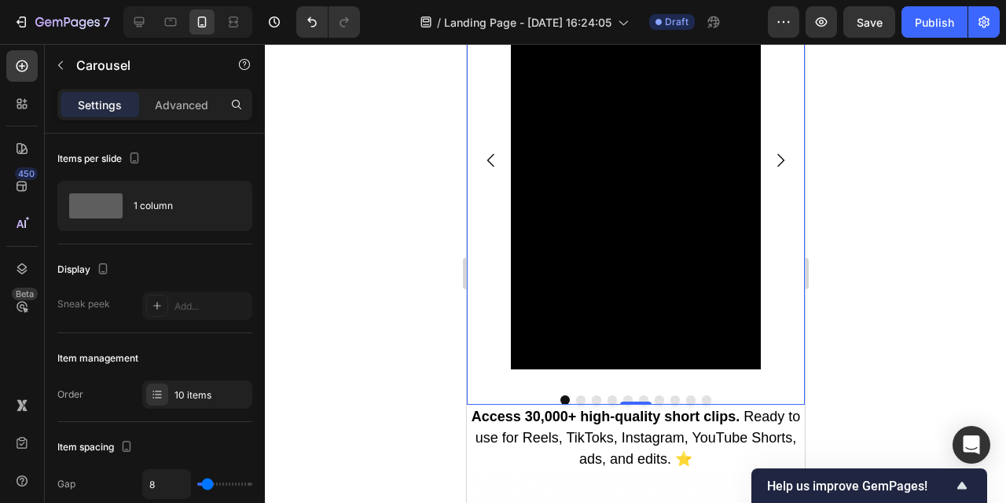
click at [672, 399] on button "Dot" at bounding box center [674, 400] width 9 height 9
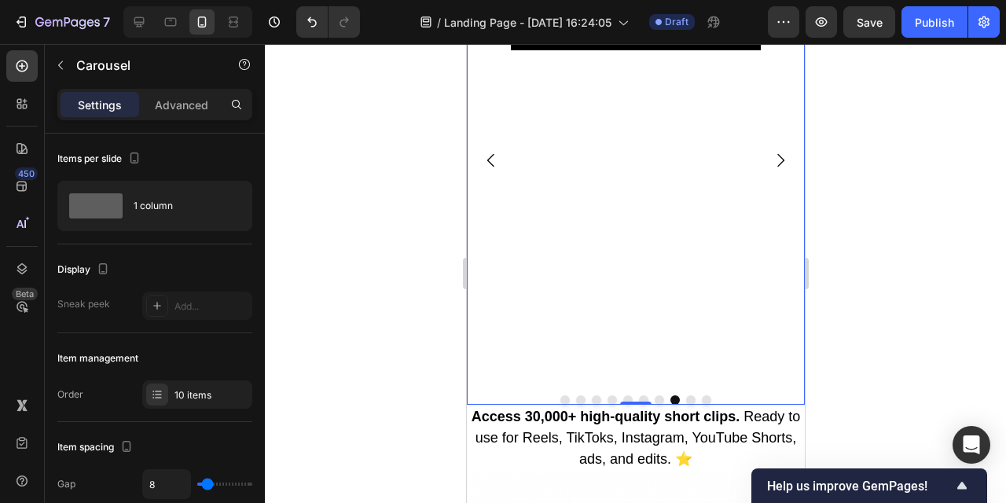
click at [565, 398] on button "Dot" at bounding box center [564, 400] width 9 height 9
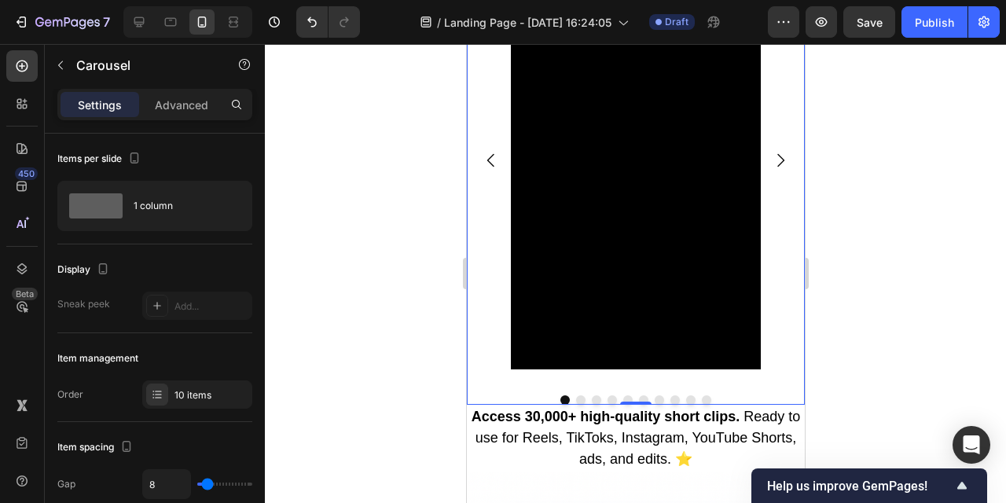
click at [579, 399] on button "Dot" at bounding box center [580, 400] width 9 height 9
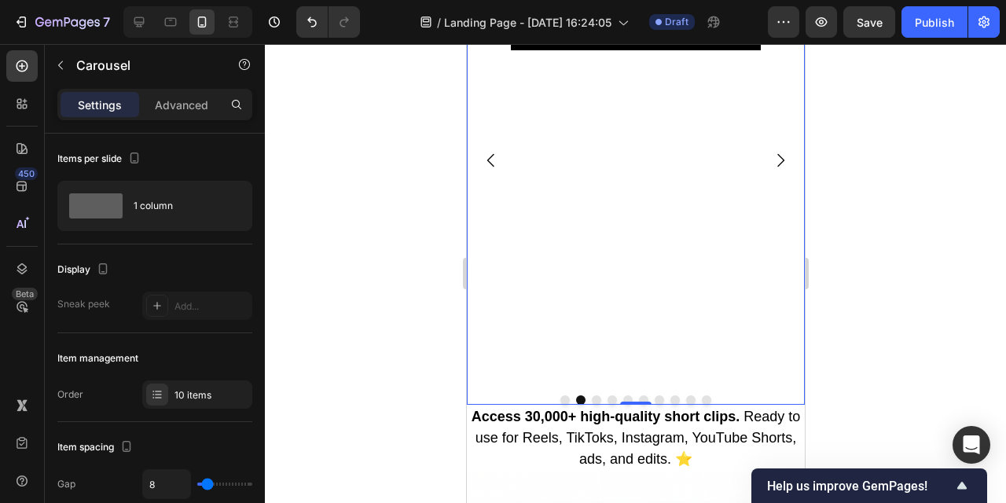
click at [599, 401] on button "Dot" at bounding box center [595, 400] width 9 height 9
click at [197, 112] on p "Advanced" at bounding box center [181, 105] width 53 height 17
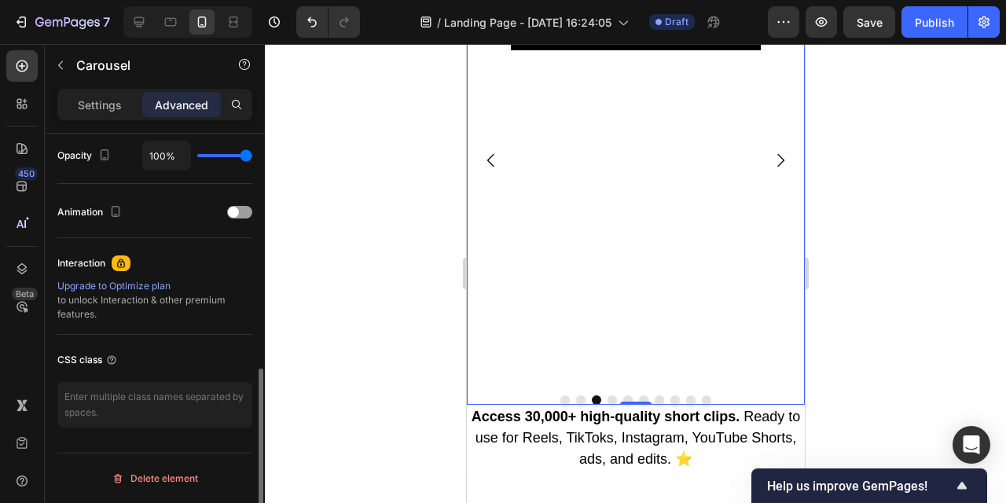
scroll to position [624, 0]
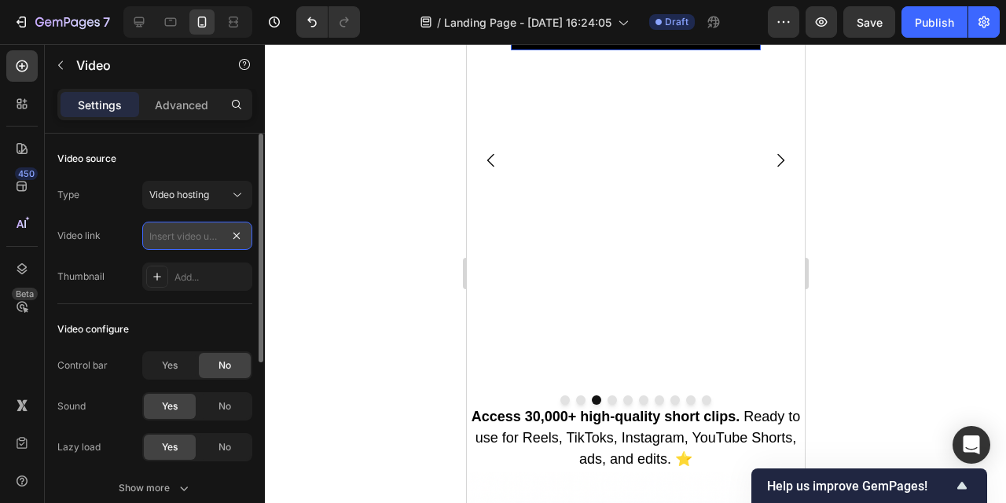
scroll to position [0, 0]
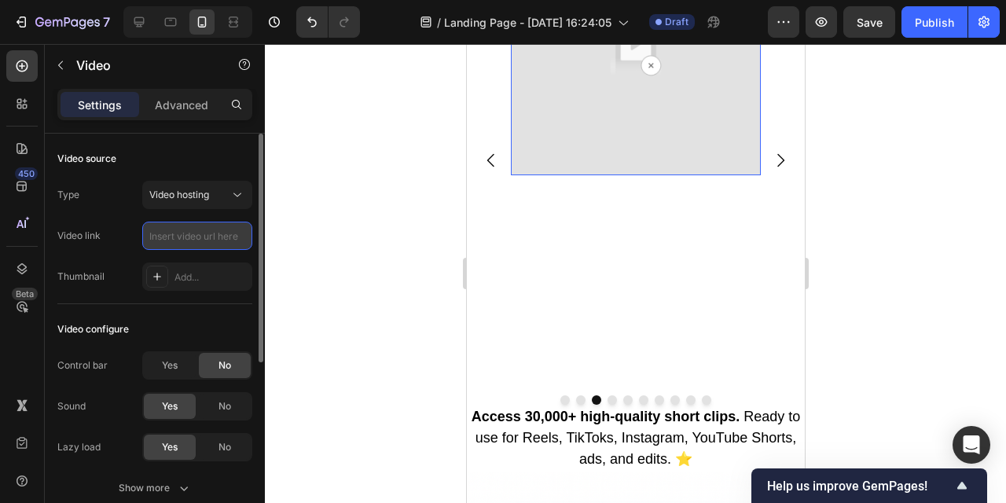
click at [203, 244] on input "text" at bounding box center [197, 236] width 110 height 28
paste input "[URL][DOMAIN_NAME]"
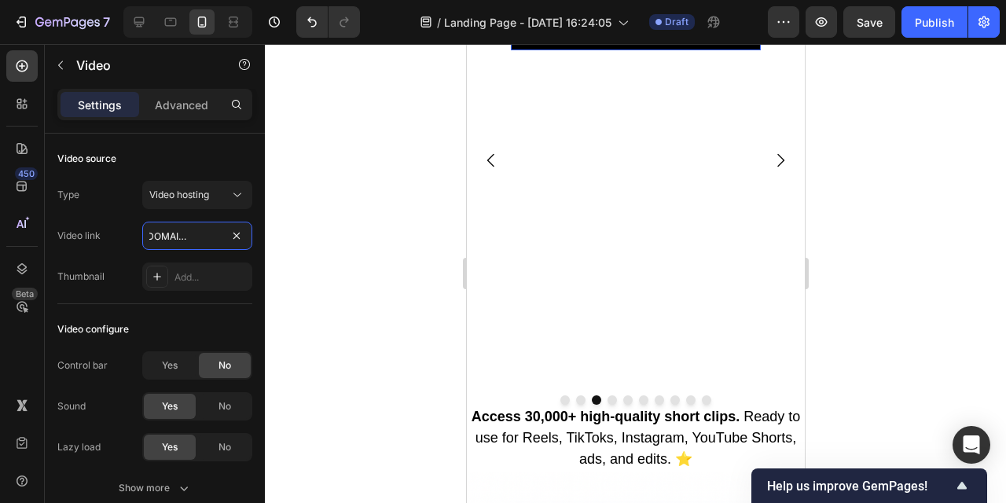
type input "[URL][DOMAIN_NAME]"
click at [321, 224] on div at bounding box center [636, 273] width 742 height 459
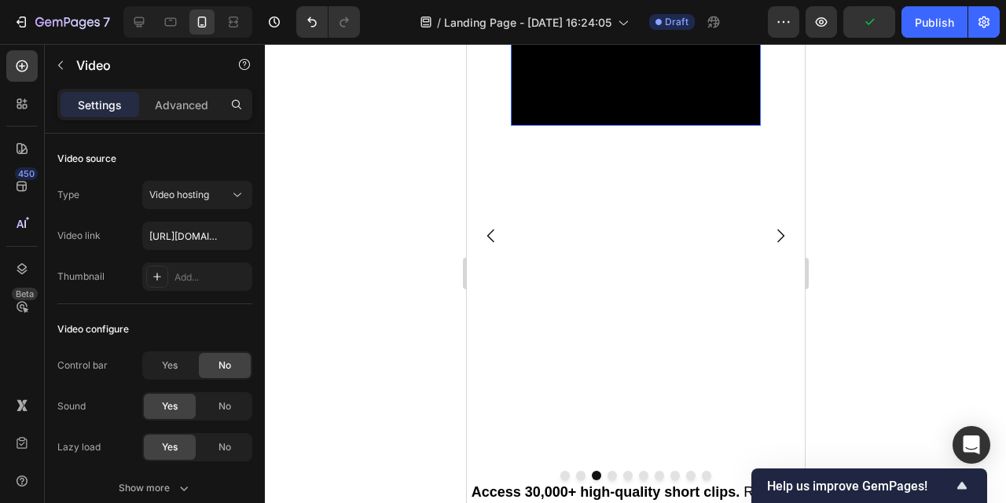
scroll to position [848, 0]
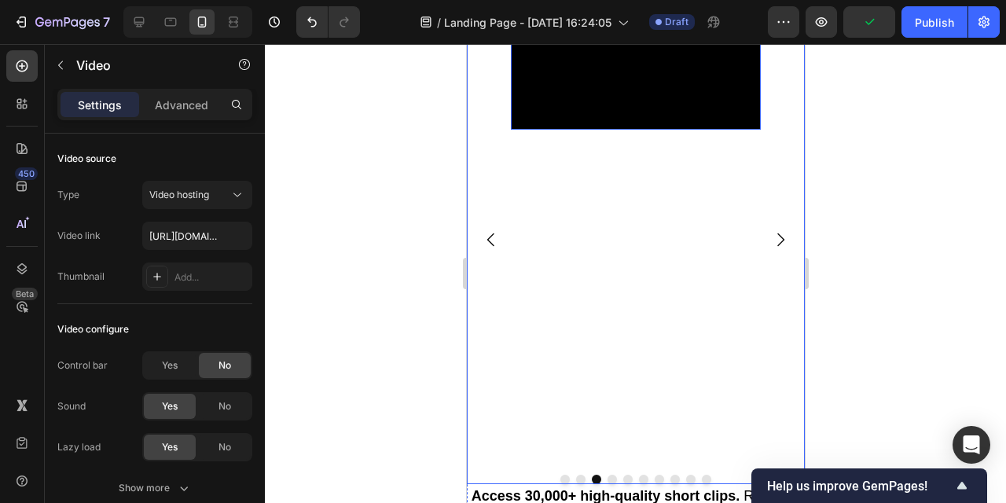
click at [780, 242] on icon "Carousel Next Arrow" at bounding box center [780, 239] width 7 height 13
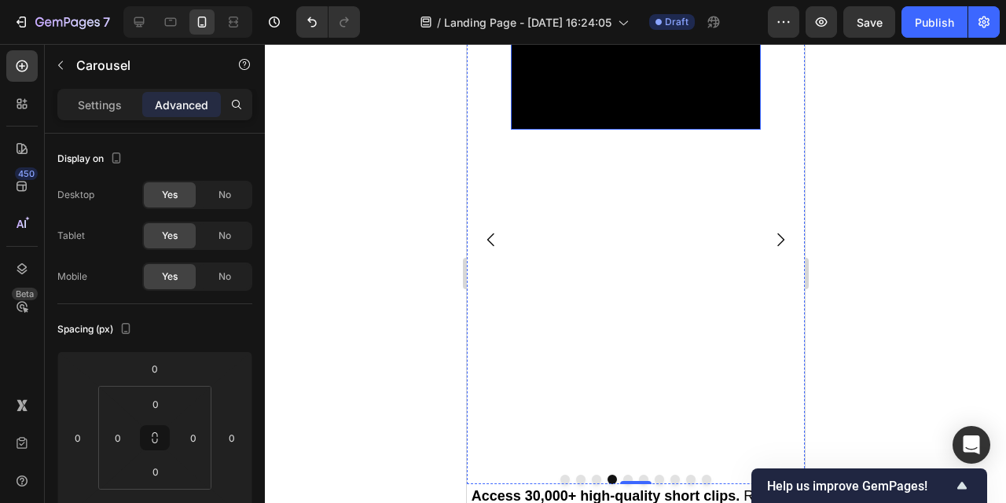
click at [648, 130] on video at bounding box center [635, 67] width 250 height 125
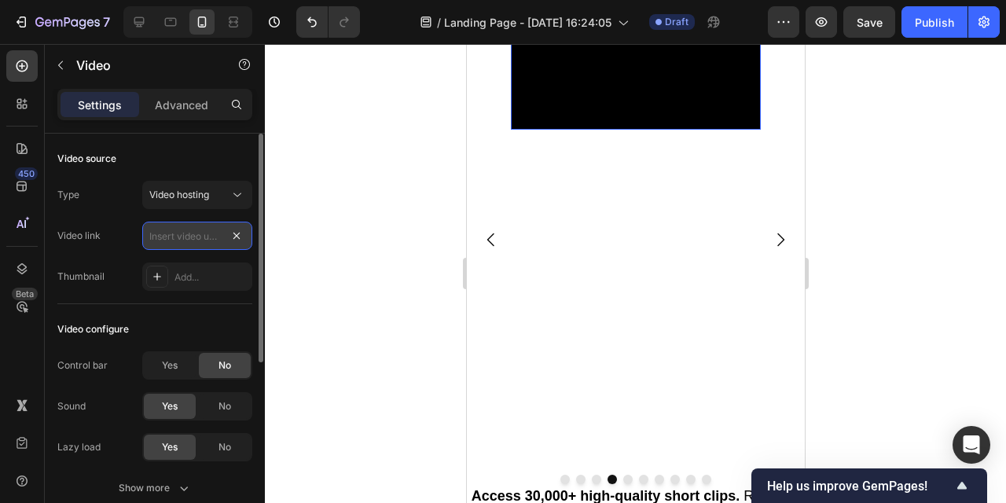
scroll to position [0, 0]
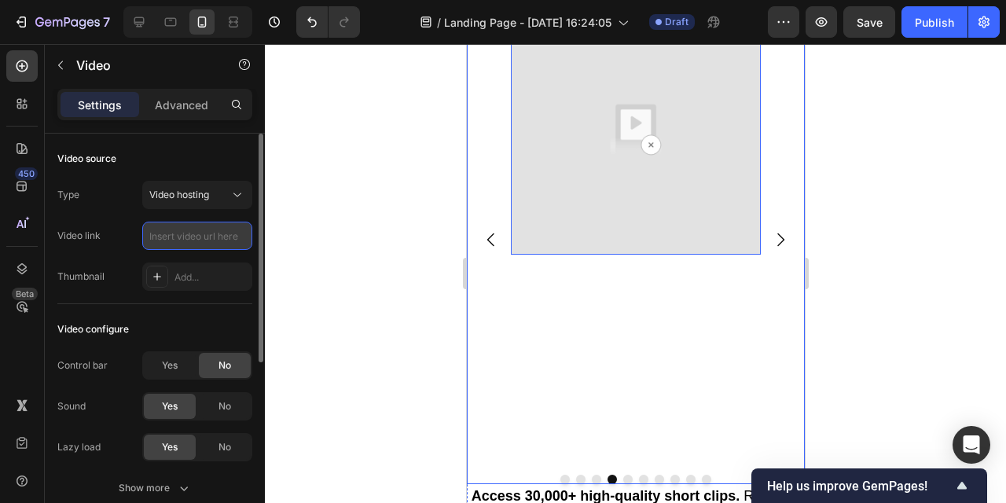
click at [214, 230] on input "text" at bounding box center [197, 236] width 110 height 28
paste input "[URL][DOMAIN_NAME]"
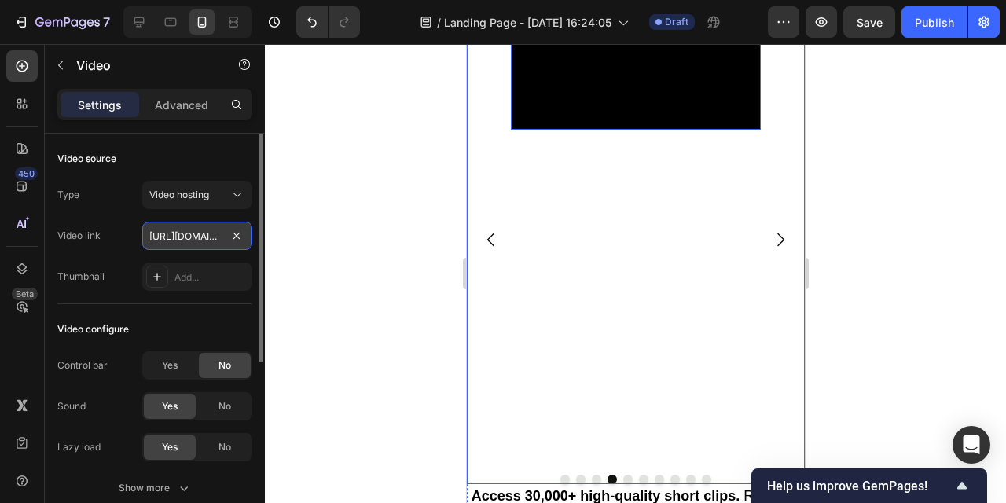
scroll to position [0, 296]
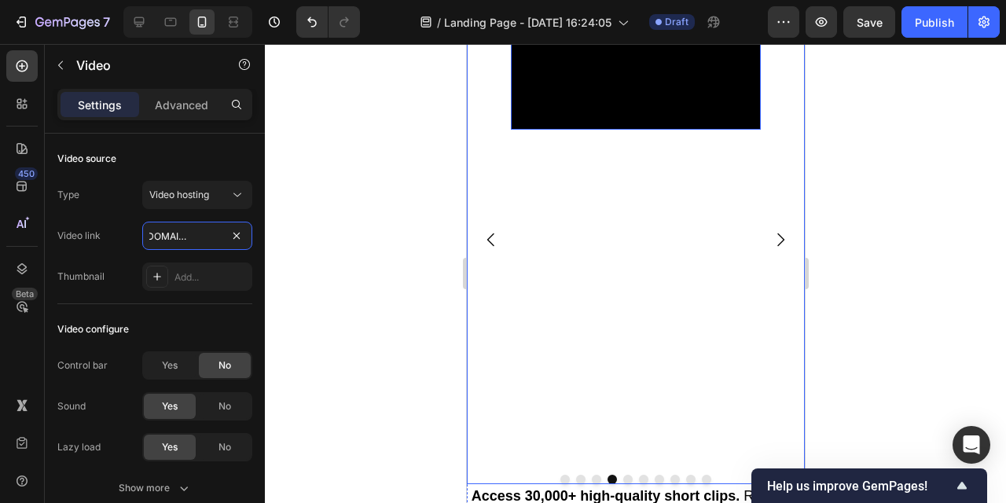
type input "[URL][DOMAIN_NAME]"
click at [341, 197] on div at bounding box center [636, 273] width 742 height 459
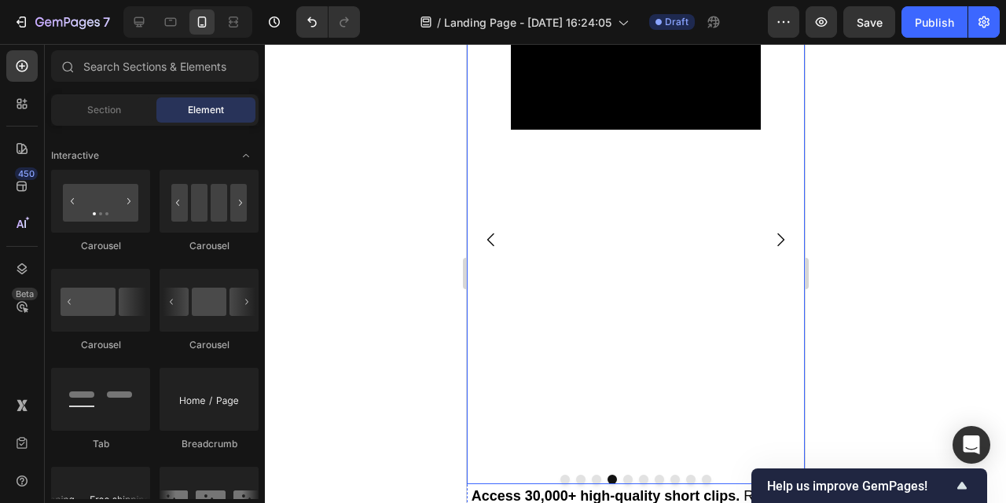
click at [488, 245] on icon "Carousel Back Arrow" at bounding box center [490, 239] width 19 height 19
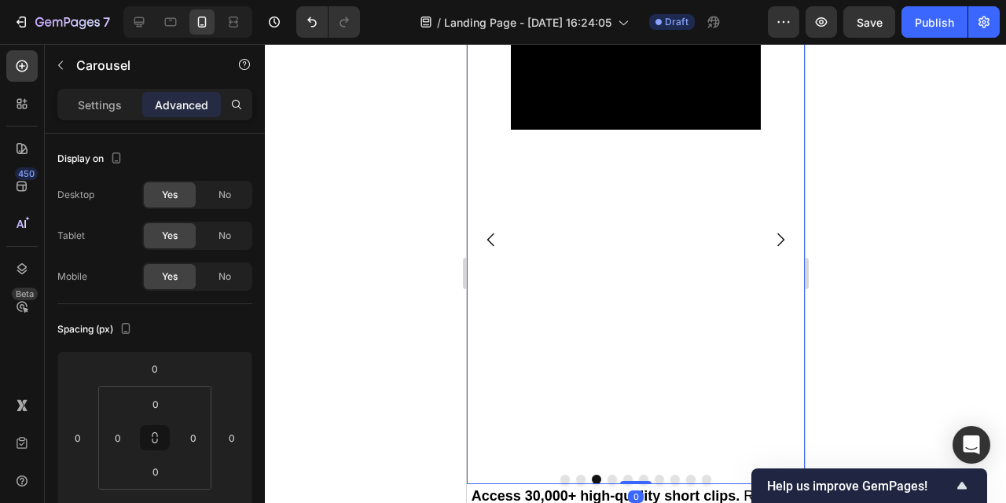
click at [488, 243] on icon "Carousel Back Arrow" at bounding box center [490, 239] width 19 height 19
click at [483, 234] on icon "Carousel Back Arrow" at bounding box center [490, 239] width 19 height 19
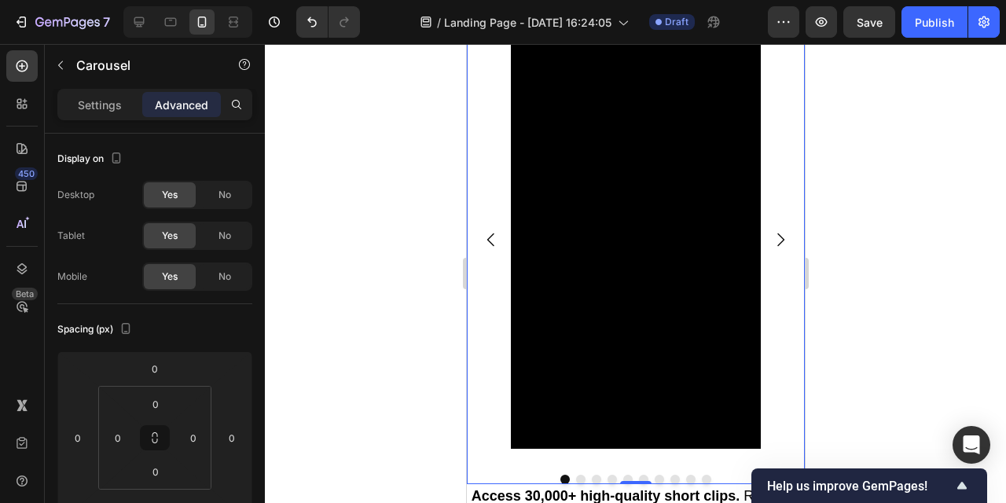
click at [775, 249] on button "Carousel Next Arrow" at bounding box center [780, 240] width 44 height 44
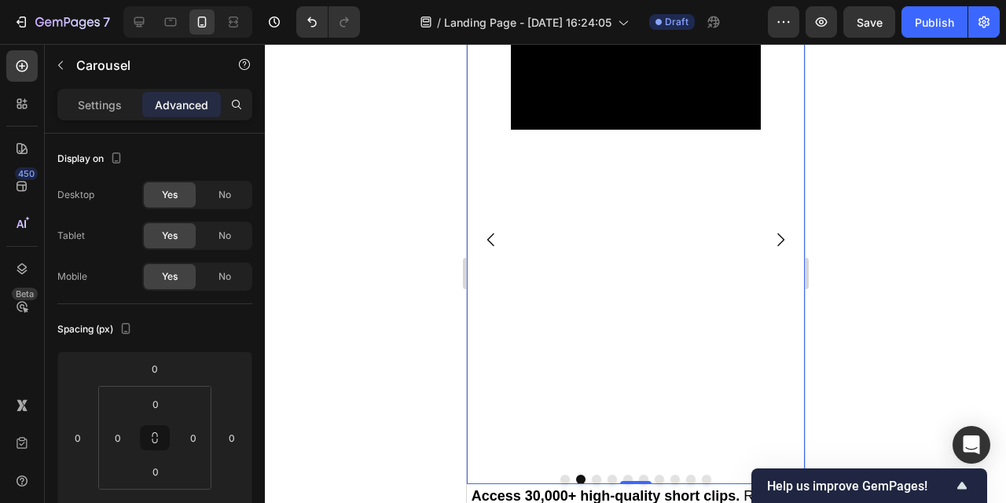
click at [775, 245] on icon "Carousel Next Arrow" at bounding box center [780, 239] width 19 height 19
click at [775, 244] on icon "Carousel Next Arrow" at bounding box center [780, 239] width 19 height 19
click at [775, 245] on icon "Carousel Next Arrow" at bounding box center [780, 239] width 19 height 19
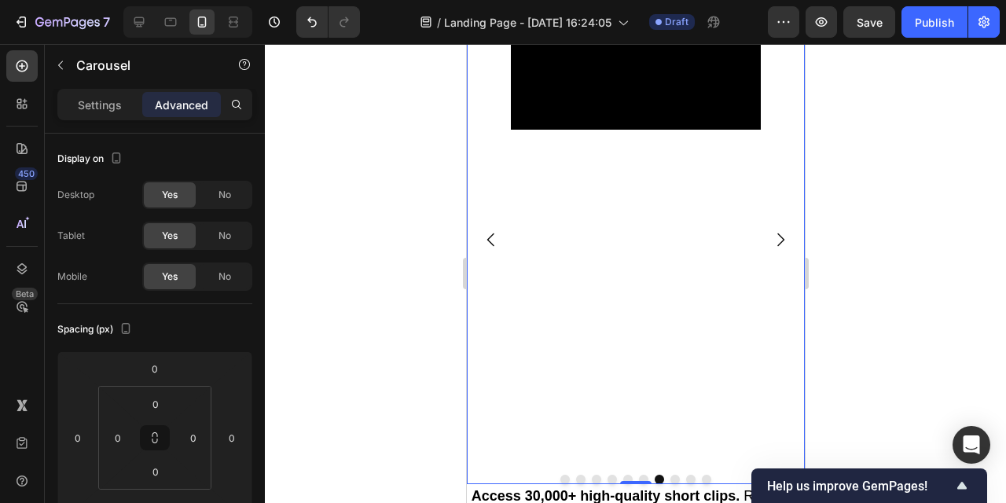
click at [775, 245] on icon "Carousel Next Arrow" at bounding box center [780, 239] width 19 height 19
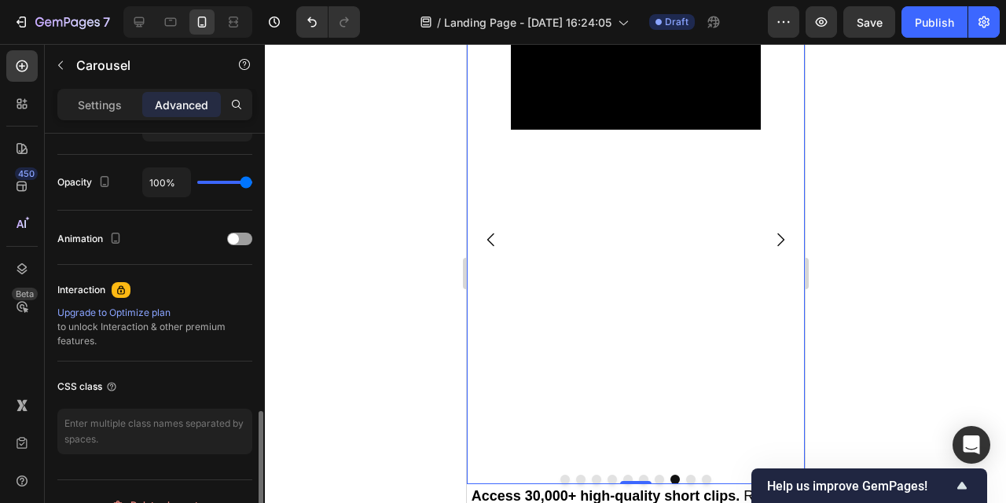
scroll to position [635, 0]
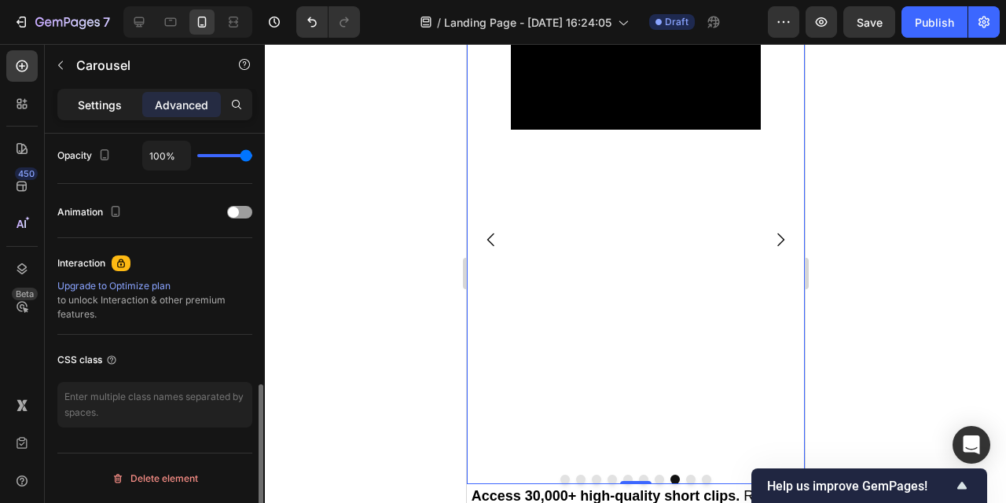
click at [99, 112] on p "Settings" at bounding box center [100, 105] width 44 height 17
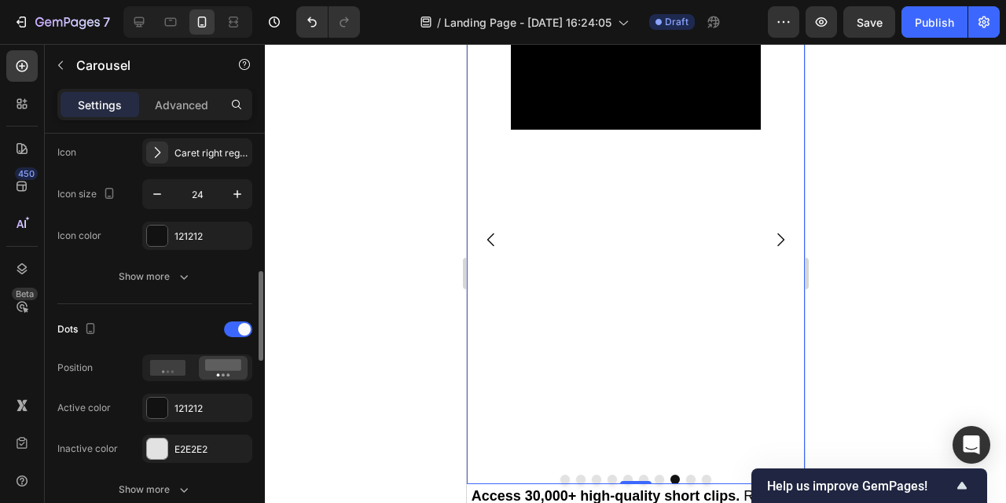
scroll to position [804, 0]
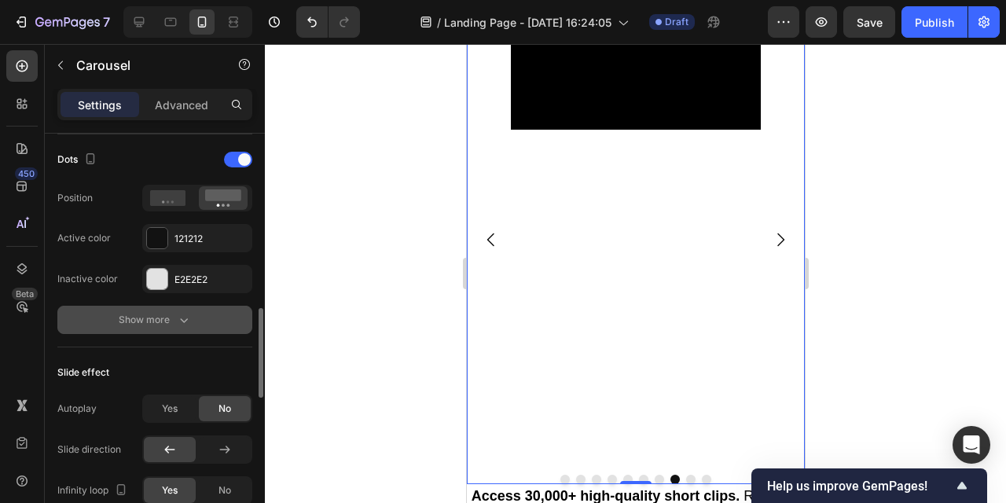
click at [186, 321] on icon "button" at bounding box center [184, 320] width 8 height 5
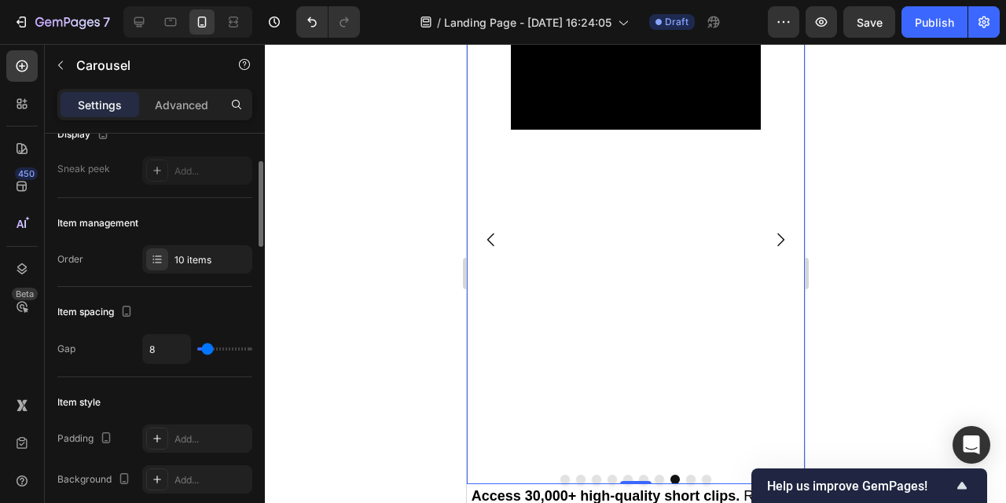
scroll to position [132, 0]
click at [182, 109] on p "Advanced" at bounding box center [181, 105] width 53 height 17
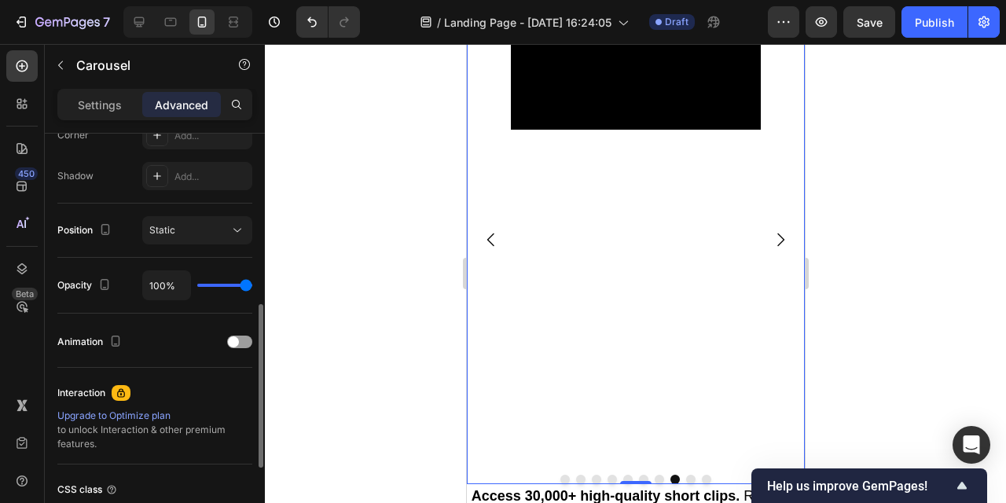
scroll to position [0, 0]
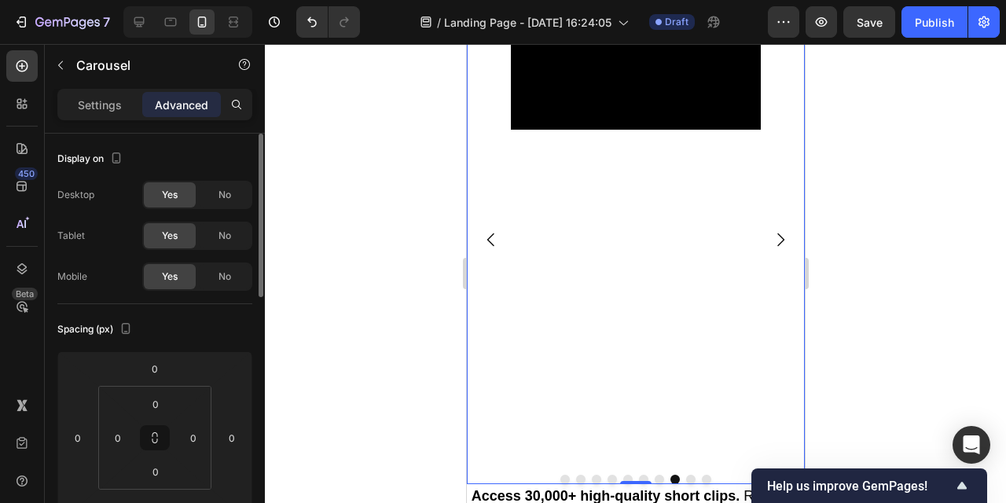
click at [99, 87] on div "Carousel" at bounding box center [134, 66] width 179 height 45
click at [99, 105] on p "Settings" at bounding box center [100, 105] width 44 height 17
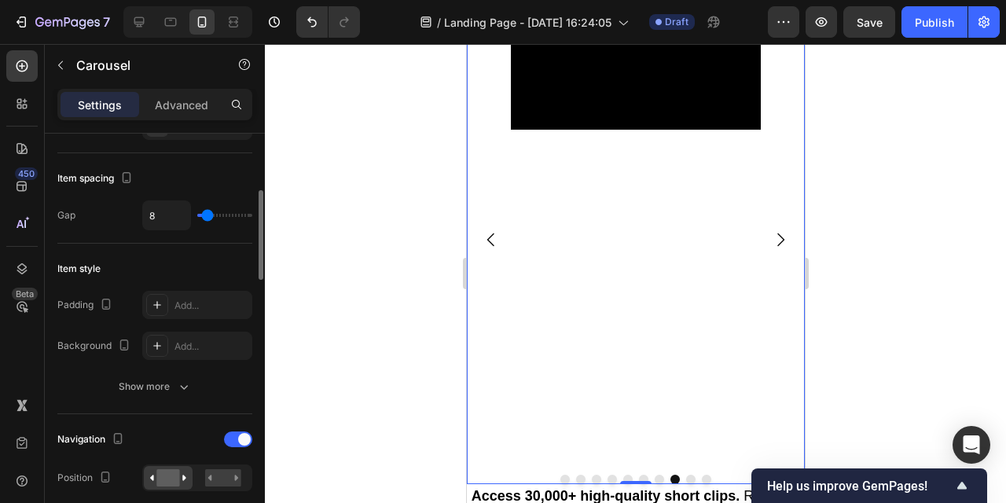
scroll to position [267, 0]
click at [663, 130] on video at bounding box center [635, 67] width 250 height 125
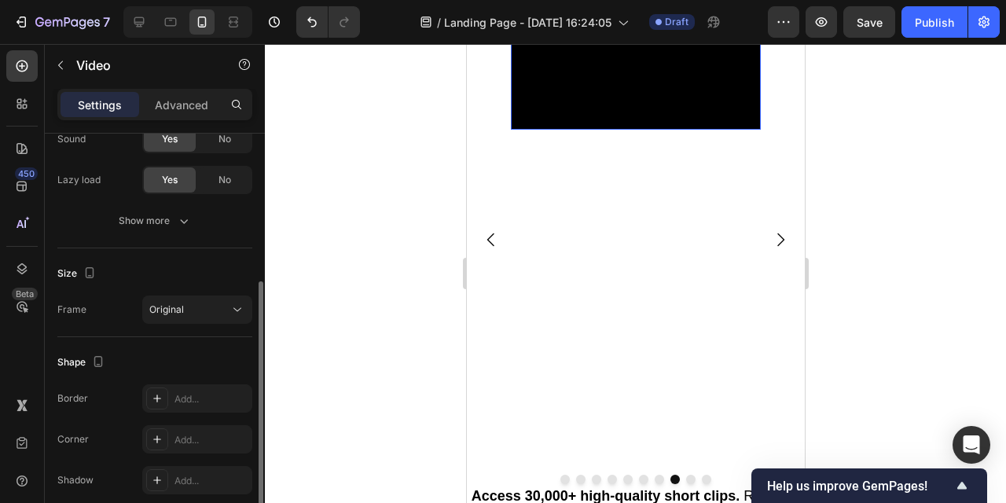
scroll to position [0, 0]
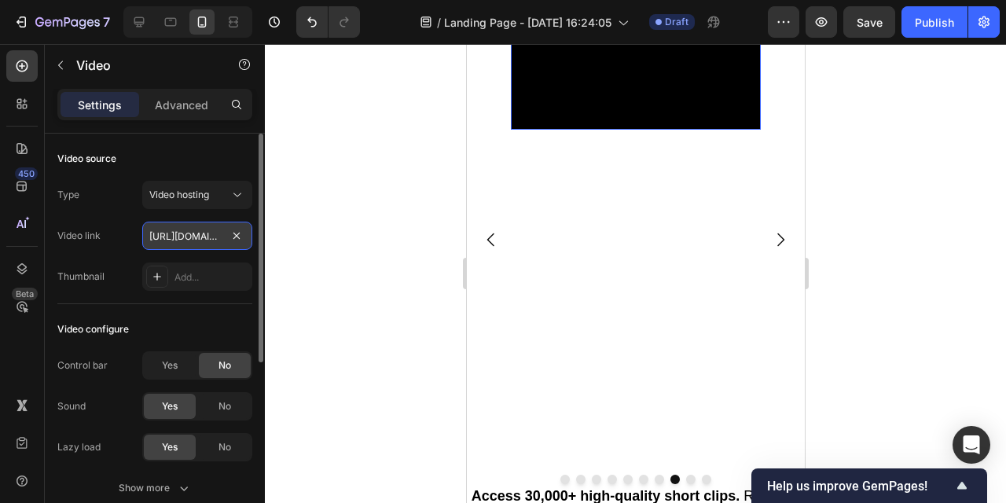
click at [212, 234] on input "[URL][DOMAIN_NAME]" at bounding box center [197, 236] width 110 height 28
click at [191, 234] on input "text" at bounding box center [197, 236] width 110 height 28
paste input "[URL][DOMAIN_NAME]"
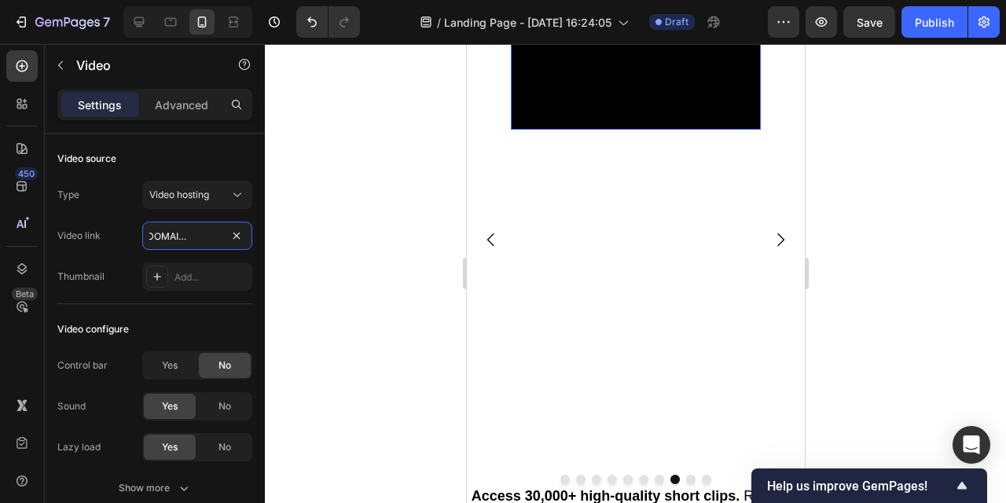
type input "[URL][DOMAIN_NAME]"
click at [327, 234] on div at bounding box center [636, 273] width 742 height 459
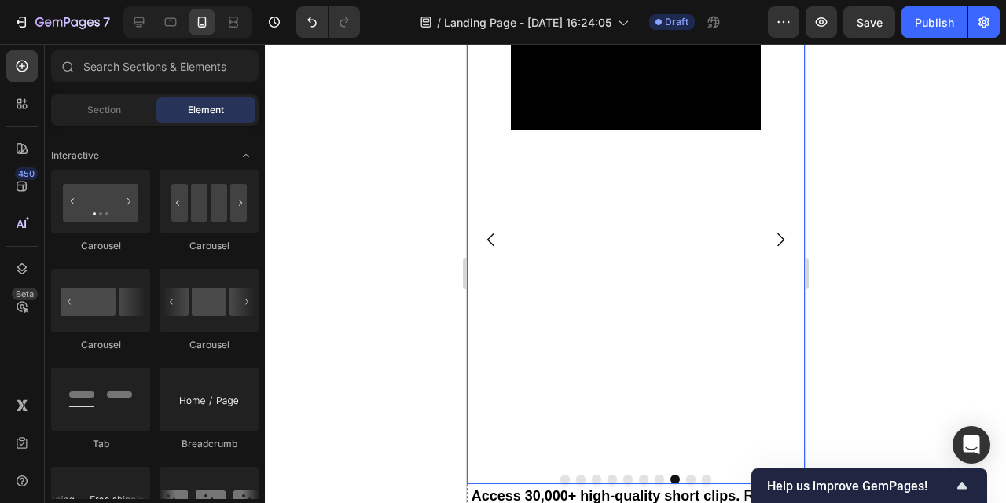
click at [778, 240] on icon "Carousel Next Arrow" at bounding box center [780, 239] width 19 height 19
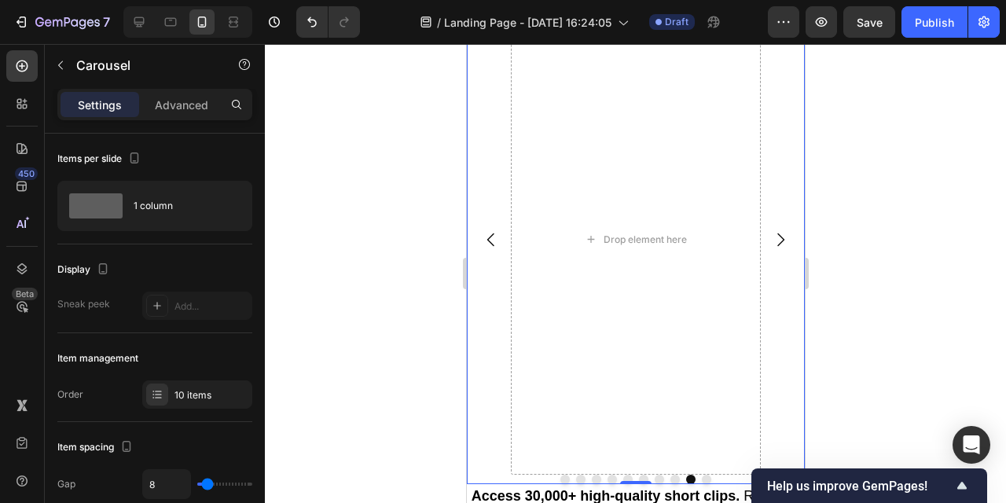
click at [674, 479] on button "Dot" at bounding box center [674, 479] width 9 height 9
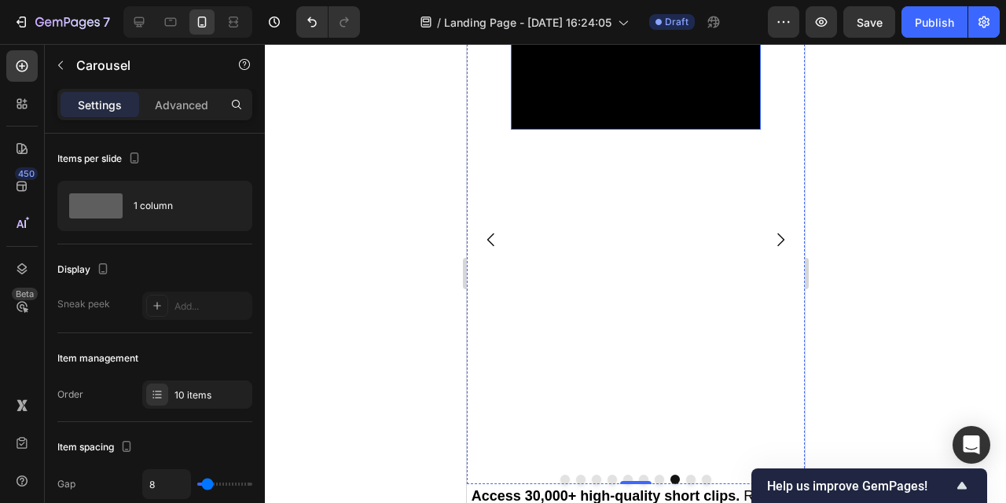
click at [618, 130] on video at bounding box center [635, 67] width 250 height 125
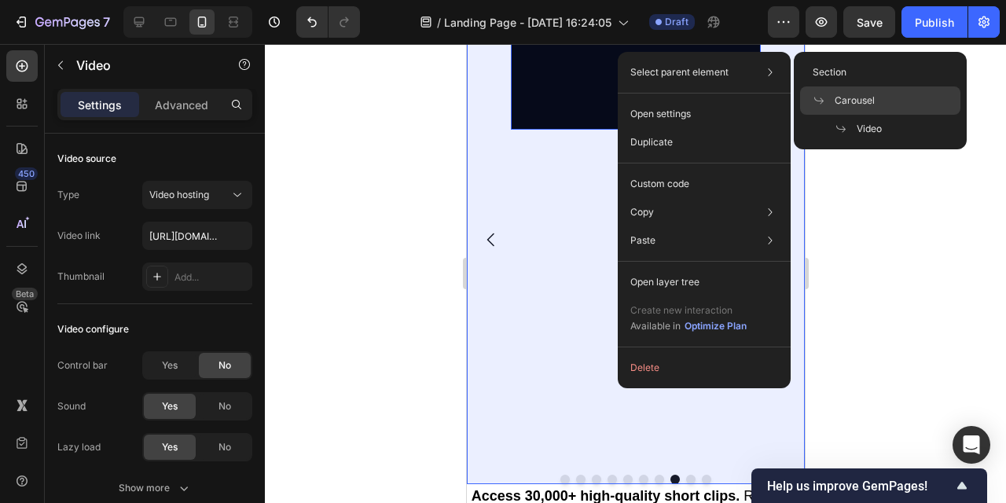
drag, startPoint x: 836, startPoint y: 98, endPoint x: 248, endPoint y: 83, distance: 587.6
click at [836, 98] on span "Carousel" at bounding box center [855, 101] width 40 height 14
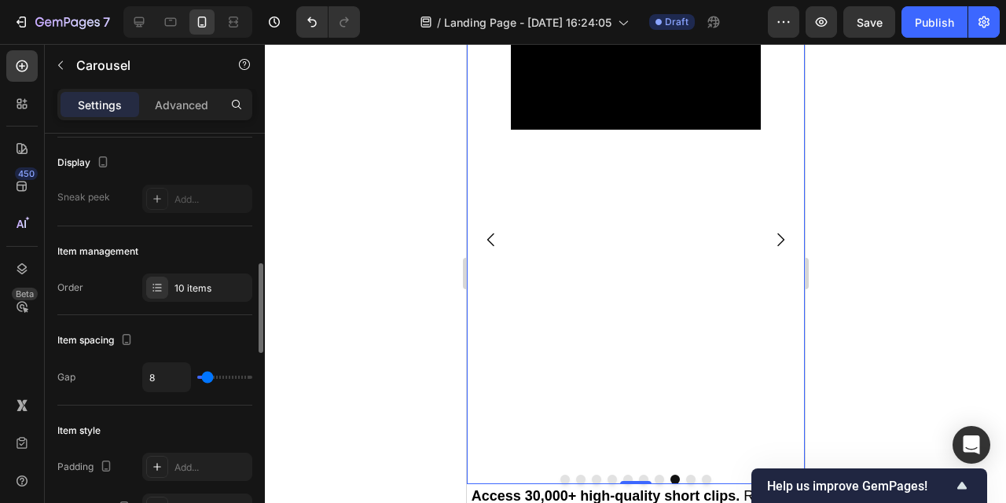
scroll to position [198, 0]
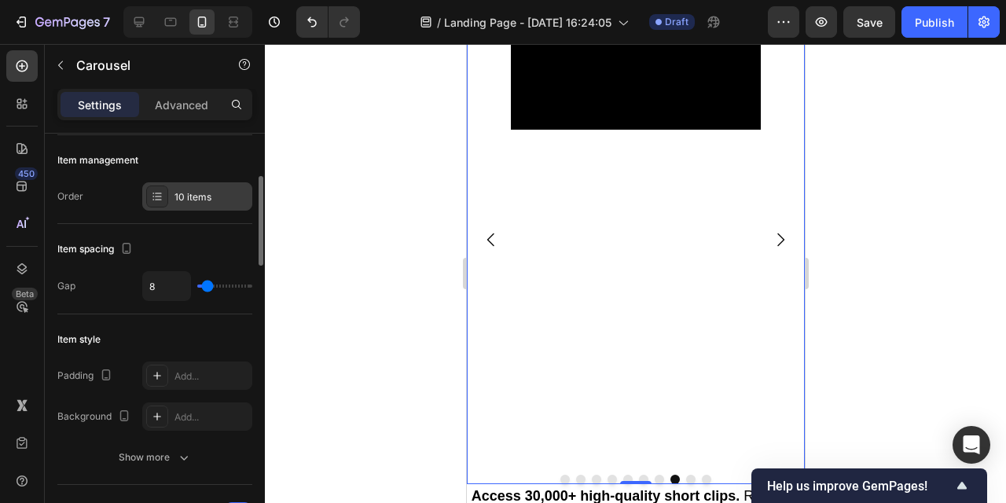
click at [197, 193] on div "10 items" at bounding box center [212, 197] width 74 height 14
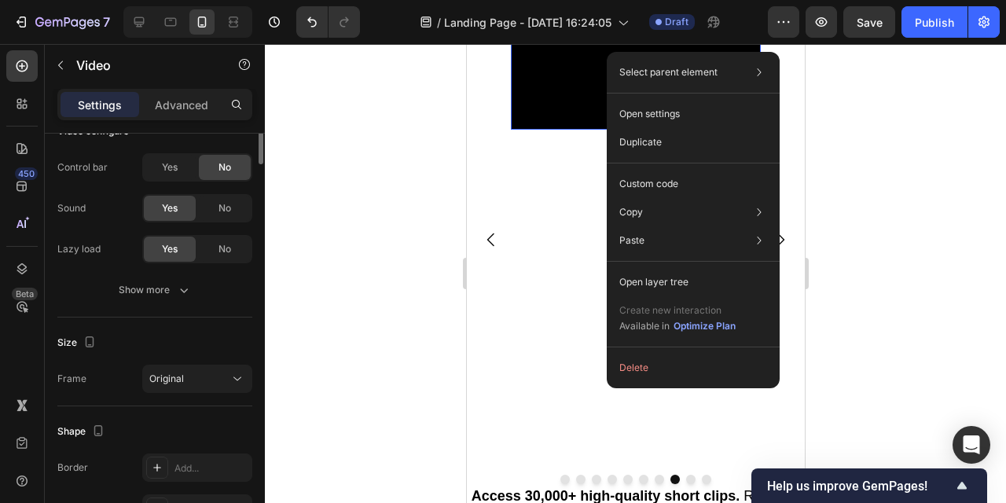
scroll to position [0, 0]
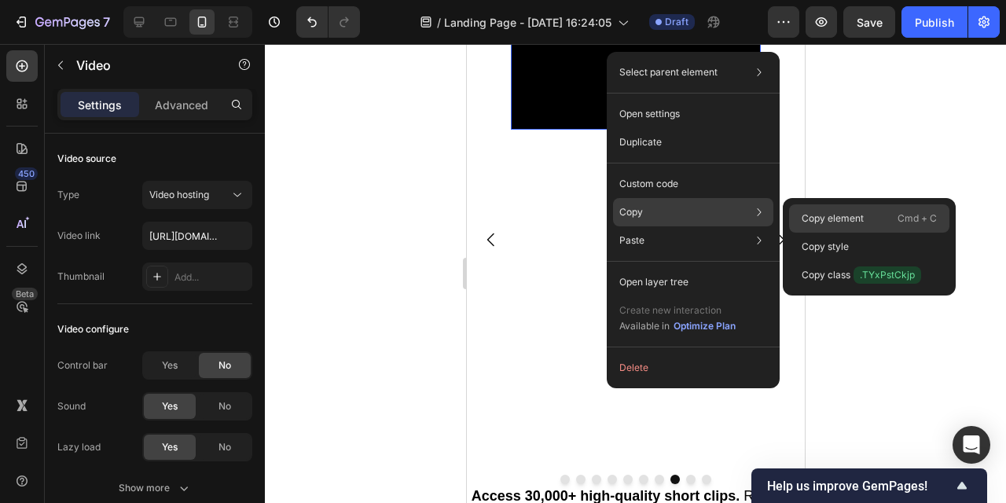
click at [855, 216] on p "Copy element" at bounding box center [833, 219] width 62 height 14
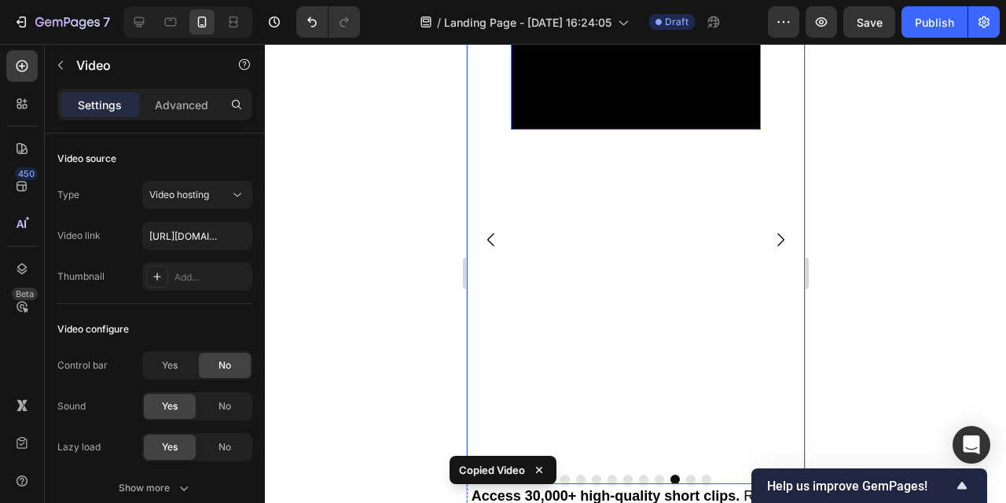
click at [690, 479] on button "Dot" at bounding box center [690, 479] width 9 height 9
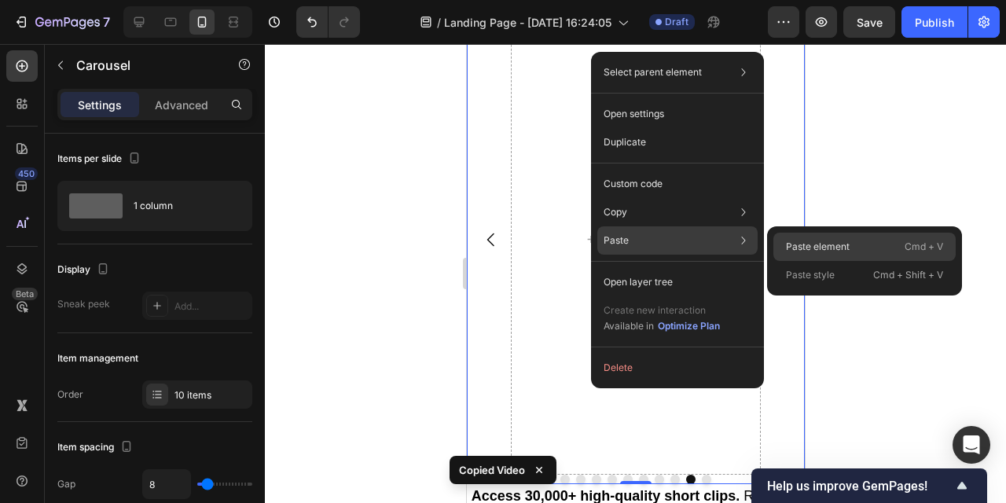
drag, startPoint x: 816, startPoint y: 247, endPoint x: 236, endPoint y: 247, distance: 580.3
click at [817, 247] on p "Paste element" at bounding box center [818, 247] width 64 height 14
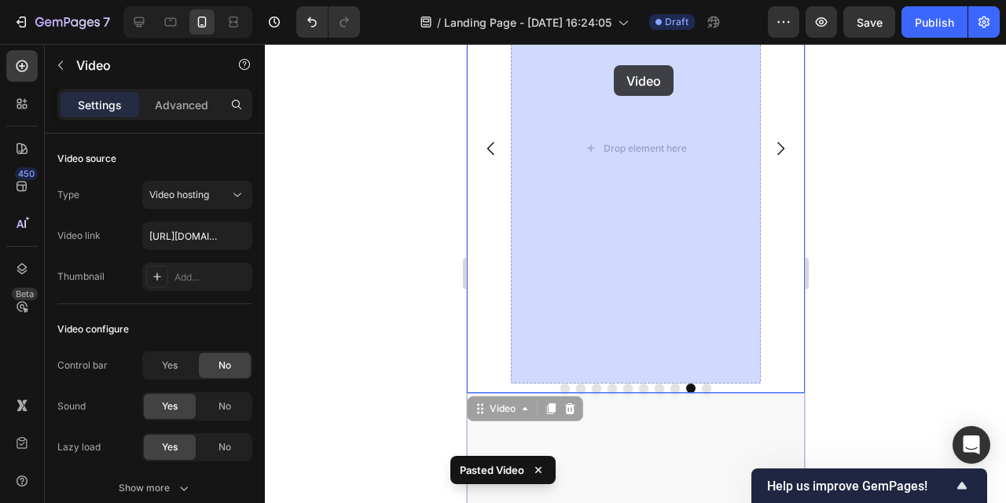
scroll to position [915, 0]
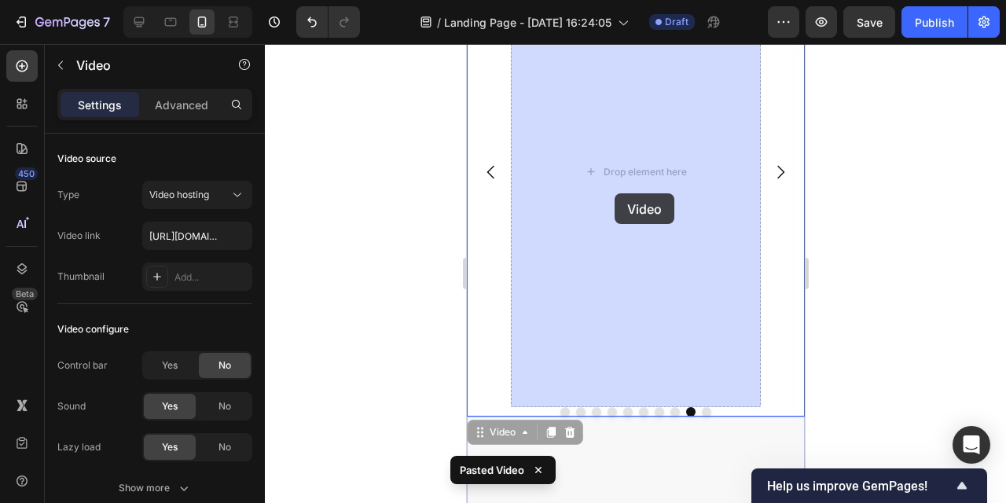
drag, startPoint x: 623, startPoint y: 311, endPoint x: 612, endPoint y: 211, distance: 100.5
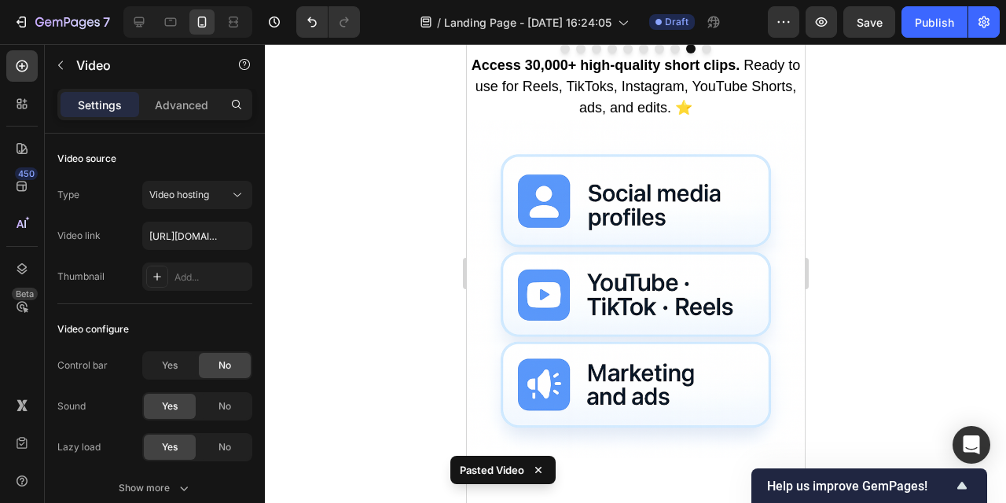
scroll to position [984, 0]
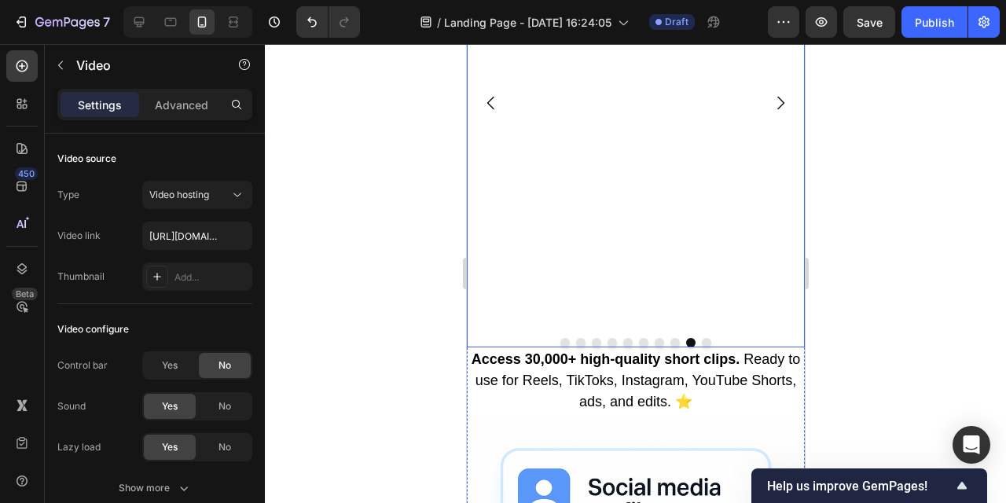
click at [782, 106] on icon "Carousel Next Arrow" at bounding box center [780, 103] width 19 height 19
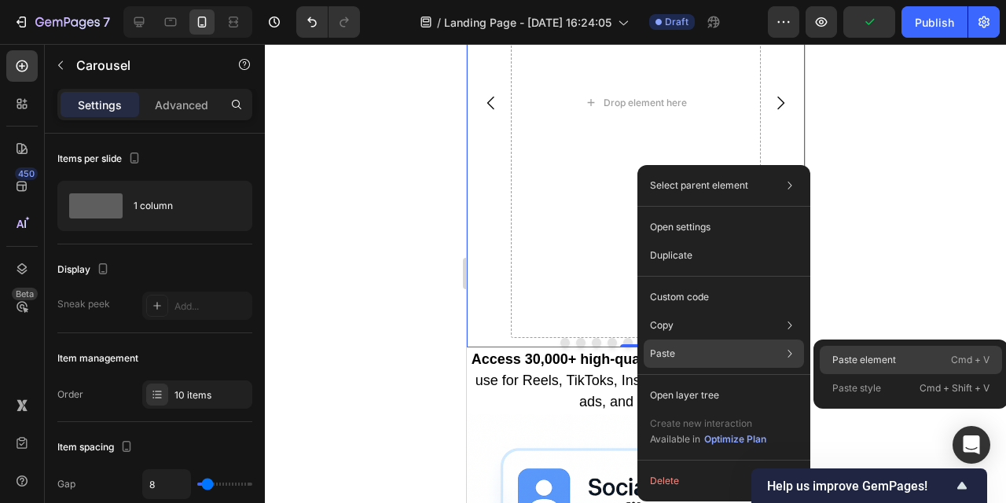
click at [856, 359] on p "Paste element" at bounding box center [865, 360] width 64 height 14
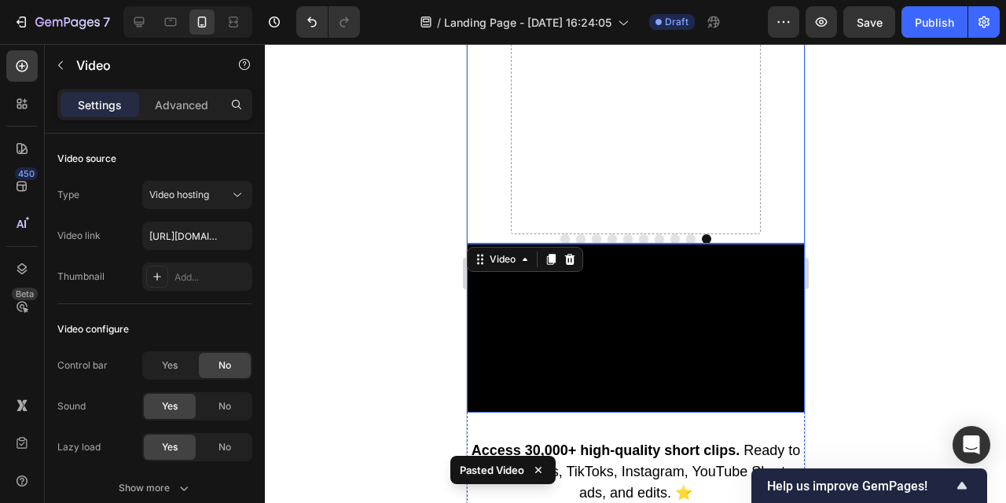
scroll to position [1078, 0]
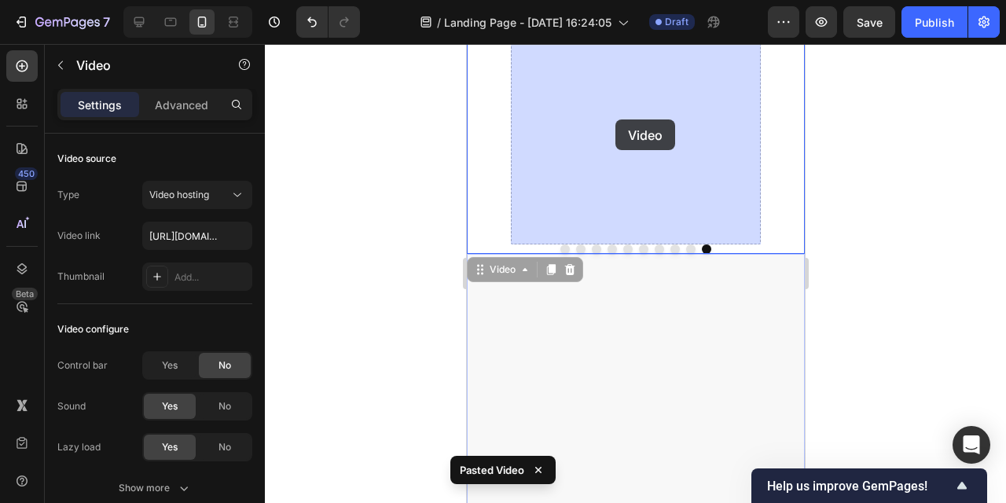
drag, startPoint x: 619, startPoint y: 408, endPoint x: 615, endPoint y: 121, distance: 287.0
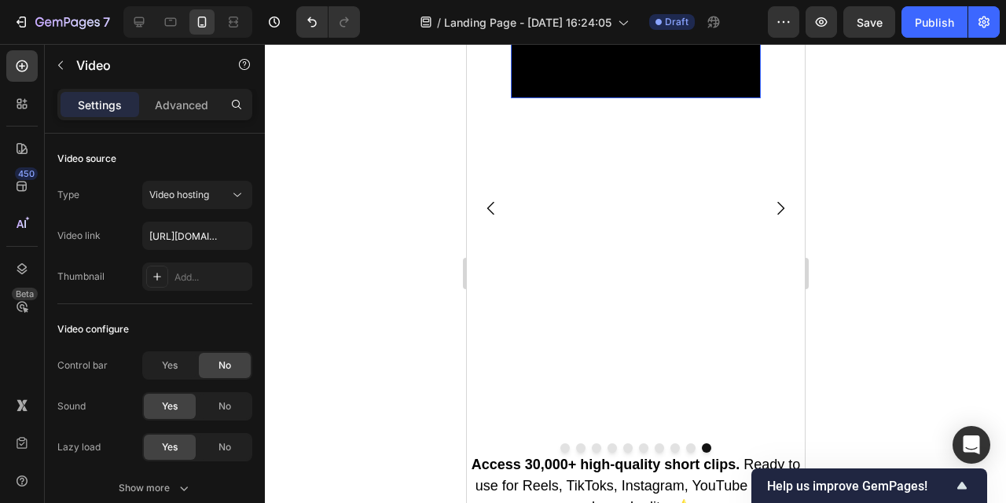
scroll to position [881, 0]
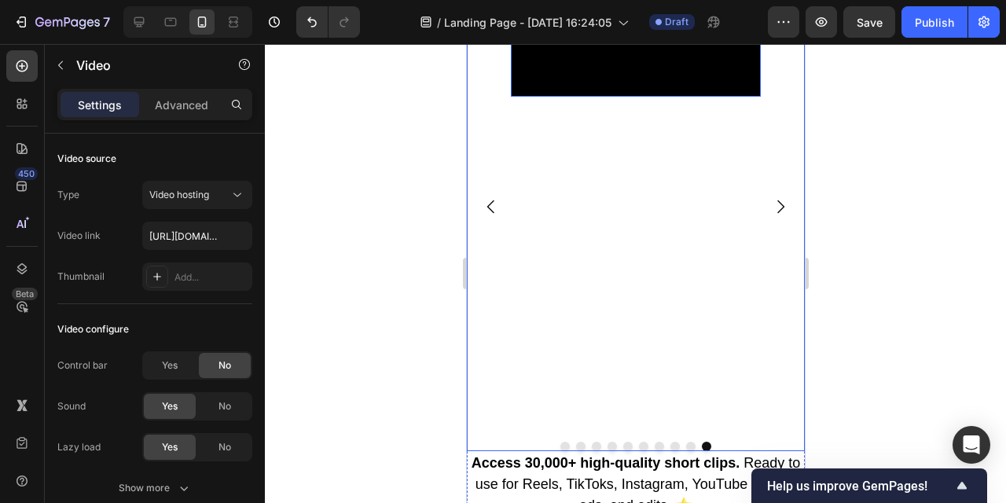
click at [488, 204] on icon "Carousel Back Arrow" at bounding box center [490, 206] width 19 height 19
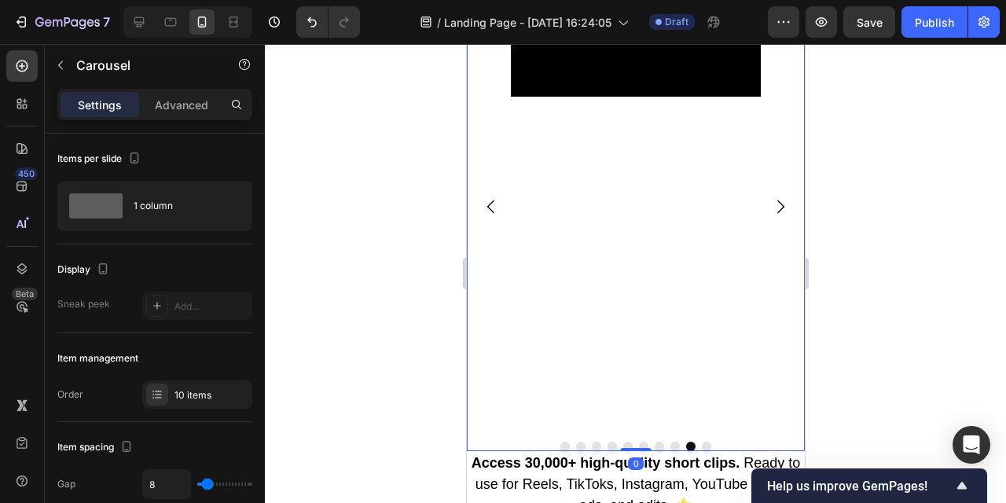
click at [488, 205] on icon "Carousel Back Arrow" at bounding box center [490, 206] width 19 height 19
click at [785, 209] on icon "Carousel Next Arrow" at bounding box center [780, 206] width 19 height 19
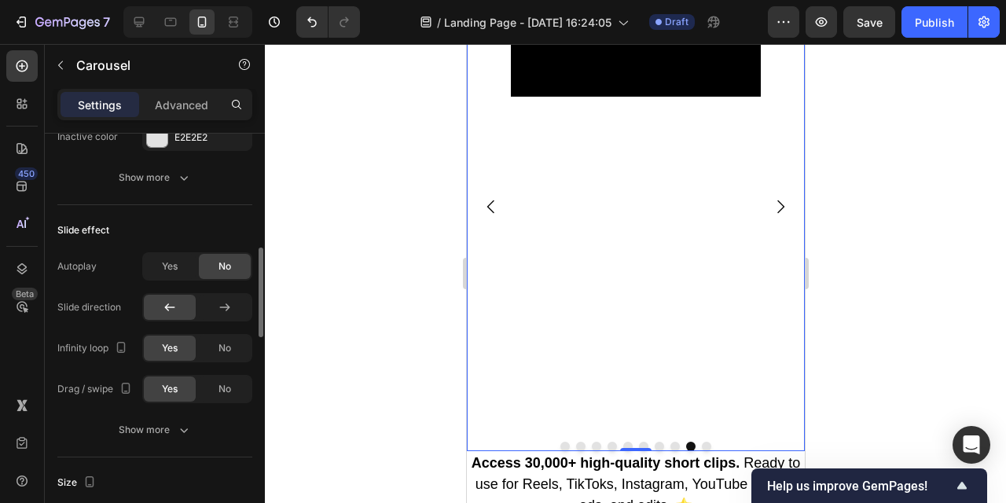
scroll to position [975, 0]
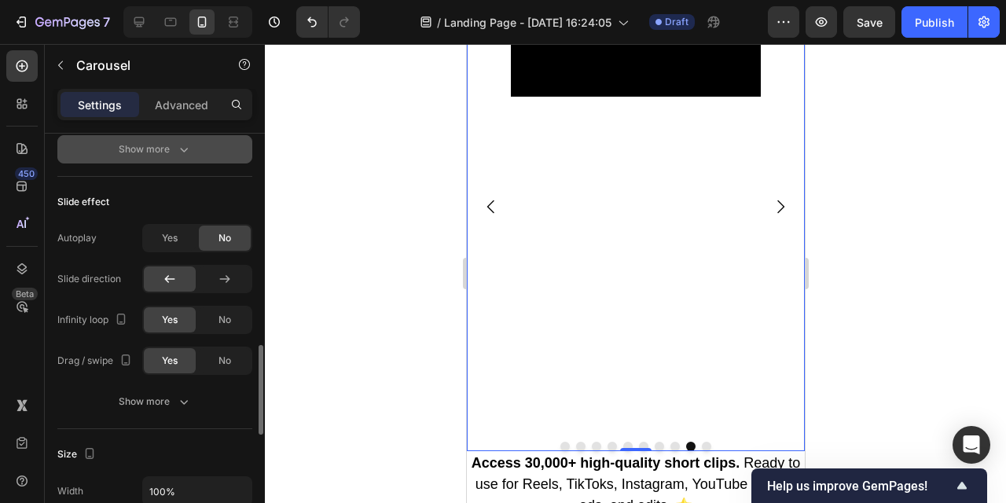
click at [167, 152] on div "Show more" at bounding box center [155, 150] width 73 height 16
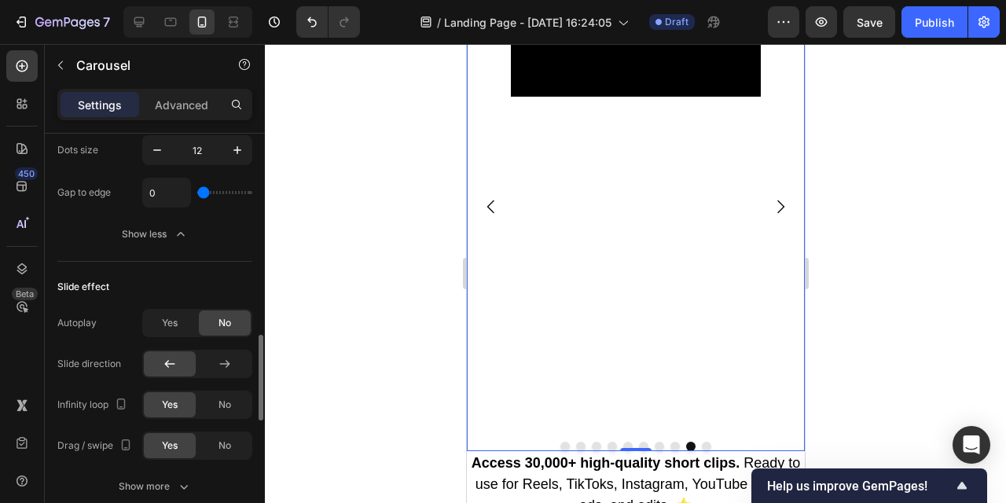
scroll to position [0, 0]
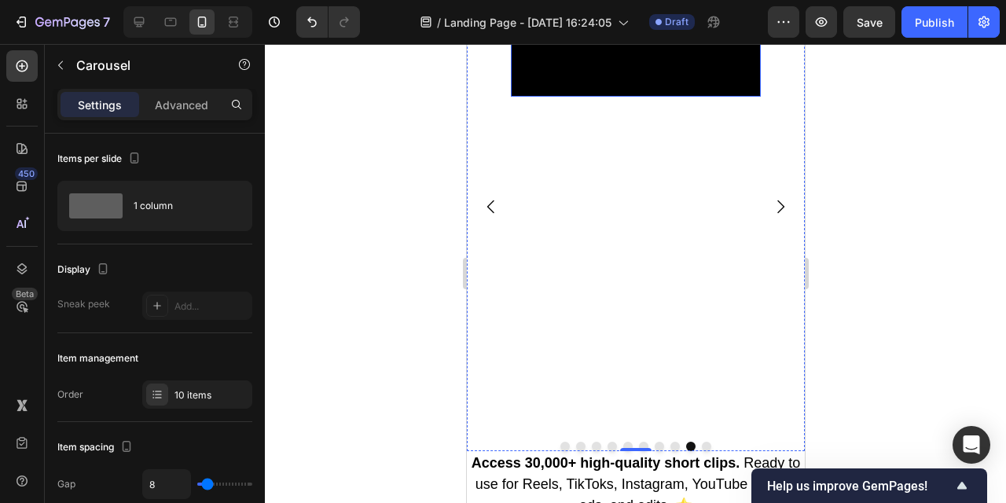
click at [680, 97] on video at bounding box center [635, 34] width 250 height 125
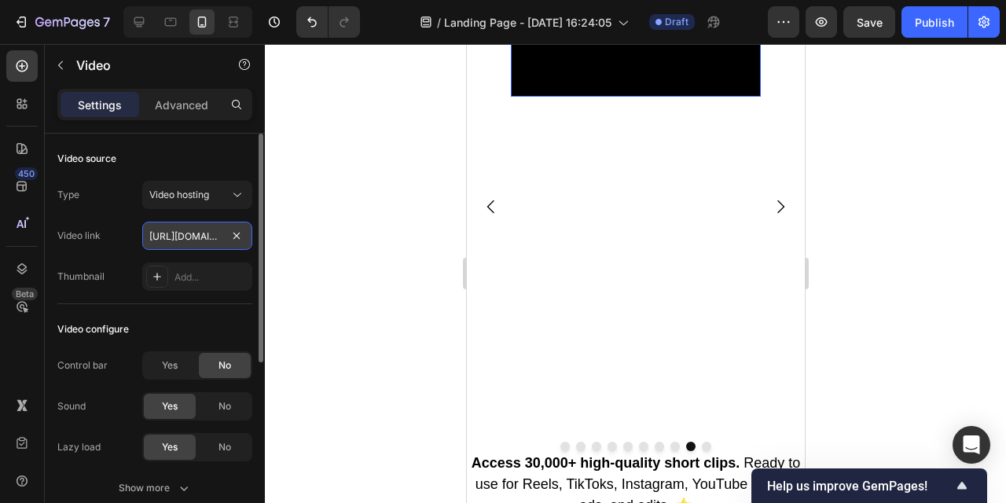
click at [190, 235] on input "[URL][DOMAIN_NAME]" at bounding box center [197, 236] width 110 height 28
paste input "a0df96c237564bddb6682ba106a2977d.mp4"
type input "[URL][DOMAIN_NAME]"
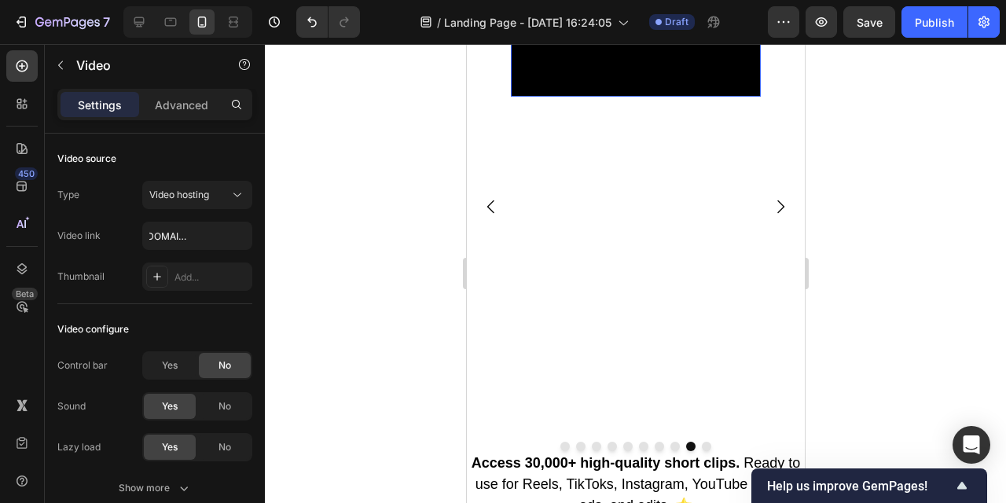
click at [356, 300] on div at bounding box center [636, 273] width 742 height 459
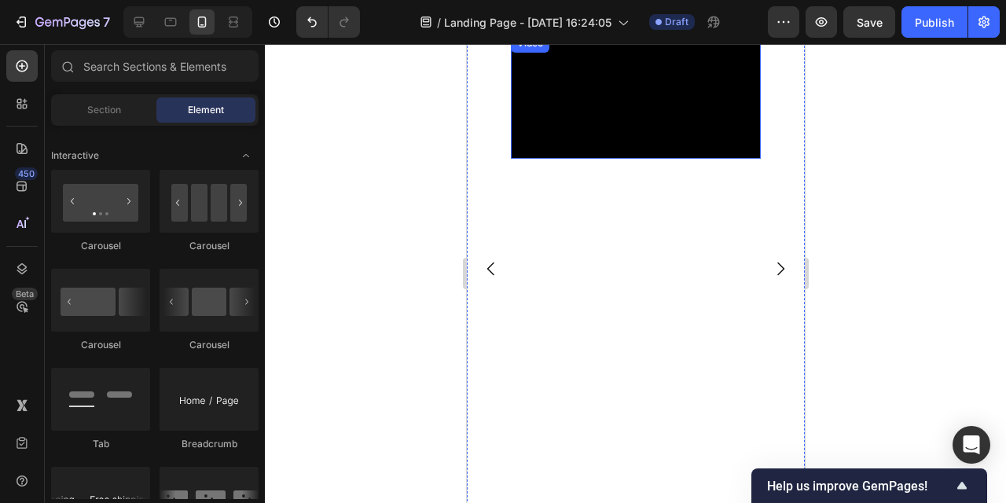
scroll to position [822, 0]
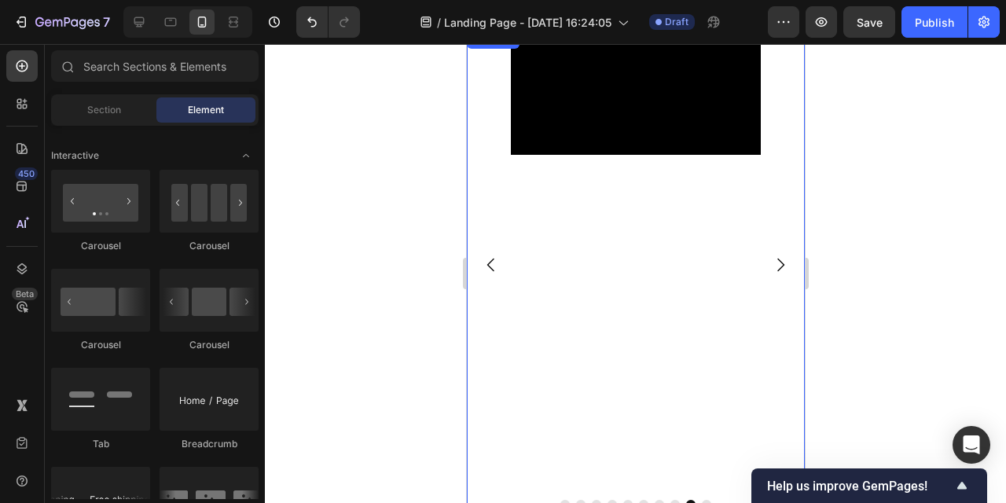
click at [778, 259] on icon "Carousel Next Arrow" at bounding box center [780, 264] width 7 height 13
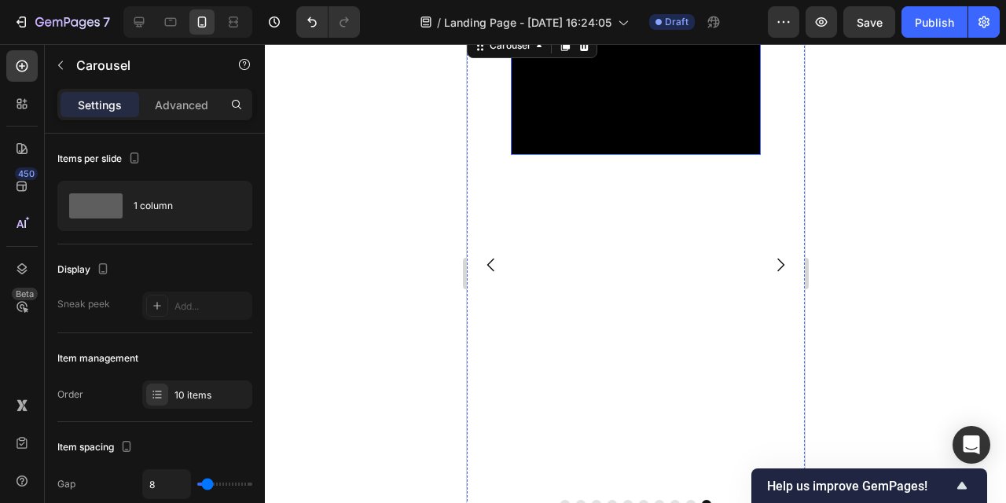
click at [624, 155] on video at bounding box center [635, 92] width 250 height 125
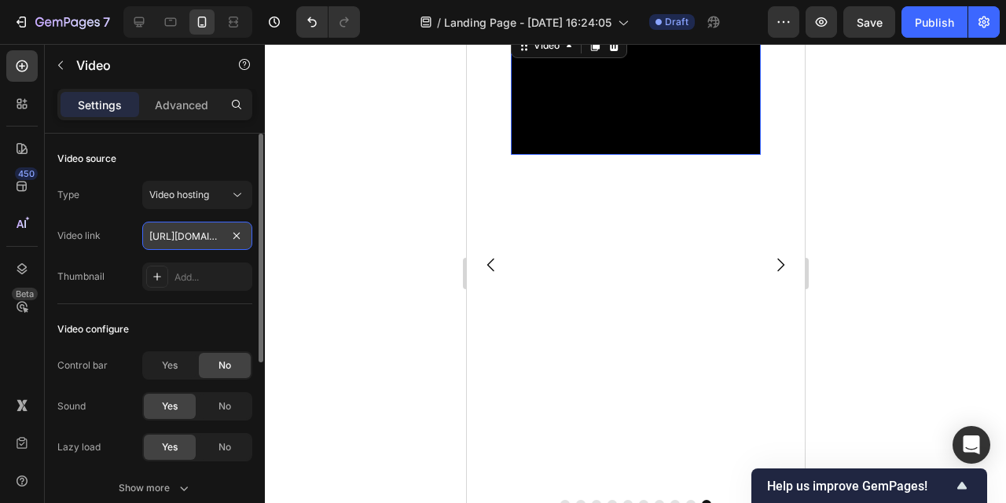
click at [196, 236] on input "[URL][DOMAIN_NAME]" at bounding box center [197, 236] width 110 height 28
click at [196, 237] on input "[URL][DOMAIN_NAME]" at bounding box center [197, 236] width 110 height 28
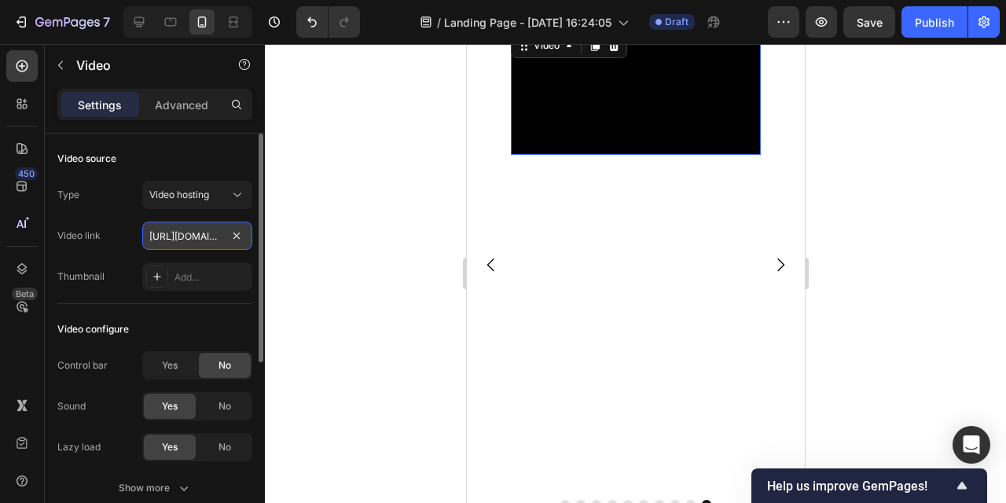
click at [196, 237] on input "[URL][DOMAIN_NAME]" at bounding box center [197, 236] width 110 height 28
paste input "4cbc3bfba0b740ba965f6a04031c5532.mp4"
type input "[URL][DOMAIN_NAME]"
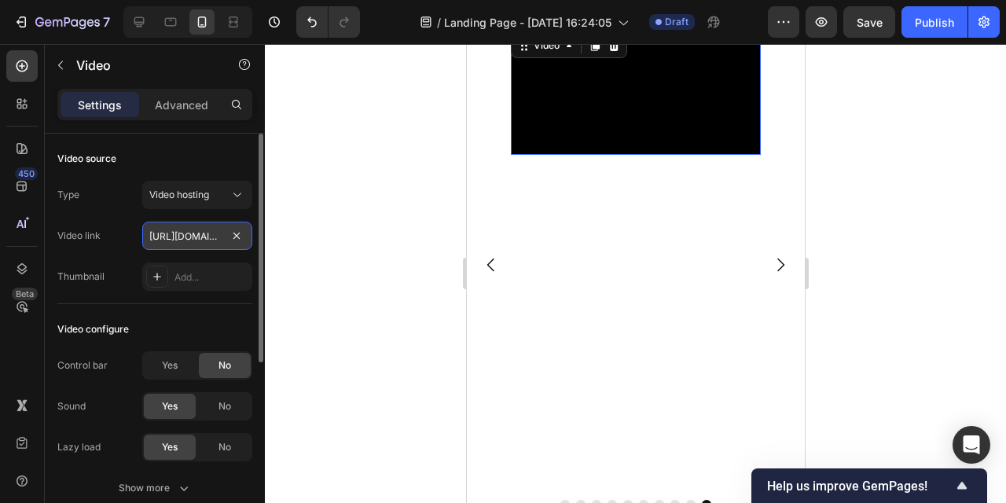
scroll to position [0, 296]
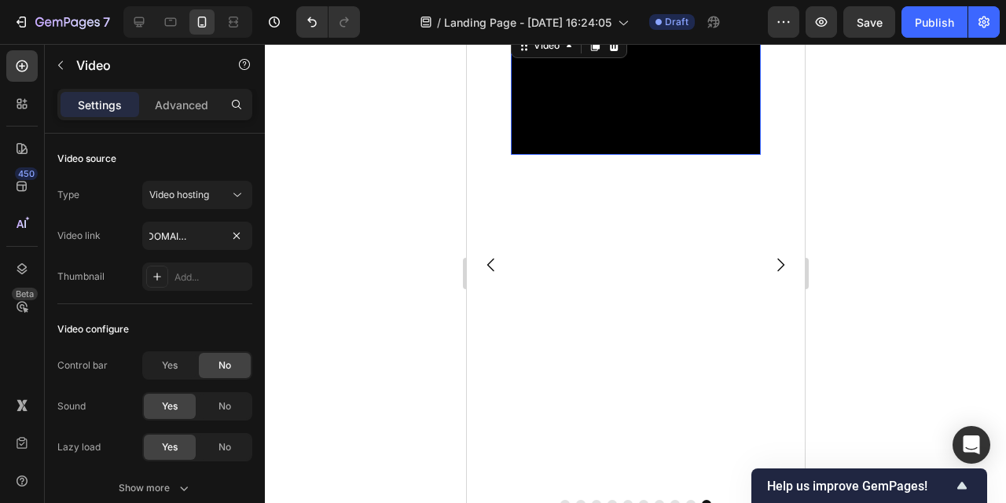
click at [391, 295] on div at bounding box center [636, 273] width 742 height 459
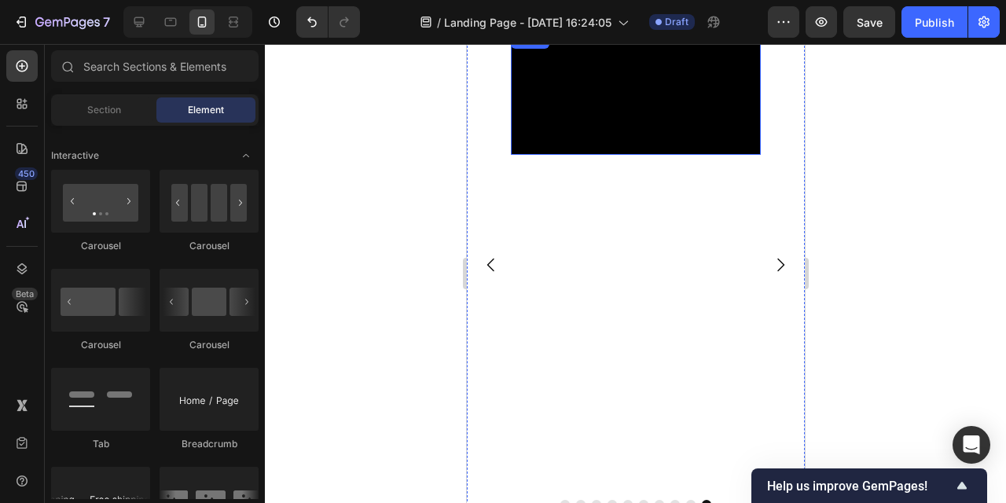
click at [673, 155] on video at bounding box center [635, 92] width 250 height 125
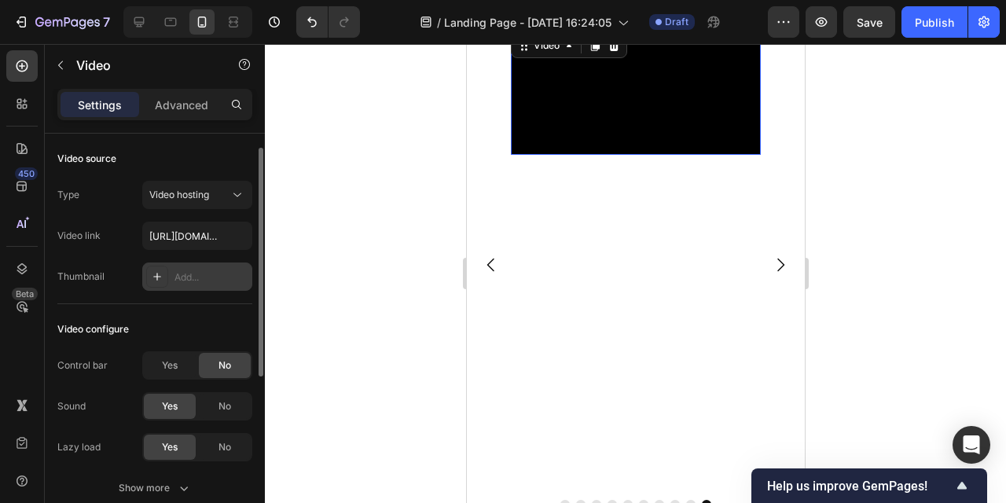
scroll to position [9, 0]
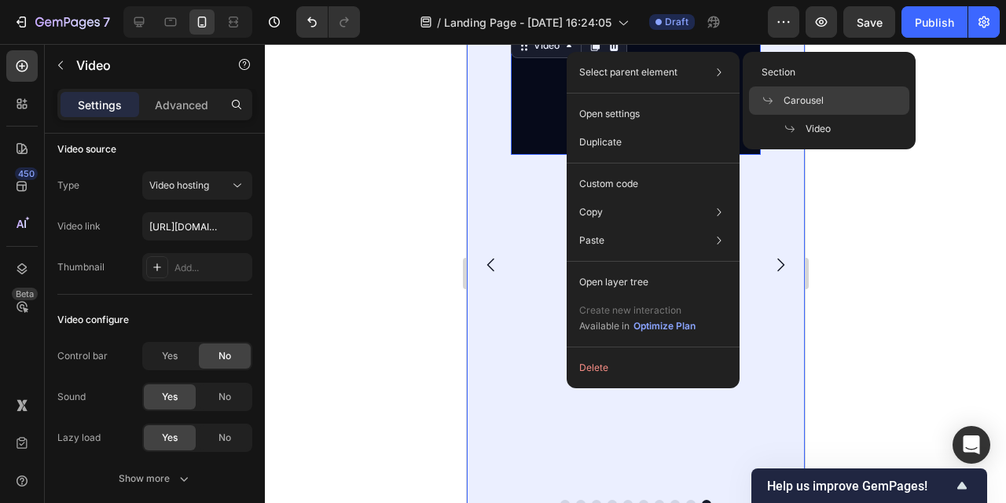
click at [835, 106] on div "Carousel" at bounding box center [829, 100] width 160 height 28
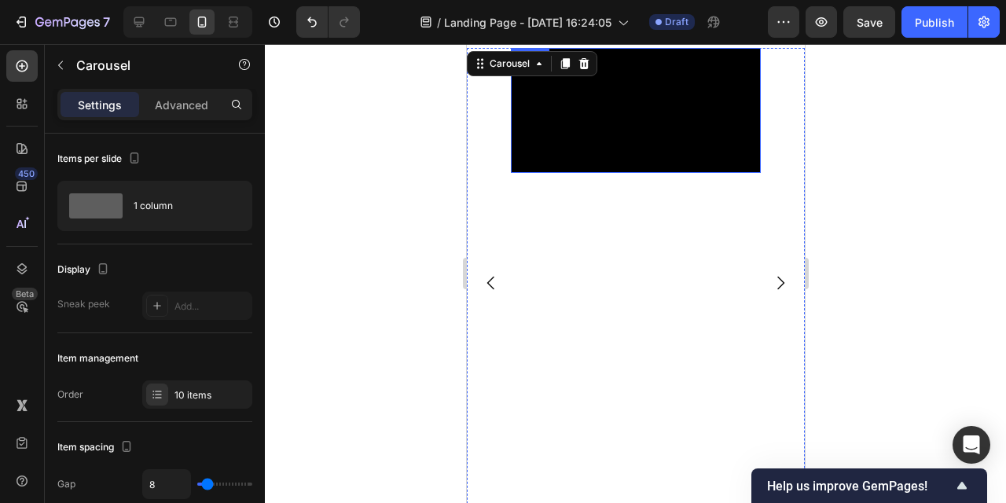
scroll to position [789, 0]
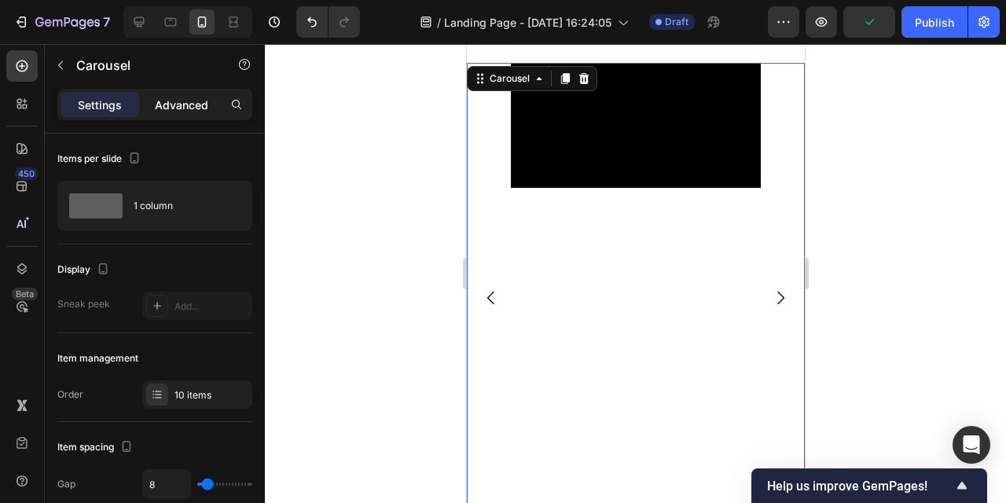
click at [181, 106] on p "Advanced" at bounding box center [181, 105] width 53 height 17
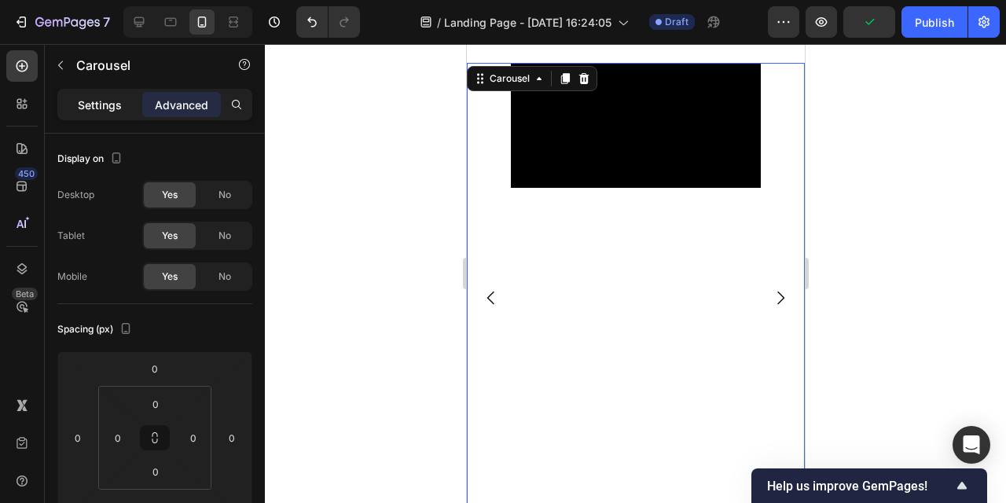
click at [109, 101] on p "Settings" at bounding box center [100, 105] width 44 height 17
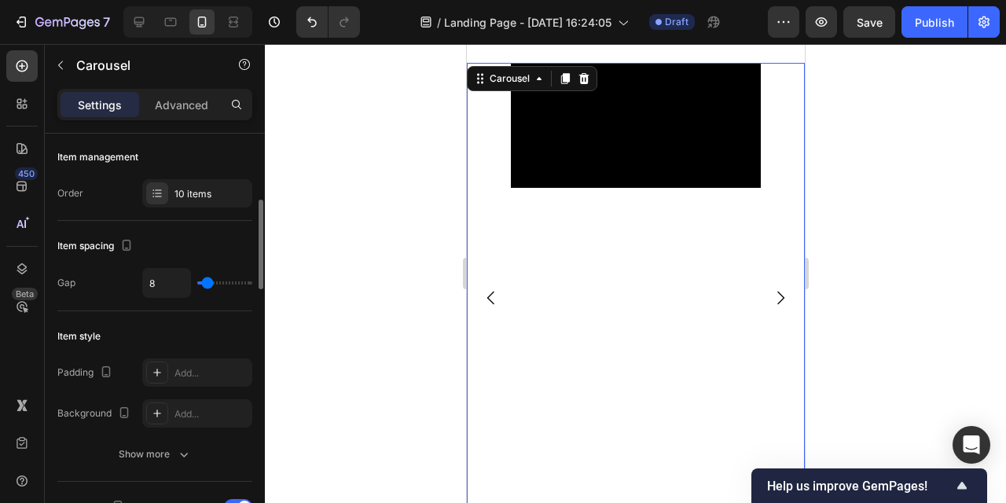
scroll to position [247, 0]
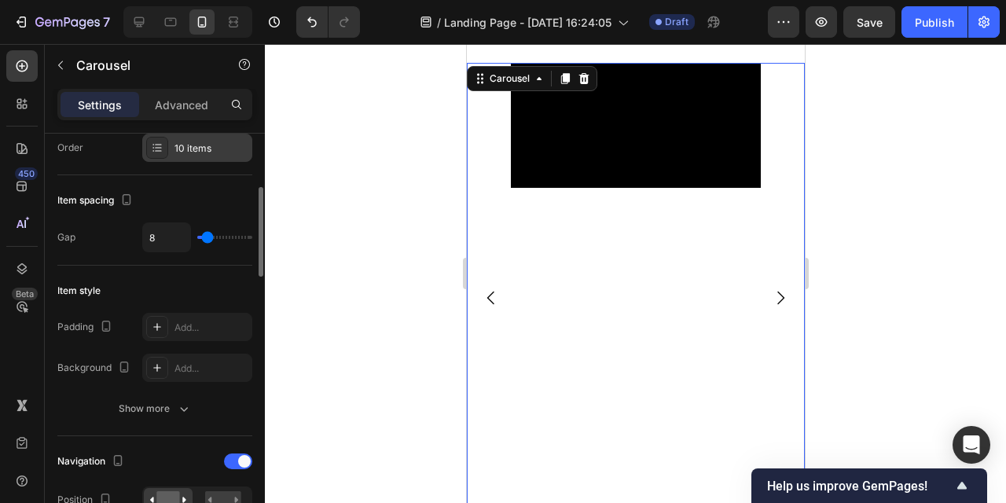
click at [212, 156] on div "10 items" at bounding box center [197, 148] width 110 height 28
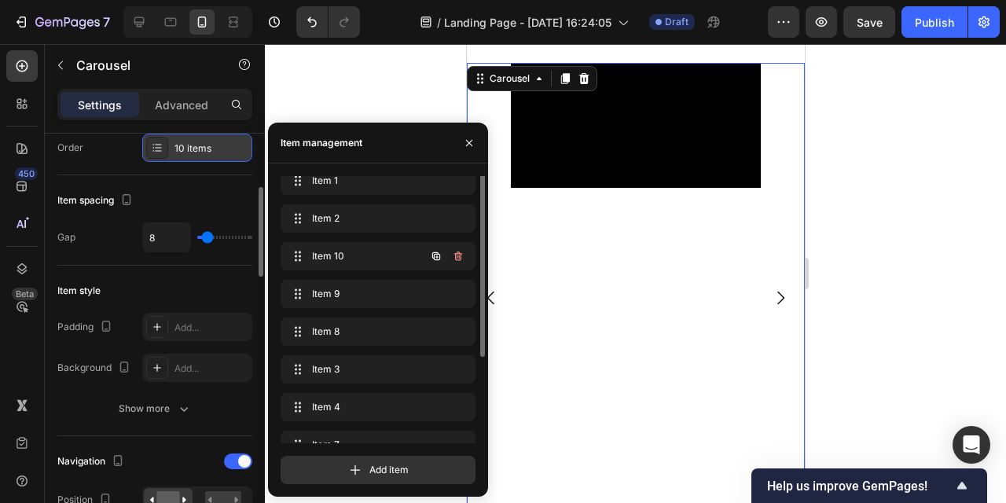
scroll to position [0, 0]
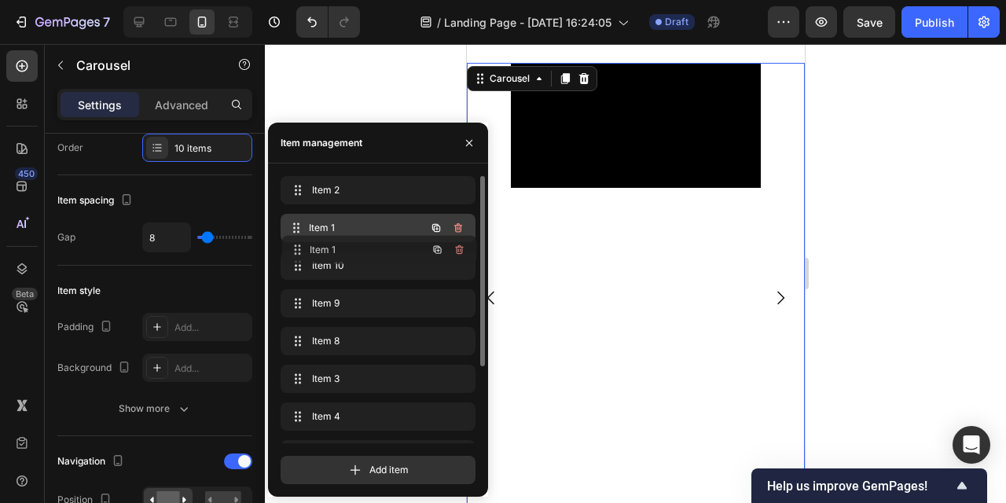
drag, startPoint x: 340, startPoint y: 182, endPoint x: 341, endPoint y: 240, distance: 58.2
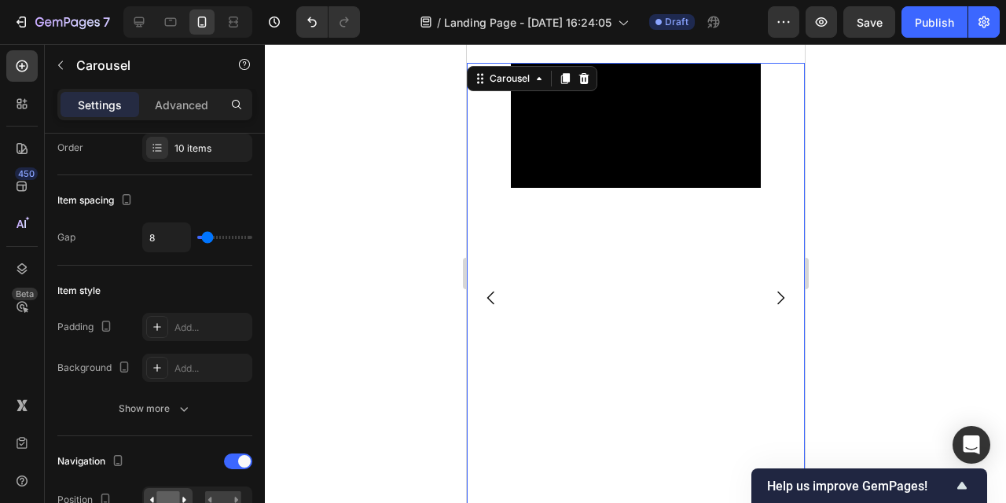
click at [497, 298] on icon "Carousel Back Arrow" at bounding box center [490, 298] width 19 height 19
click at [497, 299] on icon "Carousel Back Arrow" at bounding box center [490, 298] width 19 height 19
click at [497, 297] on icon "Carousel Back Arrow" at bounding box center [490, 298] width 19 height 19
click at [496, 297] on icon "Carousel Back Arrow" at bounding box center [490, 298] width 19 height 19
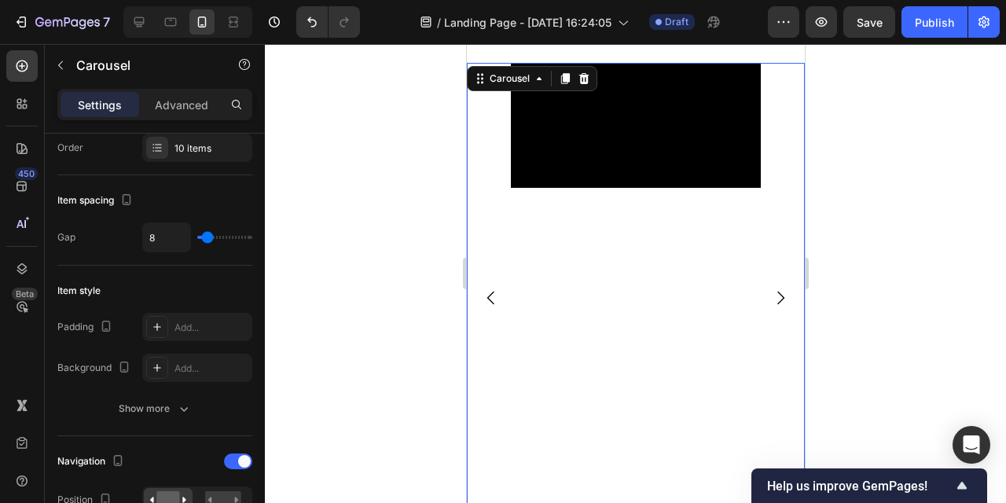
click at [496, 296] on icon "Carousel Back Arrow" at bounding box center [490, 298] width 19 height 19
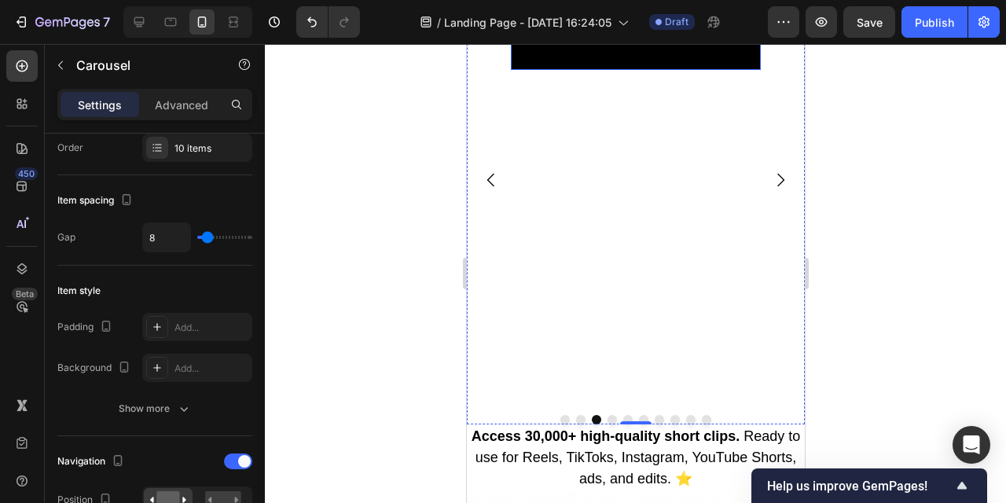
scroll to position [906, 0]
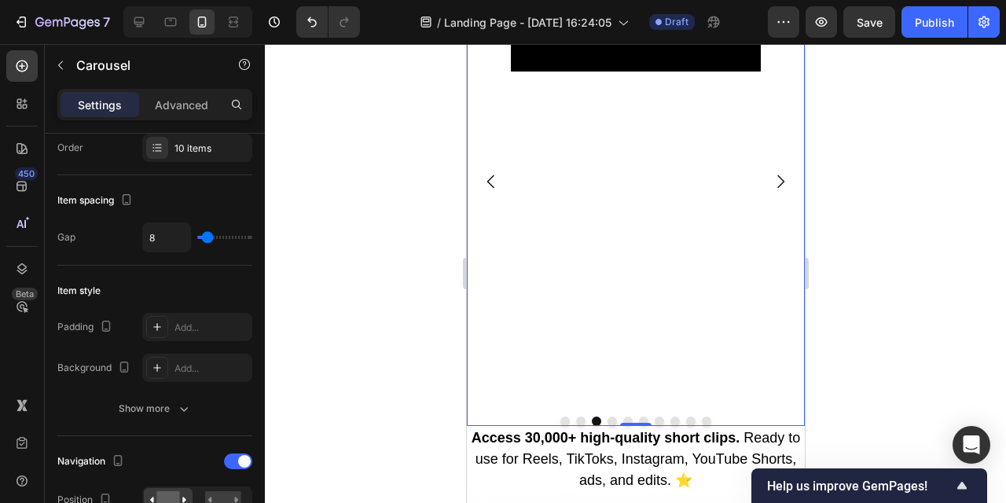
click at [780, 182] on icon "Carousel Next Arrow" at bounding box center [780, 181] width 19 height 19
click at [777, 182] on icon "Carousel Next Arrow" at bounding box center [780, 181] width 19 height 19
click at [484, 178] on icon "Carousel Back Arrow" at bounding box center [490, 181] width 19 height 19
click at [486, 178] on icon "Carousel Back Arrow" at bounding box center [490, 181] width 19 height 19
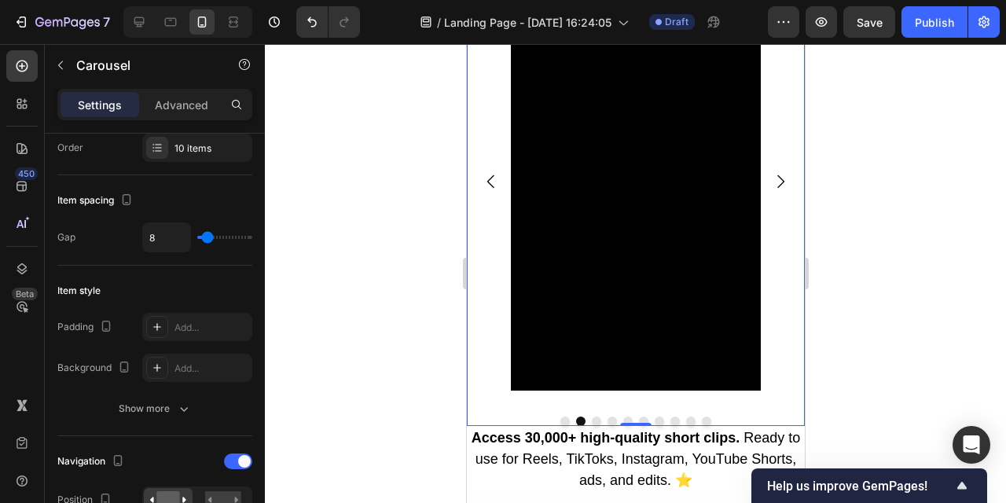
click at [486, 178] on icon "Carousel Back Arrow" at bounding box center [490, 181] width 19 height 19
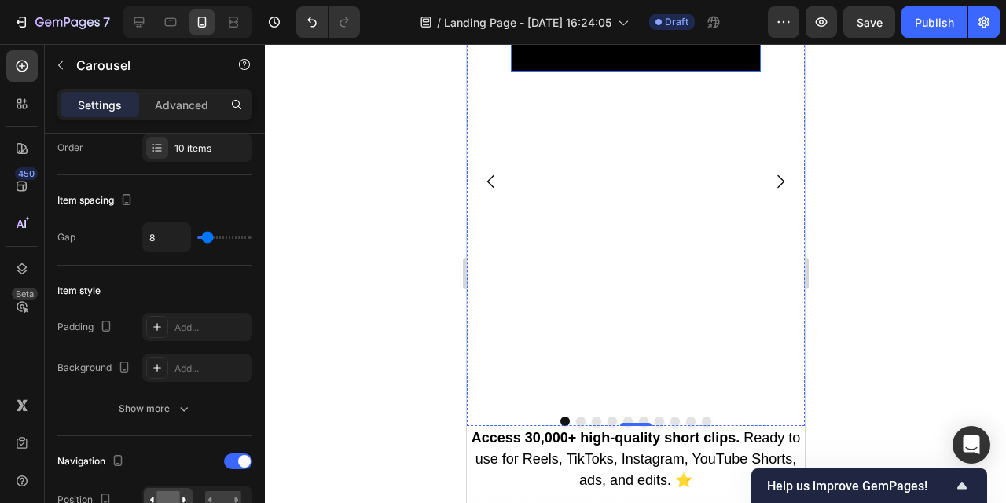
click at [639, 72] on video at bounding box center [635, 9] width 250 height 125
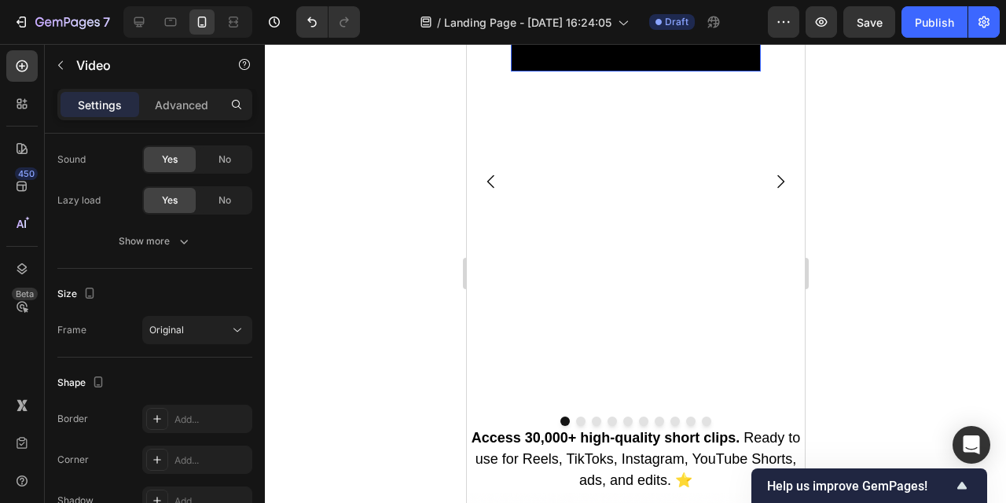
scroll to position [0, 0]
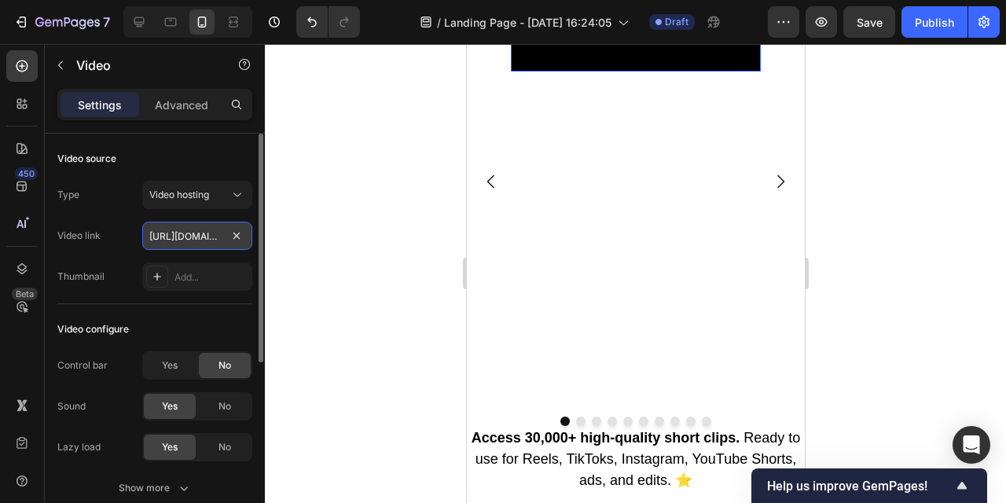
click at [197, 236] on input "[URL][DOMAIN_NAME]" at bounding box center [197, 236] width 110 height 28
paste input "c121b9ef8dd14da9a1ac37bb49d5763a"
type input "[URL][DOMAIN_NAME]"
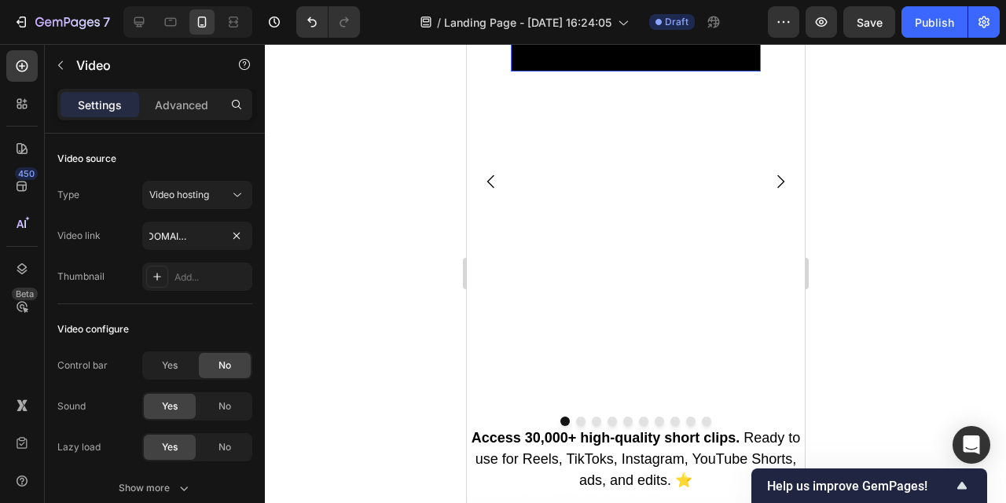
click at [357, 297] on div at bounding box center [636, 273] width 742 height 459
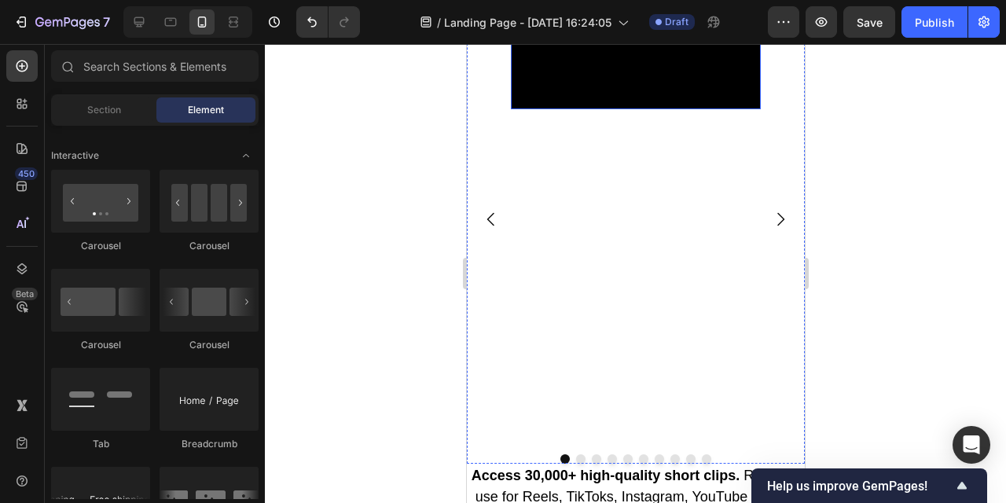
scroll to position [856, 0]
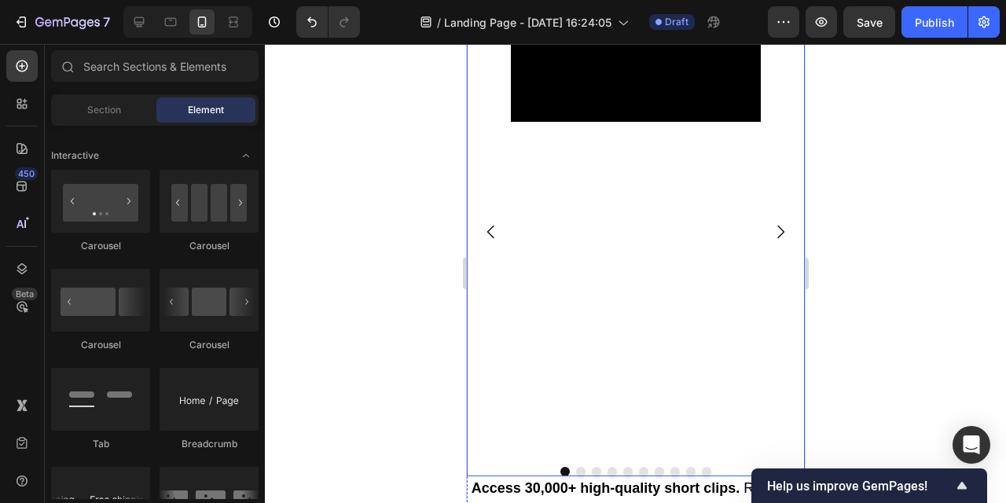
click at [778, 219] on button "Carousel Next Arrow" at bounding box center [780, 232] width 44 height 44
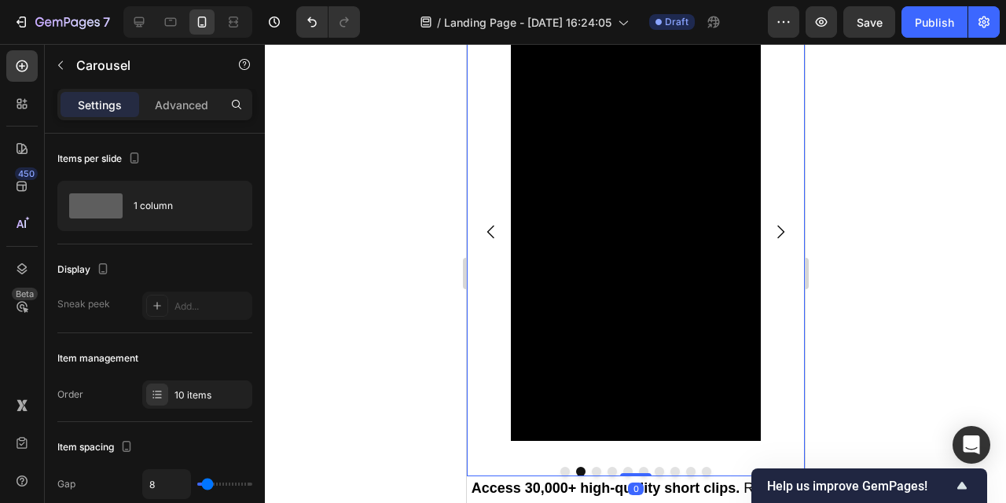
click at [779, 226] on icon "Carousel Next Arrow" at bounding box center [780, 231] width 7 height 13
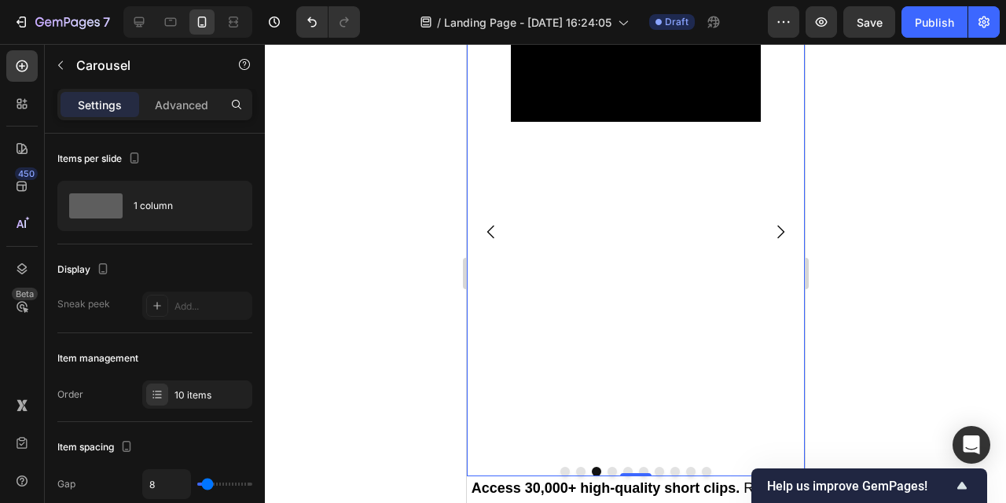
click at [499, 228] on icon "Carousel Back Arrow" at bounding box center [490, 232] width 19 height 19
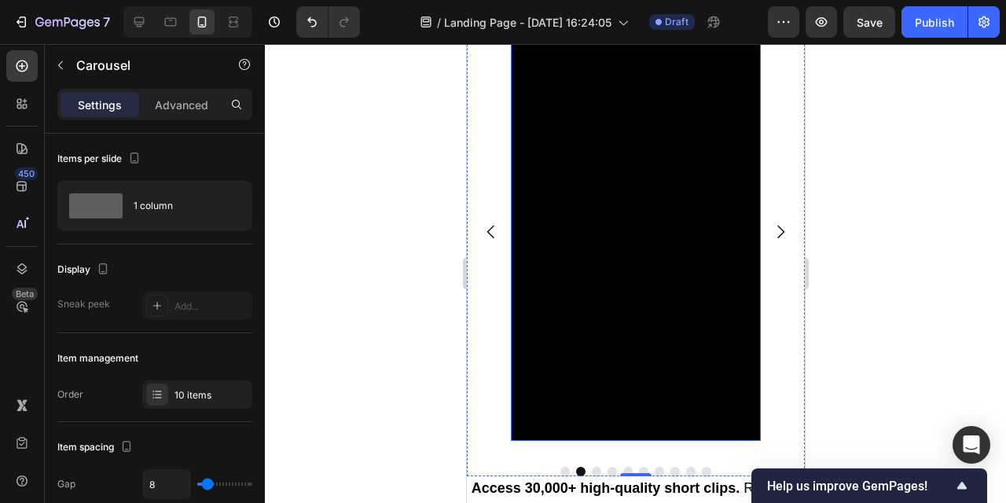
click at [608, 216] on video at bounding box center [635, 219] width 250 height 444
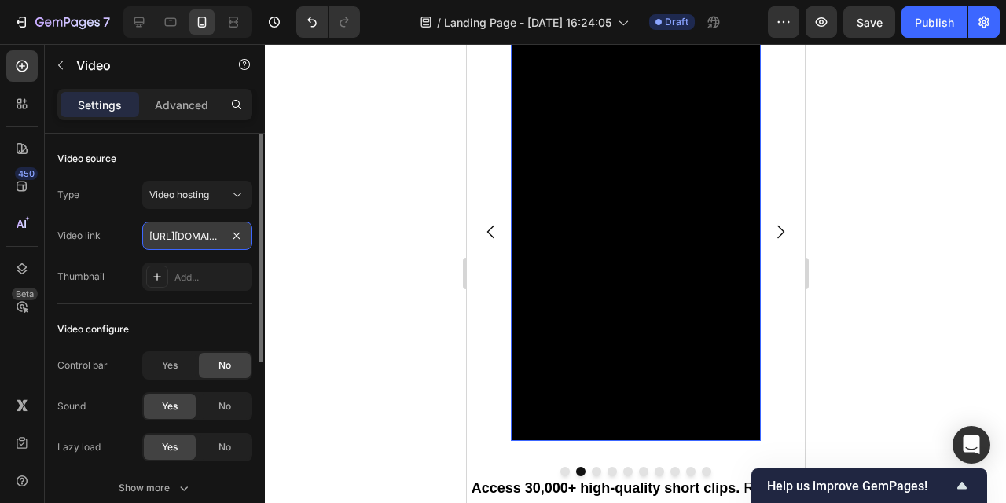
click at [184, 231] on input "https://cdn.shopify.com/videos/c/o/v/264250dffdae4ba4aeb8f4749b14d1cf.mp4" at bounding box center [197, 236] width 110 height 28
paste input "ad407fd92f234b3cb224cba005156aa7"
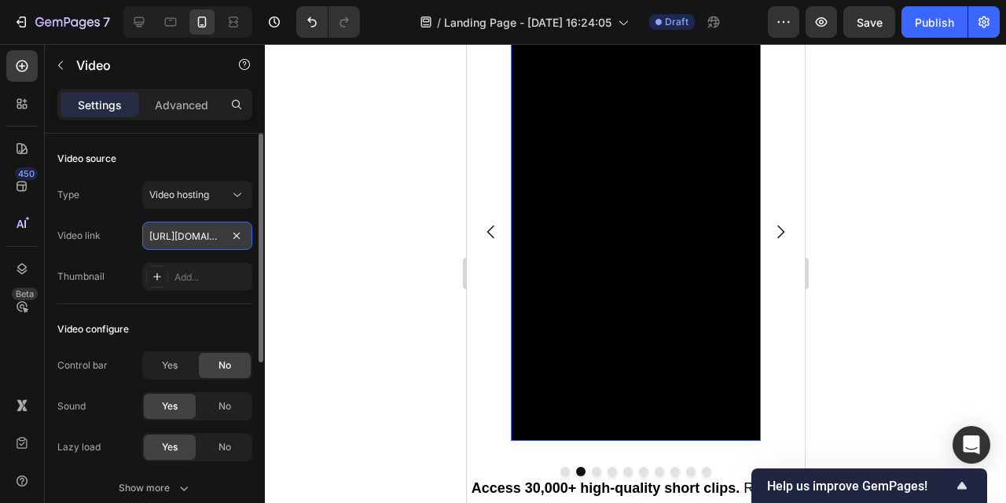
type input "[URL][DOMAIN_NAME]"
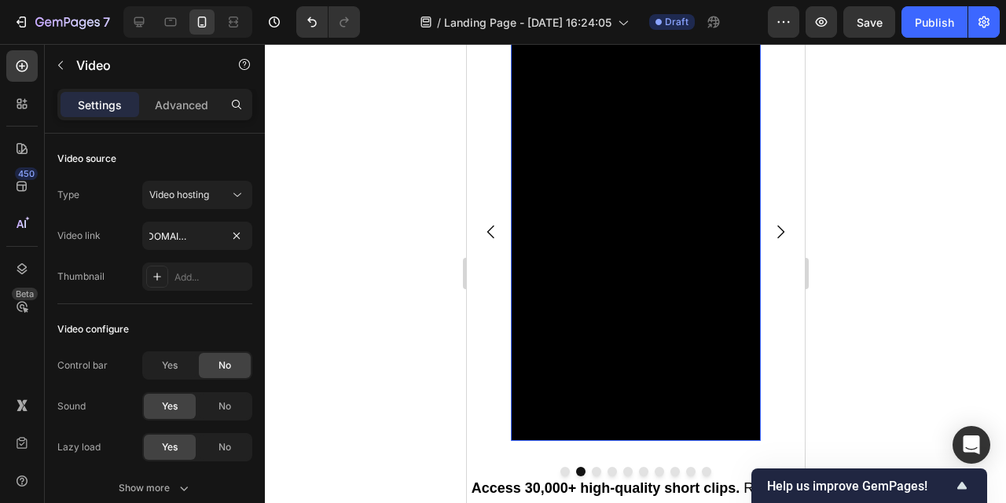
click at [421, 237] on div at bounding box center [636, 273] width 742 height 459
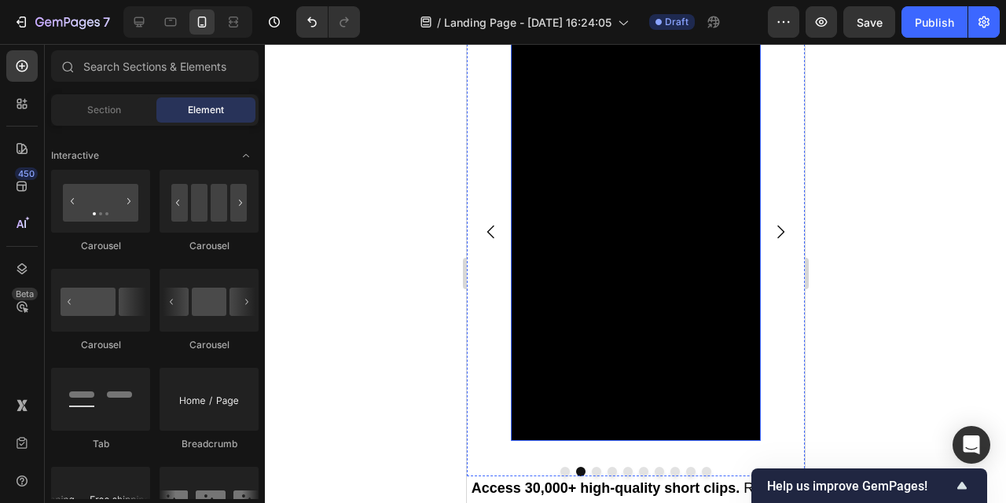
scroll to position [834, 0]
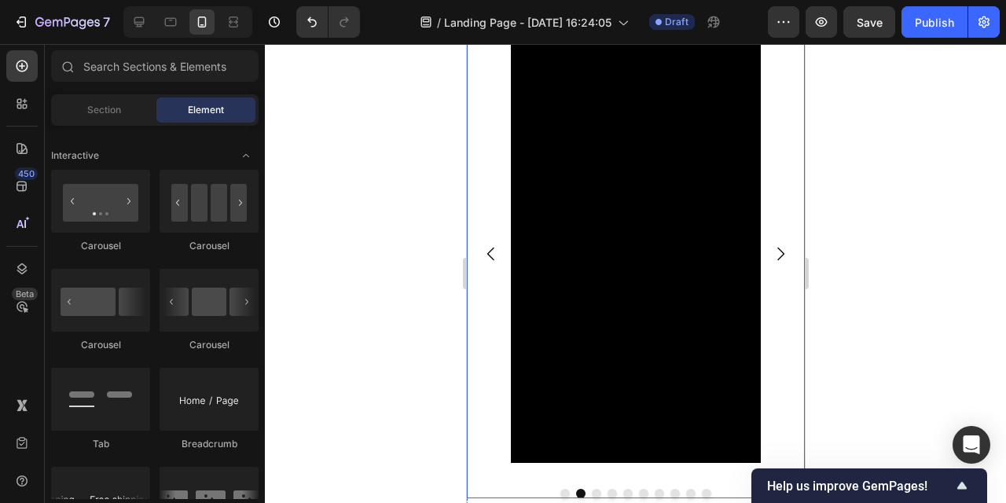
click at [487, 250] on icon "Carousel Back Arrow" at bounding box center [490, 254] width 19 height 19
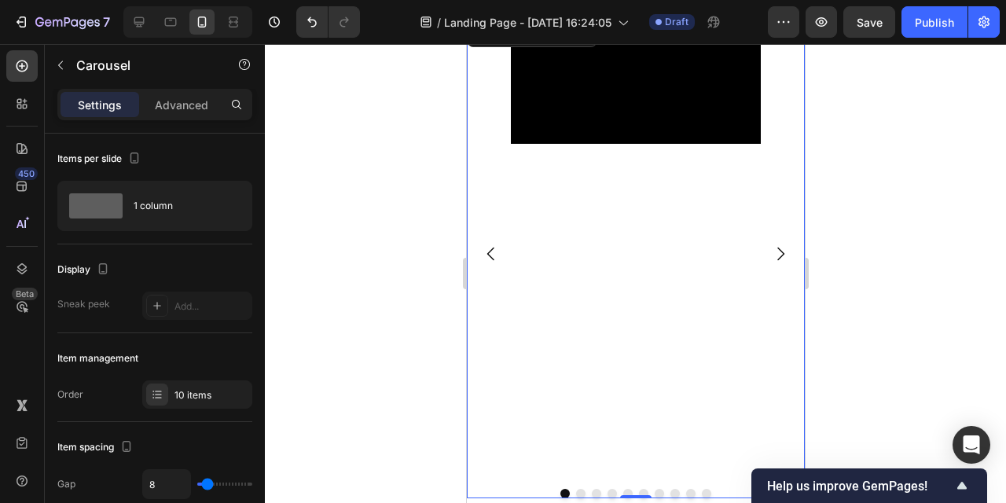
click at [771, 248] on icon "Carousel Next Arrow" at bounding box center [780, 254] width 19 height 19
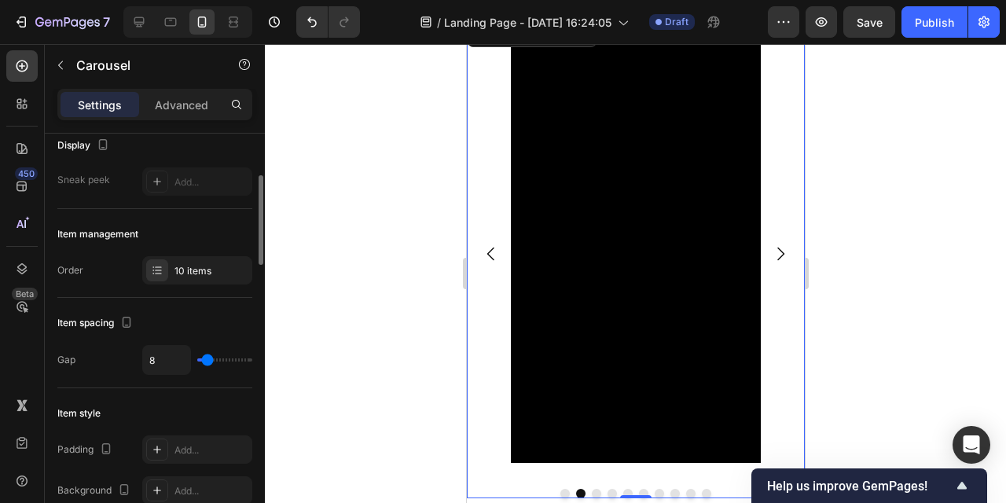
scroll to position [138, 0]
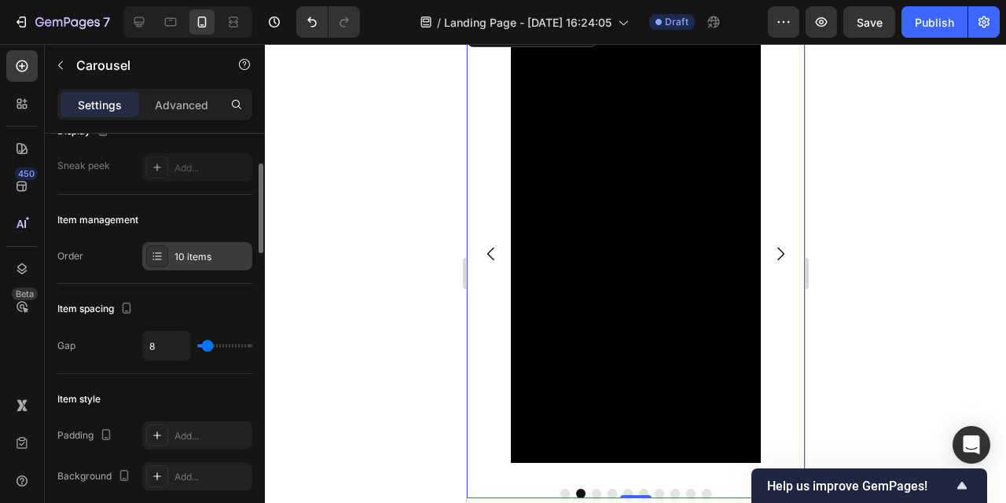
click at [196, 264] on div "10 items" at bounding box center [197, 256] width 110 height 28
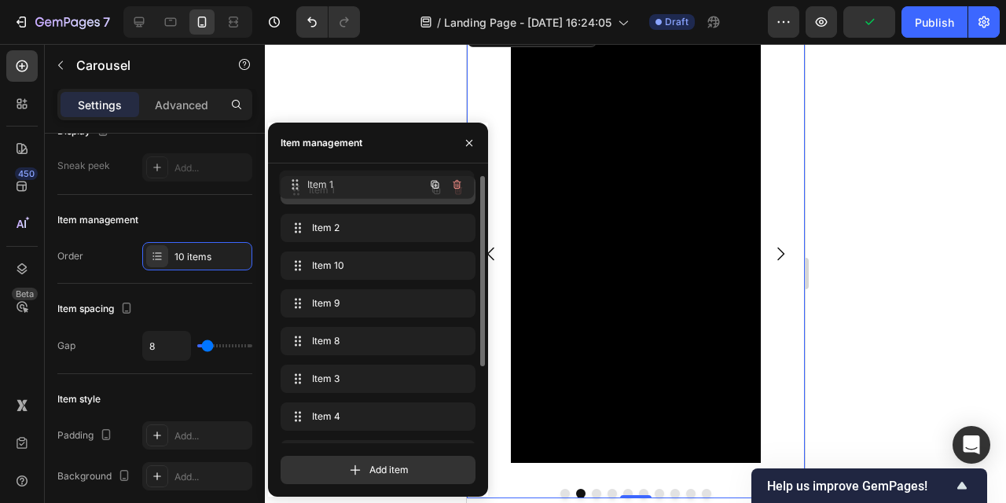
drag, startPoint x: 366, startPoint y: 224, endPoint x: 364, endPoint y: 186, distance: 38.6
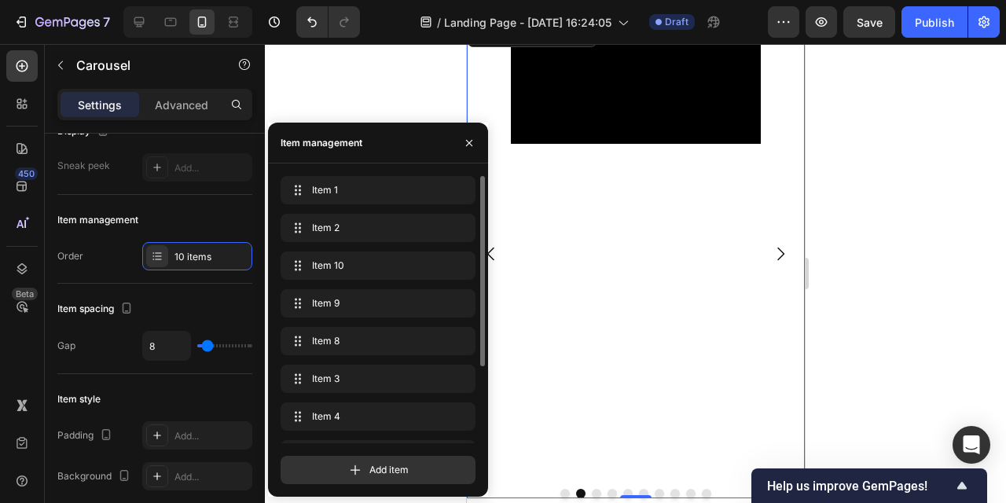
click at [496, 255] on icon "Carousel Back Arrow" at bounding box center [490, 254] width 19 height 19
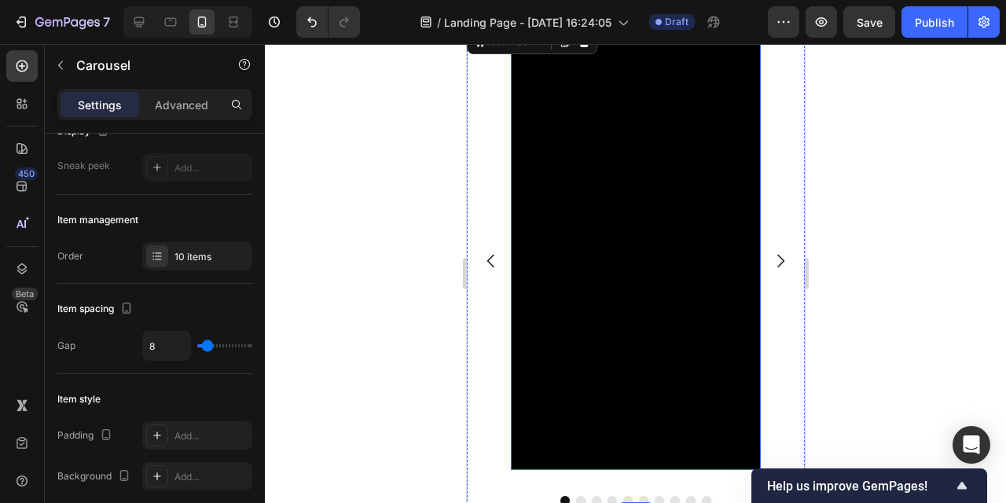
scroll to position [828, 0]
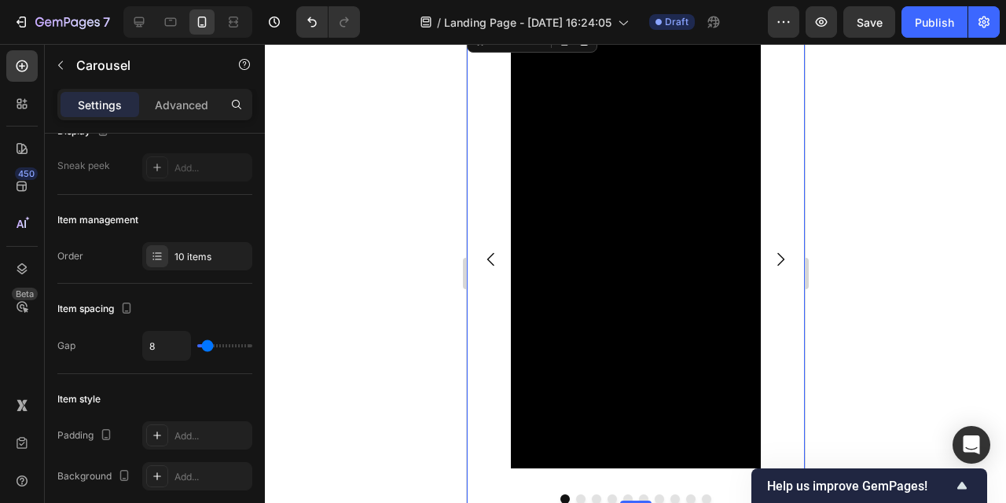
click at [779, 262] on icon "Carousel Next Arrow" at bounding box center [780, 259] width 19 height 19
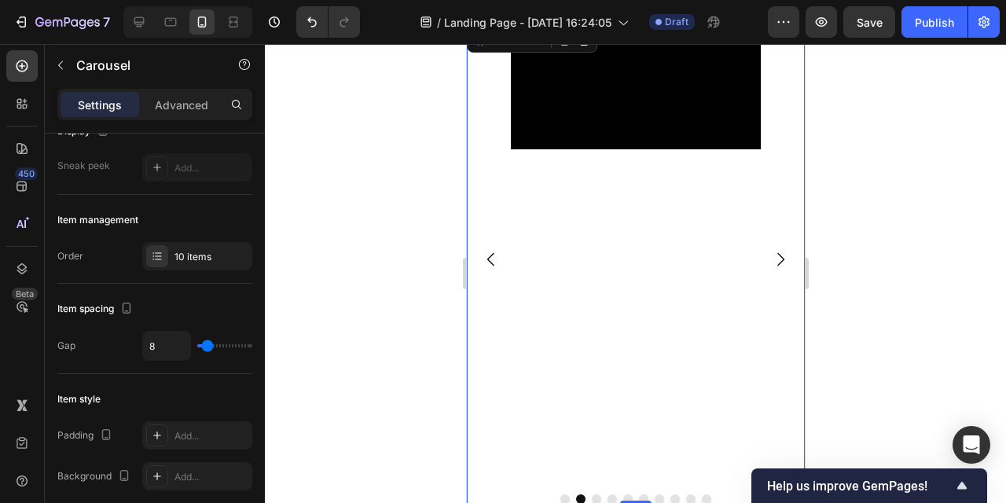
click at [779, 261] on icon "Carousel Next Arrow" at bounding box center [780, 259] width 19 height 19
click at [782, 259] on icon "Carousel Next Arrow" at bounding box center [780, 258] width 7 height 13
click at [491, 259] on icon "Carousel Back Arrow" at bounding box center [490, 259] width 19 height 19
click at [767, 257] on button "Carousel Next Arrow" at bounding box center [780, 259] width 44 height 44
click at [775, 257] on icon "Carousel Next Arrow" at bounding box center [780, 259] width 19 height 19
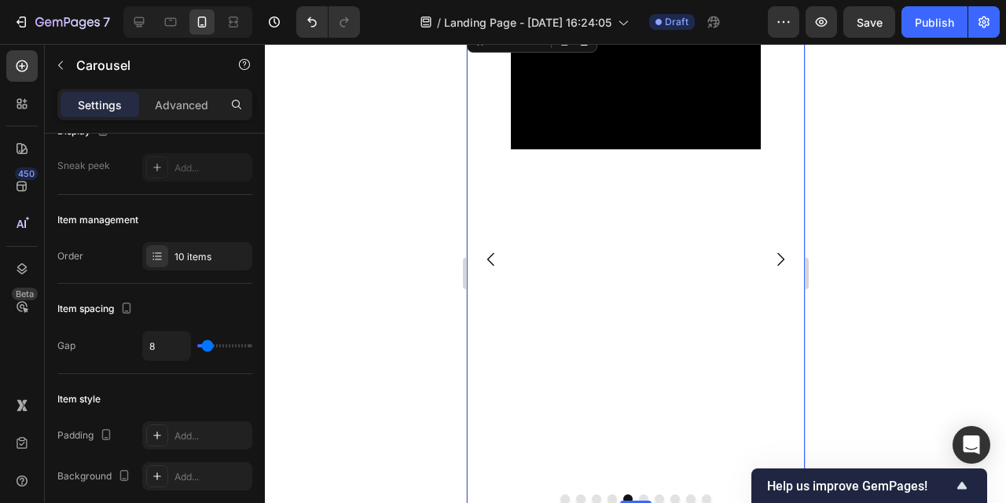
click at [775, 257] on icon "Carousel Next Arrow" at bounding box center [780, 259] width 19 height 19
click at [779, 256] on icon "Carousel Next Arrow" at bounding box center [780, 259] width 19 height 19
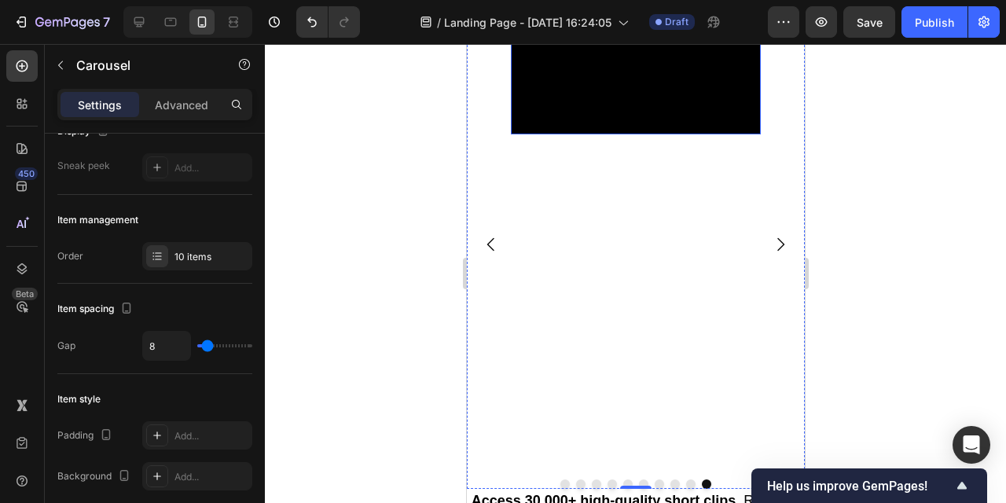
scroll to position [841, 0]
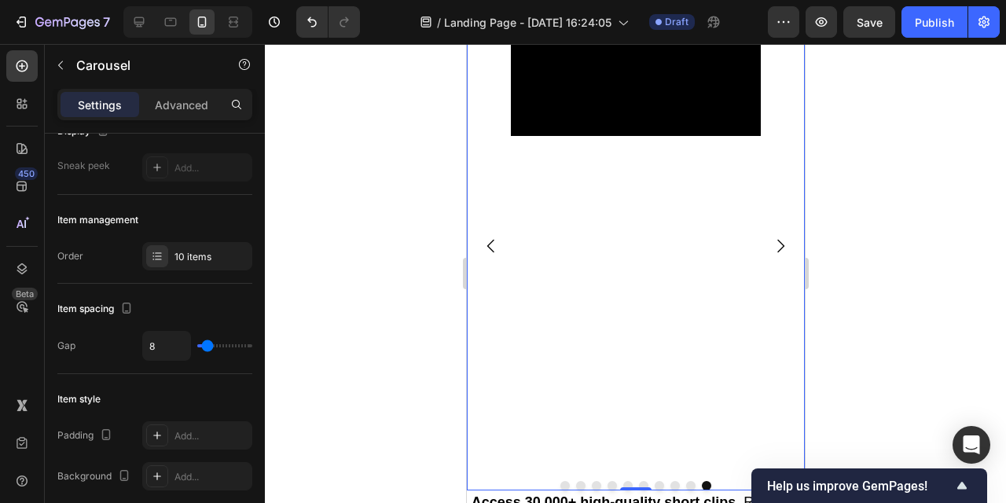
click at [488, 239] on icon "Carousel Back Arrow" at bounding box center [490, 246] width 19 height 19
click at [488, 240] on icon "Carousel Back Arrow" at bounding box center [490, 246] width 19 height 19
click at [488, 241] on icon "Carousel Back Arrow" at bounding box center [490, 246] width 19 height 19
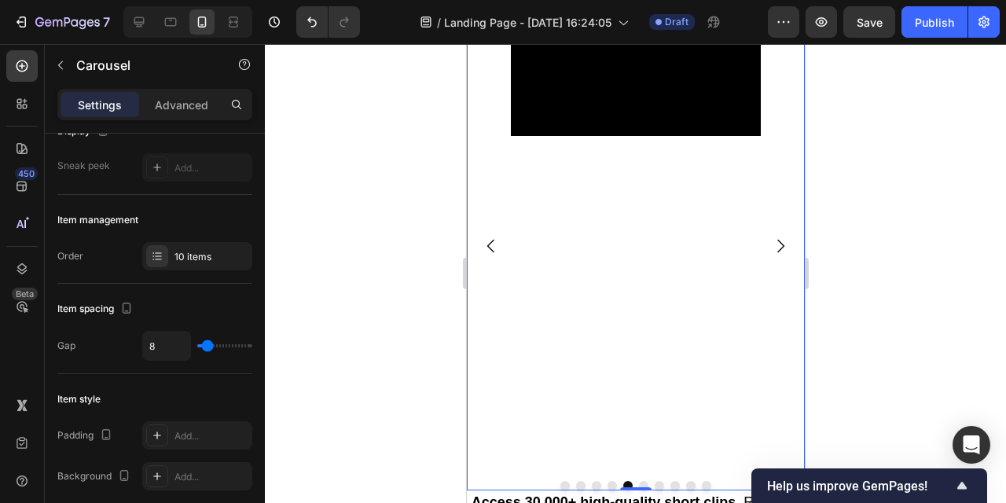
click at [488, 241] on icon "Carousel Back Arrow" at bounding box center [490, 246] width 19 height 19
click at [489, 241] on icon "Carousel Back Arrow" at bounding box center [490, 246] width 19 height 19
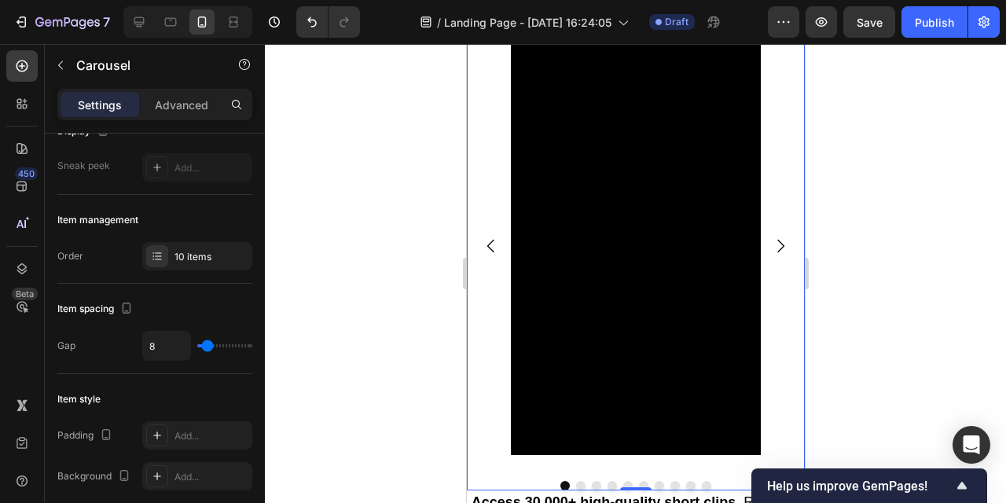
click at [780, 244] on icon "Carousel Next Arrow" at bounding box center [780, 246] width 19 height 19
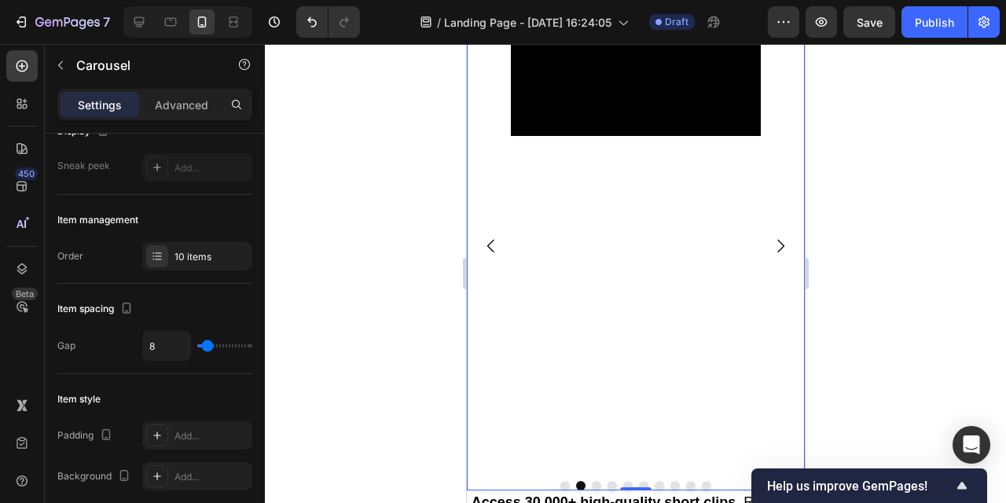
click at [494, 243] on icon "Carousel Back Arrow" at bounding box center [490, 246] width 19 height 19
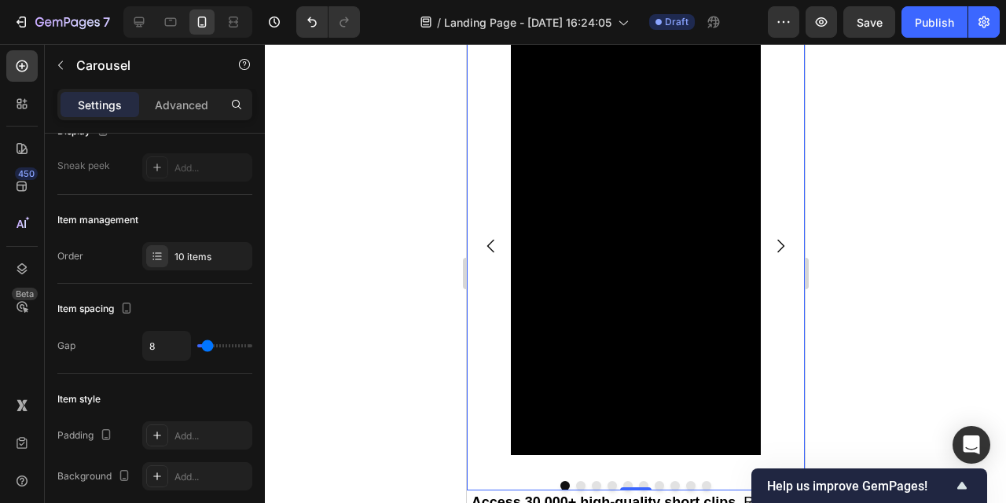
click at [782, 242] on icon "Carousel Next Arrow" at bounding box center [780, 246] width 19 height 19
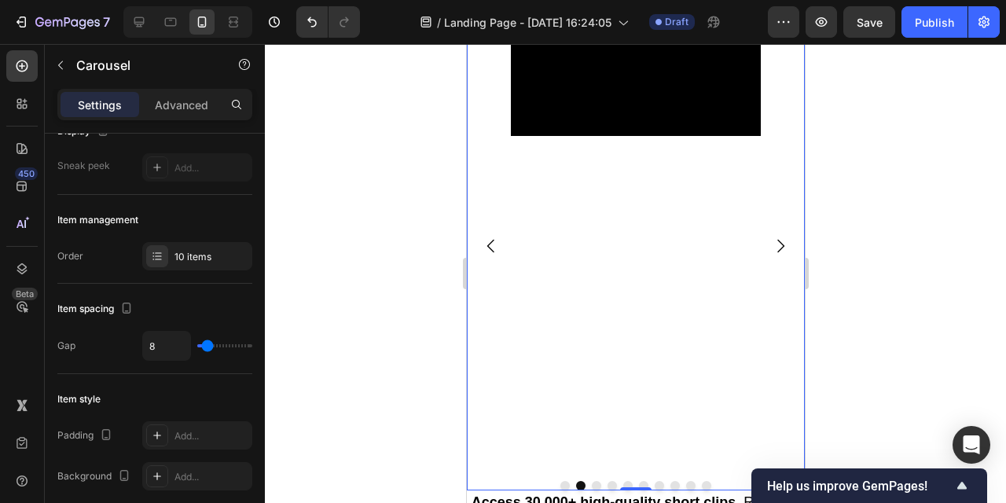
click at [782, 242] on icon "Carousel Next Arrow" at bounding box center [780, 246] width 19 height 19
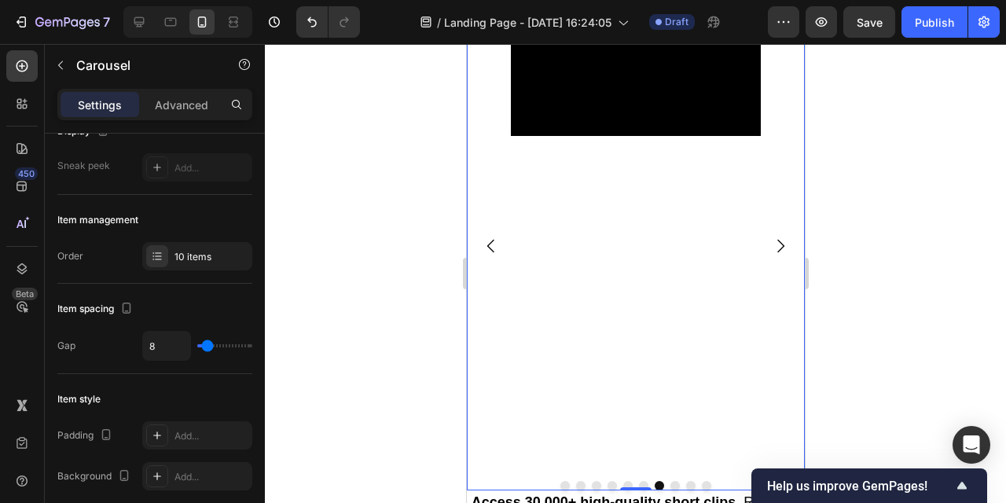
click at [782, 242] on icon "Carousel Next Arrow" at bounding box center [780, 246] width 19 height 19
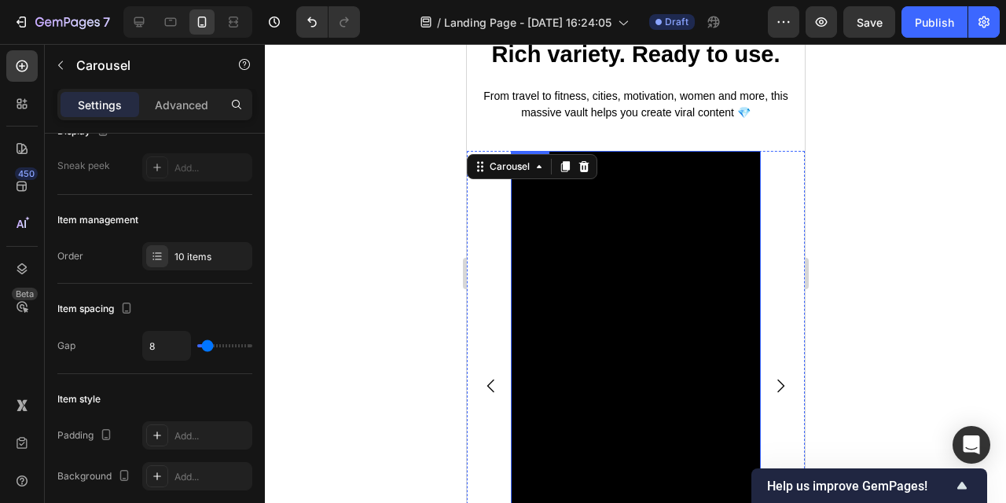
scroll to position [845, 0]
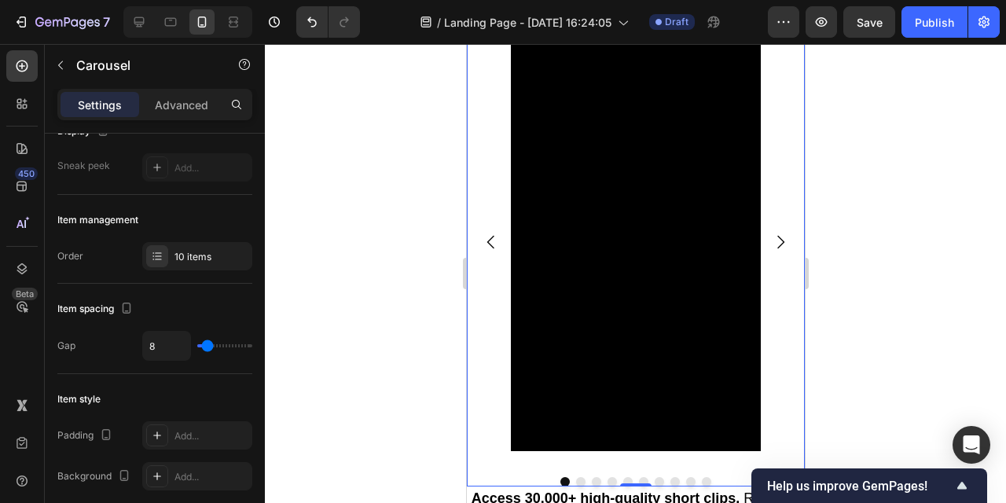
click at [778, 241] on icon "Carousel Next Arrow" at bounding box center [780, 242] width 19 height 19
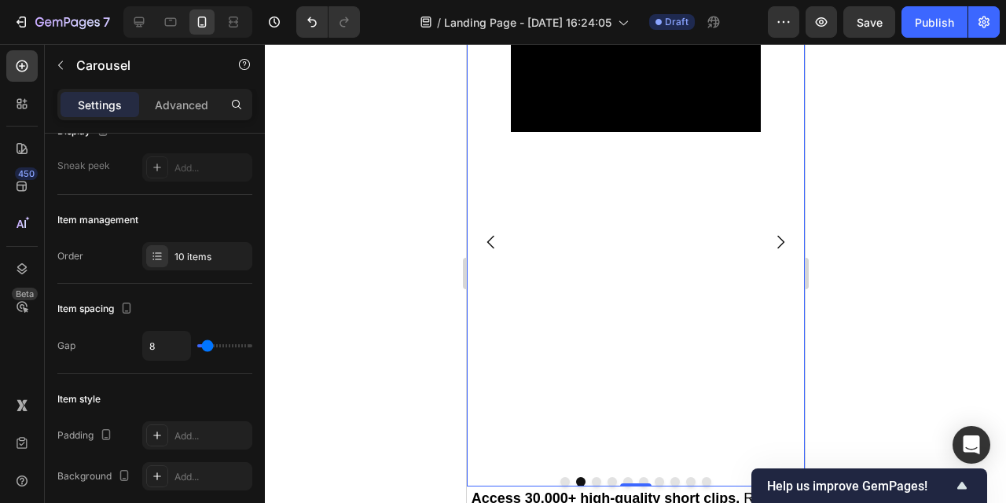
click at [778, 241] on icon "Carousel Next Arrow" at bounding box center [780, 242] width 19 height 19
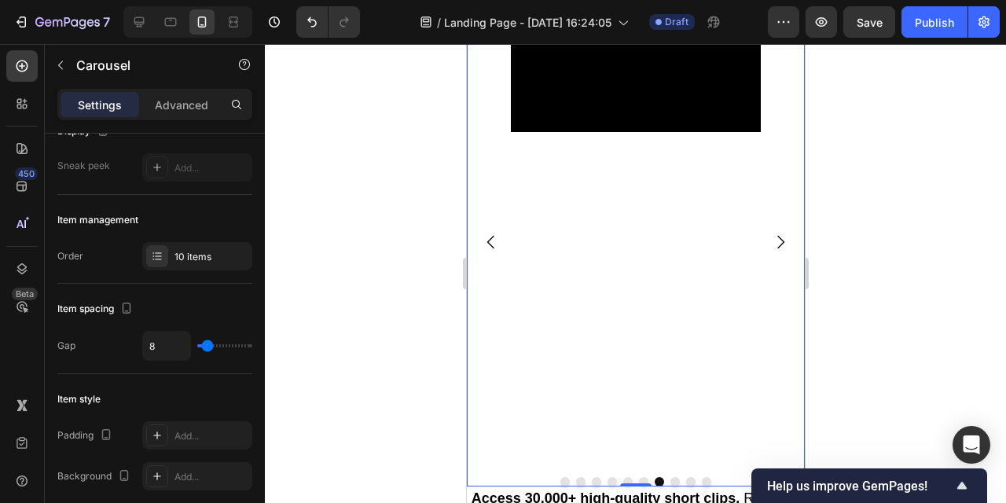
click at [778, 241] on icon "Carousel Next Arrow" at bounding box center [780, 242] width 19 height 19
click at [491, 247] on icon "Carousel Back Arrow" at bounding box center [490, 242] width 19 height 19
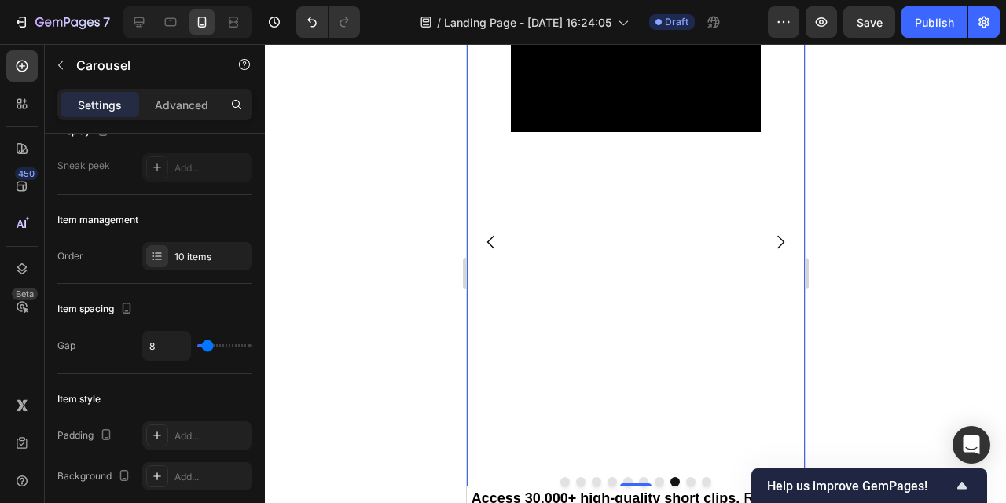
click at [491, 246] on icon "Carousel Back Arrow" at bounding box center [490, 242] width 19 height 19
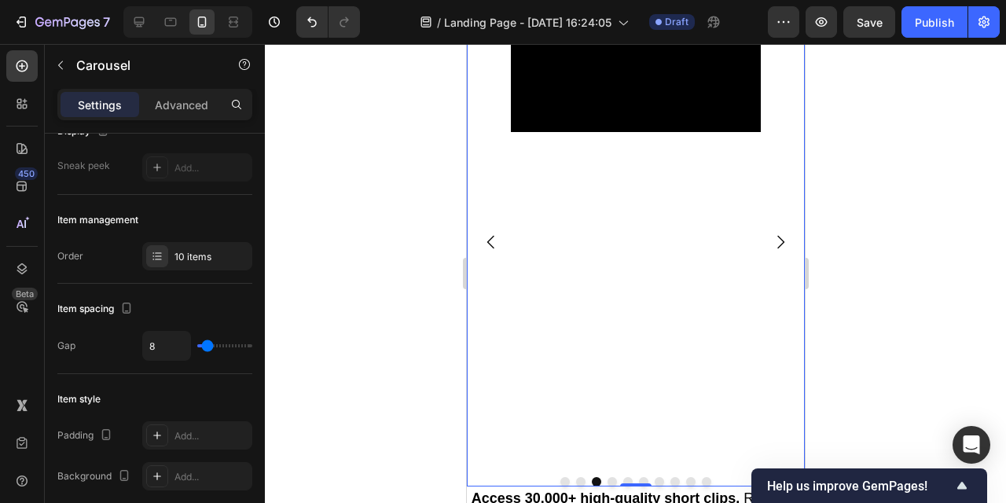
click at [491, 246] on icon "Carousel Back Arrow" at bounding box center [490, 242] width 19 height 19
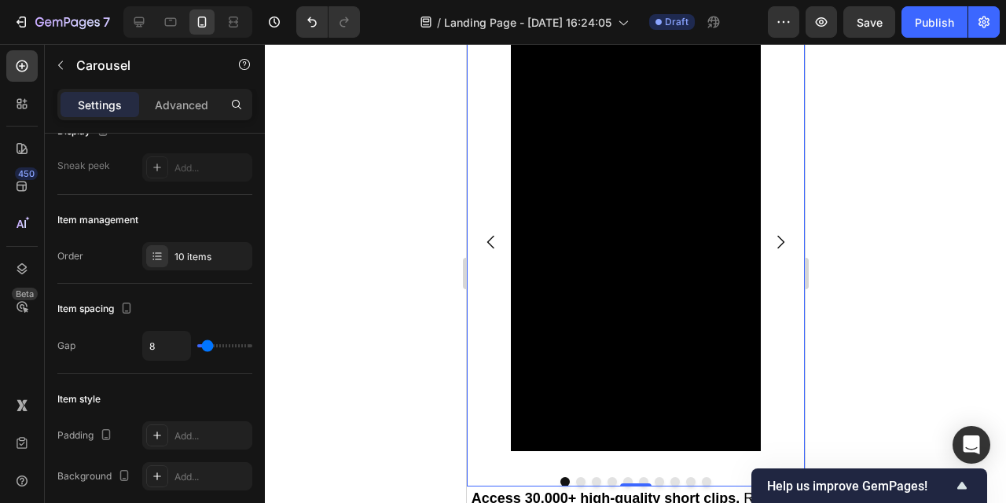
click at [782, 250] on icon "Carousel Next Arrow" at bounding box center [780, 242] width 19 height 19
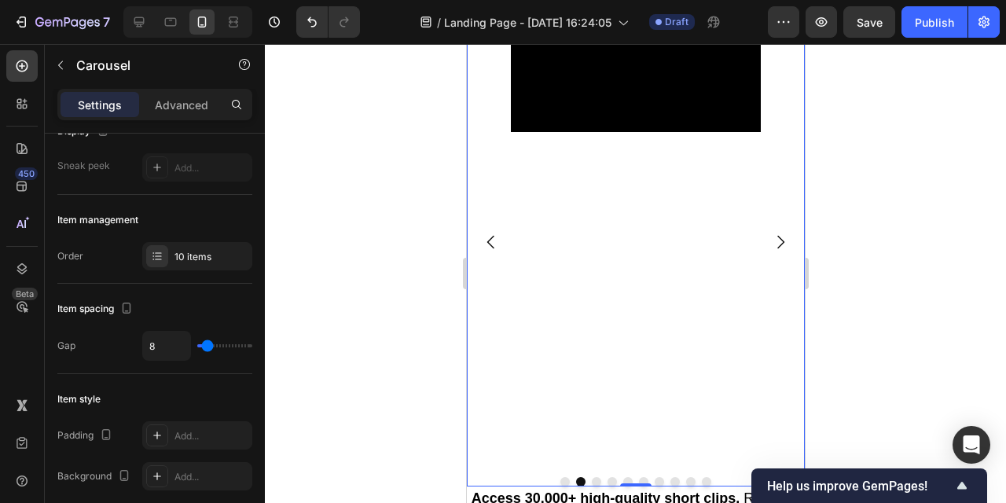
click at [782, 240] on icon "Carousel Next Arrow" at bounding box center [780, 242] width 19 height 19
click at [782, 240] on icon "Carousel Next Arrow" at bounding box center [780, 241] width 7 height 13
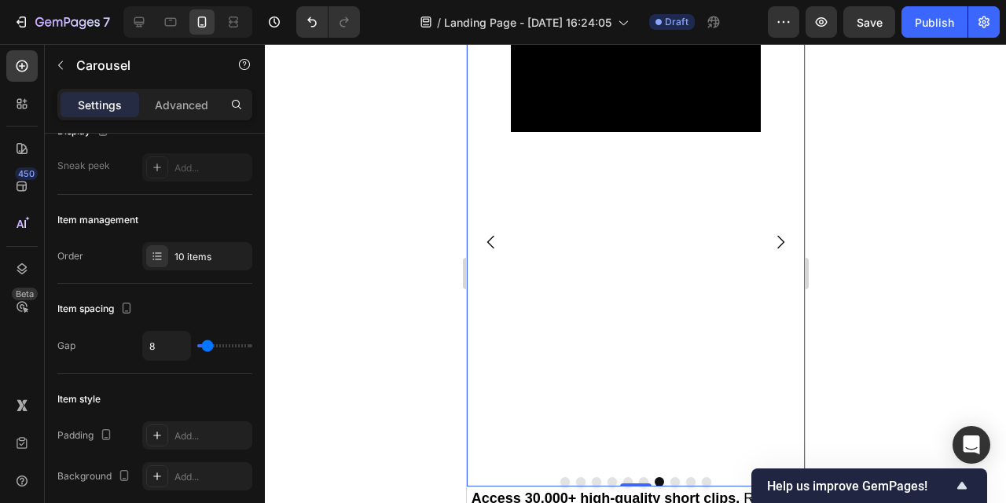
click at [782, 241] on icon "Carousel Next Arrow" at bounding box center [780, 241] width 7 height 13
click at [491, 243] on icon "Carousel Back Arrow" at bounding box center [490, 242] width 19 height 19
click at [774, 241] on icon "Carousel Next Arrow" at bounding box center [780, 242] width 19 height 19
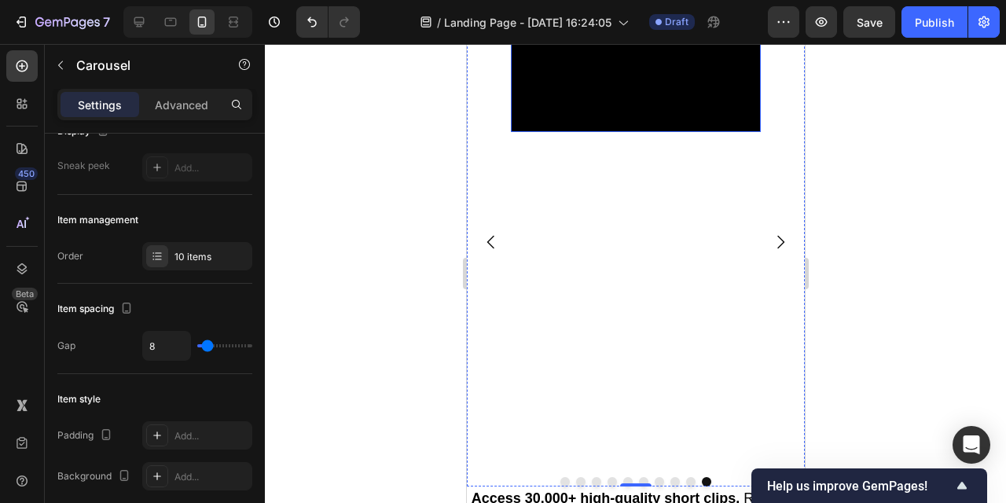
click at [535, 132] on video at bounding box center [635, 69] width 250 height 125
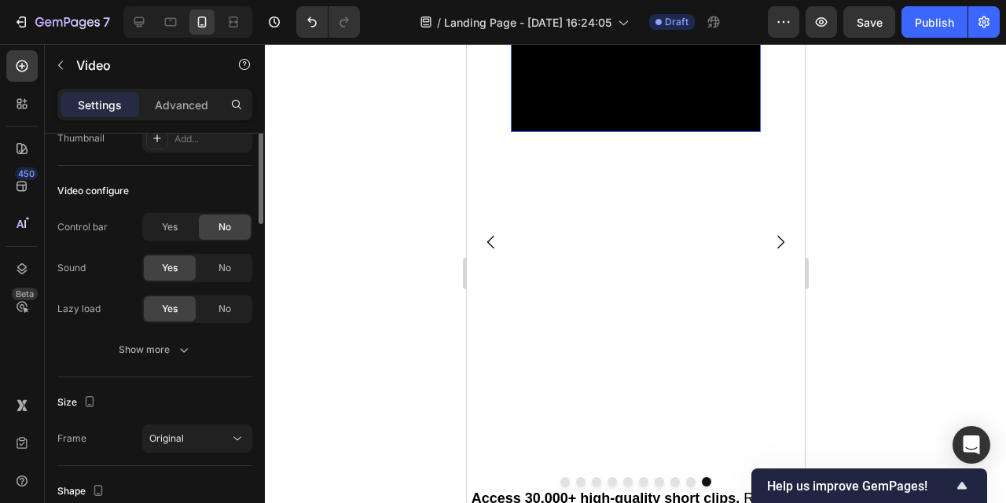
scroll to position [0, 0]
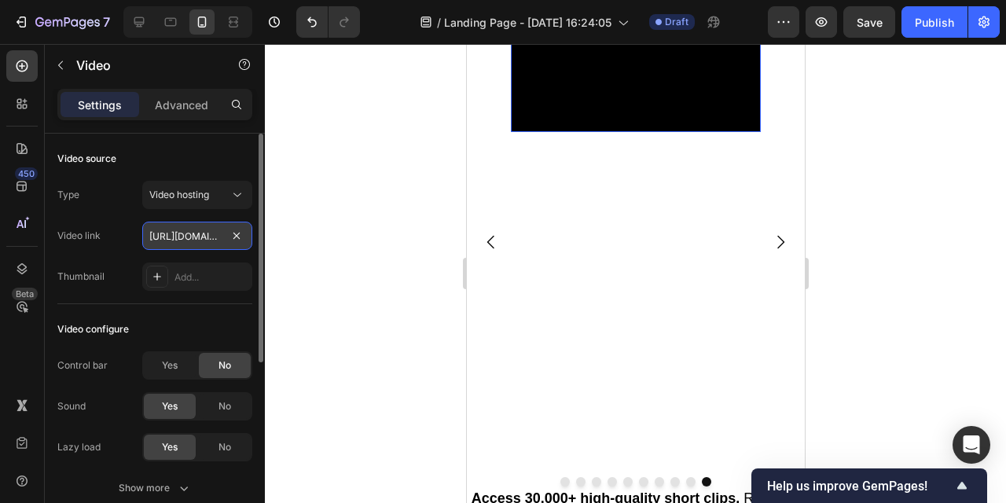
click at [214, 235] on input "[URL][DOMAIN_NAME]" at bounding box center [197, 236] width 110 height 28
paste input "8d1336b9697c4ae4a8e8664ecf80f17b"
type input "https://cdn.shopify.com/videos/c/o/v/8d1336b9697c4ae4a8e8664ecf80f17b.mp4"
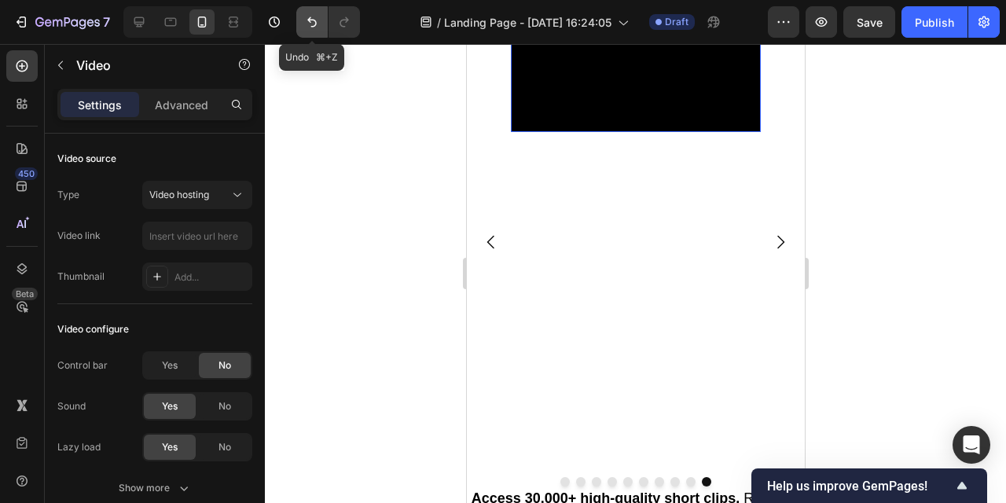
click at [309, 19] on icon "Undo/Redo" at bounding box center [311, 22] width 9 height 10
type input "[URL][DOMAIN_NAME]"
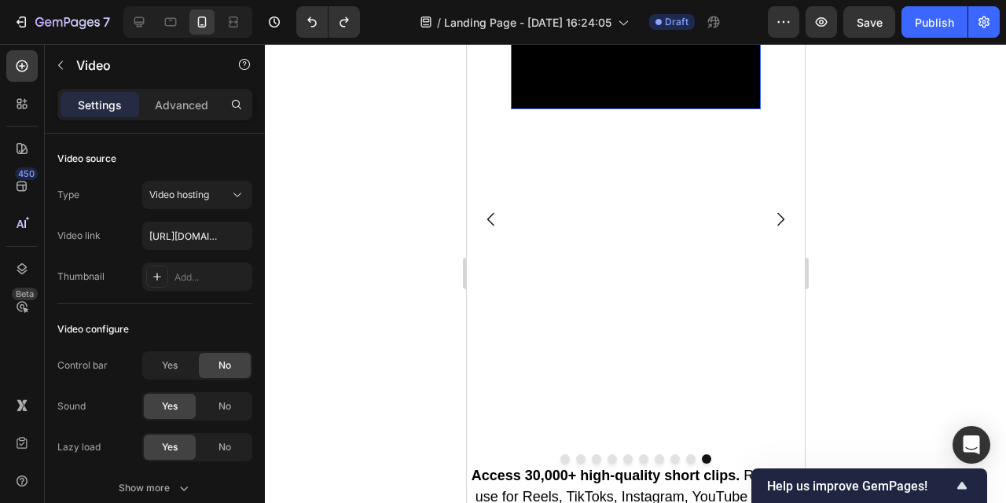
scroll to position [867, 0]
click at [662, 110] on video at bounding box center [635, 47] width 250 height 125
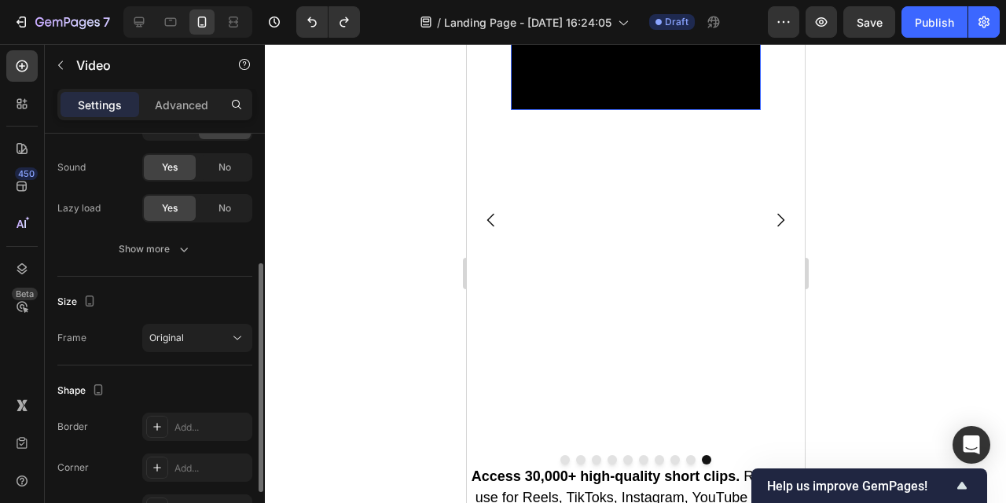
scroll to position [237, 0]
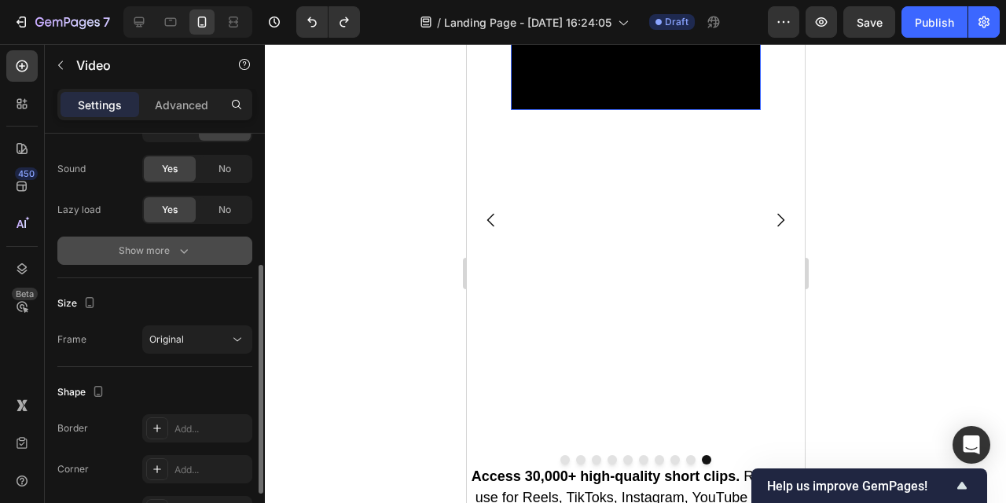
click at [179, 251] on icon "button" at bounding box center [184, 251] width 16 height 16
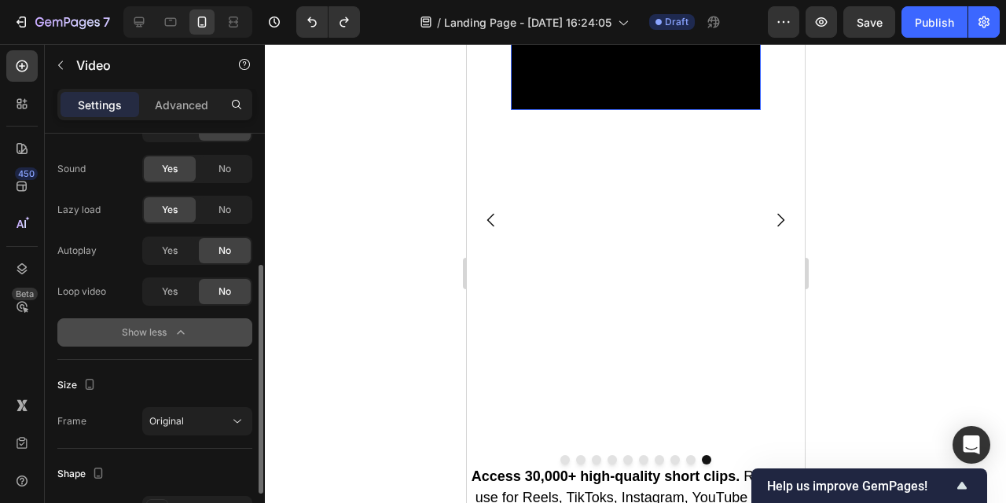
click at [581, 110] on video at bounding box center [635, 47] width 250 height 125
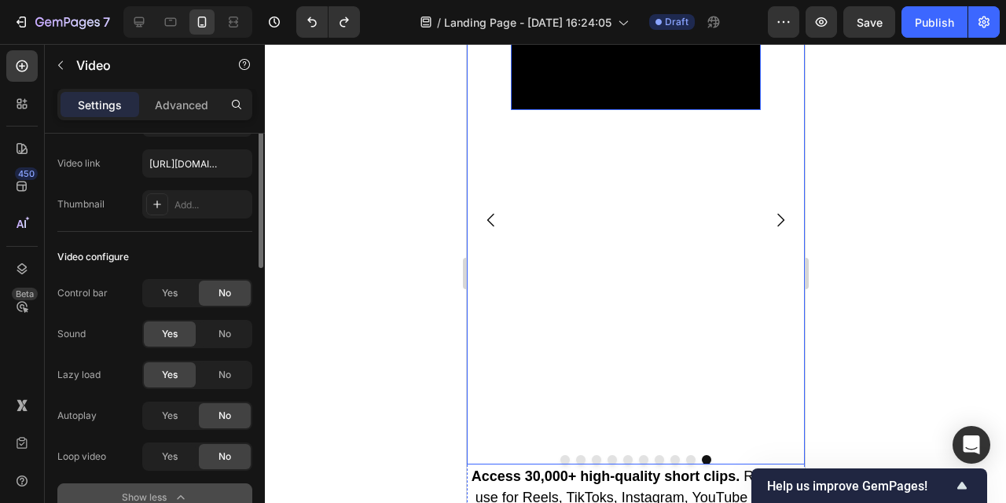
scroll to position [0, 0]
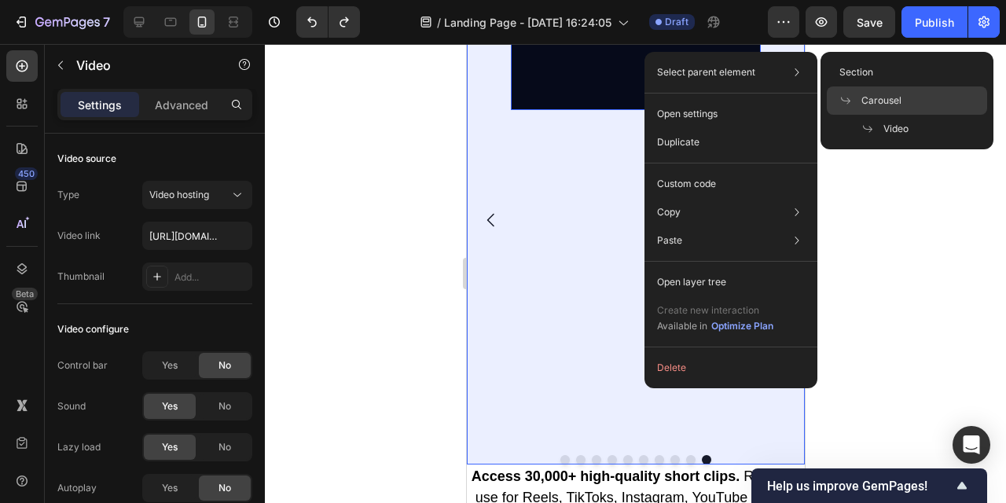
click at [863, 97] on span "Carousel" at bounding box center [882, 101] width 40 height 14
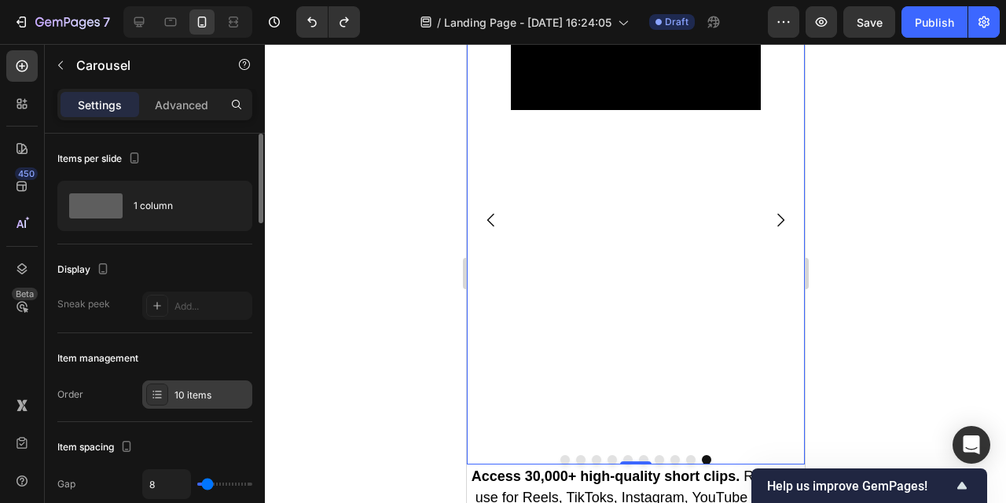
click at [198, 403] on div "10 items" at bounding box center [197, 395] width 110 height 28
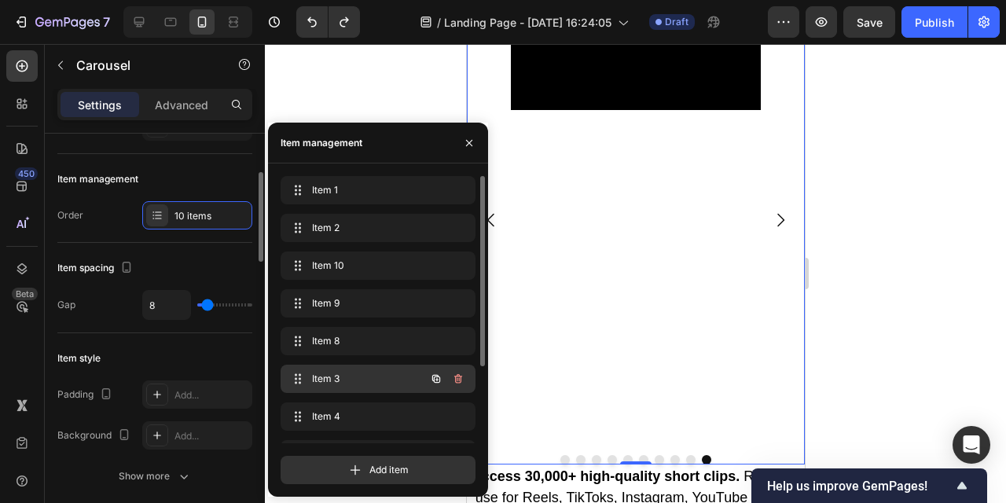
scroll to position [107, 0]
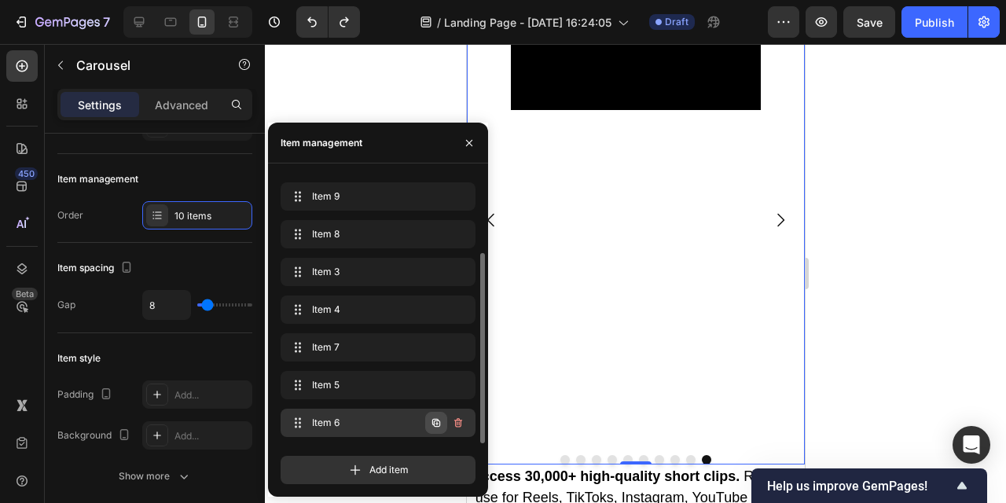
click at [435, 423] on icon "button" at bounding box center [436, 423] width 13 height 13
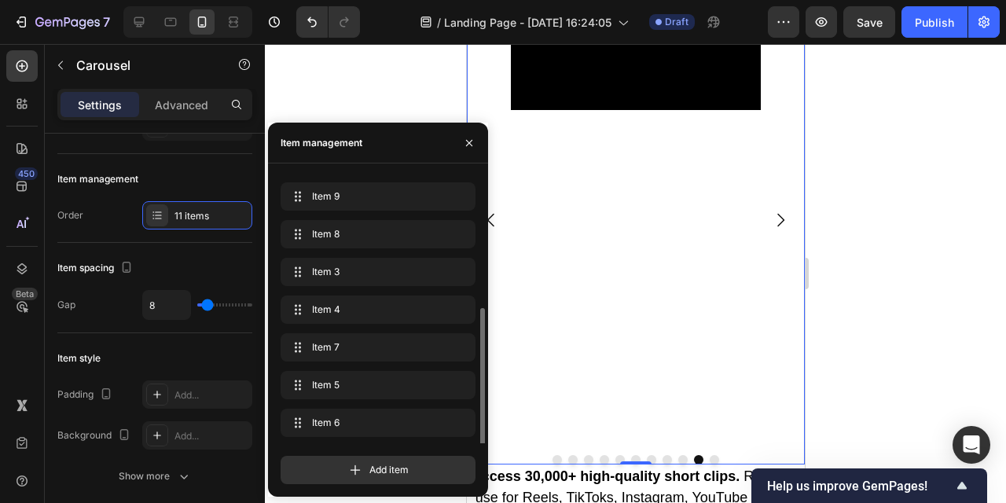
scroll to position [145, 0]
click at [439, 425] on icon "button" at bounding box center [436, 423] width 13 height 13
click at [395, 382] on span "Item 11" at bounding box center [356, 385] width 89 height 14
click at [346, 390] on span "Item 11" at bounding box center [367, 385] width 116 height 14
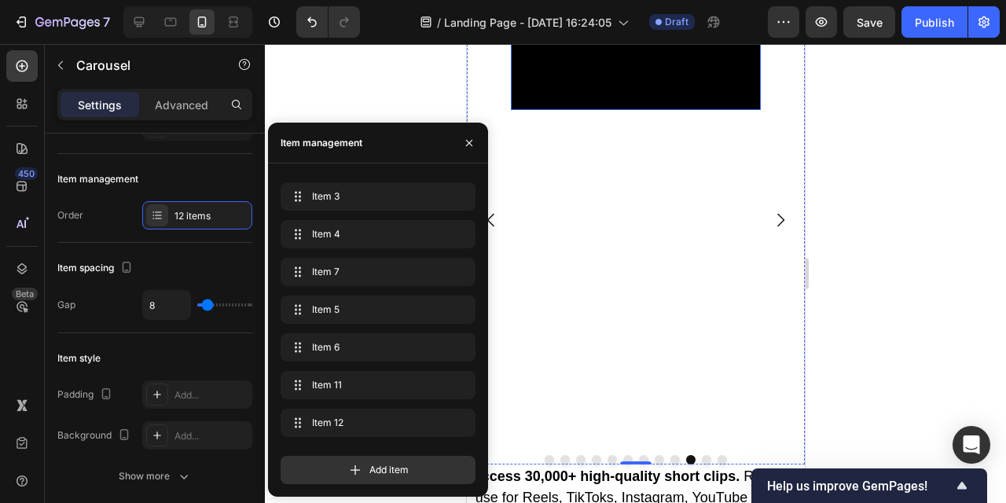
click at [584, 110] on video at bounding box center [635, 47] width 250 height 125
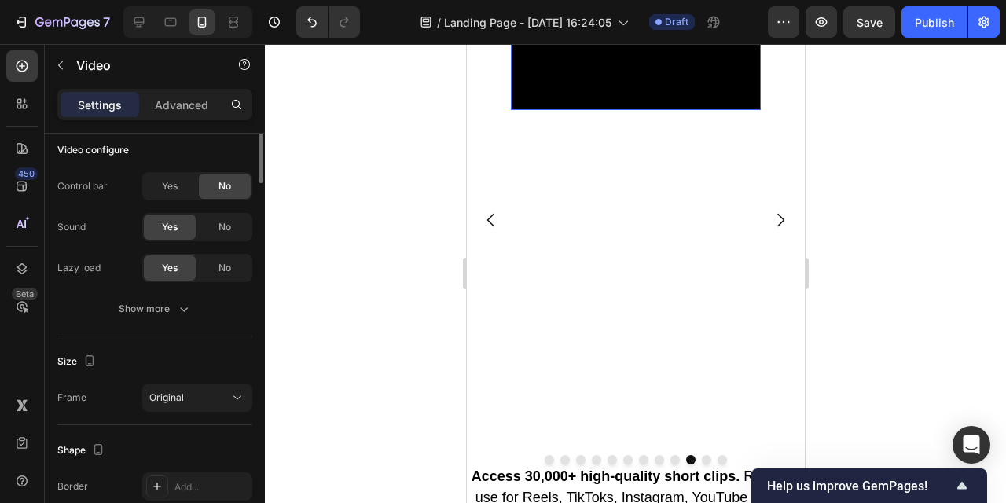
scroll to position [0, 0]
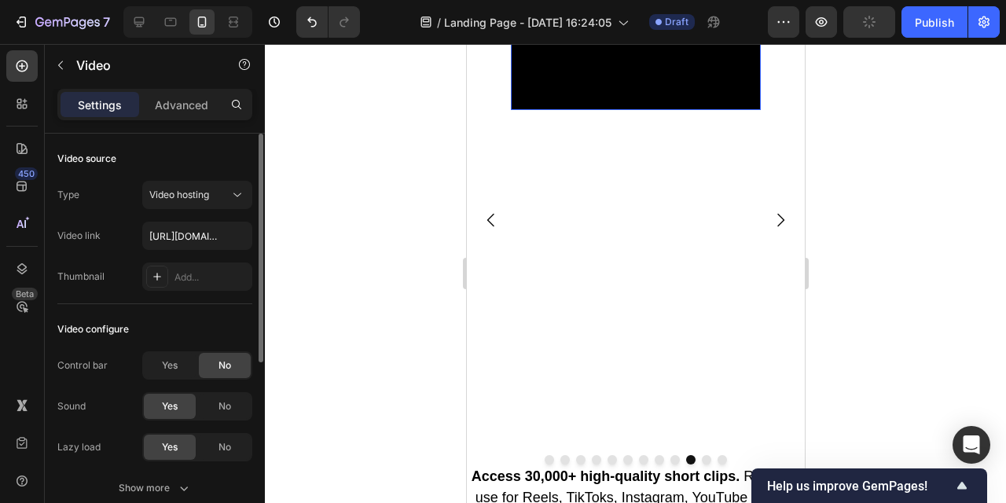
click at [584, 110] on video at bounding box center [635, 47] width 250 height 125
click at [181, 238] on input "[URL][DOMAIN_NAME]" at bounding box center [197, 236] width 110 height 28
paste input "60e4ad3496b047788b18d1733a8fdce3.mp4"
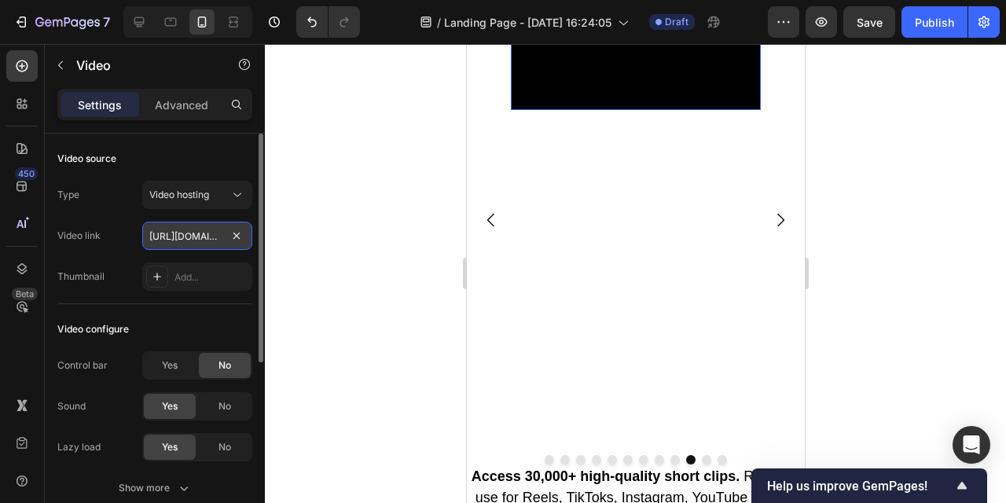
type input "[URL][DOMAIN_NAME]"
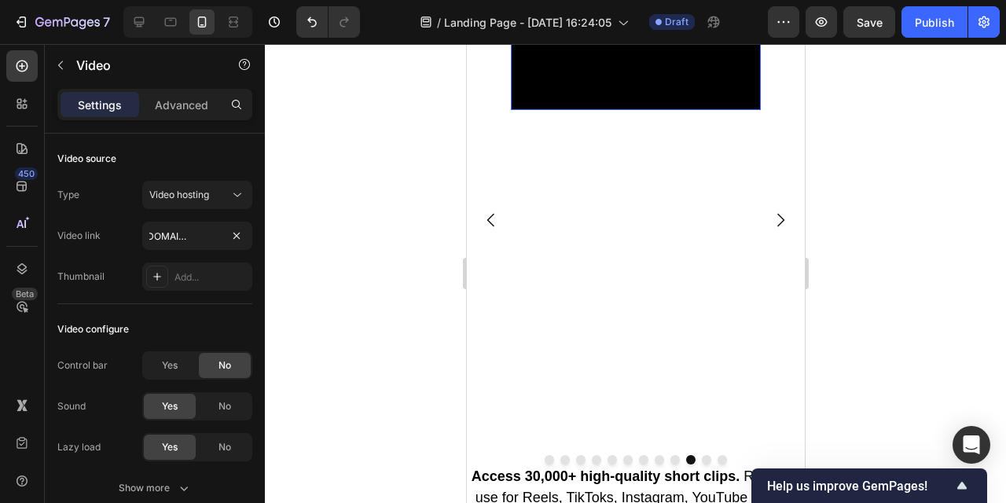
click at [379, 303] on div at bounding box center [636, 273] width 742 height 459
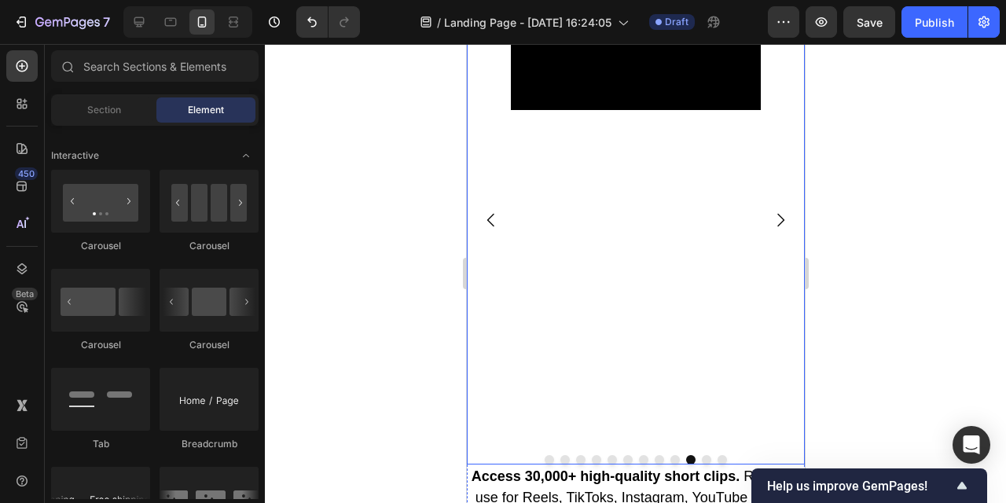
click at [785, 223] on icon "Carousel Next Arrow" at bounding box center [780, 220] width 19 height 19
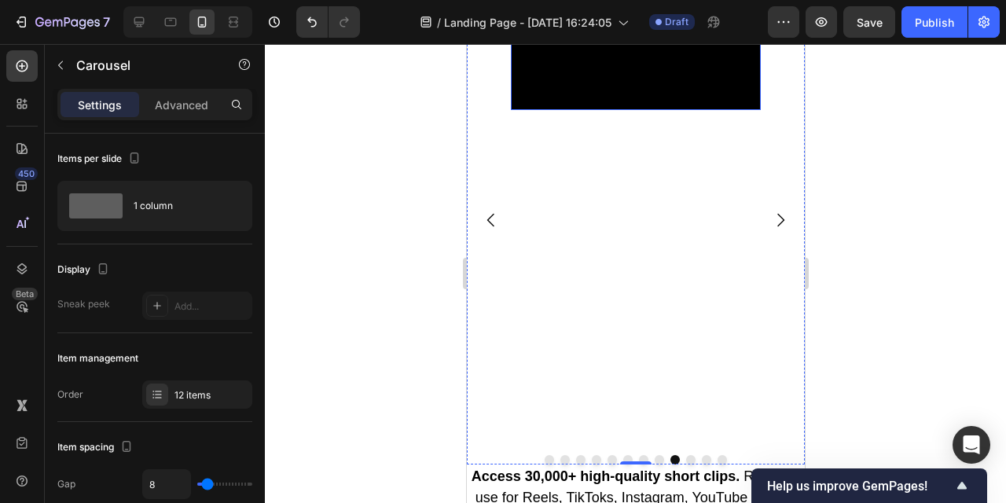
click at [717, 110] on video at bounding box center [635, 47] width 250 height 125
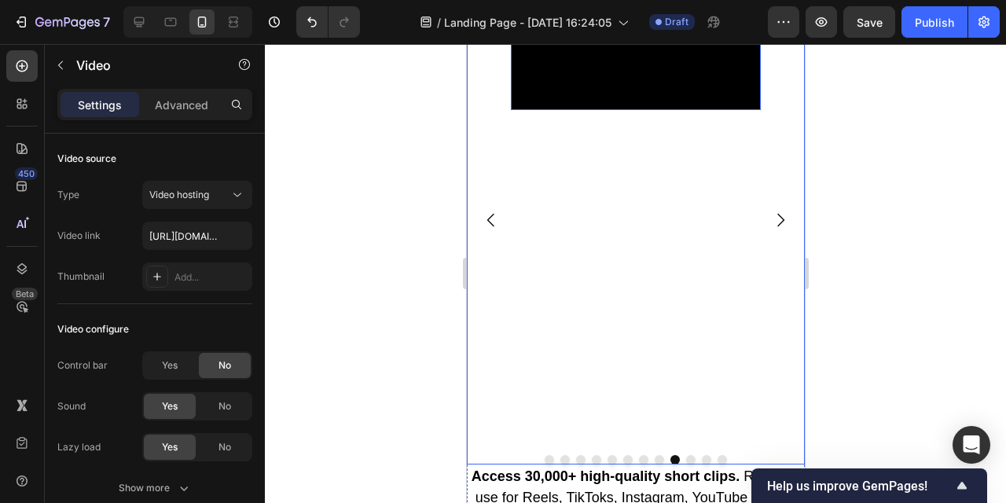
click at [778, 218] on icon "Carousel Next Arrow" at bounding box center [780, 220] width 19 height 19
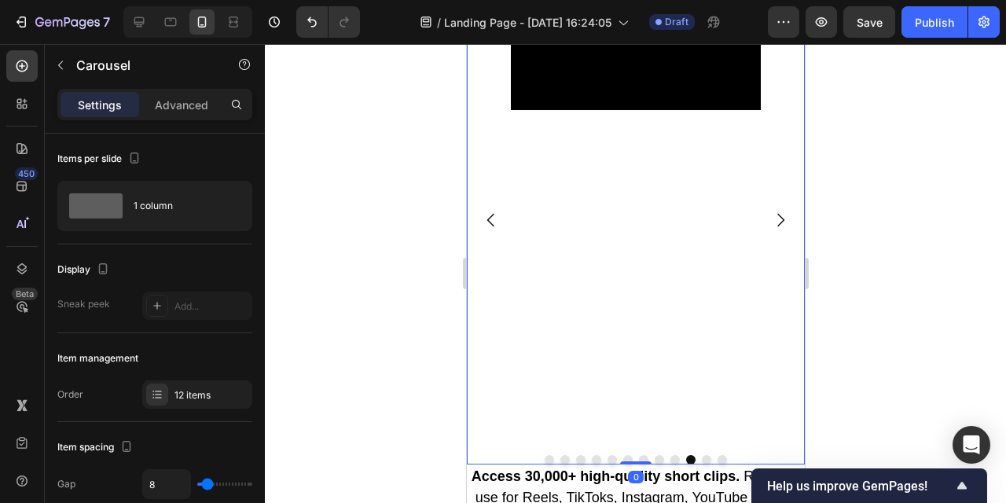
click at [778, 218] on icon "Carousel Next Arrow" at bounding box center [780, 220] width 19 height 19
click at [779, 219] on icon "Carousel Next Arrow" at bounding box center [780, 220] width 19 height 19
click at [484, 218] on icon "Carousel Back Arrow" at bounding box center [490, 220] width 19 height 19
click at [487, 218] on icon "Carousel Back Arrow" at bounding box center [490, 220] width 19 height 19
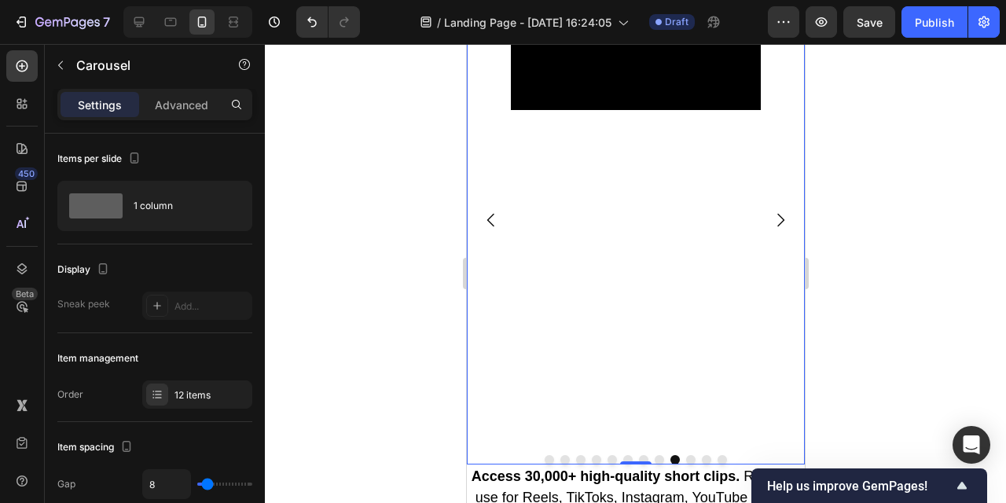
click at [487, 218] on icon "Carousel Back Arrow" at bounding box center [490, 220] width 19 height 19
click at [779, 219] on icon "Carousel Next Arrow" at bounding box center [780, 220] width 19 height 19
click at [318, 17] on icon "Undo/Redo" at bounding box center [312, 22] width 16 height 16
click at [782, 219] on icon "Carousel Next Arrow" at bounding box center [780, 220] width 19 height 19
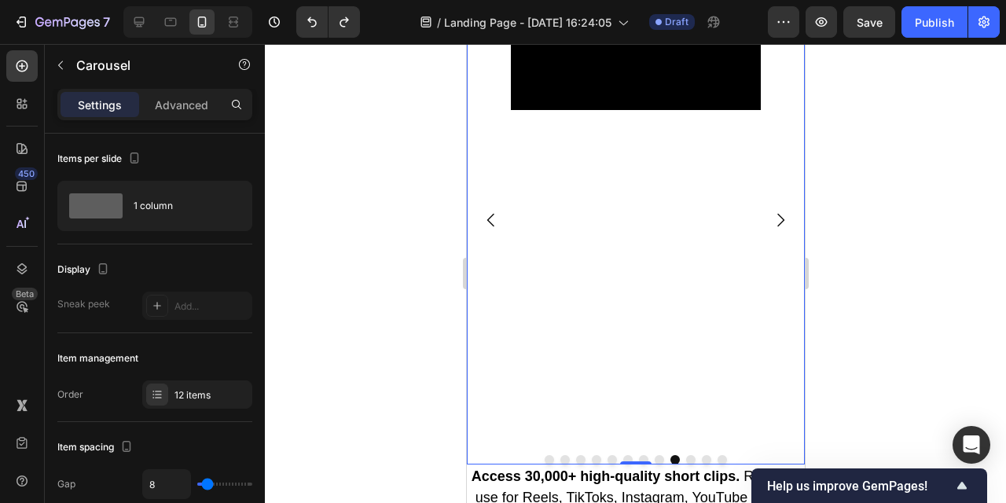
click at [782, 219] on icon "Carousel Next Arrow" at bounding box center [780, 220] width 19 height 19
click at [494, 215] on icon "Carousel Back Arrow" at bounding box center [490, 220] width 19 height 19
click at [777, 215] on icon "Carousel Next Arrow" at bounding box center [780, 220] width 19 height 19
click at [779, 216] on icon "Carousel Next Arrow" at bounding box center [780, 219] width 7 height 13
click at [645, 110] on video at bounding box center [635, 47] width 250 height 125
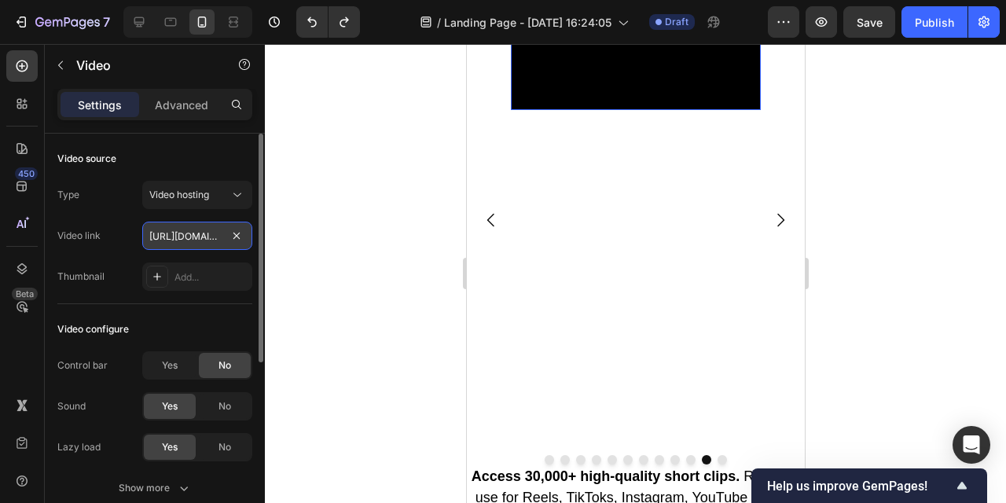
click at [195, 231] on input "[URL][DOMAIN_NAME]" at bounding box center [197, 236] width 110 height 28
click at [196, 231] on input "[URL][DOMAIN_NAME]" at bounding box center [197, 236] width 110 height 28
paste input "[URL][DOMAIN_NAME]"
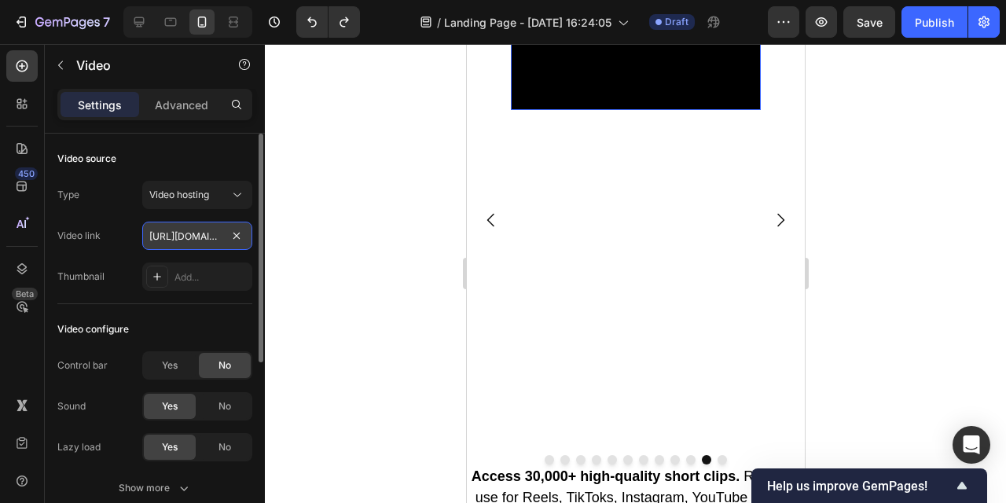
type input "https://cdnhttps://cdn.shopify.com/videos/c/o/v/60e4ad3496b047788b18d1733a8fdce…"
paste input "[URL][DOMAIN_NAME]"
type input "[URL][DOMAIN_NAME]"
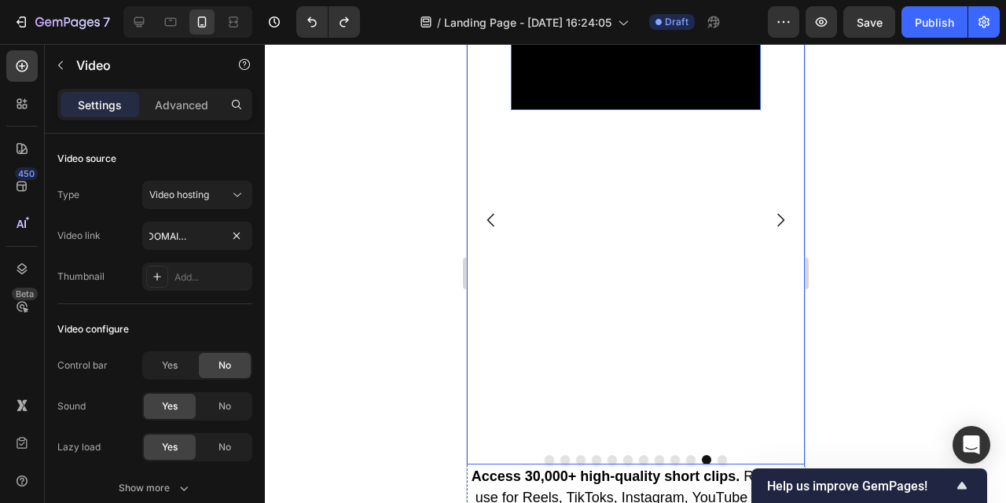
click at [780, 223] on icon "Carousel Next Arrow" at bounding box center [780, 219] width 7 height 13
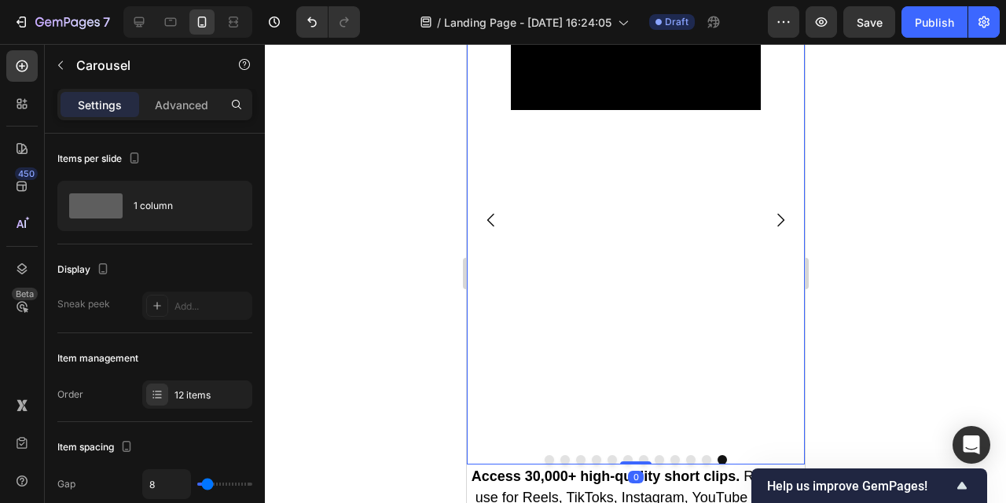
click at [675, 110] on video at bounding box center [635, 47] width 250 height 125
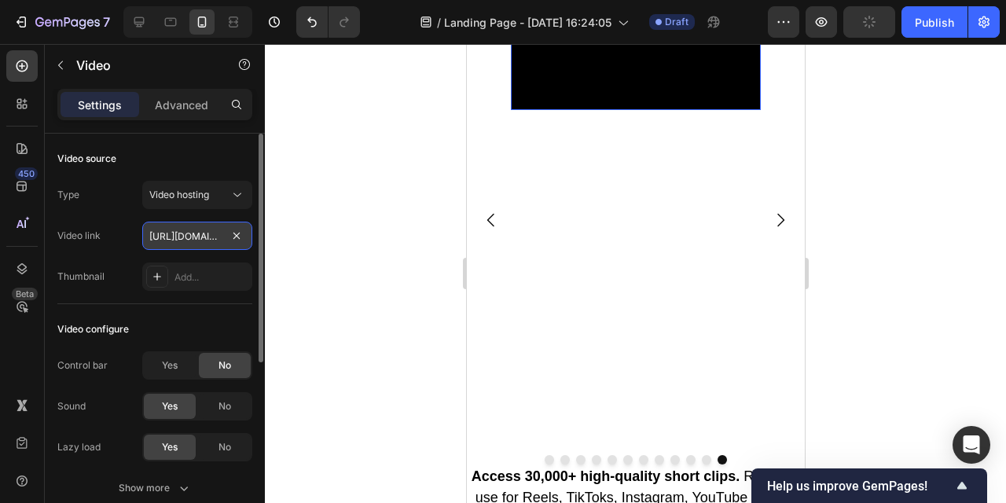
click at [180, 238] on input "[URL][DOMAIN_NAME]" at bounding box center [197, 236] width 110 height 28
paste input "https://cdn.shopify.com/videos/c/o/v/20597264bb5141098d3c204986e90151.mp4"
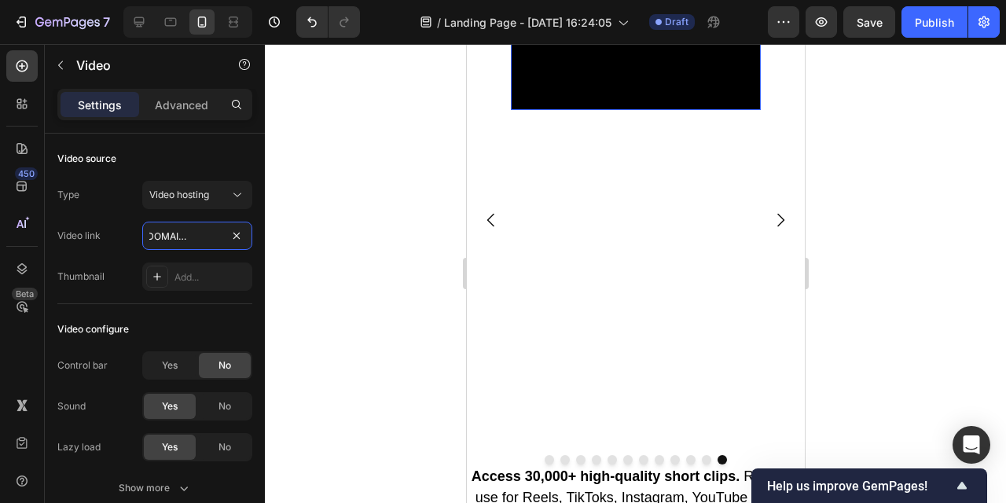
type input "https://cdn.shopify.com/videos/c/o/v/20597264bb5141098d3c204986e90151.mp4"
click at [635, 110] on video at bounding box center [635, 47] width 250 height 125
click at [683, 110] on video at bounding box center [635, 47] width 250 height 125
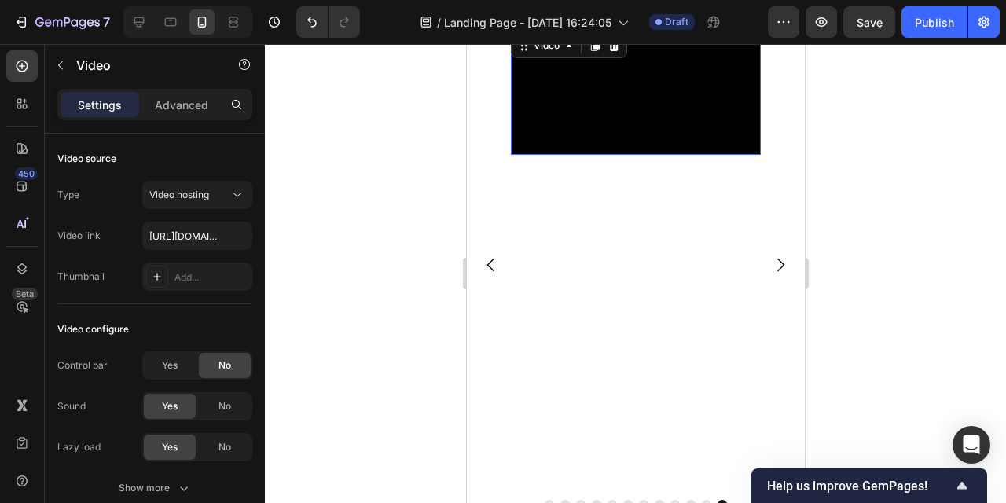
scroll to position [823, 0]
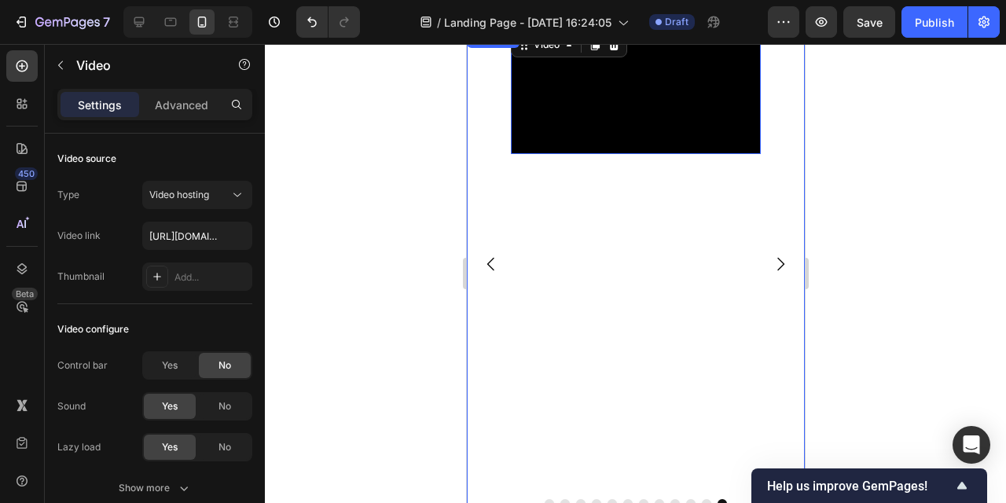
click at [781, 262] on icon "Carousel Next Arrow" at bounding box center [780, 263] width 7 height 13
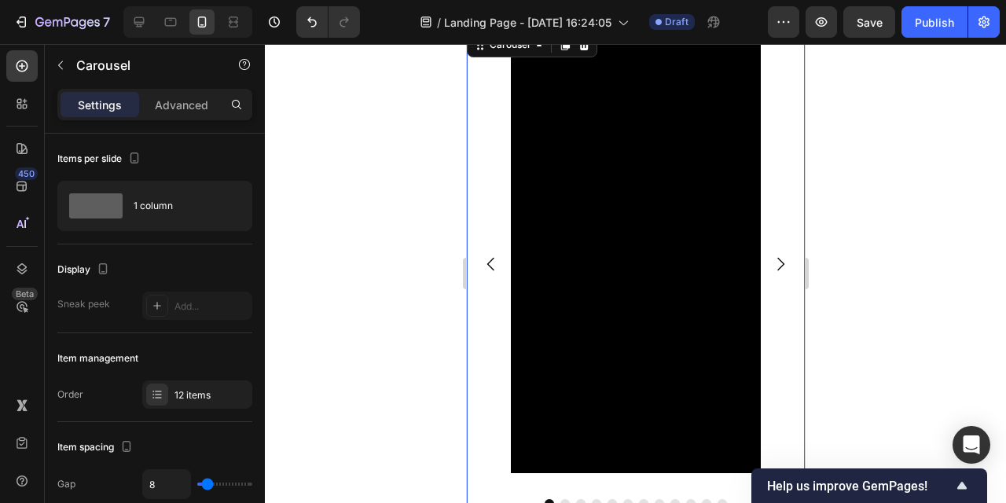
click at [491, 263] on icon "Carousel Back Arrow" at bounding box center [490, 264] width 19 height 19
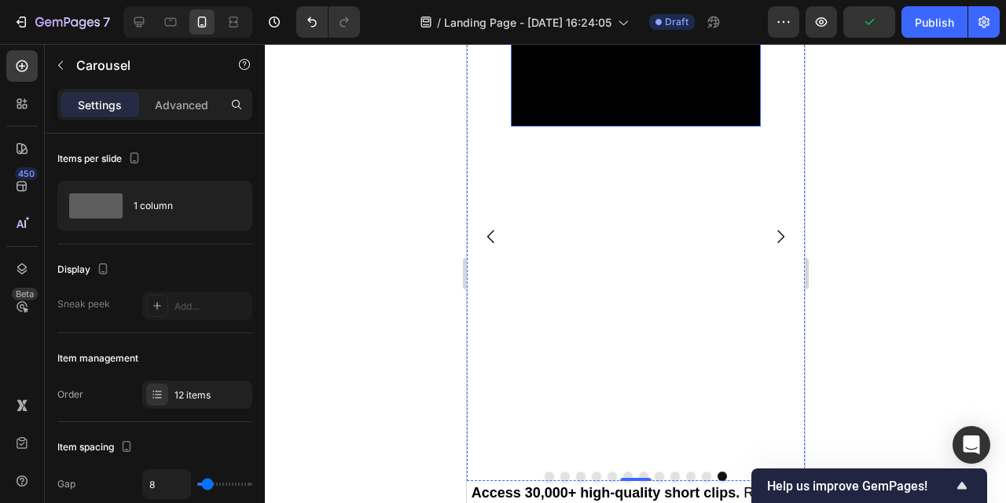
scroll to position [856, 0]
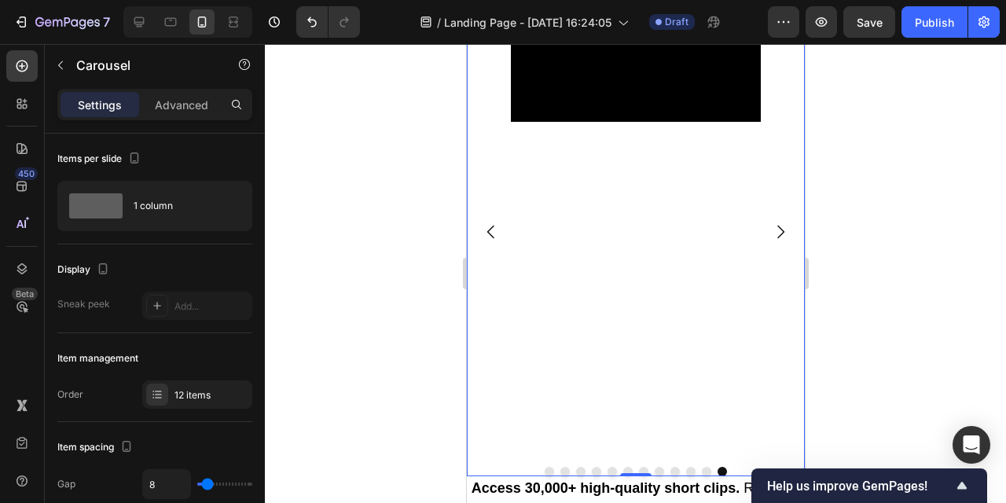
click at [488, 230] on icon "Carousel Back Arrow" at bounding box center [490, 231] width 7 height 13
click at [783, 241] on button "Carousel Next Arrow" at bounding box center [780, 232] width 44 height 44
click at [782, 238] on icon "Carousel Next Arrow" at bounding box center [780, 232] width 19 height 19
click at [648, 122] on video at bounding box center [635, 59] width 250 height 125
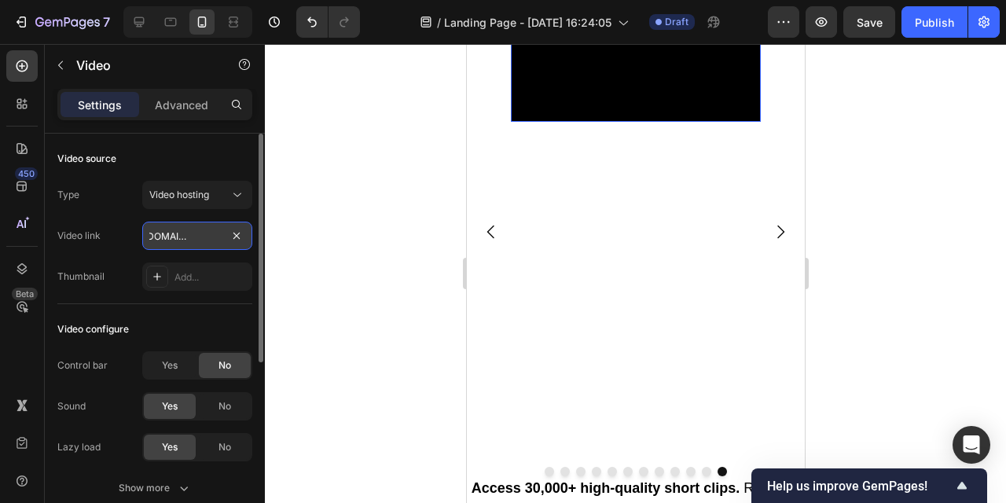
click at [248, 241] on input "https://cdn.shopify.com/videos/c/o/v/20597264bb5141098d3c204986e90151.mp4" at bounding box center [197, 236] width 110 height 28
paste input "https://cdn.shopify.com/videos/c/o/v/d7e61296d6b542ccbb513dc6a8d0d37e.mp4"
type input "https://cdn.shopify.com/videos/c/o/v/d7e61296d6b542ccbb513dc6a8d0d37e.mp4"
click at [207, 236] on input "text" at bounding box center [197, 236] width 110 height 28
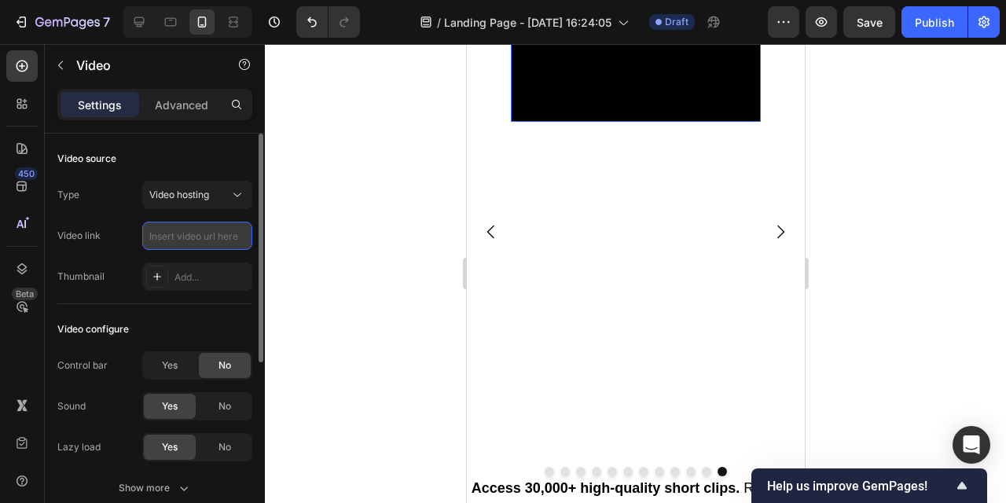
paste input "https://cdn.shopify.com/videos/c/o/v/d7e61296d6b542ccbb513dc6a8d0d37e.mp4"
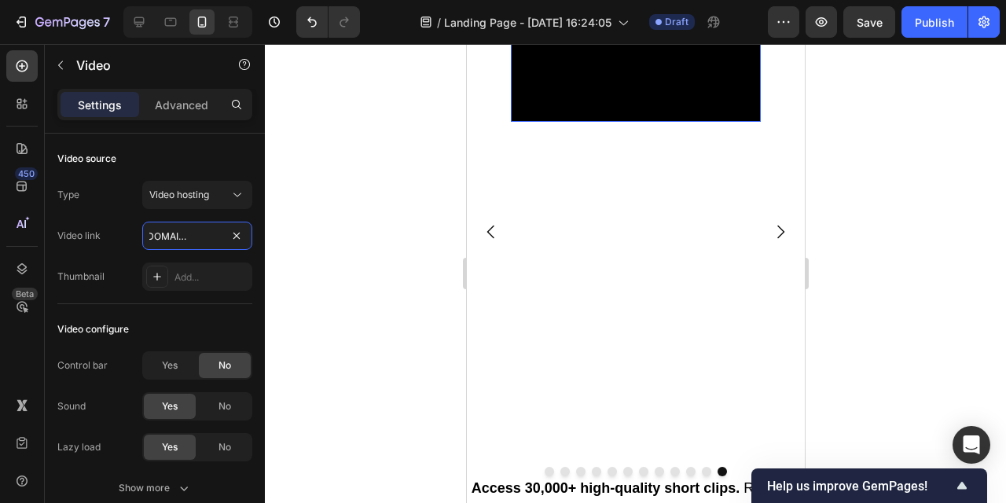
type input "https://cdn.shopify.com/videos/c/o/v/d7e61296d6b542ccbb513dc6a8d0d37e.mp4"
click at [343, 293] on div at bounding box center [636, 273] width 742 height 459
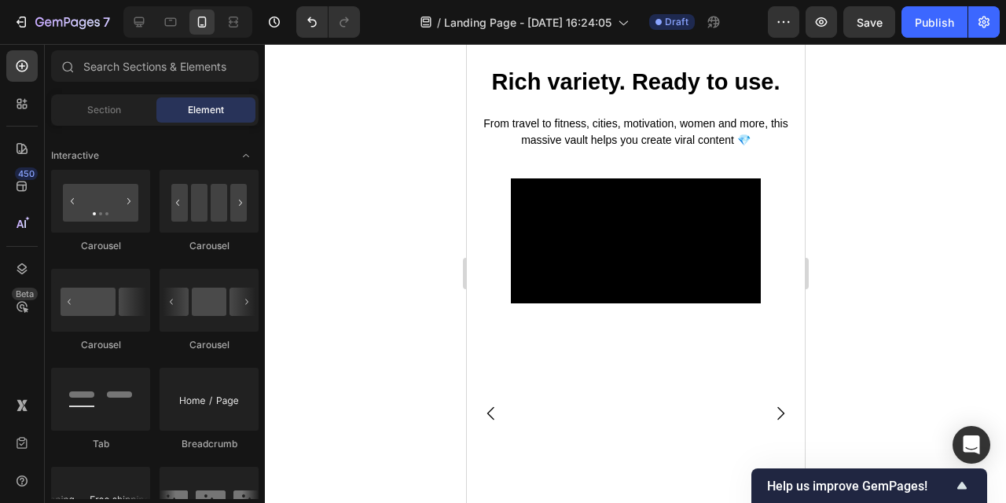
scroll to position [662, 0]
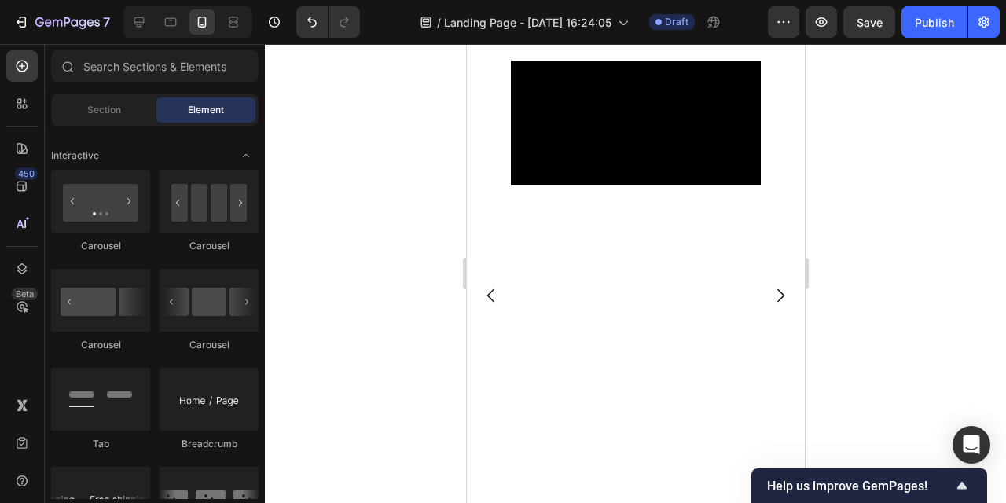
click at [576, 186] on video at bounding box center [635, 123] width 250 height 125
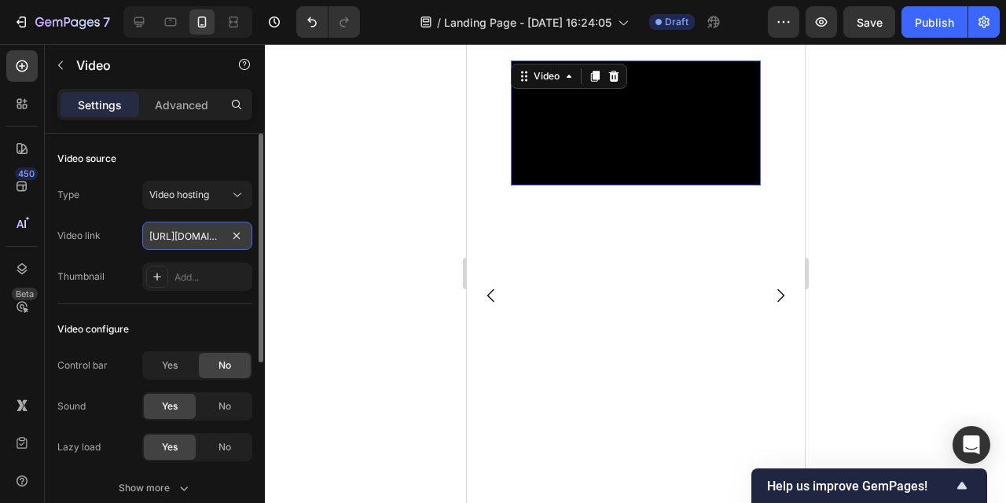
click at [185, 236] on input "https://cdn.shopify.com/videos/c/o/v/20597264bb5141098d3c204986e90151.mp4" at bounding box center [197, 236] width 110 height 28
paste input "d7e61296d6b542ccbb513dc6a8d0d37e"
type input "https://cdn.shopify.com/videos/c/o/v/d7e61296d6b542ccbb513dc6a8d0d37e.mp4"
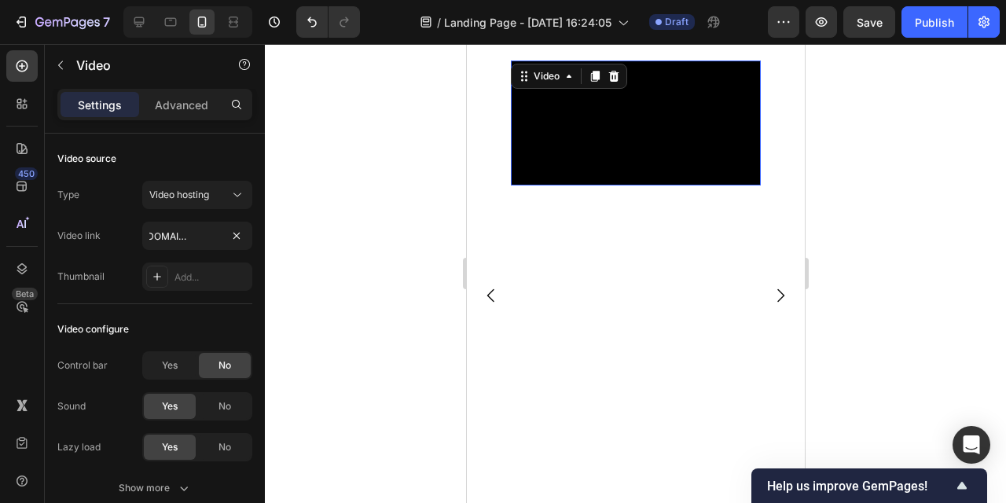
click at [307, 286] on div at bounding box center [636, 273] width 742 height 459
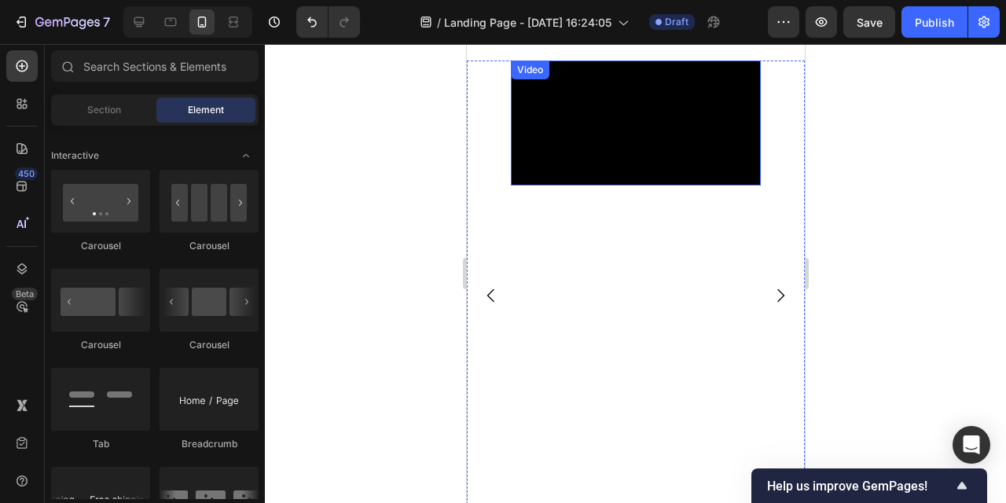
click at [616, 186] on video at bounding box center [635, 123] width 250 height 125
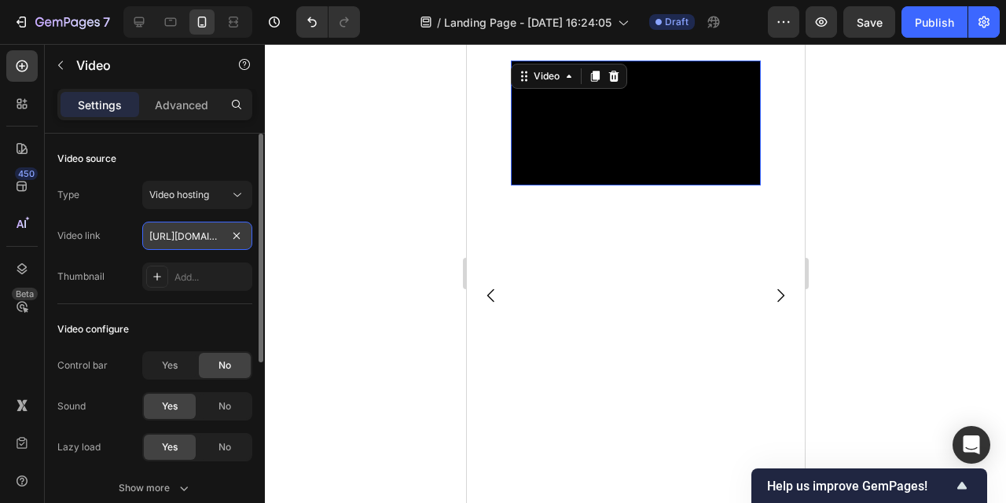
click at [207, 237] on input "https://cdn.shopify.com/videos/c/o/v/d7e61296d6b542ccbb513dc6a8d0d37e.mp4" at bounding box center [197, 236] width 110 height 28
paste input "https://cdn.shopify.com/videos/c/o/v/d7e61296d6b542ccbb513dc6a8d0d37e.mp4"
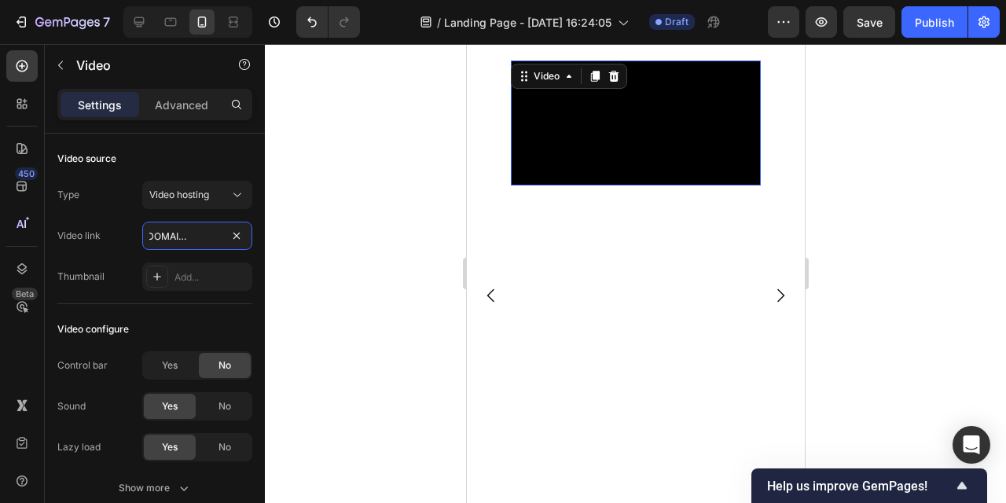
type input "https://cdn.shopify.com/videos/c/o/v/d7e61296d6b542ccbb513dc6a8d0d37e.mp4"
click at [299, 268] on div at bounding box center [636, 273] width 742 height 459
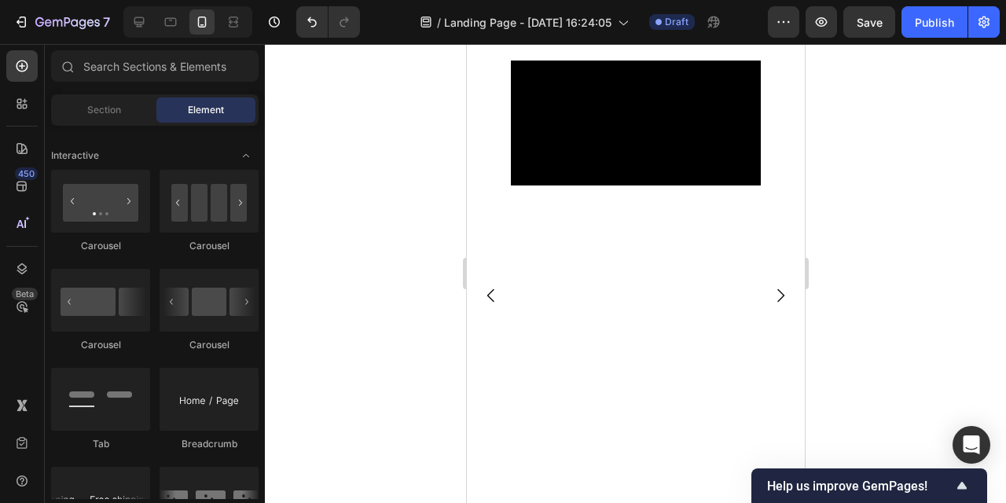
click at [651, 186] on video at bounding box center [635, 123] width 250 height 125
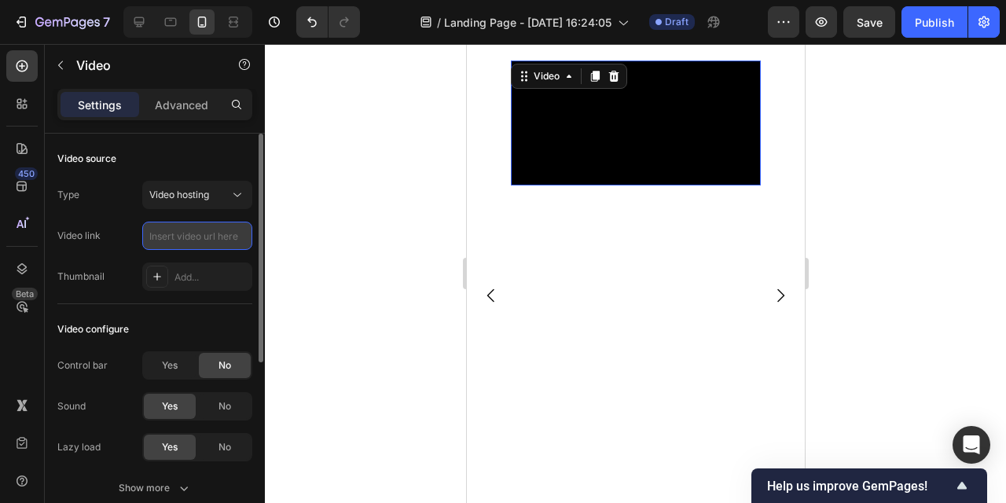
paste input "https://cdn.shopify.com/videos/c/o/v/d7e61296d6b542ccbb513dc6a8d0d37e.mp4"
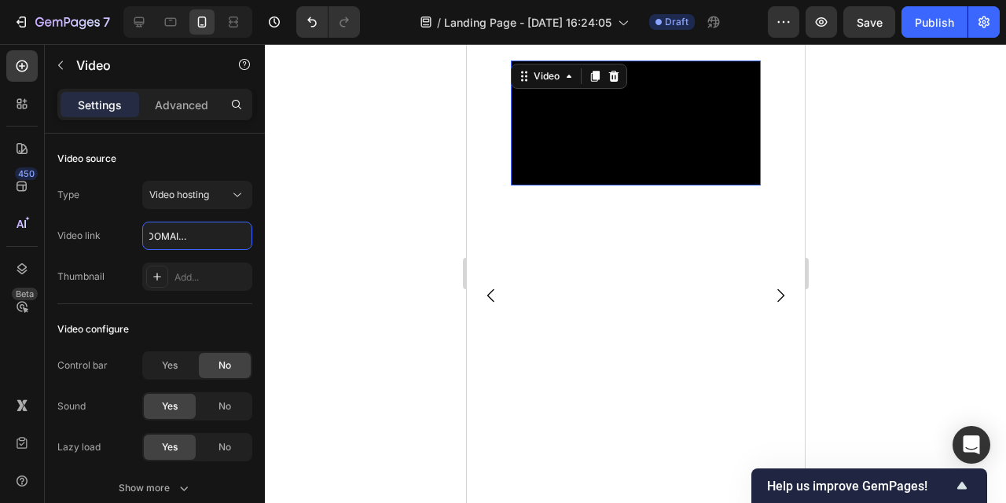
type input "https://cdn.shopify.com/videos/c/o/v/d7e61296d6b542ccbb513dc6a8d0d37e.mp4"
click at [385, 278] on div at bounding box center [636, 273] width 742 height 459
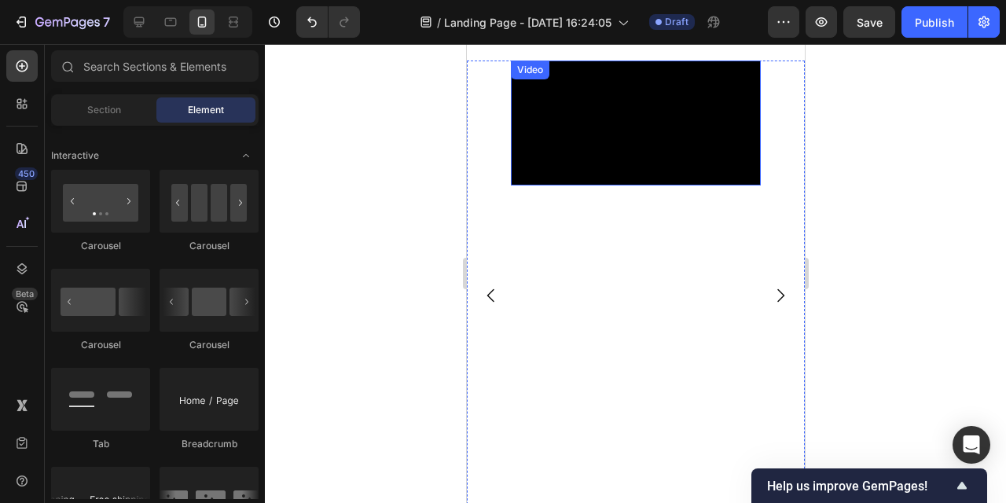
click at [599, 186] on video at bounding box center [635, 123] width 250 height 125
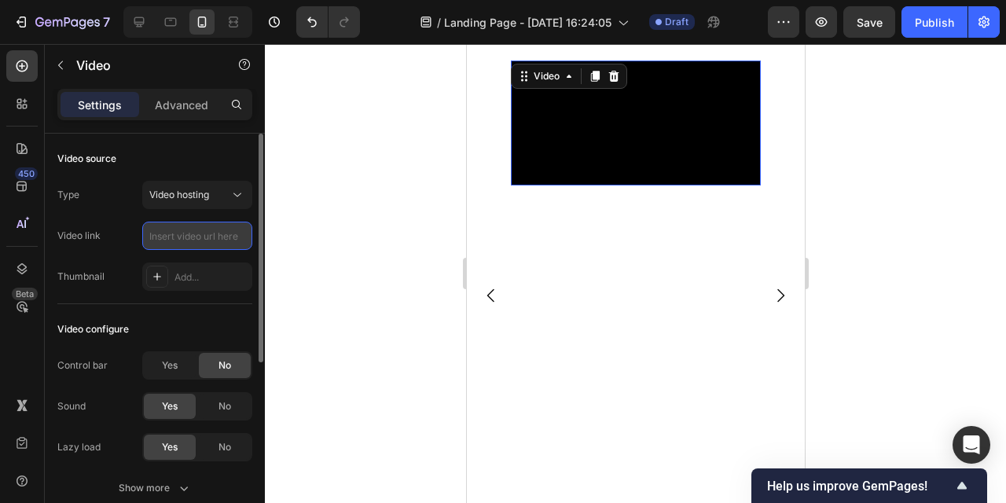
paste input "https://cdn.shopify.com/videos/c/o/v/d7e61296d6b542ccbb513dc6a8d0d37e.mp4"
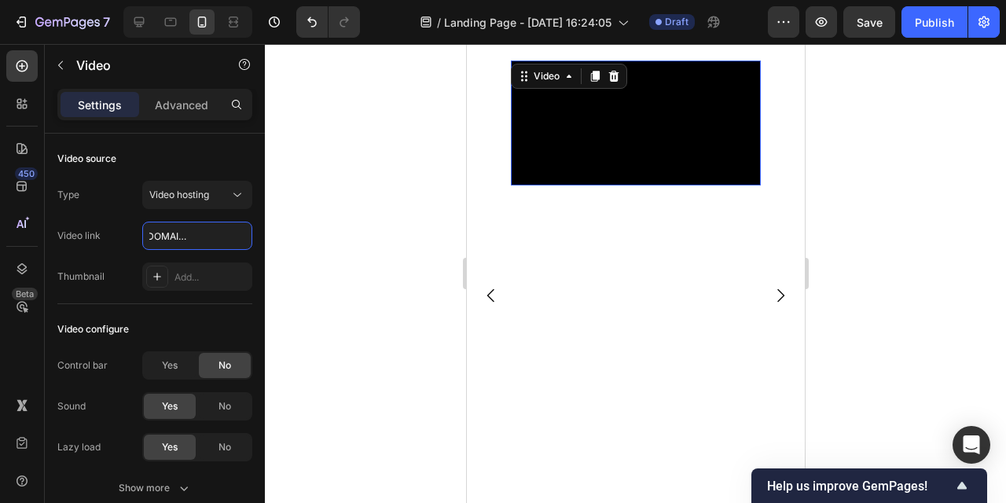
type input "https://cdn.shopify.com/videos/c/o/v/d7e61296d6b542ccbb513dc6a8d0d37e.mp4"
click at [374, 279] on div at bounding box center [636, 273] width 742 height 459
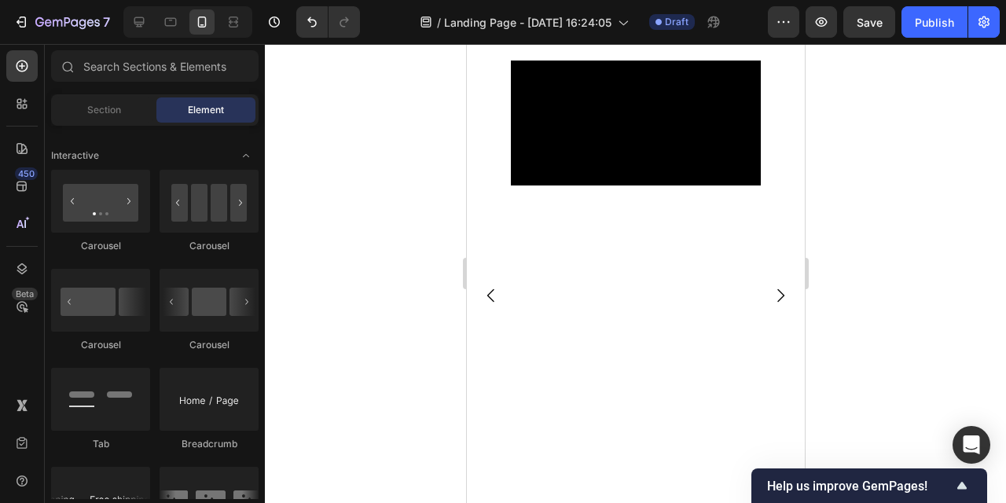
click at [579, 186] on video at bounding box center [635, 123] width 250 height 125
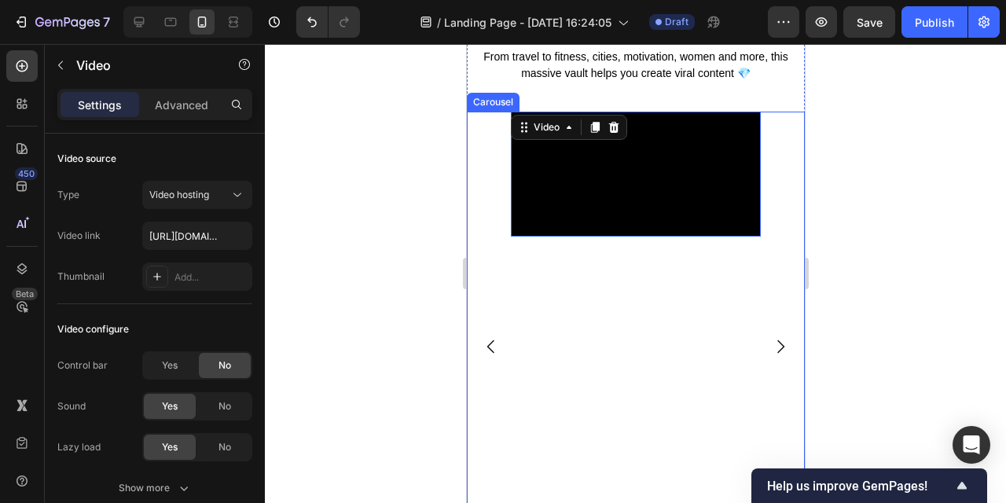
scroll to position [738, 0]
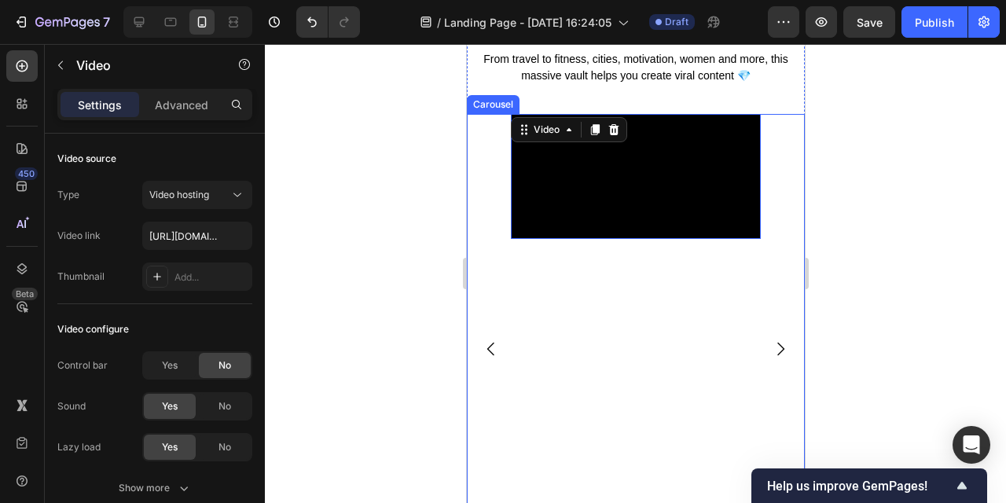
click at [490, 351] on icon "Carousel Back Arrow" at bounding box center [490, 348] width 7 height 13
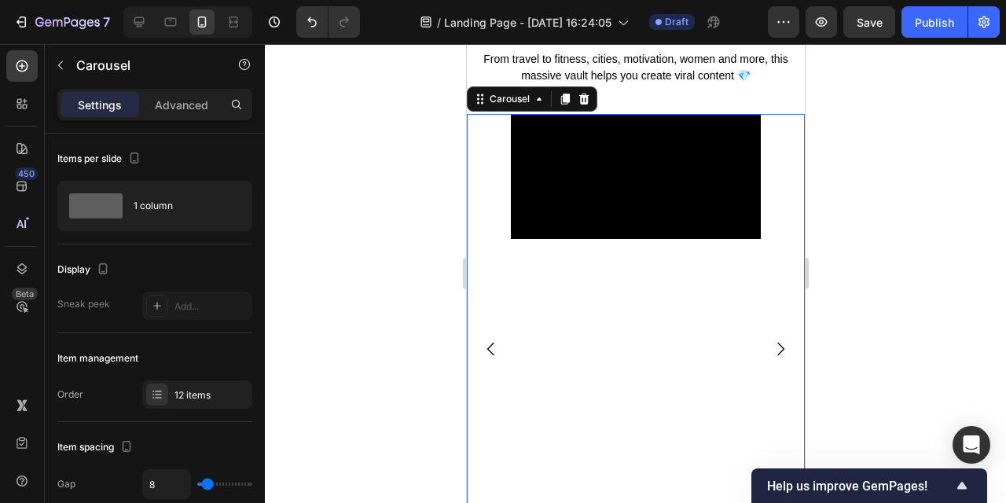
click at [491, 351] on icon "Carousel Back Arrow" at bounding box center [490, 349] width 19 height 19
click at [780, 348] on icon "Carousel Next Arrow" at bounding box center [780, 349] width 19 height 19
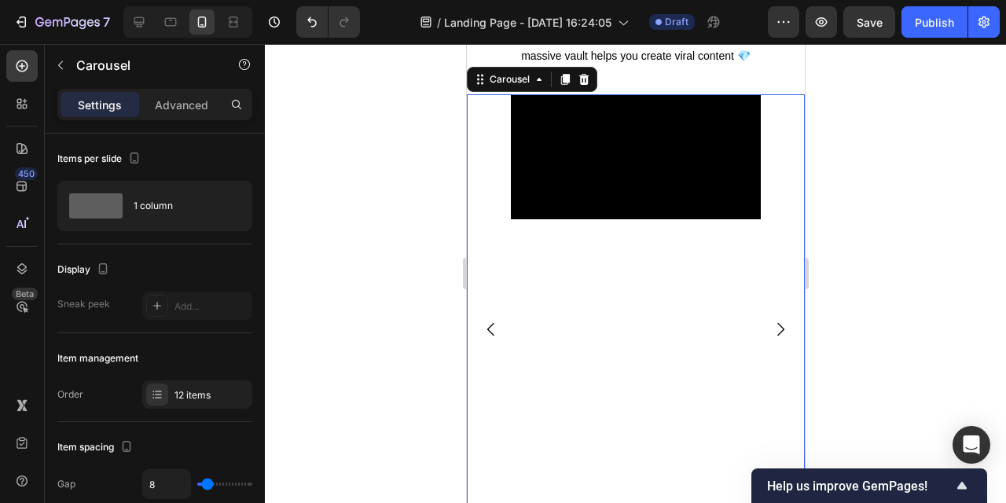
scroll to position [775, 0]
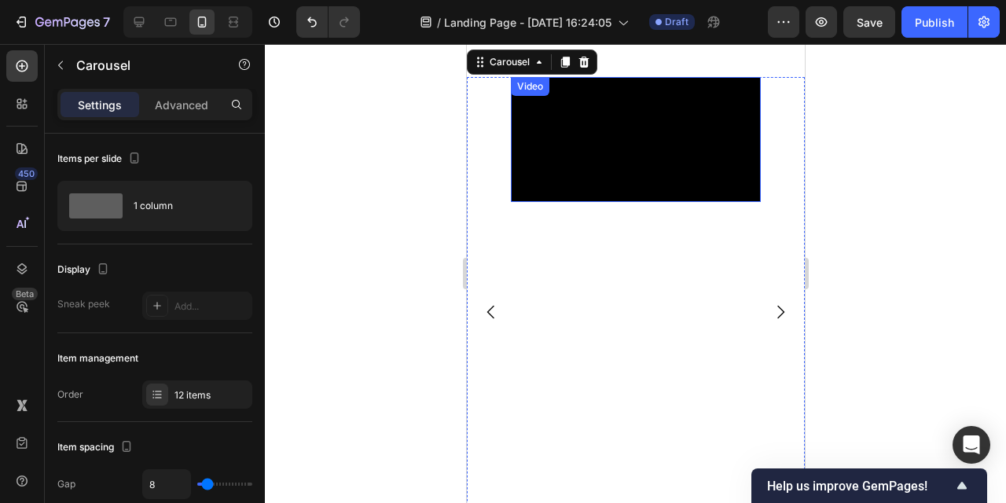
click at [567, 131] on video at bounding box center [635, 139] width 250 height 125
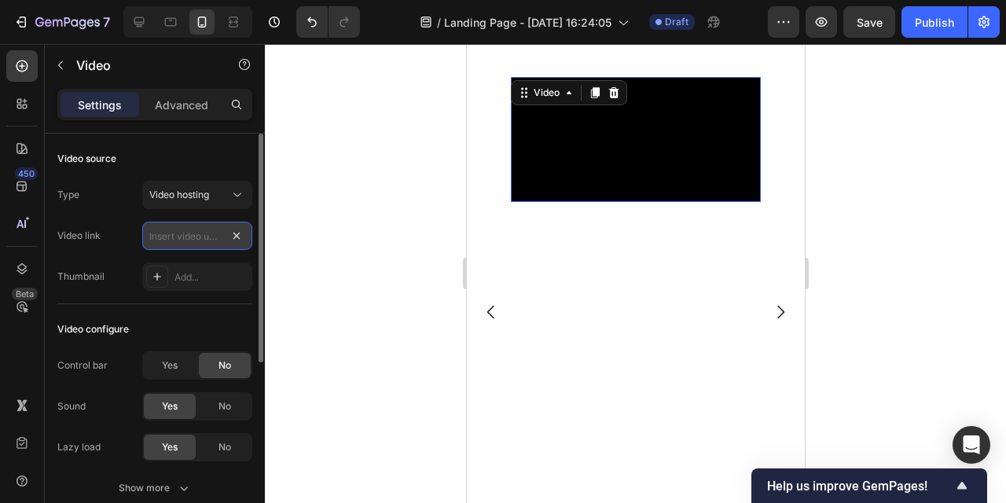
scroll to position [0, 0]
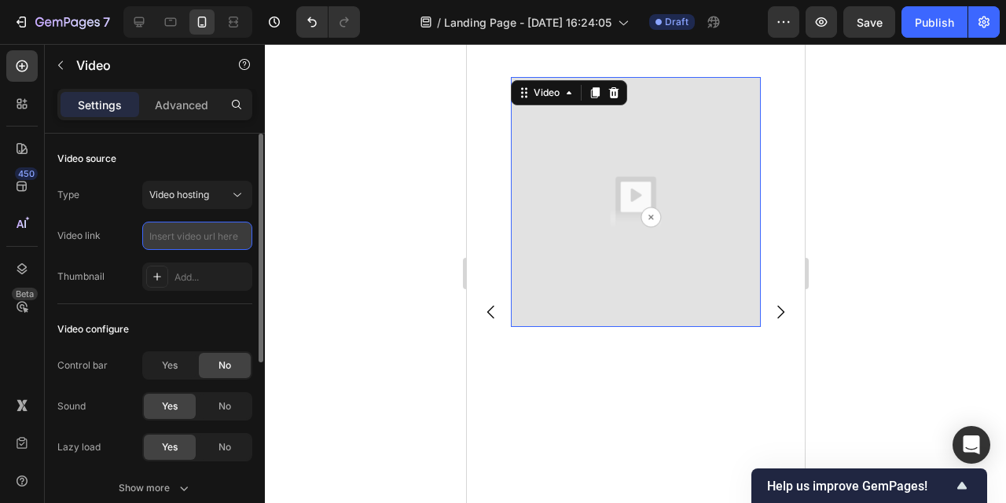
paste input "[URL][DOMAIN_NAME]"
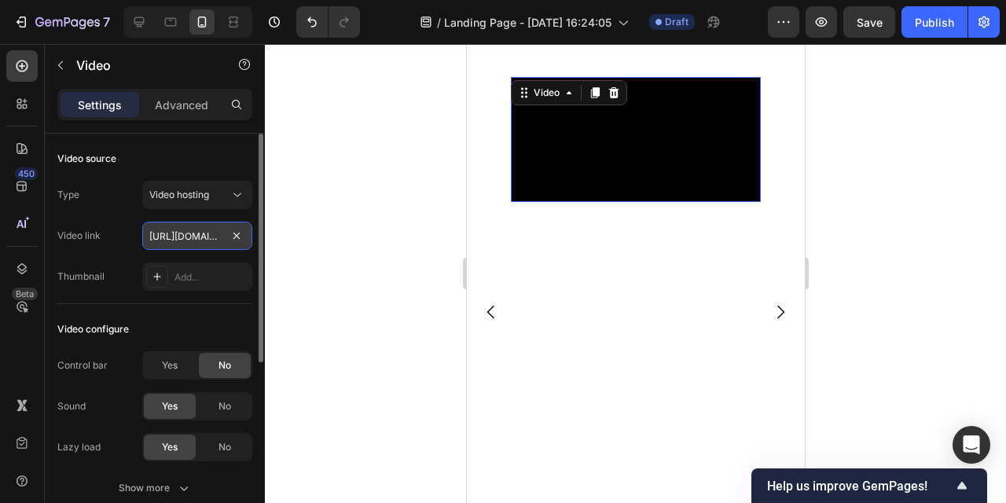
scroll to position [0, 301]
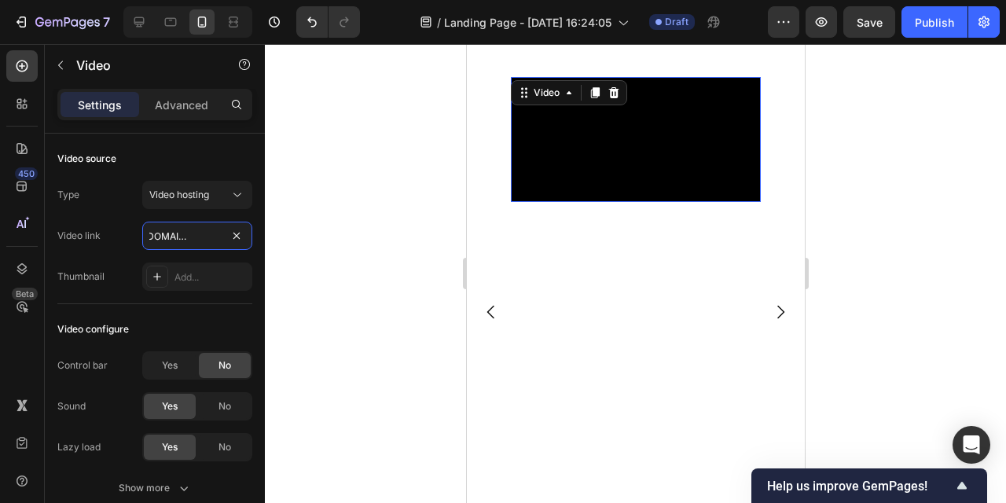
type input "[URL][DOMAIN_NAME]"
click at [322, 286] on div at bounding box center [636, 273] width 742 height 459
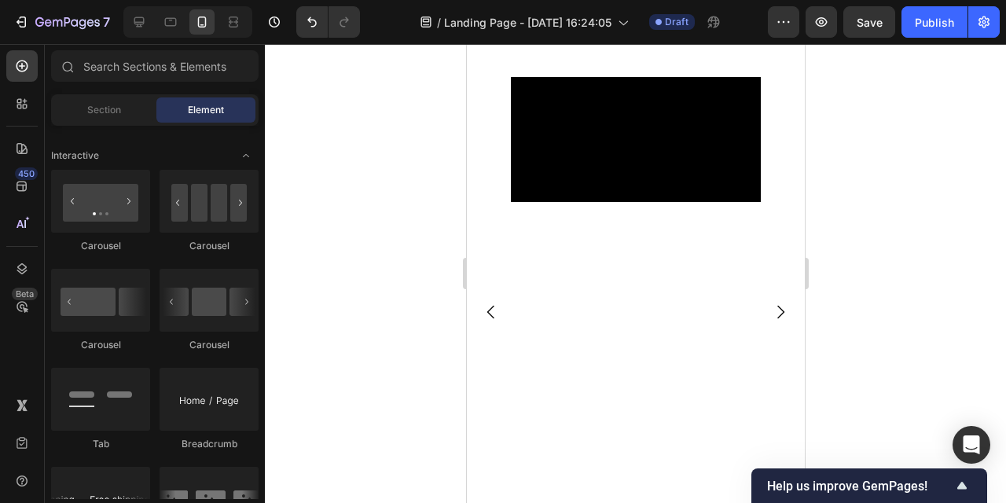
click at [322, 286] on div at bounding box center [636, 273] width 742 height 459
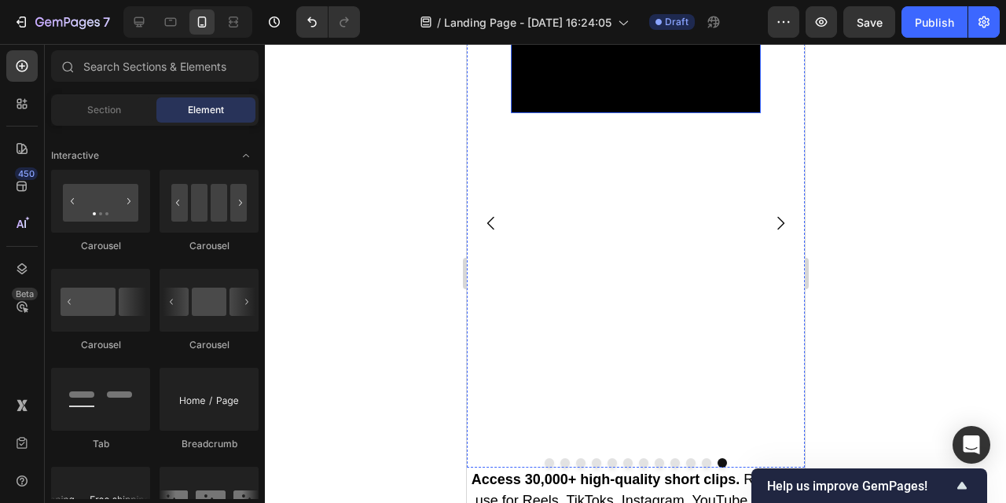
scroll to position [859, 0]
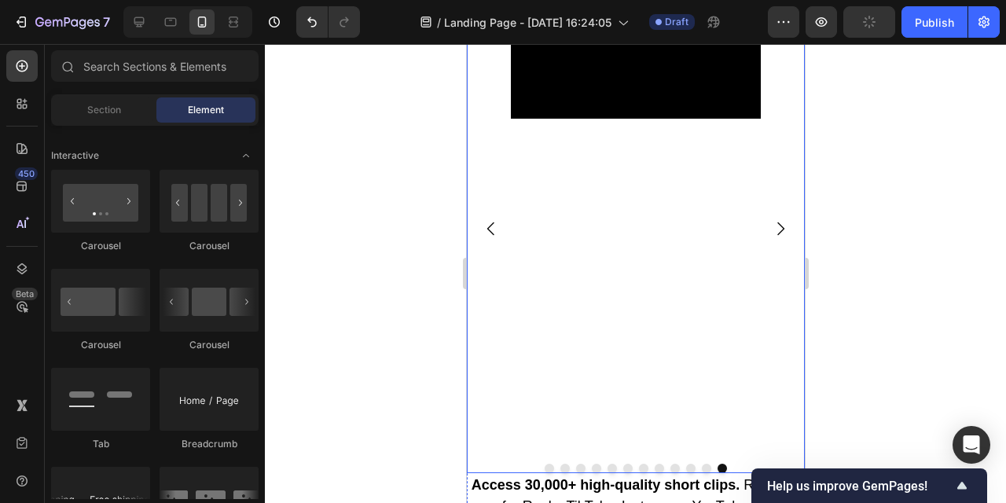
click at [778, 226] on icon "Carousel Next Arrow" at bounding box center [780, 228] width 19 height 19
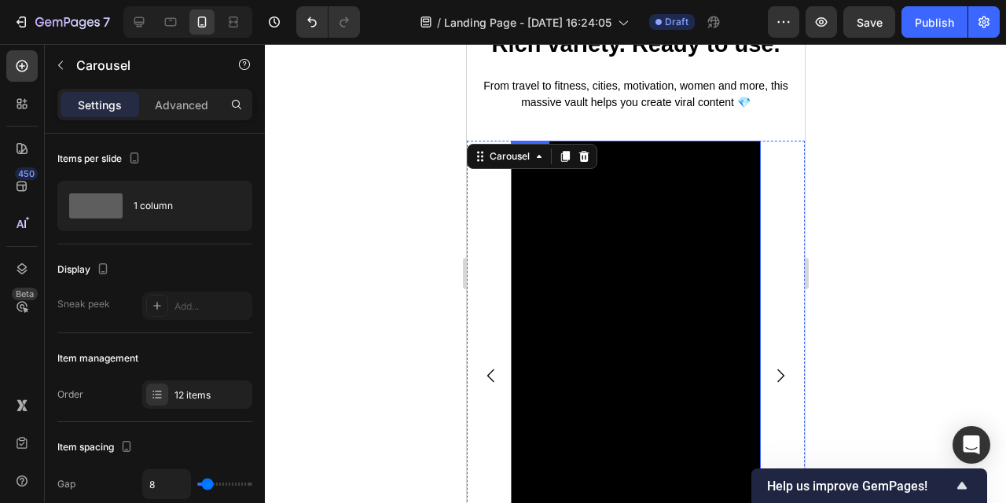
scroll to position [887, 0]
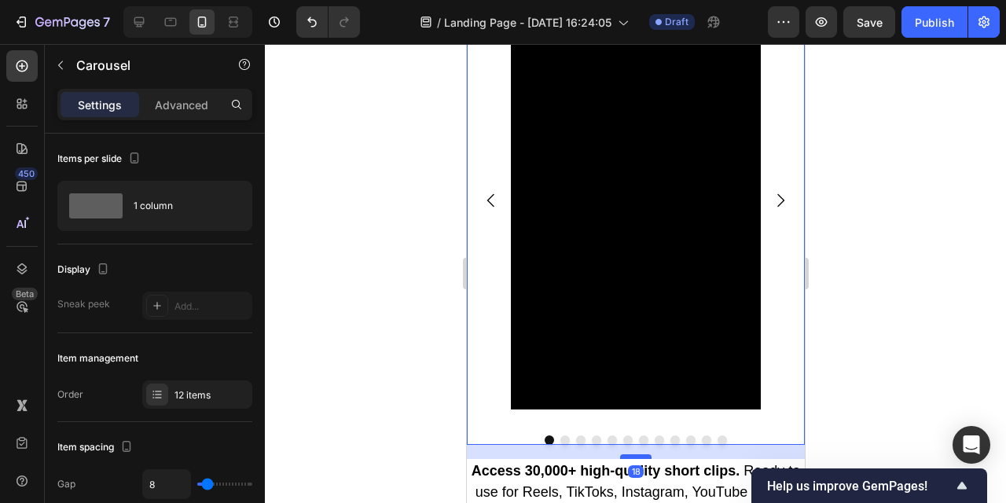
click at [637, 458] on div at bounding box center [635, 456] width 31 height 5
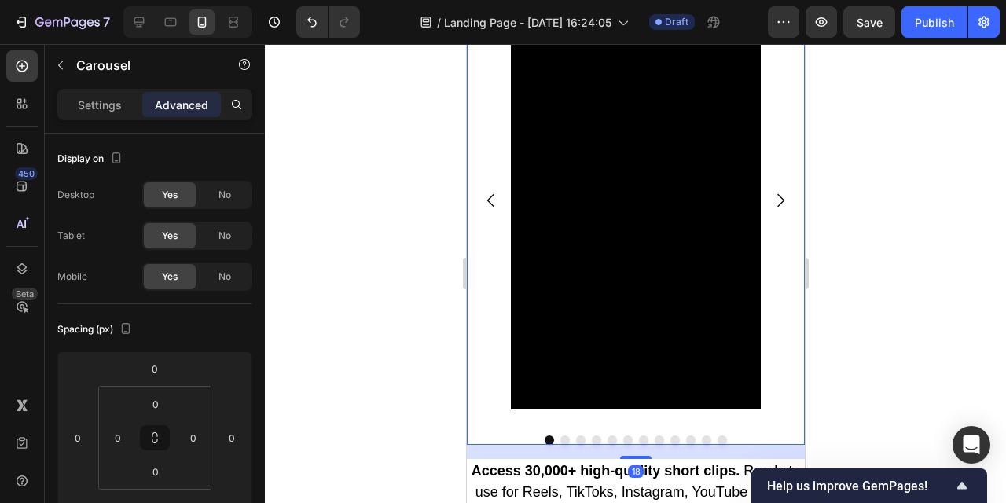
click at [871, 340] on div at bounding box center [636, 273] width 742 height 459
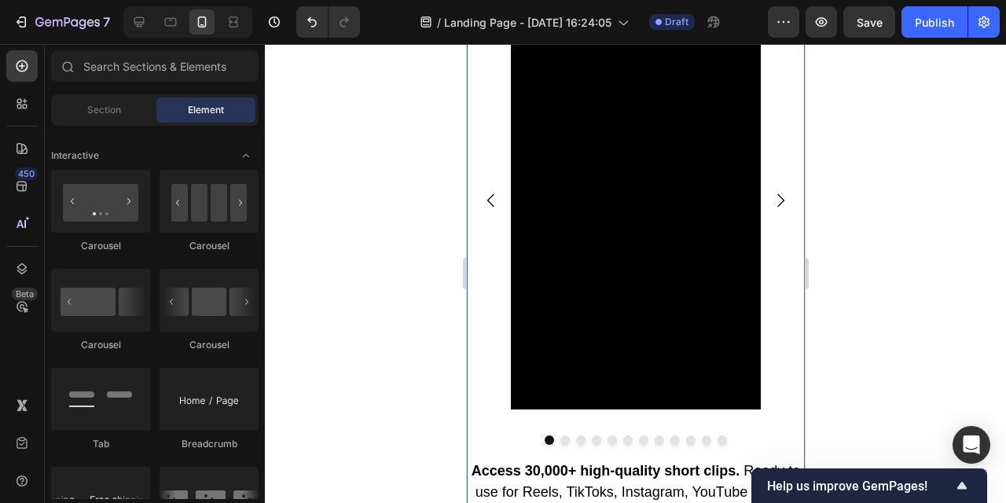
click at [676, 448] on div "Video Video Video Video Video Video Video Video Video Video Video Video Carousel" at bounding box center [635, 212] width 338 height 494
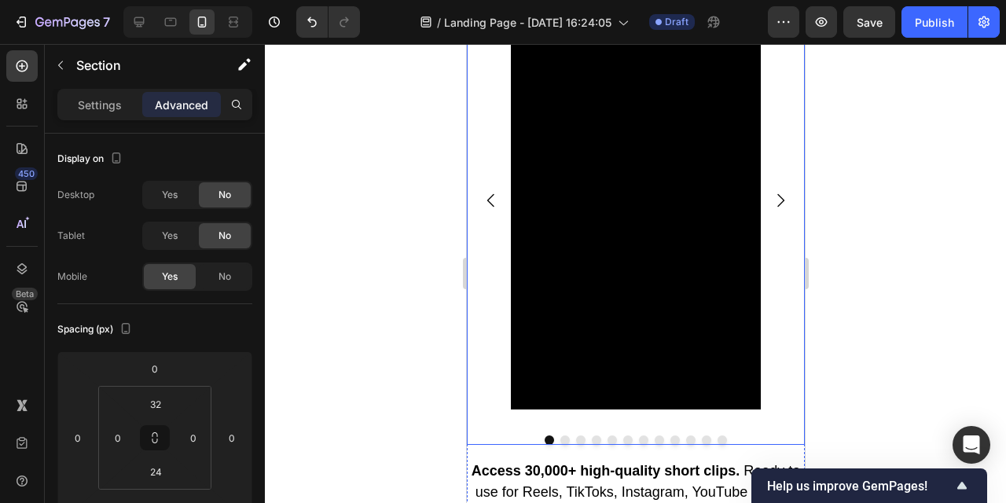
click at [668, 436] on div at bounding box center [635, 440] width 338 height 9
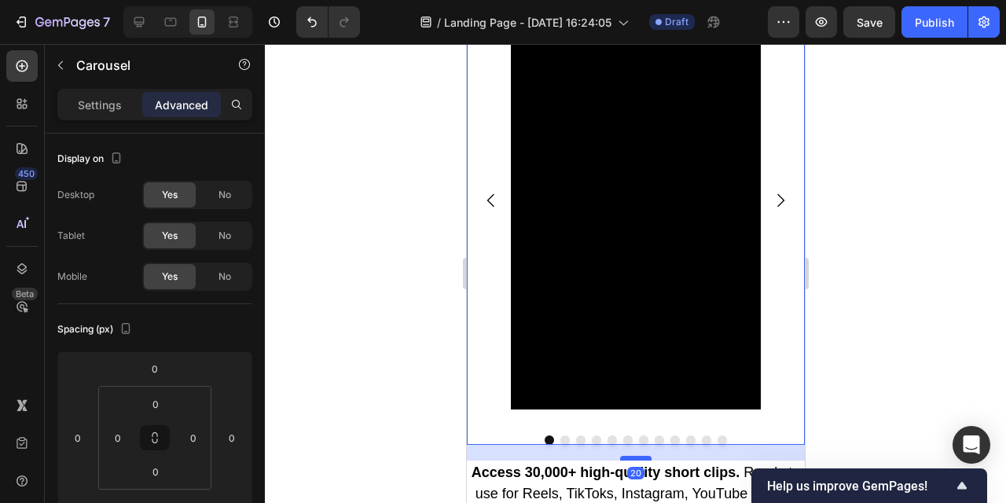
drag, startPoint x: 639, startPoint y: 458, endPoint x: 1371, endPoint y: 367, distance: 736.9
click at [640, 459] on div at bounding box center [635, 458] width 31 height 5
click at [914, 323] on div at bounding box center [636, 273] width 742 height 459
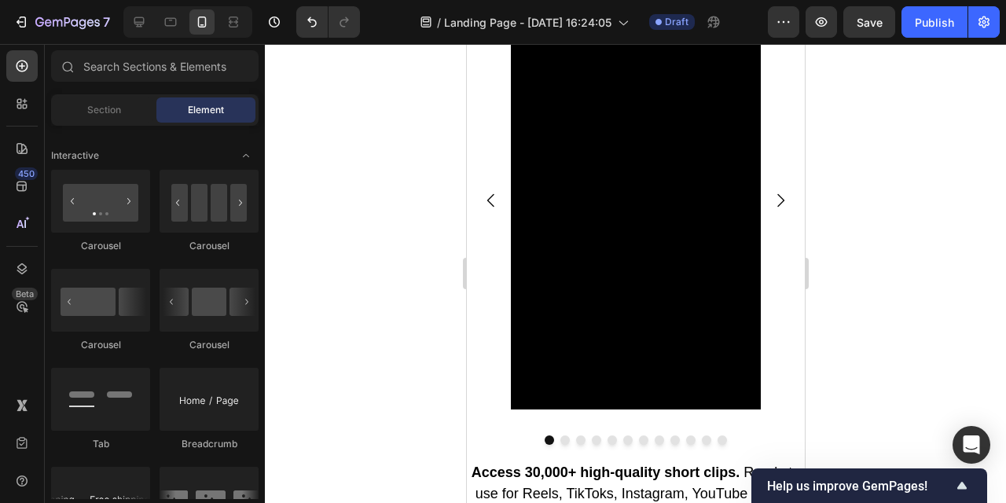
click at [914, 323] on div at bounding box center [636, 273] width 742 height 459
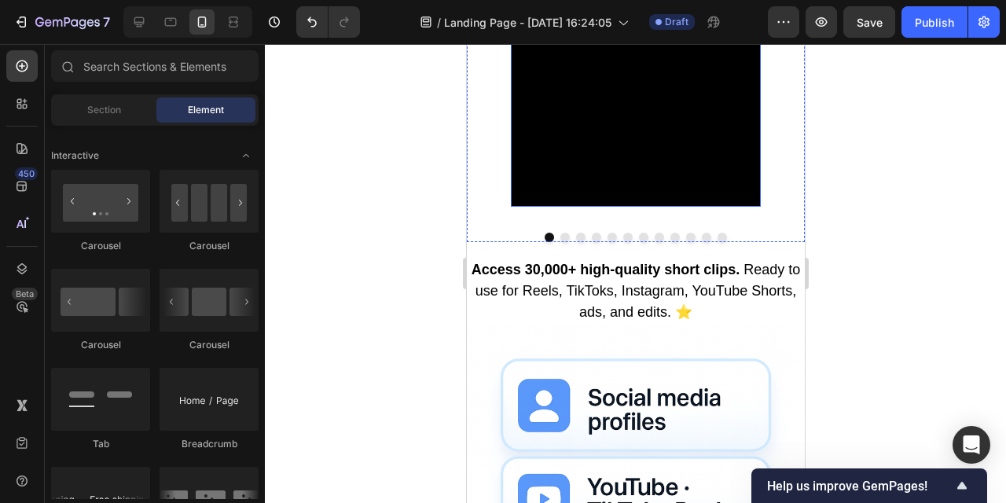
scroll to position [1086, 0]
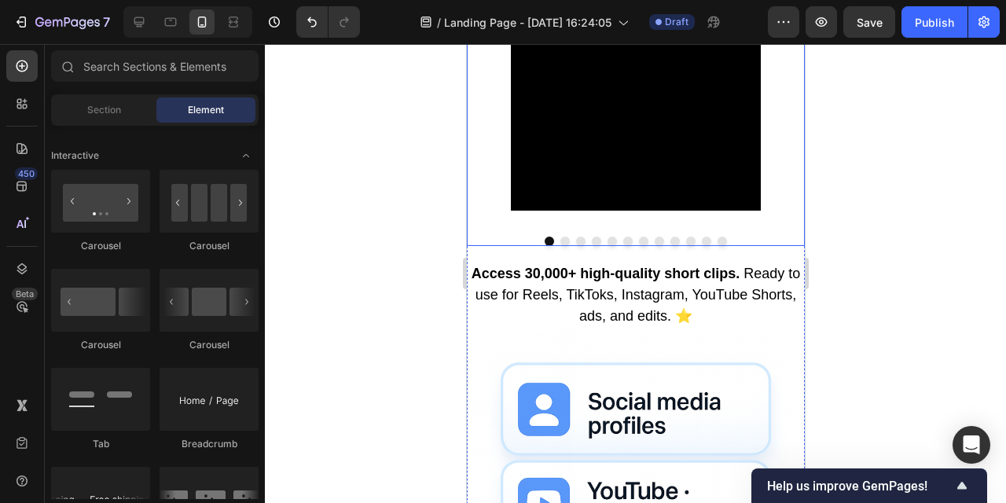
click at [651, 241] on div at bounding box center [635, 241] width 338 height 9
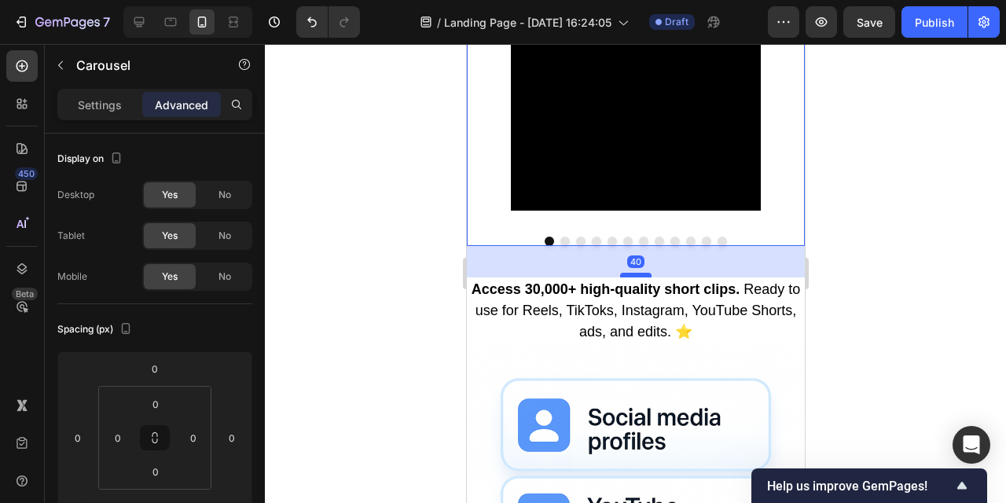
drag, startPoint x: 635, startPoint y: 259, endPoint x: 1407, endPoint y: 322, distance: 773.9
click at [635, 275] on div at bounding box center [635, 275] width 31 height 5
click at [945, 278] on div at bounding box center [636, 273] width 742 height 459
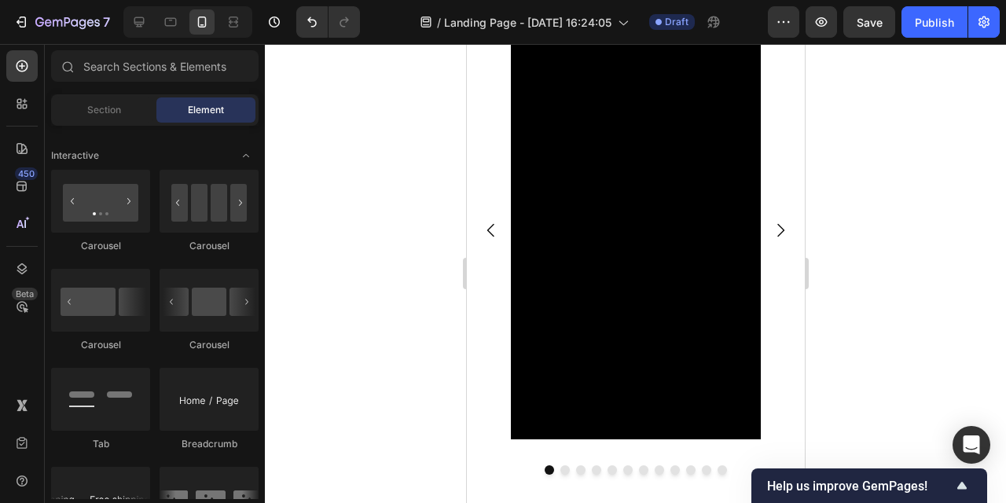
scroll to position [856, 0]
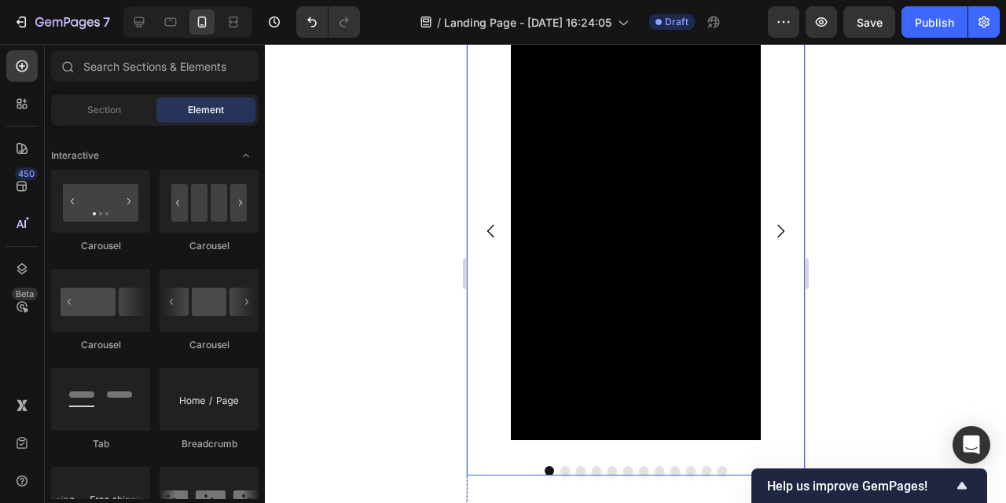
click at [779, 232] on icon "Carousel Next Arrow" at bounding box center [780, 231] width 19 height 19
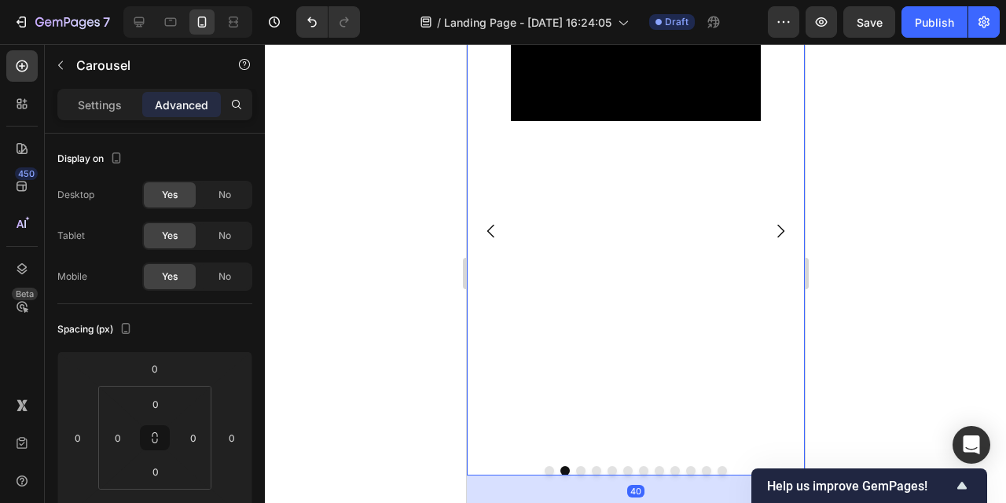
click at [779, 231] on icon "Carousel Next Arrow" at bounding box center [780, 231] width 19 height 19
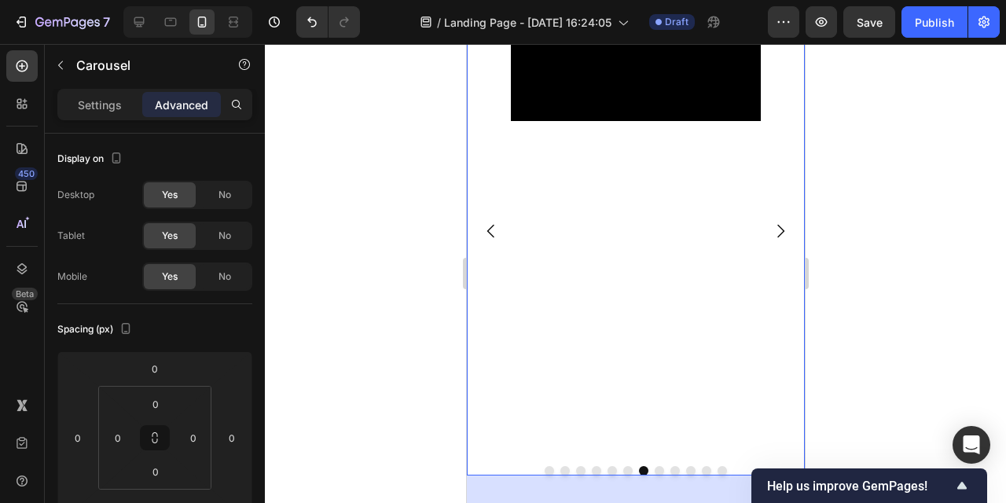
click at [779, 231] on icon "Carousel Next Arrow" at bounding box center [780, 231] width 19 height 19
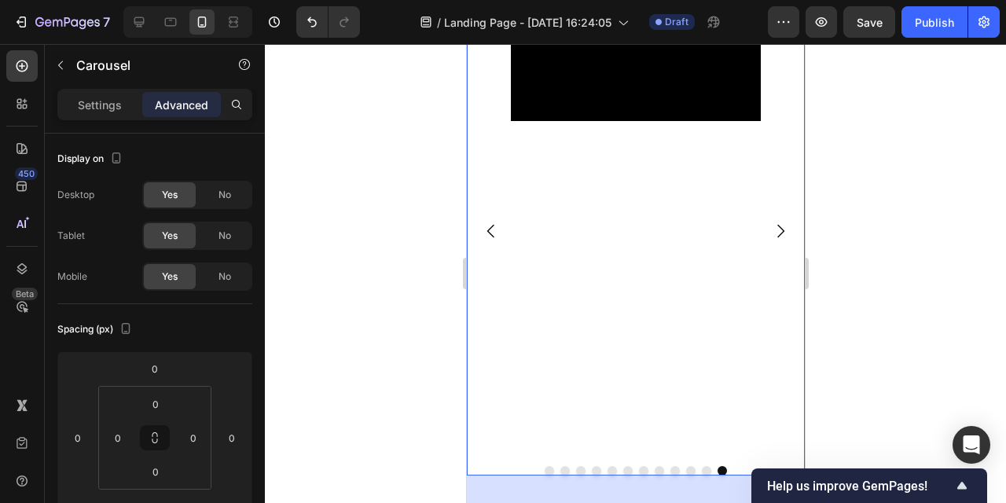
click at [779, 231] on icon "Carousel Next Arrow" at bounding box center [780, 231] width 19 height 19
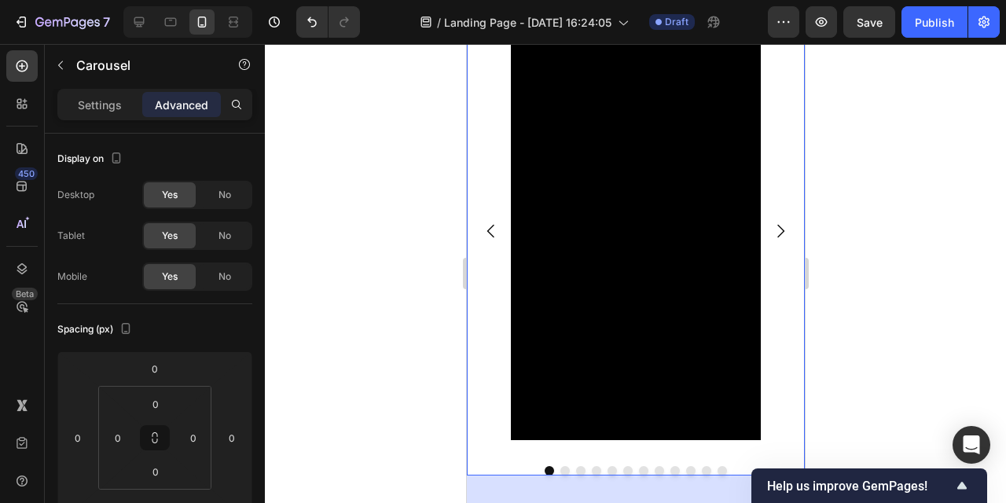
click at [779, 231] on icon "Carousel Next Arrow" at bounding box center [780, 231] width 19 height 19
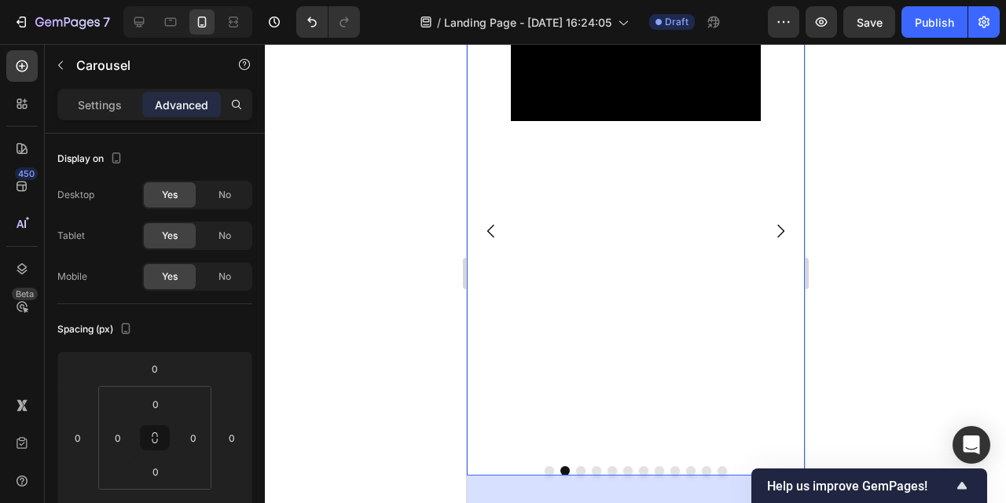
click at [780, 231] on icon "Carousel Next Arrow" at bounding box center [780, 231] width 19 height 19
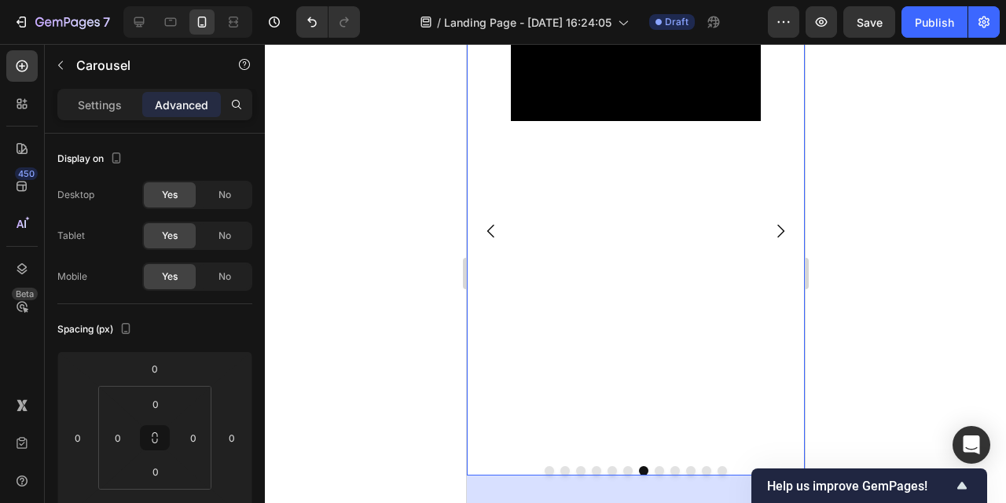
click at [780, 231] on icon "Carousel Next Arrow" at bounding box center [780, 231] width 19 height 19
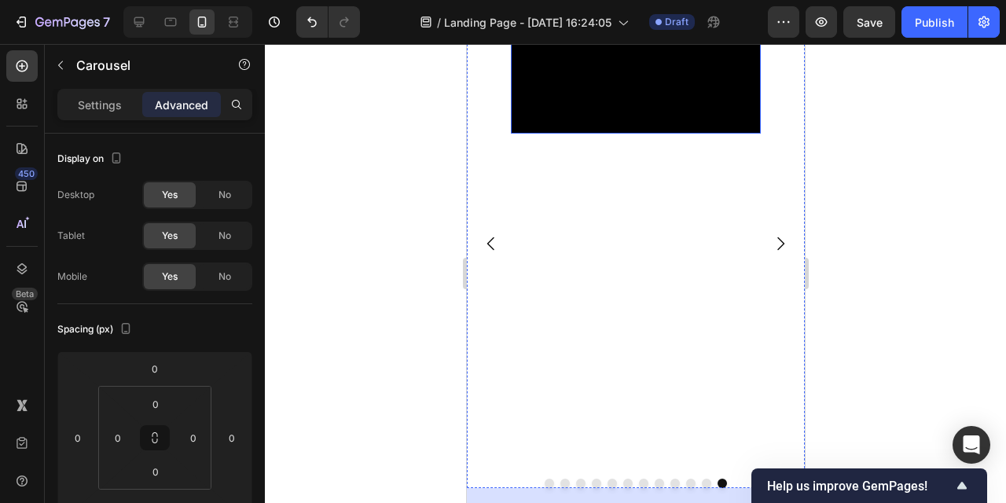
scroll to position [919, 0]
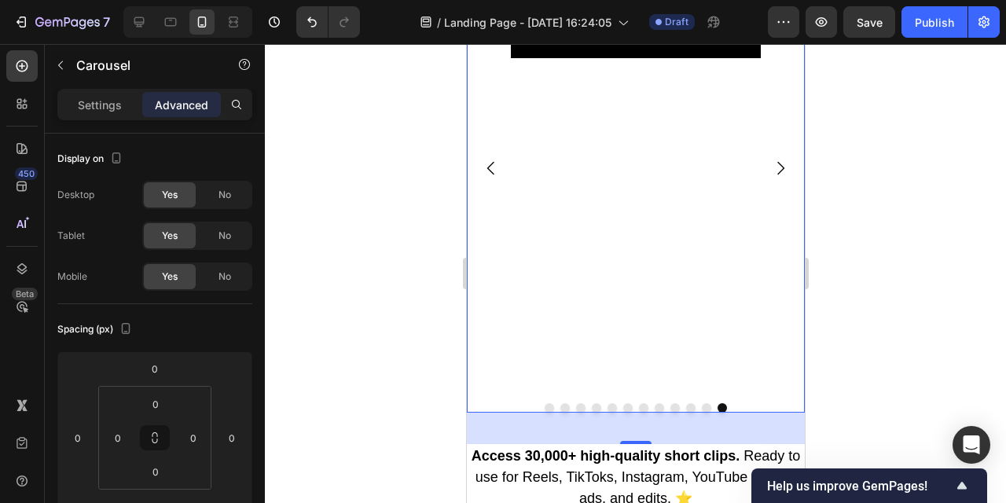
click at [880, 365] on div at bounding box center [636, 273] width 742 height 459
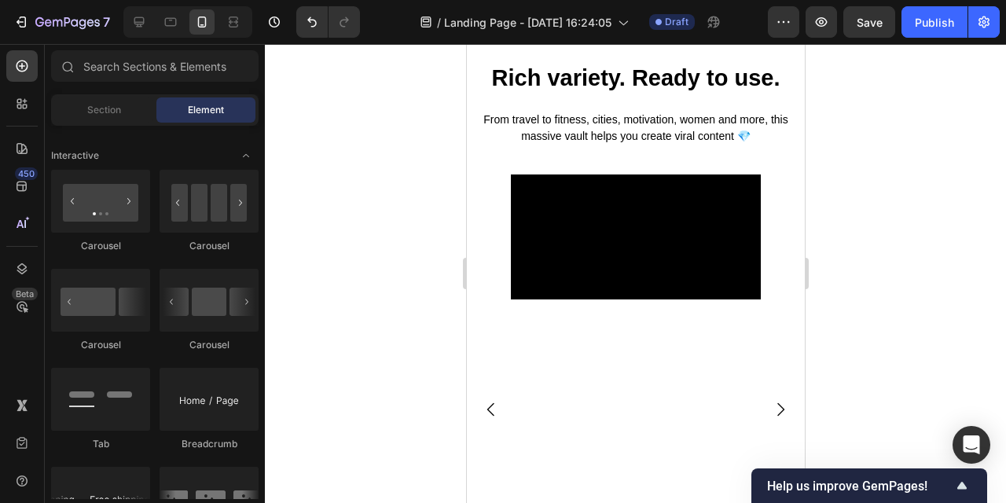
scroll to position [634, 0]
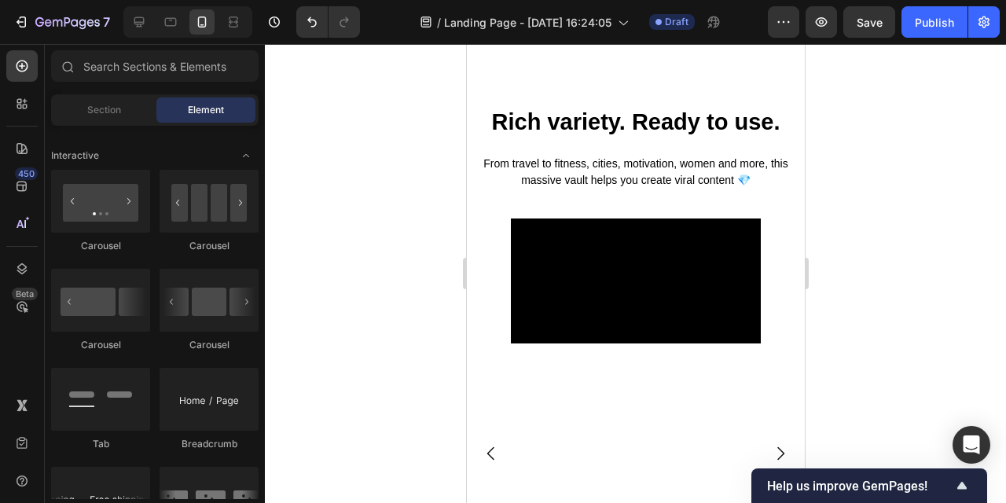
click at [910, 304] on div at bounding box center [636, 273] width 742 height 459
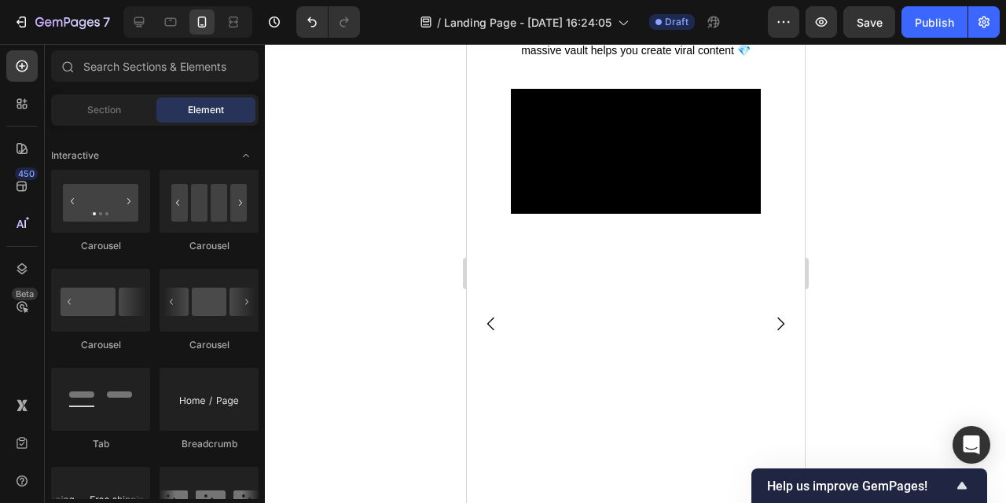
click at [896, 335] on div at bounding box center [636, 273] width 742 height 459
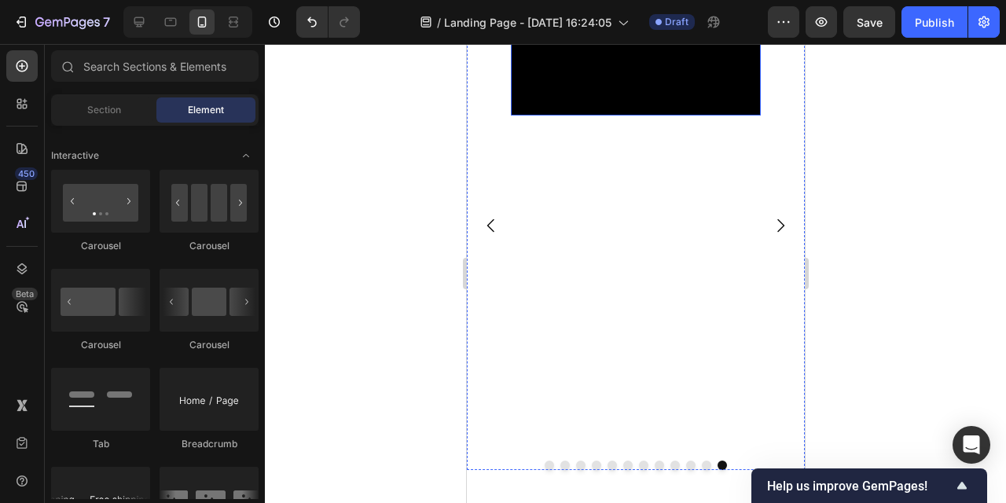
scroll to position [880, 0]
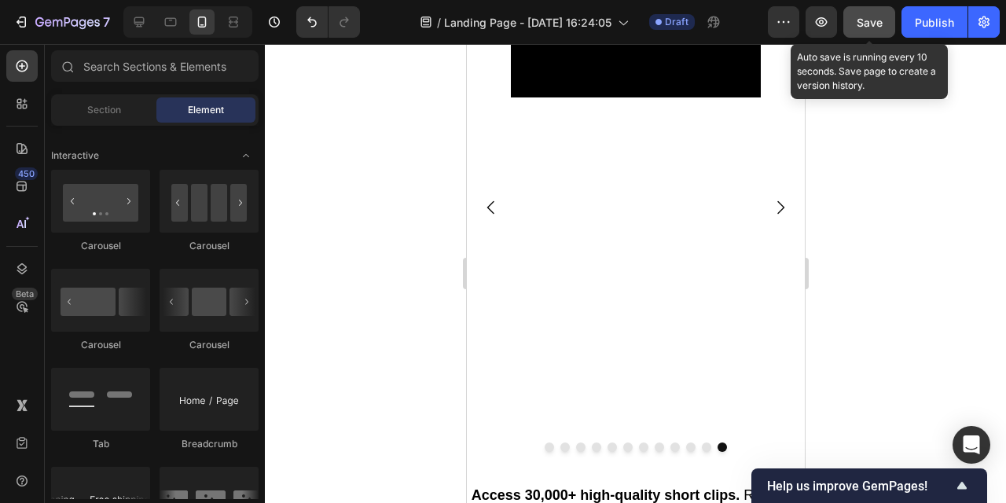
click at [877, 23] on span "Save" at bounding box center [870, 22] width 26 height 13
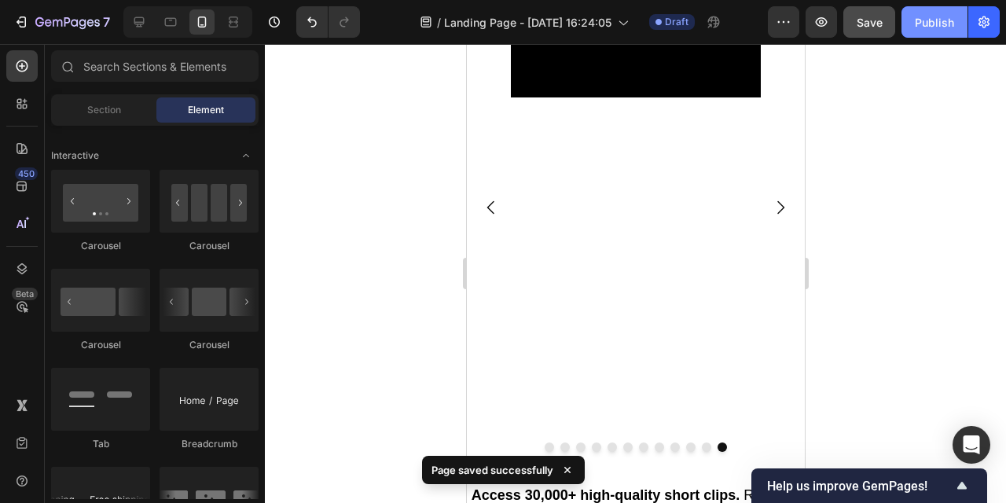
click at [937, 24] on div "Publish" at bounding box center [934, 22] width 39 height 17
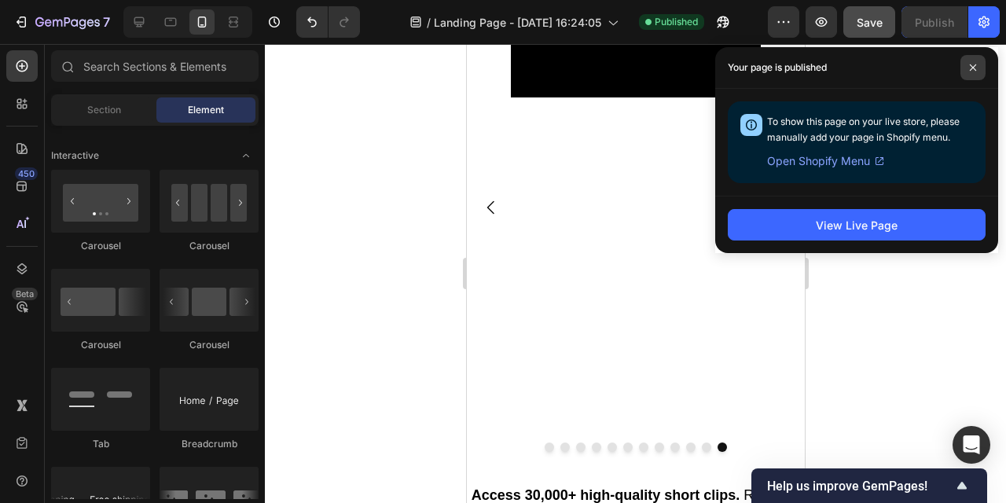
click at [973, 65] on icon at bounding box center [974, 68] width 8 height 8
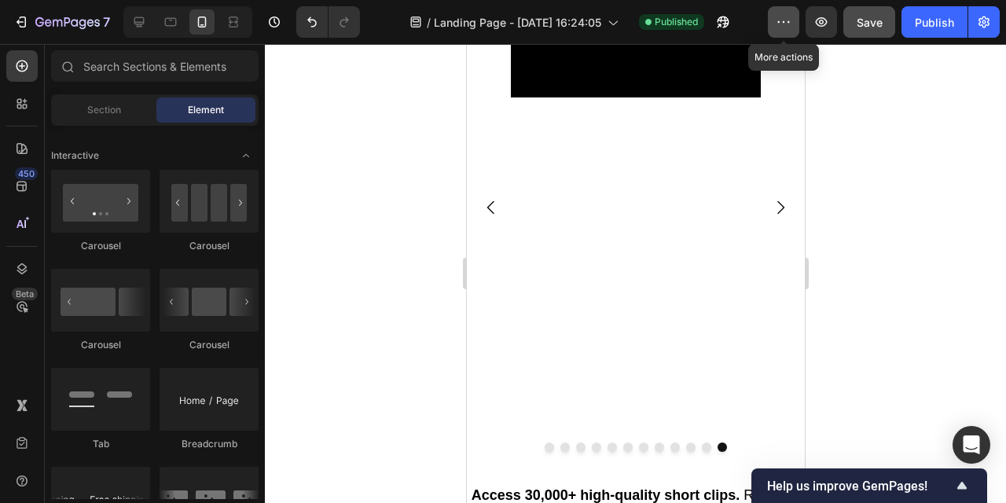
click at [777, 20] on icon "button" at bounding box center [784, 22] width 16 height 16
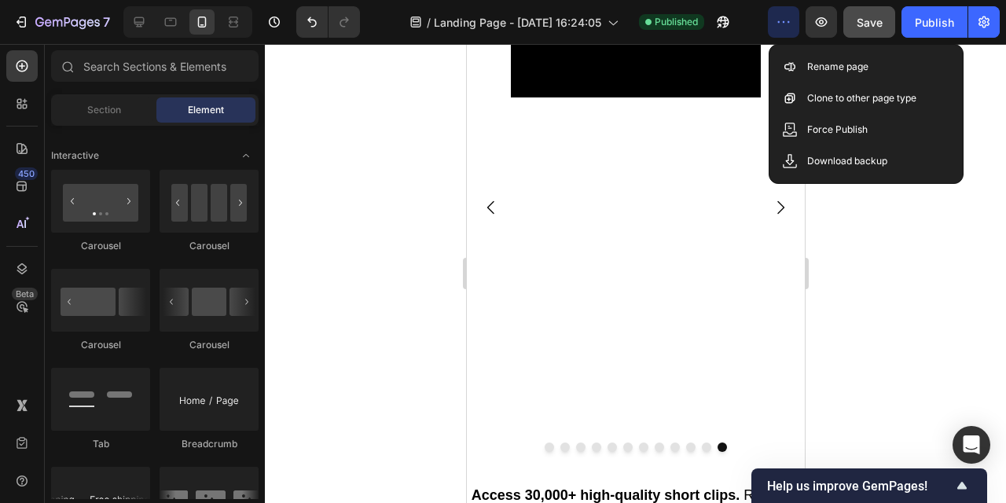
click at [867, 300] on div at bounding box center [636, 273] width 742 height 459
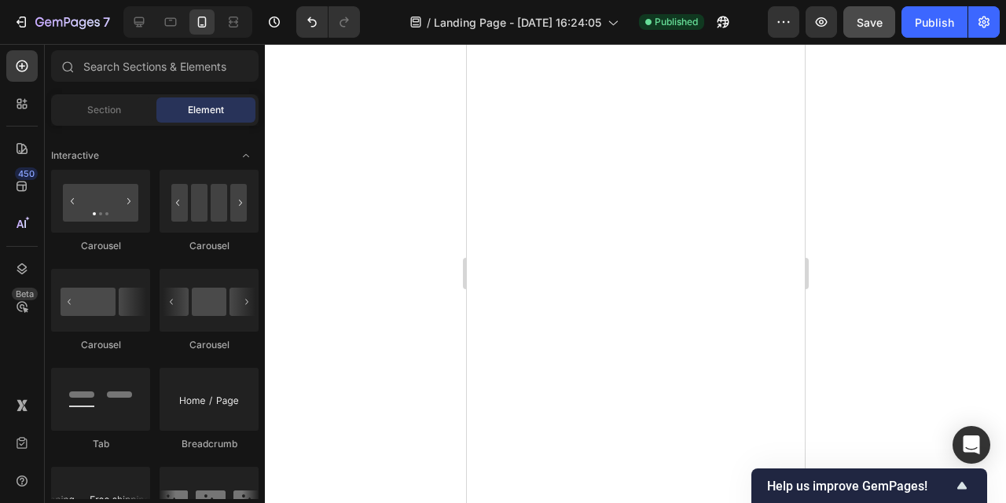
scroll to position [0, 0]
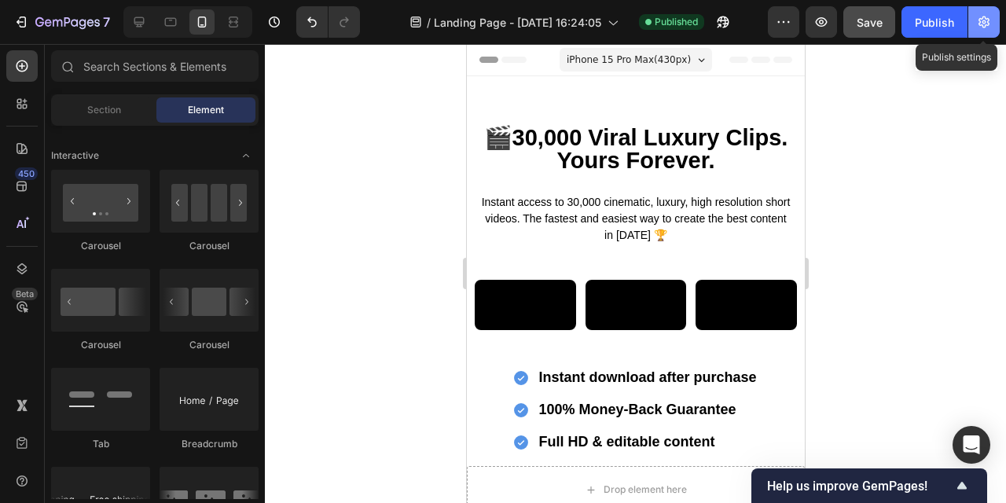
click at [984, 19] on icon "button" at bounding box center [985, 22] width 16 height 16
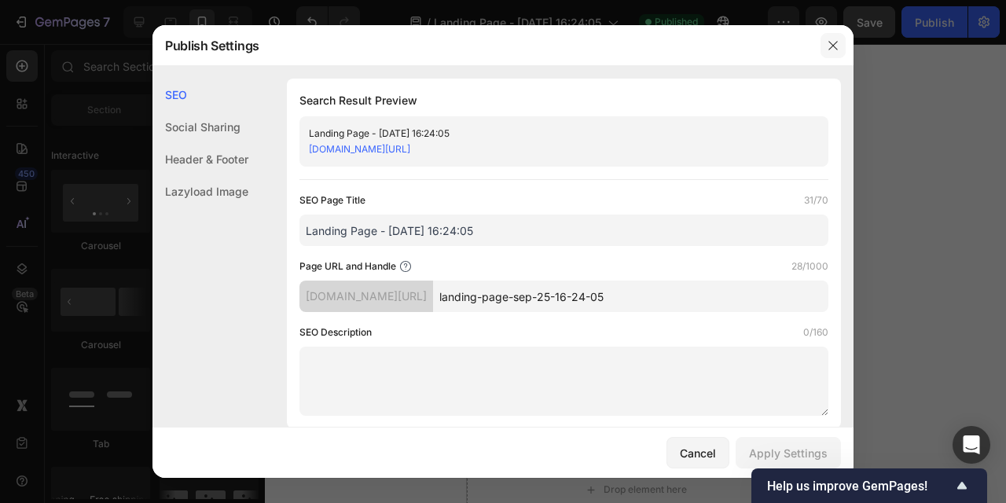
click at [838, 46] on icon "button" at bounding box center [833, 45] width 13 height 13
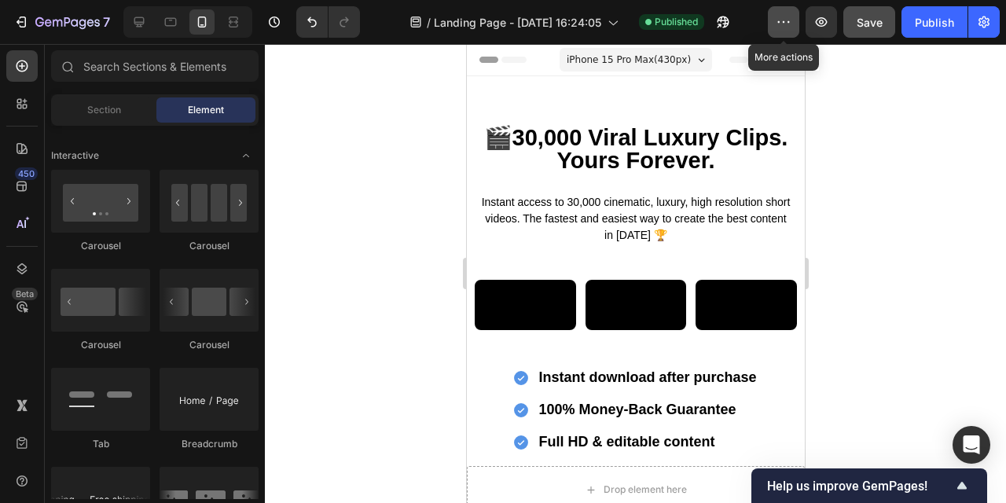
click at [788, 22] on icon "button" at bounding box center [784, 22] width 16 height 16
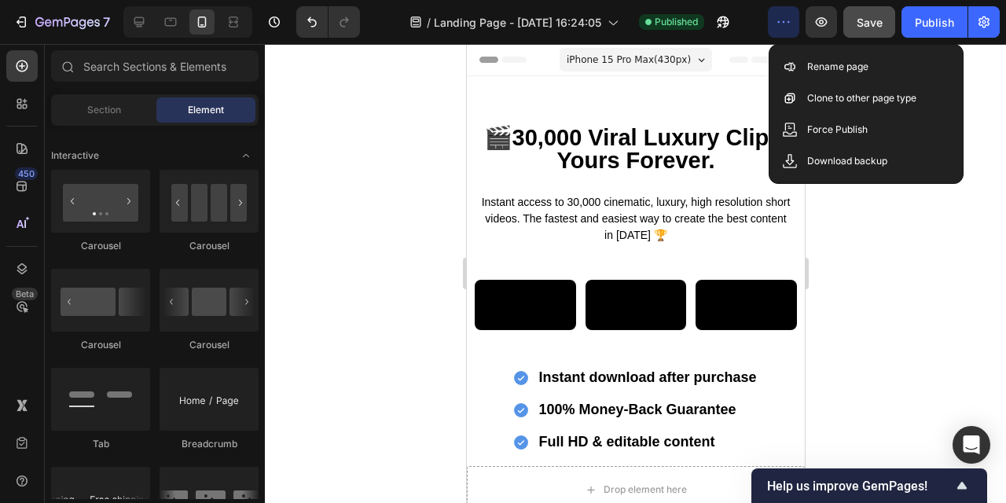
click at [783, 16] on icon "button" at bounding box center [784, 22] width 16 height 16
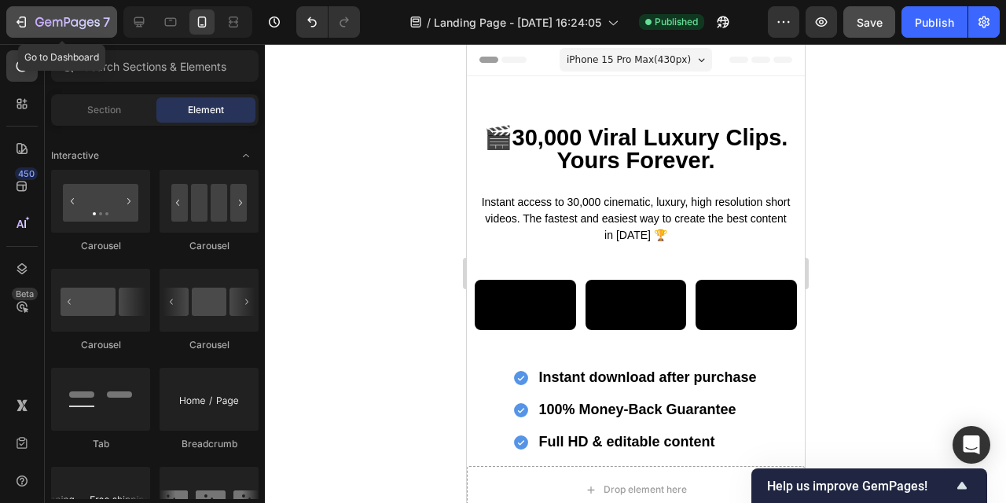
click at [28, 20] on icon "button" at bounding box center [21, 22] width 16 height 16
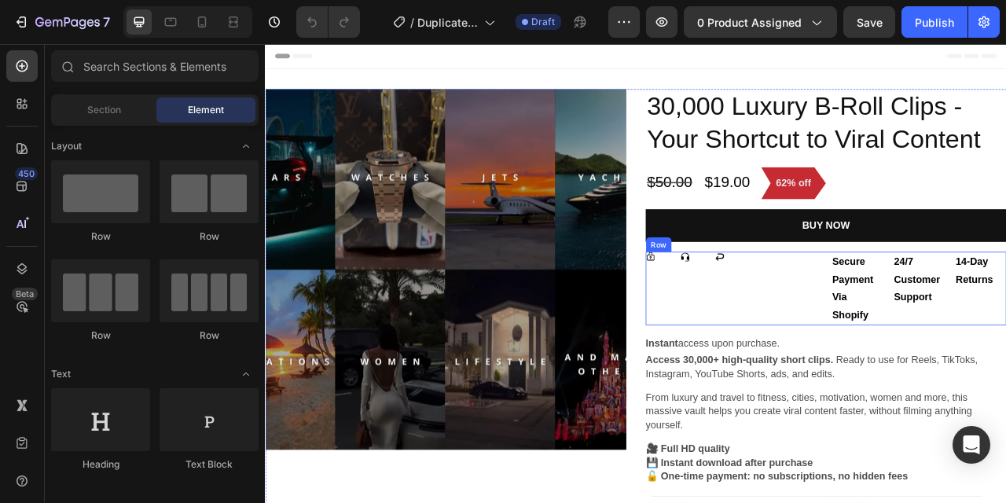
click at [905, 350] on div "Icon Icon Icon Icon List" at bounding box center [860, 356] width 223 height 94
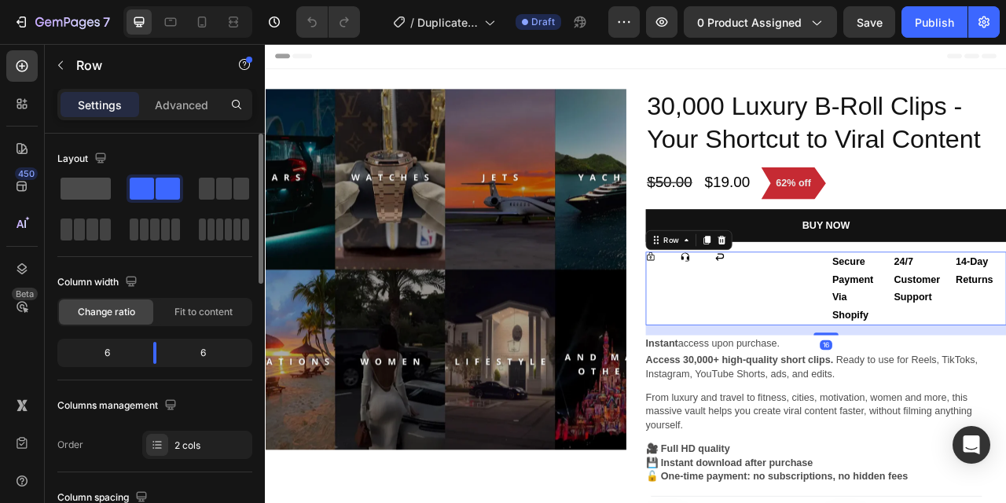
click at [90, 184] on span at bounding box center [86, 189] width 50 height 22
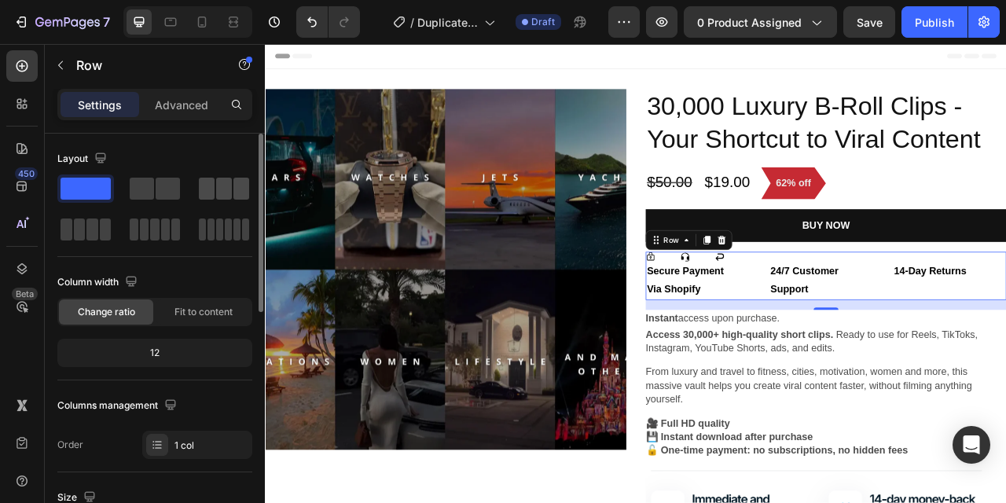
click at [218, 190] on span at bounding box center [224, 189] width 16 height 22
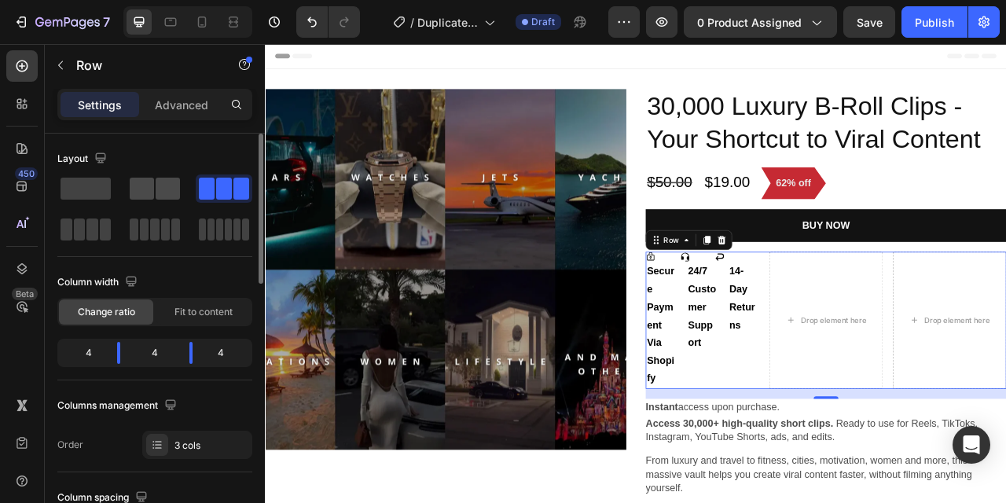
click at [156, 187] on span at bounding box center [168, 189] width 24 height 22
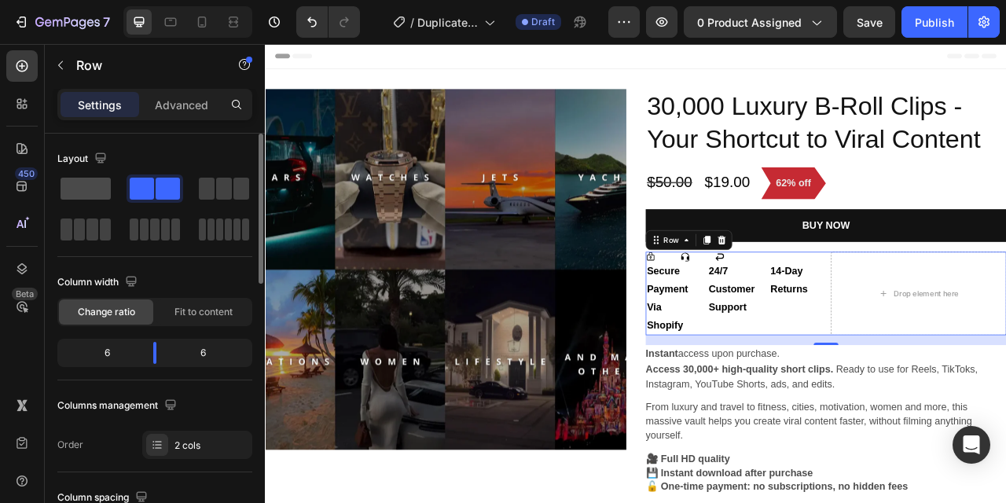
click at [65, 184] on span at bounding box center [86, 189] width 50 height 22
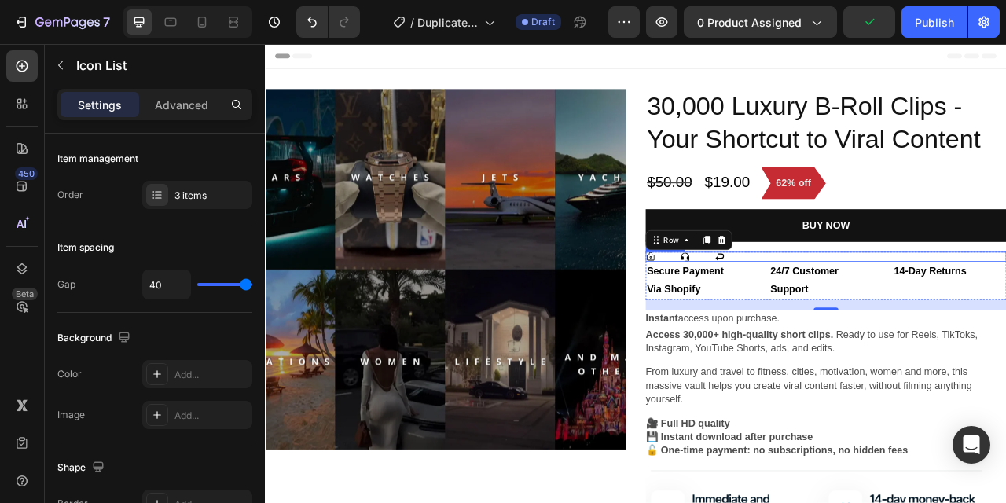
click at [832, 315] on div "Icon Icon Icon" at bounding box center [978, 315] width 459 height 13
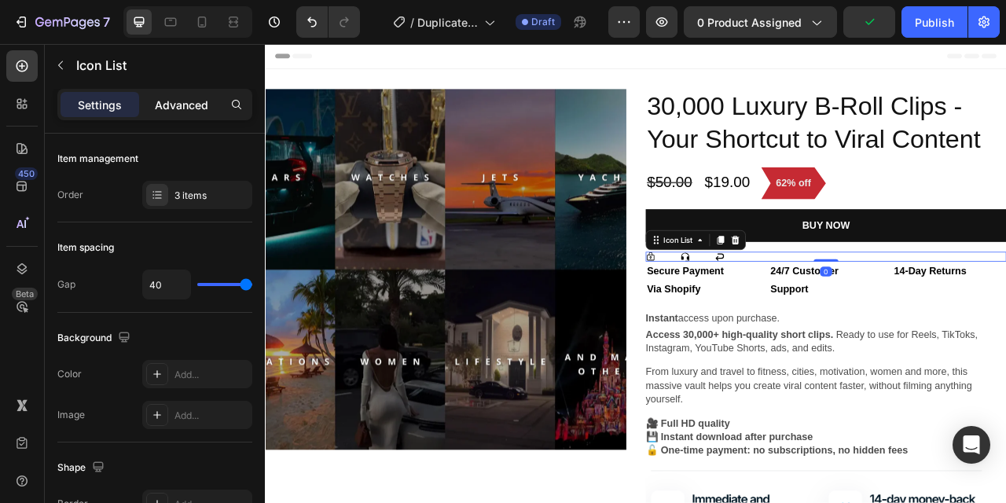
click at [175, 116] on div "Advanced" at bounding box center [181, 104] width 79 height 25
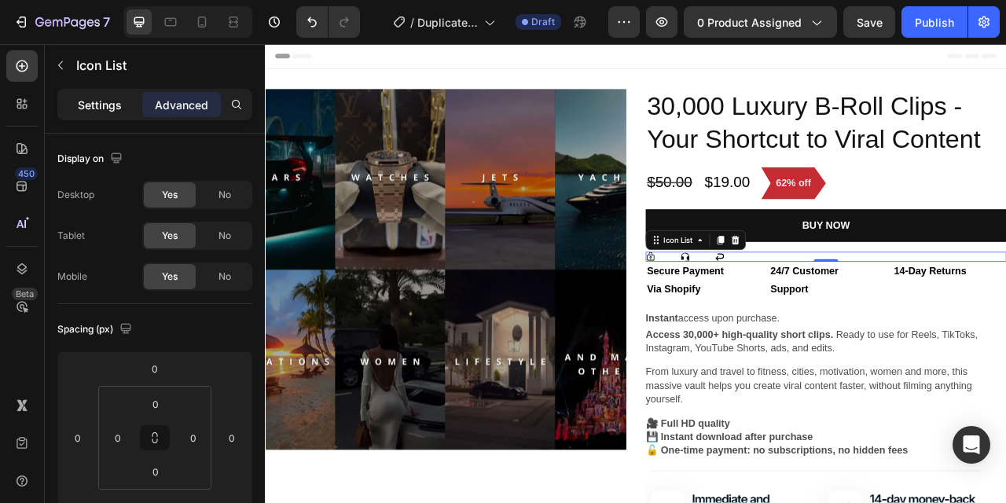
click at [96, 110] on p "Settings" at bounding box center [100, 105] width 44 height 17
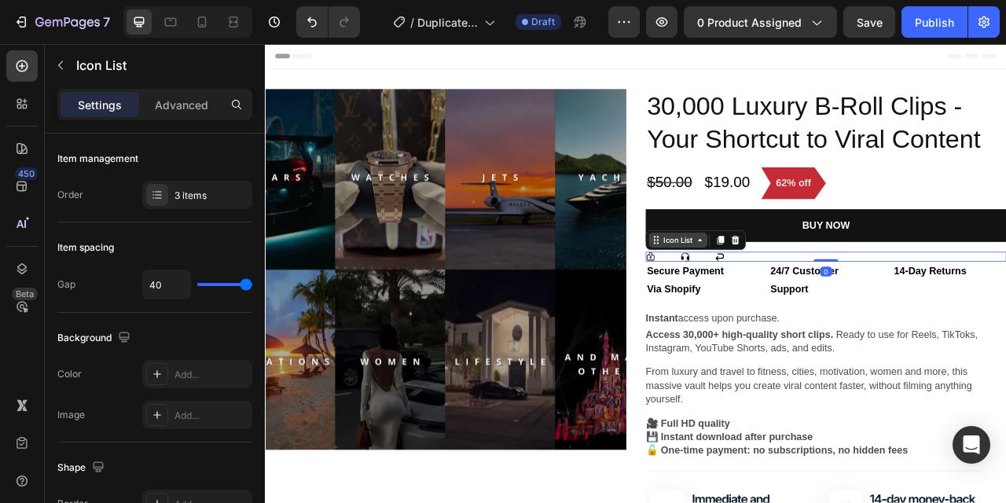
click at [795, 294] on div "Icon List" at bounding box center [790, 294] width 43 height 14
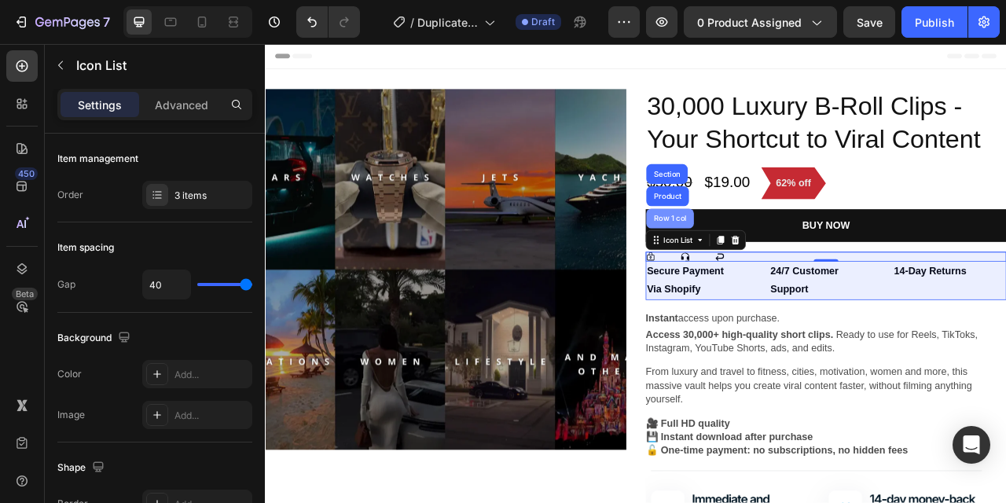
click at [791, 274] on div "Row 1 col" at bounding box center [780, 266] width 61 height 25
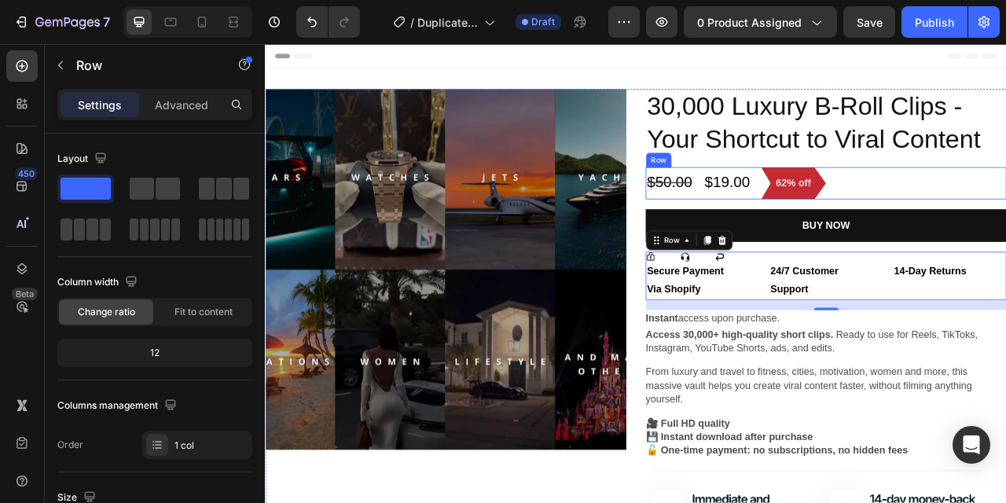
click at [1006, 226] on div "$50.00 Product Price Product Price $19.00 Product Price Product Price 62% off P…" at bounding box center [978, 222] width 459 height 42
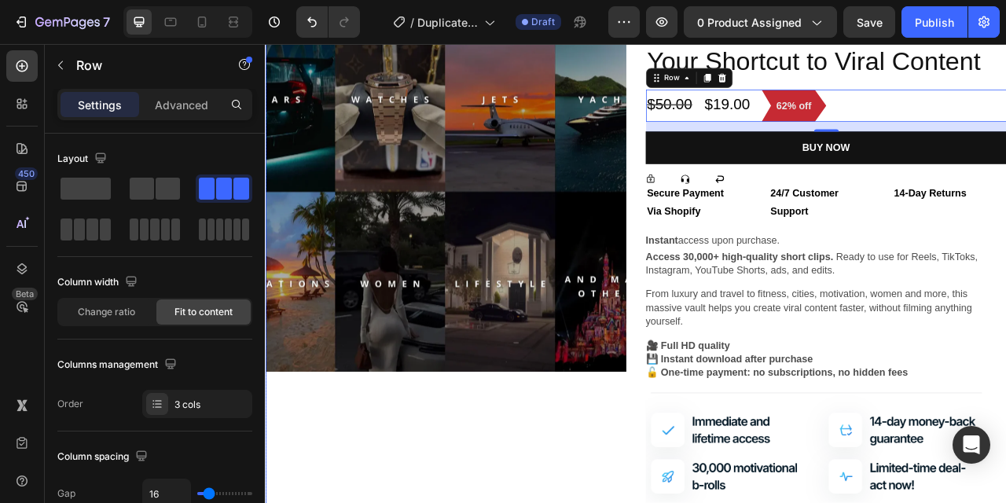
click at [649, 502] on div "Product Images" at bounding box center [494, 324] width 459 height 645
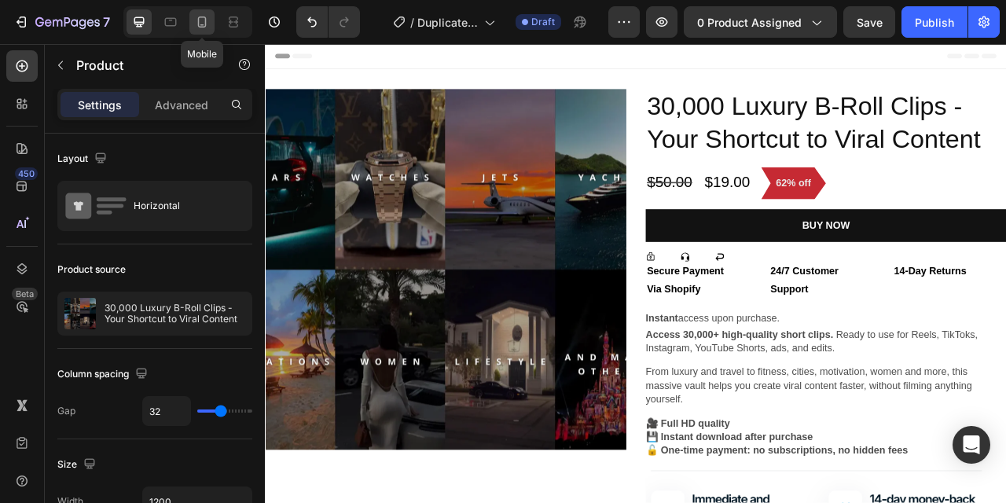
click at [200, 21] on icon at bounding box center [202, 22] width 16 height 16
type input "16"
type input "100%"
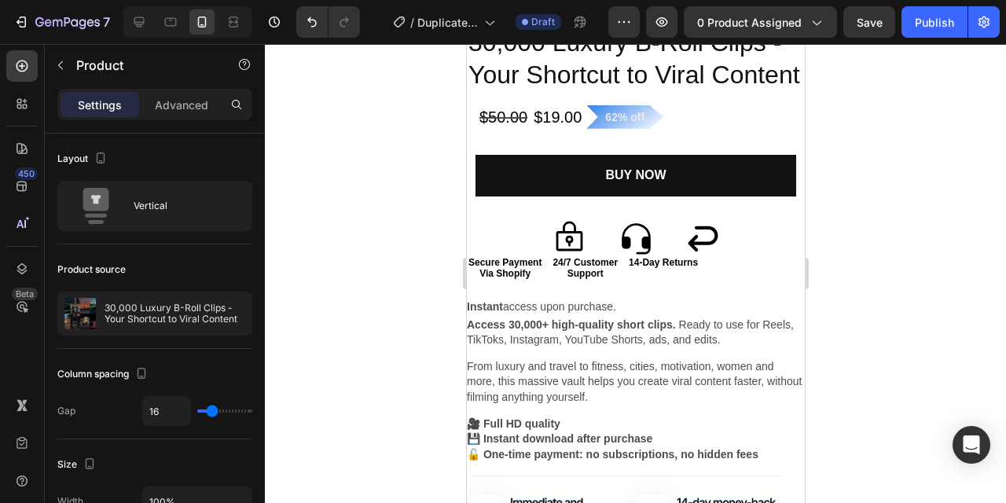
scroll to position [2114, 0]
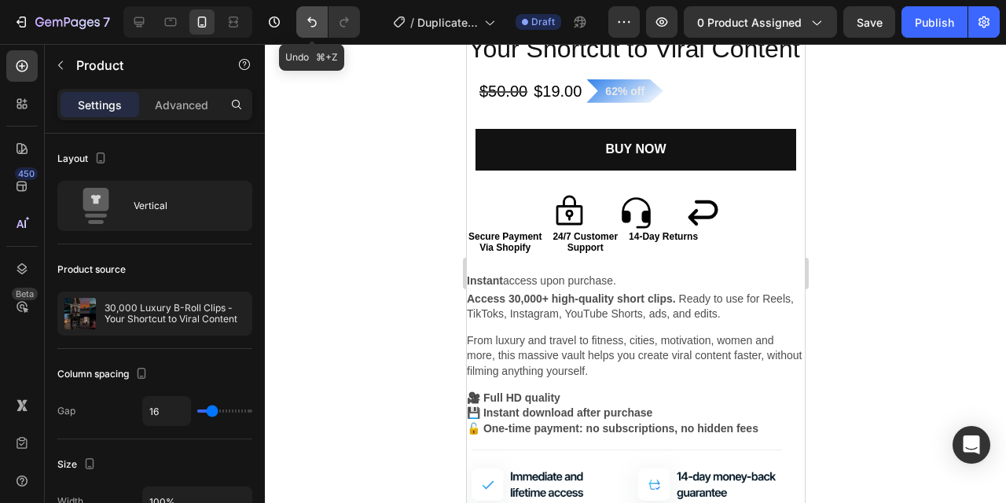
click at [308, 20] on icon "Undo/Redo" at bounding box center [311, 22] width 9 height 10
click at [311, 19] on icon "Undo/Redo" at bounding box center [312, 22] width 16 height 16
click at [316, 26] on icon "Undo/Redo" at bounding box center [312, 22] width 16 height 16
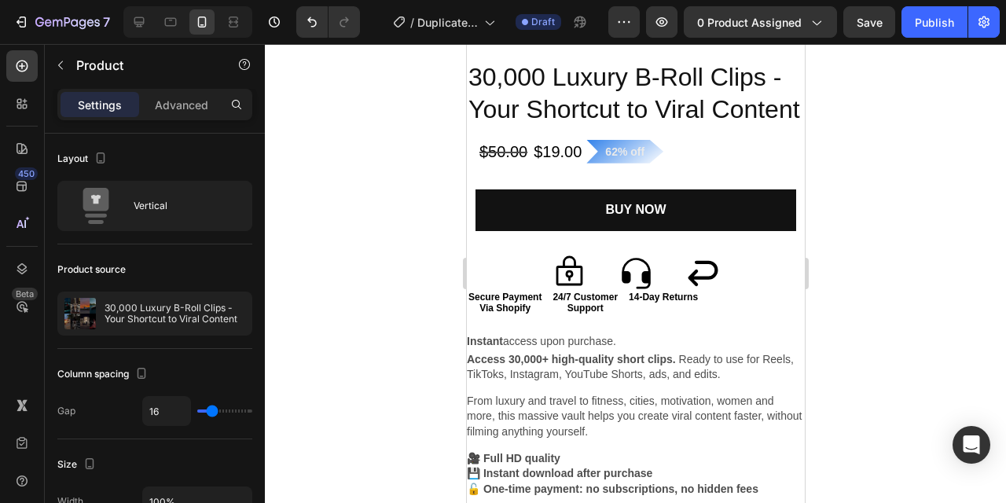
scroll to position [2049, 0]
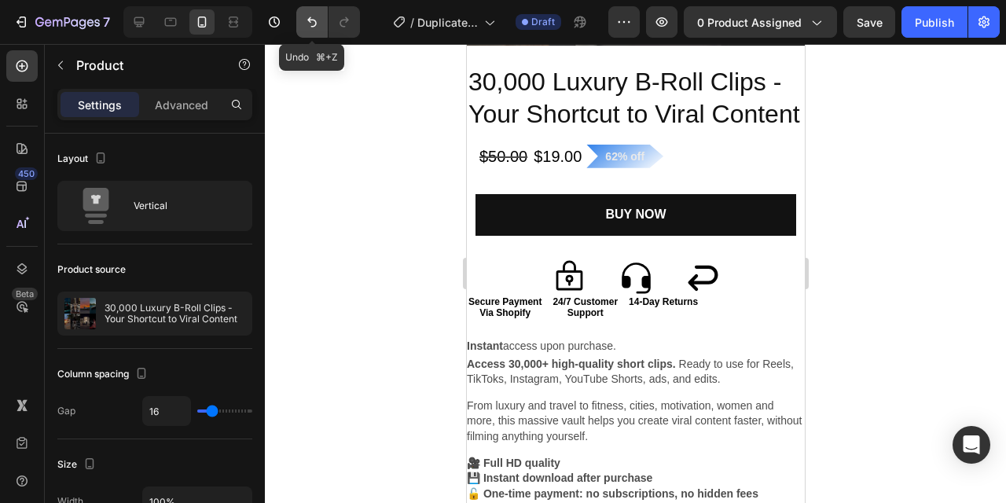
click at [311, 20] on icon "Undo/Redo" at bounding box center [311, 22] width 9 height 10
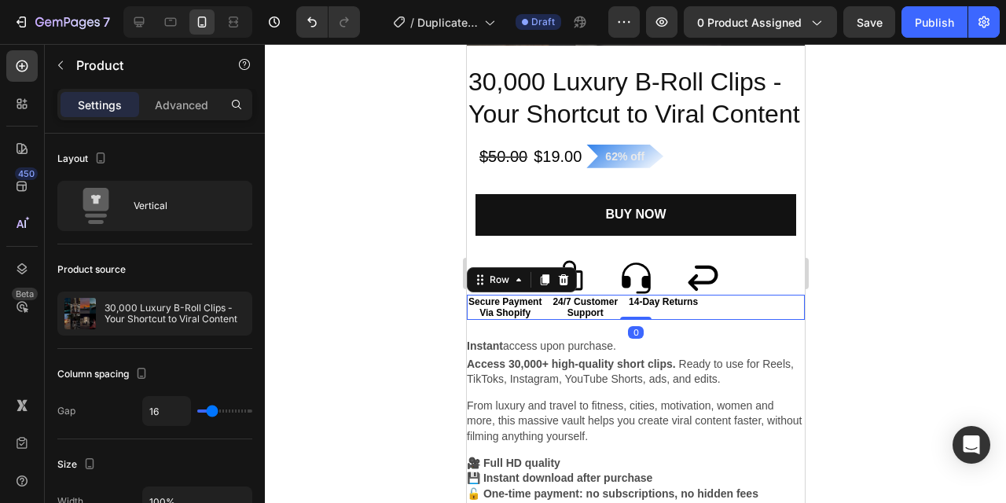
click at [774, 304] on div "Secure Payment Via Shopify Text Block 24/7 Customer Support Text Block 14-Day R…" at bounding box center [635, 308] width 338 height 26
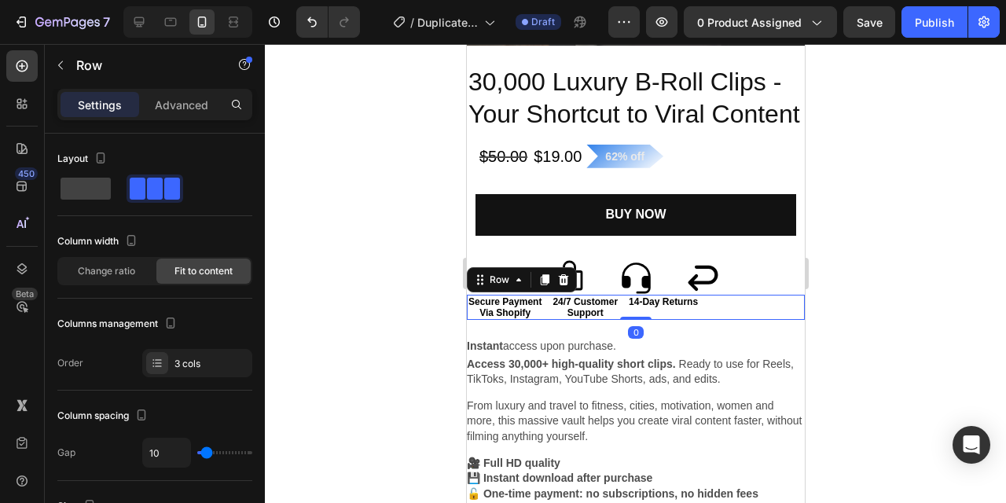
click at [337, 295] on div at bounding box center [636, 273] width 742 height 459
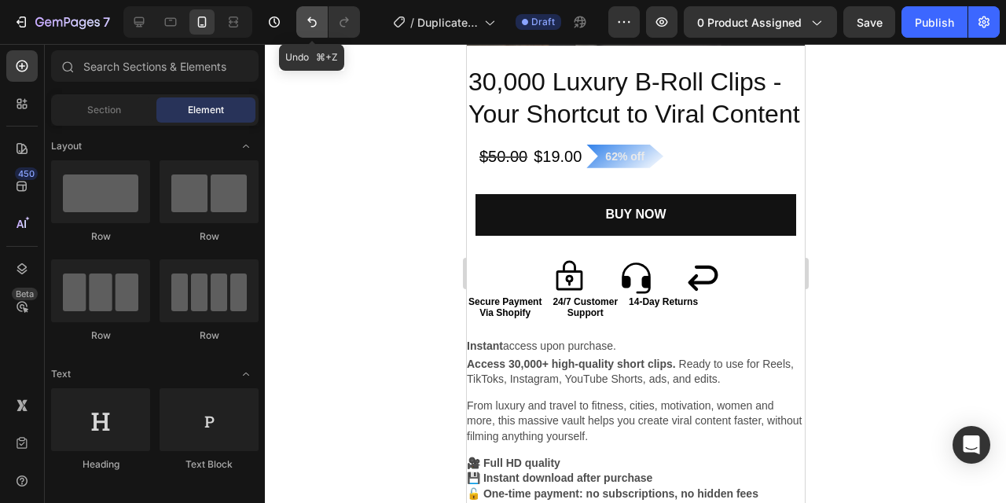
click at [318, 23] on icon "Undo/Redo" at bounding box center [312, 22] width 16 height 16
click at [318, 22] on icon "Undo/Redo" at bounding box center [312, 22] width 16 height 16
click at [317, 20] on icon "Undo/Redo" at bounding box center [312, 22] width 16 height 16
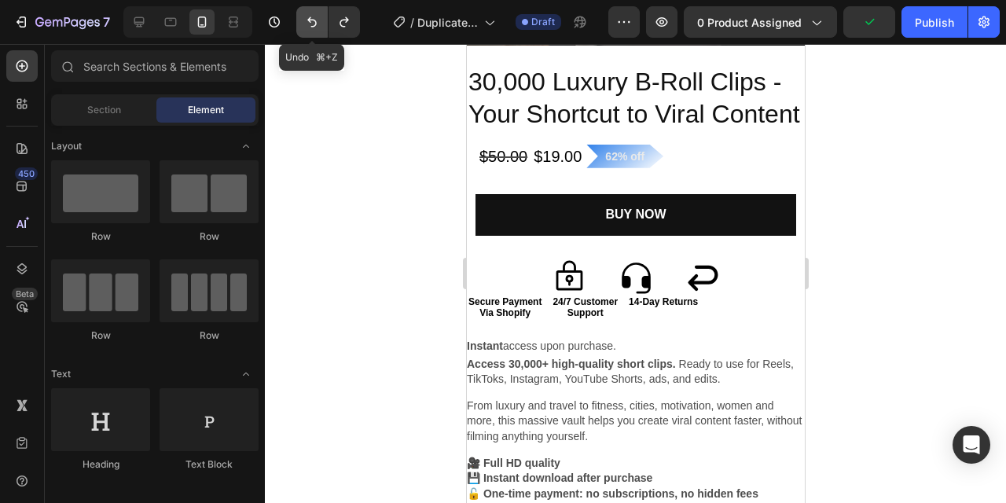
click at [306, 21] on icon "Undo/Redo" at bounding box center [312, 22] width 16 height 16
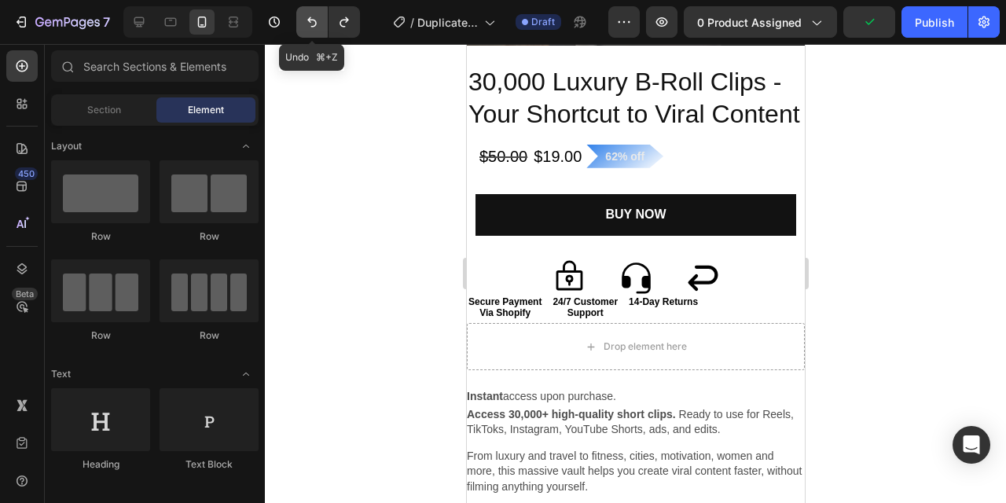
click at [306, 21] on icon "Undo/Redo" at bounding box center [312, 22] width 16 height 16
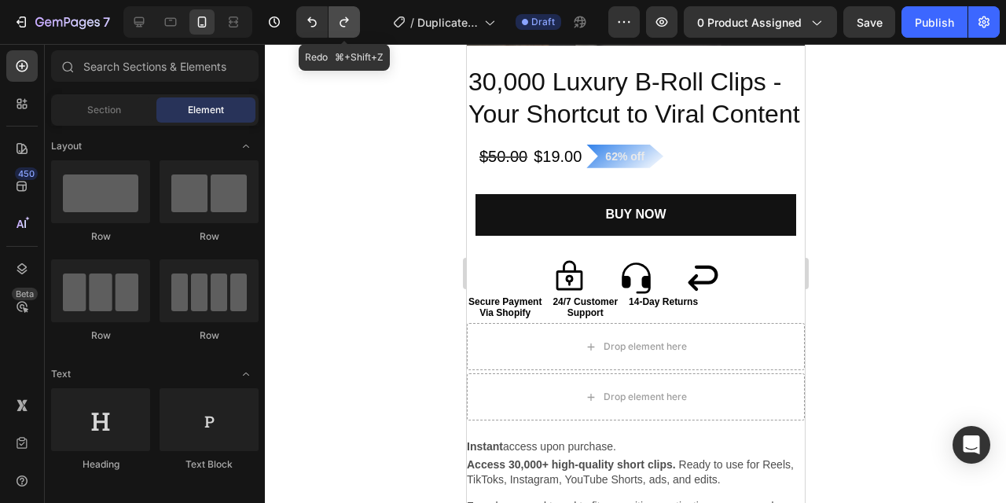
click at [349, 24] on icon "Undo/Redo" at bounding box center [345, 22] width 16 height 16
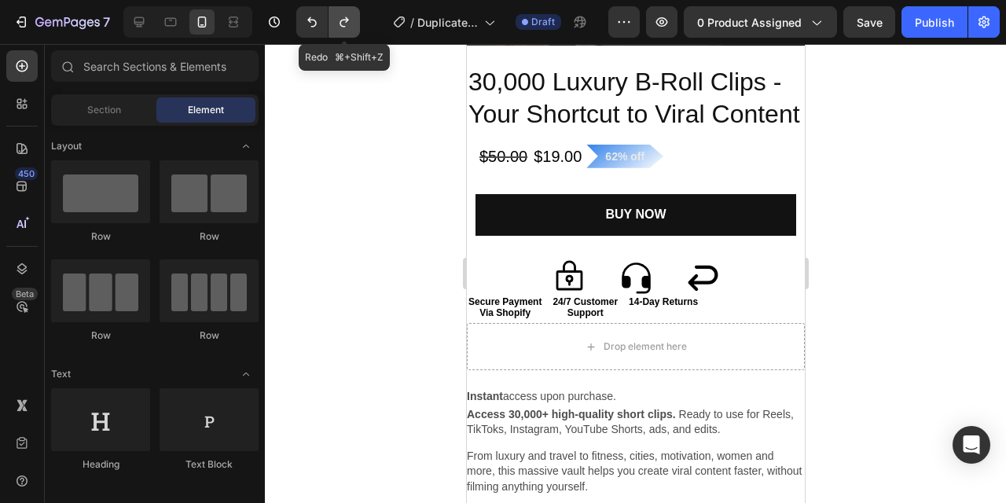
click at [349, 24] on icon "Undo/Redo" at bounding box center [345, 22] width 16 height 16
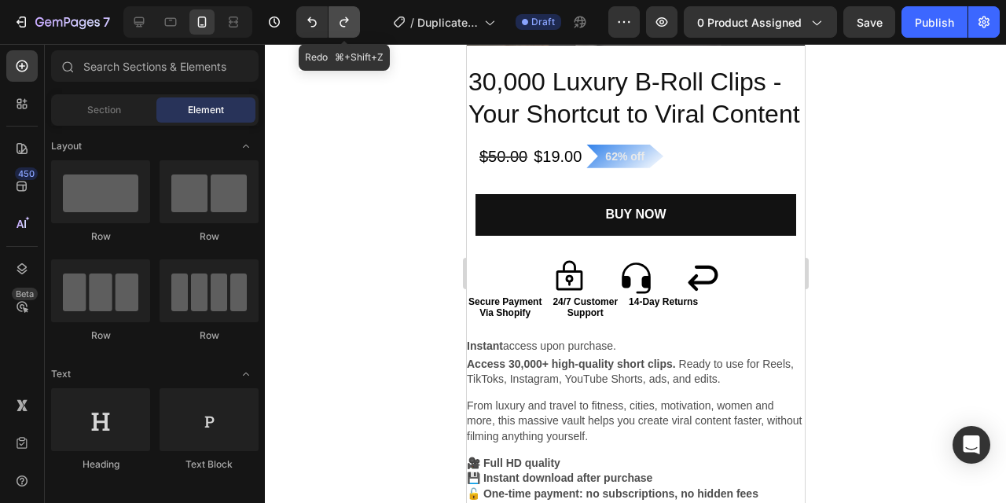
click at [349, 24] on icon "Undo/Redo" at bounding box center [345, 22] width 16 height 16
click at [345, 26] on icon "Undo/Redo" at bounding box center [344, 22] width 9 height 10
click at [344, 25] on icon "Undo/Redo" at bounding box center [345, 22] width 16 height 16
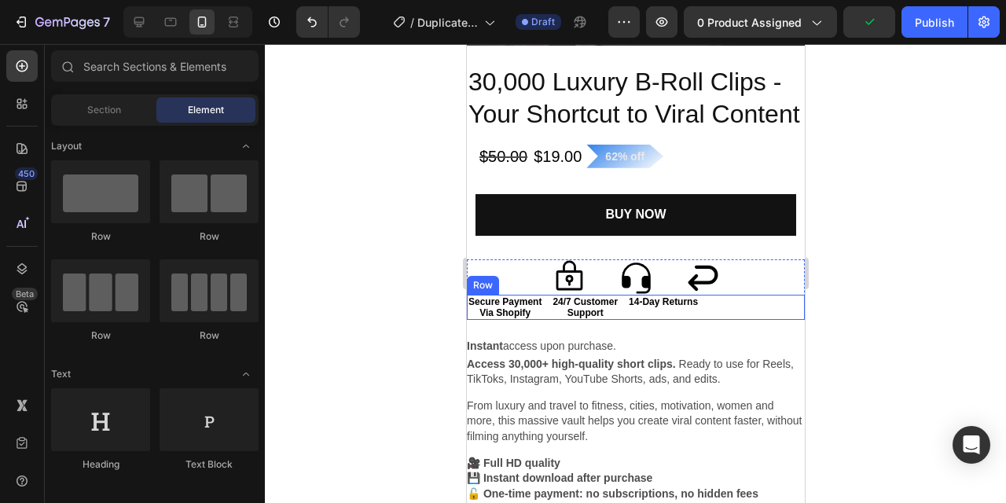
click at [763, 300] on div "Secure Payment Via Shopify Text Block 24/7 Customer Support Text Block 14-Day R…" at bounding box center [635, 308] width 338 height 26
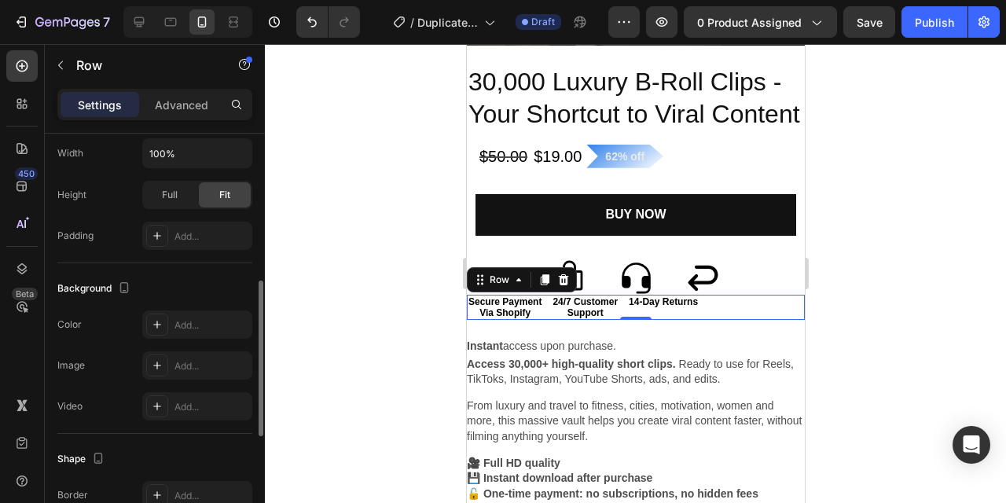
scroll to position [683, 0]
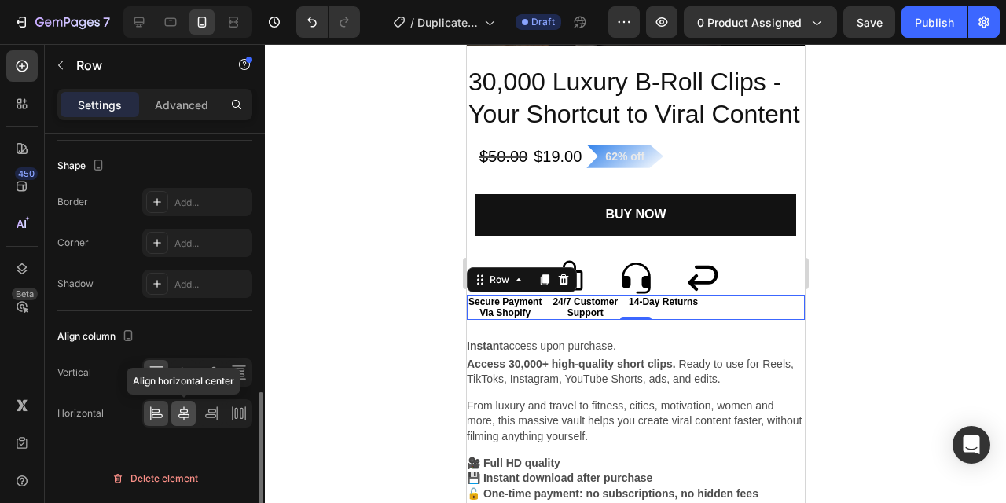
click at [187, 418] on icon at bounding box center [183, 414] width 11 height 14
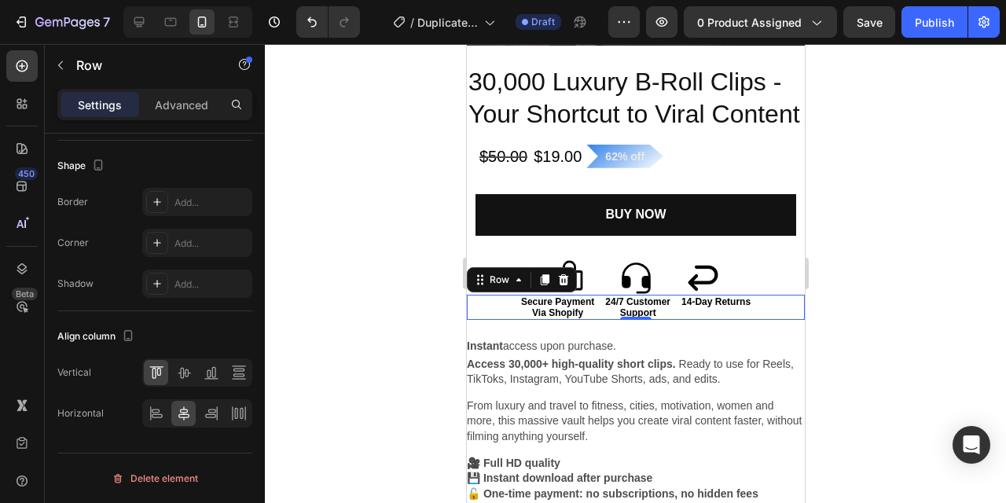
click at [885, 340] on div at bounding box center [636, 273] width 742 height 459
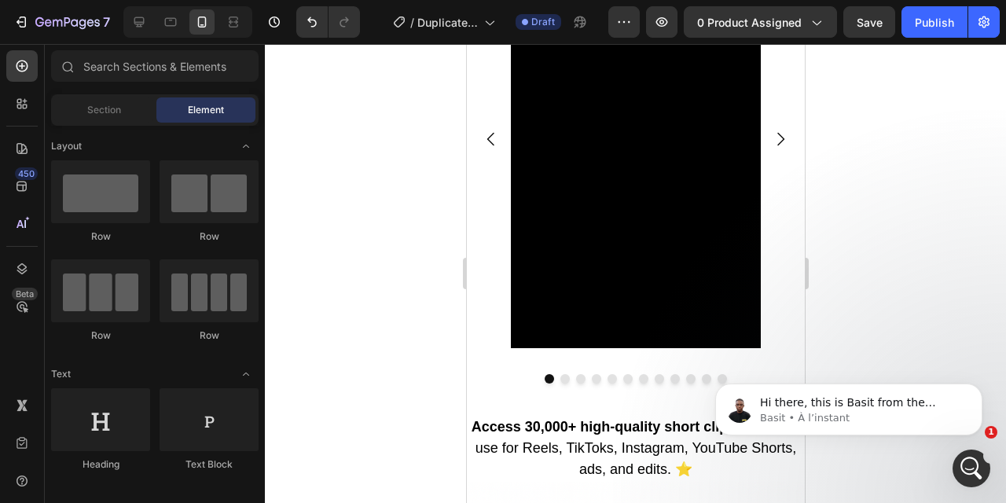
scroll to position [936, 0]
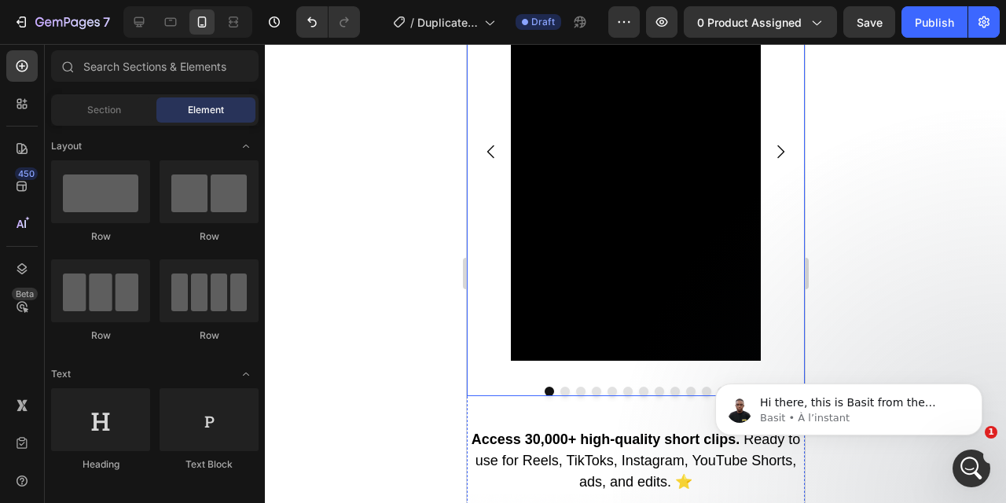
click at [785, 146] on icon "Carousel Next Arrow" at bounding box center [780, 151] width 19 height 19
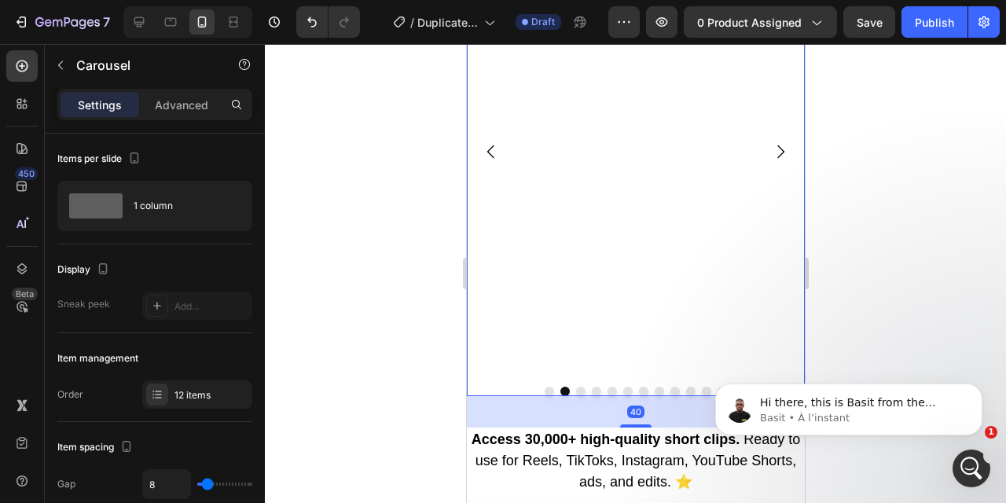
click at [785, 146] on icon "Carousel Next Arrow" at bounding box center [780, 151] width 19 height 19
click at [784, 146] on icon "Carousel Next Arrow" at bounding box center [780, 151] width 19 height 19
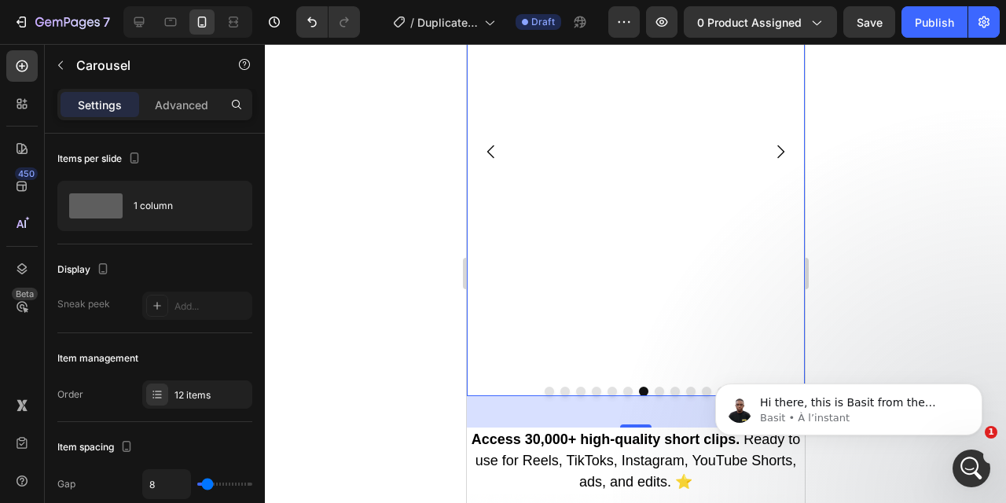
click at [784, 146] on icon "Carousel Next Arrow" at bounding box center [780, 151] width 19 height 19
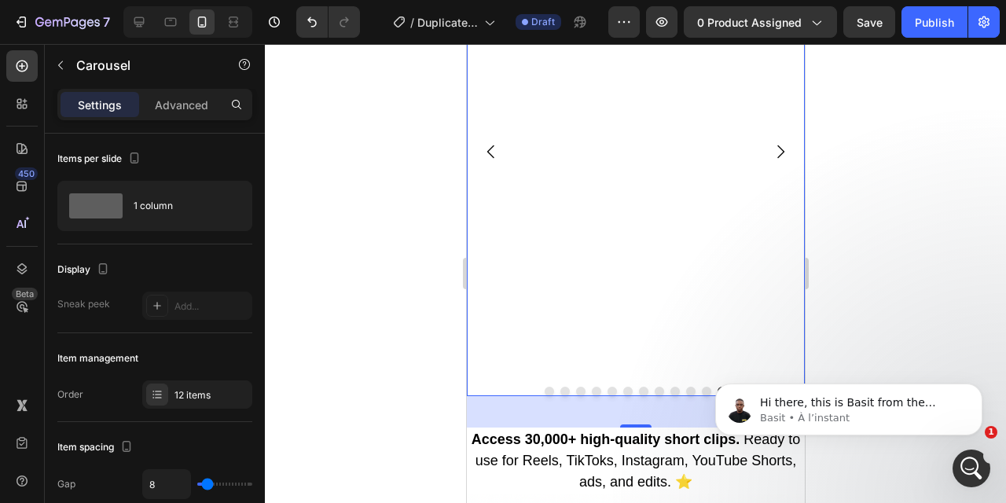
click at [784, 146] on icon "Carousel Next Arrow" at bounding box center [780, 151] width 19 height 19
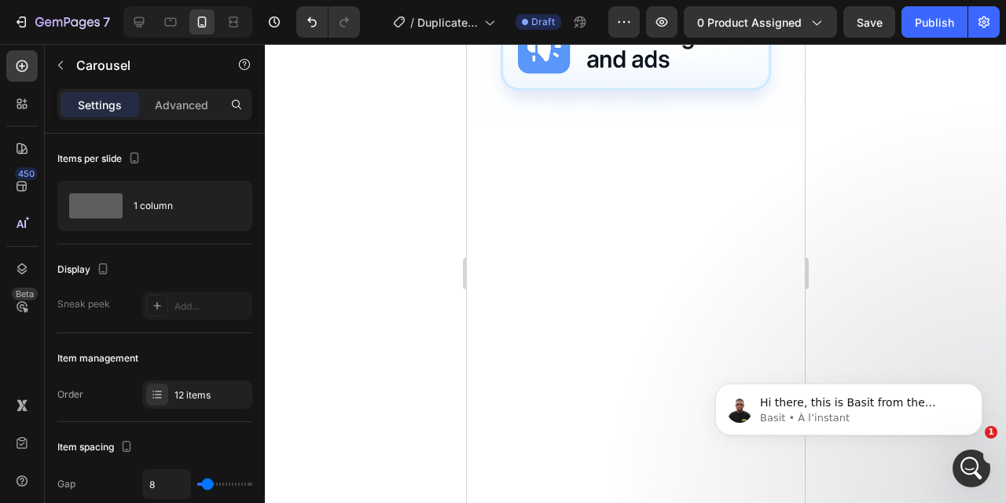
scroll to position [0, 0]
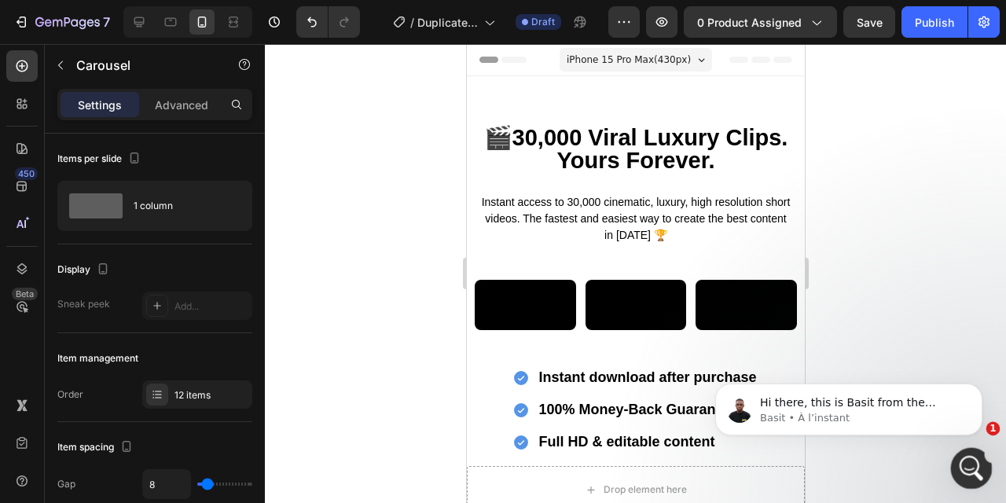
click at [977, 456] on div "Ouvrir le Messenger Intercom" at bounding box center [970, 466] width 52 height 52
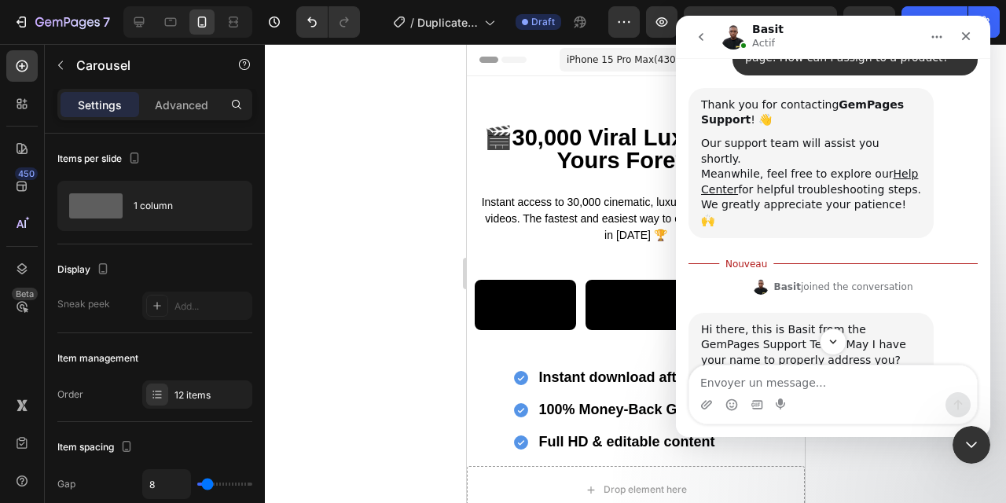
scroll to position [190, 0]
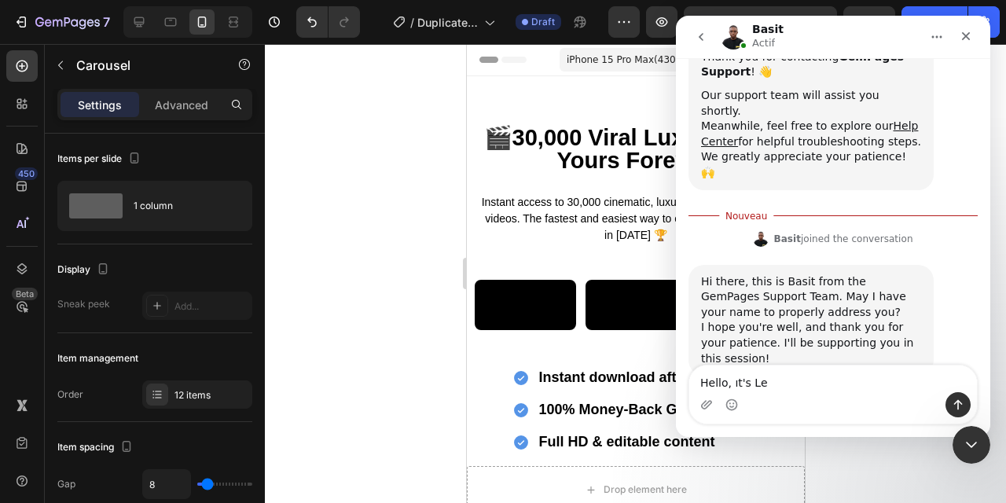
type textarea "Hello, ıt's [PERSON_NAME]"
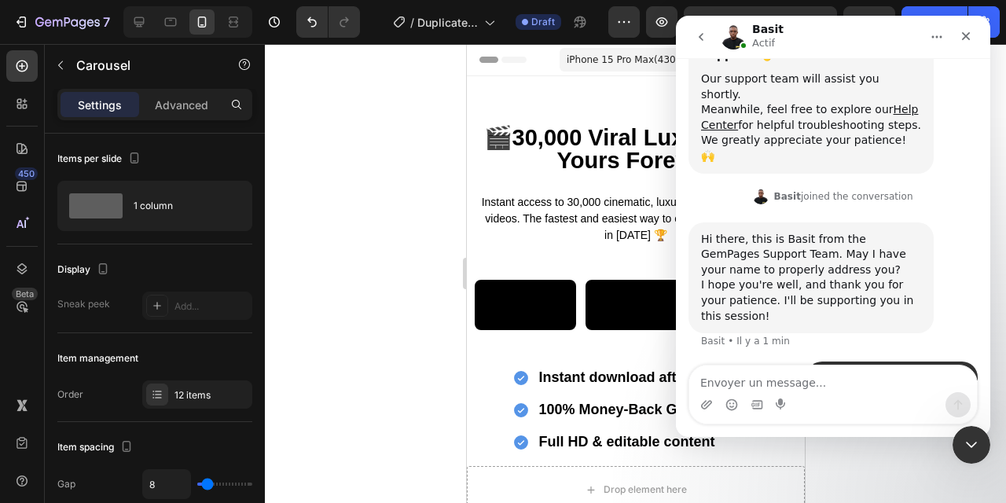
scroll to position [211, 0]
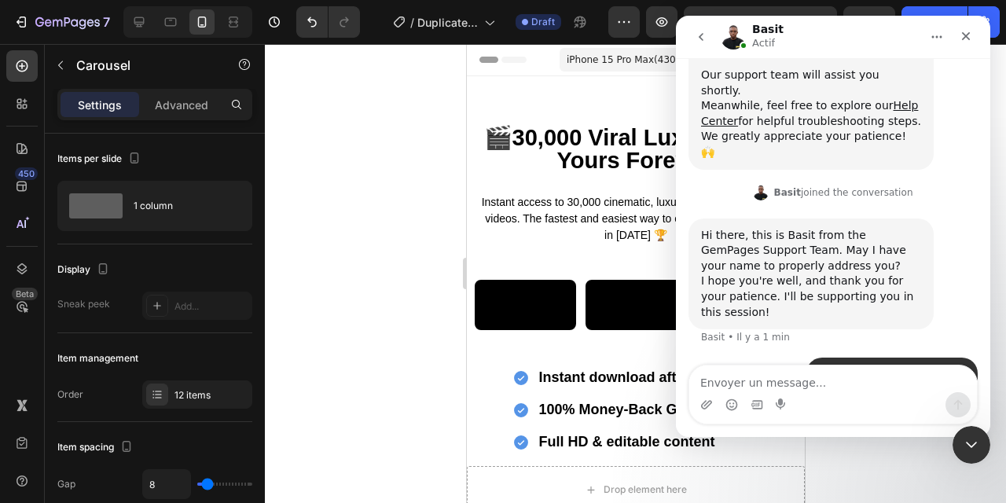
click at [425, 204] on div at bounding box center [636, 273] width 742 height 459
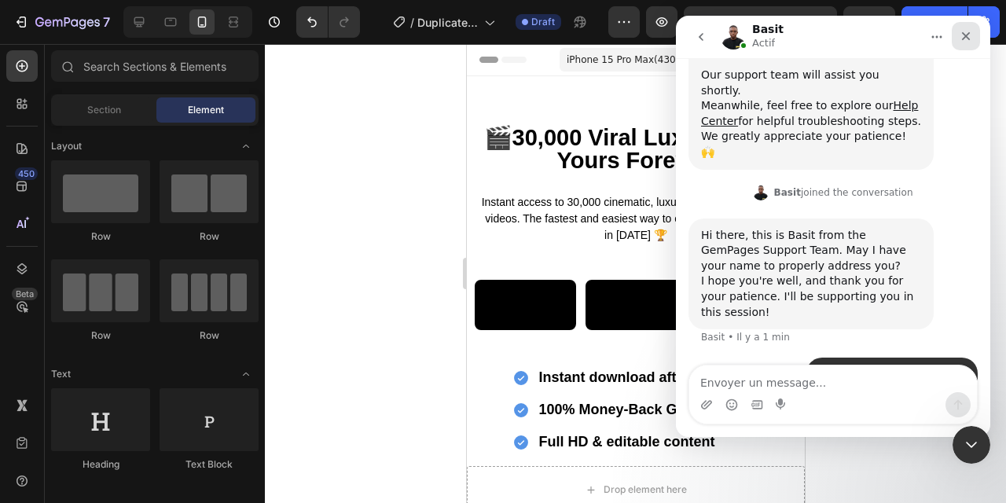
click at [974, 34] on div "Fermer" at bounding box center [966, 36] width 28 height 28
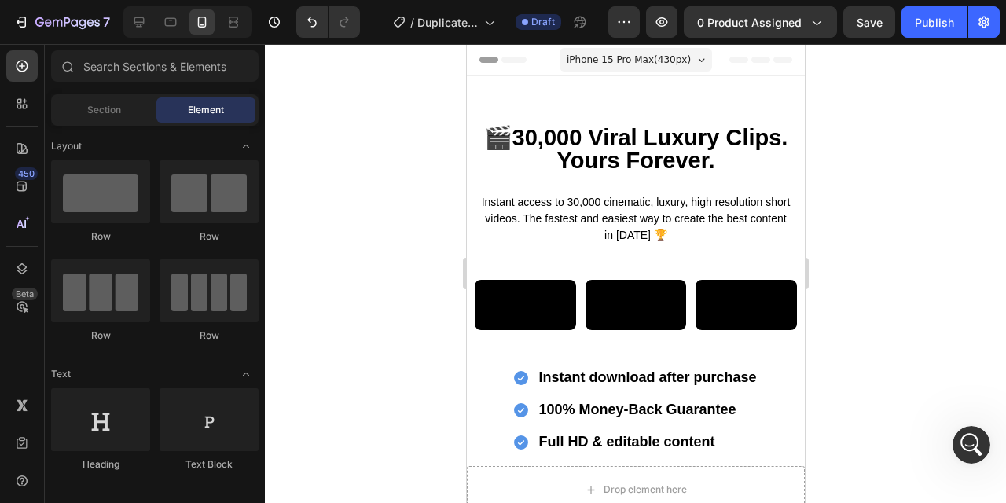
click at [863, 160] on div at bounding box center [636, 273] width 742 height 459
click at [797, 23] on span "0 product assigned" at bounding box center [749, 22] width 105 height 17
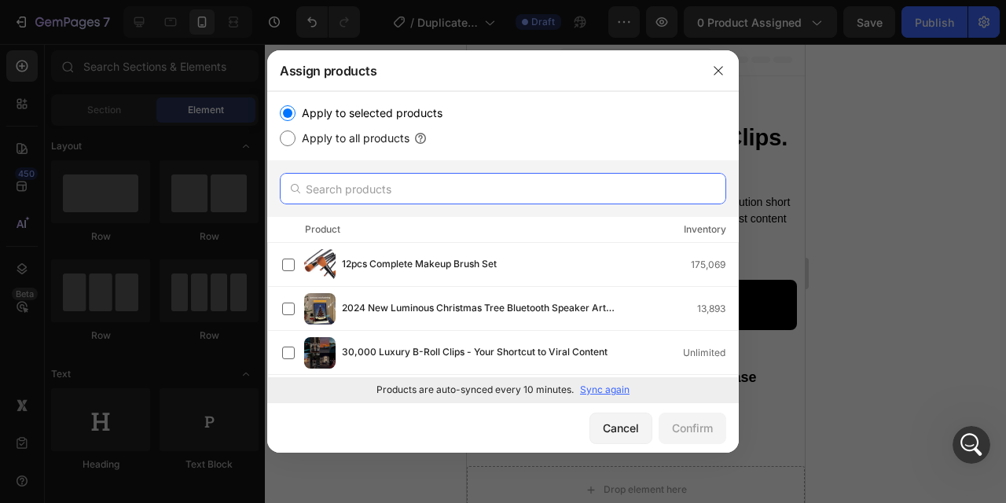
click at [352, 177] on input "text" at bounding box center [503, 188] width 447 height 31
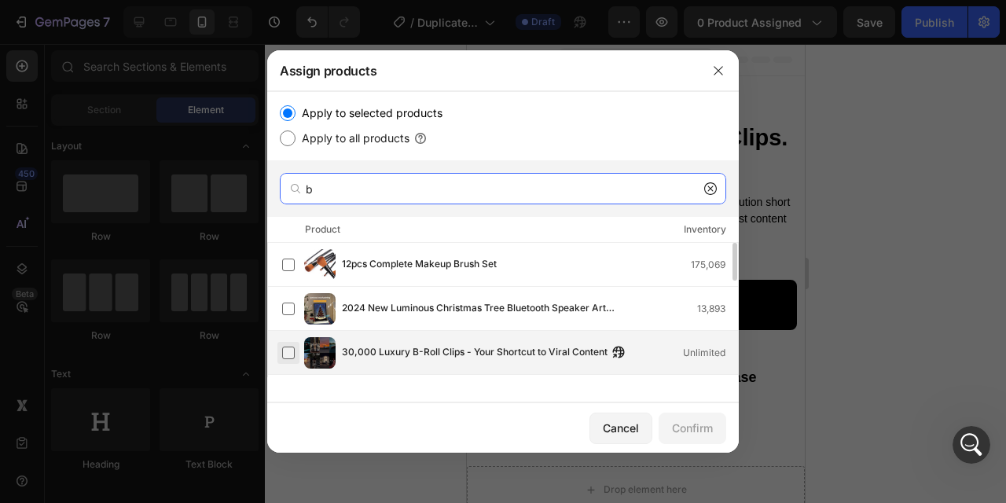
type input "b"
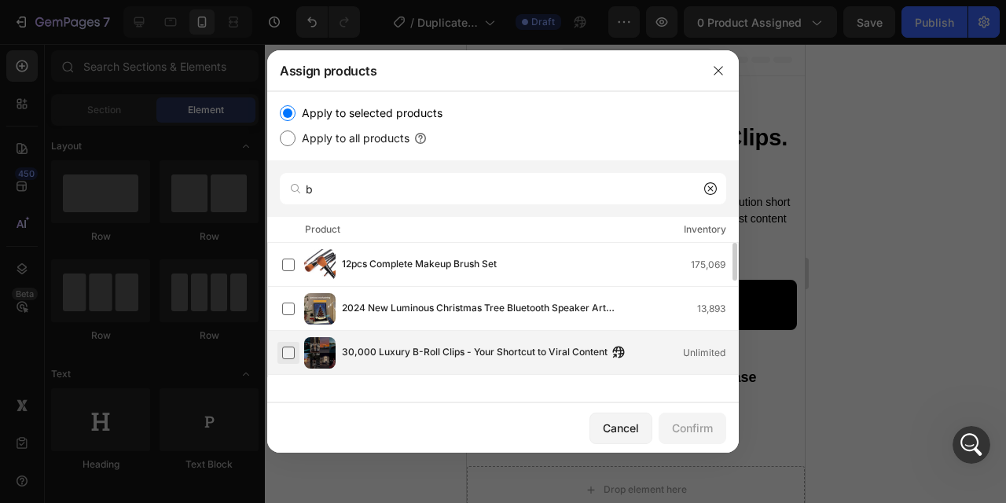
click at [289, 352] on label at bounding box center [288, 353] width 13 height 13
click at [697, 429] on div "Confirm" at bounding box center [692, 428] width 41 height 17
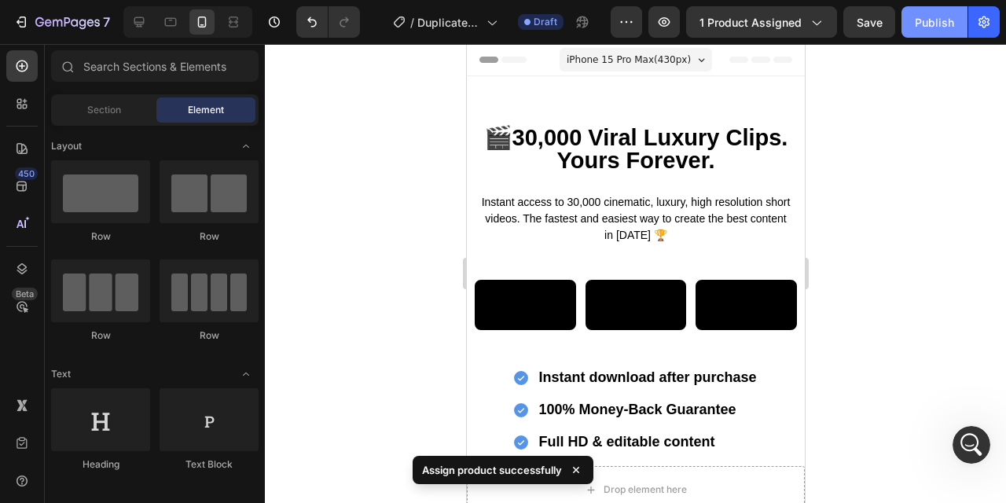
click at [928, 21] on div "Publish" at bounding box center [934, 22] width 39 height 17
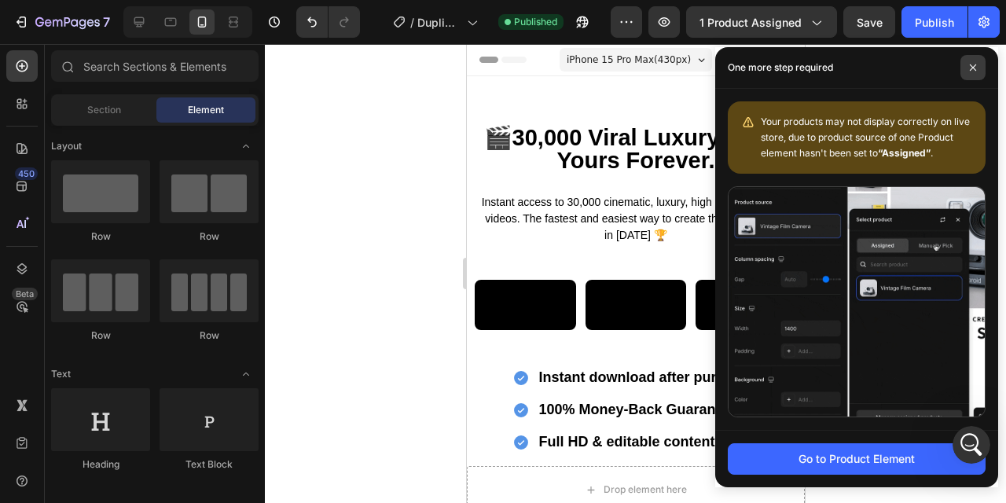
click at [974, 68] on icon at bounding box center [974, 68] width 8 height 8
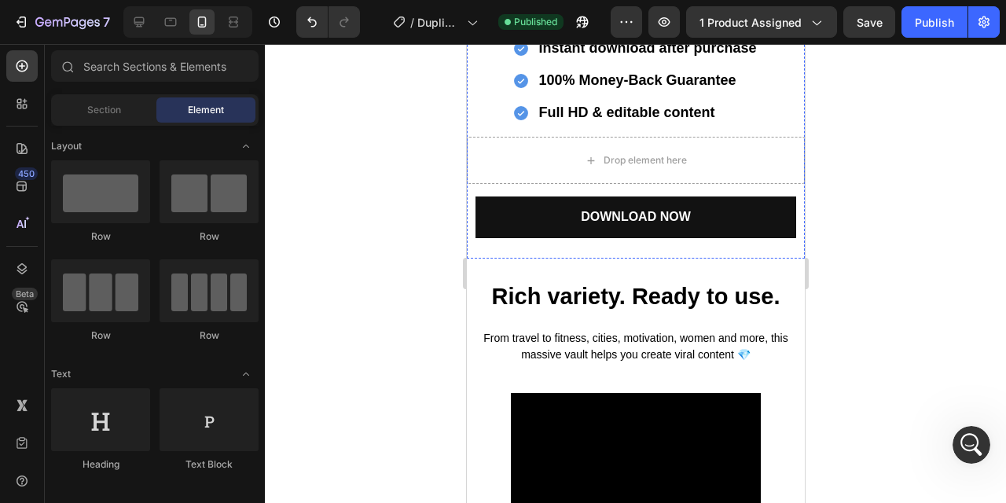
scroll to position [479, 0]
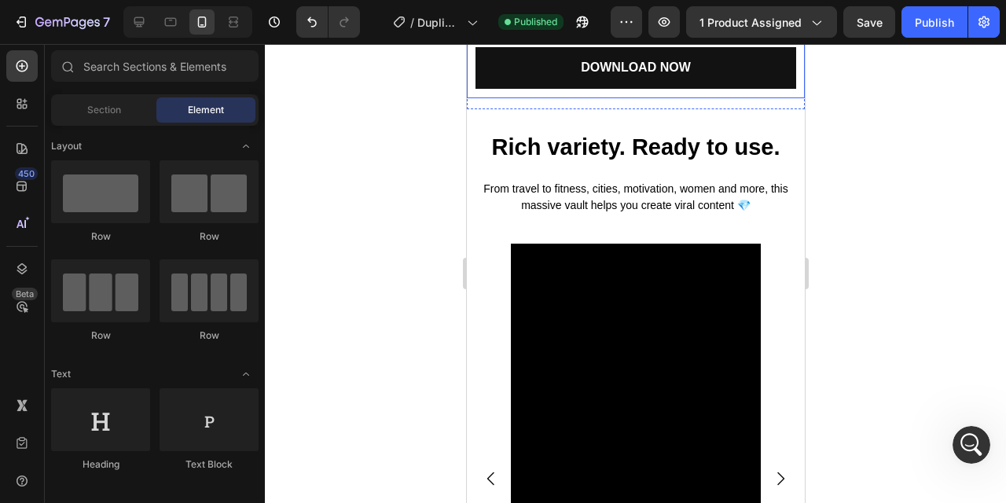
click at [714, 98] on div "Download NOW Add to Cart" at bounding box center [635, 72] width 338 height 51
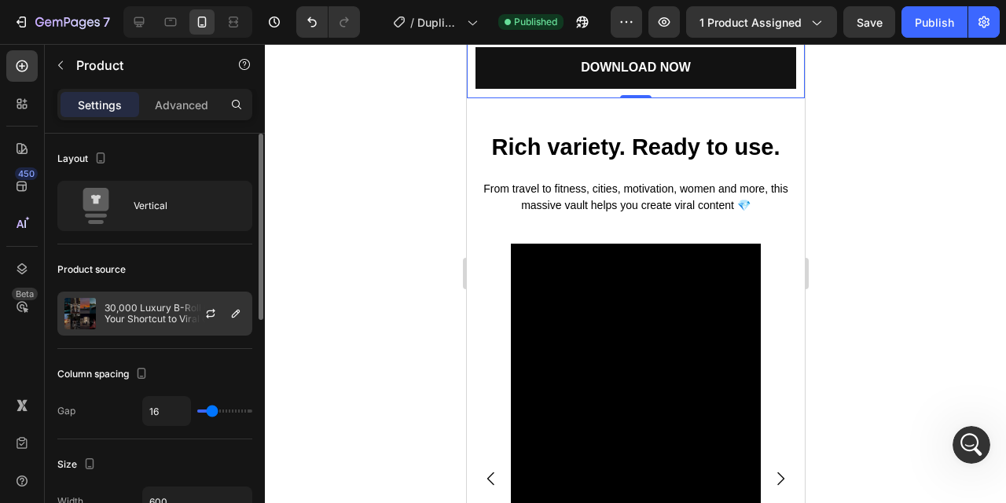
click at [164, 316] on p "30,000 Luxury B-Roll Clips - Your Shortcut to Viral Content" at bounding box center [175, 314] width 141 height 22
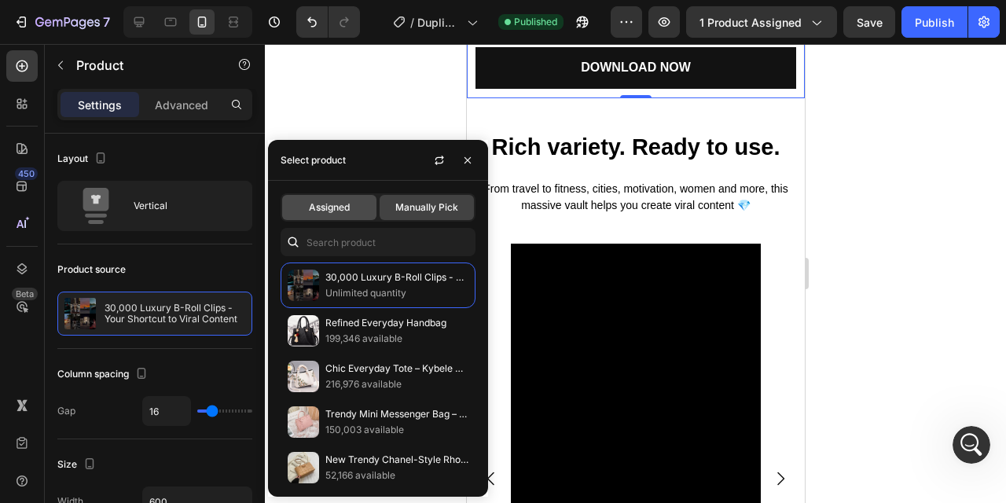
click at [343, 208] on span "Assigned" at bounding box center [329, 208] width 41 height 14
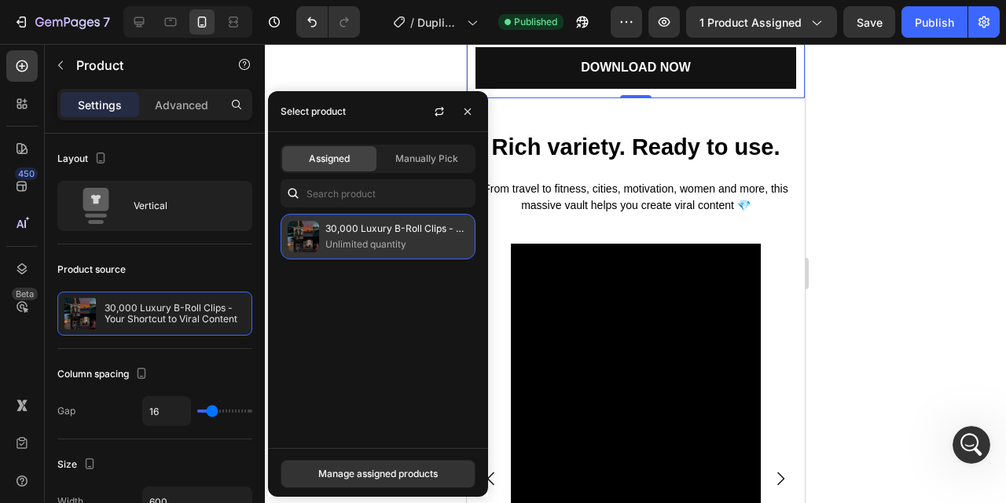
click at [363, 230] on p "30,000 Luxury B-Roll Clips - Your Shortcut to Viral Content" at bounding box center [397, 229] width 143 height 16
click at [362, 232] on p "30,000 Luxury B-Roll Clips - Your Shortcut to Viral Content" at bounding box center [397, 229] width 143 height 16
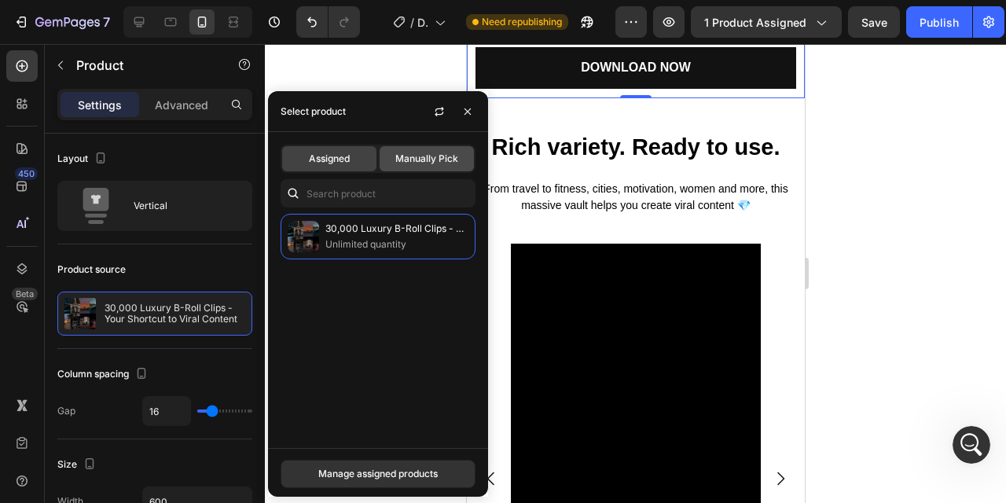
click at [410, 156] on span "Manually Pick" at bounding box center [427, 159] width 63 height 14
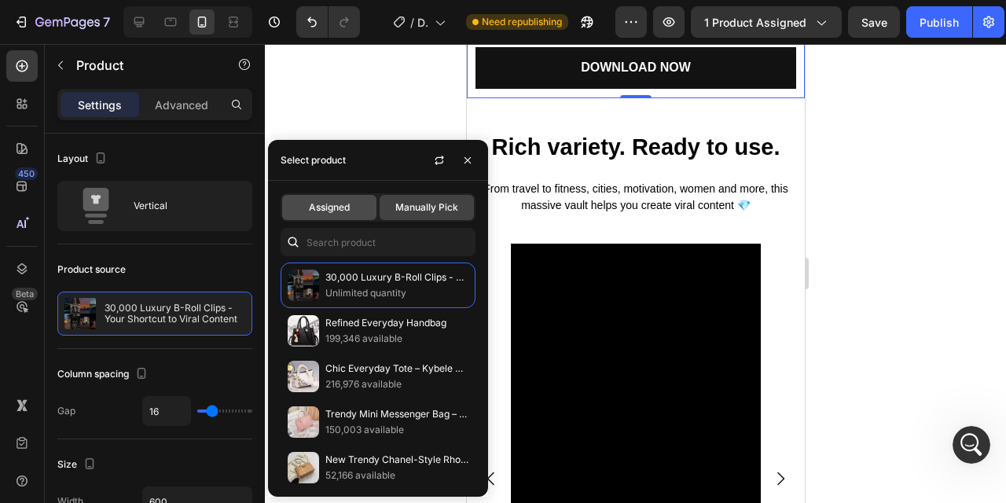
click at [334, 198] on div "Assigned" at bounding box center [329, 207] width 94 height 25
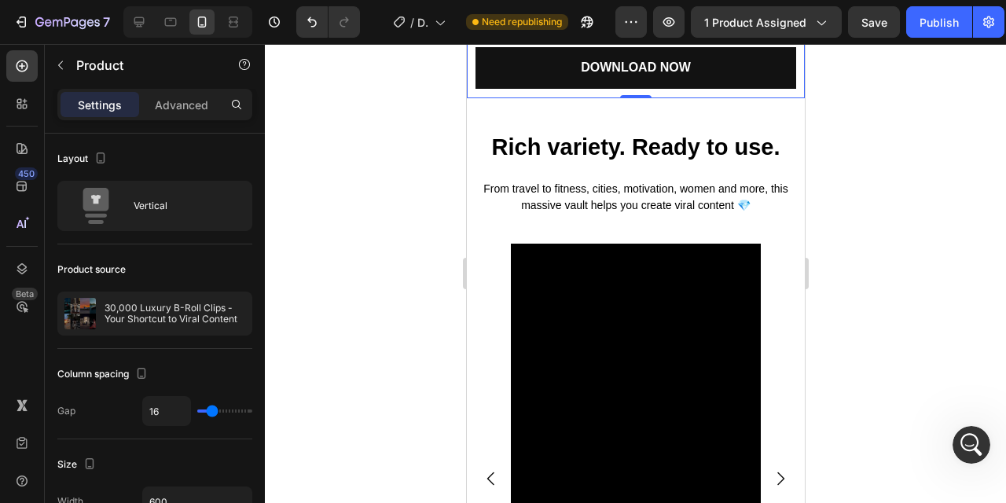
click at [924, 270] on div at bounding box center [636, 273] width 742 height 459
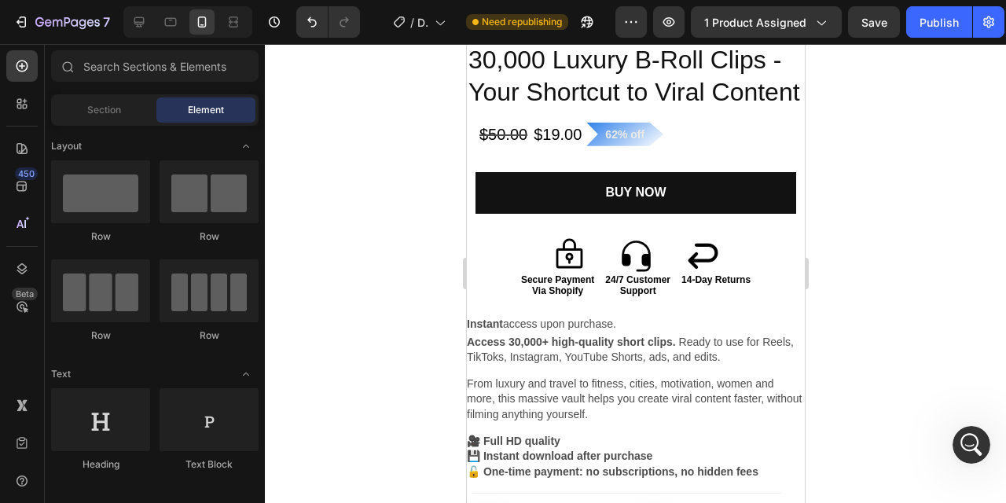
scroll to position [2085, 0]
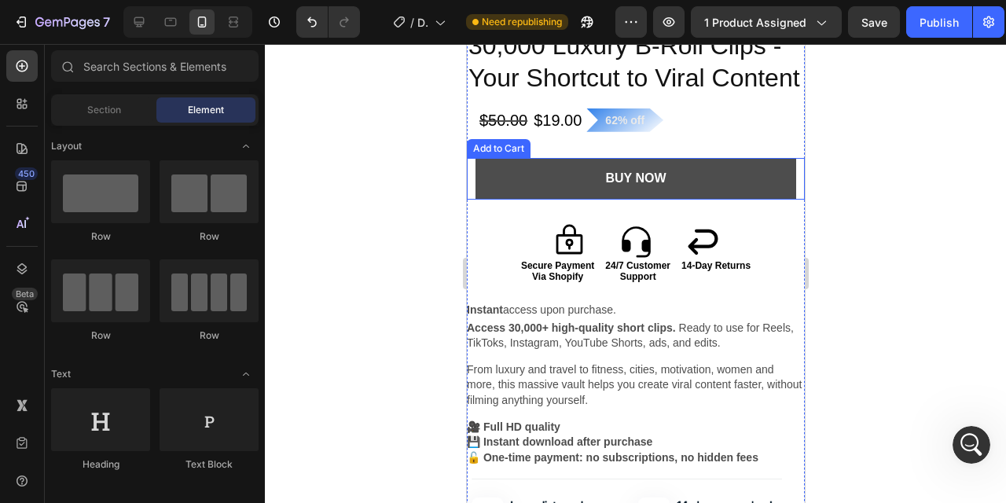
click at [726, 169] on button "BuY NOW" at bounding box center [636, 179] width 322 height 42
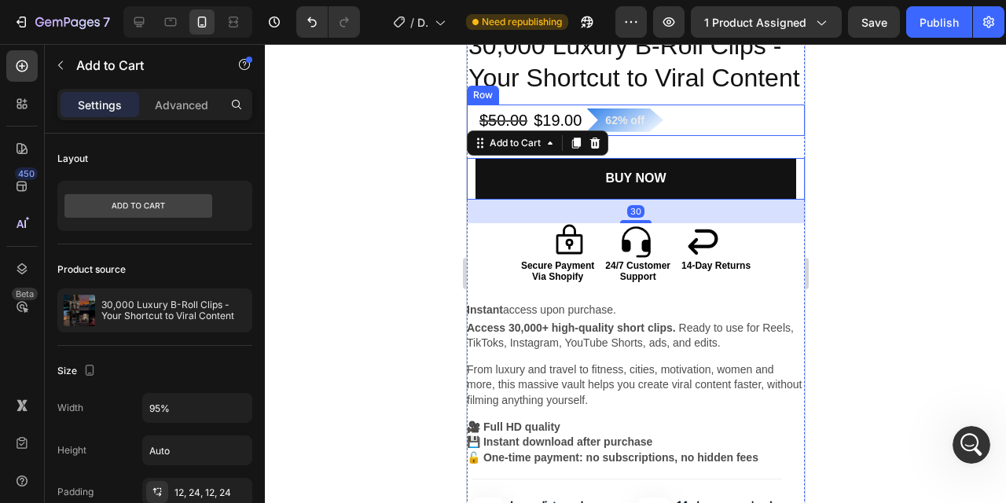
click at [719, 116] on div "$50.00 Product Price Product Price $19.00 Product Price Product Price 62% off P…" at bounding box center [635, 120] width 338 height 31
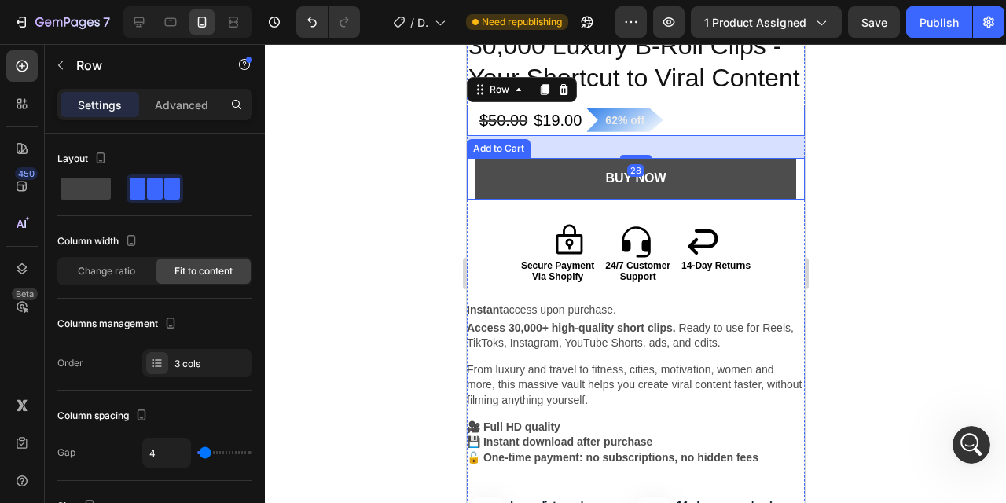
click at [767, 190] on button "BuY NOW" at bounding box center [636, 179] width 322 height 42
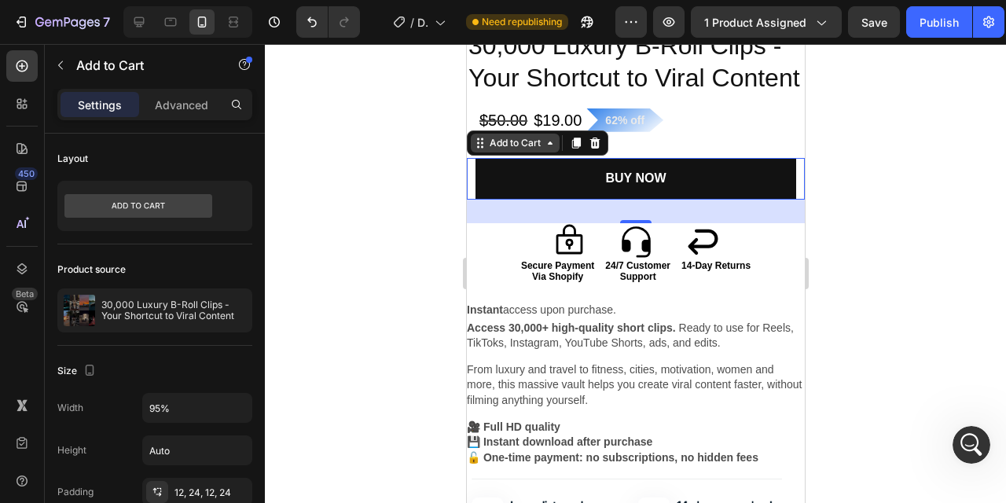
click at [550, 145] on icon at bounding box center [549, 143] width 13 height 13
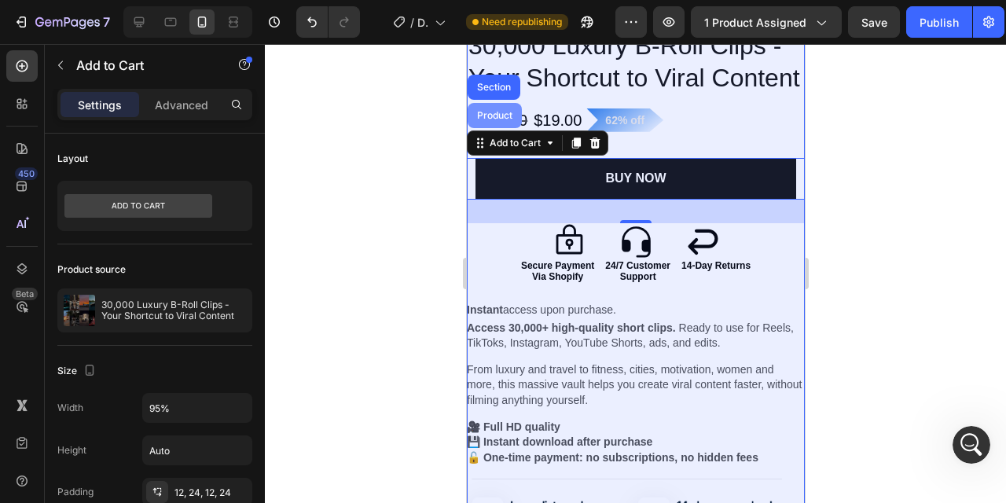
click at [491, 117] on div "Product" at bounding box center [494, 115] width 42 height 9
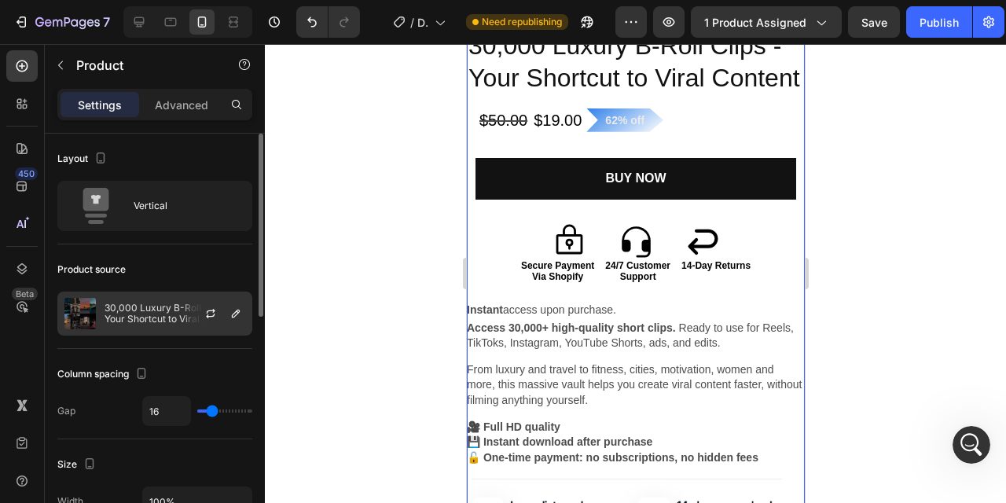
click at [197, 312] on div at bounding box center [216, 314] width 69 height 42
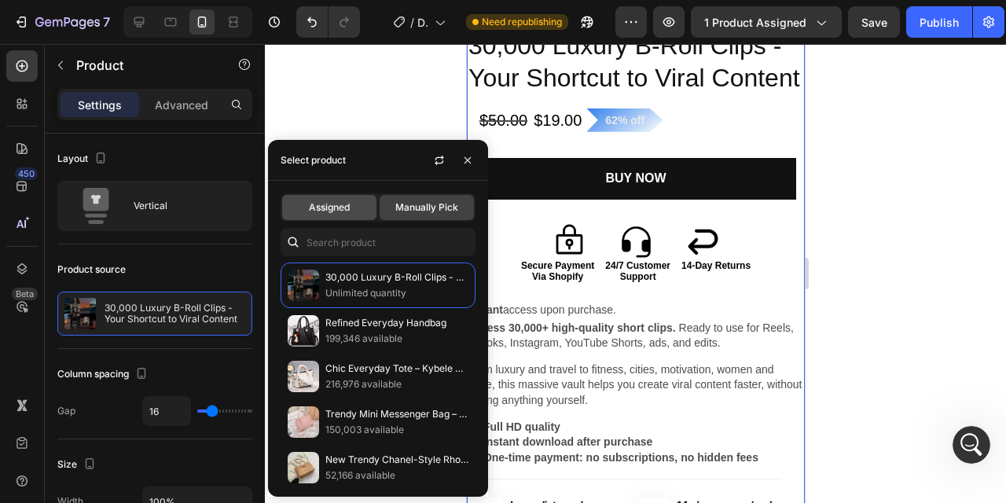
click at [332, 212] on span "Assigned" at bounding box center [329, 208] width 41 height 14
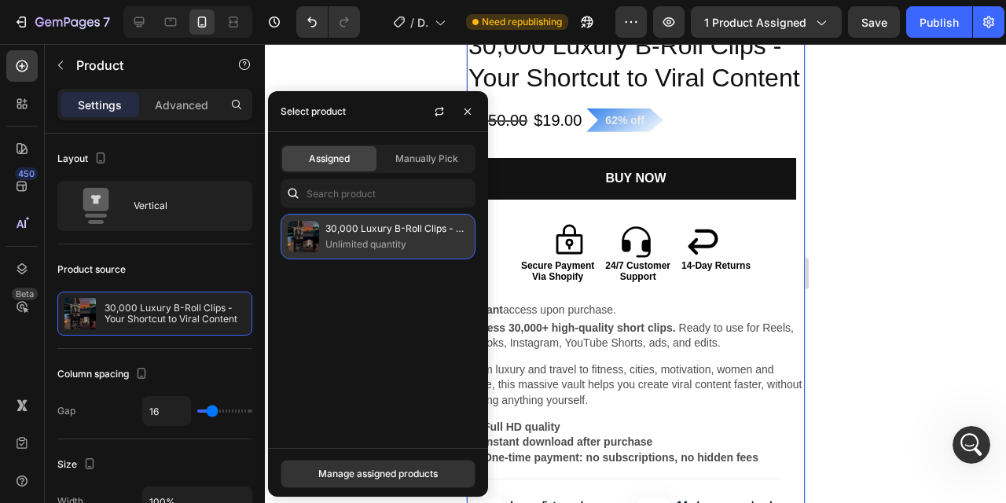
click at [361, 238] on p "Unlimited quantity" at bounding box center [397, 245] width 143 height 16
click at [397, 248] on p "Unlimited quantity" at bounding box center [397, 245] width 143 height 16
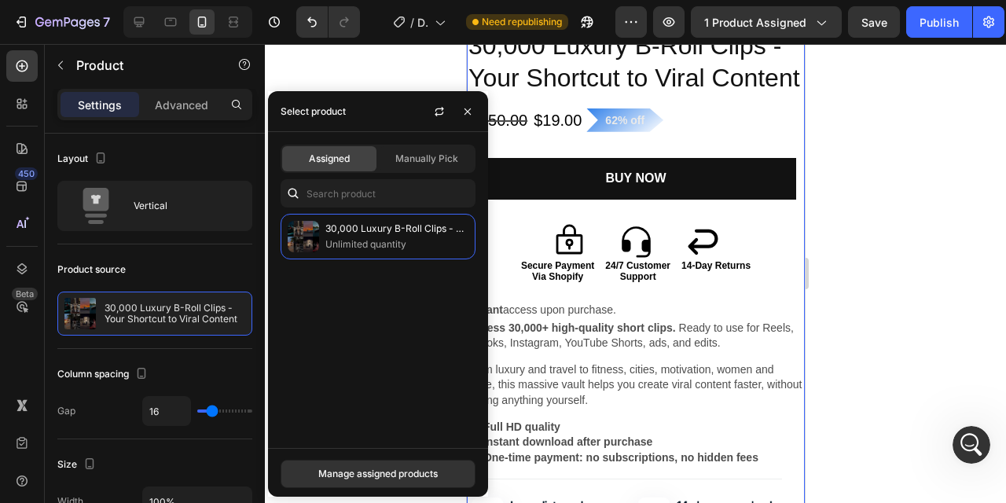
click at [399, 379] on div "30,000 Luxury B-Roll Clips - Your Shortcut to Viral Content Unlimited quantity" at bounding box center [378, 325] width 220 height 222
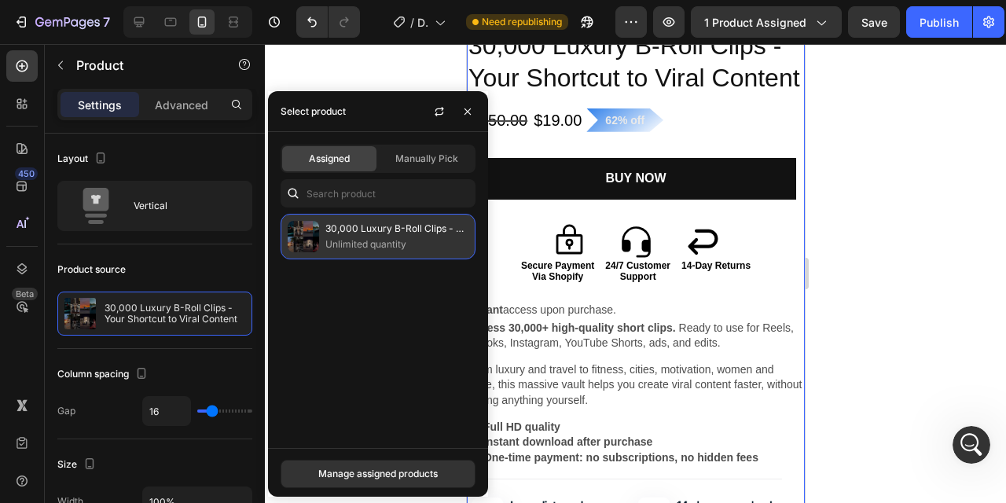
click at [393, 241] on p "Unlimited quantity" at bounding box center [397, 245] width 143 height 16
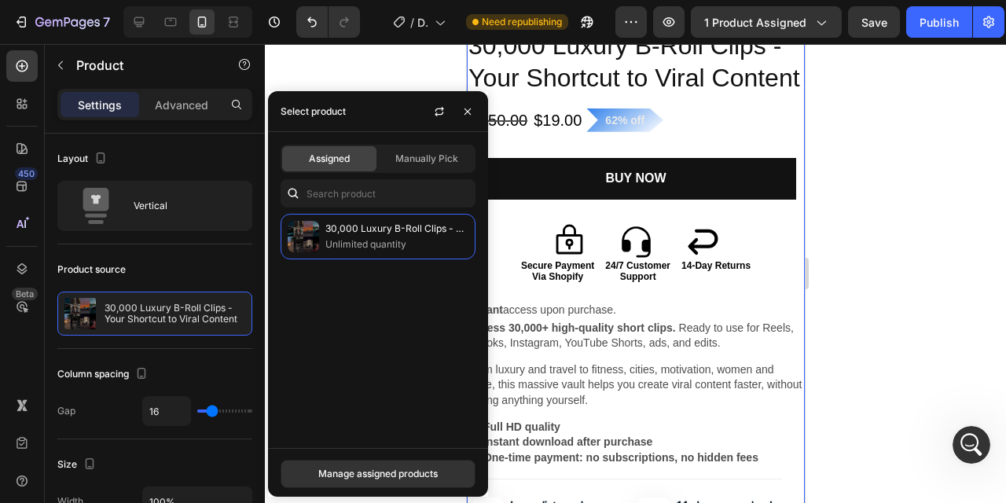
click at [410, 343] on div "30,000 Luxury B-Roll Clips - Your Shortcut to Viral Content Unlimited quantity" at bounding box center [378, 325] width 220 height 222
click at [408, 153] on span "Manually Pick" at bounding box center [427, 159] width 63 height 14
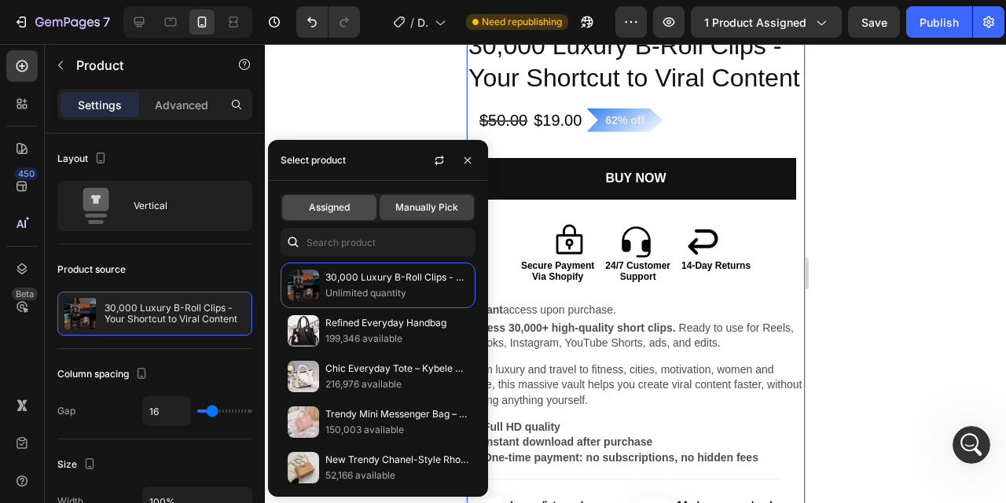
click at [326, 206] on span "Assigned" at bounding box center [329, 208] width 41 height 14
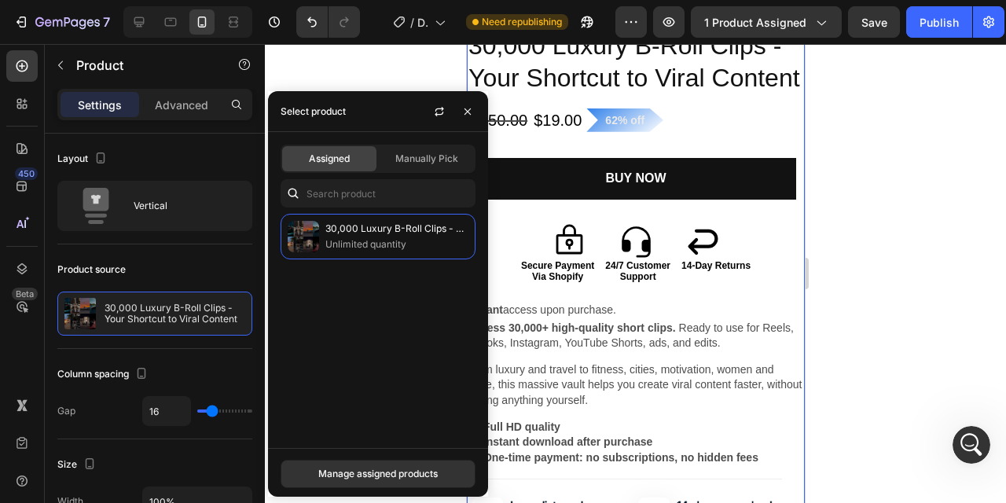
scroll to position [271, 0]
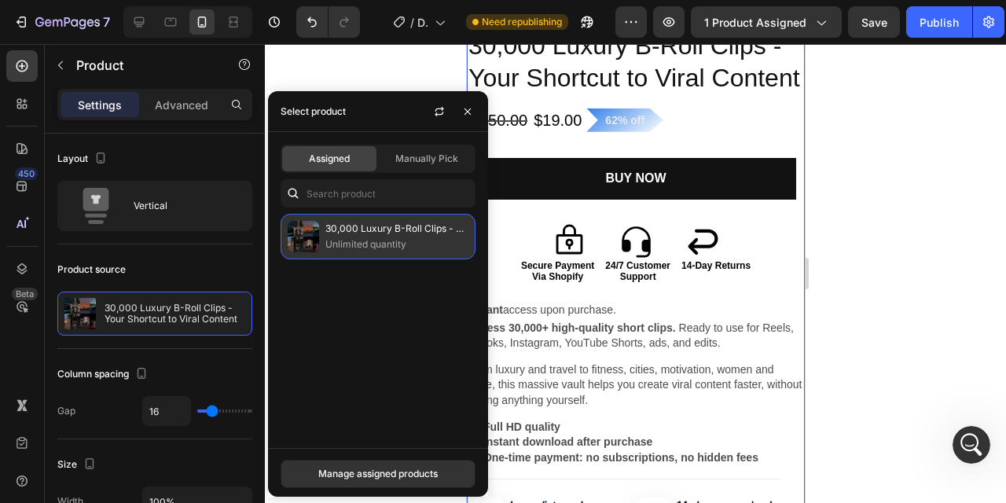
click at [398, 248] on p "Unlimited quantity" at bounding box center [397, 245] width 143 height 16
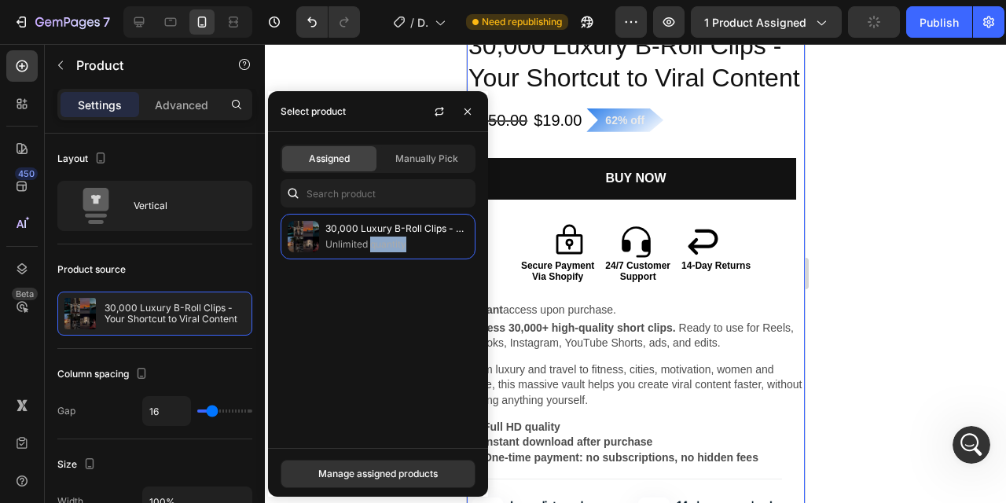
click at [418, 326] on div "30,000 Luxury B-Roll Clips - Your Shortcut to Viral Content Unlimited quantity" at bounding box center [378, 325] width 220 height 222
click at [417, 474] on div "Manage assigned products" at bounding box center [378, 474] width 120 height 14
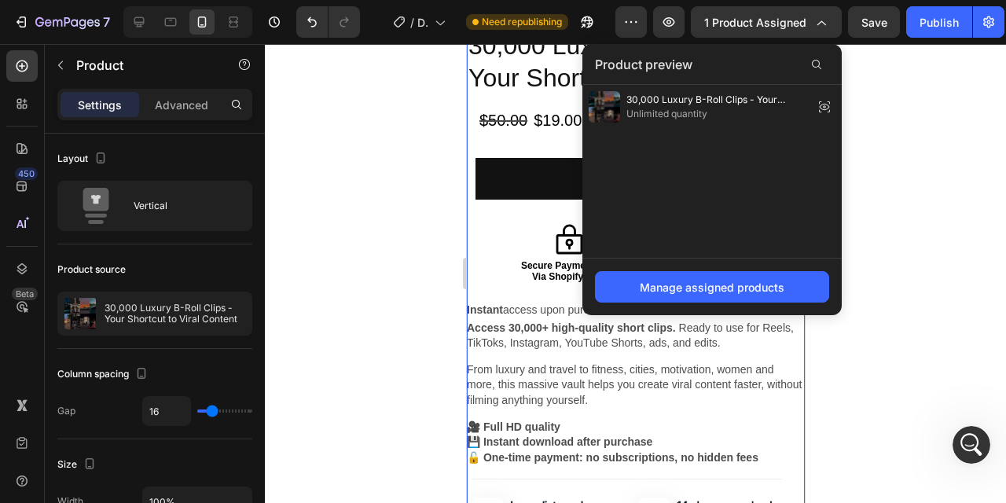
click at [901, 216] on div at bounding box center [636, 273] width 742 height 459
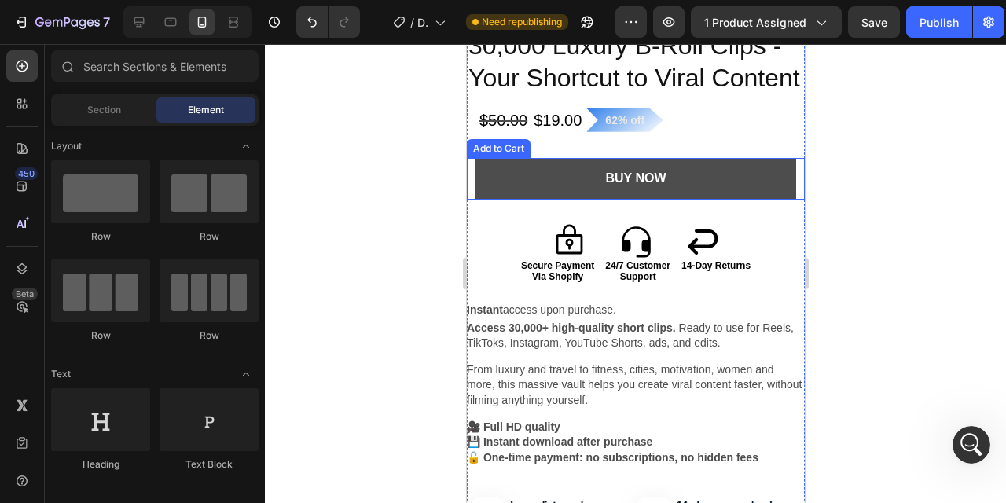
click at [540, 175] on button "BuY NOW" at bounding box center [636, 179] width 322 height 42
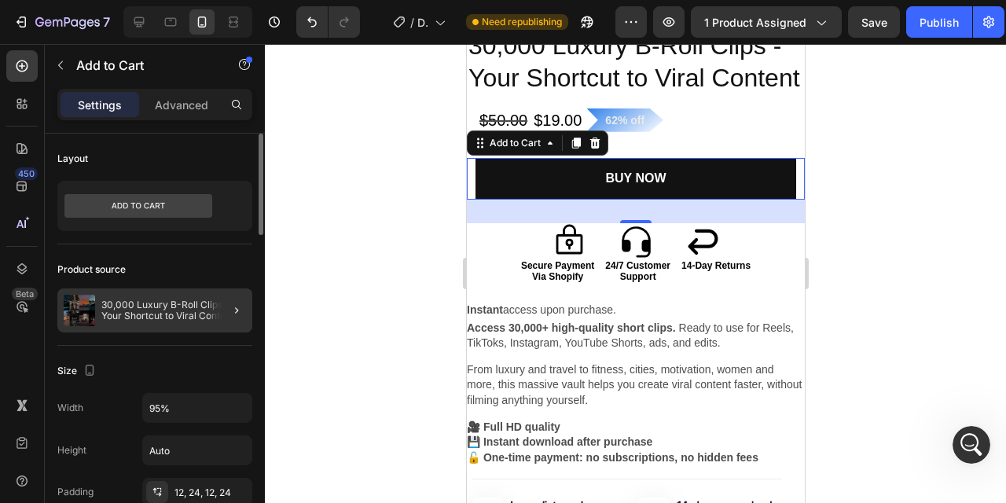
scroll to position [211, 0]
click at [164, 307] on p "30,000 Luxury B-Roll Clips - Your Shortcut to Viral Content" at bounding box center [173, 311] width 145 height 22
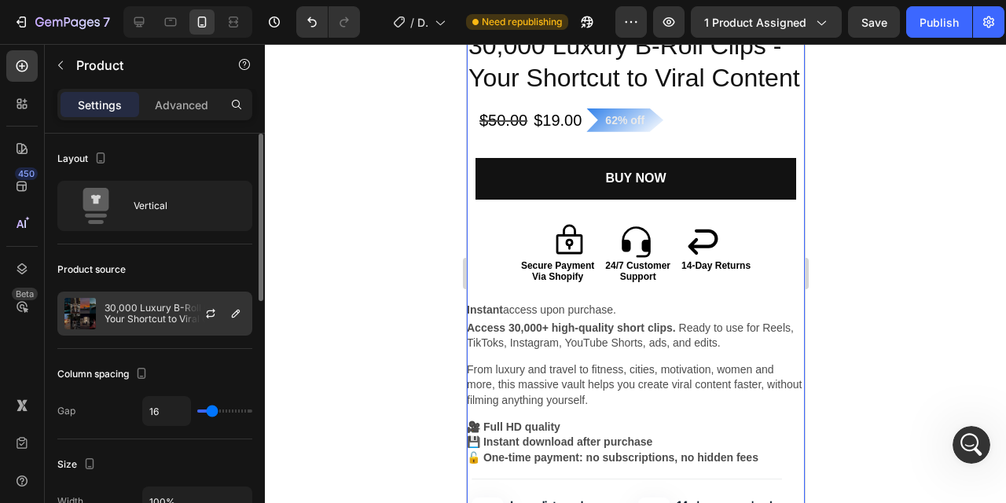
click at [126, 311] on p "30,000 Luxury B-Roll Clips - Your Shortcut to Viral Content" at bounding box center [175, 314] width 141 height 22
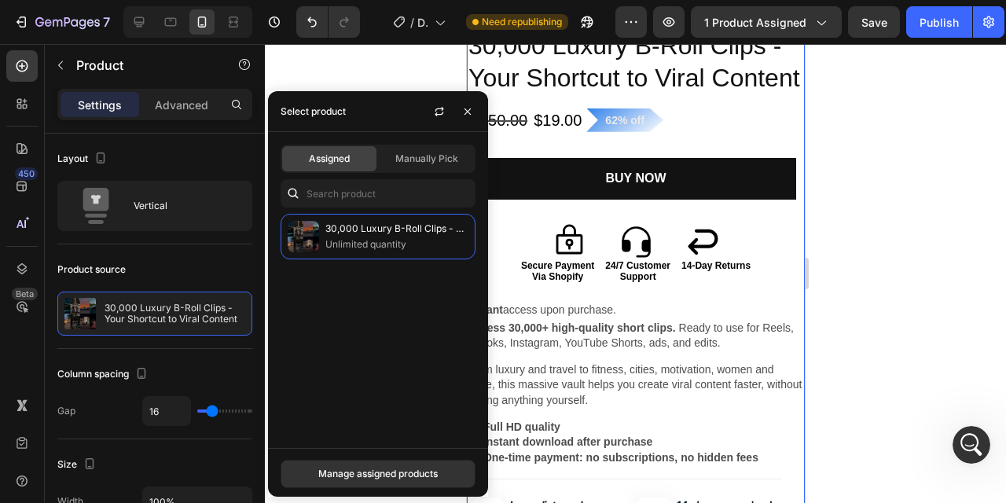
click at [919, 221] on div at bounding box center [636, 273] width 742 height 459
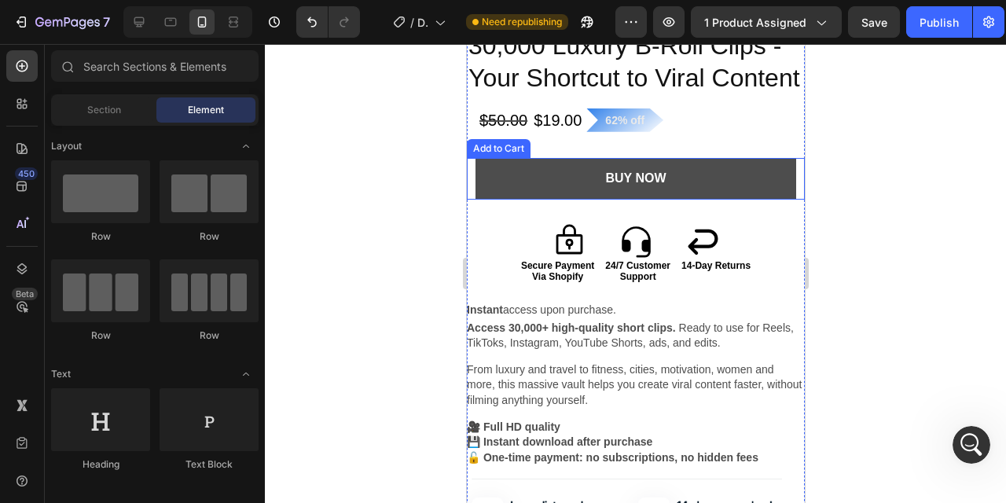
click at [746, 191] on button "BuY NOW" at bounding box center [636, 179] width 322 height 42
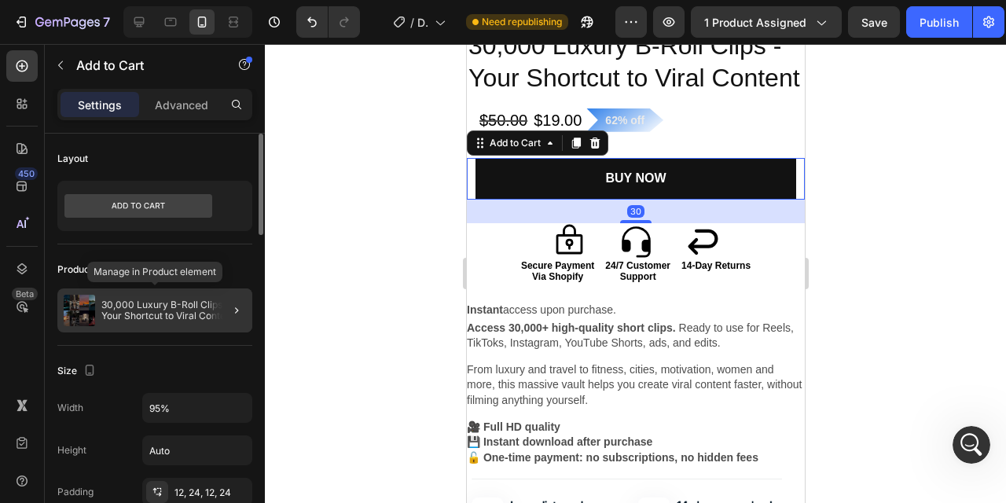
click at [186, 307] on p "30,000 Luxury B-Roll Clips - Your Shortcut to Viral Content" at bounding box center [173, 311] width 145 height 22
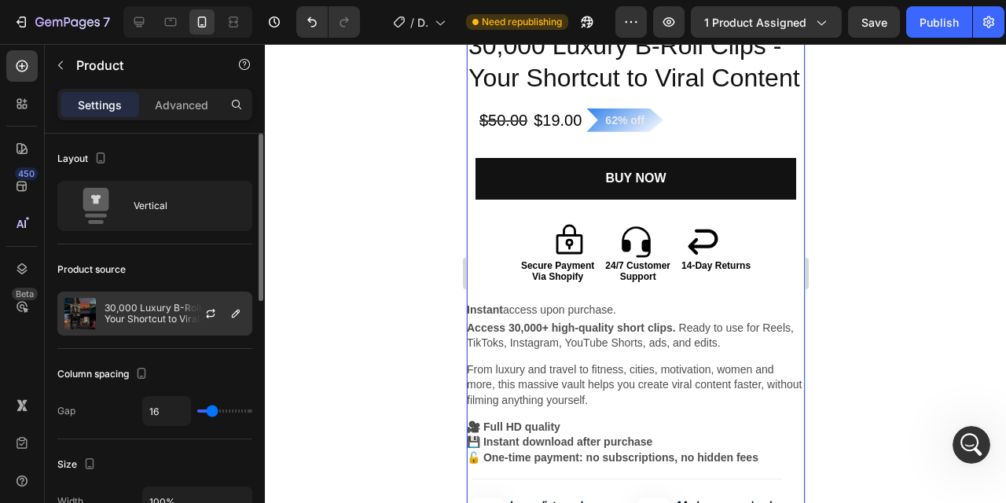
click at [176, 314] on p "30,000 Luxury B-Roll Clips - Your Shortcut to Viral Content" at bounding box center [175, 314] width 141 height 22
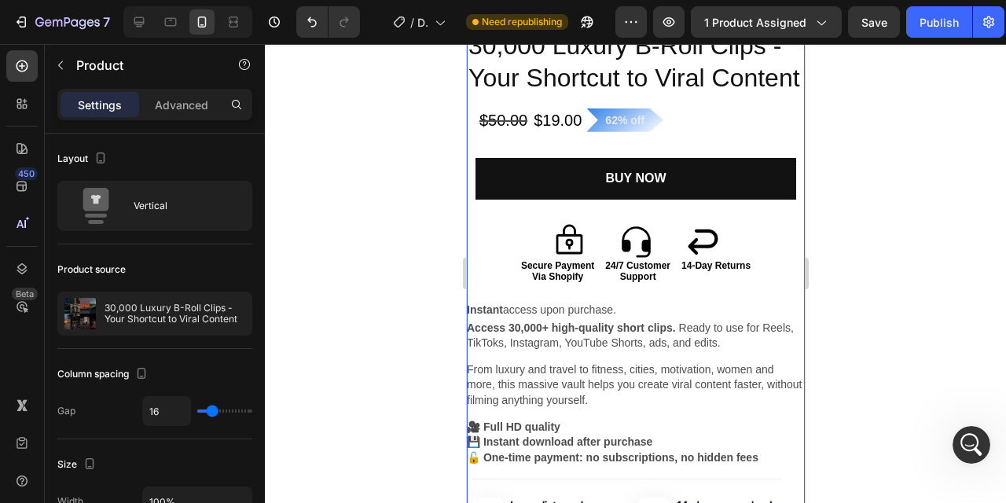
click at [943, 249] on div at bounding box center [636, 273] width 742 height 459
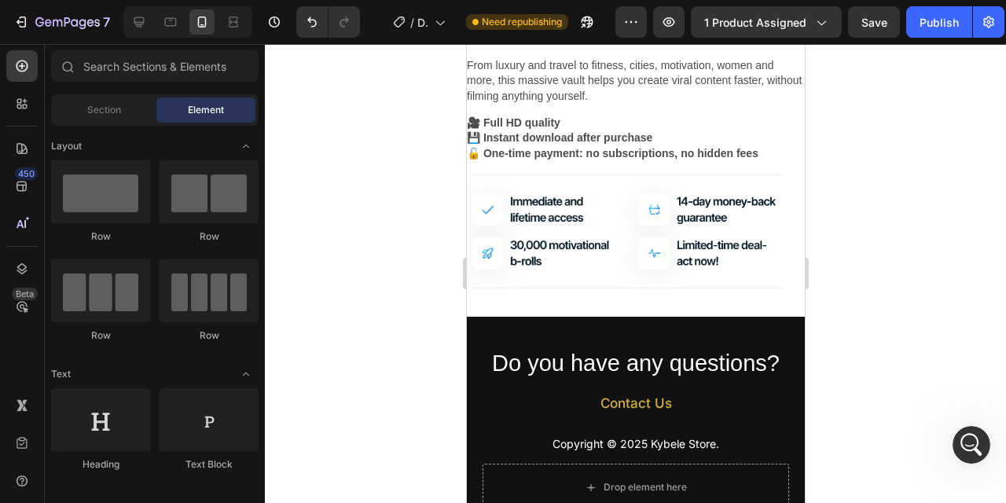
scroll to position [2371, 0]
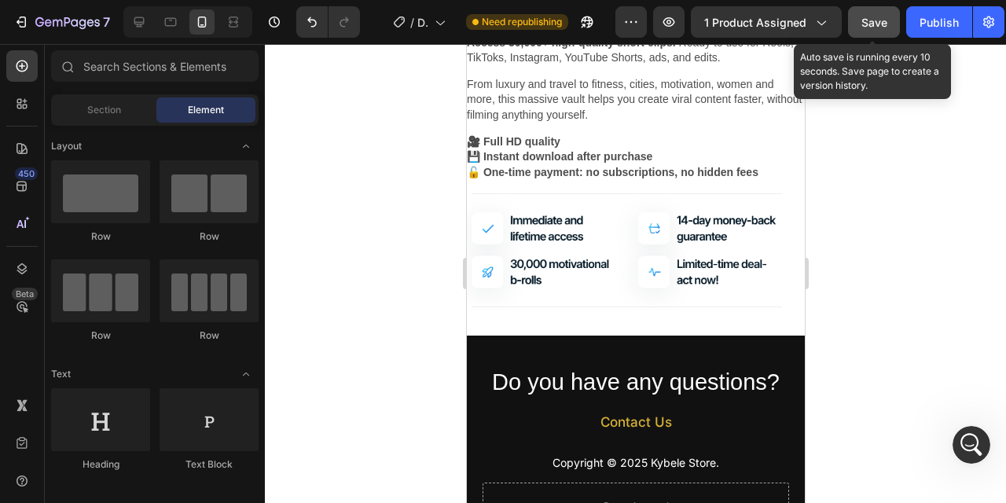
click at [881, 20] on span "Save" at bounding box center [875, 22] width 26 height 13
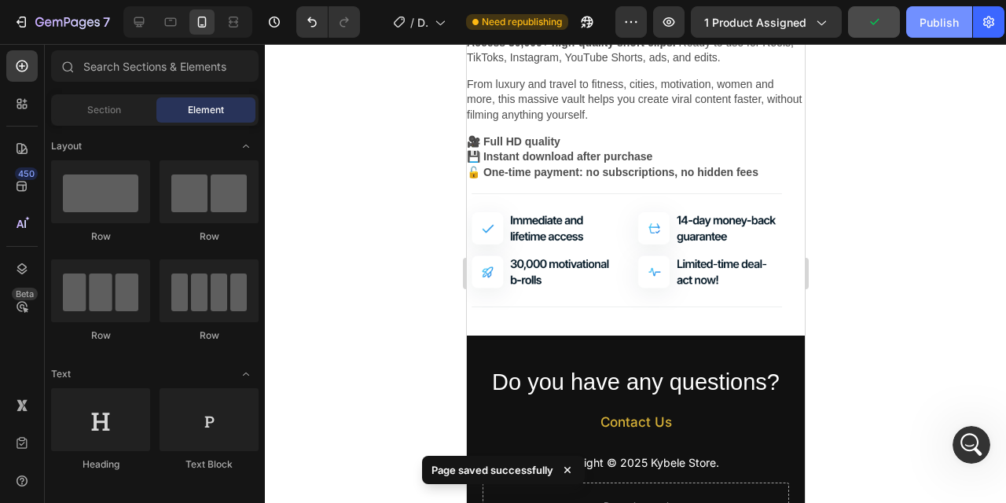
click at [945, 24] on div "Publish" at bounding box center [939, 22] width 39 height 17
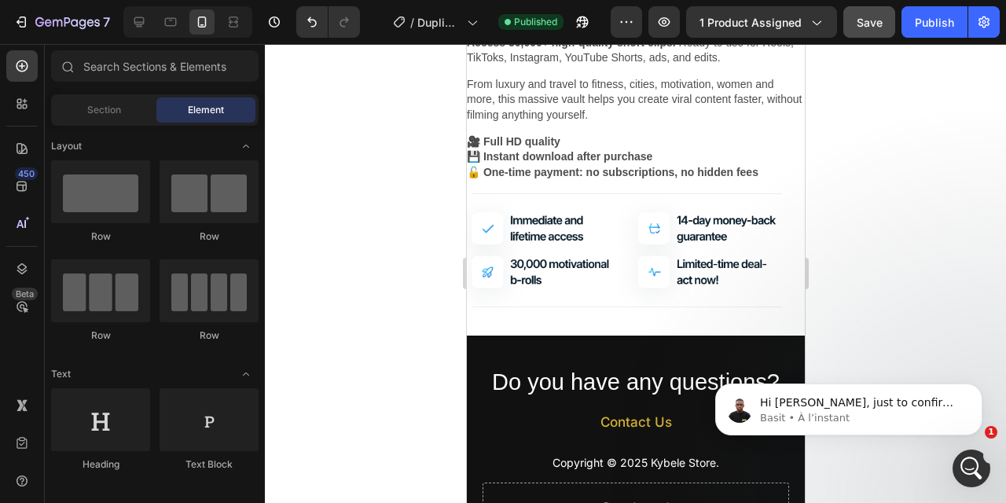
scroll to position [319, 0]
click at [922, 405] on span "Hi [PERSON_NAME], just to confirm, you mentioned that when creating a page for …" at bounding box center [860, 441] width 201 height 90
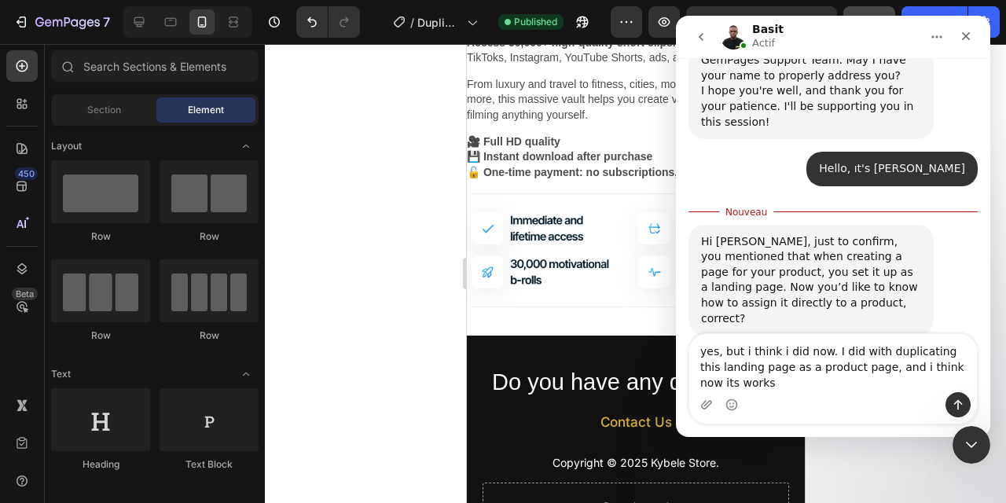
scroll to position [437, 0]
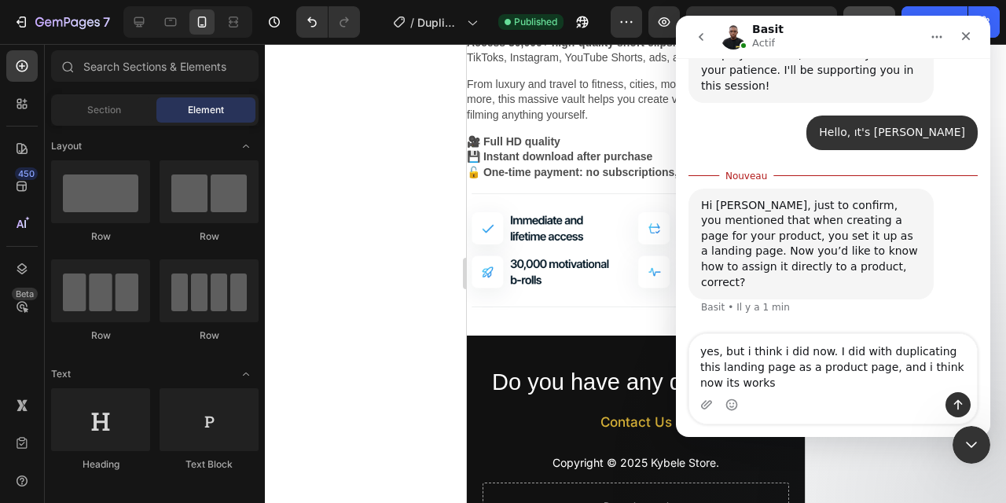
click at [889, 369] on textarea "yes, but i think i did now. I did with duplicating this landing page as a produ…" at bounding box center [834, 363] width 288 height 58
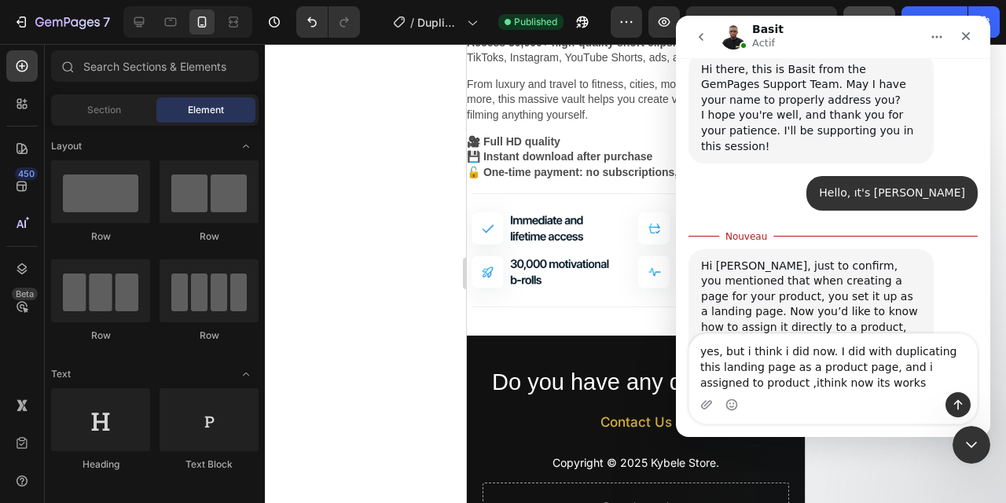
type textarea "yes, but i think i did now. I did with duplicating this landing page as a produ…"
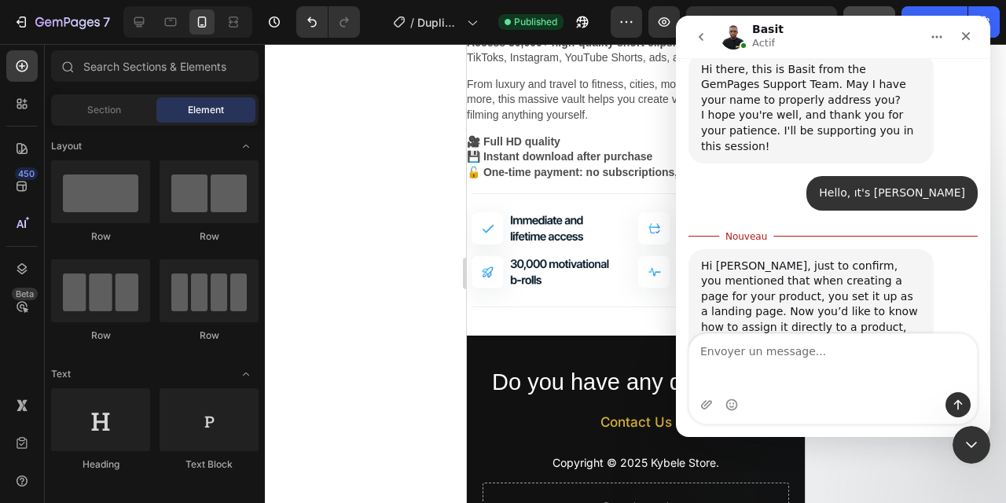
scroll to position [413, 0]
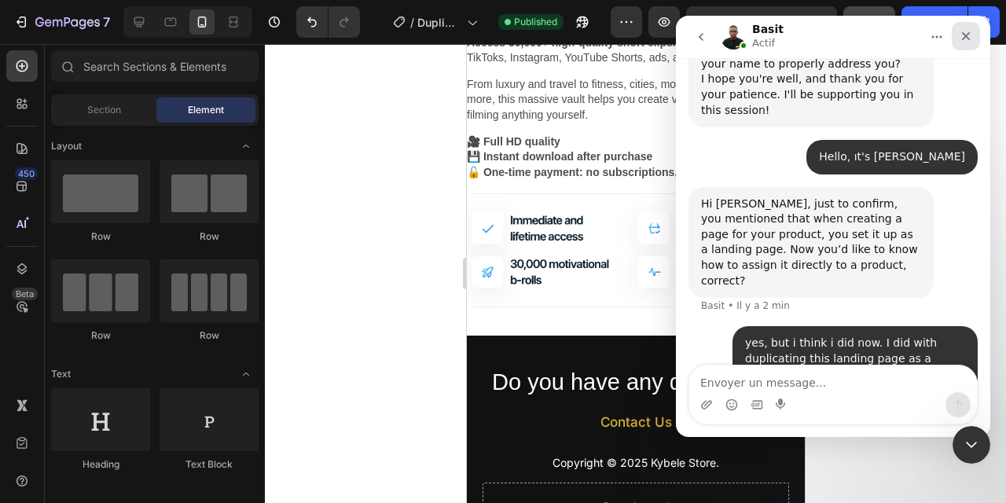
click at [972, 39] on icon "Fermer" at bounding box center [966, 36] width 13 height 13
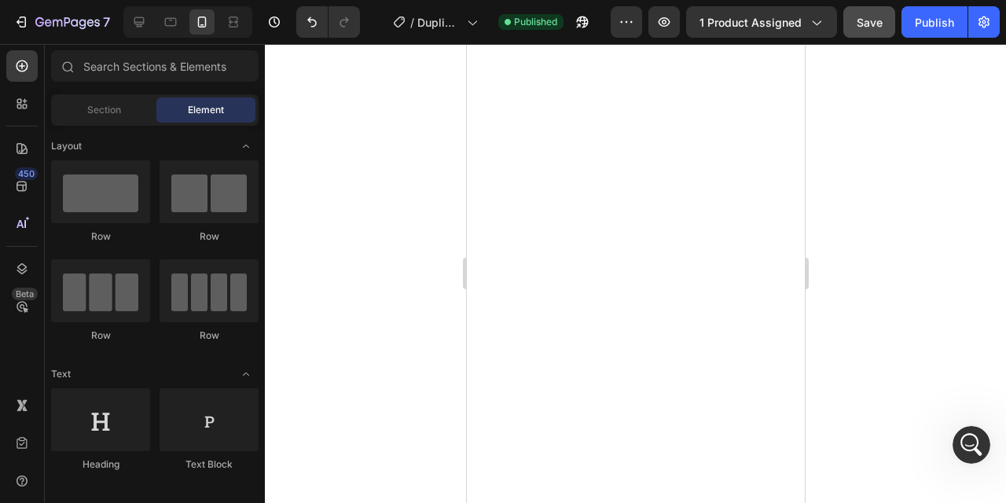
scroll to position [0, 0]
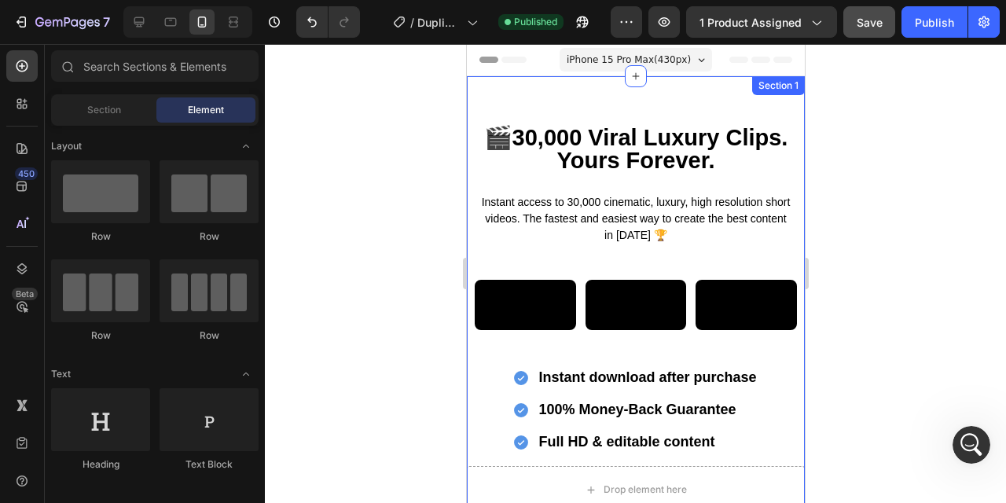
click at [684, 106] on div "🎬30,000 Viral Luxury Clips. Yours Forever. Heading Instant access to 30,000 cin…" at bounding box center [635, 332] width 338 height 512
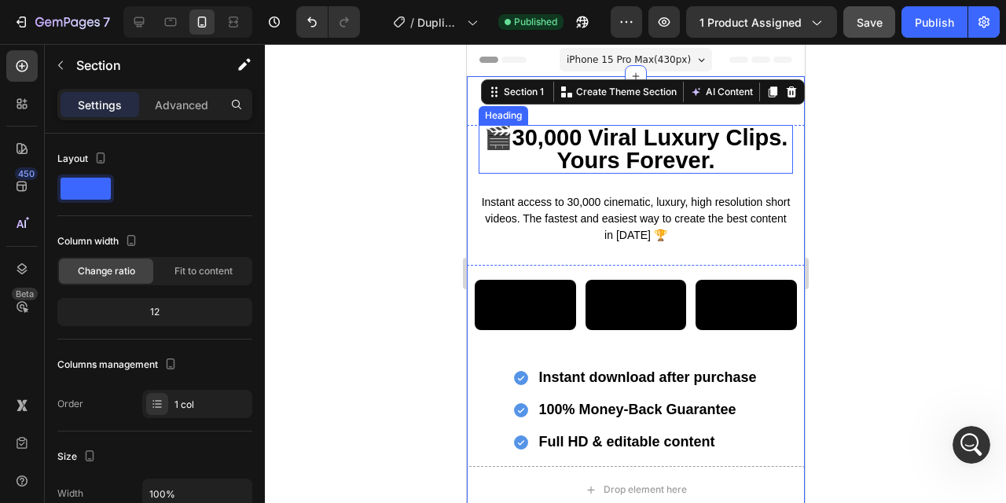
click at [672, 134] on span "🎬30,000 Viral Luxury Clips." at bounding box center [636, 137] width 304 height 25
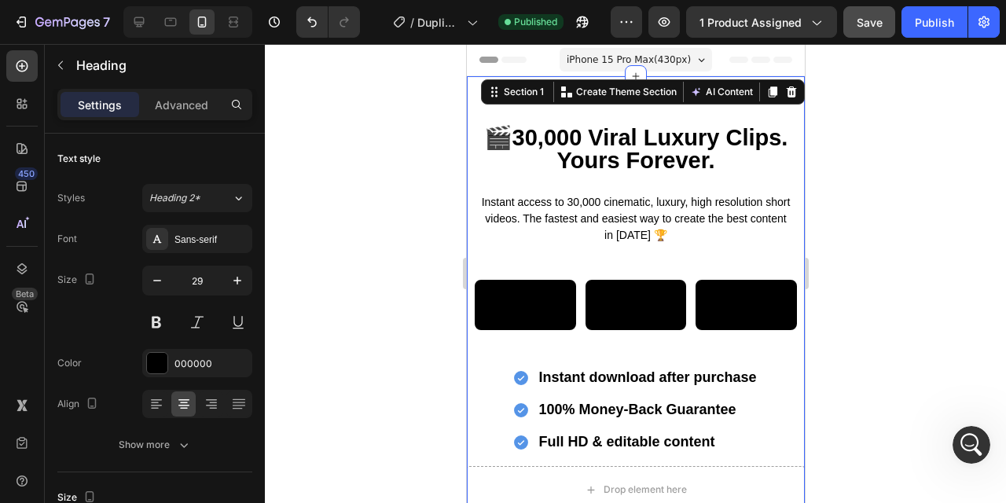
click at [675, 104] on div "🎬30,000 Viral Luxury Clips. Yours Forever. Heading Instant access to 30,000 cin…" at bounding box center [635, 332] width 338 height 512
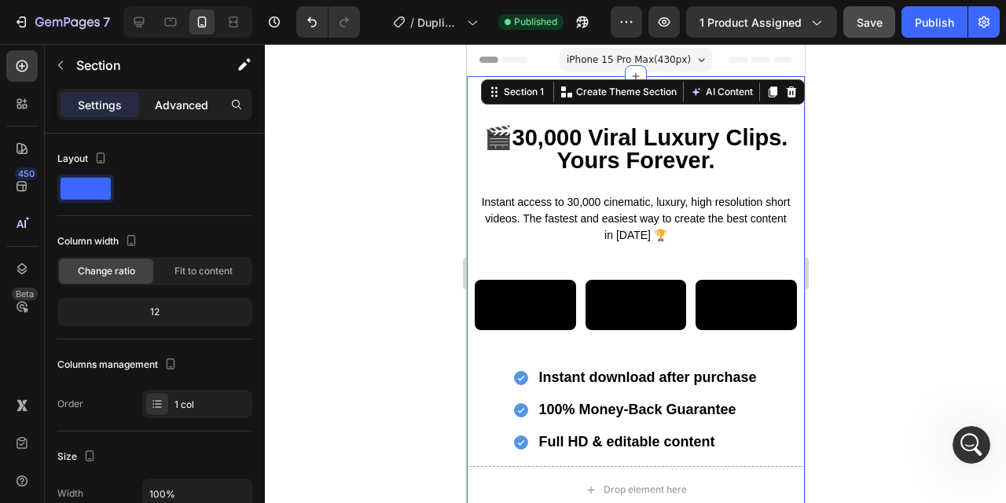
click at [197, 102] on p "Advanced" at bounding box center [181, 105] width 53 height 17
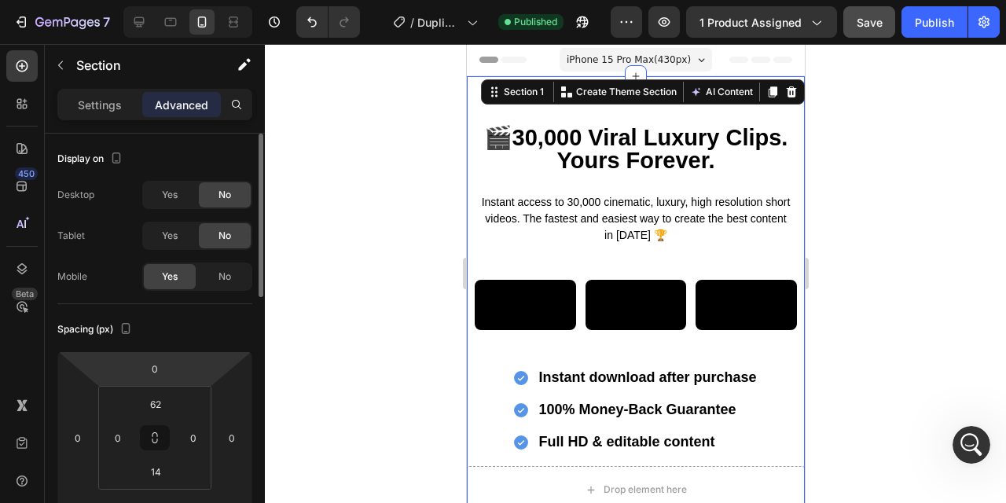
scroll to position [413, 0]
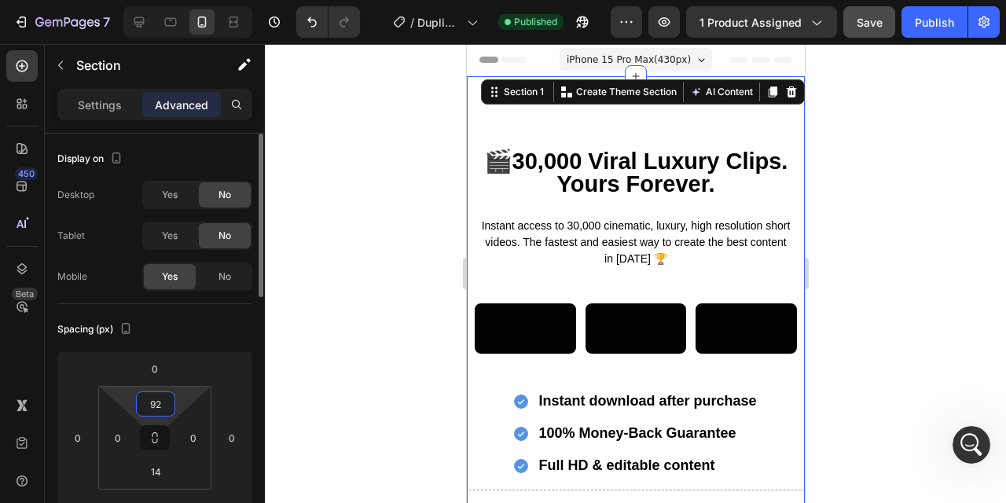
type input "9"
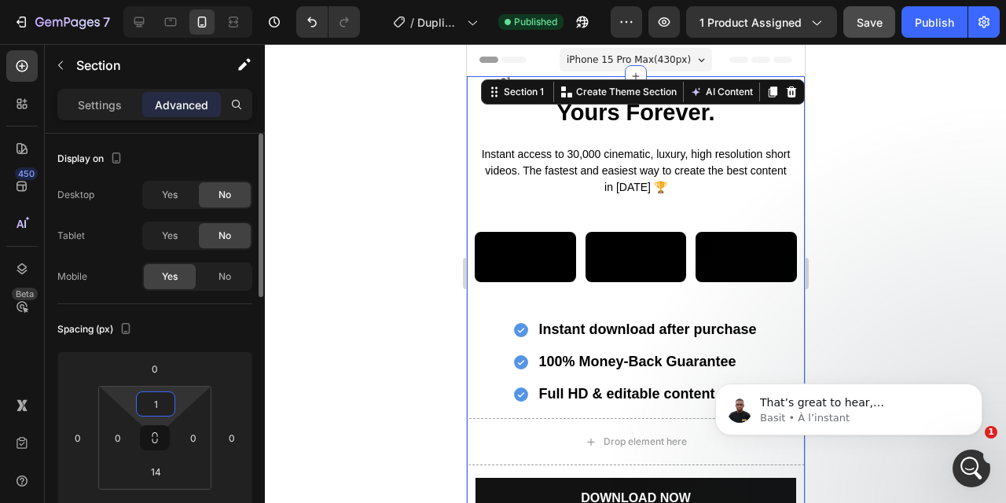
scroll to position [506, 0]
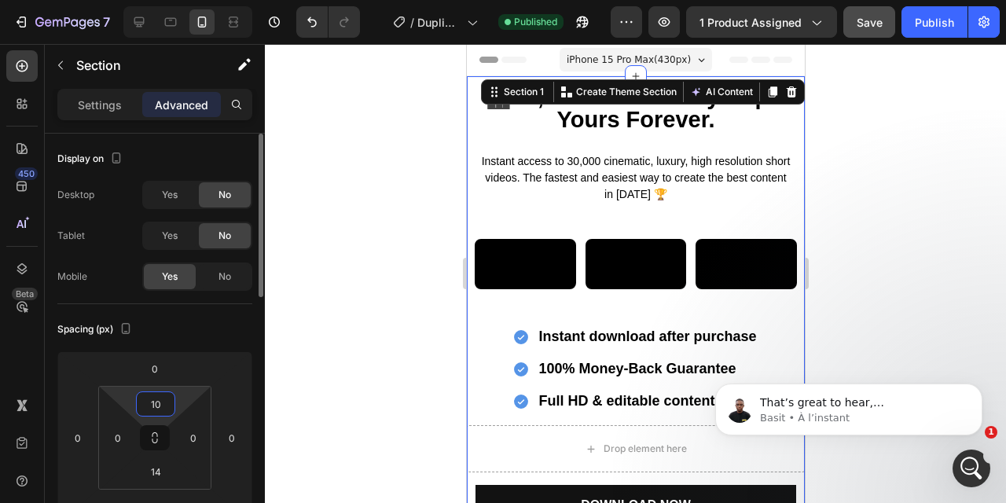
type input "100"
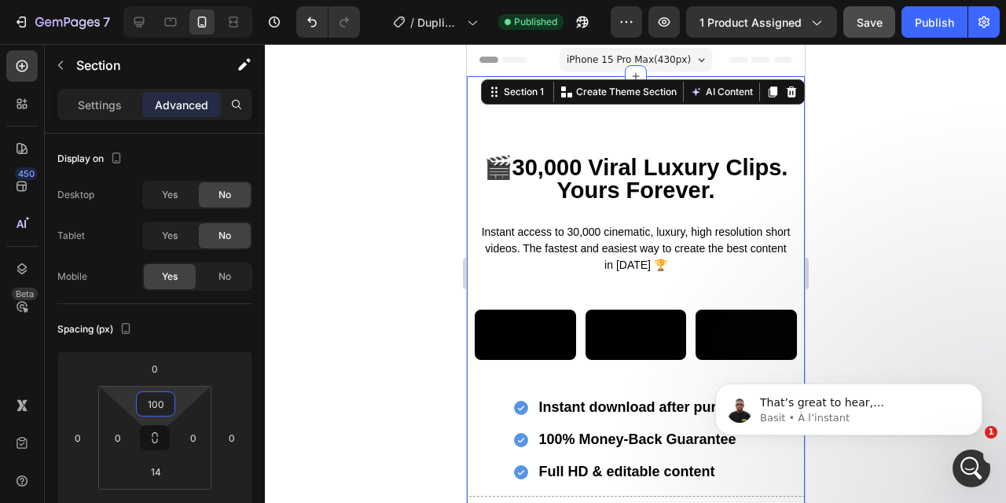
click at [918, 307] on div at bounding box center [636, 273] width 742 height 459
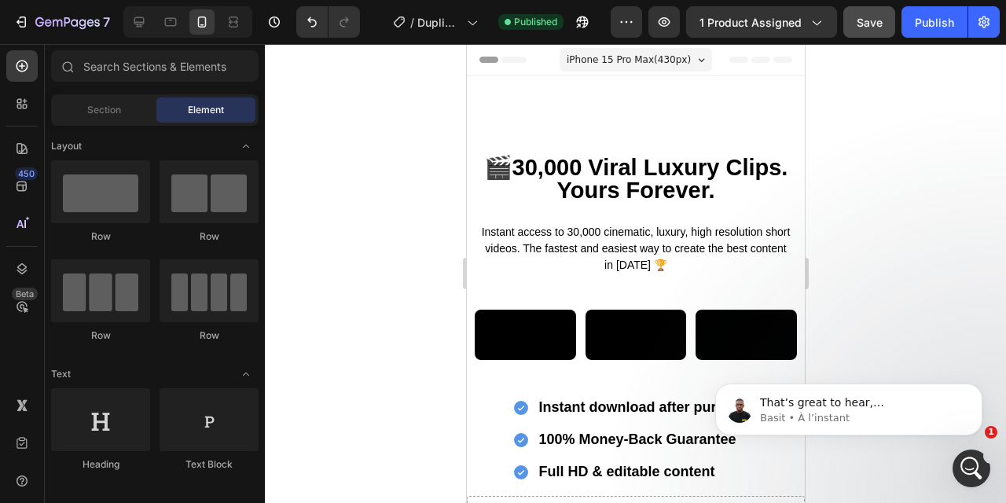
click at [918, 307] on div at bounding box center [636, 273] width 742 height 459
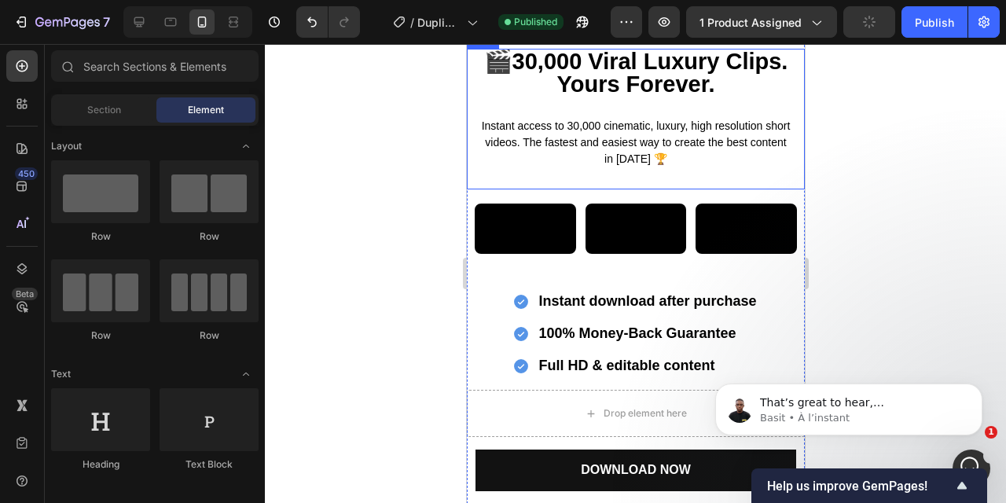
scroll to position [0, 0]
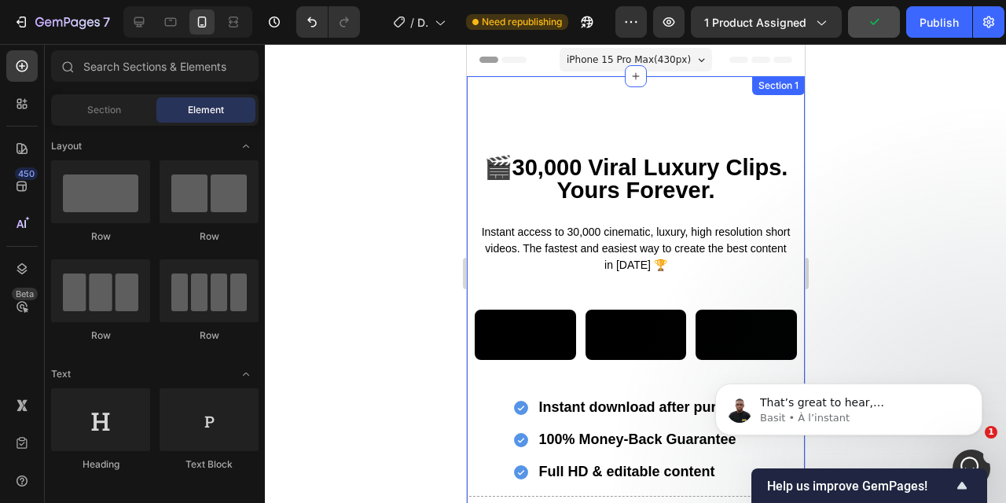
click at [679, 152] on div "🎬30,000 Viral Luxury Clips. Yours Forever. Heading Instant access to 30,000 cin…" at bounding box center [635, 347] width 338 height 542
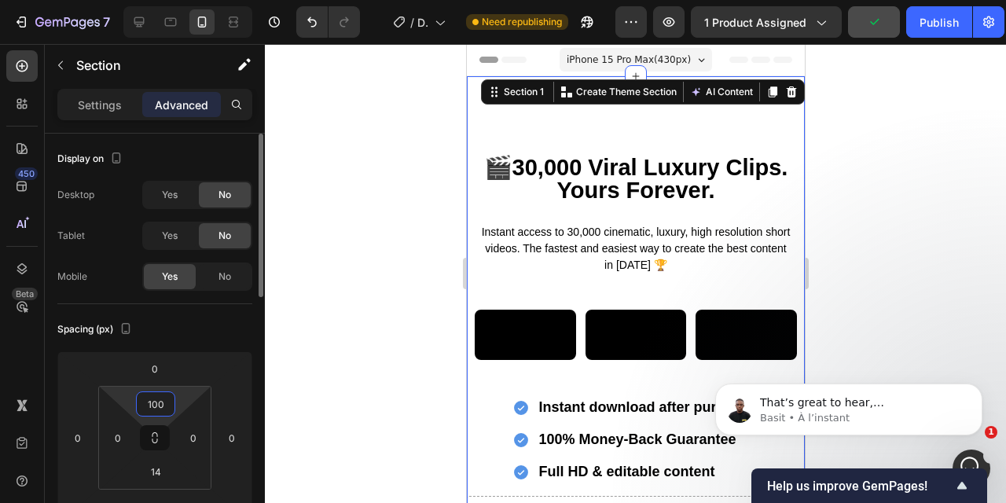
click at [163, 403] on input "100" at bounding box center [155, 404] width 31 height 24
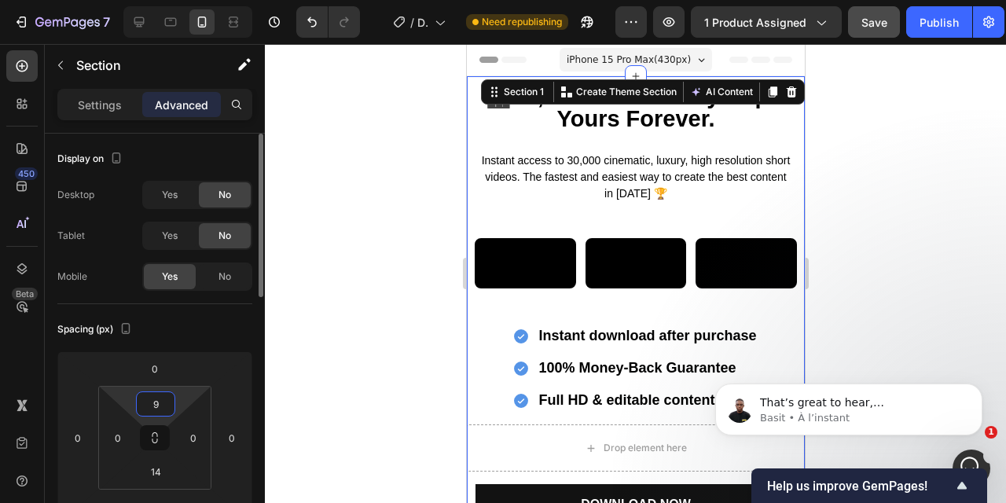
type input "92"
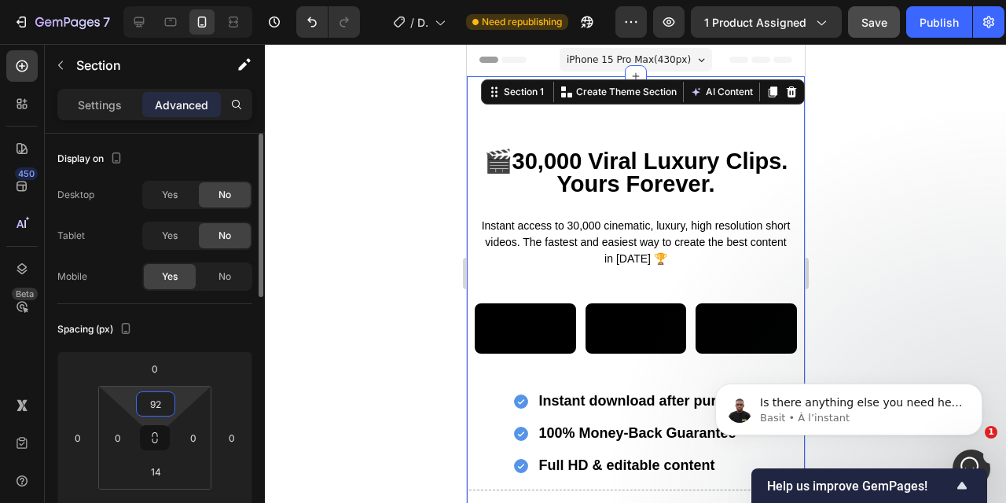
scroll to position [542, 0]
click at [888, 230] on div at bounding box center [636, 273] width 742 height 459
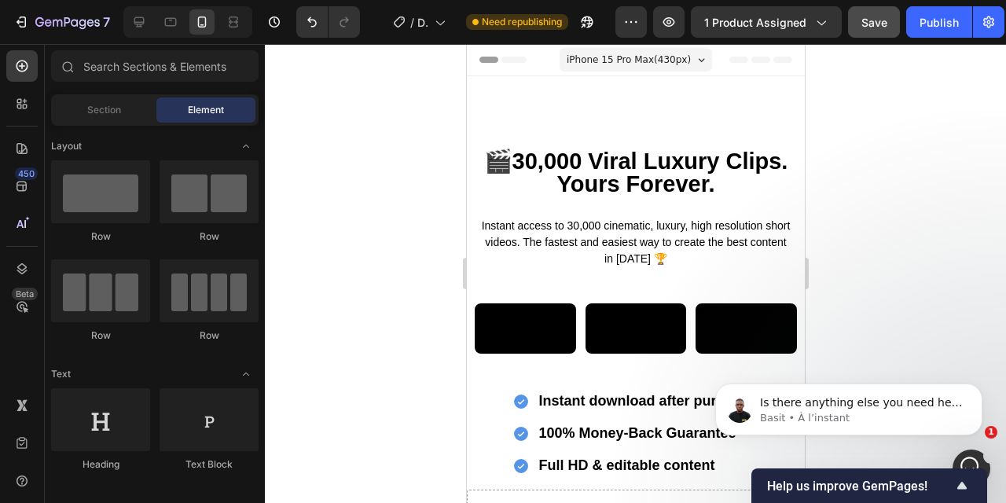
click at [889, 229] on div at bounding box center [636, 273] width 742 height 459
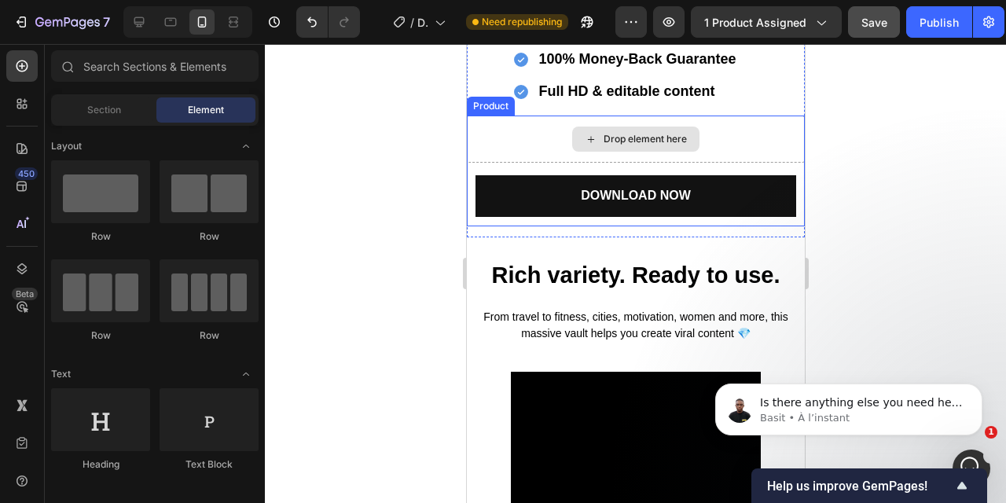
scroll to position [376, 0]
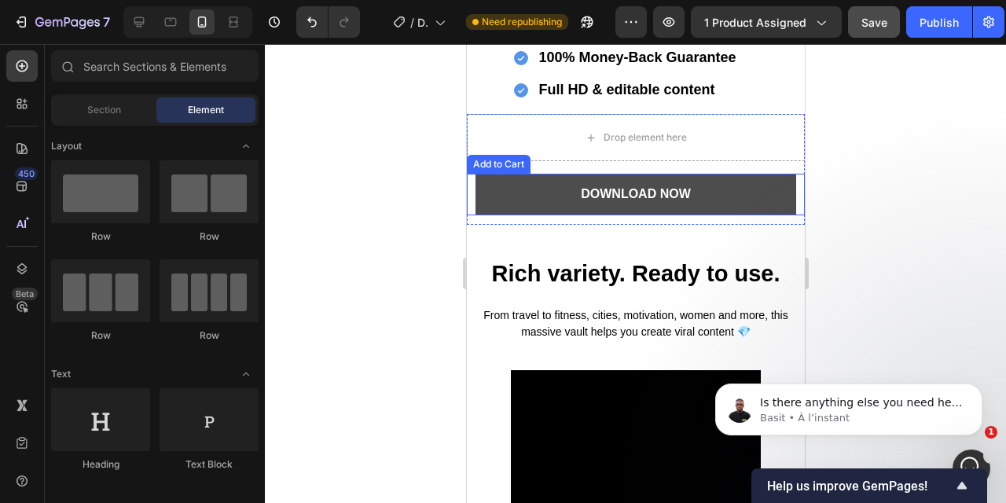
click at [692, 215] on button "Download NOW" at bounding box center [636, 195] width 322 height 42
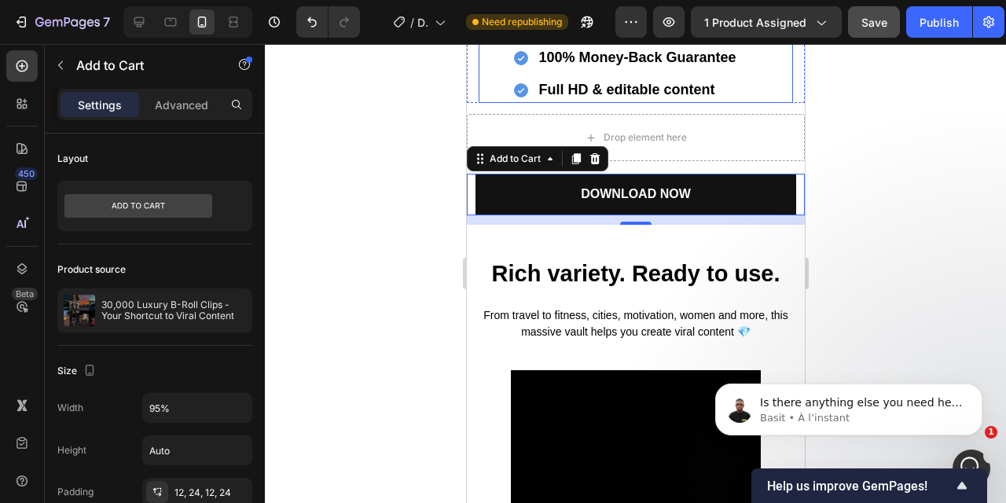
click at [709, 98] on strong "Full HD & editable content" at bounding box center [626, 90] width 176 height 16
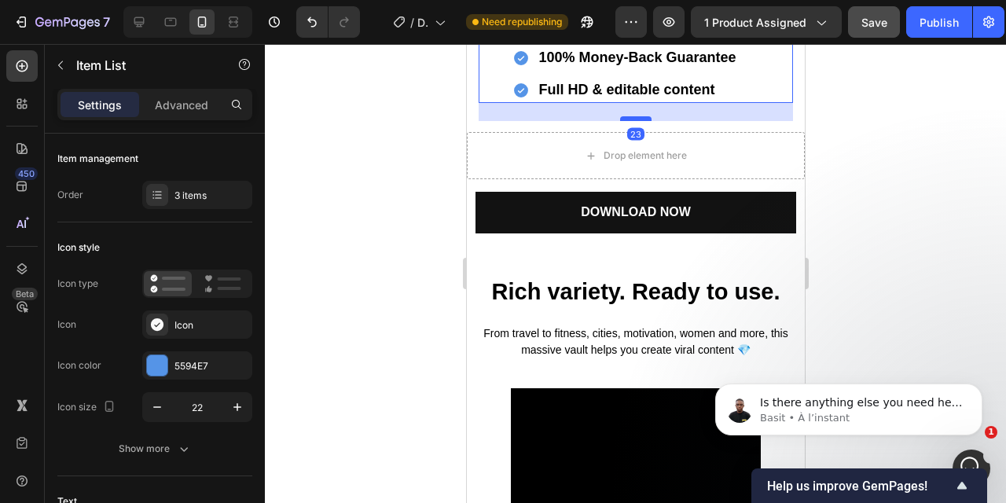
drag, startPoint x: 641, startPoint y: 230, endPoint x: 642, endPoint y: 248, distance: 18.2
click at [642, 121] on div at bounding box center [635, 118] width 31 height 5
type input "100%"
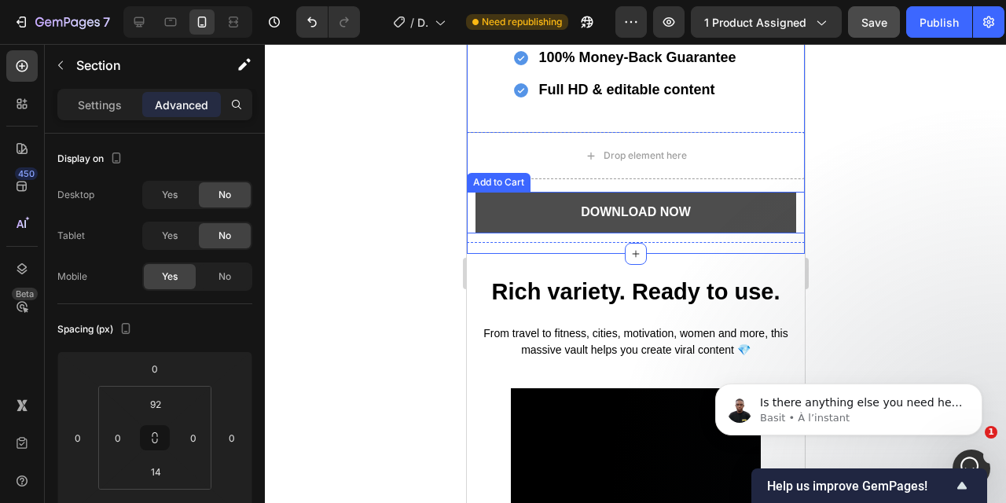
click at [657, 234] on button "Download NOW" at bounding box center [636, 213] width 322 height 42
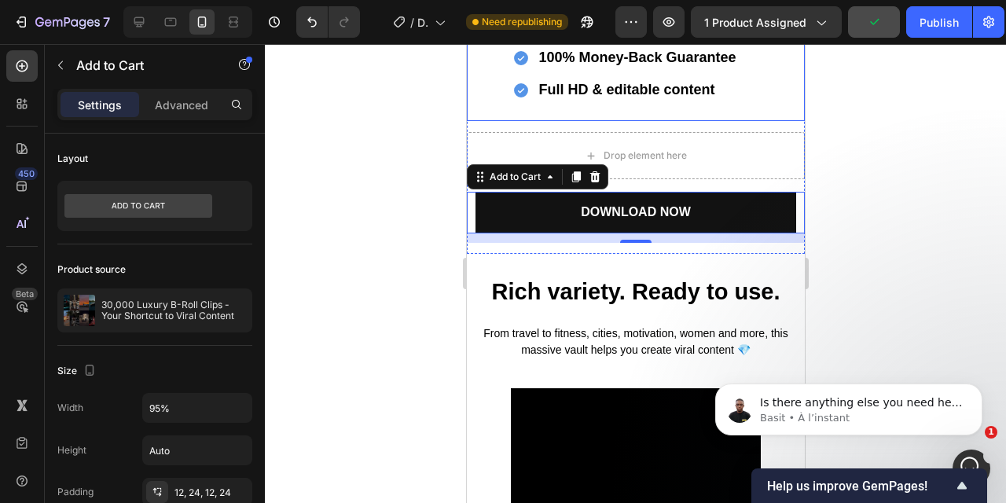
click at [672, 121] on div "Instant download after purchase 100% Money-Back Guarantee Full HD & editable co…" at bounding box center [635, 67] width 315 height 109
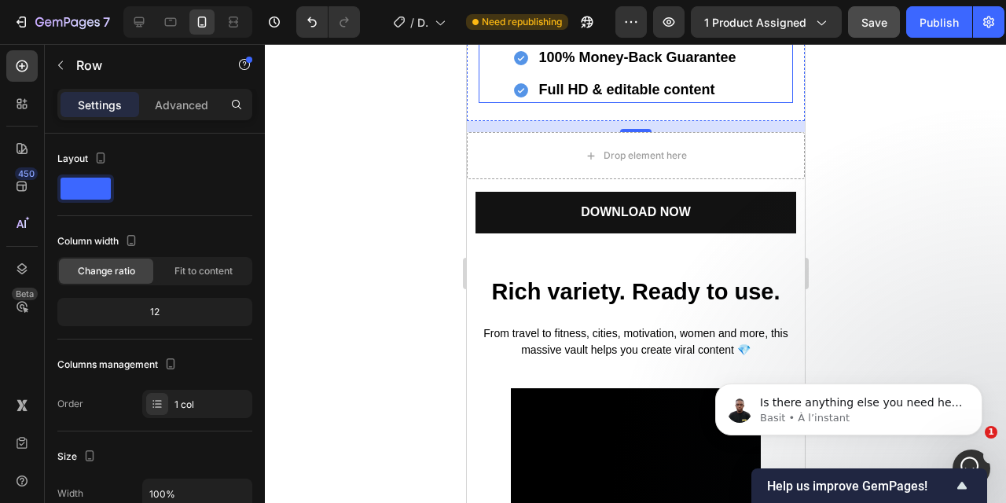
click at [648, 103] on div "Full HD & editable content" at bounding box center [646, 90] width 223 height 26
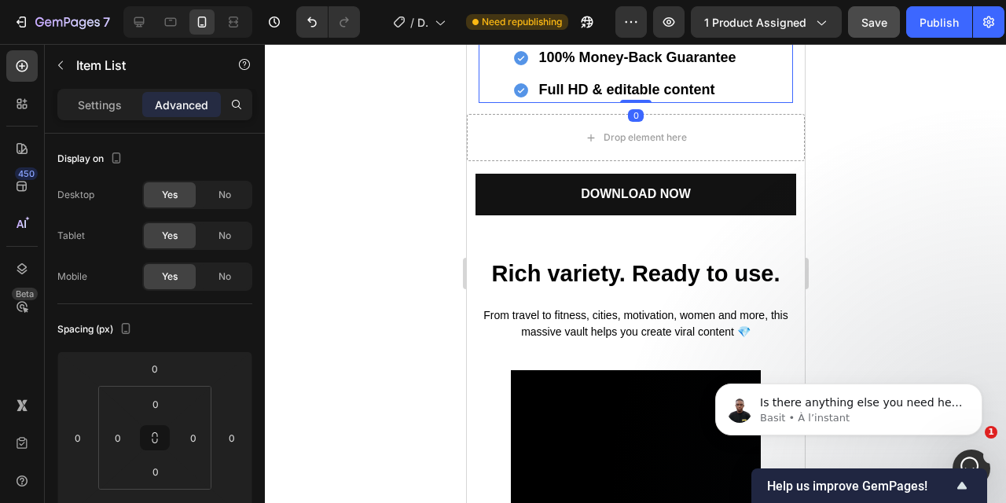
drag, startPoint x: 639, startPoint y: 248, endPoint x: 639, endPoint y: 223, distance: 25.2
click at [639, 103] on div "Instant download after purchase 100% Money-Back Guarantee Full HD & editable co…" at bounding box center [635, 58] width 315 height 90
click at [771, 103] on div "Instant download after purchase 100% Money-Back Guarantee Full HD & editable co…" at bounding box center [635, 58] width 315 height 90
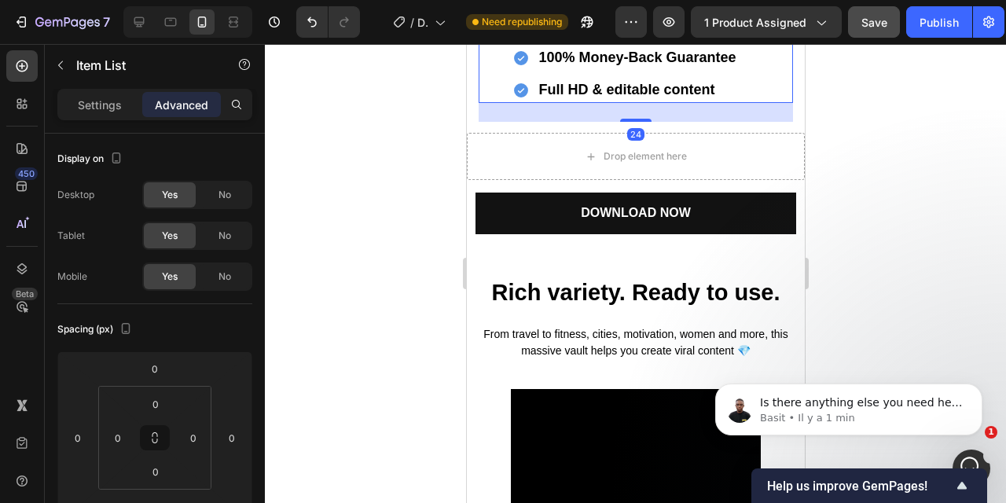
drag, startPoint x: 647, startPoint y: 231, endPoint x: 654, endPoint y: 250, distance: 20.2
click at [654, 103] on div "24" at bounding box center [635, 103] width 315 height 0
type input "24"
click at [951, 234] on div at bounding box center [636, 273] width 742 height 459
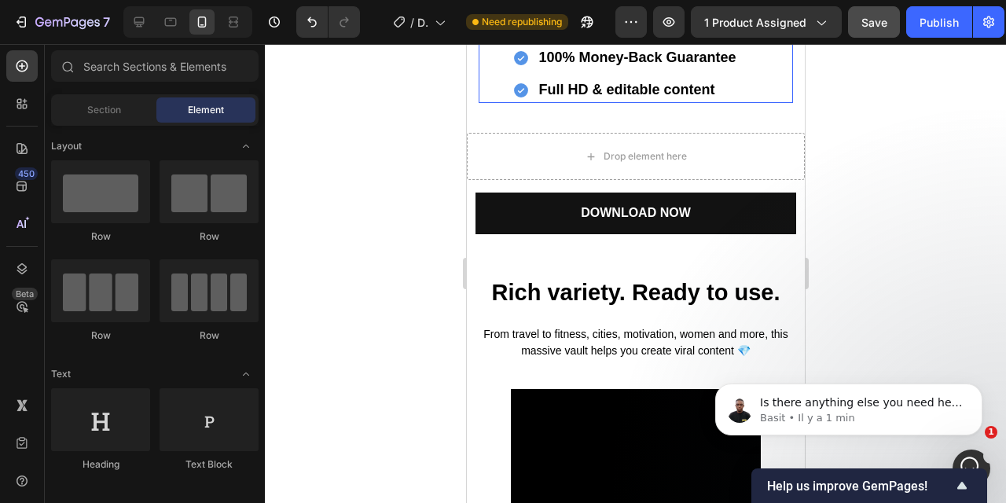
click at [940, 235] on div at bounding box center [636, 273] width 742 height 459
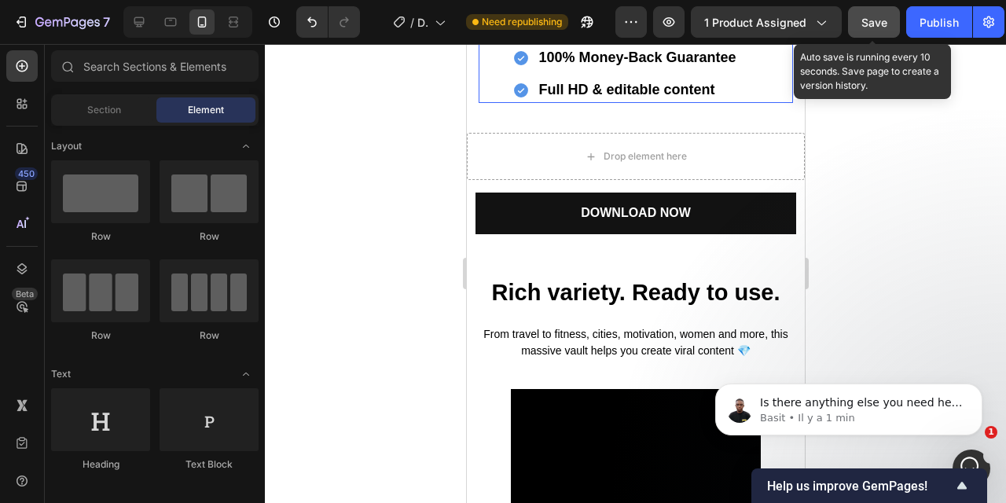
click at [881, 31] on button "Save" at bounding box center [874, 21] width 52 height 31
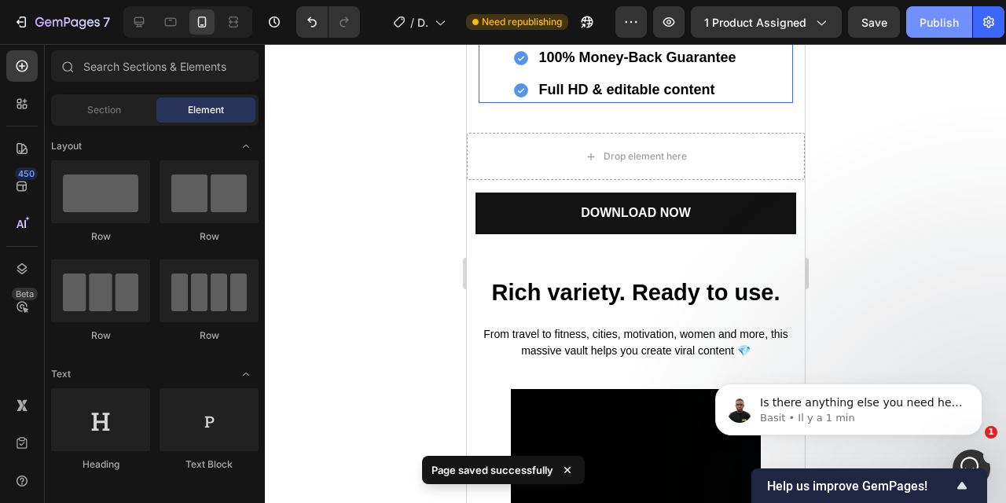
click at [938, 21] on div "Publish" at bounding box center [939, 22] width 39 height 17
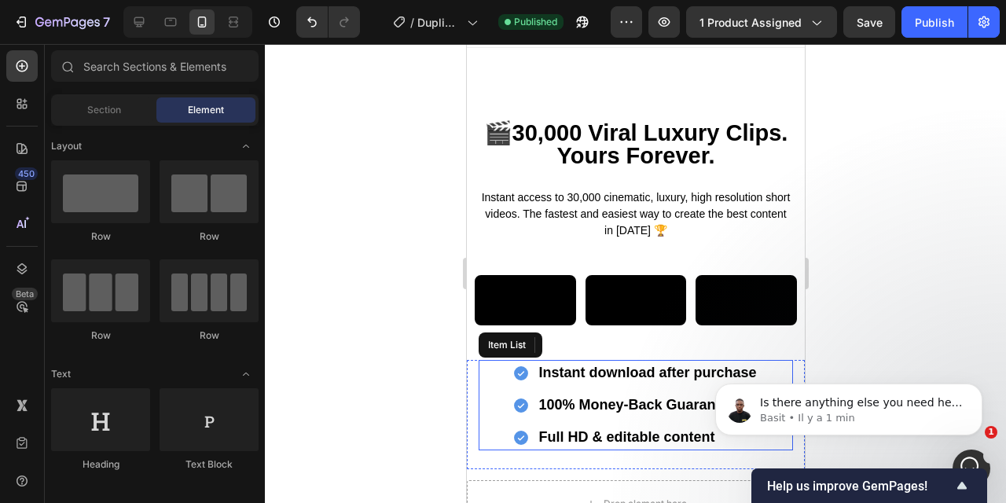
scroll to position [0, 0]
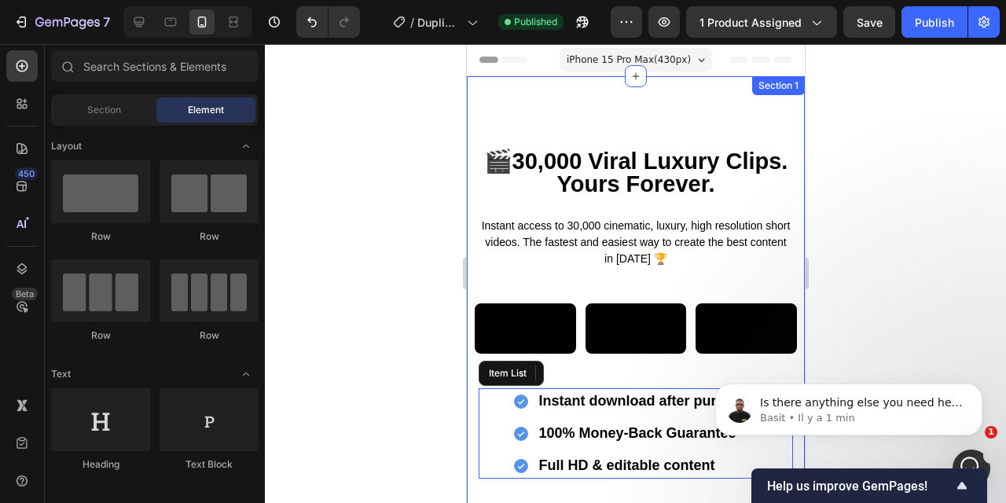
click at [679, 131] on div "🎬30,000 Viral Luxury Clips. Yours Forever. Heading Instant access to 30,000 cin…" at bounding box center [635, 353] width 338 height 554
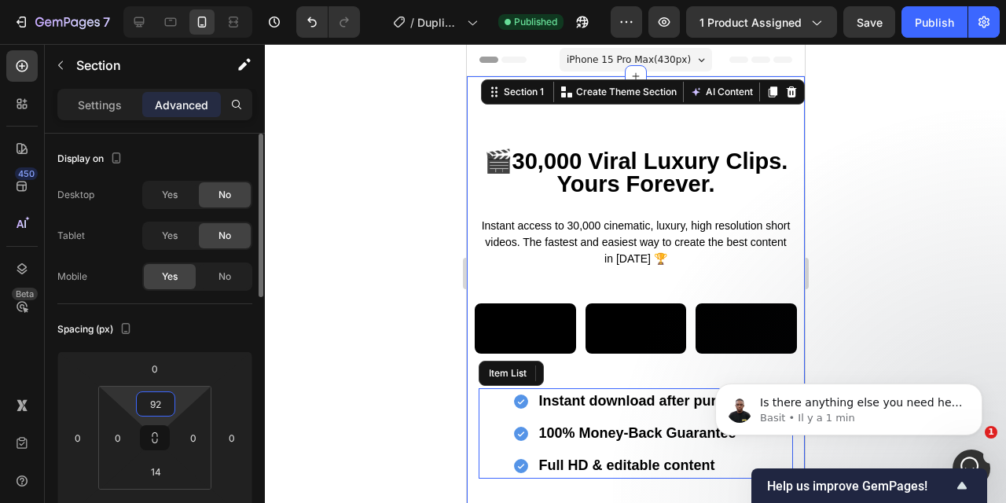
click at [160, 406] on input "92" at bounding box center [155, 404] width 31 height 24
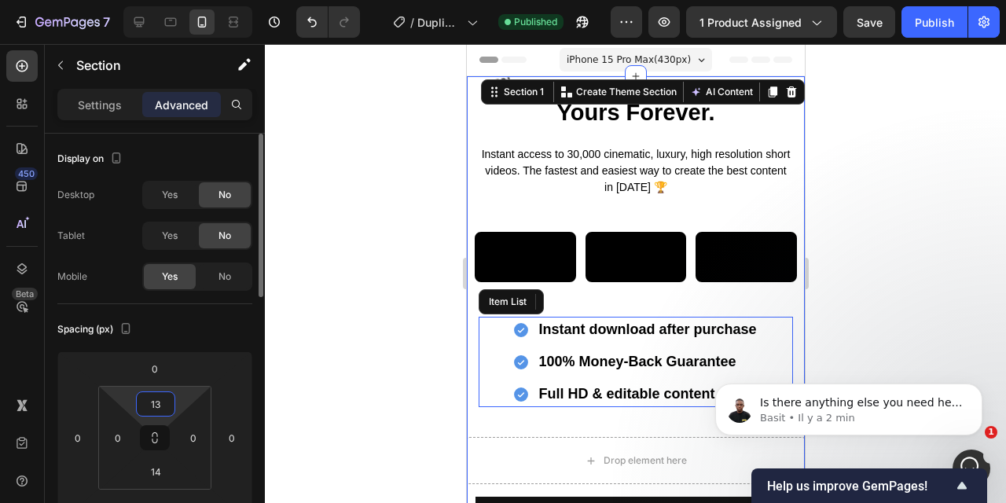
type input "132"
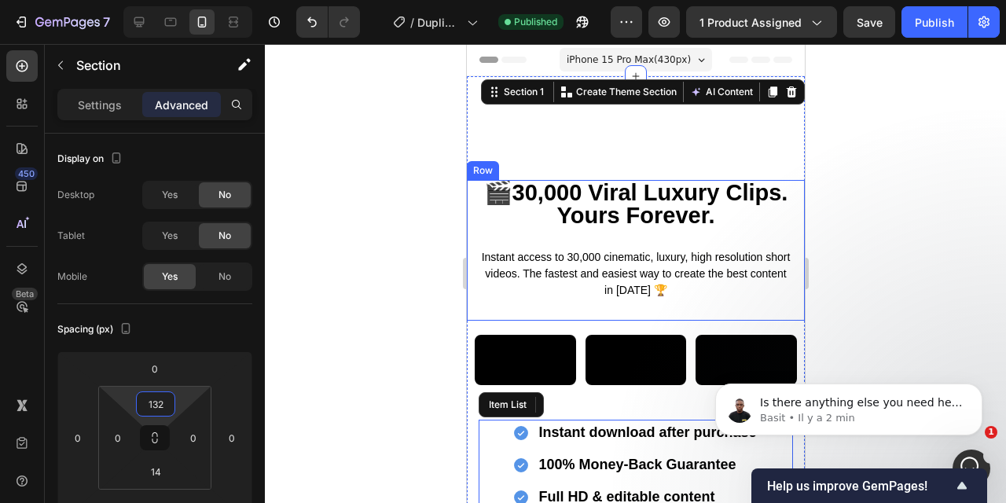
click at [922, 245] on div at bounding box center [636, 273] width 742 height 459
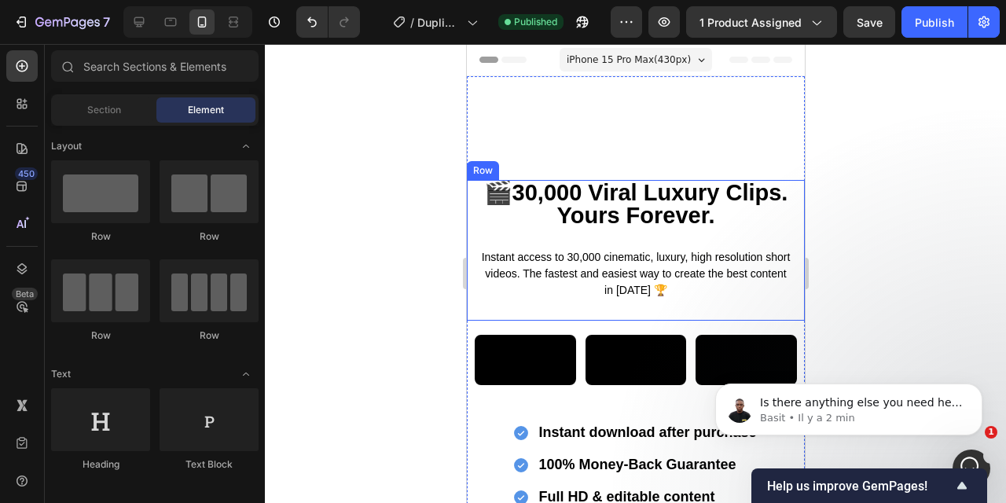
click at [921, 245] on div at bounding box center [636, 273] width 742 height 459
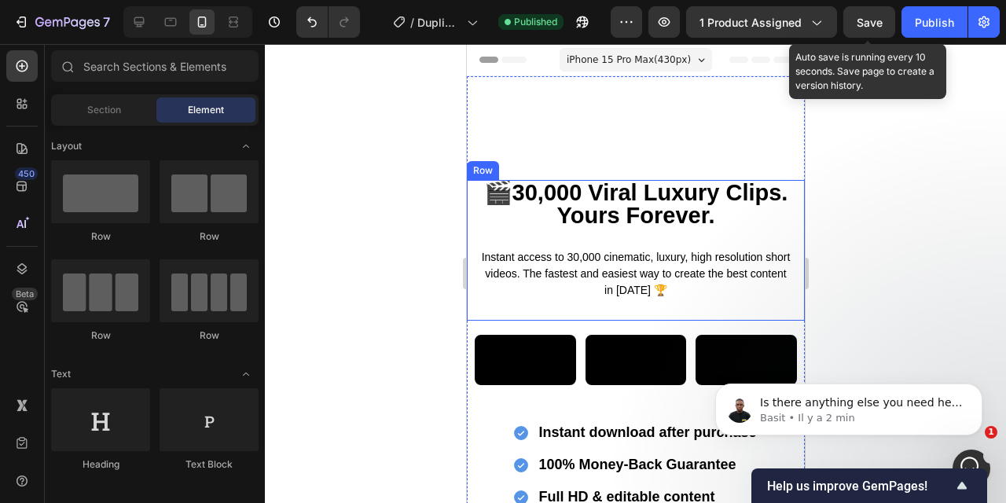
click at [864, 17] on span "Save" at bounding box center [870, 22] width 26 height 13
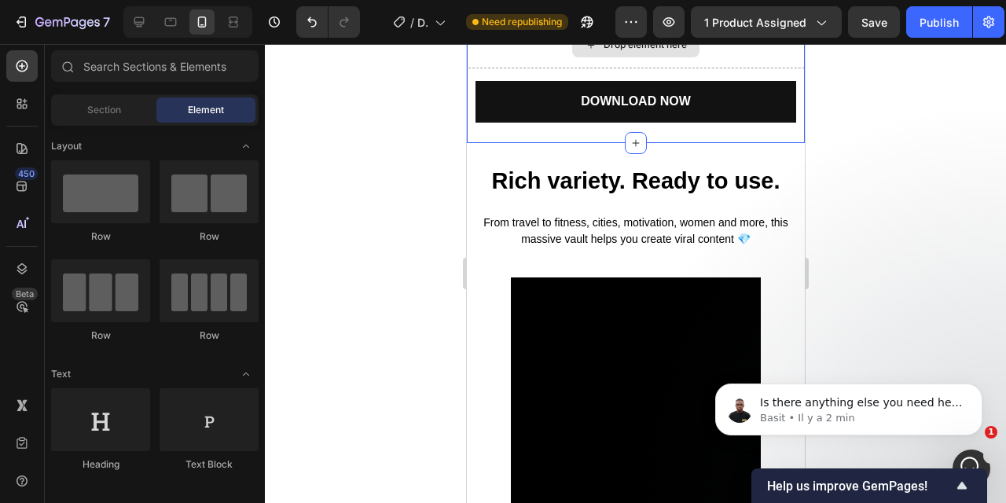
scroll to position [501, 0]
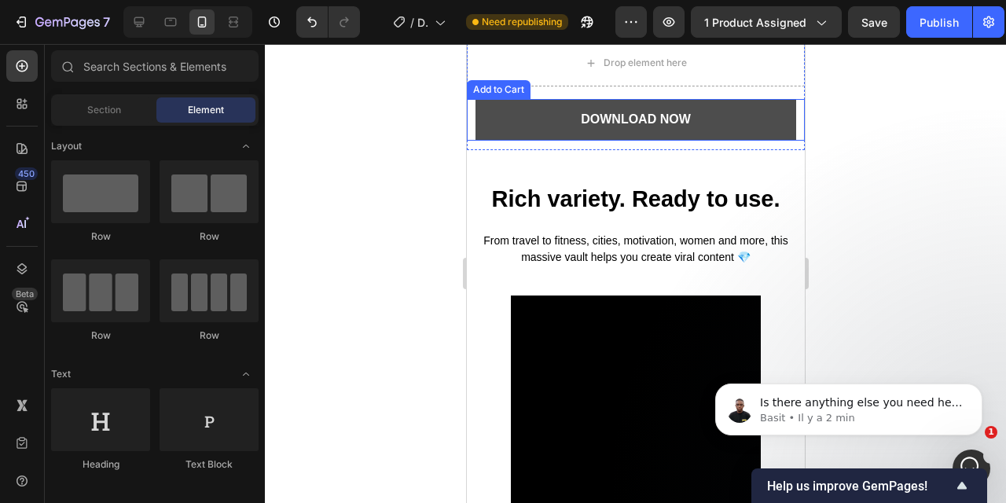
click at [687, 141] on button "Download NOW" at bounding box center [636, 120] width 322 height 42
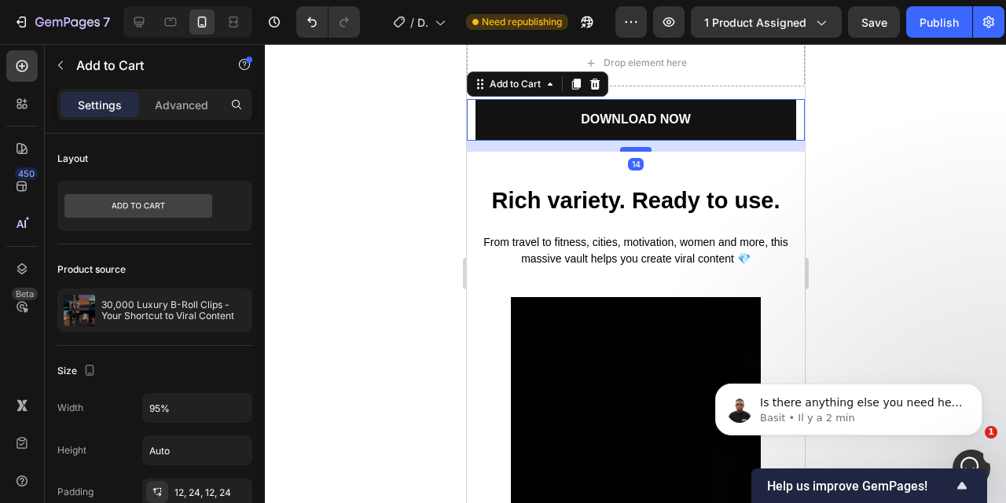
click at [645, 152] on div at bounding box center [635, 149] width 31 height 5
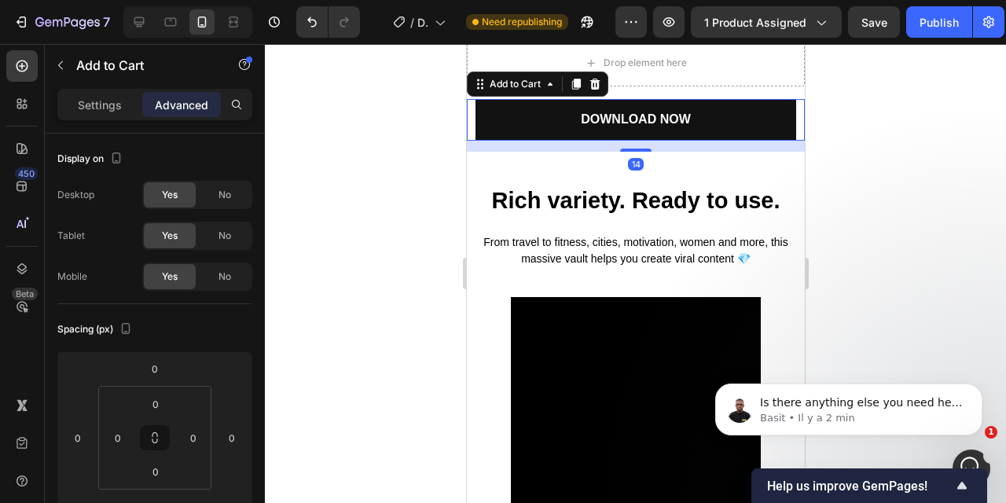
click at [892, 277] on div at bounding box center [636, 273] width 742 height 459
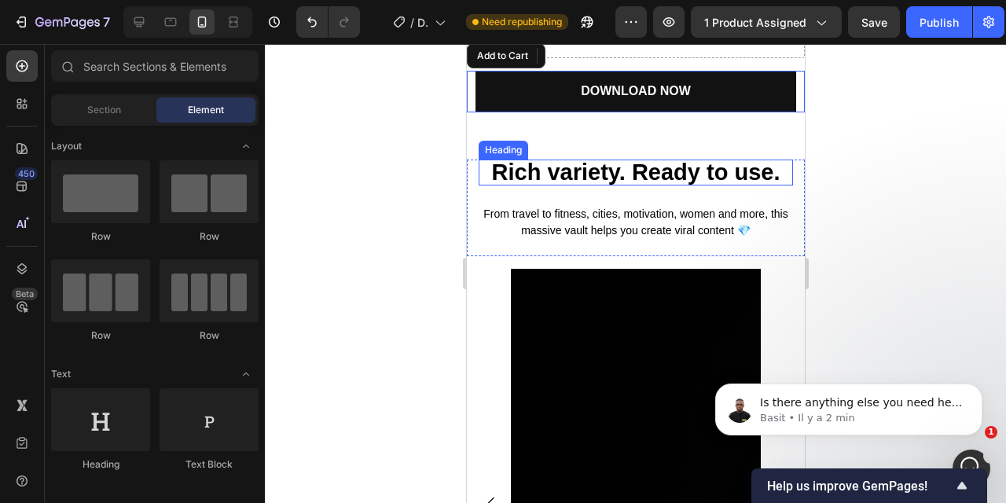
scroll to position [532, 0]
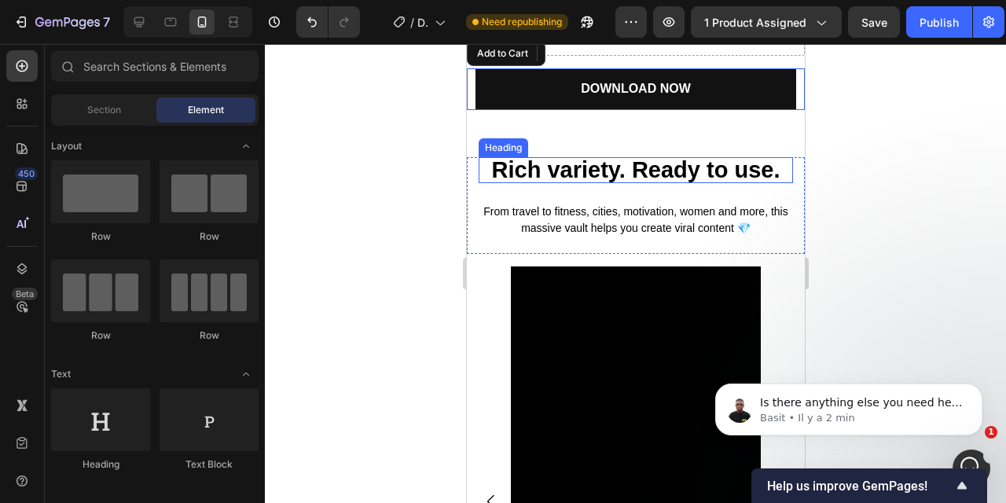
click at [623, 182] on span "Rich variety. Ready to use." at bounding box center [635, 169] width 289 height 25
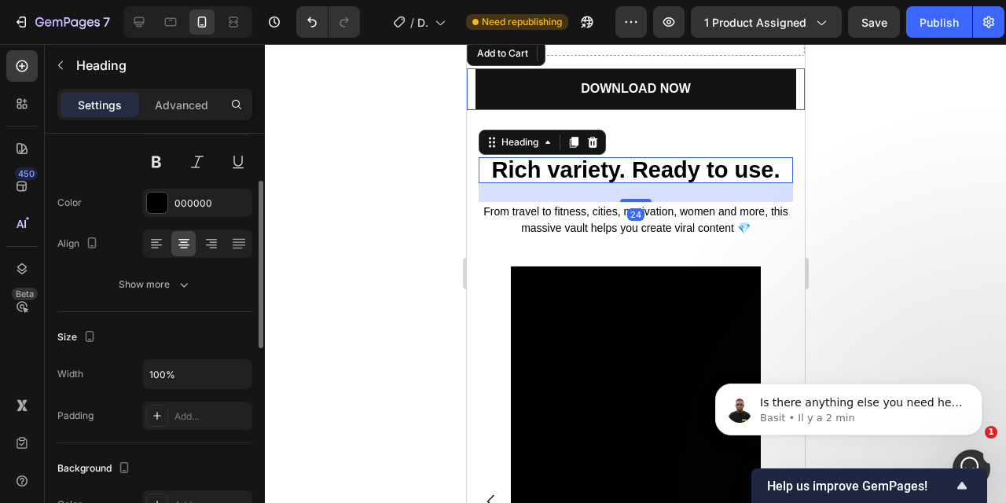
scroll to position [159, 0]
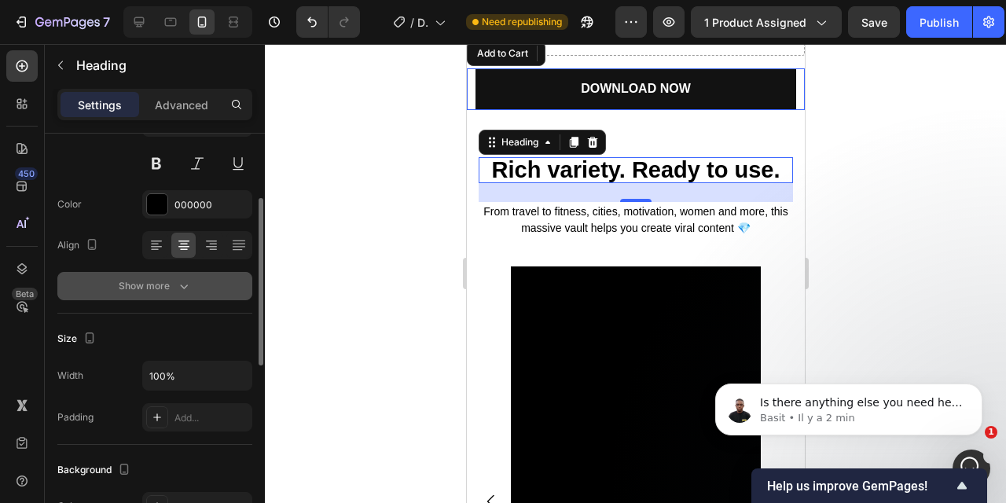
click at [178, 284] on icon "button" at bounding box center [184, 286] width 16 height 16
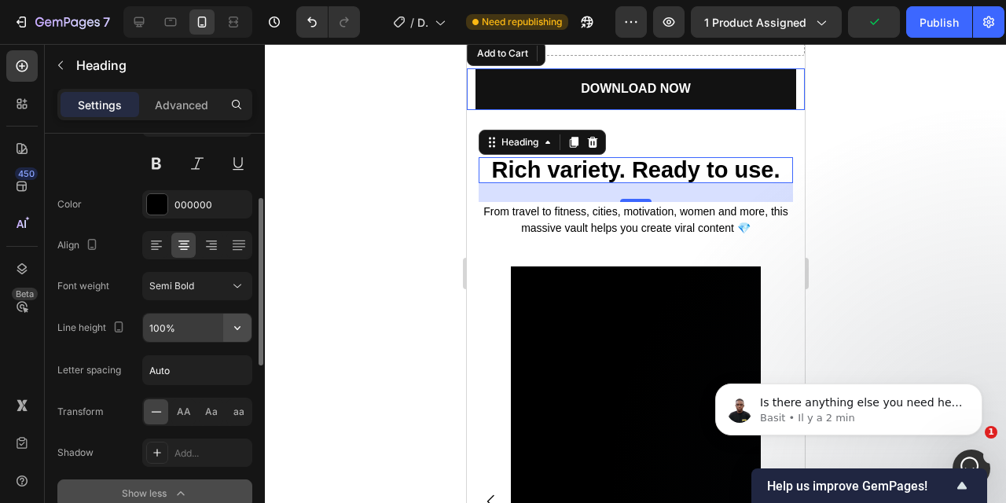
click at [229, 325] on button "button" at bounding box center [237, 328] width 28 height 28
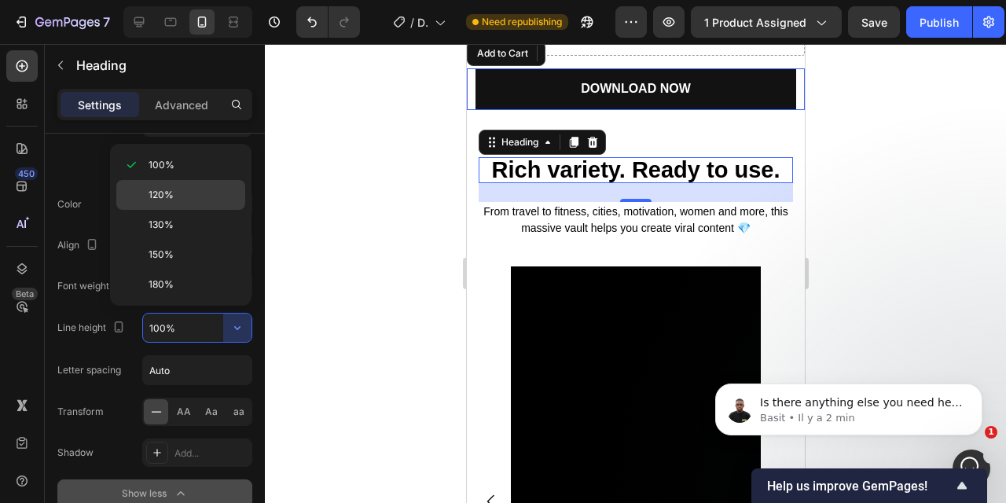
click at [179, 193] on p "120%" at bounding box center [194, 195] width 90 height 14
type input "120%"
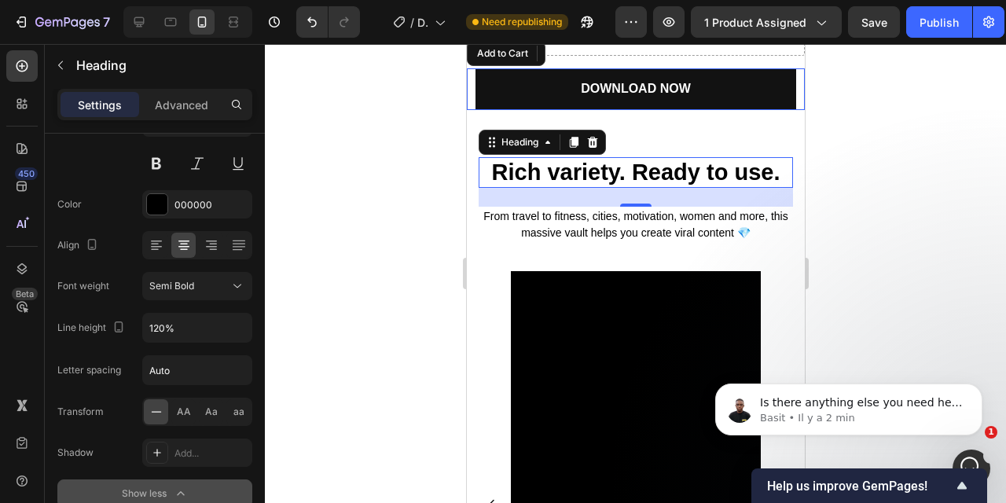
click at [922, 259] on div at bounding box center [636, 273] width 742 height 459
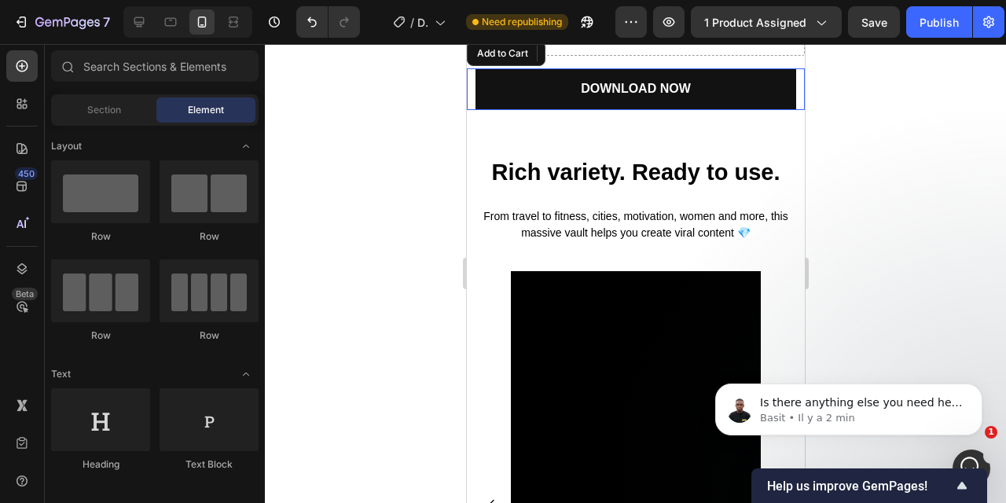
click at [922, 259] on div at bounding box center [636, 273] width 742 height 459
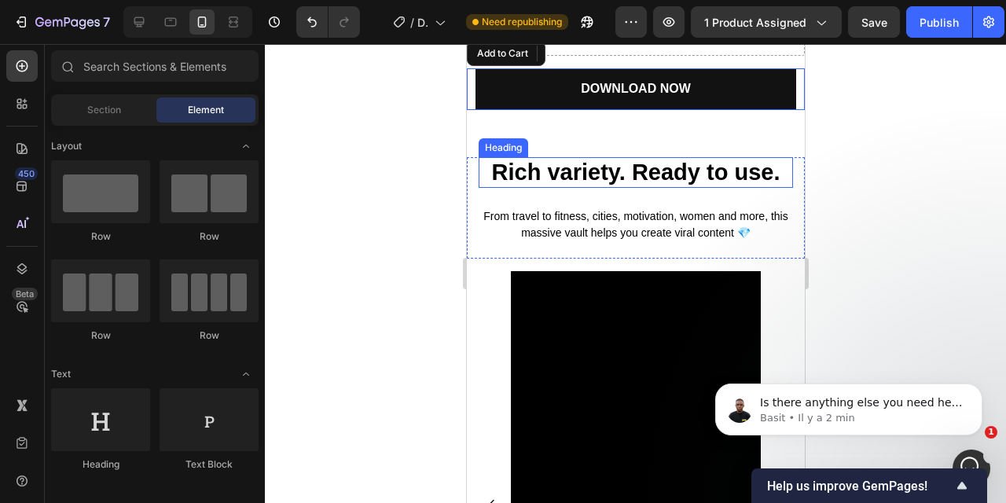
scroll to position [576, 0]
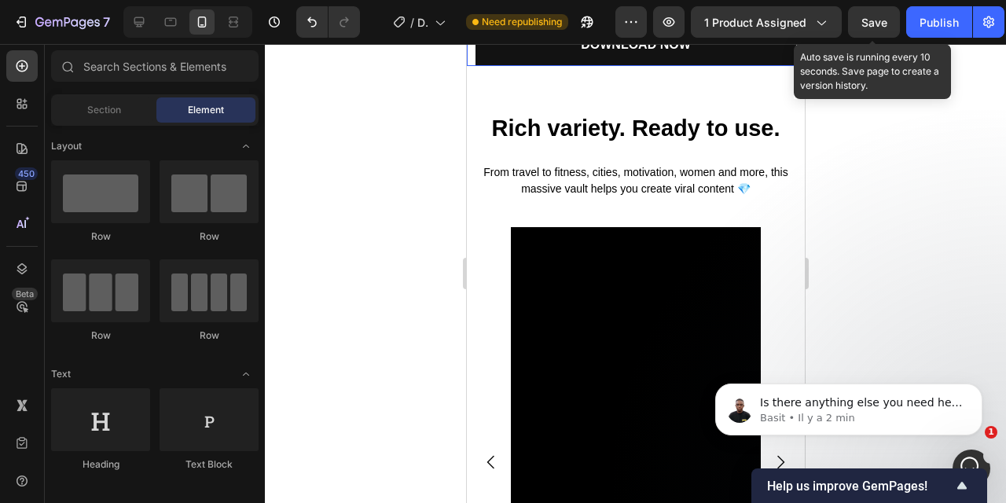
click at [876, 28] on span "Save" at bounding box center [875, 22] width 26 height 13
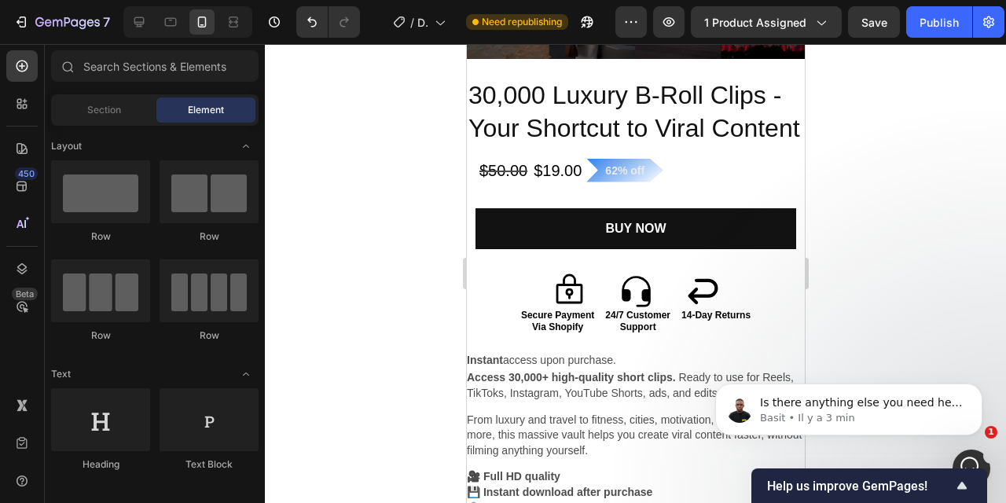
scroll to position [2127, 0]
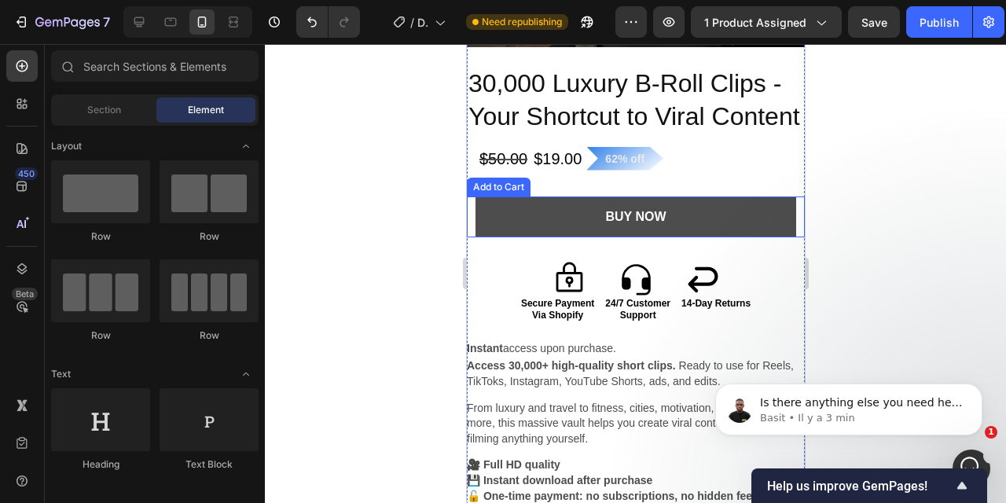
click at [727, 232] on button "BuY NOW" at bounding box center [636, 218] width 322 height 42
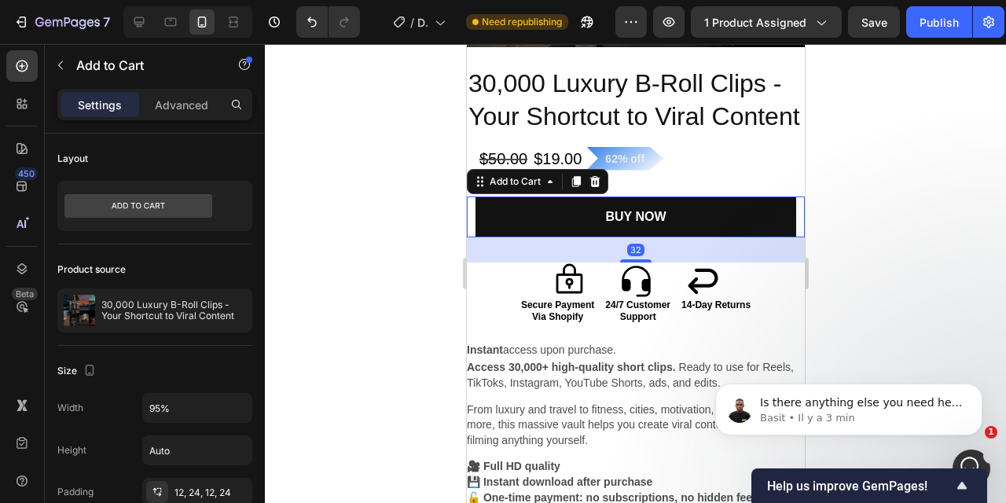
click at [648, 261] on div at bounding box center [635, 260] width 31 height 3
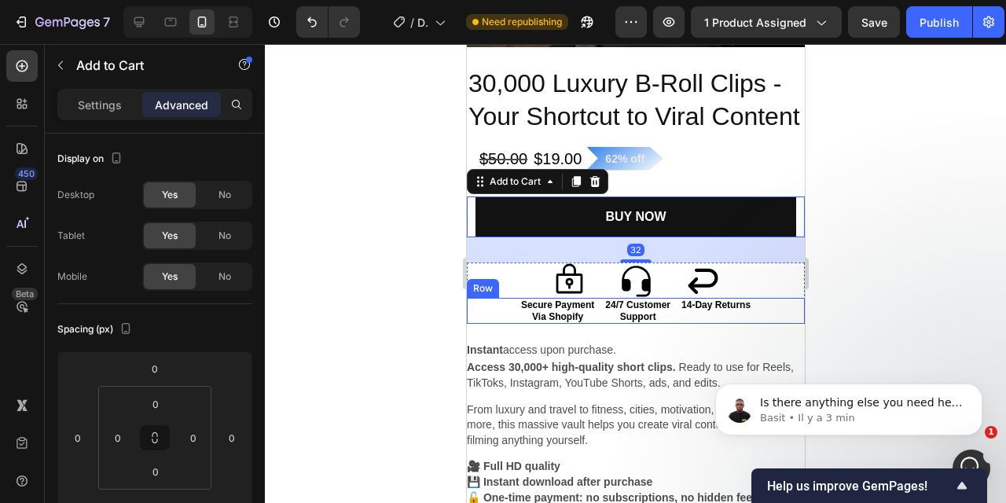
click at [740, 314] on div "14-Day Returns Text Block" at bounding box center [715, 311] width 72 height 26
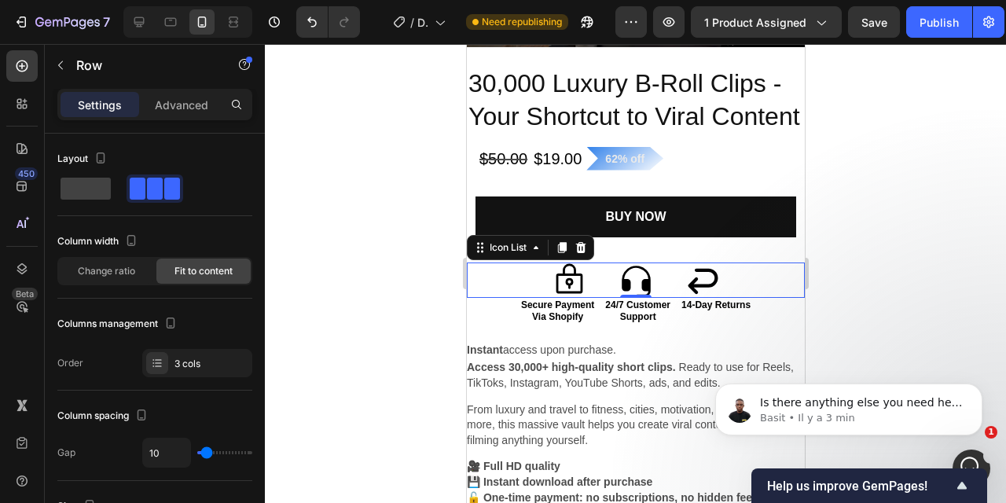
click at [764, 278] on div "Icon Icon Icon" at bounding box center [635, 280] width 338 height 35
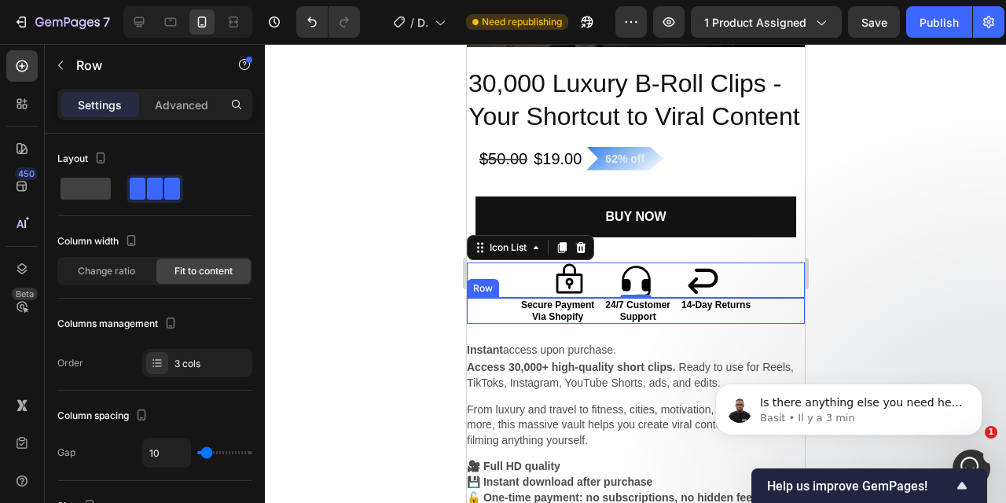
click at [799, 304] on div "Secure Payment Via Shopify Text Block 24/7 Customer Support Text Block 14-Day R…" at bounding box center [635, 311] width 338 height 26
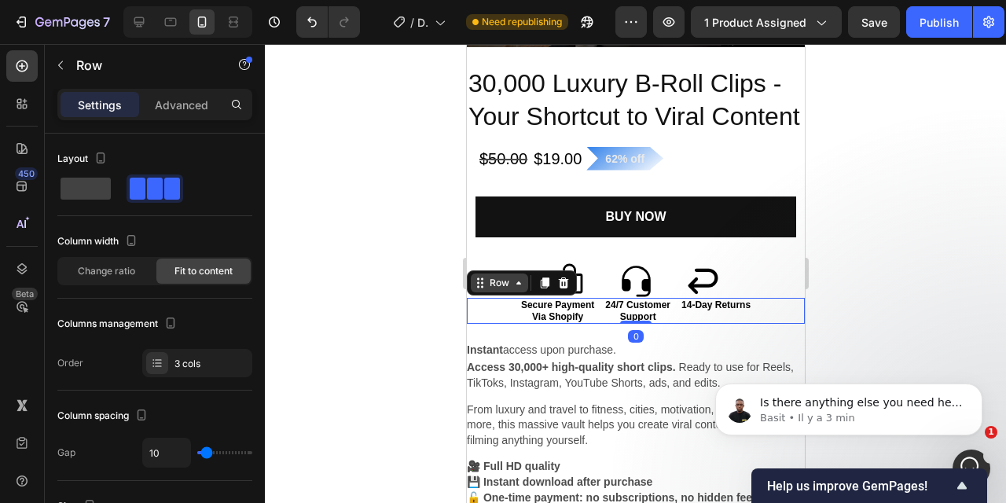
click at [502, 276] on div "Row" at bounding box center [499, 283] width 26 height 14
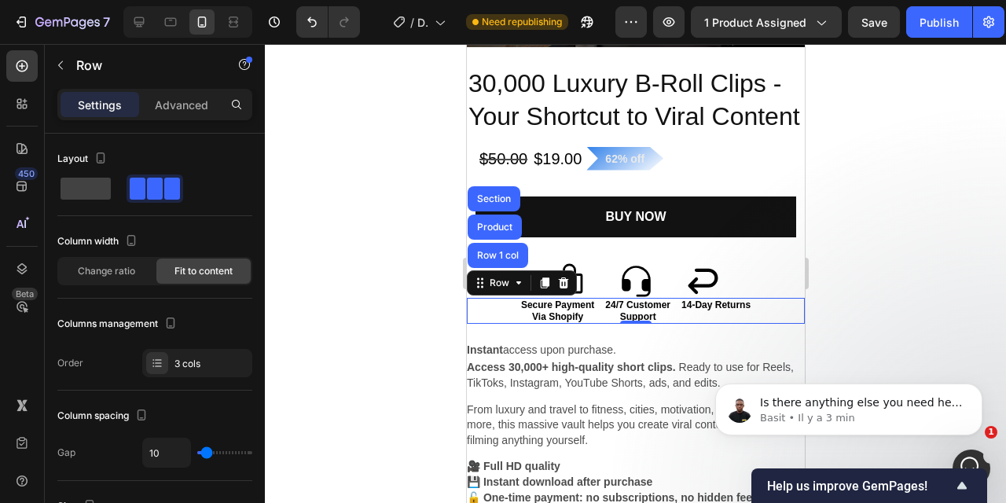
click at [399, 311] on div at bounding box center [636, 273] width 742 height 459
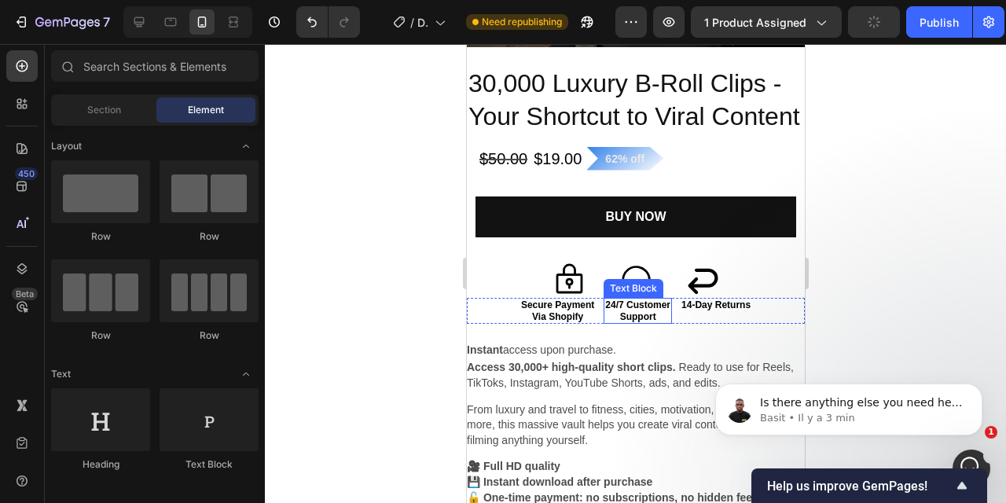
click at [668, 318] on p "Support" at bounding box center [637, 316] width 65 height 11
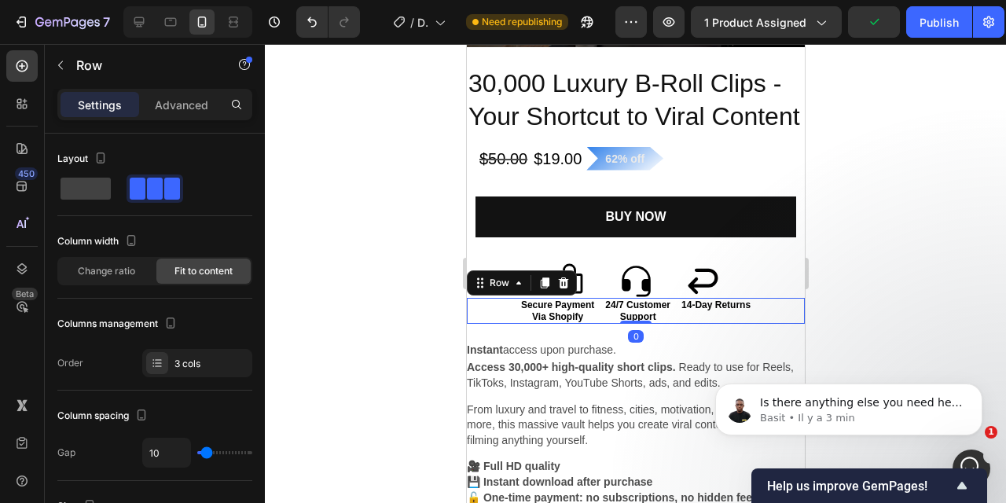
click at [765, 311] on div "Secure Payment Via Shopify Text Block 24/7 Customer Support Text Block 14-Day R…" at bounding box center [635, 311] width 338 height 26
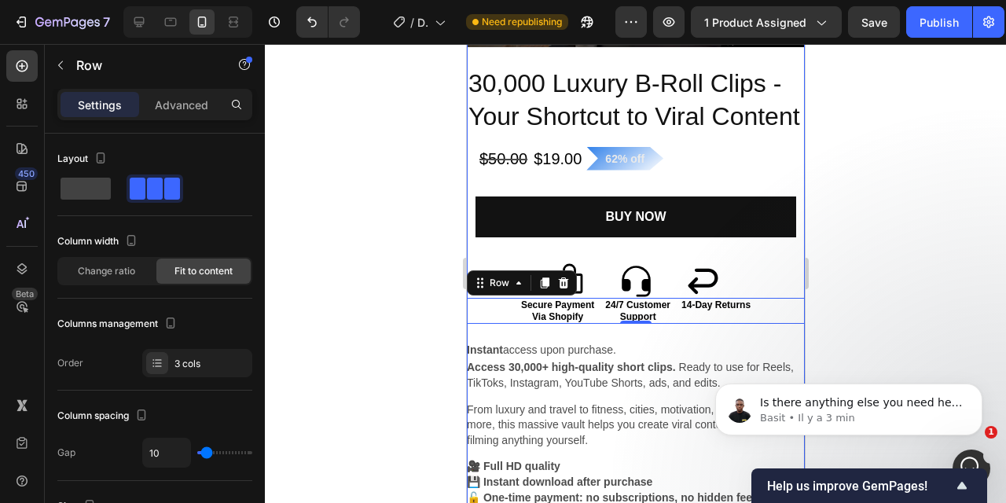
click at [671, 340] on div "30,000 Luxury B-Roll Clips - Your Shortcut to Viral Content Product Title $50.0…" at bounding box center [635, 351] width 338 height 570
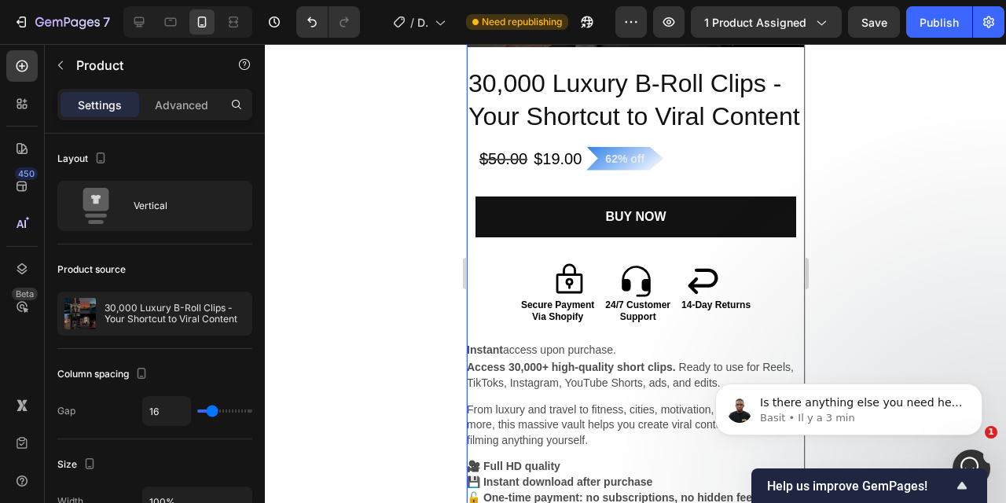
click at [671, 324] on div "30,000 Luxury B-Roll Clips - Your Shortcut to Viral Content Product Title $50.0…" at bounding box center [635, 351] width 338 height 570
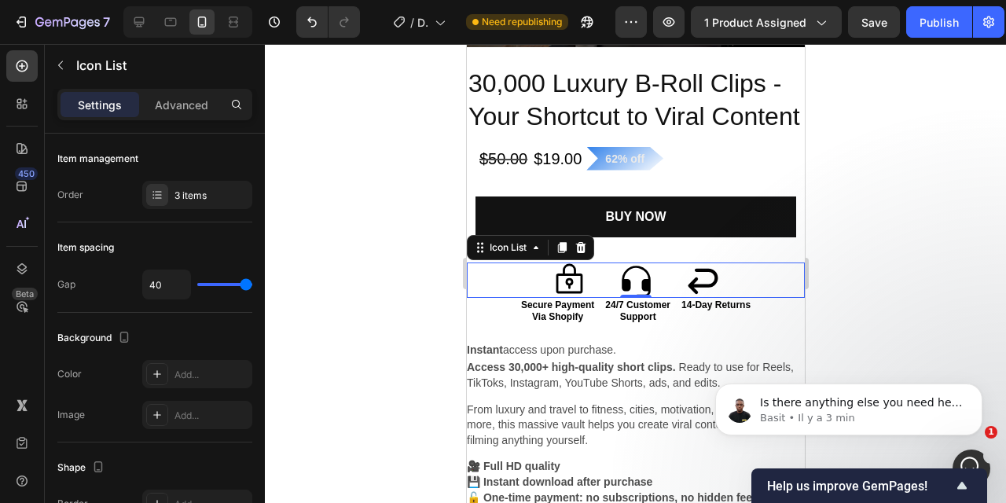
click at [788, 273] on div "Icon Icon Icon" at bounding box center [635, 280] width 338 height 35
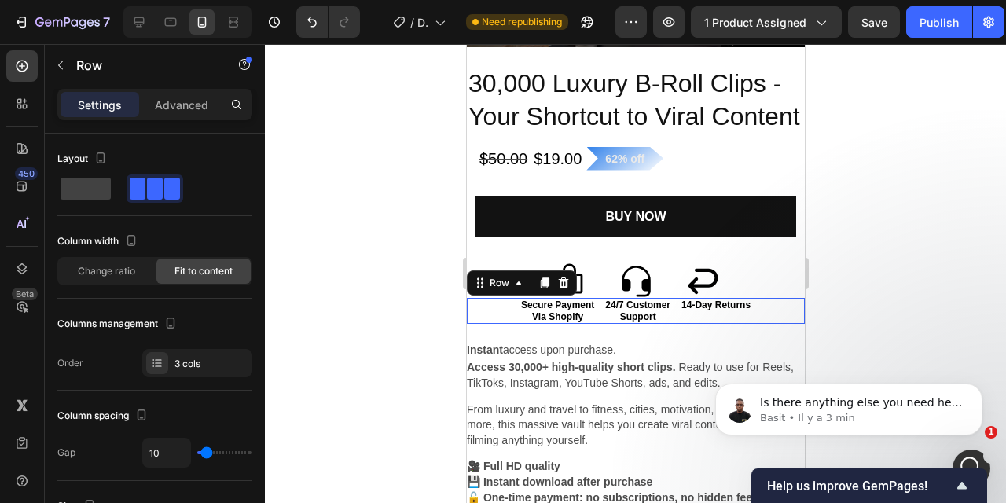
click at [767, 311] on div "Secure Payment Via Shopify Text Block 24/7 Customer Support Text Block 14-Day R…" at bounding box center [635, 311] width 338 height 26
click at [493, 286] on div "Row" at bounding box center [499, 283] width 26 height 14
click at [348, 395] on div at bounding box center [636, 273] width 742 height 459
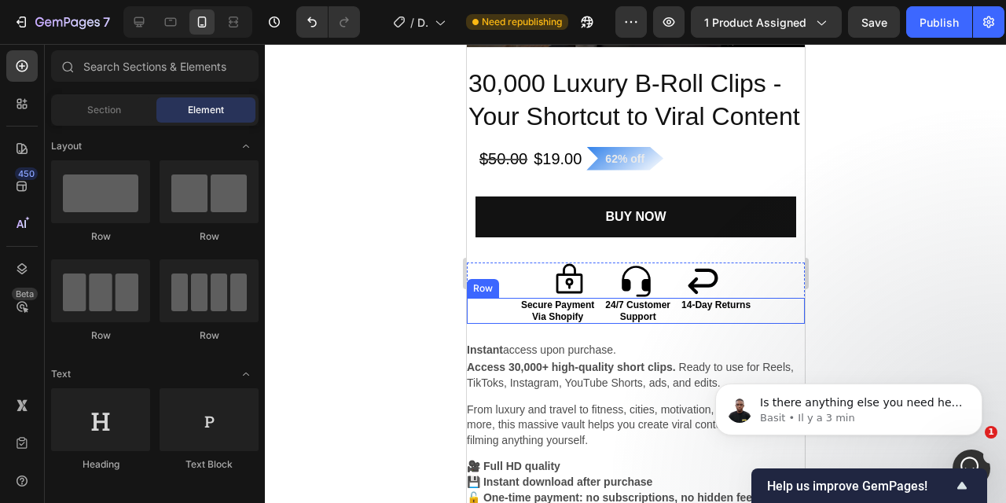
click at [678, 315] on div "Secure Payment Via Shopify Text Block 24/7 Customer Support Text Block 14-Day R…" at bounding box center [635, 311] width 338 height 26
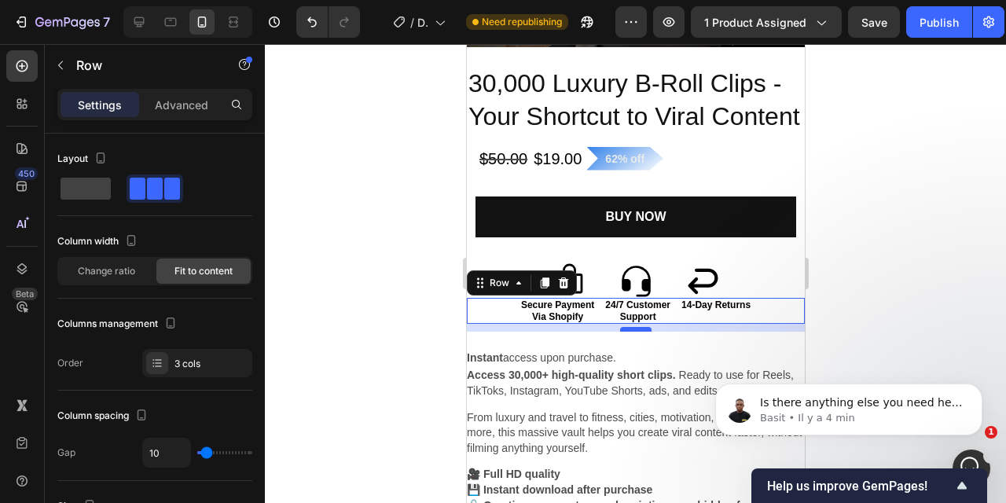
click at [644, 328] on div at bounding box center [635, 329] width 31 height 5
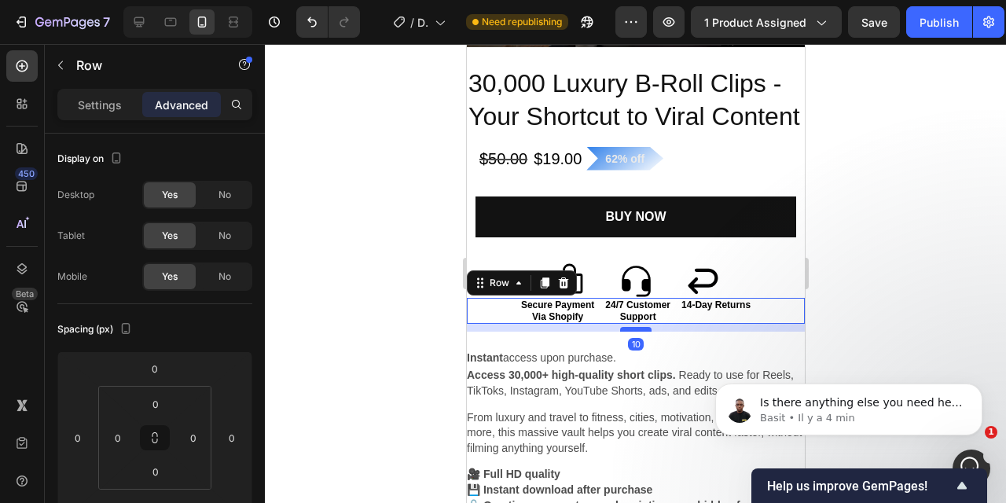
click at [644, 328] on div at bounding box center [635, 329] width 31 height 5
click at [679, 355] on div "Instant access upon purchase." at bounding box center [635, 358] width 338 height 20
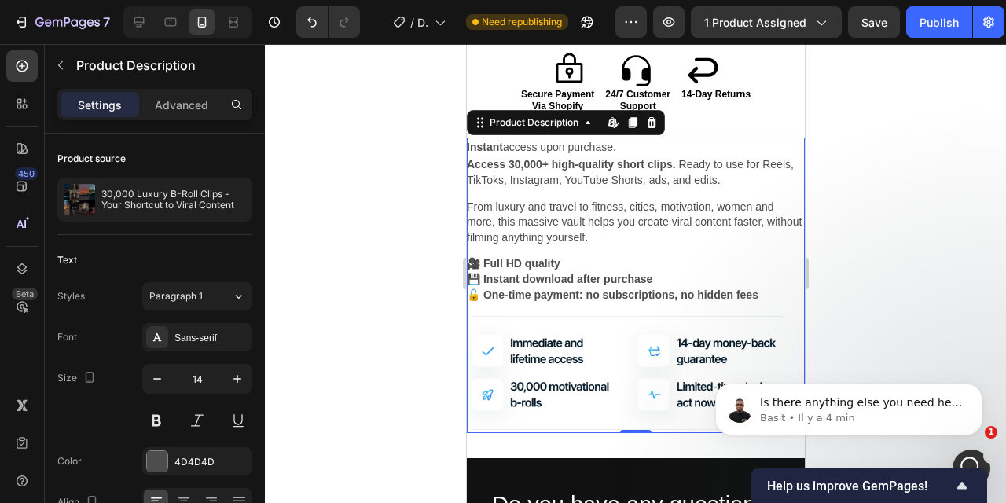
scroll to position [2323, 0]
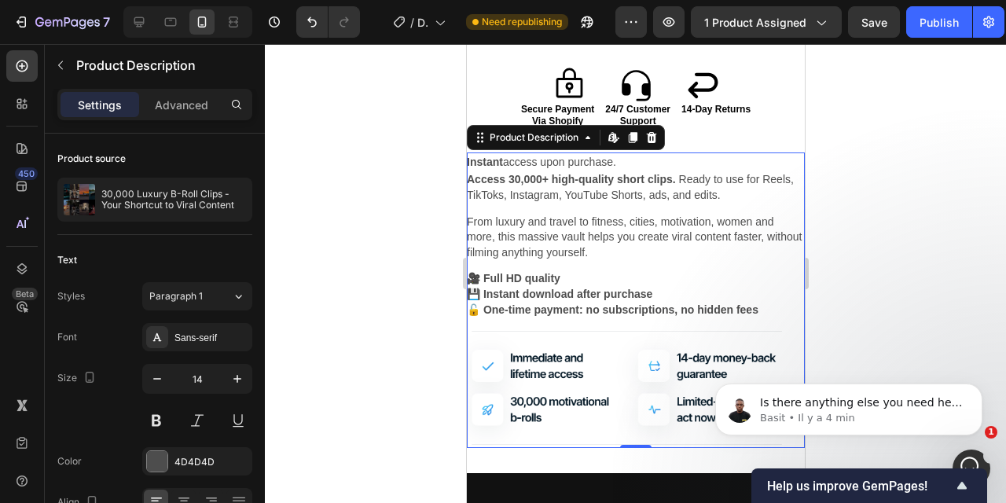
click at [557, 249] on p "From luxury and travel to fitness, cities, motivation, women and more, this mas…" at bounding box center [635, 238] width 338 height 46
click at [556, 204] on div "Access 30,000+ high-quality short clips. Ready to use for Reels, TikToks, Insta…" at bounding box center [635, 310] width 338 height 276
click at [928, 228] on div at bounding box center [636, 273] width 742 height 459
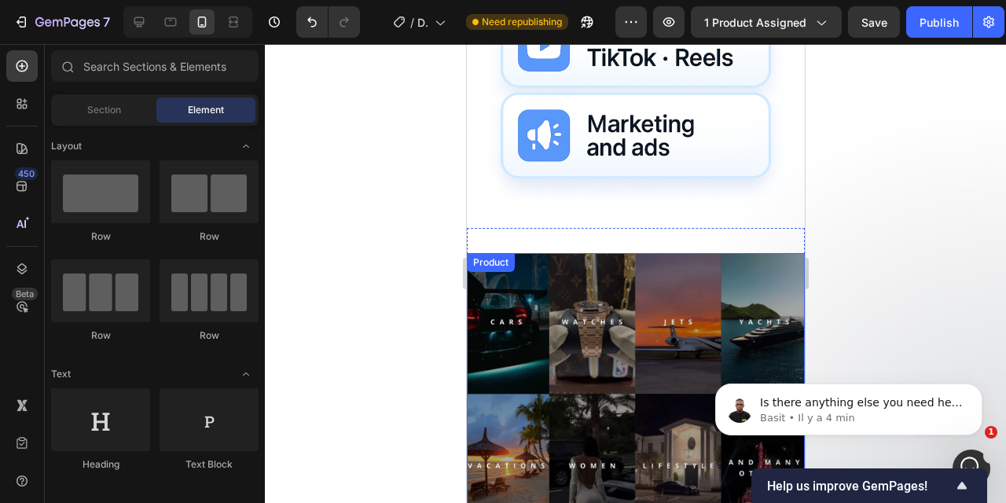
scroll to position [1638, 0]
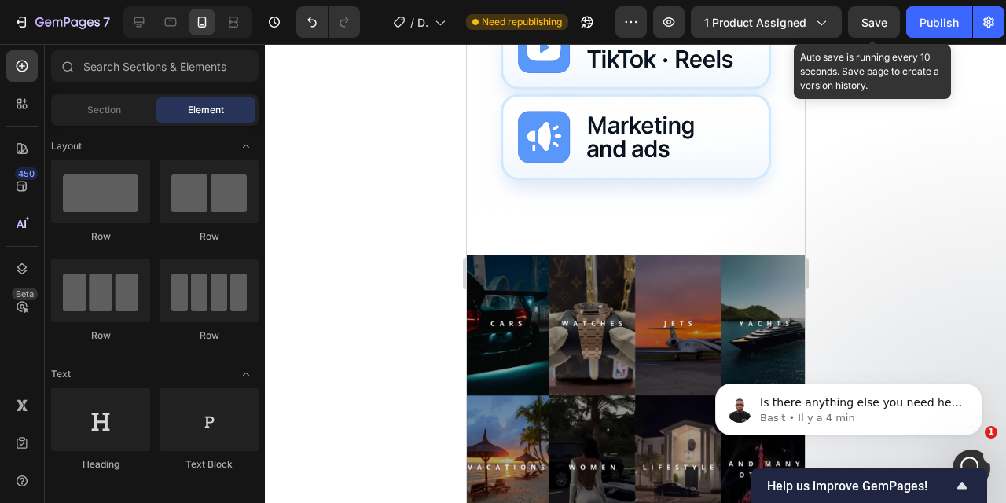
click at [881, 16] on span "Save" at bounding box center [875, 22] width 26 height 13
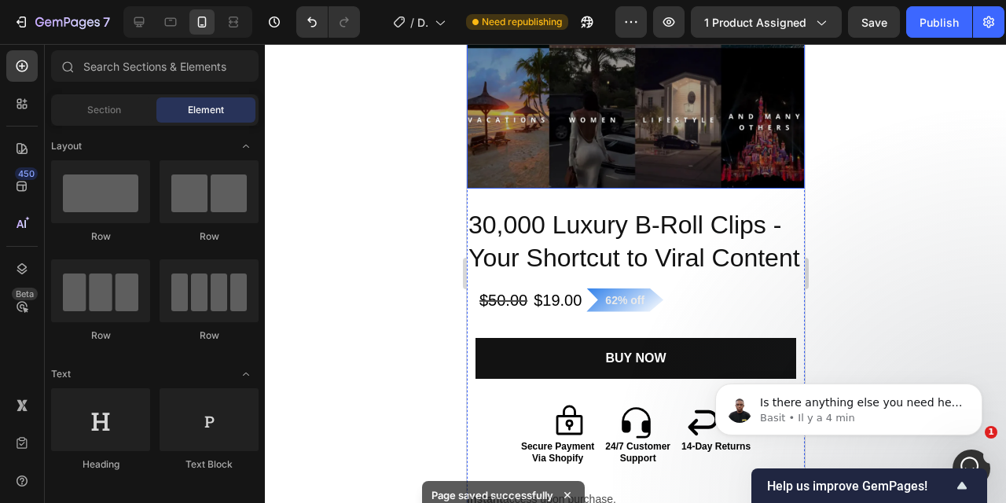
scroll to position [1654, 0]
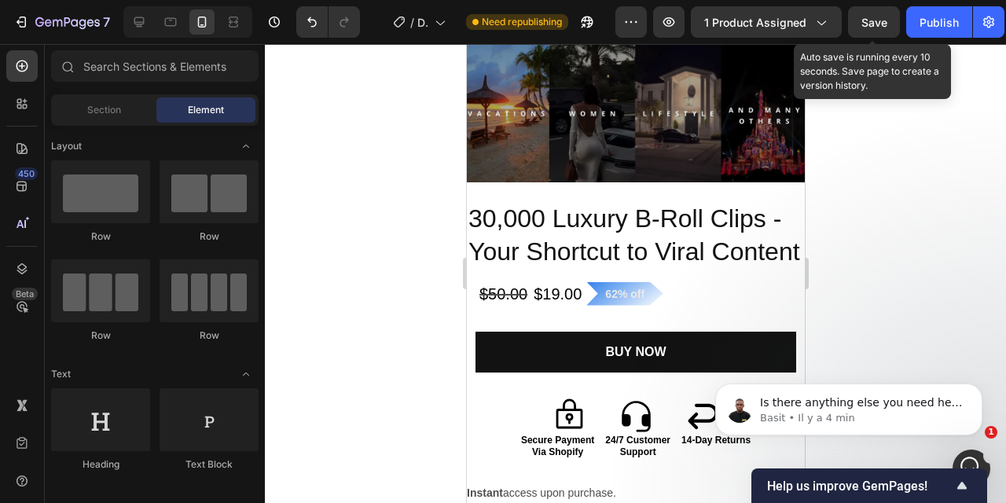
click at [863, 21] on span "Save" at bounding box center [875, 22] width 26 height 13
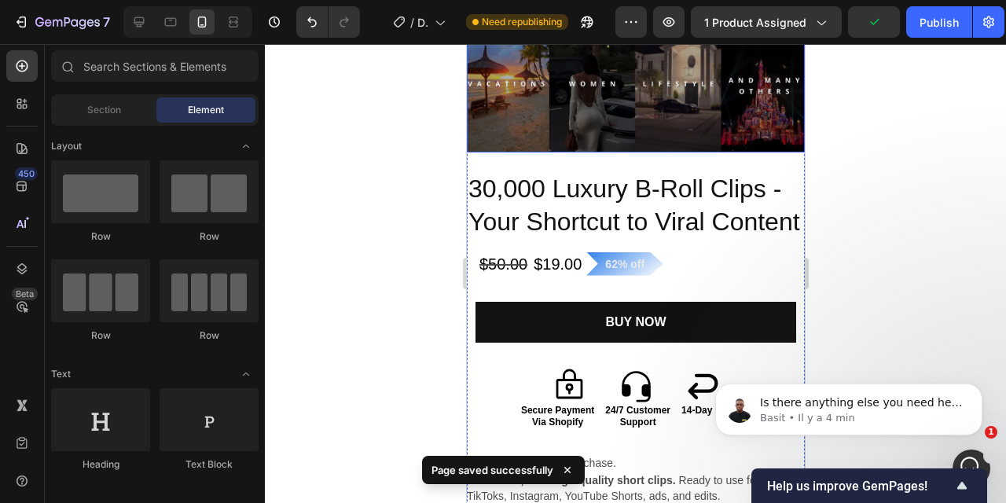
scroll to position [1690, 0]
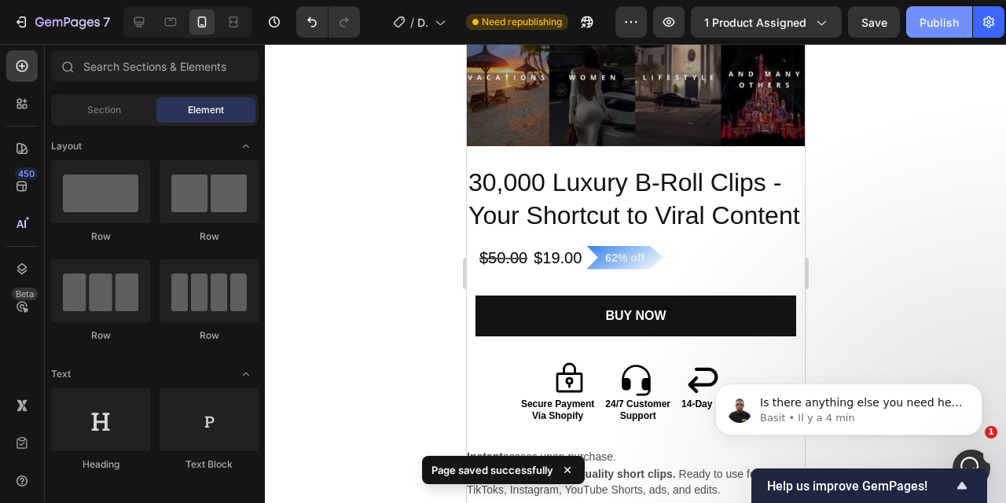
click at [937, 20] on div "Publish" at bounding box center [939, 22] width 39 height 17
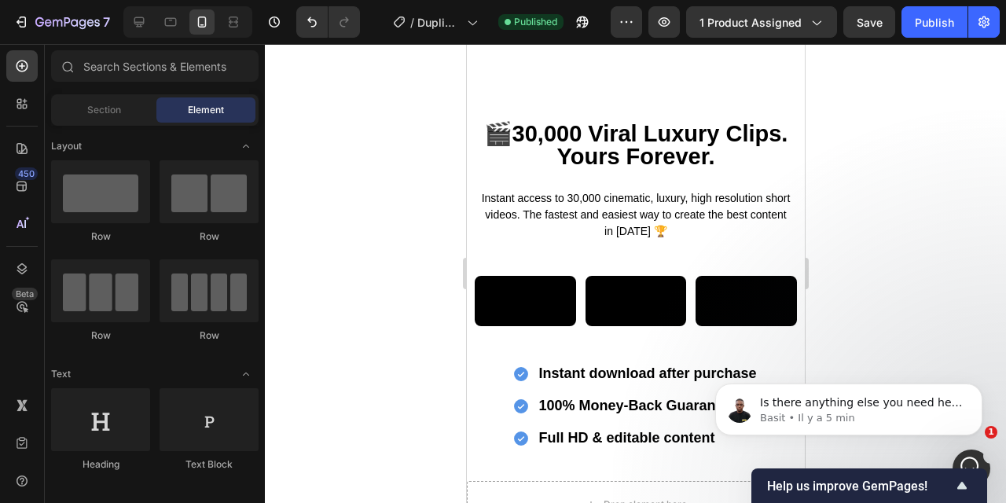
scroll to position [83, 0]
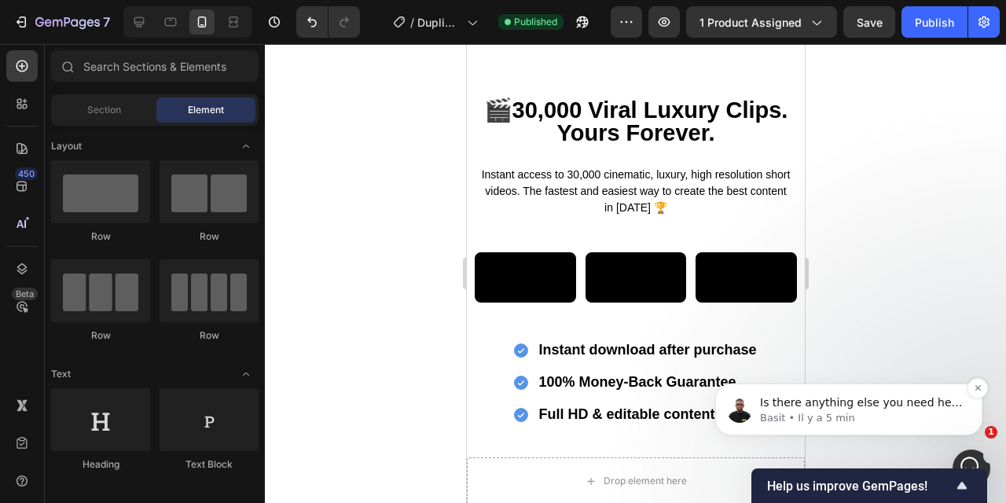
click at [948, 417] on p "Basit • Il y a 5 min" at bounding box center [861, 418] width 203 height 14
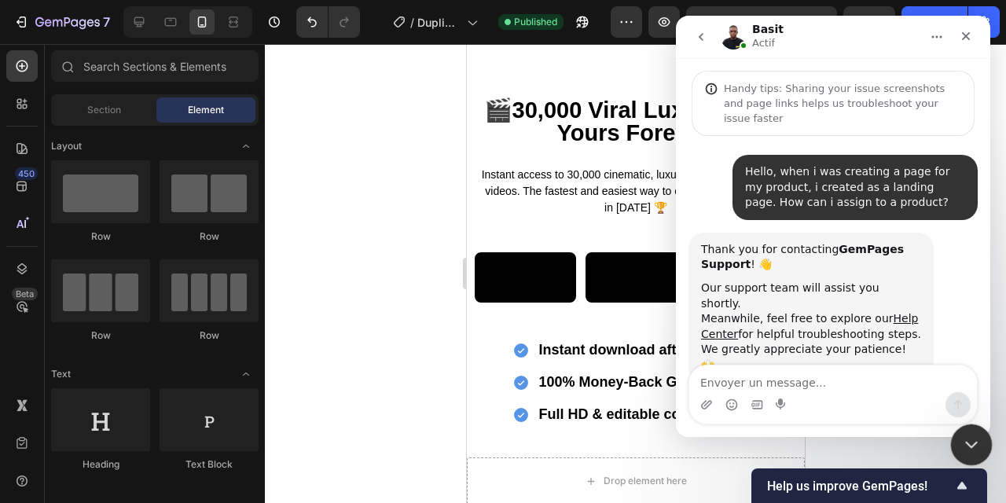
scroll to position [2, 0]
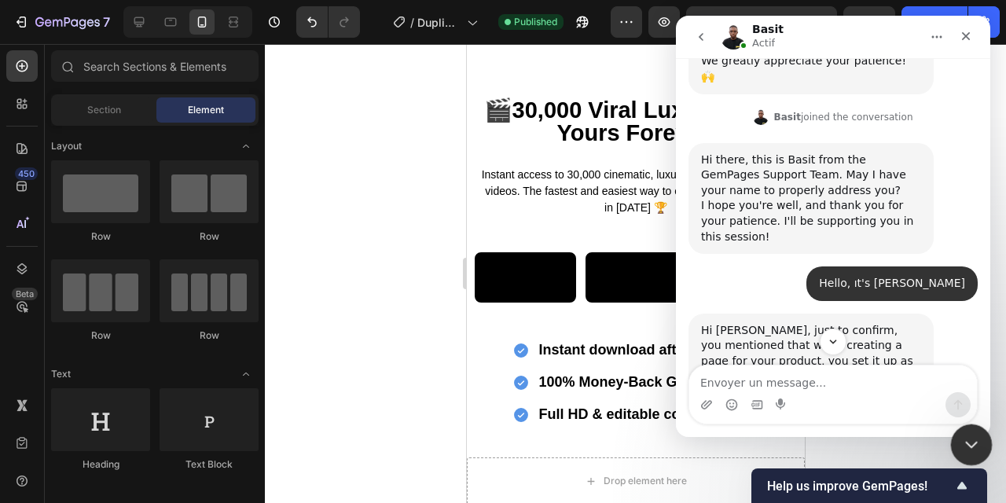
click at [976, 436] on icon "Fermer le Messenger Intercom" at bounding box center [969, 442] width 19 height 19
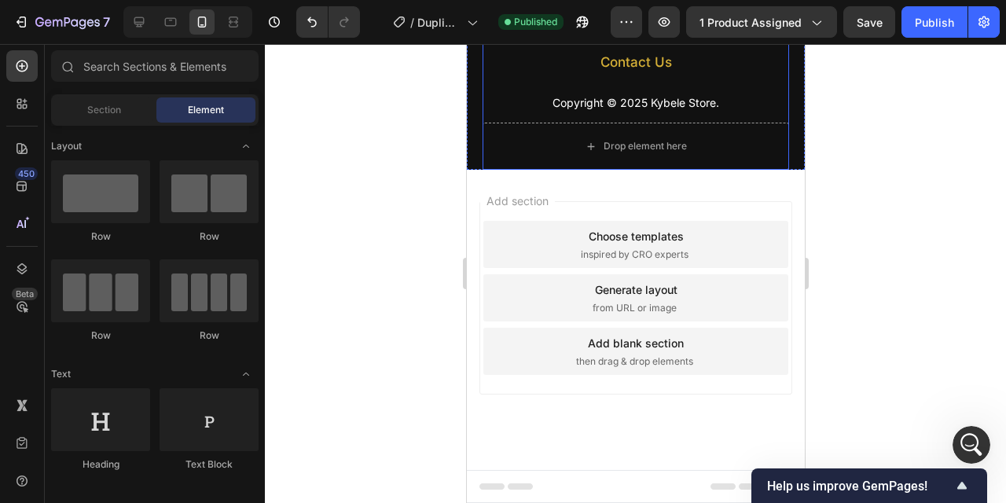
scroll to position [2518, 0]
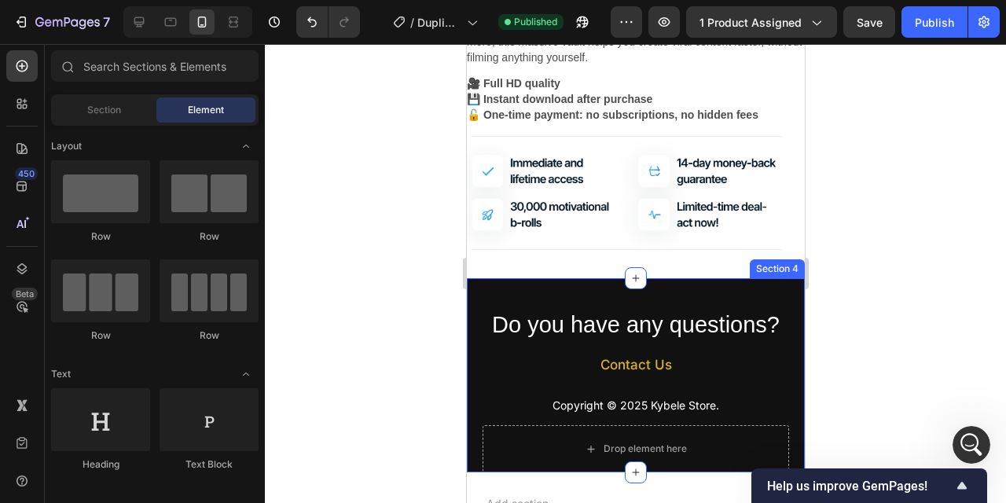
click at [731, 293] on div "Do you have any questions? Heading Contact Us Button Copyright © 2025 Kybele St…" at bounding box center [635, 375] width 338 height 194
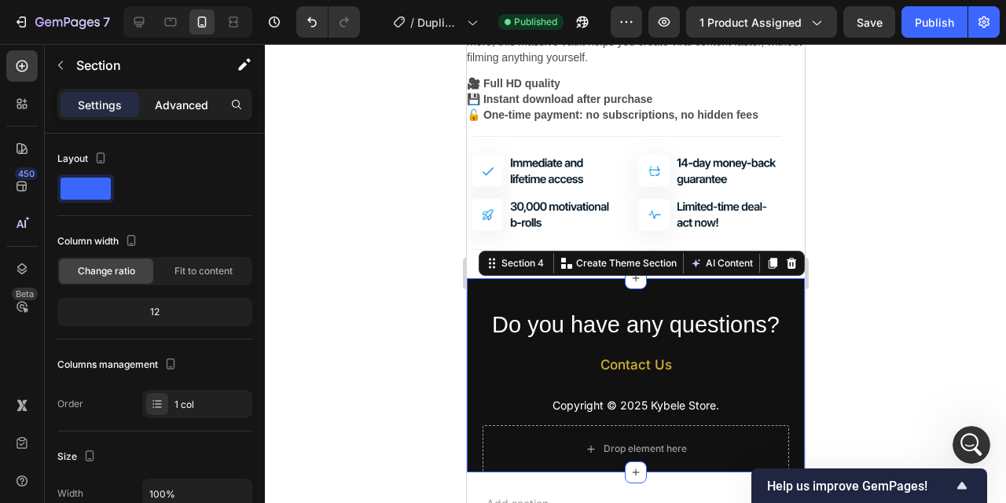
click at [182, 103] on p "Advanced" at bounding box center [181, 105] width 53 height 17
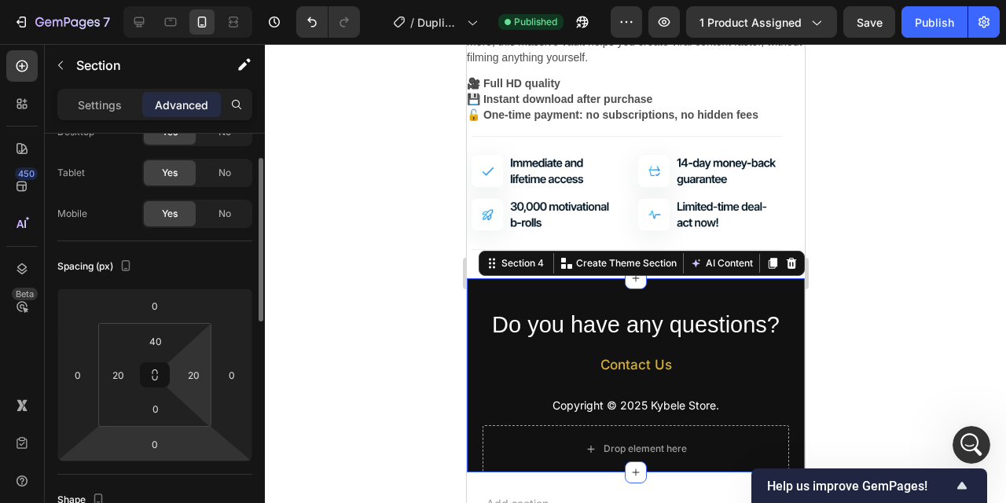
scroll to position [82, 0]
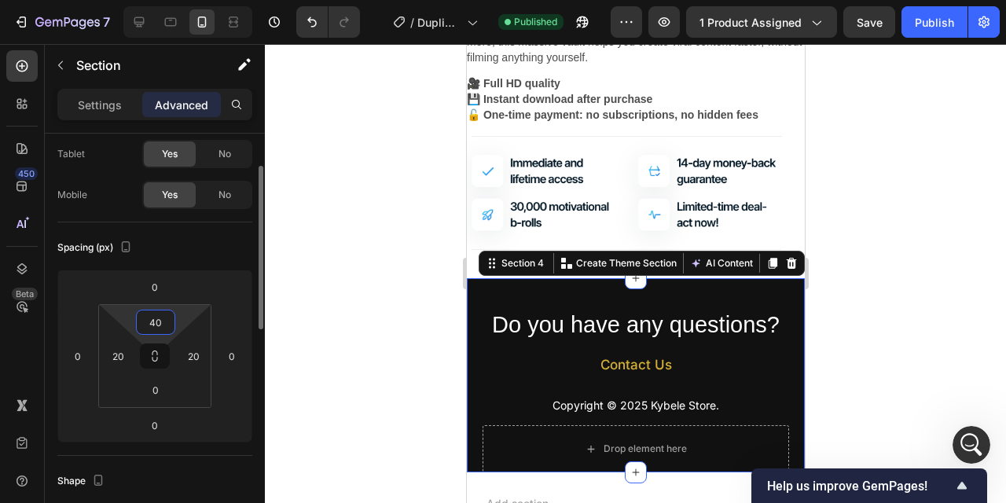
click at [164, 318] on input "40" at bounding box center [155, 323] width 31 height 24
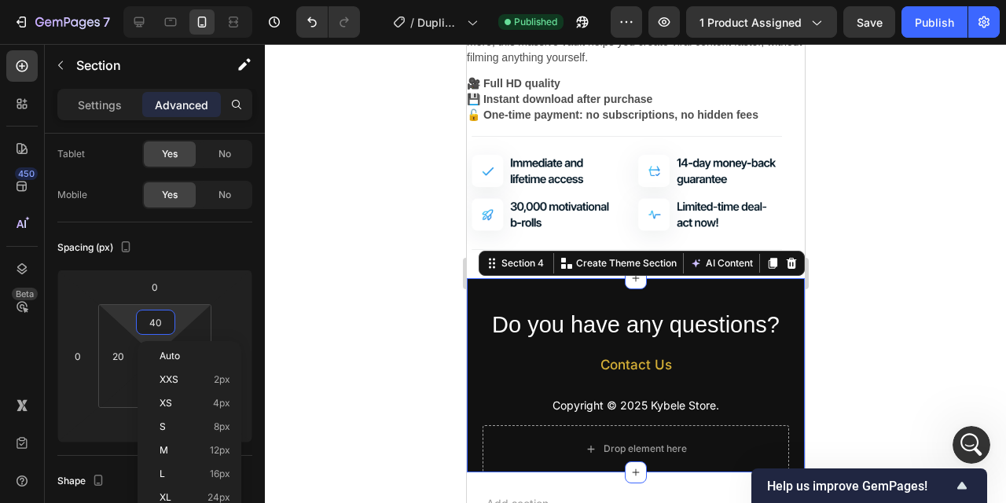
click at [366, 267] on div at bounding box center [636, 273] width 742 height 459
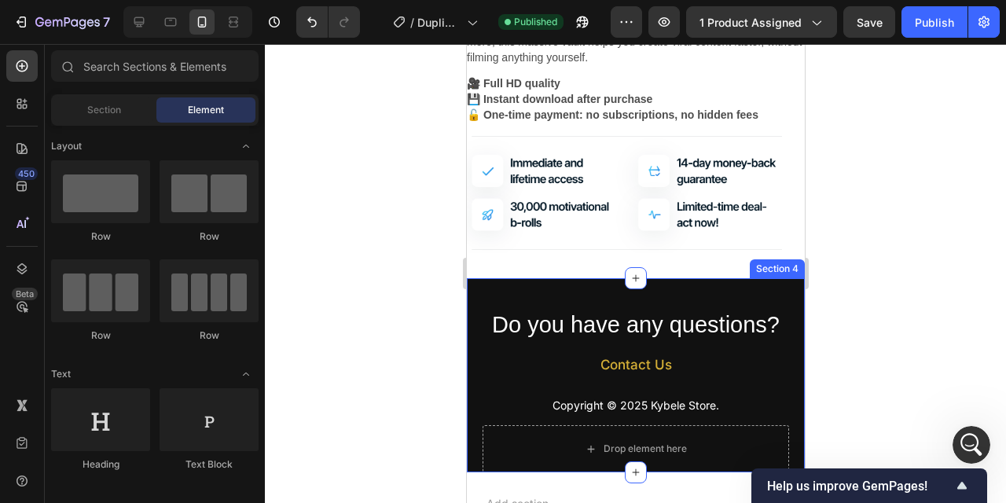
click at [661, 293] on div "Do you have any questions? Heading Contact Us Button Copyright © 2025 Kybele St…" at bounding box center [635, 375] width 338 height 194
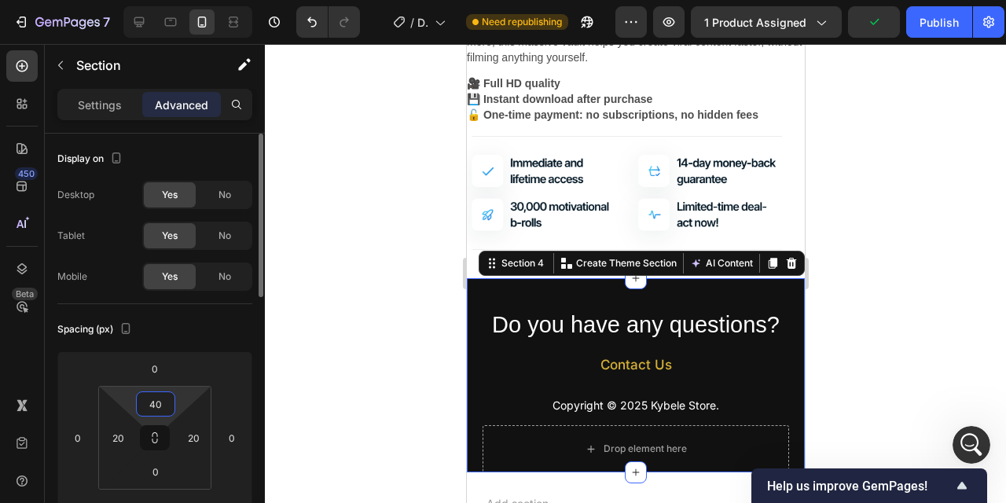
click at [161, 404] on input "40" at bounding box center [155, 404] width 31 height 24
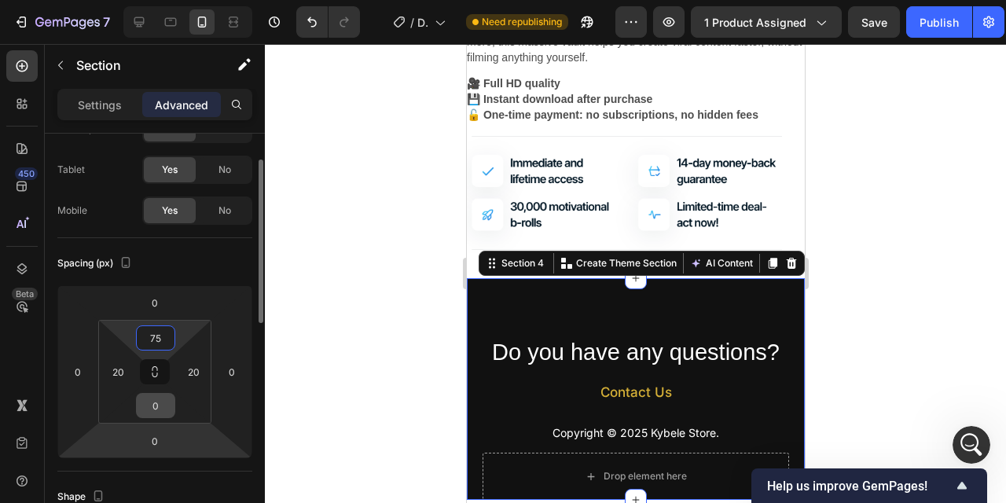
scroll to position [69, 0]
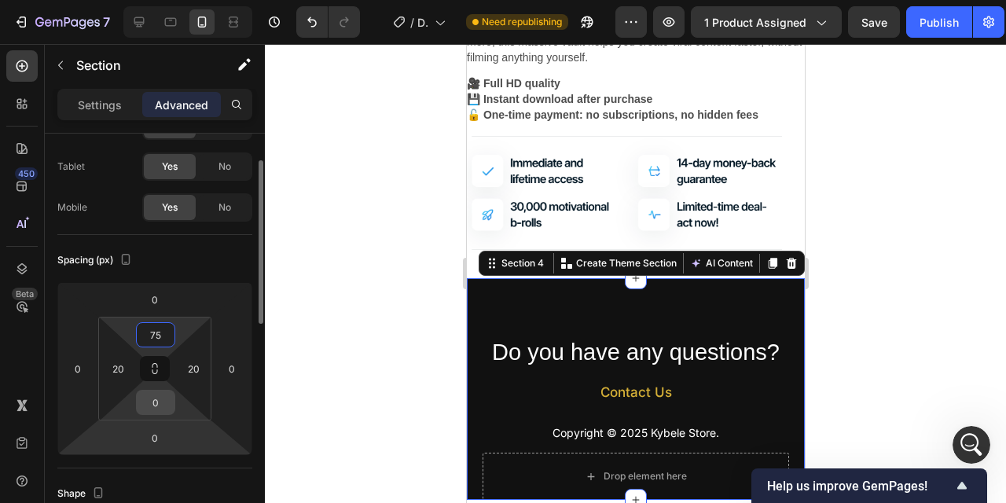
type input "75"
click at [162, 395] on input "0" at bounding box center [155, 403] width 31 height 24
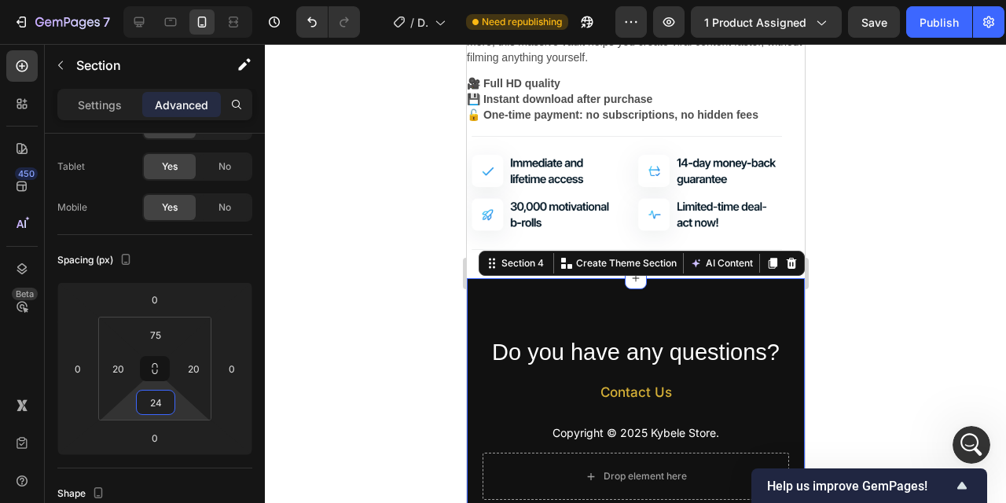
type input "24"
click at [937, 315] on div at bounding box center [636, 273] width 742 height 459
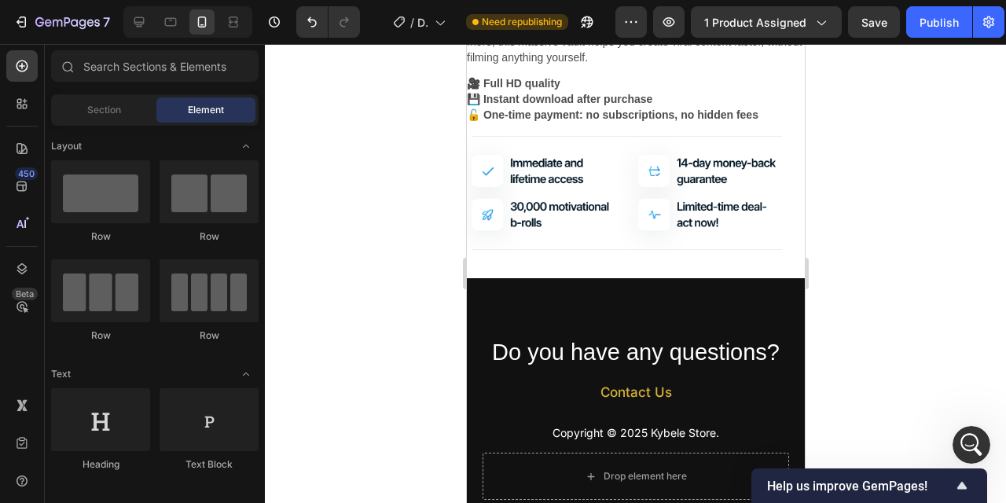
click at [921, 312] on div at bounding box center [636, 273] width 742 height 459
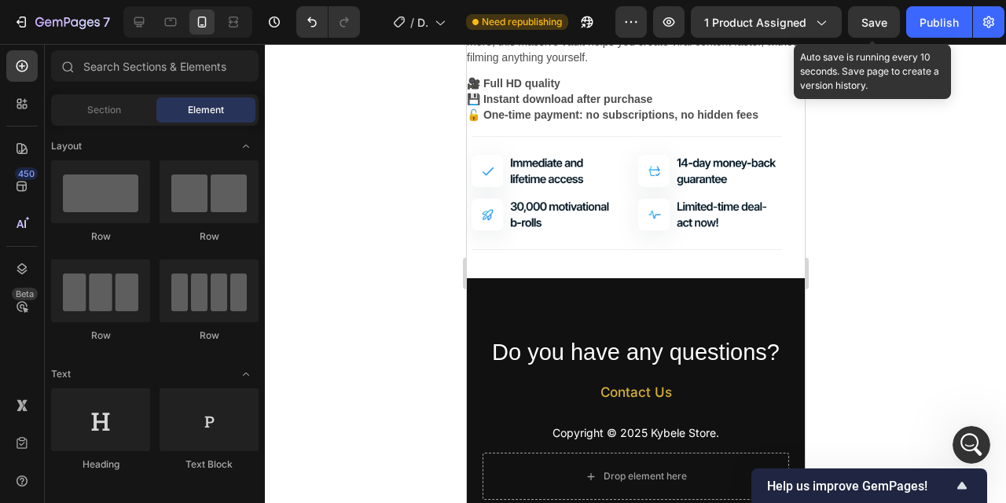
click at [877, 19] on span "Save" at bounding box center [875, 22] width 26 height 13
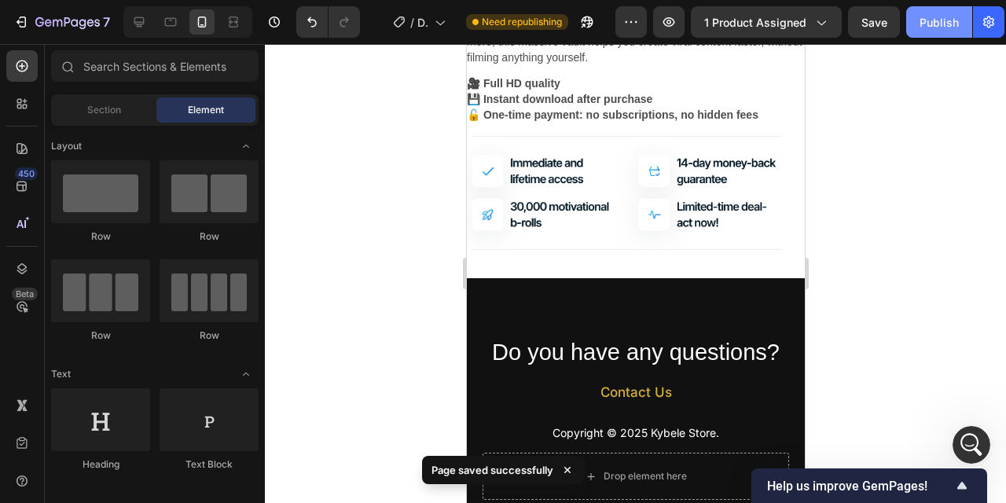
click at [938, 28] on div "Publish" at bounding box center [939, 22] width 39 height 17
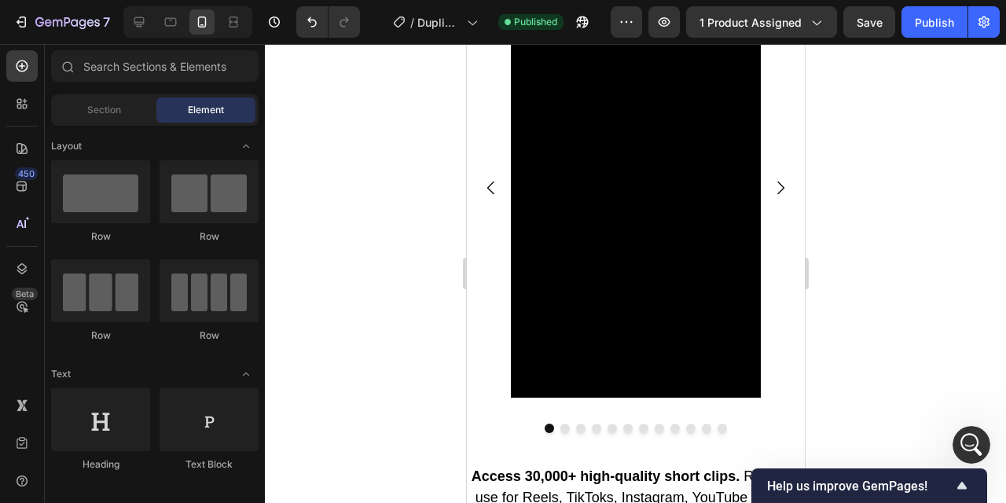
scroll to position [977, 0]
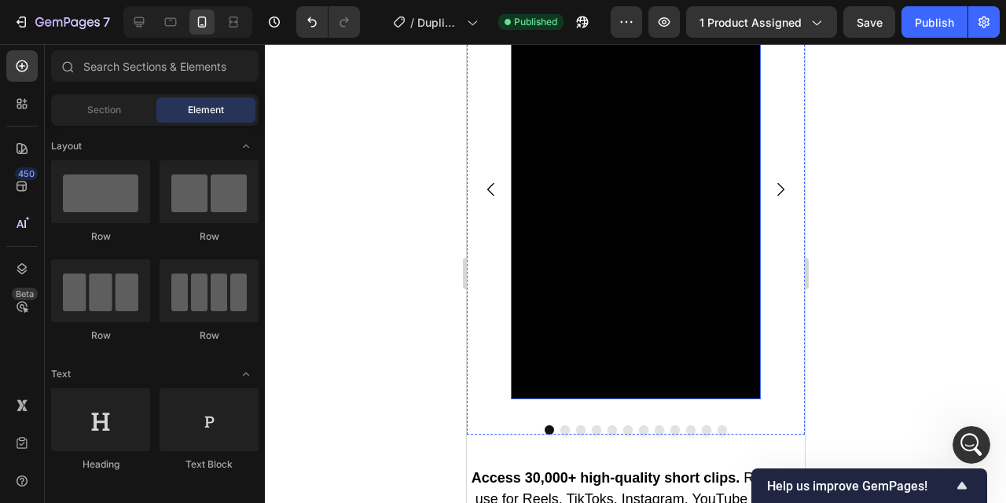
click at [674, 230] on video at bounding box center [635, 176] width 250 height 444
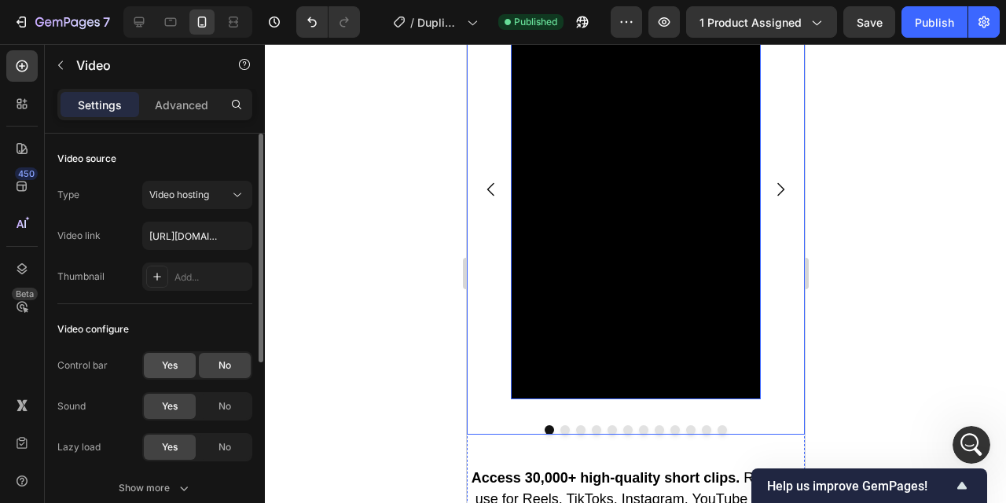
click at [180, 363] on div "Yes" at bounding box center [170, 365] width 52 height 25
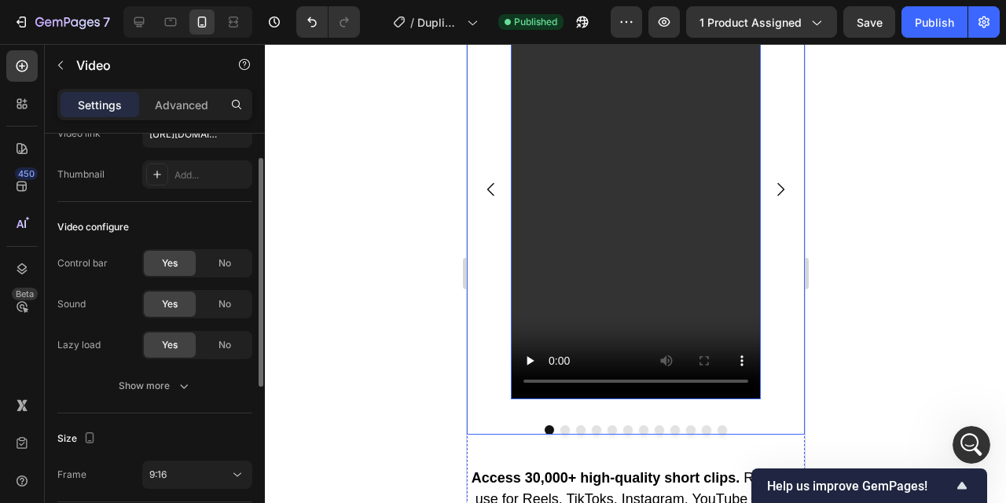
scroll to position [112, 0]
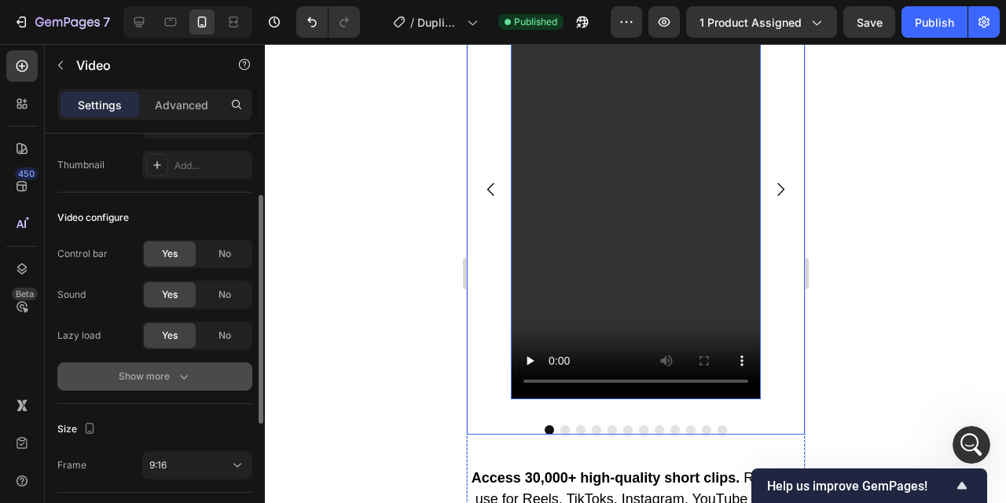
click at [160, 387] on button "Show more" at bounding box center [154, 376] width 195 height 28
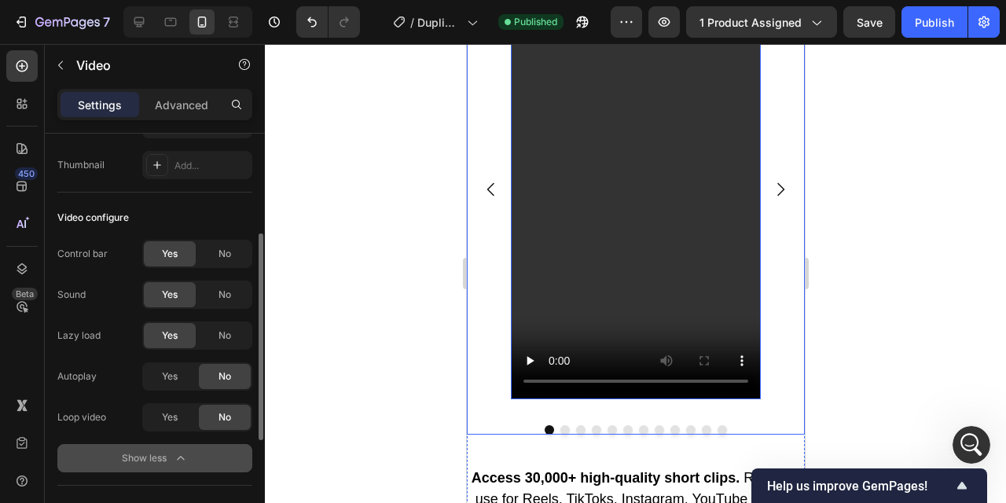
scroll to position [156, 0]
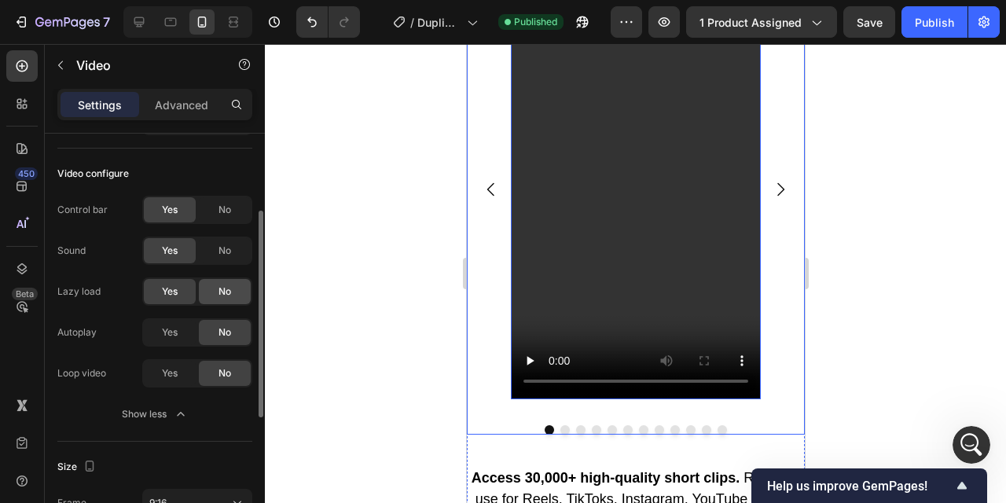
click at [215, 293] on div "No" at bounding box center [225, 291] width 52 height 25
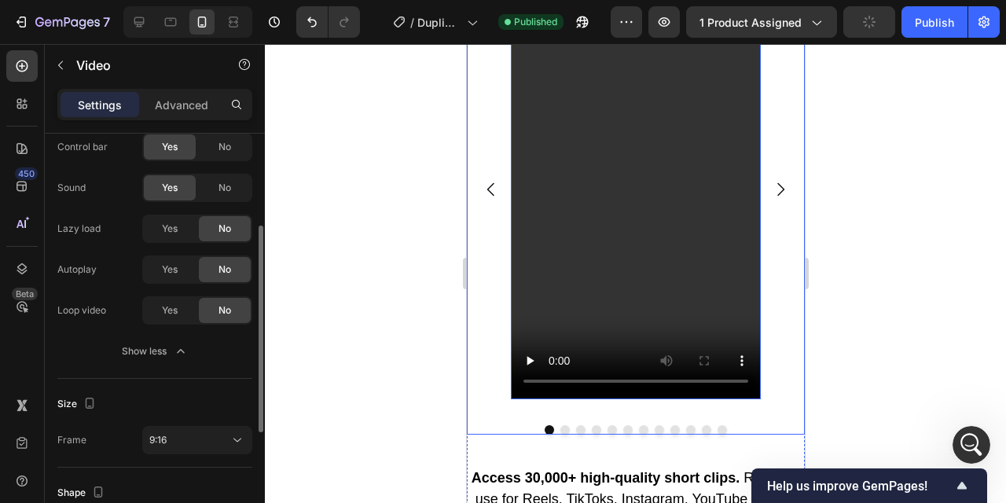
scroll to position [223, 0]
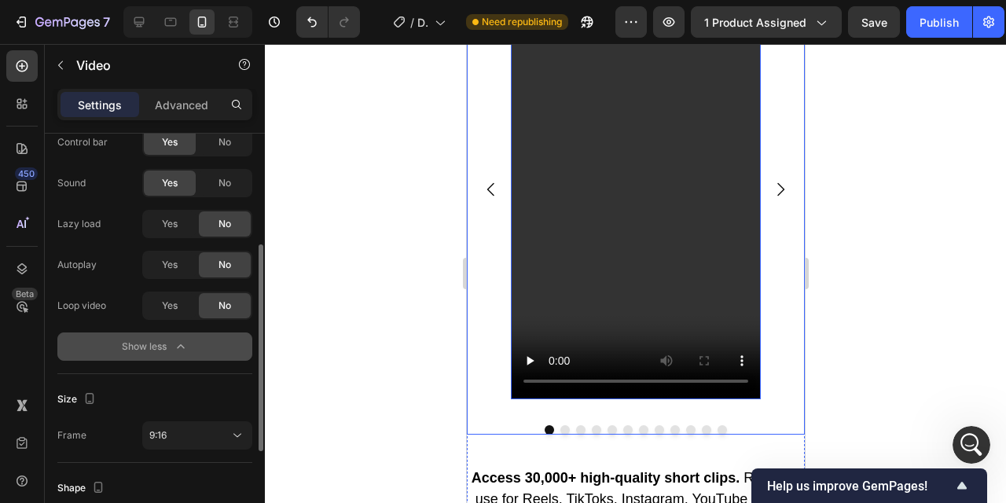
click at [123, 349] on div "Show less" at bounding box center [155, 347] width 67 height 16
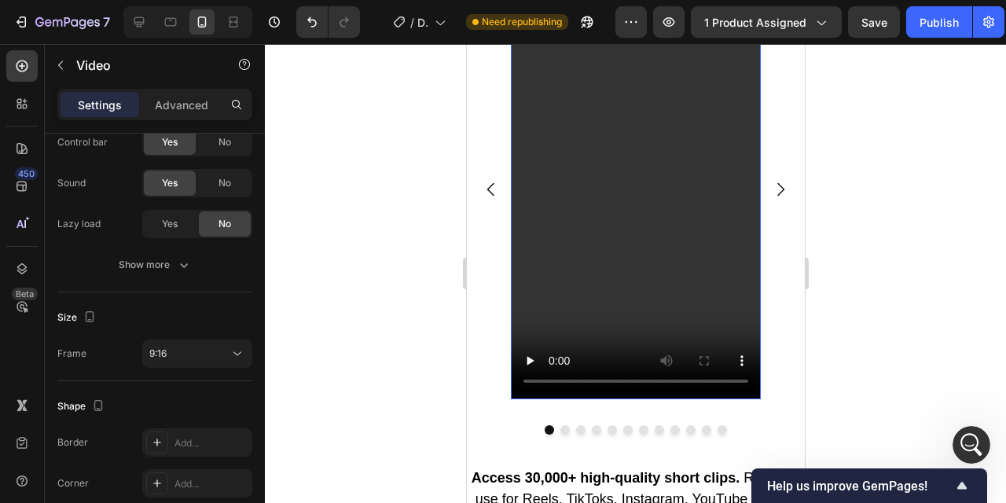
click at [650, 230] on video at bounding box center [635, 176] width 250 height 444
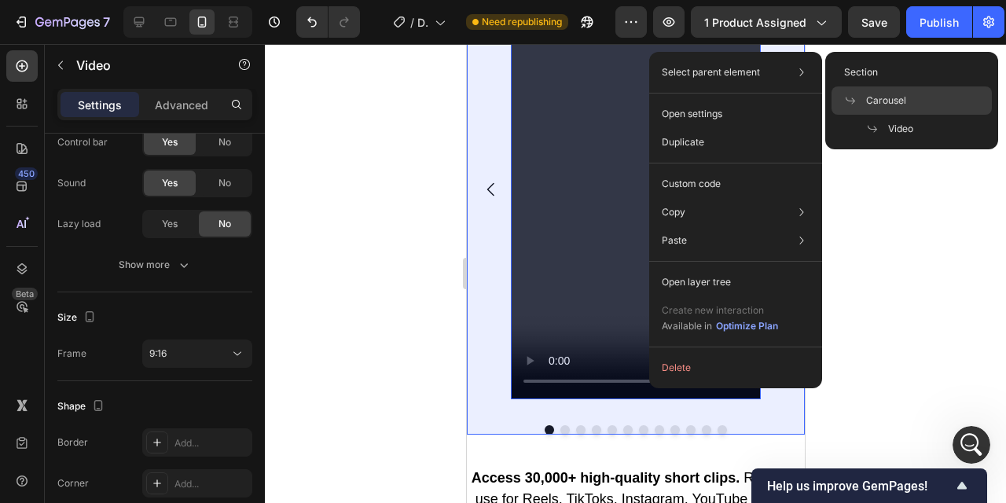
click at [926, 95] on div "Carousel" at bounding box center [912, 100] width 160 height 28
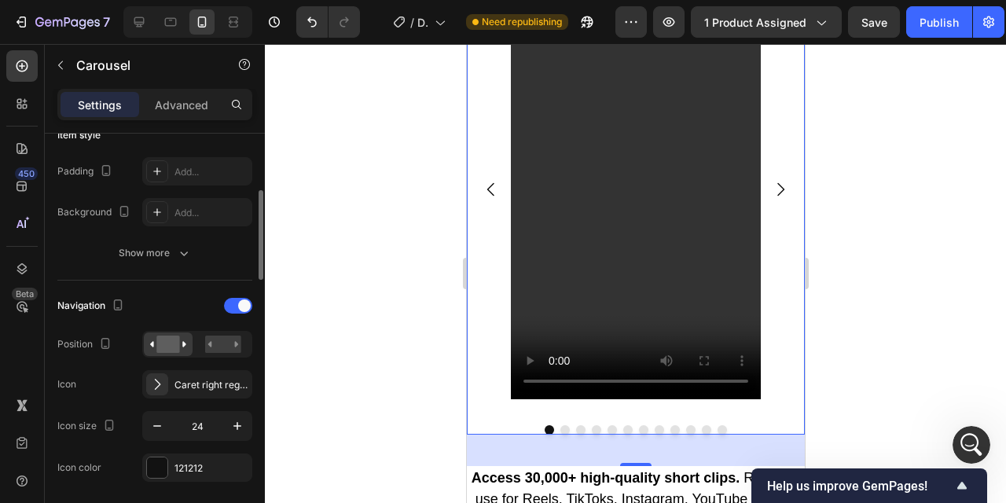
scroll to position [398, 0]
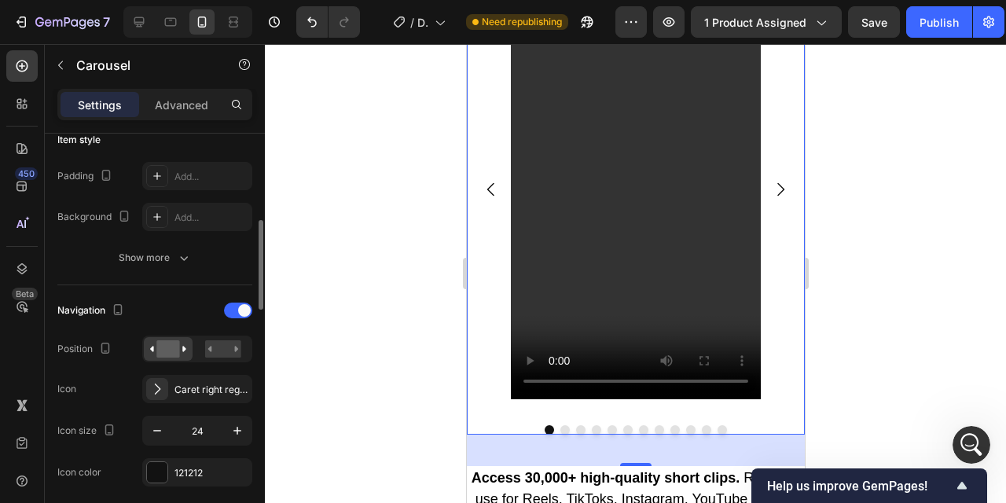
click at [226, 263] on button "Show more" at bounding box center [154, 258] width 195 height 28
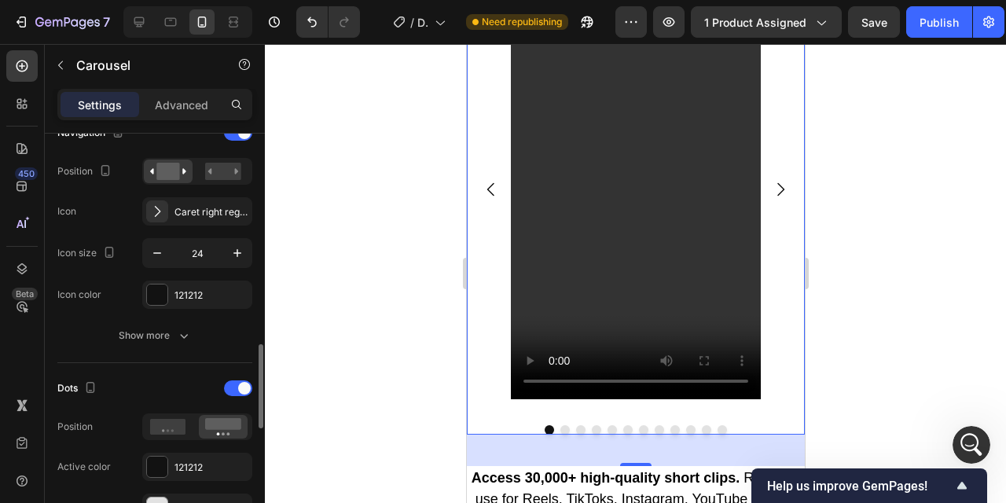
scroll to position [755, 0]
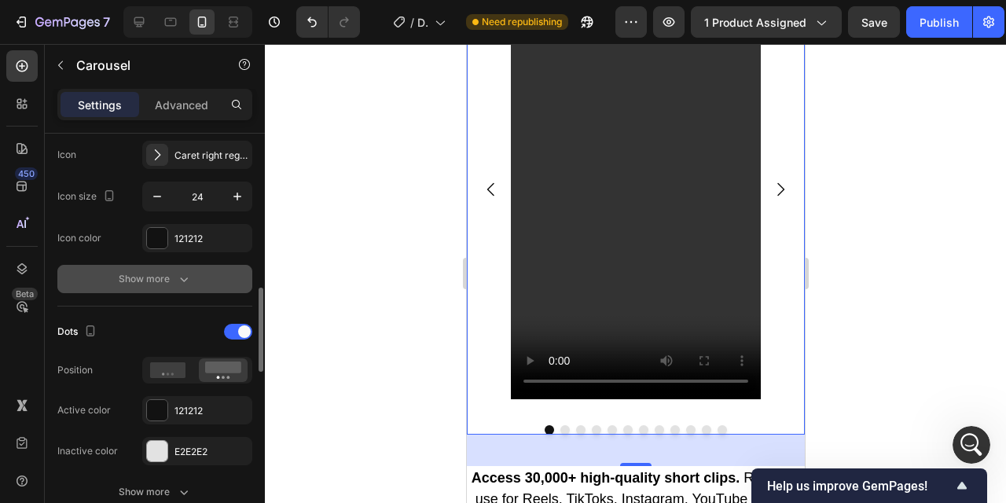
click at [190, 267] on button "Show more" at bounding box center [154, 279] width 195 height 28
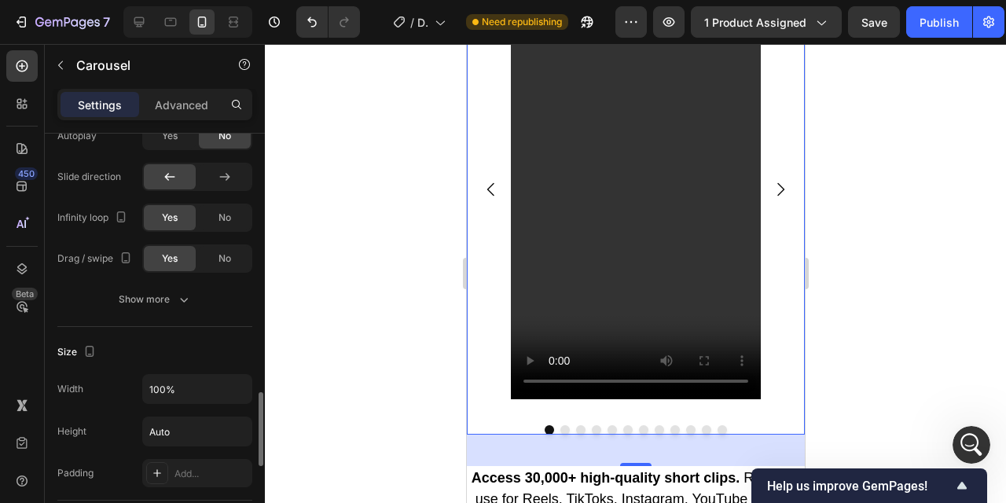
scroll to position [1492, 0]
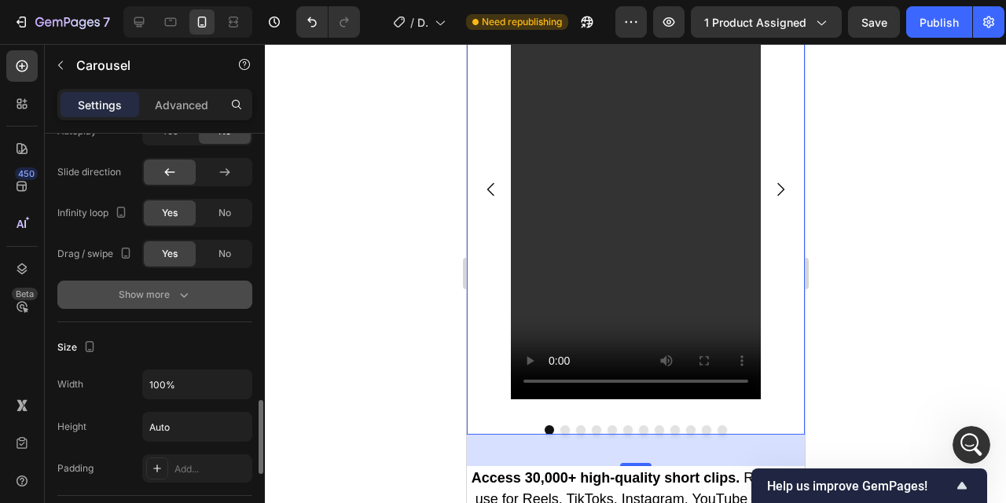
click at [186, 304] on button "Show more" at bounding box center [154, 295] width 195 height 28
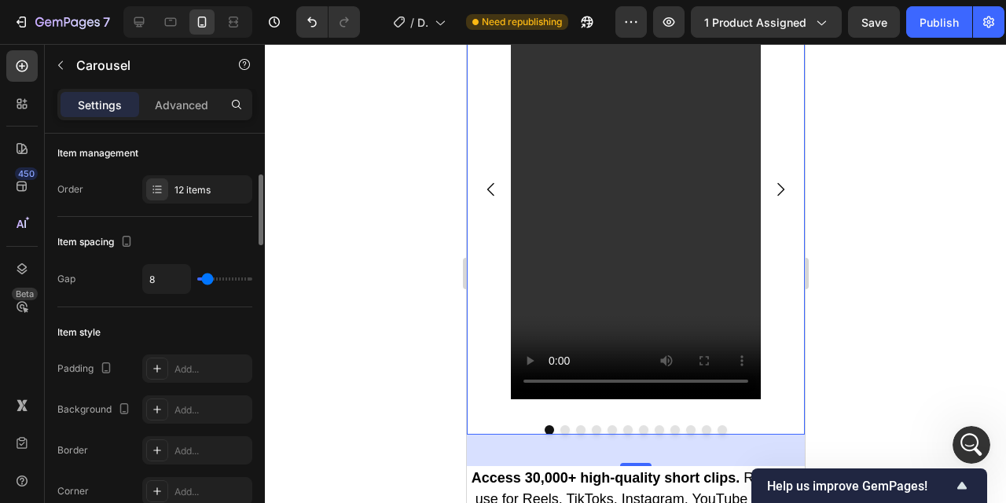
scroll to position [0, 0]
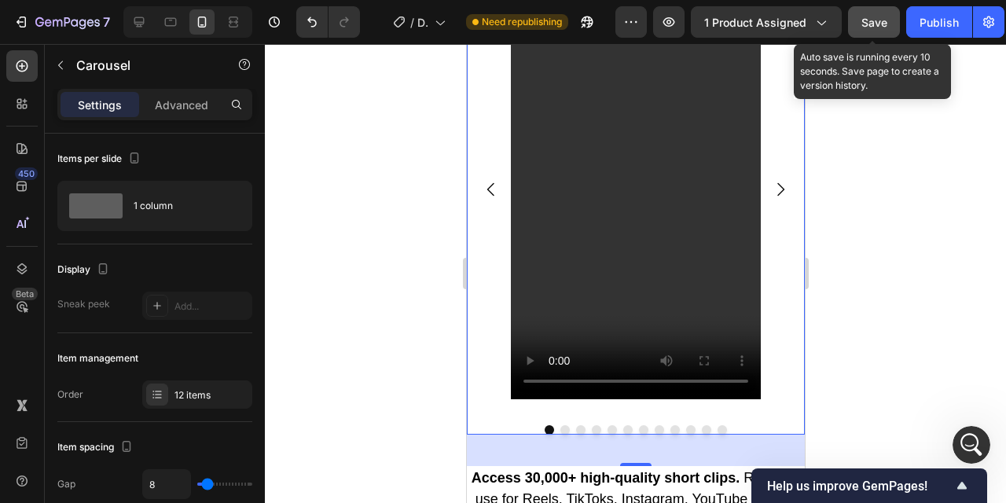
click at [870, 31] on button "Save" at bounding box center [874, 21] width 52 height 31
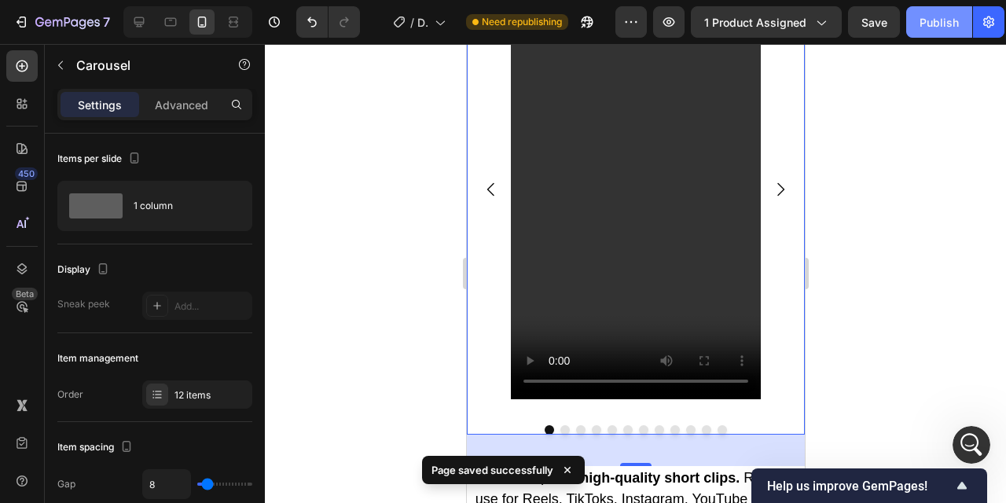
click at [933, 22] on div "Publish" at bounding box center [939, 22] width 39 height 17
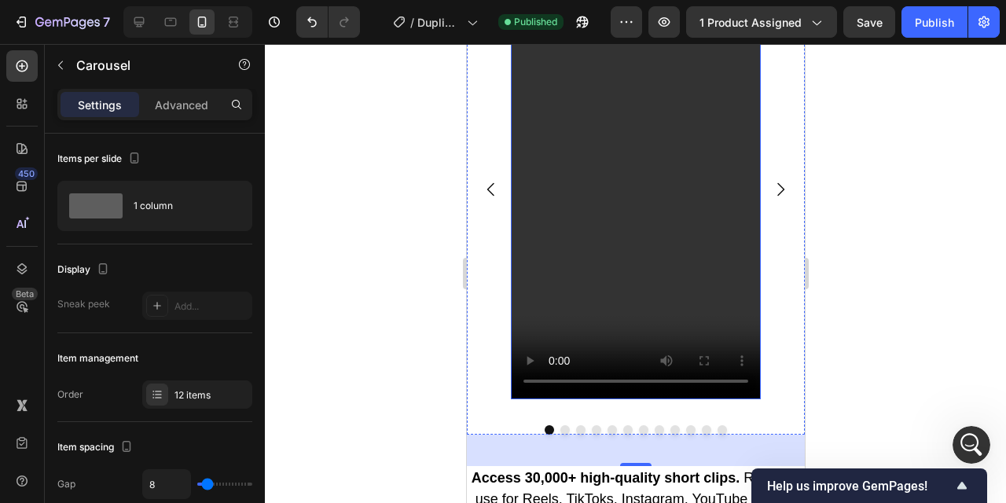
click at [656, 243] on video at bounding box center [635, 176] width 250 height 444
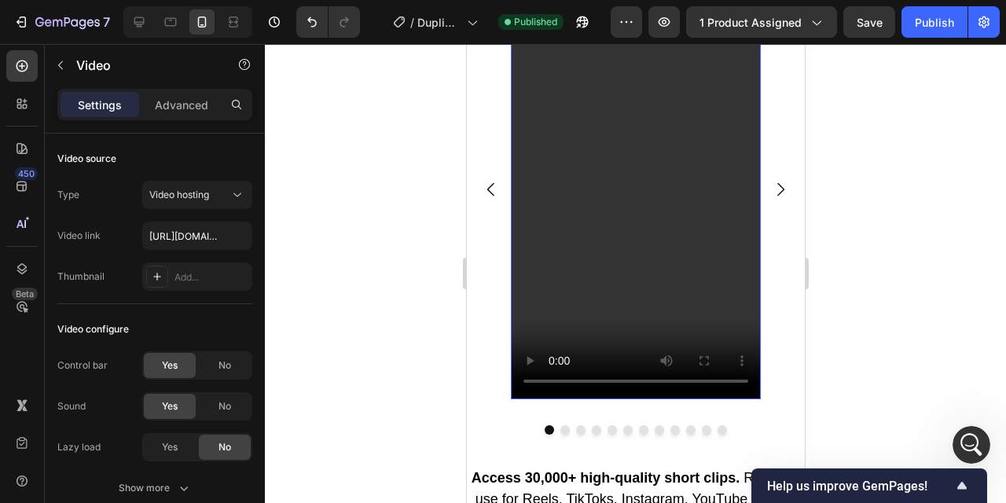
click at [730, 213] on video at bounding box center [635, 176] width 250 height 444
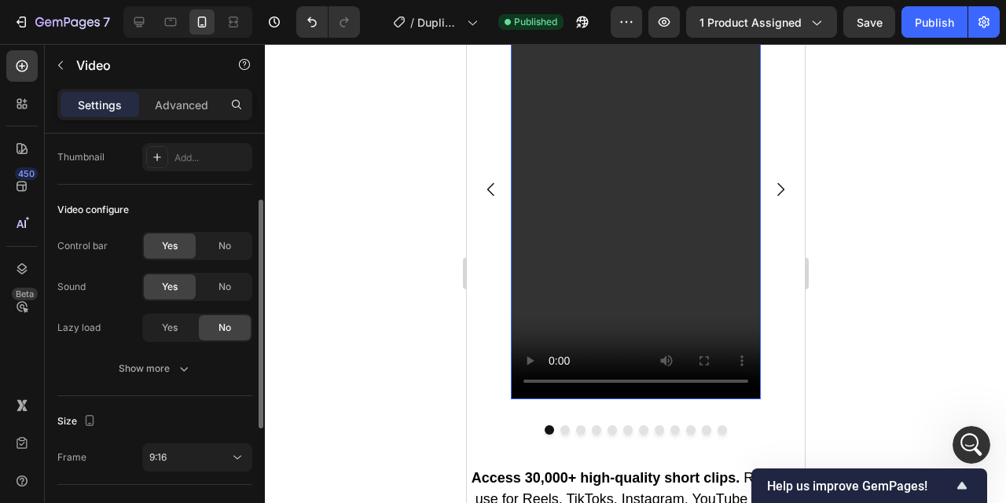
scroll to position [154, 0]
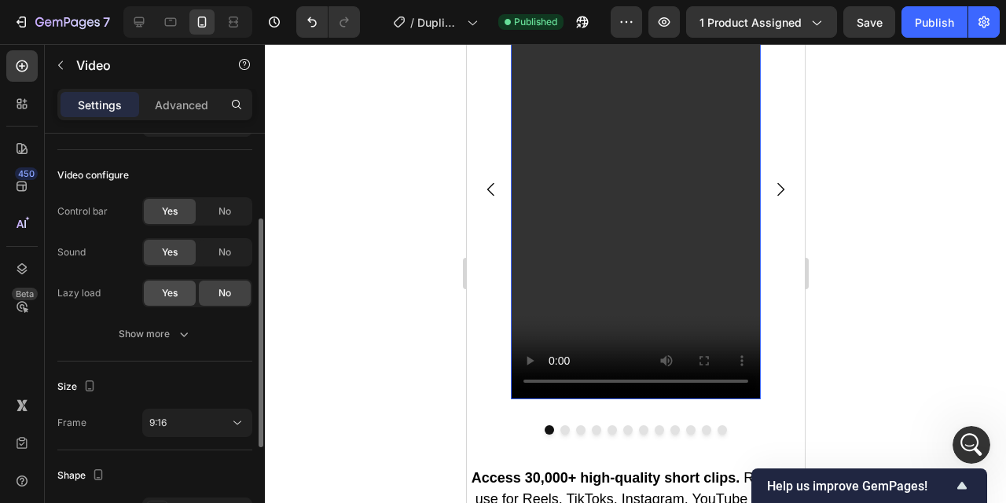
click at [179, 290] on div "Yes" at bounding box center [170, 293] width 52 height 25
click at [181, 293] on div "Yes" at bounding box center [170, 293] width 52 height 25
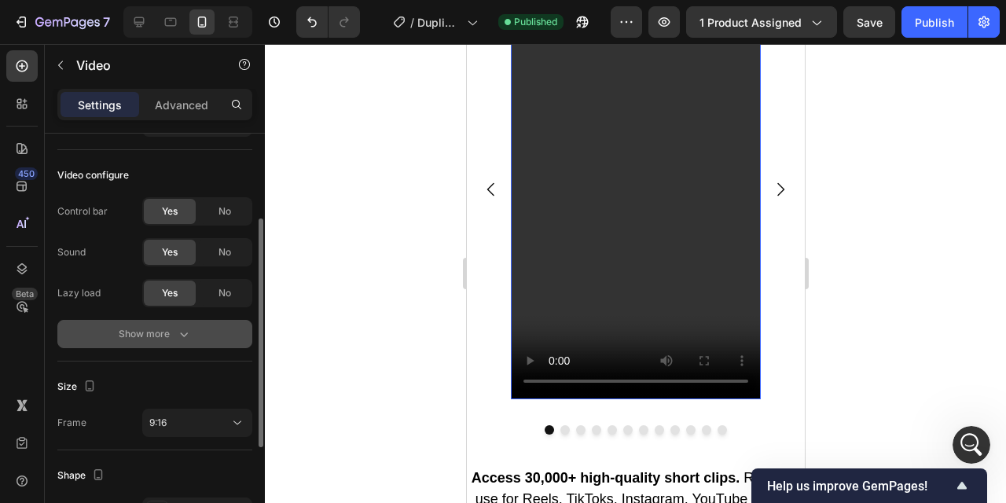
click at [204, 334] on button "Show more" at bounding box center [154, 334] width 195 height 28
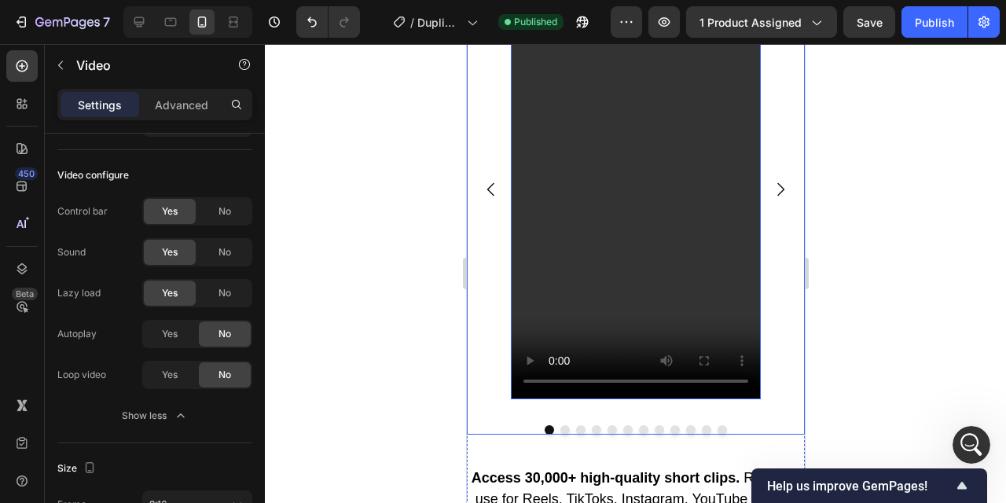
click at [780, 192] on icon "Carousel Next Arrow" at bounding box center [780, 189] width 7 height 13
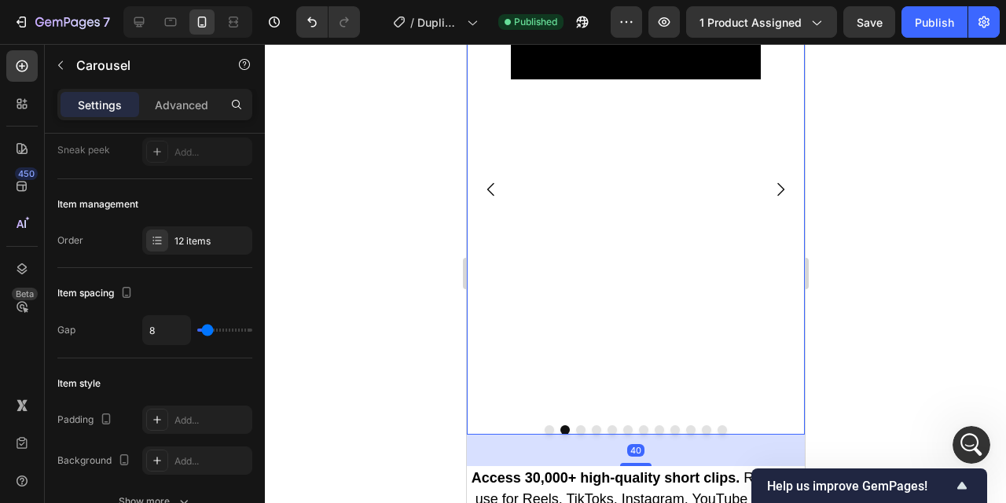
scroll to position [0, 0]
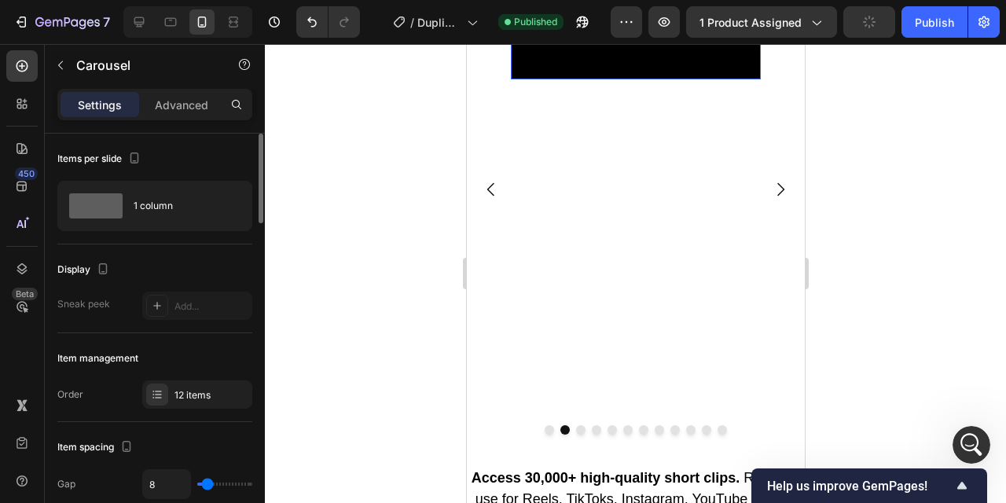
click at [679, 79] on video at bounding box center [635, 16] width 250 height 125
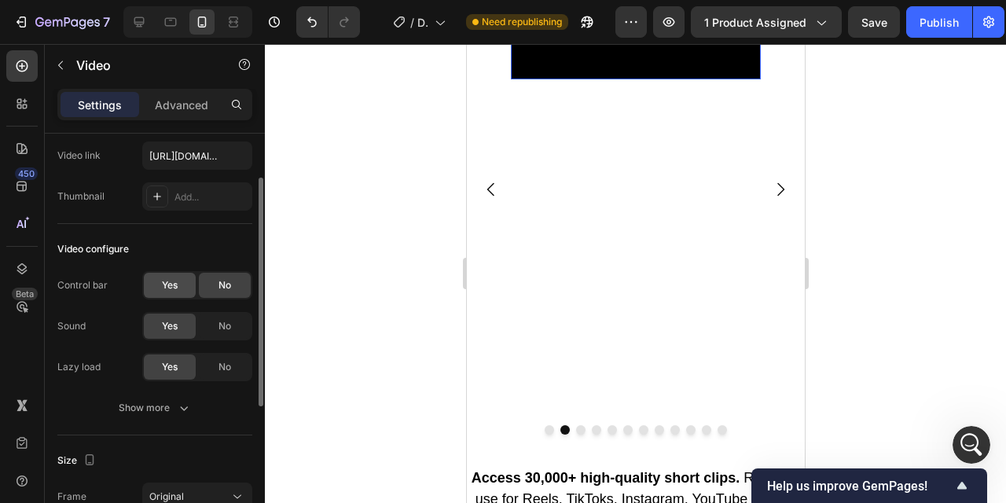
scroll to position [104, 0]
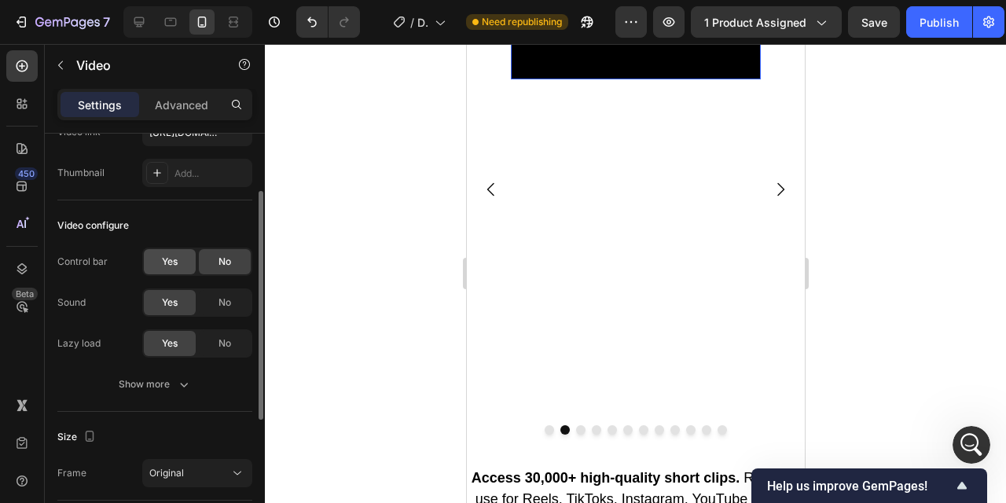
click at [180, 256] on div "Yes" at bounding box center [170, 261] width 52 height 25
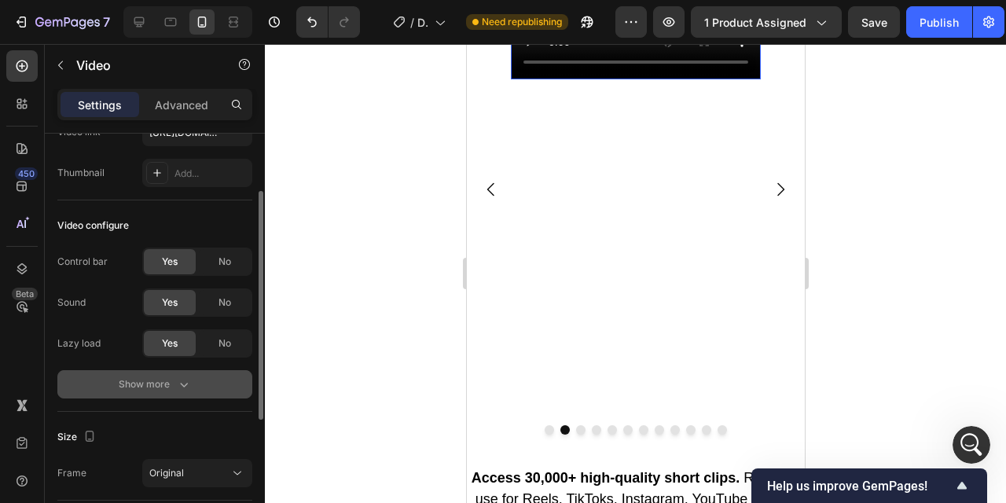
click at [204, 395] on button "Show more" at bounding box center [154, 384] width 195 height 28
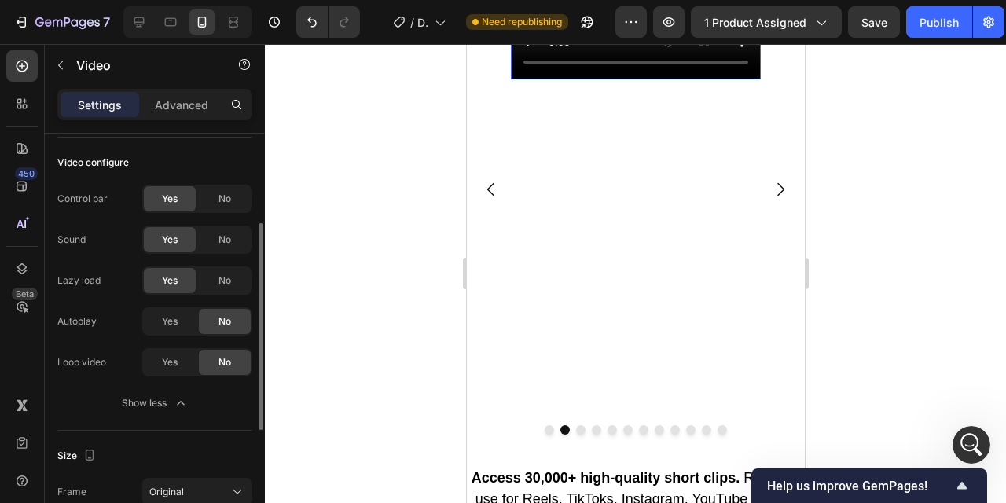
scroll to position [179, 0]
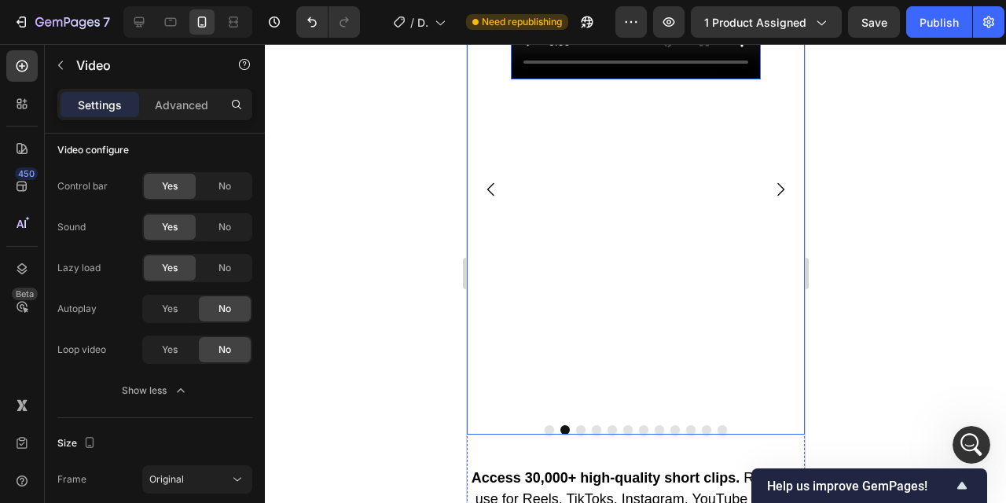
click at [778, 189] on icon "Carousel Next Arrow" at bounding box center [780, 189] width 19 height 19
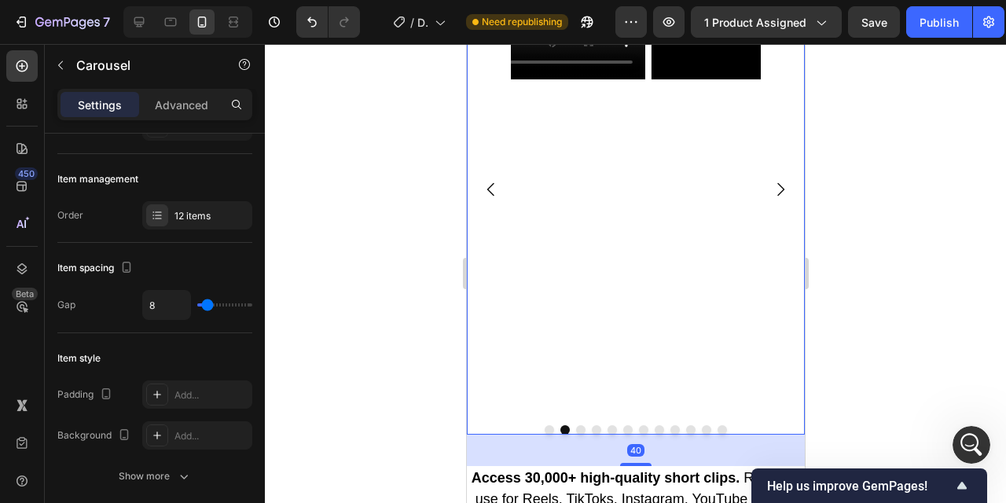
scroll to position [0, 0]
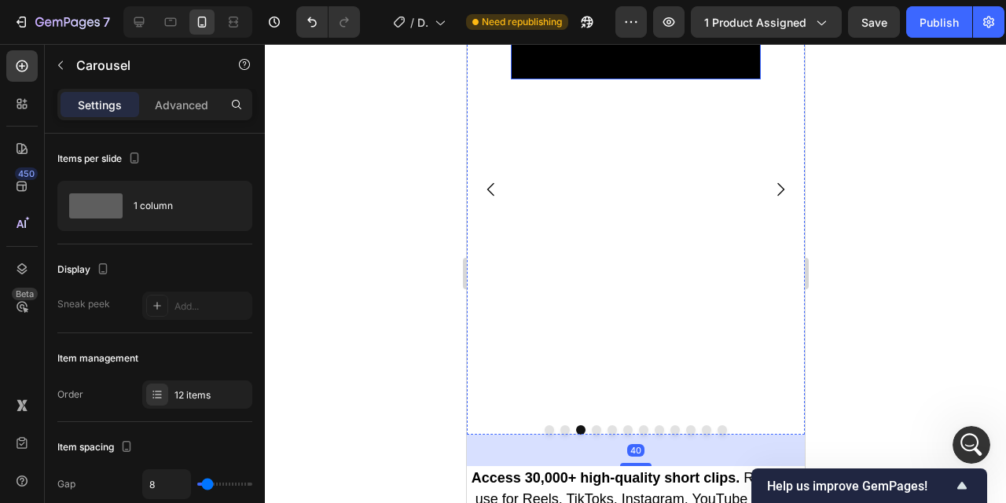
click at [620, 79] on video at bounding box center [635, 16] width 250 height 125
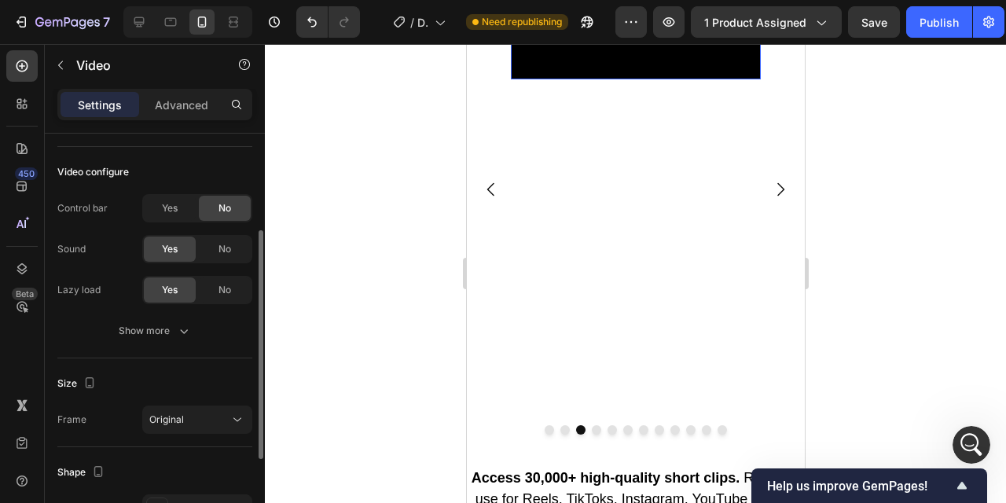
scroll to position [164, 0]
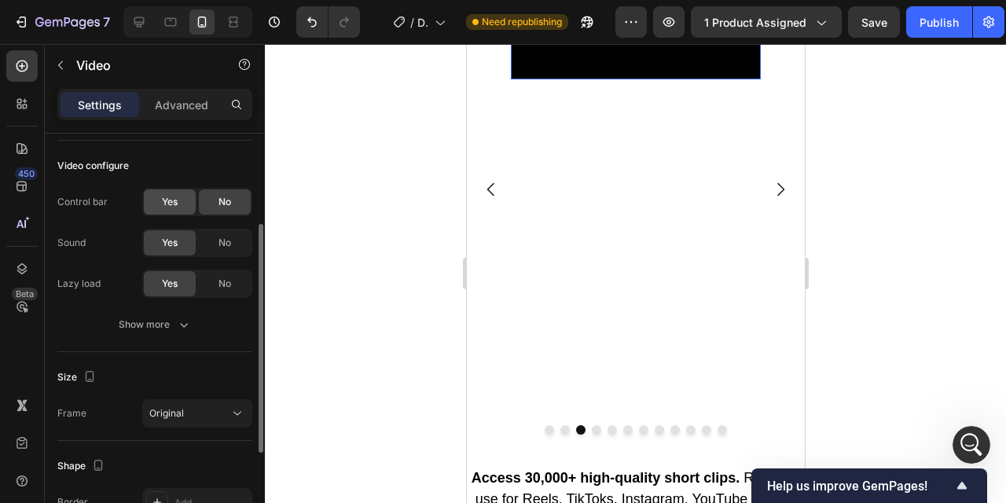
click at [164, 196] on span "Yes" at bounding box center [170, 202] width 16 height 14
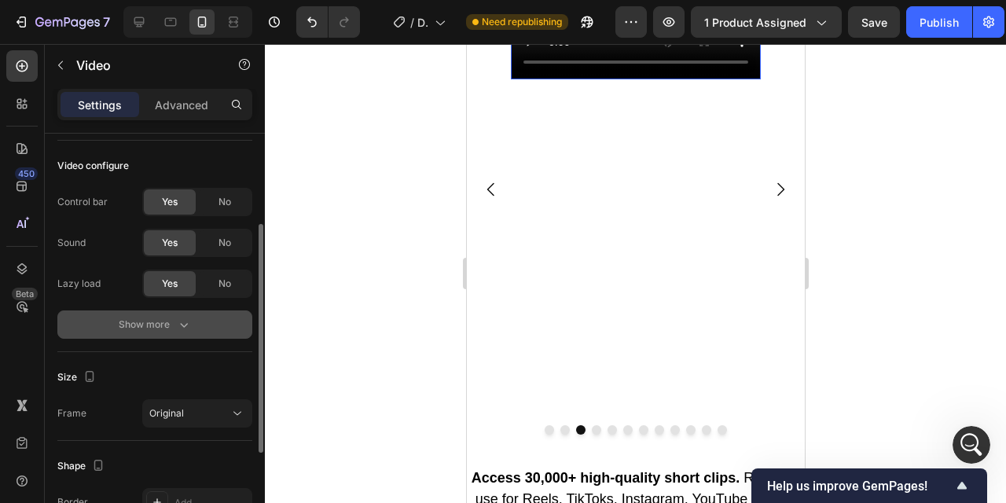
click at [163, 329] on div "Show more" at bounding box center [155, 325] width 73 height 16
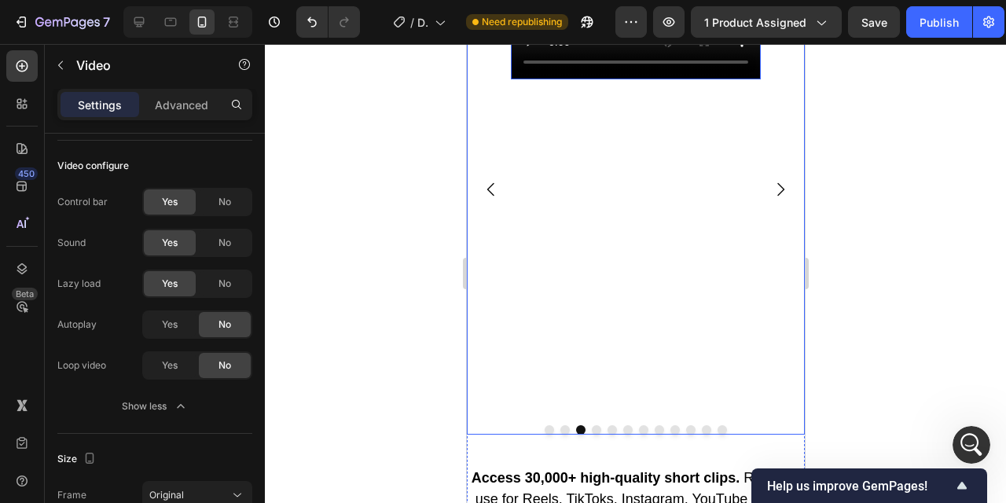
click at [775, 189] on icon "Carousel Next Arrow" at bounding box center [780, 189] width 19 height 19
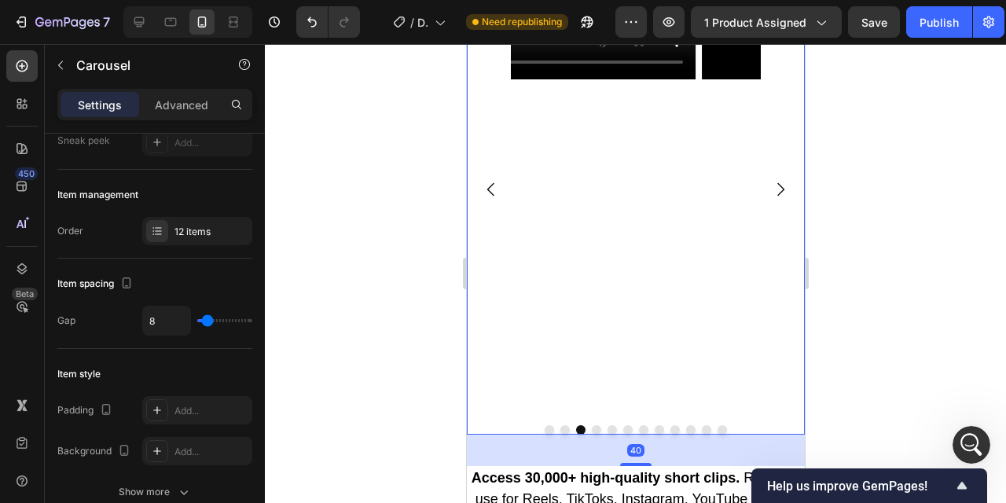
scroll to position [0, 0]
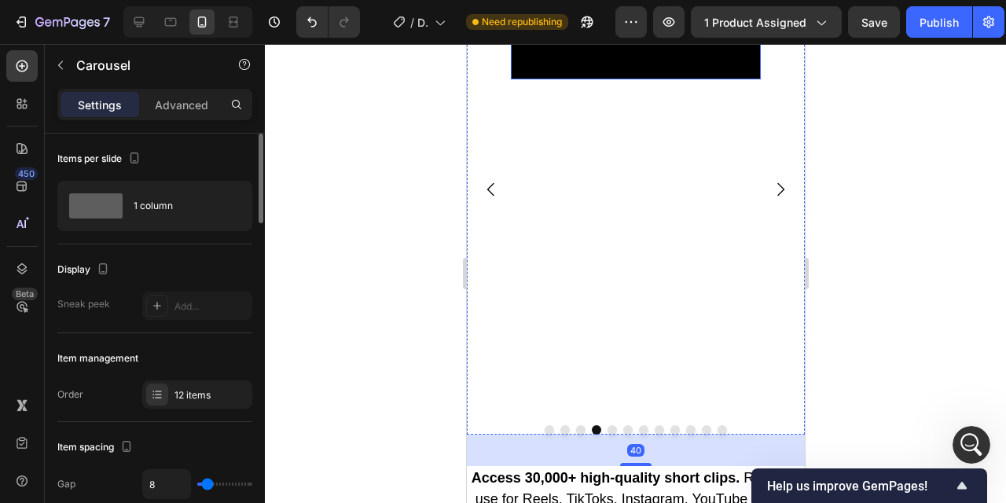
click at [605, 79] on video at bounding box center [635, 16] width 250 height 125
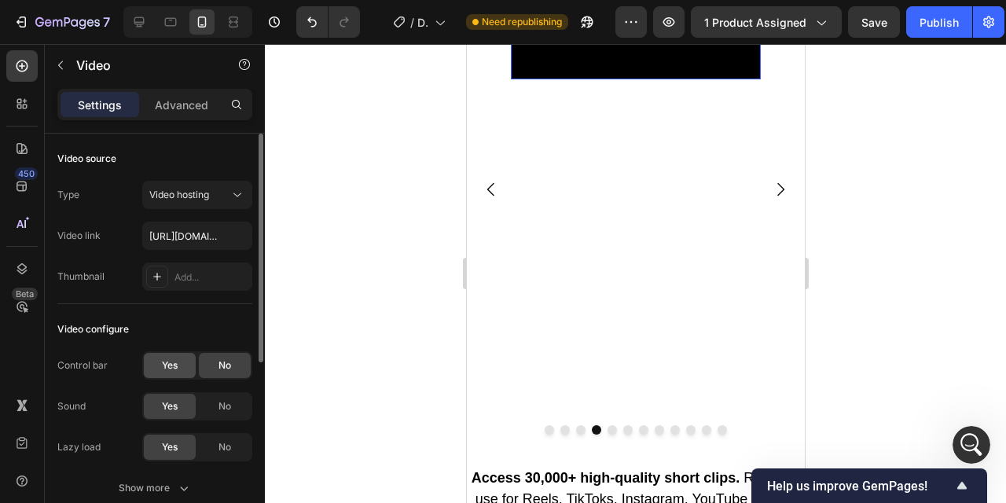
click at [175, 360] on span "Yes" at bounding box center [170, 366] width 16 height 14
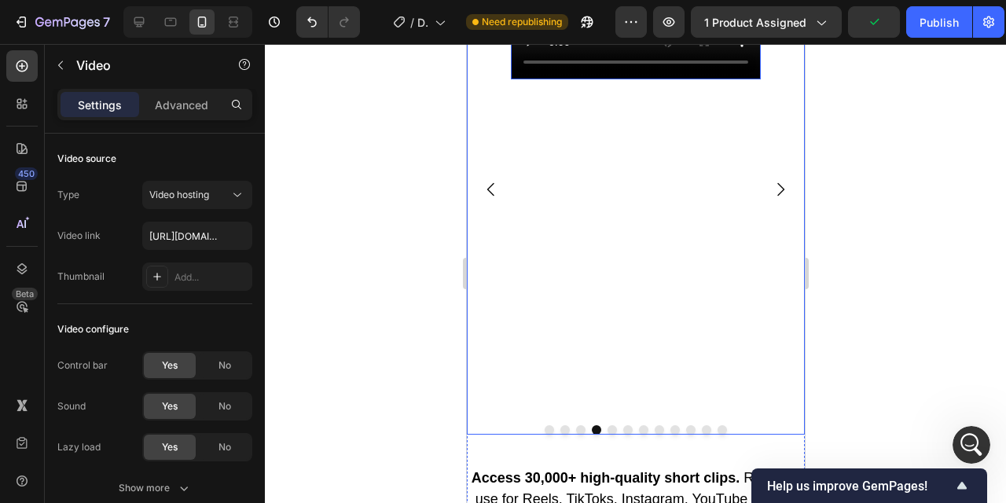
click at [781, 190] on icon "Carousel Next Arrow" at bounding box center [780, 189] width 19 height 19
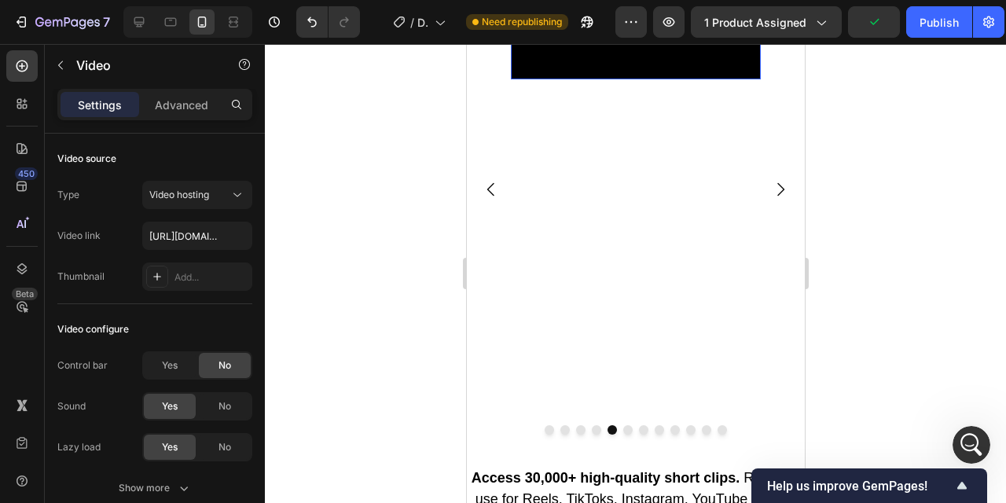
click at [580, 79] on video at bounding box center [635, 16] width 250 height 125
click at [178, 361] on div "Yes" at bounding box center [170, 365] width 52 height 25
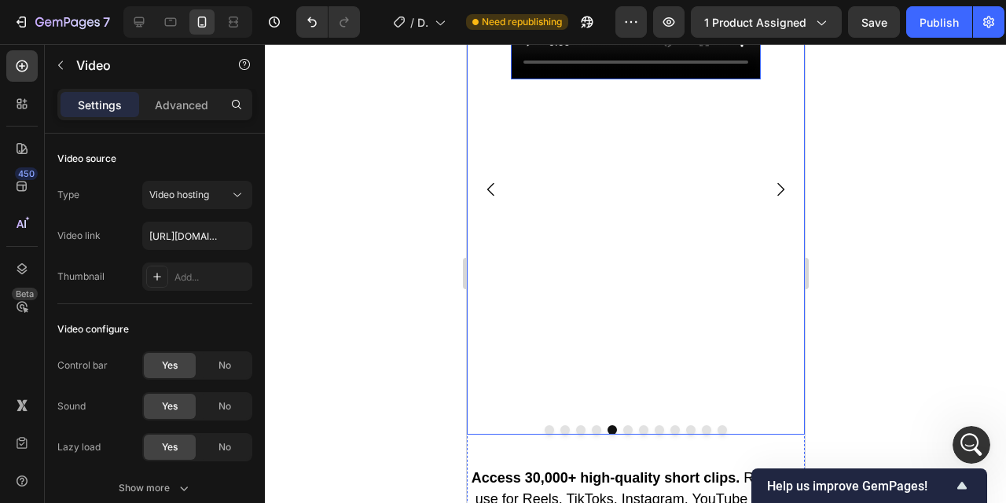
click at [781, 194] on icon "Carousel Next Arrow" at bounding box center [780, 189] width 19 height 19
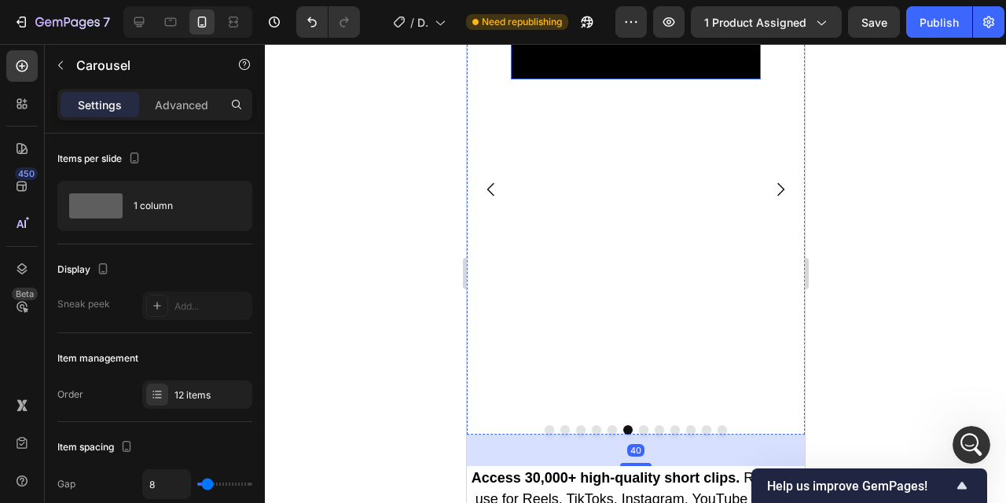
click at [630, 79] on video at bounding box center [635, 16] width 250 height 125
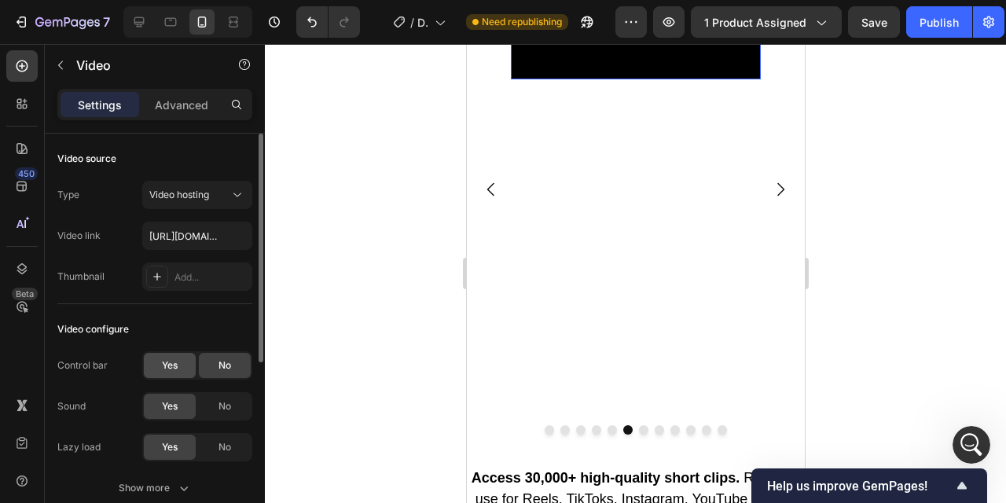
click at [169, 360] on span "Yes" at bounding box center [170, 366] width 16 height 14
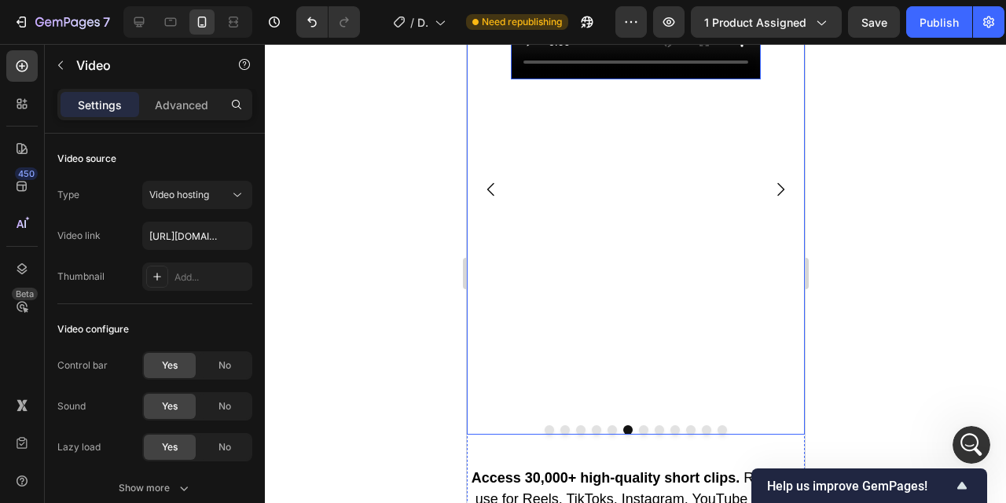
click at [773, 201] on button "Carousel Next Arrow" at bounding box center [780, 189] width 44 height 44
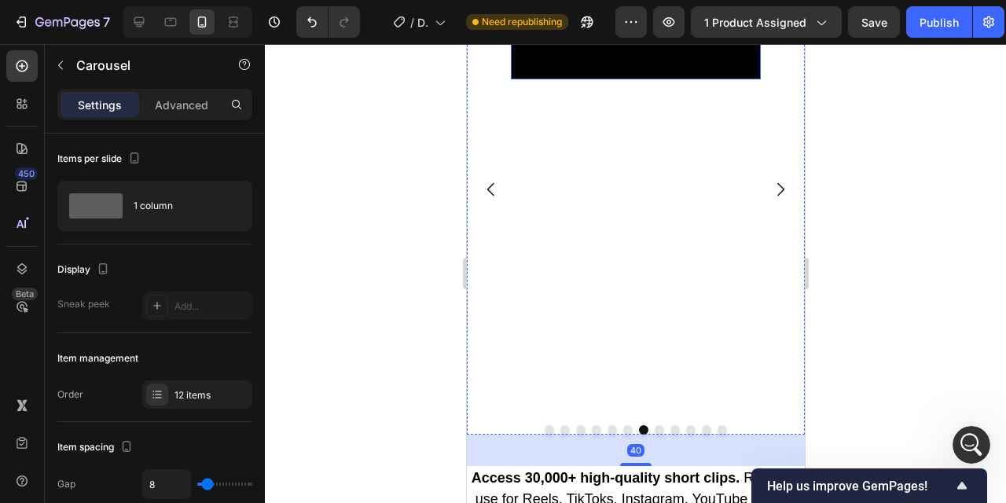
click at [580, 79] on video at bounding box center [635, 16] width 250 height 125
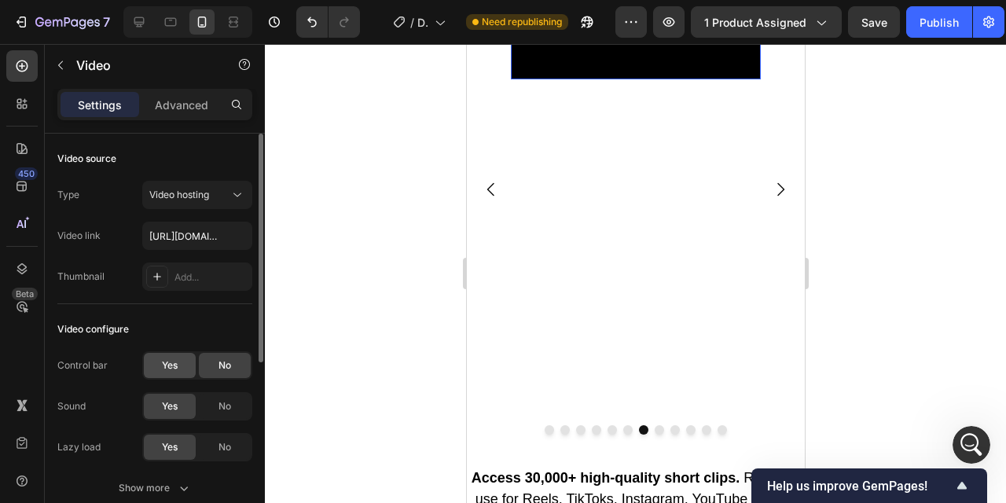
click at [162, 362] on span "Yes" at bounding box center [170, 366] width 16 height 14
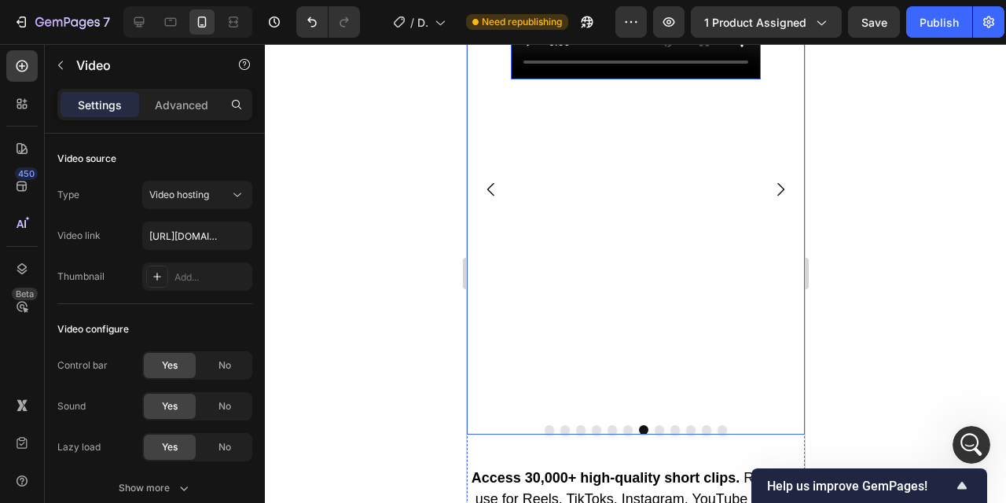
click at [776, 188] on icon "Carousel Next Arrow" at bounding box center [780, 189] width 19 height 19
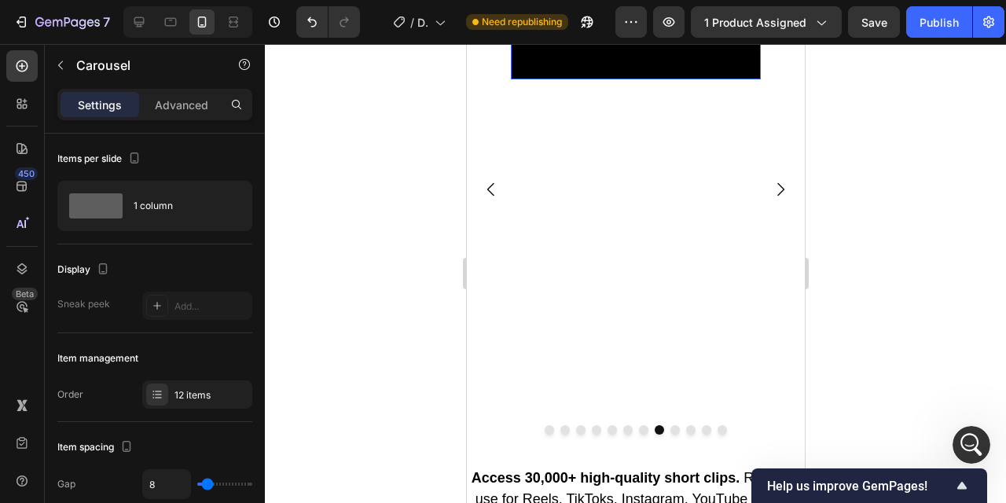
click at [624, 79] on video at bounding box center [635, 16] width 250 height 125
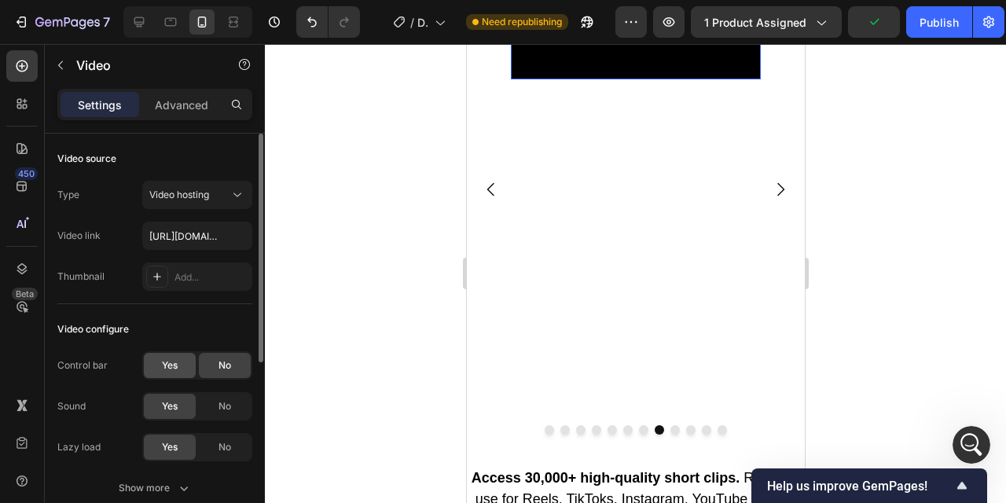
click at [175, 355] on div "Yes" at bounding box center [170, 365] width 52 height 25
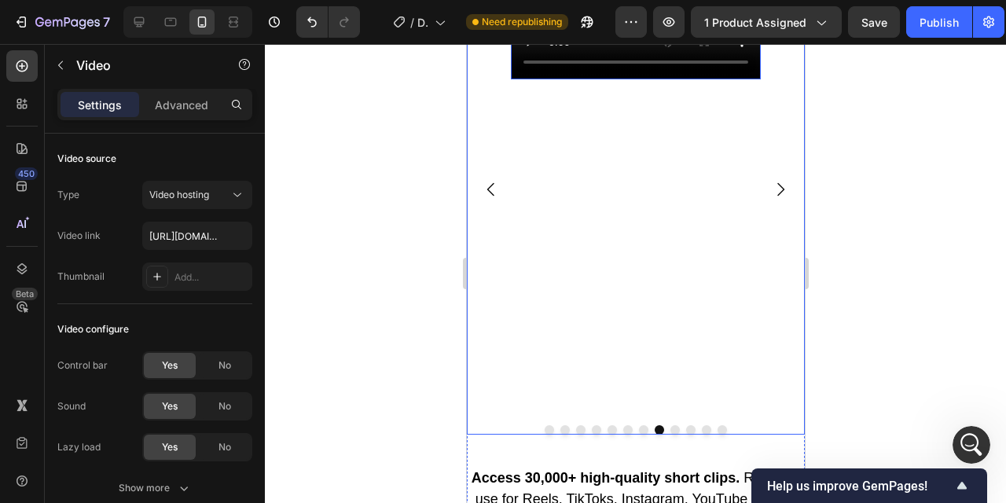
click at [779, 178] on button "Carousel Next Arrow" at bounding box center [780, 189] width 44 height 44
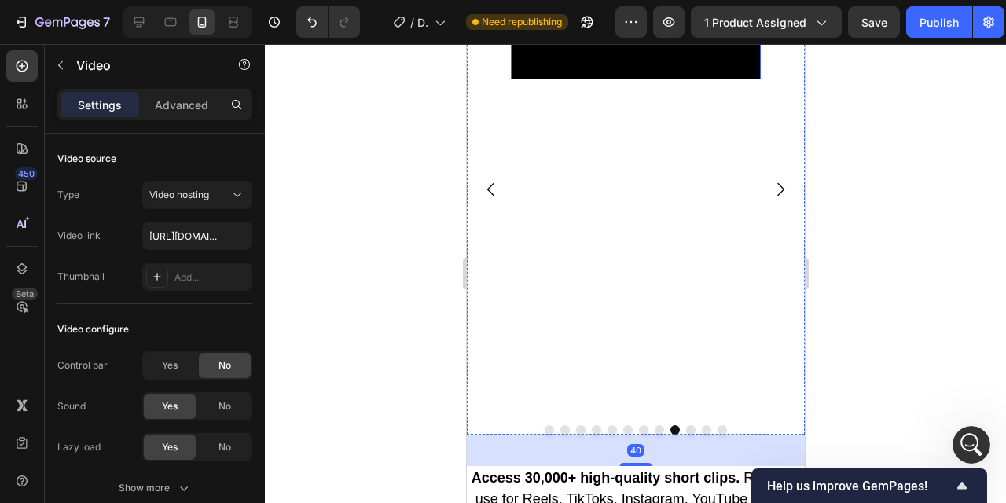
click at [638, 79] on video at bounding box center [635, 16] width 250 height 125
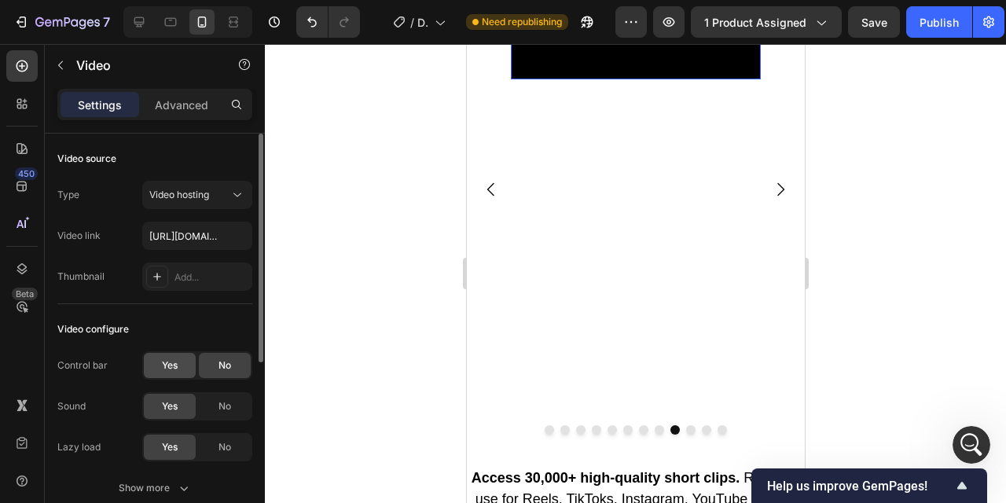
click at [160, 366] on div "Yes" at bounding box center [170, 365] width 52 height 25
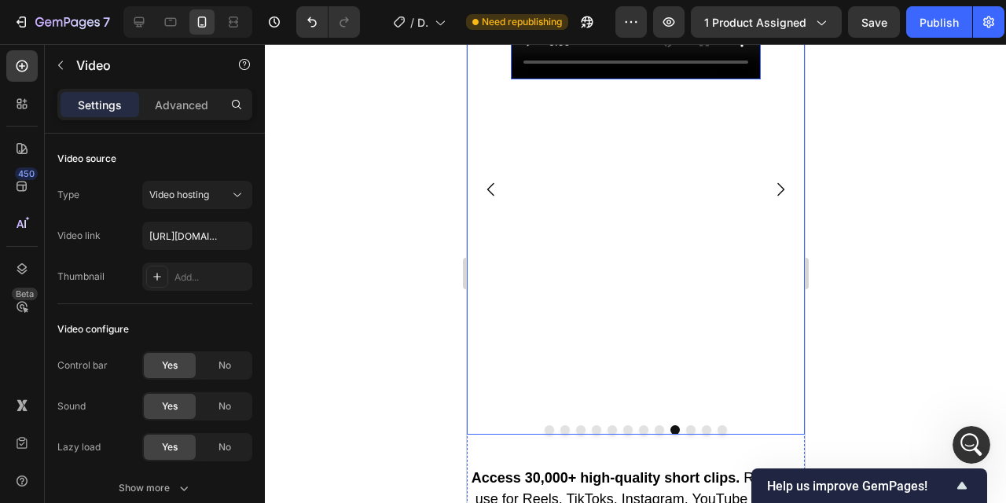
click at [778, 191] on icon "Carousel Next Arrow" at bounding box center [780, 189] width 19 height 19
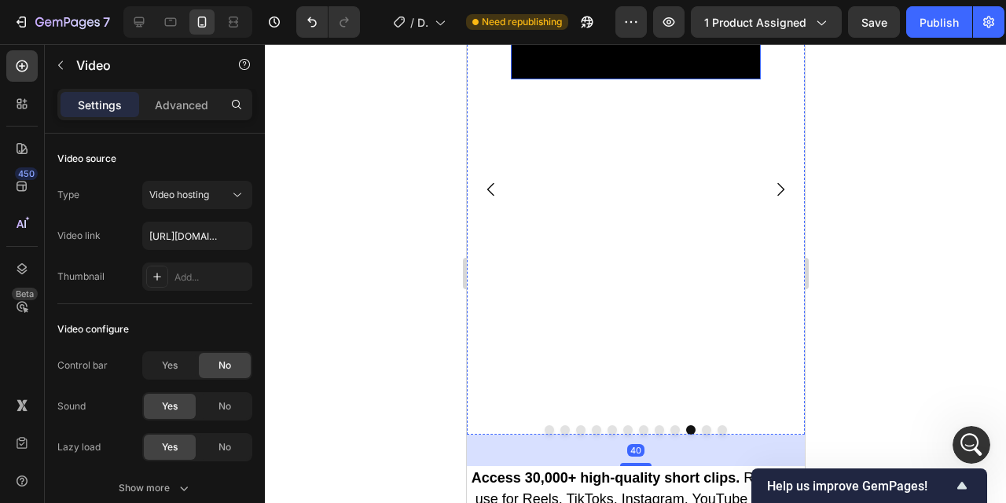
click at [620, 79] on video at bounding box center [635, 16] width 250 height 125
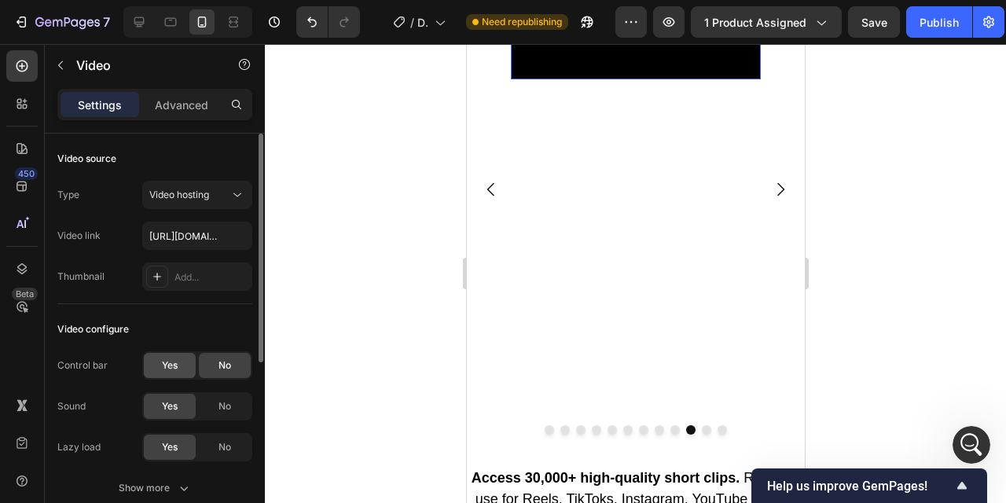
click at [166, 362] on span "Yes" at bounding box center [170, 366] width 16 height 14
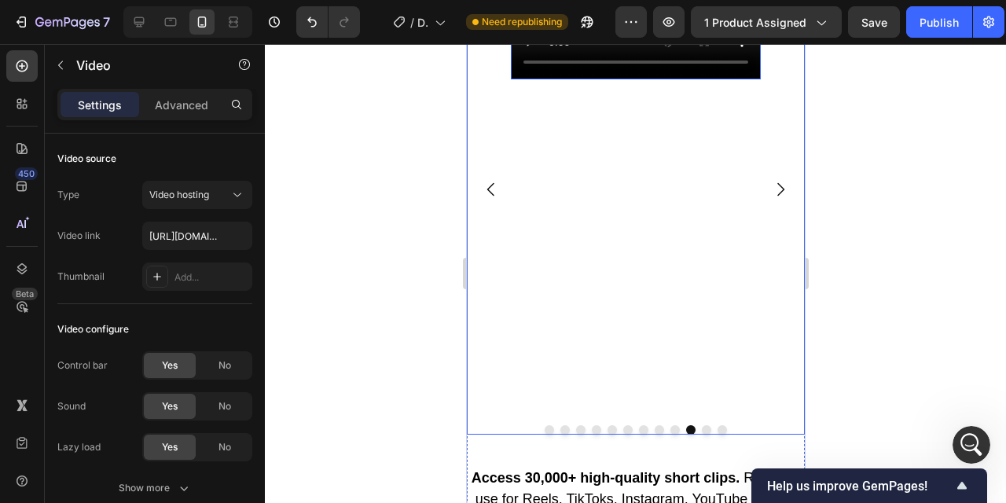
click at [783, 188] on icon "Carousel Next Arrow" at bounding box center [780, 189] width 19 height 19
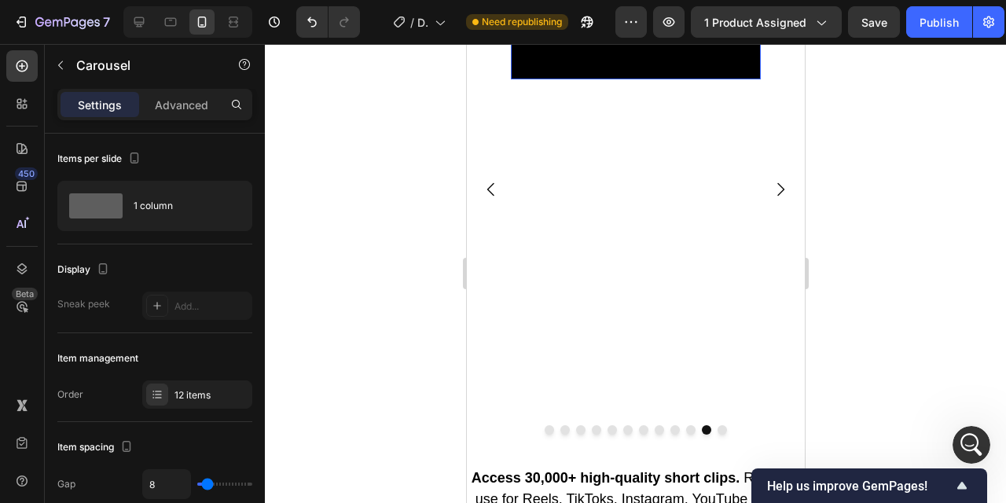
click at [562, 79] on video at bounding box center [635, 16] width 250 height 125
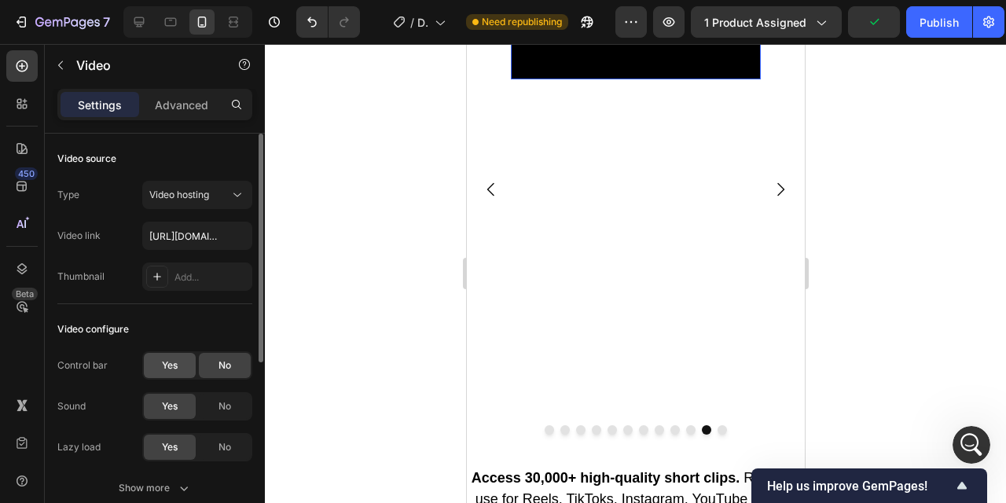
click at [163, 367] on span "Yes" at bounding box center [170, 366] width 16 height 14
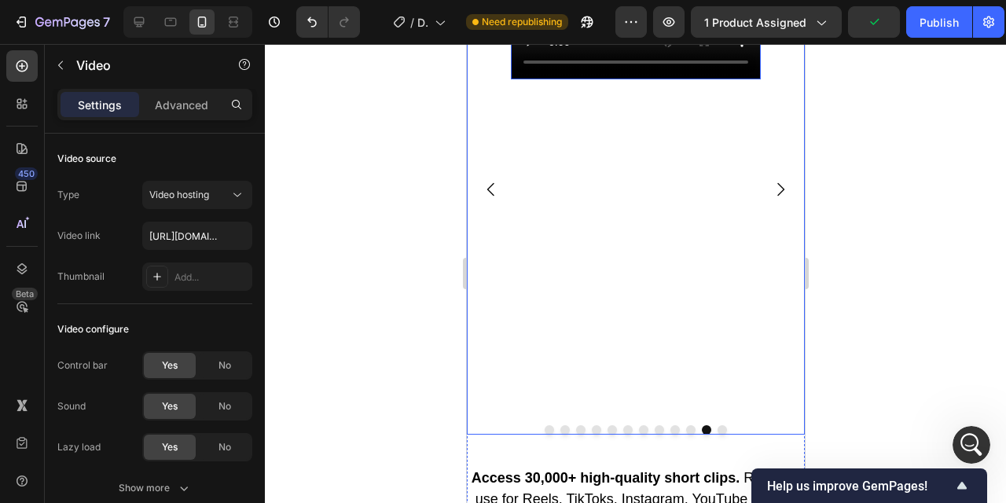
click at [783, 196] on icon "Carousel Next Arrow" at bounding box center [780, 189] width 19 height 19
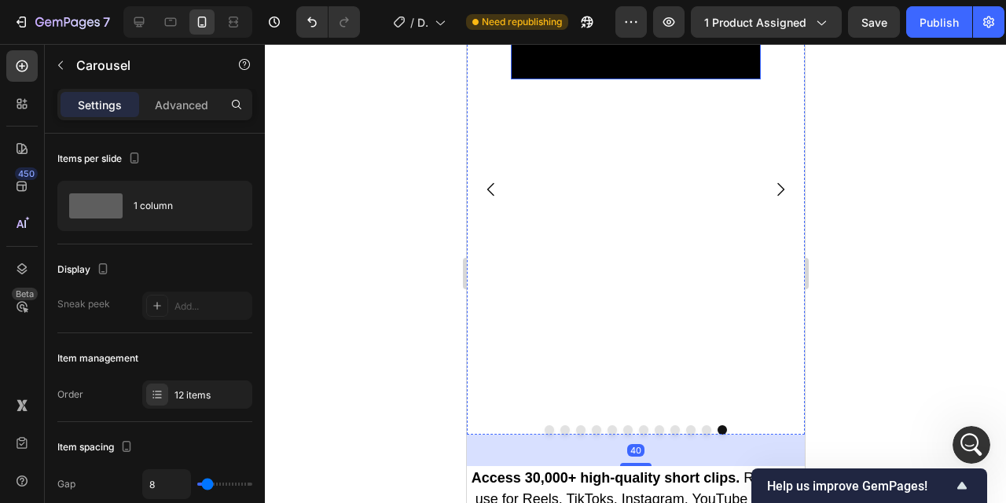
click at [608, 79] on video at bounding box center [635, 16] width 250 height 125
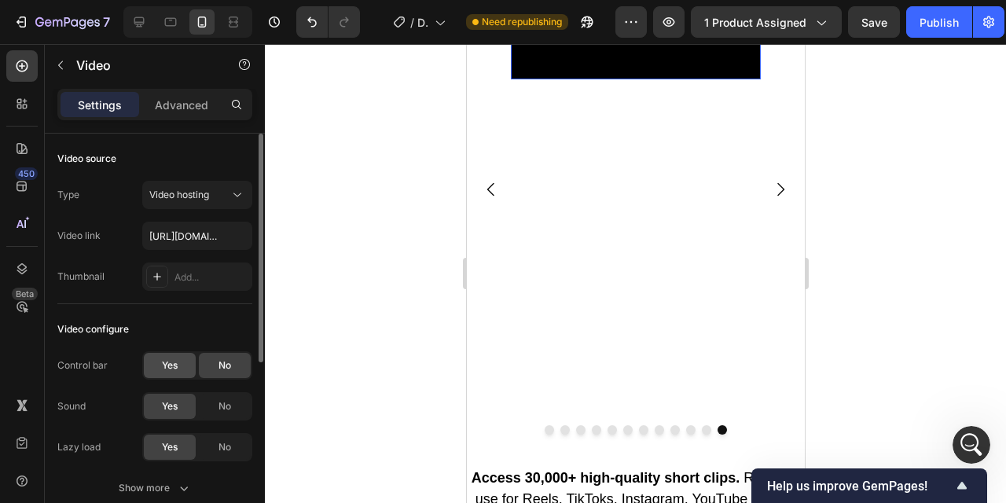
click at [168, 363] on span "Yes" at bounding box center [170, 366] width 16 height 14
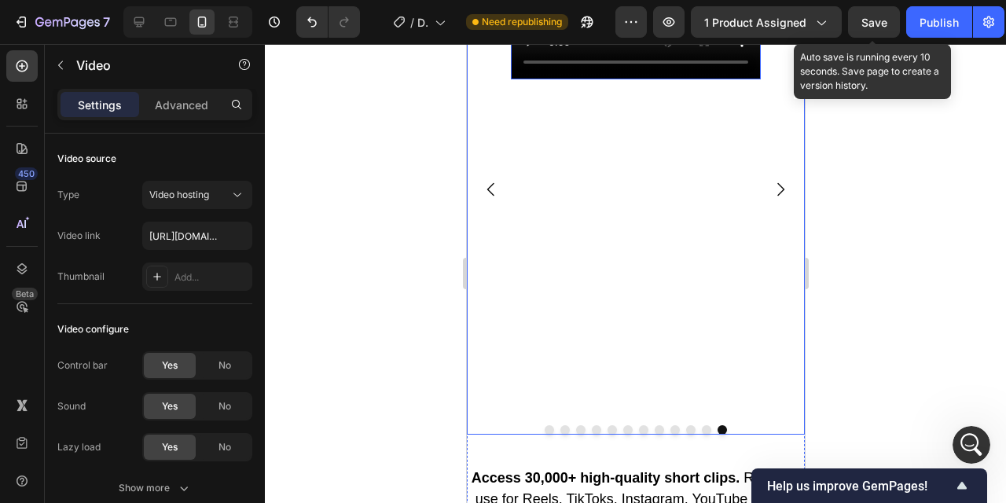
click at [870, 28] on span "Save" at bounding box center [875, 22] width 26 height 13
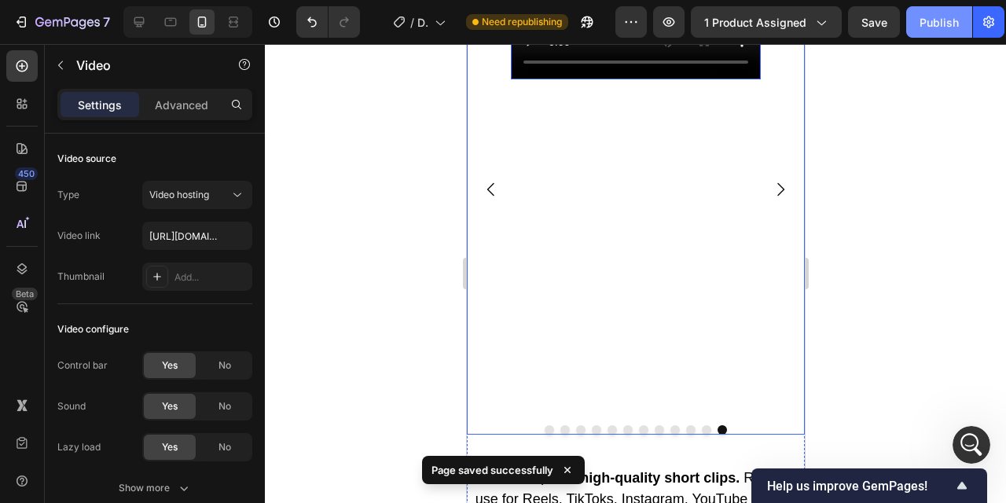
click at [938, 18] on div "Publish" at bounding box center [939, 22] width 39 height 17
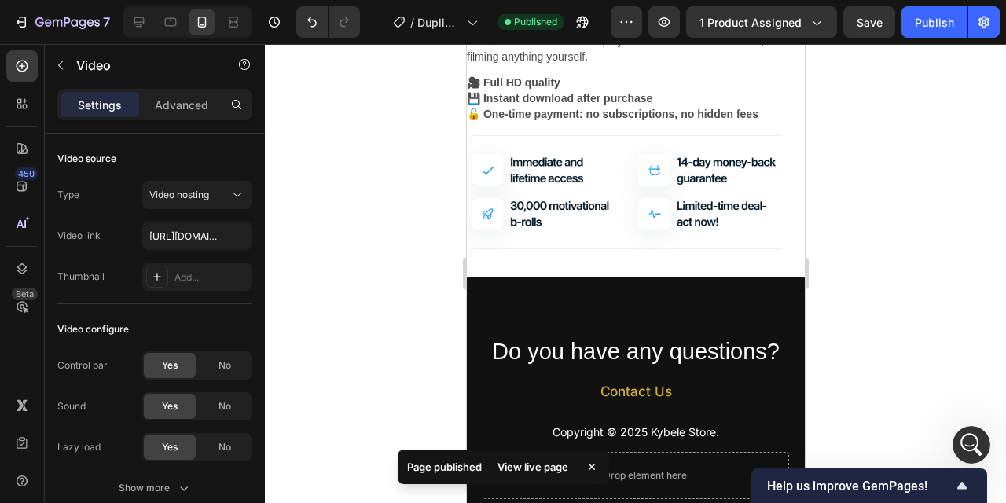
scroll to position [2530, 0]
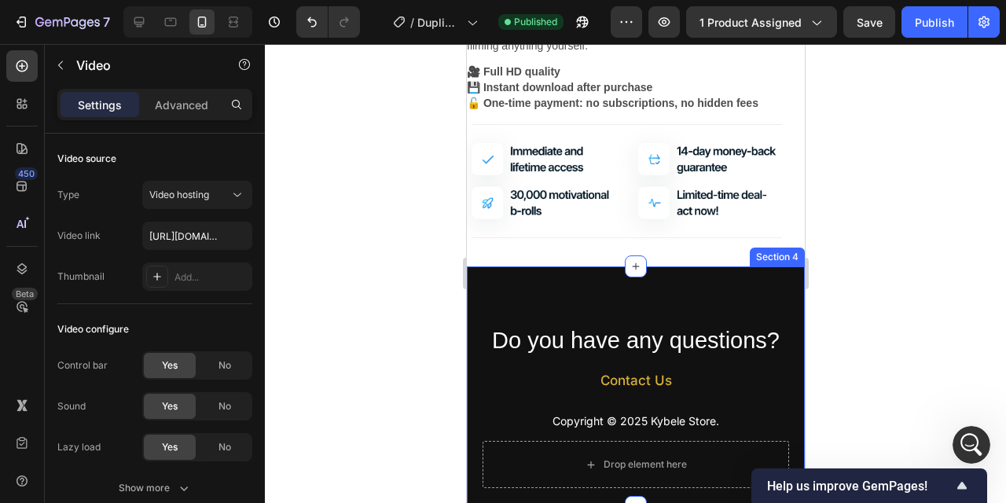
click at [612, 321] on div "Do you have any questions? Heading Contact Us Button Copyright © 2025 Kybele St…" at bounding box center [635, 387] width 338 height 241
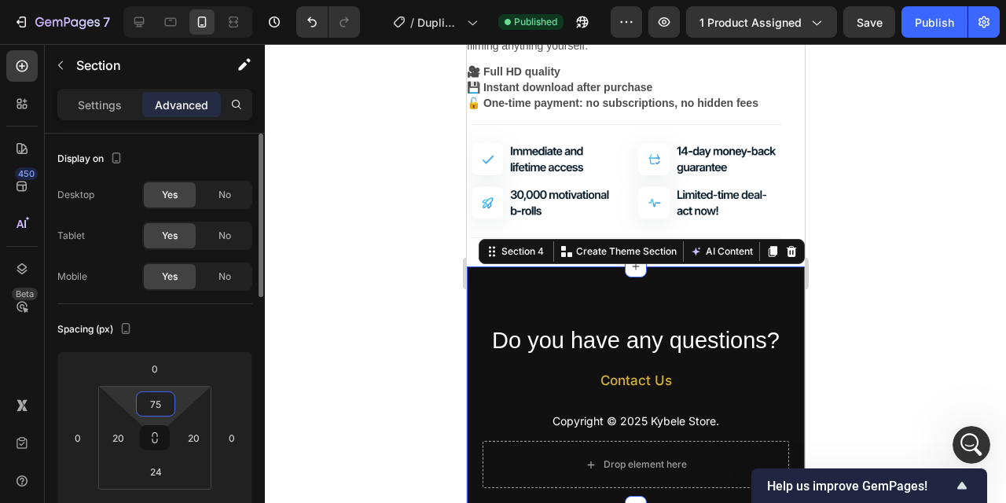
type input "5"
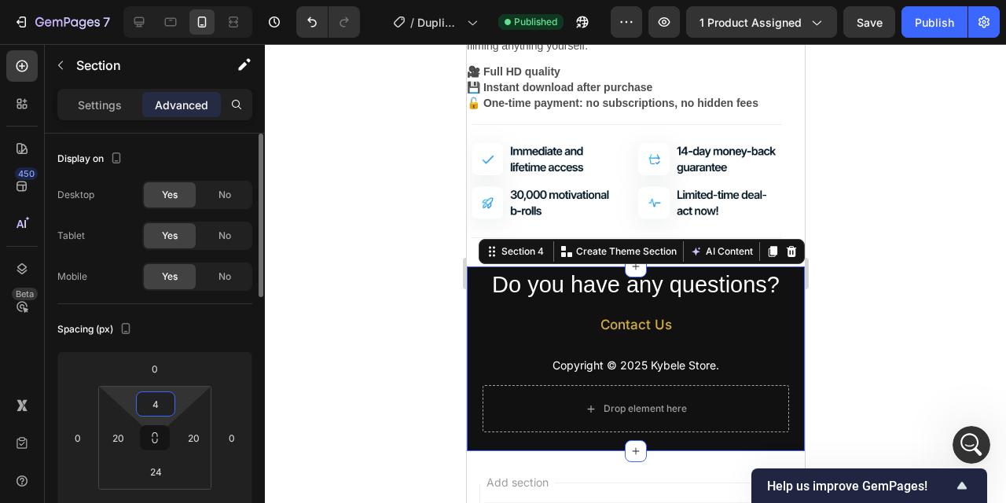
type input "46"
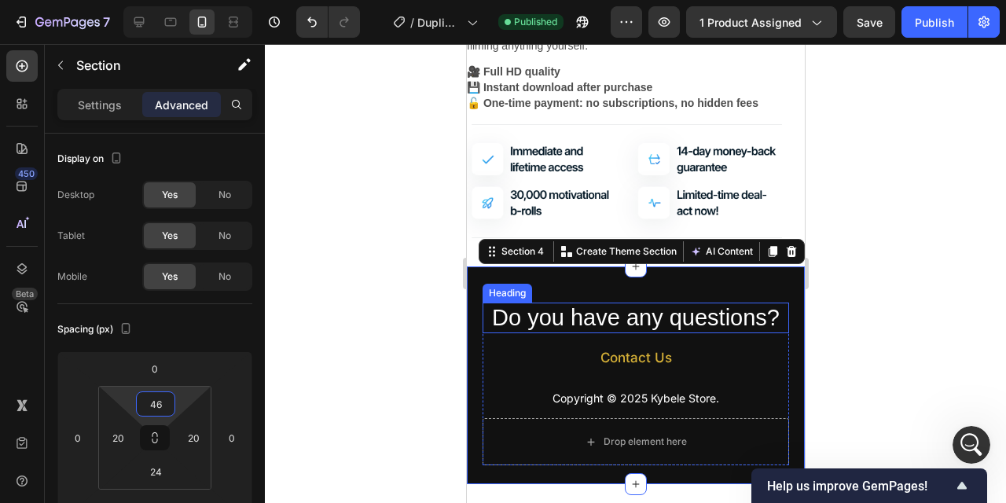
click at [581, 318] on h2 "Do you have any questions?" at bounding box center [635, 318] width 307 height 31
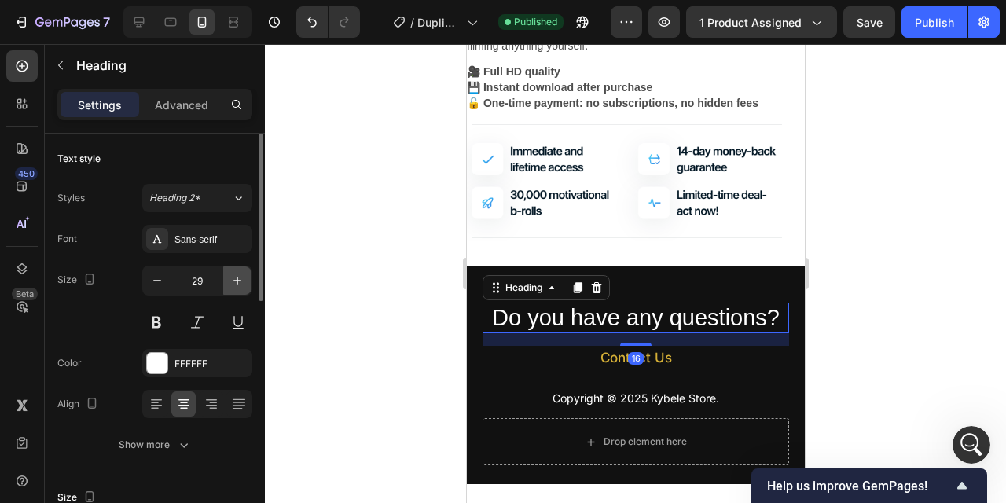
click at [238, 270] on button "button" at bounding box center [237, 281] width 28 height 28
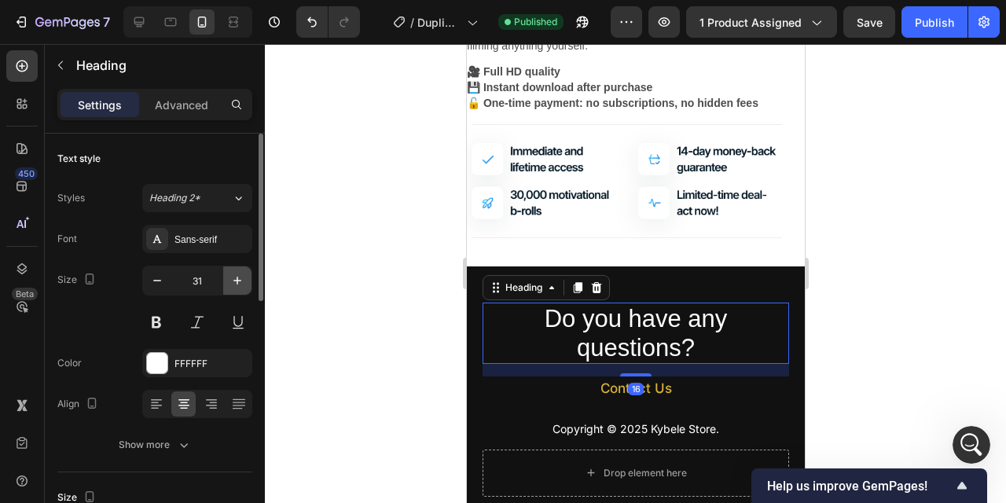
click at [238, 270] on button "button" at bounding box center [237, 281] width 28 height 28
type input "32"
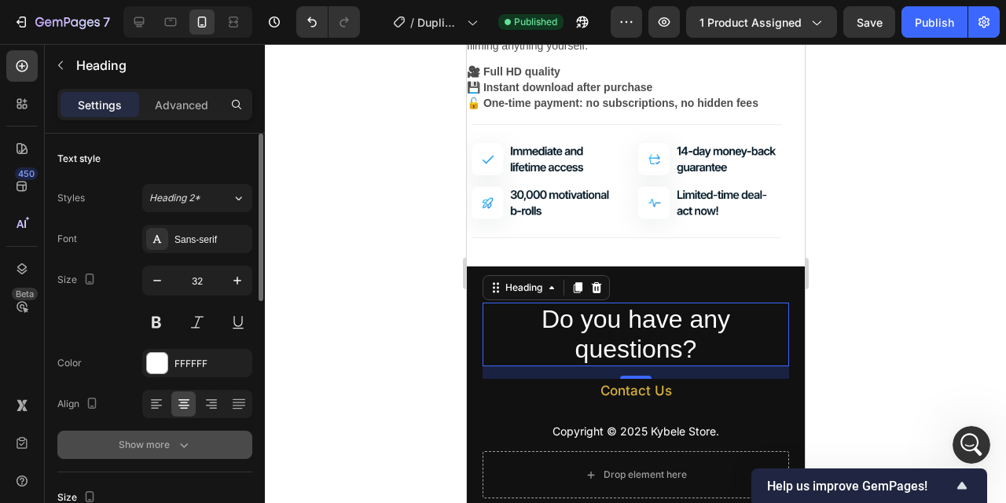
click at [144, 451] on div "Show more" at bounding box center [155, 445] width 73 height 16
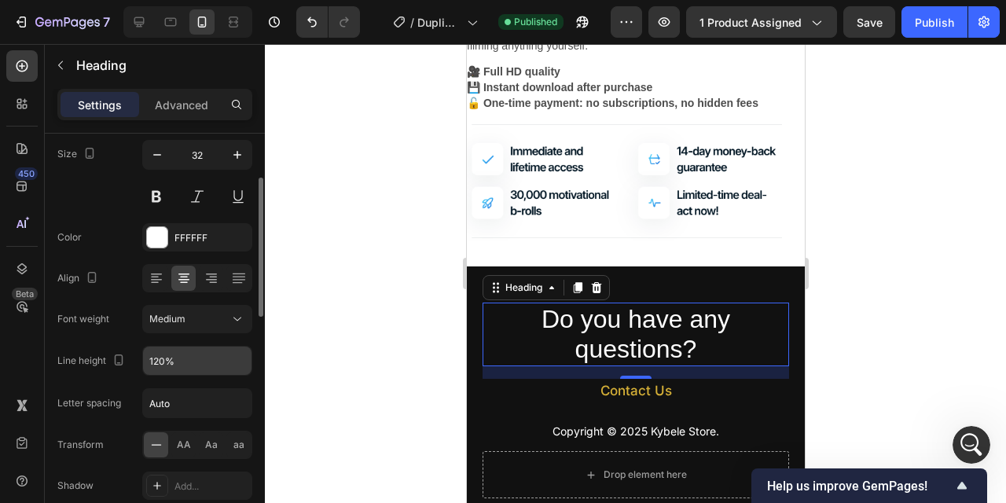
scroll to position [127, 0]
click at [190, 323] on div "Medium" at bounding box center [189, 318] width 80 height 14
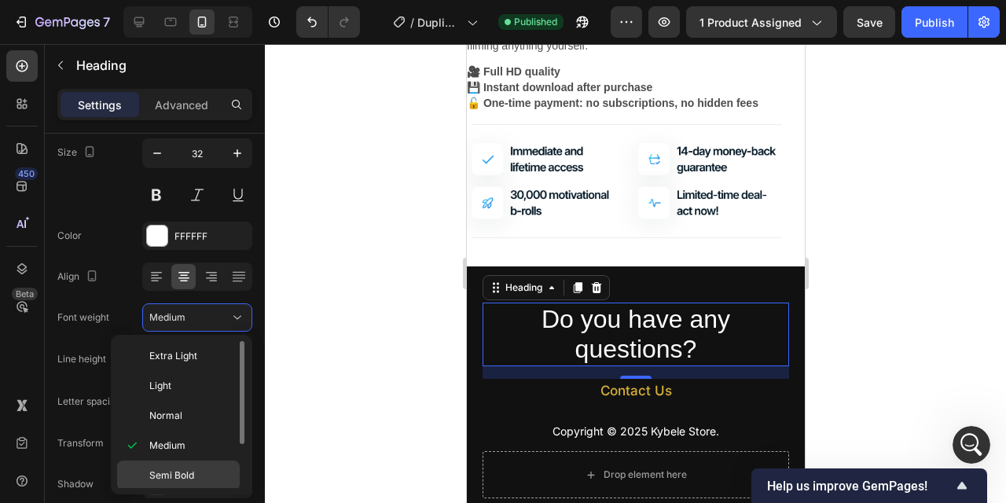
click at [203, 475] on p "Semi Bold" at bounding box center [190, 476] width 83 height 14
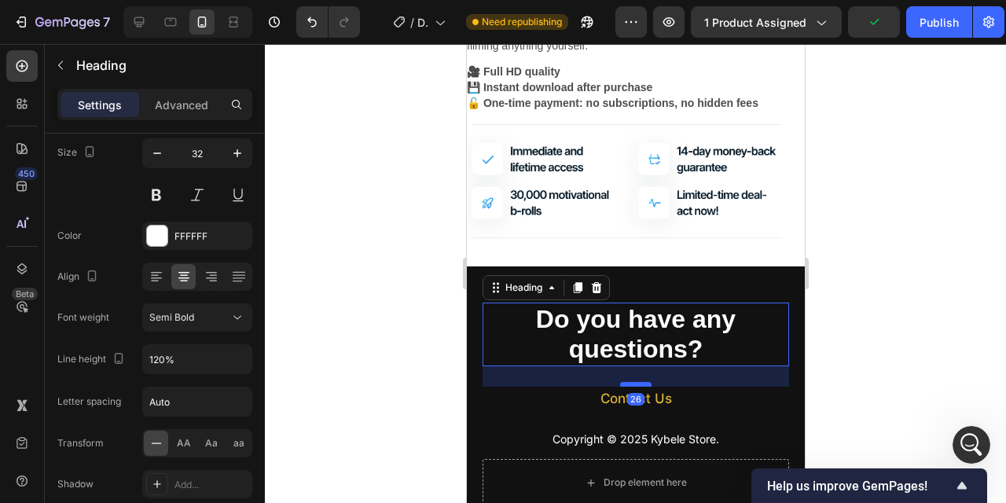
drag, startPoint x: 638, startPoint y: 376, endPoint x: 642, endPoint y: 384, distance: 8.8
click at [642, 384] on div at bounding box center [635, 384] width 31 height 5
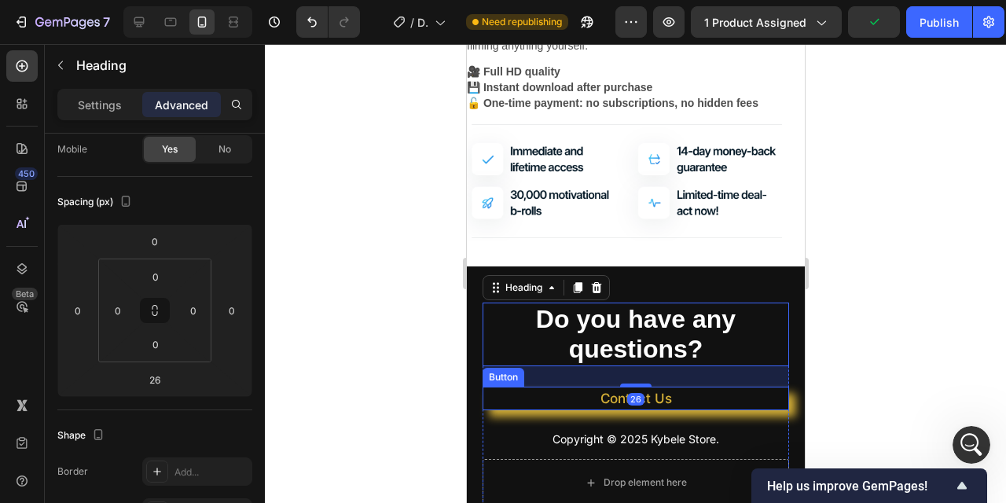
click at [682, 392] on link "Contact Us" at bounding box center [635, 399] width 307 height 24
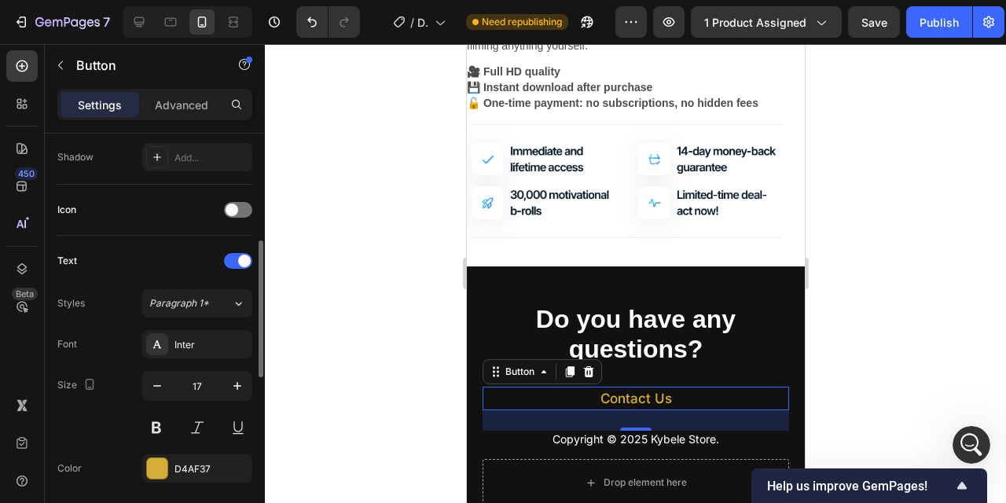
scroll to position [426, 0]
click at [237, 381] on icon "button" at bounding box center [238, 383] width 16 height 16
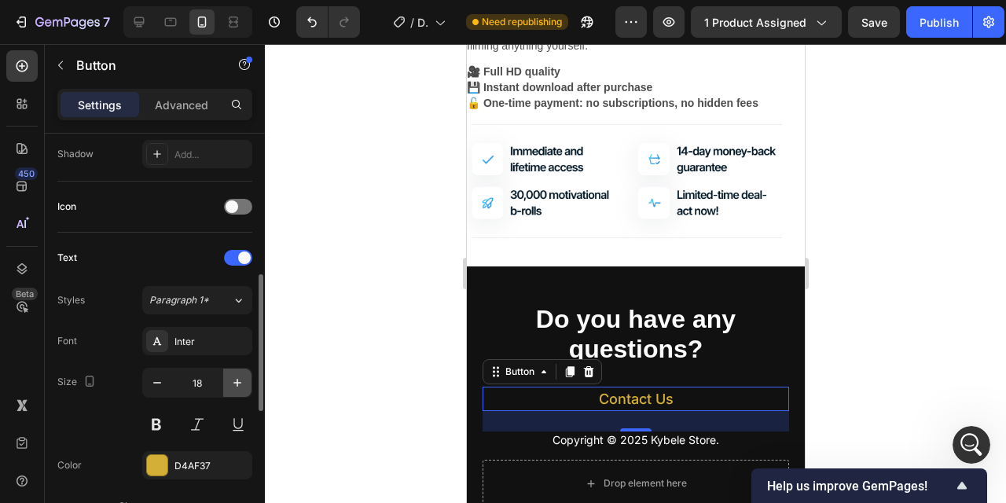
click at [237, 381] on icon "button" at bounding box center [238, 383] width 8 height 8
click at [152, 382] on icon "button" at bounding box center [157, 383] width 16 height 16
type input "18"
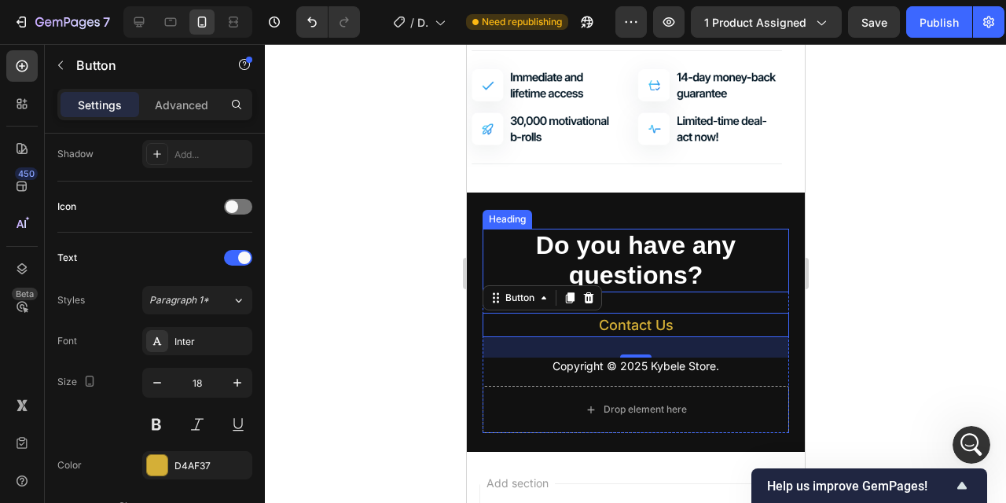
scroll to position [2612, 0]
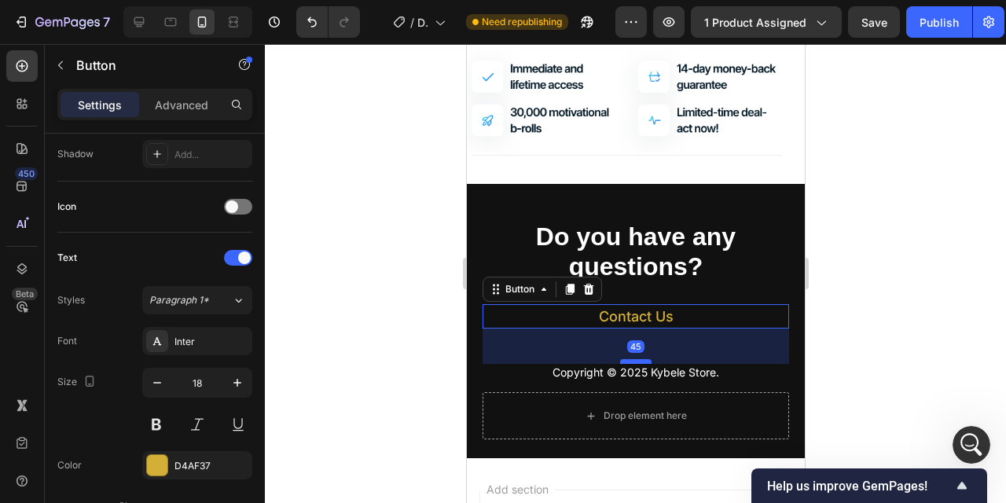
drag, startPoint x: 636, startPoint y: 346, endPoint x: 637, endPoint y: 361, distance: 15.0
click at [637, 361] on div at bounding box center [635, 361] width 31 height 5
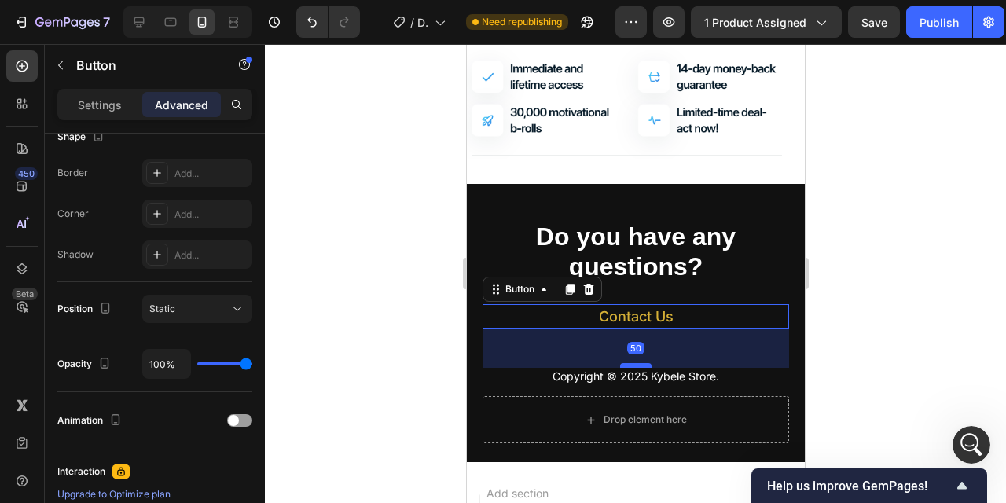
scroll to position [628, 0]
click at [641, 367] on div at bounding box center [635, 367] width 31 height 5
type input "52"
click at [970, 278] on div at bounding box center [636, 273] width 742 height 459
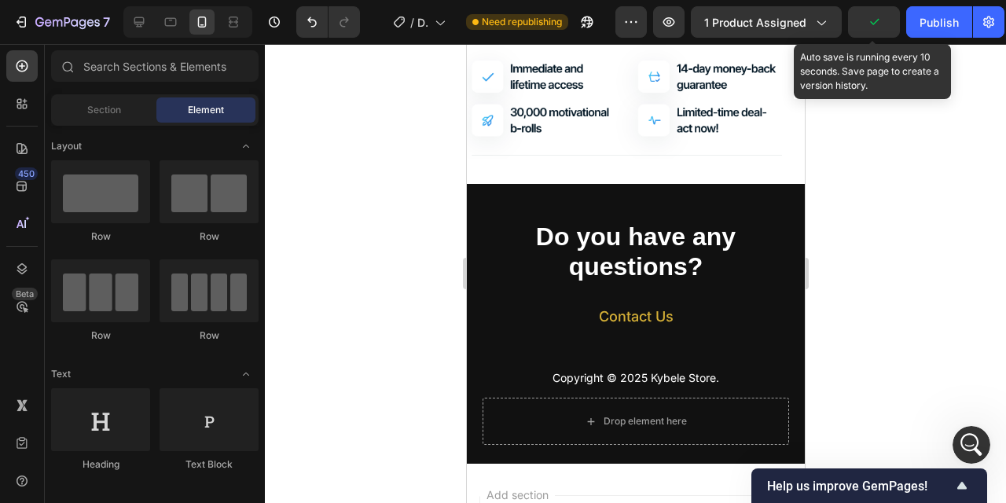
click at [878, 26] on icon "button" at bounding box center [875, 22] width 16 height 16
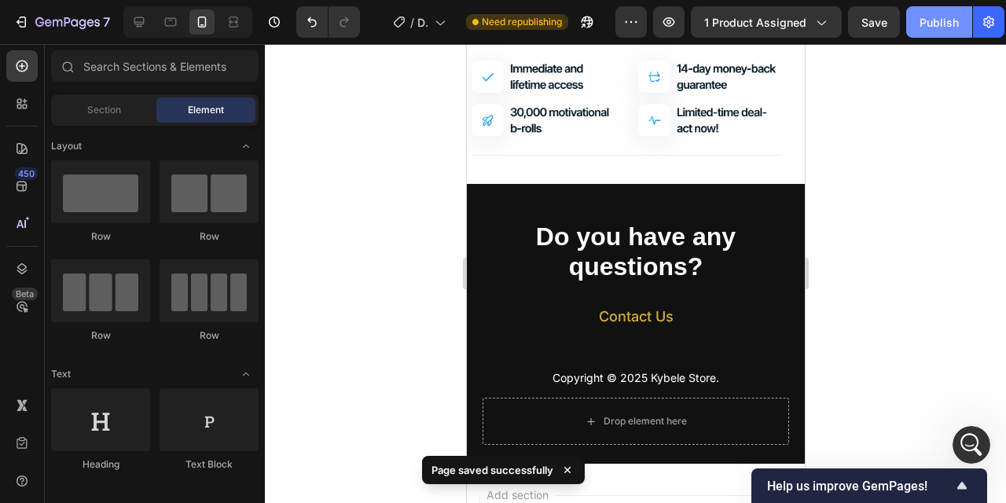
click at [934, 20] on div "Publish" at bounding box center [939, 22] width 39 height 17
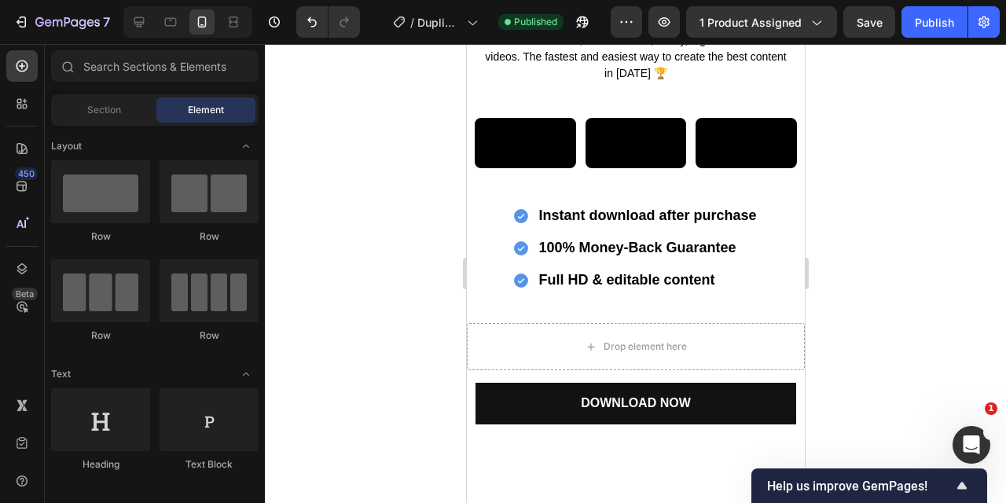
scroll to position [215, 0]
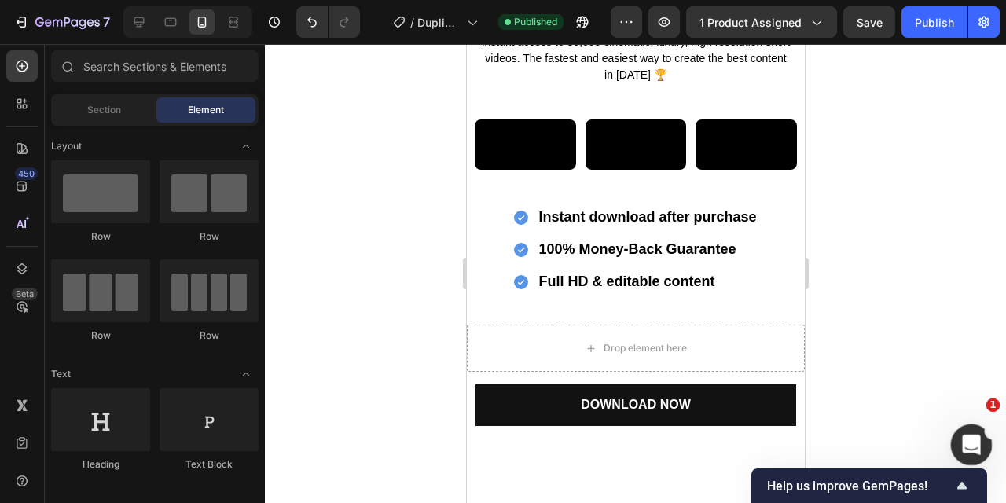
click at [977, 443] on icon "Ouvrir le Messenger Intercom" at bounding box center [970, 443] width 26 height 26
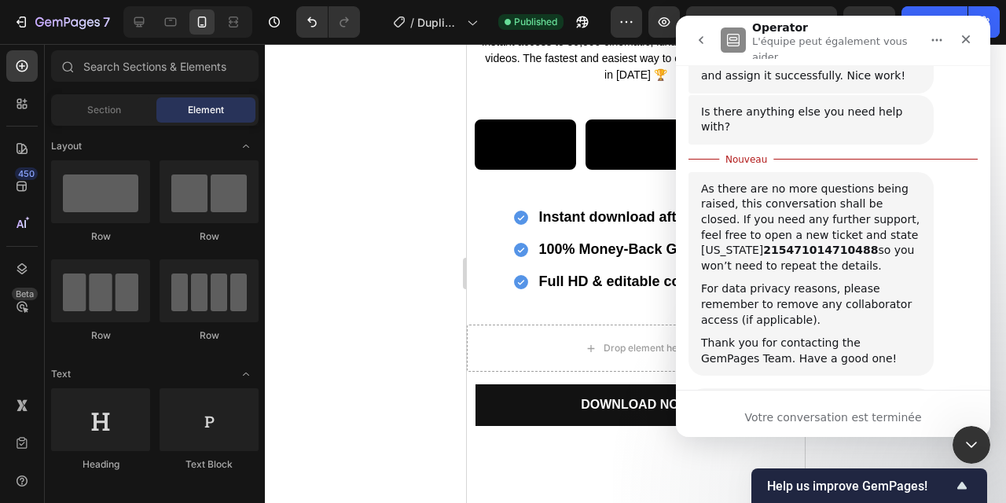
scroll to position [824, 0]
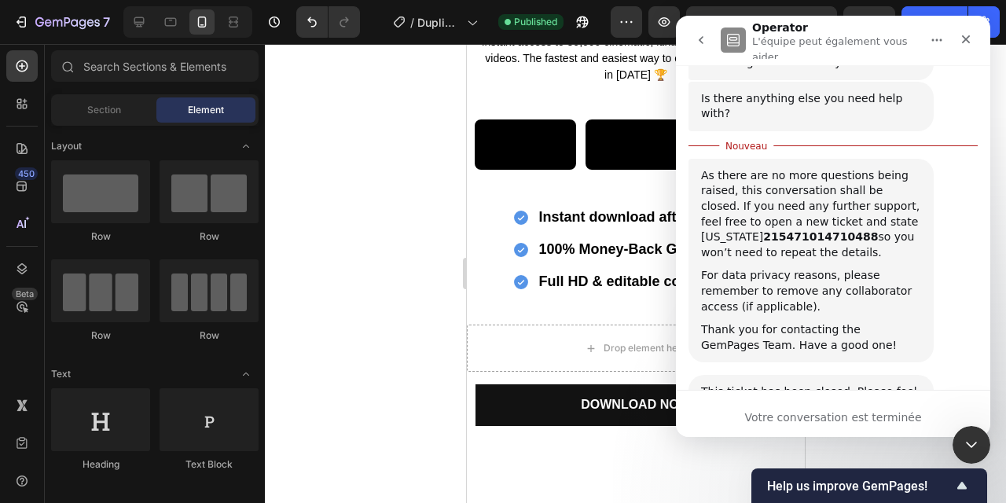
click at [329, 178] on div at bounding box center [636, 273] width 742 height 459
click at [962, 41] on icon "Fermer" at bounding box center [966, 39] width 13 height 13
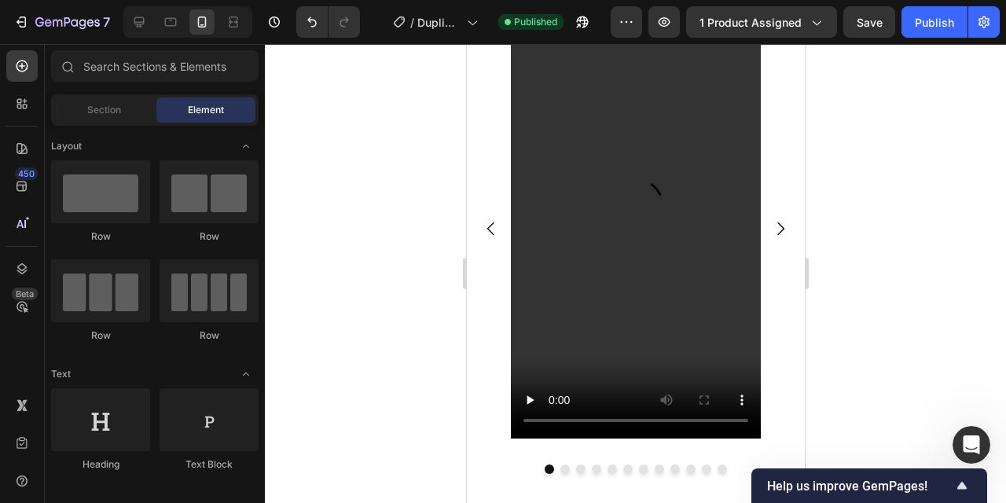
scroll to position [940, 0]
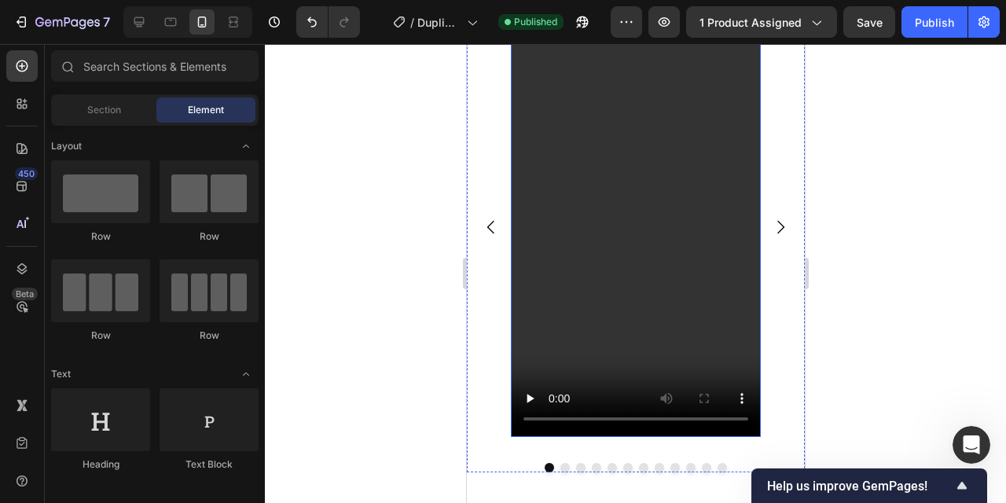
click at [657, 246] on video at bounding box center [635, 214] width 250 height 444
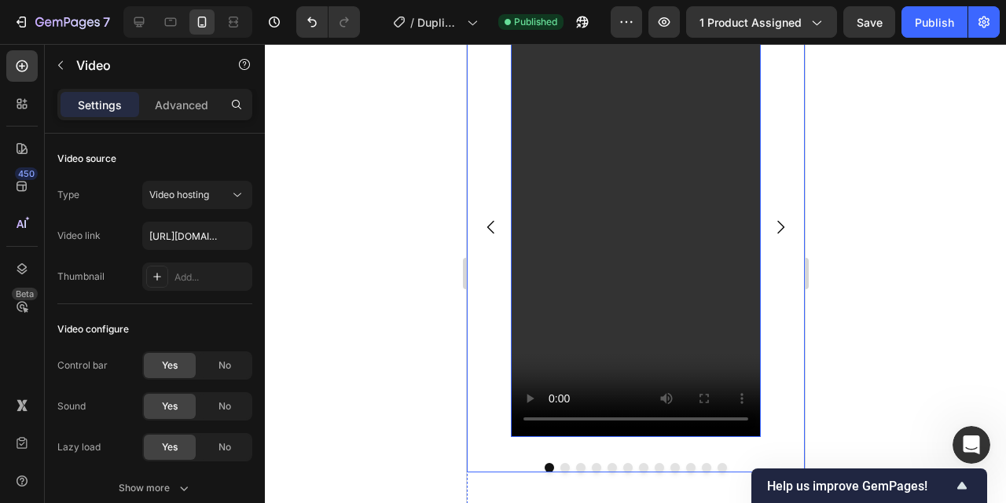
click at [780, 230] on icon "Carousel Next Arrow" at bounding box center [780, 227] width 7 height 13
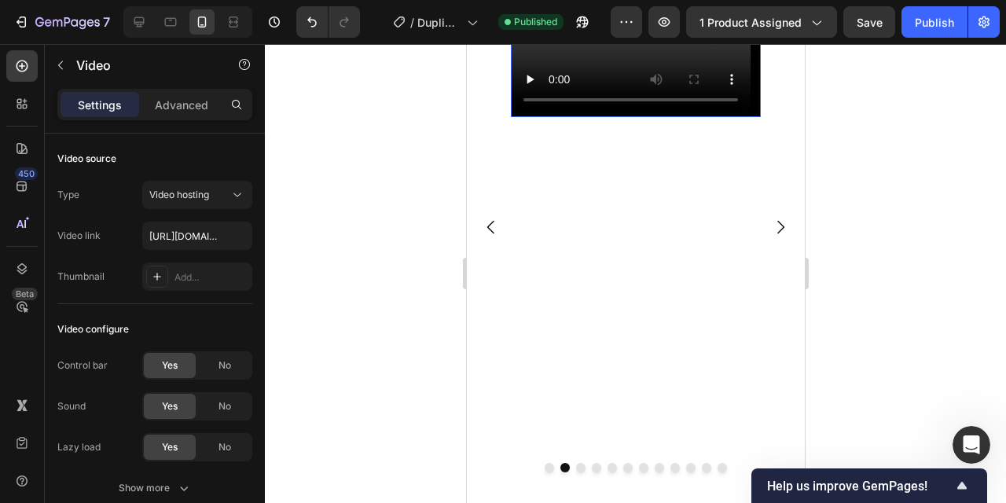
click at [611, 117] on video at bounding box center [635, 54] width 250 height 125
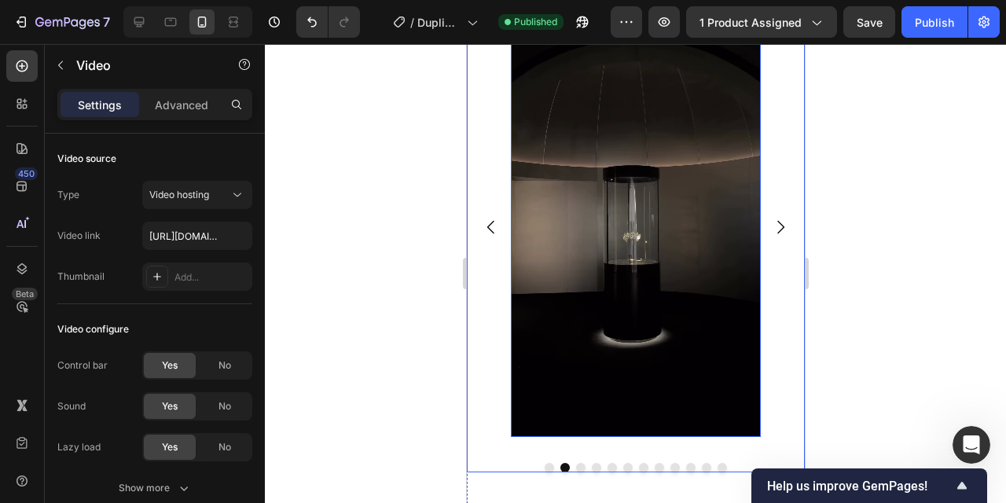
click at [783, 230] on icon "Carousel Next Arrow" at bounding box center [780, 227] width 19 height 19
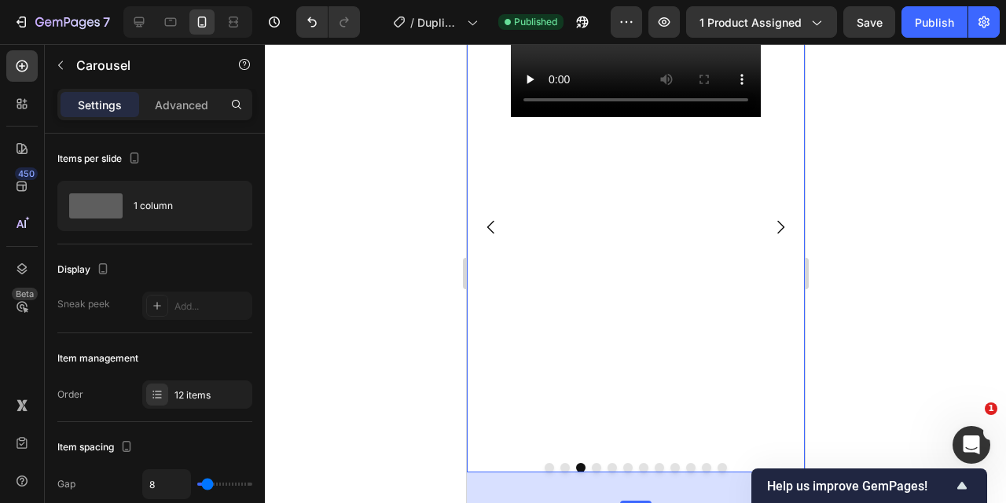
click at [493, 221] on icon "Carousel Back Arrow" at bounding box center [490, 227] width 19 height 19
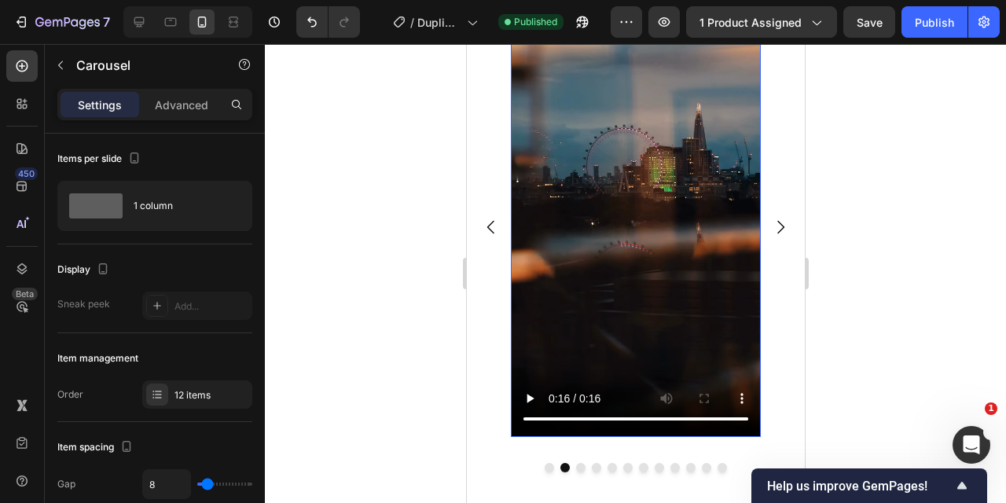
click at [602, 256] on video at bounding box center [635, 214] width 250 height 444
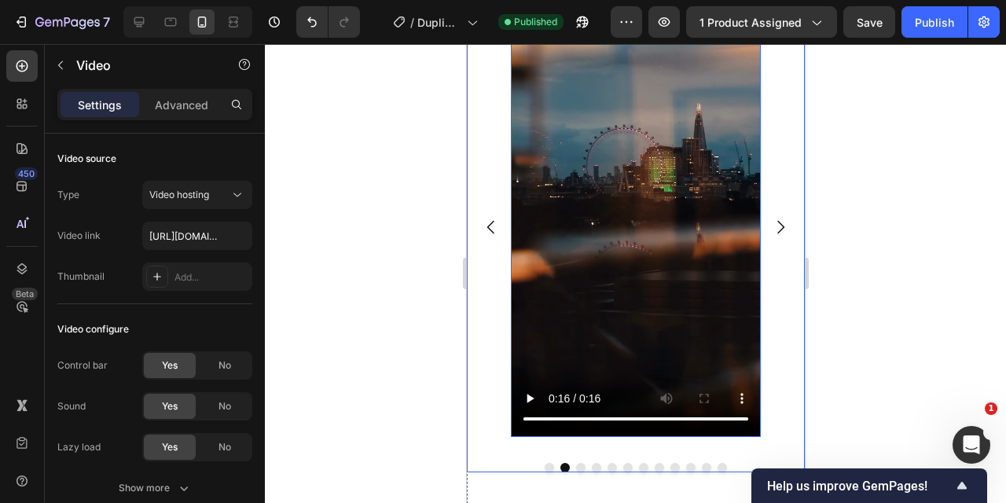
click at [493, 223] on icon "Carousel Back Arrow" at bounding box center [490, 227] width 19 height 19
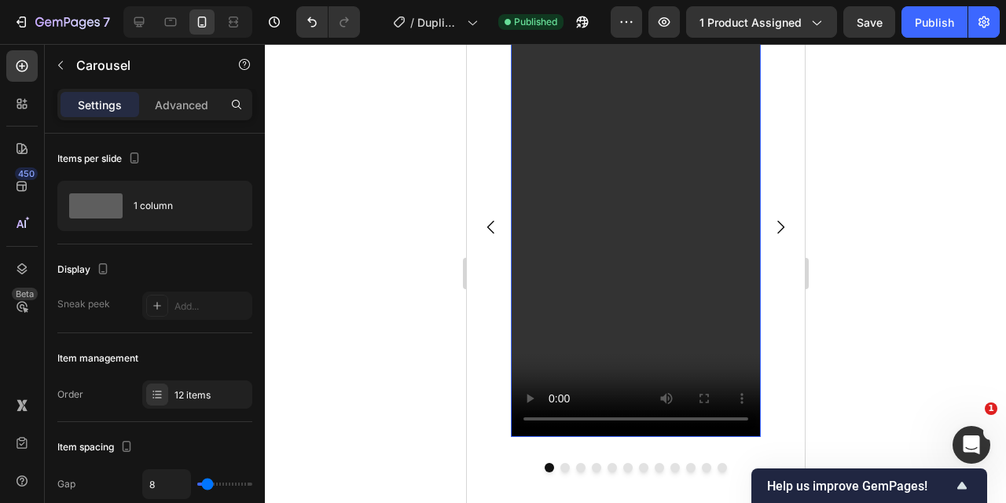
click at [634, 260] on video at bounding box center [635, 214] width 250 height 444
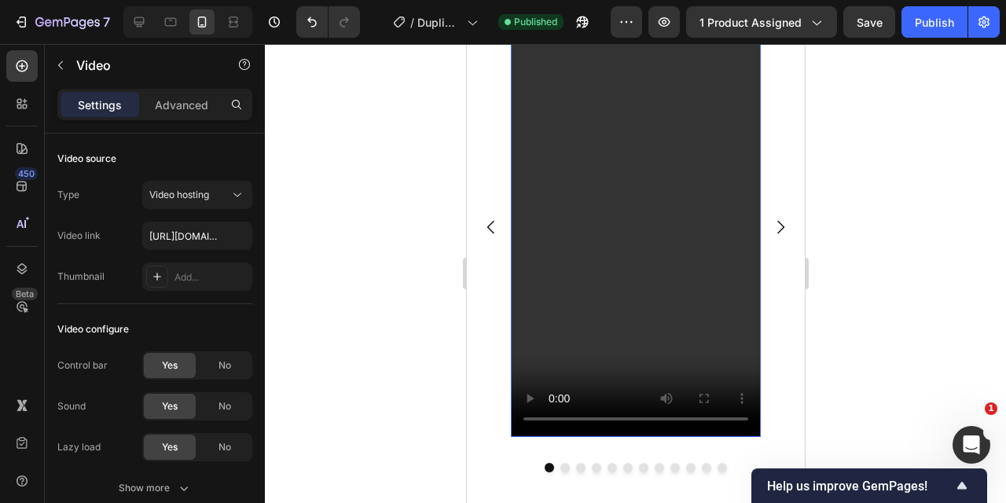
click at [625, 286] on video at bounding box center [635, 214] width 250 height 444
click at [594, 295] on video at bounding box center [635, 214] width 250 height 444
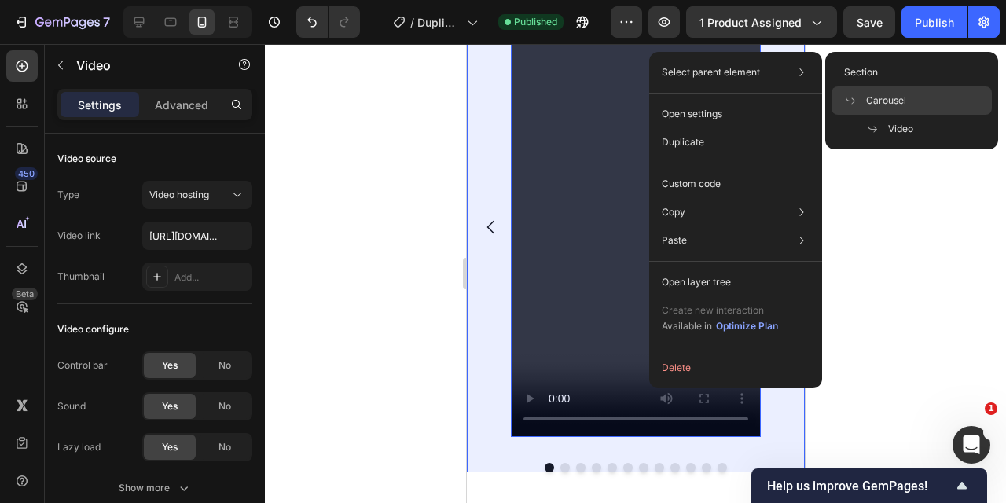
click at [889, 102] on span "Carousel" at bounding box center [887, 101] width 40 height 14
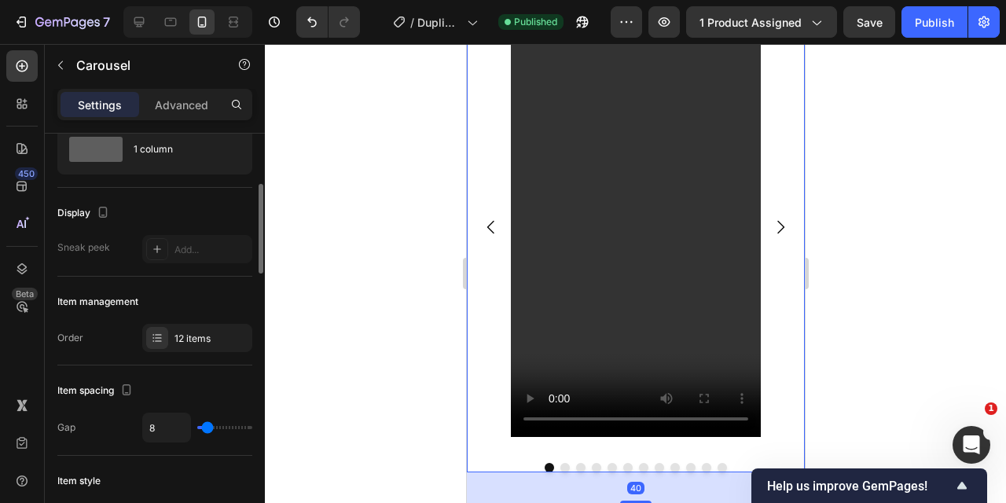
scroll to position [101, 0]
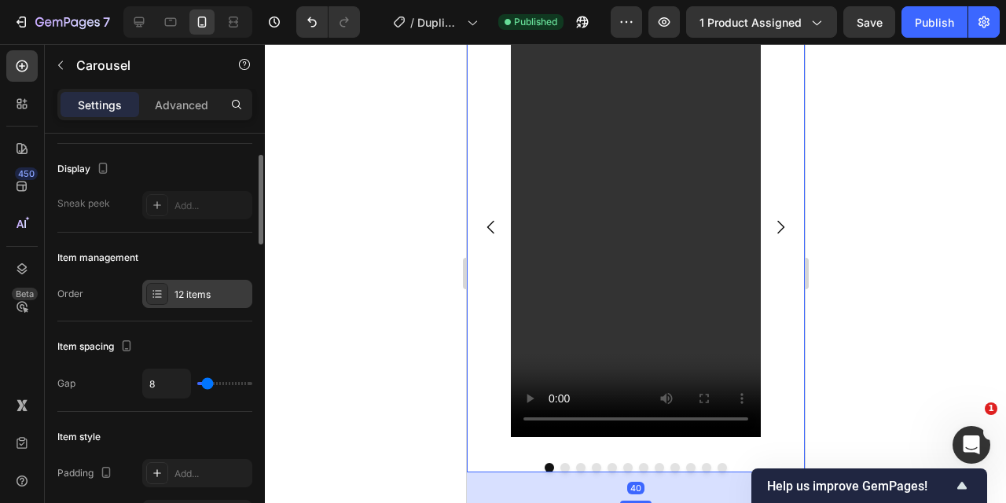
click at [182, 296] on div "12 items" at bounding box center [212, 295] width 74 height 14
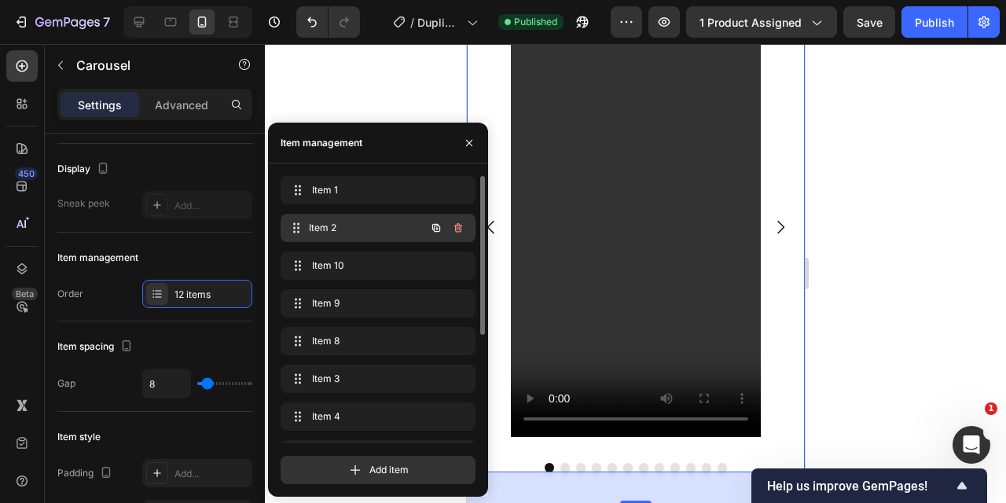
click at [337, 239] on div "Item 2 Item 2" at bounding box center [378, 228] width 195 height 28
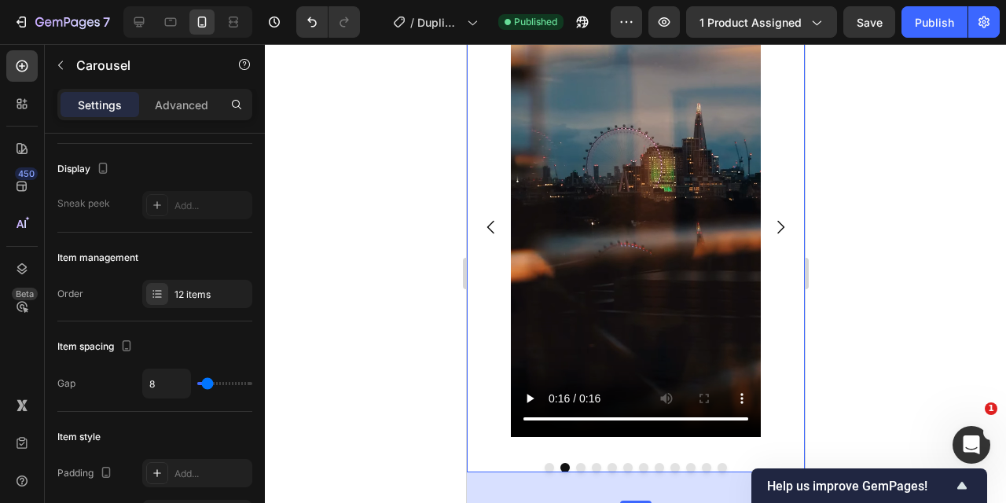
click at [370, 77] on div at bounding box center [636, 273] width 742 height 459
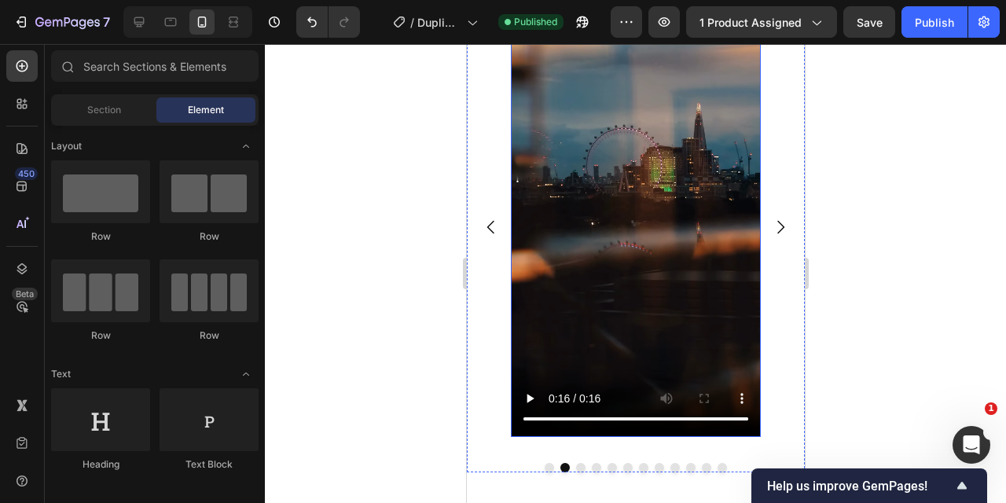
click at [646, 260] on video at bounding box center [635, 214] width 250 height 444
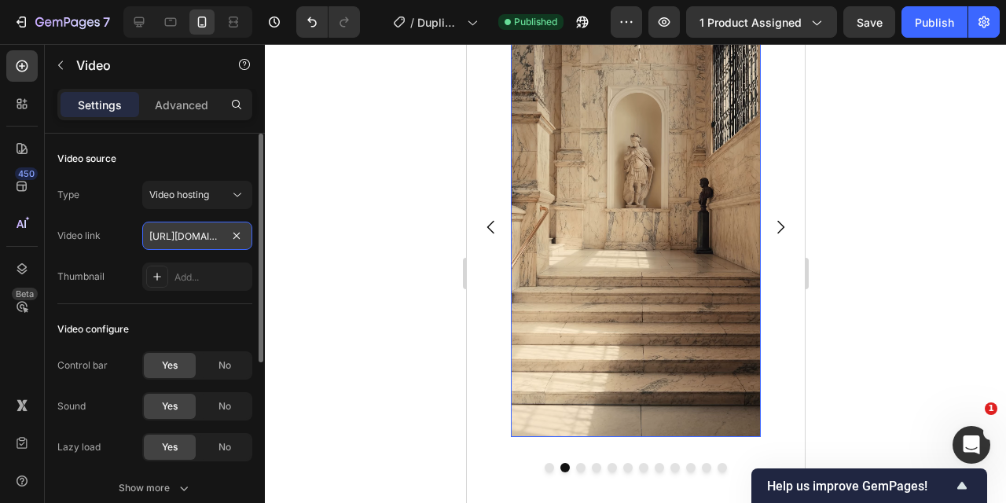
click at [188, 235] on input "https://cdn.shopify.com/videos/c/o/v/c121b9ef8dd14da9a1ac37bb49d5763a.mp4" at bounding box center [197, 236] width 110 height 28
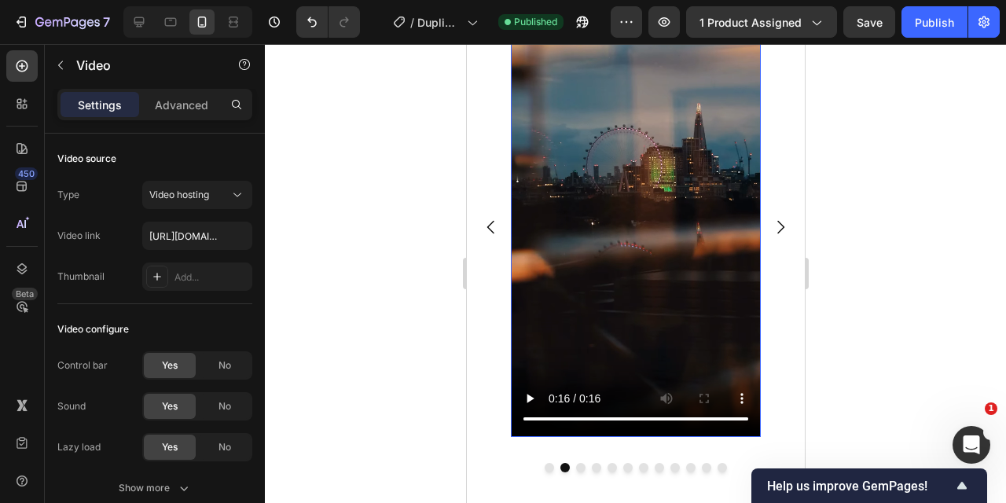
click at [594, 212] on video at bounding box center [635, 214] width 250 height 444
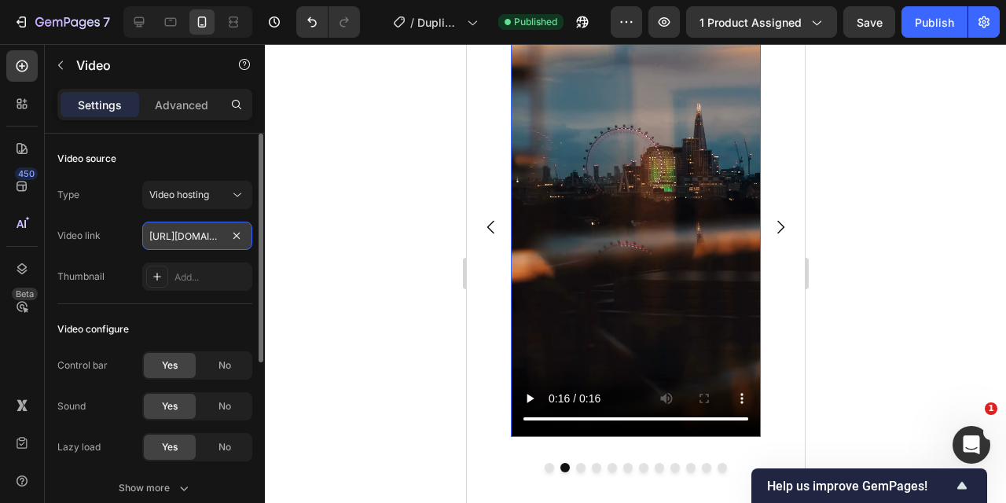
click at [199, 236] on input "https://cdn.shopify.com/videos/c/o/v/c121b9ef8dd14da9a1ac37bb49d5763a.mp4" at bounding box center [197, 236] width 110 height 28
click at [190, 238] on input "text" at bounding box center [197, 236] width 110 height 28
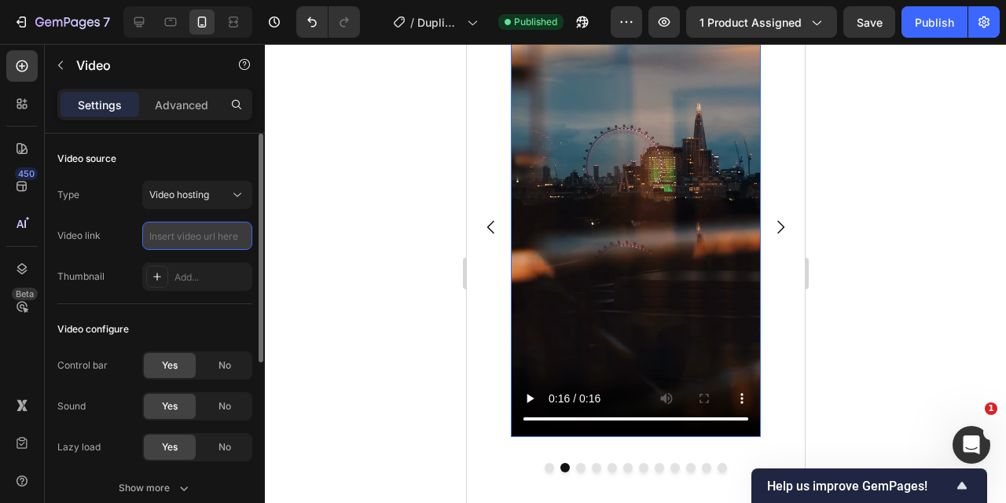
paste input "https://cdn.shopify.com/videos/c/o/v/c121b9ef8dd14da9a1ac37bb49d5763a.mp4"
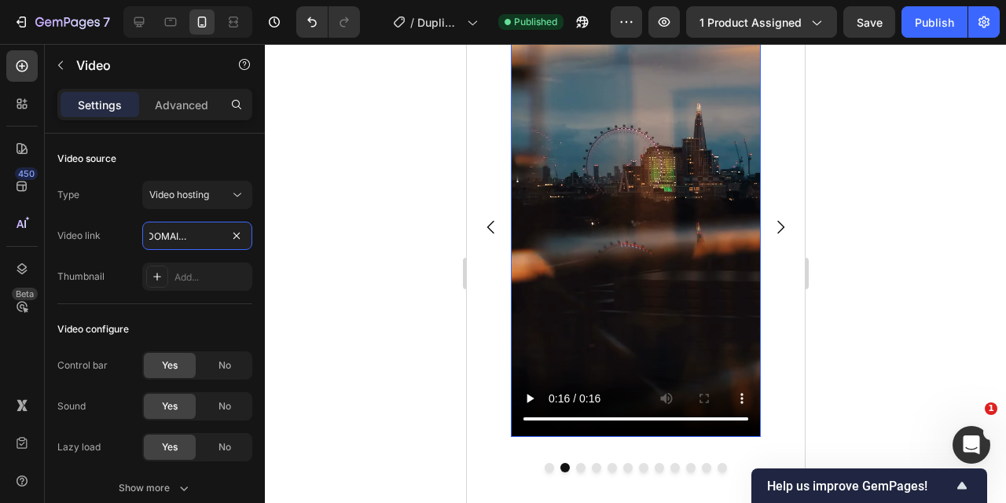
type input "https://cdn.shopify.com/videos/c/o/v/c121b9ef8dd14da9a1ac37bb49d5763a.mp4"
click at [371, 279] on div at bounding box center [636, 273] width 742 height 459
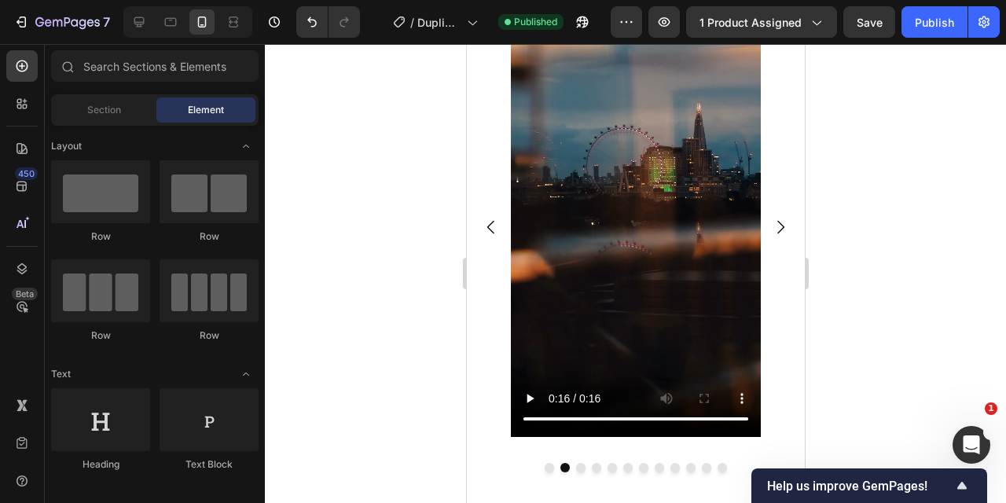
click at [371, 279] on div at bounding box center [636, 273] width 742 height 459
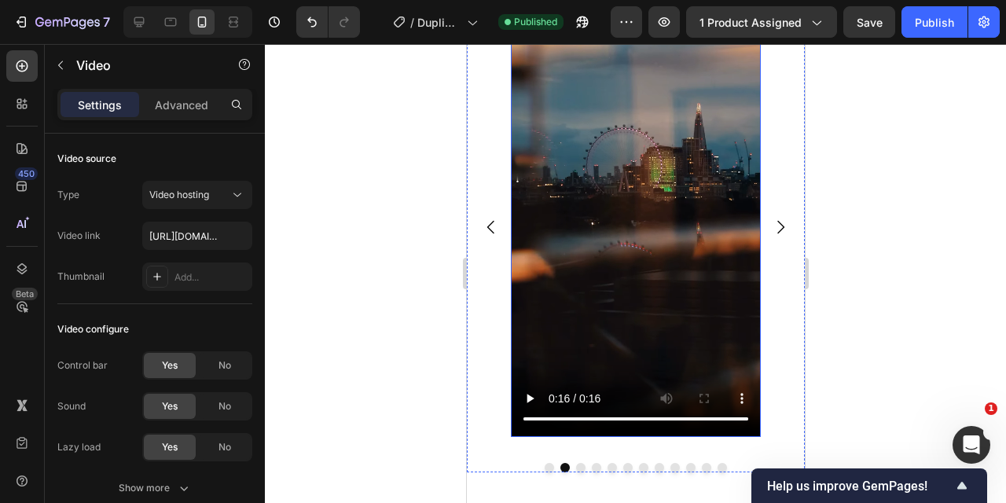
click at [619, 282] on video at bounding box center [635, 214] width 250 height 444
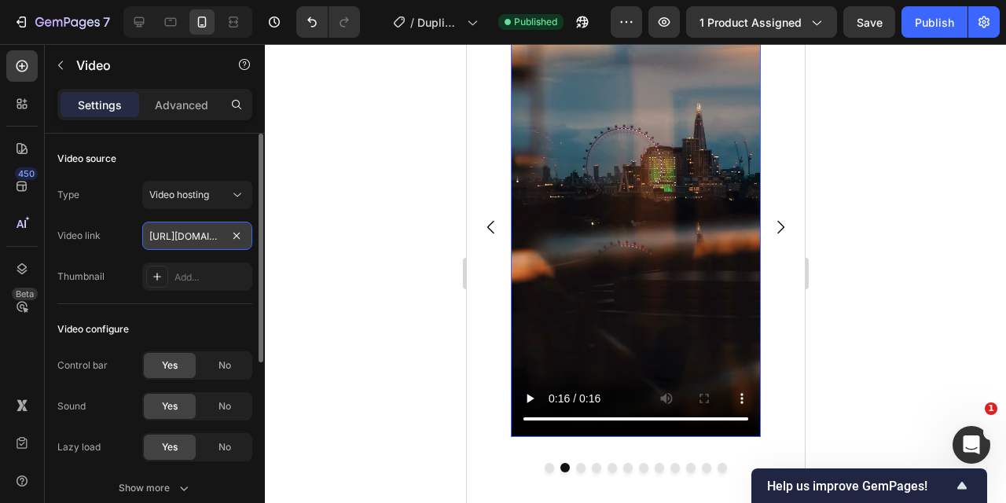
click at [200, 227] on input "https://cdn.shopify.com/videos/c/o/v/c121b9ef8dd14da9a1ac37bb49d5763a.mp4" at bounding box center [197, 236] width 110 height 28
click at [226, 231] on input "https://cdn.shopify.com/videos/c/o/v/c121b9ef8dd14da9a1ac37bb49d5763a.mp4" at bounding box center [197, 236] width 110 height 28
click at [357, 241] on div at bounding box center [636, 273] width 742 height 459
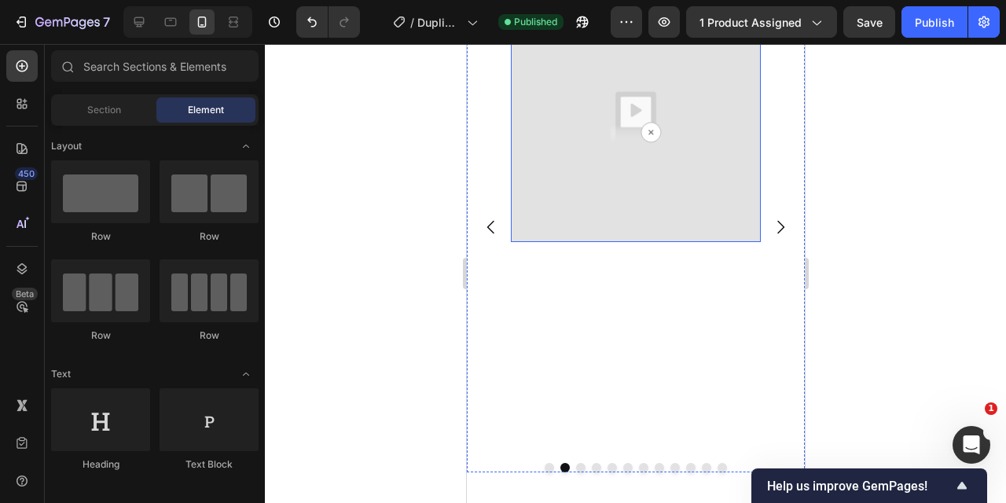
click at [595, 206] on img at bounding box center [635, 117] width 250 height 250
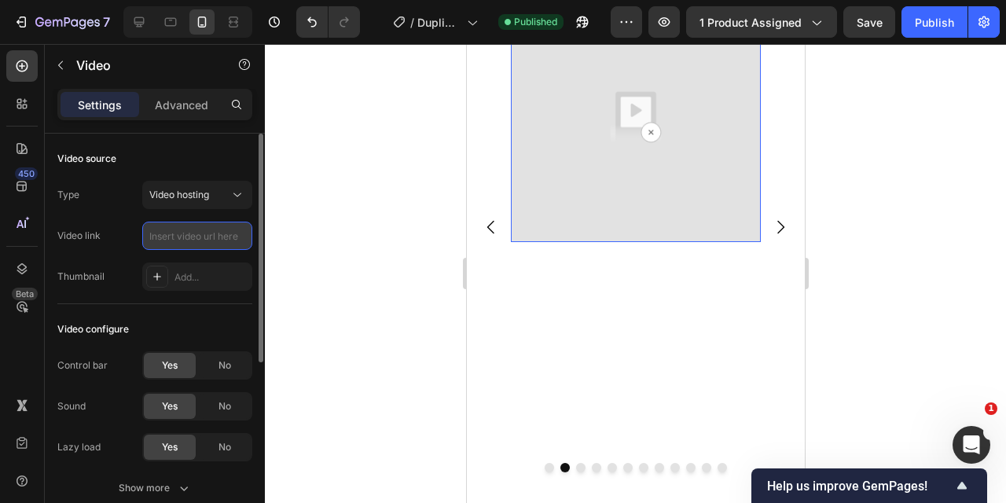
click at [197, 241] on input "text" at bounding box center [197, 236] width 110 height 28
paste input "https://cdn.shopify.com/videos/c/o/v/c121b9ef8dd14da9a1ac37bb49d5763a.mp4"
type input "https://cdn.shopify.com/videos/c/o/v/c121b9ef8dd14da9a1ac37bb49d5763a.mp4"
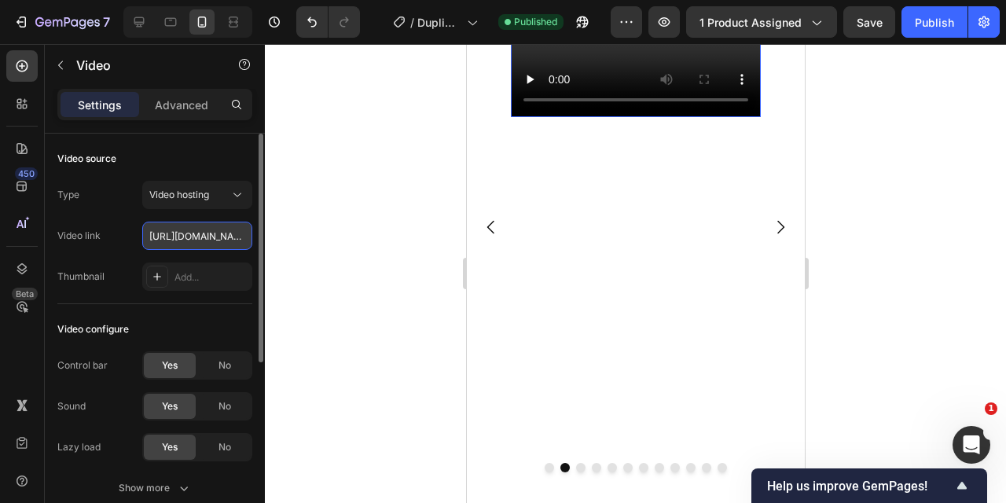
scroll to position [0, 291]
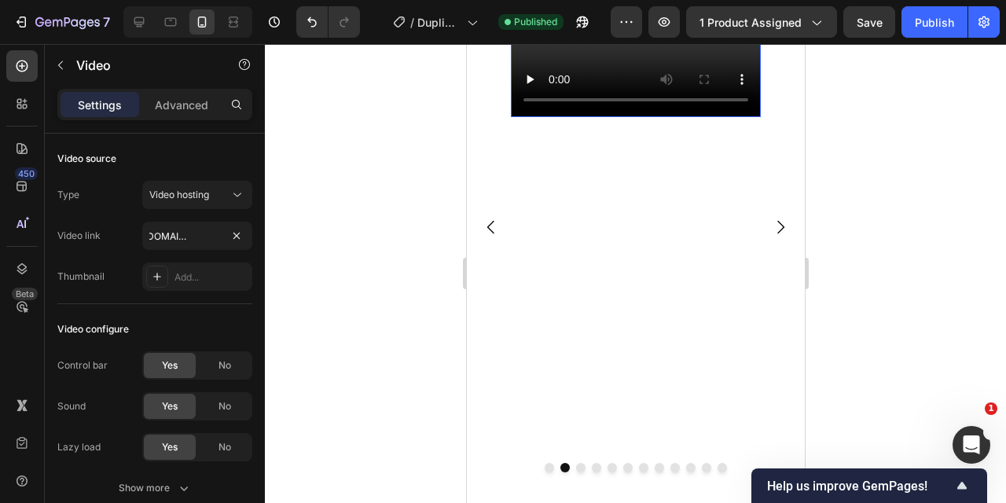
click at [366, 295] on div at bounding box center [636, 273] width 742 height 459
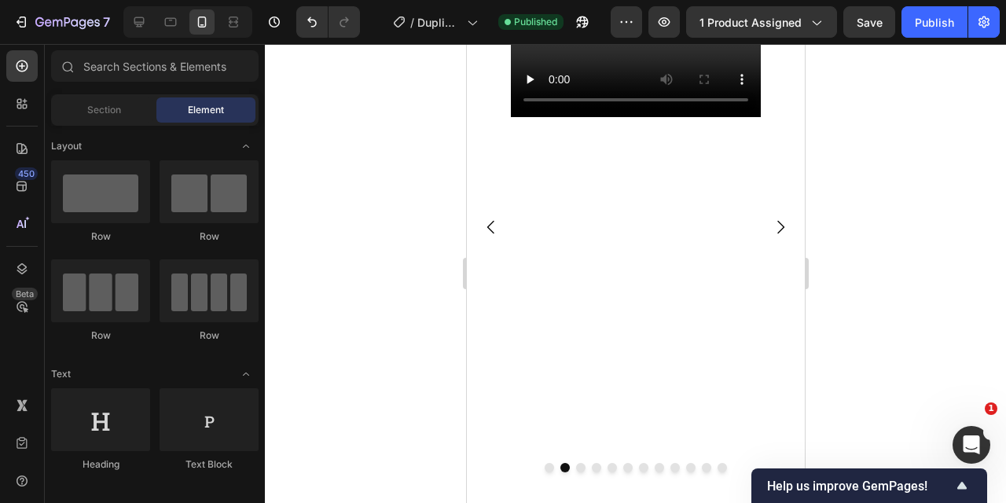
click at [366, 295] on div at bounding box center [636, 273] width 742 height 459
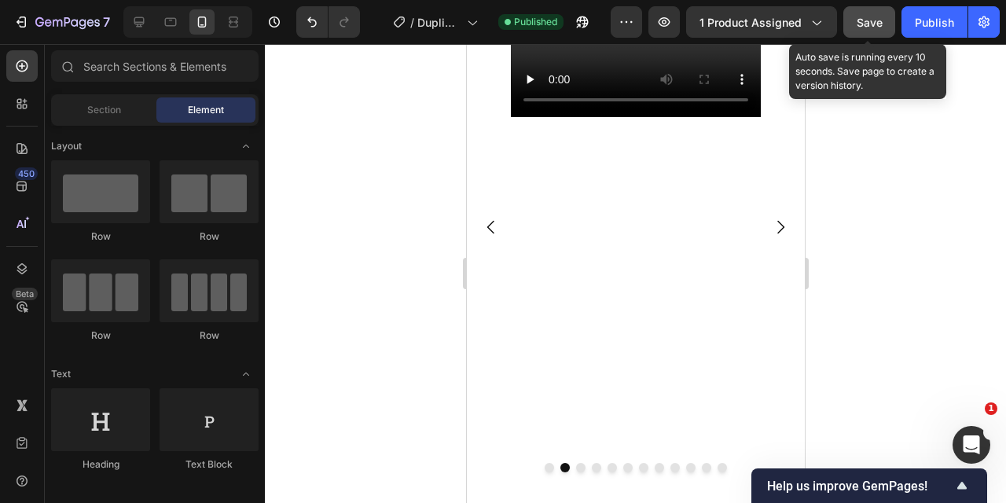
click at [871, 31] on button "Save" at bounding box center [870, 21] width 52 height 31
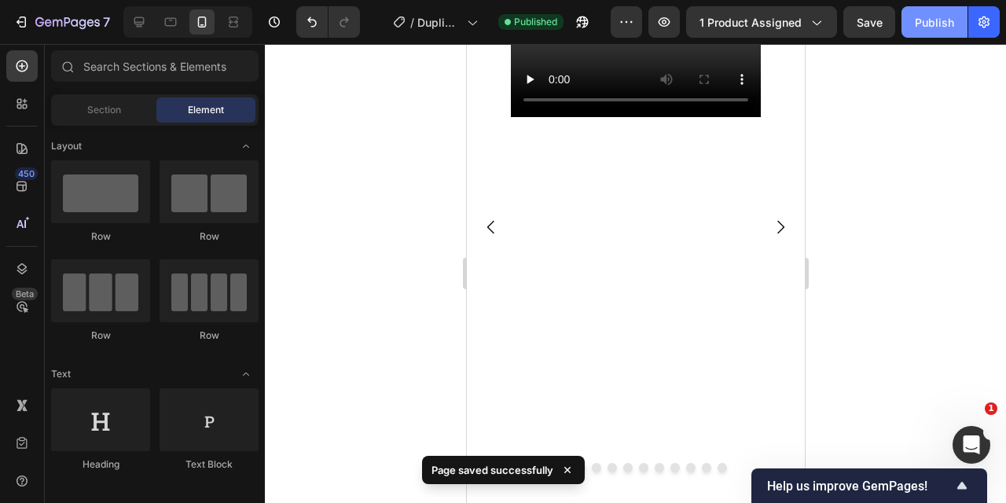
click at [931, 23] on div "Publish" at bounding box center [934, 22] width 39 height 17
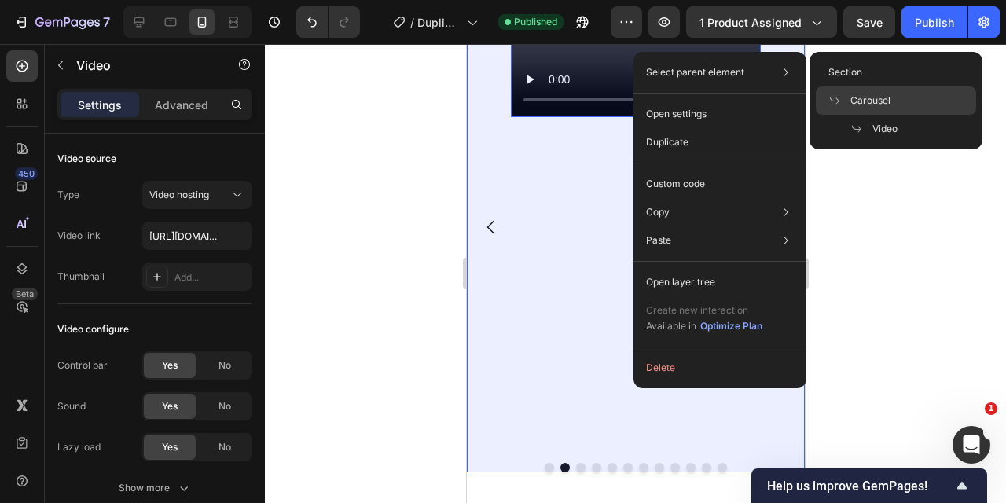
click at [926, 95] on div "Carousel" at bounding box center [896, 100] width 160 height 28
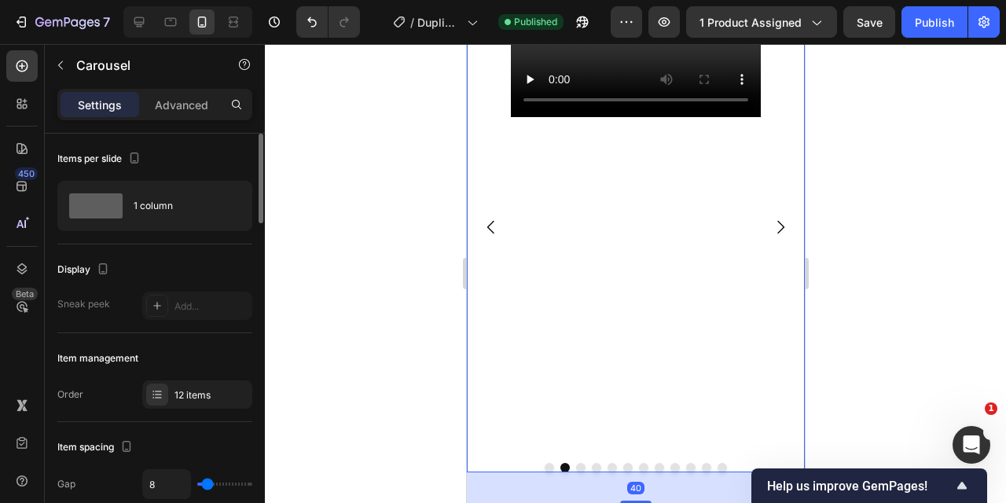
scroll to position [112, 0]
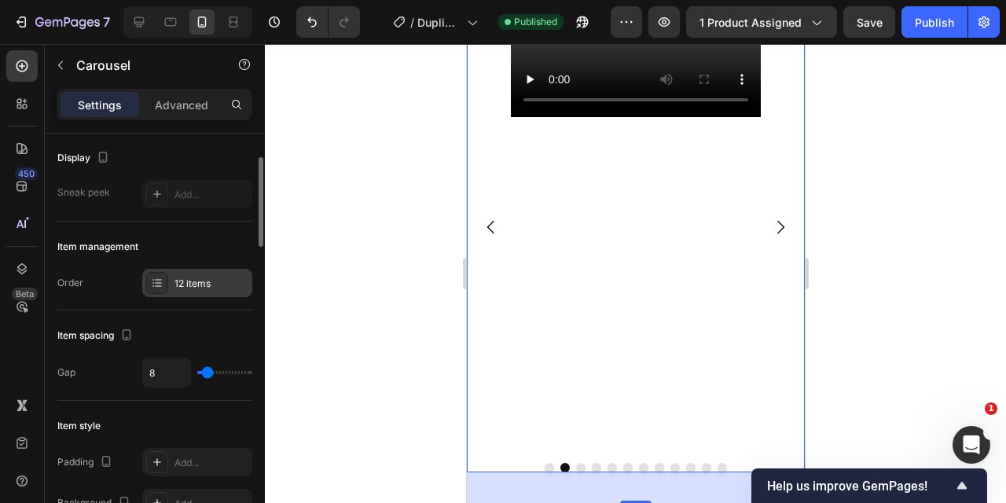
click at [182, 286] on div "12 items" at bounding box center [212, 284] width 74 height 14
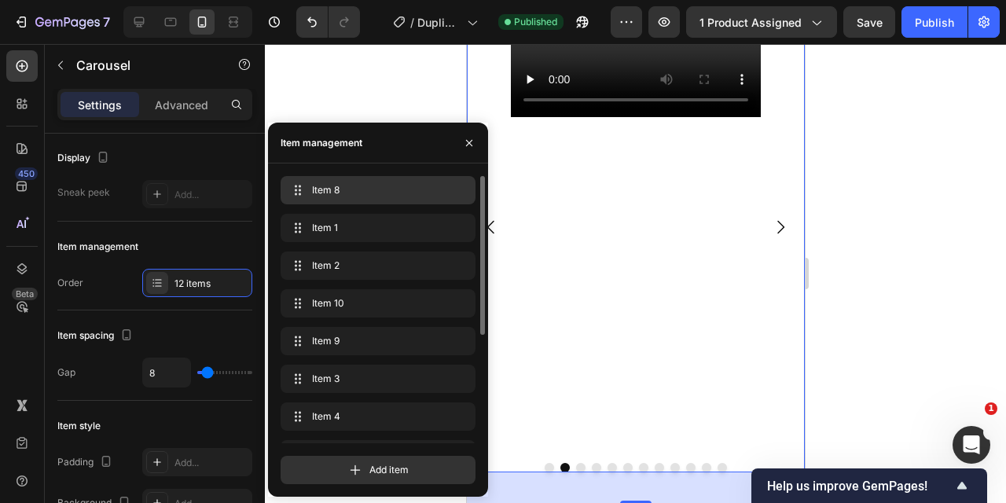
drag, startPoint x: 348, startPoint y: 337, endPoint x: 339, endPoint y: 182, distance: 156.0
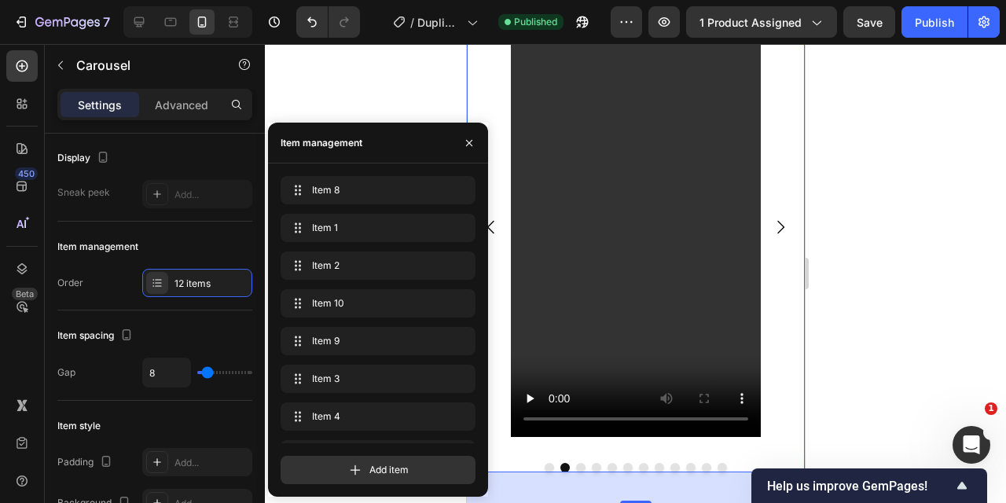
click at [331, 59] on div at bounding box center [636, 273] width 742 height 459
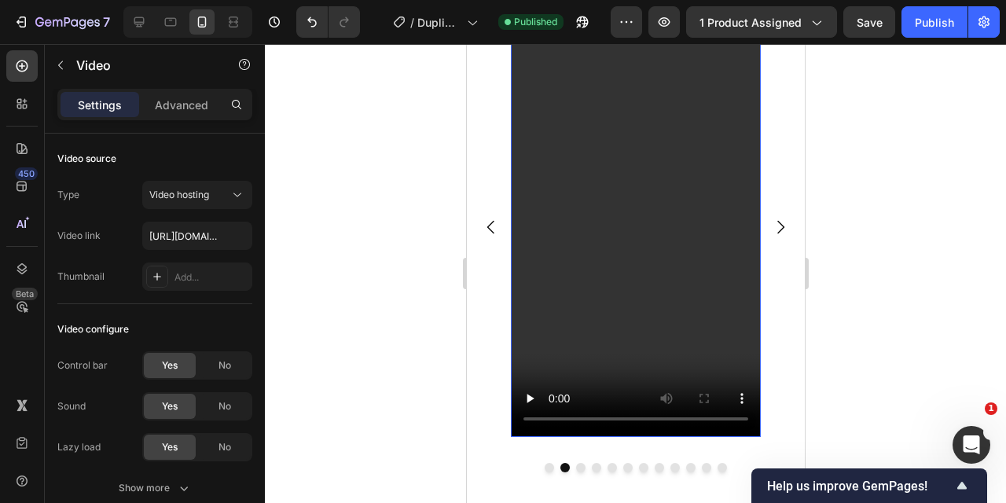
click at [561, 257] on video at bounding box center [635, 214] width 250 height 444
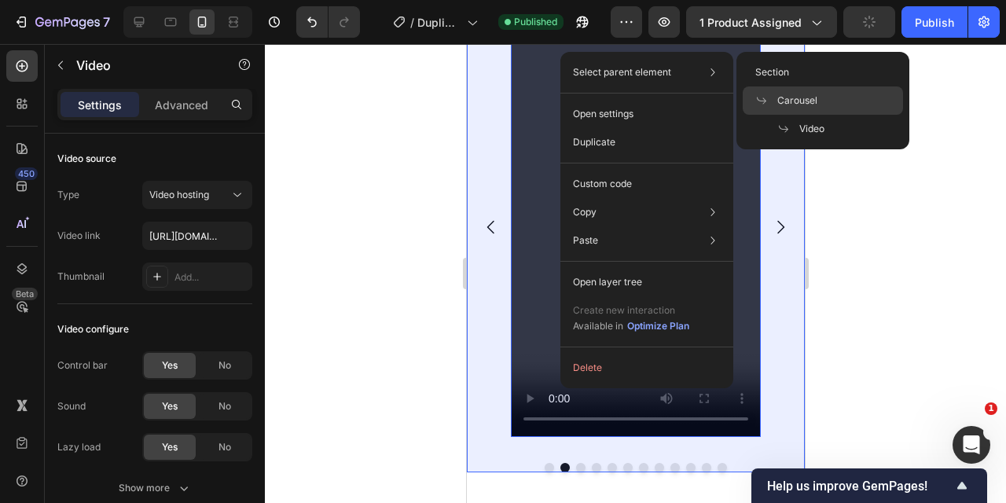
click at [806, 101] on span "Carousel" at bounding box center [798, 101] width 40 height 14
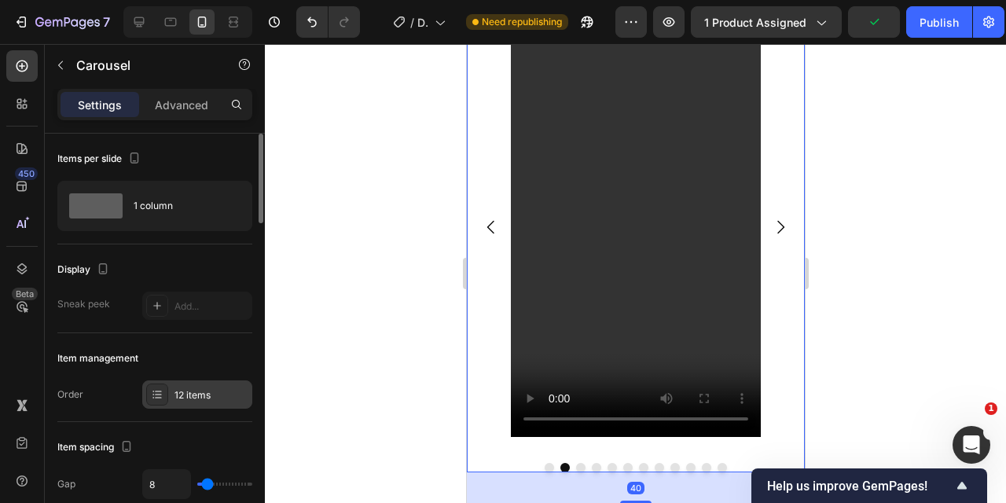
click at [191, 399] on div "12 items" at bounding box center [212, 395] width 74 height 14
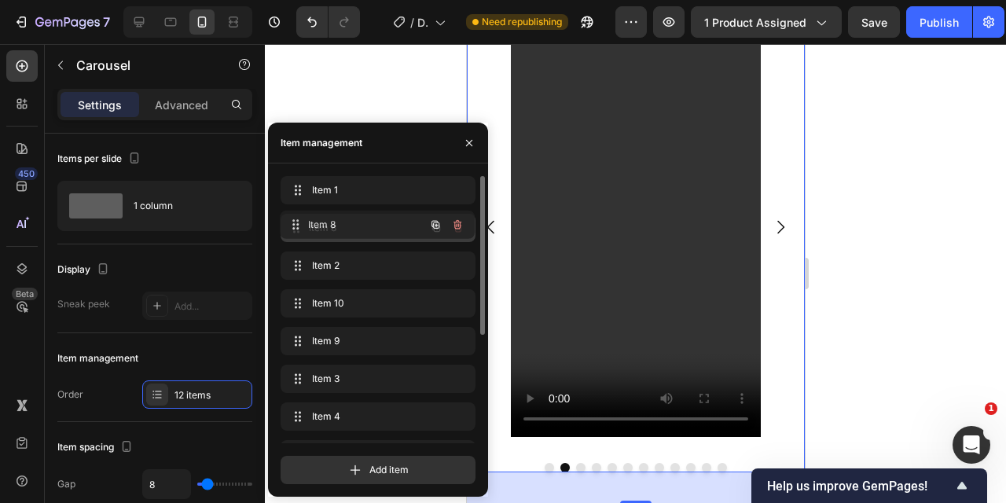
drag, startPoint x: 337, startPoint y: 182, endPoint x: 335, endPoint y: 215, distance: 33.1
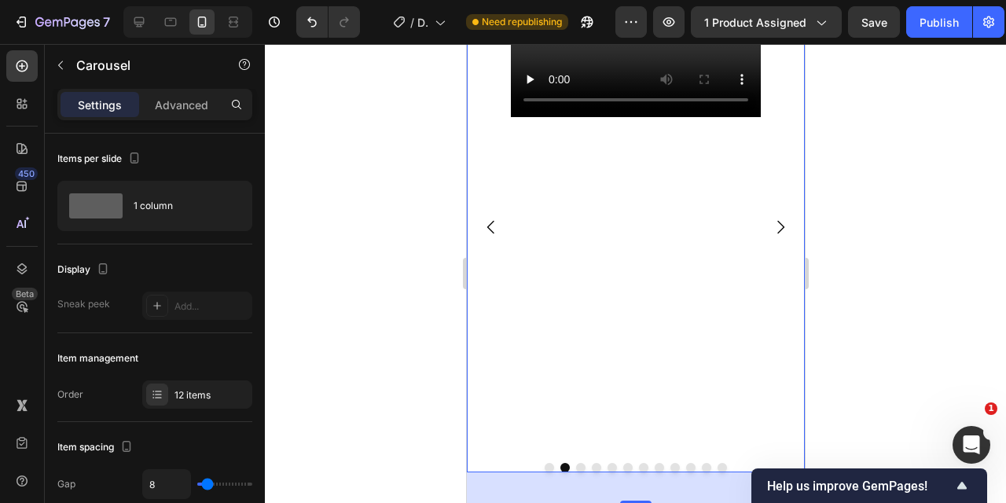
click at [834, 226] on div at bounding box center [636, 273] width 742 height 459
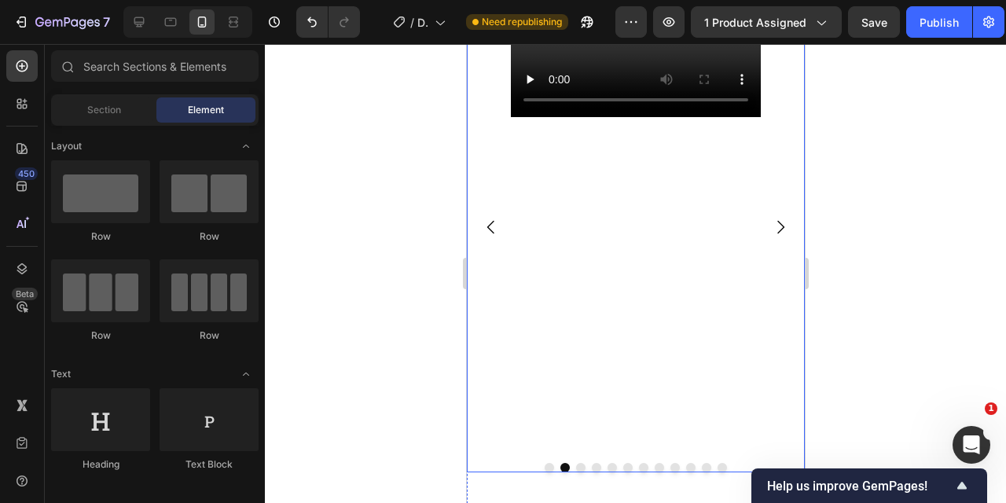
click at [488, 218] on icon "Carousel Back Arrow" at bounding box center [490, 227] width 19 height 19
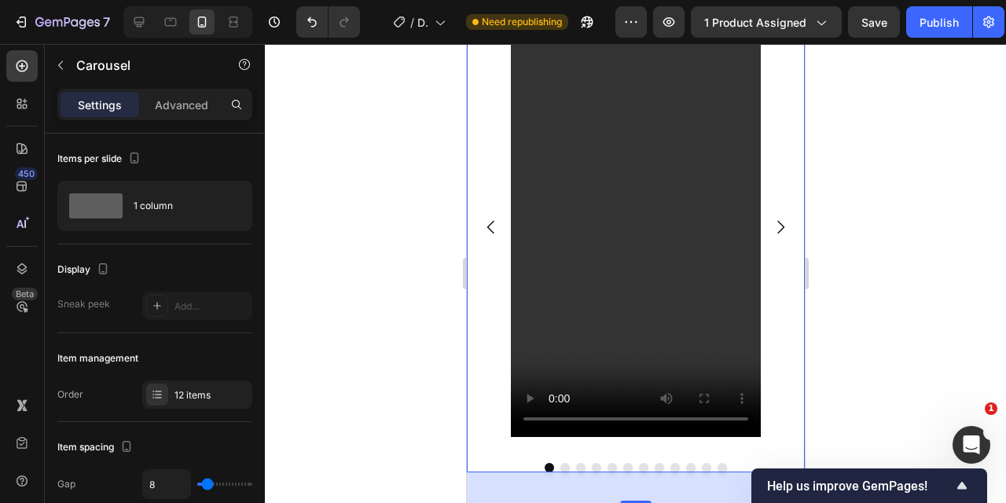
click at [786, 224] on icon "Carousel Next Arrow" at bounding box center [780, 227] width 19 height 19
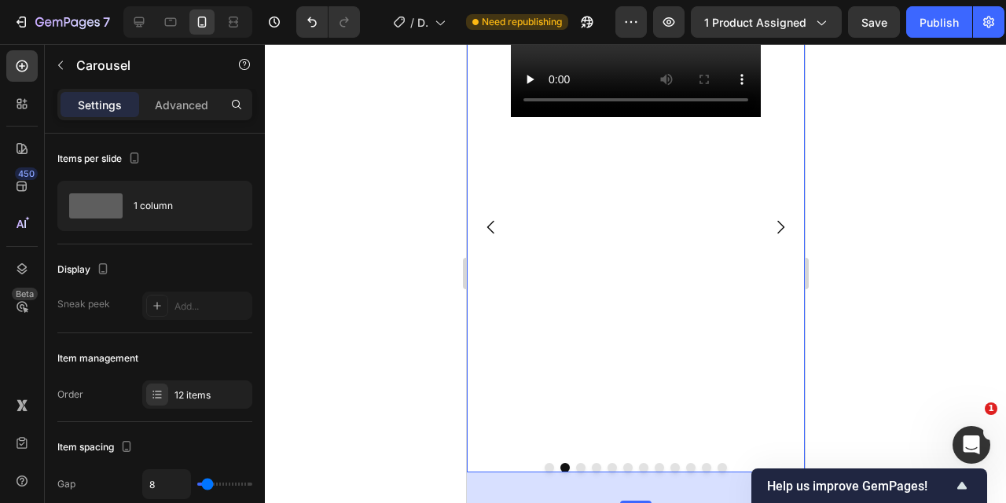
click at [786, 224] on icon "Carousel Next Arrow" at bounding box center [780, 227] width 19 height 19
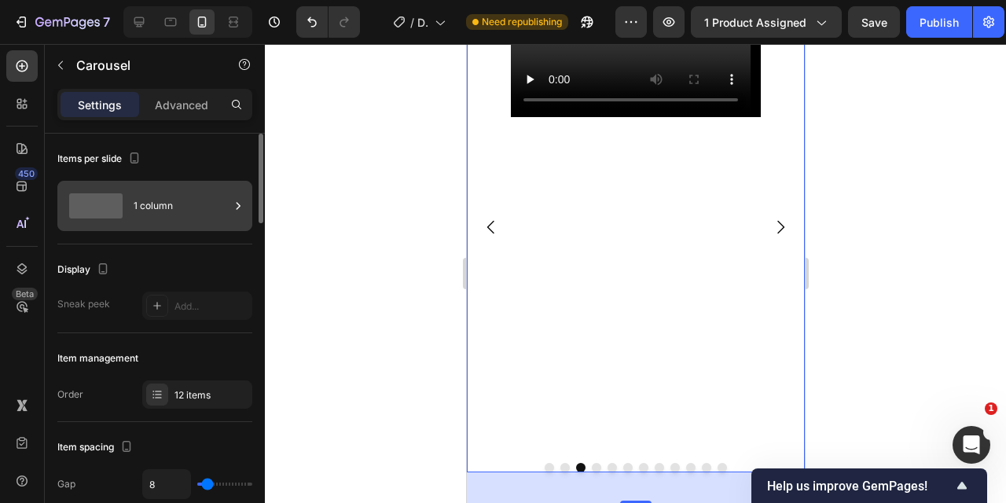
click at [178, 211] on div "1 column" at bounding box center [182, 206] width 96 height 36
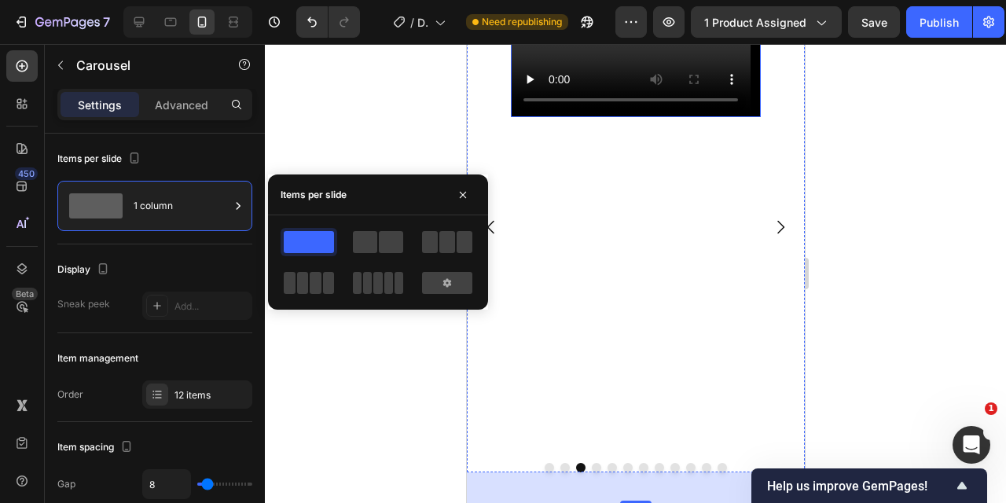
click at [643, 117] on video at bounding box center [635, 54] width 250 height 125
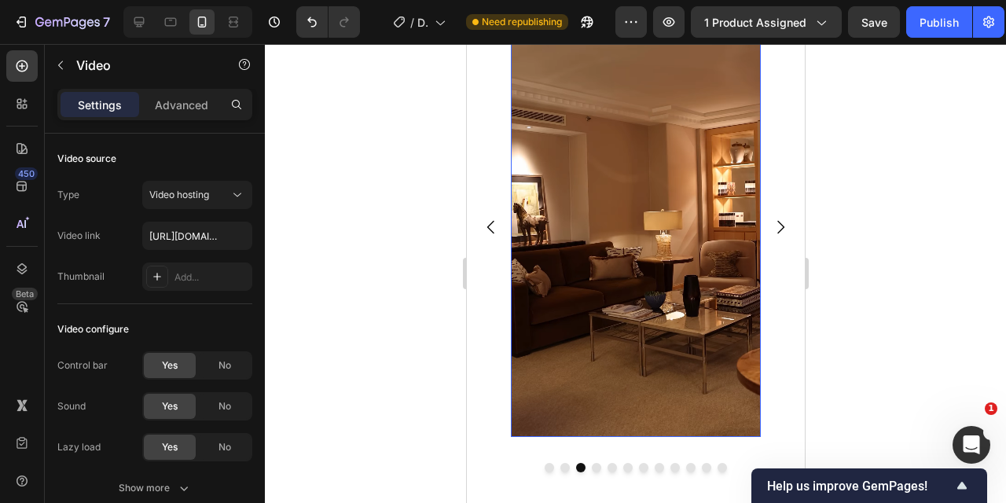
click at [643, 191] on video at bounding box center [635, 214] width 250 height 444
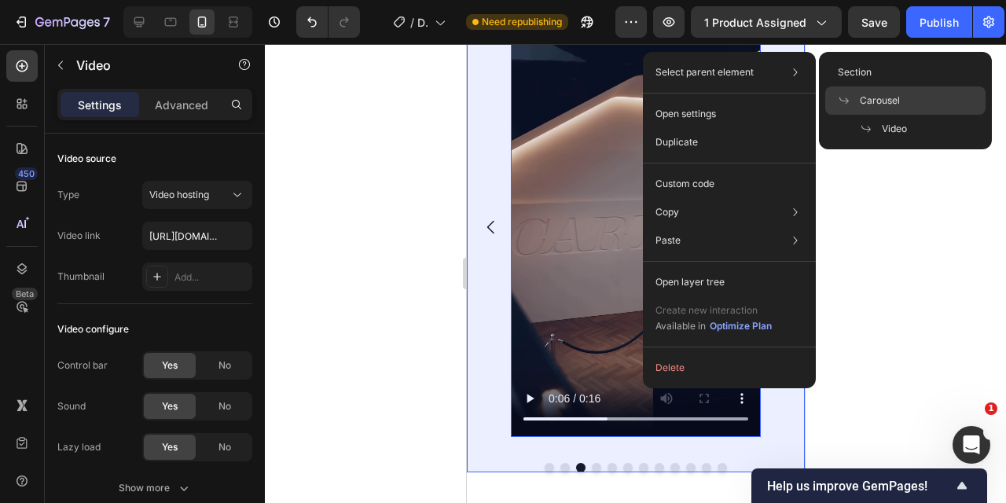
click at [891, 98] on span "Carousel" at bounding box center [880, 101] width 40 height 14
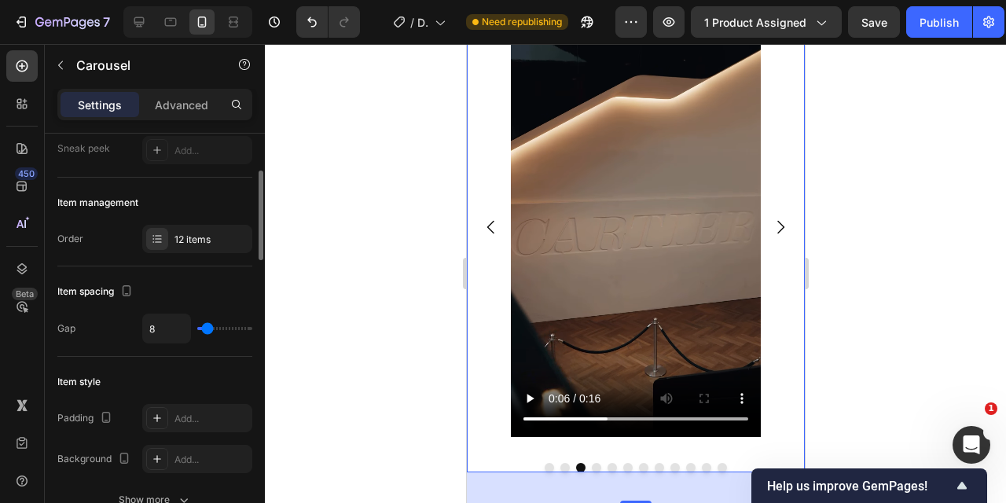
scroll to position [159, 0]
click at [190, 237] on div "12 items" at bounding box center [212, 237] width 74 height 14
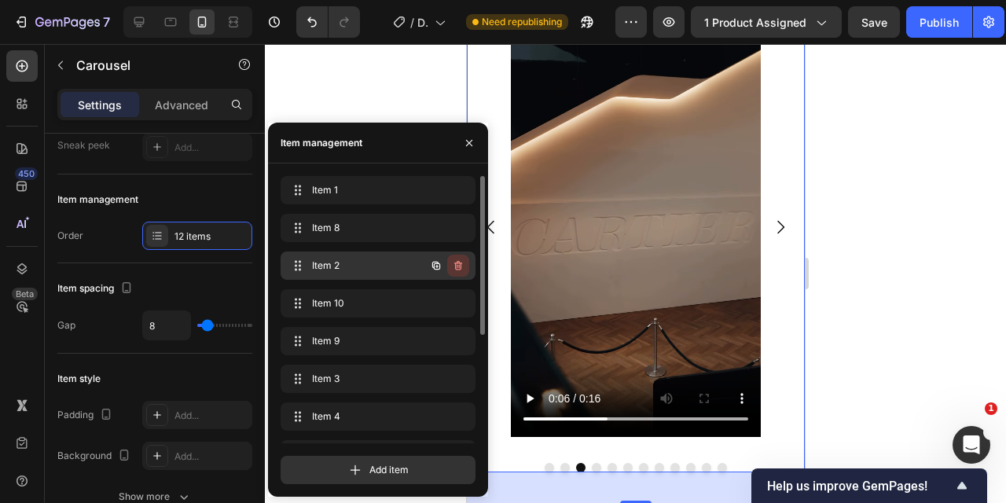
click at [463, 267] on icon "button" at bounding box center [458, 265] width 13 height 13
click at [457, 265] on div "Delete" at bounding box center [447, 266] width 29 height 14
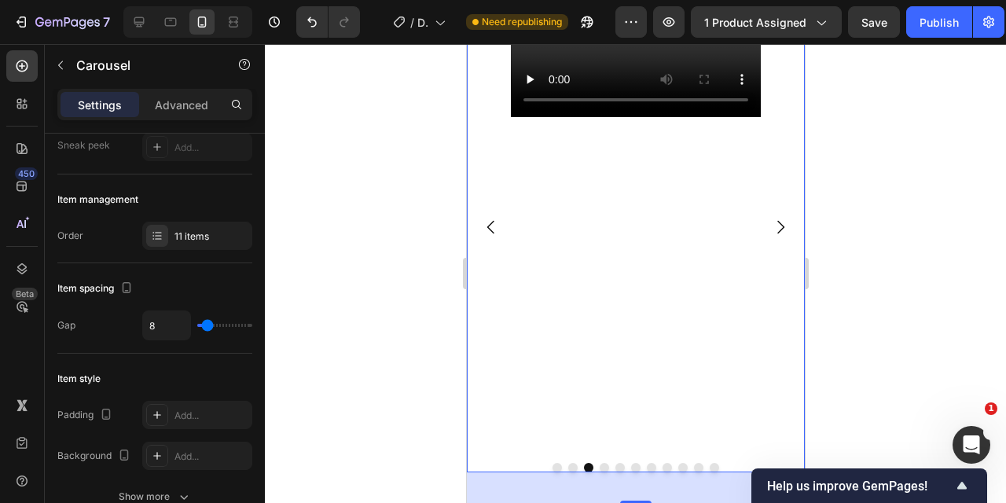
click at [353, 81] on div at bounding box center [636, 273] width 742 height 459
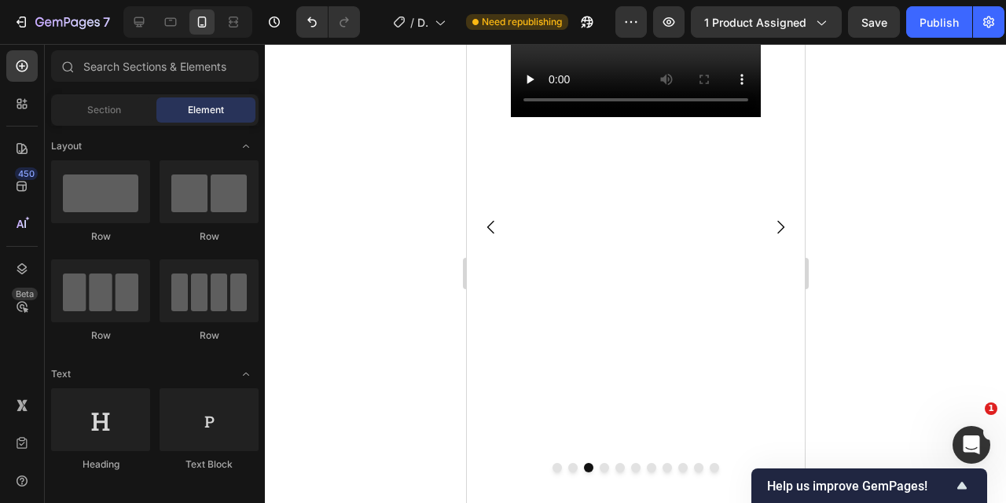
click at [353, 81] on div at bounding box center [636, 273] width 742 height 459
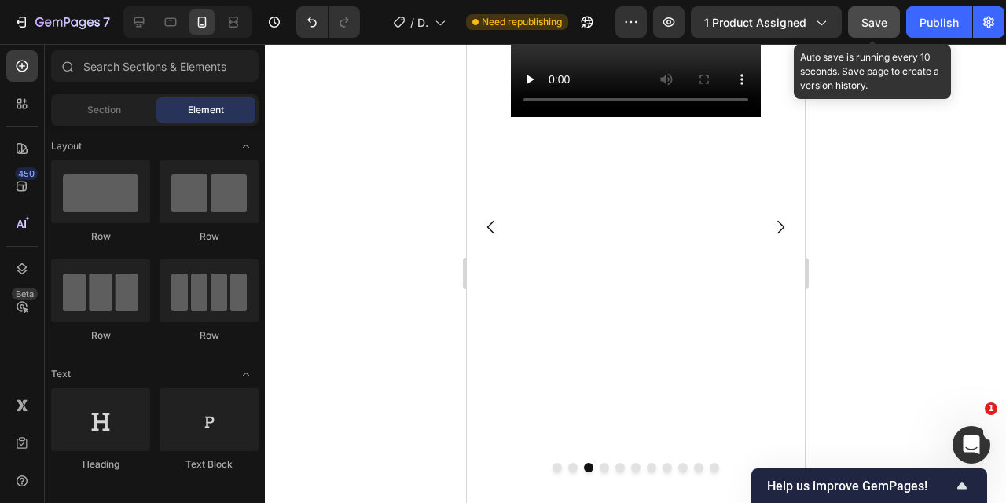
click at [870, 30] on button "Save" at bounding box center [874, 21] width 52 height 31
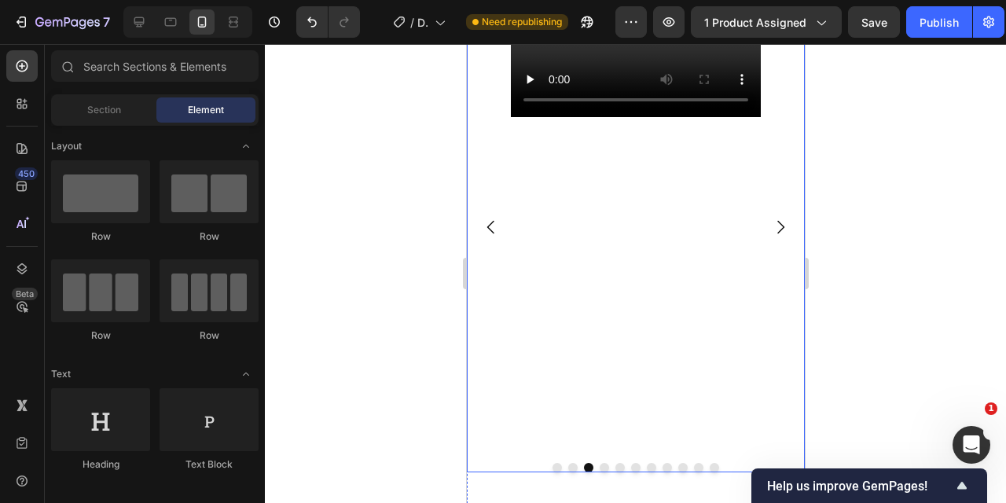
click at [773, 226] on icon "Carousel Next Arrow" at bounding box center [780, 227] width 19 height 19
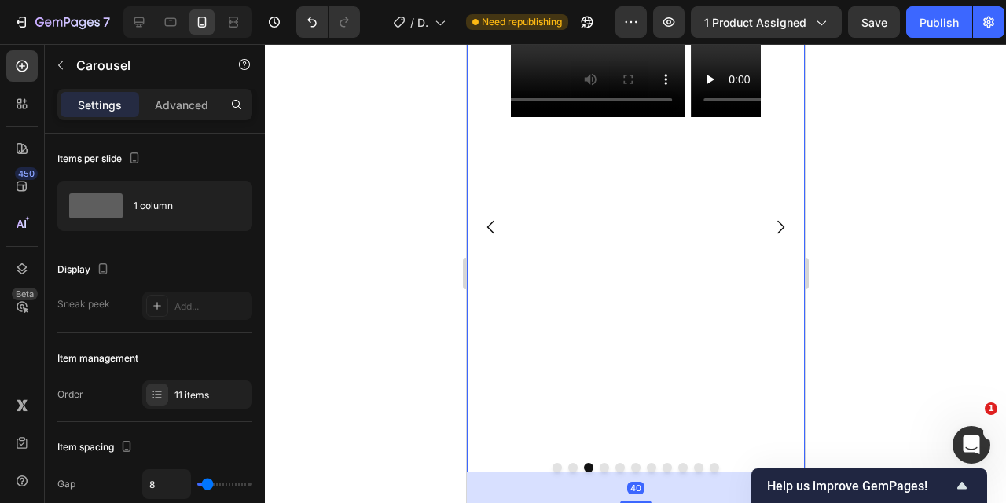
click at [773, 225] on icon "Carousel Next Arrow" at bounding box center [780, 227] width 19 height 19
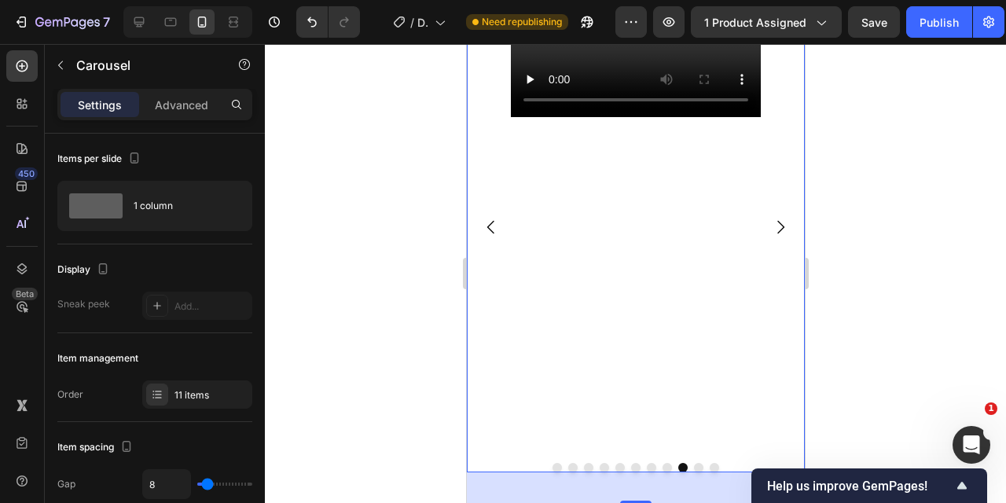
click at [773, 225] on icon "Carousel Next Arrow" at bounding box center [780, 227] width 19 height 19
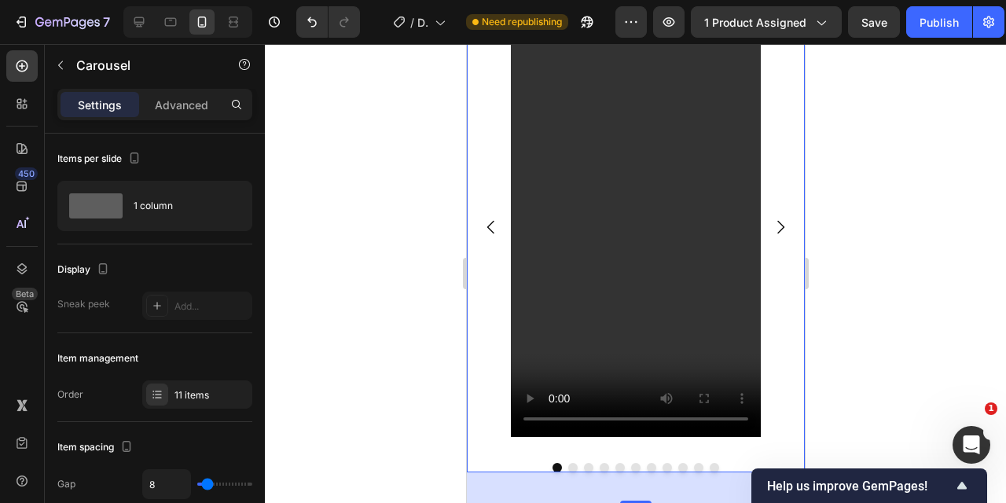
click at [490, 230] on icon "Carousel Back Arrow" at bounding box center [490, 227] width 19 height 19
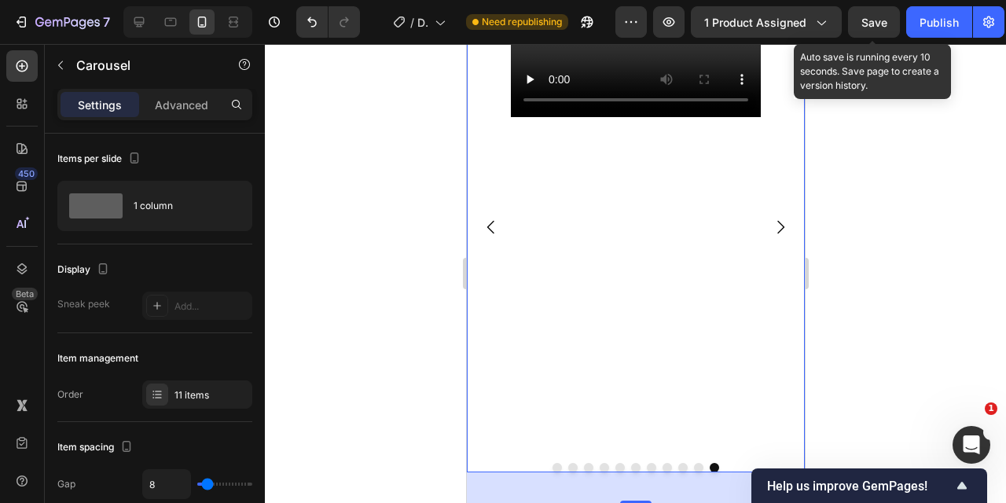
click at [871, 22] on span "Save" at bounding box center [875, 22] width 26 height 13
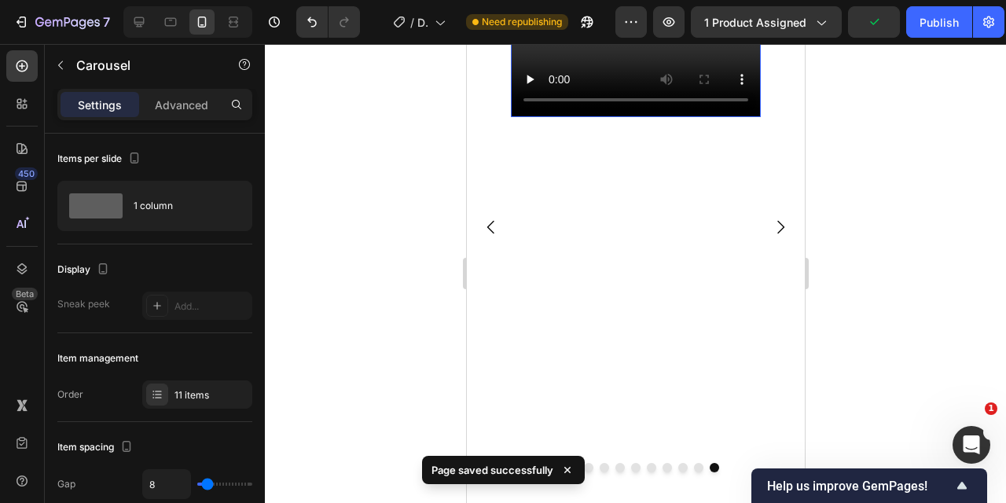
click at [622, 117] on video at bounding box center [635, 54] width 250 height 125
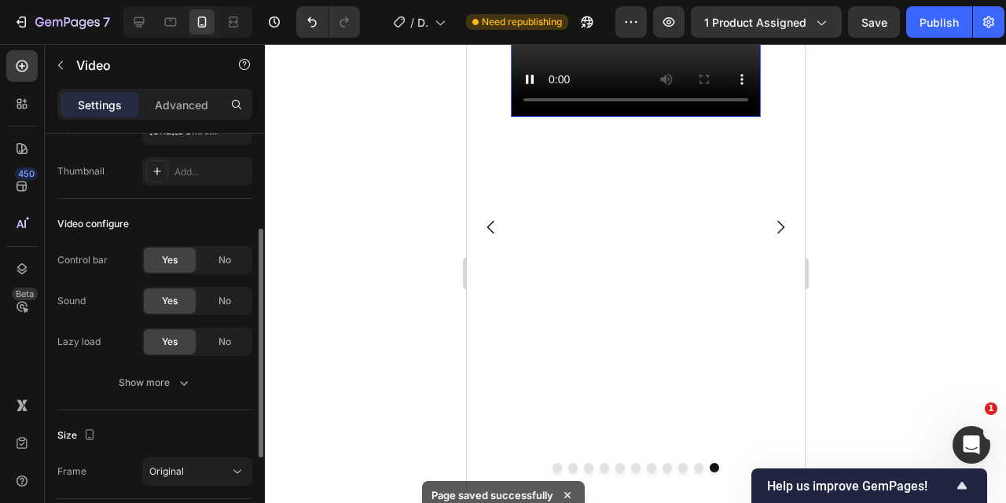
scroll to position [129, 0]
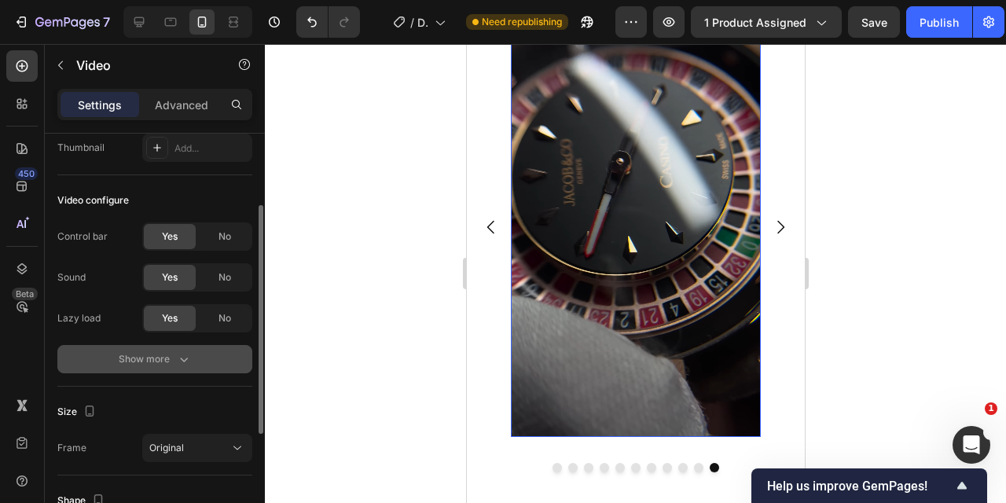
click at [157, 366] on div "Show more" at bounding box center [155, 359] width 73 height 16
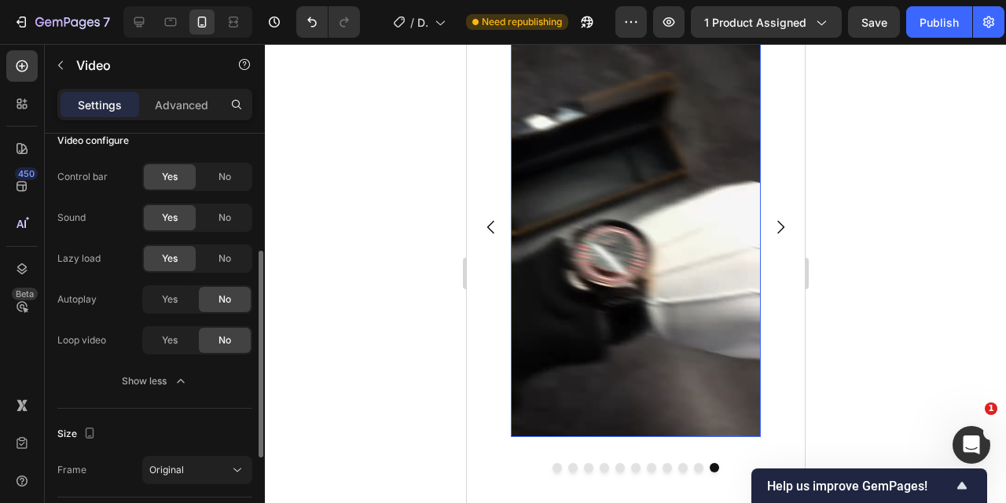
scroll to position [220, 0]
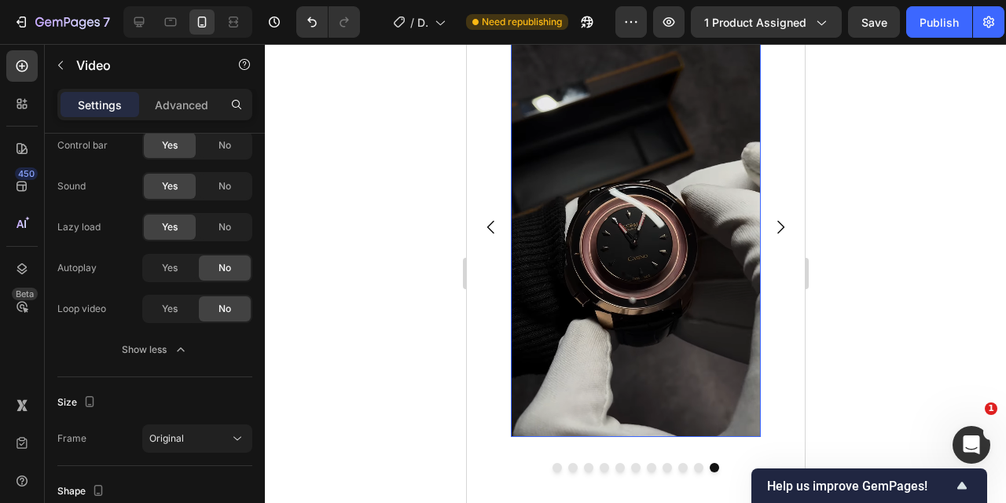
click at [576, 268] on video at bounding box center [635, 214] width 250 height 444
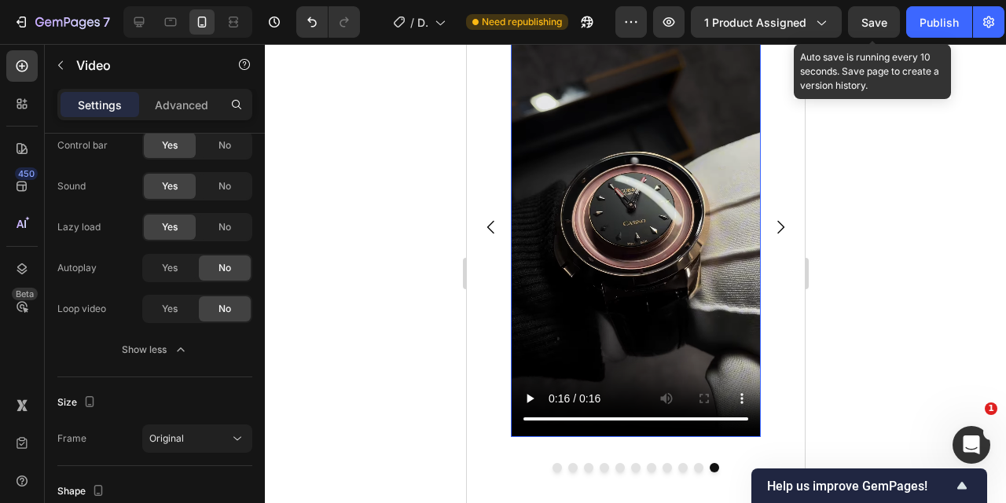
click at [872, 23] on span "Save" at bounding box center [875, 22] width 26 height 13
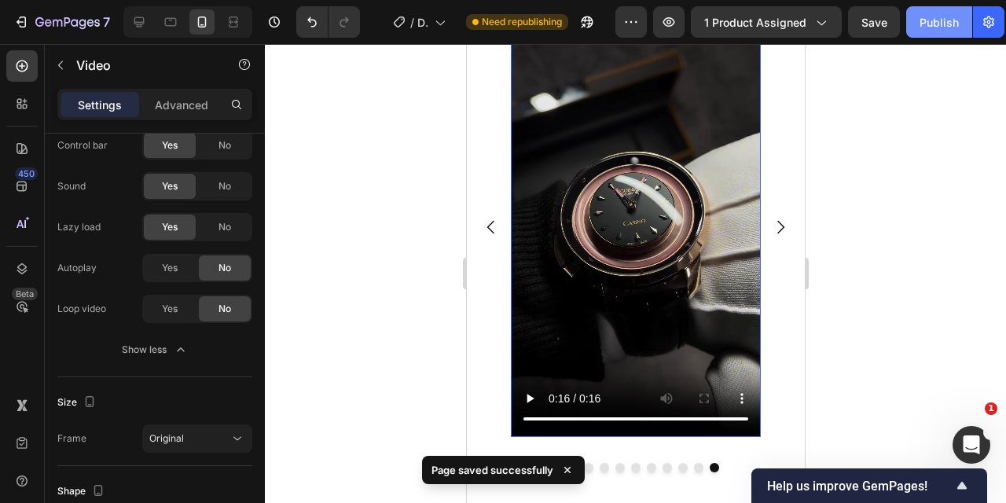
click at [933, 19] on div "Publish" at bounding box center [939, 22] width 39 height 17
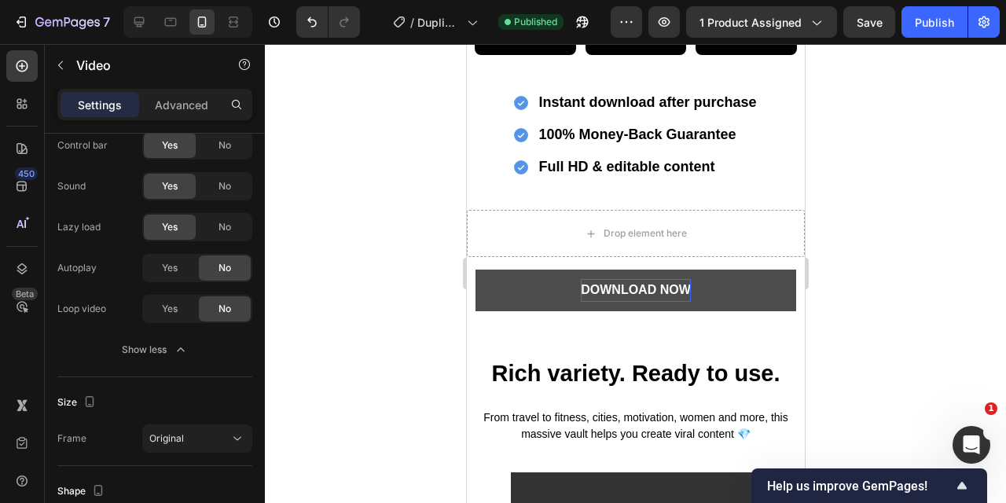
scroll to position [443, 0]
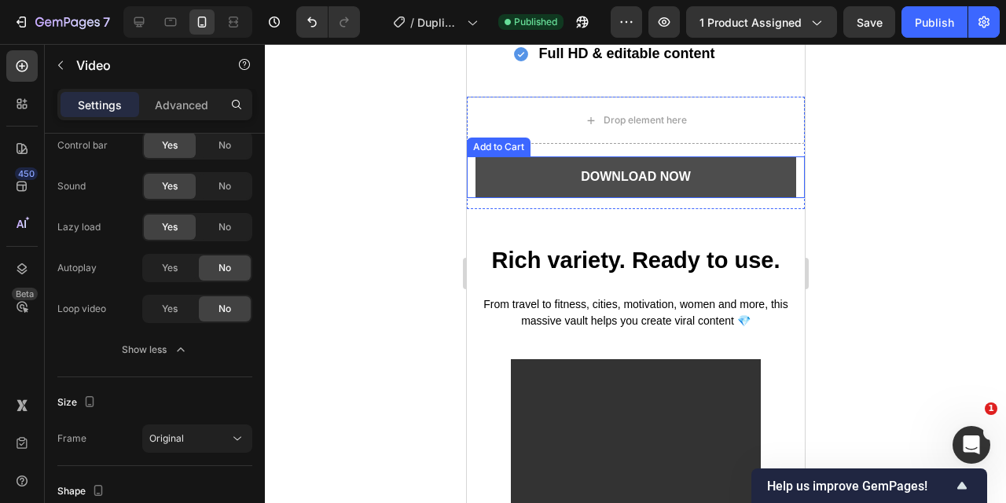
click at [742, 198] on button "Download NOW" at bounding box center [636, 177] width 322 height 42
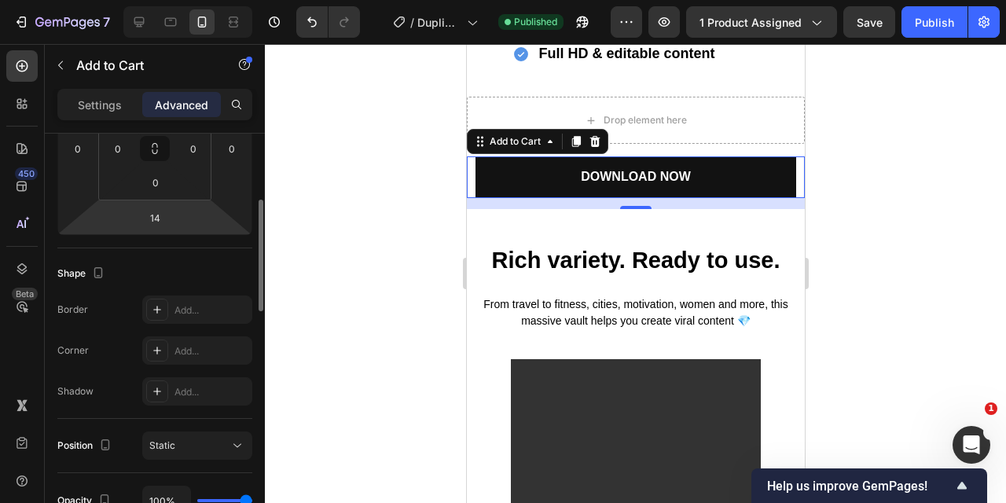
scroll to position [280, 0]
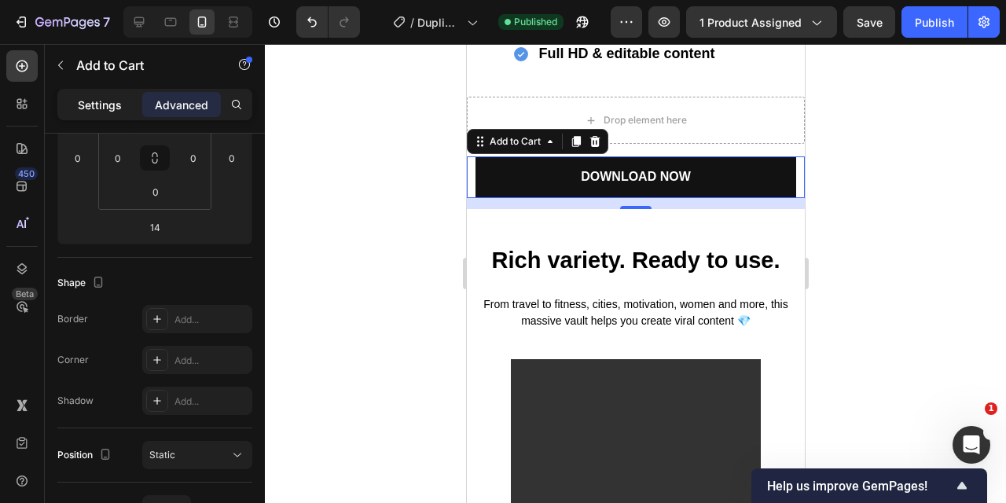
click at [95, 107] on p "Settings" at bounding box center [100, 105] width 44 height 17
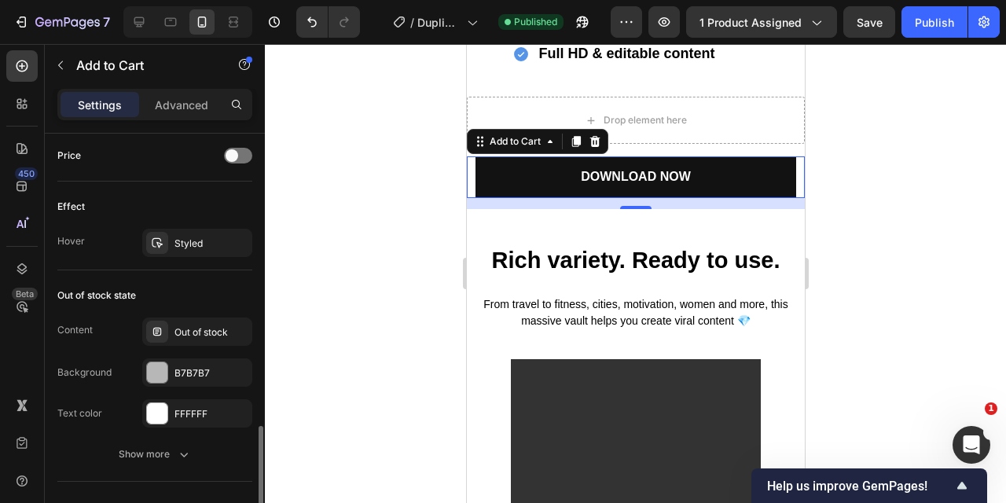
scroll to position [1271, 0]
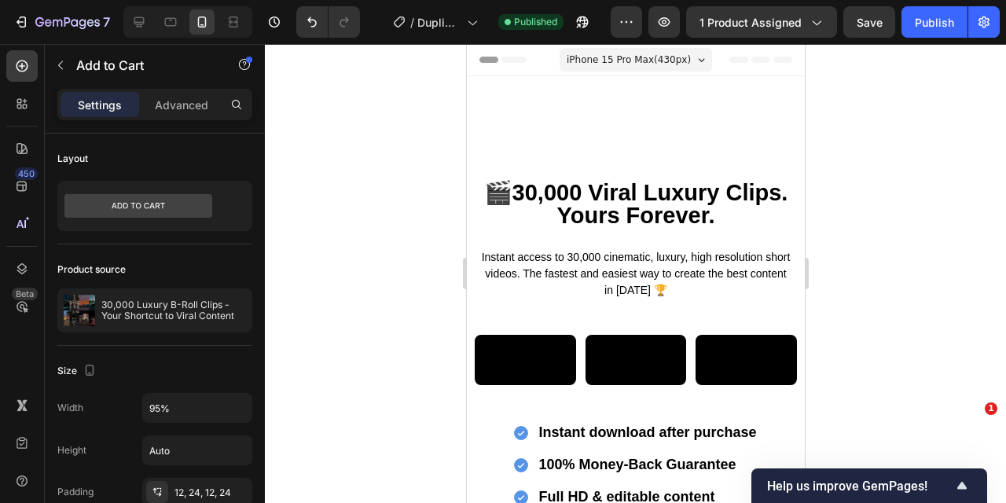
click at [355, 354] on div at bounding box center [636, 273] width 742 height 459
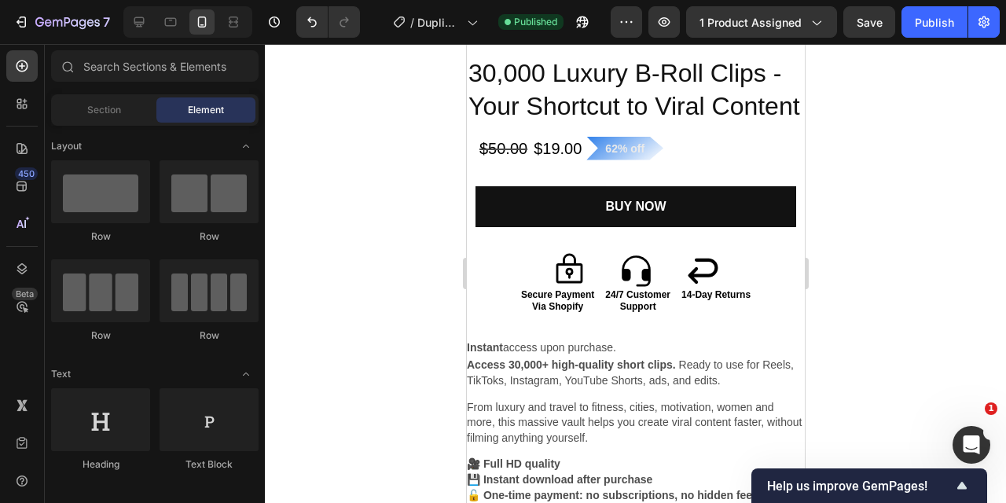
scroll to position [2136, 0]
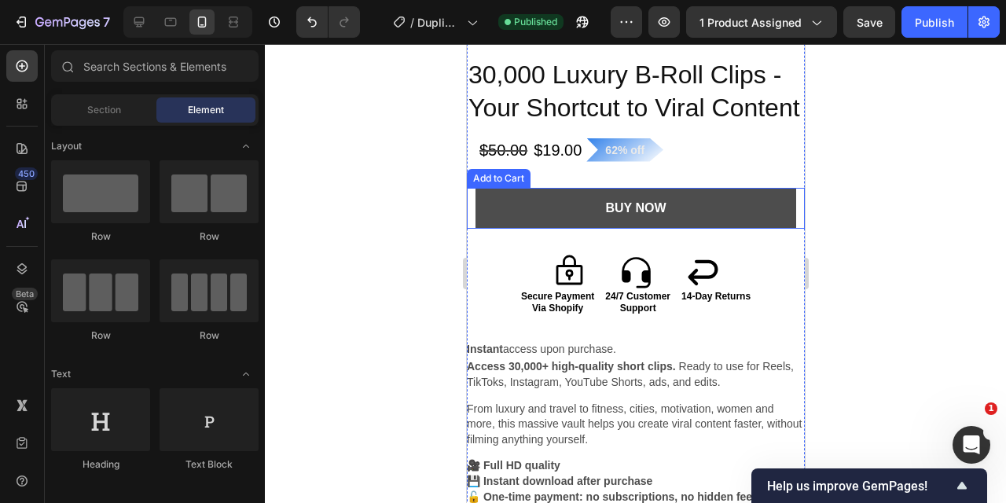
click at [738, 206] on button "BuY NOW" at bounding box center [636, 209] width 322 height 42
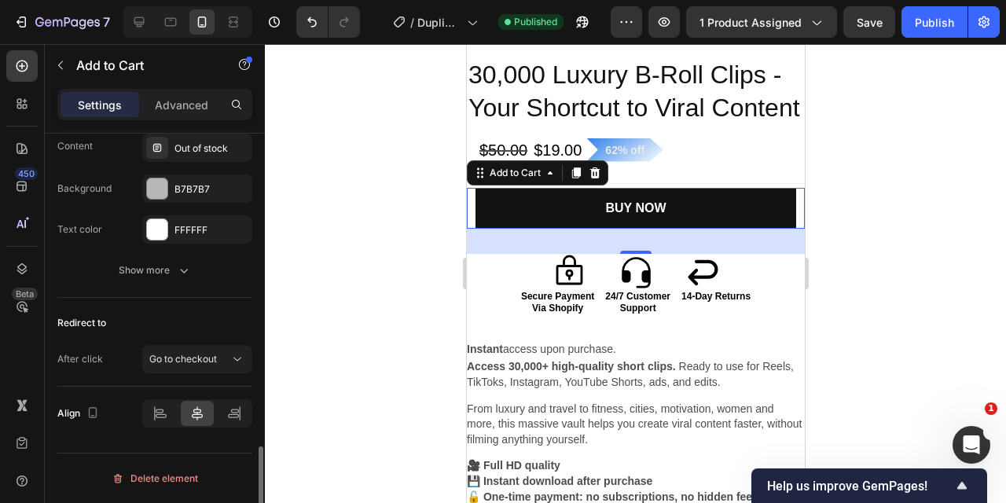
scroll to position [1269, 0]
click at [381, 292] on div at bounding box center [636, 273] width 742 height 459
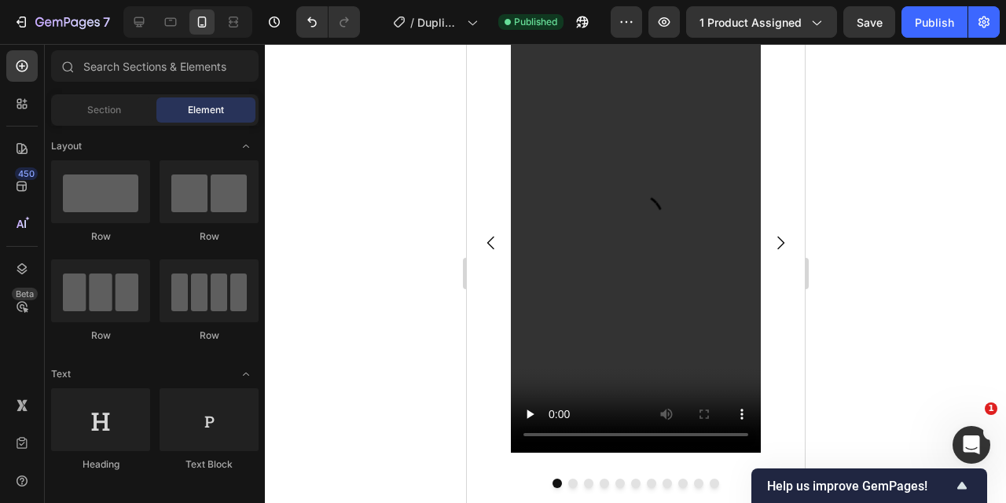
scroll to position [933, 0]
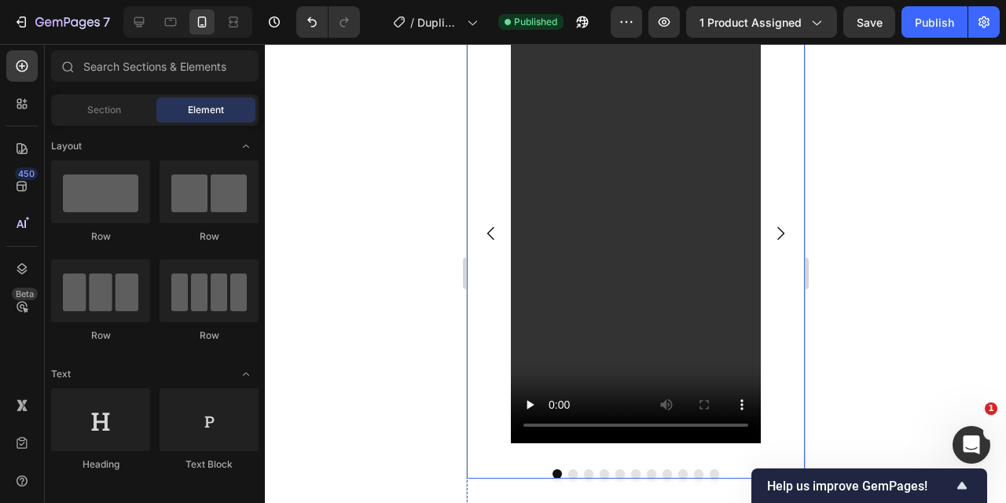
click at [777, 237] on icon "Carousel Next Arrow" at bounding box center [780, 233] width 19 height 19
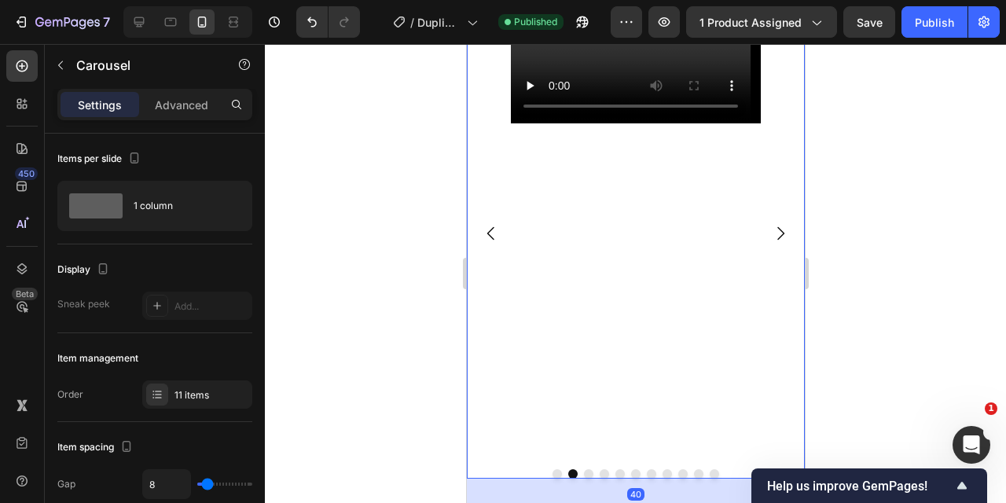
click at [488, 231] on icon "Carousel Back Arrow" at bounding box center [490, 233] width 19 height 19
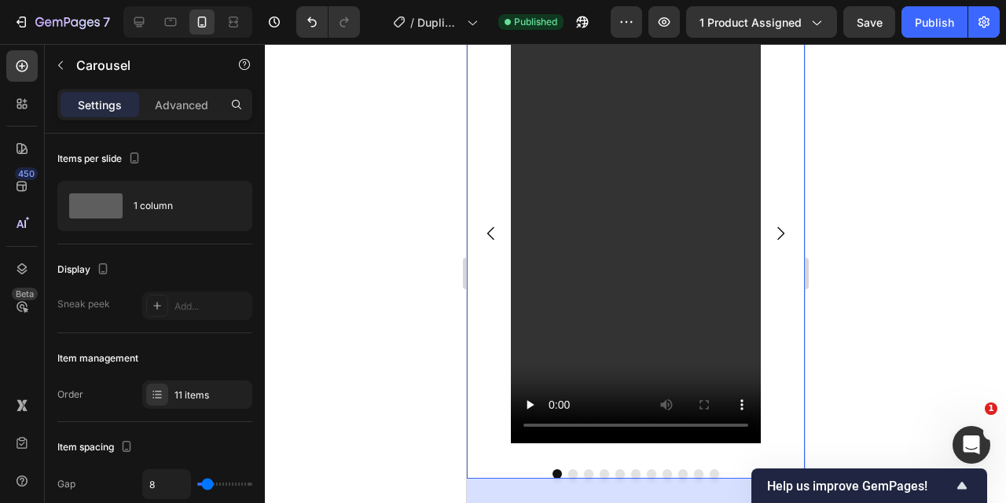
click at [781, 234] on icon "Carousel Next Arrow" at bounding box center [780, 233] width 19 height 19
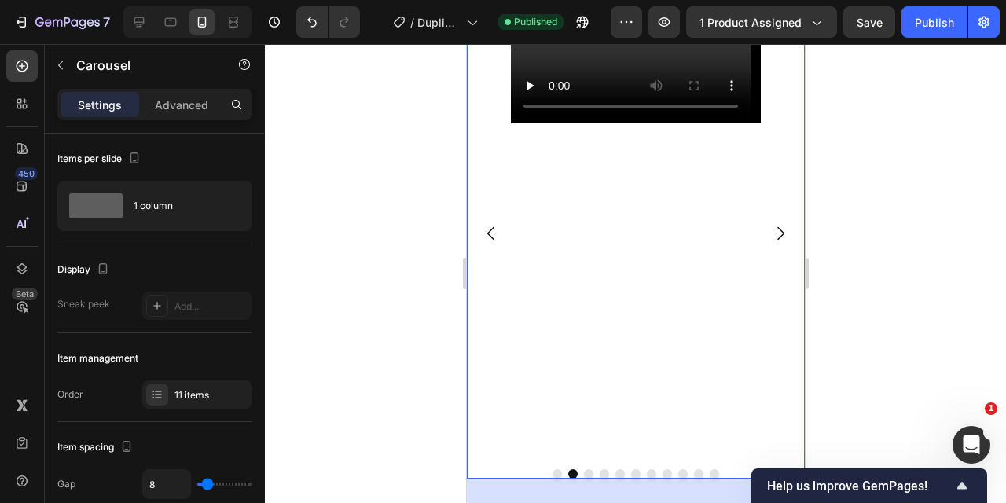
click at [781, 234] on icon "Carousel Next Arrow" at bounding box center [780, 233] width 19 height 19
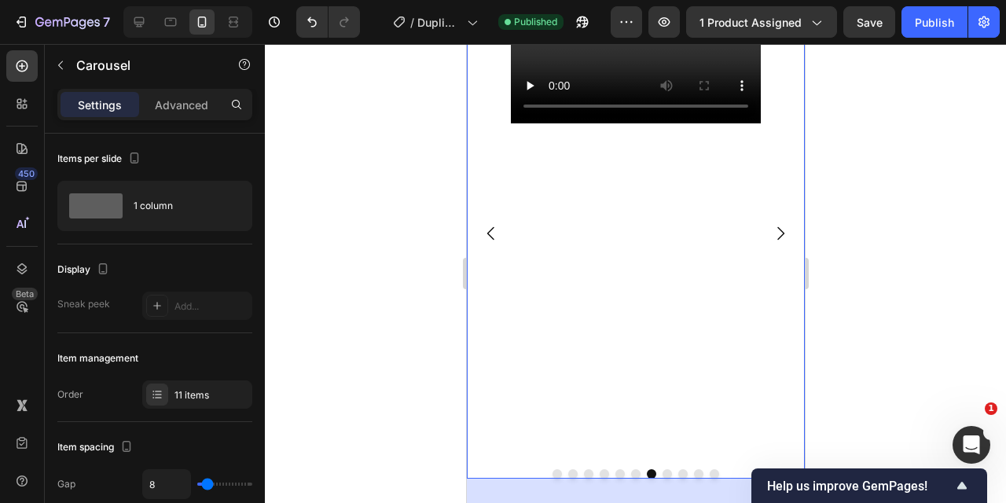
click at [781, 234] on icon "Carousel Next Arrow" at bounding box center [780, 233] width 19 height 19
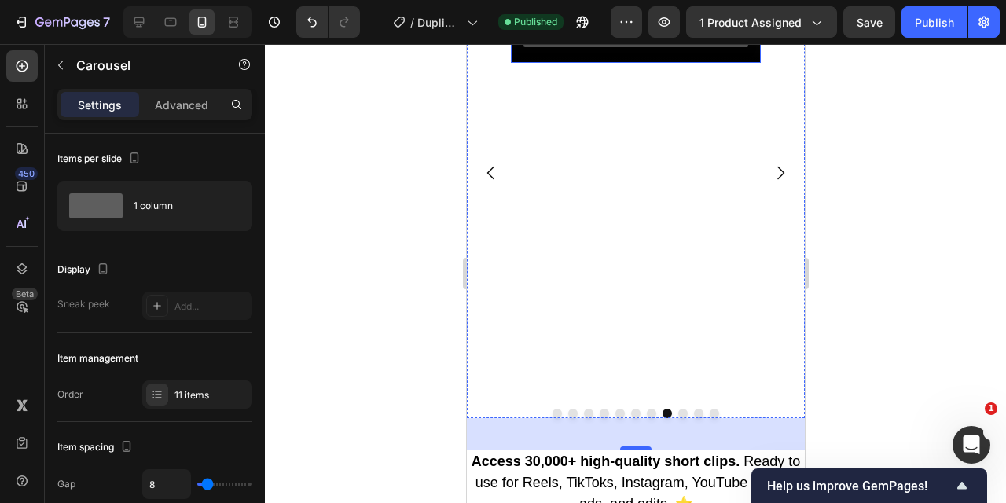
scroll to position [1001, 0]
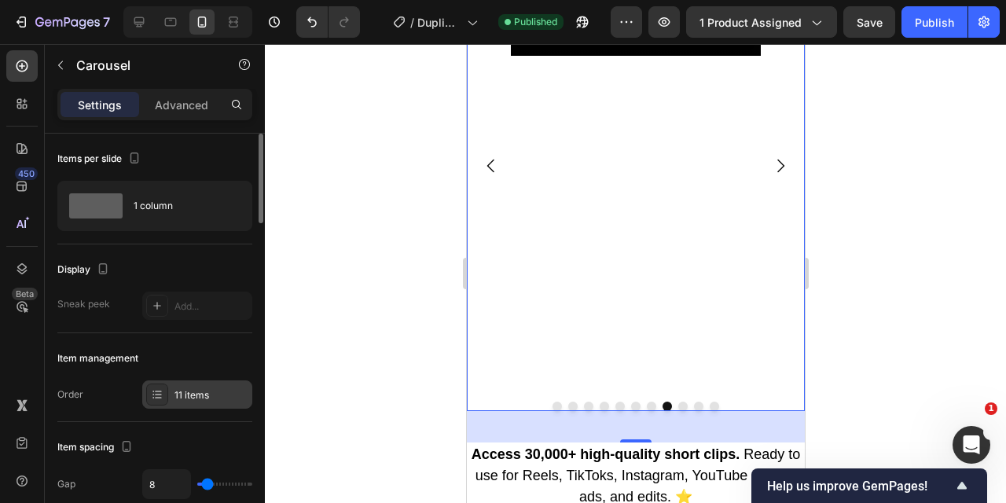
click at [175, 399] on div "11 items" at bounding box center [212, 395] width 74 height 14
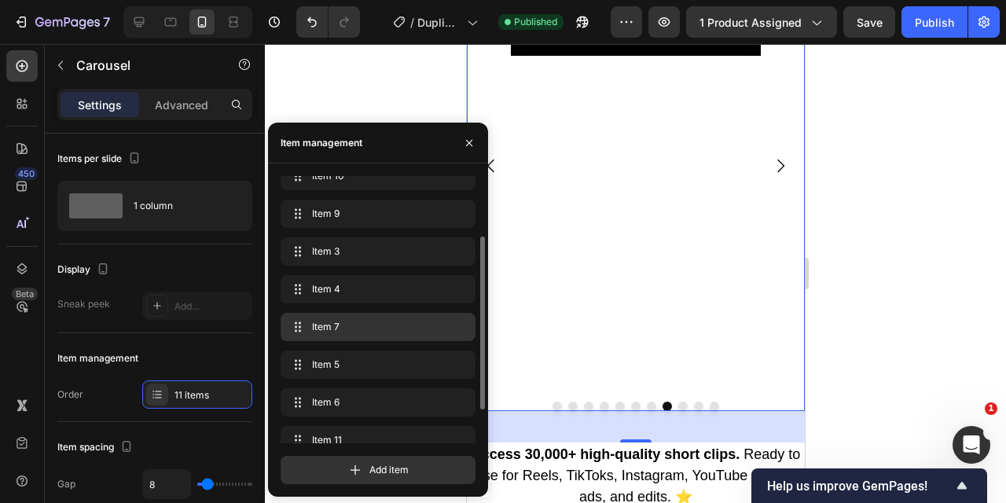
scroll to position [91, 0]
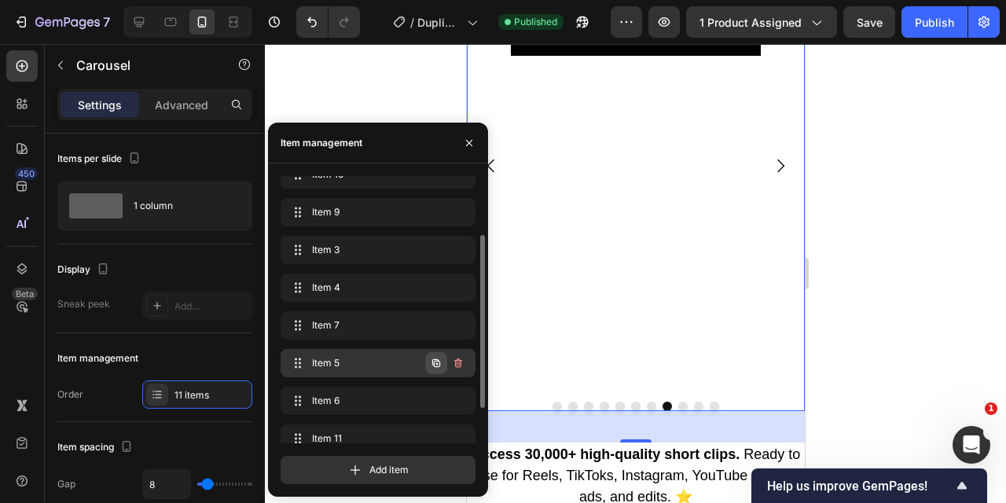
click at [436, 366] on icon "button" at bounding box center [436, 363] width 13 height 13
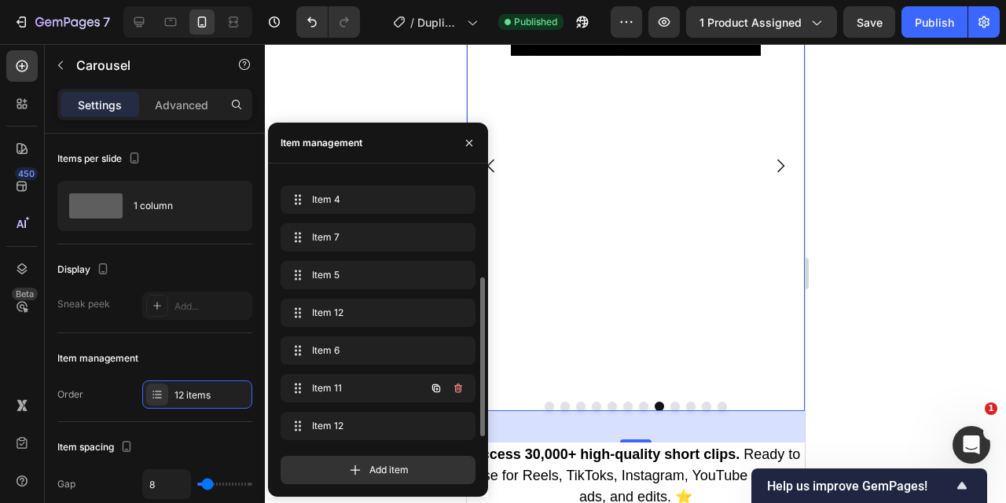
scroll to position [176, 0]
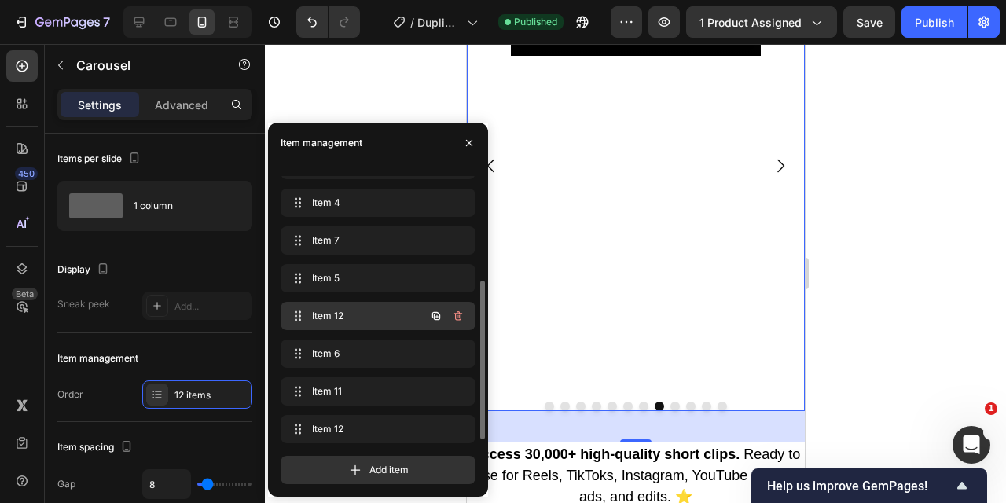
click at [362, 317] on span "Item 12" at bounding box center [356, 316] width 89 height 14
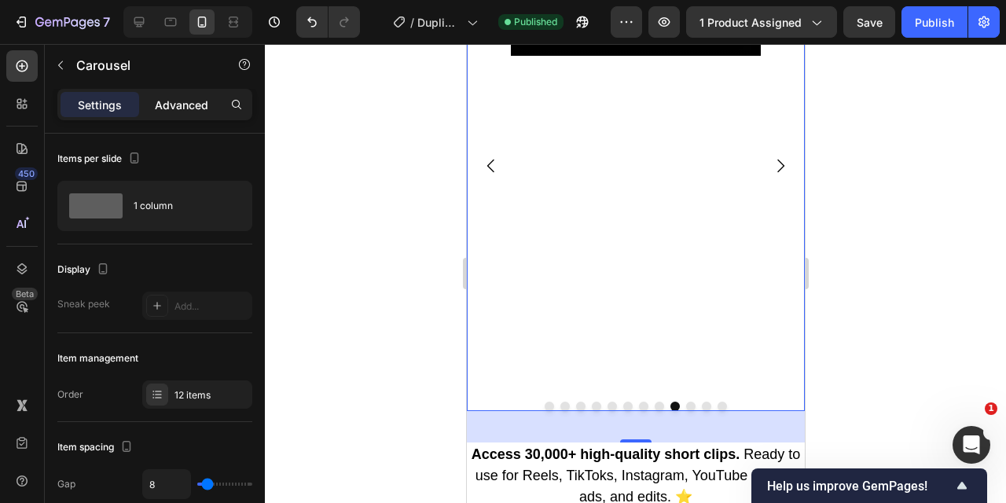
click at [178, 97] on p "Advanced" at bounding box center [181, 105] width 53 height 17
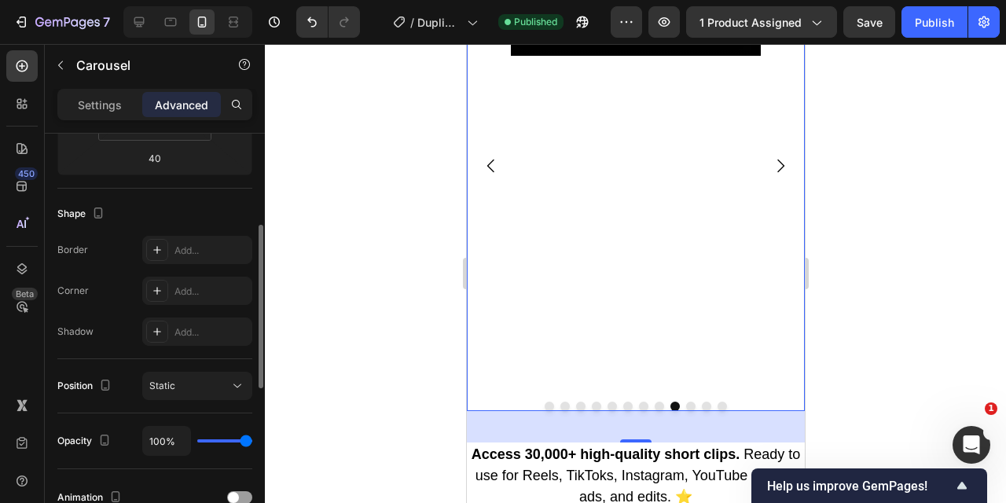
scroll to position [351, 0]
click at [98, 107] on p "Settings" at bounding box center [100, 105] width 44 height 17
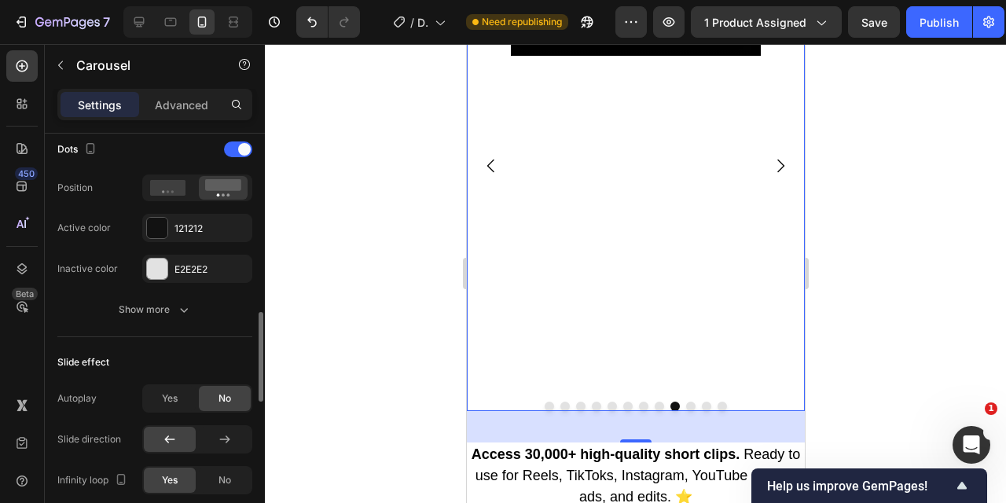
scroll to position [819, 0]
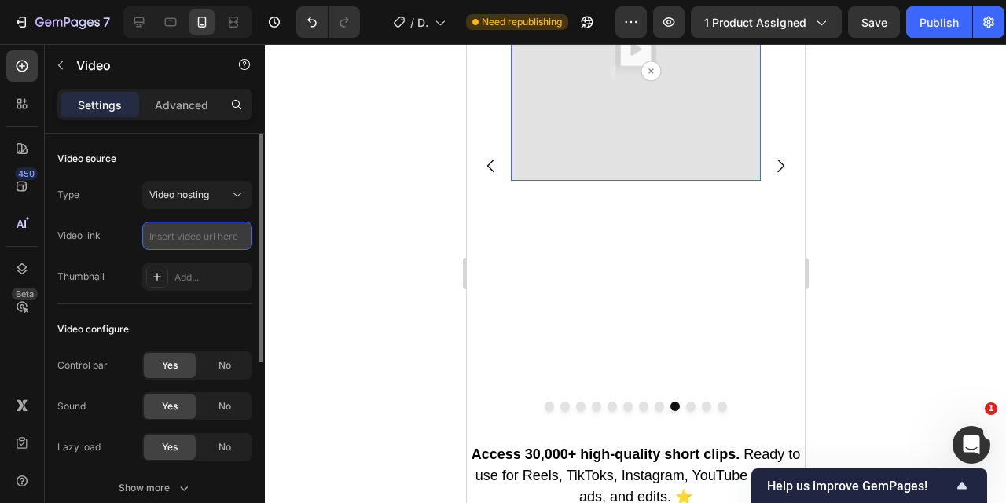
paste input "https://cdn.shopify.com/videos/c/o/v/966b99cd8ddd40cb8608c554374c06b7.mp4"
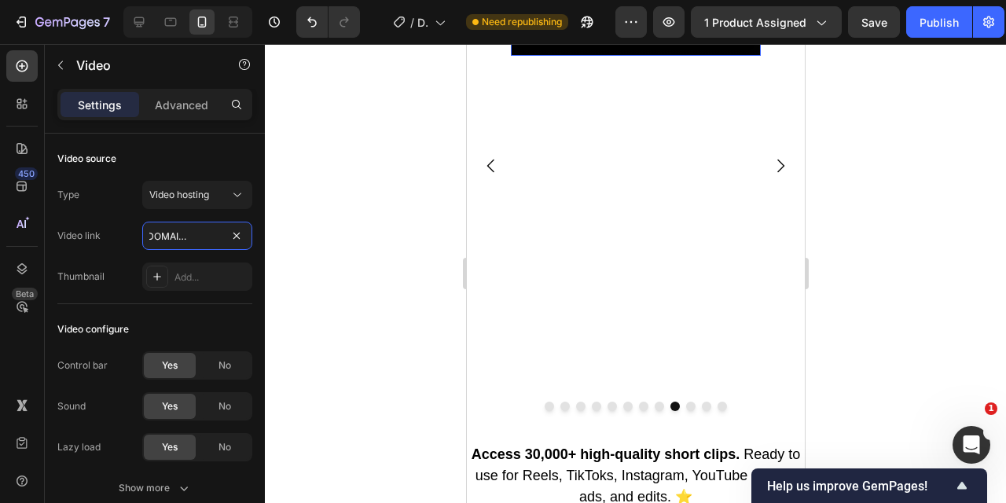
type input "https://cdn.shopify.com/videos/c/o/v/966b99cd8ddd40cb8608c554374c06b7.mp4"
click at [318, 260] on div at bounding box center [636, 273] width 742 height 459
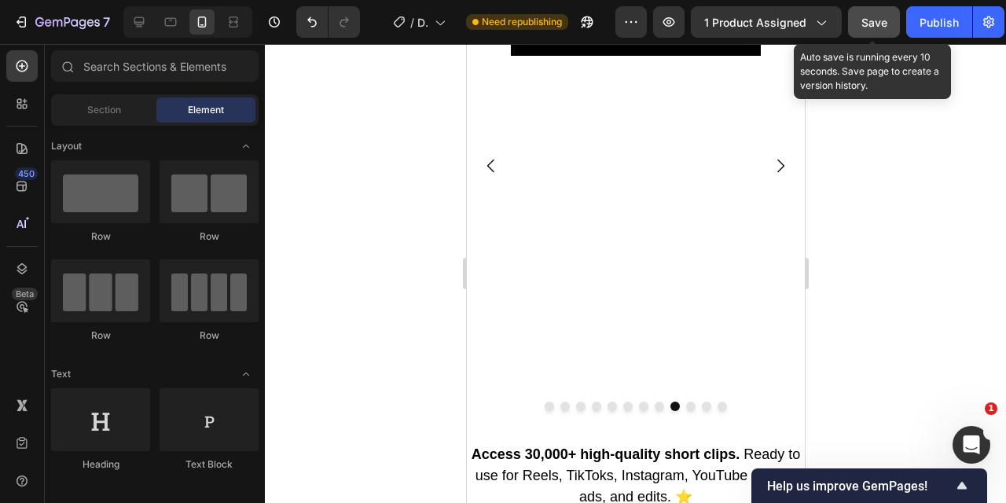
click at [859, 14] on button "Save" at bounding box center [874, 21] width 52 height 31
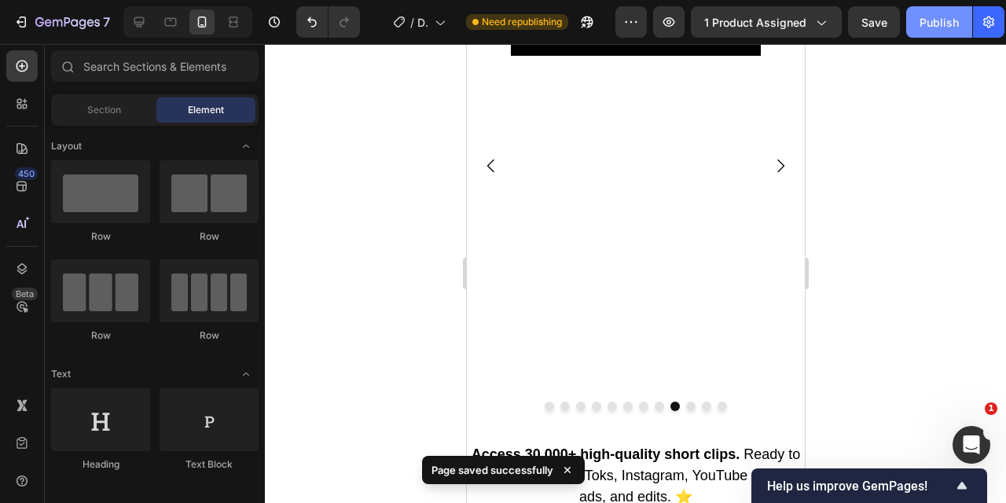
click at [937, 24] on div "Publish" at bounding box center [939, 22] width 39 height 17
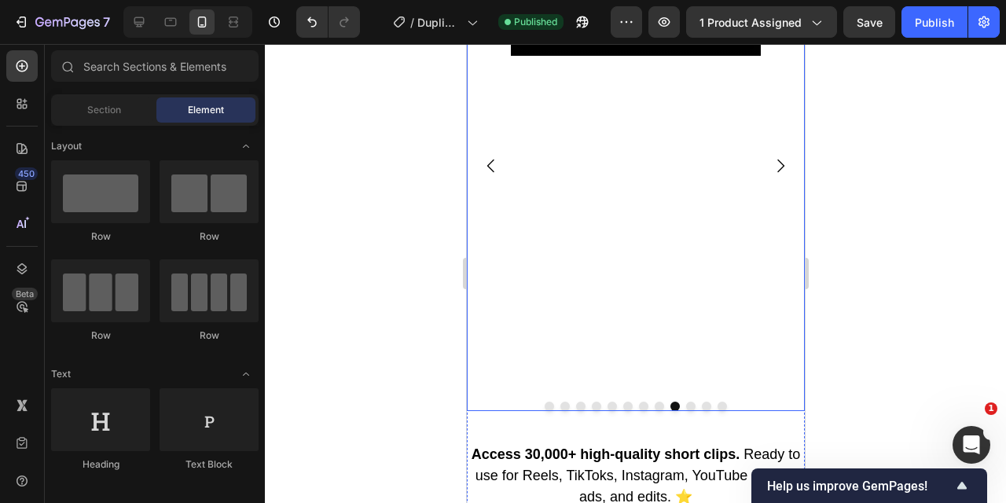
click at [494, 166] on icon "Carousel Back Arrow" at bounding box center [490, 165] width 19 height 19
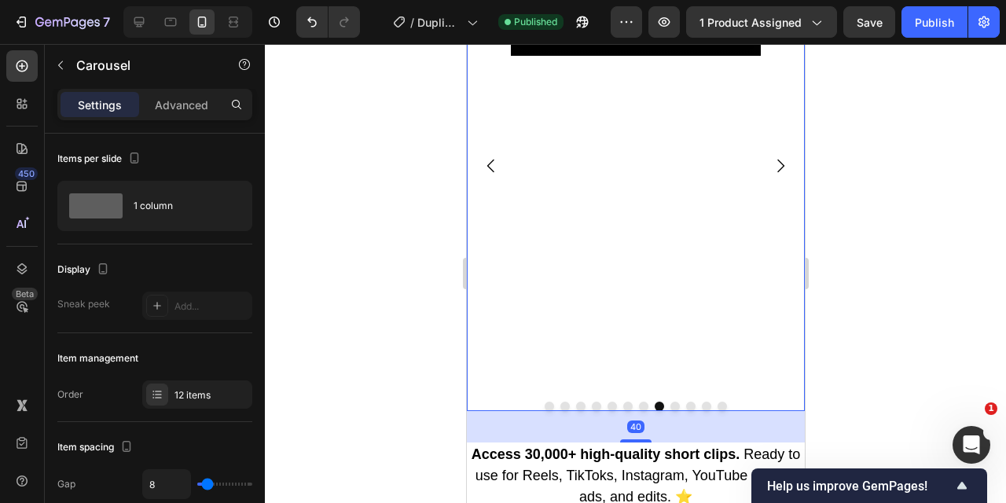
click at [486, 168] on icon "Carousel Back Arrow" at bounding box center [490, 165] width 19 height 19
click at [488, 162] on icon "Carousel Back Arrow" at bounding box center [490, 165] width 19 height 19
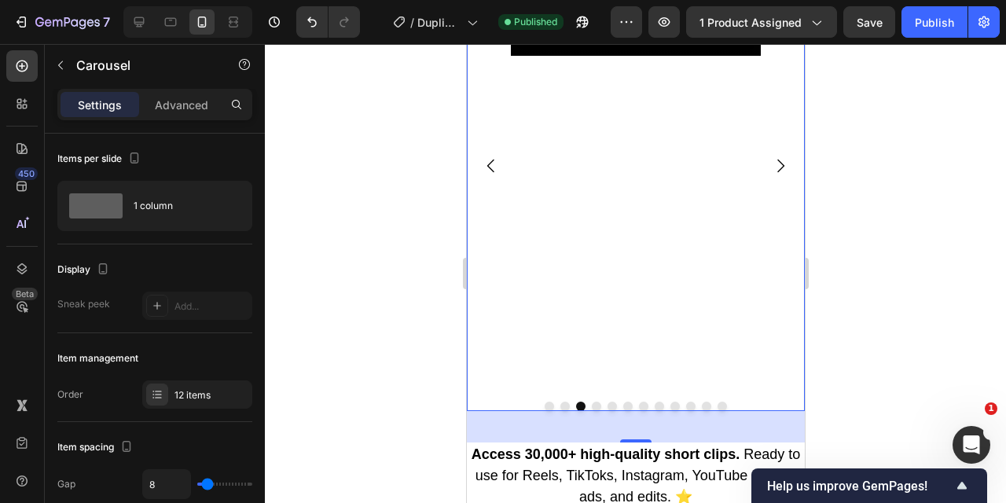
click at [488, 162] on icon "Carousel Back Arrow" at bounding box center [490, 165] width 19 height 19
click at [488, 164] on icon "Carousel Back Arrow" at bounding box center [490, 165] width 19 height 19
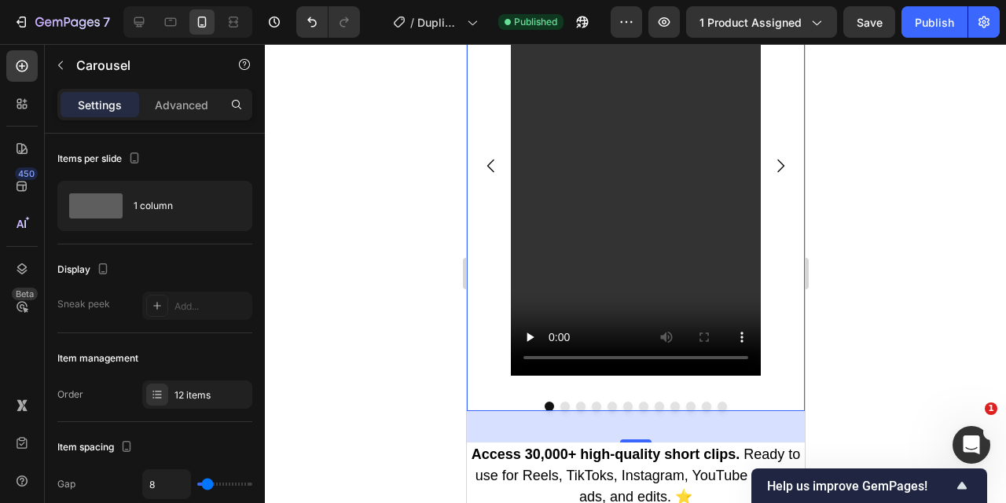
click at [782, 166] on icon "Carousel Next Arrow" at bounding box center [780, 166] width 7 height 13
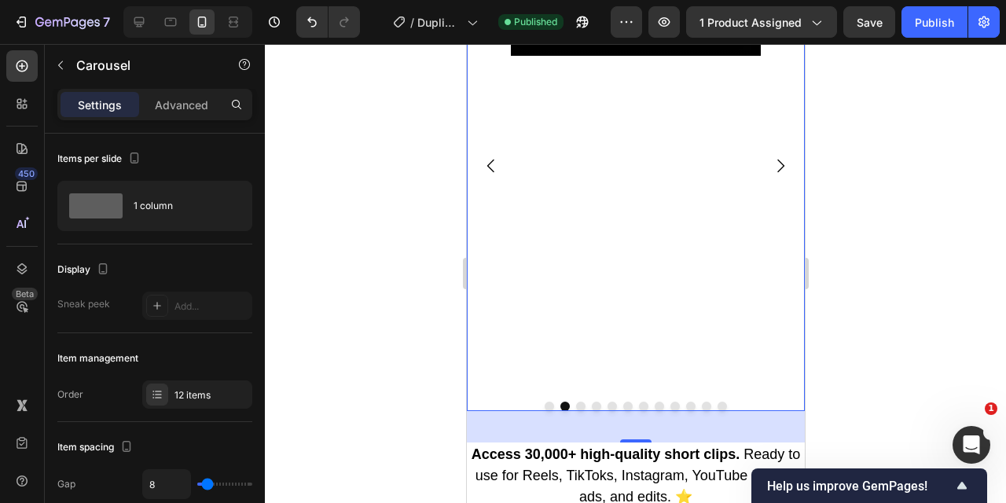
click at [782, 166] on icon "Carousel Next Arrow" at bounding box center [780, 166] width 7 height 13
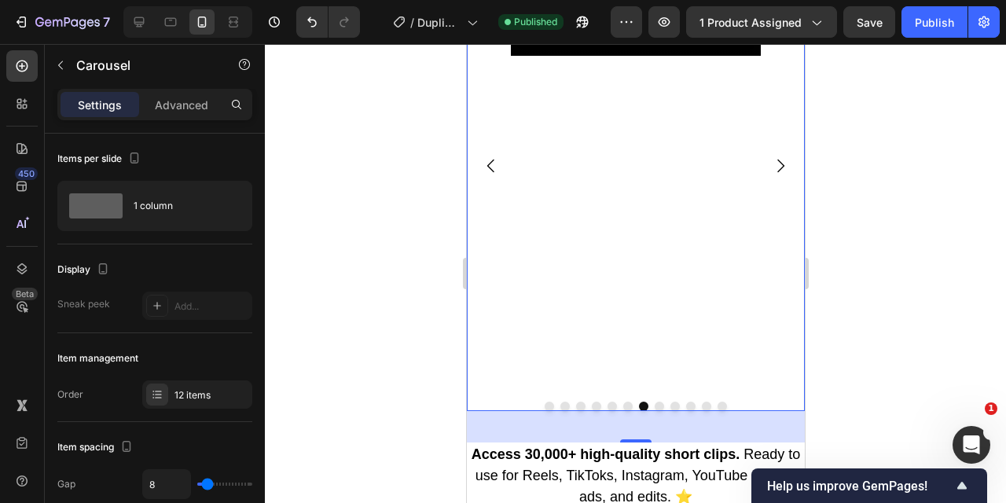
click at [491, 166] on icon "Carousel Back Arrow" at bounding box center [490, 165] width 19 height 19
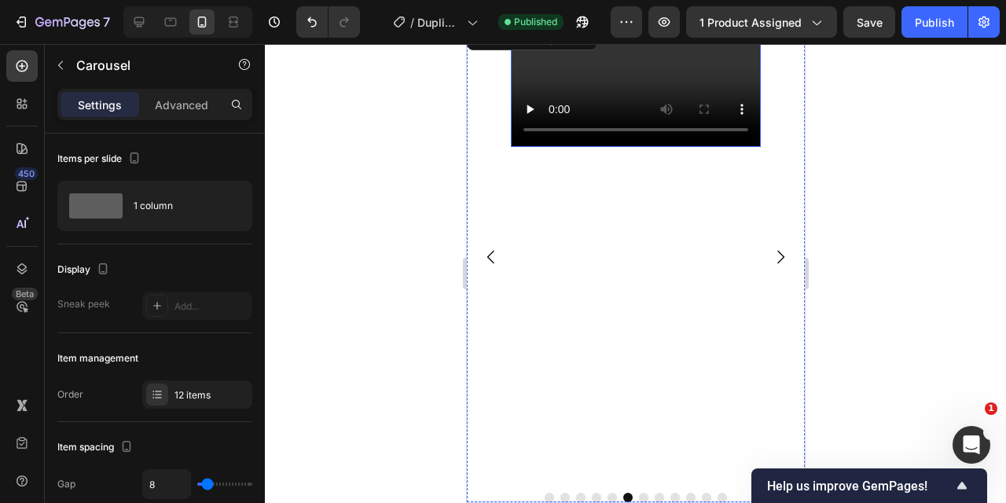
scroll to position [907, 0]
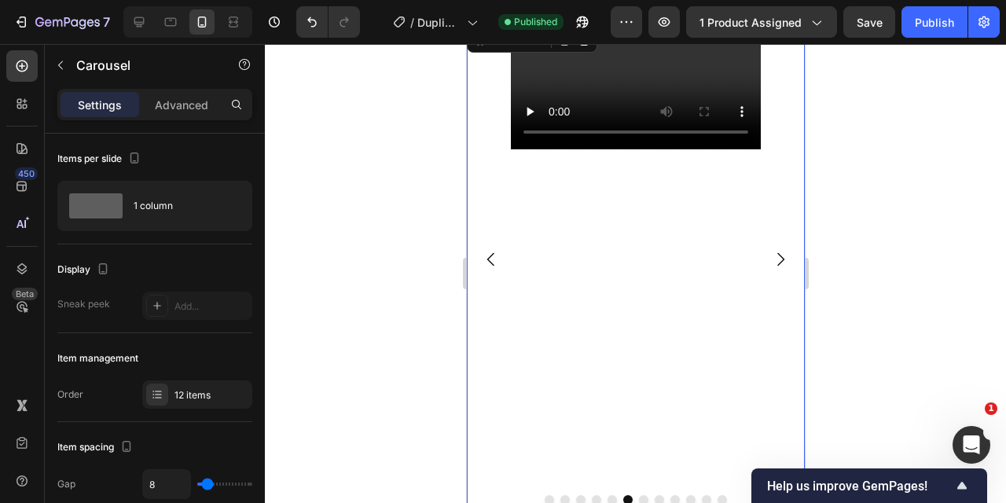
click at [775, 259] on icon "Carousel Next Arrow" at bounding box center [780, 259] width 19 height 19
click at [487, 254] on icon "Carousel Back Arrow" at bounding box center [490, 259] width 19 height 19
click at [488, 253] on icon "Carousel Back Arrow" at bounding box center [490, 259] width 19 height 19
click at [659, 149] on video at bounding box center [635, 86] width 250 height 125
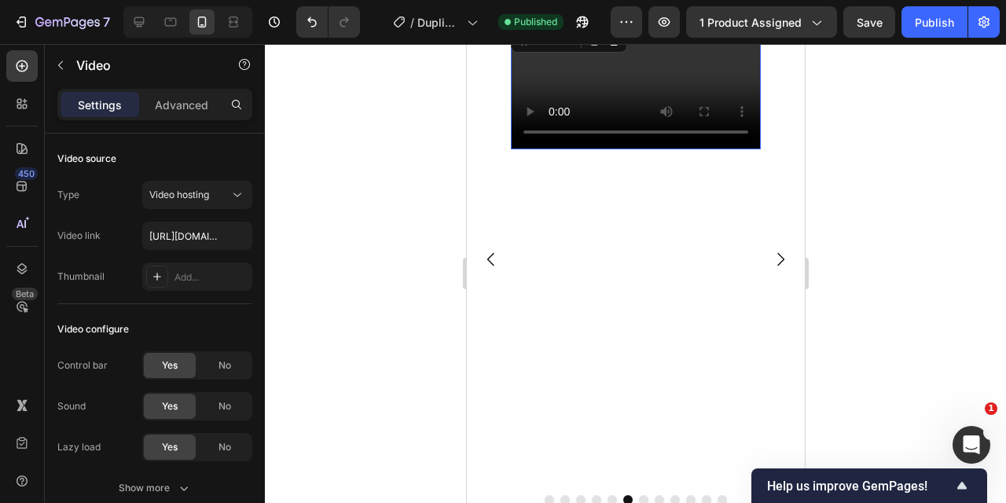
click at [620, 149] on video at bounding box center [635, 86] width 250 height 125
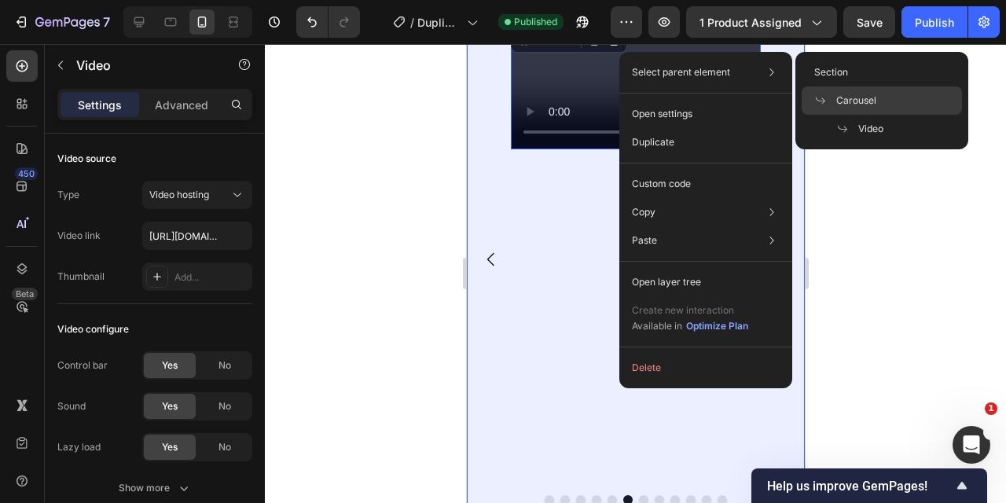
click at [872, 98] on span "Carousel" at bounding box center [857, 101] width 40 height 14
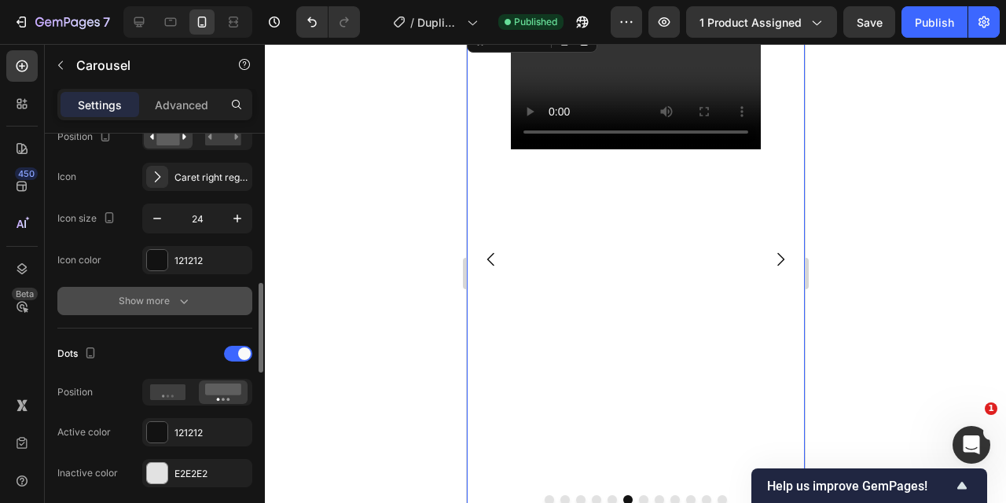
scroll to position [624, 0]
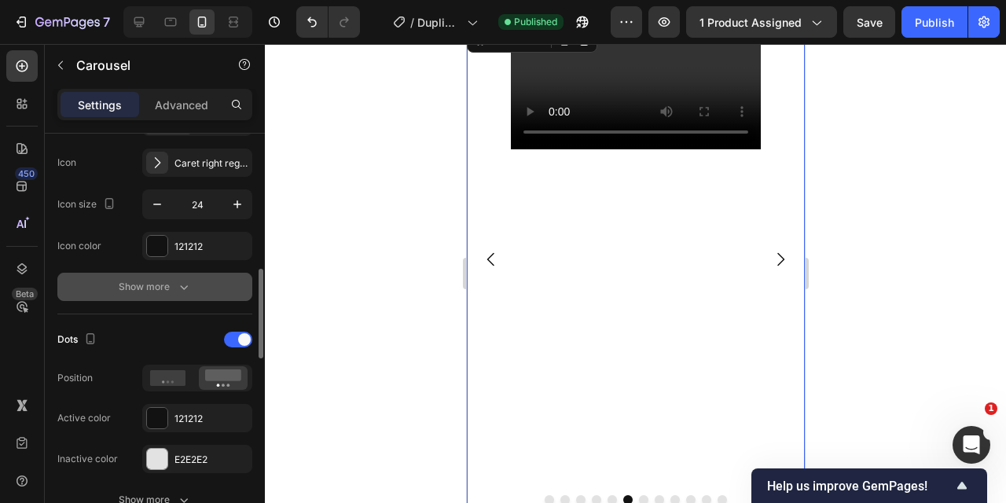
click at [153, 276] on button "Show more" at bounding box center [154, 287] width 195 height 28
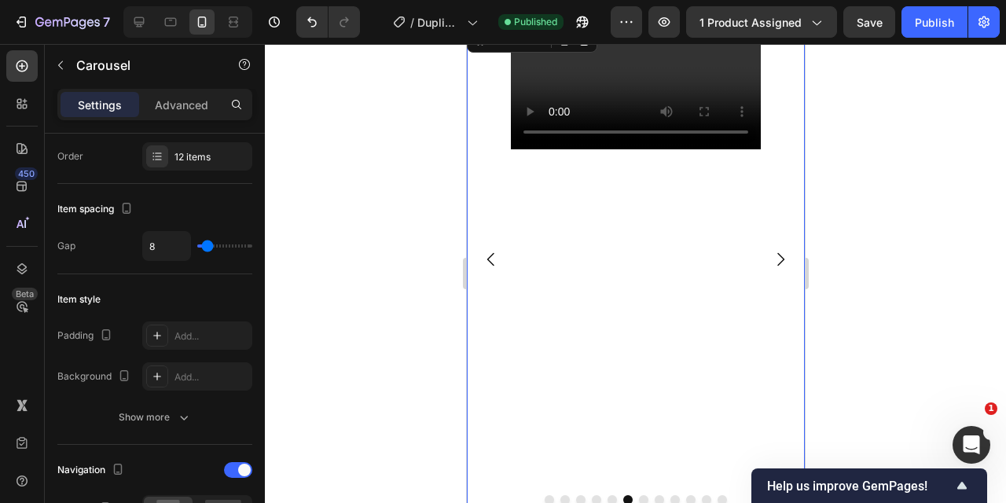
scroll to position [0, 0]
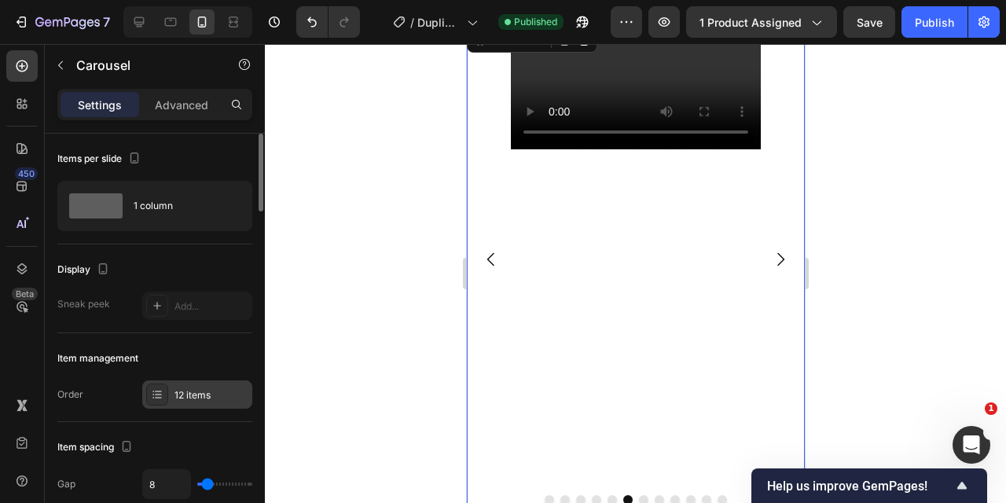
click at [201, 396] on div "12 items" at bounding box center [212, 395] width 74 height 14
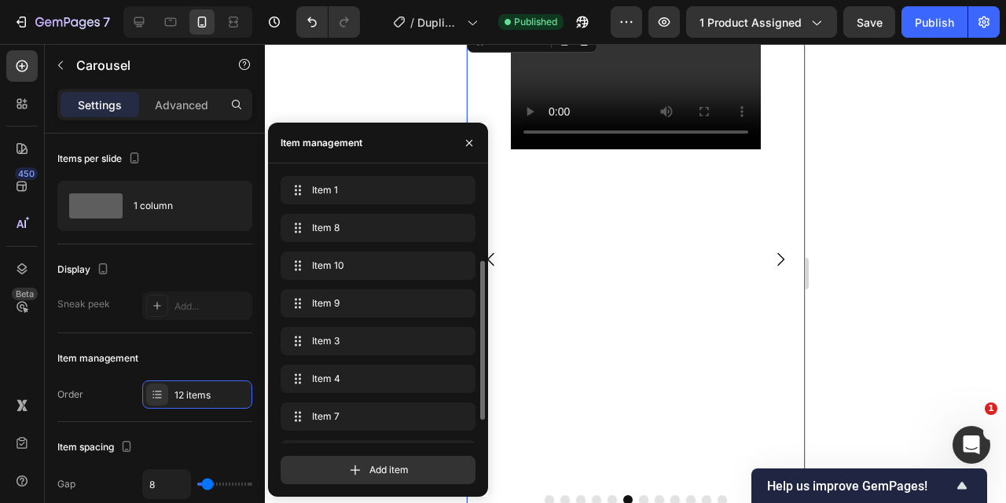
scroll to position [53, 0]
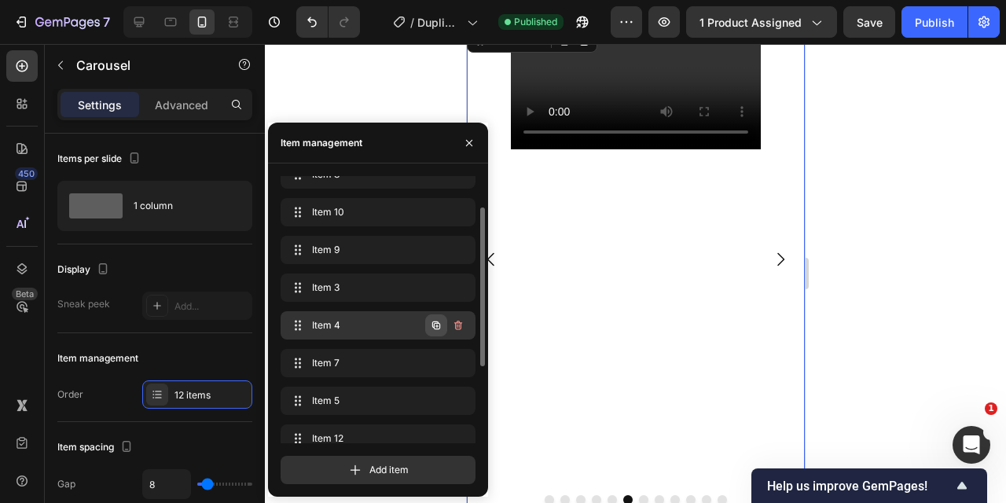
click at [437, 323] on icon "button" at bounding box center [436, 325] width 13 height 13
click at [433, 321] on icon "button" at bounding box center [436, 325] width 13 height 13
click at [437, 322] on icon "button" at bounding box center [436, 326] width 8 height 8
click at [730, 149] on video at bounding box center [635, 86] width 250 height 125
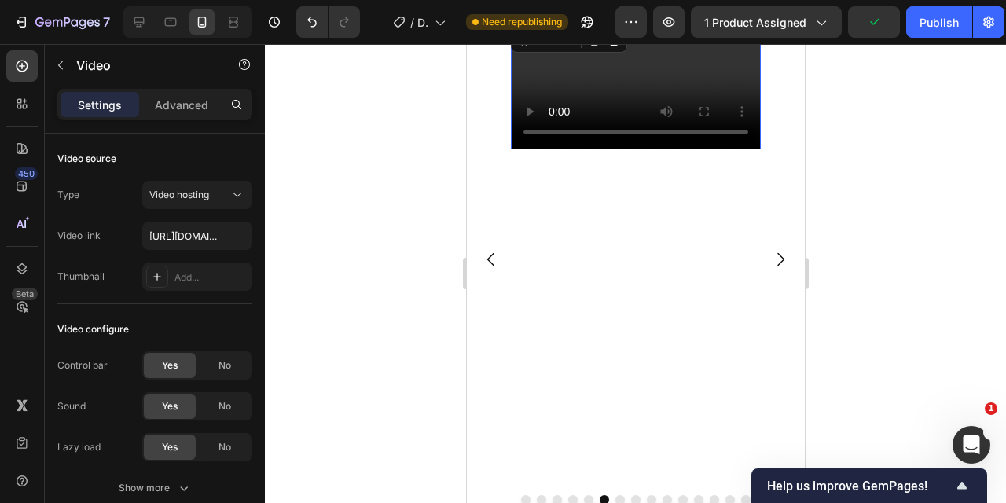
click at [661, 149] on video at bounding box center [635, 86] width 250 height 125
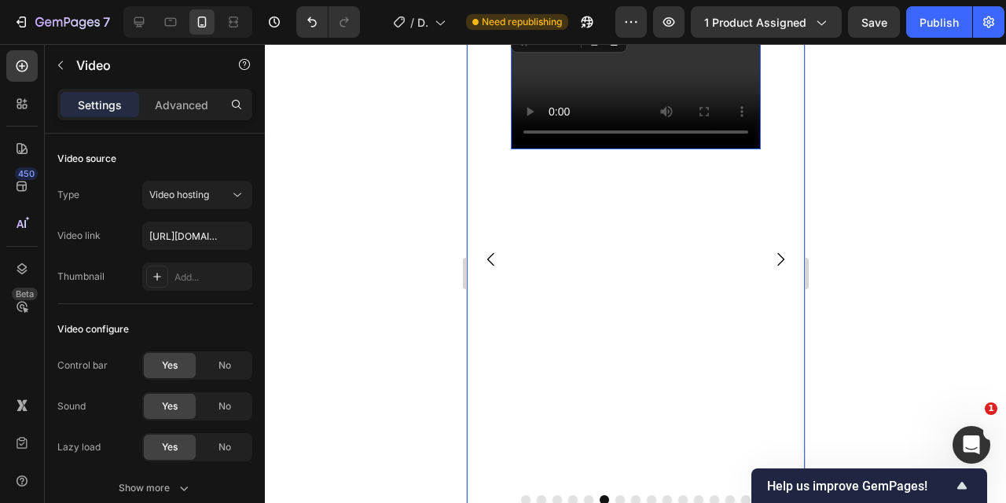
click at [776, 261] on icon "Carousel Next Arrow" at bounding box center [780, 259] width 19 height 19
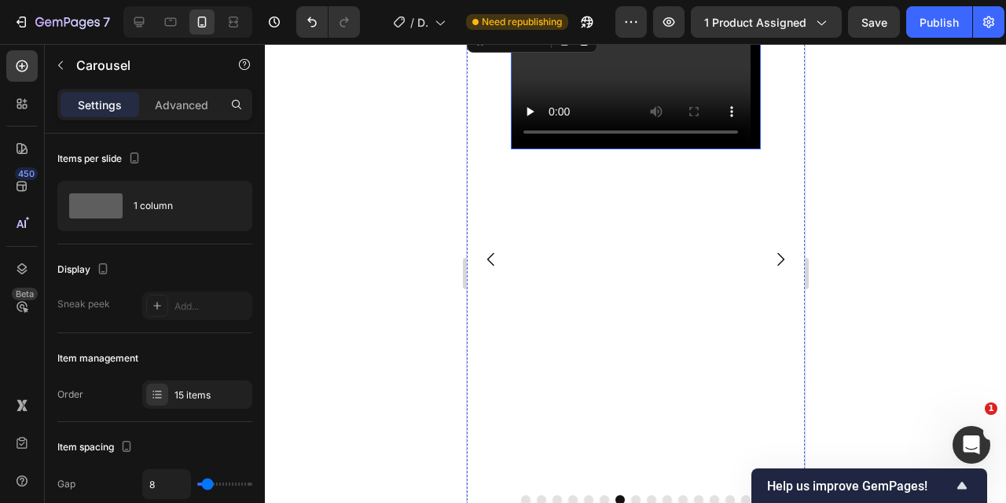
click at [629, 149] on video at bounding box center [635, 86] width 250 height 125
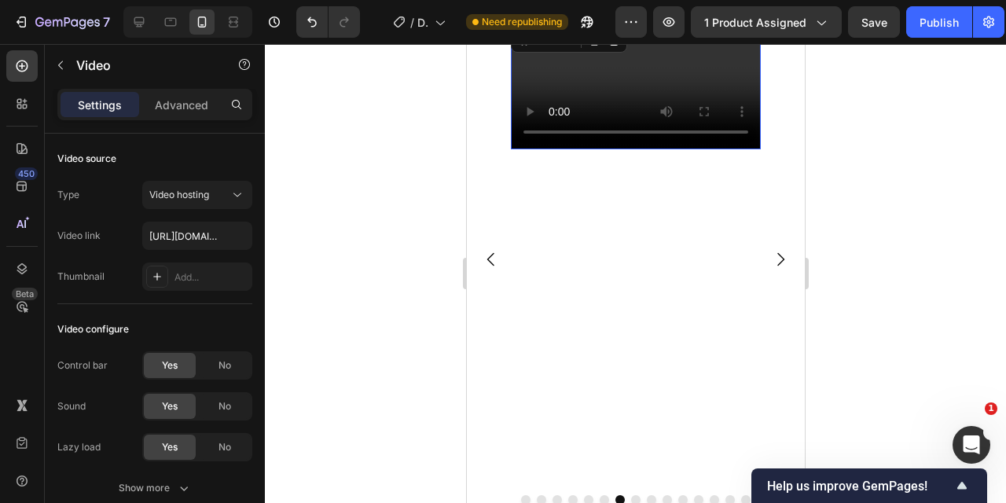
click at [605, 149] on video at bounding box center [635, 86] width 250 height 125
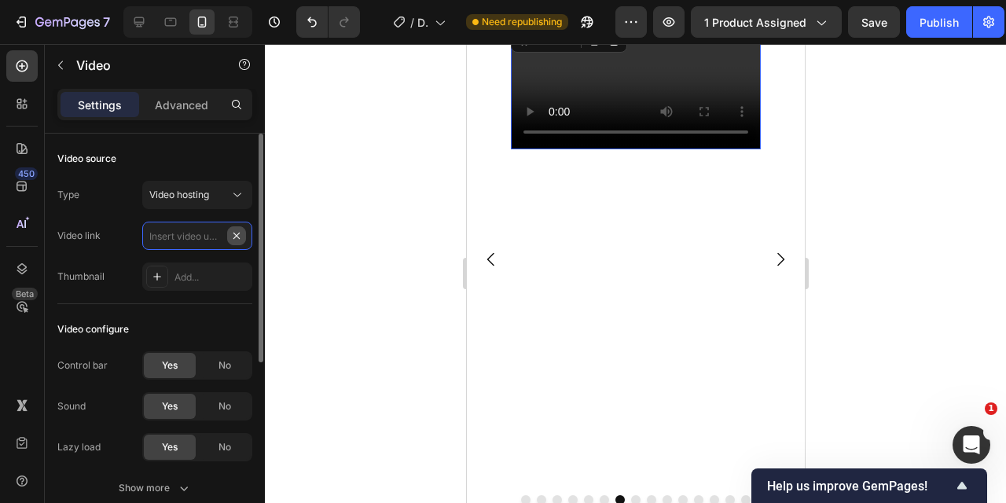
scroll to position [0, 0]
click at [196, 234] on input "text" at bounding box center [197, 236] width 110 height 28
type input "https://cdn.shopify.com/videos/c/o/v/b4eb52c7033a4ad2b28c3a620ea5dc0b.mp4"
click at [244, 262] on div "Type Video hosting Video link https://cdn.shopify.com/videos/c/o/v/b4eb52c7033a…" at bounding box center [154, 236] width 195 height 110
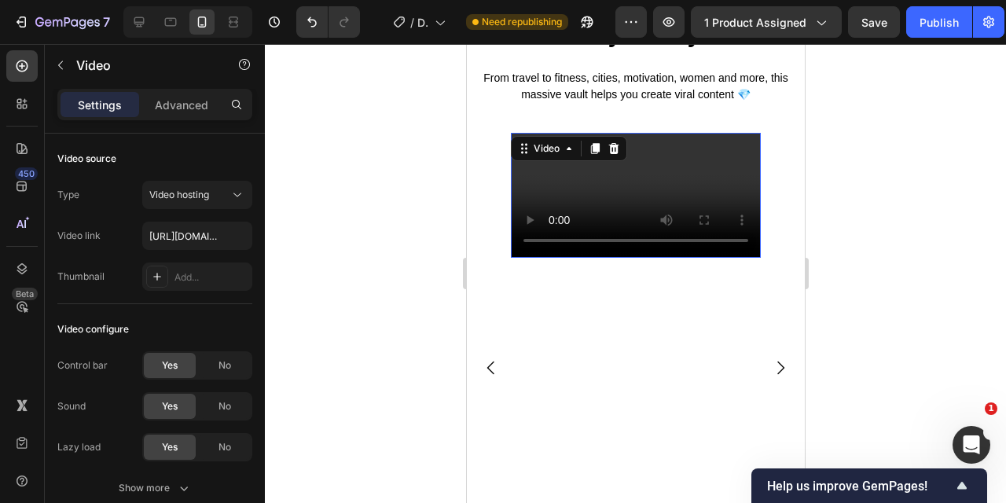
scroll to position [800, 0]
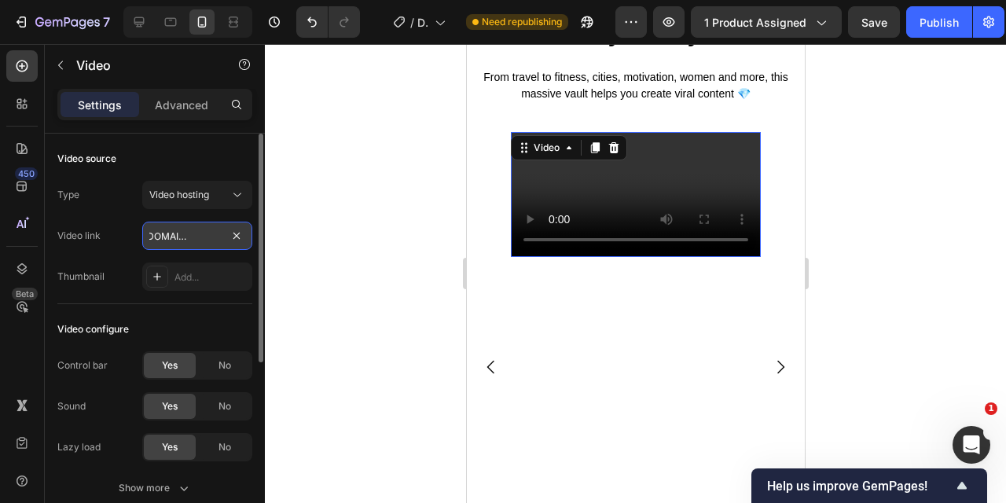
click at [248, 241] on input "https://cdn.shopify.com/videos/c/o/v/b4eb52c7033a4ad2b28c3a620ea5dc0b.mp4" at bounding box center [197, 236] width 110 height 28
click at [189, 245] on input "text" at bounding box center [197, 236] width 110 height 28
type input "https://cdn.shopify.com/videos/c/o/v/b4eb52c7033a4ad2b28c3a620ea5dc0b.mp4"
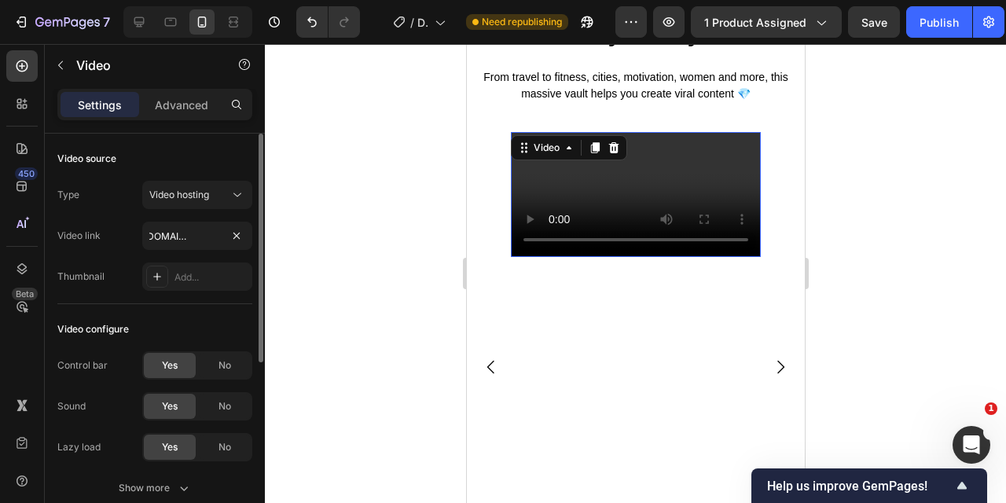
scroll to position [0, 0]
click at [238, 326] on div "Video configure" at bounding box center [154, 329] width 195 height 25
click at [189, 237] on input "text" at bounding box center [197, 236] width 110 height 28
paste input "https://cdn.shopify.com/videos/c/o/v/b4eb52c7033a4ad2b28c3a620ea5dc0b.mp4"
type input "https://cdn.shopify.com/videos/c/o/v/b4eb52c7033a4ad2b28c3a620ea5dc0b.mp4"
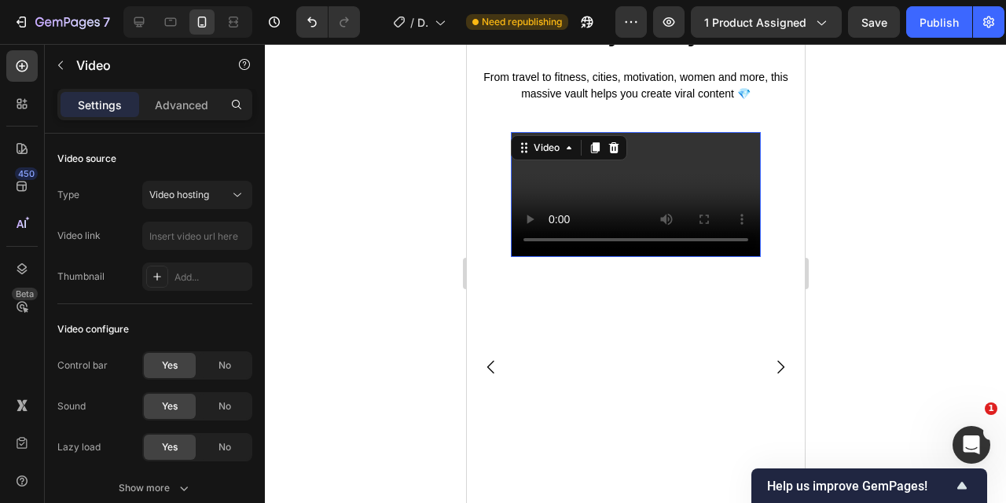
click at [355, 232] on div at bounding box center [636, 273] width 742 height 459
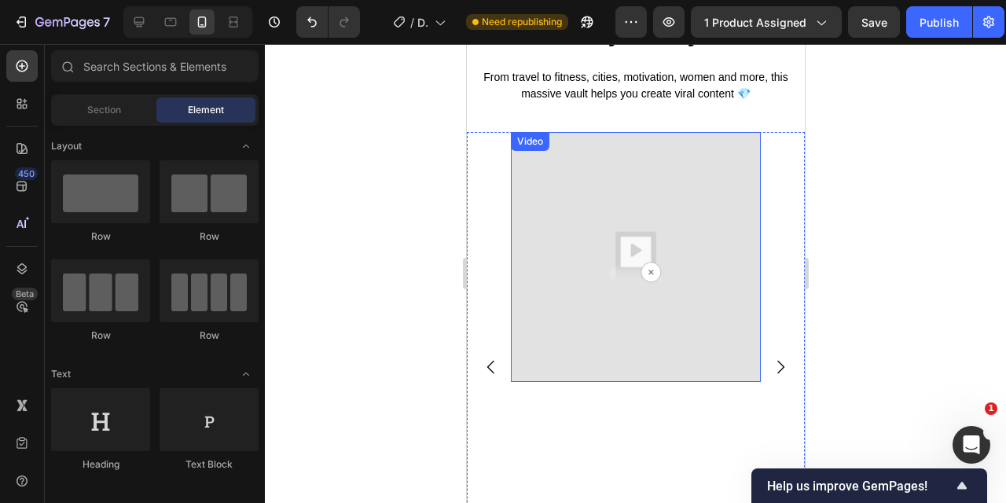
click at [703, 236] on img at bounding box center [635, 257] width 250 height 250
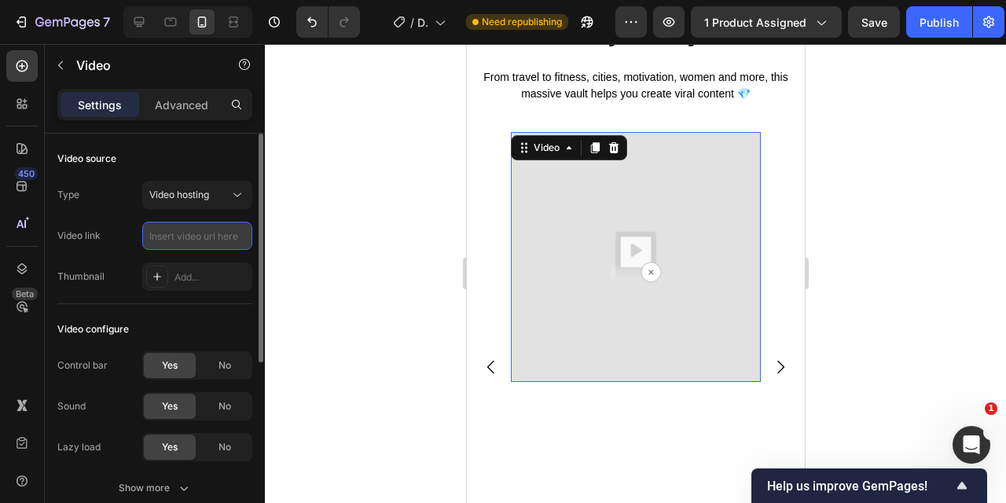
click at [199, 240] on input "text" at bounding box center [197, 236] width 110 height 28
paste input "https://cdn.shopify.com/videos/c/o/v/b4eb52c7033a4ad2b28c3a620ea5dc0b.mp4"
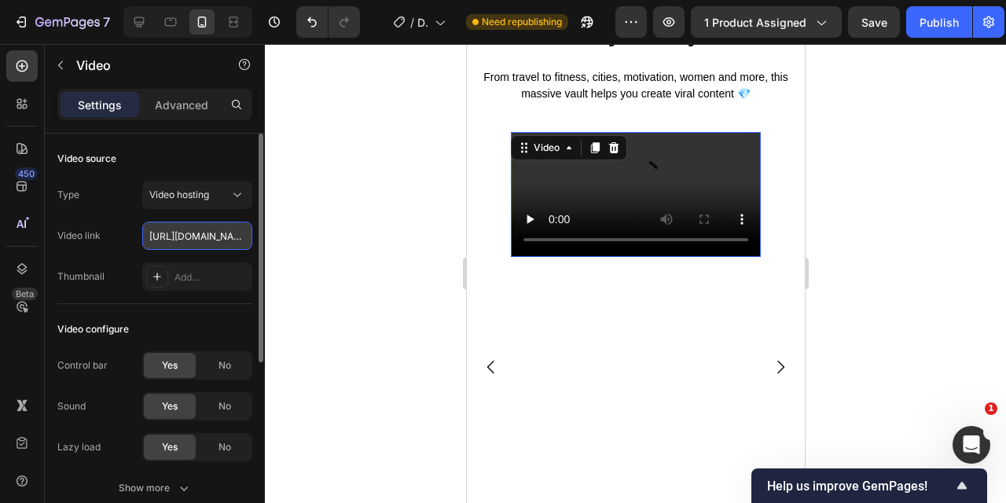
scroll to position [0, 302]
type input "https://cdn.shopify.com/videos/c/o/v/b4eb52c7033a4ad2b28c3a620ea5dc0b.mp4"
click at [243, 256] on div "Type Video hosting Video link https://cdn.shopify.com/videos/c/o/v/b4eb52c7033a…" at bounding box center [154, 236] width 195 height 110
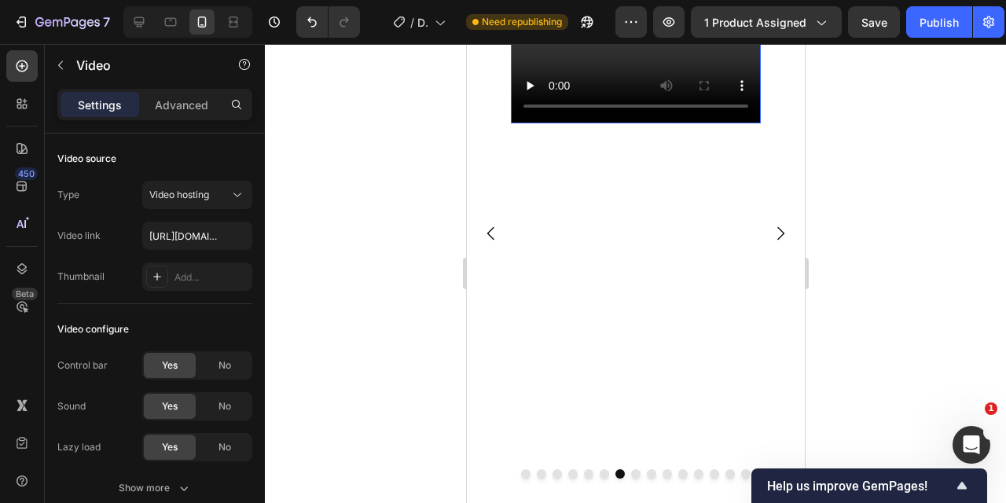
scroll to position [926, 0]
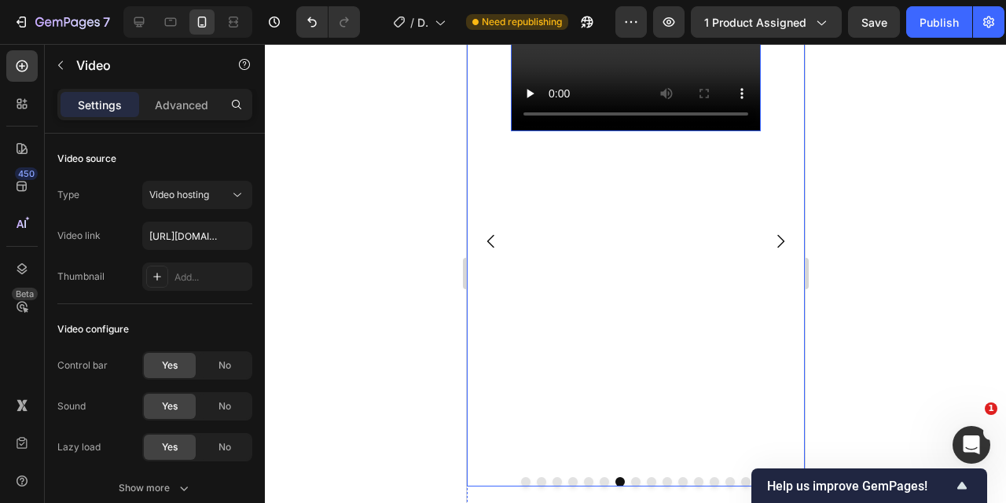
click at [778, 242] on icon "Carousel Next Arrow" at bounding box center [780, 241] width 19 height 19
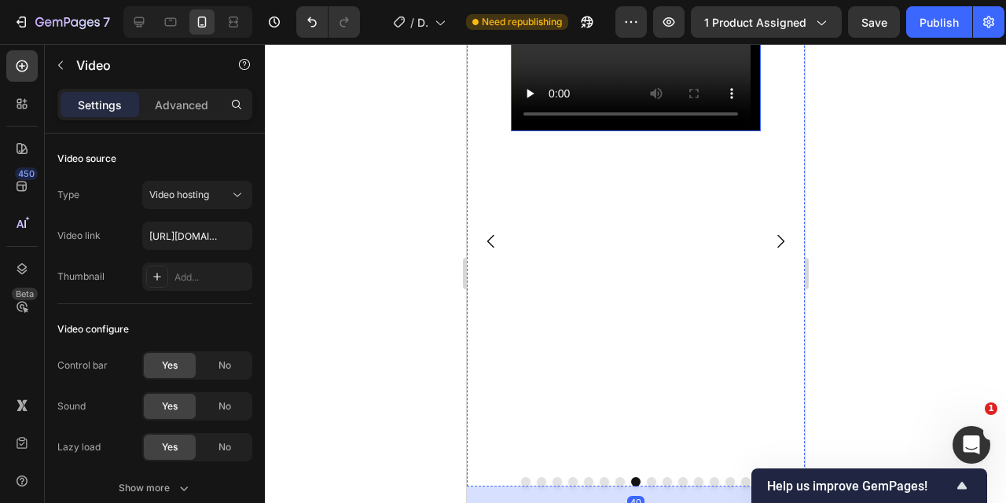
click at [616, 131] on video at bounding box center [635, 68] width 250 height 125
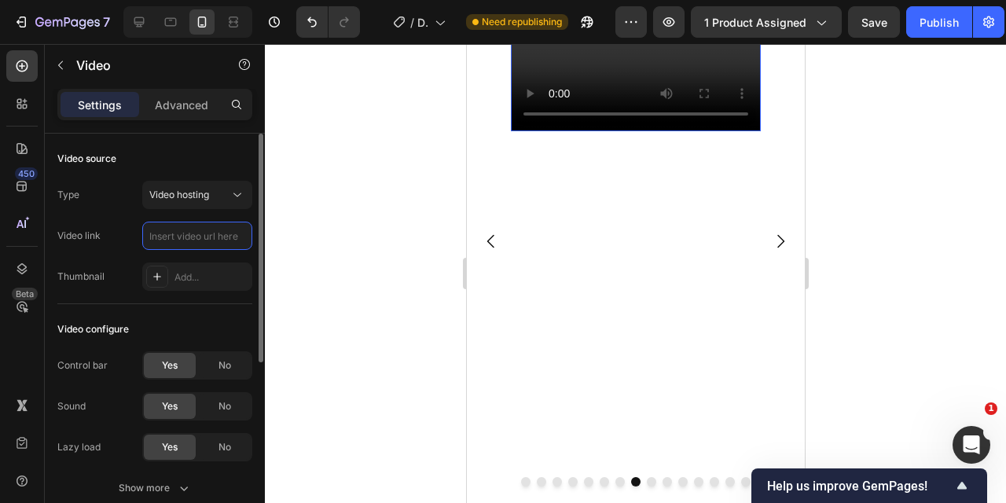
scroll to position [0, 0]
type input "https://cdn.shopify.com/videos/c/o/v/32281998a4cb4768b4e6e412400a7fc8.mov"
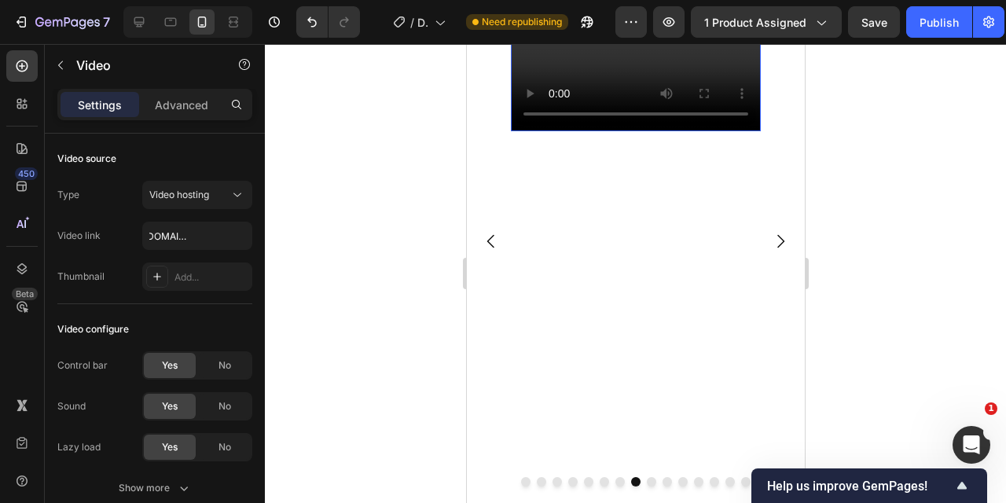
click at [343, 254] on div at bounding box center [636, 273] width 742 height 459
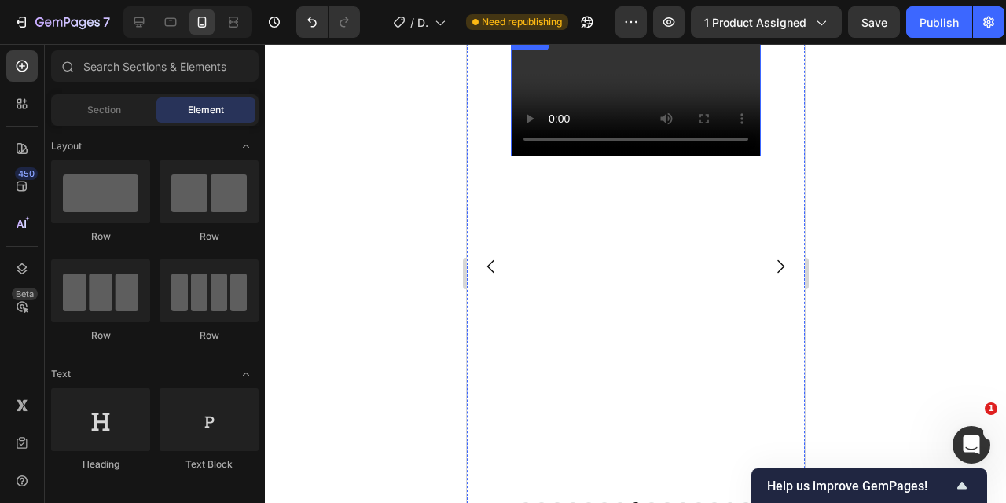
scroll to position [902, 0]
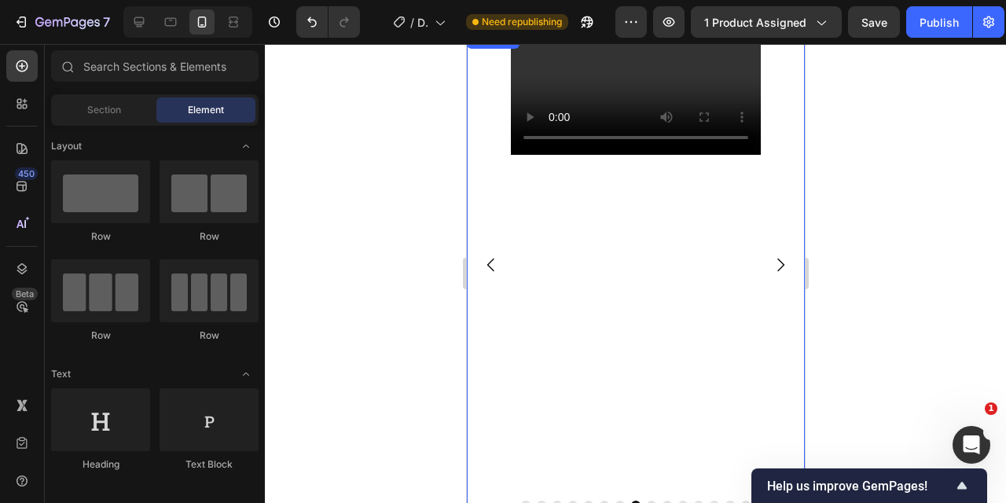
click at [777, 265] on icon "Carousel Next Arrow" at bounding box center [780, 265] width 19 height 19
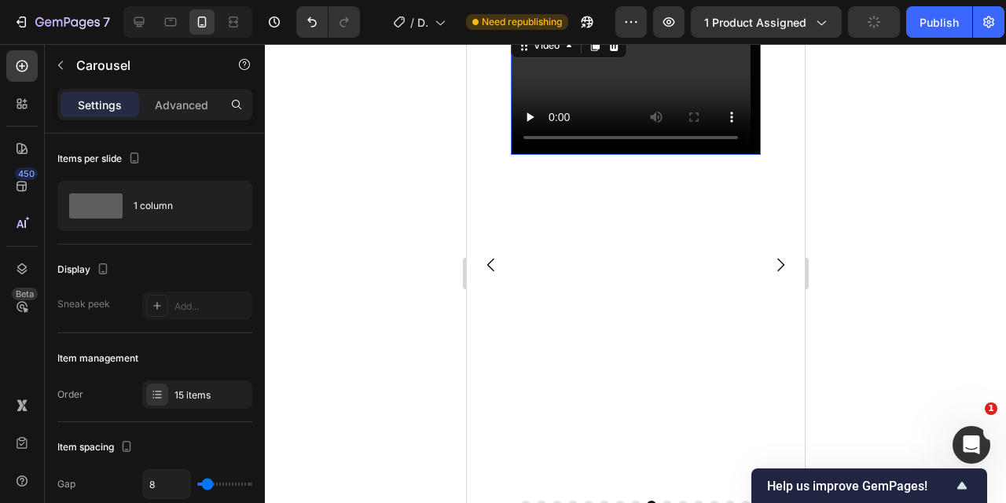
click at [597, 155] on video at bounding box center [635, 92] width 250 height 125
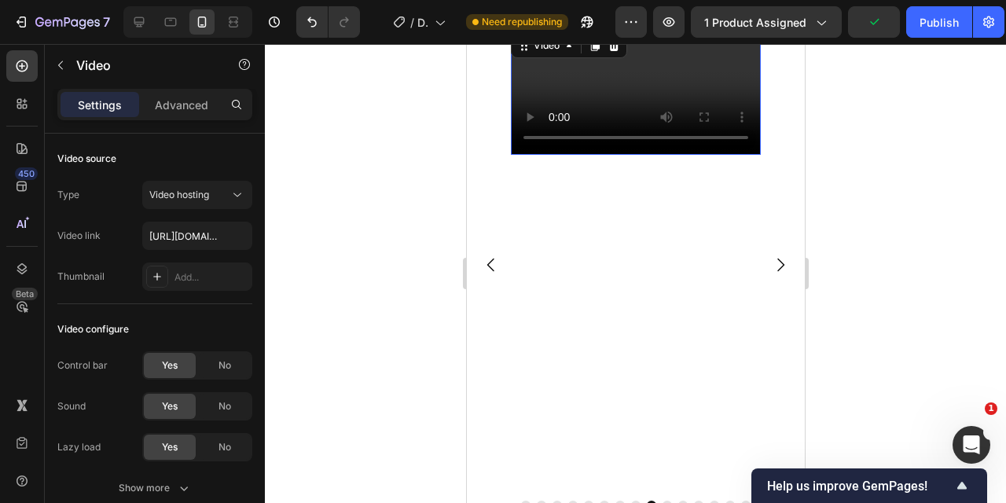
click at [649, 155] on video at bounding box center [635, 92] width 250 height 125
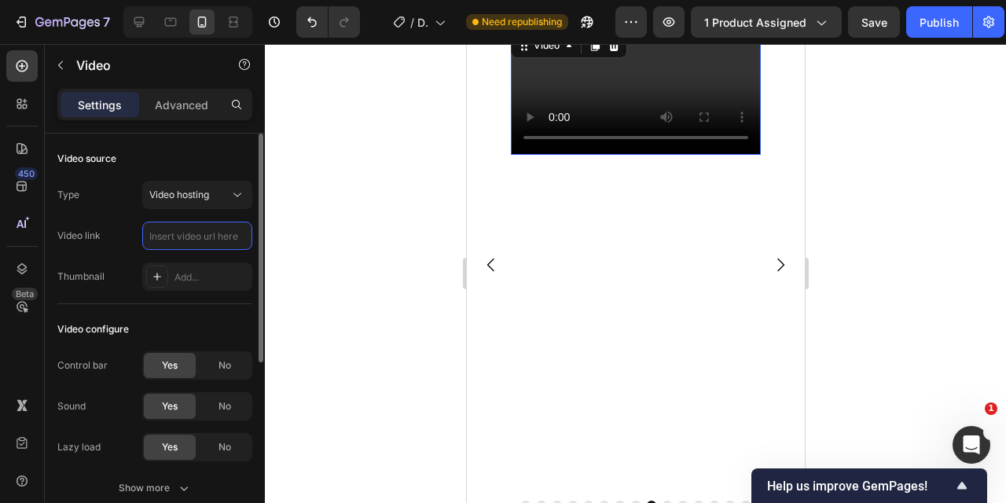
scroll to position [0, 0]
type input "https://cdn.shopify.com/videos/c/o/v/7ae0f630d66040359d0f588362cc3723.mp4"
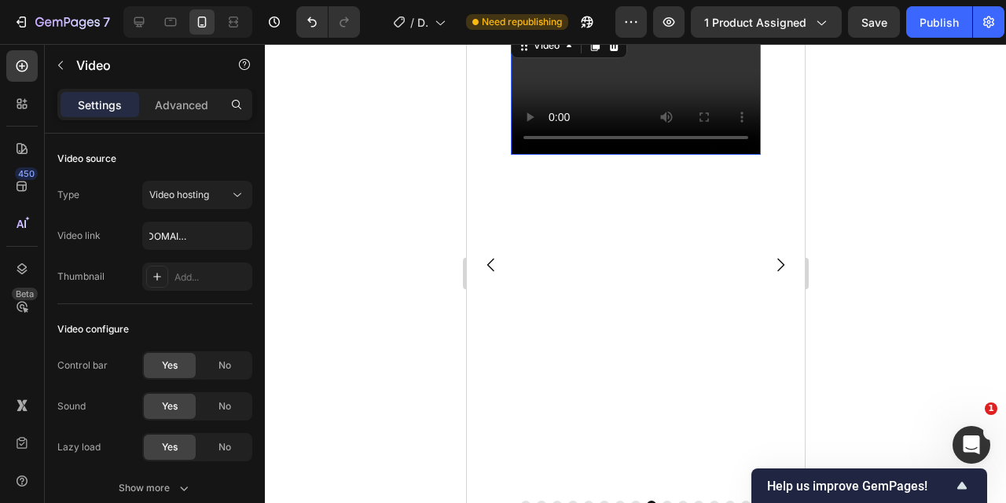
click at [383, 267] on div at bounding box center [636, 273] width 742 height 459
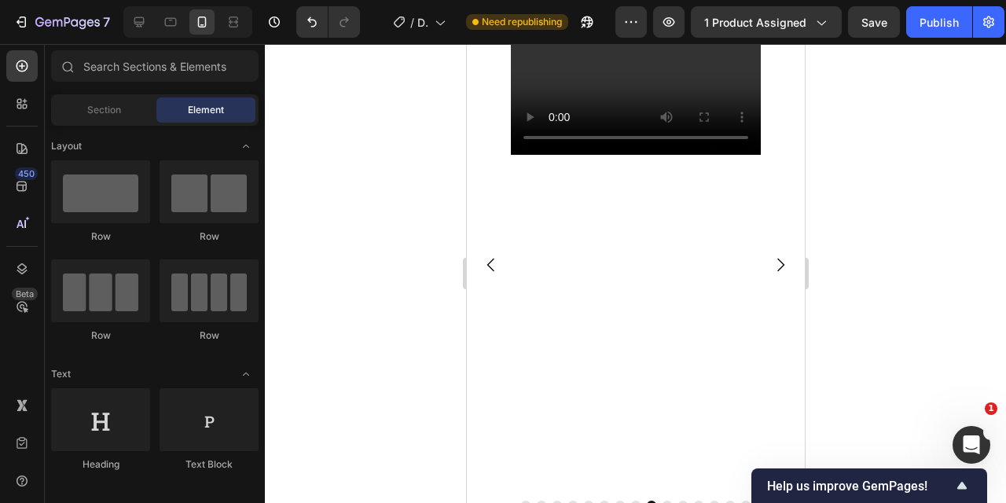
click at [383, 267] on div at bounding box center [636, 273] width 742 height 459
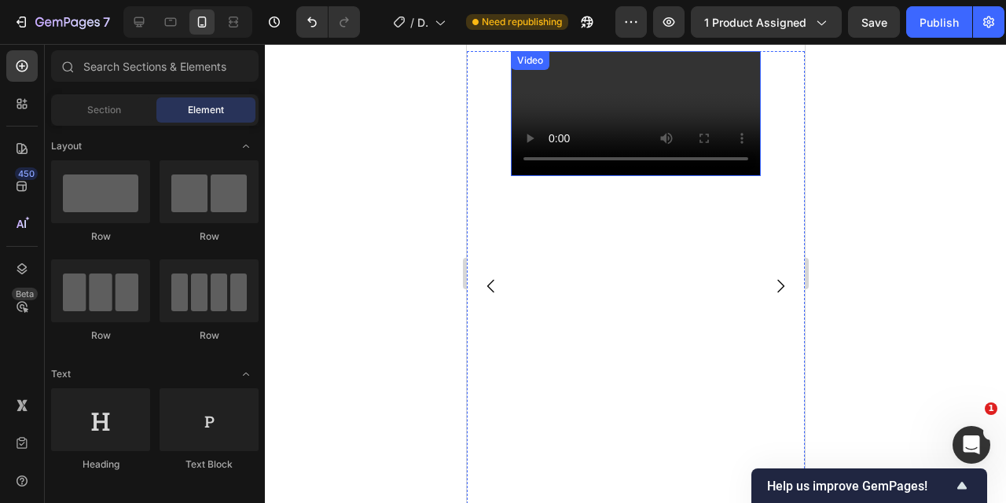
scroll to position [911, 0]
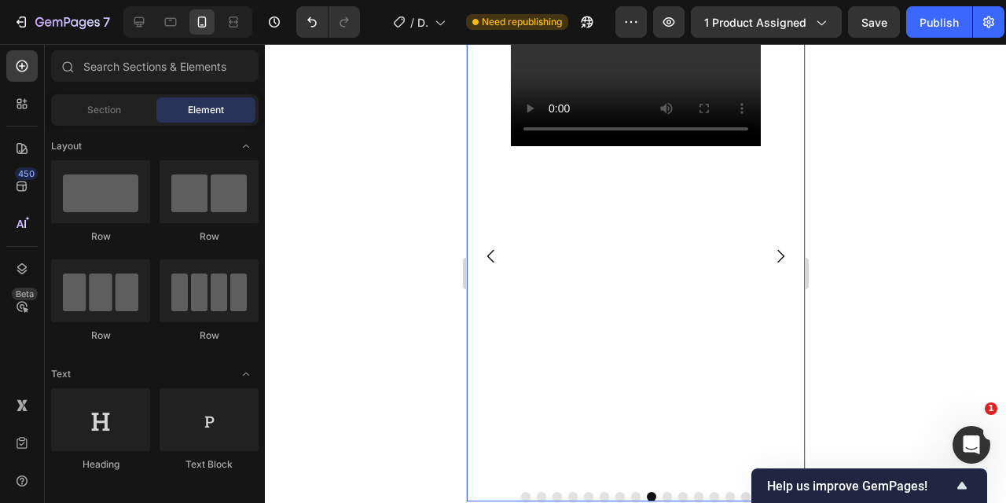
click at [494, 254] on icon "Carousel Back Arrow" at bounding box center [490, 256] width 19 height 19
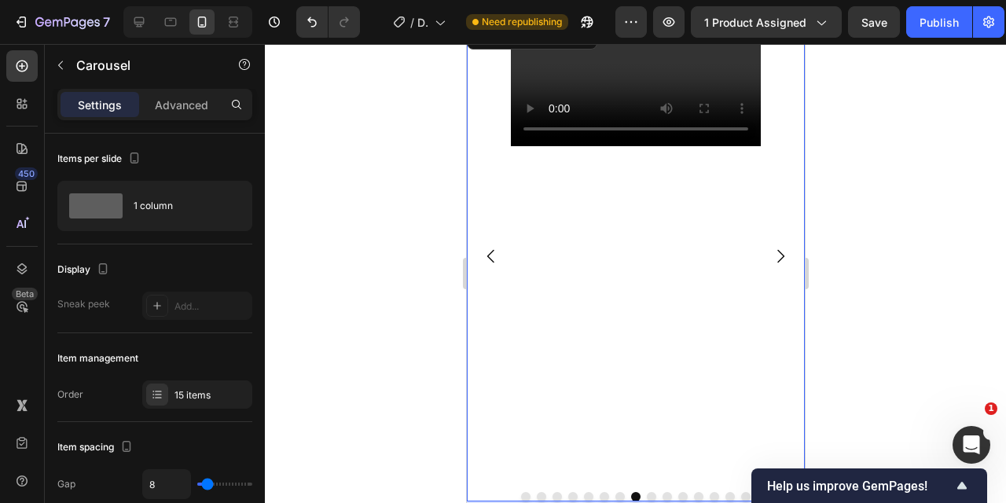
click at [494, 255] on icon "Carousel Back Arrow" at bounding box center [490, 256] width 19 height 19
click at [494, 256] on icon "Carousel Back Arrow" at bounding box center [490, 256] width 19 height 19
click at [786, 261] on icon "Carousel Next Arrow" at bounding box center [780, 256] width 19 height 19
click at [785, 255] on icon "Carousel Next Arrow" at bounding box center [780, 256] width 19 height 19
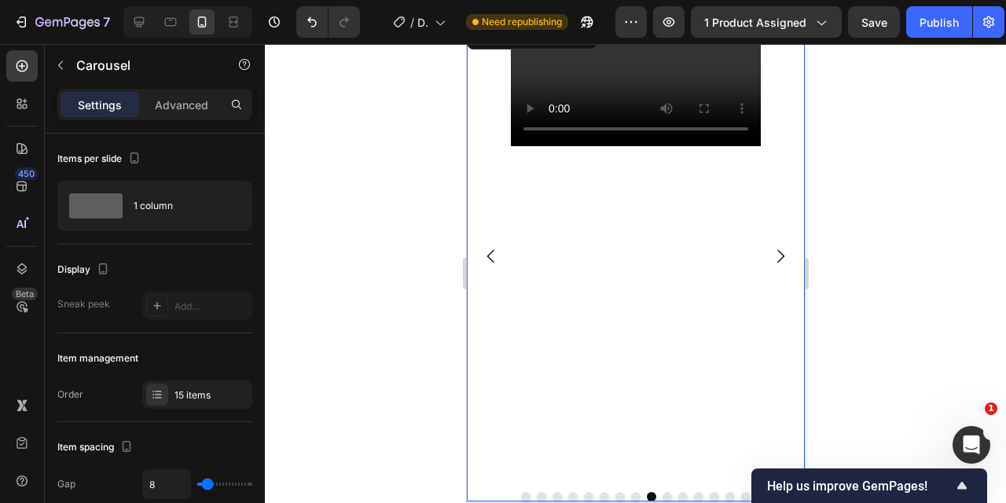
click at [785, 255] on icon "Carousel Next Arrow" at bounding box center [780, 256] width 19 height 19
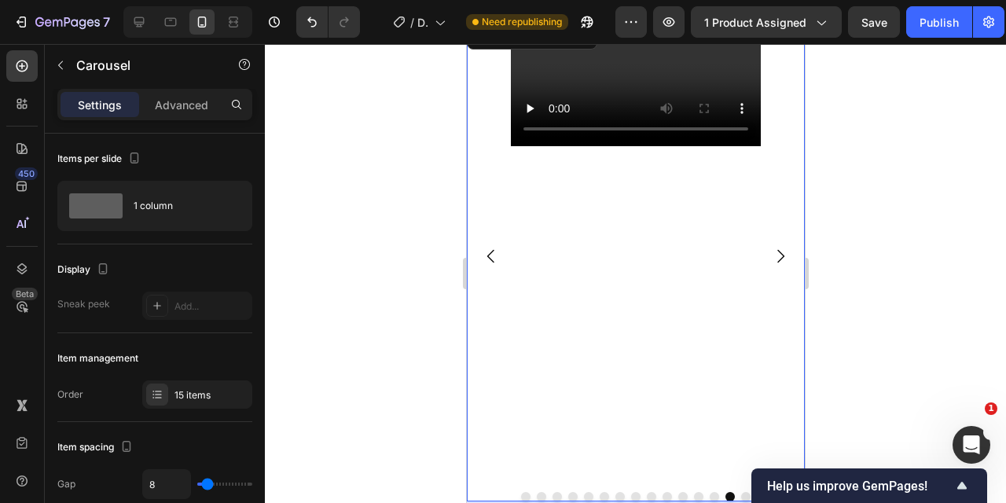
click at [785, 255] on icon "Carousel Next Arrow" at bounding box center [780, 256] width 19 height 19
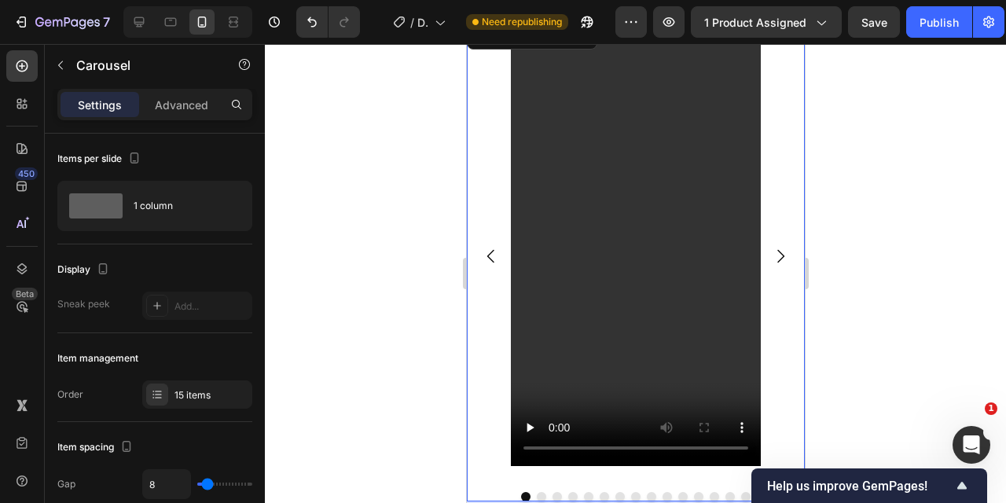
click at [785, 253] on icon "Carousel Next Arrow" at bounding box center [780, 256] width 19 height 19
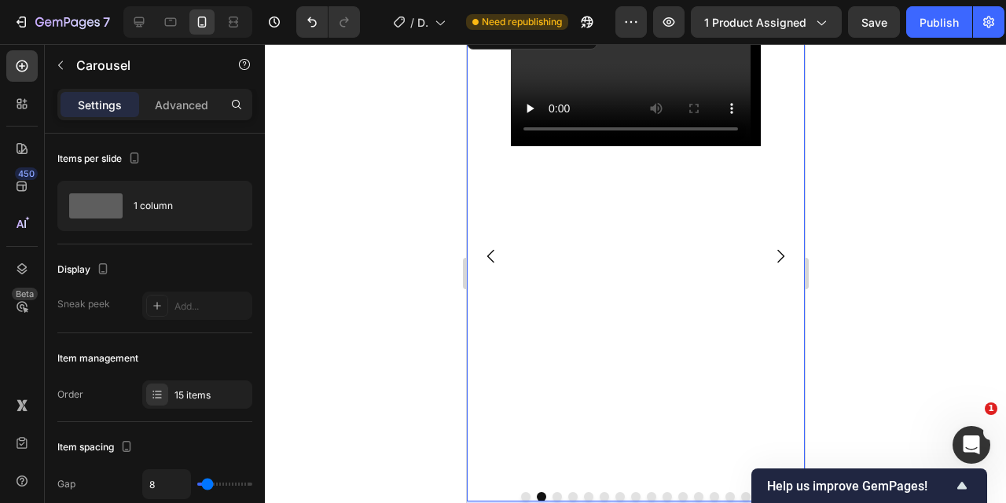
click at [785, 253] on icon "Carousel Next Arrow" at bounding box center [780, 256] width 19 height 19
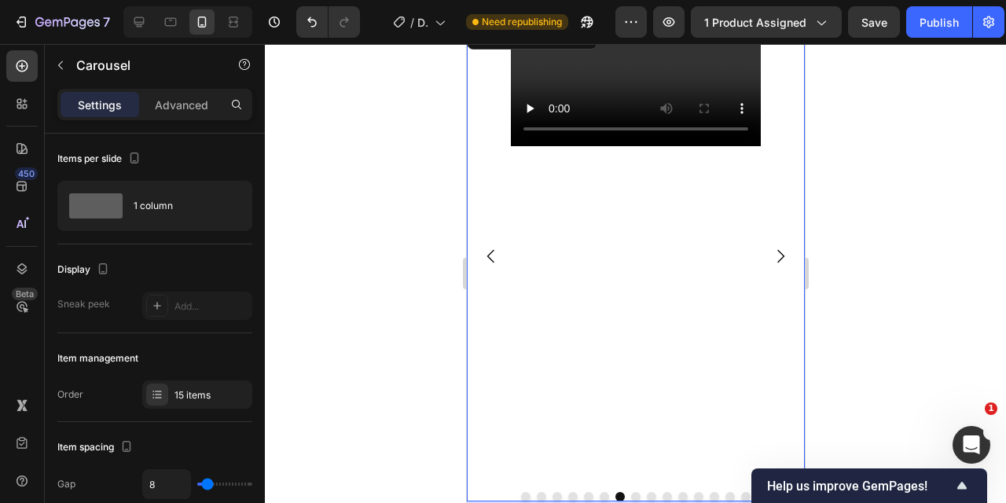
click at [785, 253] on icon "Carousel Next Arrow" at bounding box center [780, 256] width 19 height 19
click at [493, 255] on icon "Carousel Back Arrow" at bounding box center [490, 256] width 19 height 19
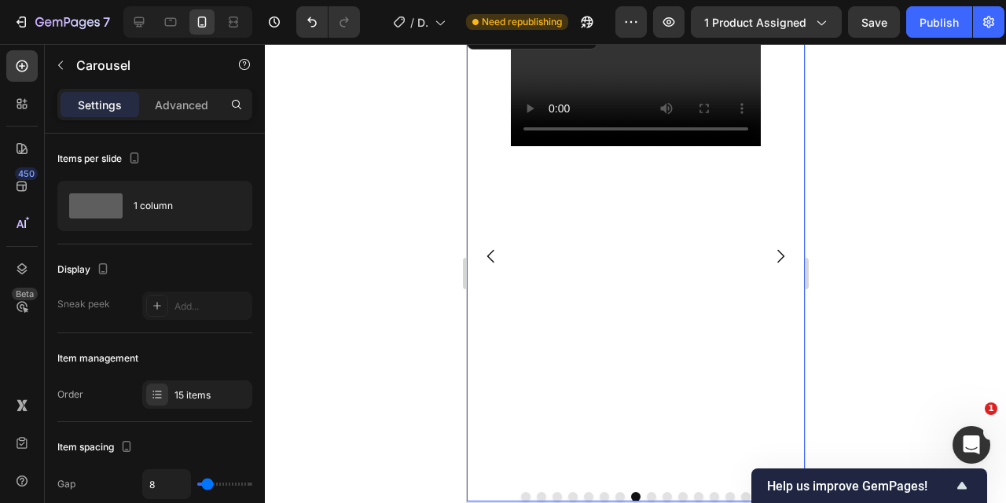
click at [769, 254] on button "Carousel Next Arrow" at bounding box center [780, 256] width 44 height 44
click at [774, 254] on icon "Carousel Next Arrow" at bounding box center [780, 256] width 19 height 19
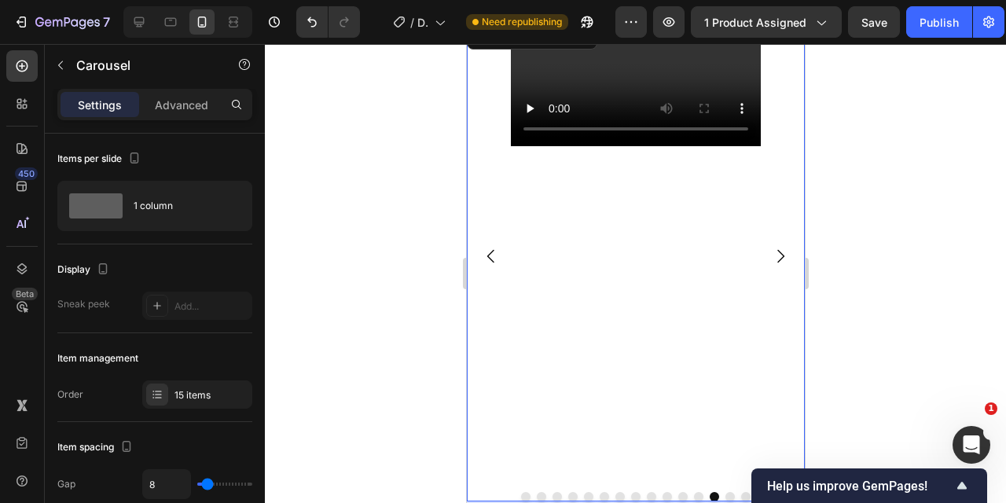
click at [774, 255] on icon "Carousel Next Arrow" at bounding box center [780, 256] width 19 height 19
click at [489, 257] on icon "Carousel Back Arrow" at bounding box center [490, 256] width 19 height 19
click at [490, 257] on icon "Carousel Back Arrow" at bounding box center [490, 256] width 19 height 19
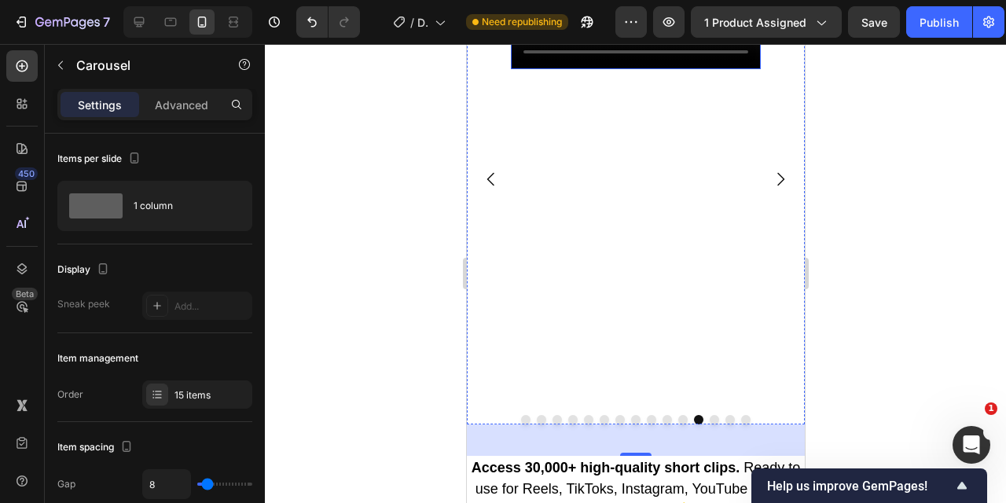
scroll to position [1013, 0]
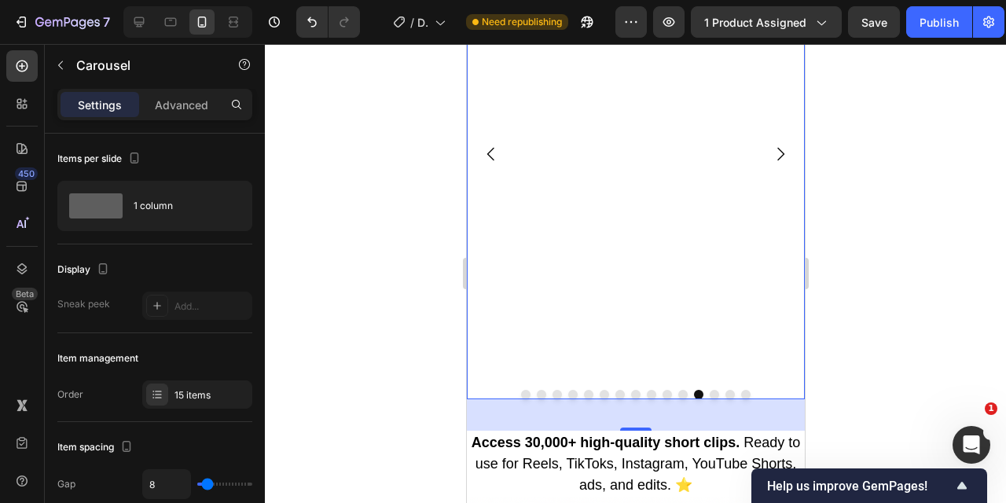
click at [491, 153] on icon "Carousel Back Arrow" at bounding box center [490, 154] width 19 height 19
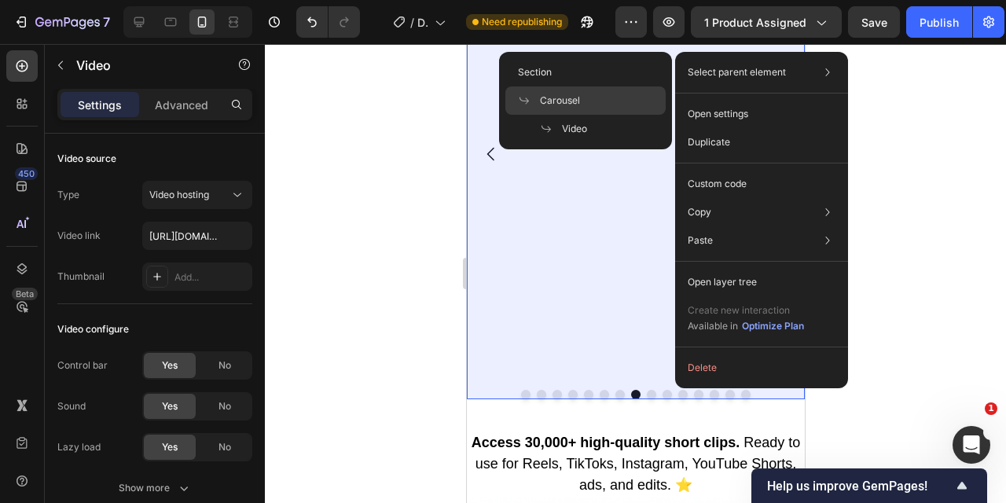
click at [558, 101] on span "Carousel" at bounding box center [560, 101] width 40 height 14
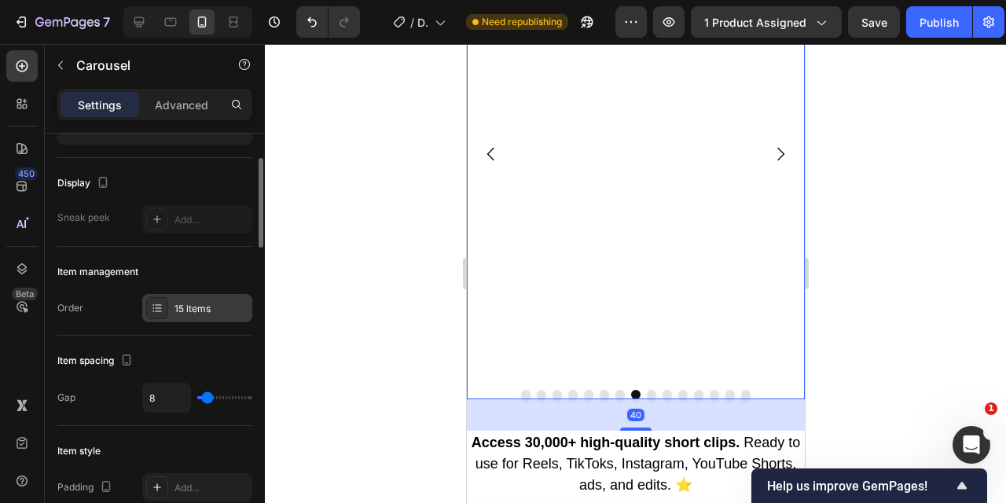
scroll to position [91, 0]
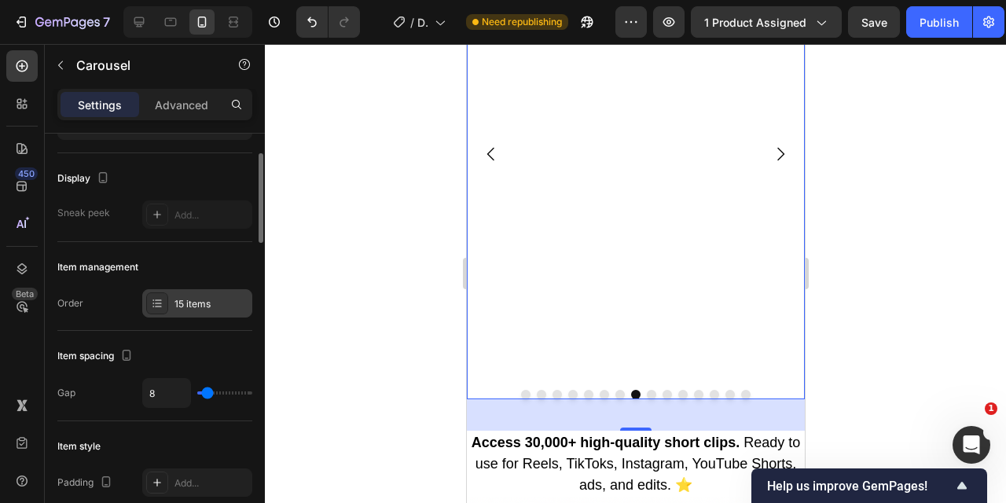
click at [204, 300] on div "15 items" at bounding box center [212, 304] width 74 height 14
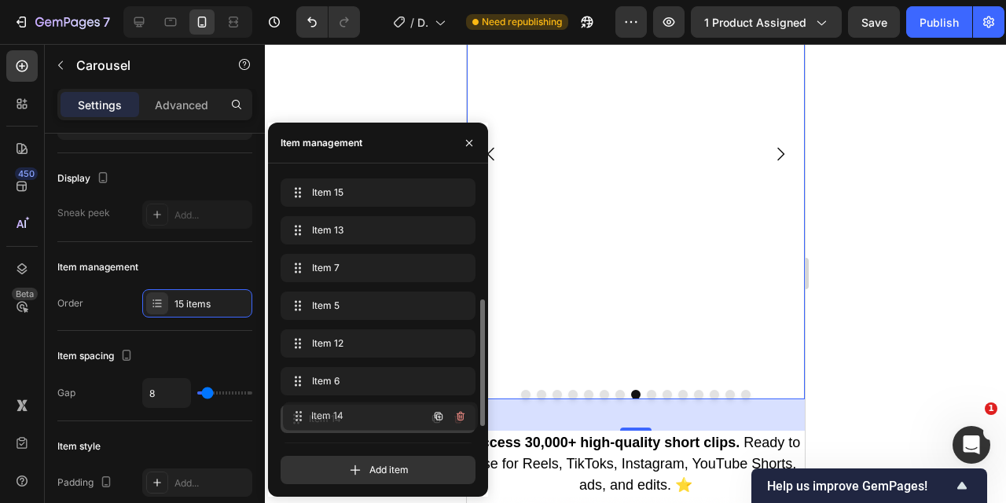
scroll to position [248, 0]
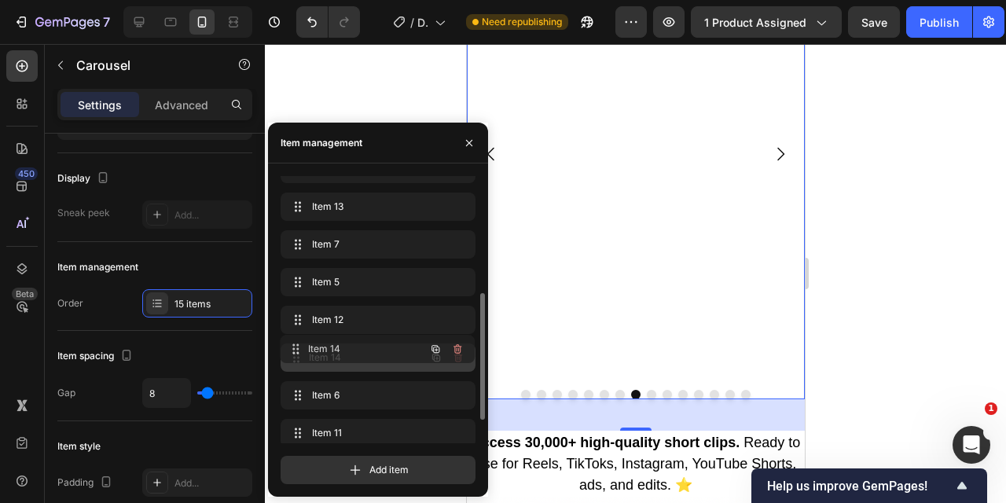
drag, startPoint x: 350, startPoint y: 311, endPoint x: 348, endPoint y: 344, distance: 33.1
click at [472, 139] on icon "button" at bounding box center [469, 142] width 6 height 6
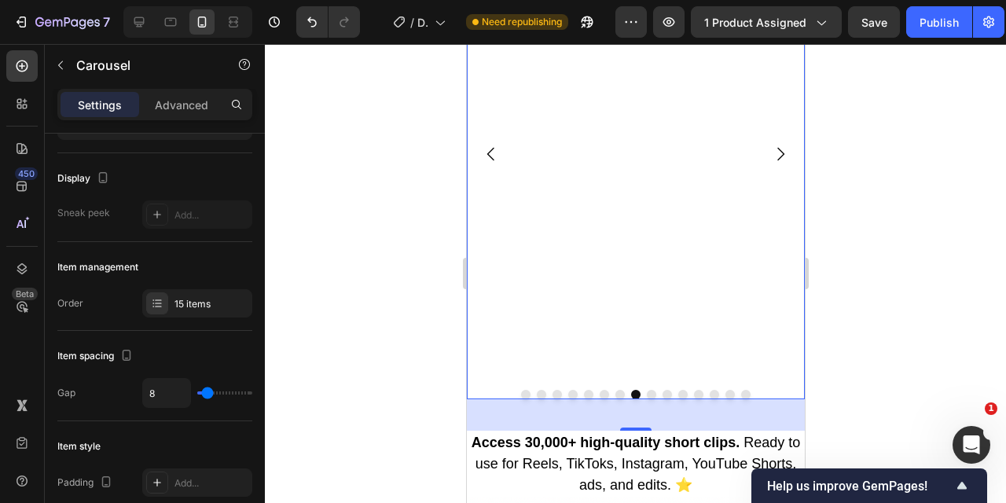
click at [491, 159] on icon "Carousel Back Arrow" at bounding box center [490, 154] width 7 height 13
click at [772, 156] on icon "Carousel Next Arrow" at bounding box center [780, 154] width 19 height 19
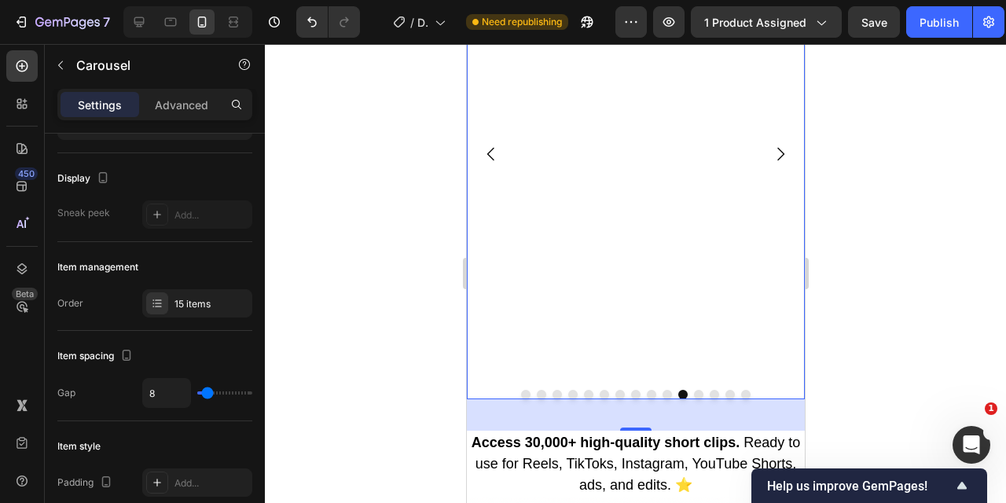
click at [772, 156] on icon "Carousel Next Arrow" at bounding box center [780, 154] width 19 height 19
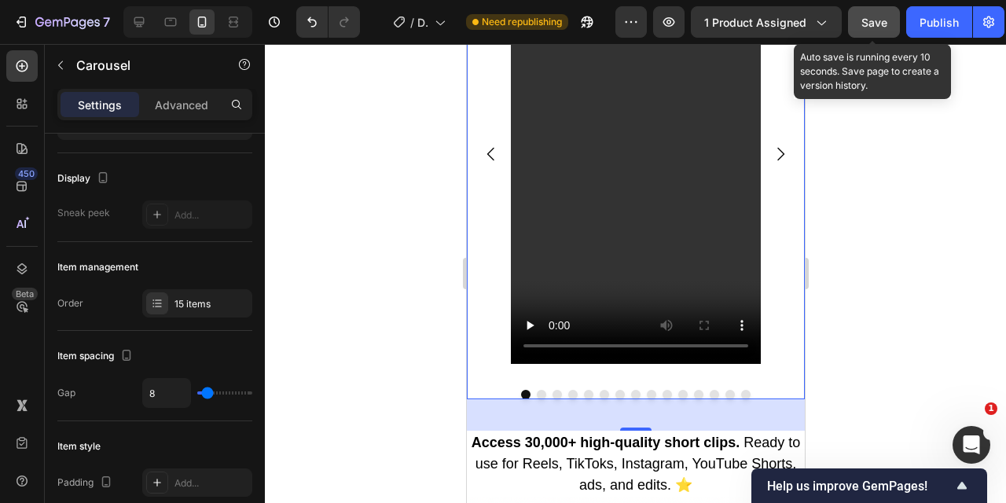
click at [874, 9] on button "Save" at bounding box center [874, 21] width 52 height 31
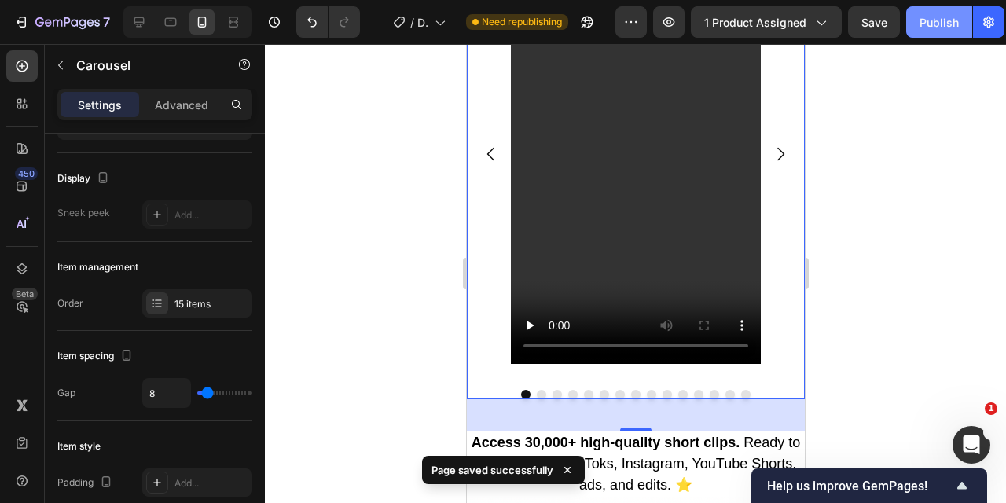
click at [936, 19] on div "Publish" at bounding box center [939, 22] width 39 height 17
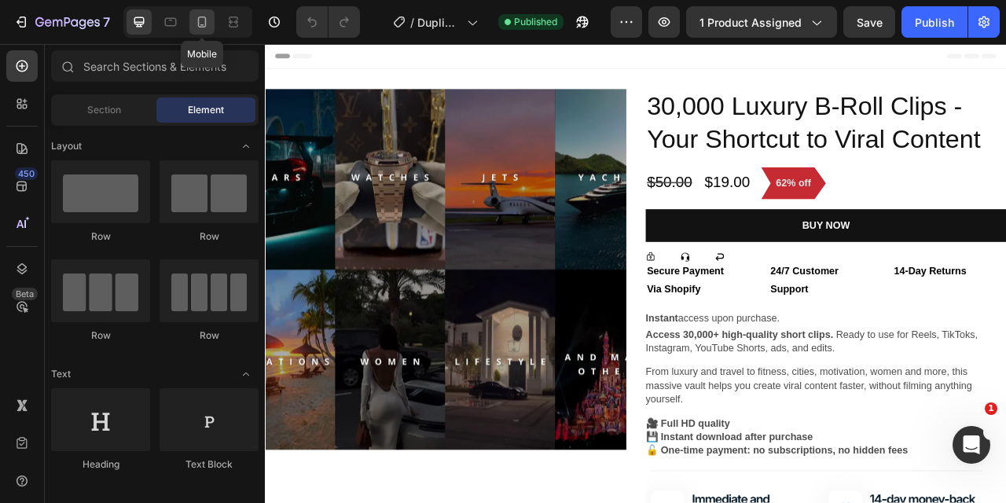
click at [207, 18] on icon at bounding box center [202, 22] width 16 height 16
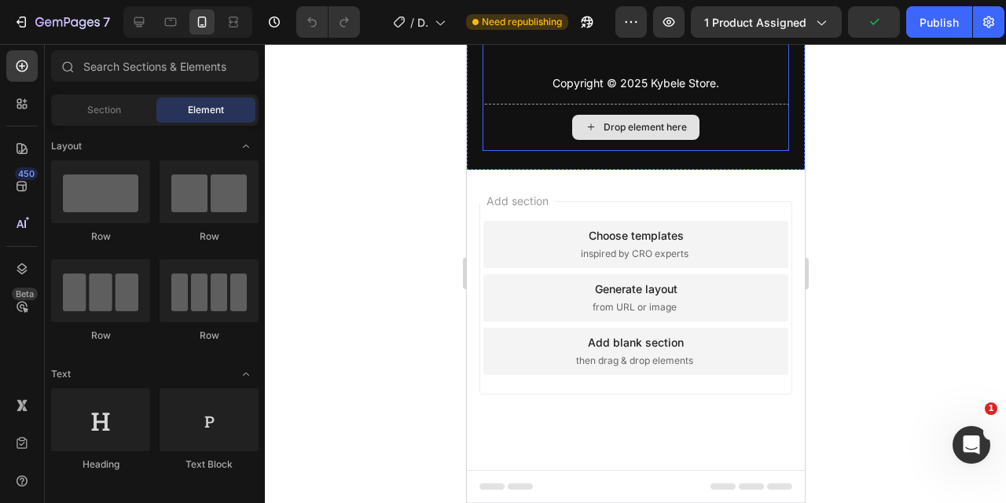
scroll to position [3582, 0]
click at [636, 151] on div "Do you have any questions? Heading Contact Us Button Copyright © 2025 Kybele St…" at bounding box center [635, 30] width 338 height 280
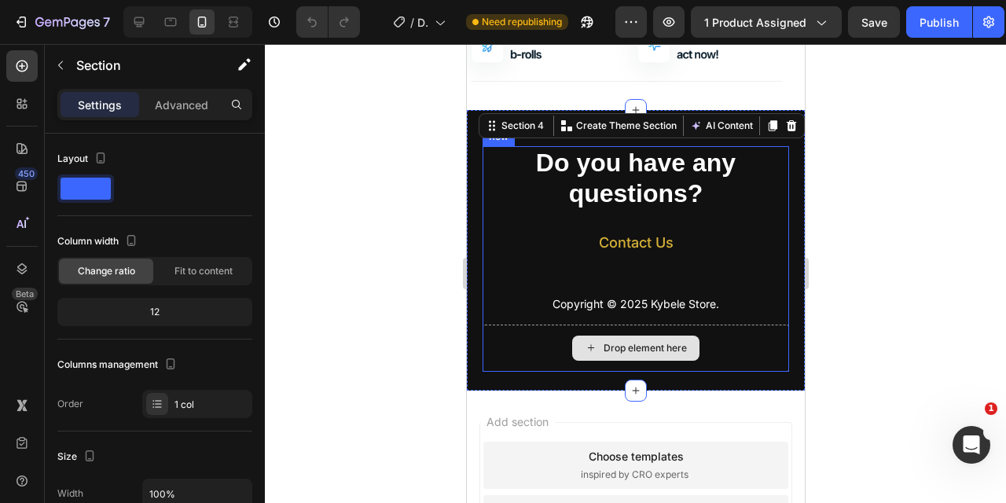
scroll to position [3288, 0]
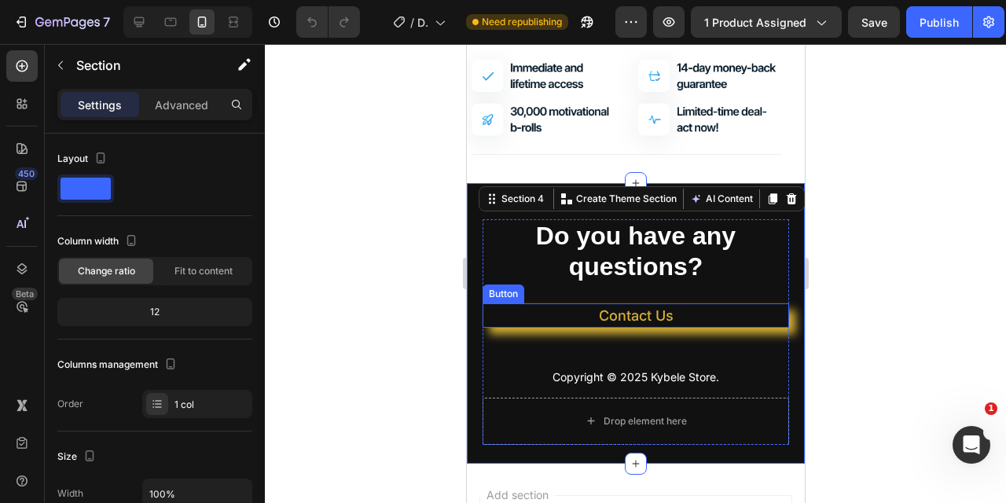
click at [536, 325] on link "Contact Us" at bounding box center [635, 316] width 307 height 24
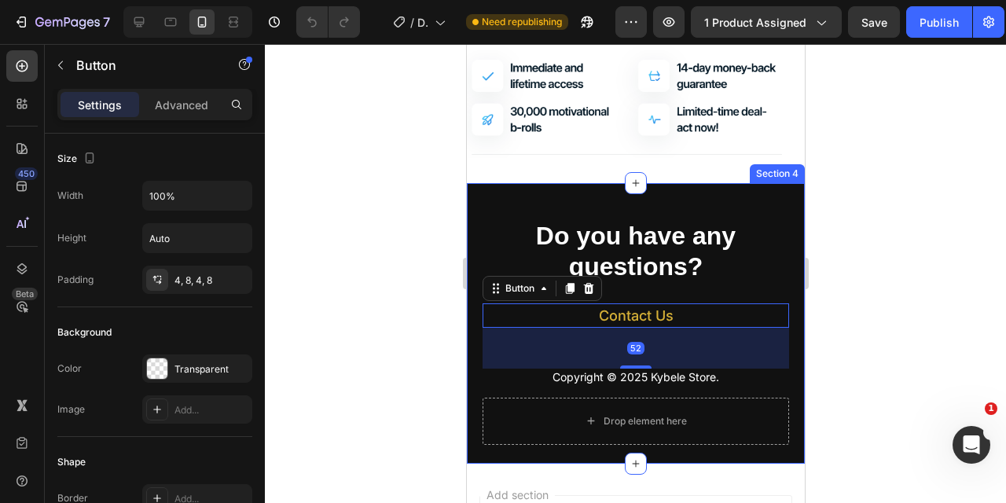
click at [684, 204] on div "Do you have any questions? Heading Contact Us Button 52 Copyright © 2025 Kybele…" at bounding box center [635, 323] width 338 height 280
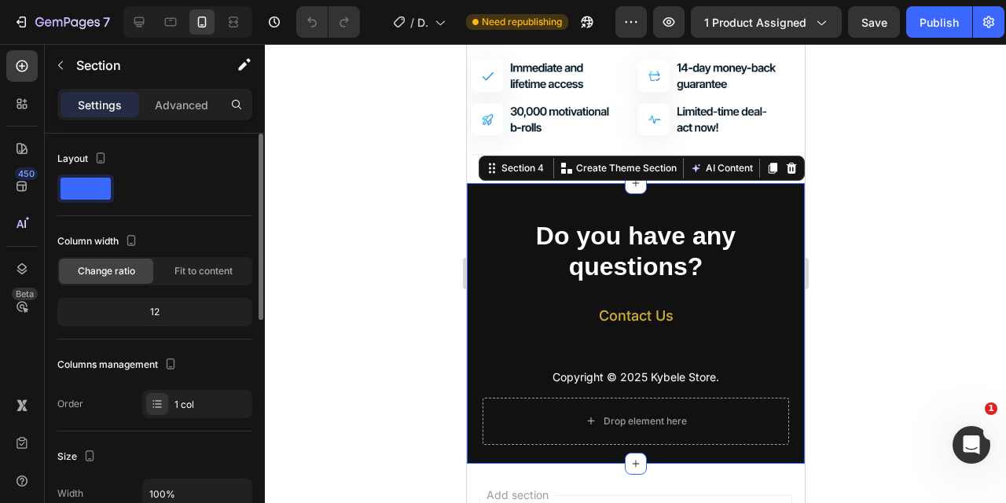
click at [174, 309] on div "12" at bounding box center [155, 312] width 189 height 22
click at [157, 316] on div "12" at bounding box center [155, 312] width 189 height 22
click at [192, 105] on p "Advanced" at bounding box center [181, 105] width 53 height 17
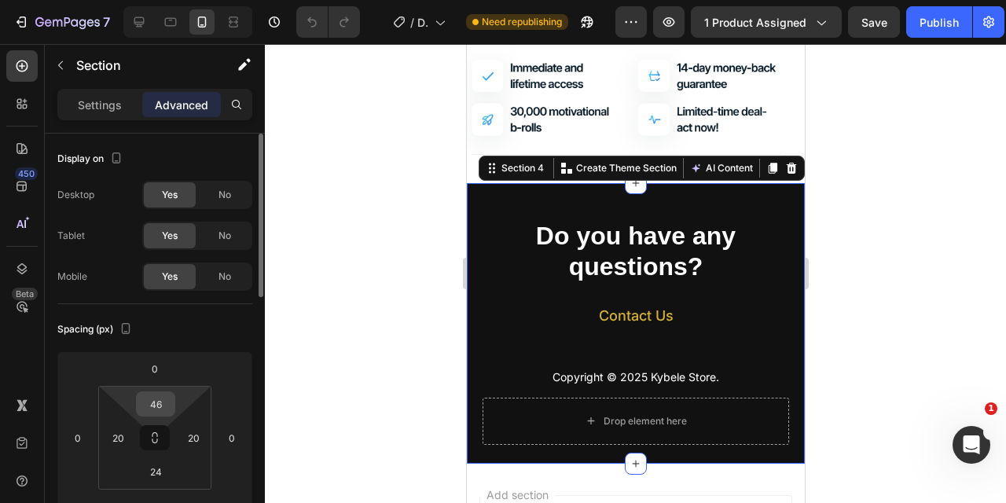
click at [166, 405] on input "46" at bounding box center [155, 404] width 31 height 24
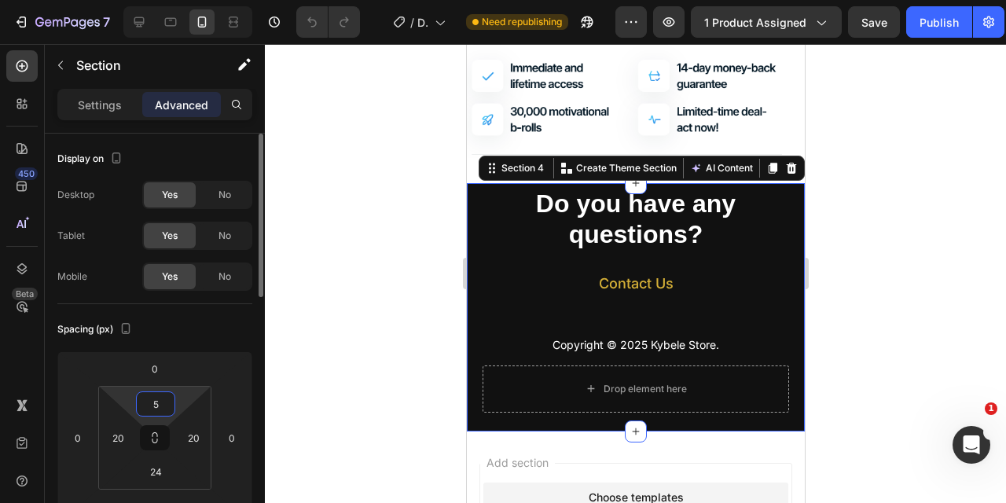
type input "56"
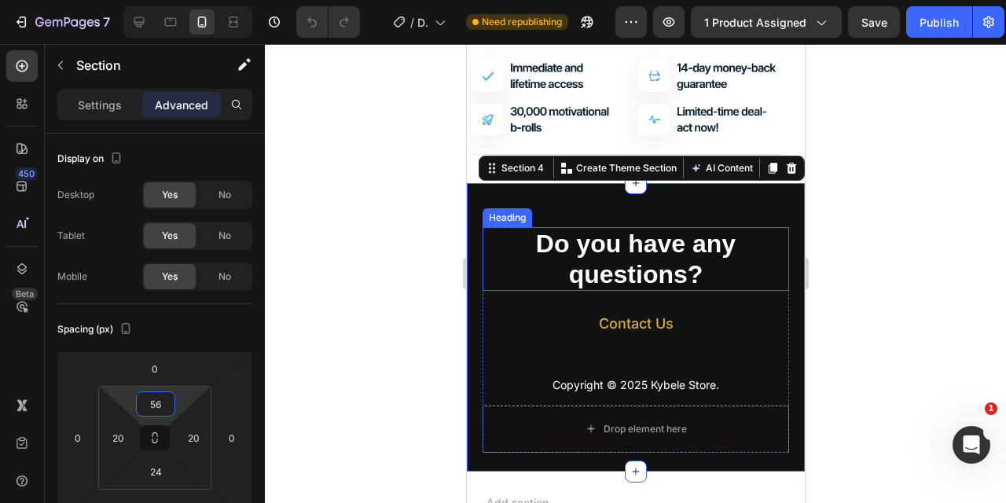
click at [751, 278] on h2 "Do you have any questions?" at bounding box center [635, 259] width 307 height 64
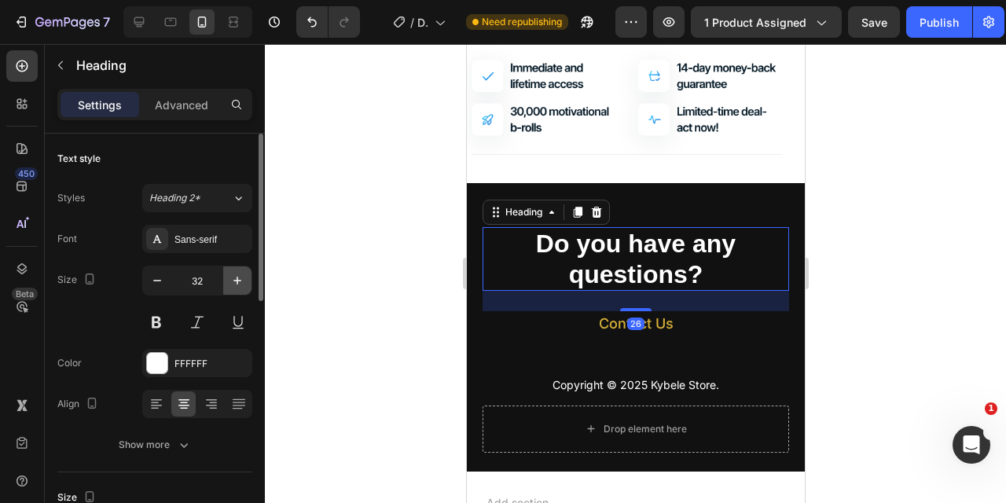
click at [238, 281] on icon "button" at bounding box center [238, 281] width 8 height 8
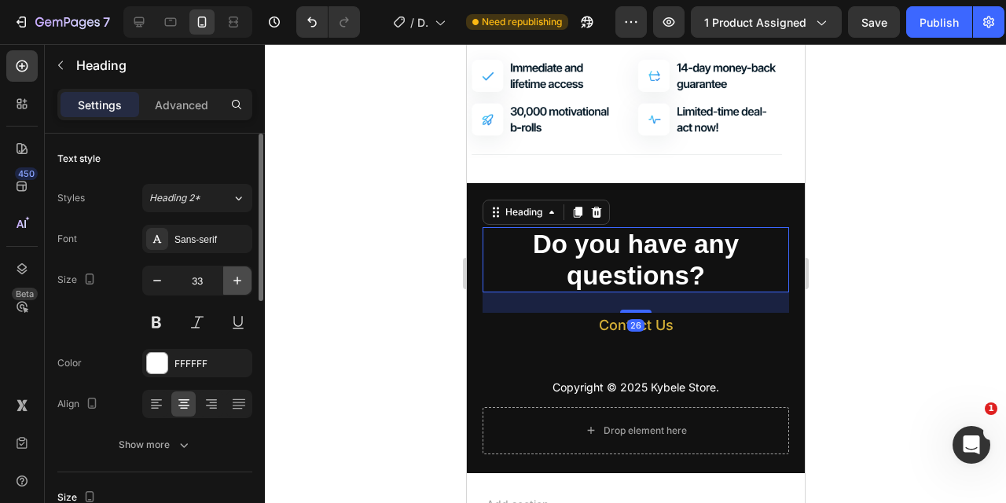
click at [238, 281] on icon "button" at bounding box center [238, 281] width 8 height 8
type input "34"
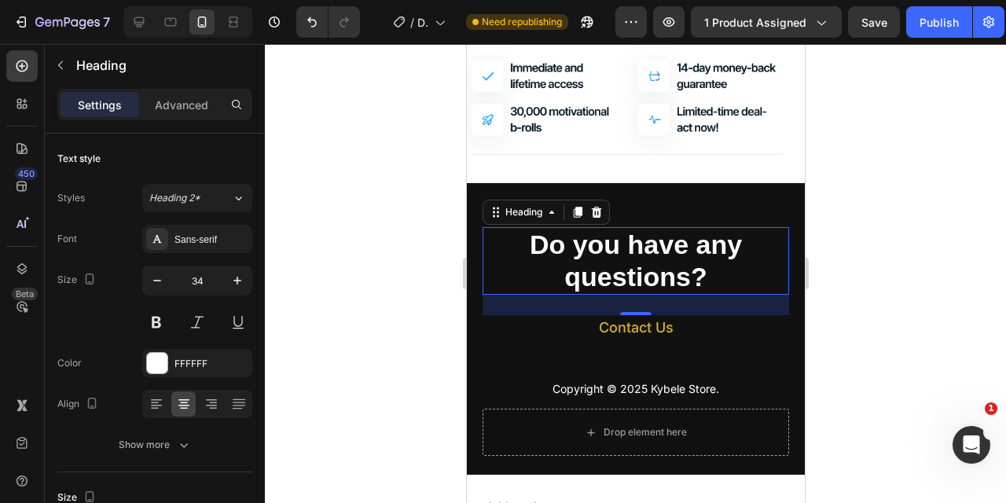
click at [704, 274] on h2 "Do you have any questions?" at bounding box center [635, 261] width 307 height 68
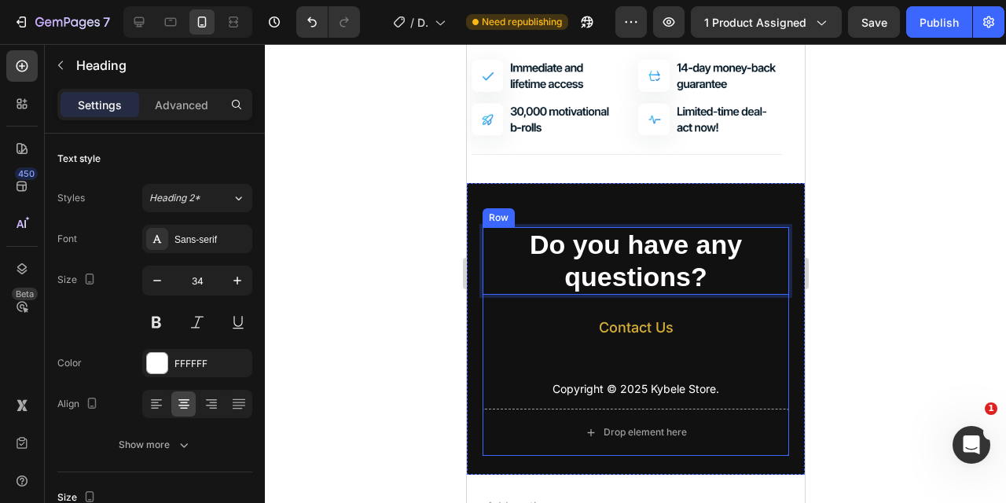
click at [755, 290] on p "Do you have any questions?" at bounding box center [636, 261] width 304 height 64
click at [661, 296] on div "Do you have any questions? Heading 26 Contact Us Button" at bounding box center [635, 303] width 307 height 153
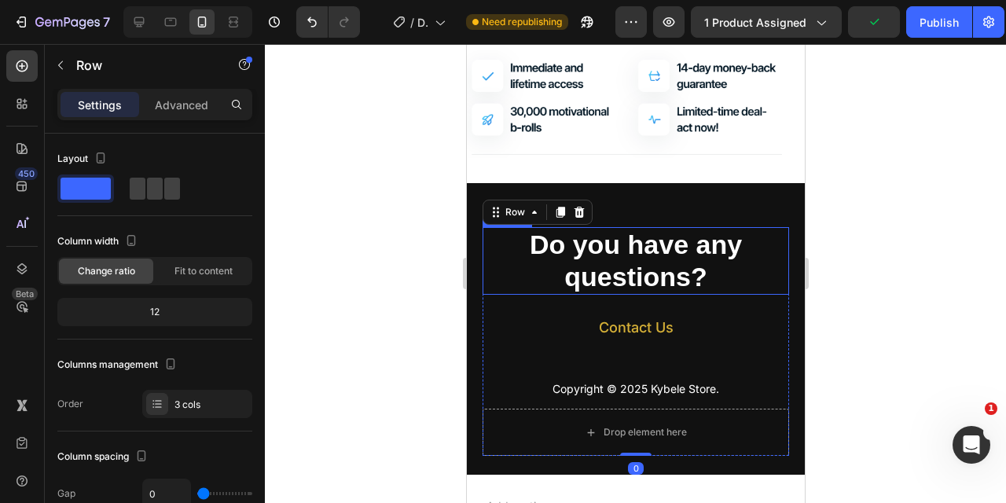
click at [745, 278] on p "Do you have any questions?" at bounding box center [636, 261] width 304 height 64
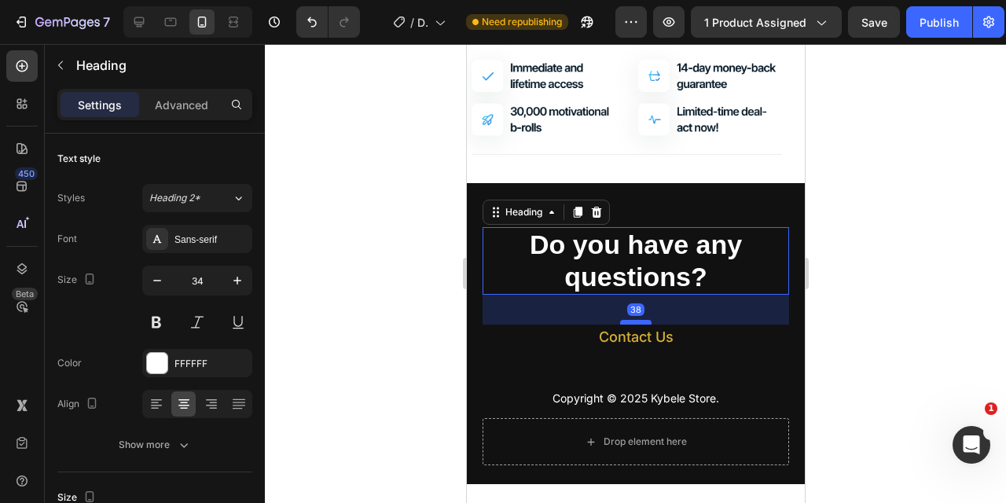
drag, startPoint x: 631, startPoint y: 313, endPoint x: 633, endPoint y: 322, distance: 9.6
click at [633, 322] on div at bounding box center [635, 322] width 31 height 5
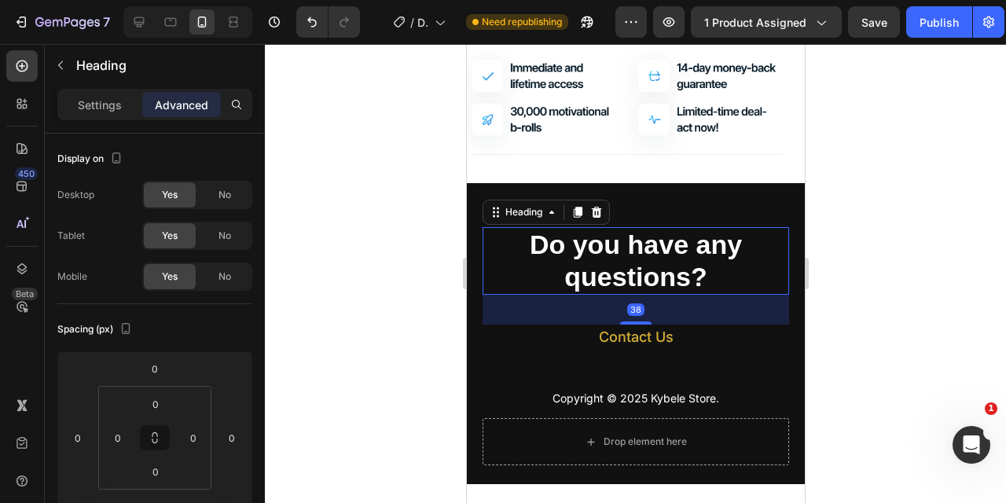
click at [924, 293] on div at bounding box center [636, 273] width 742 height 459
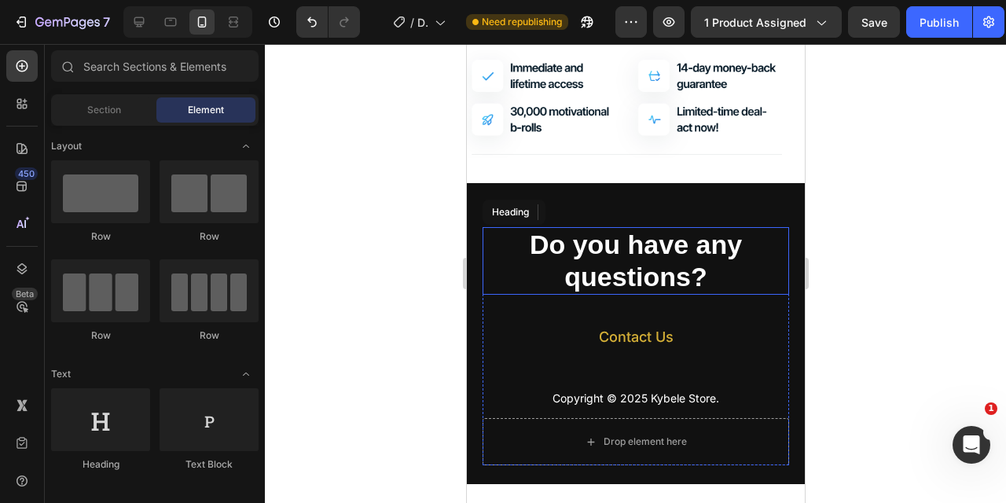
click at [721, 291] on p "Do you have any questions?" at bounding box center [636, 261] width 304 height 64
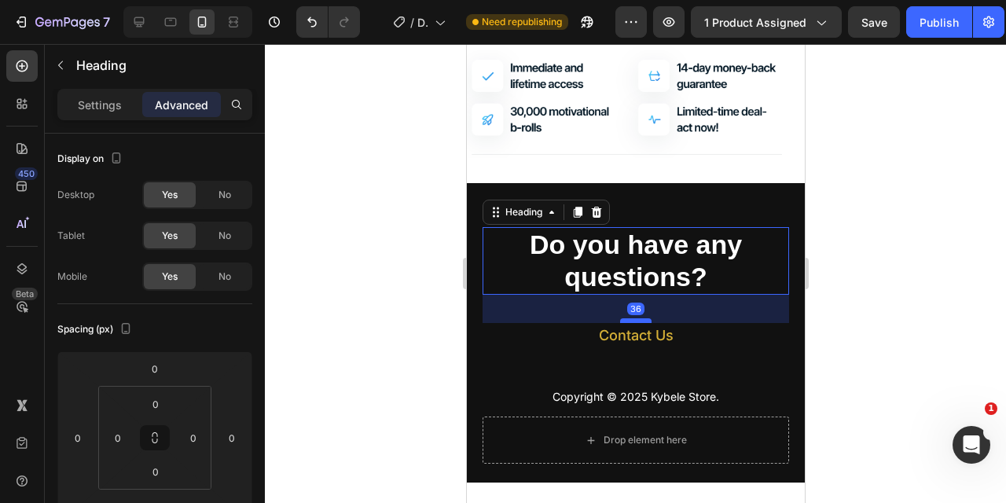
click at [638, 321] on div at bounding box center [635, 320] width 31 height 5
type input "36"
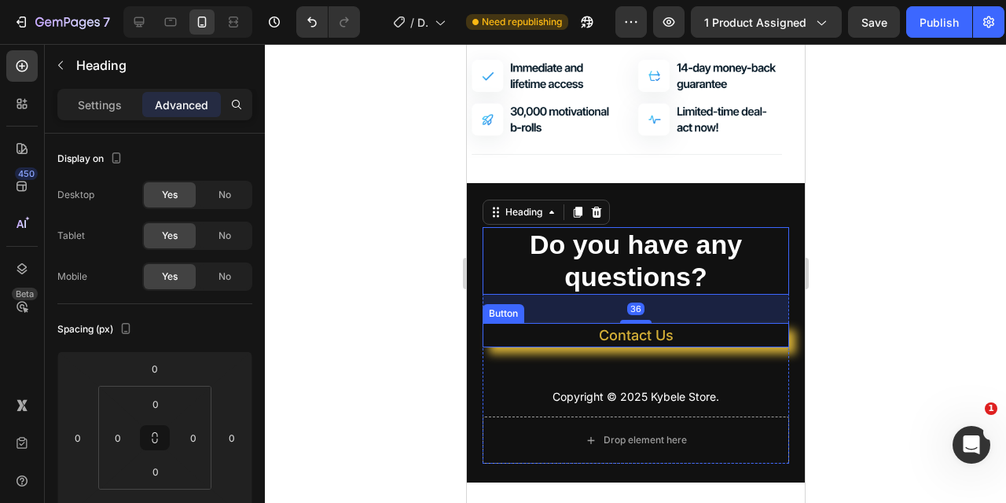
click at [691, 347] on link "Contact Us" at bounding box center [635, 335] width 307 height 24
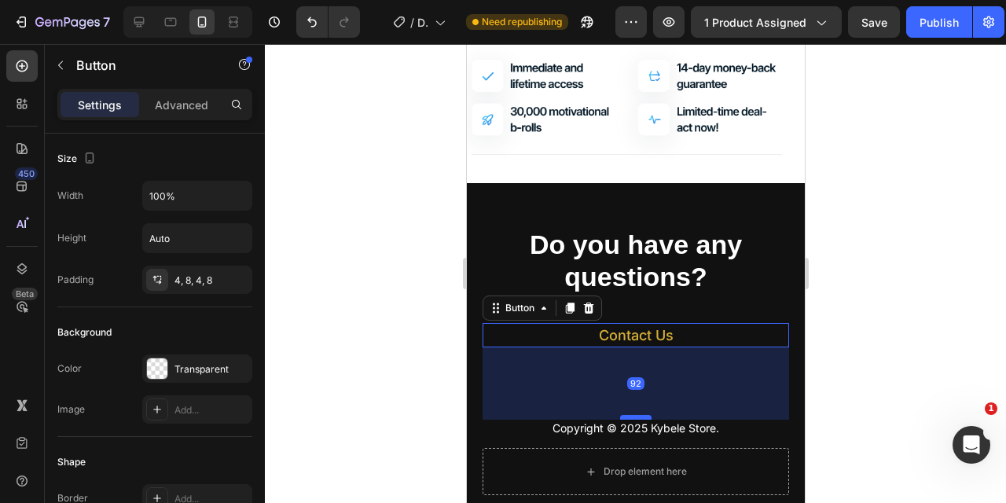
drag, startPoint x: 646, startPoint y: 386, endPoint x: 644, endPoint y: 417, distance: 30.7
click at [644, 418] on div at bounding box center [635, 417] width 31 height 5
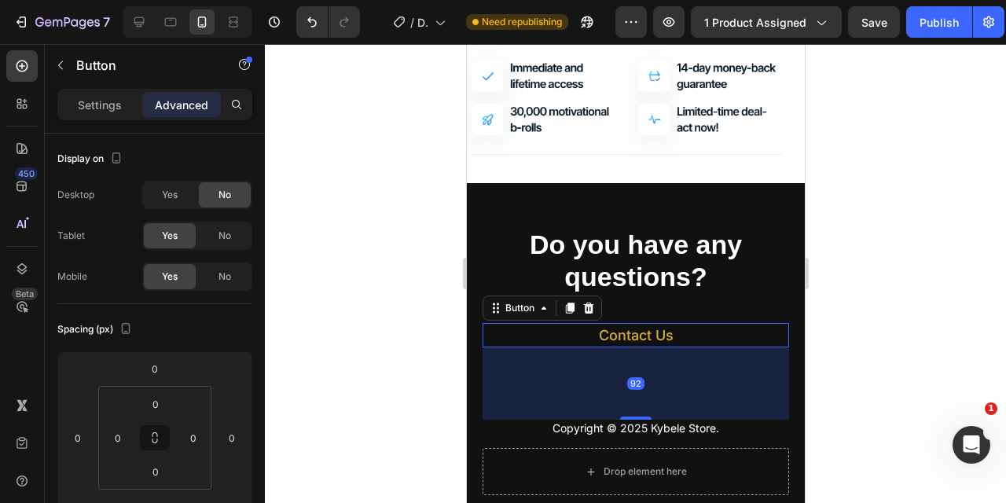
click at [914, 237] on div at bounding box center [636, 273] width 742 height 459
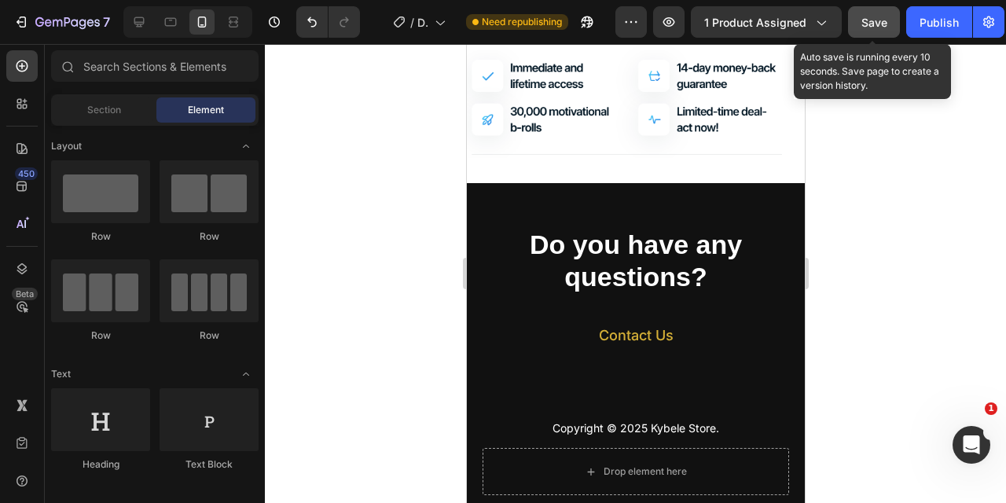
click at [879, 26] on span "Save" at bounding box center [875, 22] width 26 height 13
click at [866, 28] on div "Save" at bounding box center [875, 22] width 26 height 17
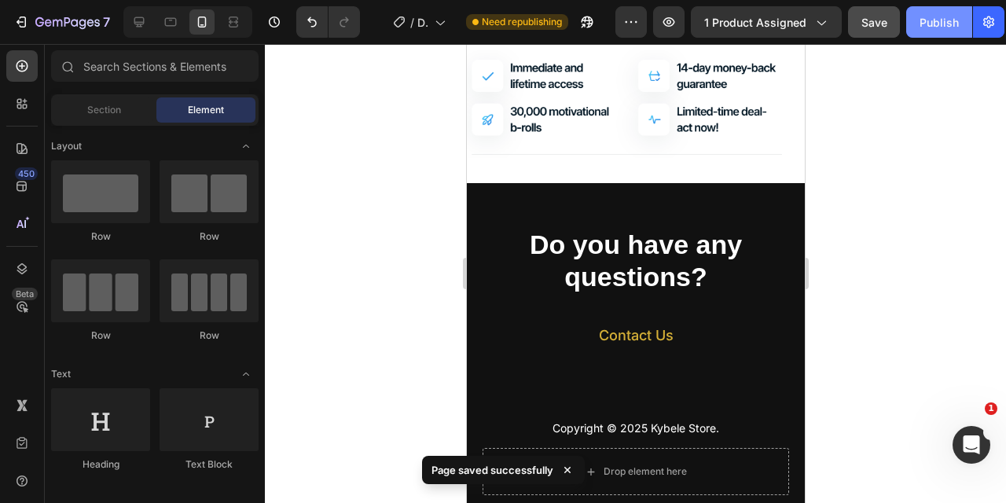
click at [933, 12] on button "Publish" at bounding box center [940, 21] width 66 height 31
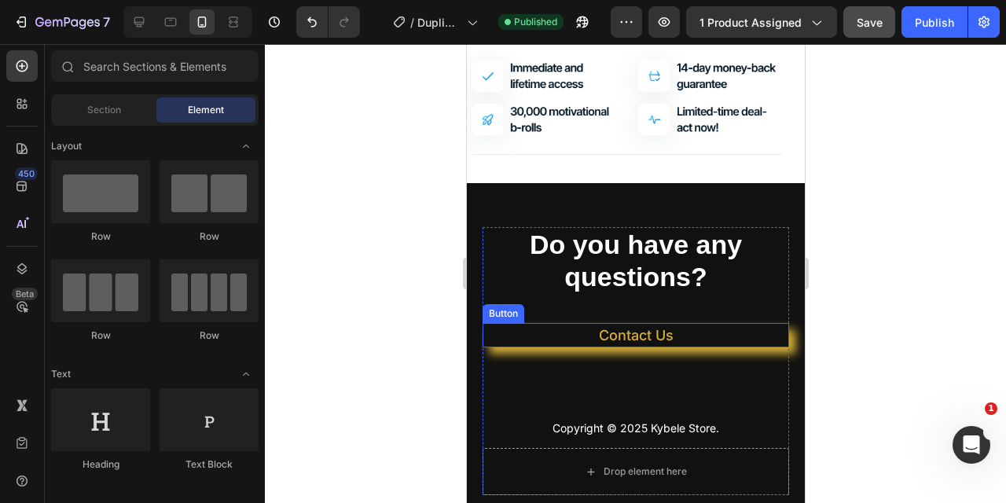
click at [712, 346] on link "Contact Us" at bounding box center [635, 335] width 307 height 24
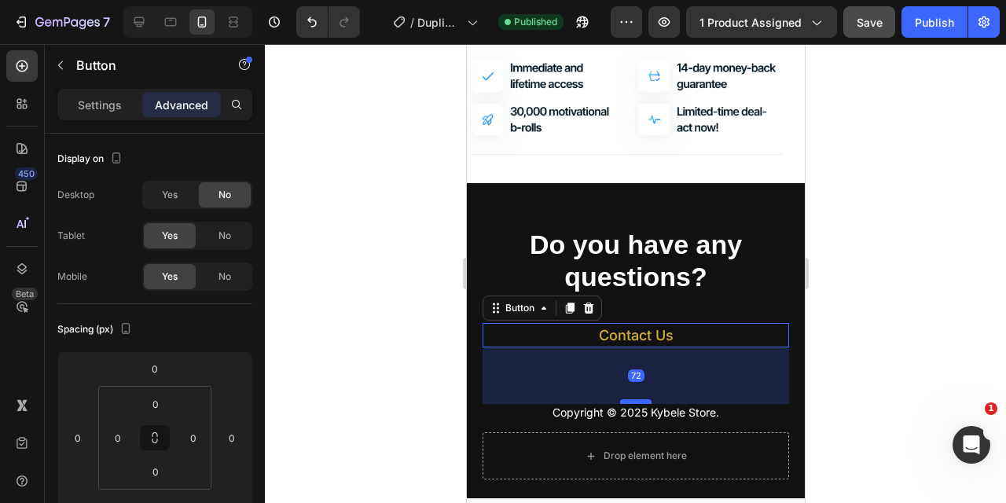
drag, startPoint x: 647, startPoint y: 417, endPoint x: 646, endPoint y: 401, distance: 15.7
click at [646, 401] on div at bounding box center [635, 401] width 31 height 5
click at [646, 405] on div at bounding box center [635, 405] width 31 height 5
type input "76"
click at [966, 251] on div at bounding box center [636, 273] width 742 height 459
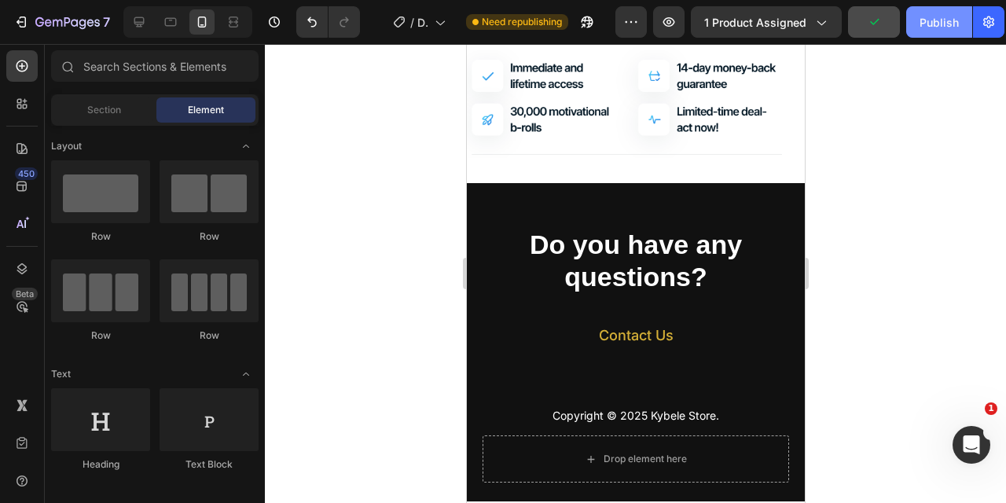
click at [944, 17] on div "Publish" at bounding box center [939, 22] width 39 height 17
